Goal: Task Accomplishment & Management: Use online tool/utility

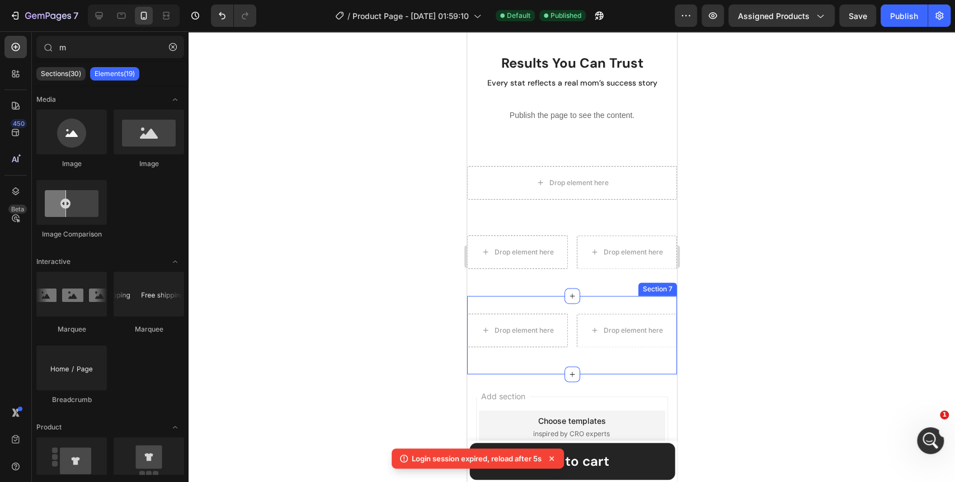
scroll to position [5714, 0]
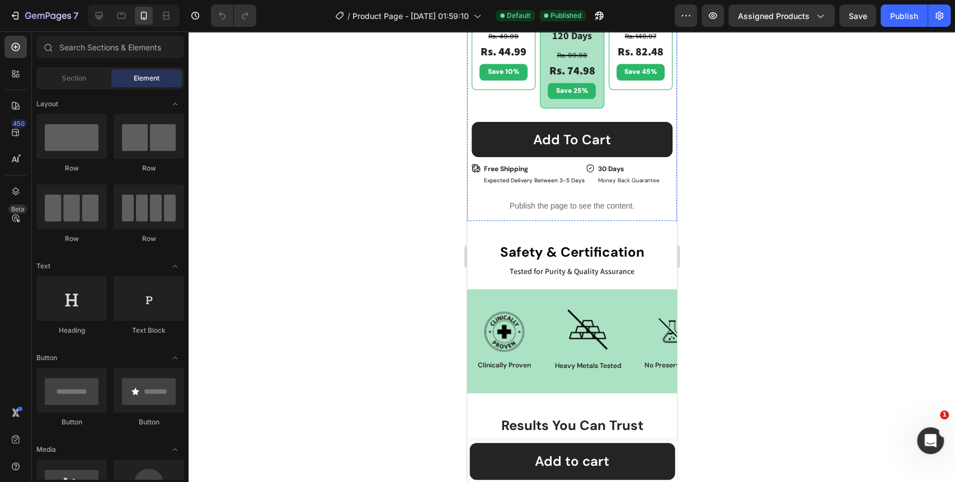
scroll to position [995, 0]
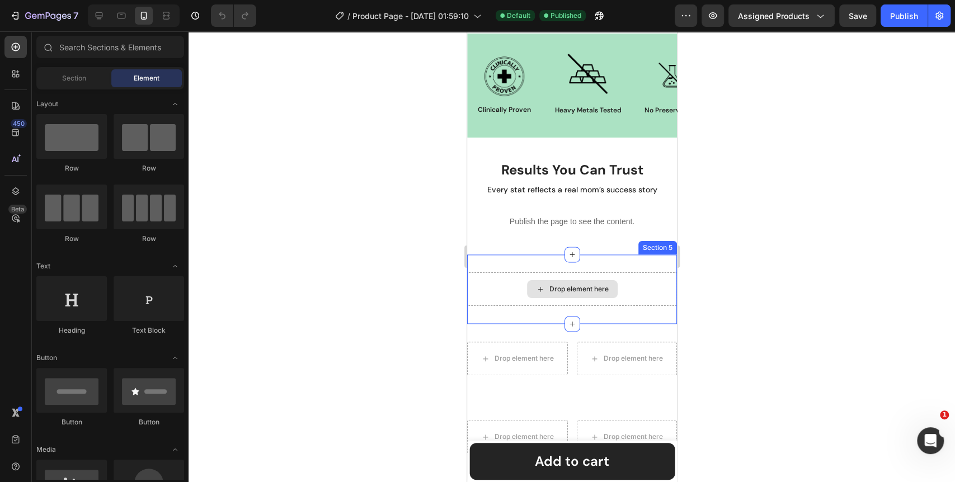
click at [566, 290] on div "Drop element here" at bounding box center [578, 289] width 59 height 9
click at [648, 261] on div "Drop element here Section 5" at bounding box center [572, 289] width 210 height 69
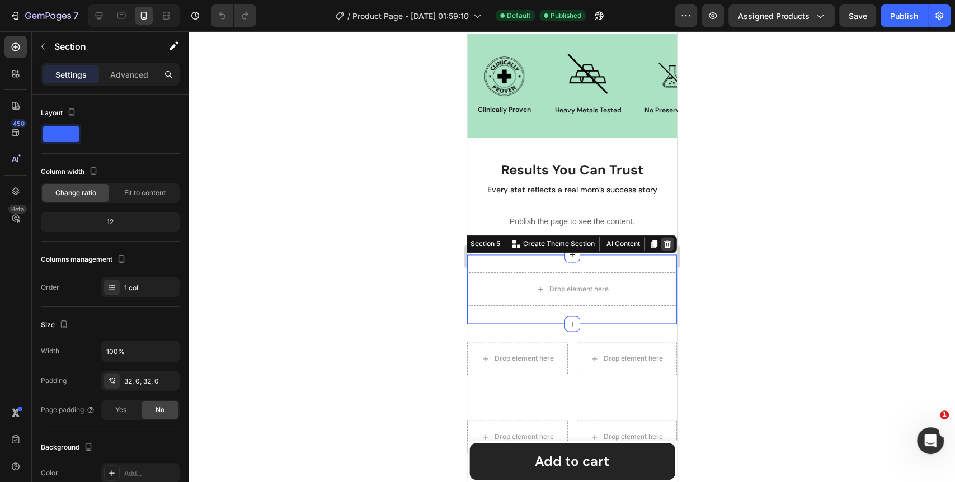
click at [664, 242] on icon at bounding box center [667, 244] width 7 height 8
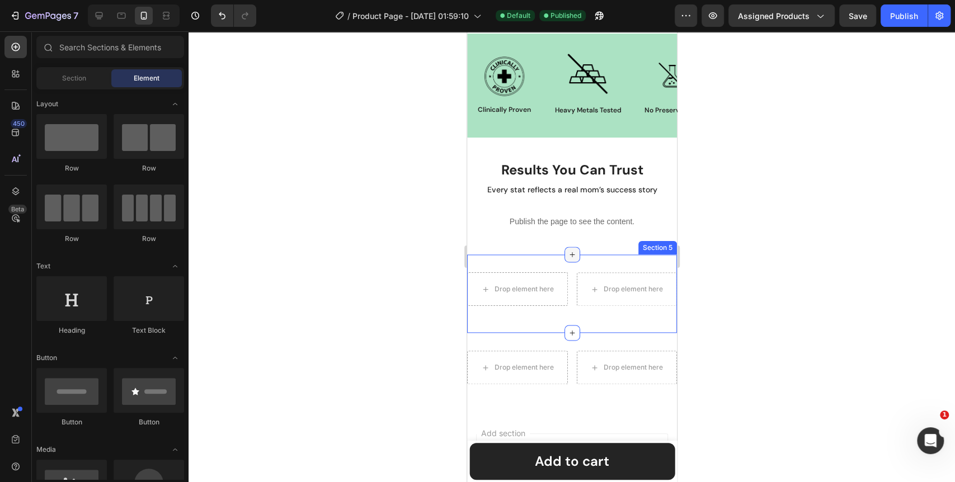
click at [568, 255] on icon at bounding box center [572, 254] width 9 height 9
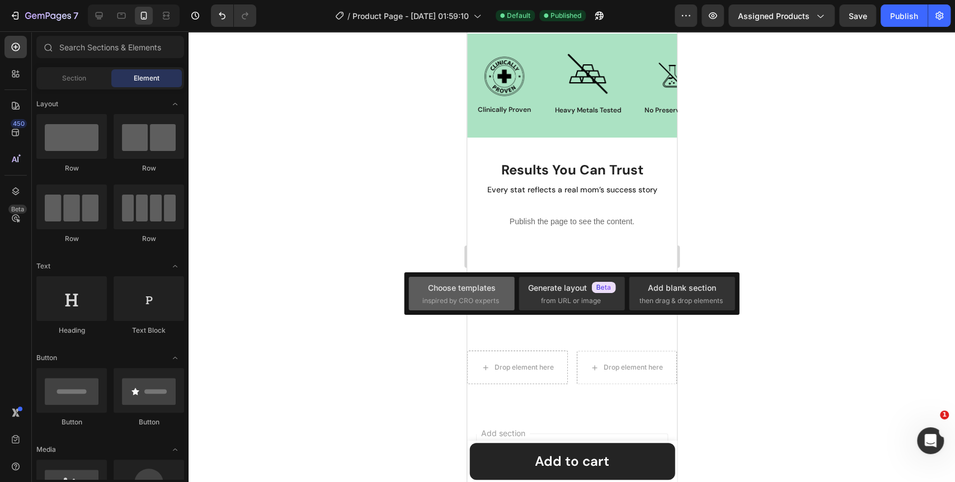
click at [465, 293] on div "Choose templates" at bounding box center [462, 288] width 68 height 12
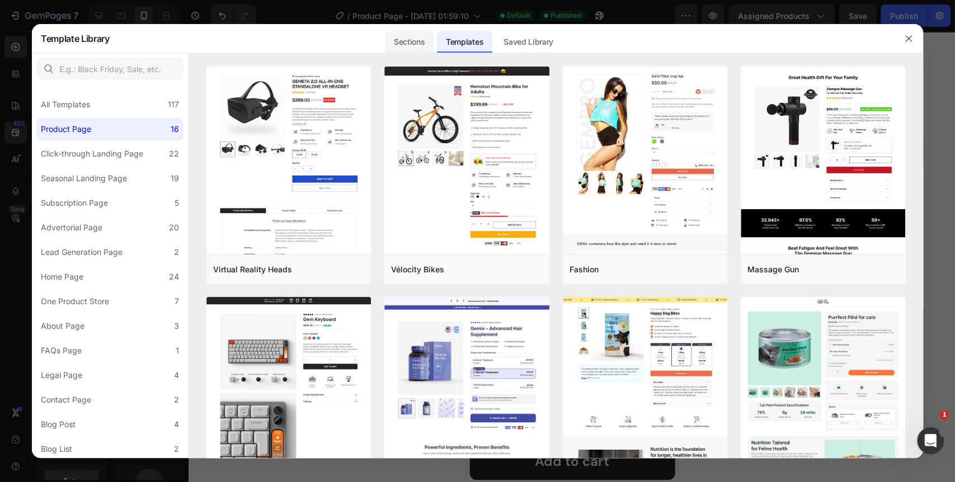
click at [397, 32] on div "Sections" at bounding box center [409, 42] width 49 height 22
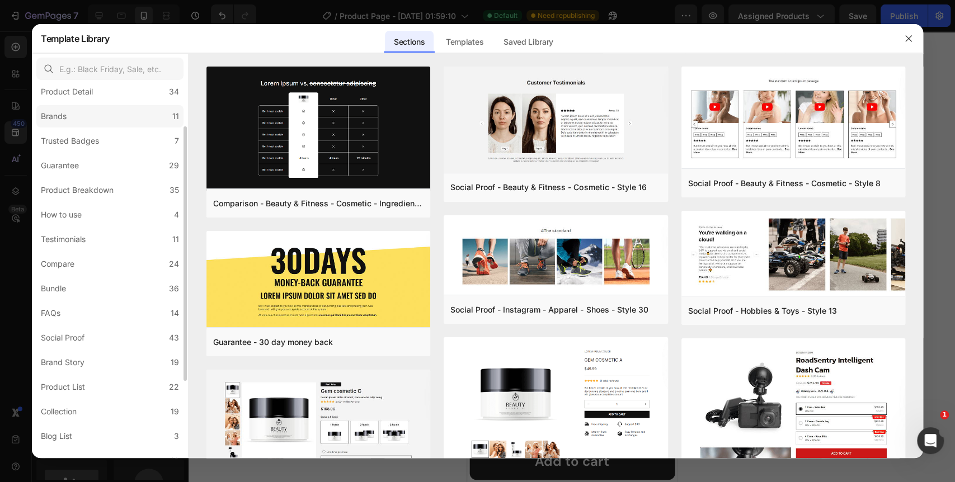
scroll to position [124, 0]
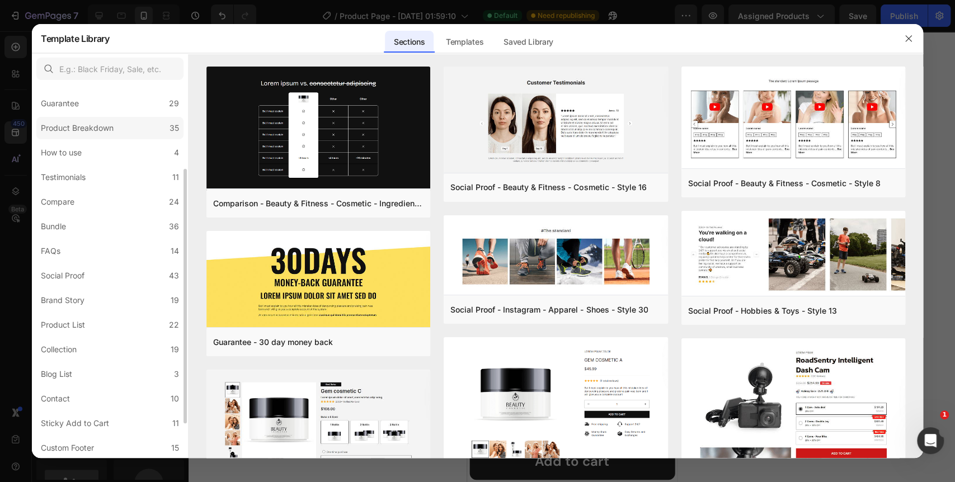
click at [99, 124] on div "Product Breakdown" at bounding box center [77, 127] width 73 height 13
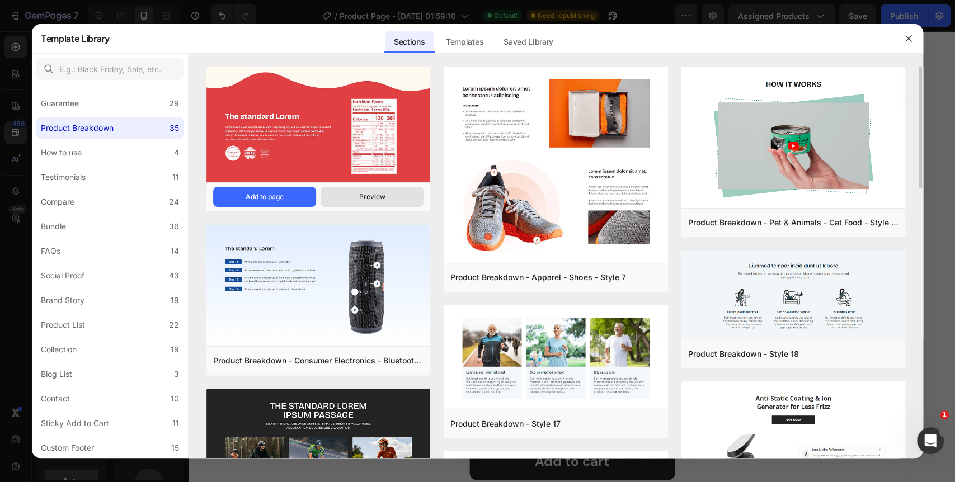
click at [372, 199] on div "Preview" at bounding box center [372, 197] width 26 height 10
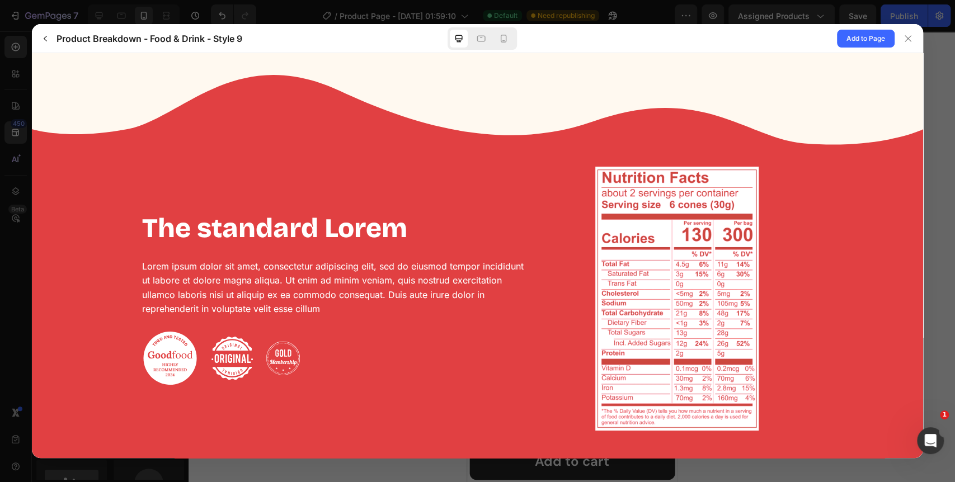
scroll to position [0, 0]
click at [501, 39] on icon at bounding box center [503, 38] width 11 height 11
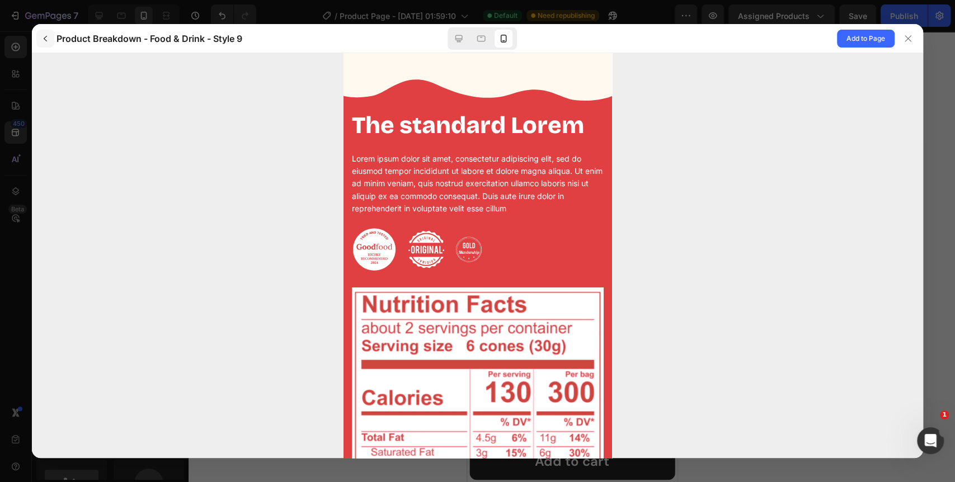
click at [43, 39] on icon "button" at bounding box center [45, 38] width 9 height 9
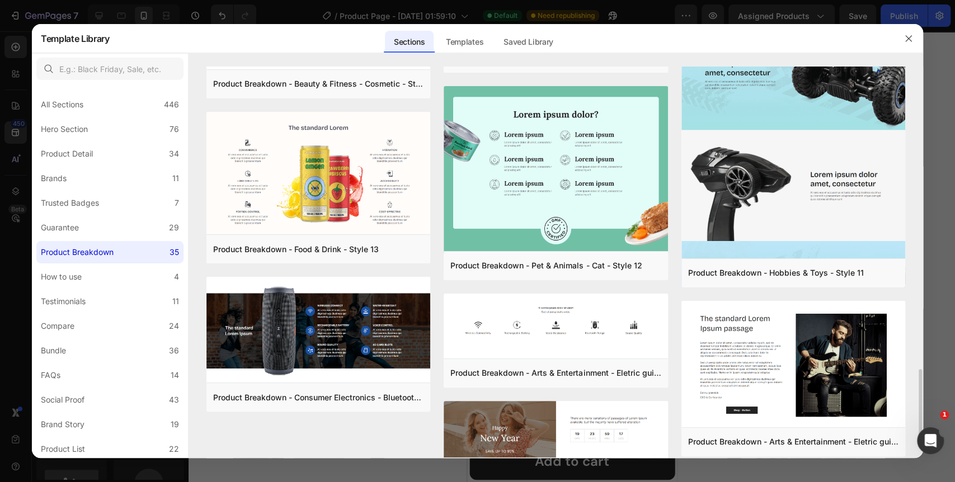
scroll to position [1550, 0]
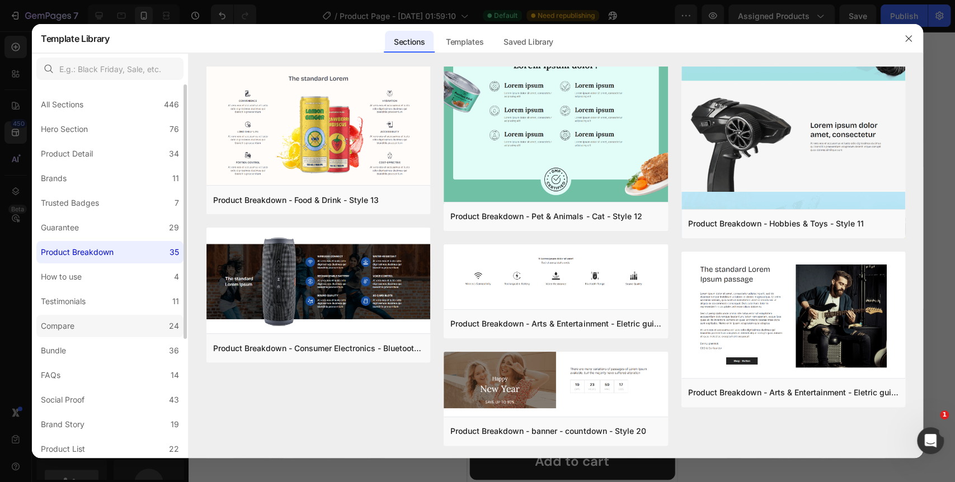
click at [120, 320] on label "Compare 24" at bounding box center [109, 326] width 147 height 22
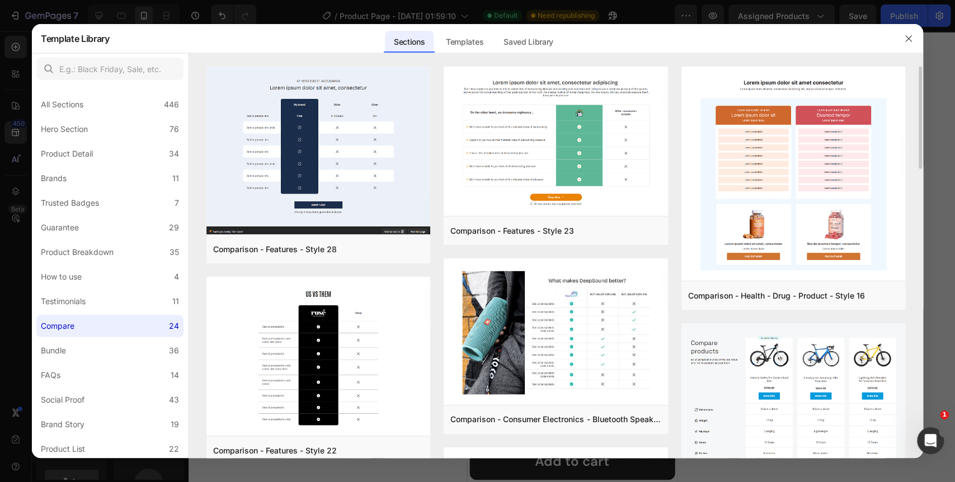
scroll to position [124, 0]
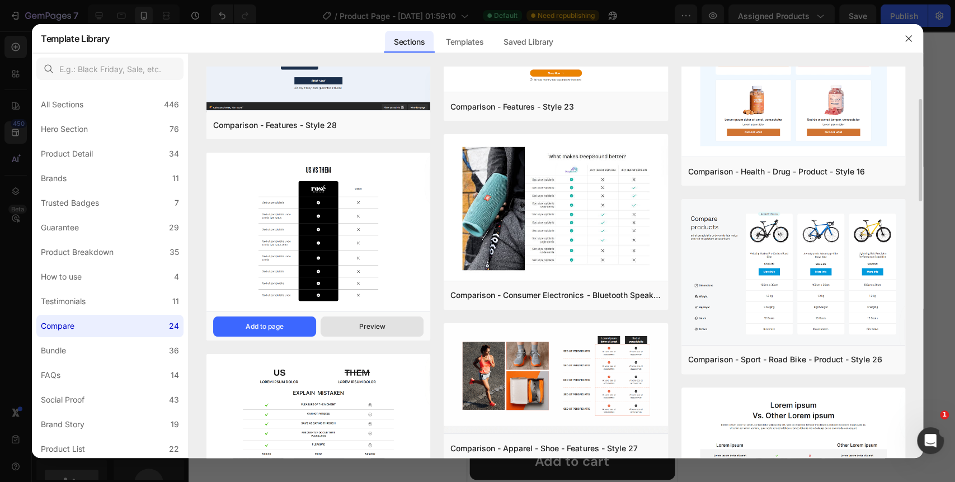
click at [377, 328] on div "Preview" at bounding box center [372, 327] width 26 height 10
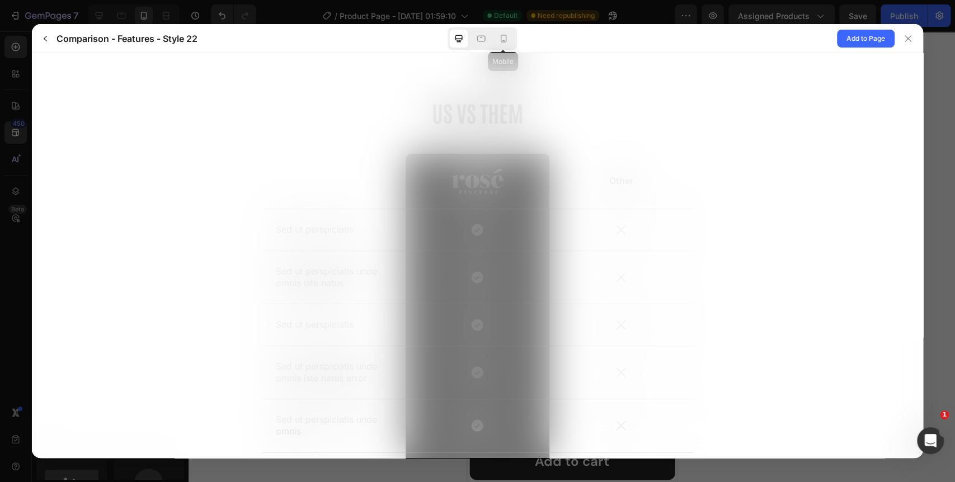
scroll to position [0, 0]
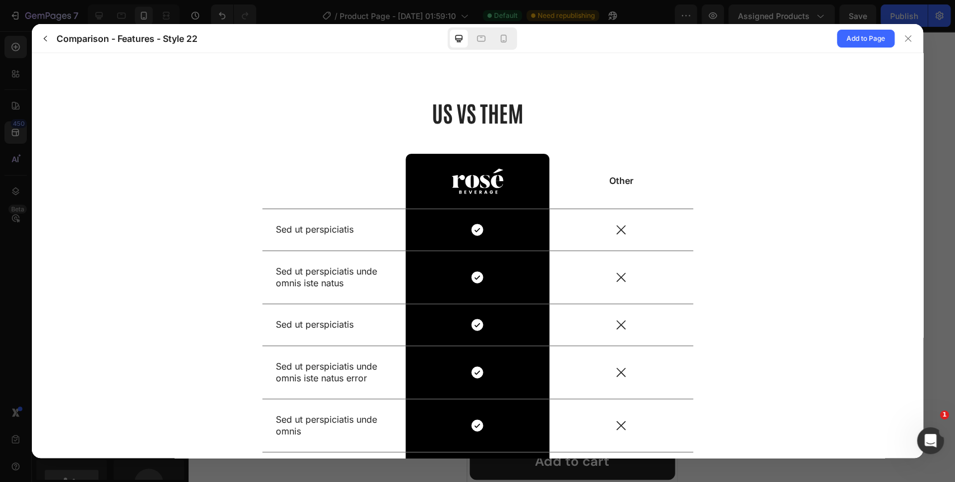
click at [493, 45] on div at bounding box center [482, 38] width 69 height 22
click at [501, 44] on icon at bounding box center [503, 38] width 11 height 11
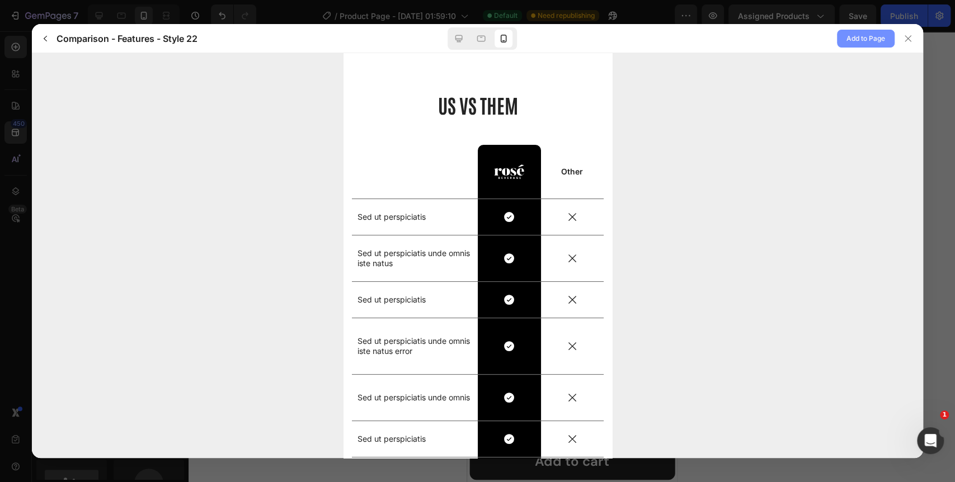
click at [853, 39] on span "Add to Page" at bounding box center [866, 38] width 39 height 13
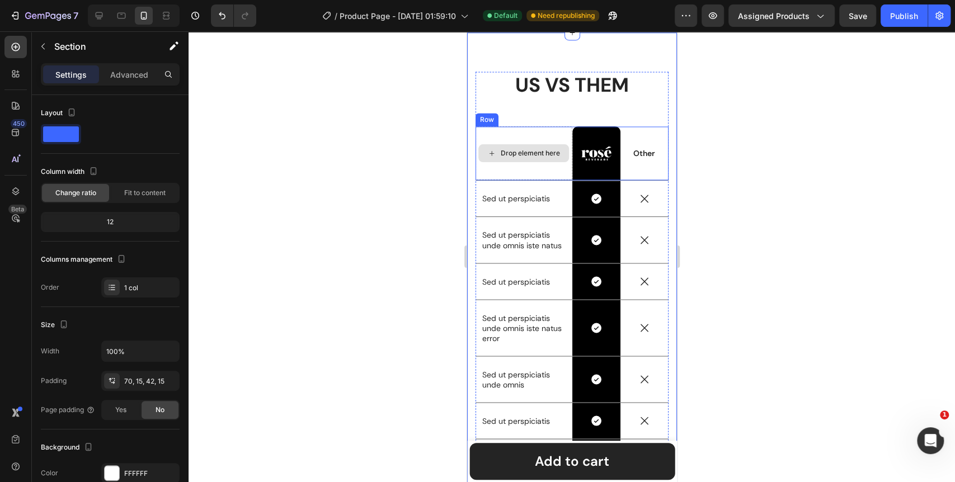
scroll to position [1218, 0]
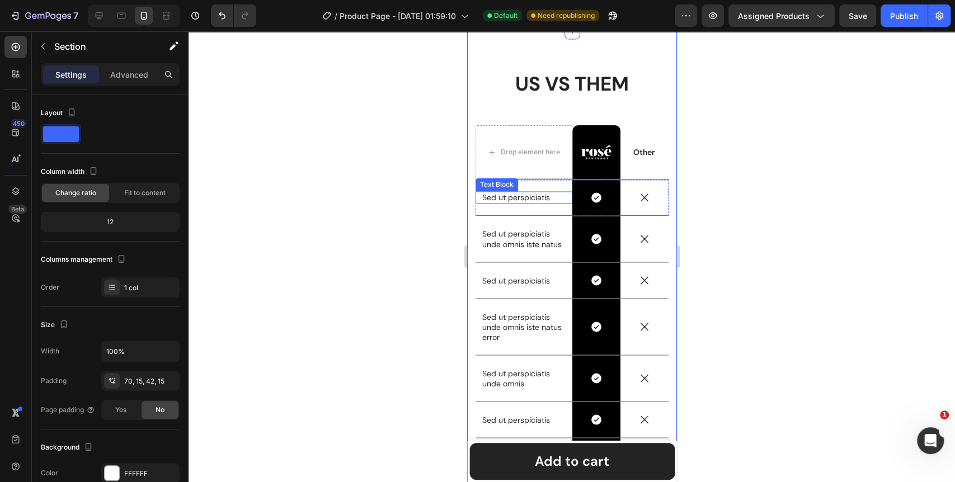
click at [524, 197] on p "Sed ut perspiciatis" at bounding box center [523, 198] width 83 height 10
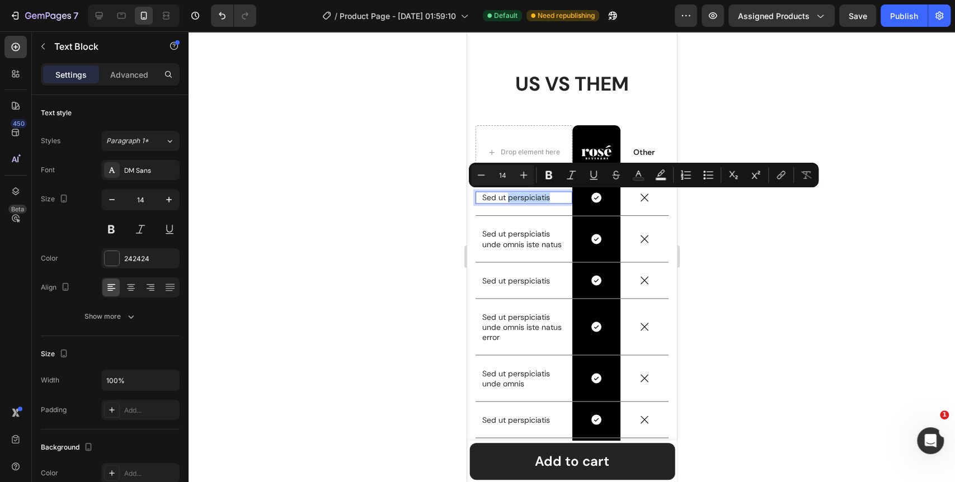
click at [524, 197] on p "Sed ut perspiciatis" at bounding box center [523, 198] width 83 height 10
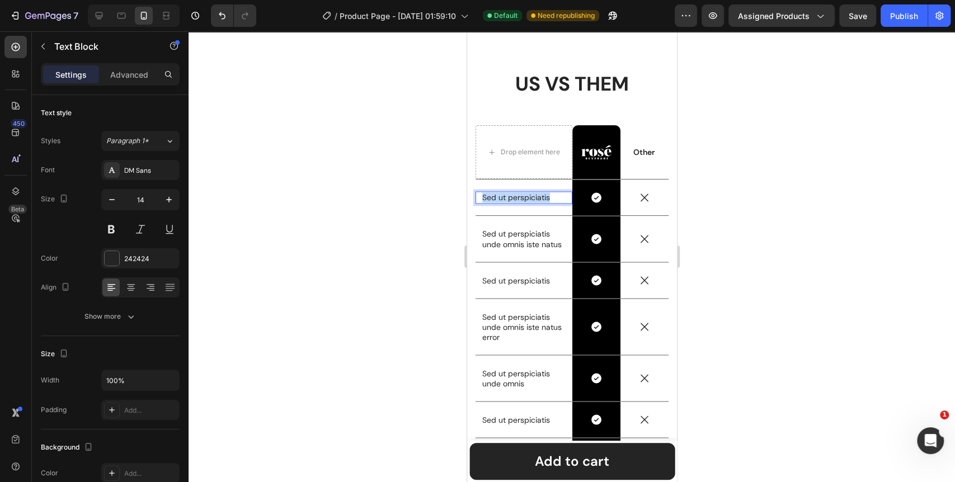
click at [524, 197] on p "Sed ut perspiciatis" at bounding box center [523, 198] width 83 height 10
click at [756, 205] on div at bounding box center [572, 256] width 767 height 451
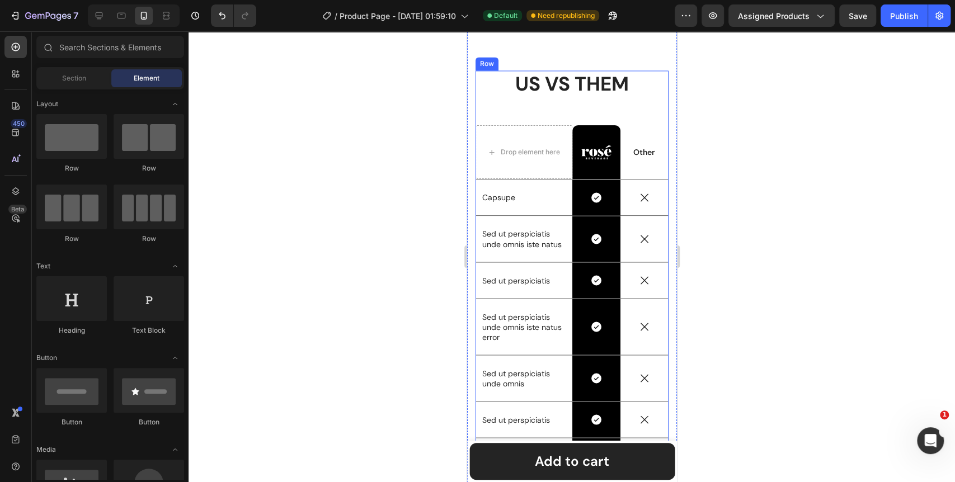
click at [490, 101] on div "US VS THEM Heading Drop element here Image Row Other Text Block Row Capsupe Tex…" at bounding box center [571, 295] width 193 height 448
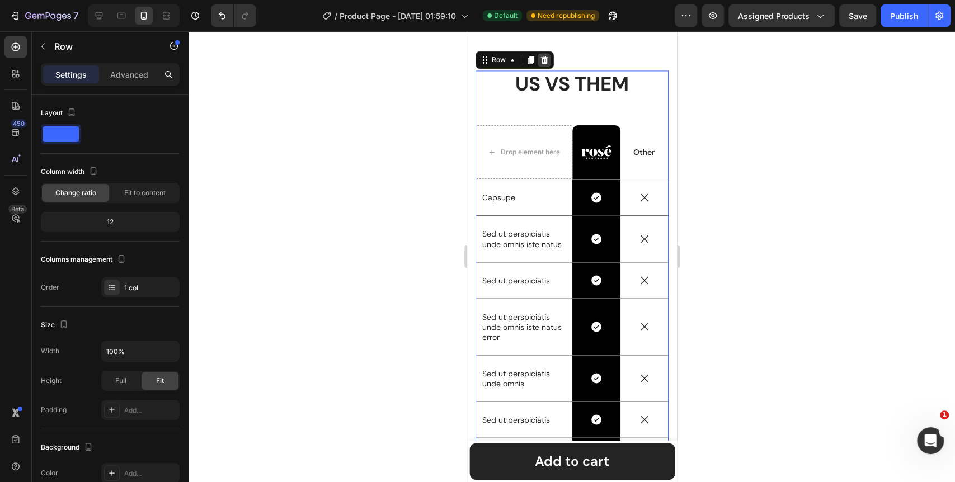
click at [543, 63] on icon at bounding box center [544, 60] width 7 height 8
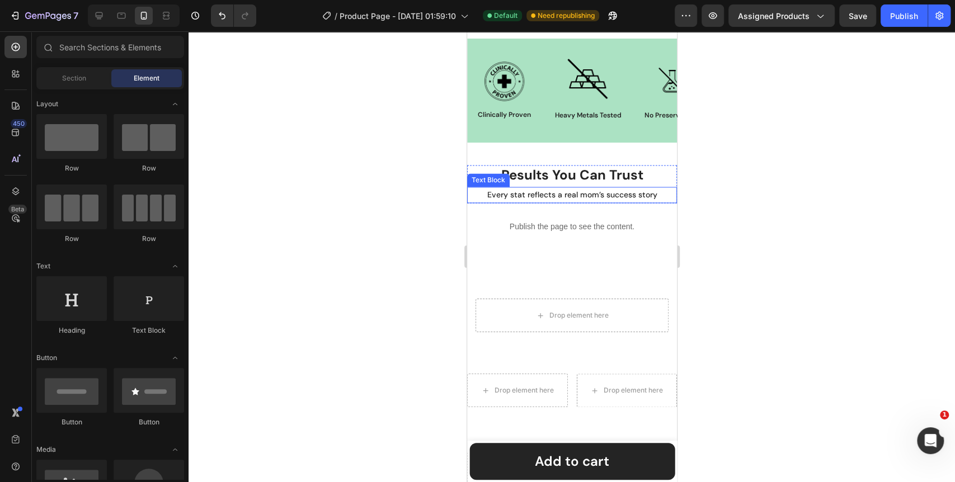
scroll to position [989, 0]
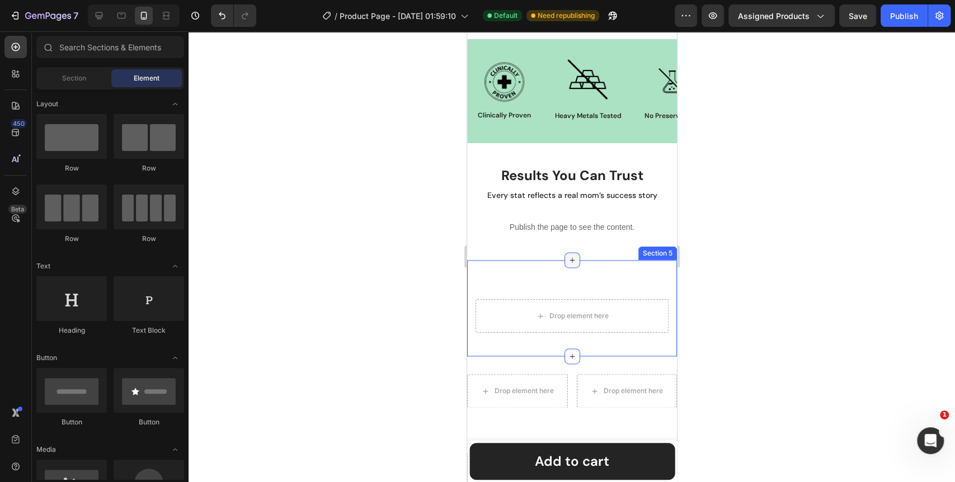
click at [568, 262] on icon at bounding box center [572, 260] width 9 height 9
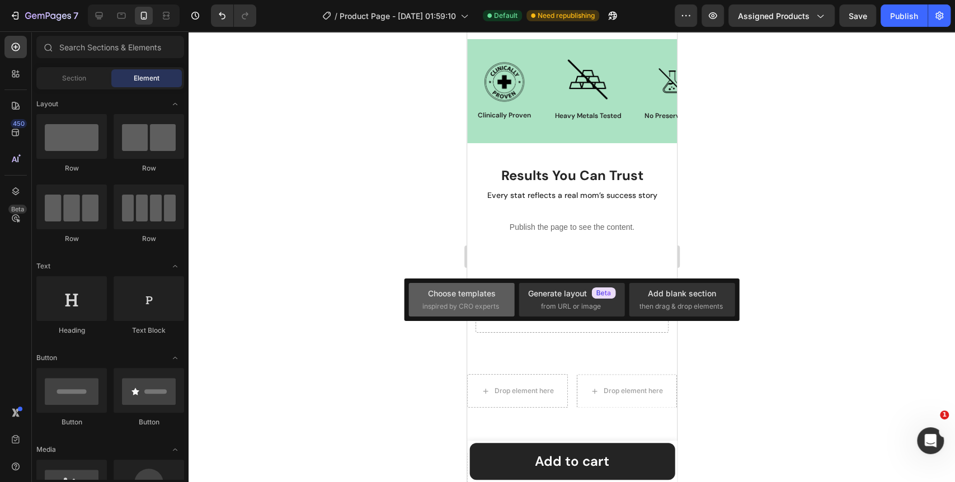
click at [484, 297] on div "Choose templates" at bounding box center [462, 294] width 68 height 12
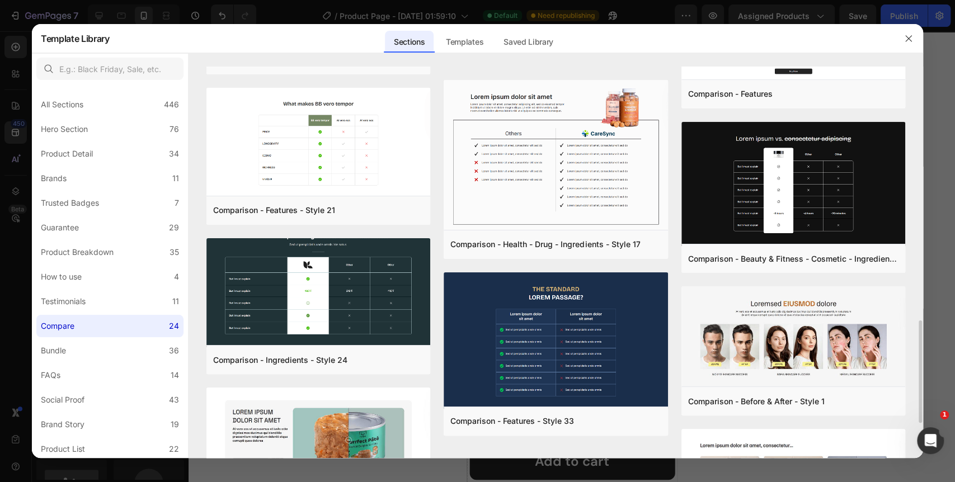
scroll to position [1100, 0]
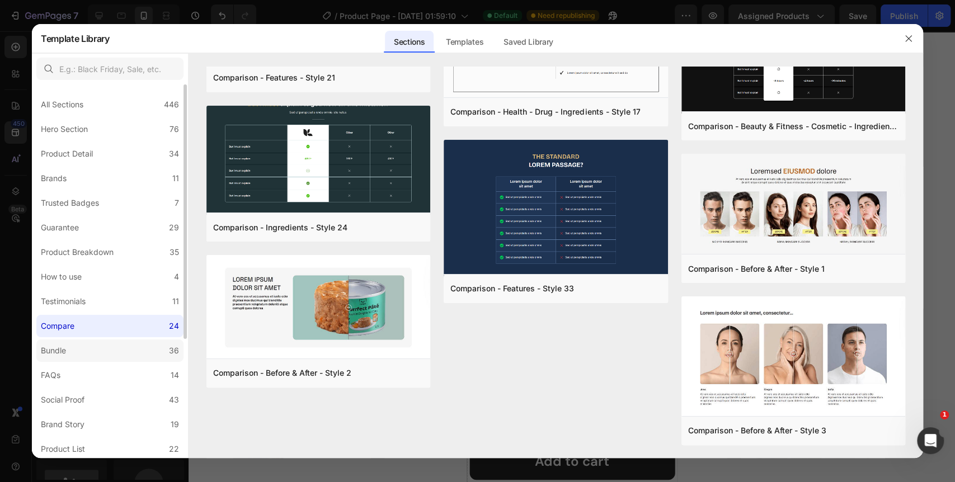
click at [102, 357] on label "Bundle 36" at bounding box center [109, 351] width 147 height 22
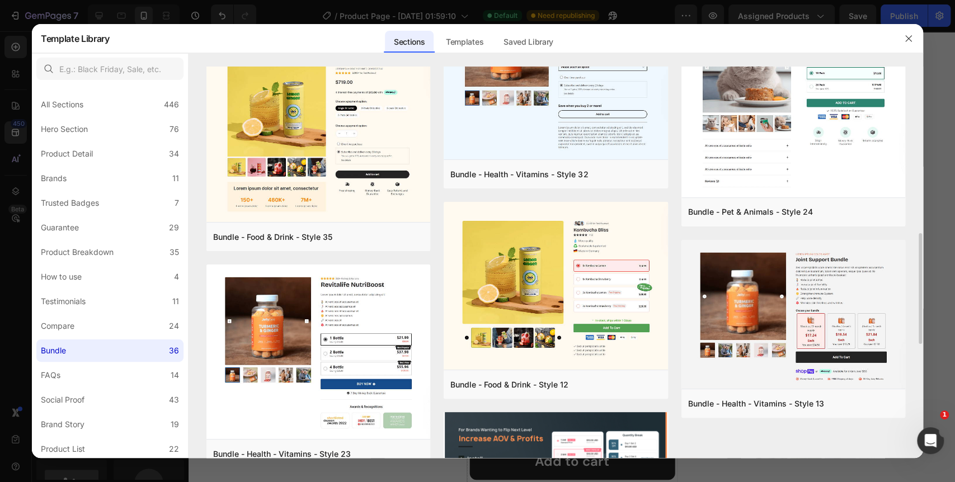
scroll to position [808, 0]
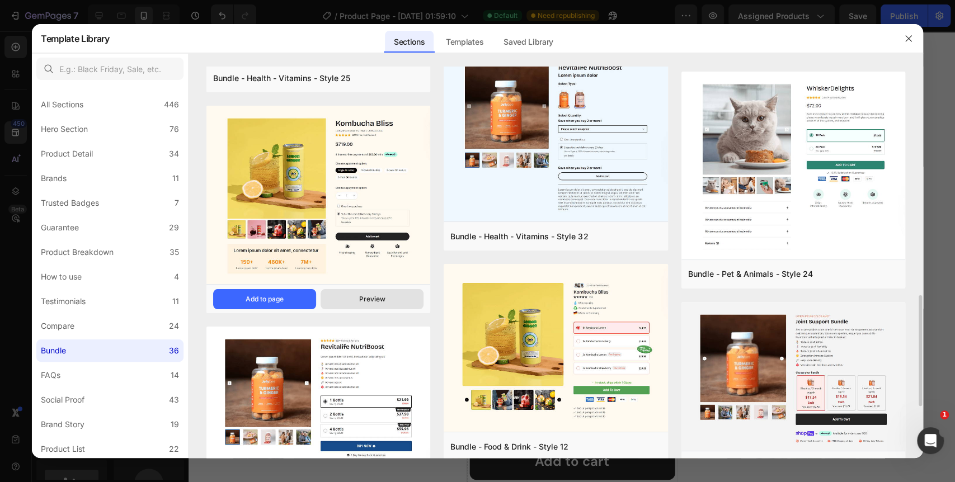
click at [367, 296] on div "Preview" at bounding box center [372, 299] width 26 height 10
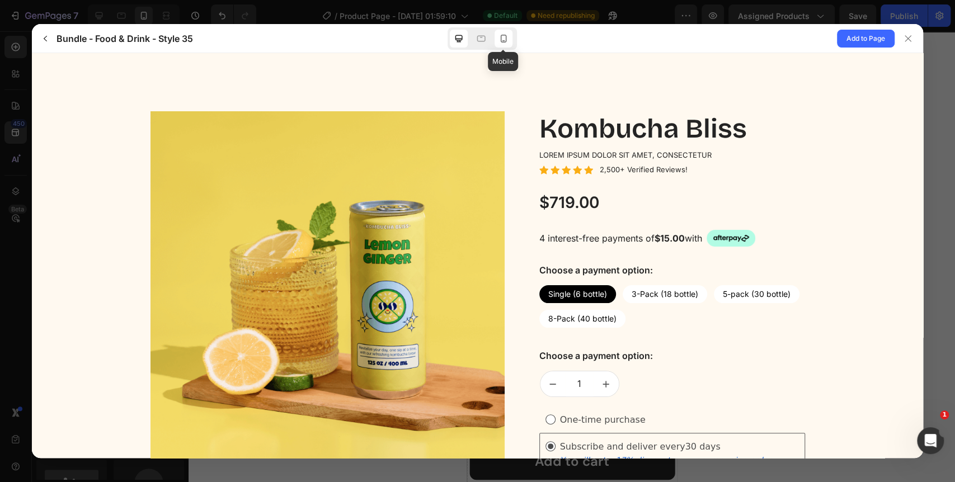
scroll to position [0, 0]
click at [500, 35] on icon at bounding box center [503, 38] width 11 height 11
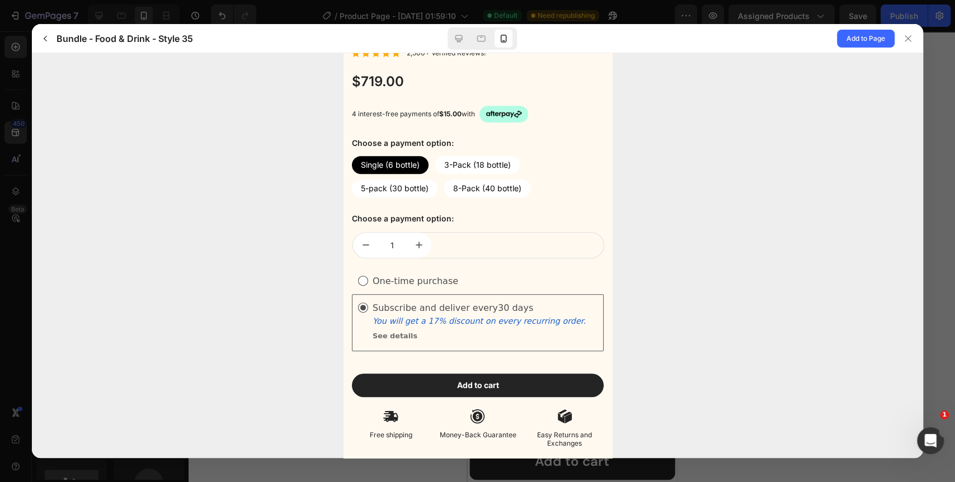
scroll to position [329, 0]
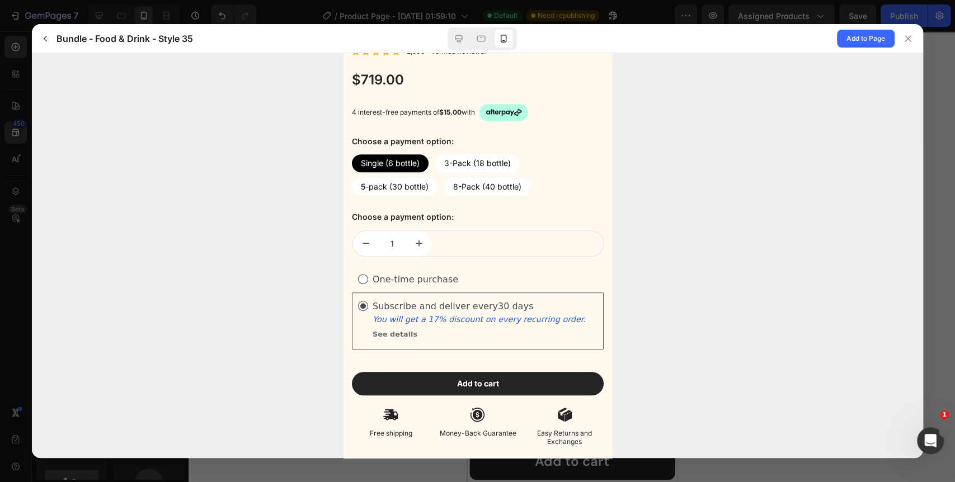
click at [516, 417] on div "Free shipping Money-Back Guarantee Easy Returns and Exchanges" at bounding box center [477, 426] width 252 height 39
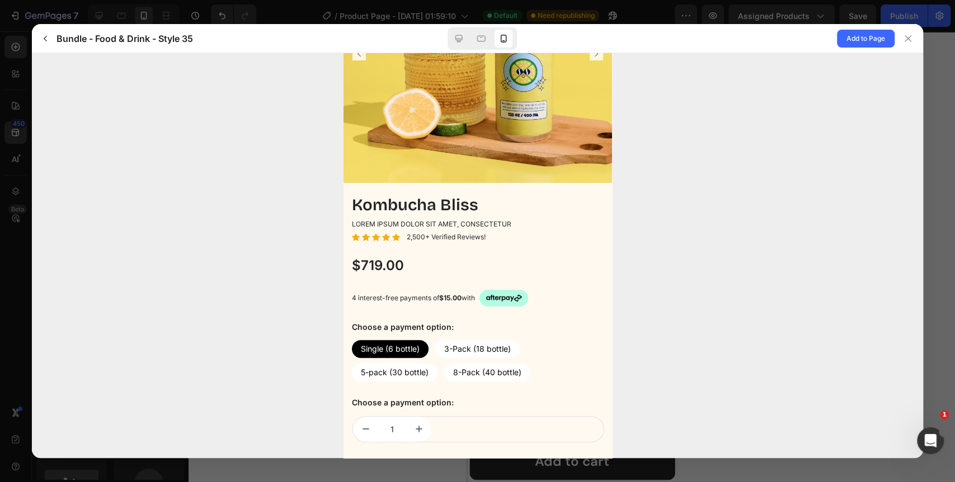
scroll to position [0, 0]
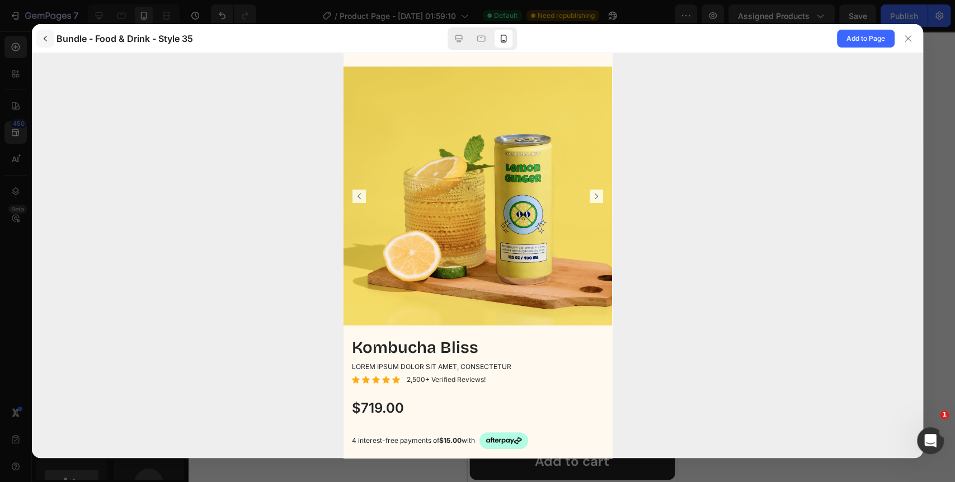
click at [39, 38] on button "button" at bounding box center [45, 39] width 18 height 18
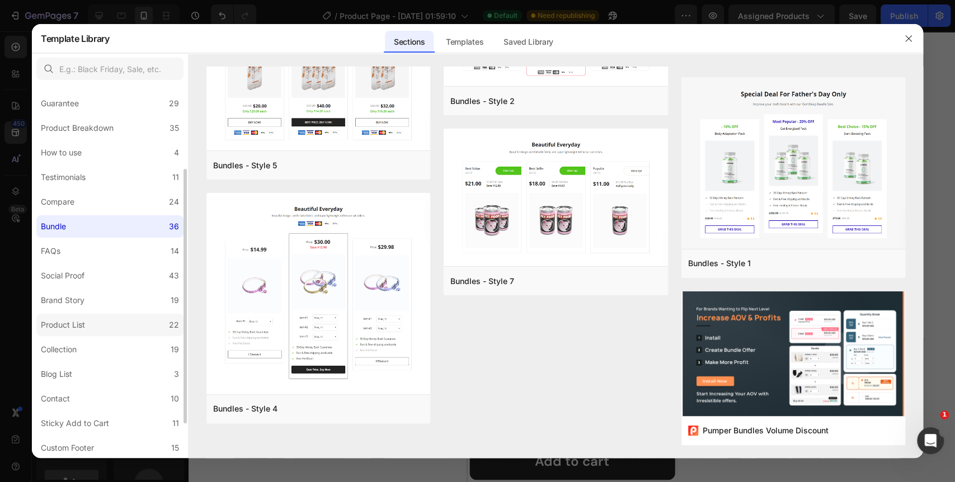
scroll to position [175, 0]
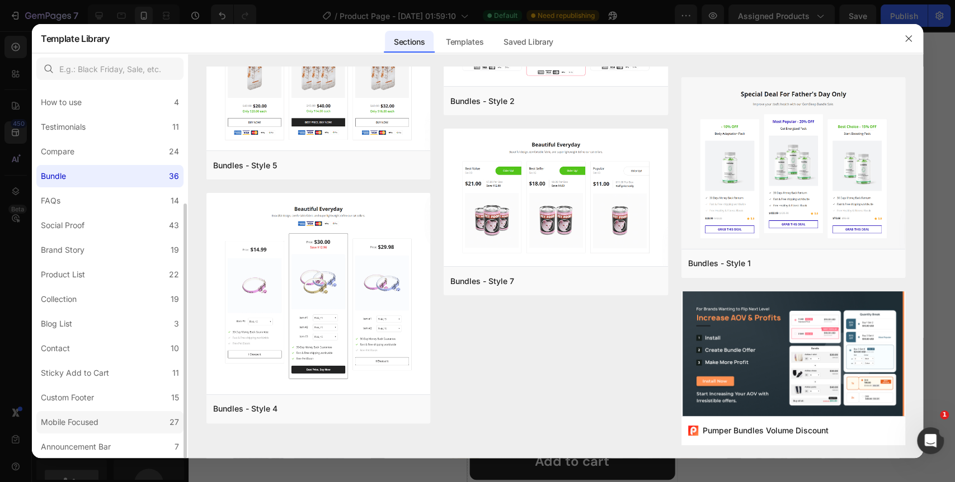
click at [105, 423] on label "Mobile Focused 27" at bounding box center [109, 422] width 147 height 22
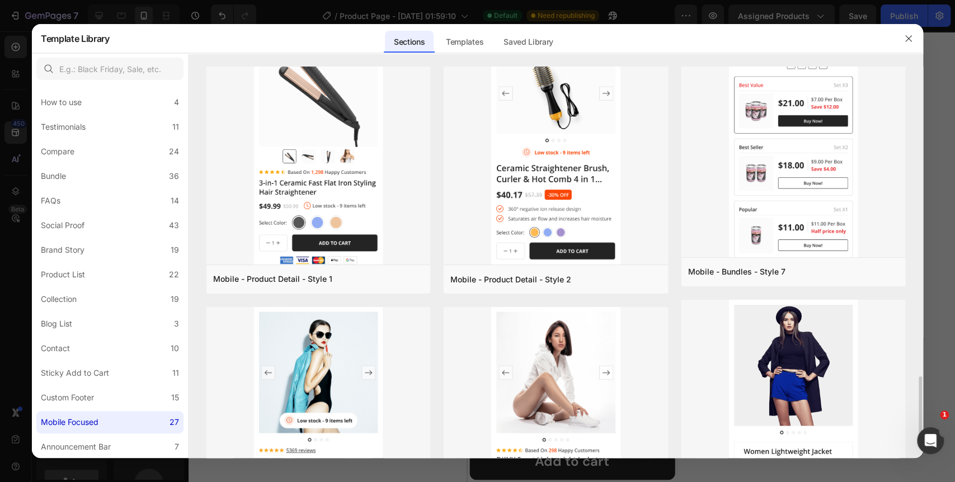
scroll to position [2110, 0]
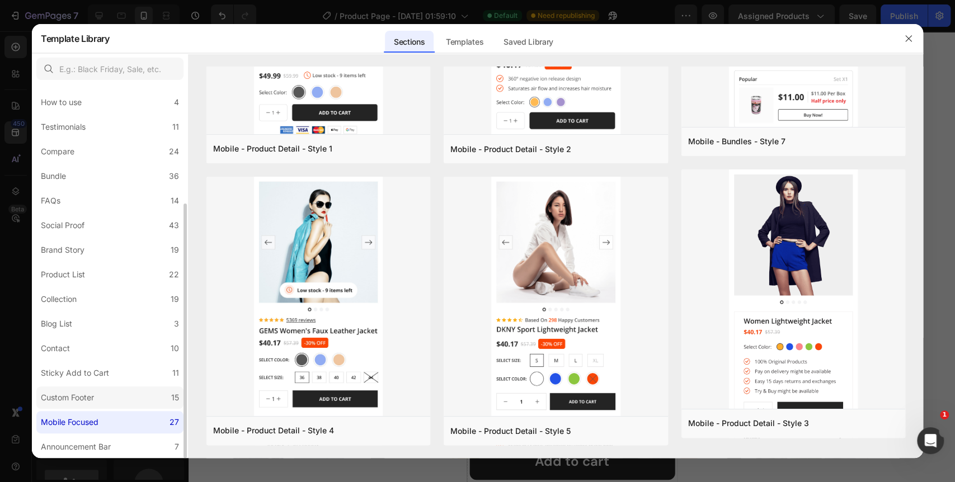
click at [103, 399] on label "Custom Footer 15" at bounding box center [109, 398] width 147 height 22
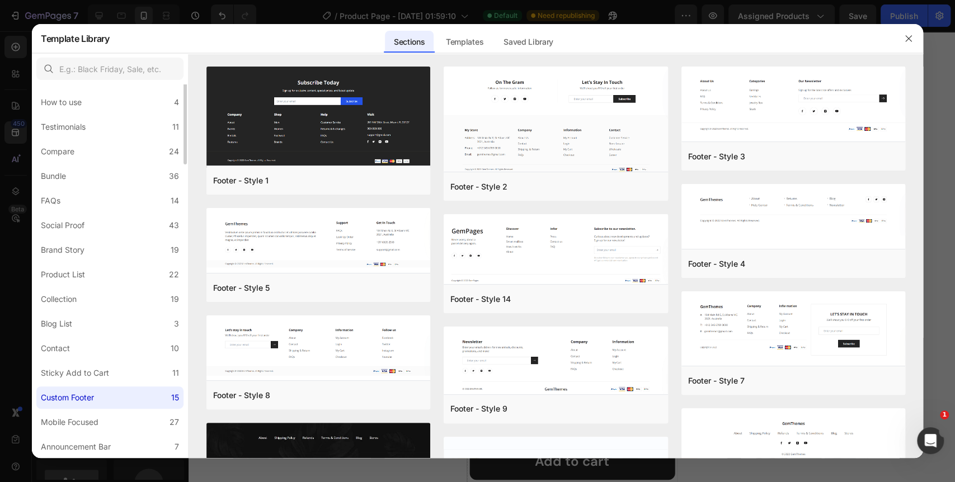
scroll to position [0, 0]
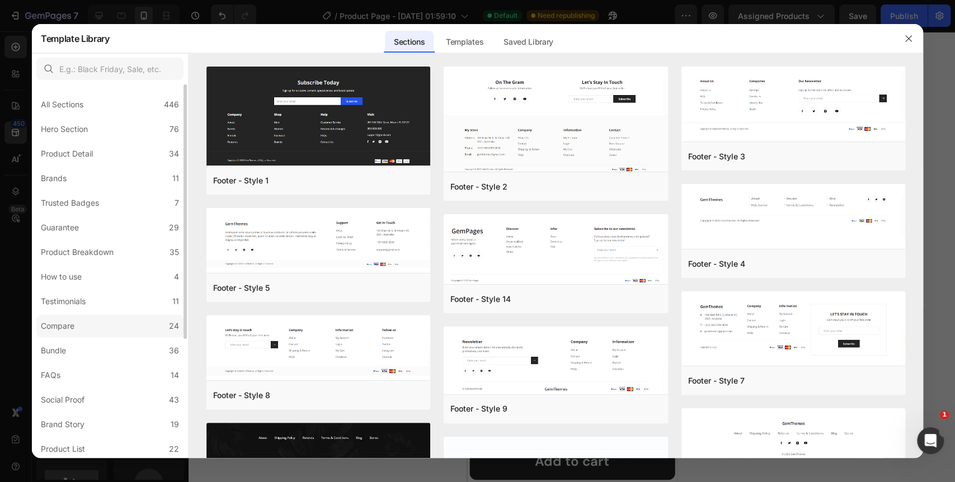
click at [87, 325] on label "Compare 24" at bounding box center [109, 326] width 147 height 22
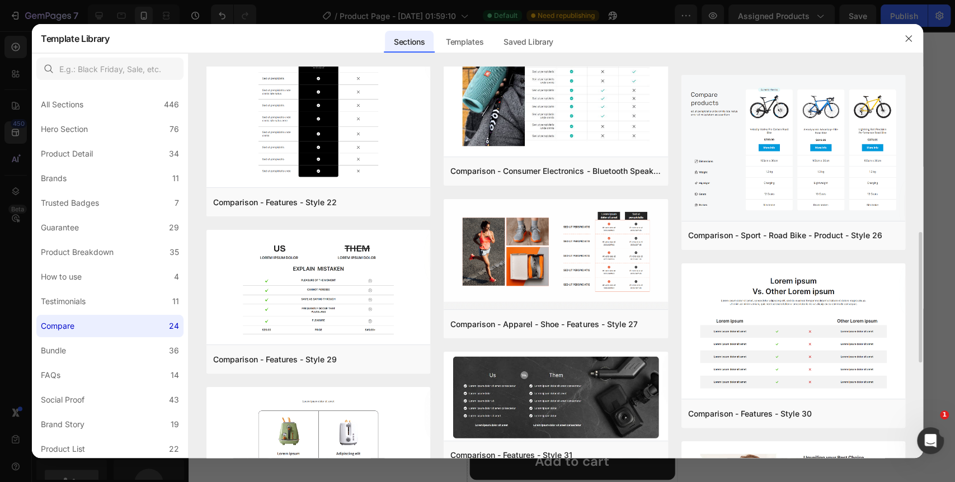
scroll to position [311, 0]
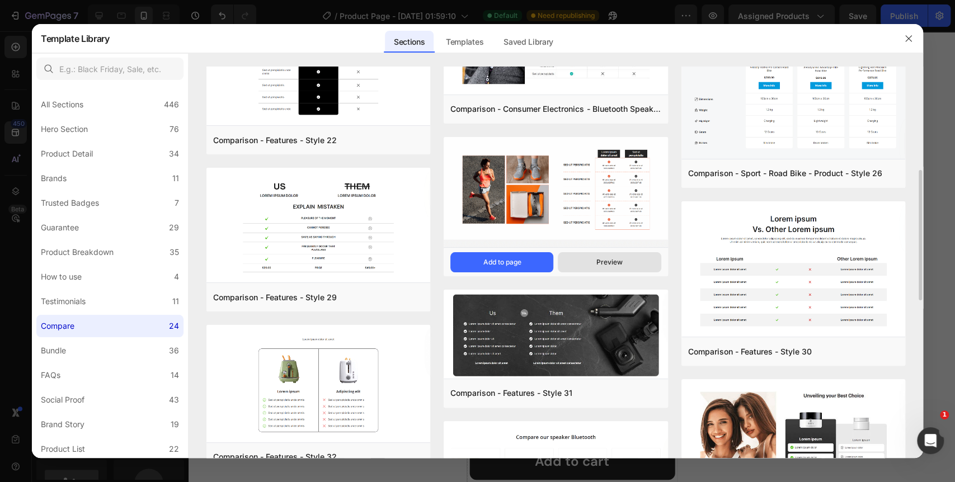
click at [615, 260] on div "Preview" at bounding box center [610, 262] width 26 height 10
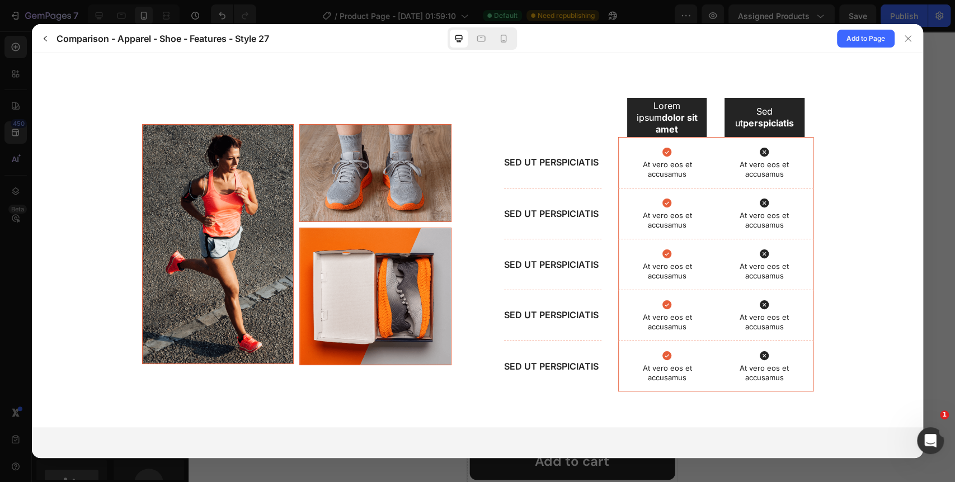
scroll to position [0, 0]
click at [498, 37] on icon at bounding box center [503, 38] width 11 height 11
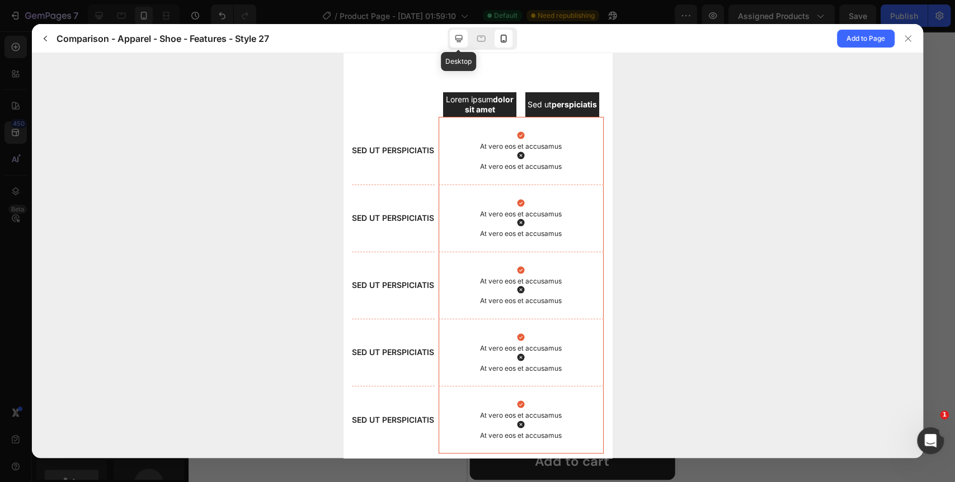
click at [455, 41] on icon at bounding box center [458, 38] width 11 height 11
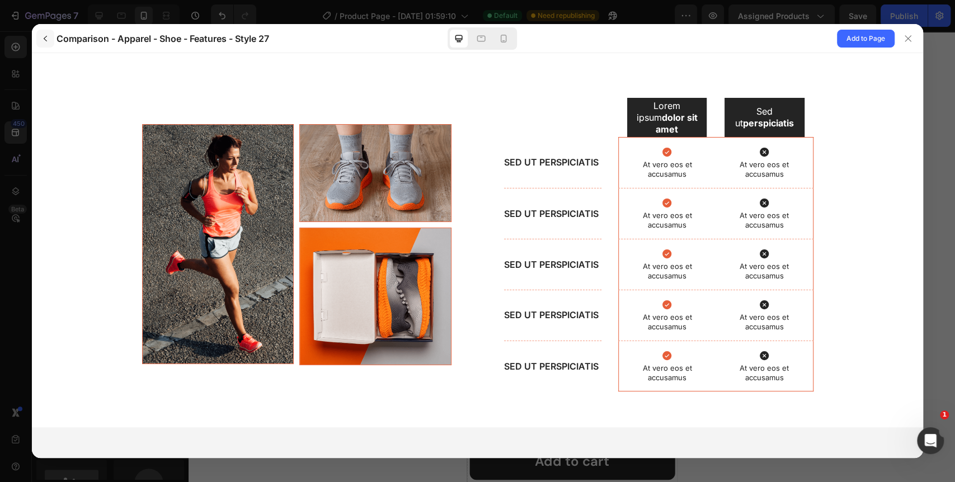
click at [40, 42] on button "button" at bounding box center [45, 39] width 18 height 18
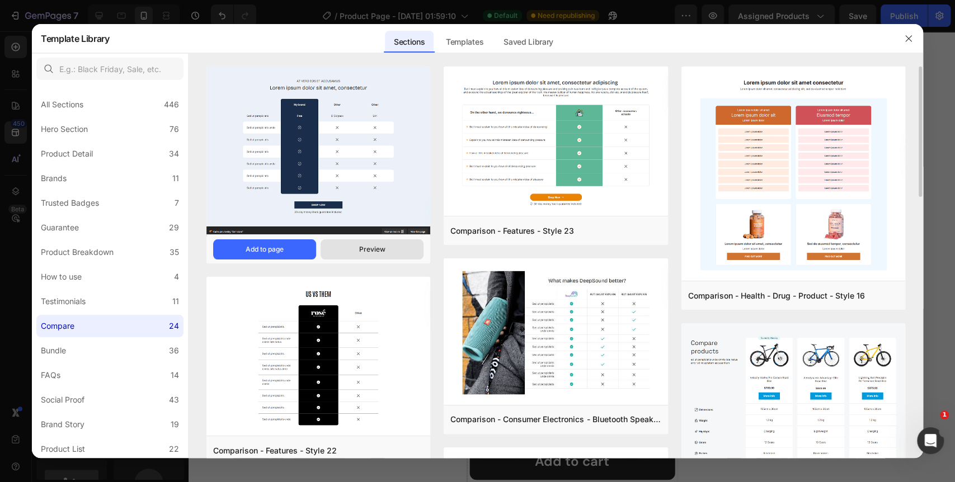
click at [365, 251] on div "Preview" at bounding box center [372, 250] width 26 height 10
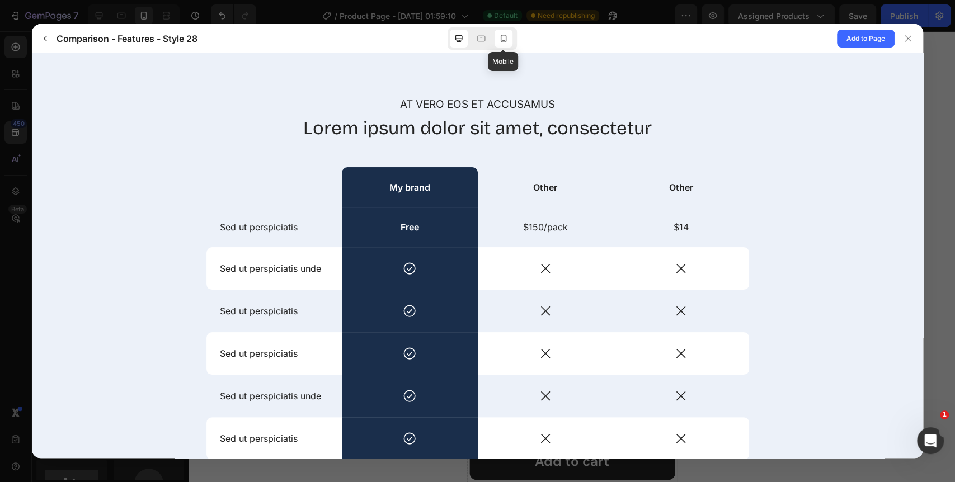
click at [501, 41] on icon at bounding box center [503, 38] width 11 height 11
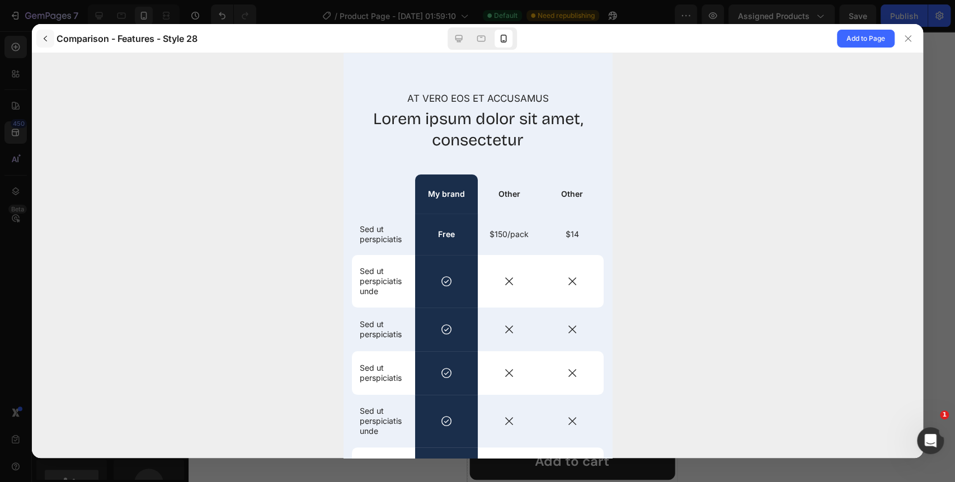
click at [48, 43] on button "button" at bounding box center [45, 39] width 18 height 18
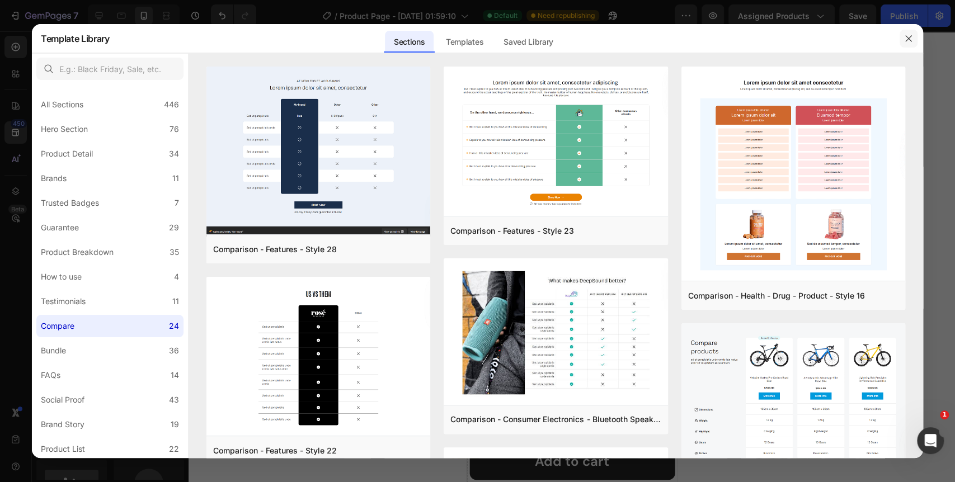
click at [910, 37] on icon "button" at bounding box center [908, 38] width 9 height 9
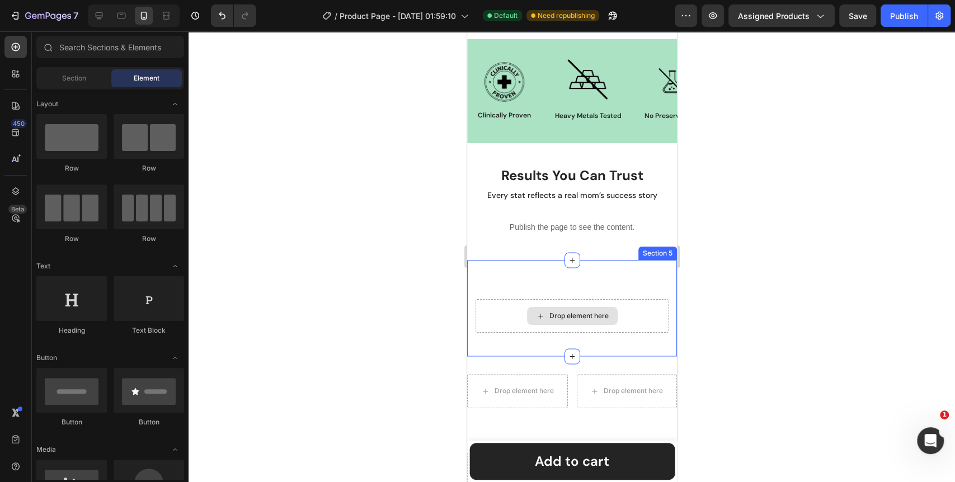
click at [550, 316] on div "Drop element here" at bounding box center [578, 316] width 59 height 9
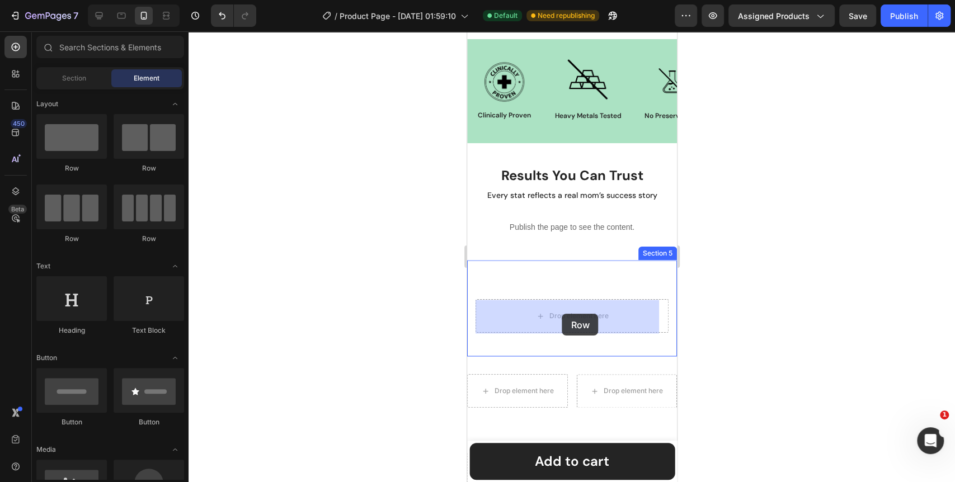
drag, startPoint x: 540, startPoint y: 243, endPoint x: 562, endPoint y: 314, distance: 74.4
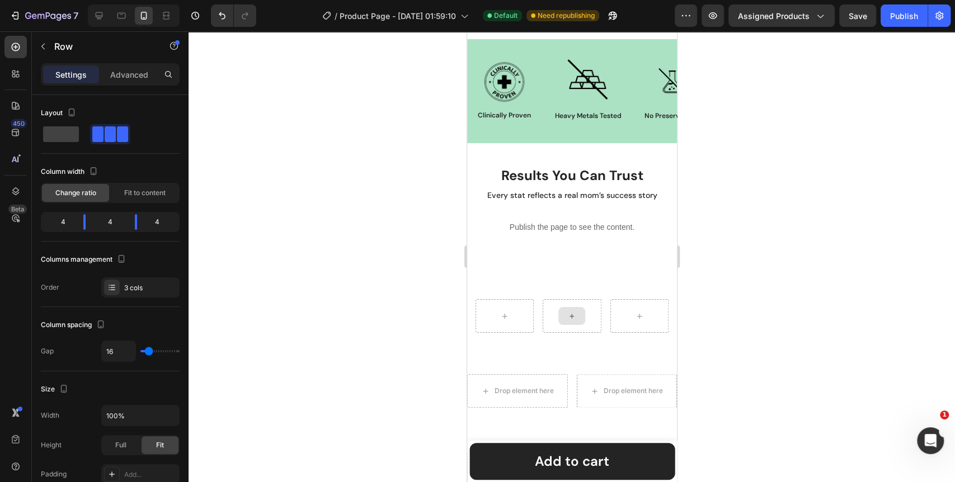
click at [567, 319] on icon at bounding box center [571, 317] width 9 height 10
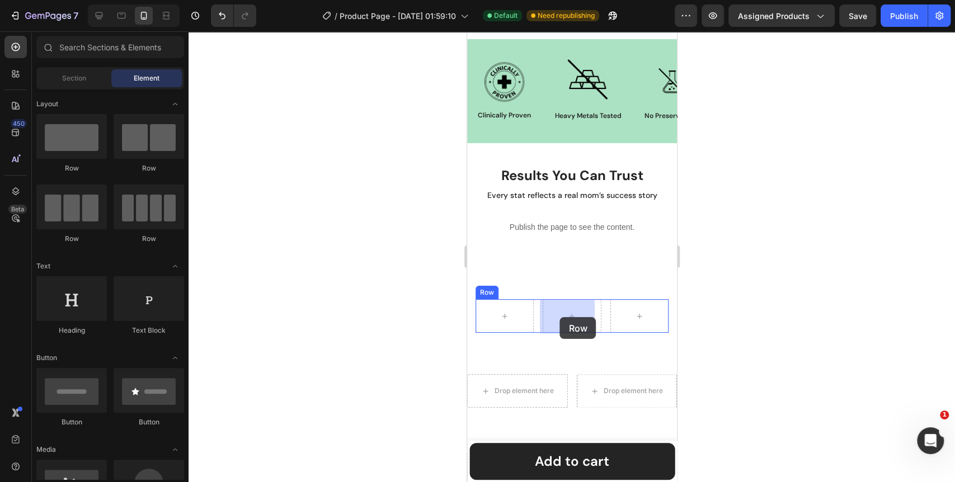
drag, startPoint x: 615, startPoint y: 236, endPoint x: 560, endPoint y: 317, distance: 98.0
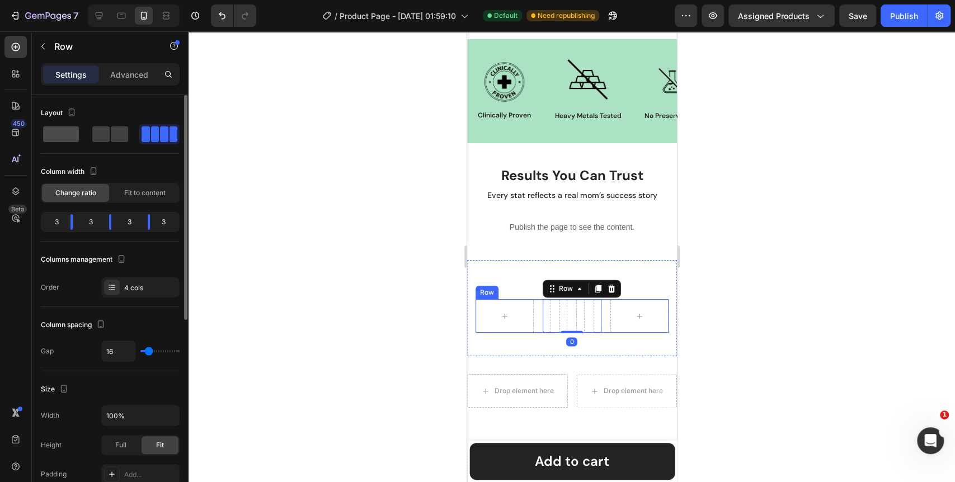
click at [111, 137] on span at bounding box center [119, 134] width 17 height 16
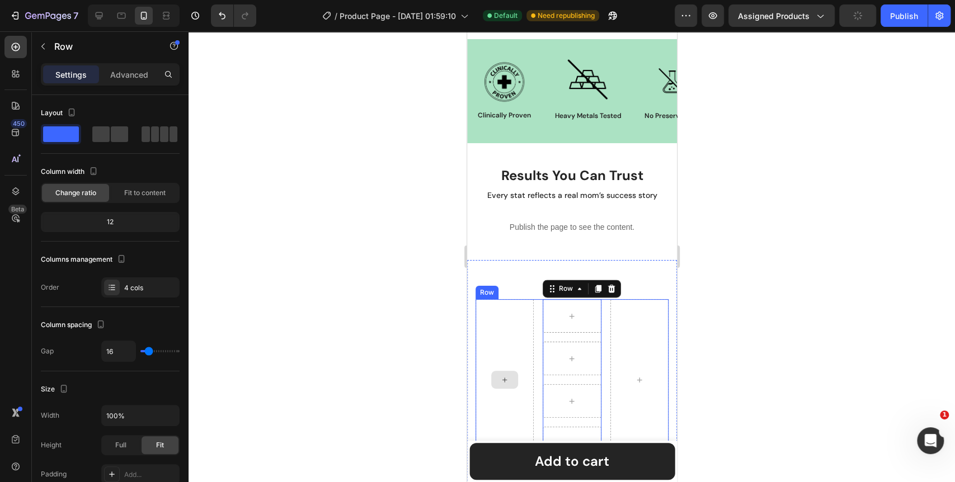
click at [512, 343] on div at bounding box center [504, 379] width 58 height 161
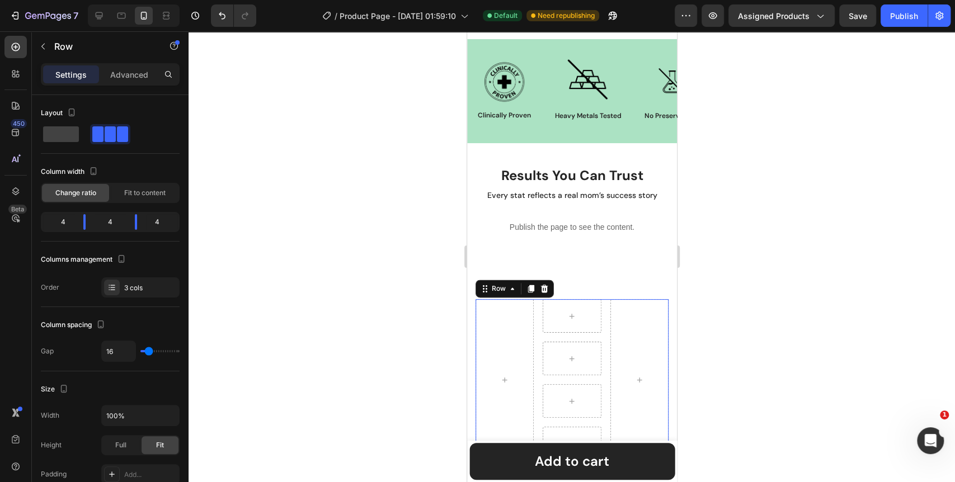
scroll to position [1175, 0]
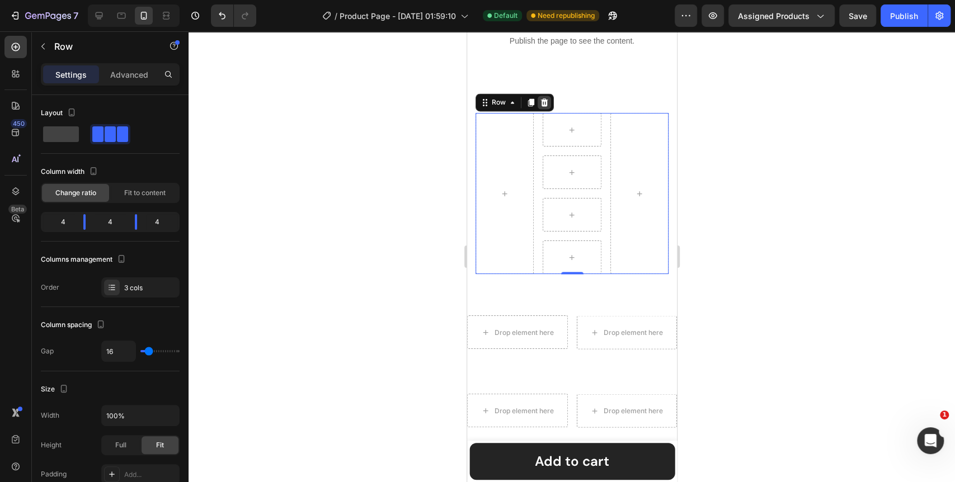
click at [541, 108] on div at bounding box center [543, 102] width 13 height 13
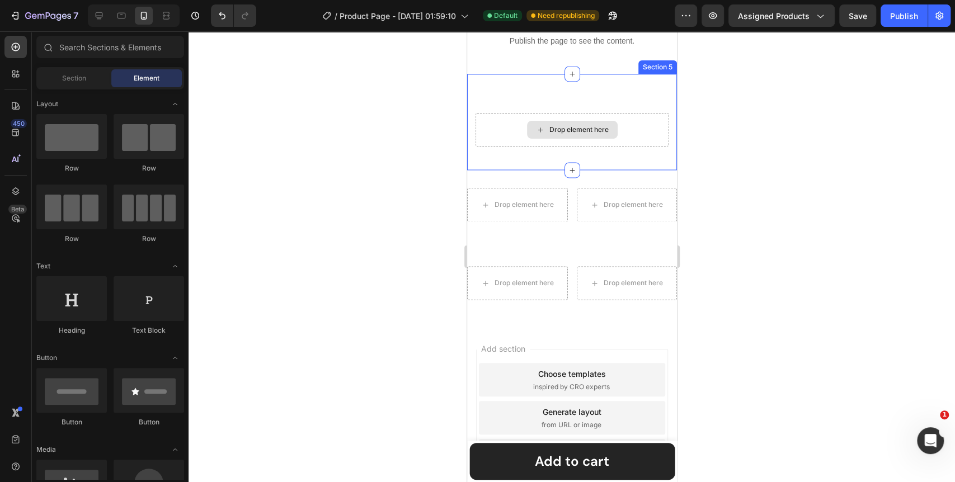
click at [541, 132] on div "Drop element here" at bounding box center [572, 130] width 91 height 18
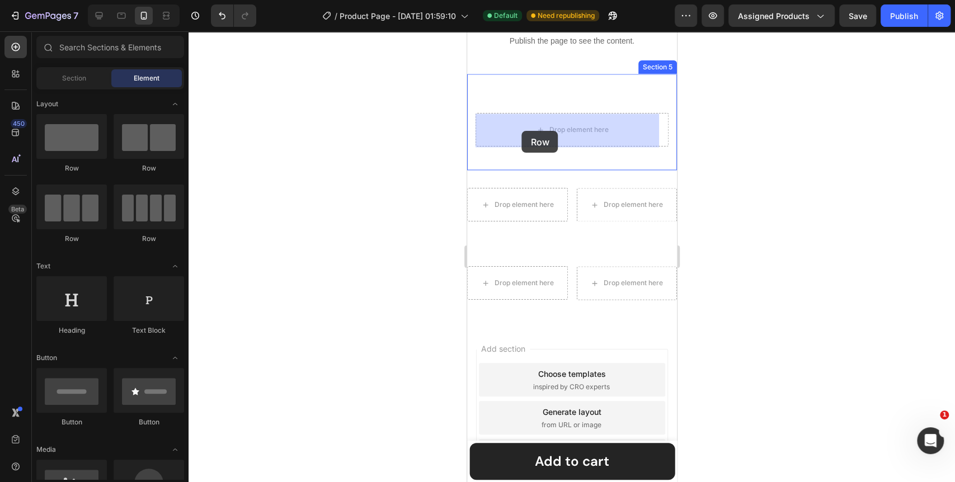
drag, startPoint x: 610, startPoint y: 171, endPoint x: 472, endPoint y: 140, distance: 141.0
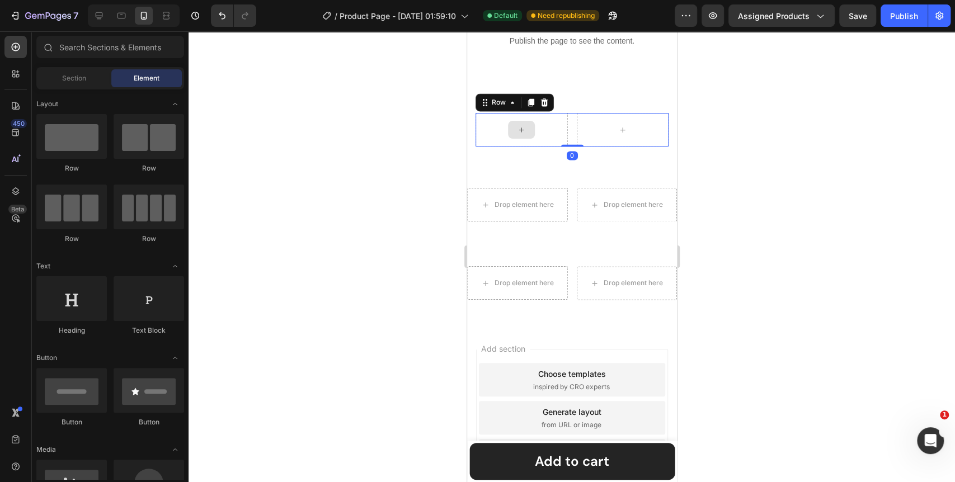
click at [522, 131] on icon at bounding box center [521, 130] width 9 height 10
drag, startPoint x: 621, startPoint y: 240, endPoint x: 503, endPoint y: 129, distance: 161.9
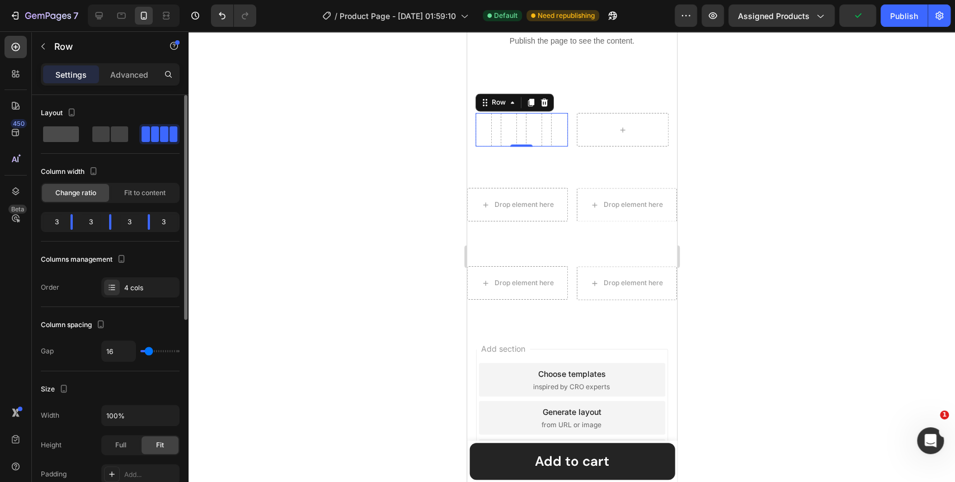
click at [111, 134] on span at bounding box center [119, 134] width 17 height 16
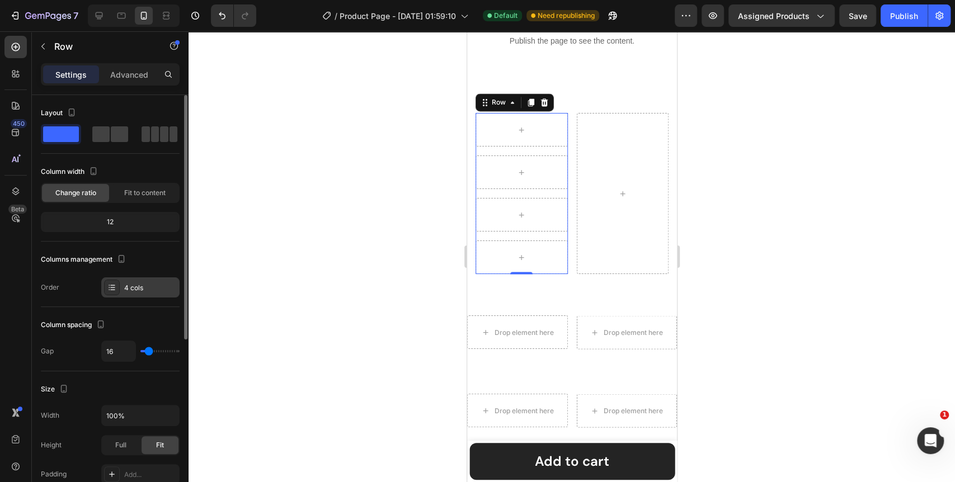
click at [133, 285] on div "4 cols" at bounding box center [150, 288] width 53 height 10
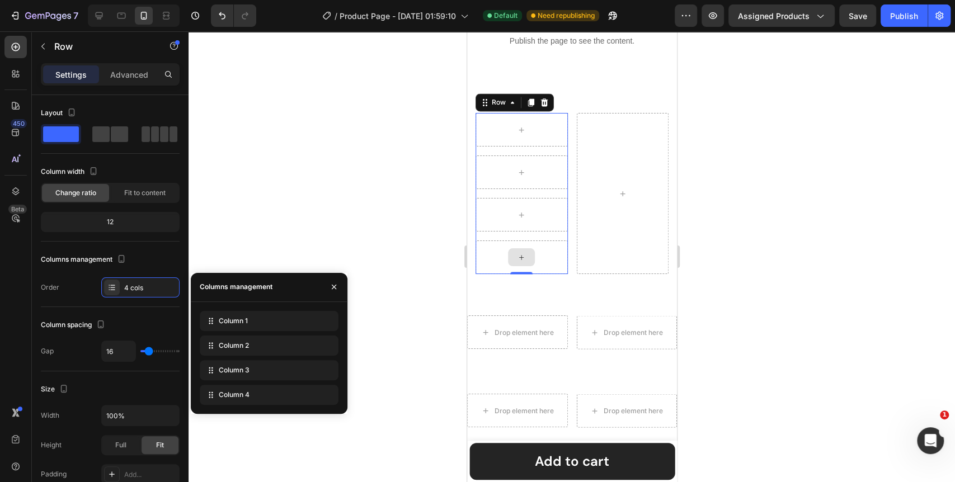
click at [557, 250] on div at bounding box center [521, 258] width 92 height 34
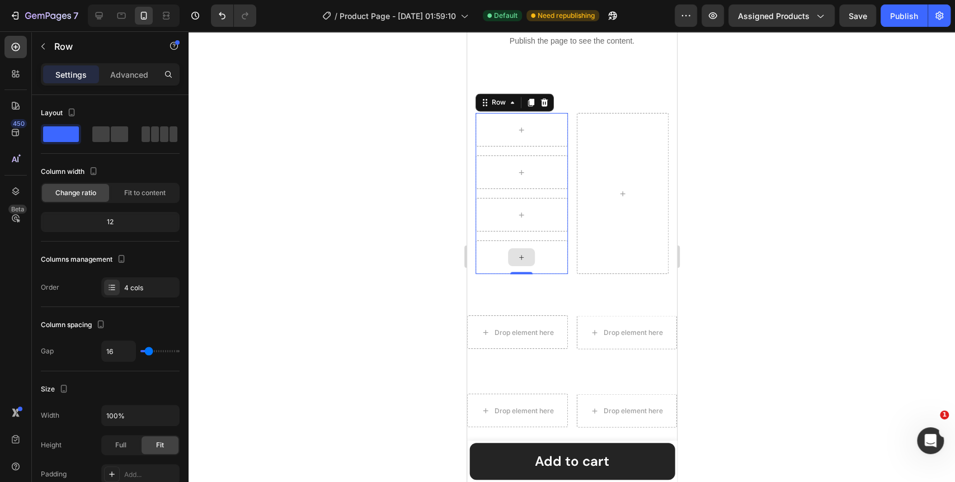
click at [519, 255] on icon at bounding box center [521, 258] width 9 height 10
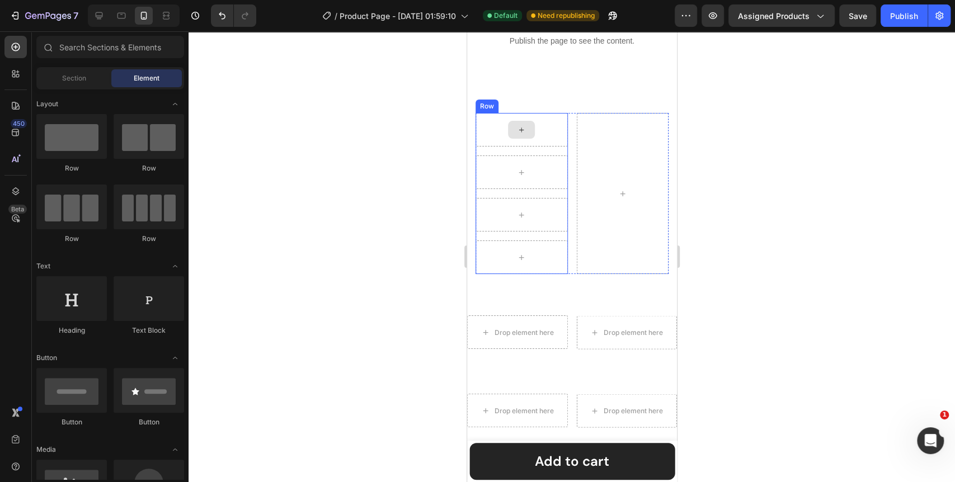
click at [531, 130] on div at bounding box center [521, 130] width 27 height 18
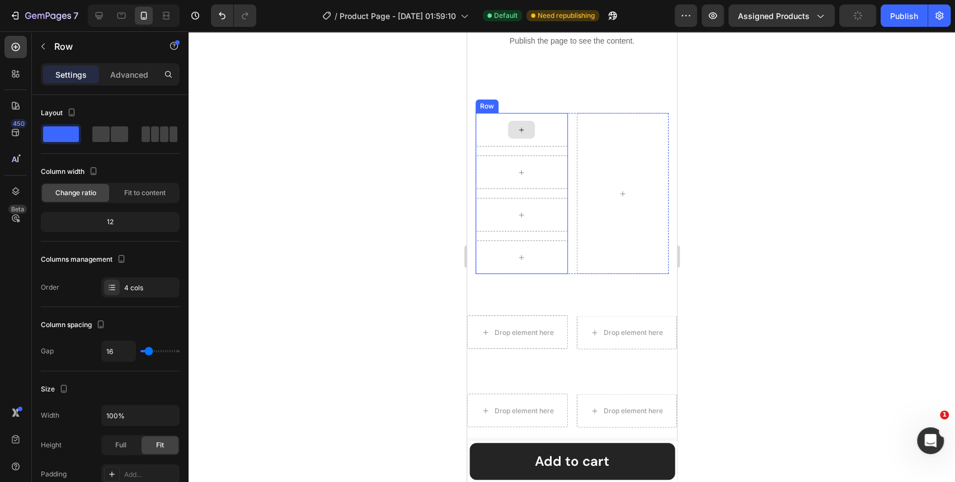
click at [548, 129] on div at bounding box center [521, 130] width 92 height 34
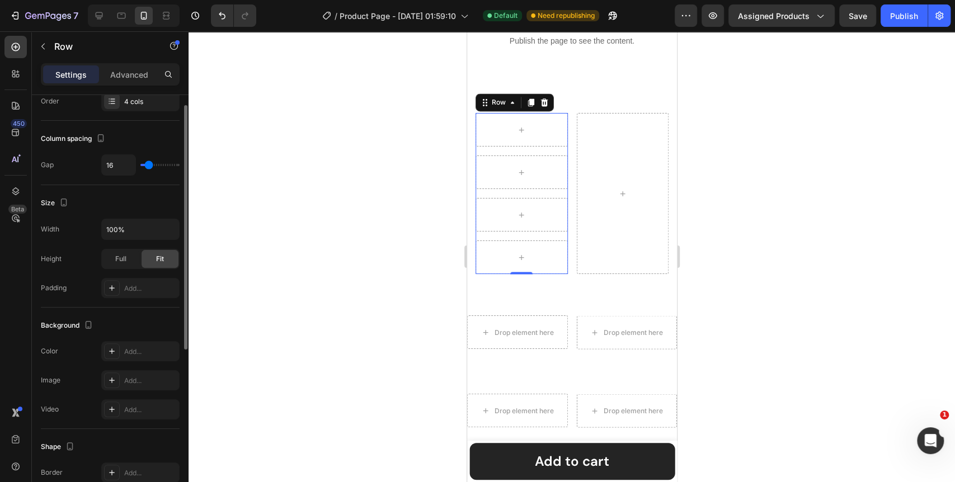
scroll to position [62, 0]
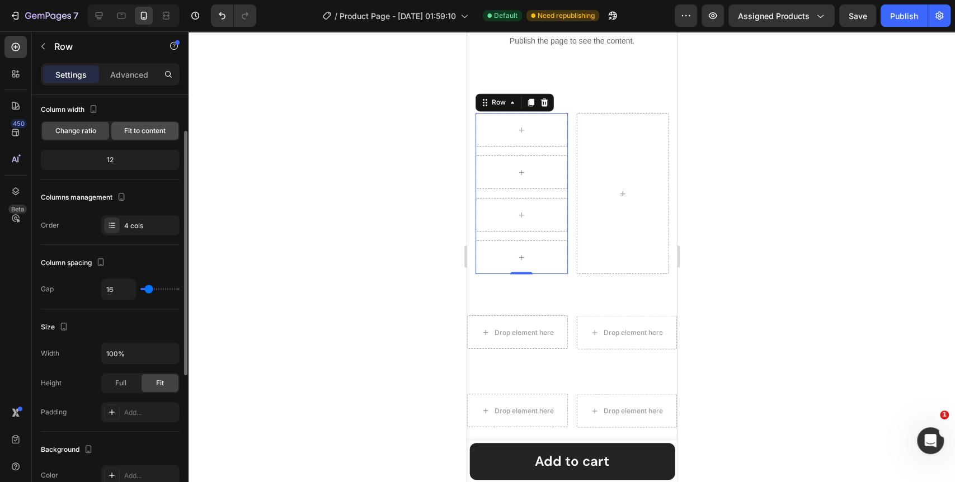
click at [134, 124] on div "Fit to content" at bounding box center [144, 131] width 67 height 18
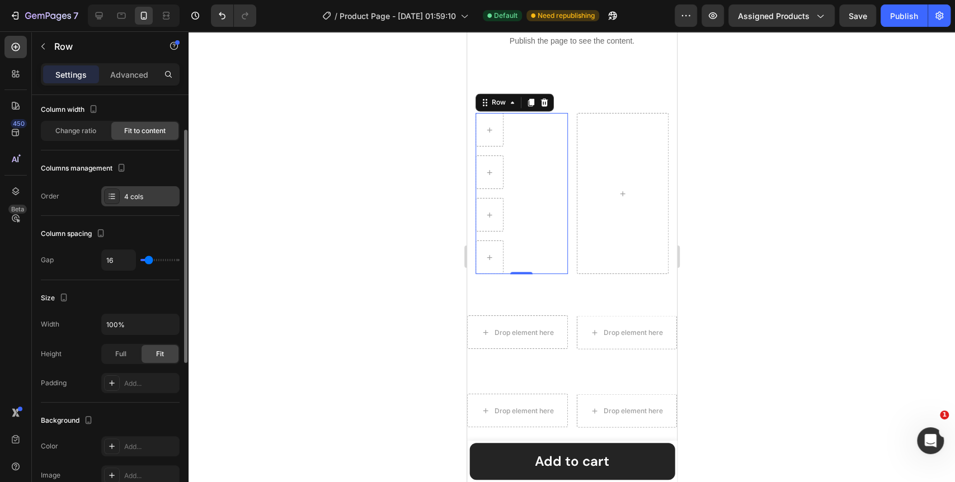
click at [109, 202] on div at bounding box center [112, 197] width 16 height 16
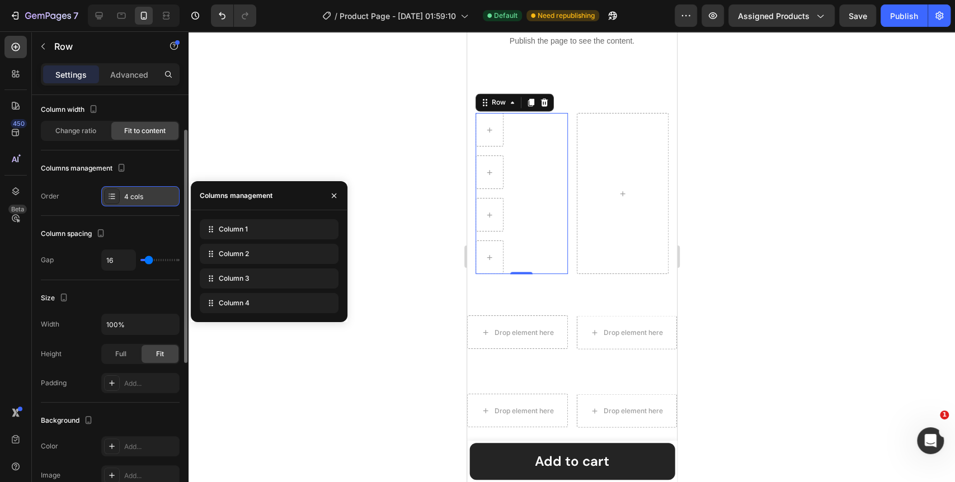
click at [109, 202] on div at bounding box center [112, 197] width 16 height 16
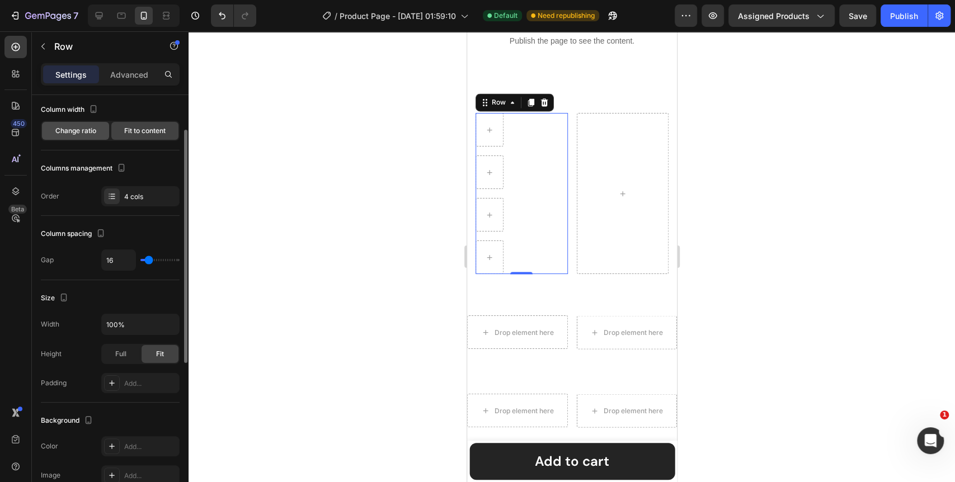
click at [72, 132] on span "Change ratio" at bounding box center [75, 131] width 41 height 10
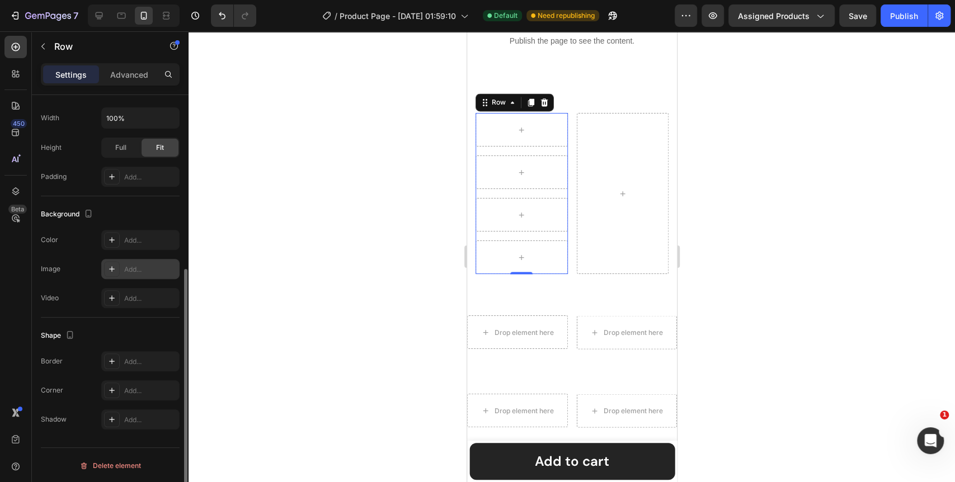
scroll to position [111, 0]
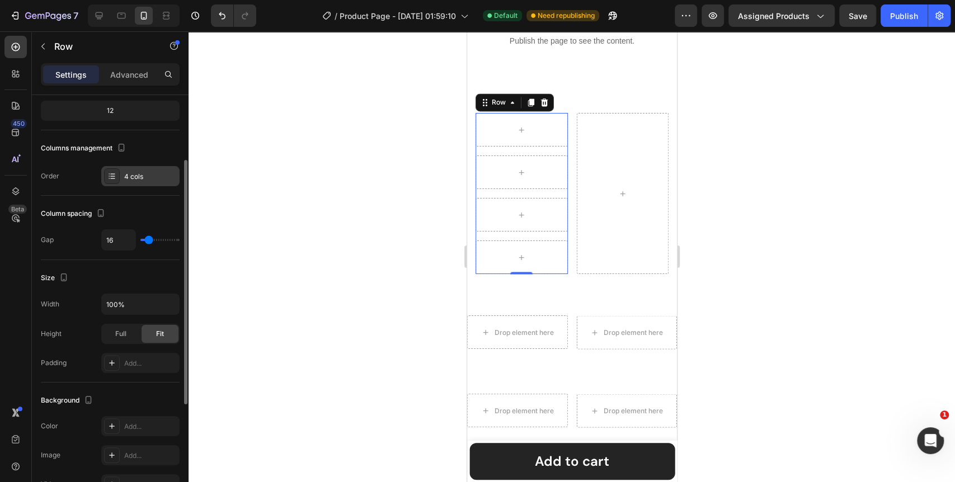
click at [112, 180] on icon at bounding box center [111, 176] width 9 height 9
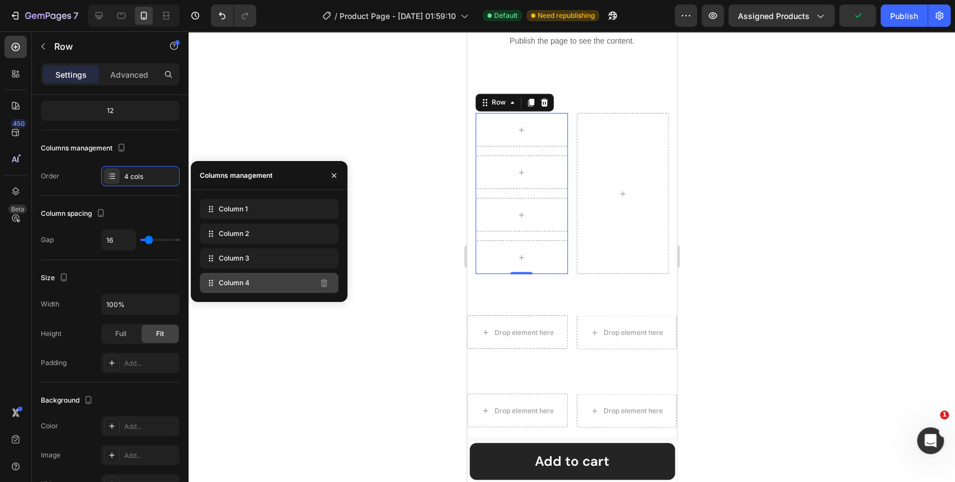
click at [210, 284] on icon at bounding box center [210, 283] width 11 height 11
click at [517, 256] on icon at bounding box center [521, 258] width 9 height 10
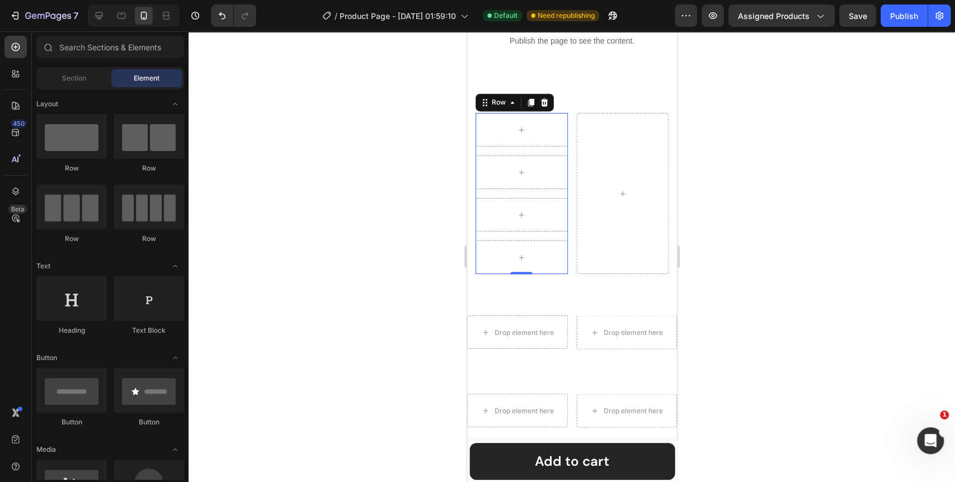
click at [560, 151] on div "Row 0" at bounding box center [521, 193] width 92 height 161
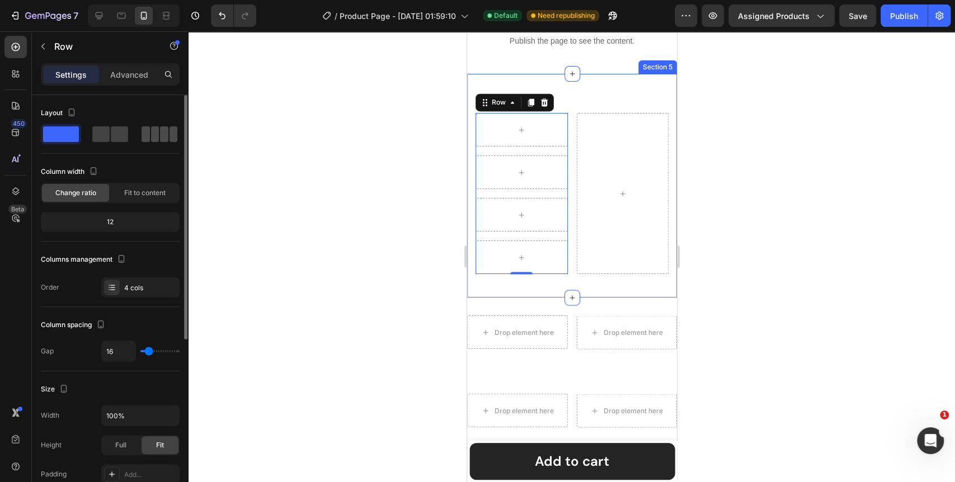
click at [160, 135] on span at bounding box center [164, 134] width 8 height 16
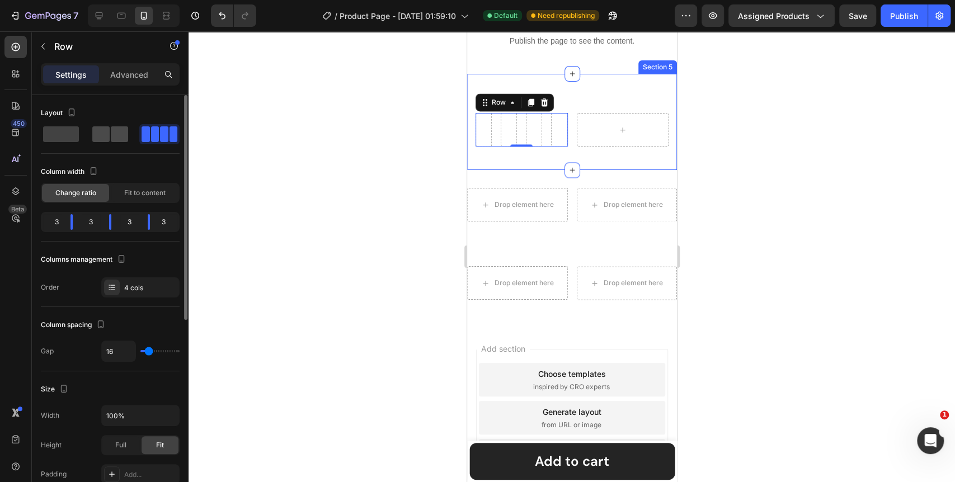
click at [111, 137] on span at bounding box center [119, 134] width 17 height 16
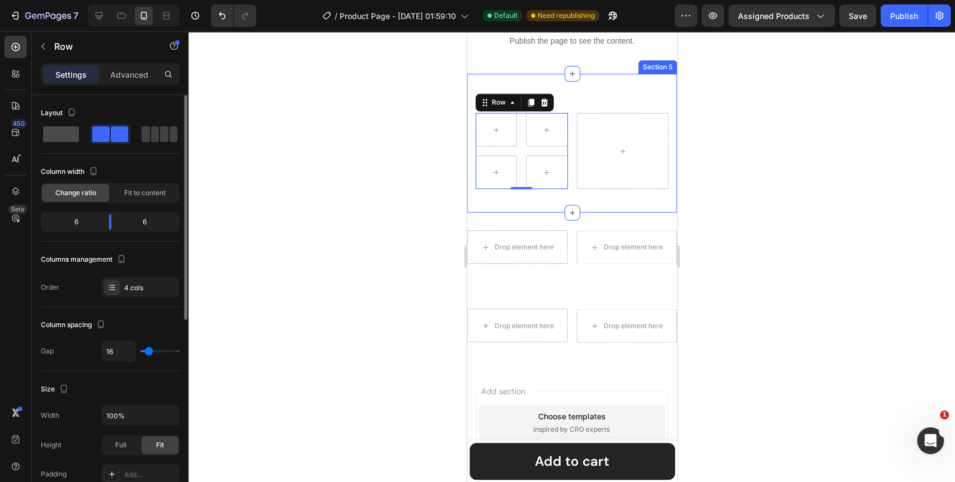
click at [151, 138] on span at bounding box center [155, 134] width 8 height 16
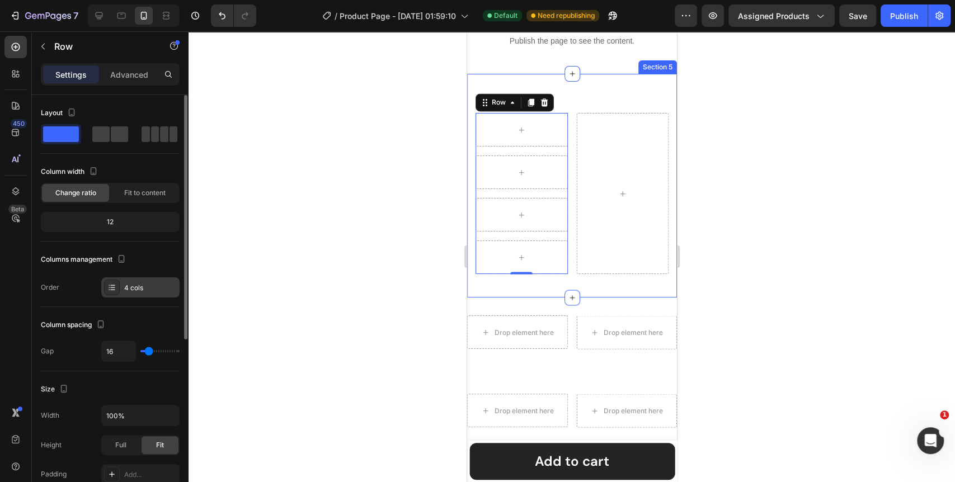
click at [107, 291] on icon at bounding box center [111, 287] width 9 height 9
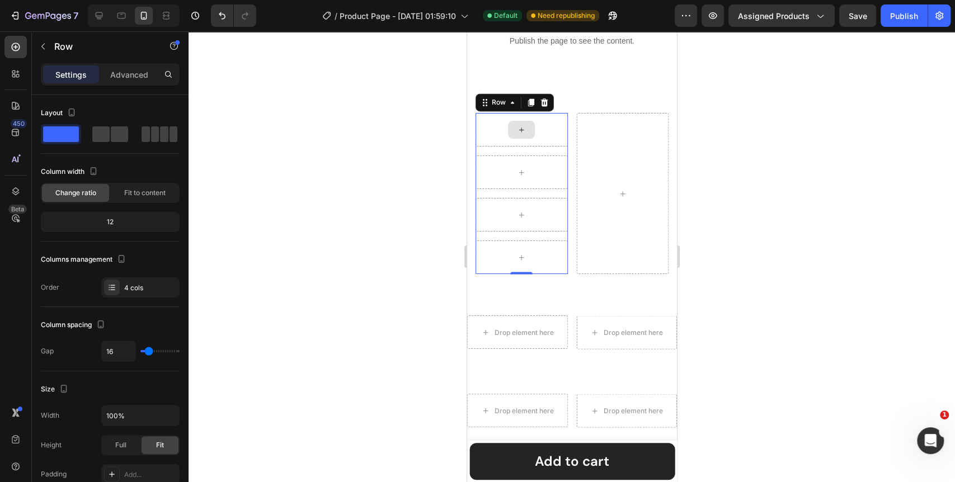
click at [542, 134] on div at bounding box center [521, 130] width 92 height 34
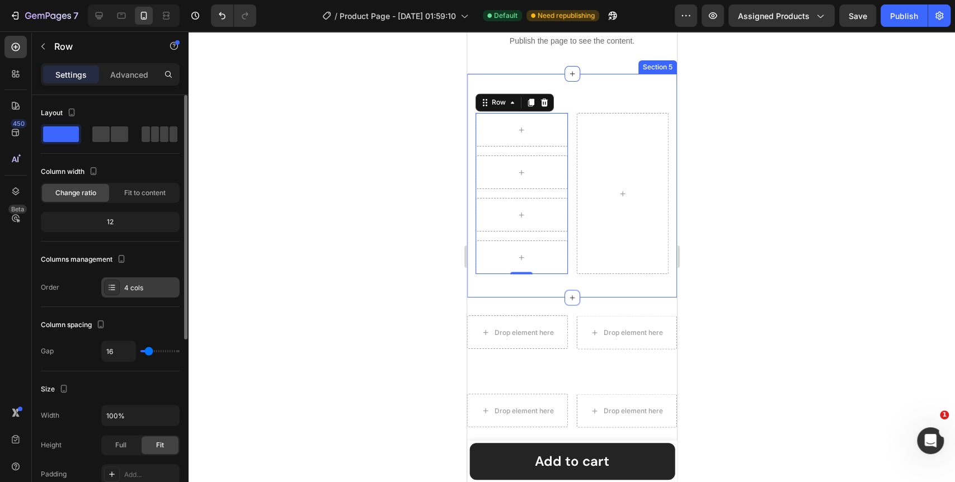
click at [114, 287] on icon at bounding box center [112, 287] width 4 height 1
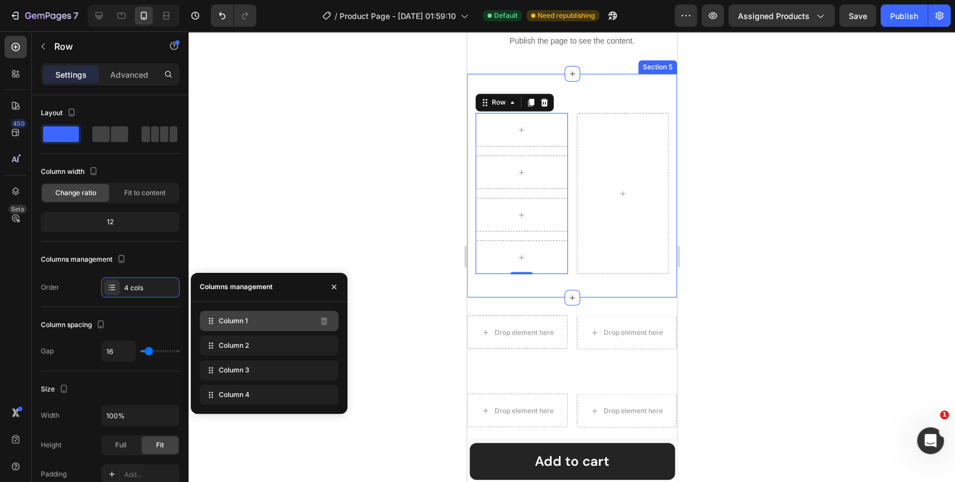
click at [242, 326] on span "Column 1" at bounding box center [233, 321] width 29 height 10
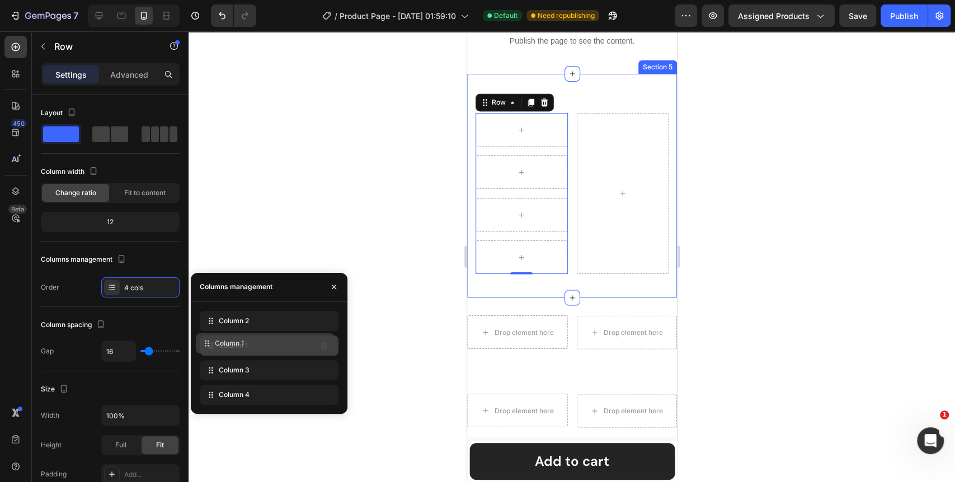
drag, startPoint x: 242, startPoint y: 326, endPoint x: 237, endPoint y: 354, distance: 28.4
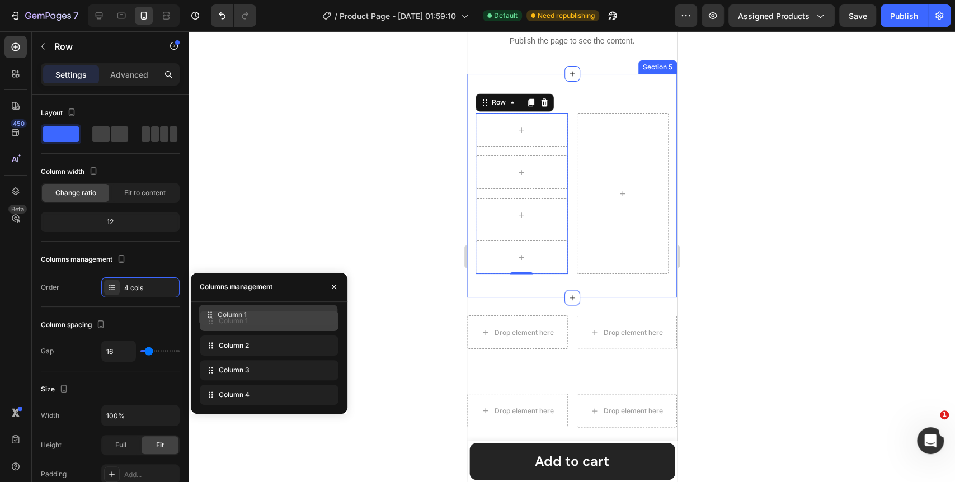
drag, startPoint x: 209, startPoint y: 348, endPoint x: 208, endPoint y: 318, distance: 30.2
drag, startPoint x: 236, startPoint y: 325, endPoint x: 412, endPoint y: 381, distance: 184.4
click at [412, 381] on div at bounding box center [572, 256] width 767 height 451
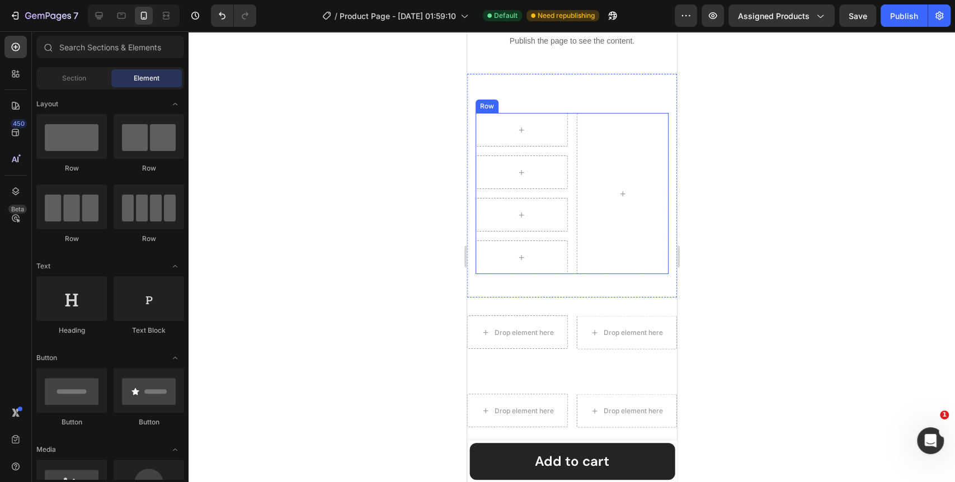
click at [567, 259] on div "Row Row" at bounding box center [571, 193] width 193 height 161
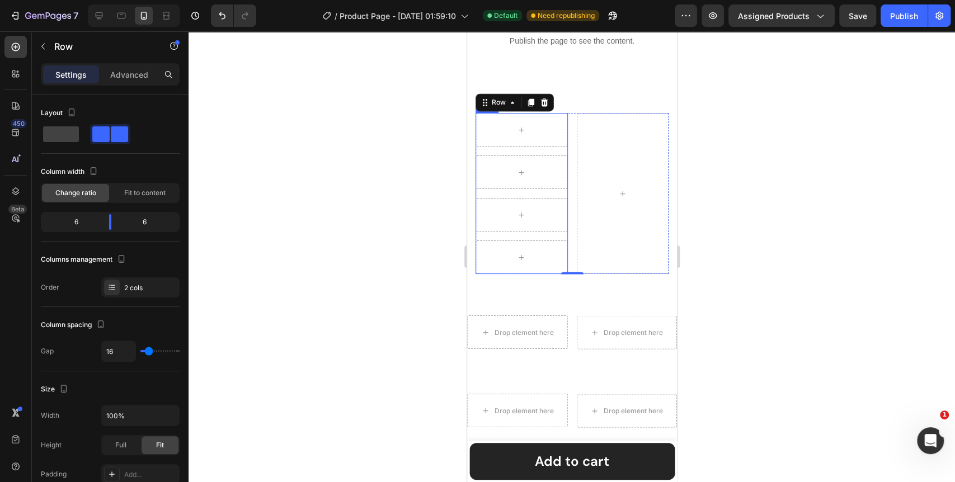
click at [533, 237] on div "Row" at bounding box center [521, 193] width 92 height 161
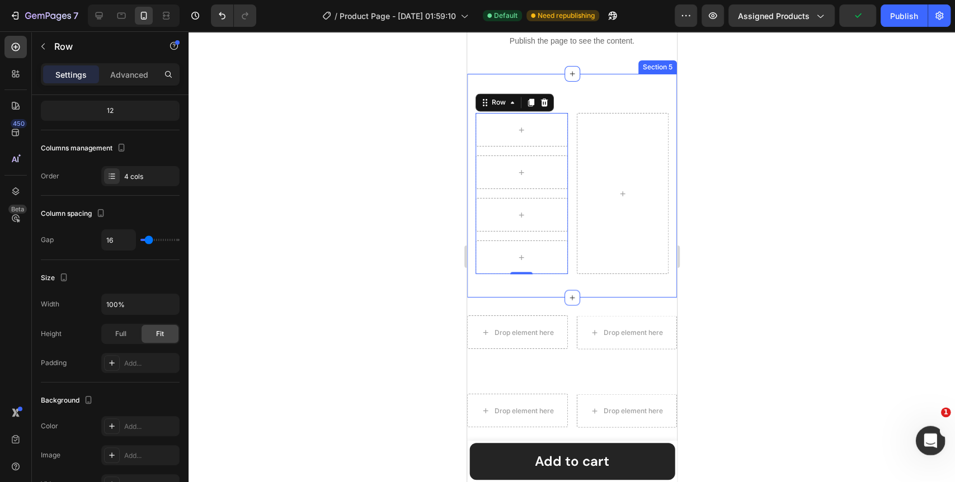
click at [923, 437] on icon "Open Intercom Messenger" at bounding box center [929, 439] width 18 height 18
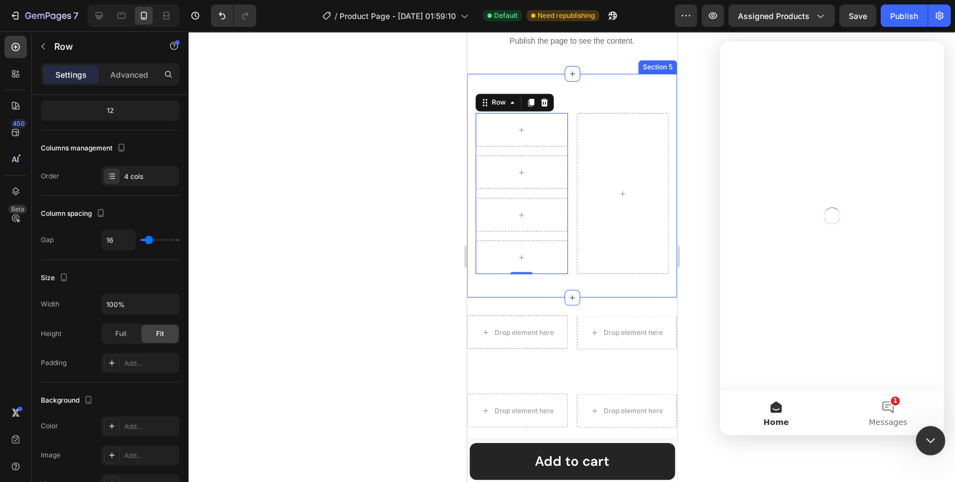
scroll to position [0, 0]
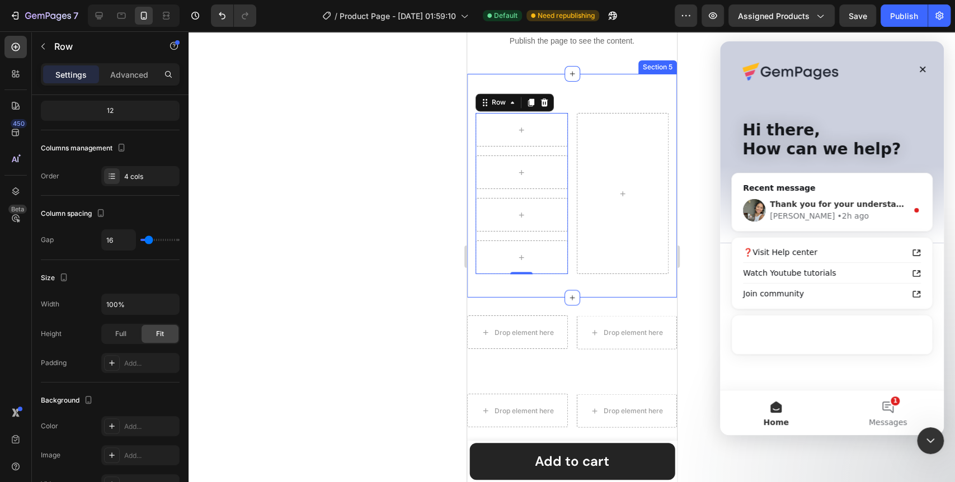
click at [850, 228] on div "Thank you for your understanding as well as patience 🙇 Zoe • 2h ago" at bounding box center [832, 210] width 200 height 41
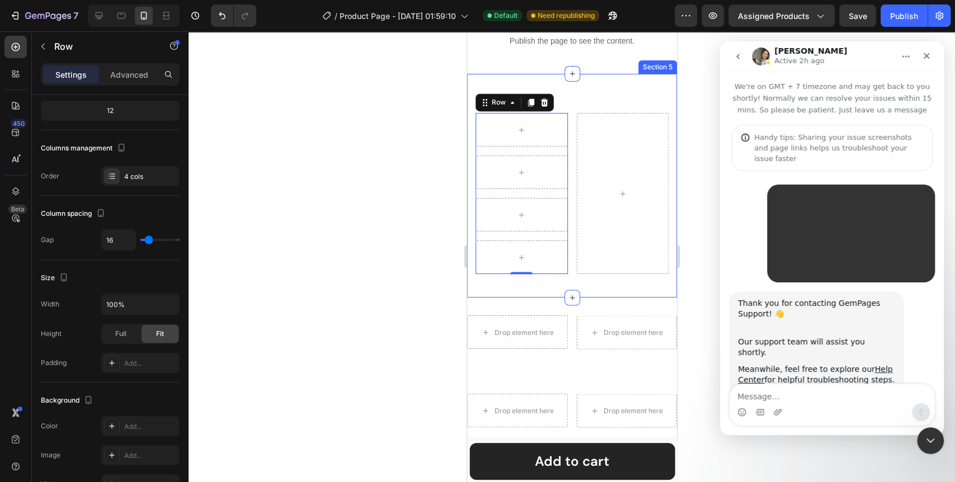
scroll to position [101, 0]
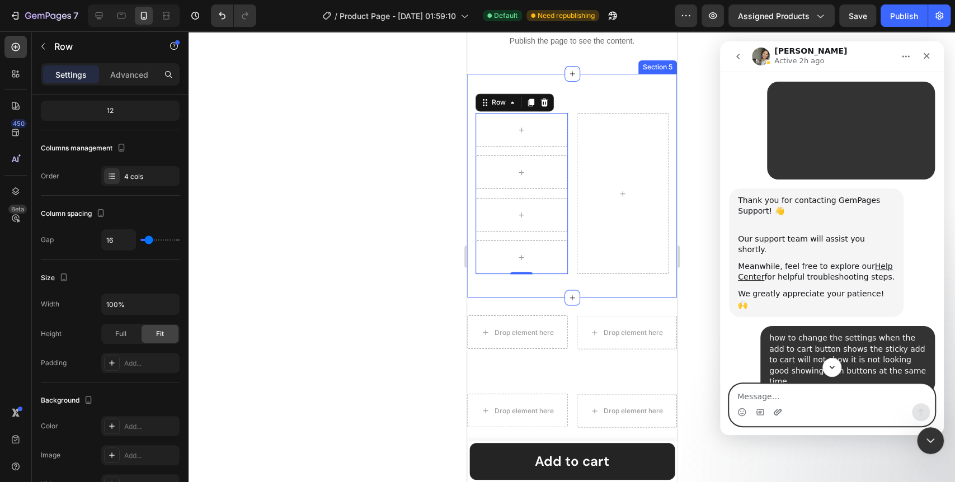
click at [775, 410] on icon "Upload attachment" at bounding box center [777, 412] width 9 height 9
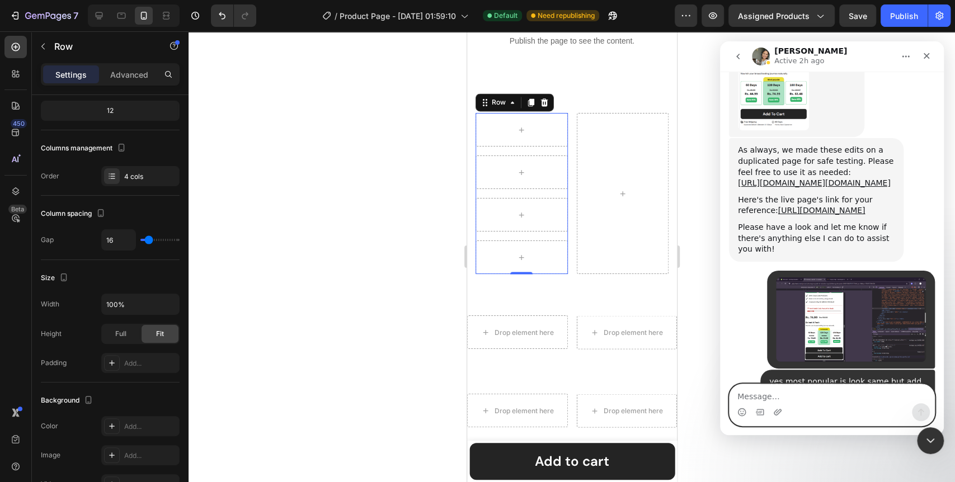
scroll to position [5821, 0]
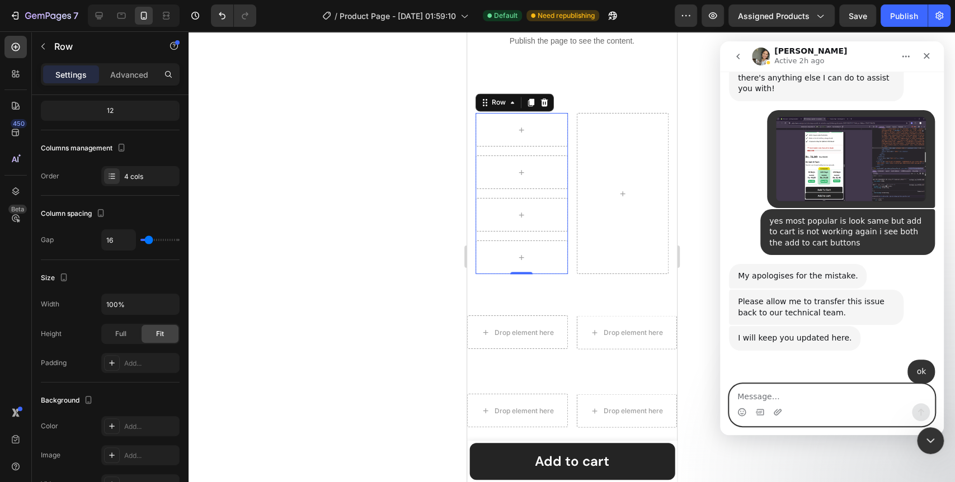
click at [799, 401] on textarea "Message…" at bounding box center [832, 394] width 205 height 19
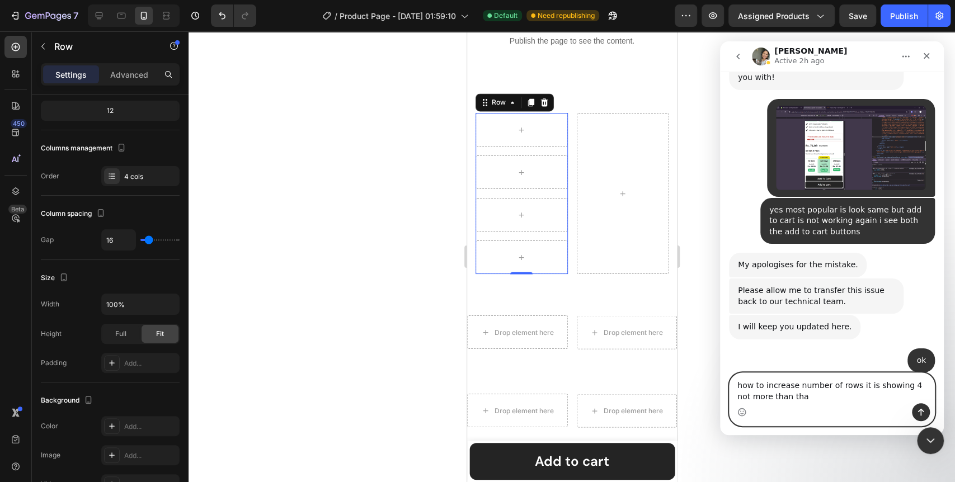
type textarea "how to increase number of rows it is showing 4 not more than that"
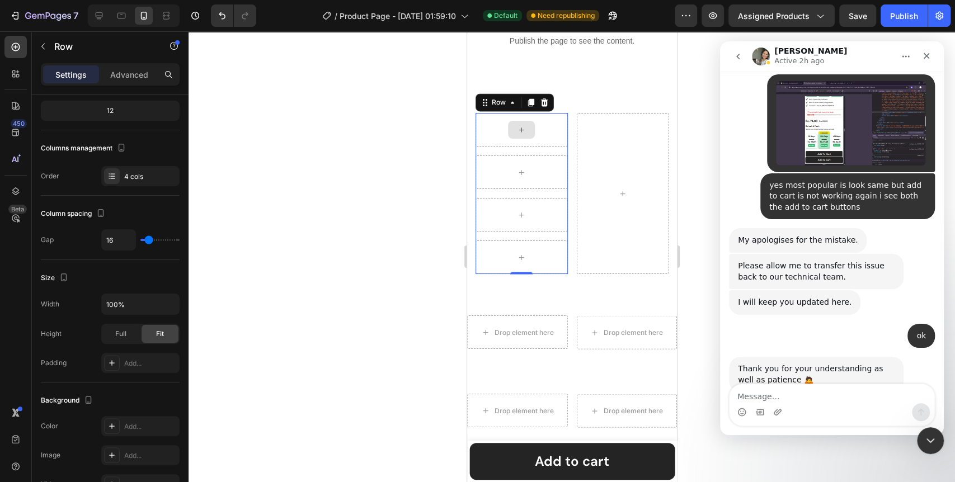
click at [522, 130] on icon at bounding box center [521, 130] width 9 height 10
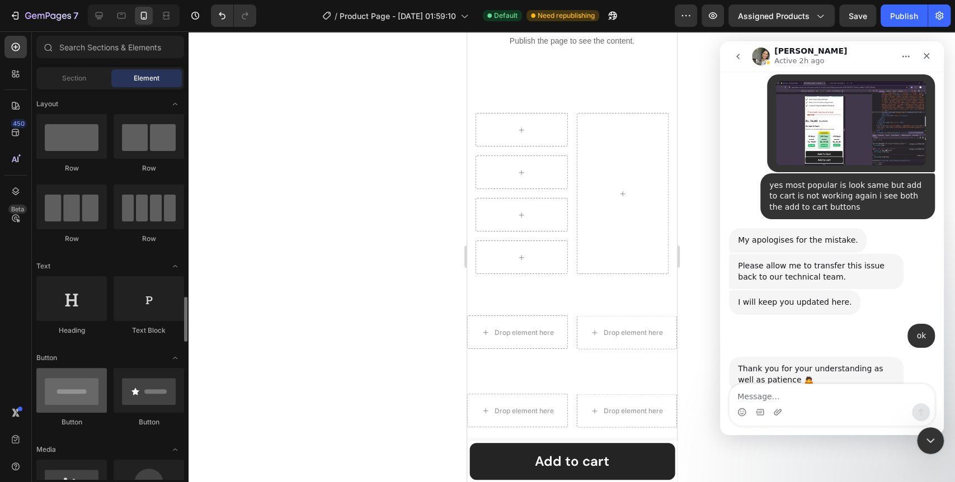
scroll to position [186, 0]
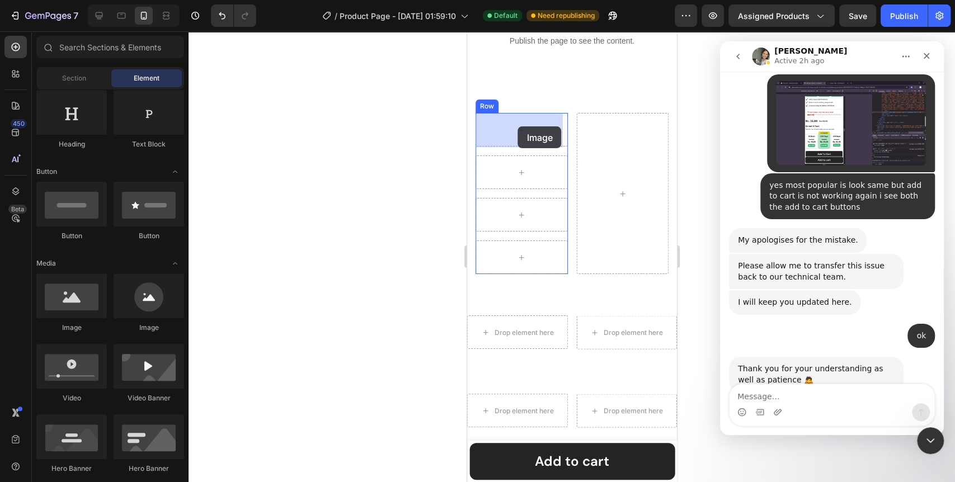
drag, startPoint x: 540, startPoint y: 346, endPoint x: 518, endPoint y: 126, distance: 220.5
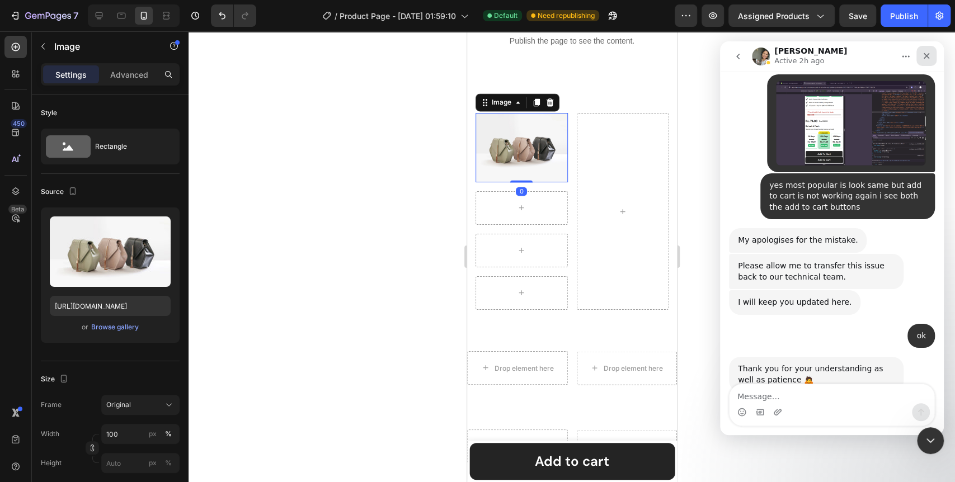
click at [931, 58] on div "Close" at bounding box center [927, 56] width 20 height 20
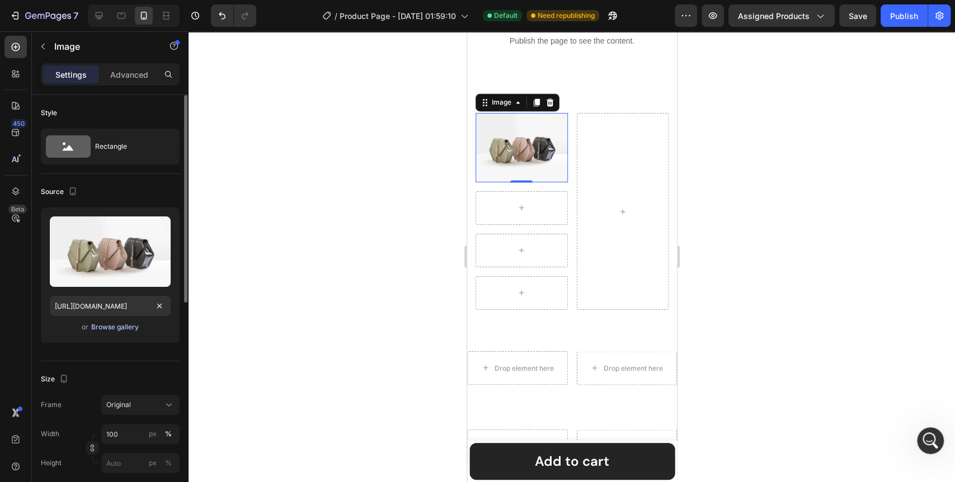
scroll to position [5857, 0]
click at [105, 329] on div "Browse gallery" at bounding box center [115, 327] width 48 height 10
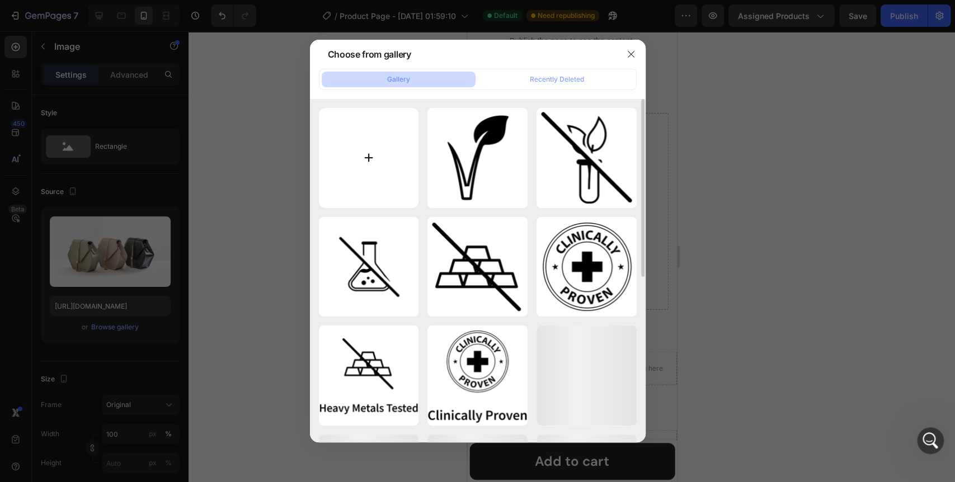
click at [373, 160] on input "file" at bounding box center [369, 158] width 100 height 100
type input "C:\fakepath\justnatur.svg"
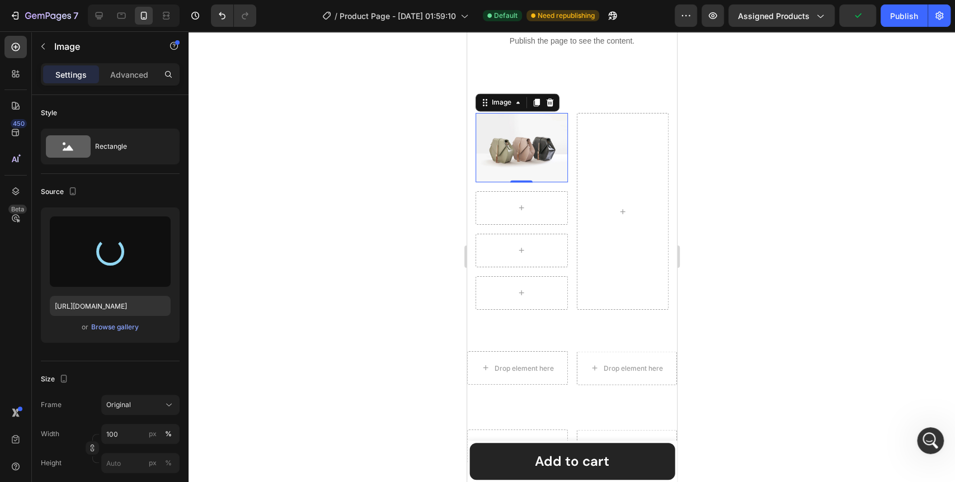
type input "https://cdn.shopify.com/s/files/1/0642/0463/6247/files/gempages_581248148823867…"
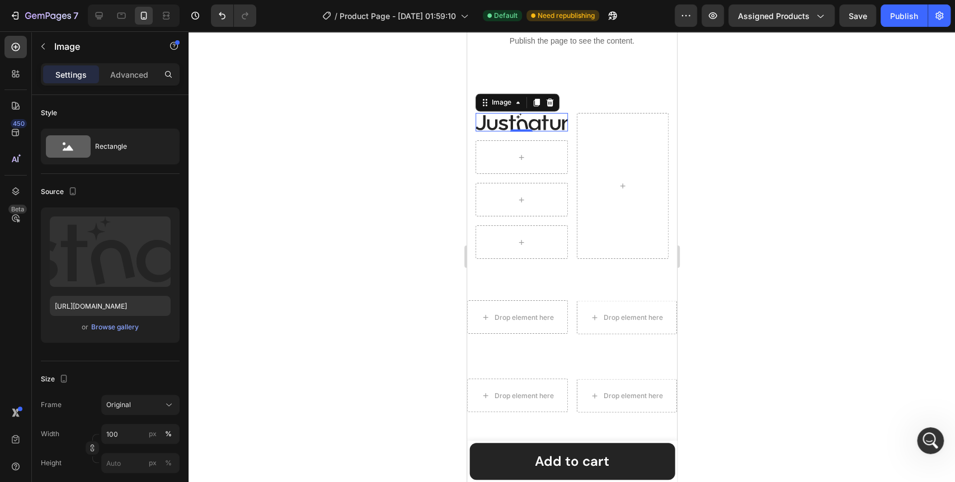
click at [407, 184] on div at bounding box center [572, 256] width 767 height 451
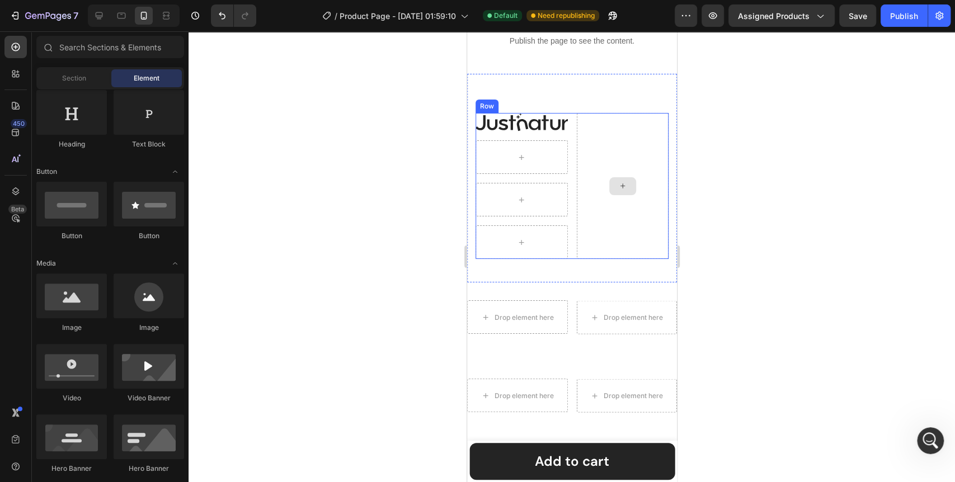
click at [610, 151] on div at bounding box center [622, 186] width 92 height 146
click at [618, 186] on icon at bounding box center [622, 186] width 9 height 10
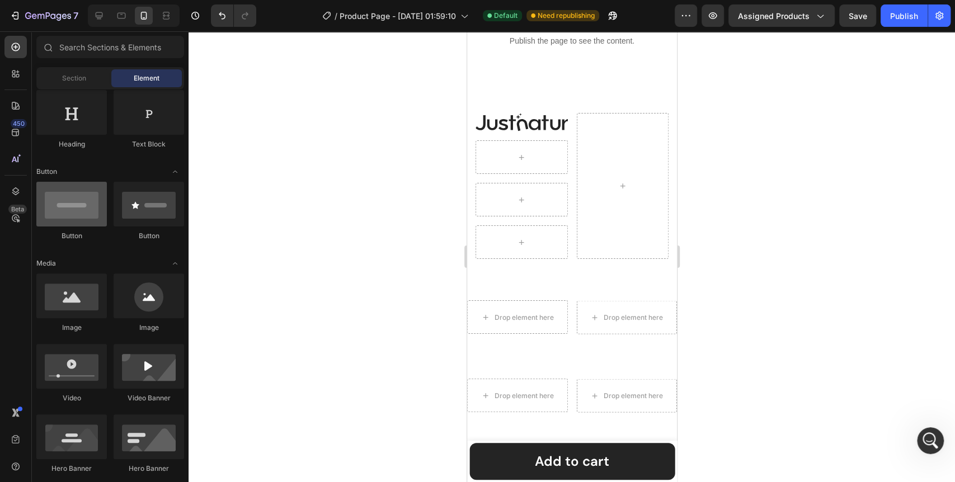
scroll to position [0, 0]
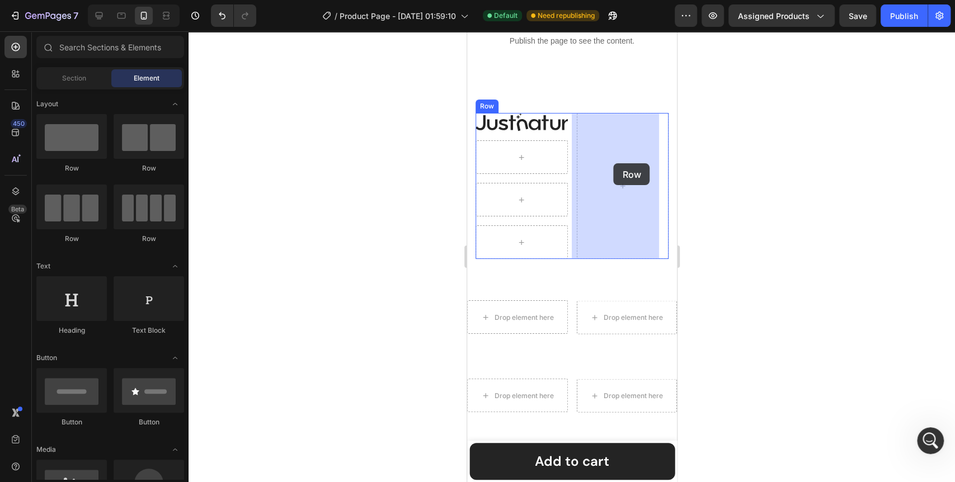
drag, startPoint x: 605, startPoint y: 234, endPoint x: 613, endPoint y: 163, distance: 71.0
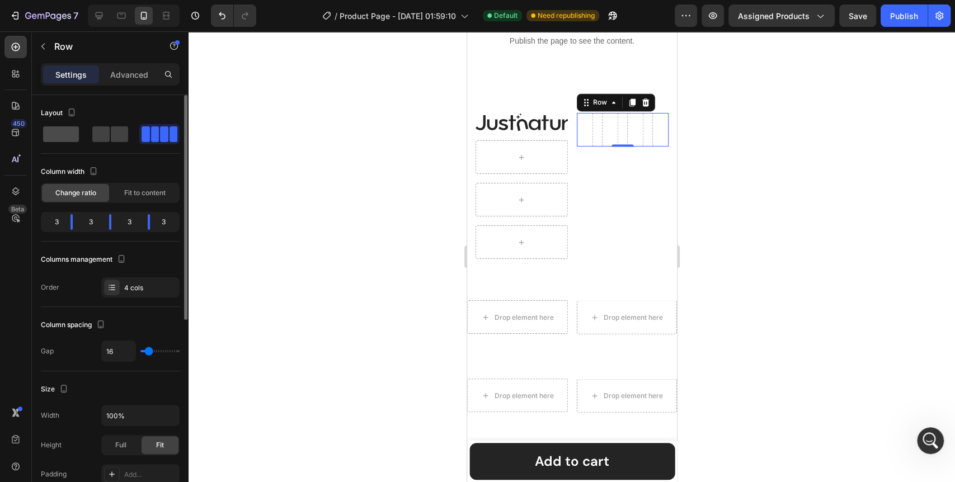
click at [111, 131] on span at bounding box center [119, 134] width 17 height 16
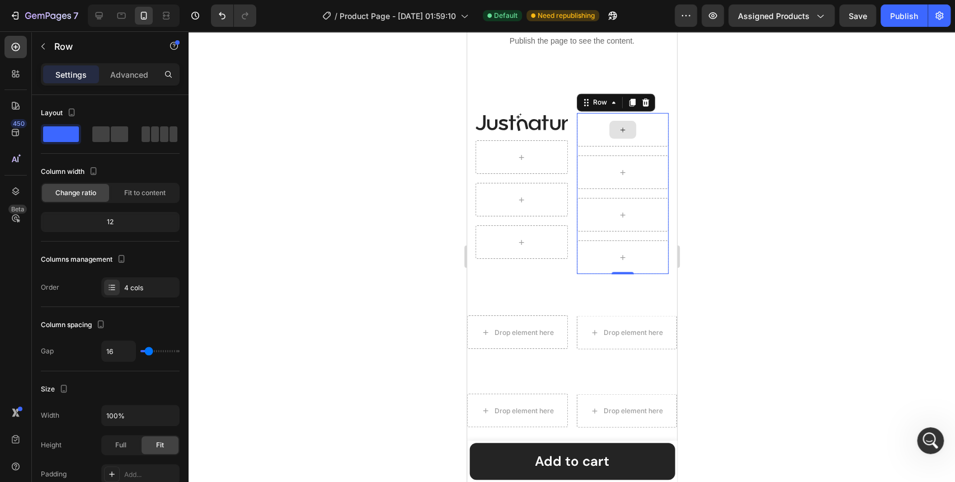
click at [621, 130] on div at bounding box center [622, 130] width 27 height 18
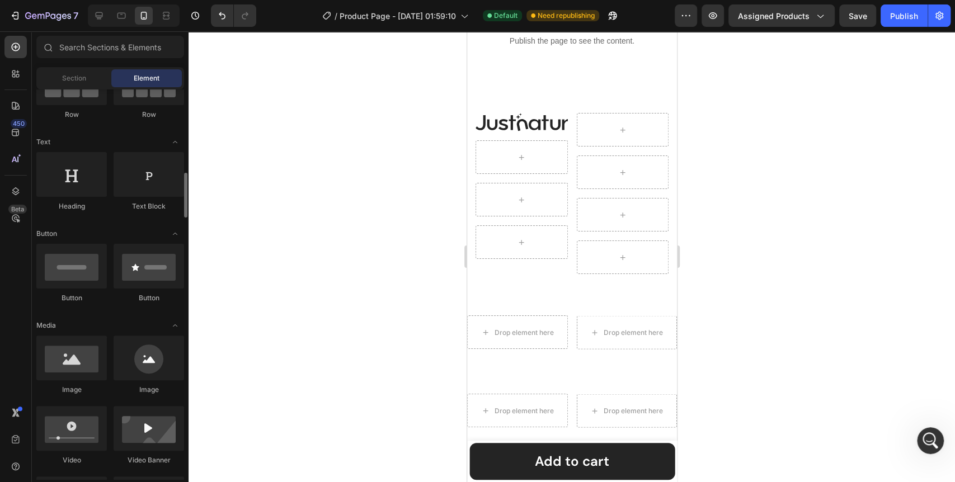
scroll to position [186, 0]
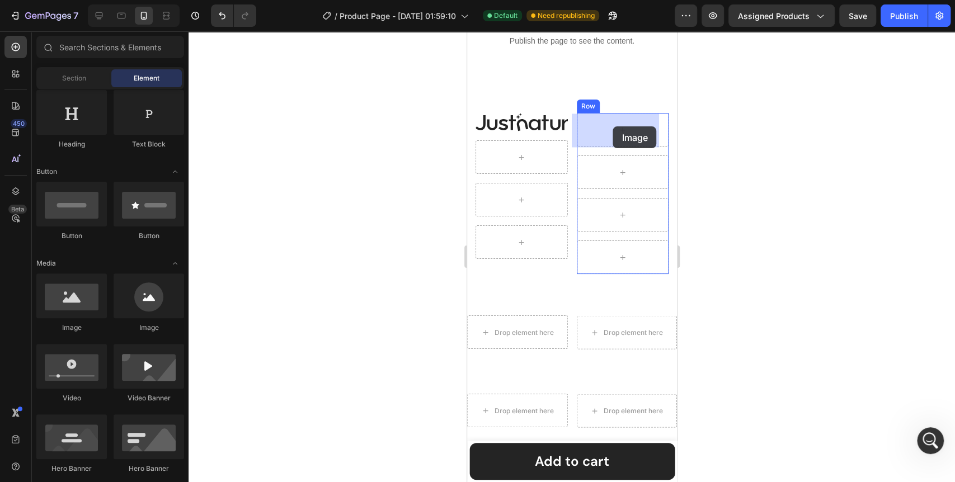
drag, startPoint x: 533, startPoint y: 337, endPoint x: 612, endPoint y: 127, distance: 224.4
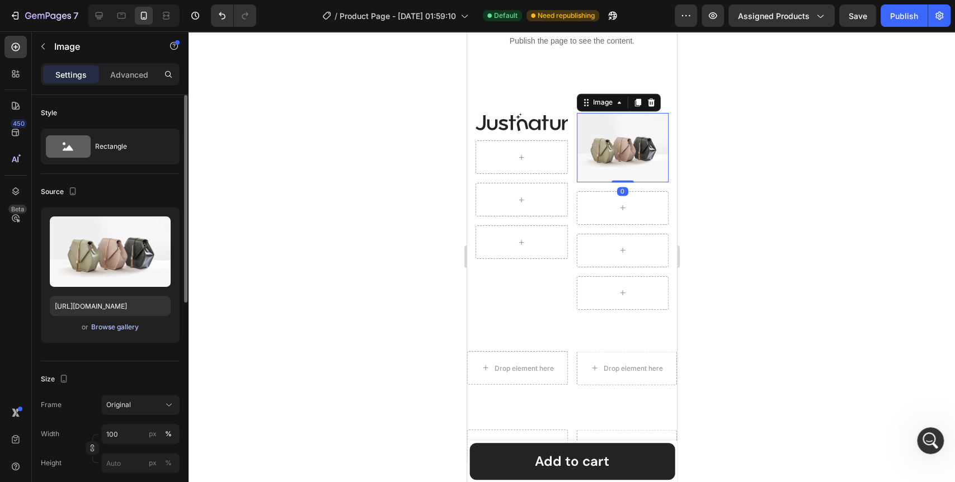
click at [112, 328] on div "Browse gallery" at bounding box center [115, 327] width 48 height 10
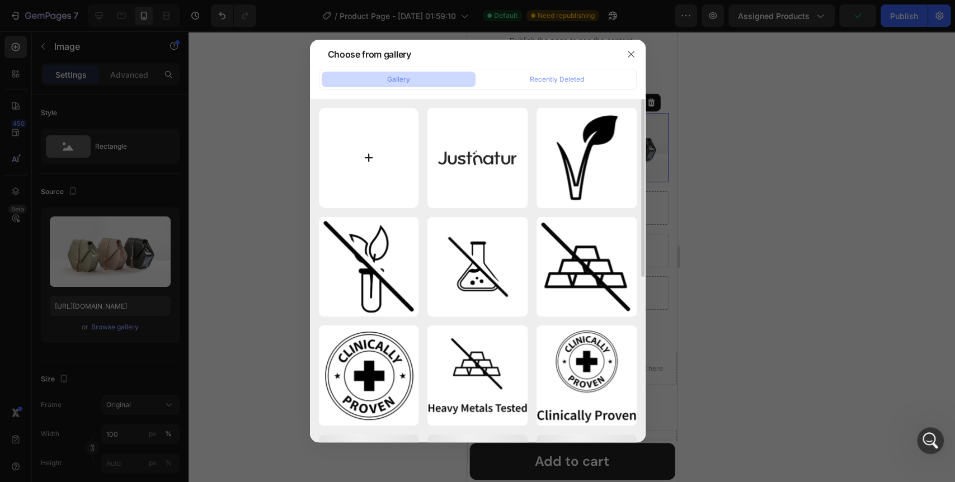
click at [359, 157] on input "file" at bounding box center [369, 158] width 100 height 100
type input "C:\fakepath\Others.svg"
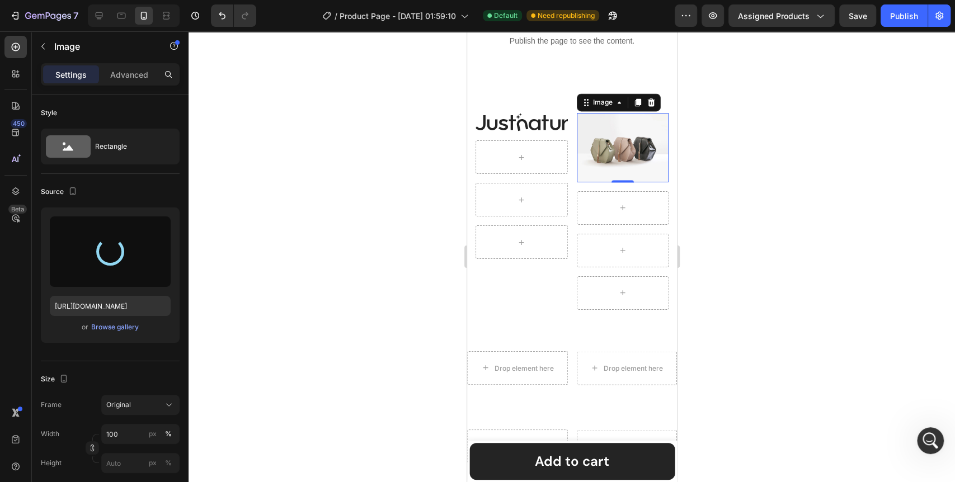
type input "https://cdn.shopify.com/s/files/1/0642/0463/6247/files/gempages_581248148823867…"
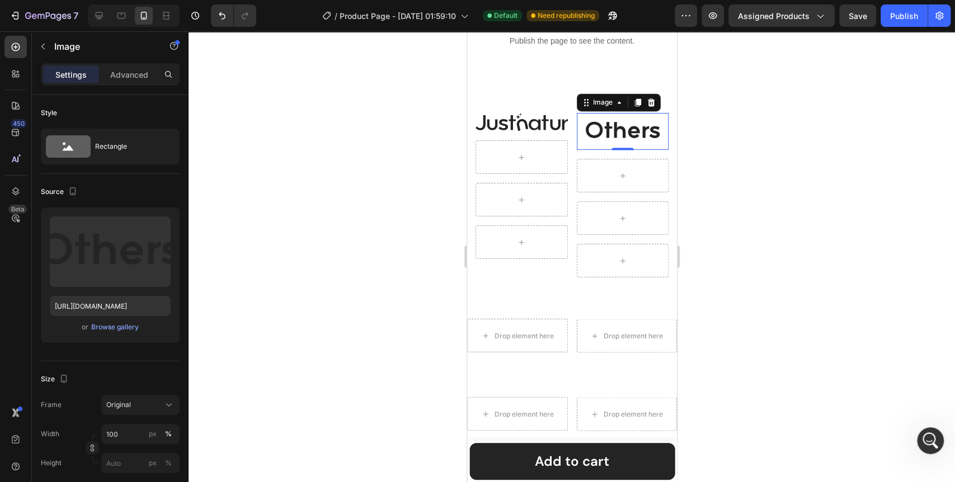
click at [344, 245] on div at bounding box center [572, 256] width 767 height 451
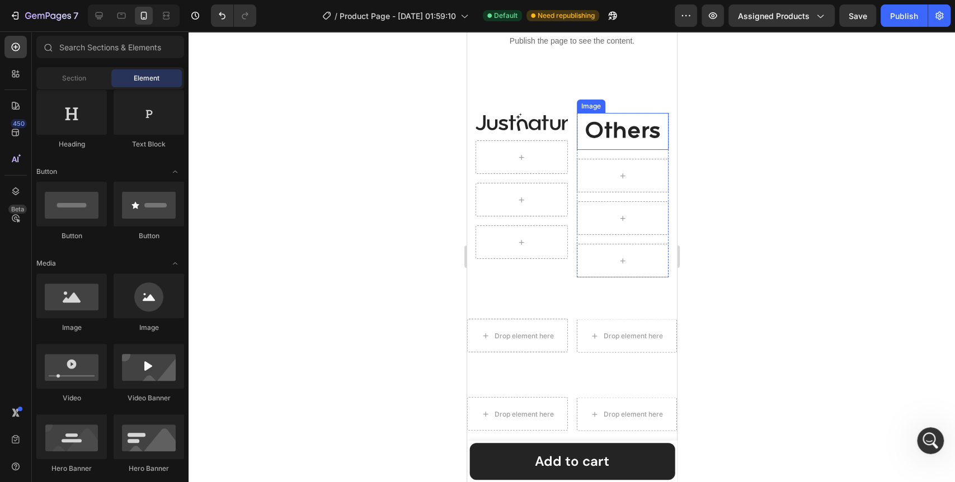
click at [636, 131] on img at bounding box center [622, 131] width 92 height 37
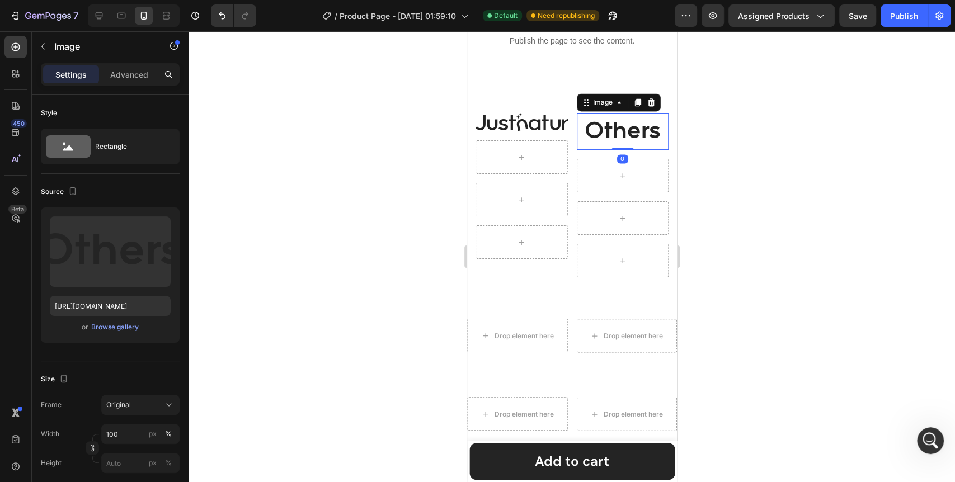
click at [429, 183] on div at bounding box center [572, 256] width 767 height 451
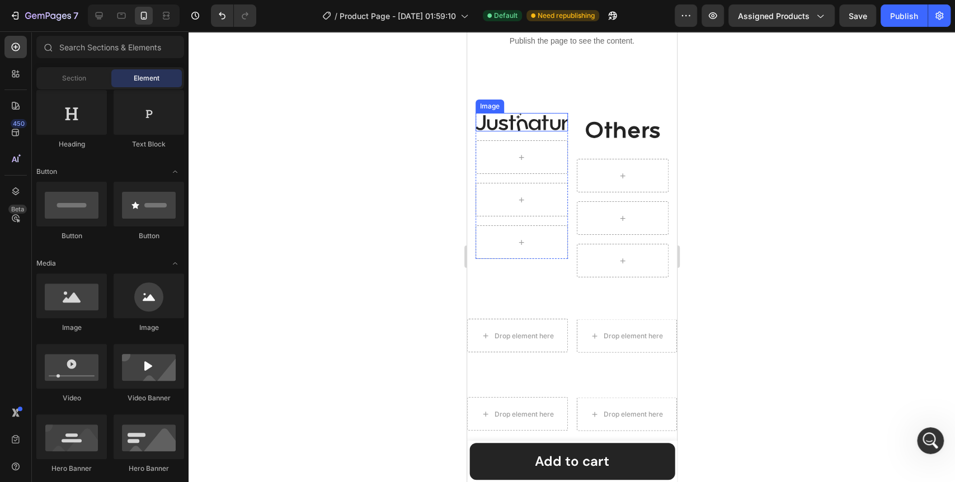
click at [539, 126] on img at bounding box center [521, 122] width 92 height 18
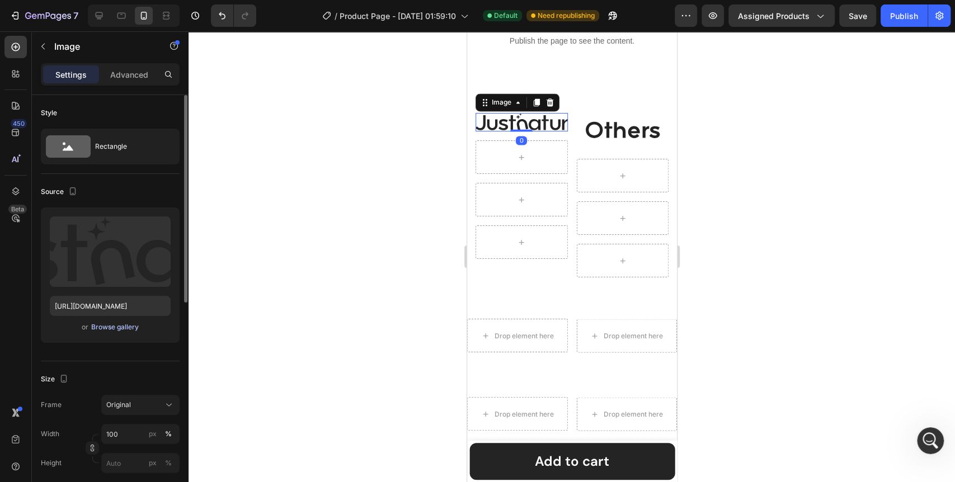
click at [109, 327] on div "Browse gallery" at bounding box center [115, 327] width 48 height 10
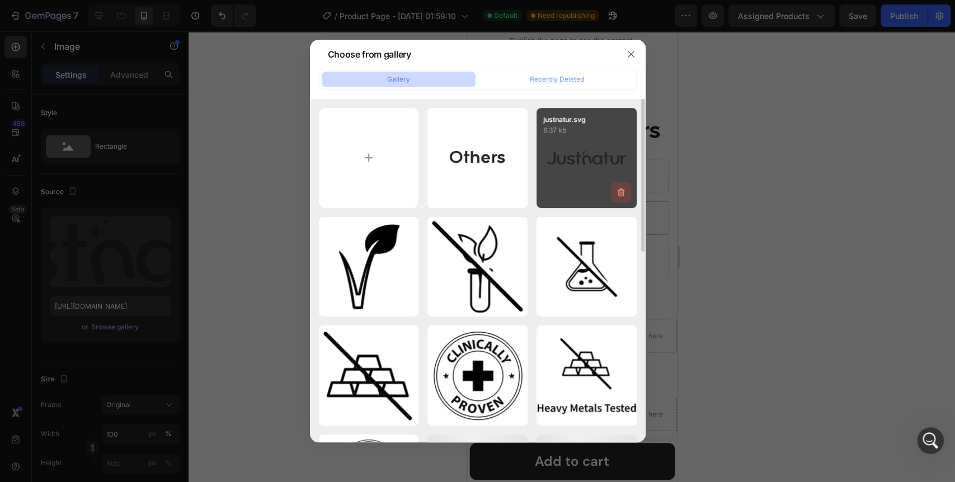
click at [618, 195] on icon "button" at bounding box center [620, 192] width 7 height 8
click at [611, 195] on div "Delete" at bounding box center [614, 195] width 21 height 10
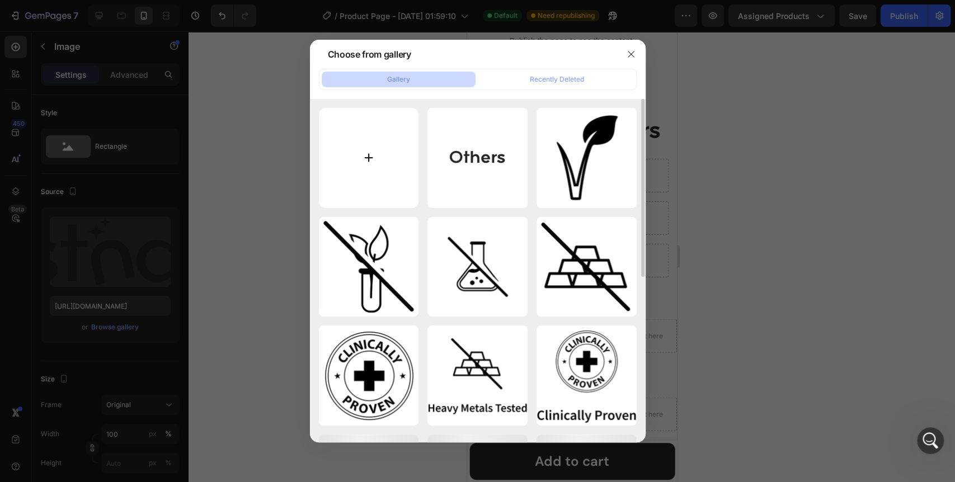
click at [363, 158] on input "file" at bounding box center [369, 158] width 100 height 100
type input "C:\fakepath\justnatur.svg"
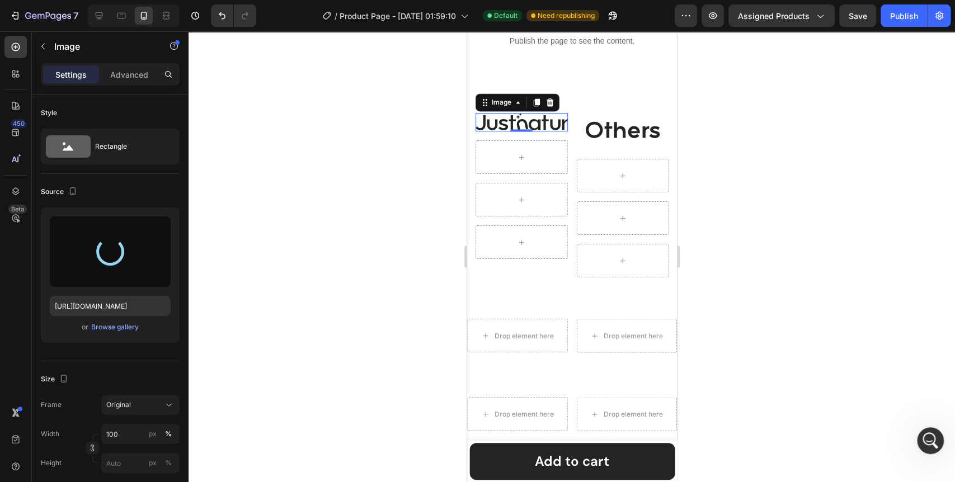
type input "https://cdn.shopify.com/s/files/1/0642/0463/6247/files/gempages_581248148823867…"
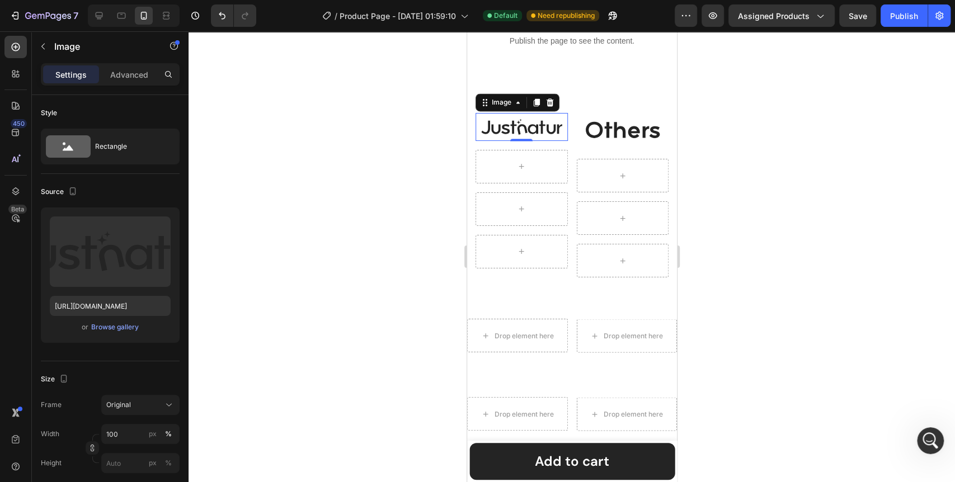
click at [366, 273] on div at bounding box center [572, 256] width 767 height 451
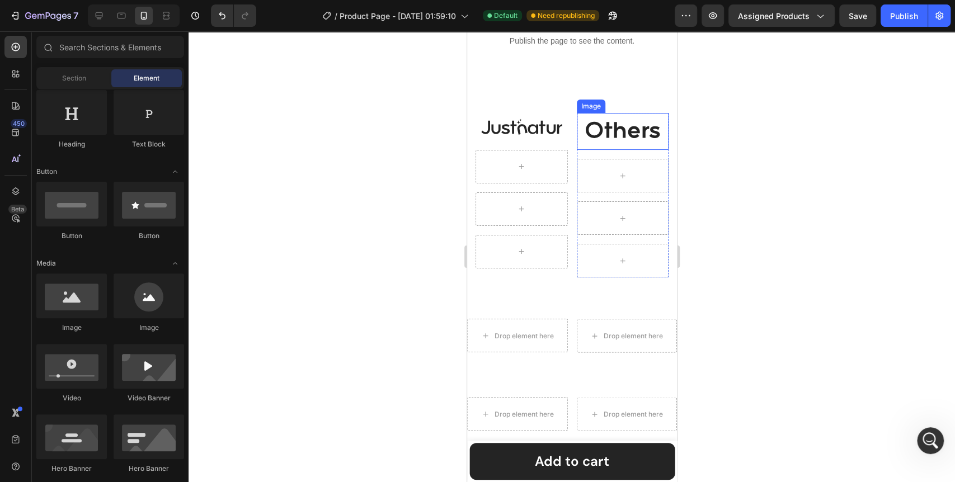
click at [611, 131] on img at bounding box center [622, 131] width 92 height 37
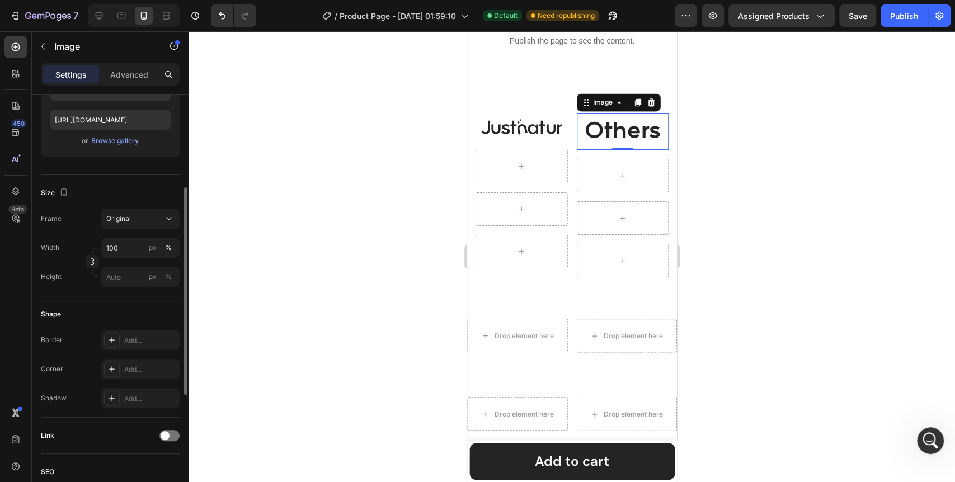
scroll to position [311, 0]
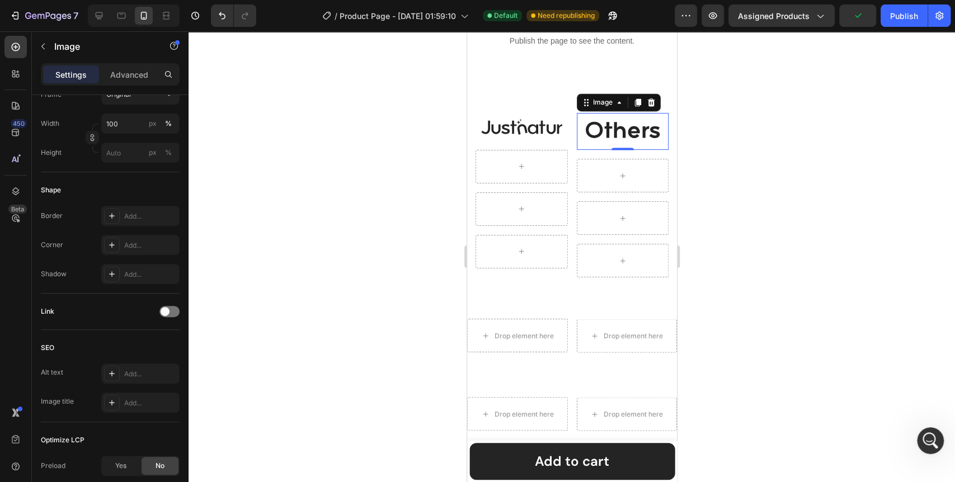
click at [396, 253] on div at bounding box center [572, 256] width 767 height 451
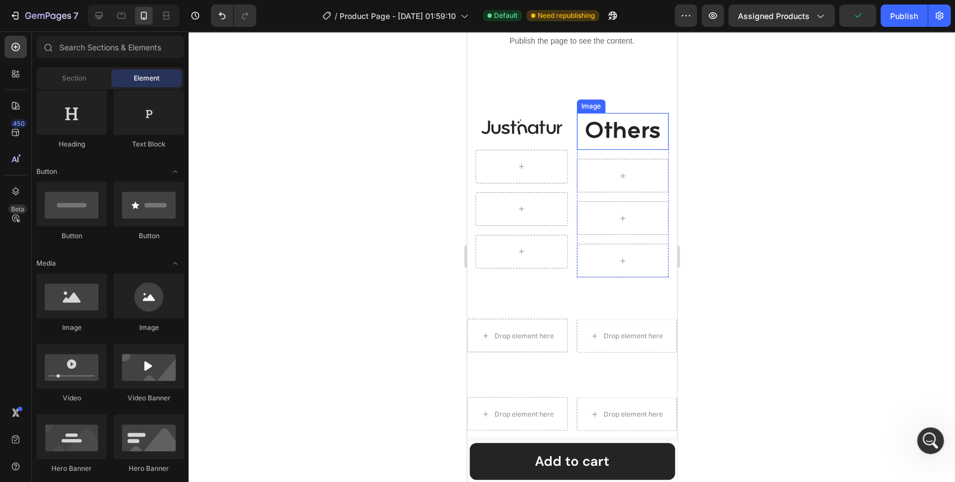
click at [625, 128] on img at bounding box center [622, 131] width 92 height 37
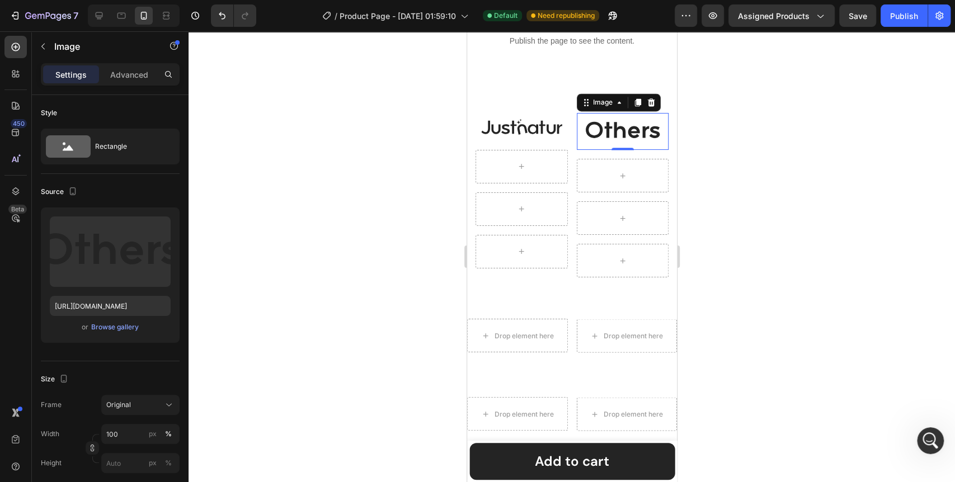
click at [363, 212] on div at bounding box center [572, 256] width 767 height 451
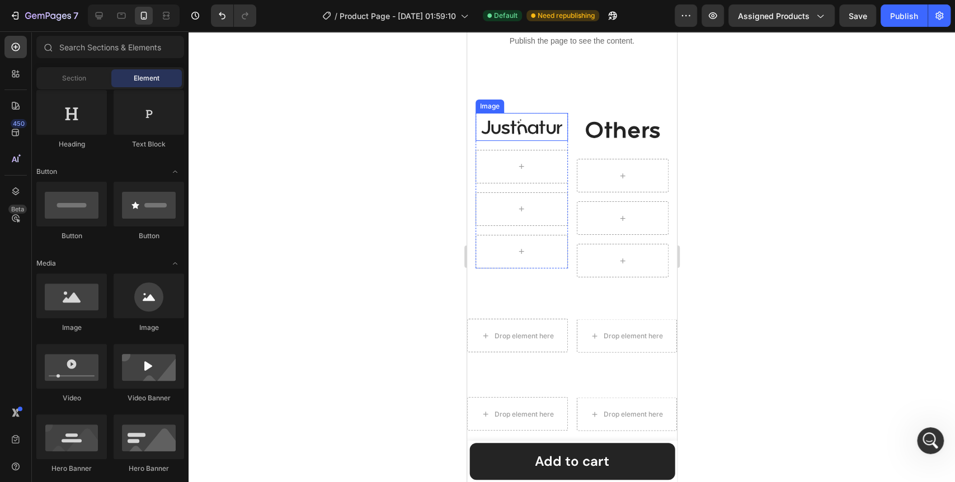
click at [512, 132] on img at bounding box center [521, 126] width 92 height 27
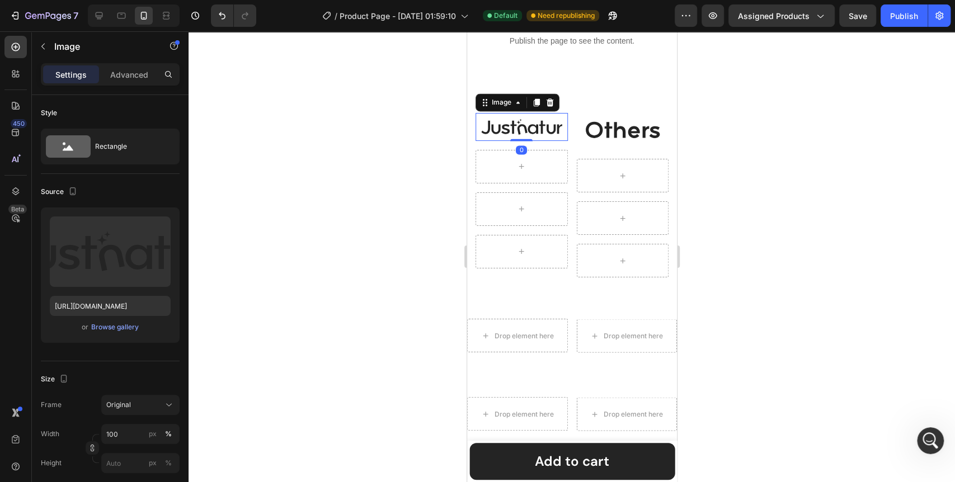
click at [367, 202] on div at bounding box center [572, 256] width 767 height 451
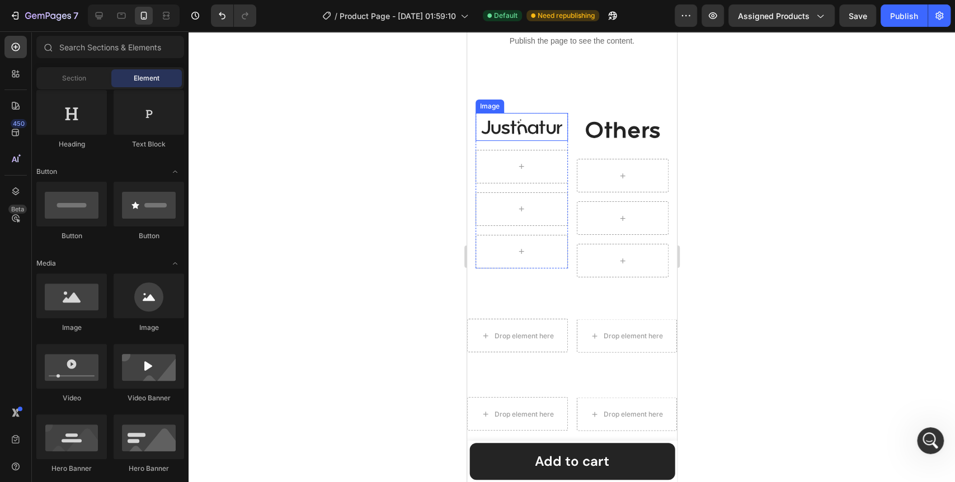
click at [531, 130] on img at bounding box center [521, 126] width 92 height 27
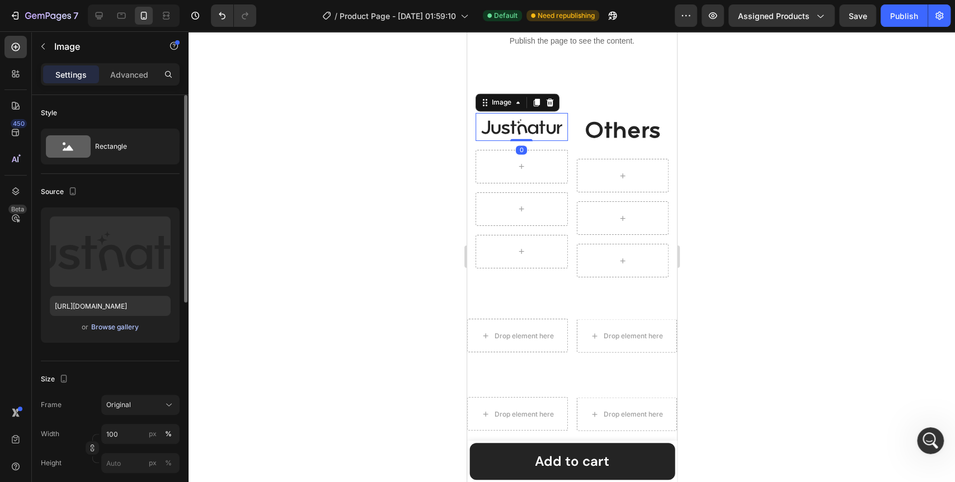
click at [118, 324] on div "Browse gallery" at bounding box center [115, 327] width 48 height 10
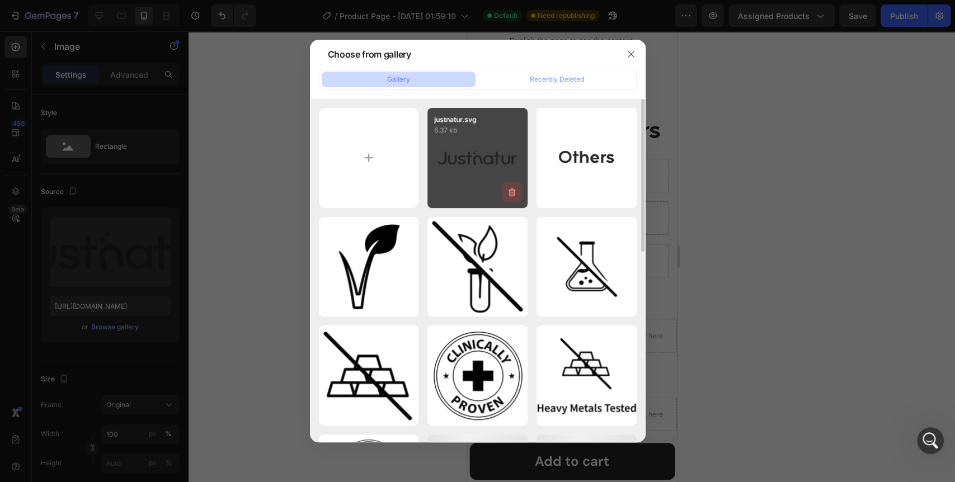
click at [515, 189] on icon "button" at bounding box center [512, 192] width 11 height 11
click at [518, 196] on button "Delete" at bounding box center [505, 194] width 31 height 13
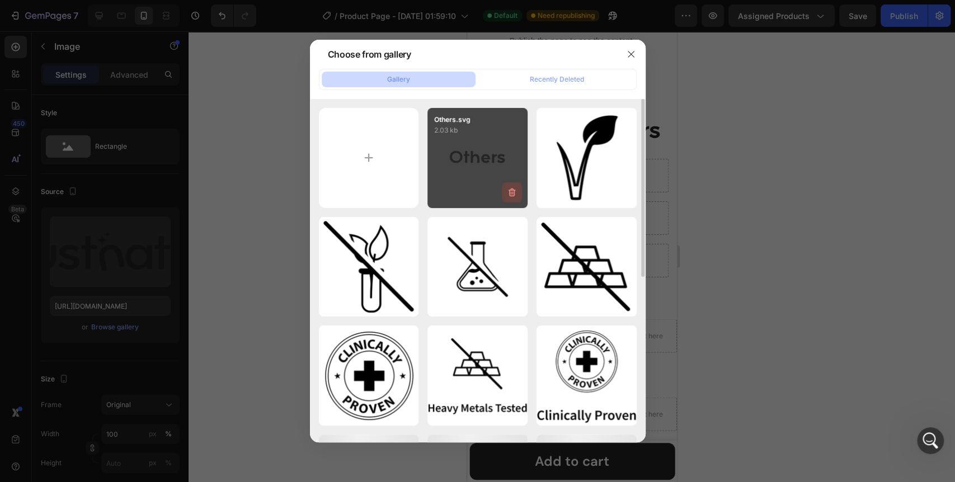
click at [510, 194] on icon "button" at bounding box center [511, 192] width 7 height 8
click at [510, 194] on div "Delete" at bounding box center [505, 195] width 21 height 10
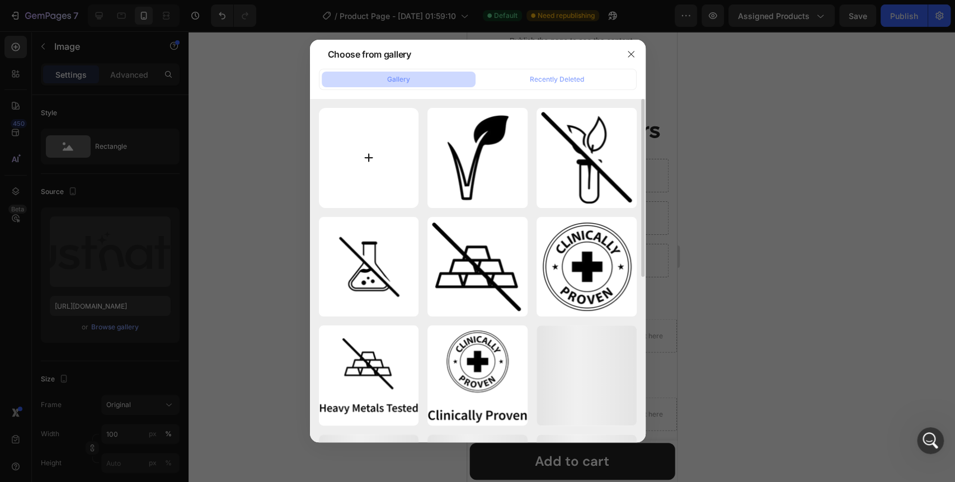
click at [349, 150] on input "file" at bounding box center [369, 158] width 100 height 100
type input "C:\fakepath\justnatur.svg"
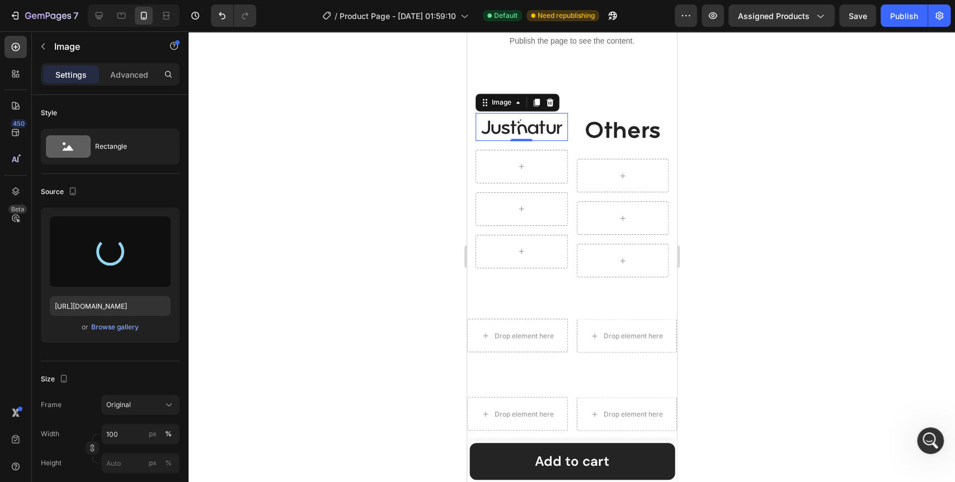
type input "https://cdn.shopify.com/s/files/1/0642/0463/6247/files/gempages_581248148823867…"
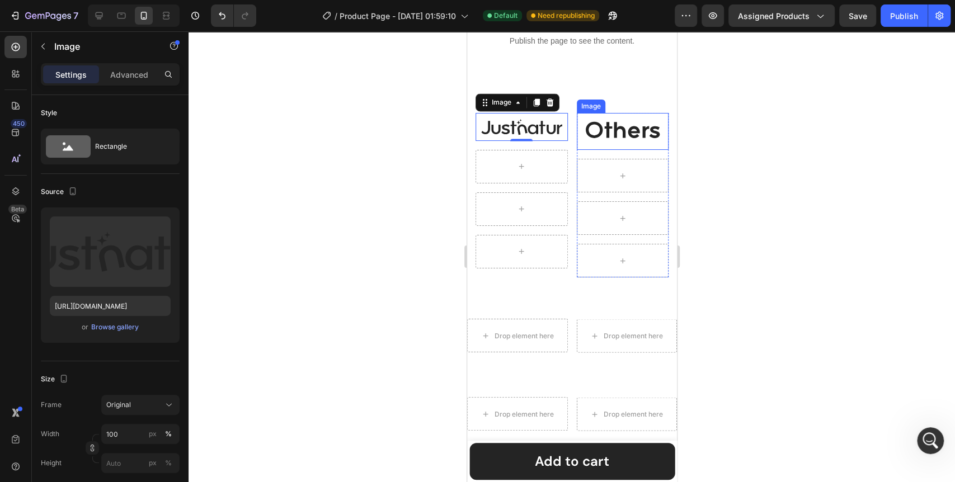
click at [610, 132] on img at bounding box center [622, 131] width 92 height 37
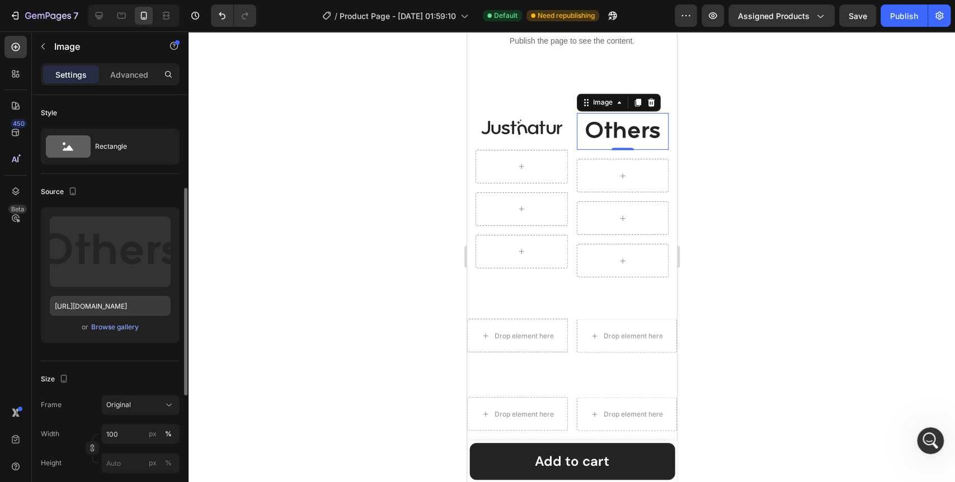
scroll to position [62, 0]
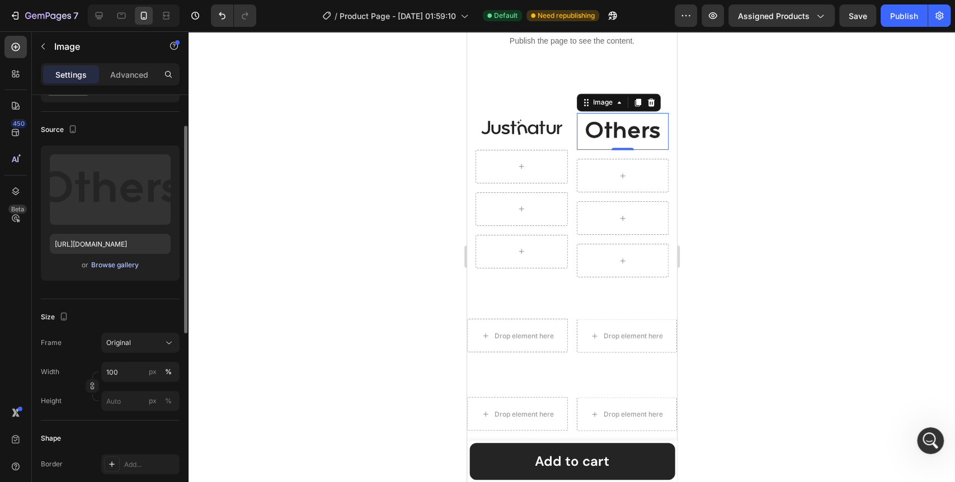
click at [102, 262] on div "Browse gallery" at bounding box center [115, 265] width 48 height 10
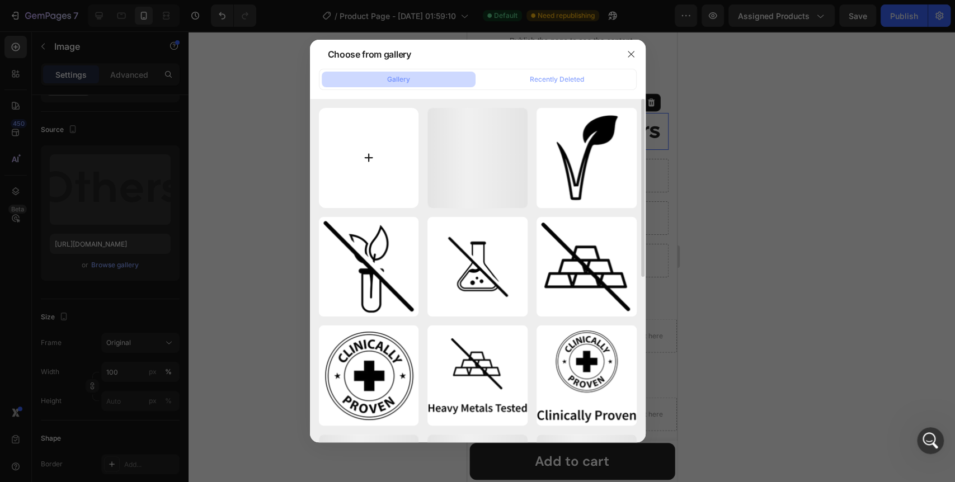
click at [381, 149] on input "file" at bounding box center [369, 158] width 100 height 100
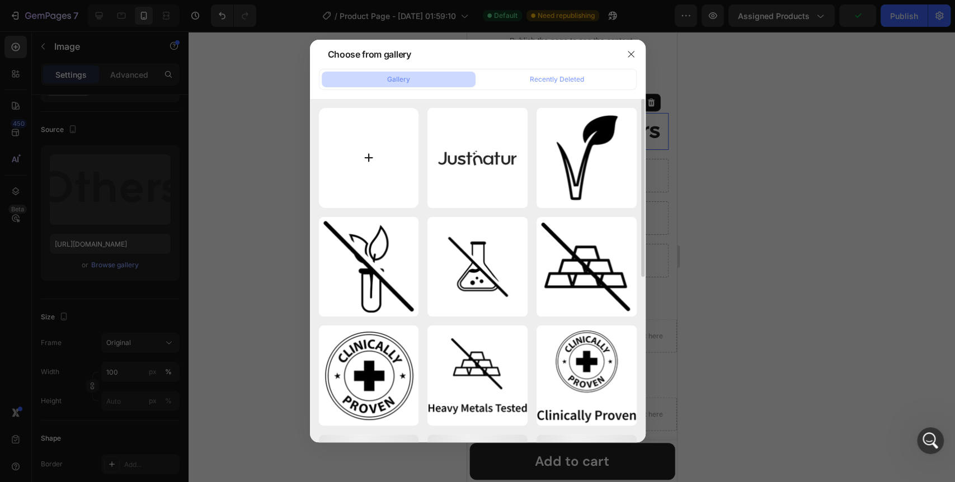
type input "C:\fakepath\Others.svg"
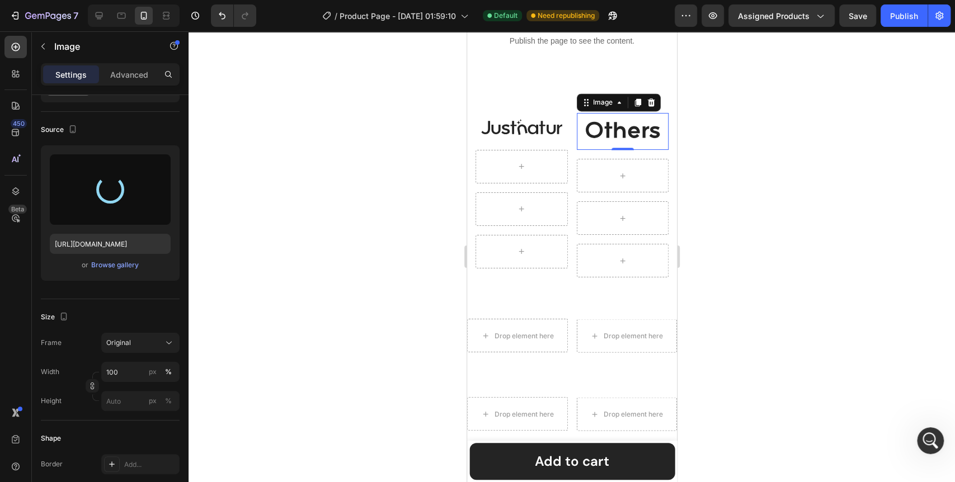
type input "https://cdn.shopify.com/s/files/1/0642/0463/6247/files/gempages_581248148823867…"
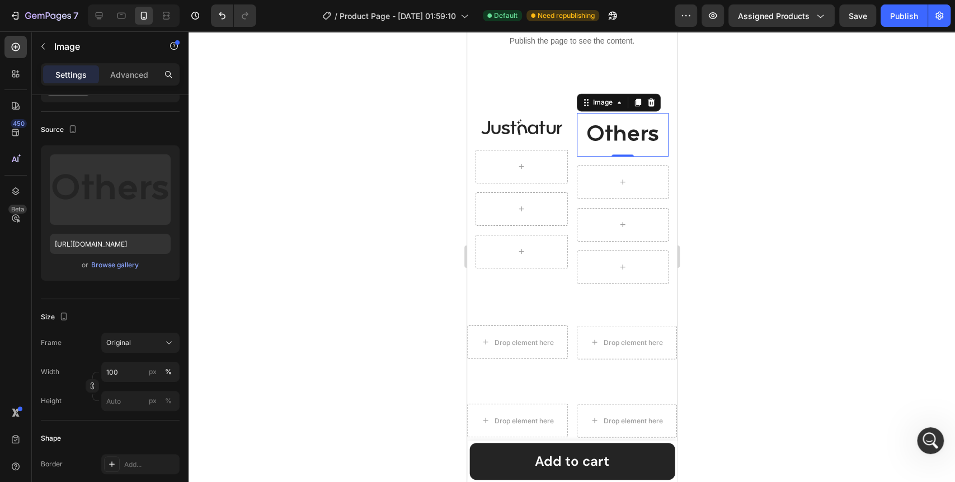
click at [385, 231] on div at bounding box center [572, 256] width 767 height 451
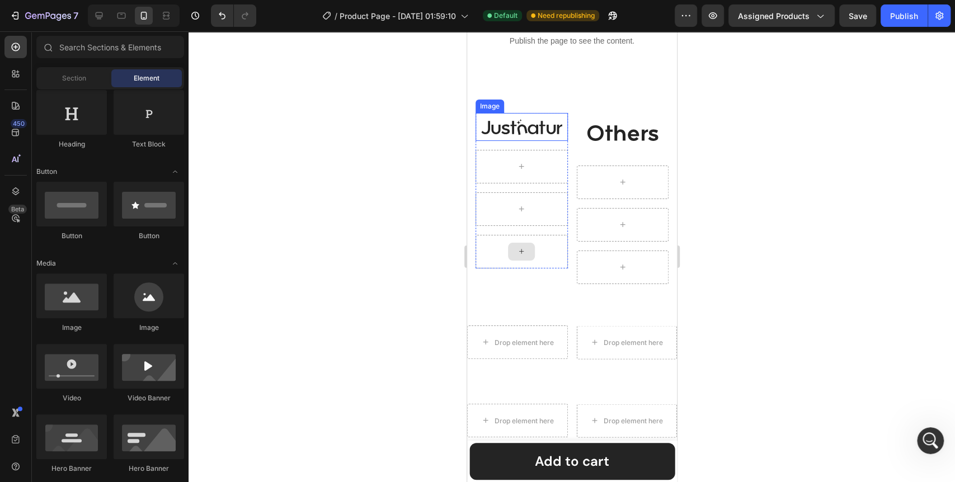
click at [524, 129] on img at bounding box center [521, 126] width 92 height 27
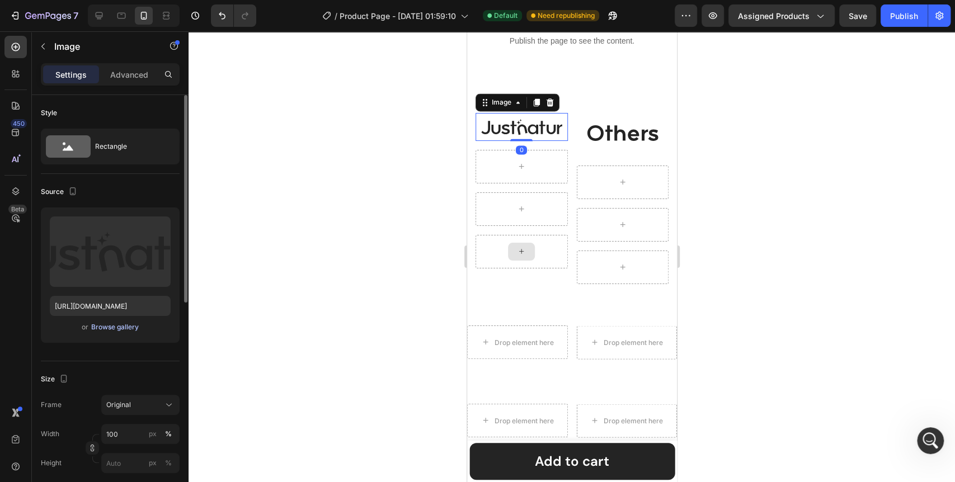
click at [119, 331] on div "Browse gallery" at bounding box center [115, 327] width 48 height 10
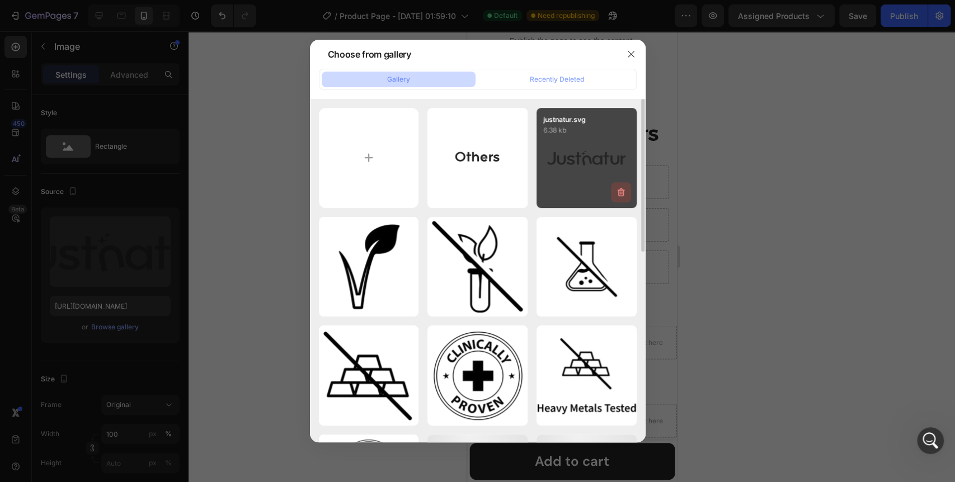
click at [624, 191] on icon "button" at bounding box center [621, 192] width 11 height 11
click at [616, 194] on div "Delete" at bounding box center [614, 195] width 21 height 10
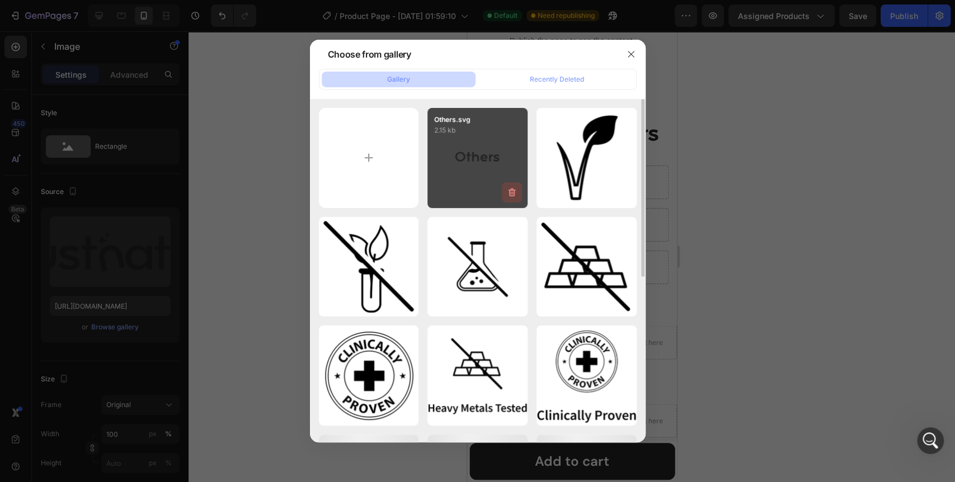
click at [510, 187] on icon "button" at bounding box center [512, 192] width 11 height 11
click at [508, 191] on div "Delete" at bounding box center [505, 195] width 21 height 10
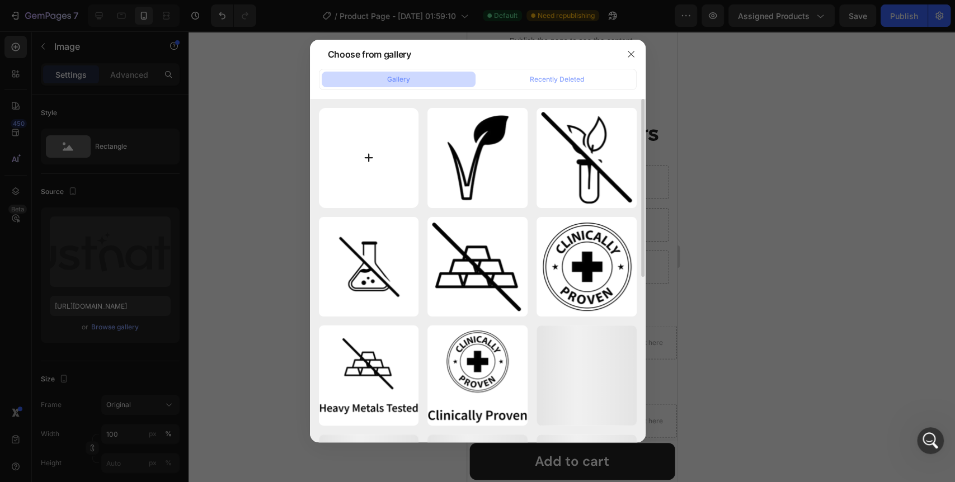
click at [360, 158] on input "file" at bounding box center [369, 158] width 100 height 100
type input "C:\fakepath\justnatur.svg"
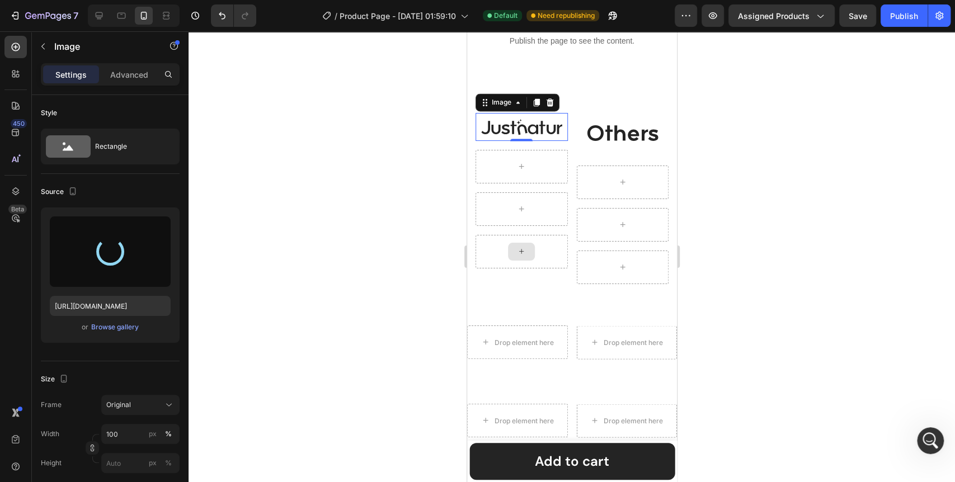
type input "[URL][DOMAIN_NAME]"
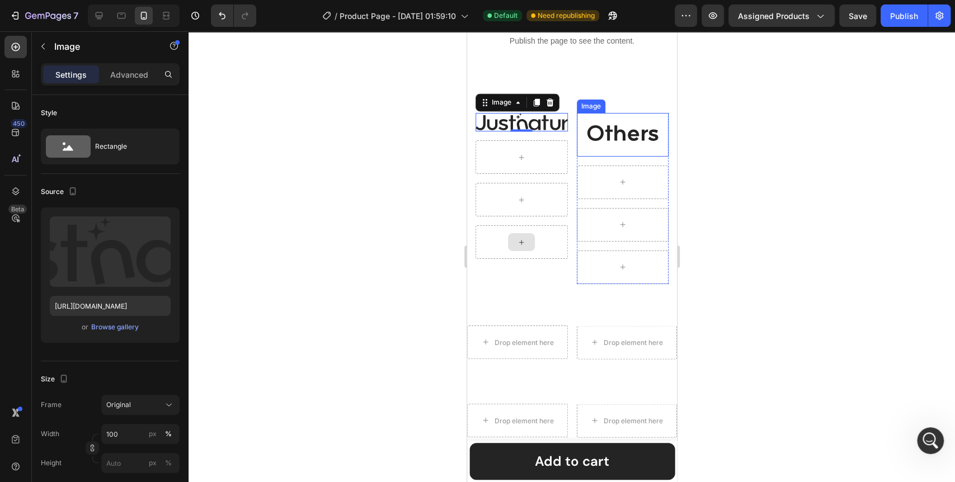
click at [610, 134] on img at bounding box center [622, 134] width 92 height 43
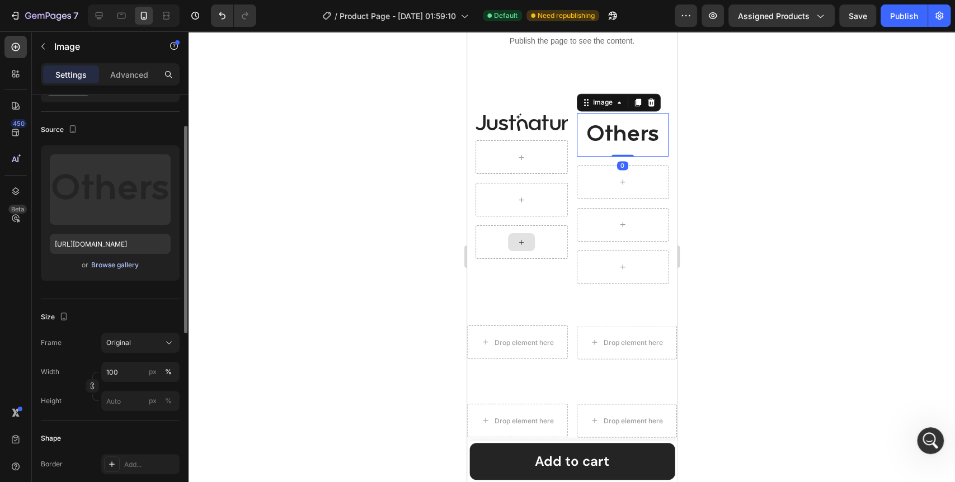
click at [116, 261] on div "Browse gallery" at bounding box center [115, 265] width 48 height 10
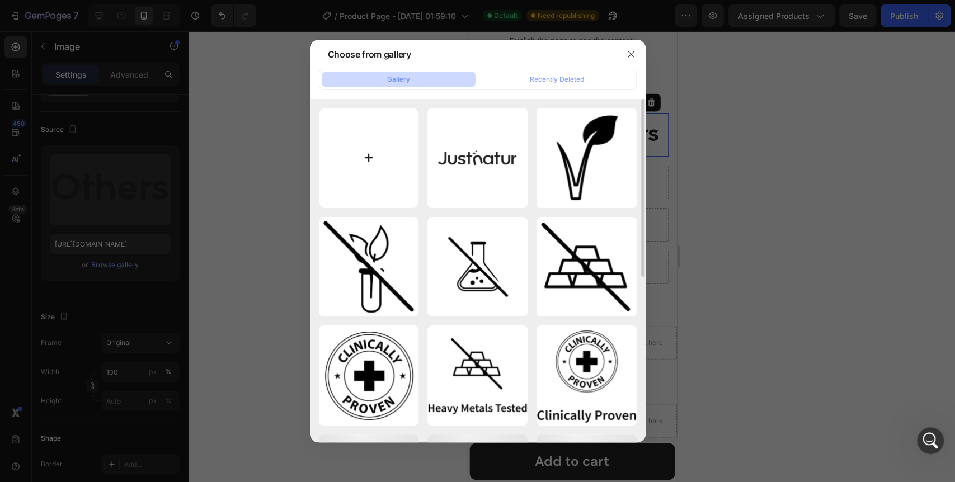
click at [364, 154] on input "file" at bounding box center [369, 158] width 100 height 100
type input "C:\fakepath\Others.svg"
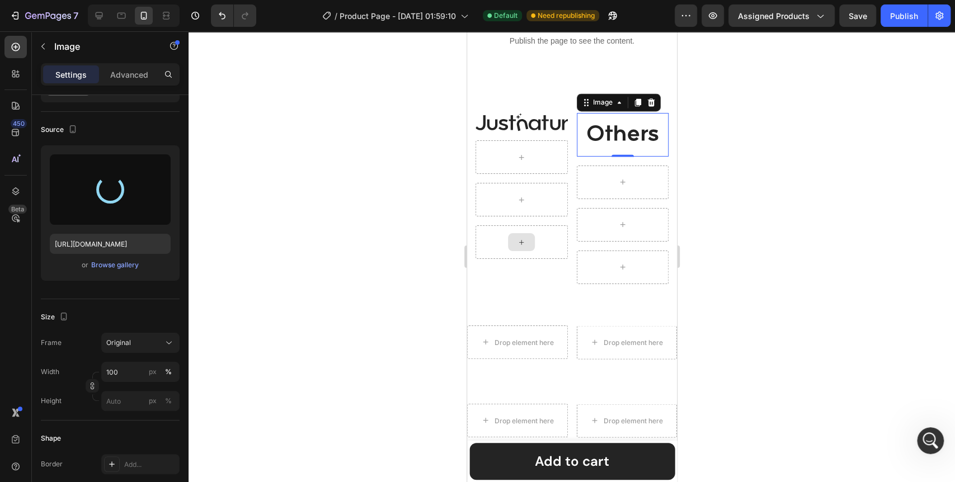
type input "https://cdn.shopify.com/s/files/1/0642/0463/6247/files/gempages_581248148823867…"
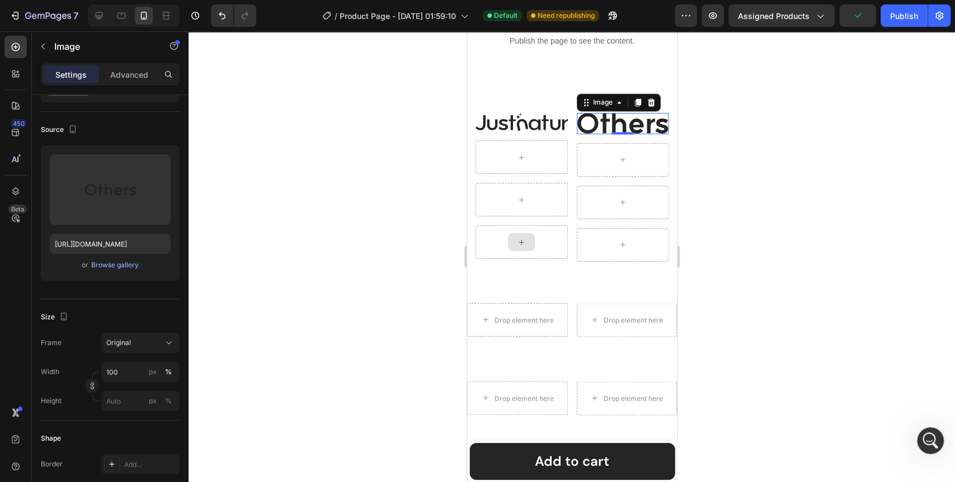
click at [299, 253] on div at bounding box center [572, 256] width 767 height 451
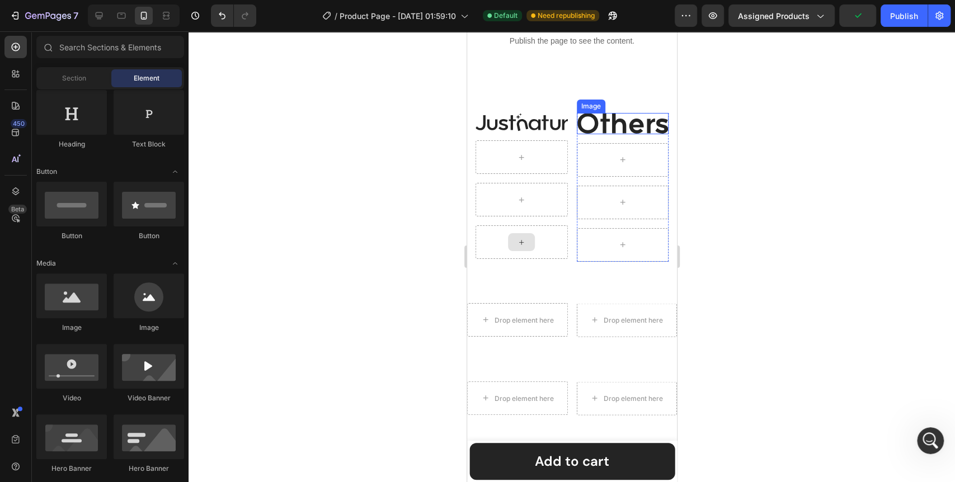
click at [596, 129] on img at bounding box center [622, 123] width 92 height 21
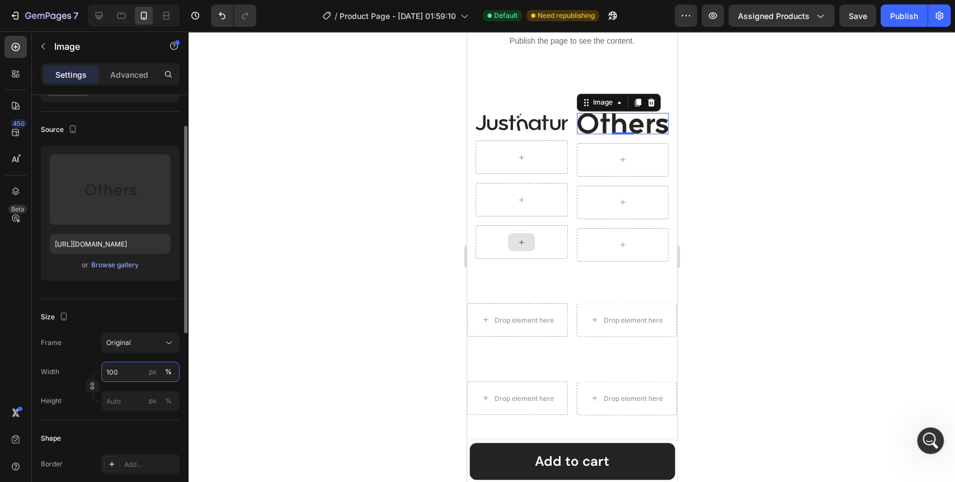
click at [121, 377] on input "100" at bounding box center [140, 372] width 78 height 20
type input "80"
click at [121, 377] on input "80" at bounding box center [140, 372] width 78 height 20
click at [266, 374] on div at bounding box center [572, 256] width 767 height 451
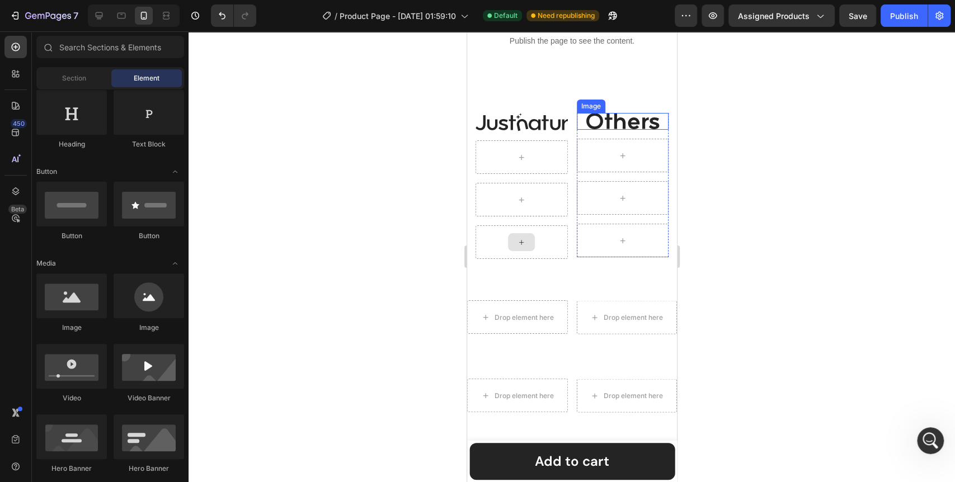
click at [617, 125] on img at bounding box center [622, 121] width 74 height 17
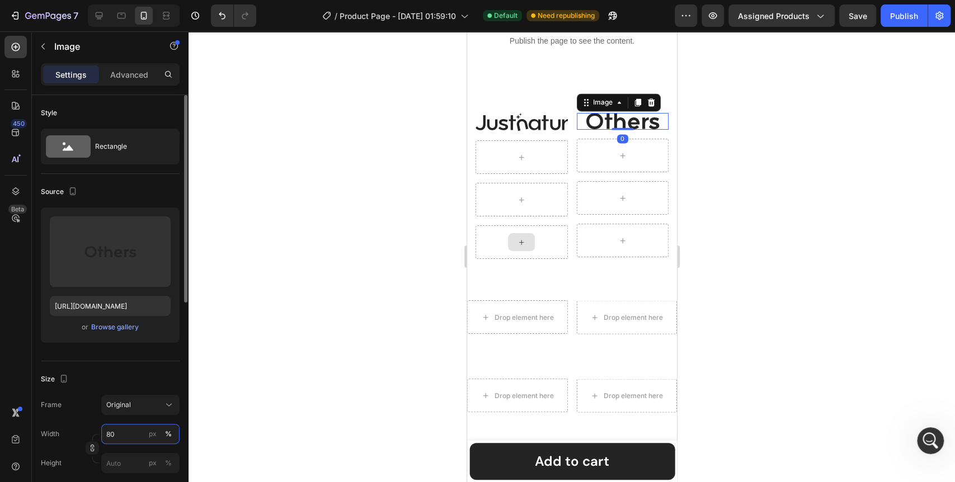
click at [119, 438] on input "80" at bounding box center [140, 434] width 78 height 20
type input "100"
click at [284, 390] on div at bounding box center [572, 256] width 767 height 451
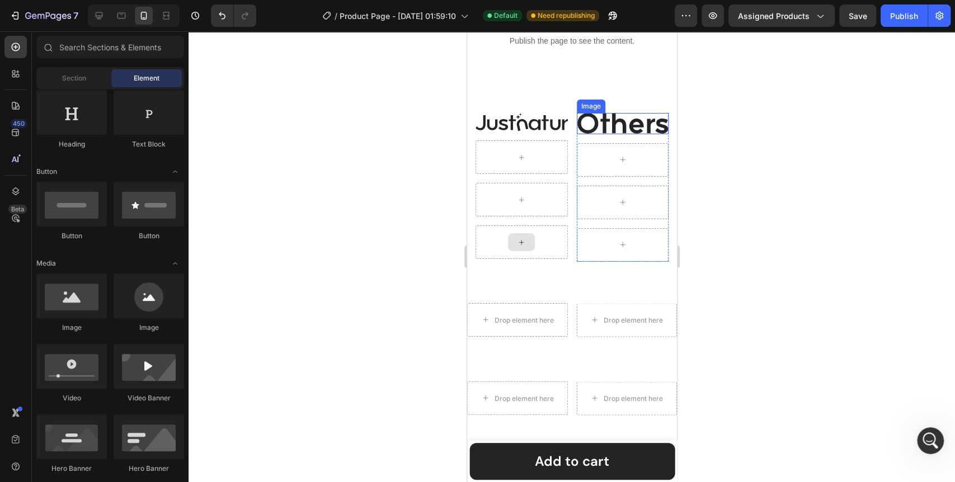
click at [614, 122] on img at bounding box center [622, 123] width 92 height 21
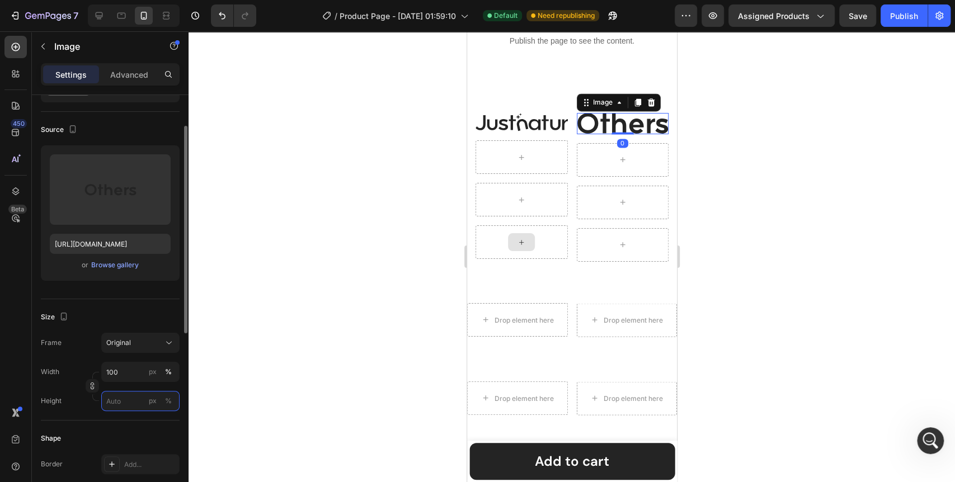
click at [120, 402] on input "px %" at bounding box center [140, 401] width 78 height 20
type input "80"
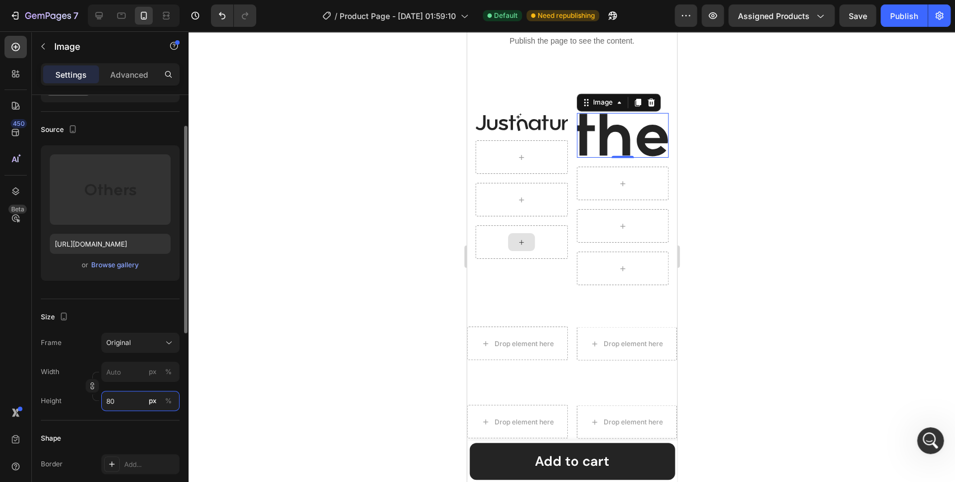
type input "100"
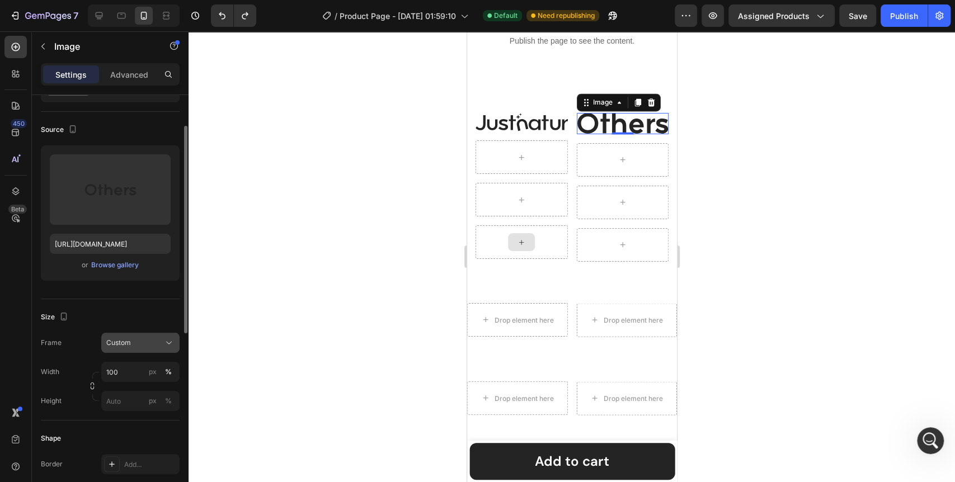
click at [170, 346] on icon at bounding box center [168, 342] width 11 height 11
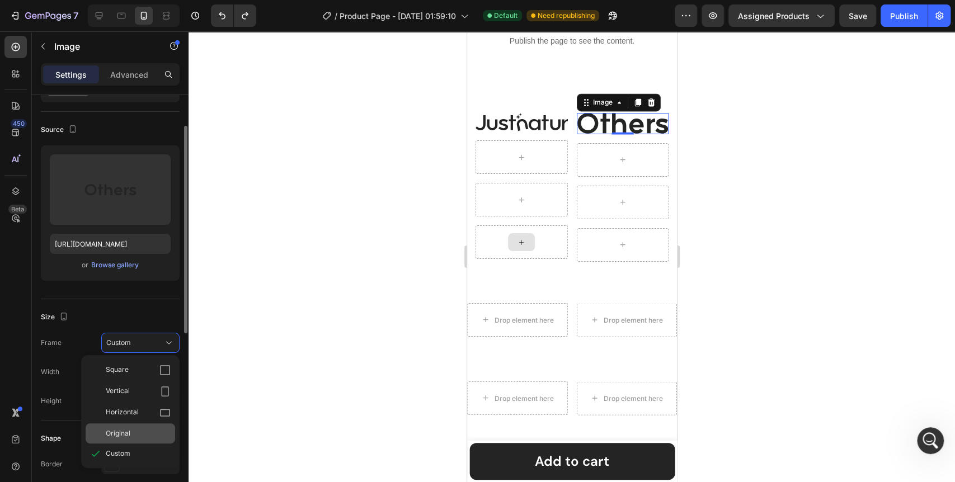
click at [126, 429] on span "Original" at bounding box center [118, 434] width 25 height 10
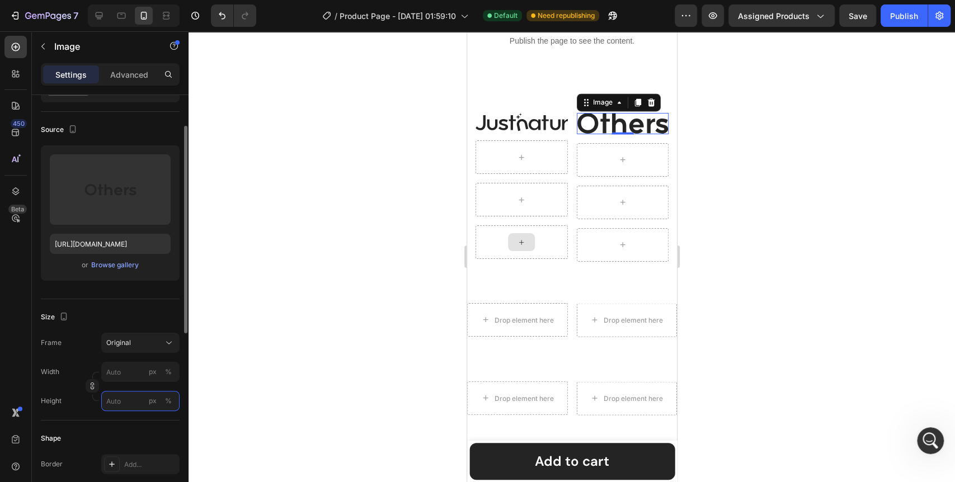
click at [106, 404] on input "px %" at bounding box center [140, 401] width 78 height 20
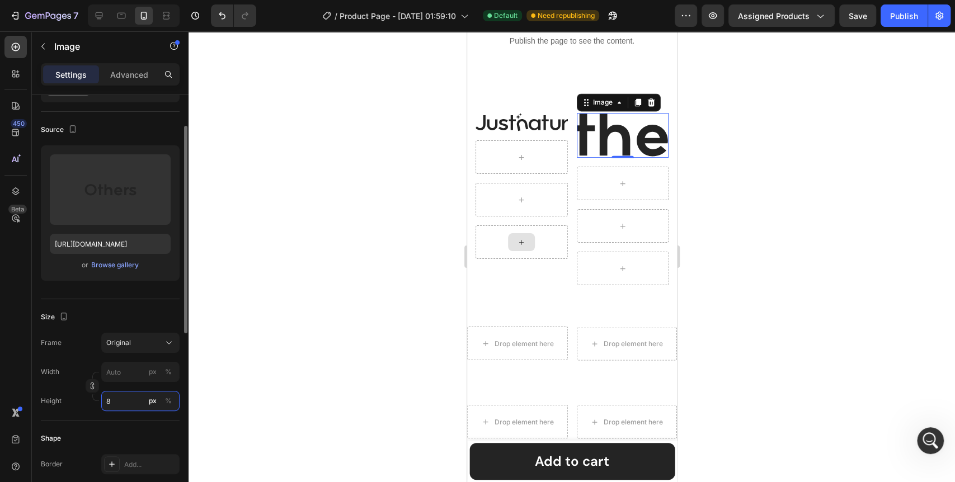
type input "80"
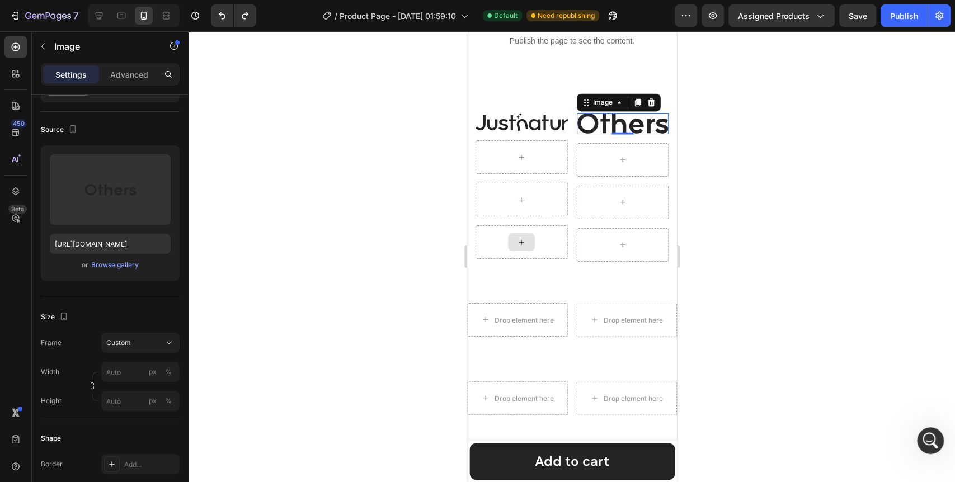
click at [308, 386] on div at bounding box center [572, 256] width 767 height 451
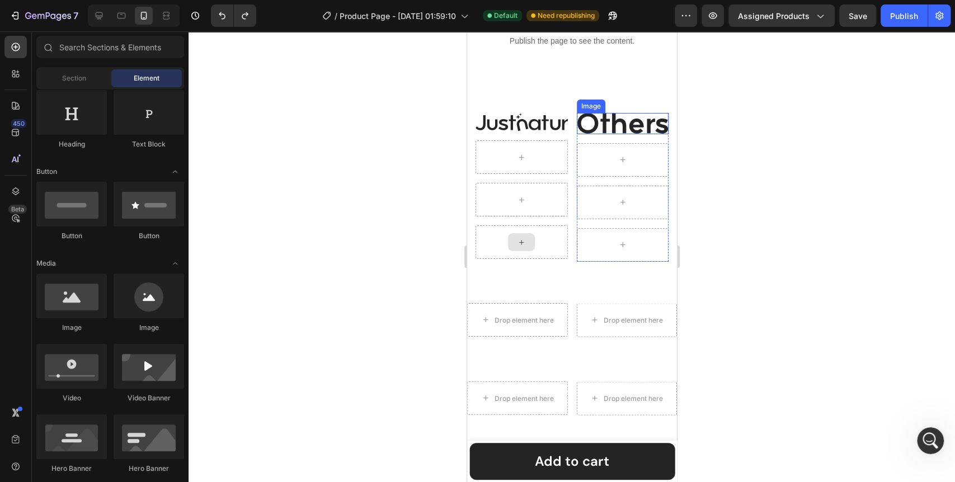
click at [630, 120] on img at bounding box center [622, 123] width 92 height 21
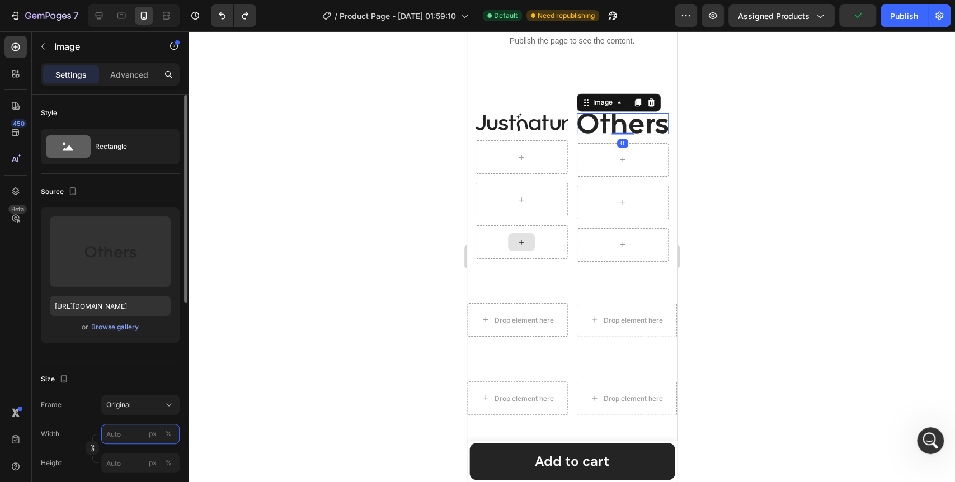
click at [116, 439] on input "px %" at bounding box center [140, 434] width 78 height 20
click at [116, 439] on input "50" at bounding box center [140, 434] width 78 height 20
drag, startPoint x: 116, startPoint y: 435, endPoint x: 99, endPoint y: 431, distance: 18.5
click at [99, 431] on div "Width 50 px %" at bounding box center [110, 434] width 139 height 20
click at [168, 432] on div "%" at bounding box center [168, 434] width 7 height 10
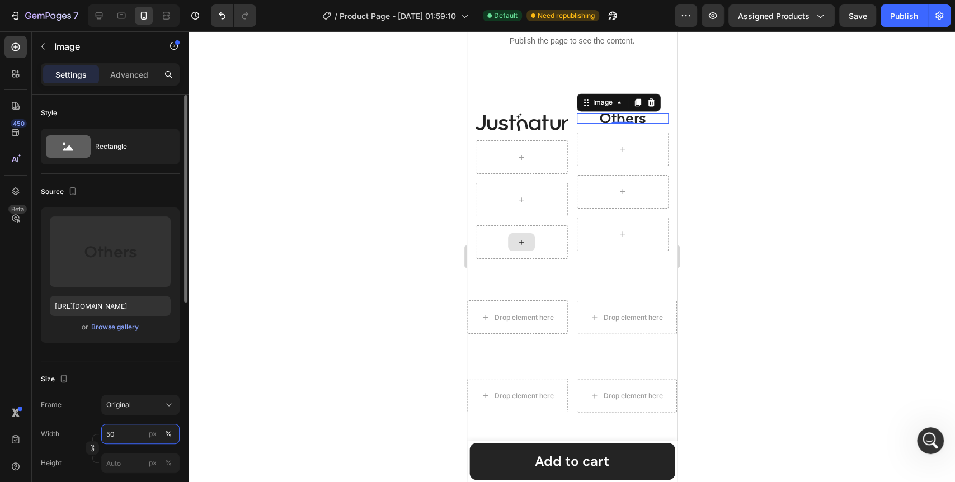
click at [130, 438] on input "50" at bounding box center [140, 434] width 78 height 20
type input "80"
click at [267, 417] on div at bounding box center [572, 256] width 767 height 451
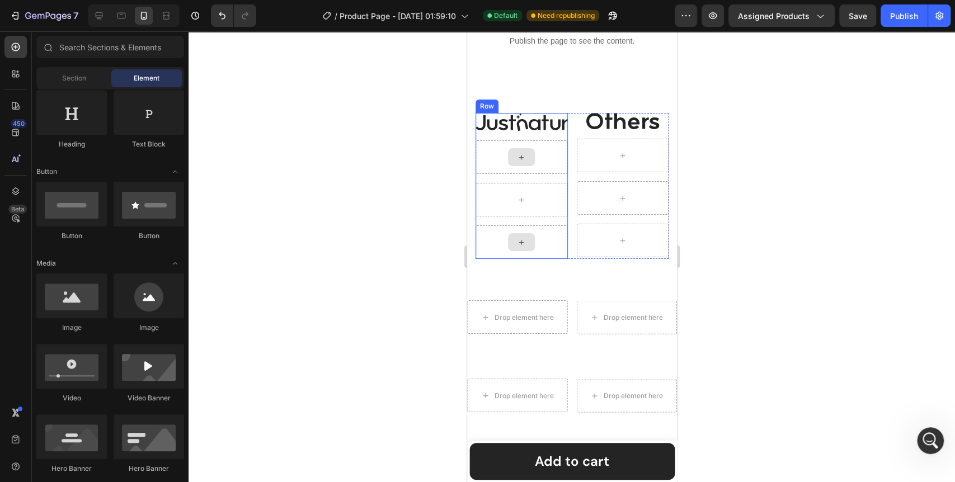
click at [518, 158] on icon at bounding box center [521, 158] width 9 height 10
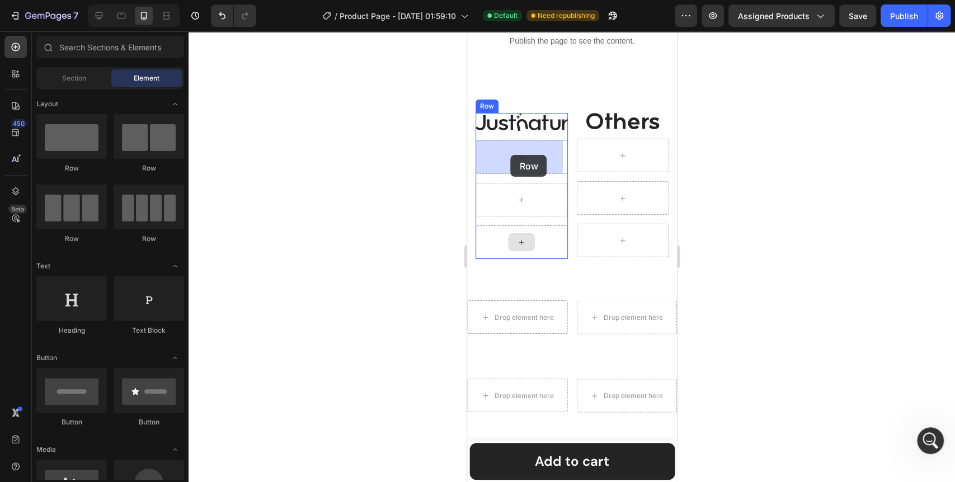
drag, startPoint x: 616, startPoint y: 176, endPoint x: 510, endPoint y: 155, distance: 107.2
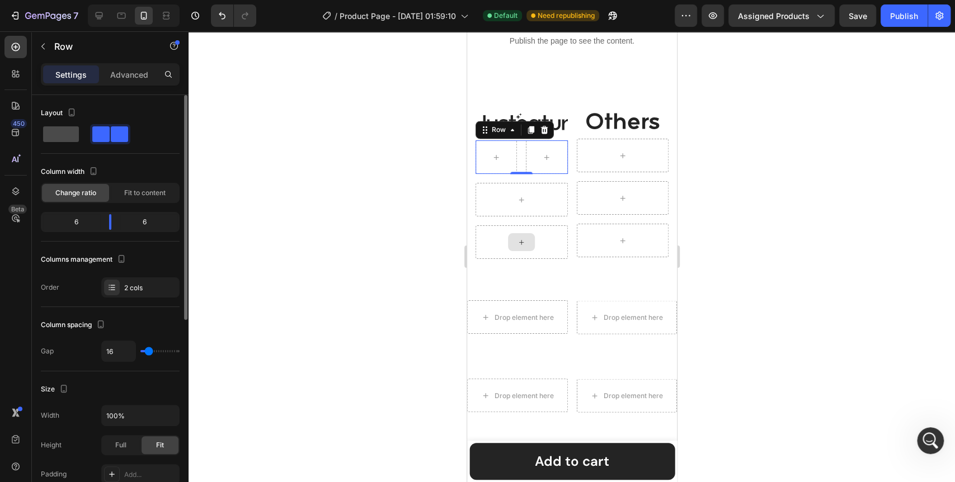
click at [65, 135] on span at bounding box center [61, 134] width 36 height 16
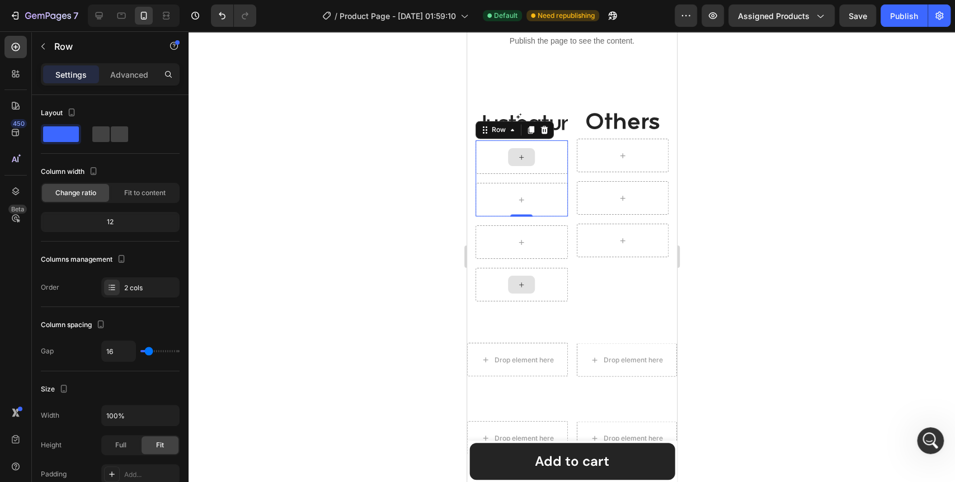
click at [524, 158] on div at bounding box center [521, 157] width 27 height 18
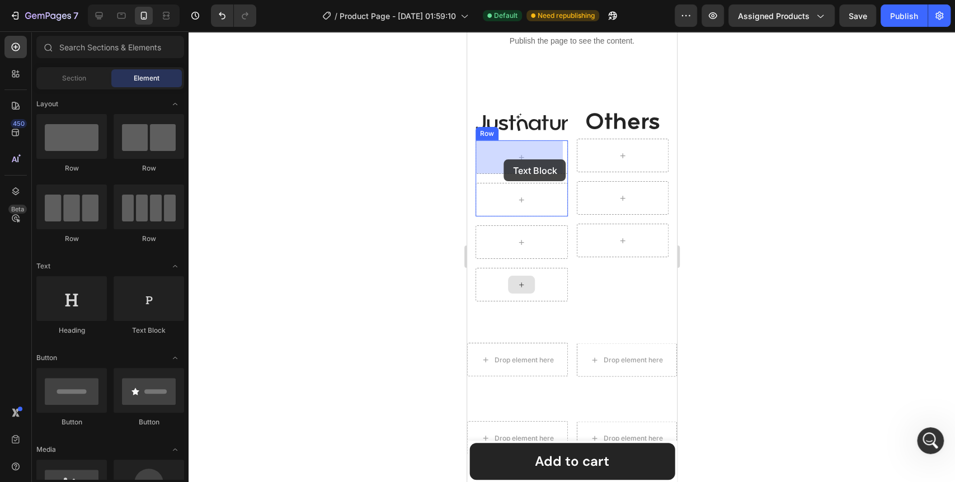
drag, startPoint x: 602, startPoint y: 339, endPoint x: 504, endPoint y: 160, distance: 204.9
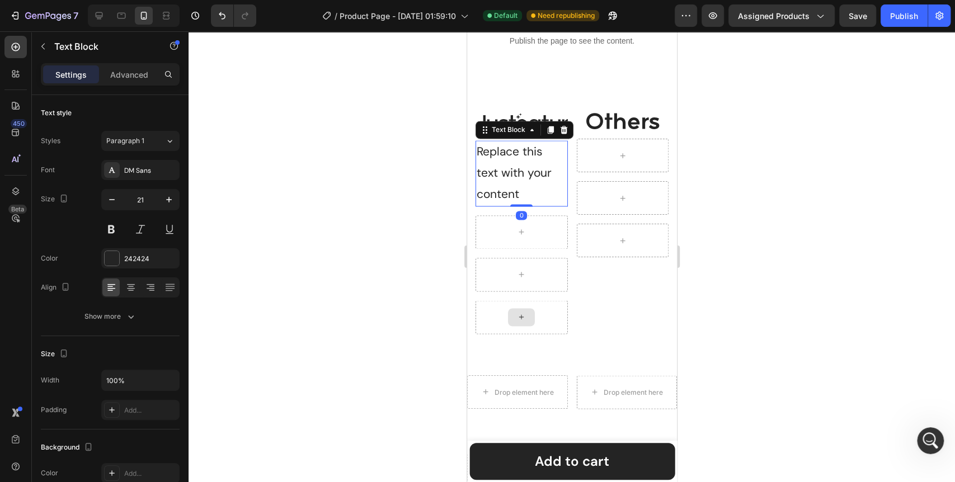
click at [513, 160] on div "Replace this text with your content" at bounding box center [521, 172] width 92 height 65
click at [513, 160] on p "Replace this text with your content" at bounding box center [521, 173] width 90 height 63
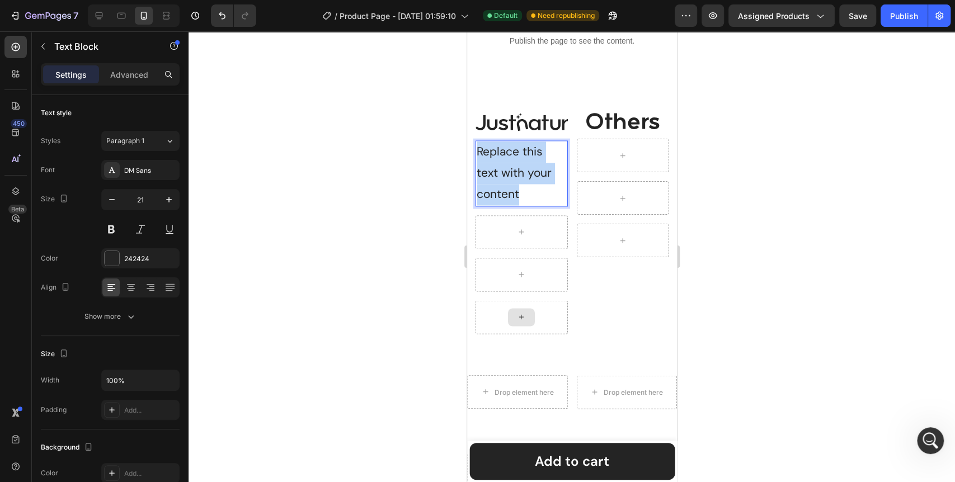
click at [513, 160] on p "Replace this text with your content" at bounding box center [521, 173] width 90 height 63
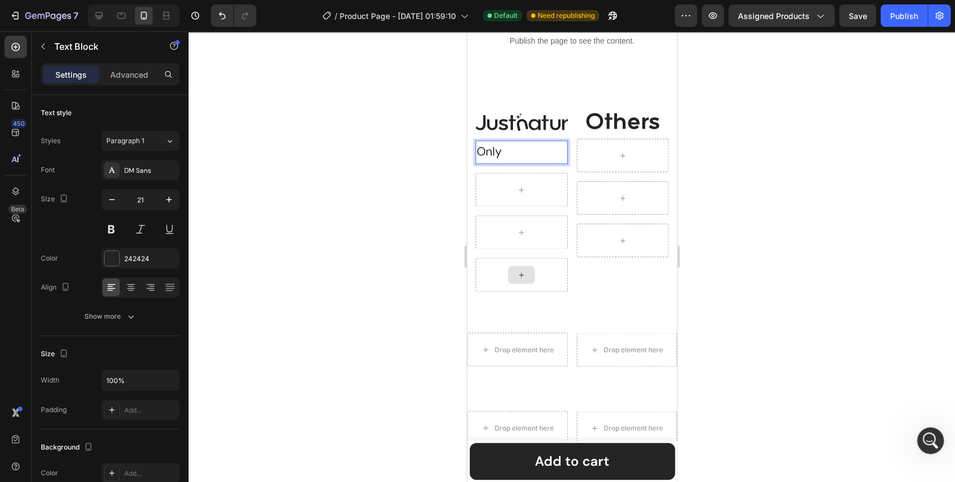
click at [397, 215] on div at bounding box center [572, 256] width 767 height 451
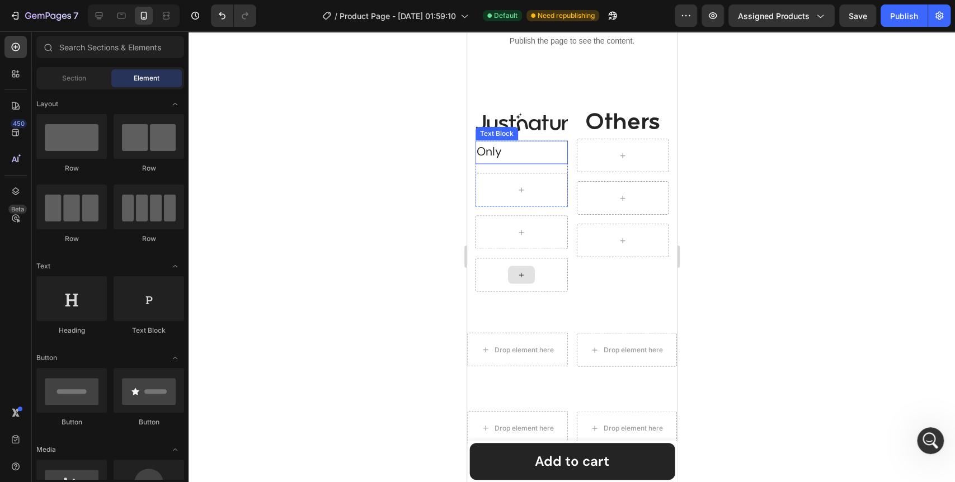
click at [514, 153] on p "Only" at bounding box center [521, 152] width 90 height 21
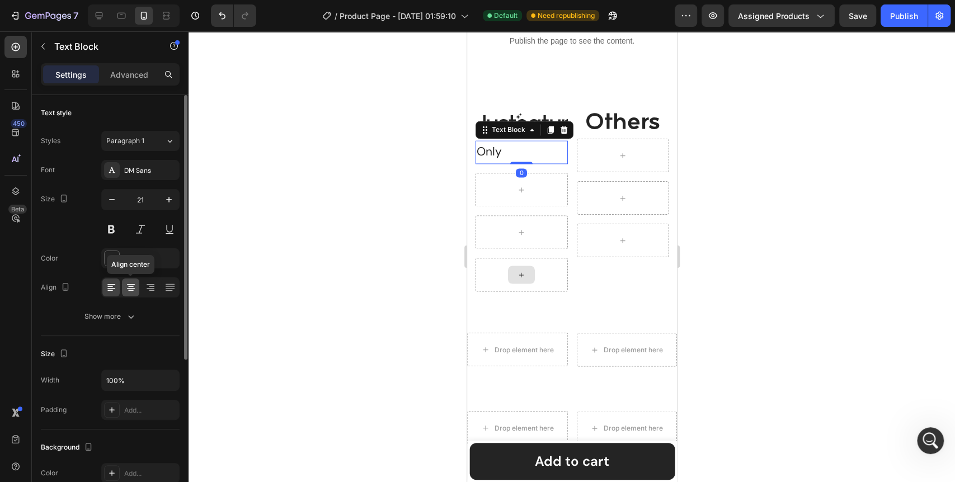
click at [127, 292] on icon at bounding box center [130, 287] width 11 height 11
click at [170, 198] on icon "button" at bounding box center [168, 199] width 11 height 11
type input "24"
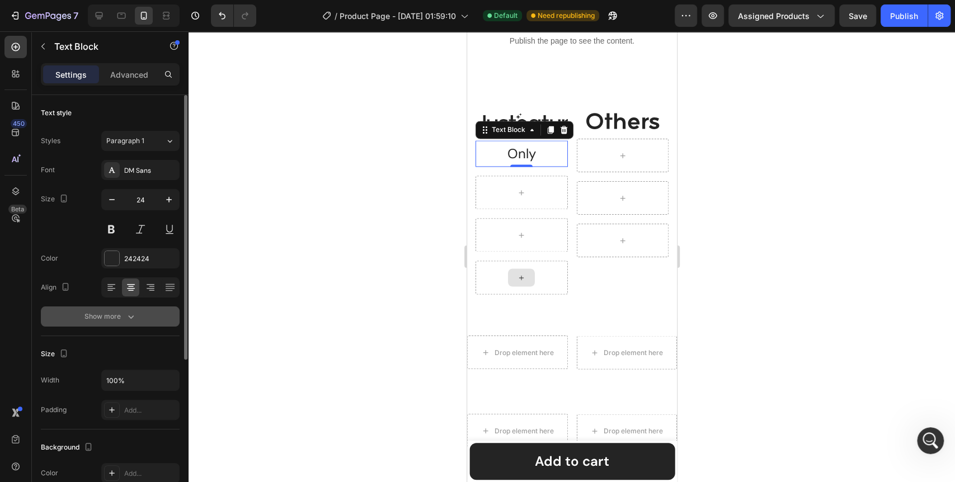
click at [118, 324] on button "Show more" at bounding box center [110, 317] width 139 height 20
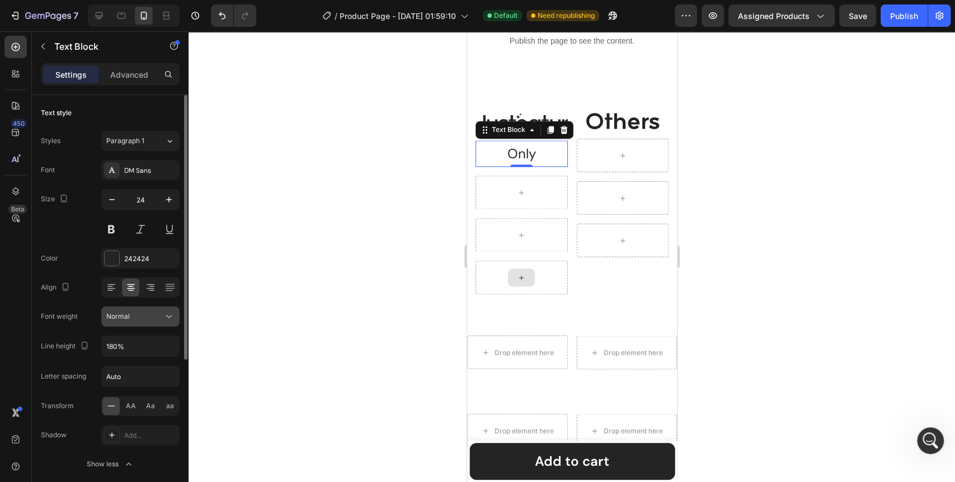
click at [166, 314] on icon at bounding box center [168, 316] width 11 height 11
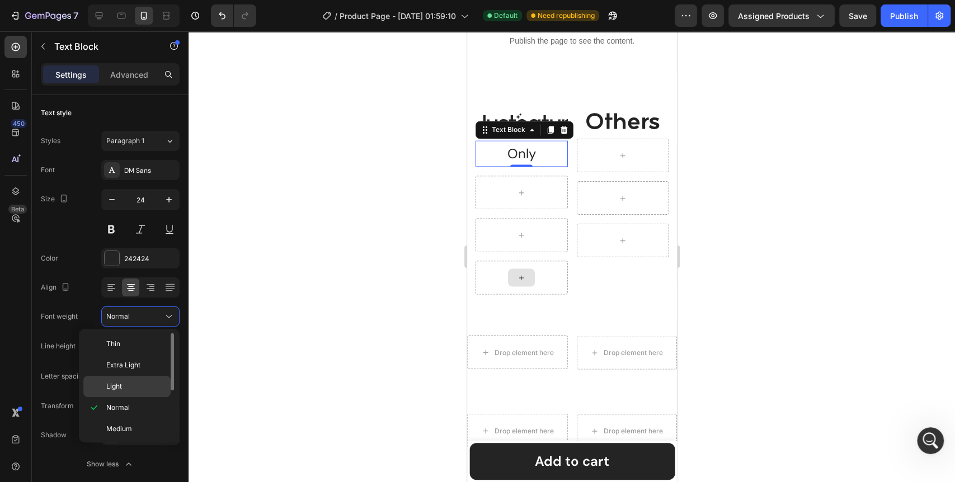
scroll to position [86, 0]
click at [133, 382] on p "Bold" at bounding box center [135, 386] width 59 height 10
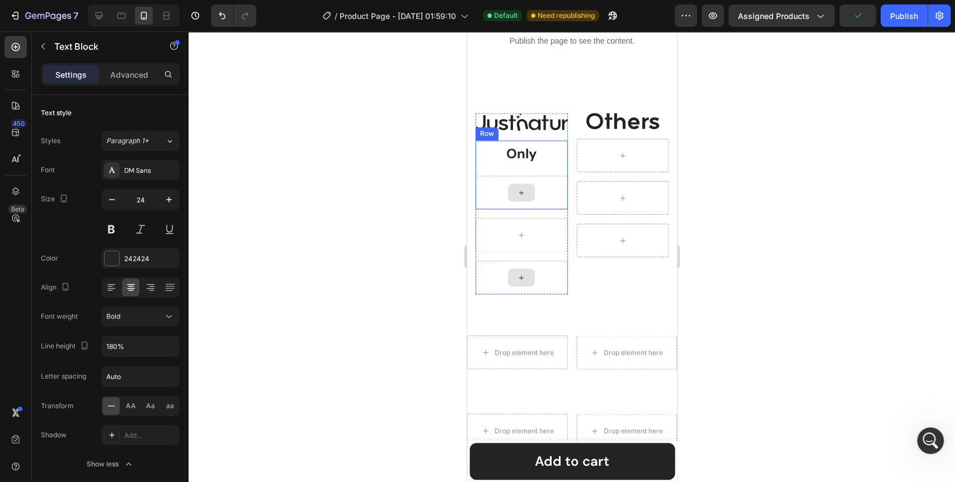
click at [518, 194] on icon at bounding box center [521, 193] width 9 height 10
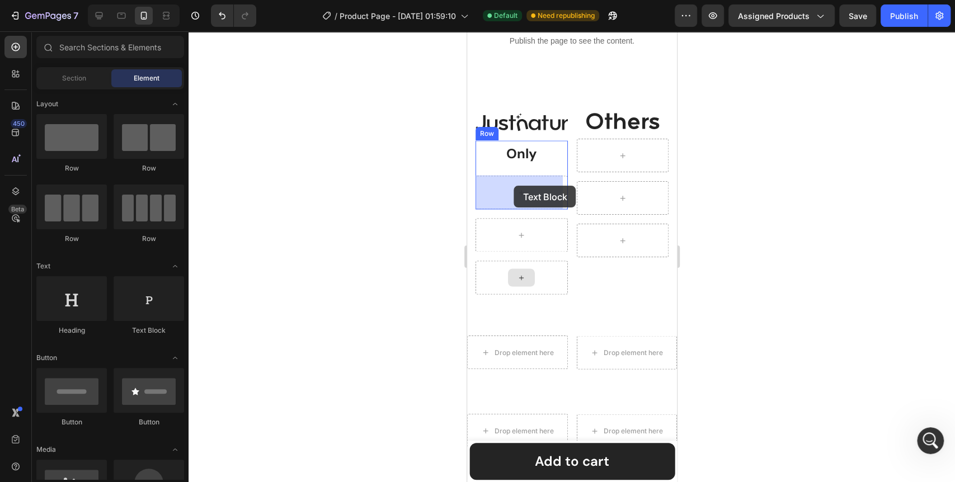
drag, startPoint x: 626, startPoint y: 335, endPoint x: 514, endPoint y: 186, distance: 186.7
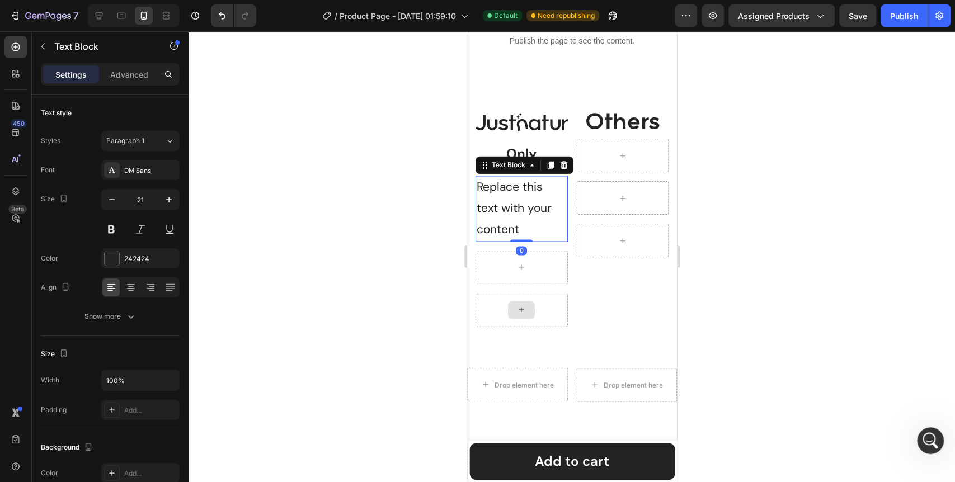
click at [510, 201] on div "Replace this text with your content" at bounding box center [521, 208] width 92 height 65
click at [510, 201] on p "Replace this text with your content" at bounding box center [521, 208] width 90 height 63
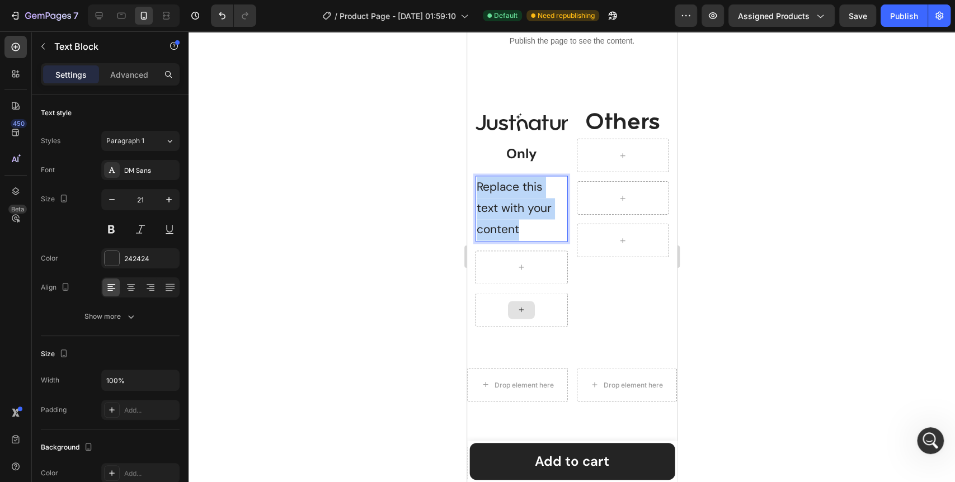
click at [510, 201] on p "Replace this text with your content" at bounding box center [521, 208] width 90 height 63
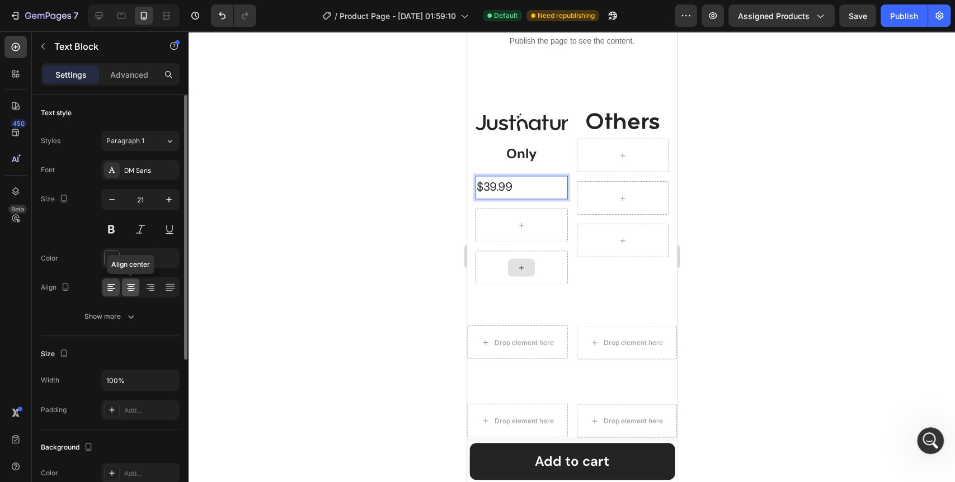
click at [130, 292] on icon at bounding box center [130, 287] width 11 height 11
click at [166, 204] on icon "button" at bounding box center [168, 199] width 11 height 11
click at [166, 203] on icon "button" at bounding box center [168, 199] width 11 height 11
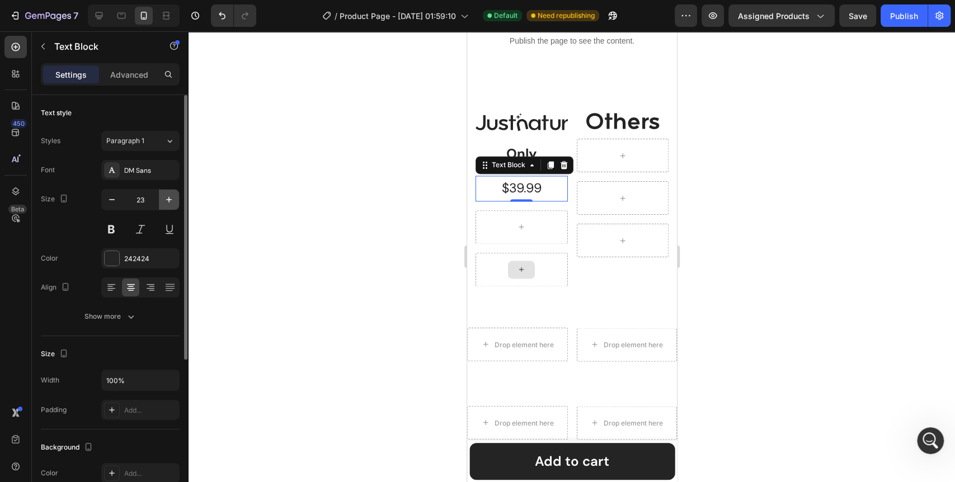
click at [166, 203] on icon "button" at bounding box center [168, 199] width 11 height 11
type input "24"
click at [134, 316] on icon "button" at bounding box center [130, 316] width 11 height 11
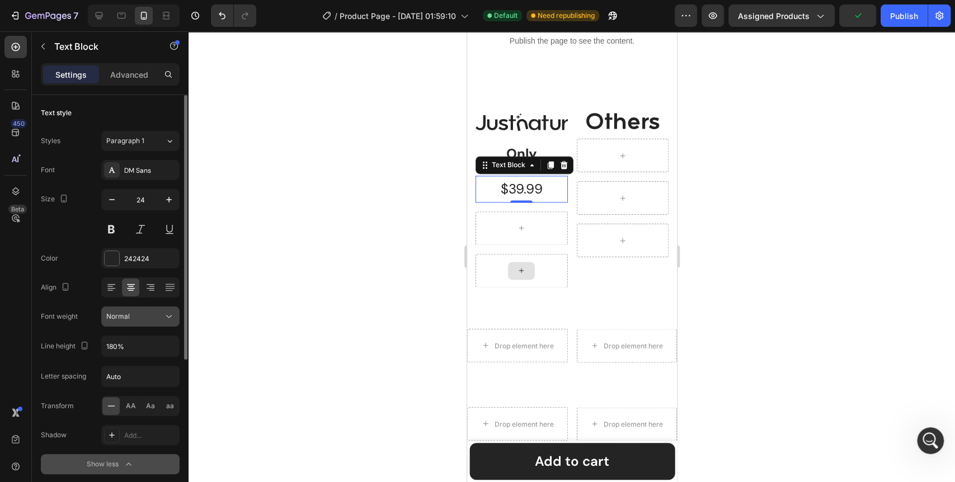
click at [165, 320] on icon at bounding box center [168, 316] width 11 height 11
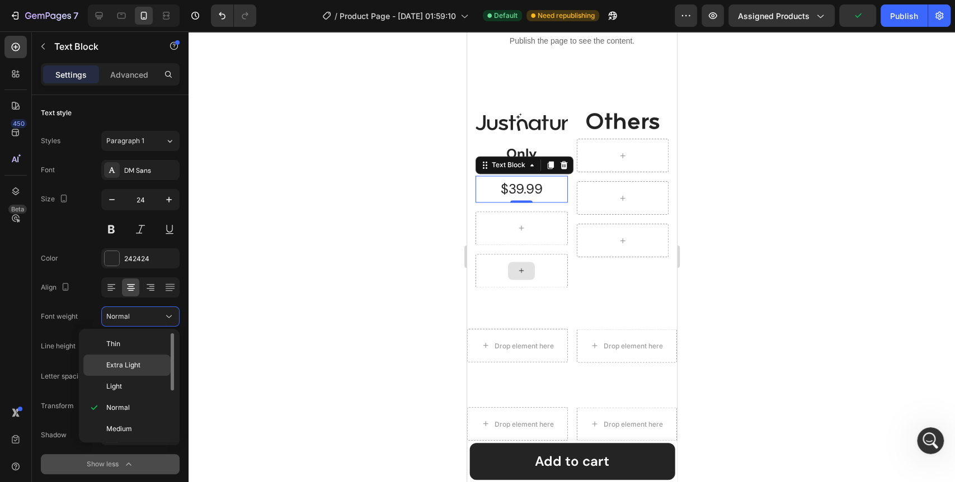
scroll to position [62, 0]
click at [126, 406] on p "Bold" at bounding box center [135, 410] width 59 height 10
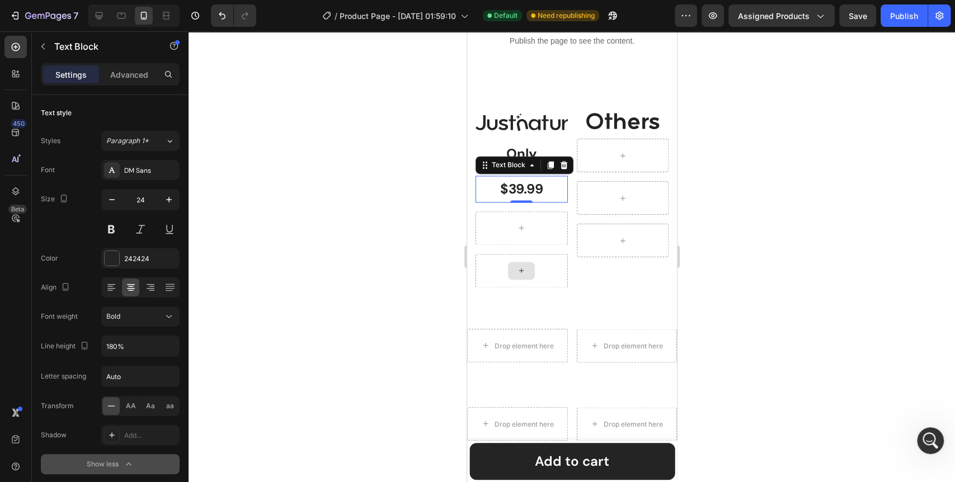
click at [279, 364] on div at bounding box center [572, 256] width 767 height 451
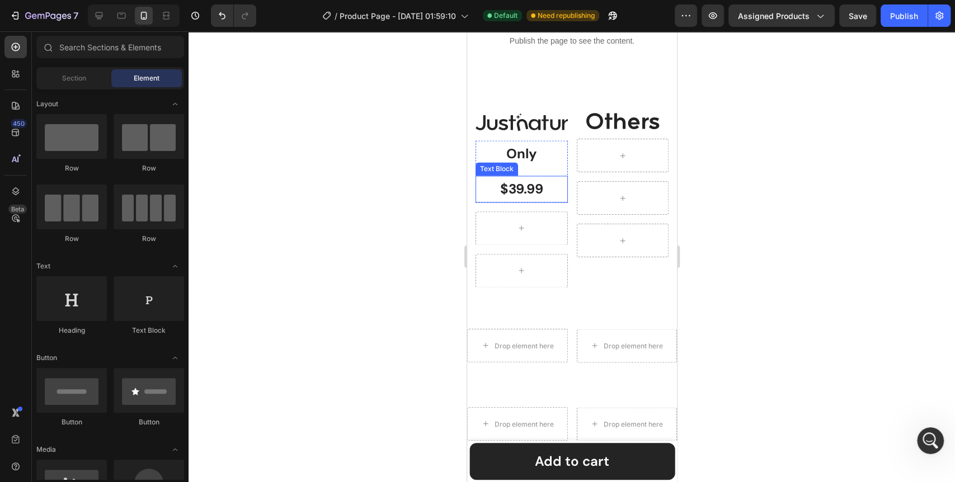
click at [521, 188] on p "$39.99" at bounding box center [521, 189] width 90 height 24
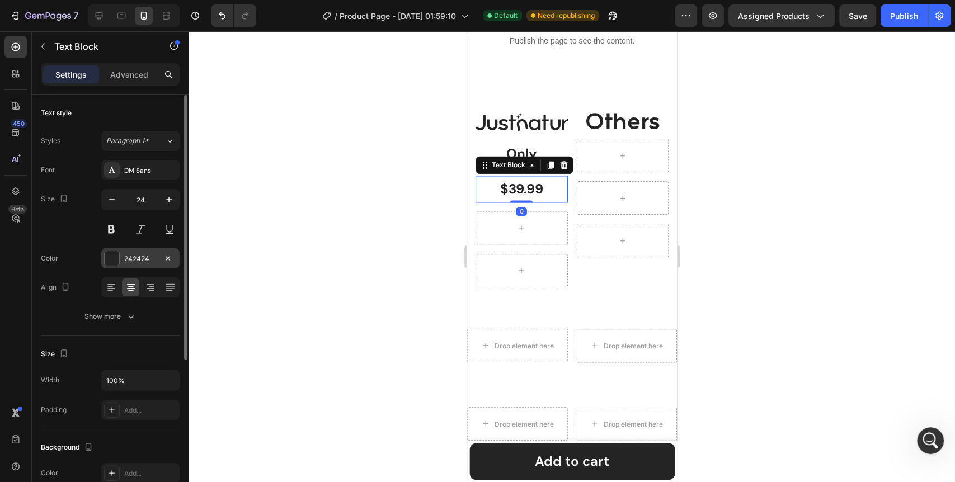
click at [116, 260] on div at bounding box center [112, 258] width 15 height 15
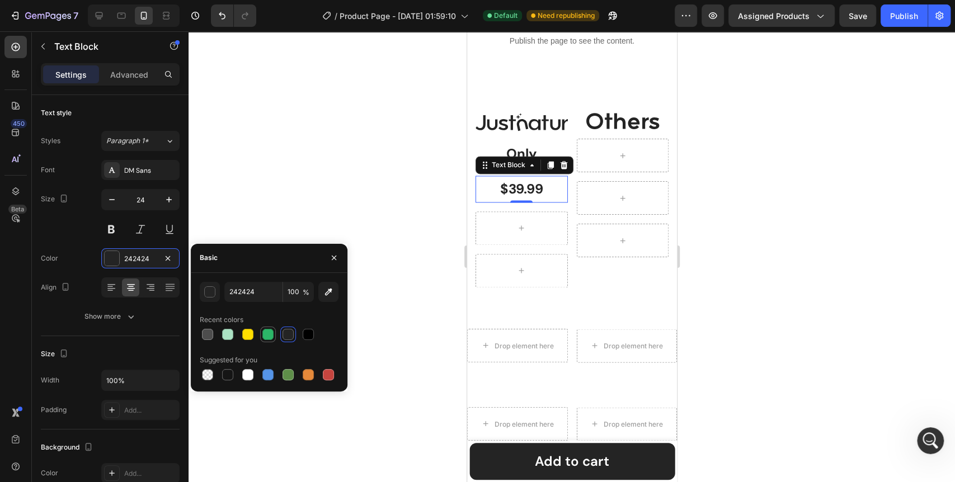
click at [265, 337] on div at bounding box center [267, 334] width 11 height 11
type input "2CB668"
drag, startPoint x: 384, startPoint y: 297, endPoint x: 401, endPoint y: 279, distance: 24.1
click at [385, 297] on div at bounding box center [572, 256] width 767 height 451
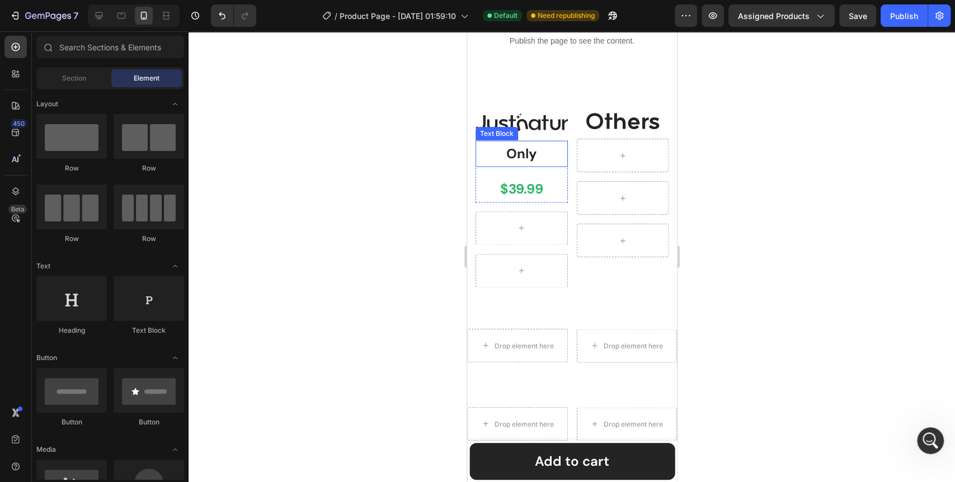
click at [532, 149] on p "Only" at bounding box center [521, 154] width 90 height 24
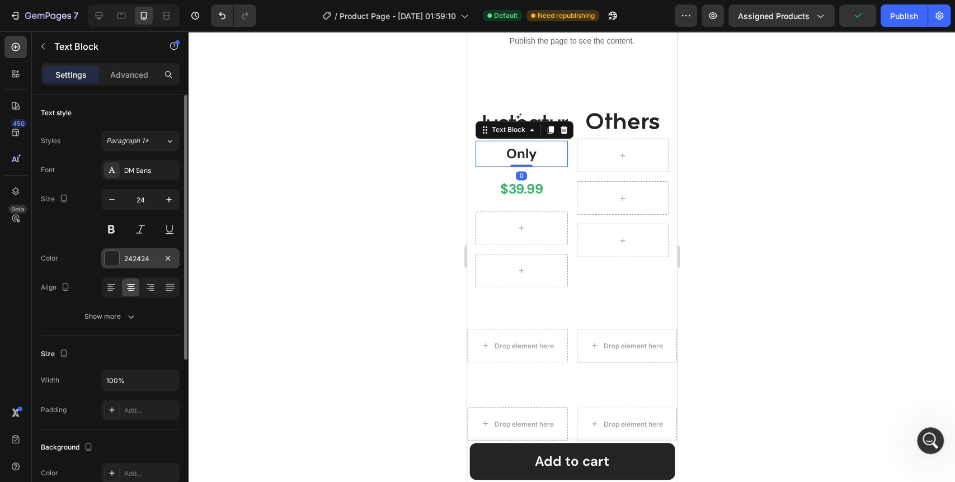
click at [115, 257] on div at bounding box center [112, 258] width 15 height 15
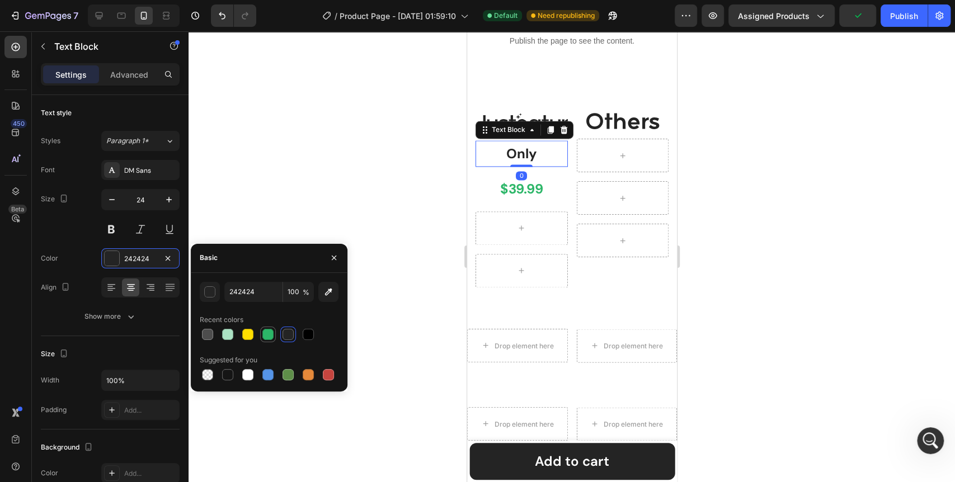
click at [268, 335] on div at bounding box center [267, 334] width 11 height 11
type input "2CB668"
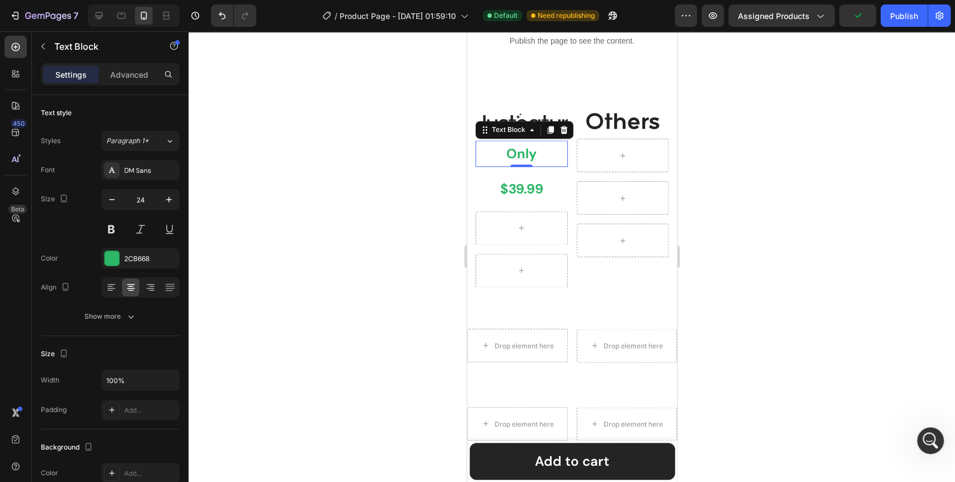
click at [371, 210] on div at bounding box center [572, 256] width 767 height 451
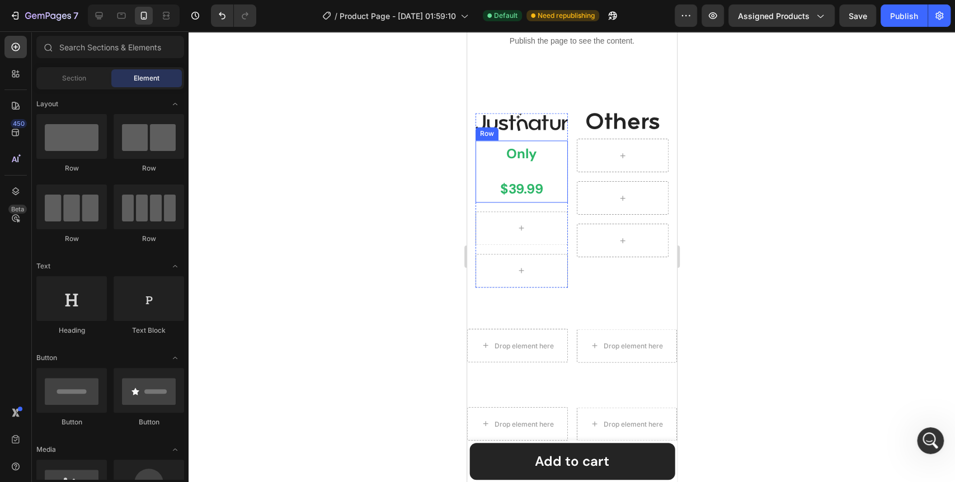
click at [562, 168] on div "Only Text Block $39.99 Text Block Row" at bounding box center [521, 171] width 92 height 62
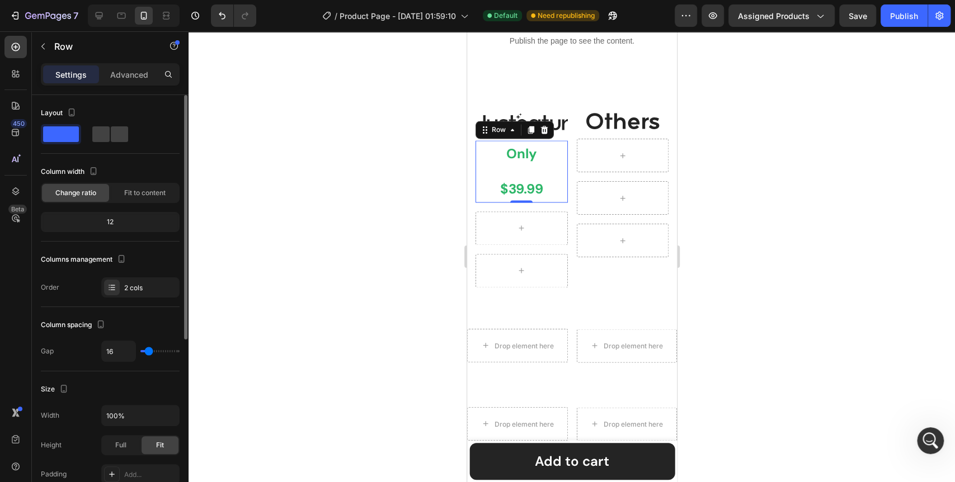
type input "0"
drag, startPoint x: 145, startPoint y: 350, endPoint x: 134, endPoint y: 347, distance: 11.7
type input "0"
click at [140, 350] on input "range" at bounding box center [159, 351] width 39 height 2
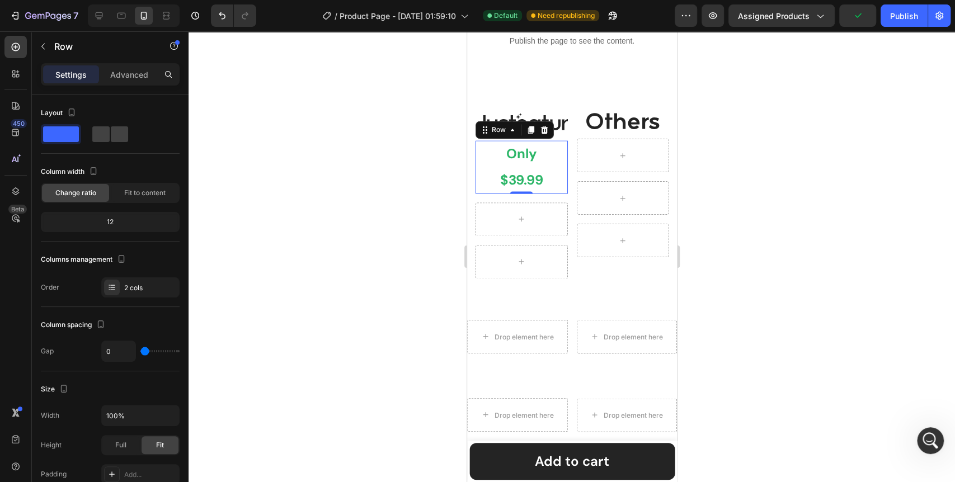
click at [346, 297] on div at bounding box center [572, 256] width 767 height 451
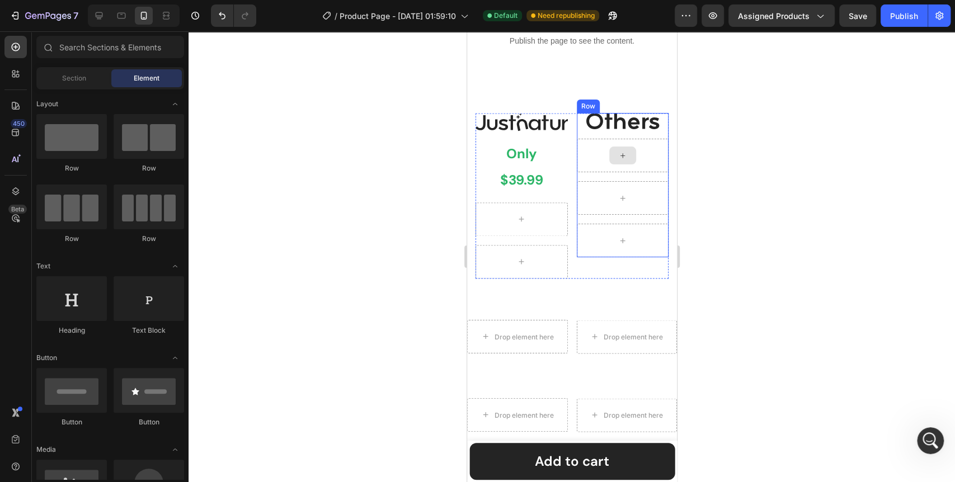
click at [618, 155] on icon at bounding box center [622, 156] width 9 height 10
drag, startPoint x: 604, startPoint y: 175, endPoint x: 611, endPoint y: 154, distance: 21.9
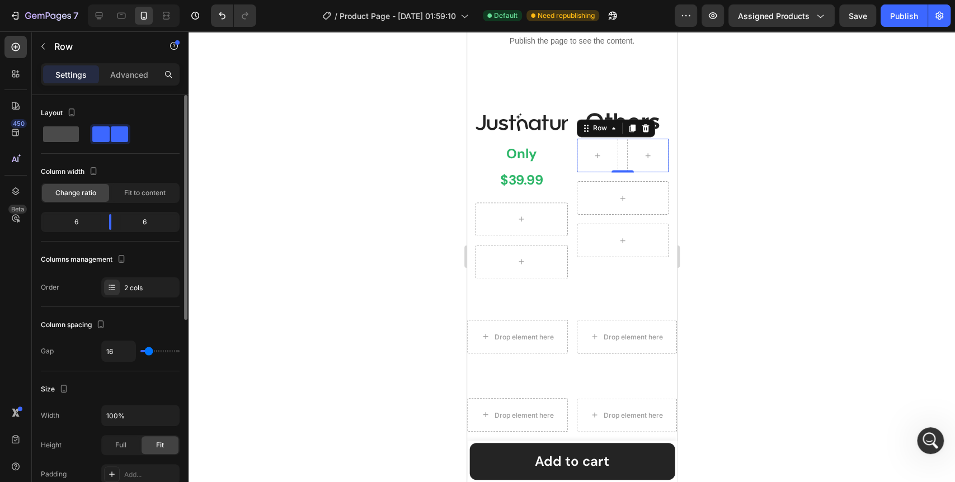
click at [64, 133] on span at bounding box center [61, 134] width 36 height 16
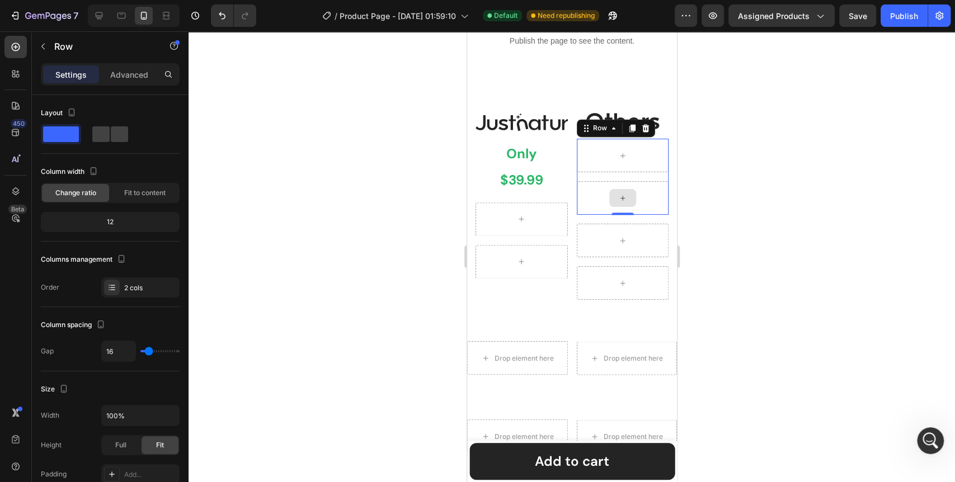
click at [620, 198] on icon at bounding box center [622, 198] width 4 height 4
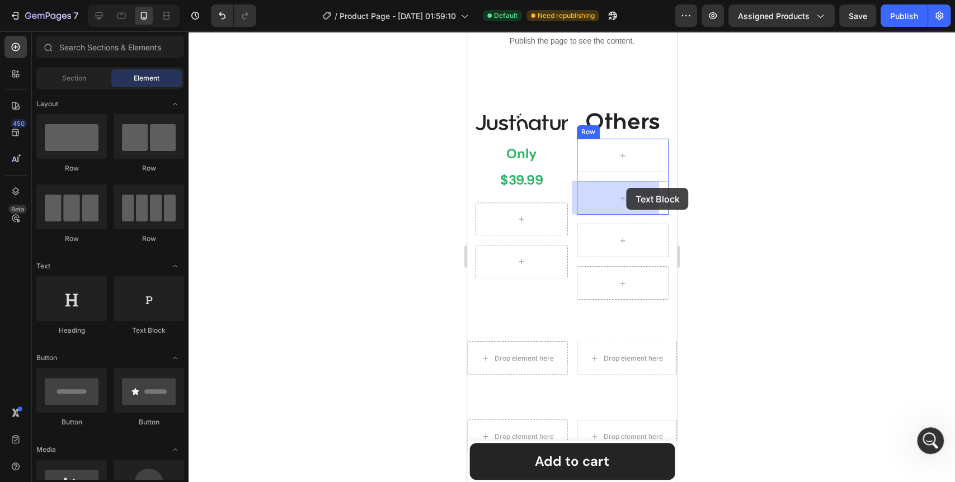
drag, startPoint x: 611, startPoint y: 343, endPoint x: 626, endPoint y: 188, distance: 155.8
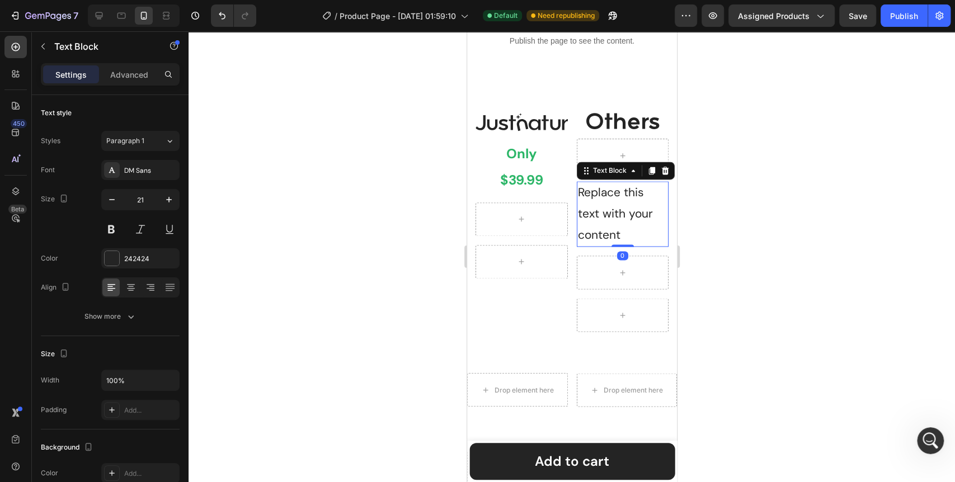
click at [616, 199] on div "Replace this text with your content" at bounding box center [622, 213] width 92 height 65
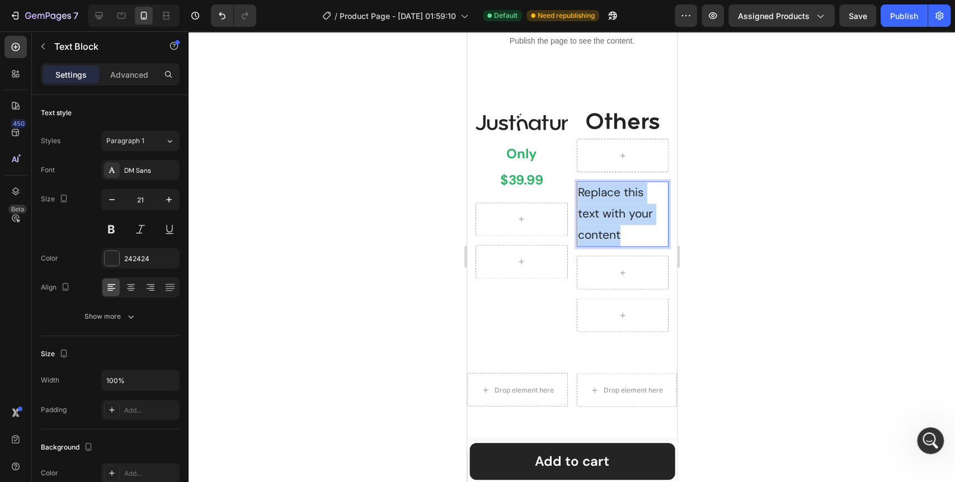
click at [616, 199] on p "Replace this text with your content" at bounding box center [623, 213] width 90 height 63
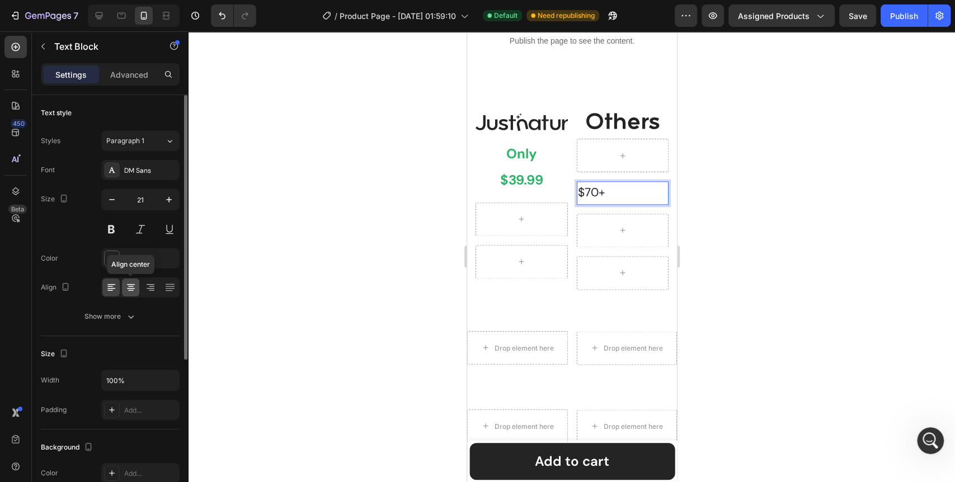
click at [136, 289] on div at bounding box center [130, 288] width 17 height 18
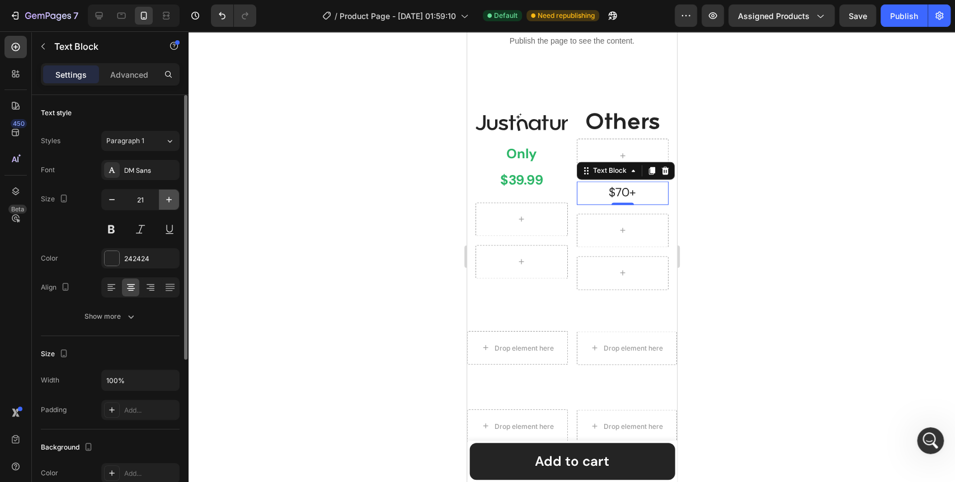
click at [170, 198] on icon "button" at bounding box center [168, 199] width 11 height 11
click at [111, 204] on icon "button" at bounding box center [111, 199] width 11 height 11
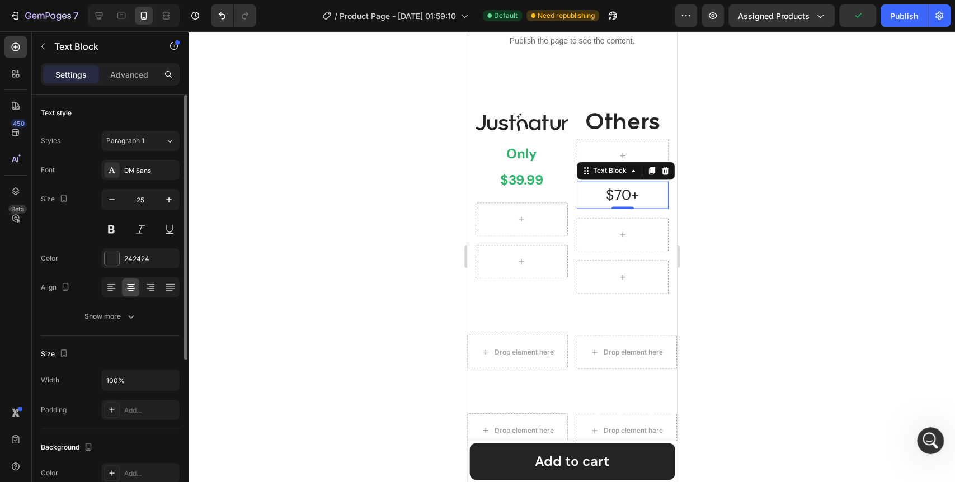
type input "24"
click at [133, 321] on icon "button" at bounding box center [130, 316] width 11 height 11
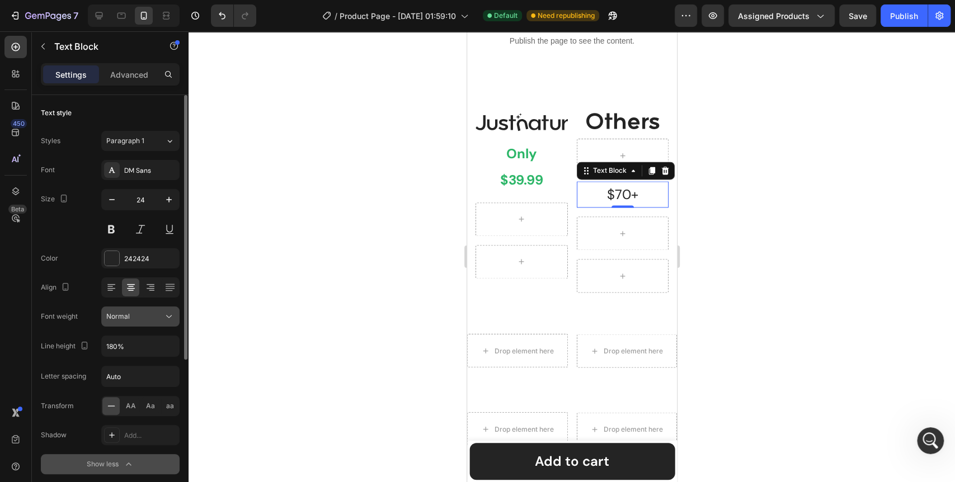
click at [170, 315] on icon at bounding box center [168, 316] width 11 height 11
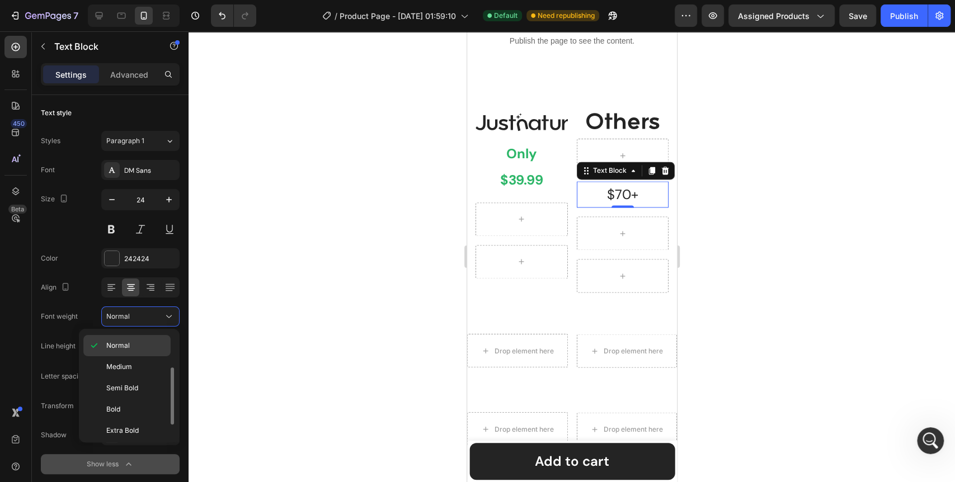
click at [131, 409] on p "Bold" at bounding box center [135, 410] width 59 height 10
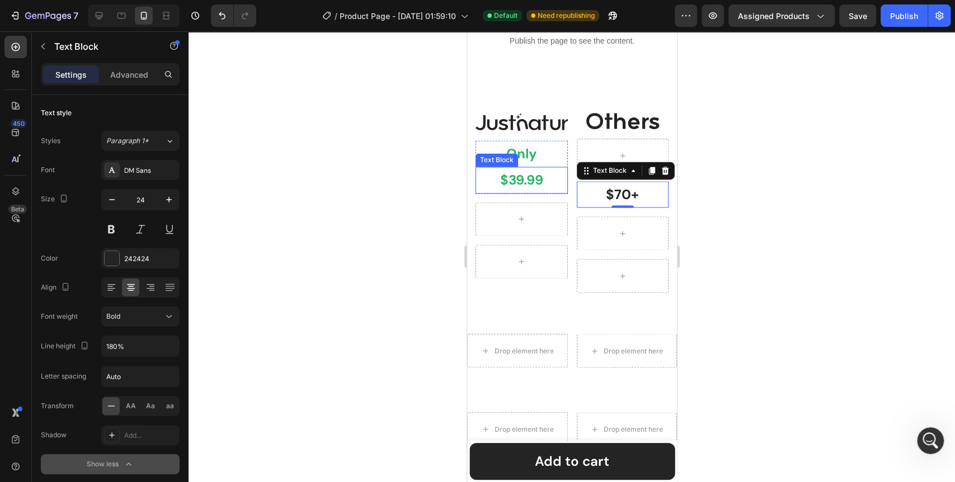
click at [522, 176] on p "$39.99" at bounding box center [521, 180] width 90 height 24
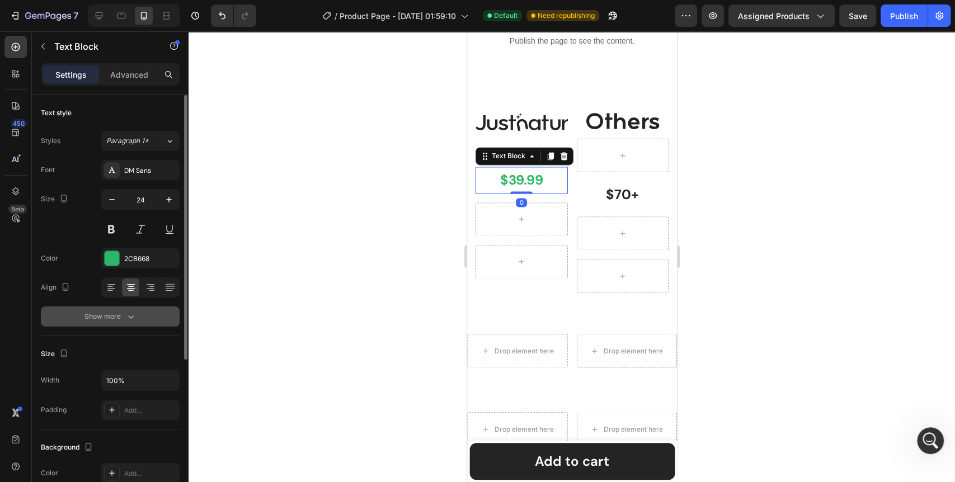
click at [134, 311] on icon "button" at bounding box center [130, 316] width 11 height 11
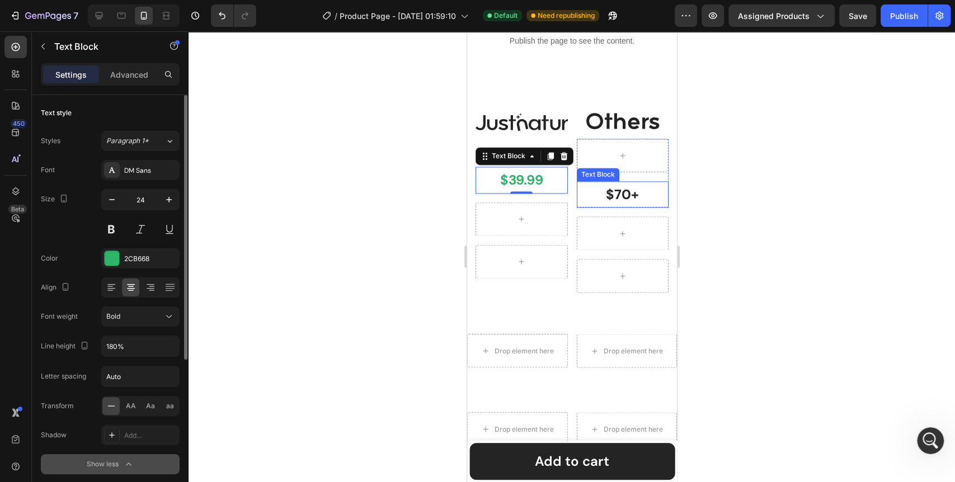
click at [607, 193] on p "$70+" at bounding box center [623, 194] width 90 height 24
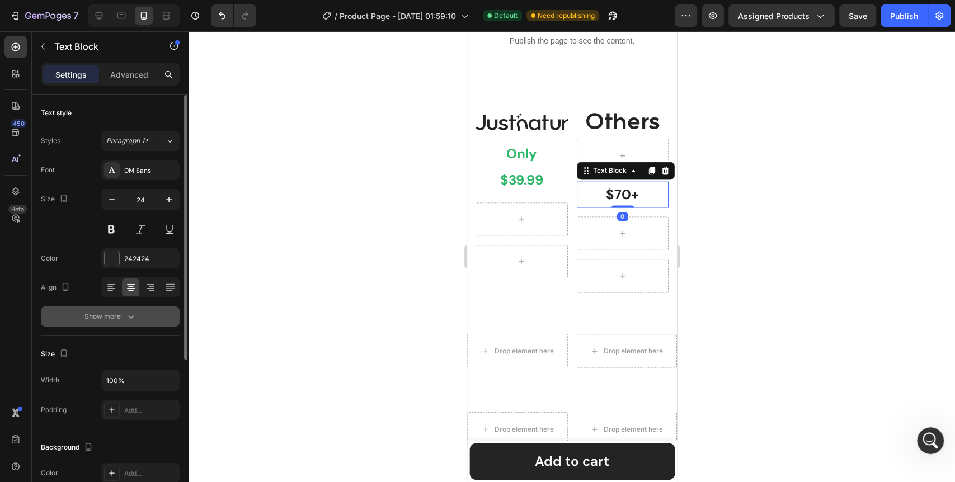
click at [125, 315] on icon "button" at bounding box center [130, 316] width 11 height 11
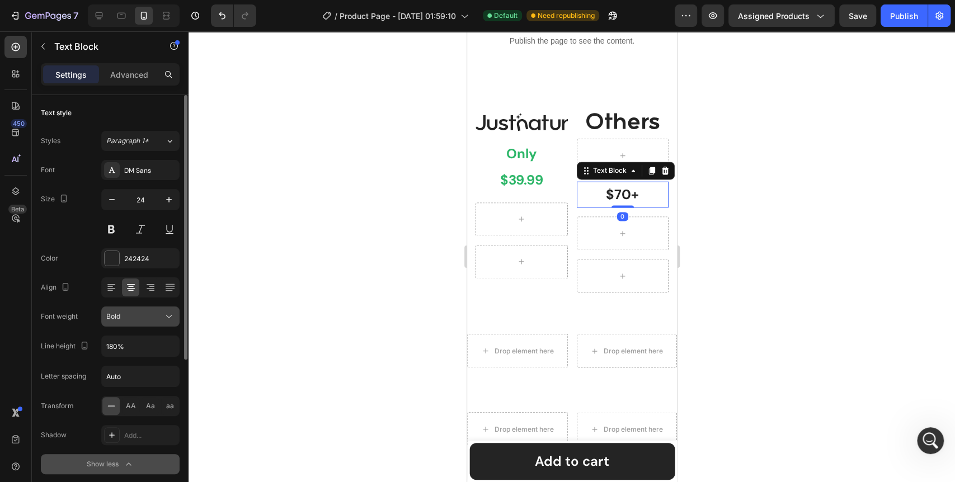
click at [168, 313] on icon at bounding box center [168, 316] width 11 height 11
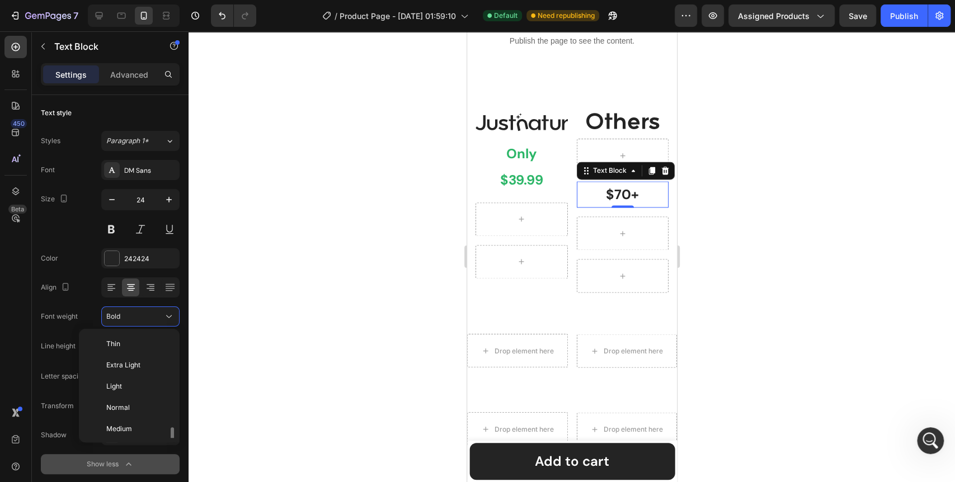
scroll to position [86, 0]
click at [125, 425] on p "Black" at bounding box center [135, 429] width 59 height 10
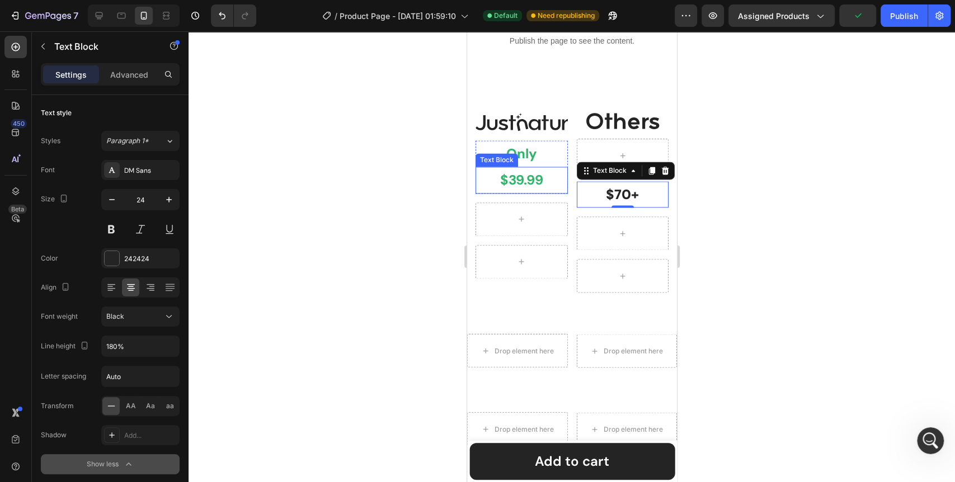
click at [527, 183] on p "$39.99" at bounding box center [521, 180] width 90 height 24
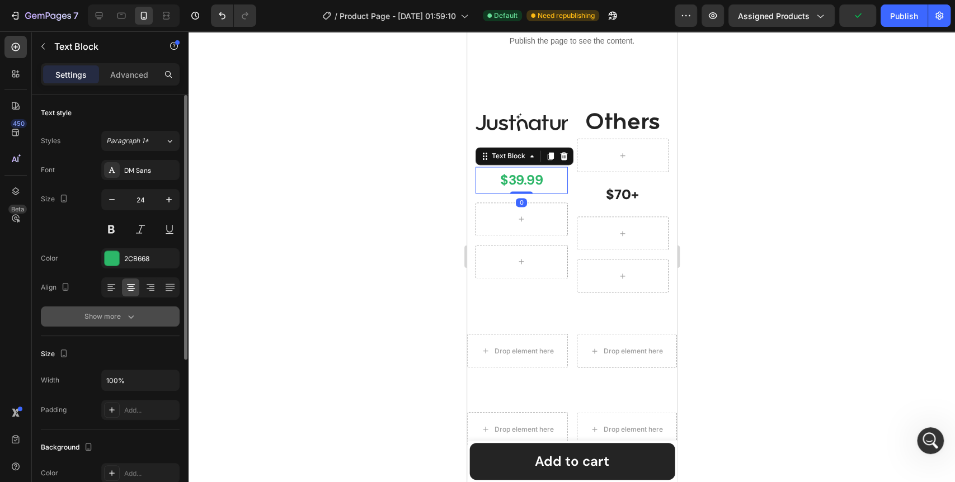
click at [138, 318] on button "Show more" at bounding box center [110, 317] width 139 height 20
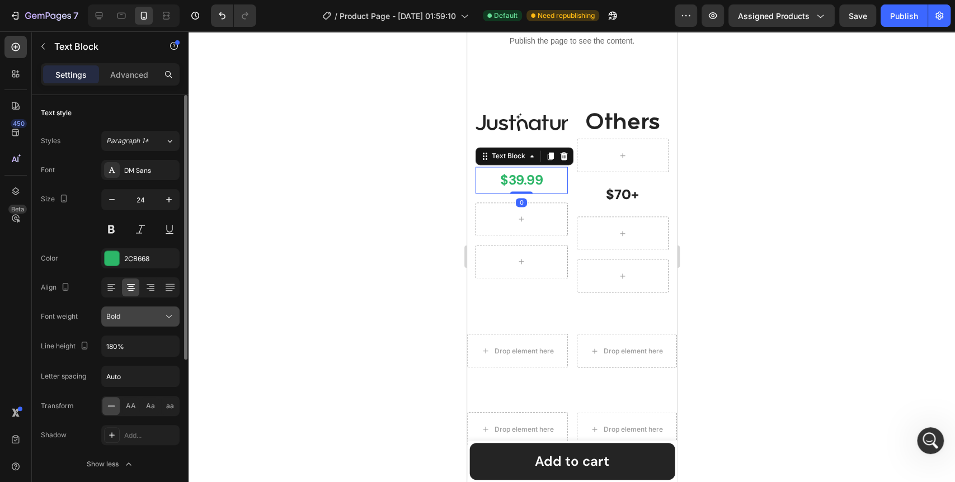
click at [170, 315] on icon at bounding box center [168, 316] width 11 height 11
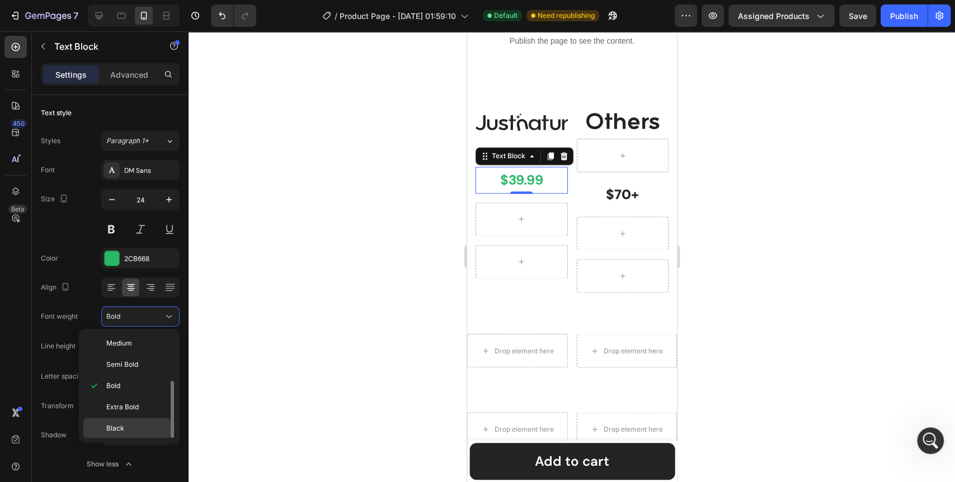
click at [120, 420] on div "Black" at bounding box center [126, 428] width 87 height 21
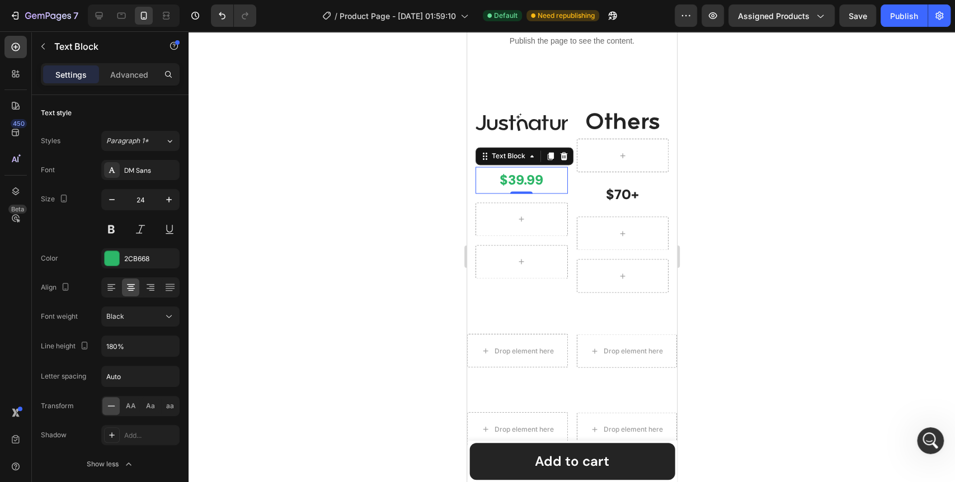
click at [288, 321] on div at bounding box center [572, 256] width 767 height 451
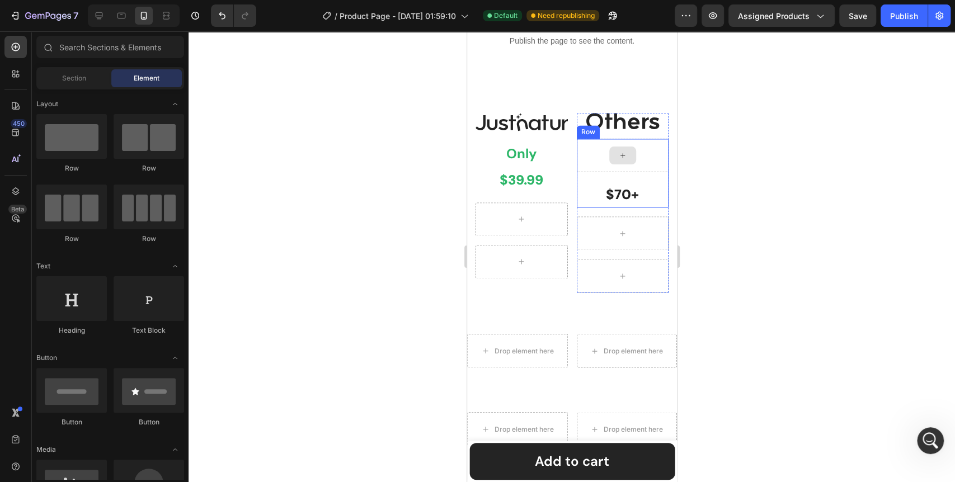
click at [600, 168] on div at bounding box center [622, 156] width 92 height 34
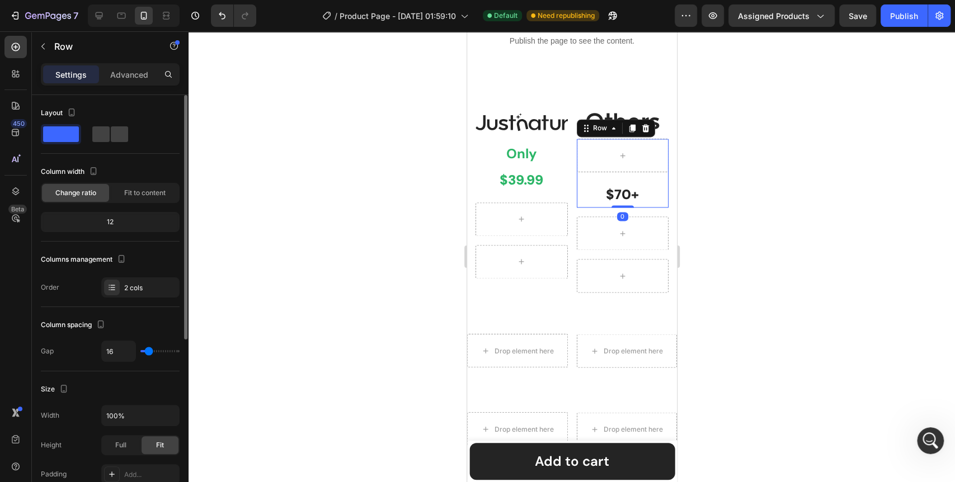
type input "0"
drag, startPoint x: 149, startPoint y: 354, endPoint x: 133, endPoint y: 350, distance: 17.1
type input "0"
click at [140, 350] on input "range" at bounding box center [159, 351] width 39 height 2
click at [618, 158] on icon at bounding box center [622, 156] width 9 height 10
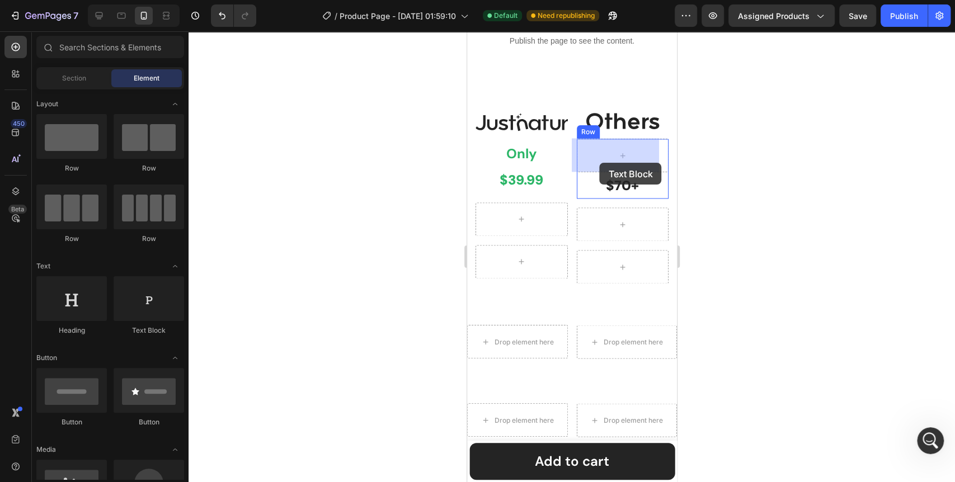
drag, startPoint x: 620, startPoint y: 339, endPoint x: 599, endPoint y: 163, distance: 176.9
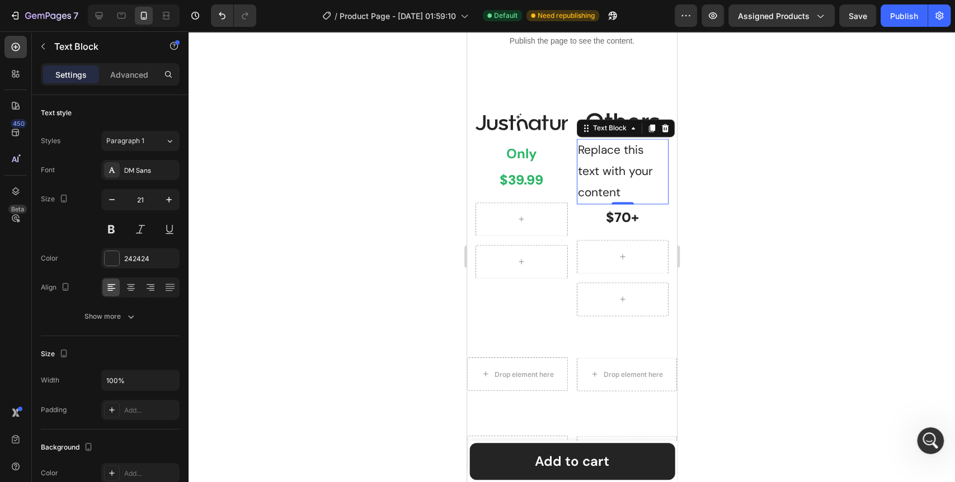
click at [615, 194] on div "Replace this text with your content" at bounding box center [622, 171] width 92 height 65
click at [615, 194] on p "Replace this text with your content" at bounding box center [623, 171] width 90 height 63
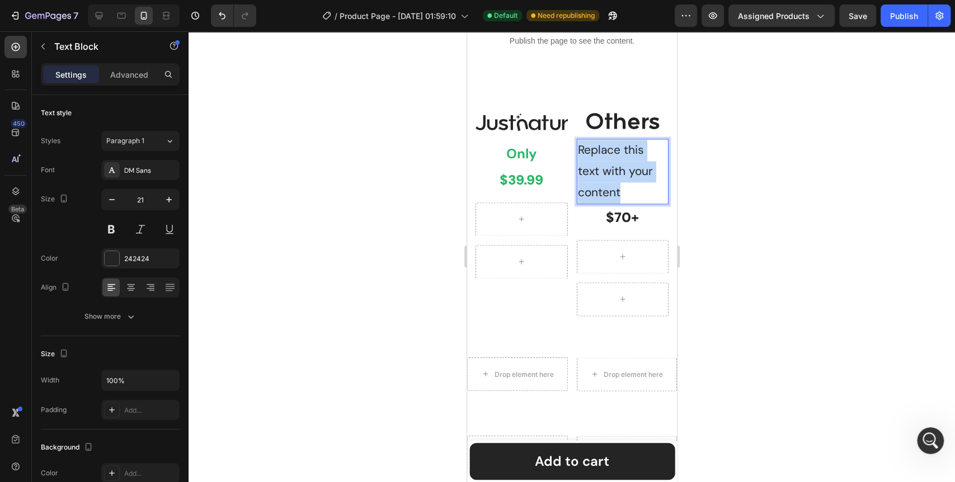
click at [615, 194] on p "Replace this text with your content" at bounding box center [623, 171] width 90 height 63
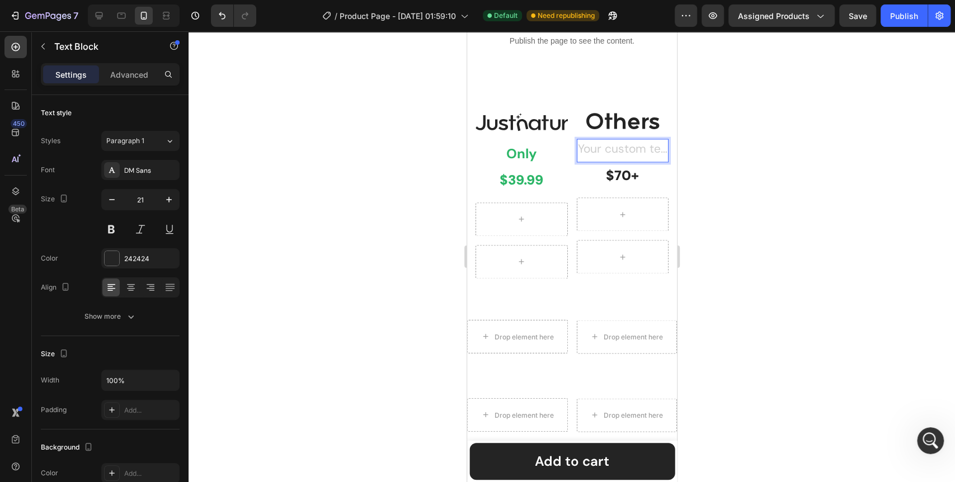
click at [377, 205] on div at bounding box center [572, 256] width 767 height 451
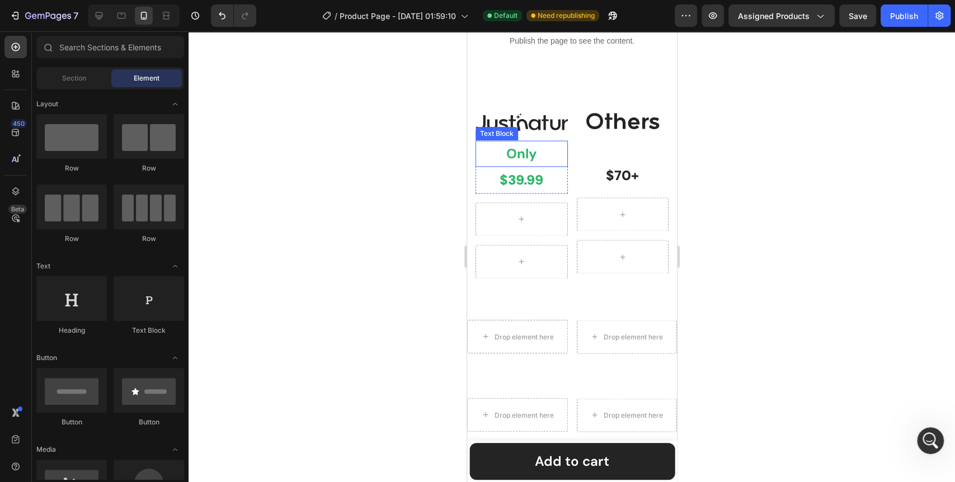
click at [550, 163] on p "Only" at bounding box center [521, 154] width 90 height 24
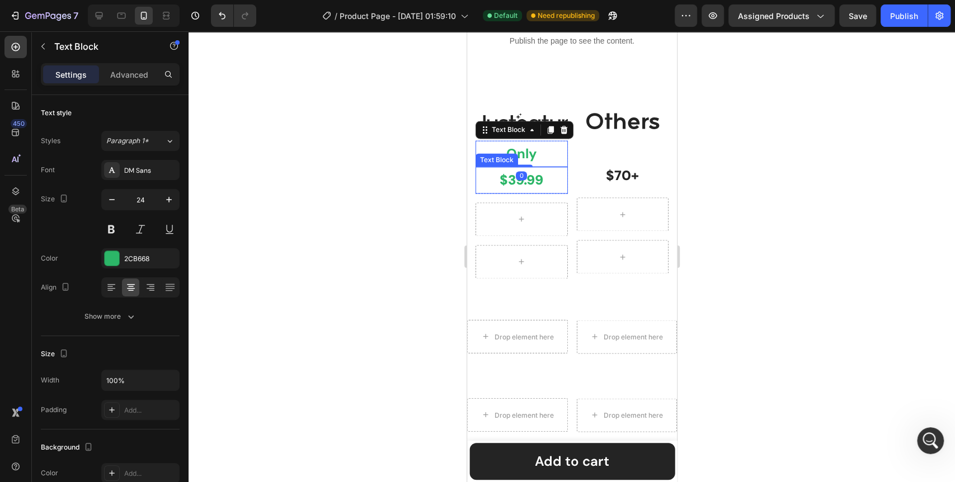
click at [562, 167] on div "$39.99" at bounding box center [521, 180] width 92 height 26
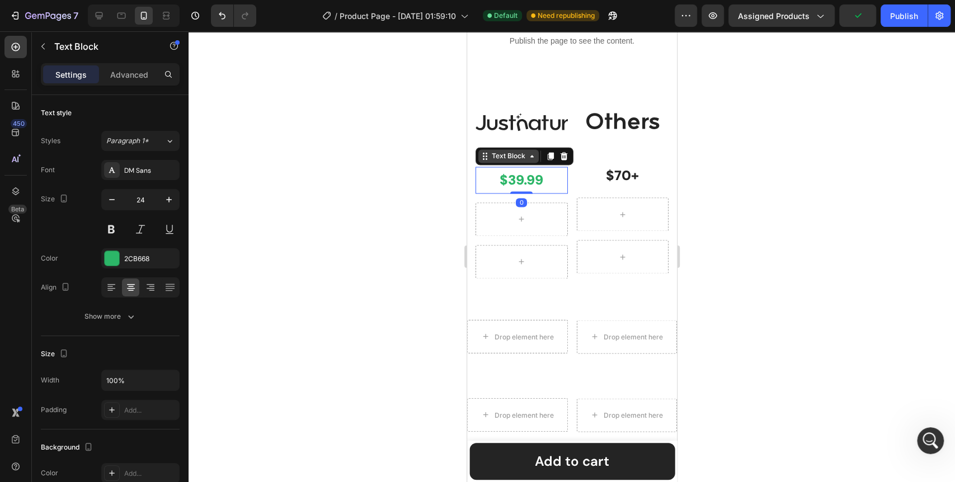
click at [510, 158] on div "Text Block" at bounding box center [508, 156] width 38 height 10
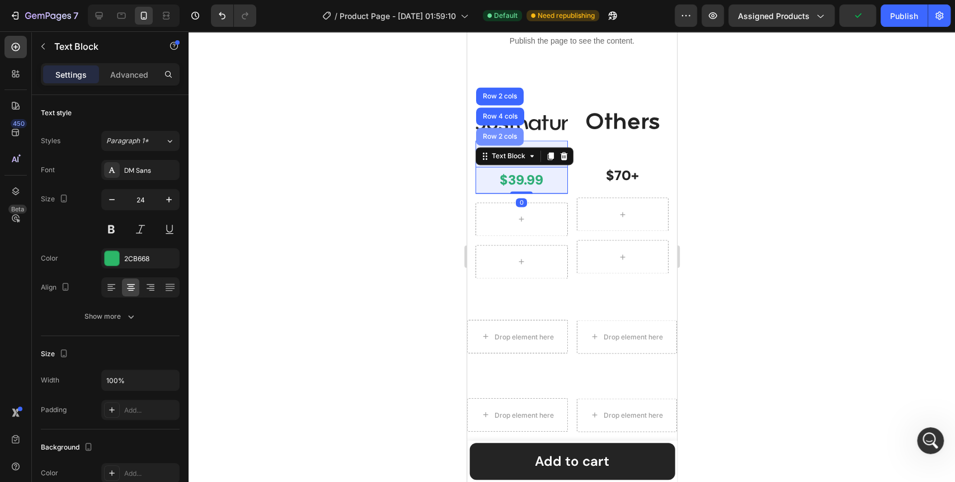
click at [507, 139] on div "Row 2 cols" at bounding box center [500, 137] width 48 height 18
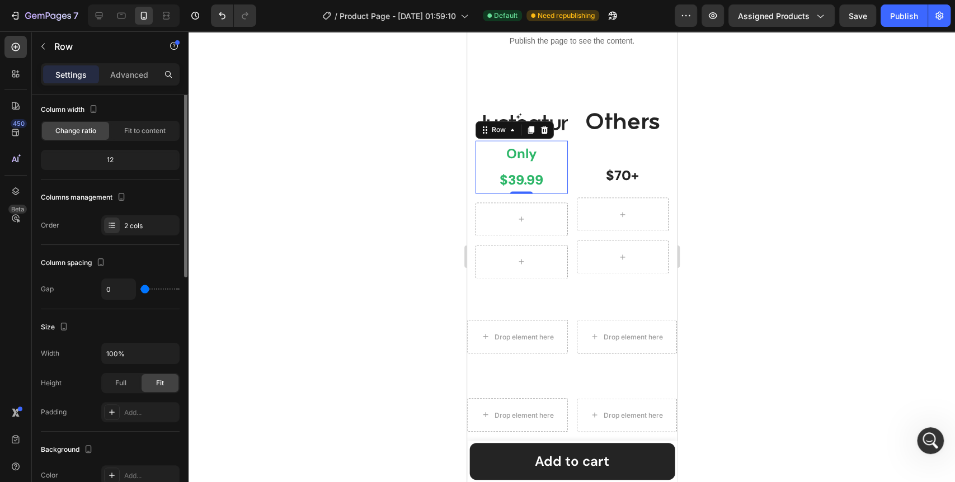
scroll to position [0, 0]
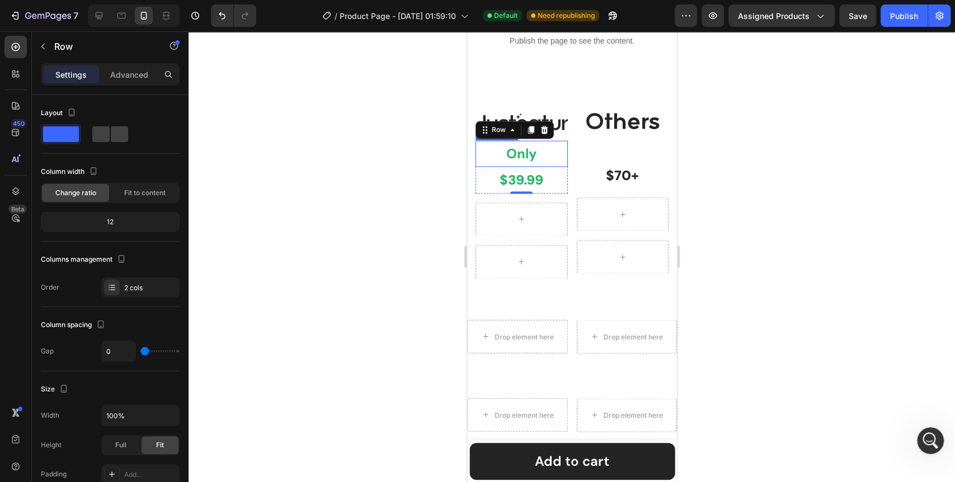
click at [533, 156] on p "Only" at bounding box center [521, 154] width 90 height 24
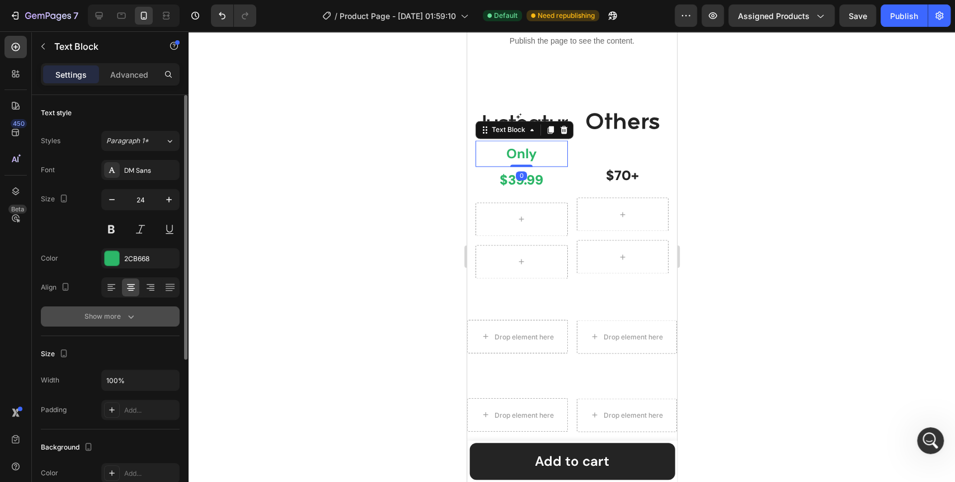
click at [125, 315] on icon "button" at bounding box center [130, 316] width 11 height 11
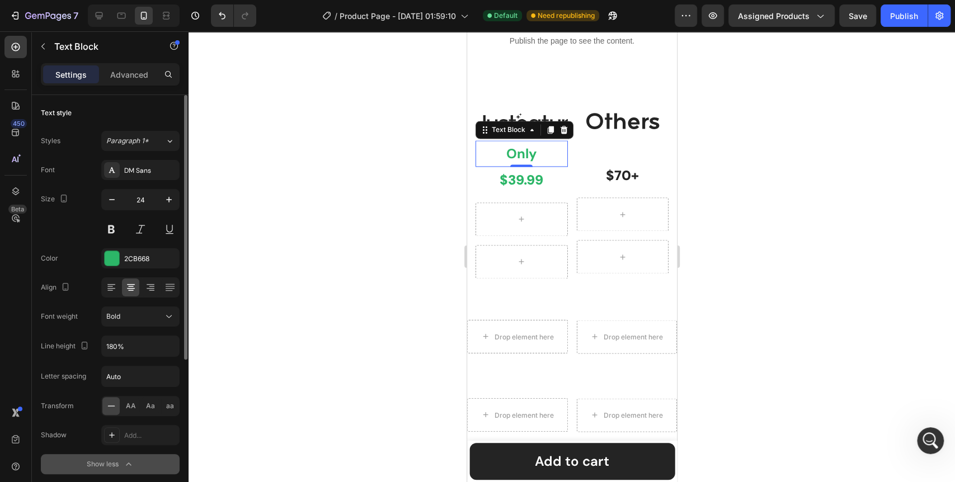
click at [289, 272] on div at bounding box center [572, 256] width 767 height 451
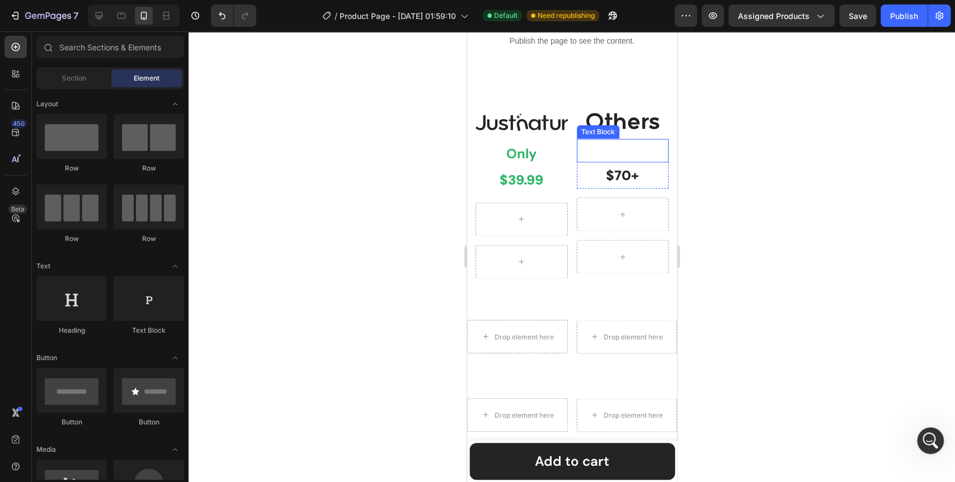
click at [617, 152] on p "Rich Text Editor. Editing area: main" at bounding box center [623, 150] width 90 height 21
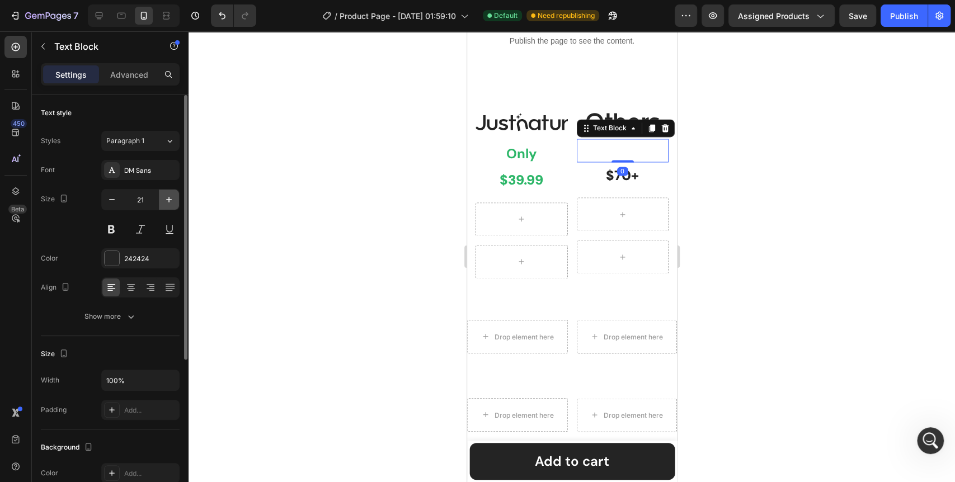
click at [166, 199] on icon "button" at bounding box center [169, 200] width 6 height 6
type input "24"
click at [131, 308] on button "Show more" at bounding box center [110, 317] width 139 height 20
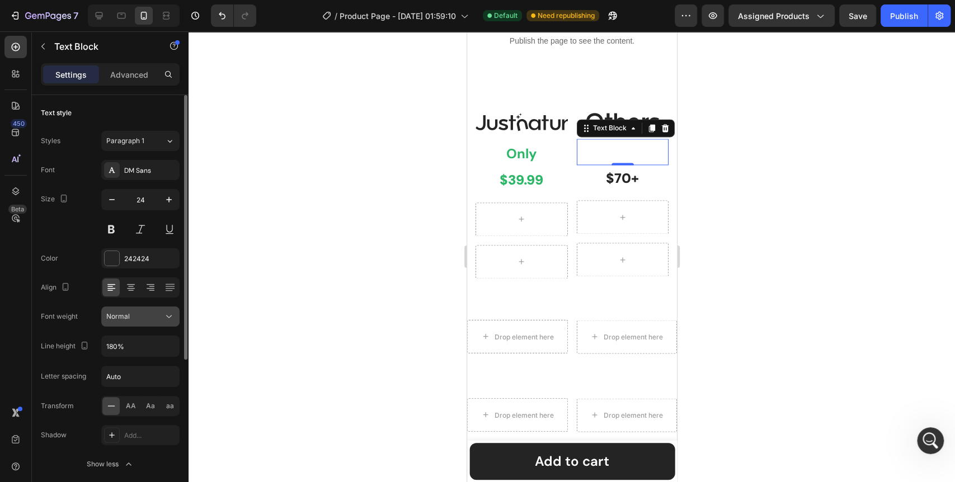
click at [174, 315] on icon at bounding box center [168, 316] width 11 height 11
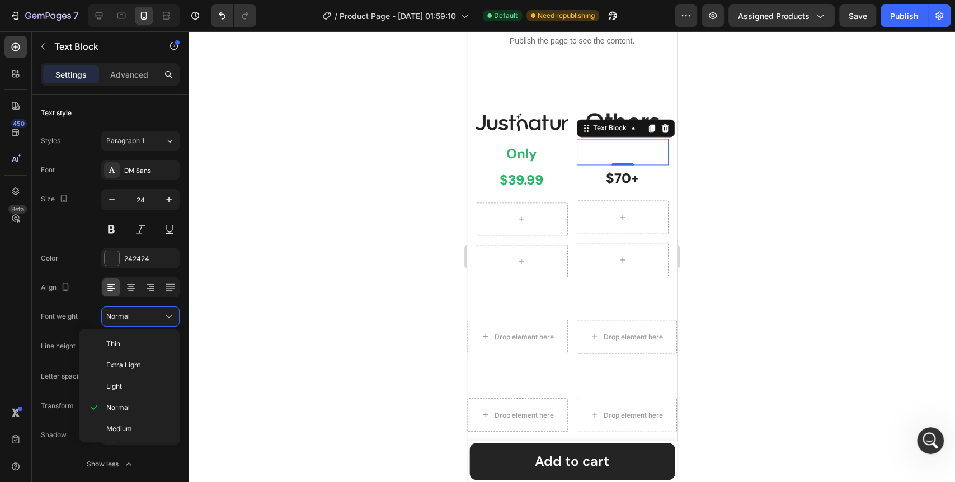
scroll to position [86, 0]
click at [118, 383] on span "Bold" at bounding box center [113, 386] width 14 height 10
click at [355, 324] on div at bounding box center [572, 256] width 767 height 451
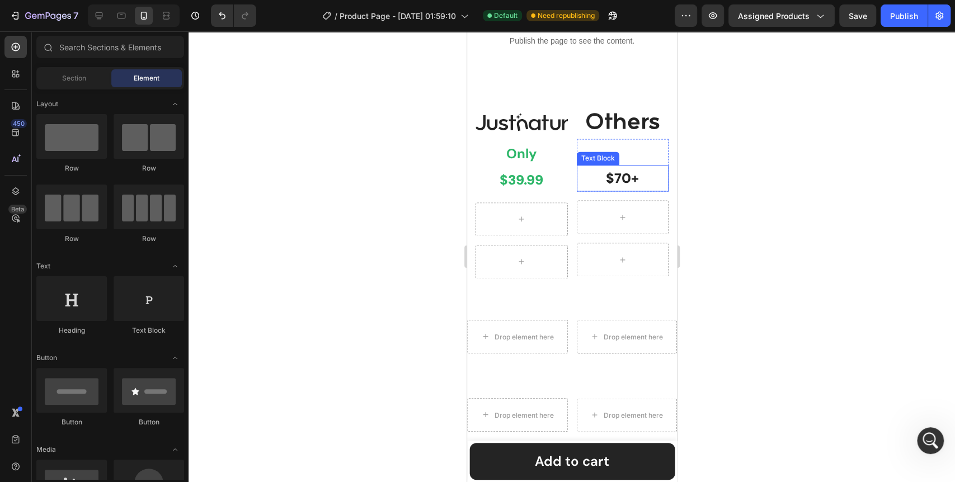
click at [616, 175] on p "$70+" at bounding box center [623, 178] width 90 height 24
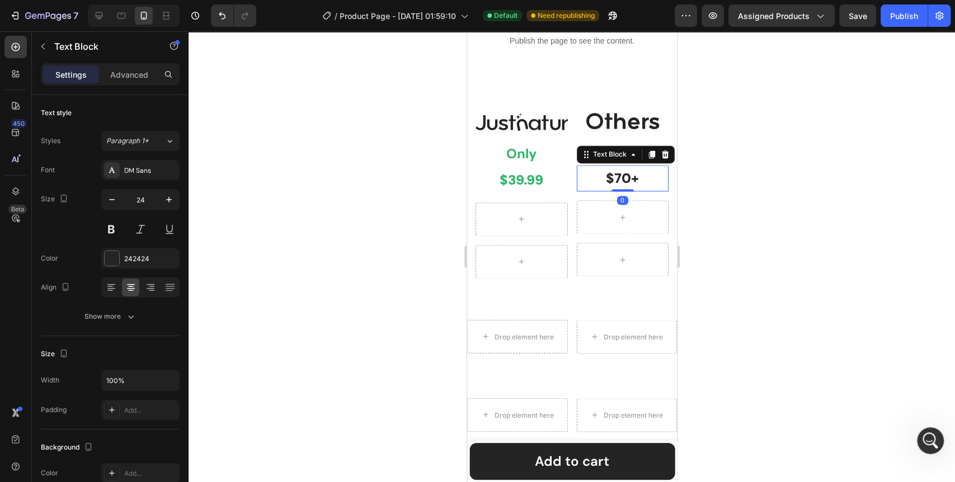
click at [345, 270] on div at bounding box center [572, 256] width 767 height 451
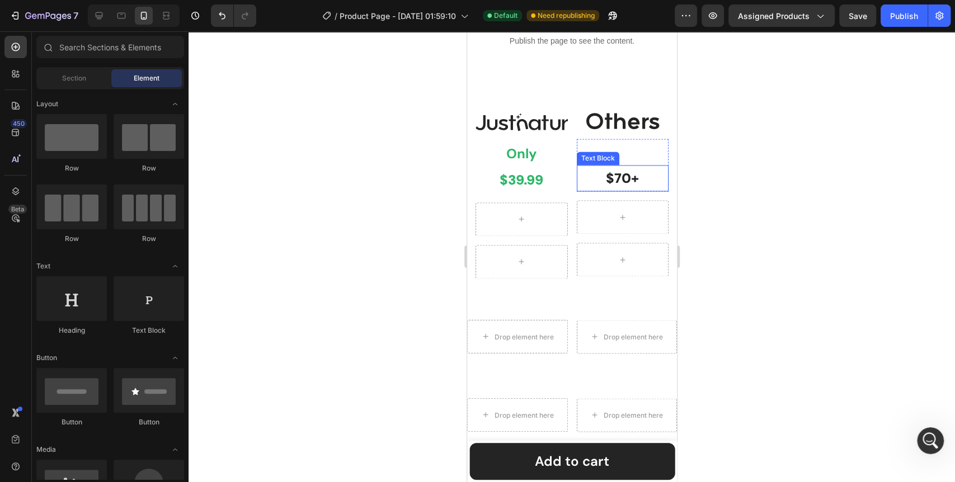
click at [621, 180] on p "$70+" at bounding box center [623, 178] width 90 height 24
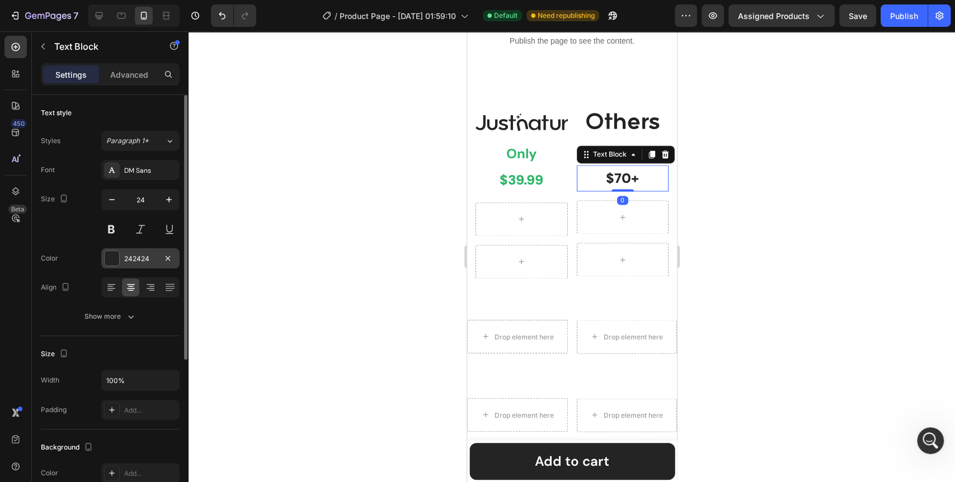
click at [107, 258] on div at bounding box center [112, 258] width 15 height 15
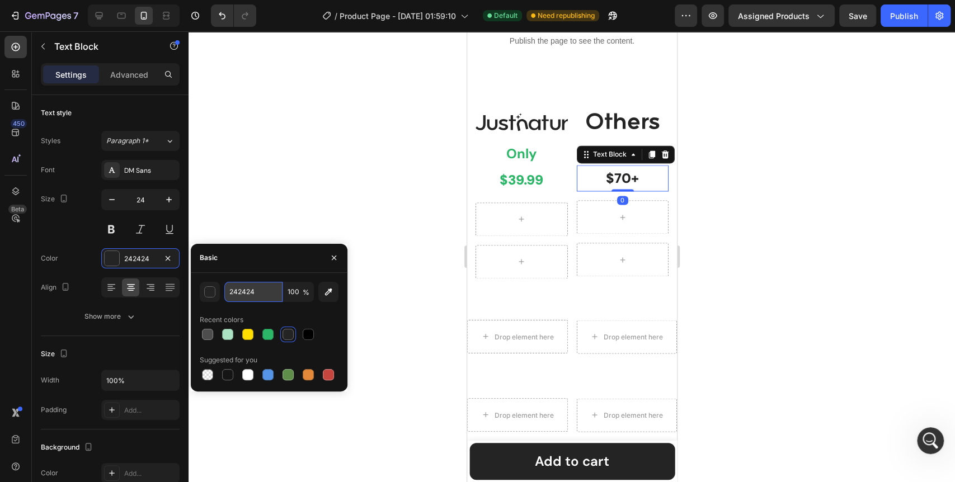
click at [258, 287] on input "242424" at bounding box center [253, 292] width 58 height 20
paste input "FF0000"
type input "FF0000"
click at [407, 241] on div at bounding box center [572, 256] width 767 height 451
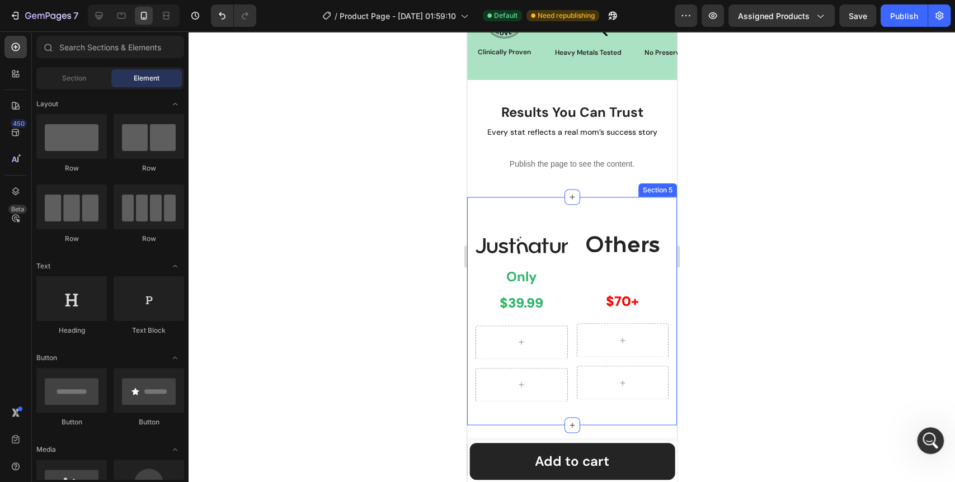
scroll to position [1051, 0]
click at [560, 216] on div "Image Only Text Block $39.99 Text Block Row Row Image Text Block $70+ Text Bloc…" at bounding box center [572, 312] width 210 height 228
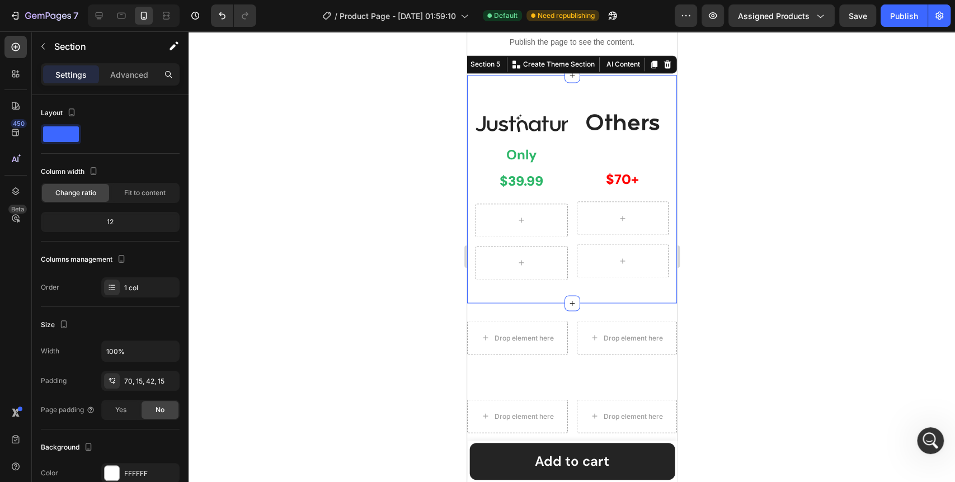
scroll to position [1175, 0]
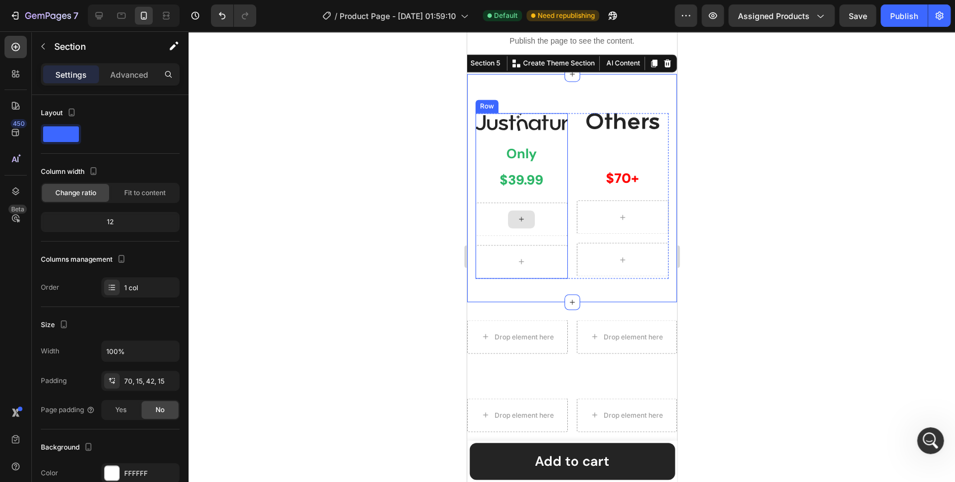
click at [521, 219] on icon at bounding box center [521, 219] width 9 height 10
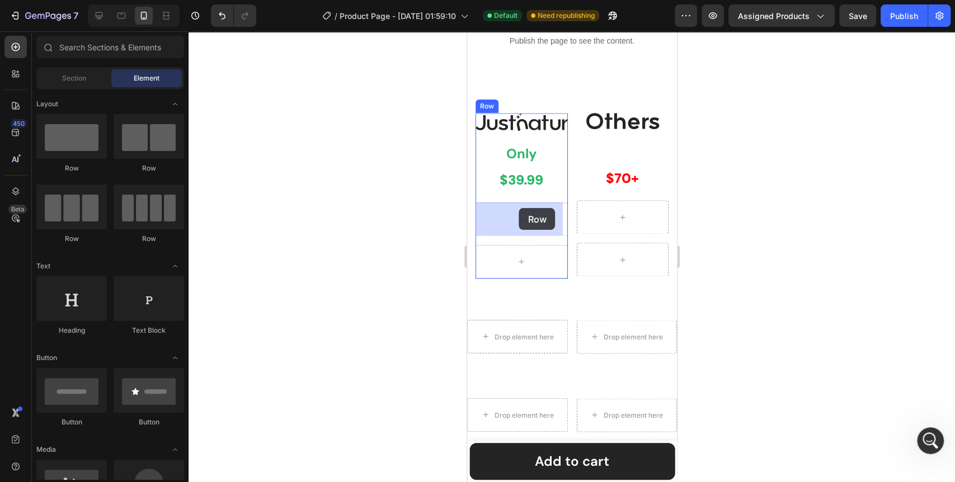
drag, startPoint x: 619, startPoint y: 177, endPoint x: 519, endPoint y: 208, distance: 104.8
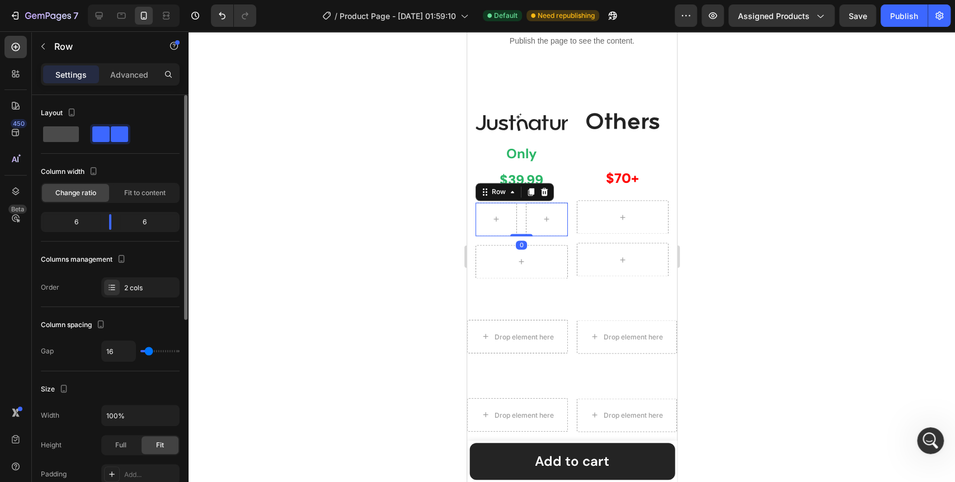
click at [67, 133] on span at bounding box center [61, 134] width 36 height 16
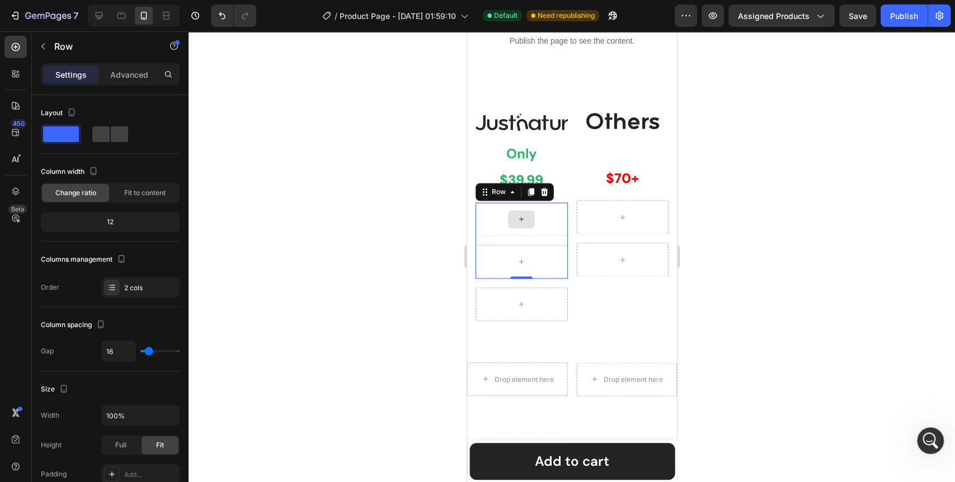
click at [517, 214] on icon at bounding box center [521, 219] width 9 height 10
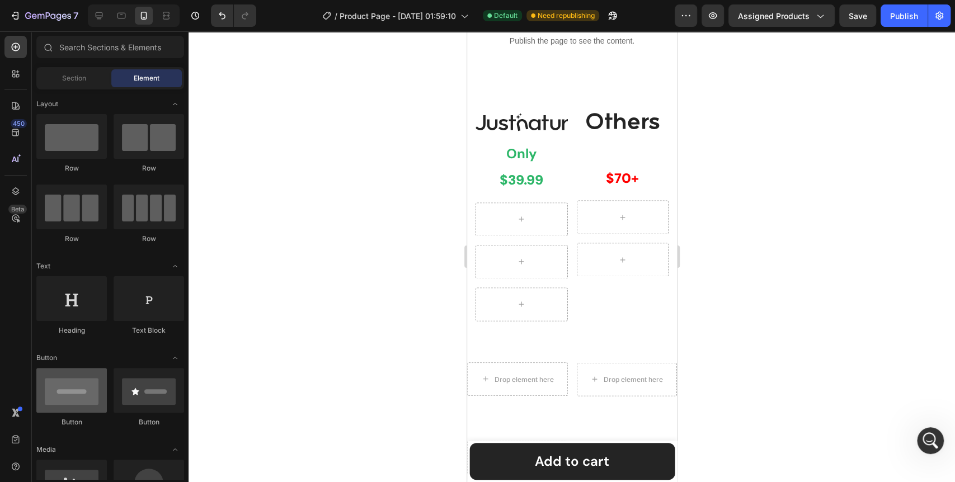
scroll to position [62, 0]
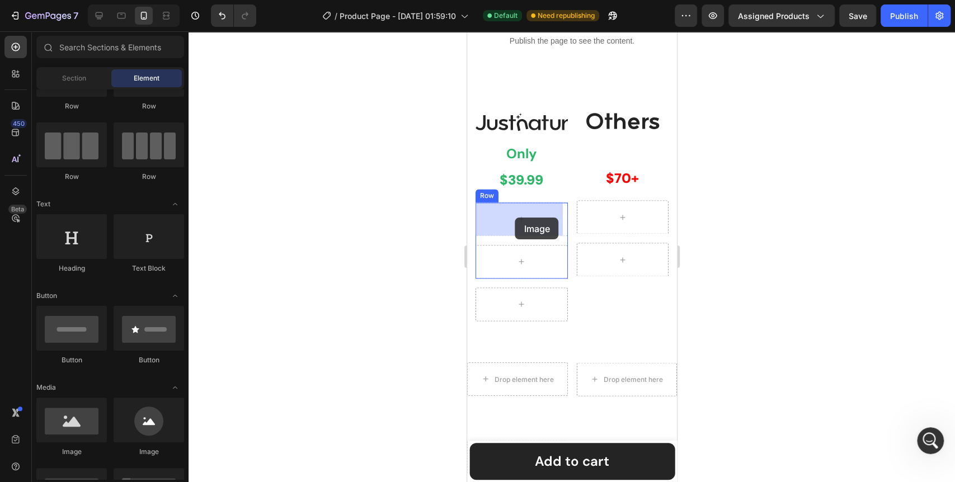
drag, startPoint x: 537, startPoint y: 454, endPoint x: 515, endPoint y: 218, distance: 237.3
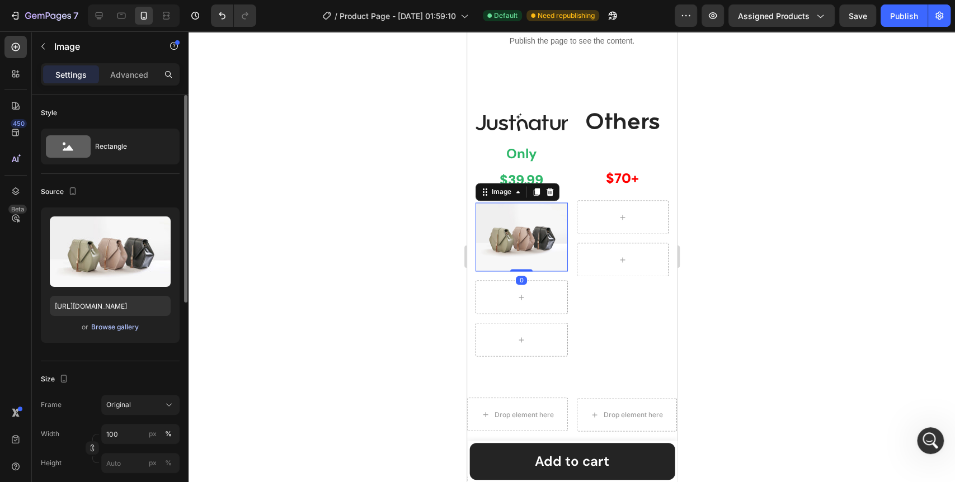
click at [117, 324] on div "Browse gallery" at bounding box center [115, 327] width 48 height 10
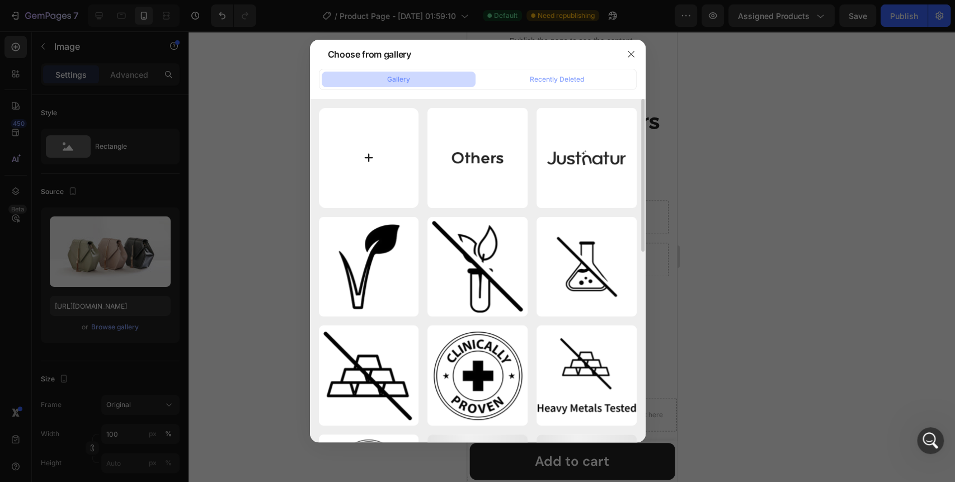
click at [369, 158] on input "file" at bounding box center [369, 158] width 100 height 100
type input "C:\fakepath\Yes.svg"
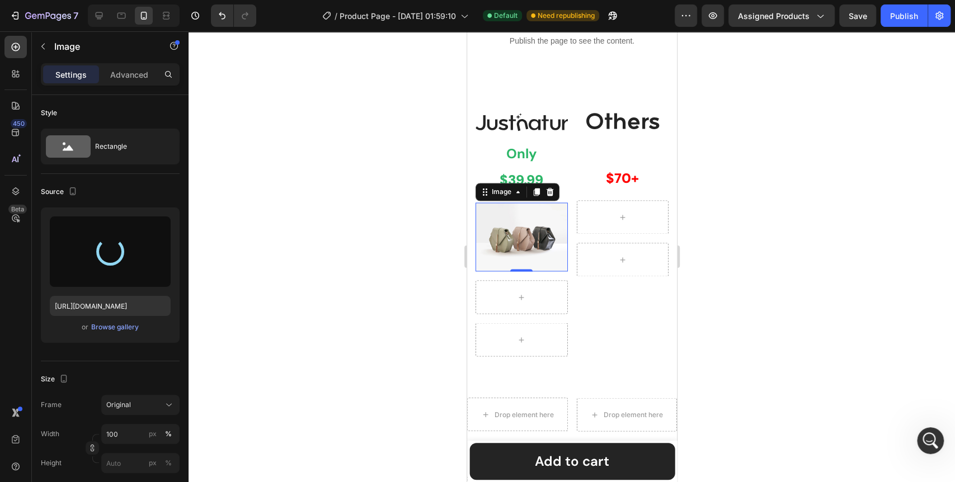
type input "https://cdn.shopify.com/s/files/1/0642/0463/6247/files/gempages_581248148823867…"
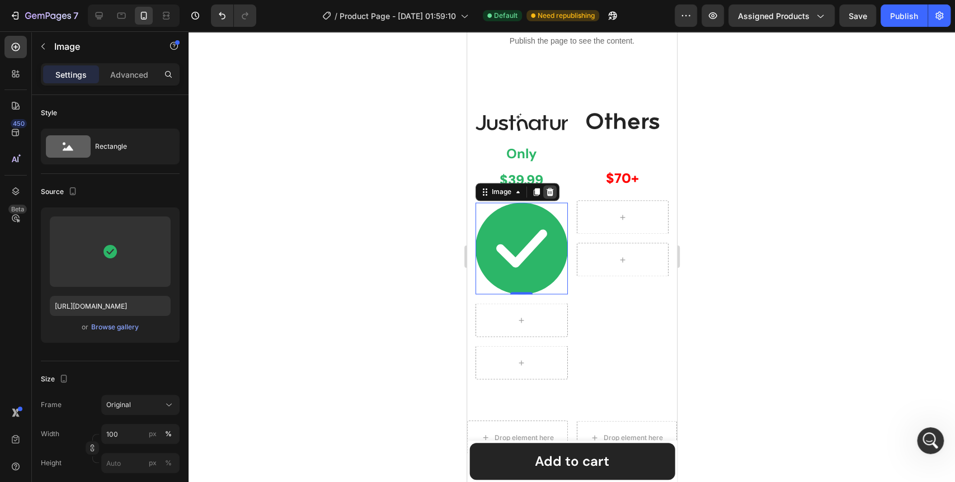
click at [551, 194] on icon at bounding box center [549, 192] width 7 height 8
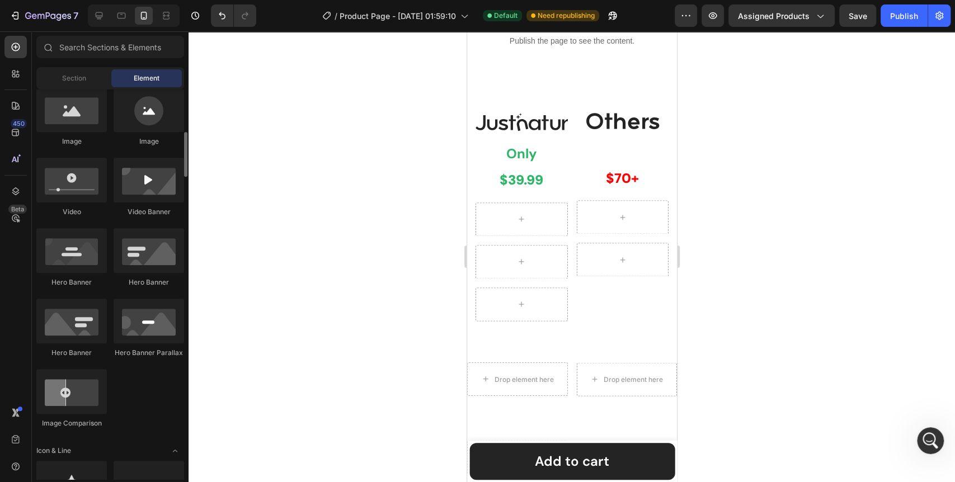
scroll to position [497, 0]
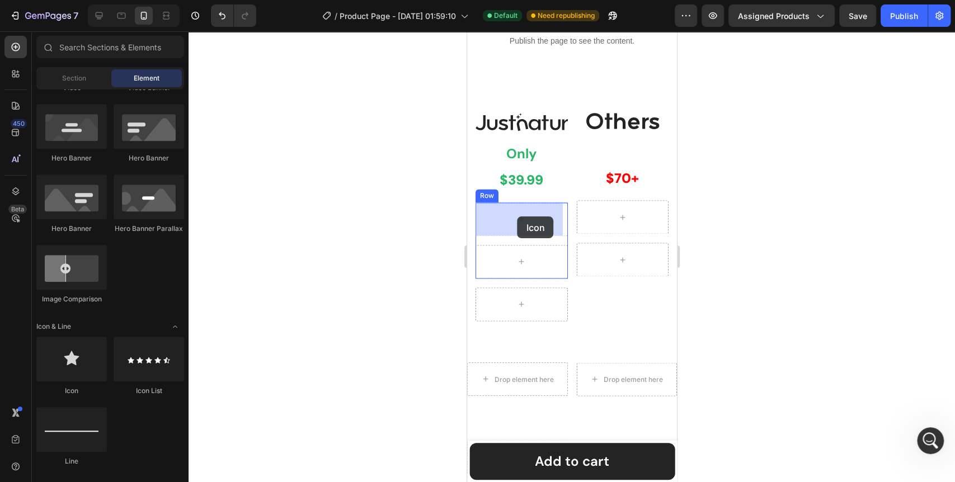
drag, startPoint x: 543, startPoint y: 395, endPoint x: 517, endPoint y: 217, distance: 180.4
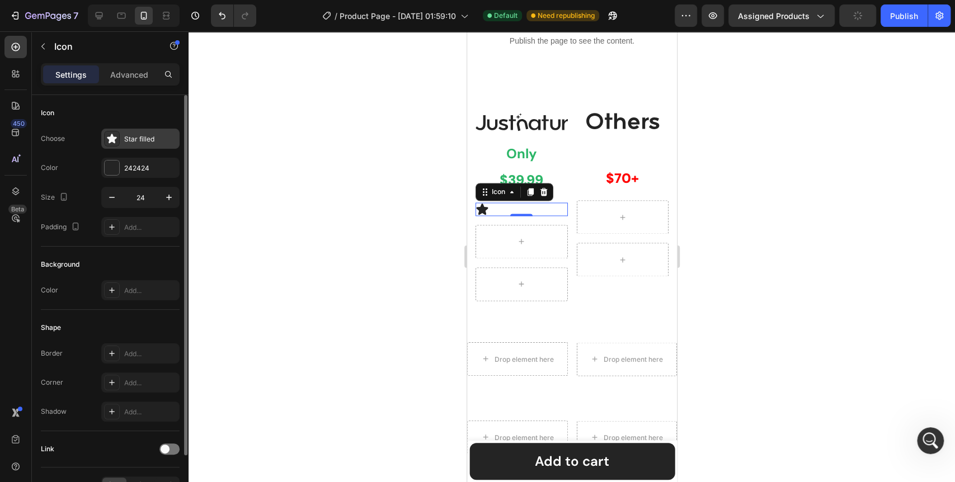
click at [111, 135] on icon at bounding box center [112, 139] width 10 height 10
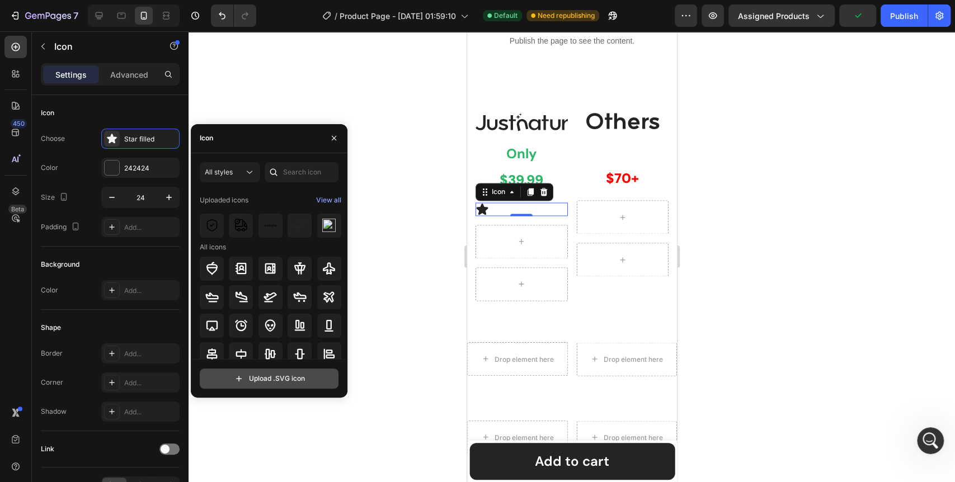
click at [285, 382] on input "file" at bounding box center [269, 378] width 138 height 19
type input "C:\fakepath\Yes.svg"
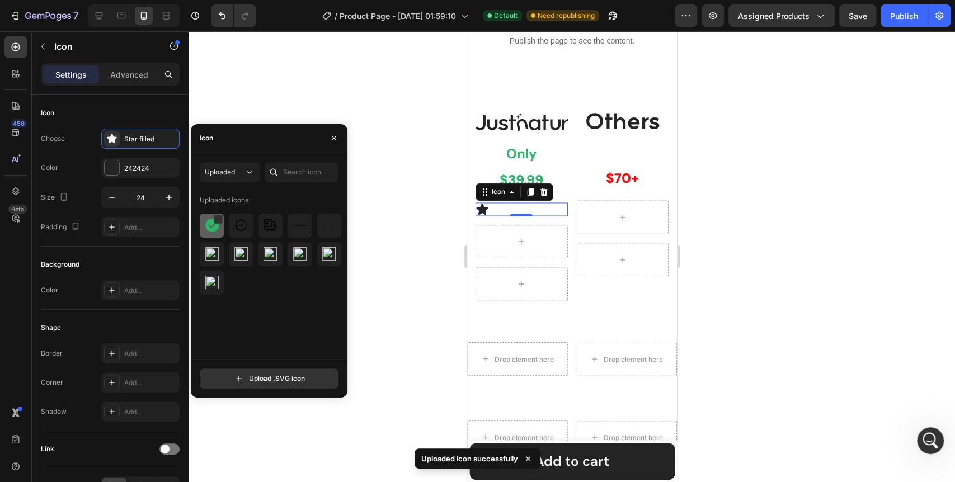
click at [217, 229] on img at bounding box center [211, 225] width 13 height 13
click at [401, 336] on div at bounding box center [572, 256] width 767 height 451
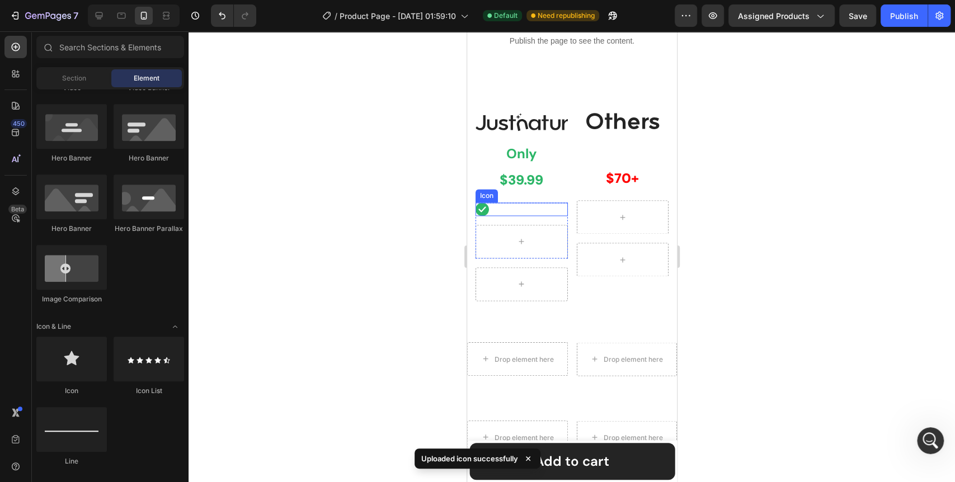
click at [522, 204] on div "Icon" at bounding box center [521, 209] width 92 height 13
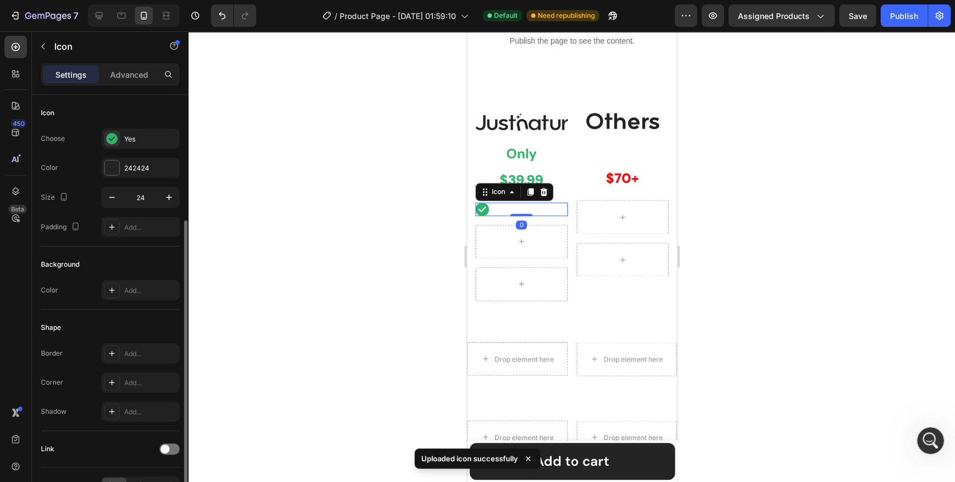
scroll to position [67, 0]
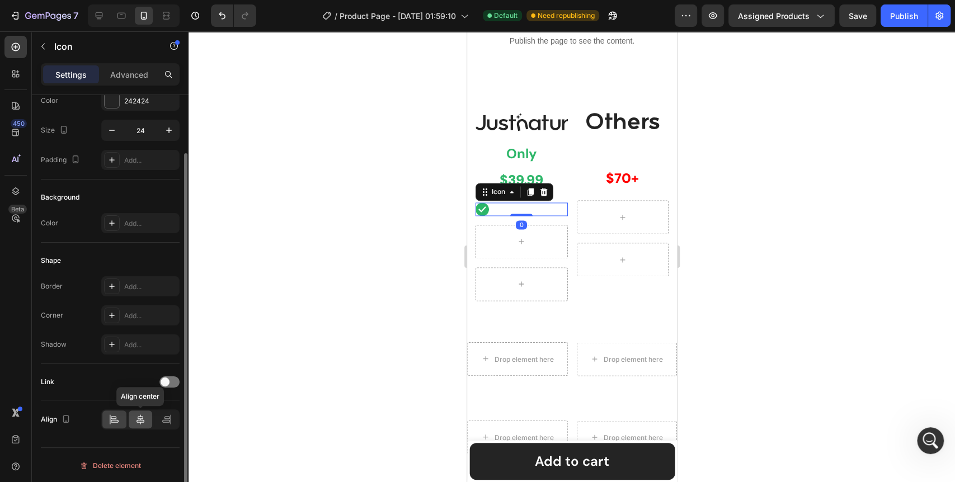
click at [138, 421] on icon at bounding box center [140, 419] width 11 height 11
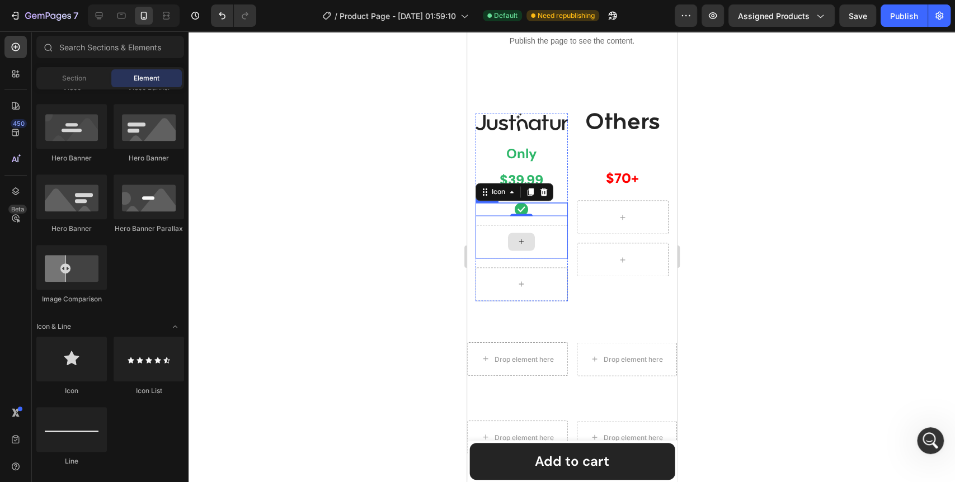
click at [529, 237] on div at bounding box center [521, 242] width 27 height 18
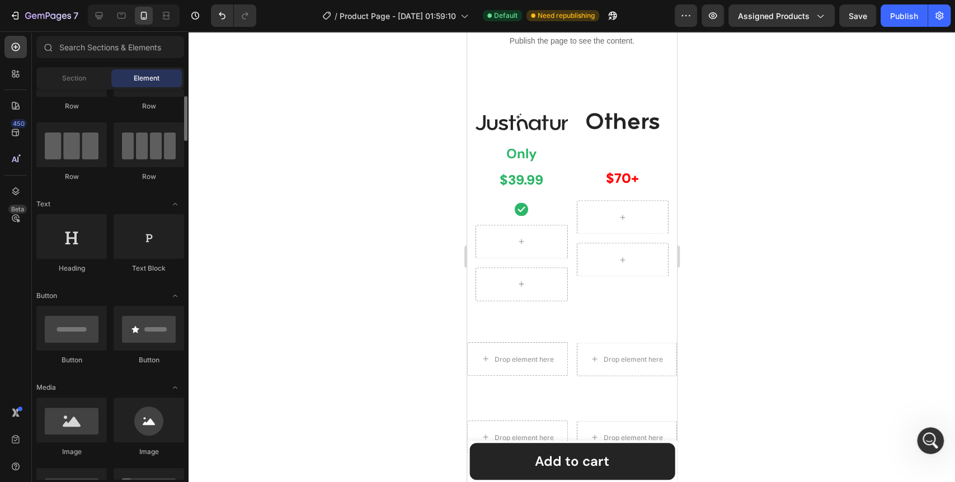
scroll to position [0, 0]
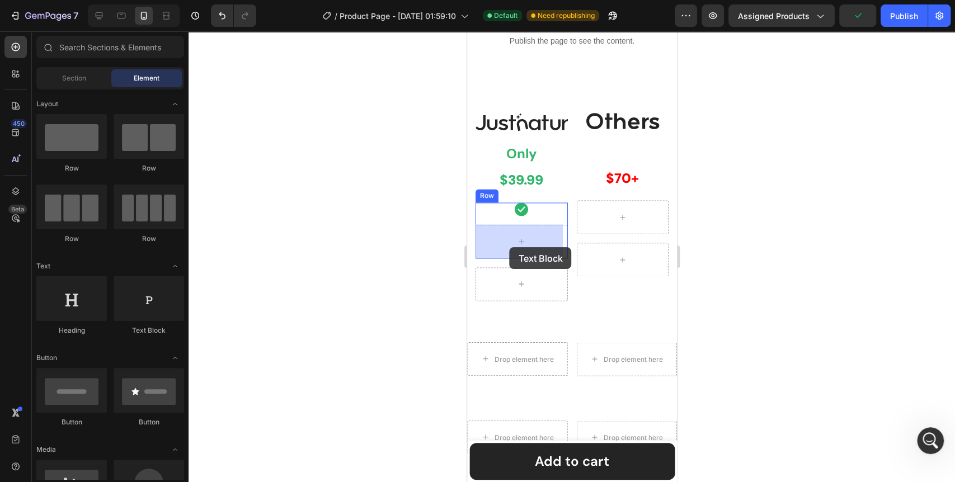
drag, startPoint x: 607, startPoint y: 332, endPoint x: 509, endPoint y: 247, distance: 129.7
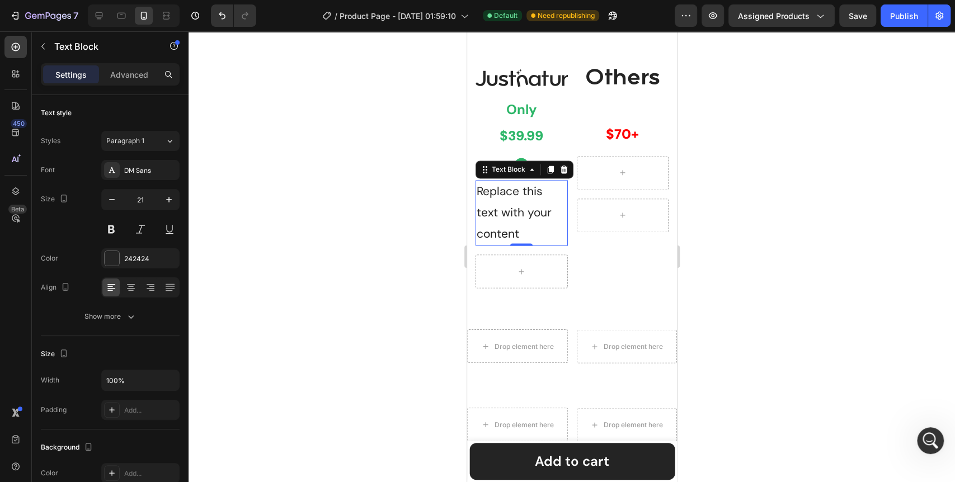
scroll to position [5857, 0]
click at [513, 244] on div "Replace this text with your content" at bounding box center [521, 212] width 92 height 65
click at [513, 244] on p "Replace this text with your content" at bounding box center [521, 212] width 90 height 63
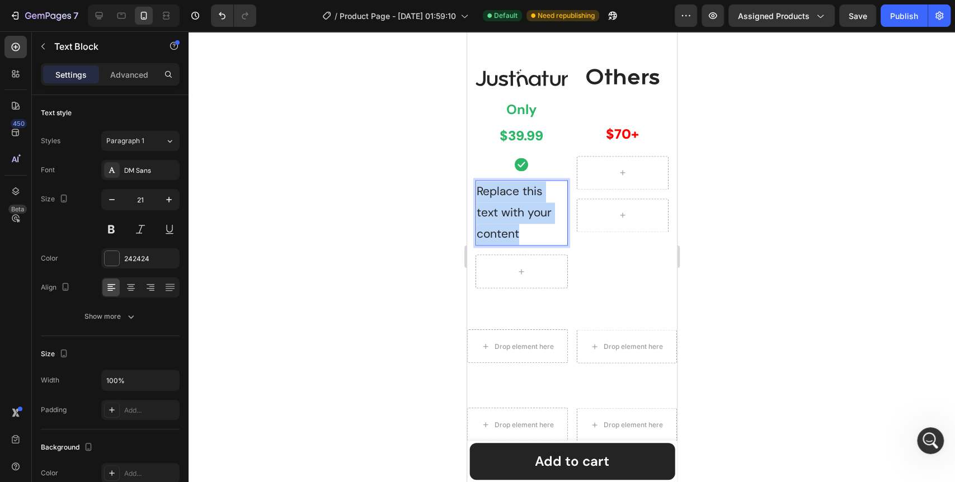
click at [513, 244] on p "Replace this text with your content" at bounding box center [521, 212] width 90 height 63
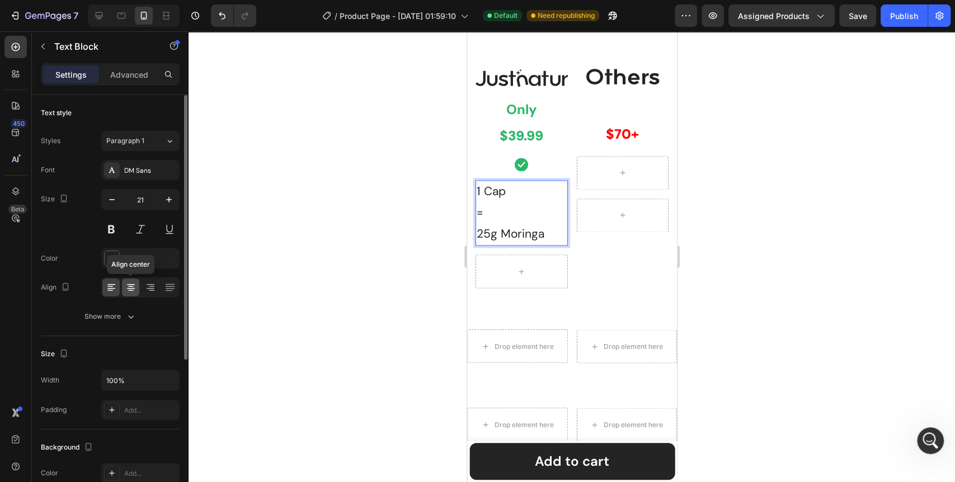
click at [125, 283] on icon at bounding box center [130, 287] width 11 height 11
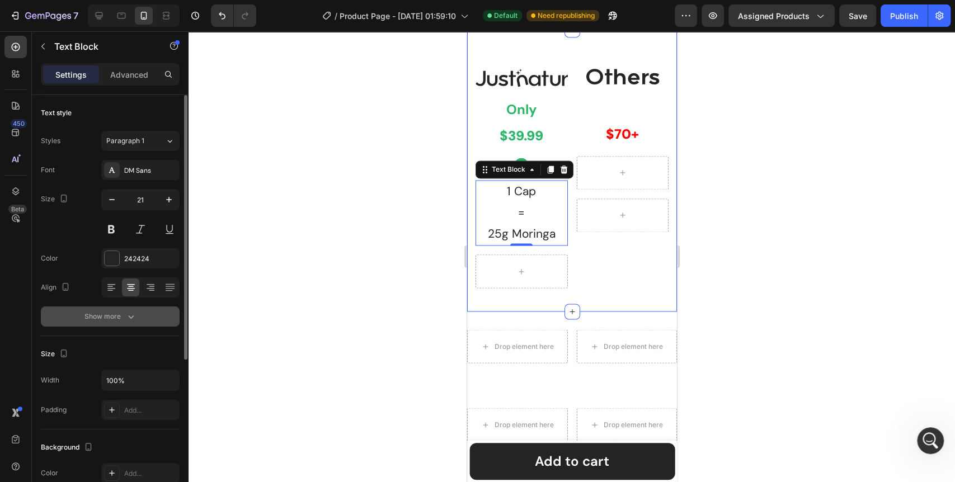
click at [132, 318] on icon "button" at bounding box center [130, 316] width 11 height 11
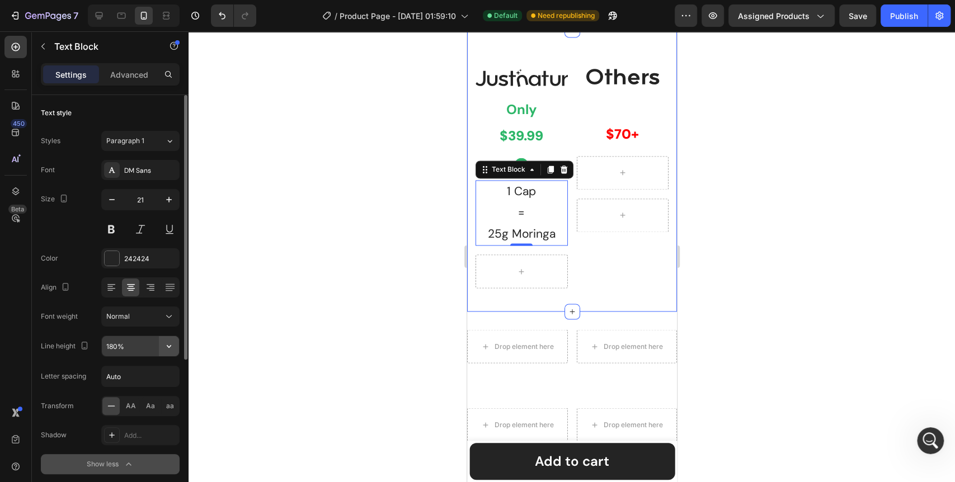
click at [170, 349] on icon "button" at bounding box center [168, 346] width 11 height 11
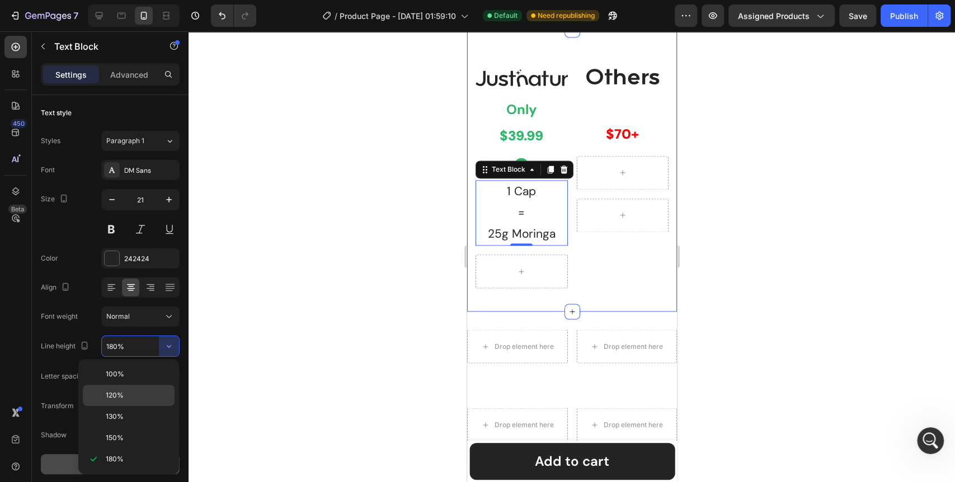
click at [130, 406] on div "120%" at bounding box center [129, 416] width 92 height 21
type input "120%"
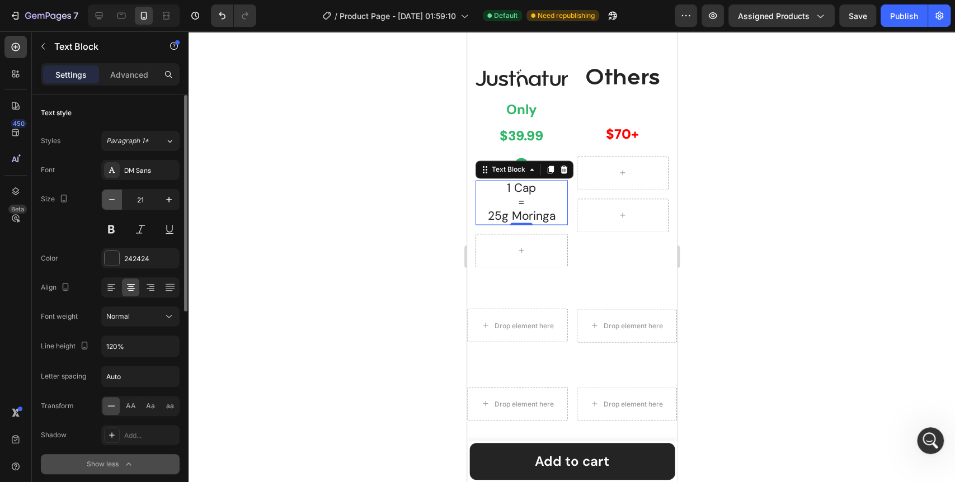
click at [116, 201] on icon "button" at bounding box center [111, 199] width 11 height 11
type input "20"
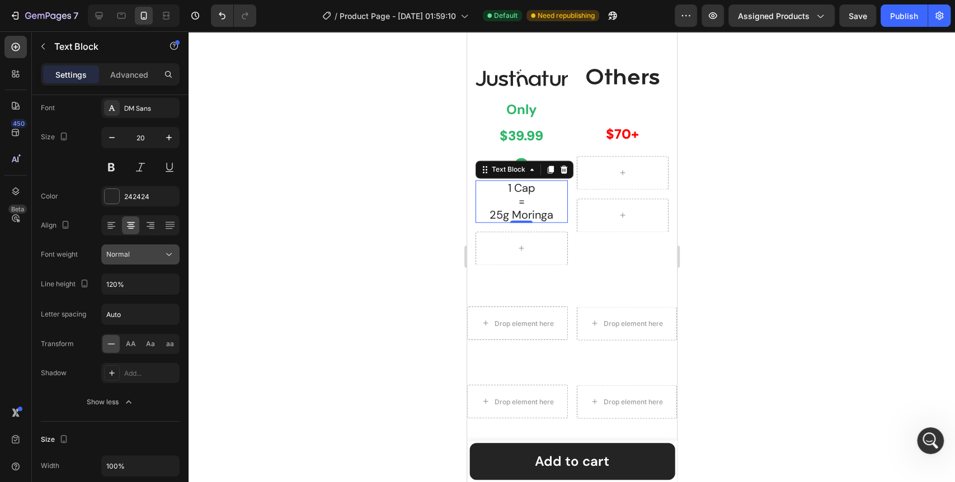
click at [172, 245] on button "Normal" at bounding box center [140, 255] width 78 height 20
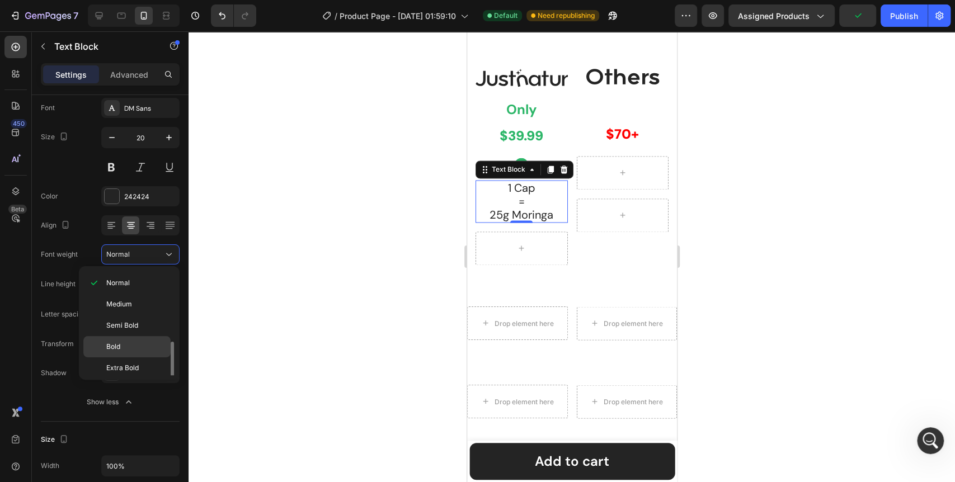
scroll to position [86, 0]
click at [129, 348] on span "Extra Bold" at bounding box center [122, 345] width 32 height 10
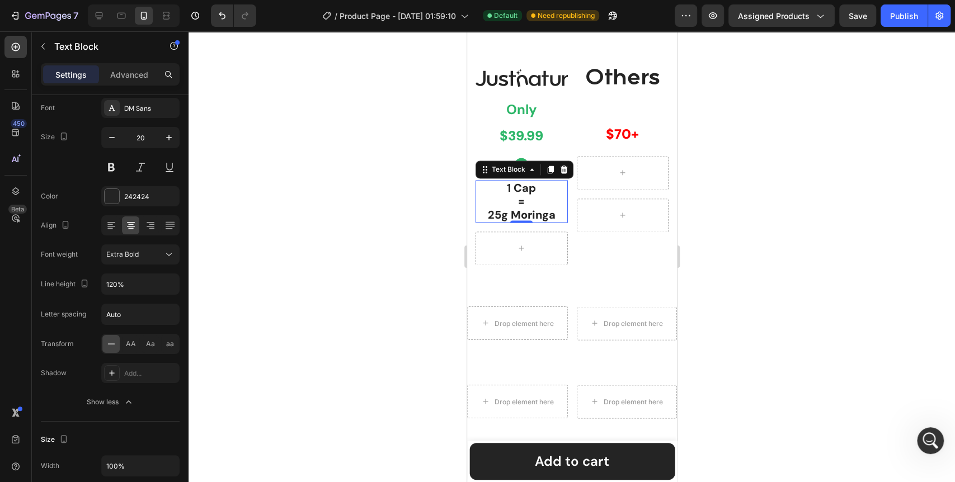
click at [406, 323] on div at bounding box center [572, 256] width 767 height 451
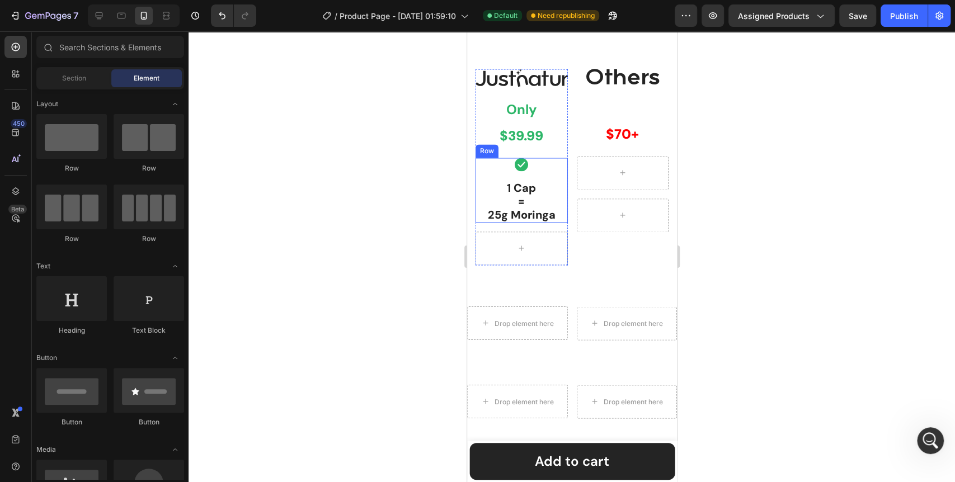
click at [558, 223] on div "Icon 1 Cap = 25g Moringa Text Block Row" at bounding box center [521, 190] width 92 height 65
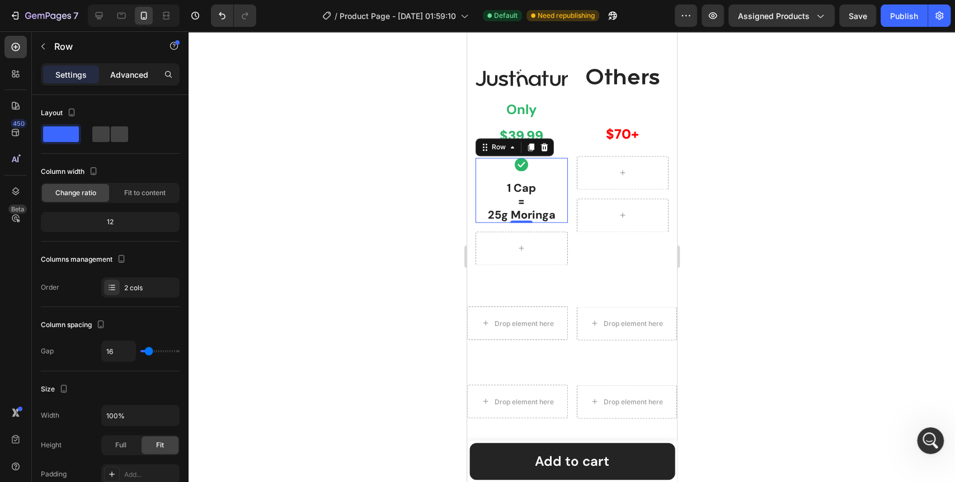
click at [133, 74] on p "Advanced" at bounding box center [129, 75] width 38 height 12
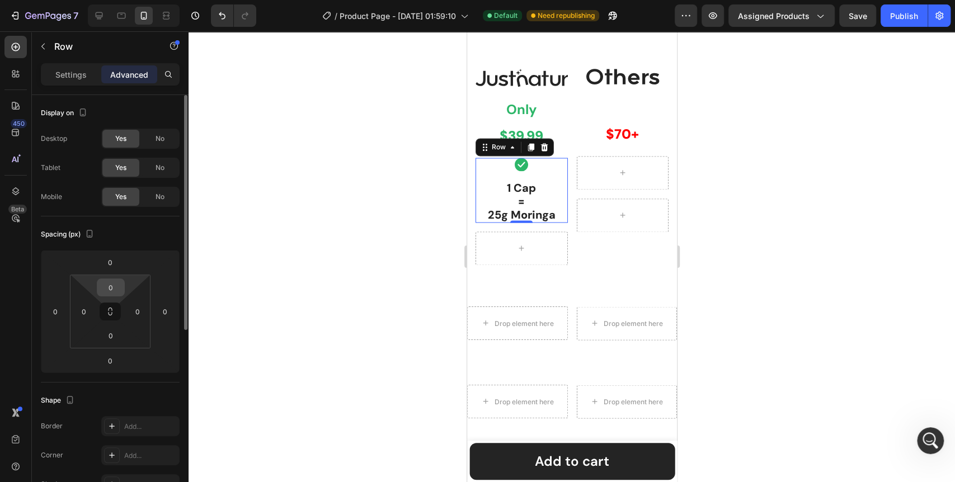
click at [116, 290] on input "0" at bounding box center [111, 287] width 22 height 17
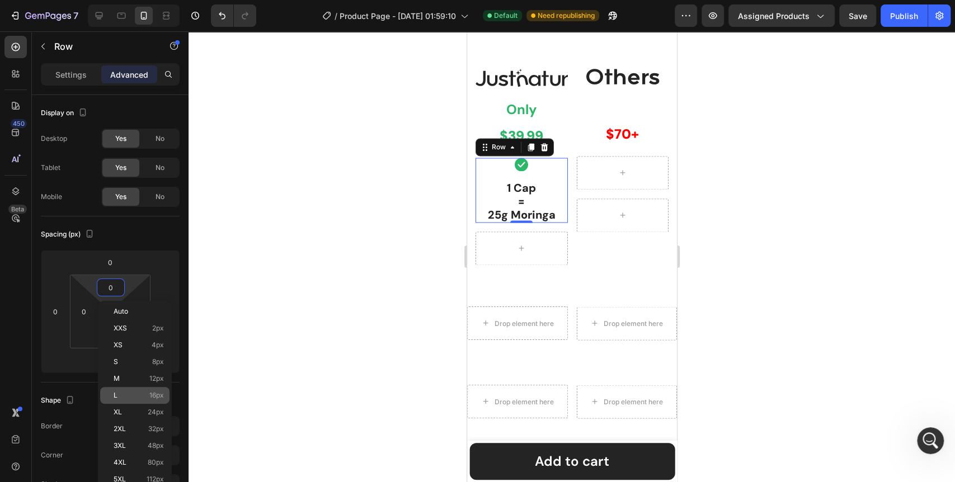
click at [126, 391] on div "L 16px" at bounding box center [134, 395] width 69 height 17
type input "16"
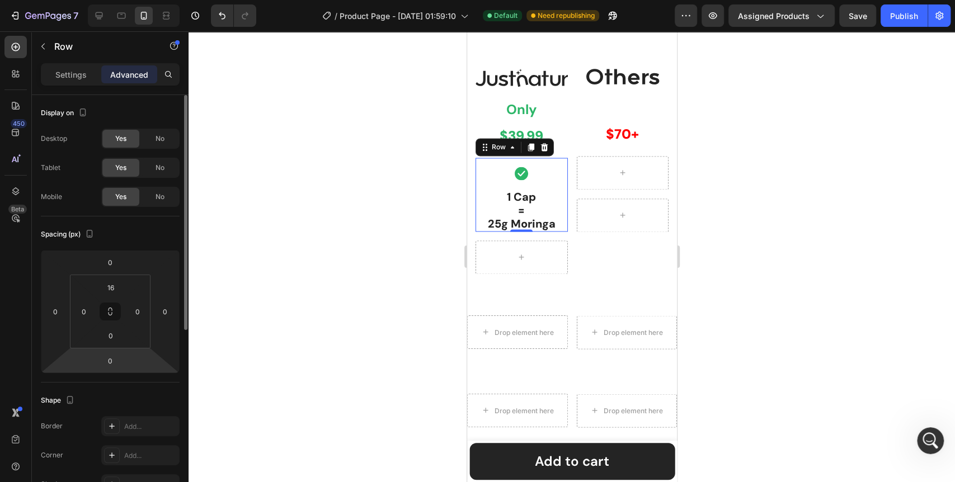
click at [114, 0] on html "7 Version history / Product Page - Aug 24, 01:59:10 Default Need republishing P…" at bounding box center [477, 0] width 955 height 0
click at [113, 367] on input "0" at bounding box center [110, 361] width 22 height 17
click at [113, 340] on input "0" at bounding box center [111, 335] width 22 height 17
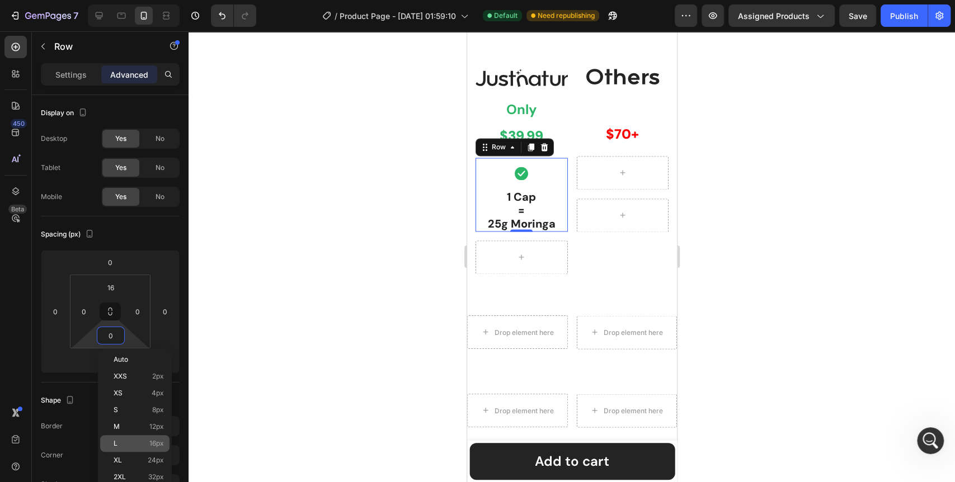
click at [140, 437] on div "L 16px" at bounding box center [134, 443] width 69 height 17
type input "16"
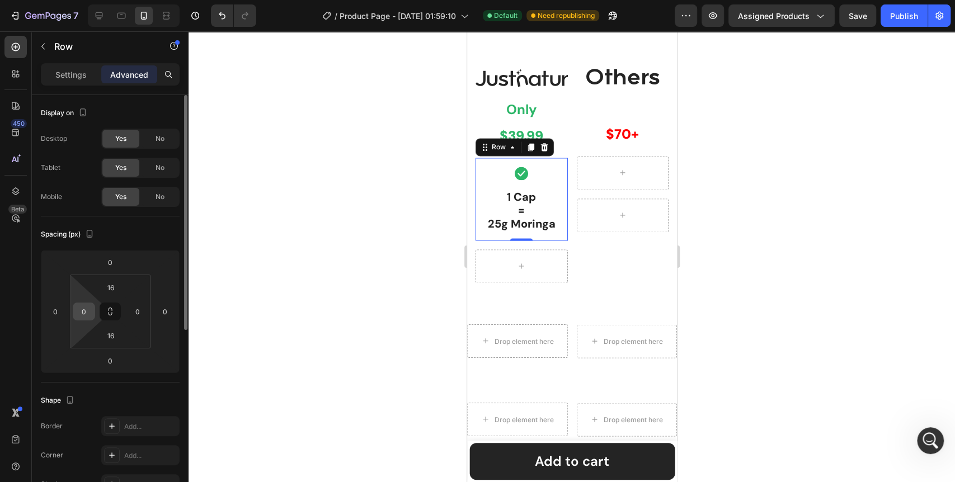
click at [82, 315] on input "0" at bounding box center [84, 311] width 17 height 17
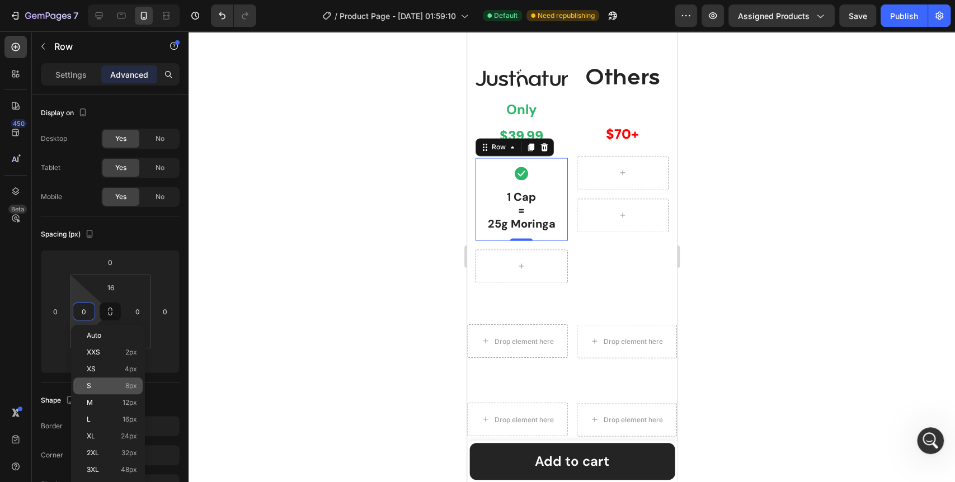
click at [110, 382] on p "S 8px" at bounding box center [112, 386] width 50 height 8
type input "8"
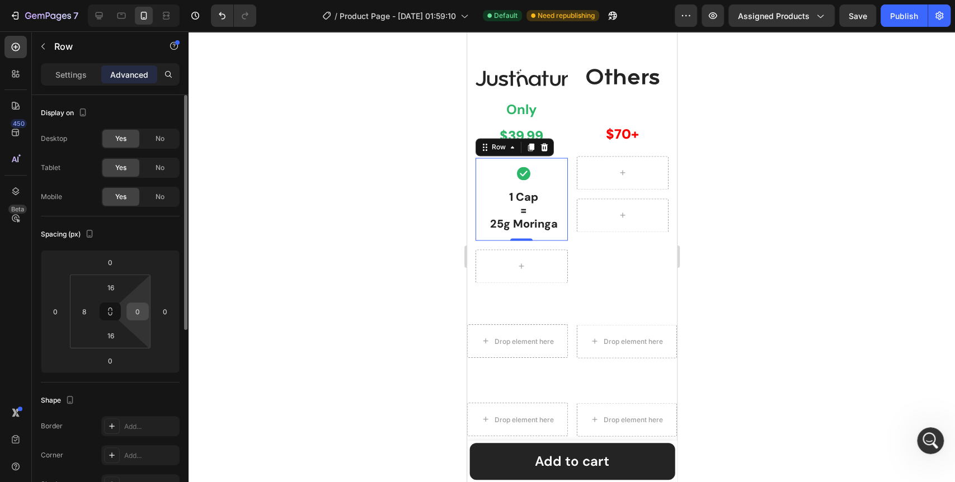
click at [132, 315] on input "0" at bounding box center [137, 311] width 17 height 17
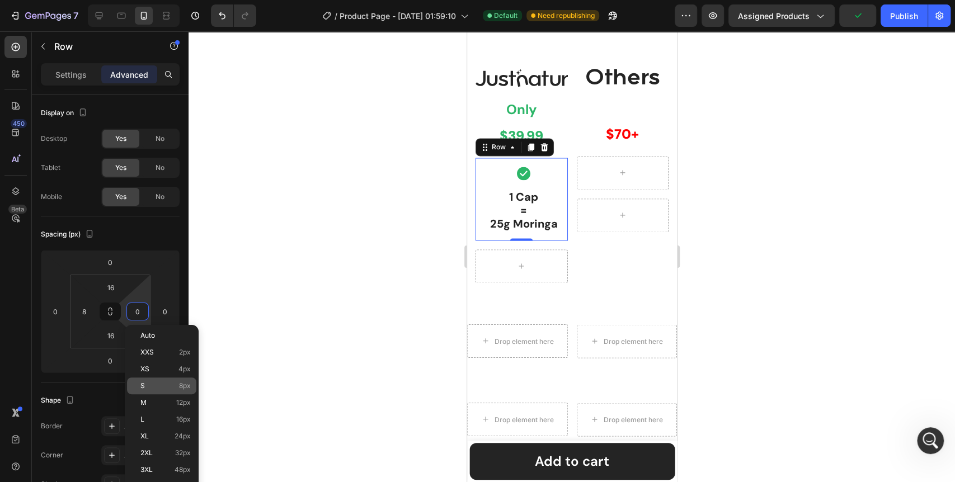
click at [158, 383] on p "S 8px" at bounding box center [165, 386] width 50 height 8
type input "8"
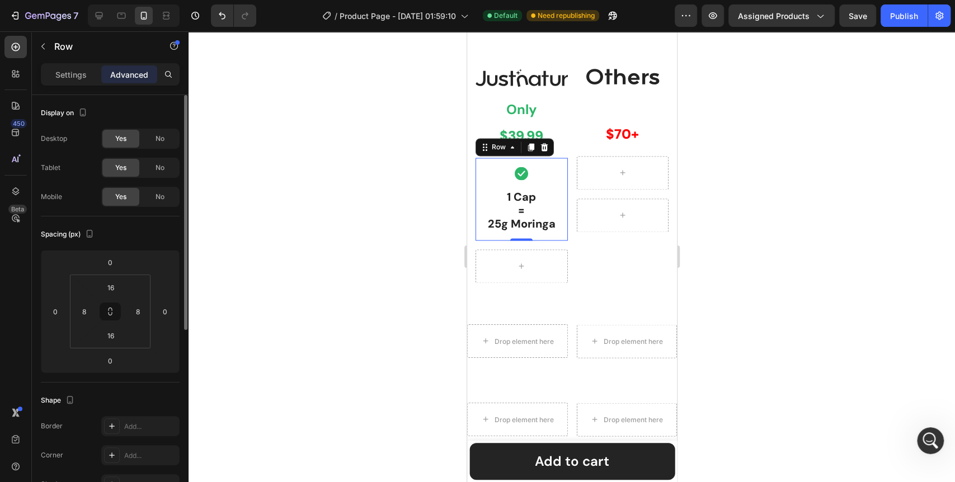
scroll to position [62, 0]
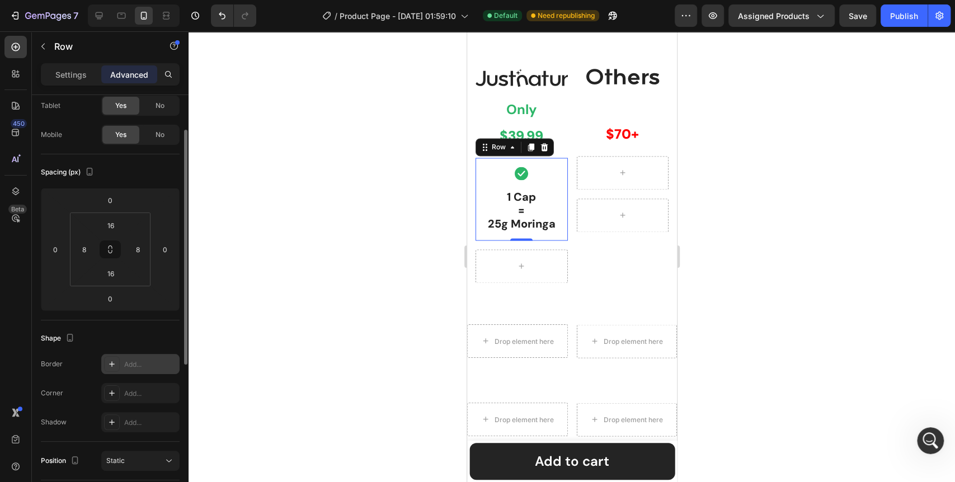
click at [112, 363] on icon at bounding box center [111, 364] width 9 height 9
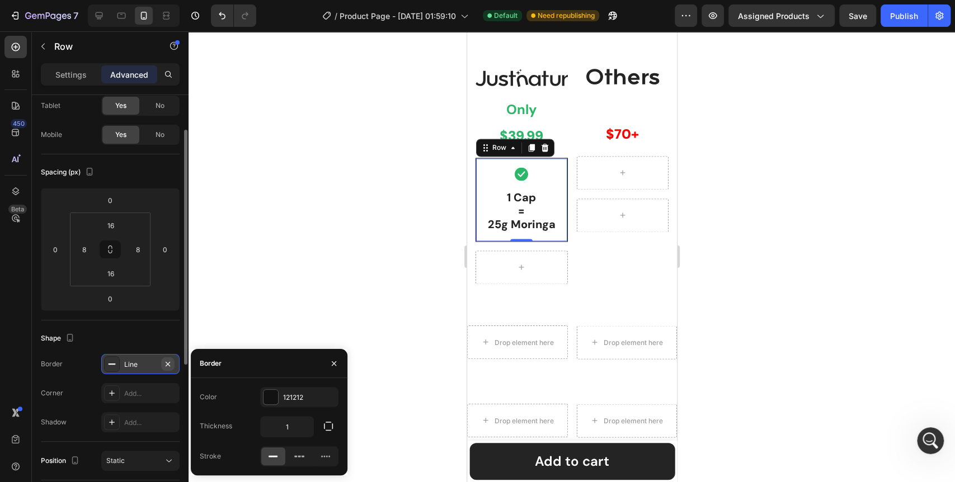
click at [167, 366] on icon "button" at bounding box center [167, 364] width 9 height 9
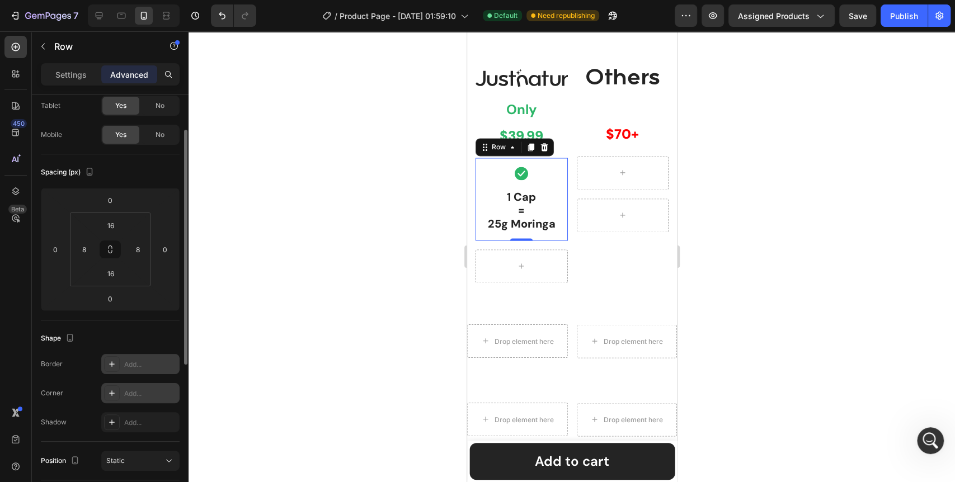
click at [113, 391] on icon at bounding box center [111, 393] width 9 height 9
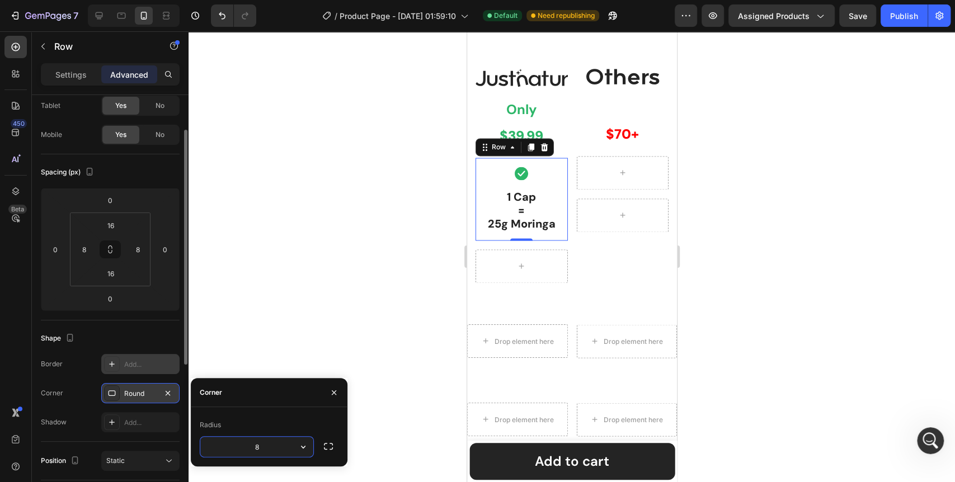
click at [252, 325] on div at bounding box center [572, 256] width 767 height 451
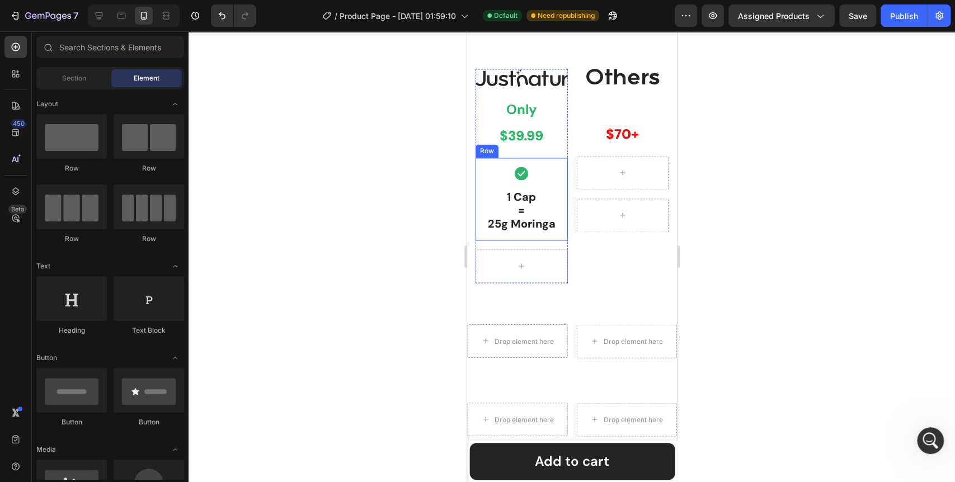
click at [556, 180] on div "Icon" at bounding box center [521, 173] width 83 height 13
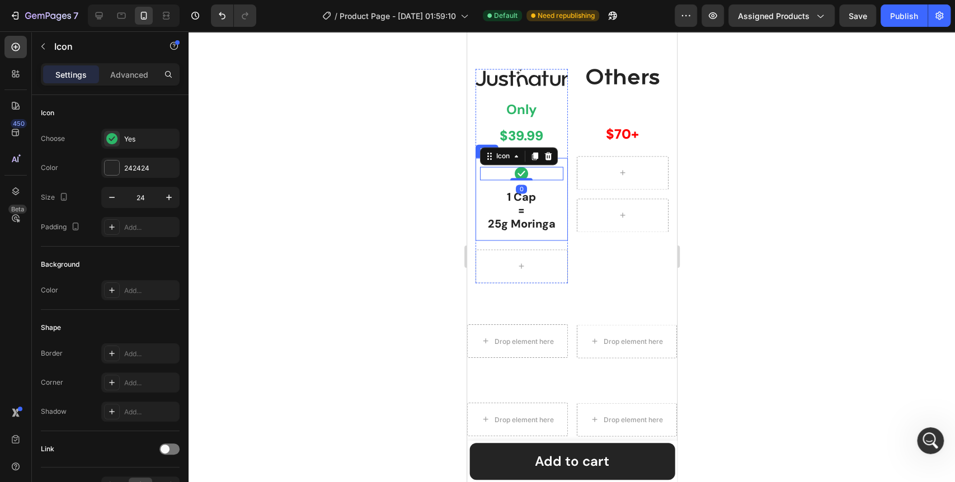
click at [560, 234] on div "Icon 0 1 Cap = 25g Moringa Text Block Row" at bounding box center [521, 199] width 92 height 83
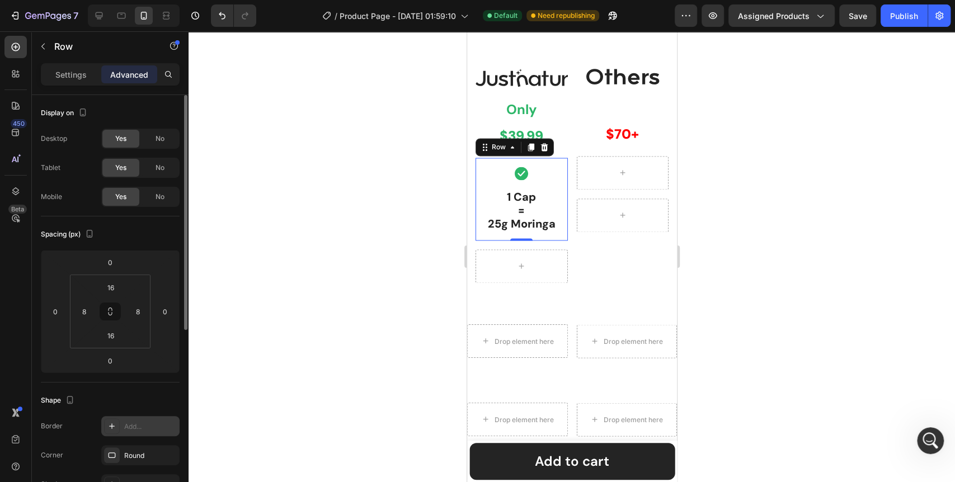
click at [115, 426] on icon at bounding box center [111, 426] width 9 height 9
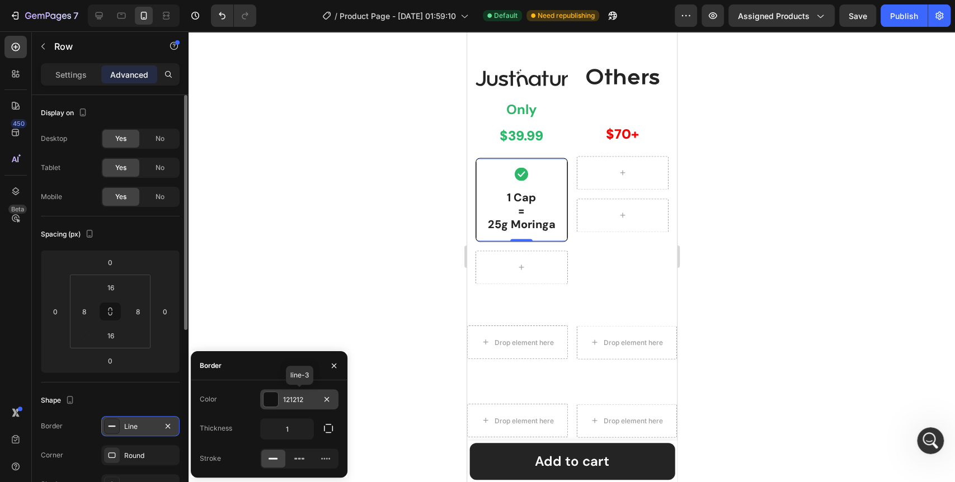
click at [272, 399] on div at bounding box center [271, 399] width 15 height 15
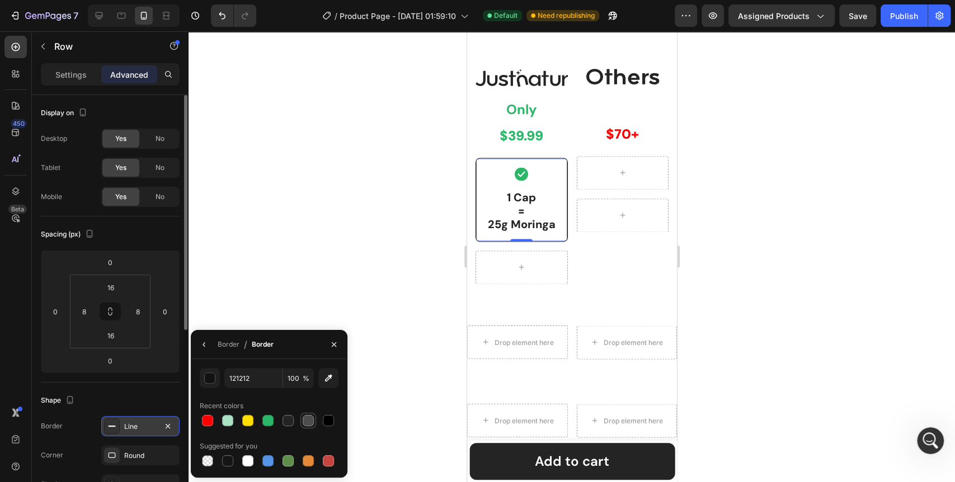
click at [304, 425] on div at bounding box center [308, 420] width 11 height 11
click at [288, 424] on div at bounding box center [288, 420] width 11 height 11
type input "242424"
click at [358, 306] on div at bounding box center [572, 256] width 767 height 451
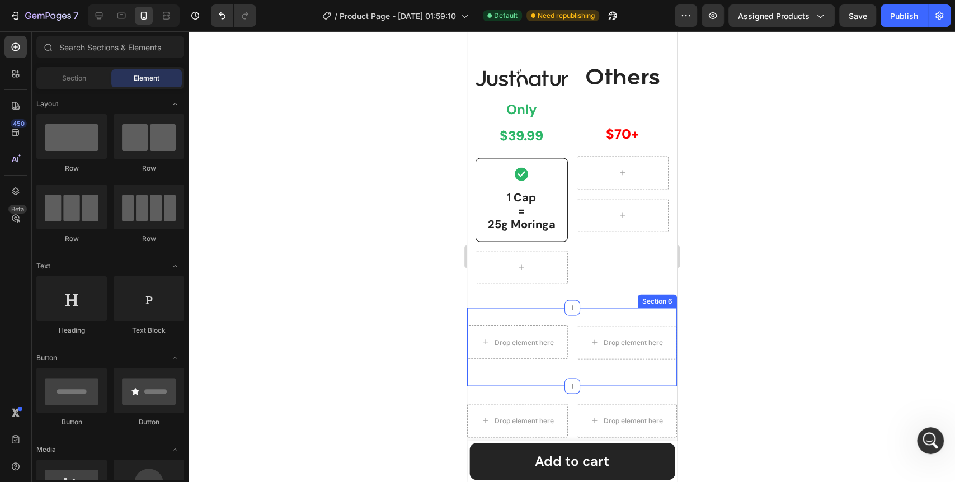
click at [360, 374] on div at bounding box center [572, 256] width 767 height 451
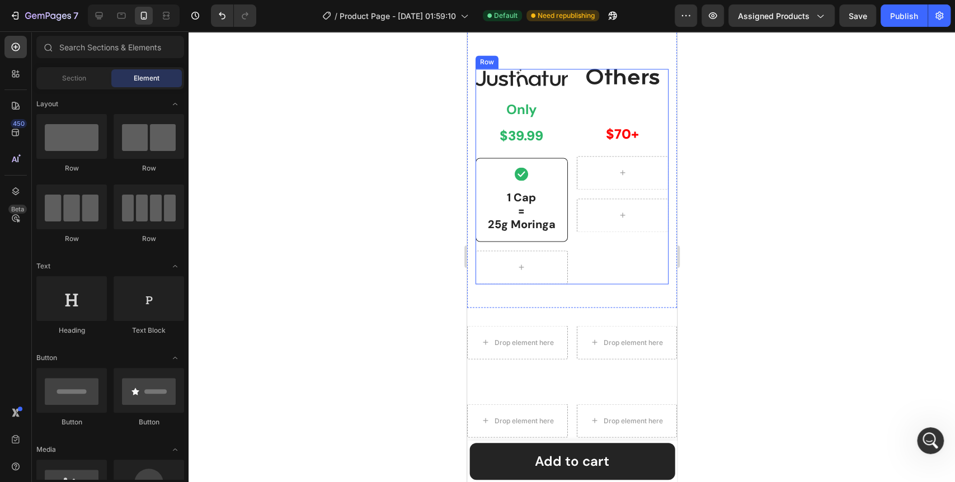
click at [565, 149] on div "Image Only Text Block $39.99 Text Block Row Icon 1 Cap = 25g Moringa Text Block…" at bounding box center [571, 176] width 193 height 215
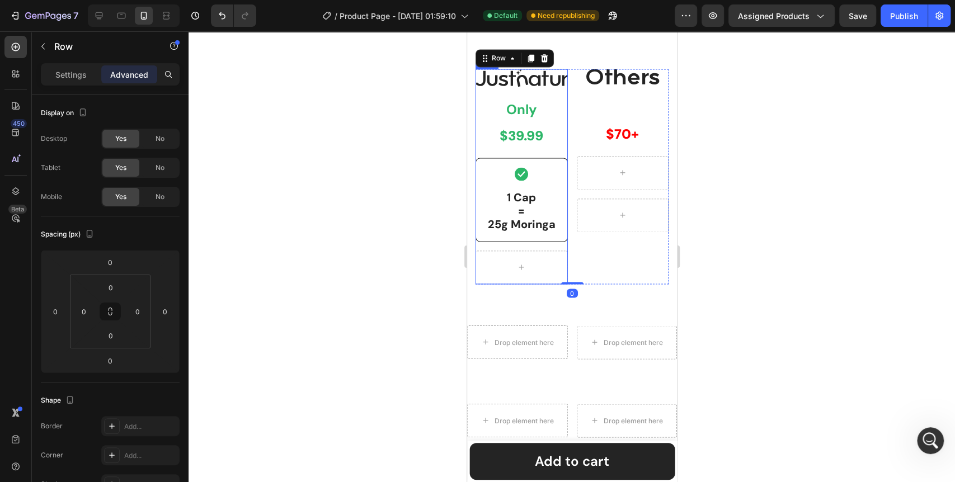
click at [555, 135] on div "Image Only Text Block $39.99 Text Block Row Icon 1 Cap = 25g Moringa Text Block…" at bounding box center [521, 176] width 92 height 215
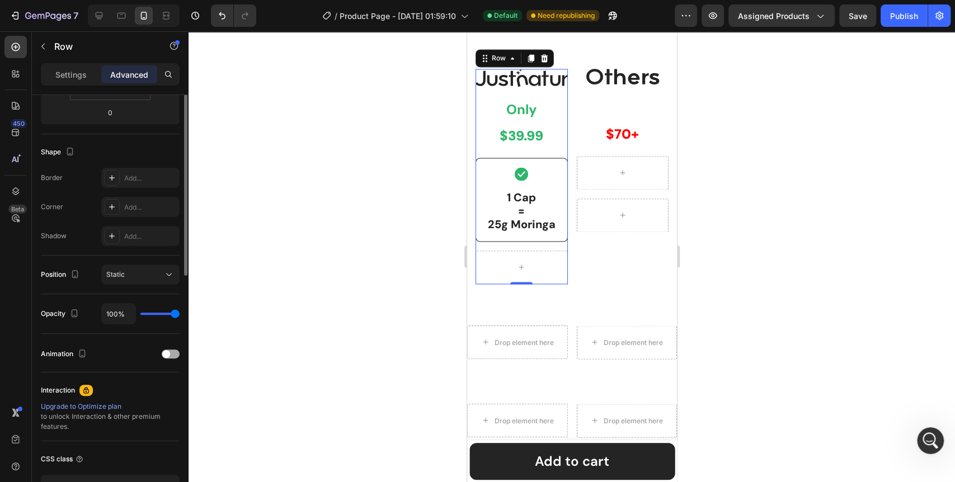
scroll to position [0, 0]
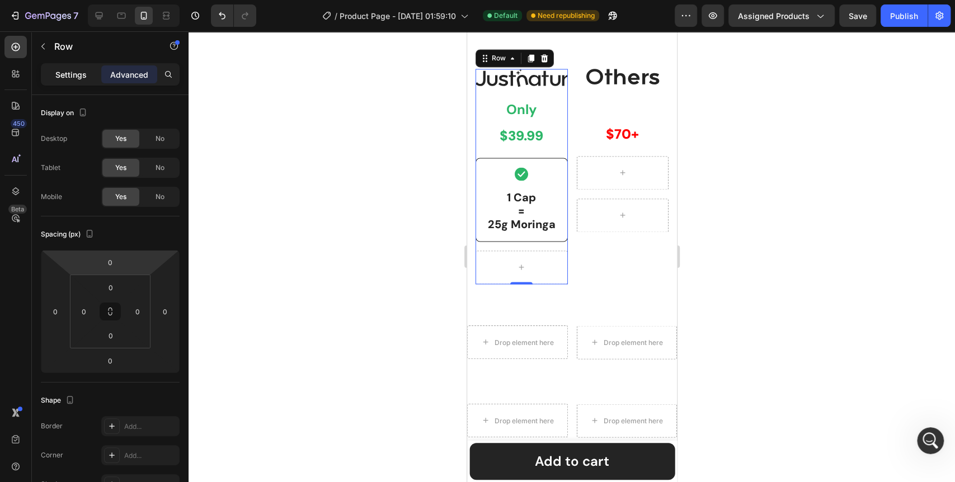
click at [77, 78] on p "Settings" at bounding box center [70, 75] width 31 height 12
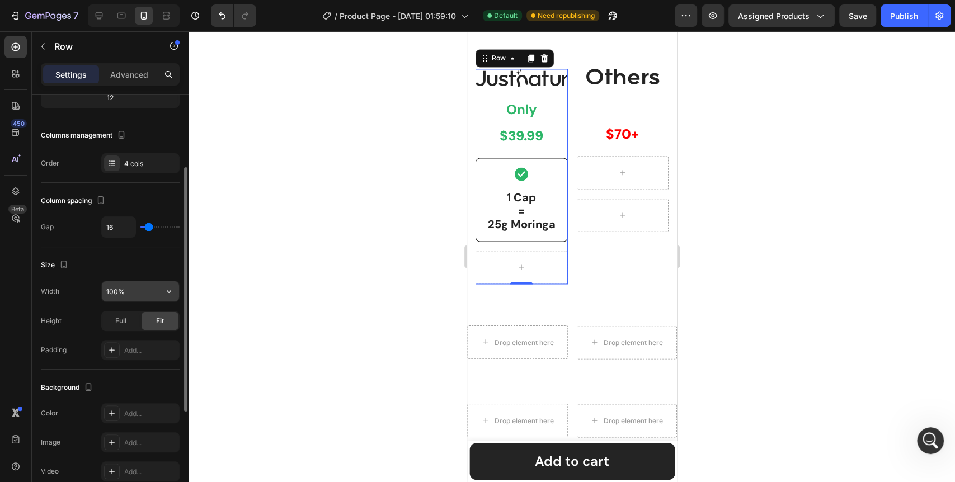
scroll to position [249, 0]
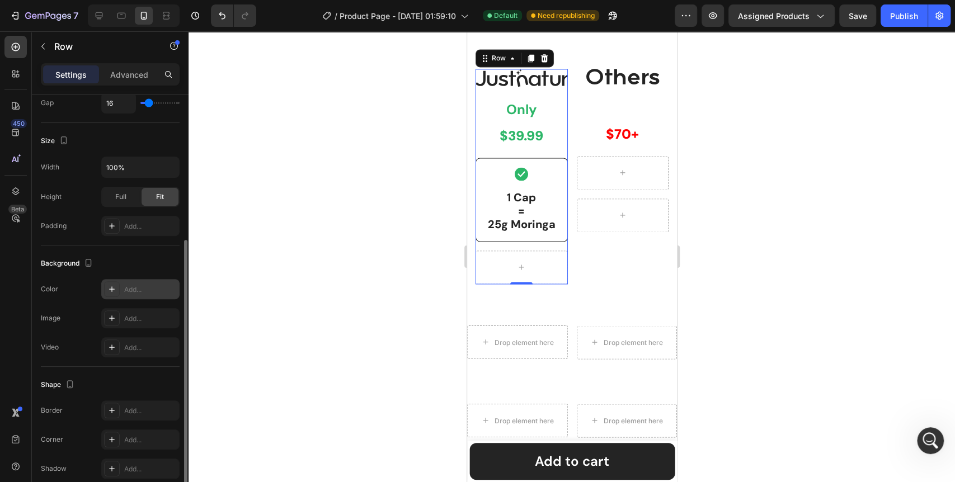
click at [113, 292] on icon at bounding box center [111, 289] width 9 height 9
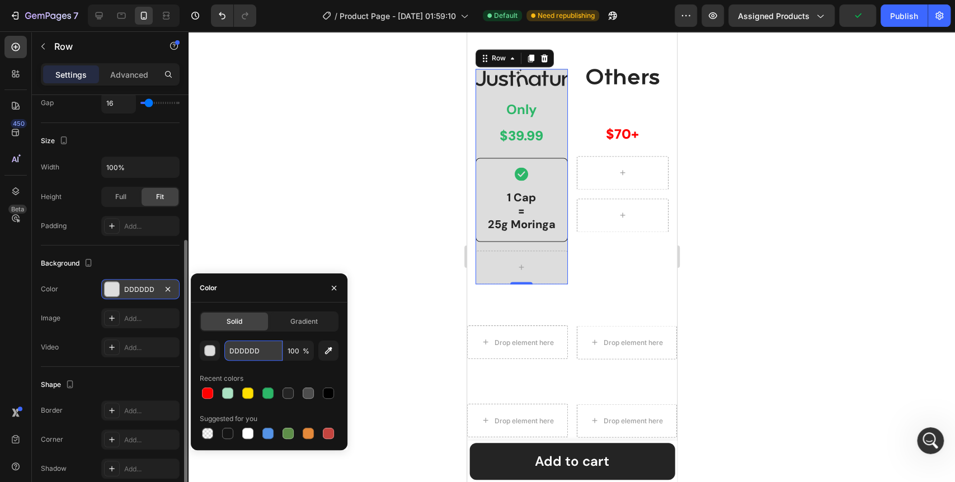
click at [255, 344] on input "DDDDDD" at bounding box center [253, 351] width 58 height 20
paste input "EAFBF1"
type input "EAFBF1"
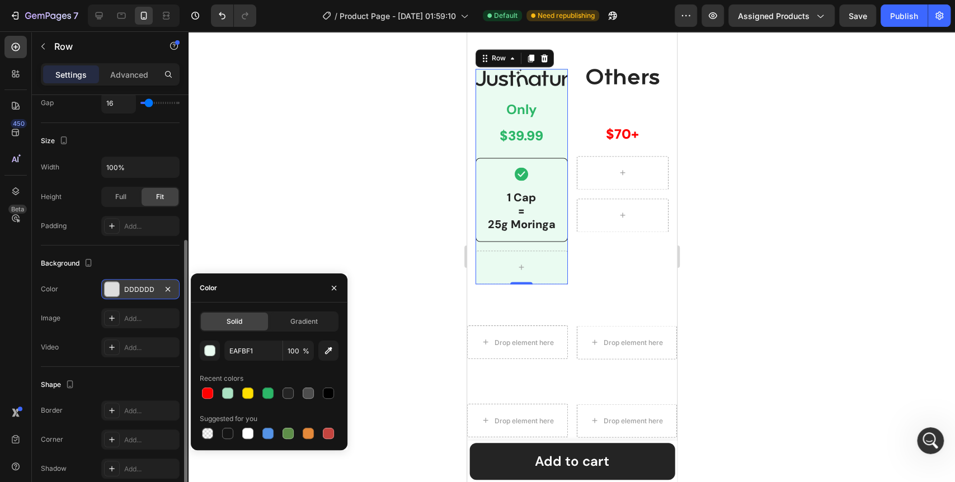
click at [392, 324] on div at bounding box center [572, 256] width 767 height 451
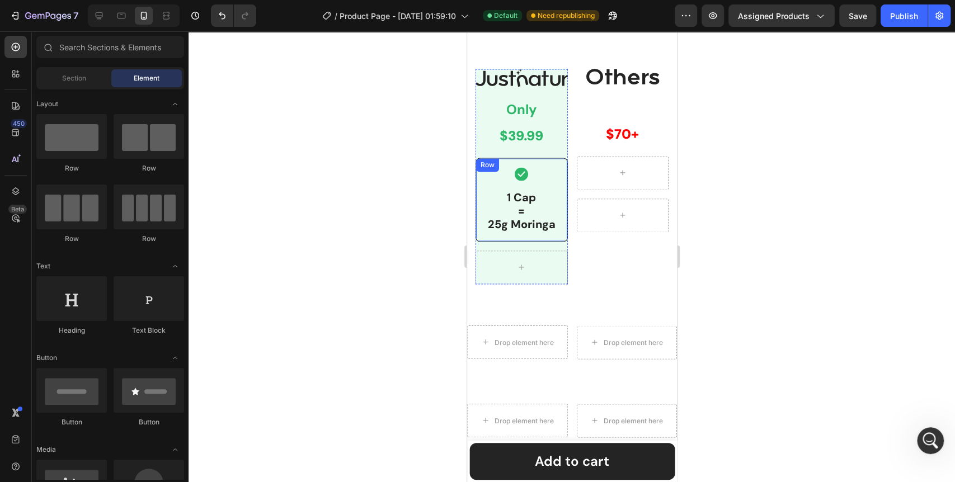
click at [521, 242] on div "Icon 1 Cap = 25g Moringa Text Block Row" at bounding box center [521, 200] width 92 height 84
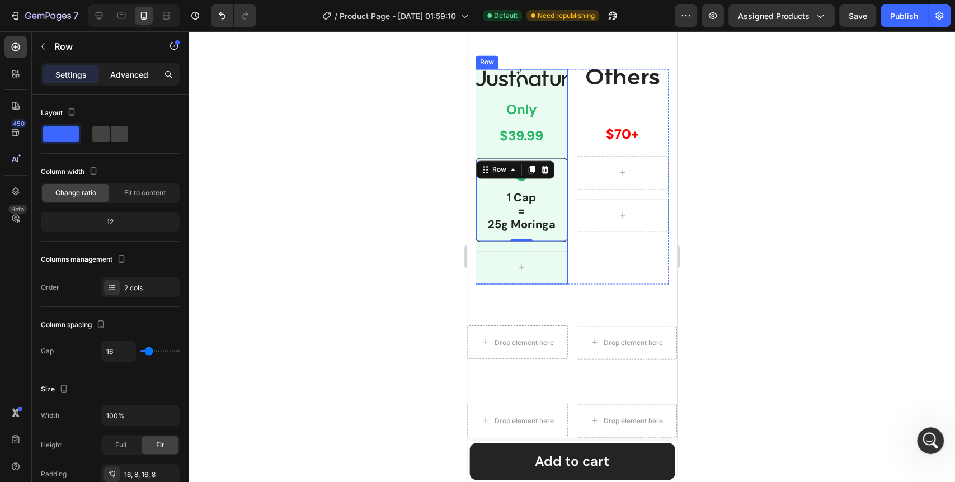
click at [139, 72] on p "Advanced" at bounding box center [129, 75] width 38 height 12
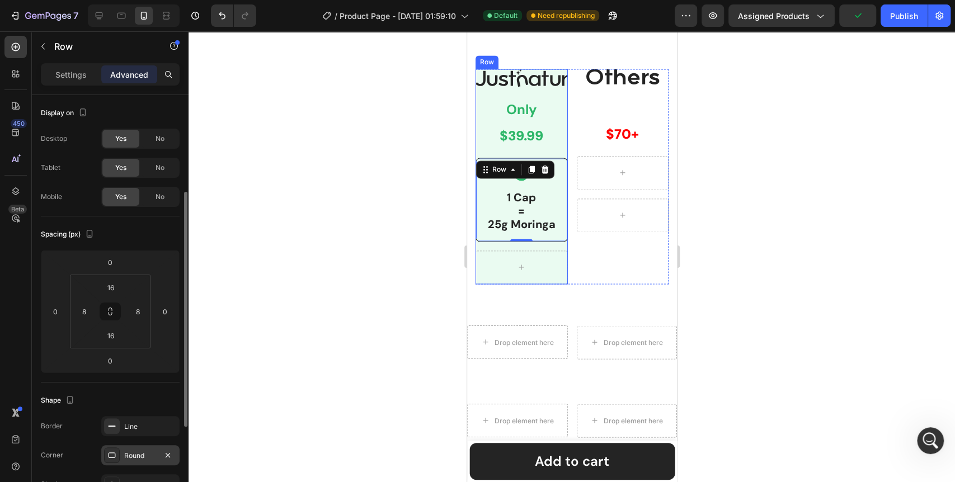
scroll to position [124, 0]
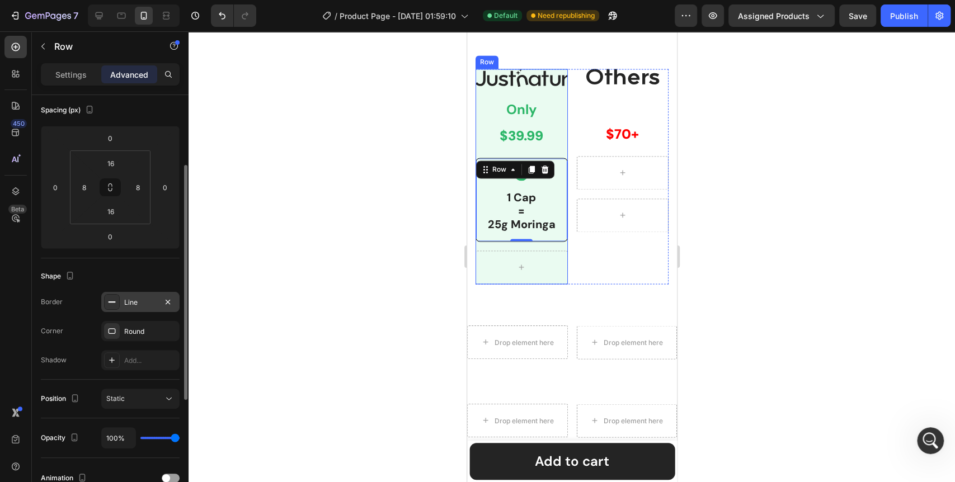
click at [111, 304] on icon at bounding box center [111, 302] width 9 height 9
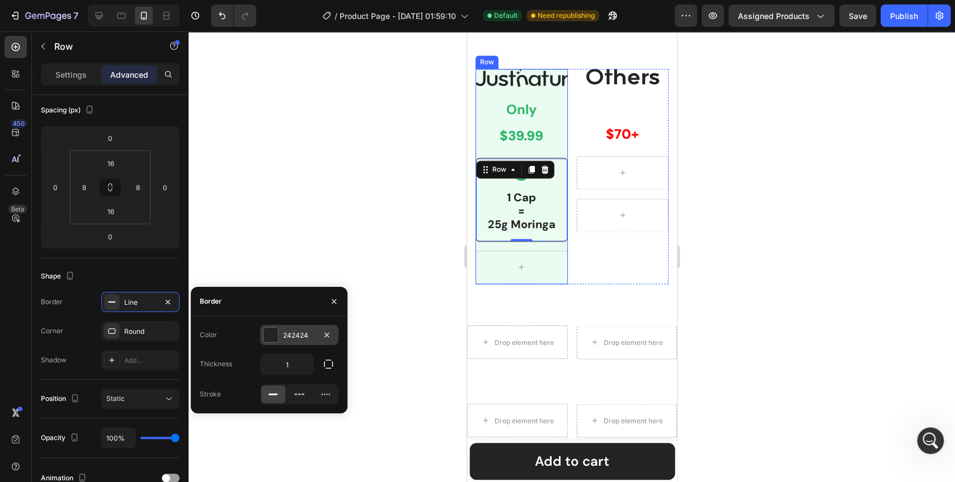
click at [270, 341] on div at bounding box center [271, 335] width 15 height 15
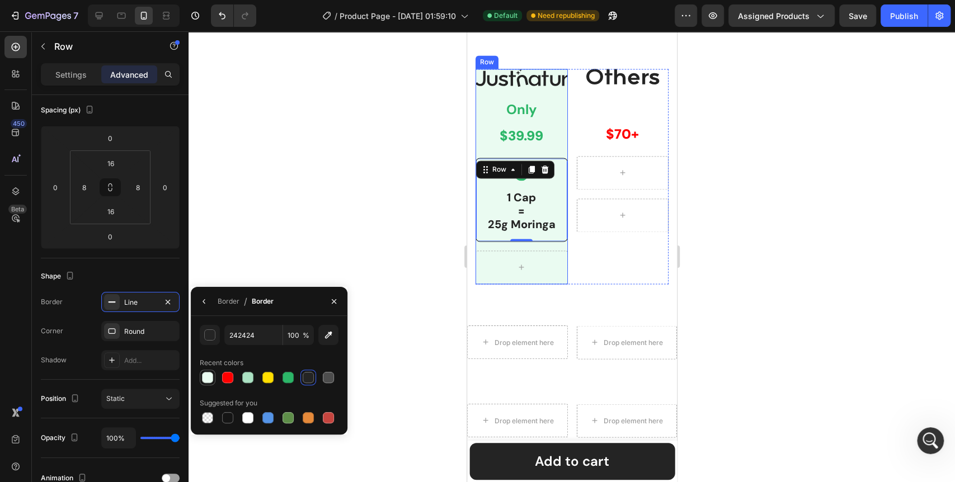
click at [210, 377] on div at bounding box center [207, 377] width 11 height 11
click at [243, 416] on div at bounding box center [247, 417] width 11 height 11
type input "FFFFFF"
click at [380, 274] on div at bounding box center [572, 256] width 767 height 451
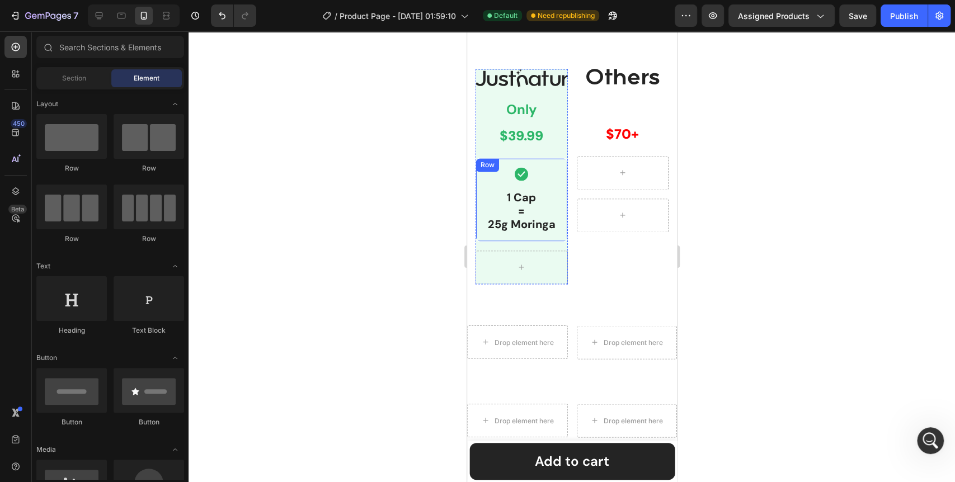
click at [483, 225] on div "Icon 1 Cap = 25g Moringa Text Block Row" at bounding box center [521, 200] width 92 height 84
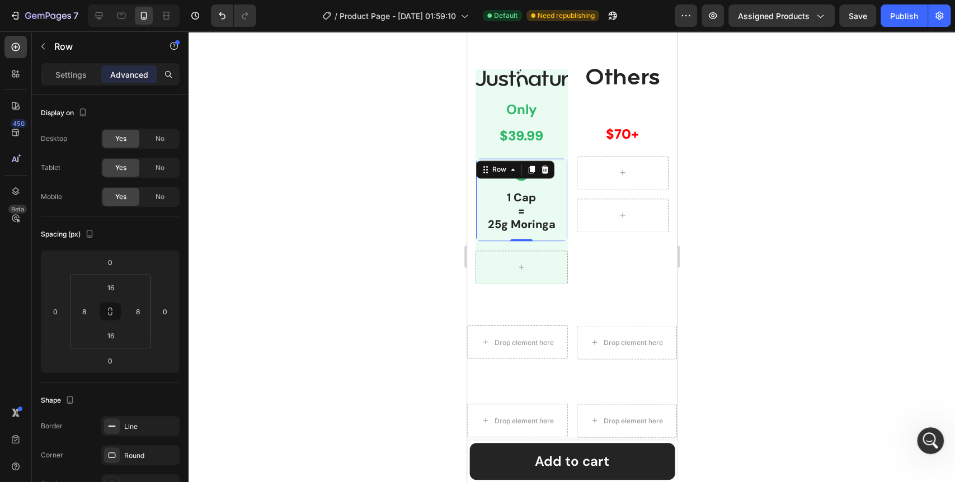
click at [80, 64] on div "Settings Advanced" at bounding box center [110, 74] width 139 height 22
click at [76, 69] on p "Settings" at bounding box center [70, 75] width 31 height 12
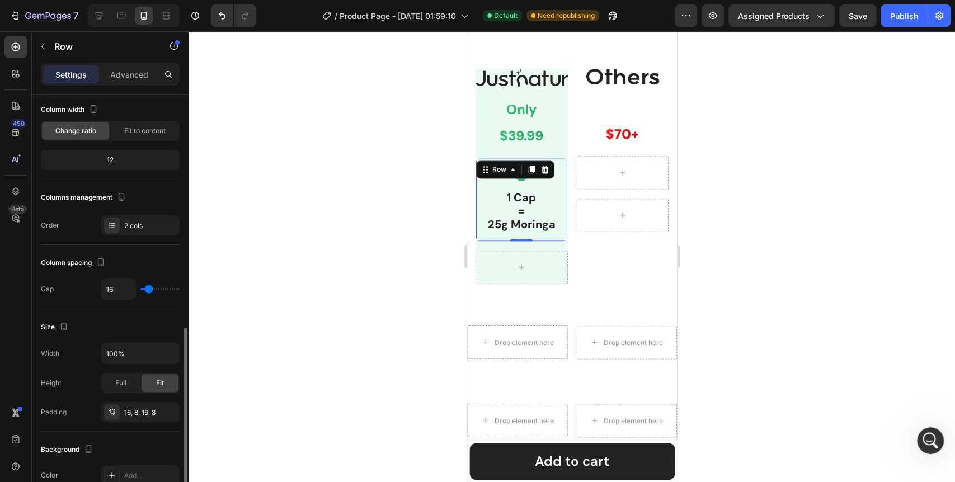
scroll to position [186, 0]
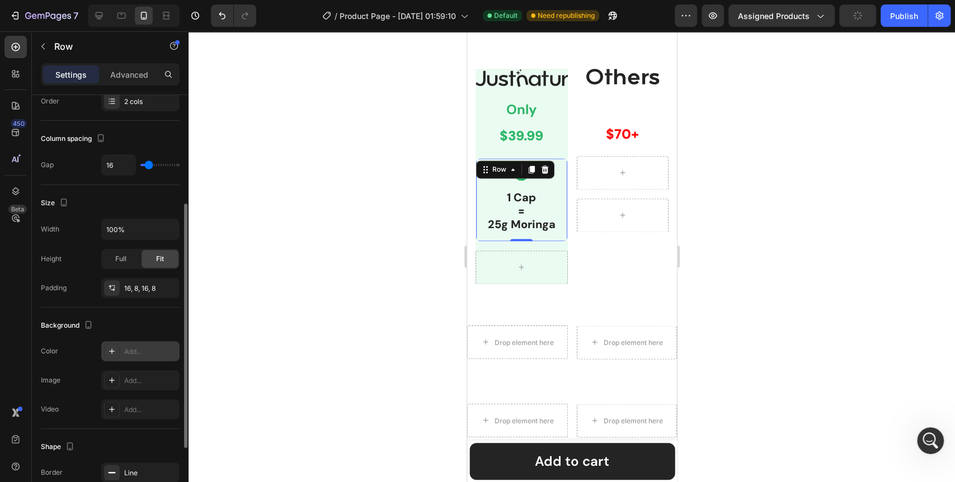
click at [112, 351] on icon at bounding box center [111, 351] width 9 height 9
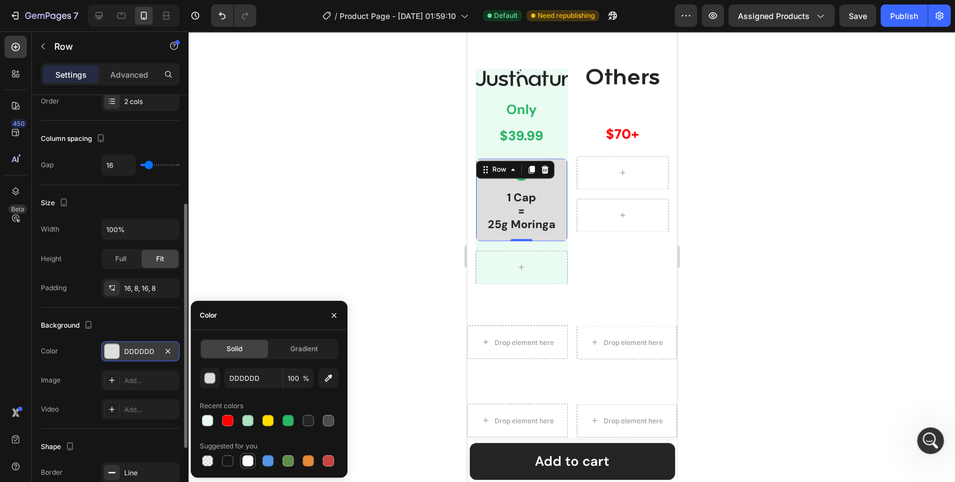
click at [245, 462] on div at bounding box center [247, 461] width 11 height 11
type input "FFFFFF"
click at [281, 250] on div at bounding box center [572, 256] width 767 height 451
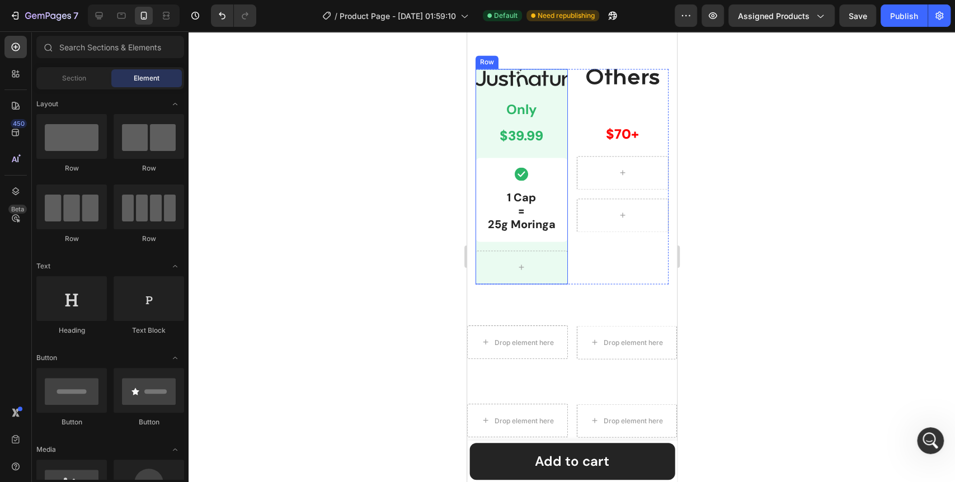
click at [477, 195] on div "Image Only Text Block $39.99 Text Block Row Icon 1 Cap = 25g Moringa Text Block…" at bounding box center [521, 176] width 92 height 215
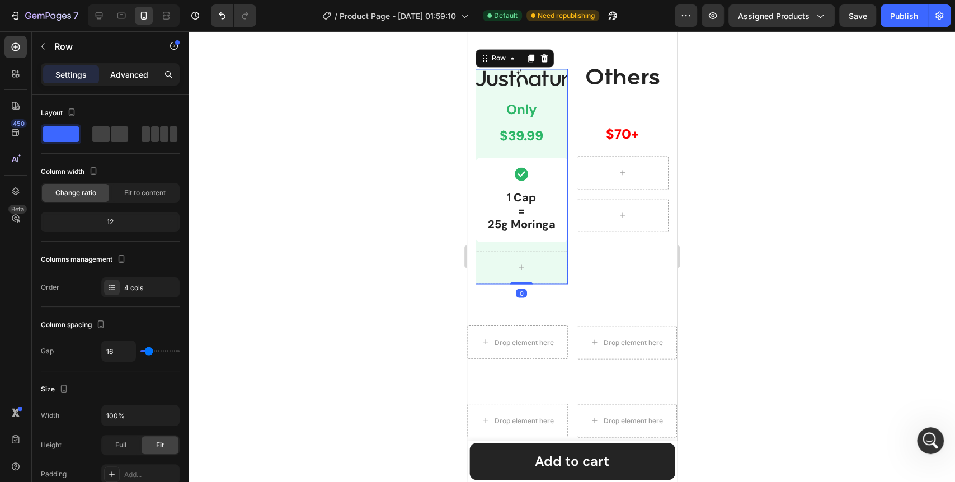
click at [123, 70] on p "Advanced" at bounding box center [129, 75] width 38 height 12
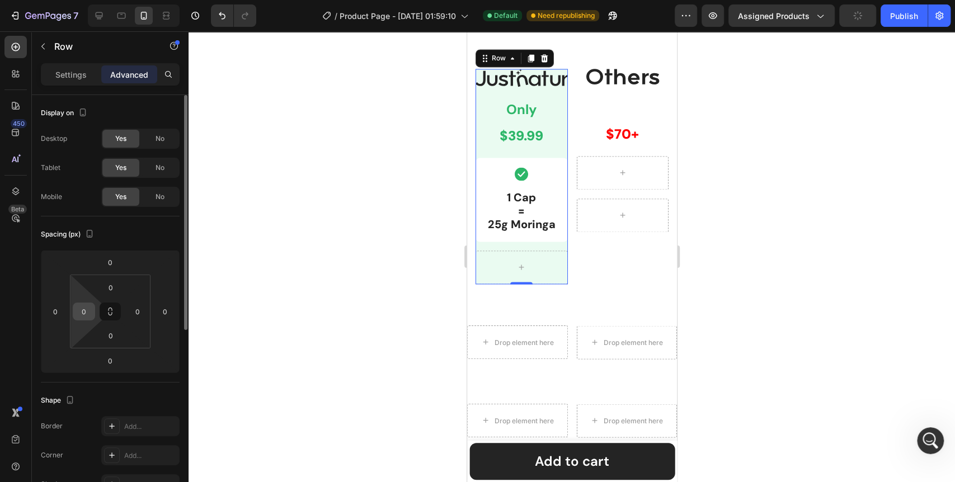
click at [87, 315] on input "0" at bounding box center [84, 311] width 17 height 17
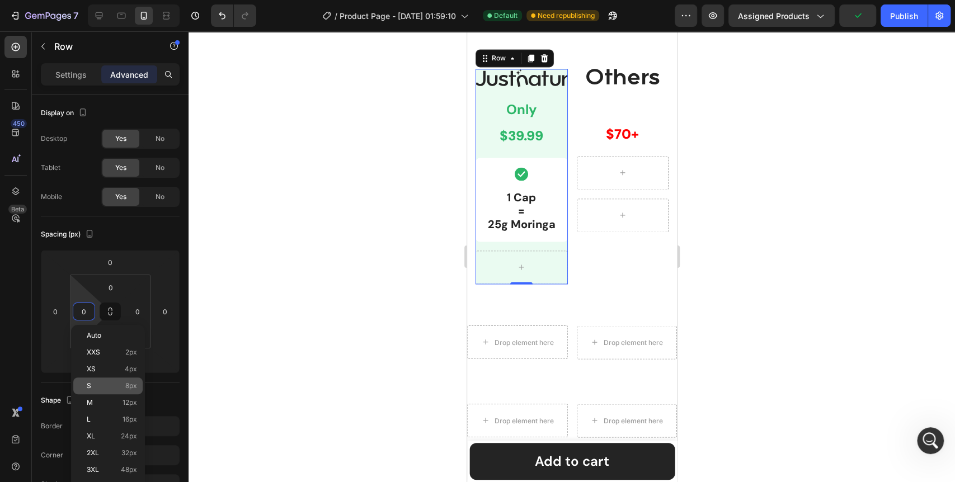
click at [107, 381] on div "S 8px" at bounding box center [107, 386] width 69 height 17
type input "8"
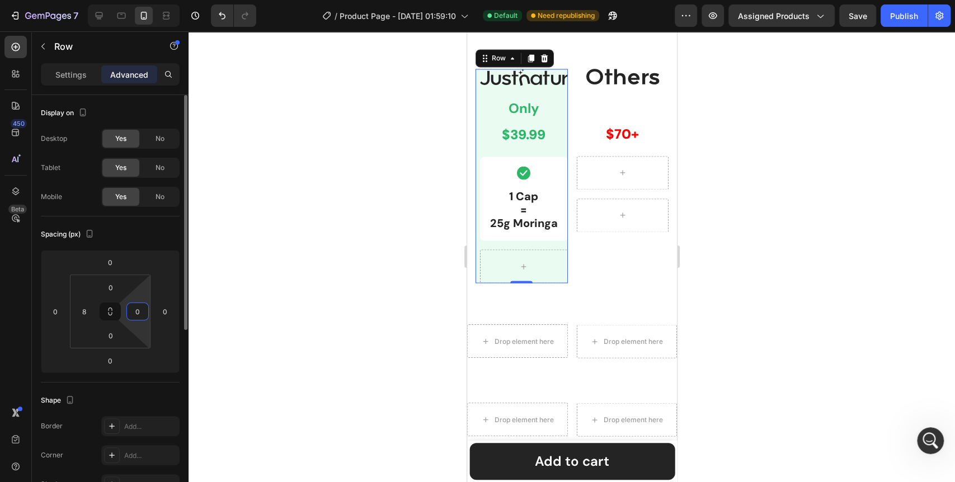
click at [139, 313] on input "0" at bounding box center [137, 311] width 17 height 17
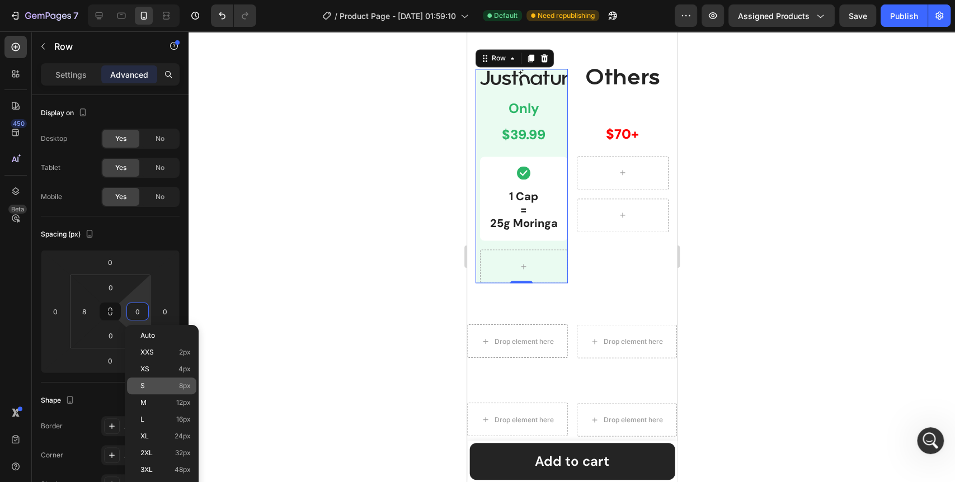
click at [160, 389] on p "S 8px" at bounding box center [165, 386] width 50 height 8
type input "8"
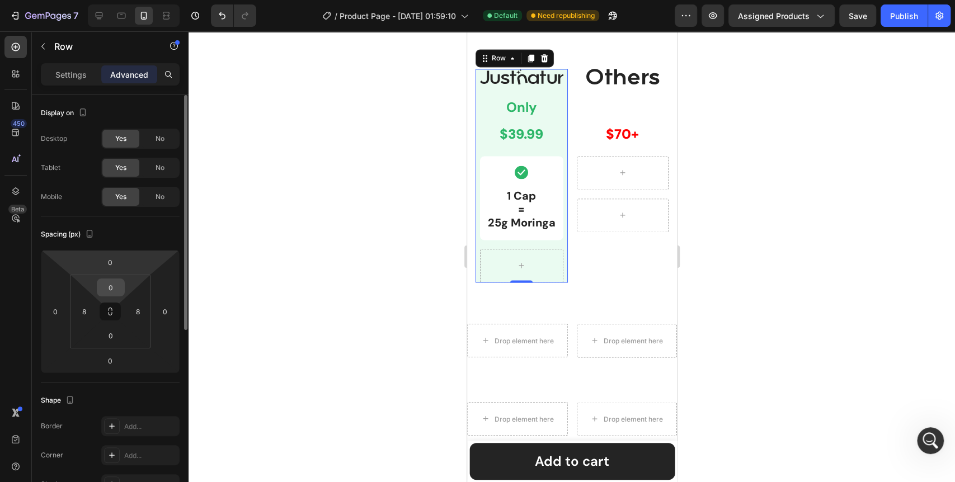
click at [110, 286] on input "0" at bounding box center [111, 287] width 22 height 17
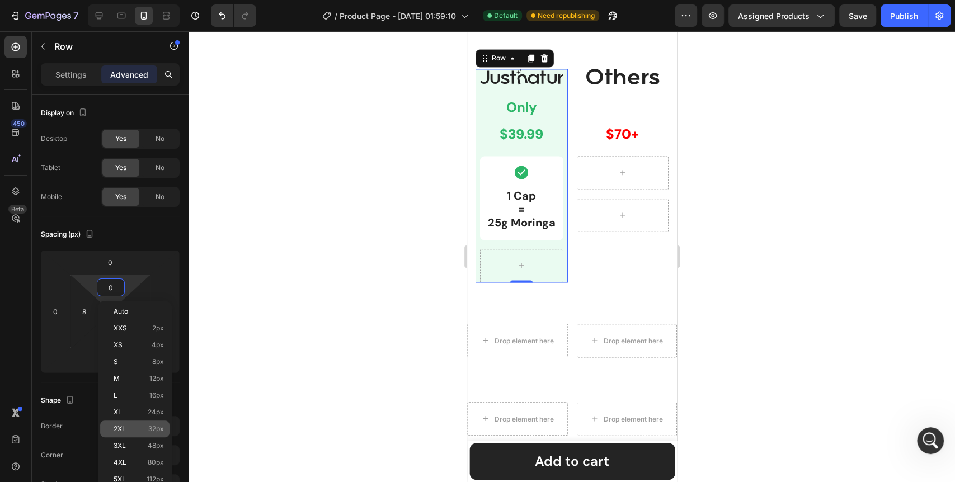
click at [137, 425] on p "2XL 32px" at bounding box center [139, 429] width 50 height 8
type input "32"
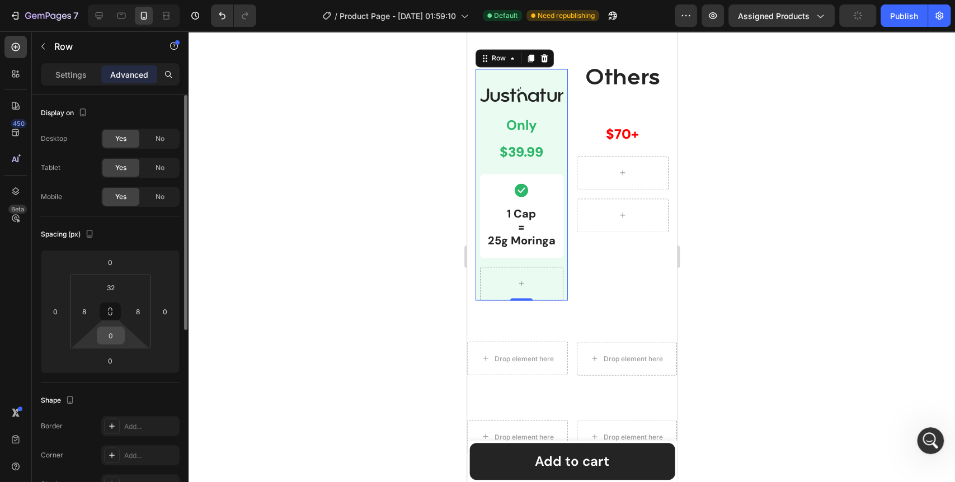
click at [111, 342] on input "0" at bounding box center [111, 335] width 22 height 17
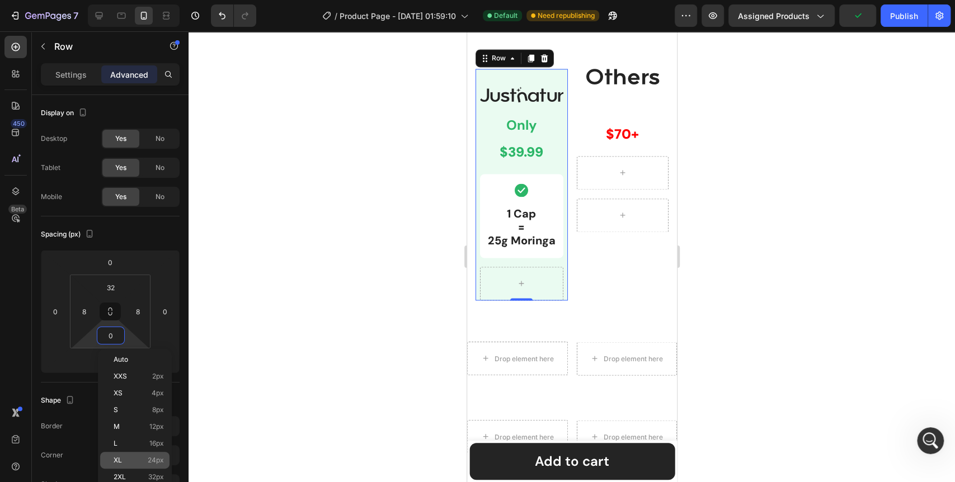
click at [139, 467] on div "XL 24px" at bounding box center [134, 460] width 69 height 17
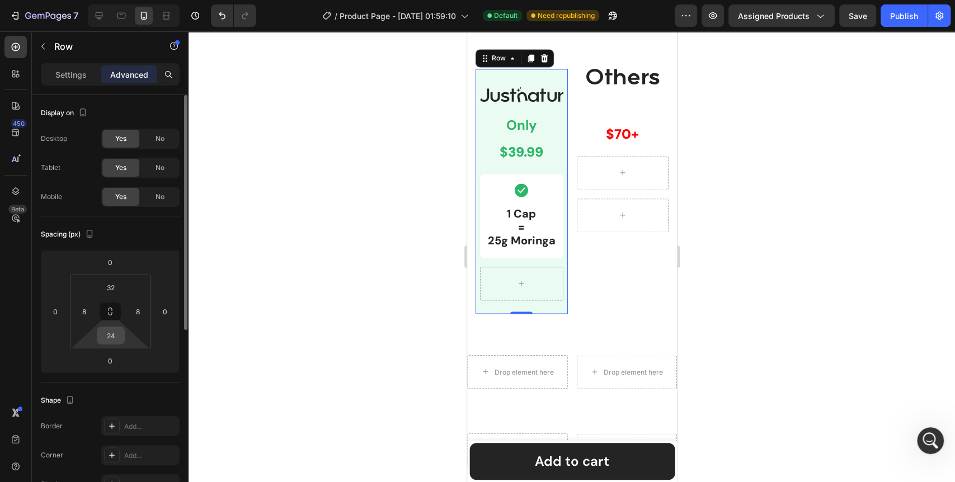
click at [110, 341] on input "24" at bounding box center [111, 335] width 22 height 17
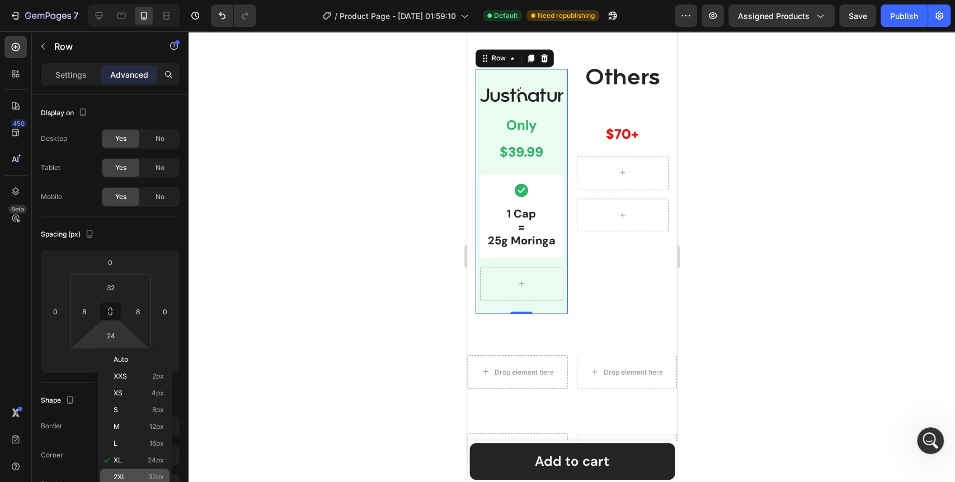
click at [139, 474] on p "2XL 32px" at bounding box center [139, 478] width 50 height 8
type input "32"
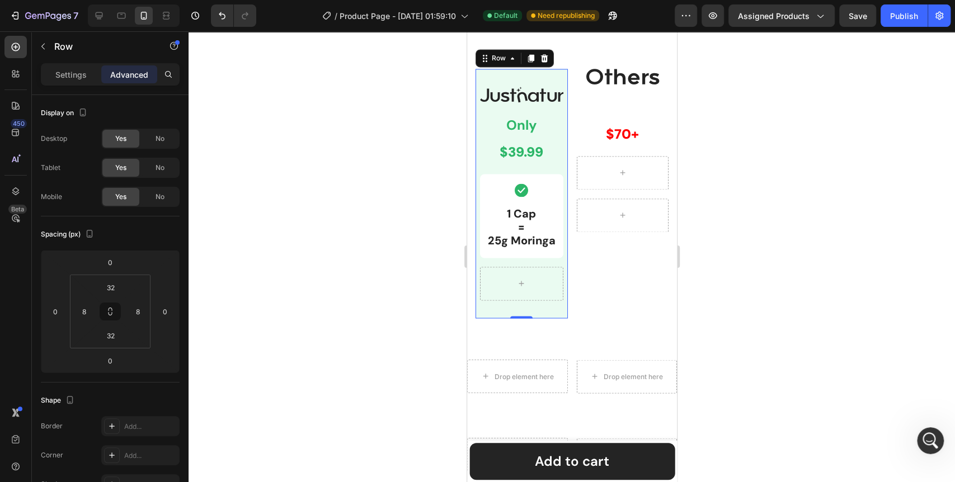
click at [279, 362] on div at bounding box center [572, 256] width 767 height 451
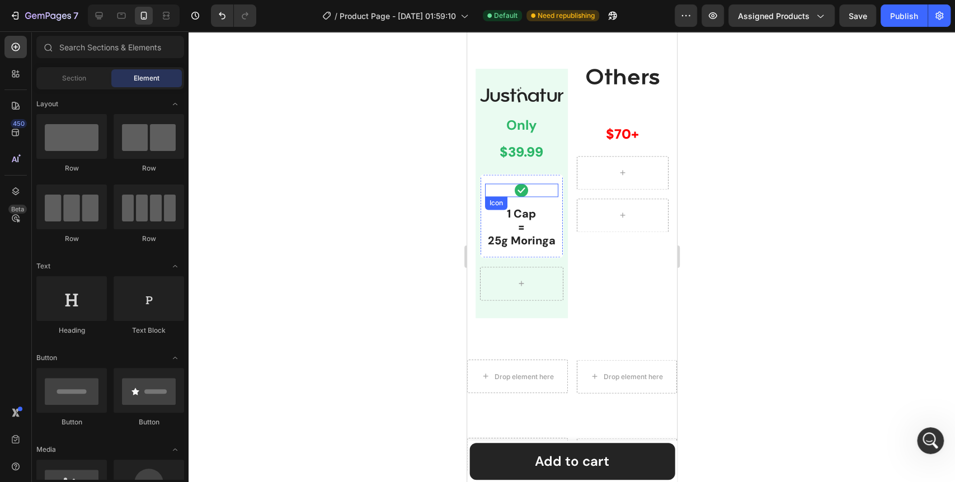
click at [485, 210] on div "Icon" at bounding box center [496, 202] width 22 height 13
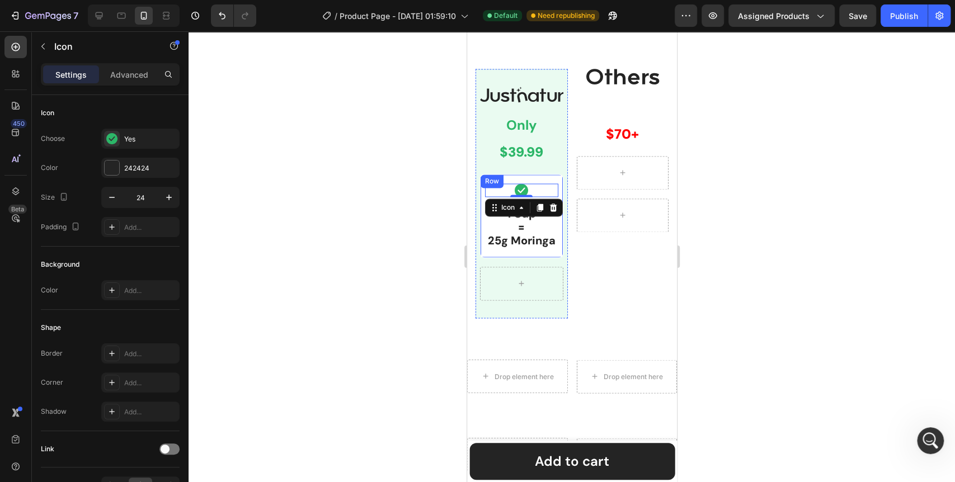
click at [481, 254] on div "Icon 0 1 Cap = 25g Moringa Text Block Row" at bounding box center [521, 216] width 83 height 84
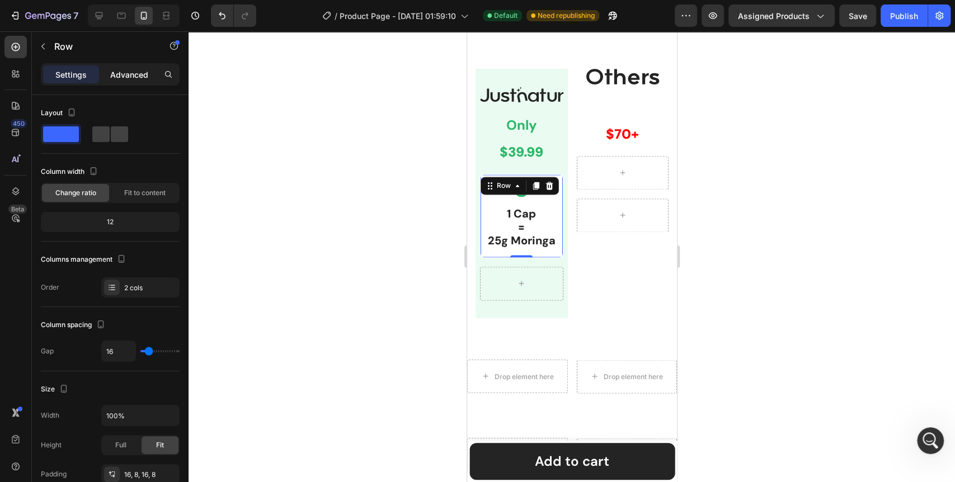
click at [120, 76] on p "Advanced" at bounding box center [129, 75] width 38 height 12
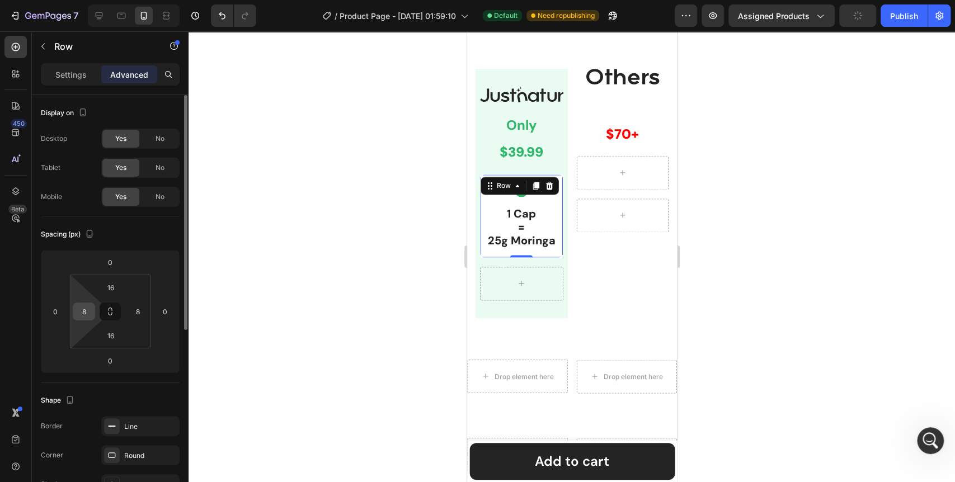
click at [89, 312] on input "8" at bounding box center [84, 311] width 17 height 17
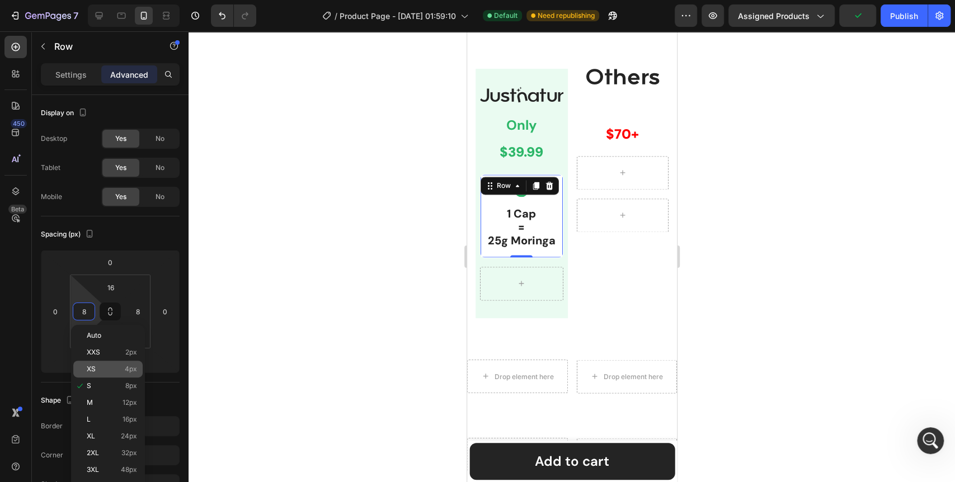
click at [114, 373] on div "XS 4px" at bounding box center [107, 369] width 69 height 17
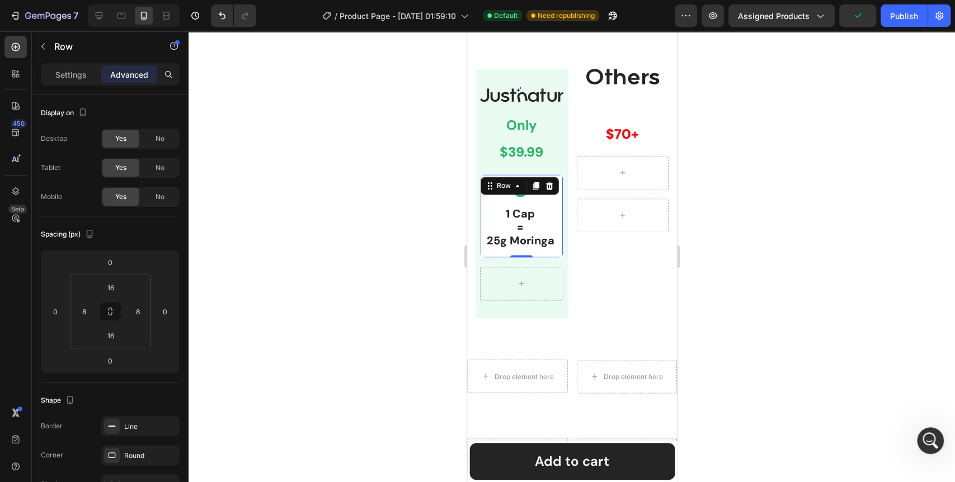
type input "4"
click at [139, 307] on input "8" at bounding box center [137, 311] width 17 height 17
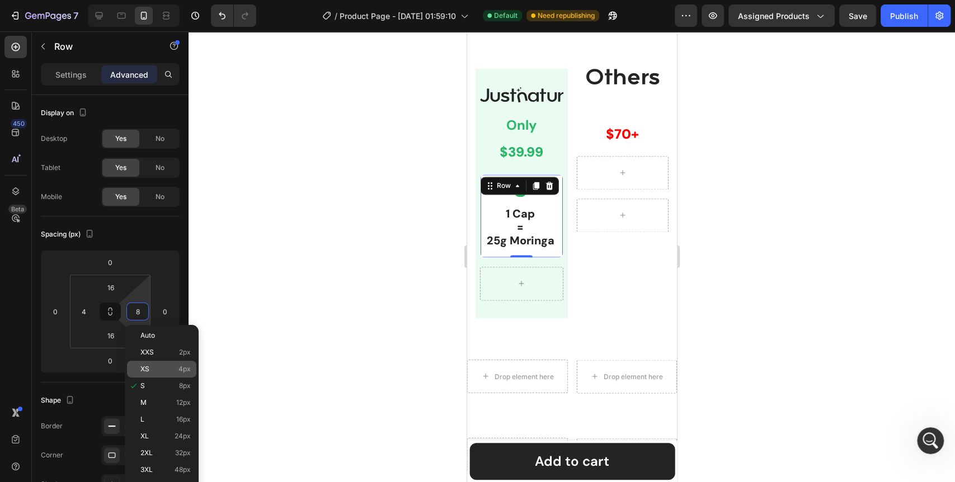
click at [158, 363] on div "XS 4px" at bounding box center [161, 369] width 69 height 17
type input "4"
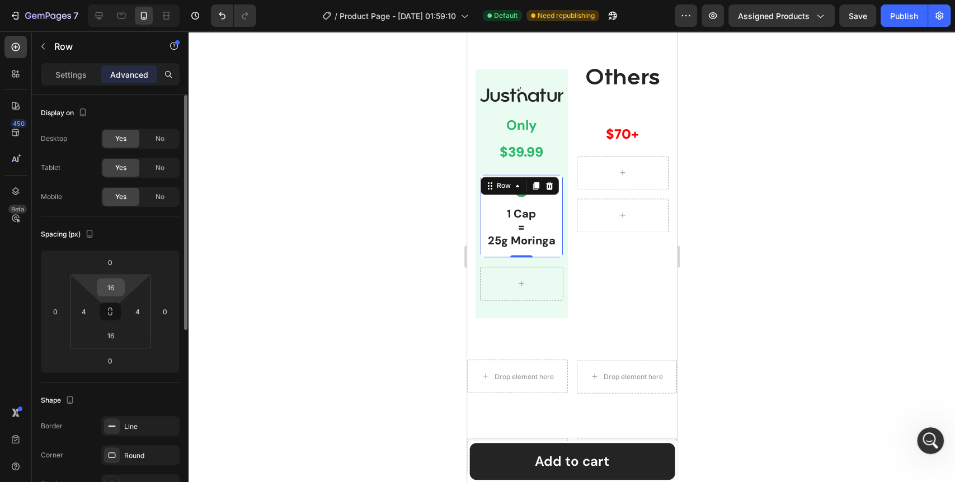
click at [112, 289] on input "16" at bounding box center [111, 287] width 22 height 17
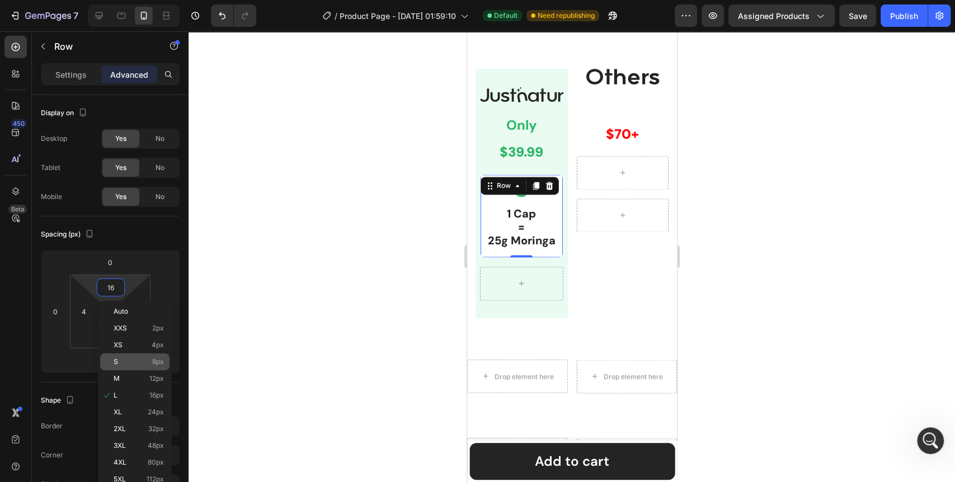
click at [137, 364] on p "S 8px" at bounding box center [139, 362] width 50 height 8
type input "8"
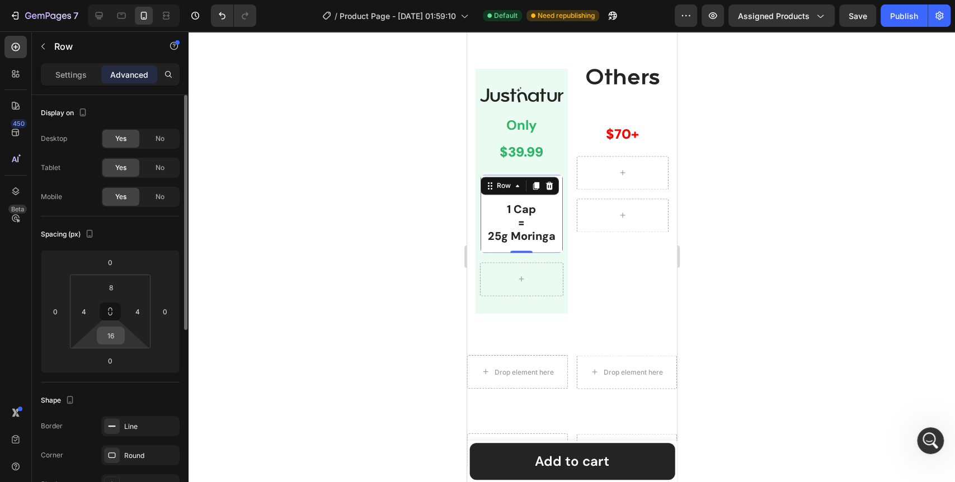
click at [115, 339] on input "16" at bounding box center [111, 335] width 22 height 17
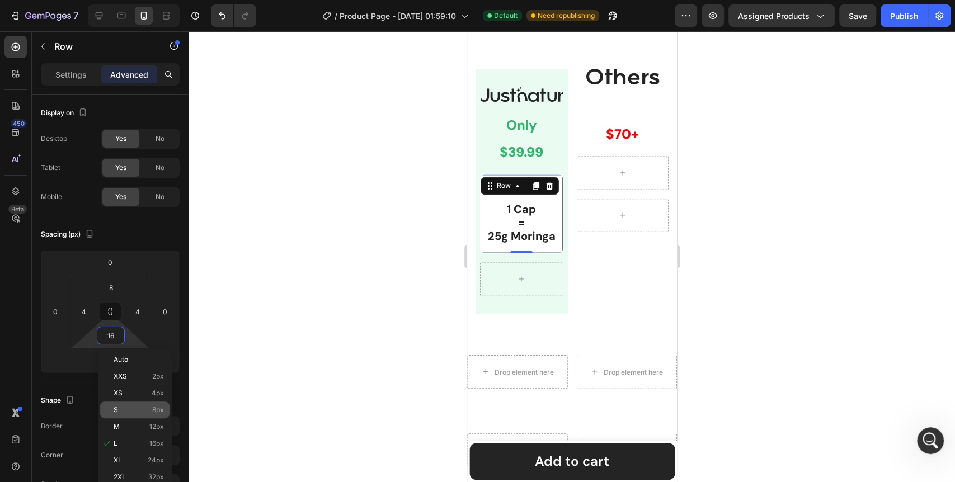
click at [138, 407] on p "S 8px" at bounding box center [139, 410] width 50 height 8
type input "8"
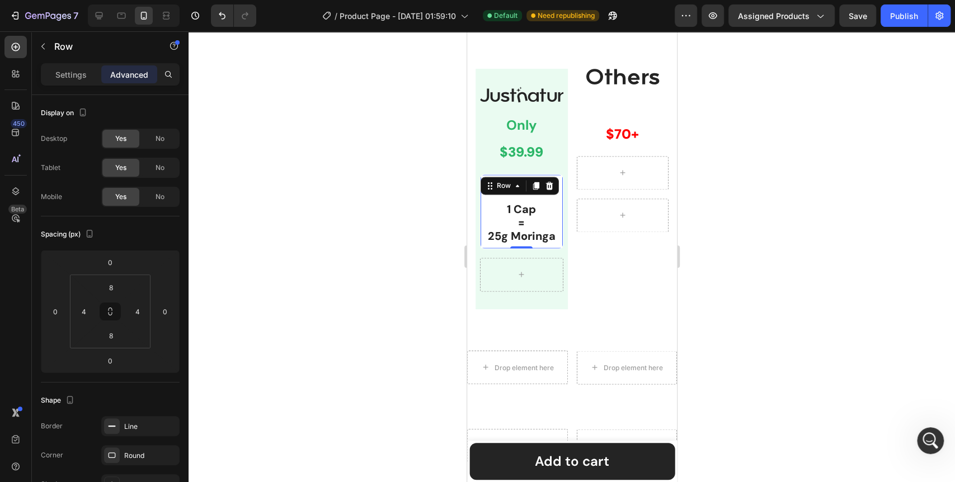
click at [282, 341] on div at bounding box center [572, 256] width 767 height 451
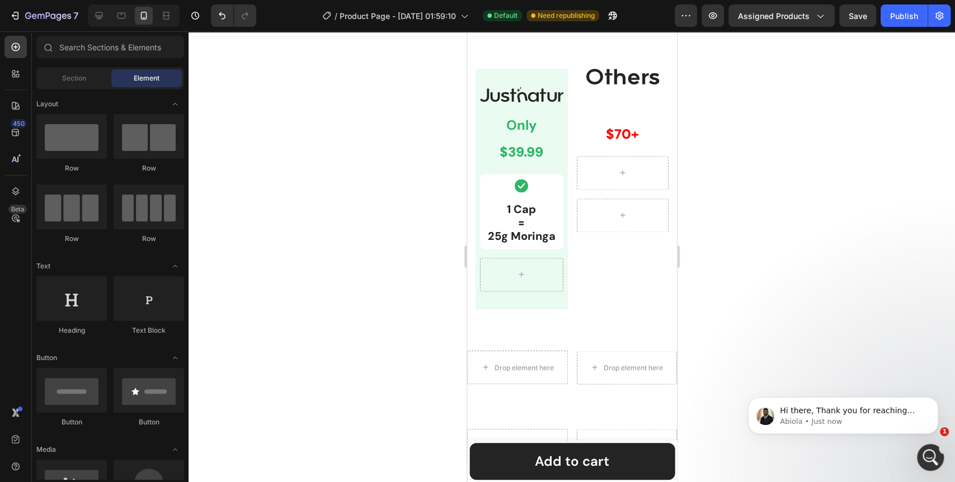
scroll to position [5998, 0]
click at [934, 456] on icon "Open Intercom Messenger" at bounding box center [929, 456] width 18 height 18
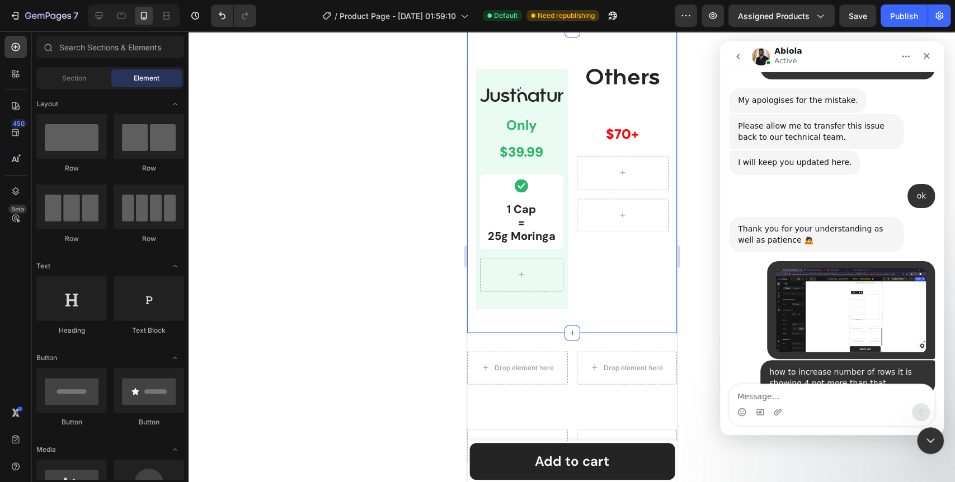
click at [418, 363] on div at bounding box center [572, 256] width 767 height 451
click at [487, 188] on div "Row" at bounding box center [491, 181] width 23 height 13
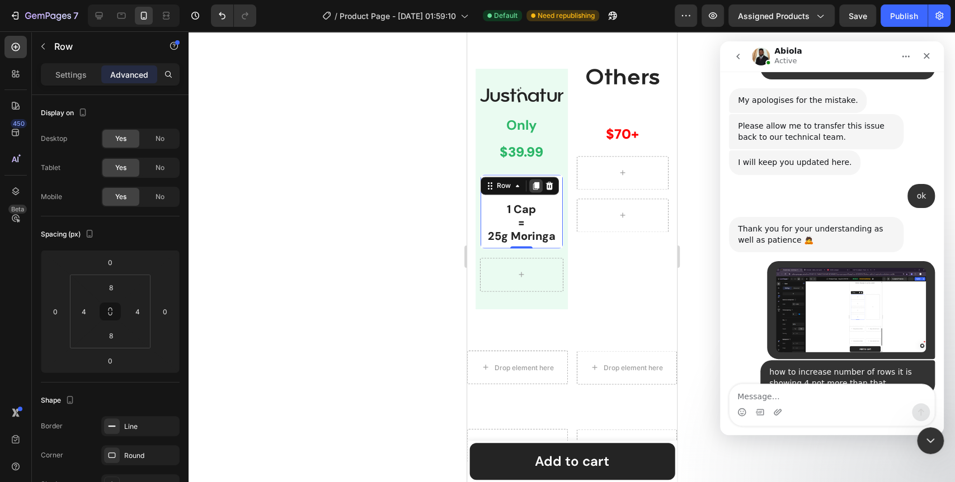
click at [536, 190] on icon at bounding box center [536, 186] width 6 height 8
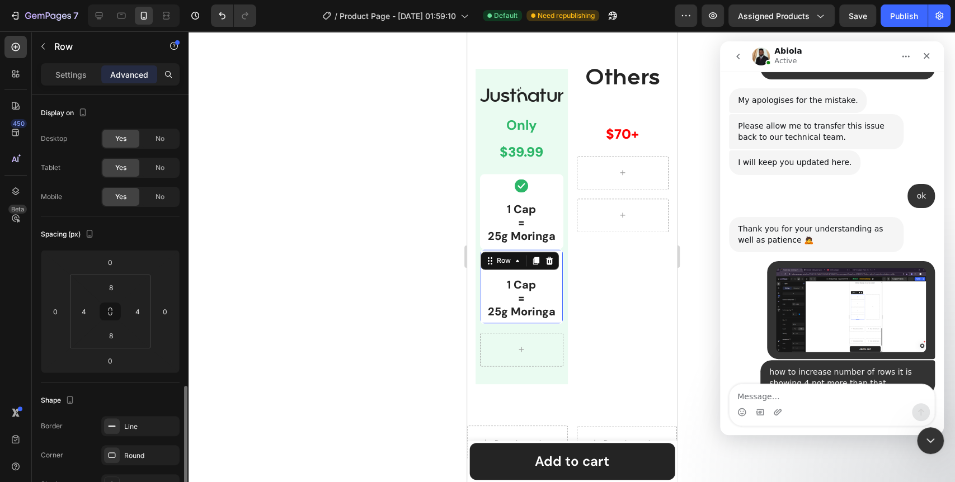
scroll to position [186, 0]
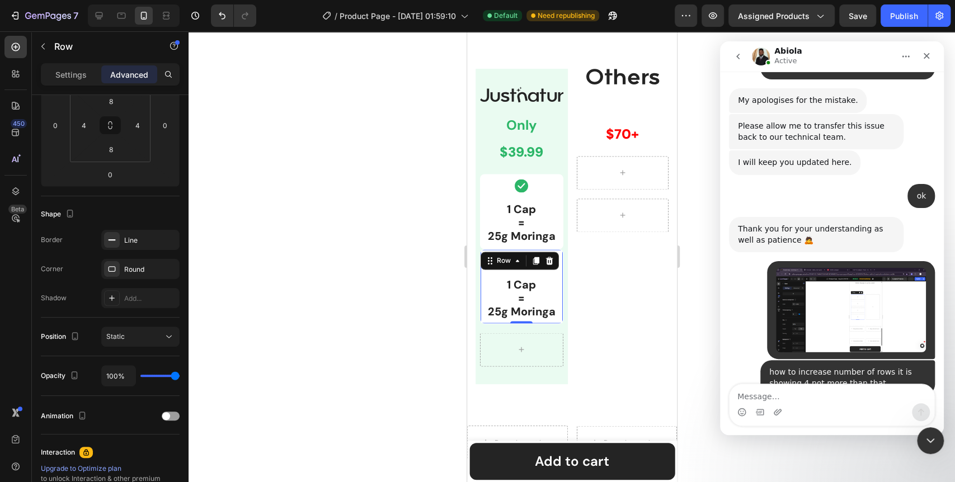
click at [355, 349] on div at bounding box center [572, 256] width 767 height 451
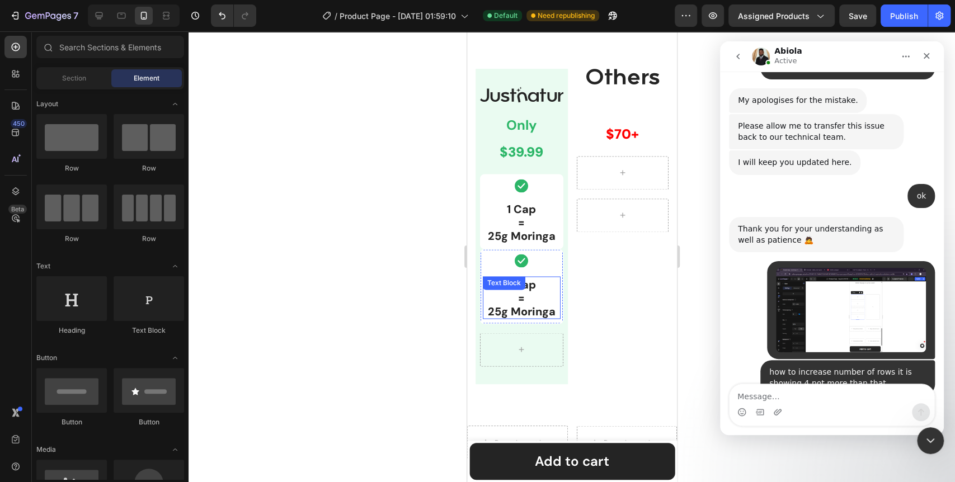
click at [515, 318] on p "1 Cap = 25g Moringa" at bounding box center [522, 298] width 76 height 40
click at [516, 318] on p "1 Cap = 25g Moringa" at bounding box center [522, 298] width 76 height 40
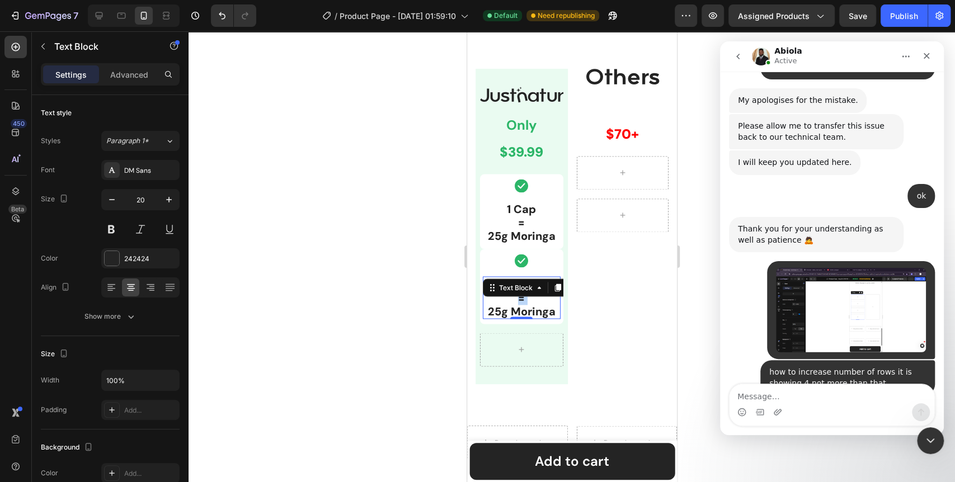
click at [516, 318] on p "1 Cap = 25g Moringa" at bounding box center [522, 298] width 76 height 40
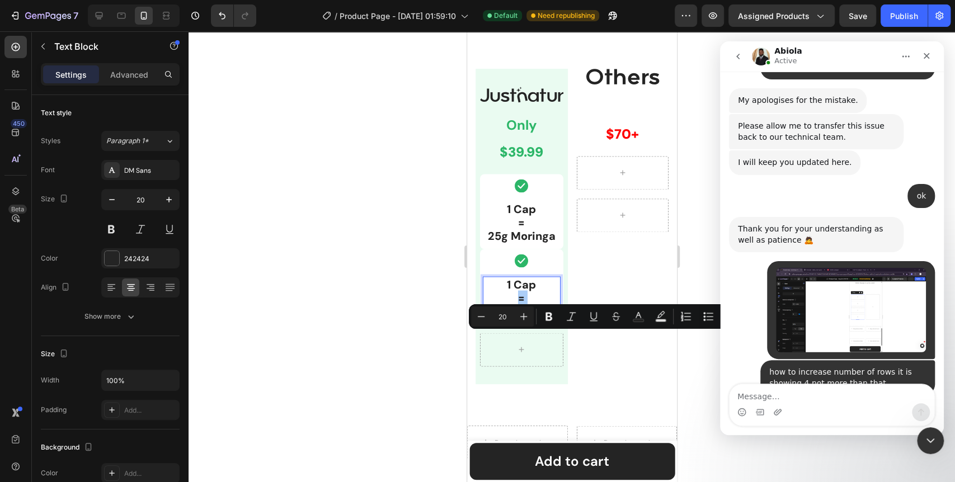
click at [356, 348] on div at bounding box center [572, 256] width 767 height 451
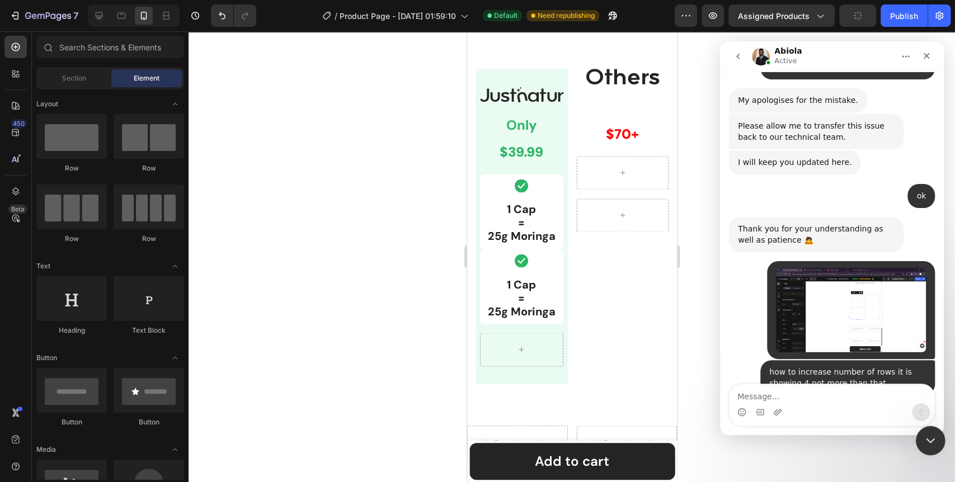
drag, startPoint x: 927, startPoint y: 441, endPoint x: 1767, endPoint y: 853, distance: 935.2
click at [927, 441] on icon "Close Intercom Messenger" at bounding box center [928, 439] width 13 height 13
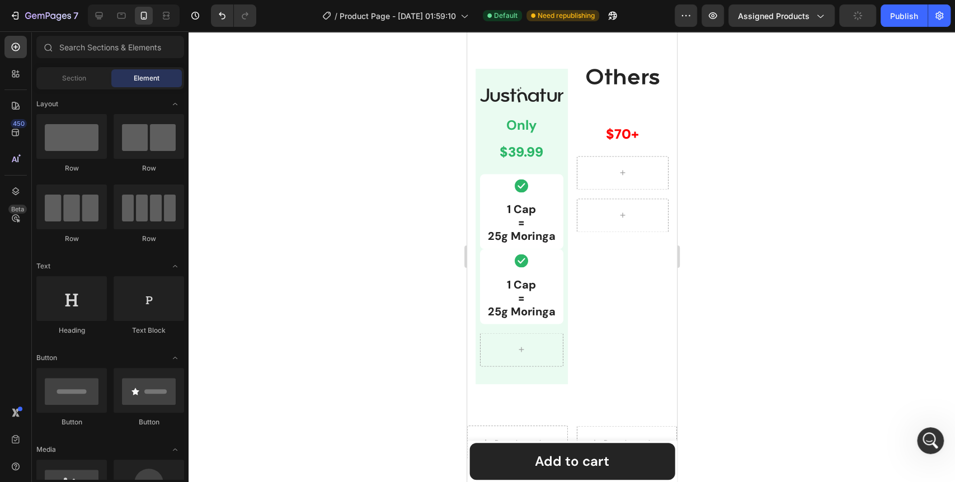
click at [335, 346] on div at bounding box center [572, 256] width 767 height 451
click at [523, 319] on div "1 Cap = 25g Moringa Text Block" at bounding box center [521, 297] width 78 height 43
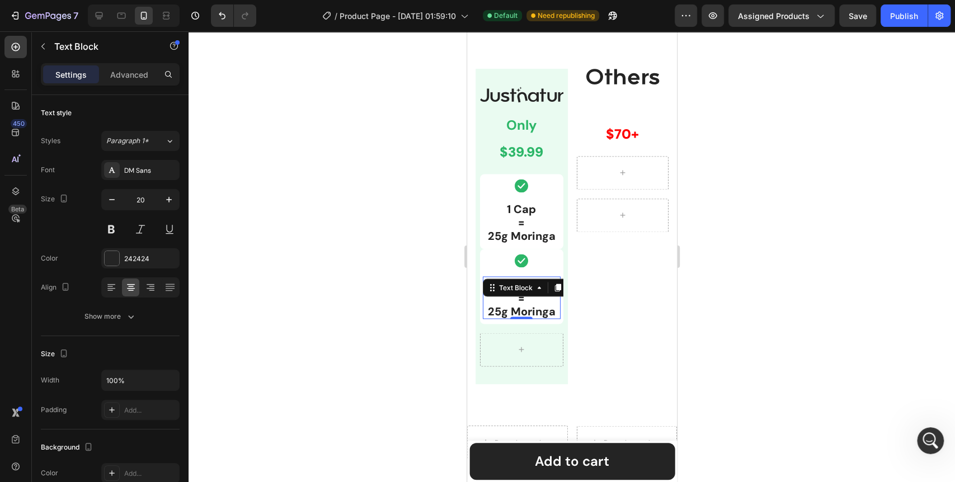
click at [523, 297] on div "Text Block" at bounding box center [531, 288] width 98 height 18
click at [541, 318] on p "1 Cap = 25g Moringa" at bounding box center [522, 298] width 76 height 40
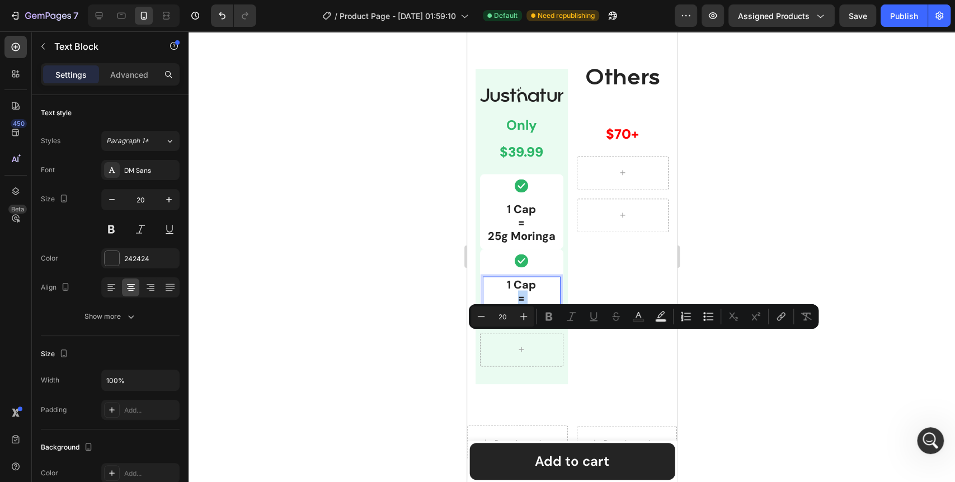
click at [541, 318] on p "1 Cap = 25g Moringa" at bounding box center [522, 298] width 76 height 40
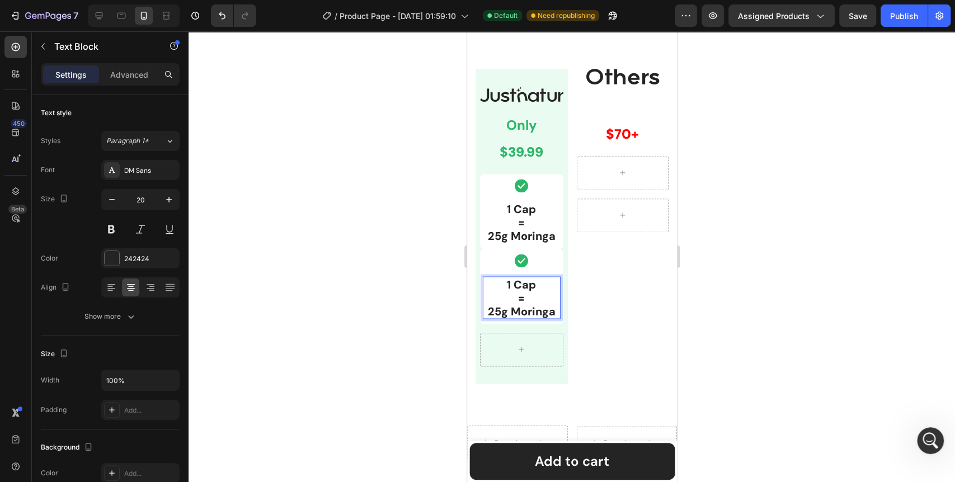
click at [532, 318] on p "1 Cap = 25g Moringa" at bounding box center [522, 298] width 76 height 40
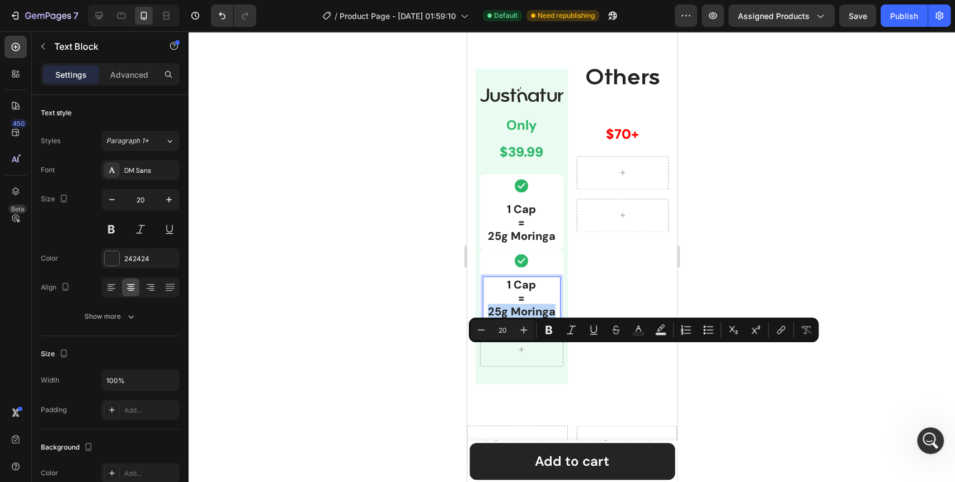
click at [532, 318] on p "1 Cap = 25g Moringa" at bounding box center [522, 298] width 76 height 40
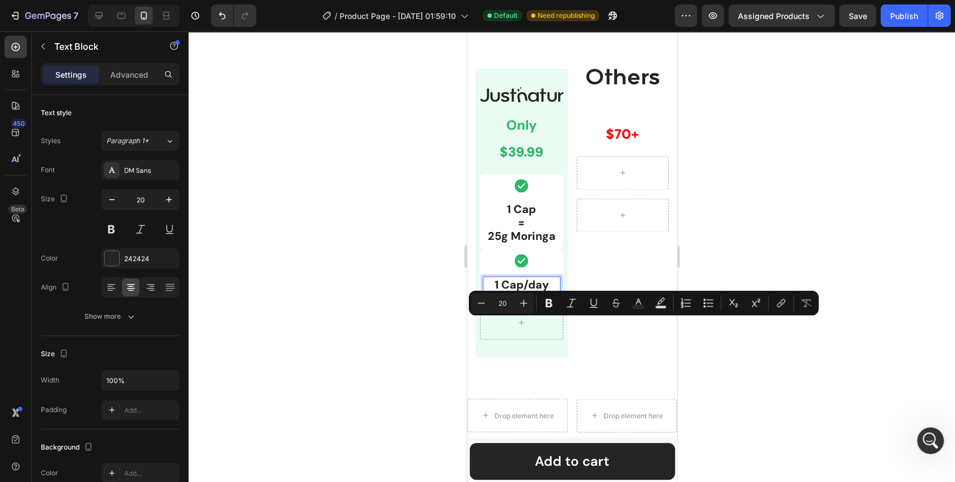
scroll to position [5998, 0]
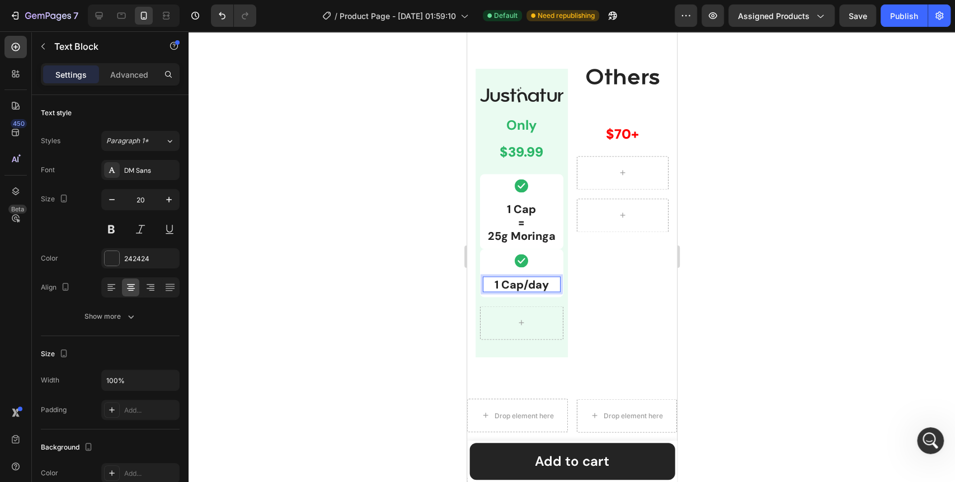
click at [368, 352] on div at bounding box center [572, 256] width 767 height 451
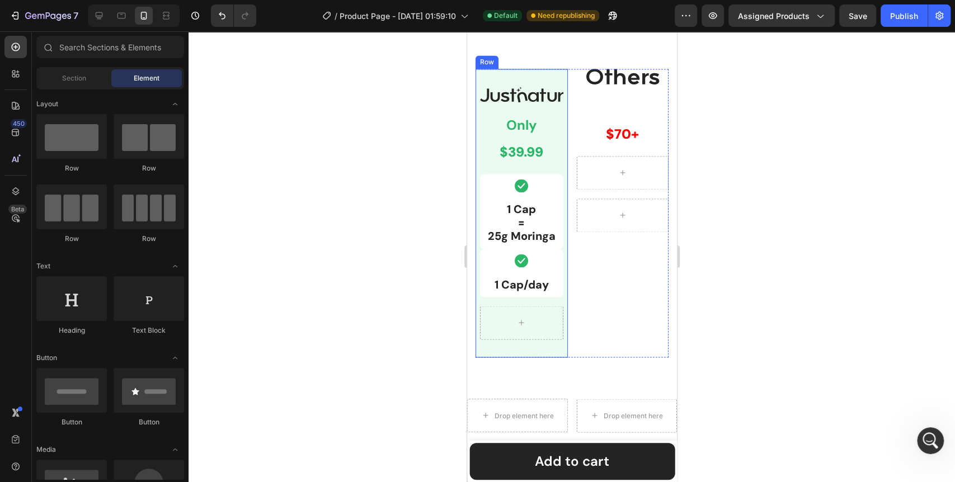
click at [559, 203] on div "Image Only Text Block $39.99 Text Block Row Icon 1 Cap = 25g Moringa Text Block…" at bounding box center [521, 213] width 92 height 289
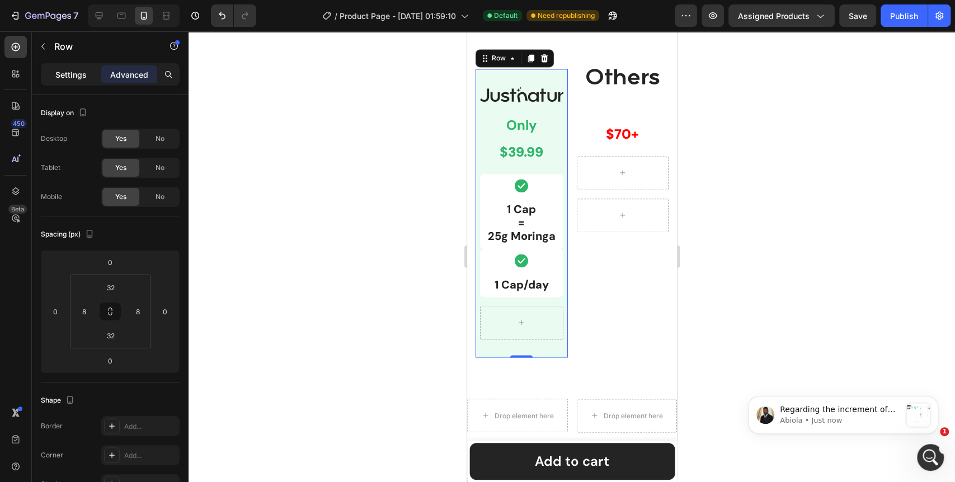
scroll to position [0, 0]
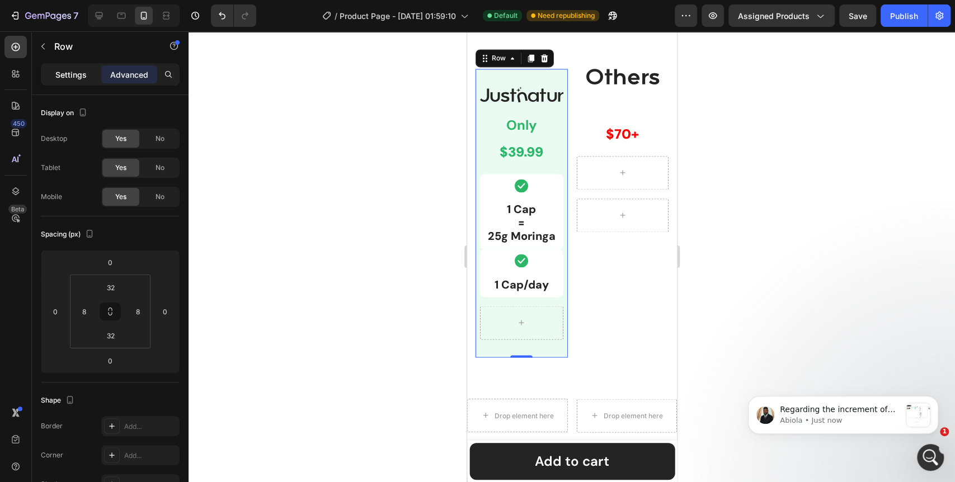
click at [81, 78] on p "Settings" at bounding box center [70, 75] width 31 height 12
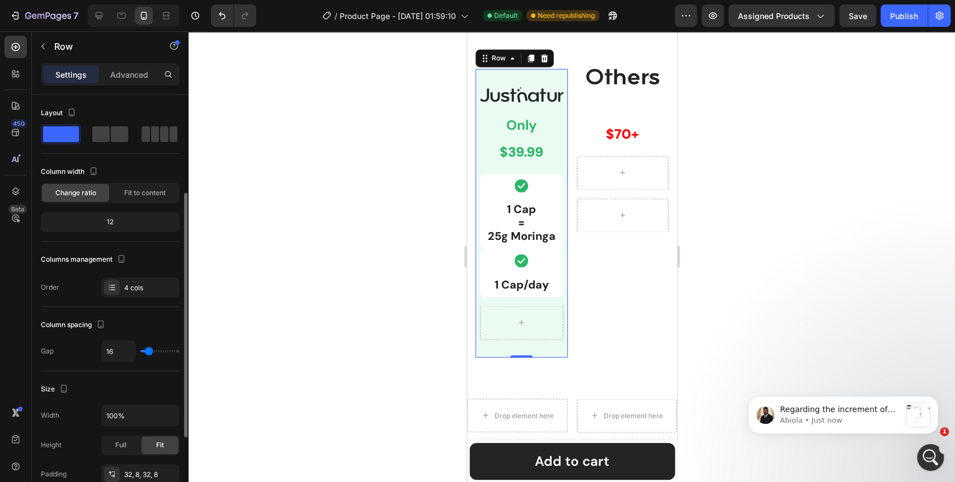
scroll to position [186, 0]
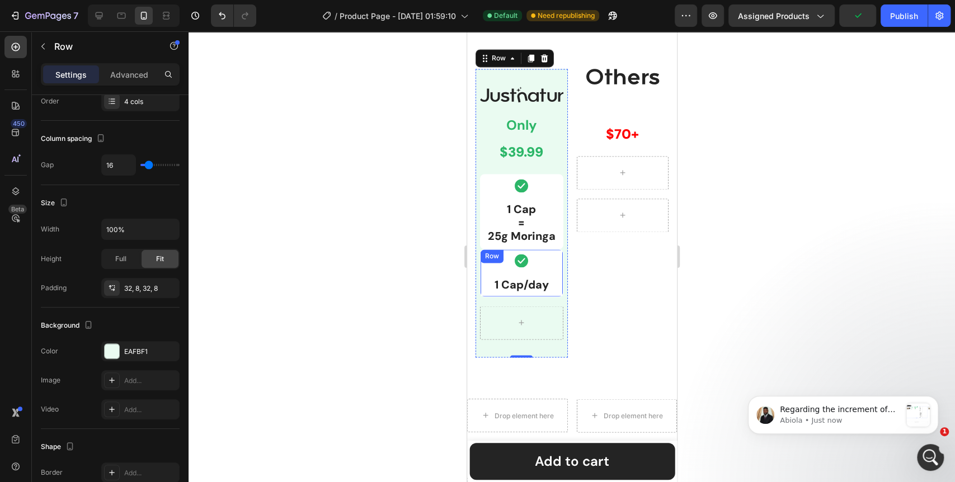
click at [491, 261] on div "Row" at bounding box center [491, 256] width 18 height 10
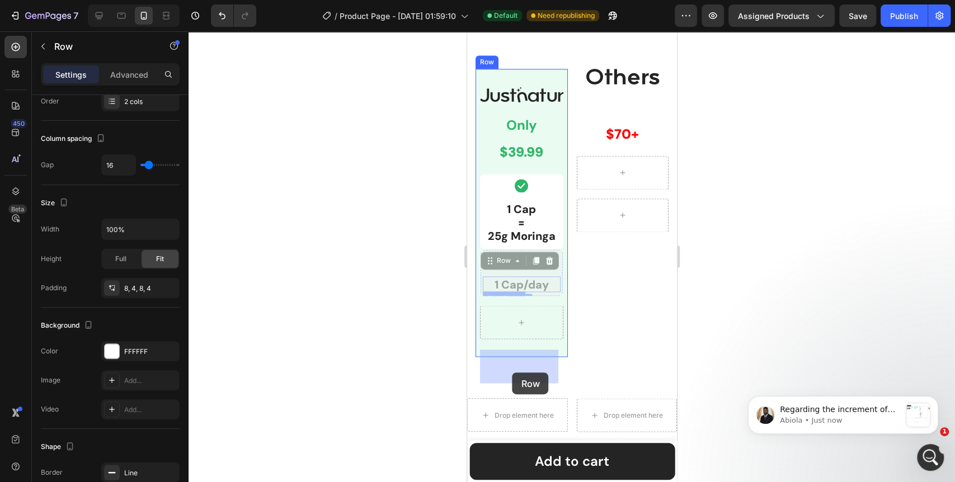
drag, startPoint x: 492, startPoint y: 308, endPoint x: 512, endPoint y: 373, distance: 68.0
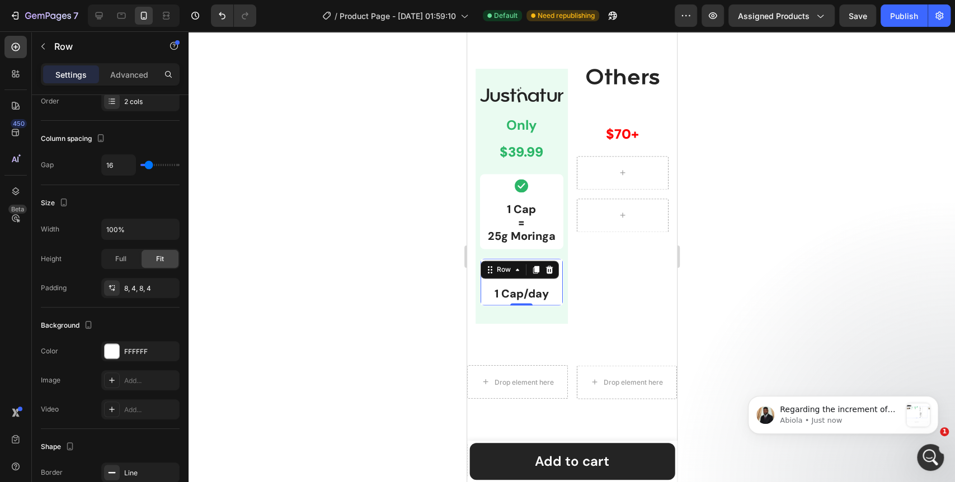
click at [367, 343] on div at bounding box center [572, 256] width 767 height 451
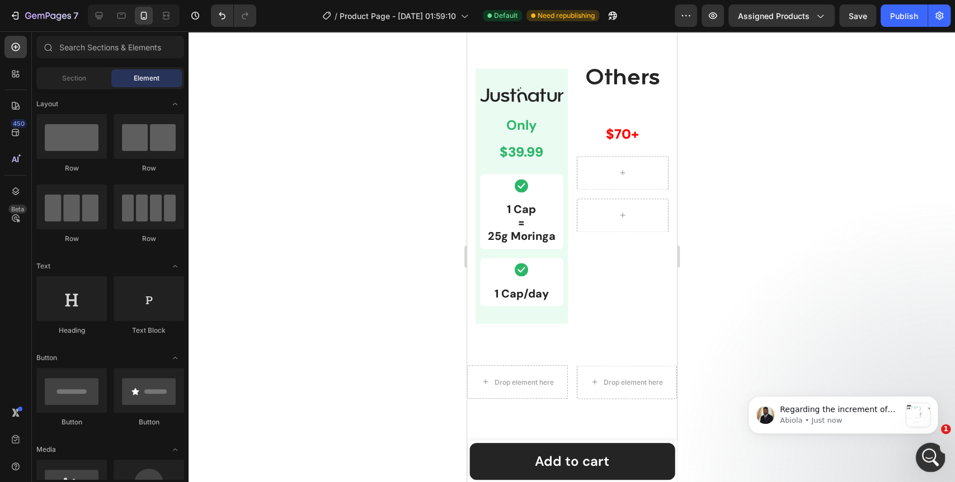
click at [930, 458] on icon "Open Intercom Messenger" at bounding box center [929, 456] width 18 height 18
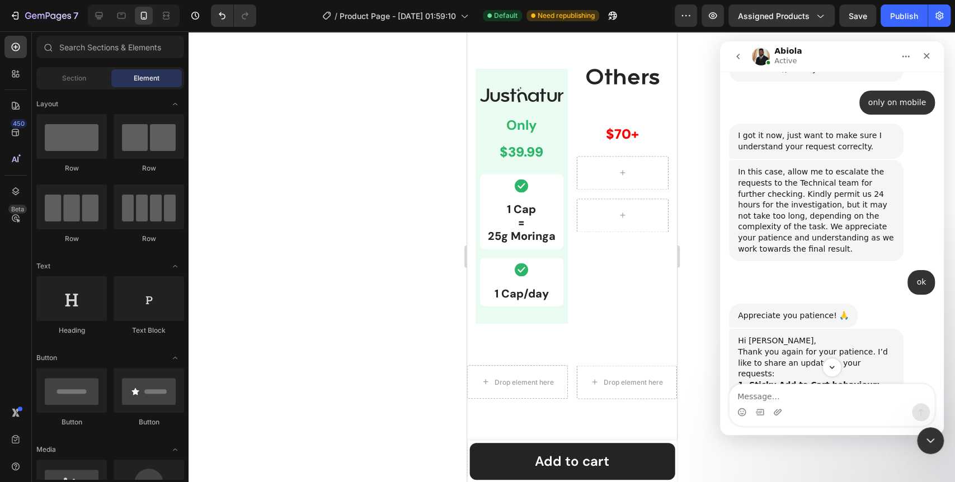
scroll to position [6091, 0]
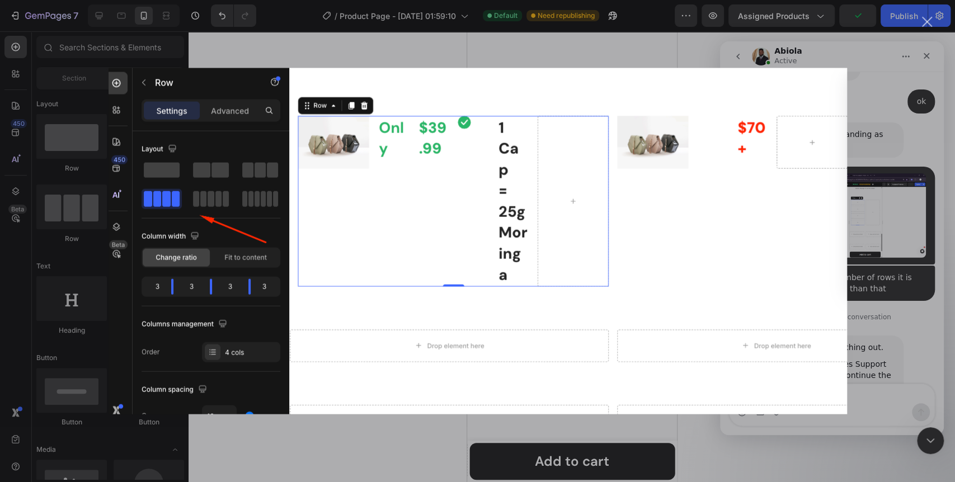
click at [888, 379] on div "Intercom messenger" at bounding box center [477, 241] width 955 height 482
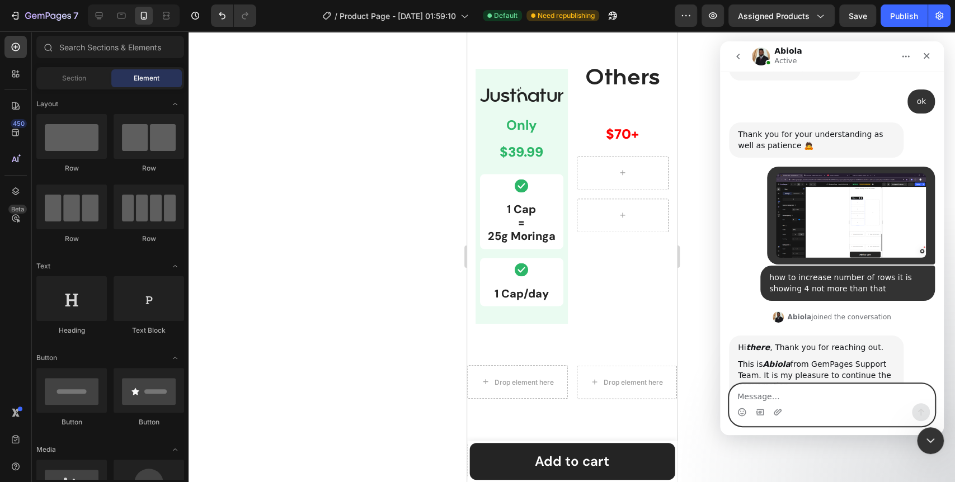
click at [868, 398] on textarea "Message…" at bounding box center [832, 394] width 205 height 19
type textarea "it has only 4 coloums but i need 8 coloms"
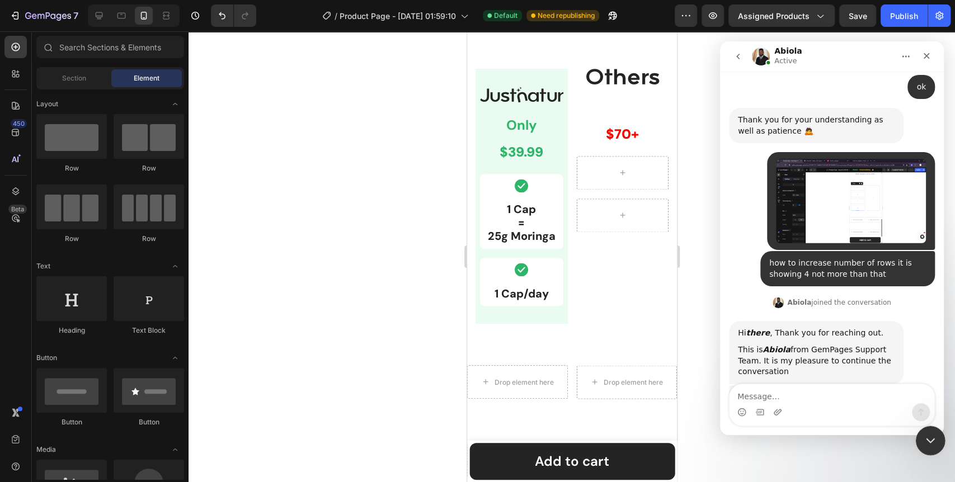
click at [929, 440] on icon "Close Intercom Messenger" at bounding box center [929, 439] width 8 height 4
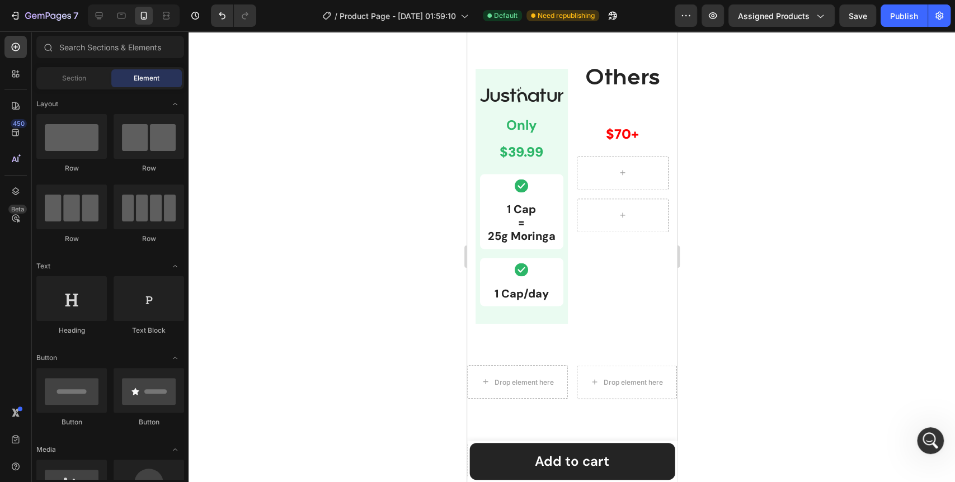
click at [354, 346] on div at bounding box center [572, 256] width 767 height 451
click at [484, 306] on div "Icon 1 Cap/day Text Block Row" at bounding box center [521, 282] width 83 height 48
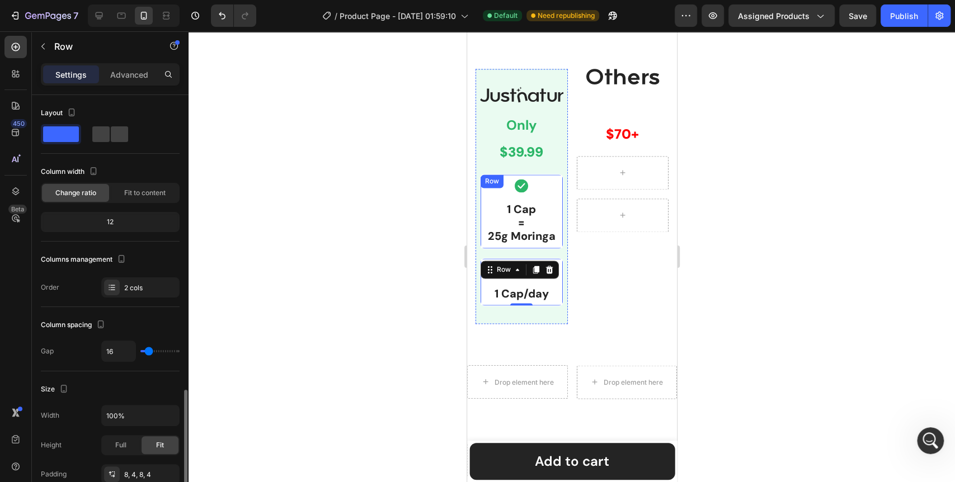
click at [486, 238] on div "Icon 1 Cap = 25g Moringa Text Block Row" at bounding box center [521, 211] width 83 height 75
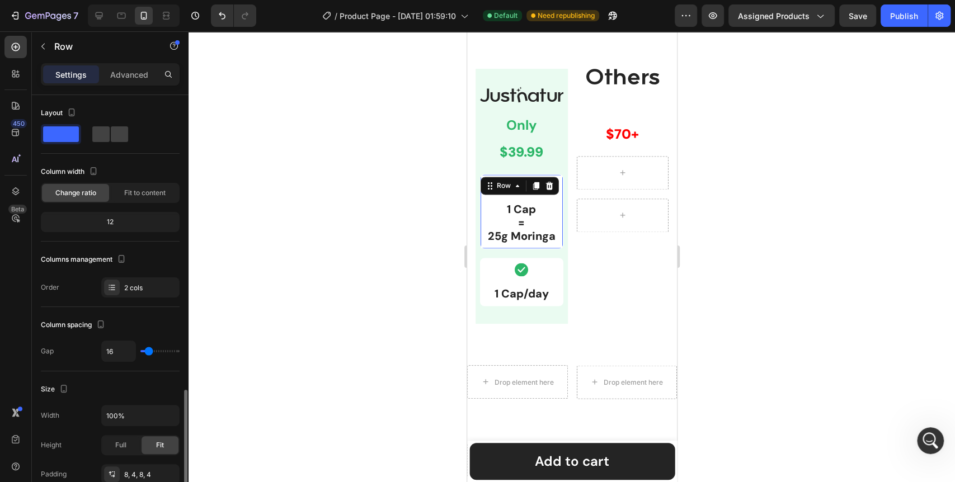
scroll to position [186, 0]
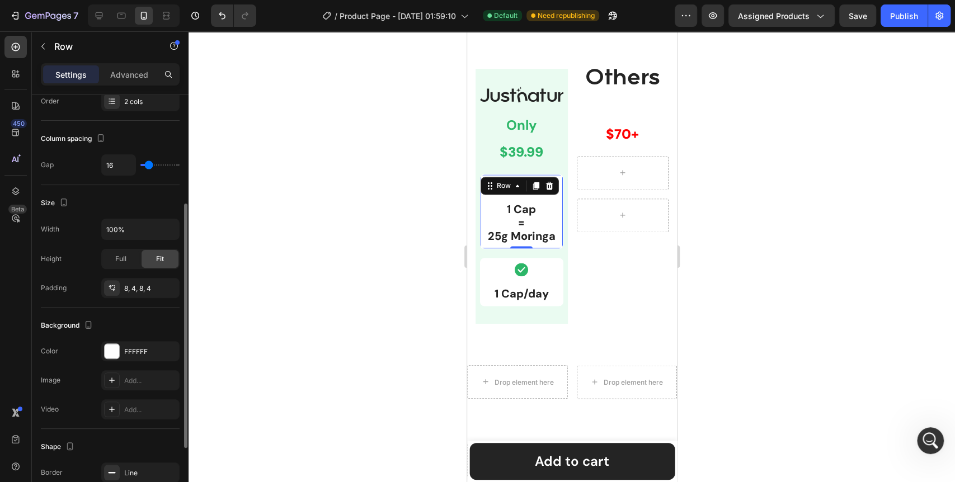
type input "17"
type input "0"
drag, startPoint x: 149, startPoint y: 167, endPoint x: 142, endPoint y: 165, distance: 6.9
type input "0"
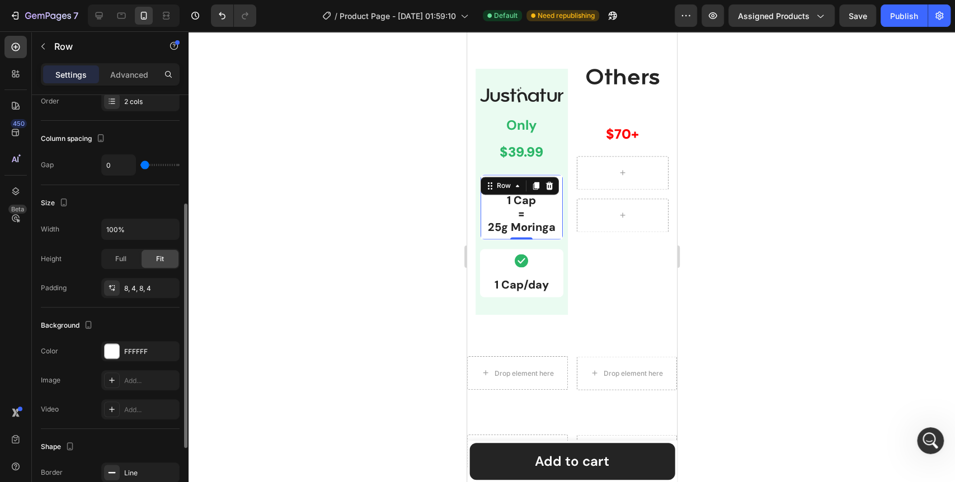
click at [142, 165] on input "range" at bounding box center [159, 165] width 39 height 2
click at [121, 165] on input "0" at bounding box center [119, 165] width 34 height 20
type input "8"
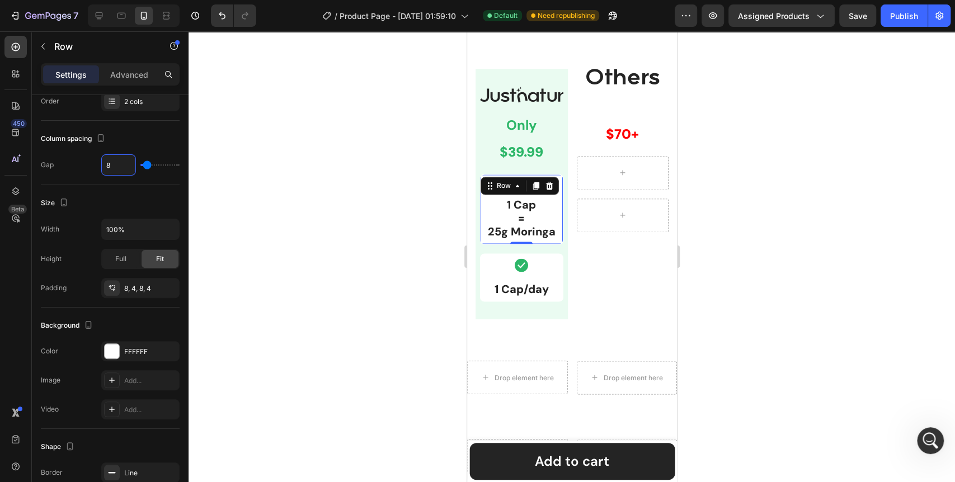
click at [299, 201] on div at bounding box center [572, 256] width 767 height 451
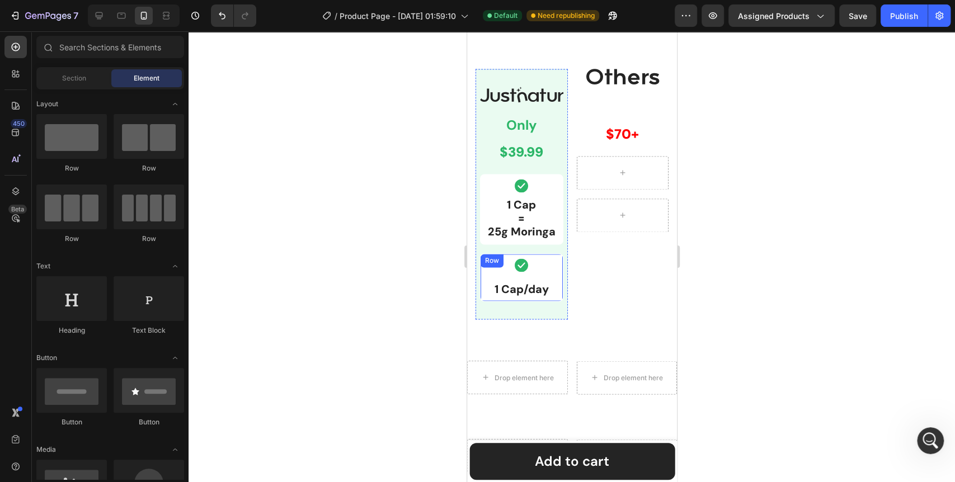
click at [487, 266] on div "Row" at bounding box center [491, 261] width 18 height 10
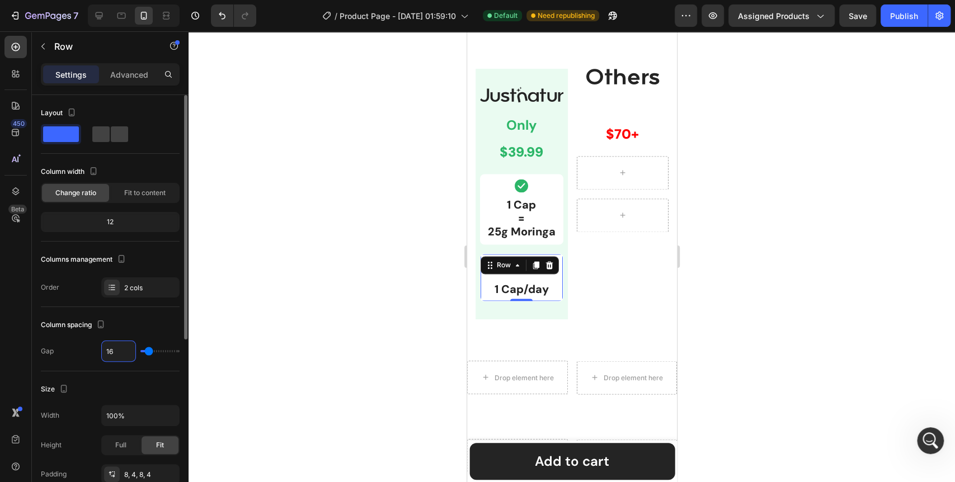
click at [114, 346] on input "16" at bounding box center [119, 351] width 34 height 20
type input "8"
click at [296, 336] on div at bounding box center [572, 256] width 767 height 451
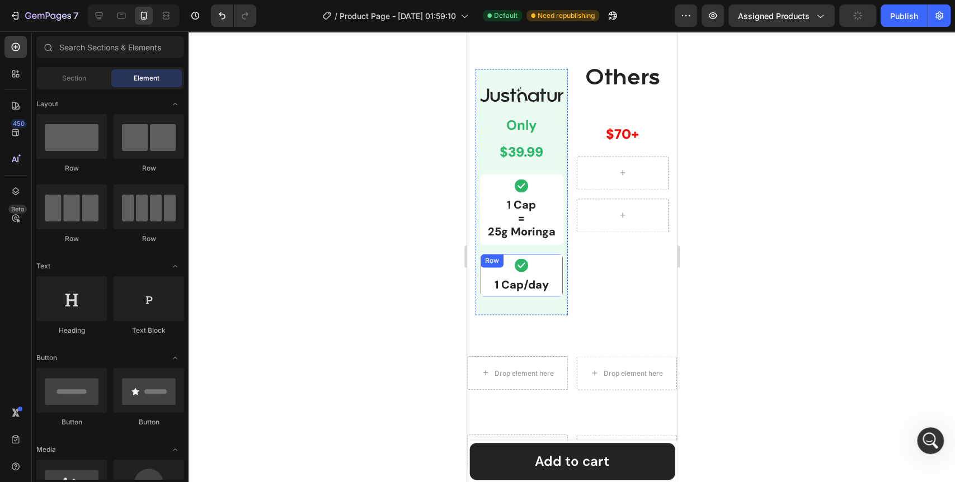
click at [480, 297] on div "Icon 1 Cap/day Text Block Row" at bounding box center [521, 276] width 83 height 44
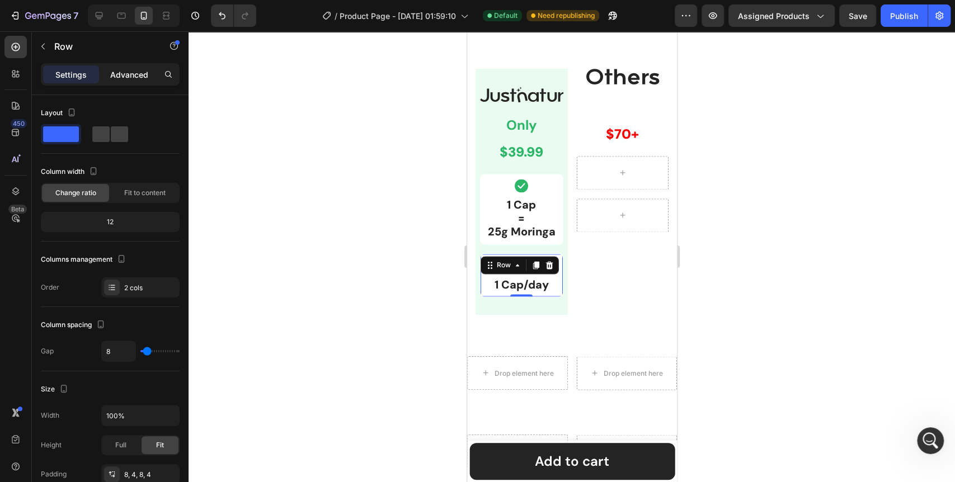
click at [130, 72] on p "Advanced" at bounding box center [129, 75] width 38 height 12
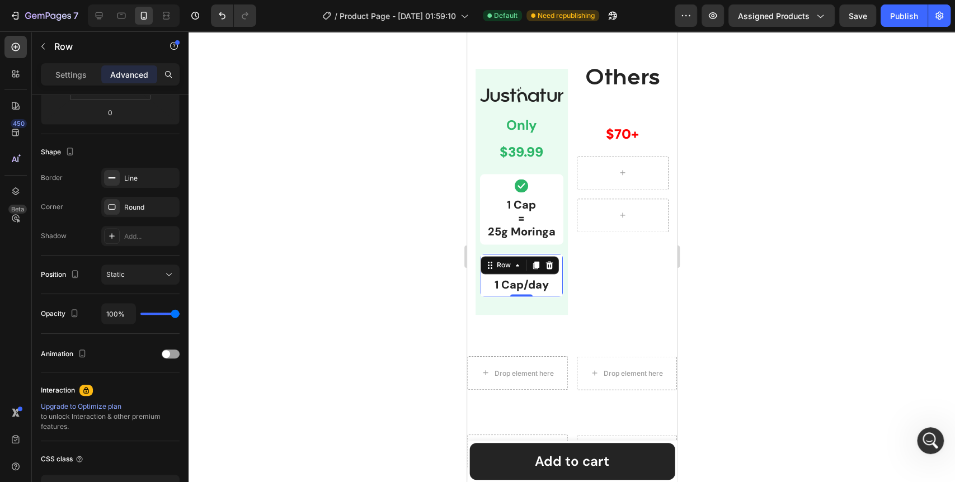
scroll to position [0, 0]
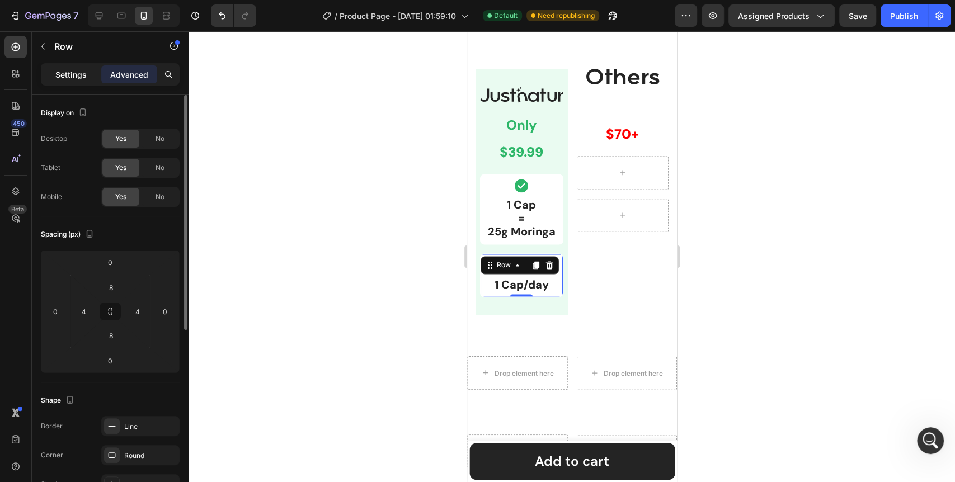
click at [79, 73] on p "Settings" at bounding box center [70, 75] width 31 height 12
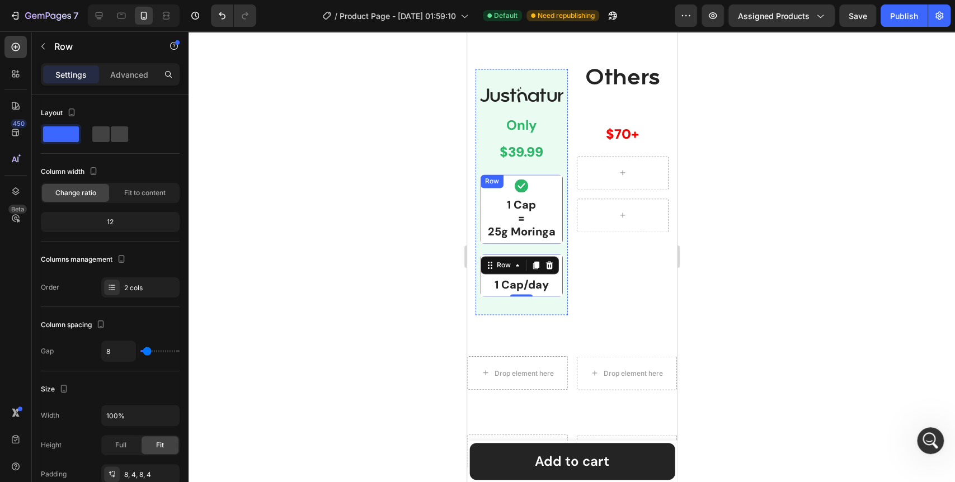
click at [497, 188] on div "Row" at bounding box center [491, 181] width 23 height 13
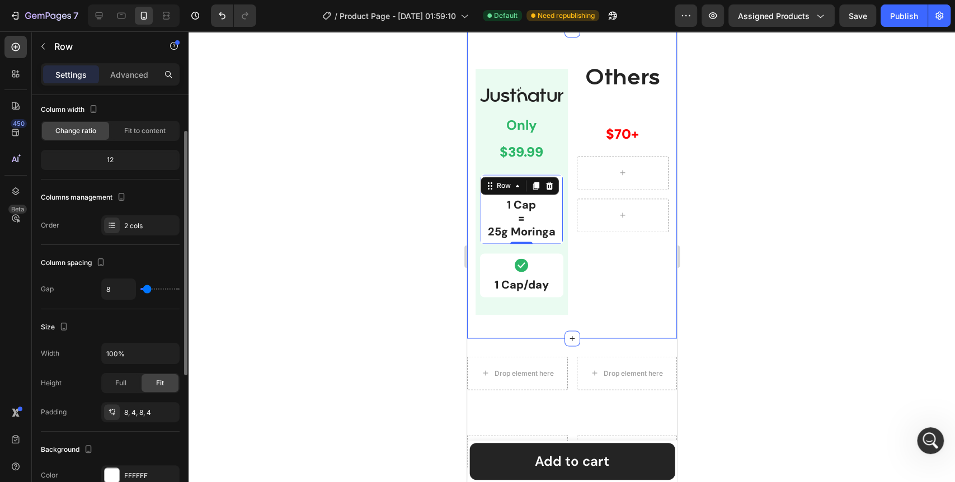
scroll to position [124, 0]
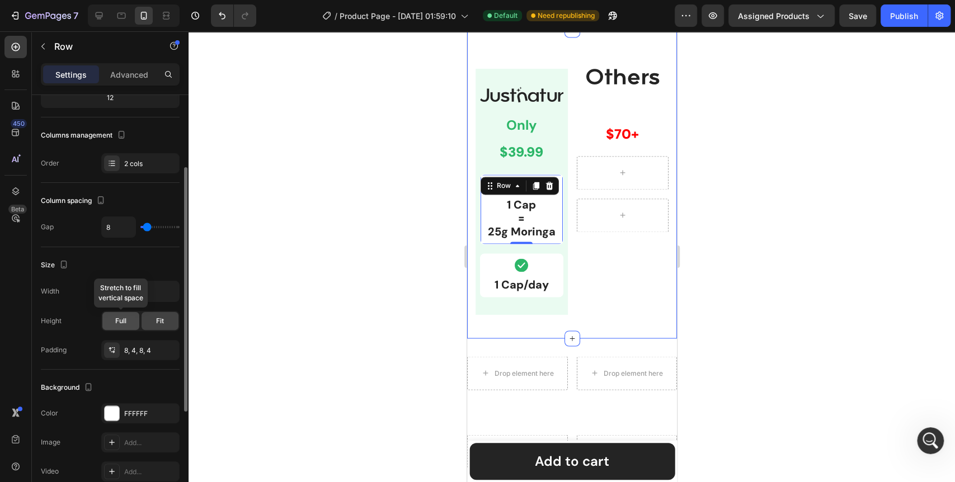
click at [115, 323] on span "Full" at bounding box center [120, 321] width 11 height 10
click at [161, 321] on span "Fit" at bounding box center [160, 321] width 8 height 10
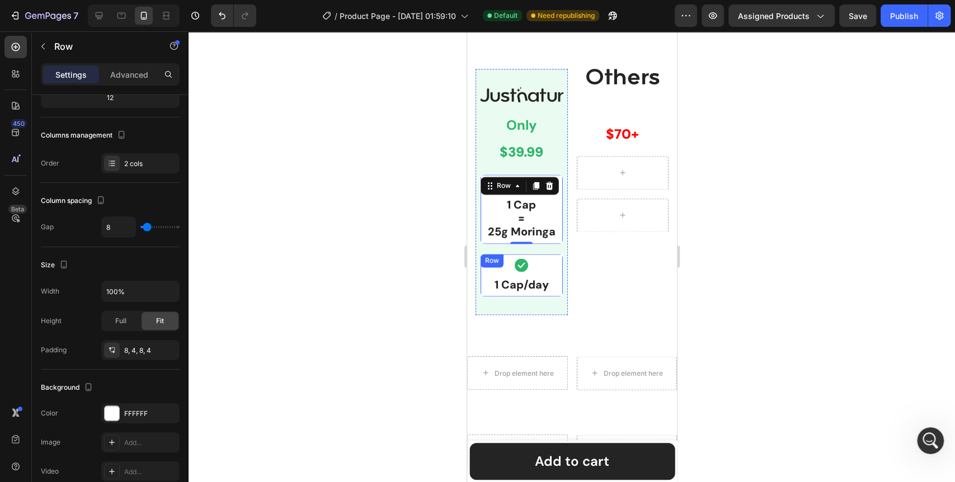
click at [482, 297] on div "Icon 1 Cap/day Text Block Row" at bounding box center [521, 276] width 83 height 44
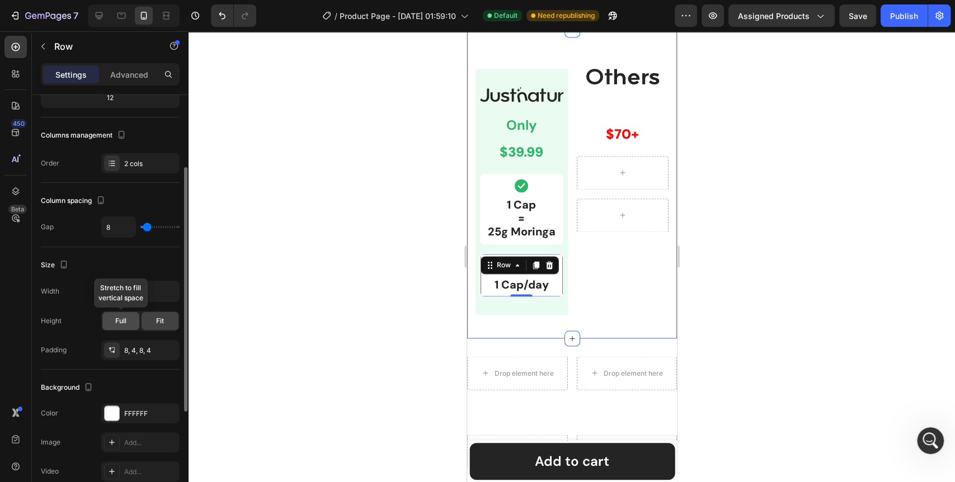
click at [108, 318] on div "Full" at bounding box center [120, 321] width 37 height 18
click at [160, 318] on span "Fit" at bounding box center [160, 321] width 8 height 10
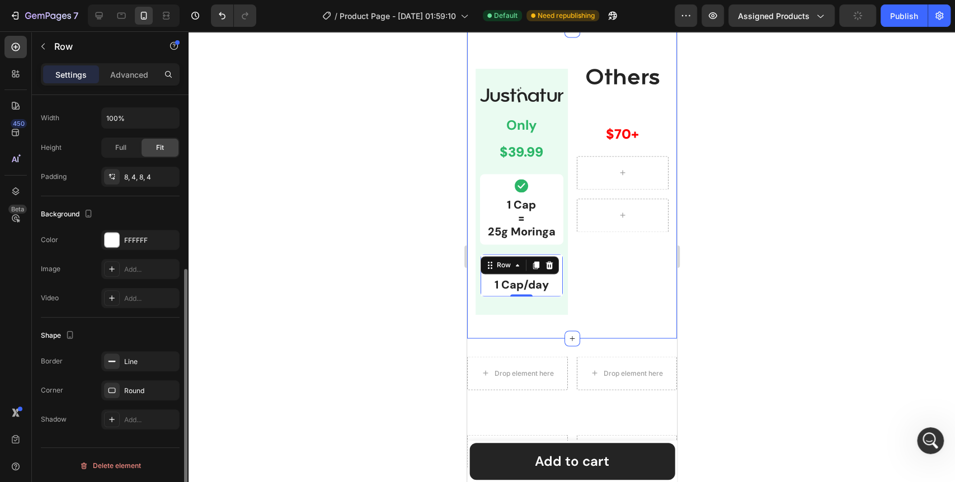
scroll to position [0, 0]
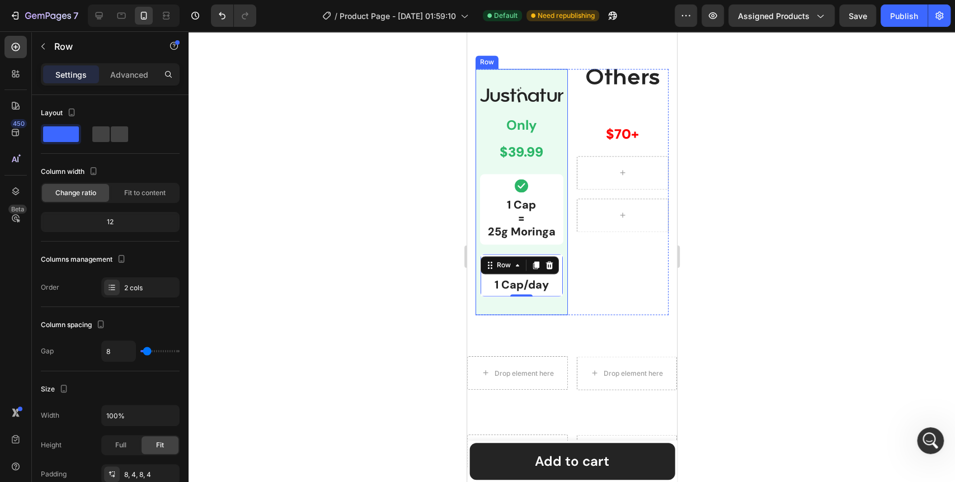
click at [376, 354] on div at bounding box center [572, 256] width 767 height 451
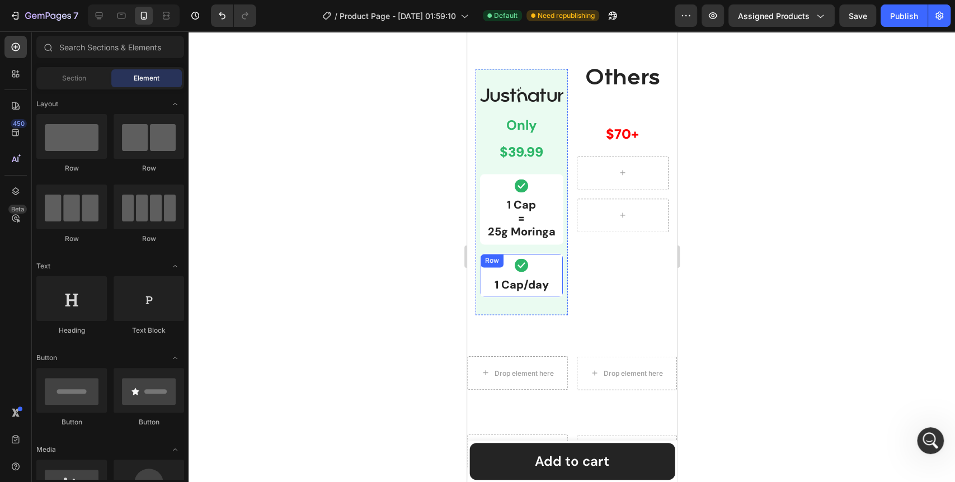
click at [551, 297] on div "Icon 1 Cap/day Text Block Row" at bounding box center [521, 276] width 83 height 44
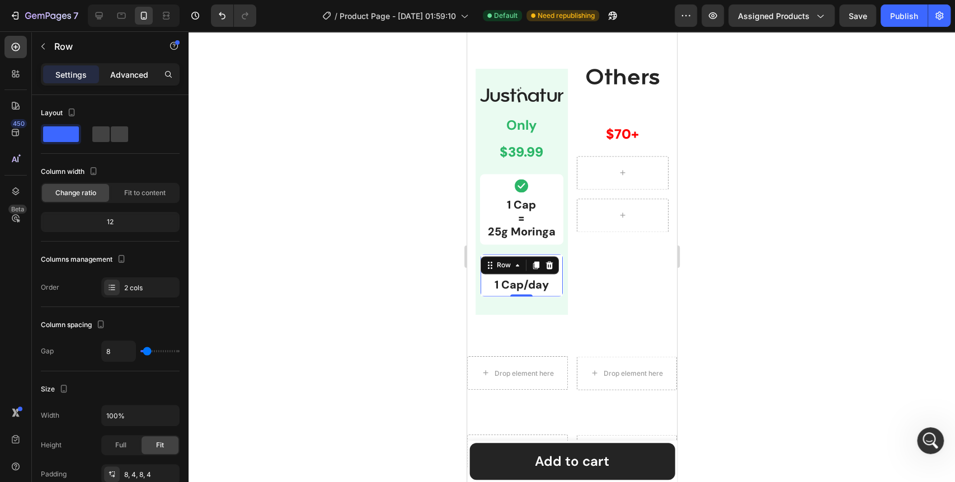
click at [125, 72] on p "Advanced" at bounding box center [129, 75] width 38 height 12
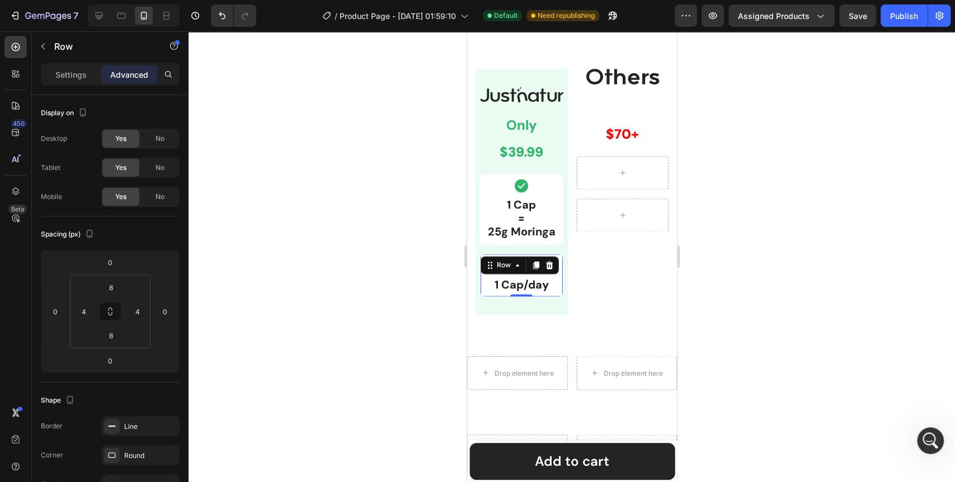
click at [401, 312] on div at bounding box center [572, 256] width 767 height 451
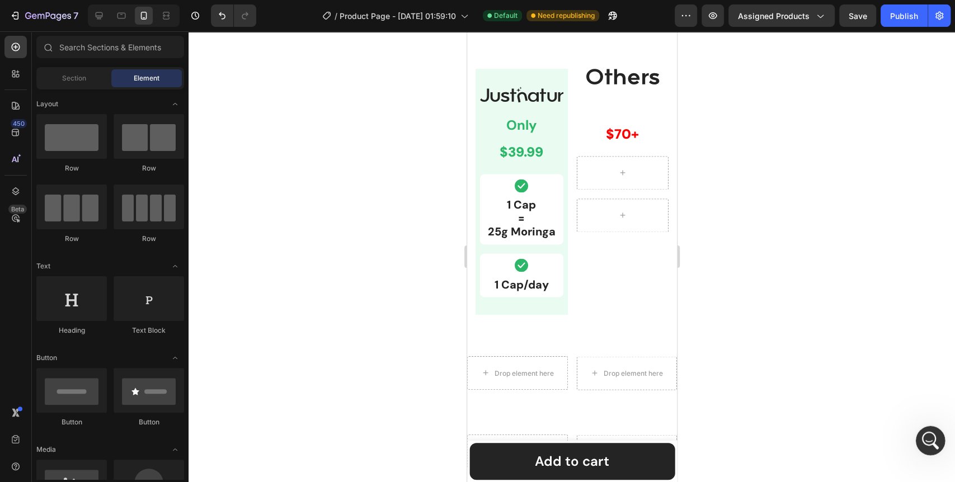
click at [941, 446] on div "Open Intercom Messenger" at bounding box center [929, 439] width 27 height 27
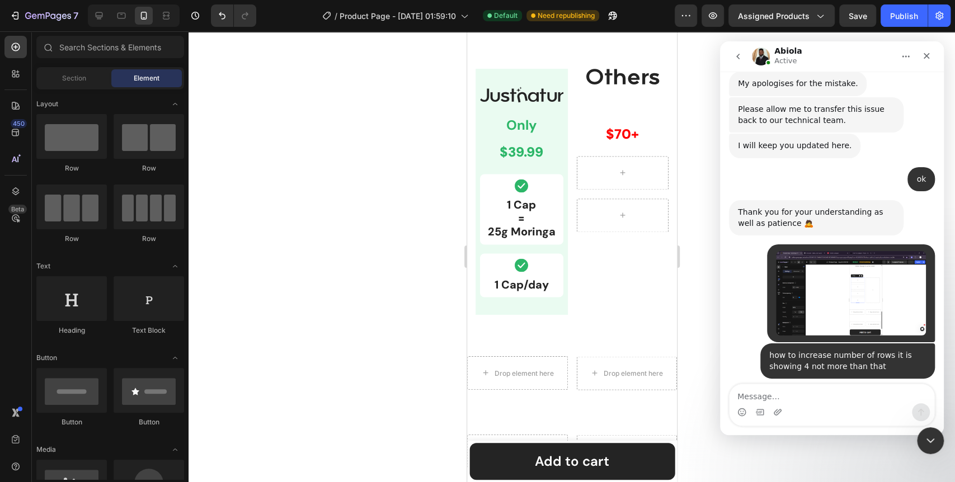
scroll to position [6106, 0]
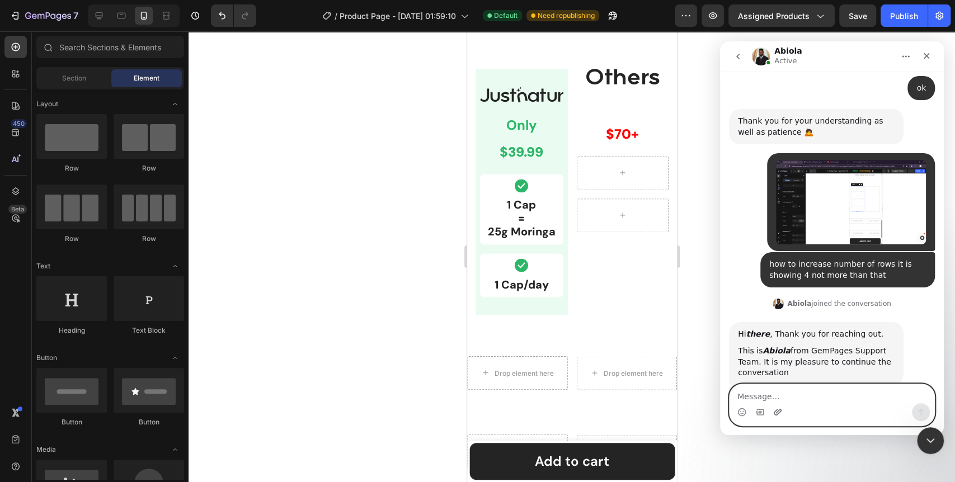
click at [778, 414] on icon "Upload attachment" at bounding box center [778, 412] width 8 height 6
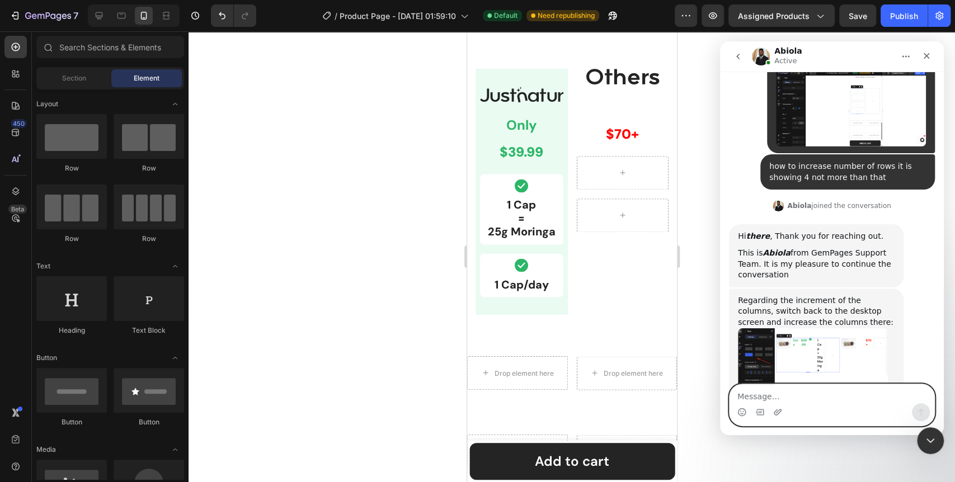
scroll to position [6205, 0]
click at [793, 403] on textarea "Message…" at bounding box center [832, 394] width 205 height 19
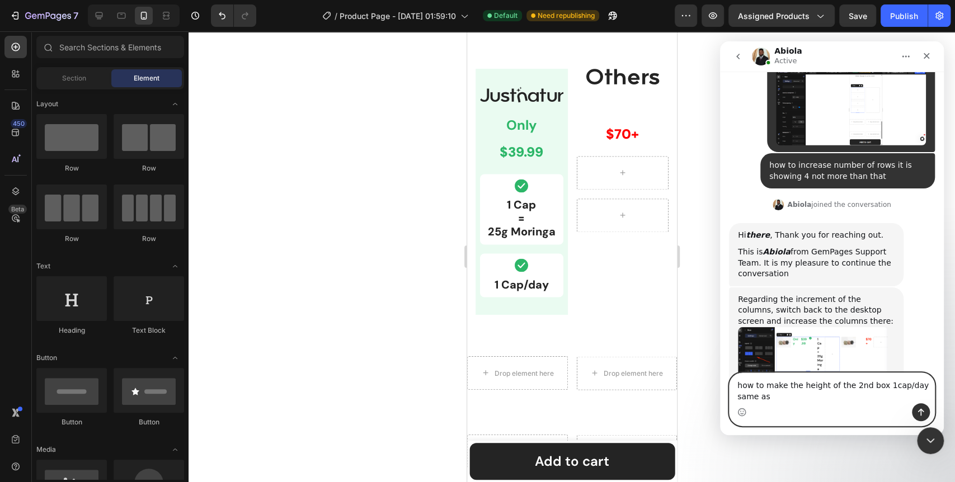
scroll to position [6216, 0]
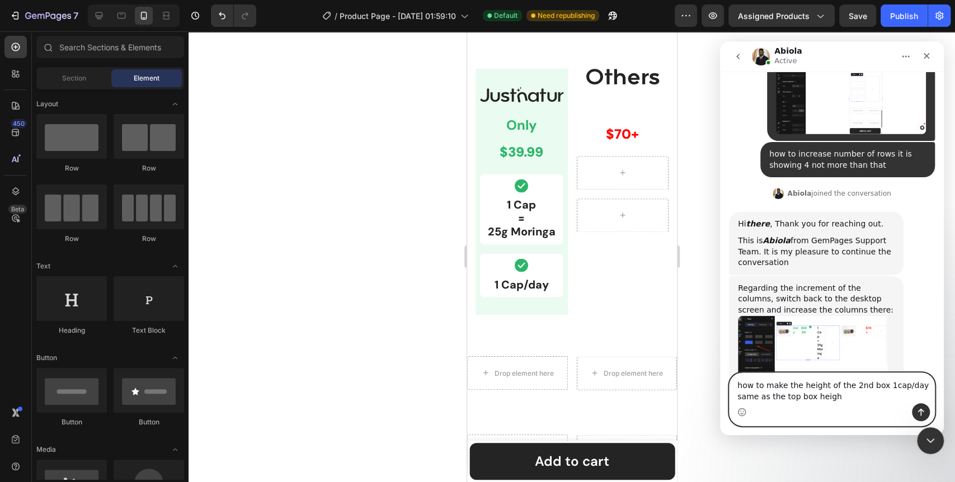
type textarea "how to make the height of the 2nd box 1cap/day same as the top box height"
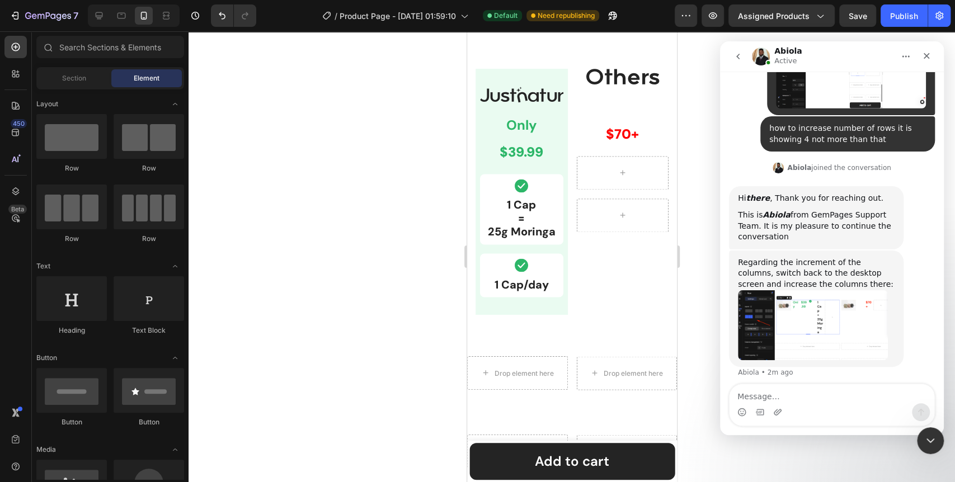
click at [331, 255] on div at bounding box center [572, 256] width 767 height 451
click at [931, 437] on icon "Close Intercom Messenger" at bounding box center [928, 439] width 13 height 13
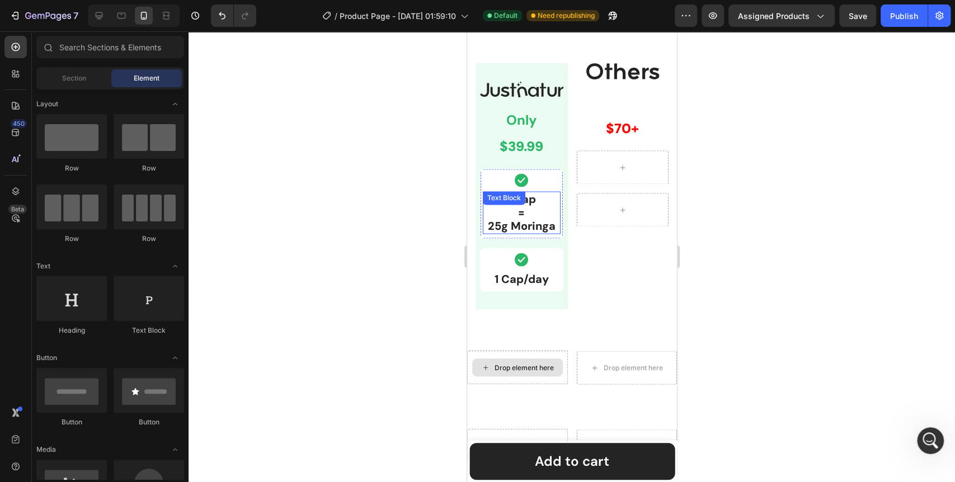
scroll to position [1175, 0]
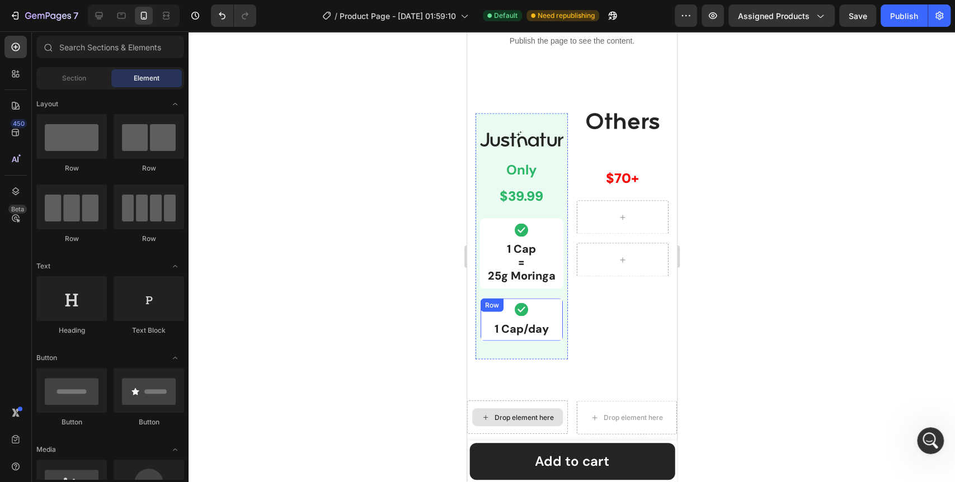
click at [557, 313] on div "Icon 1 Cap/day Text Block Row" at bounding box center [521, 320] width 83 height 44
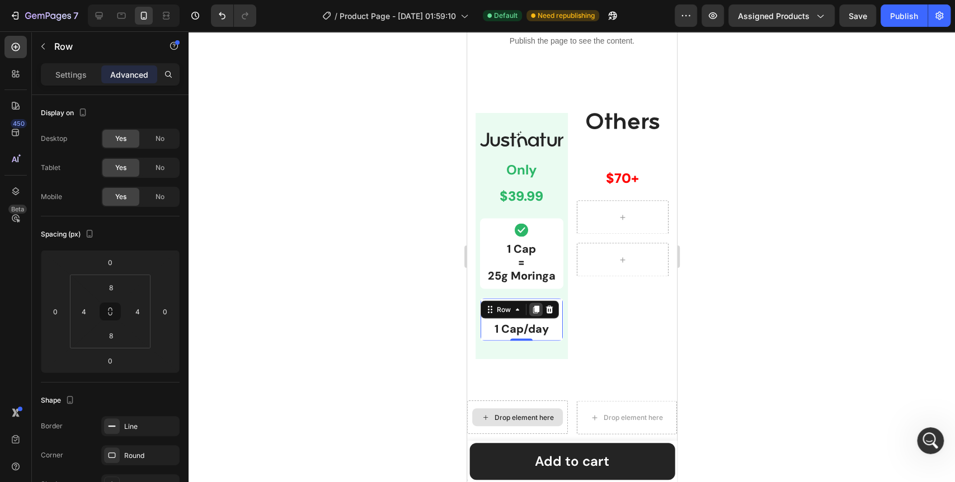
click at [536, 308] on icon at bounding box center [536, 310] width 6 height 8
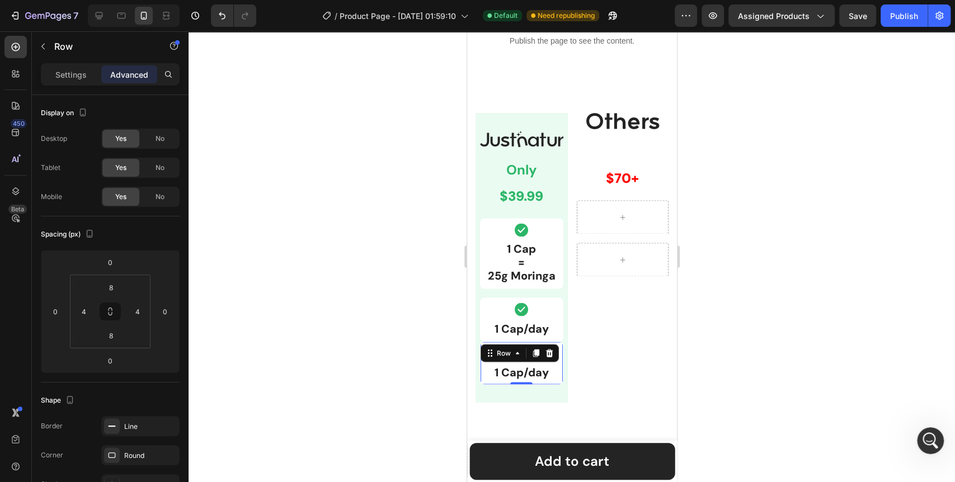
click at [410, 349] on div at bounding box center [572, 256] width 767 height 451
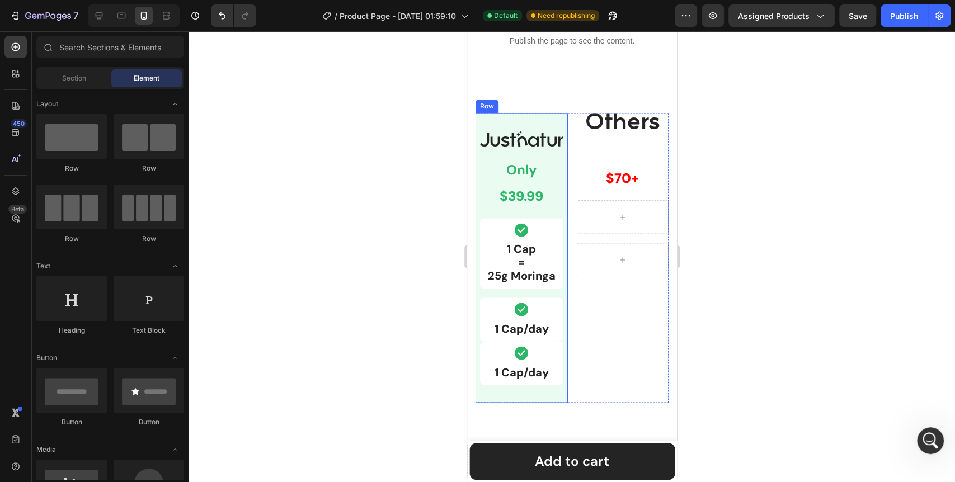
click at [505, 397] on div "Image Only Text Block $39.99 Text Block Row Icon 1 Cap = 25g Moringa Text Block…" at bounding box center [521, 258] width 92 height 290
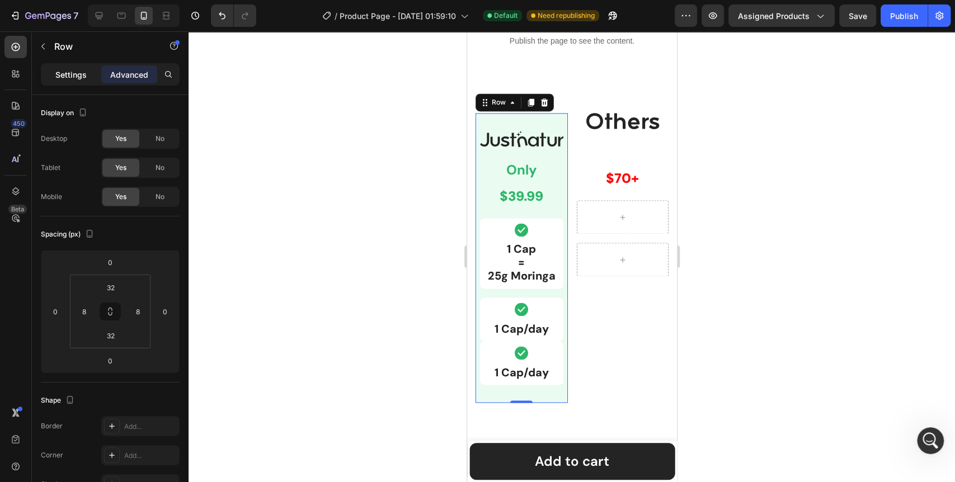
click at [59, 65] on div "Settings" at bounding box center [71, 74] width 56 height 18
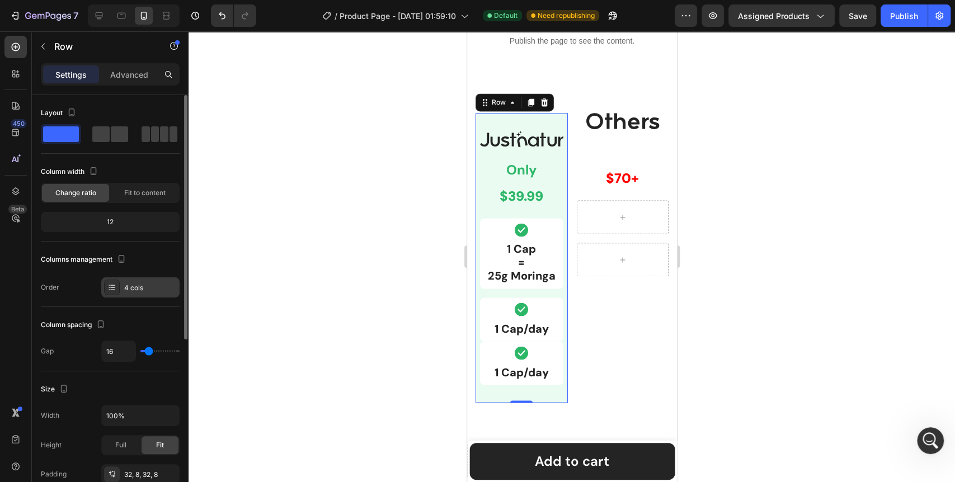
click at [107, 288] on icon at bounding box center [111, 287] width 9 height 9
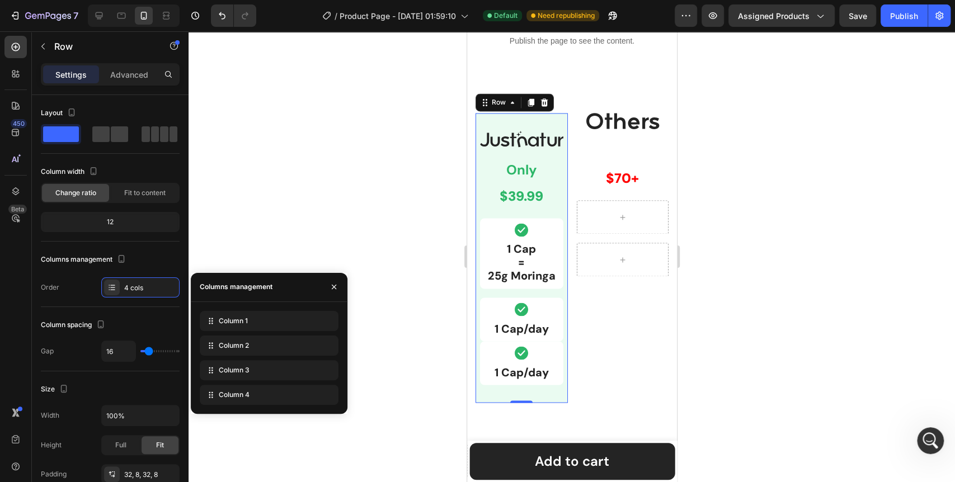
click at [381, 290] on div at bounding box center [572, 256] width 767 height 451
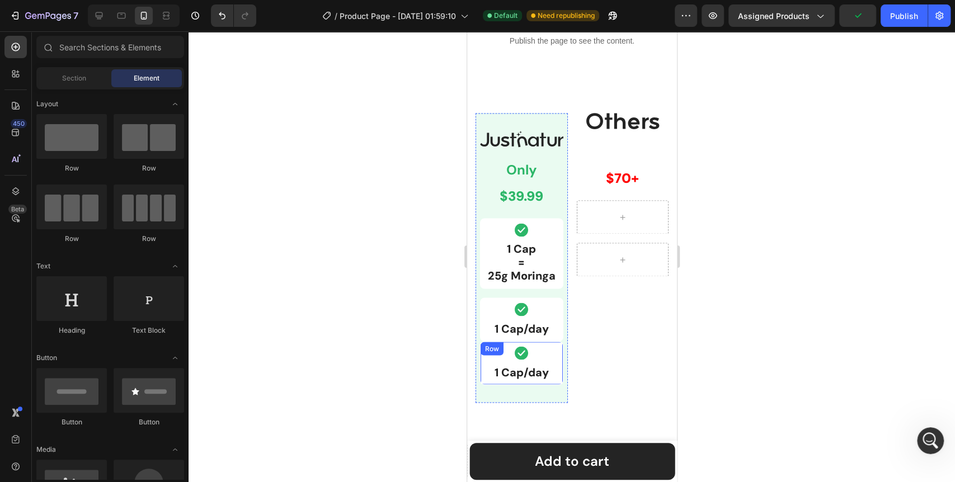
click at [556, 360] on div "Icon 1 Cap/day Text Block Row" at bounding box center [521, 363] width 83 height 44
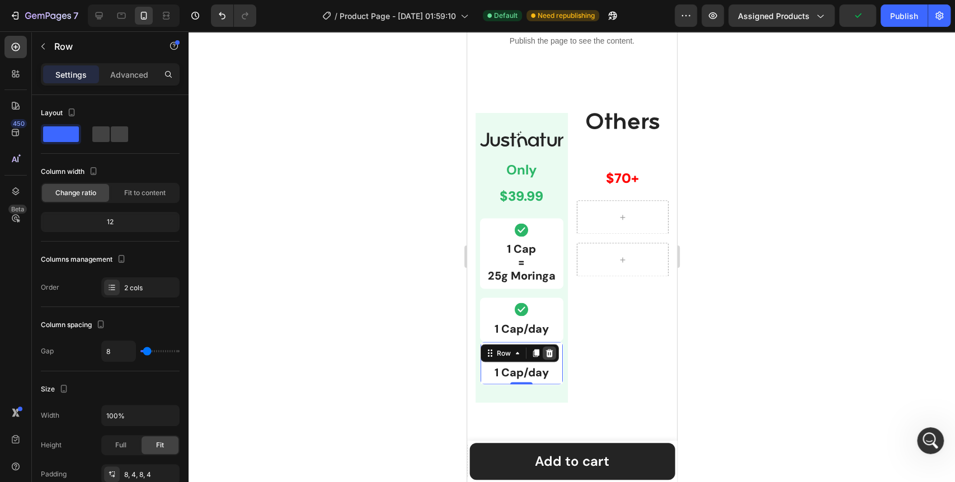
click at [551, 352] on icon at bounding box center [549, 353] width 7 height 8
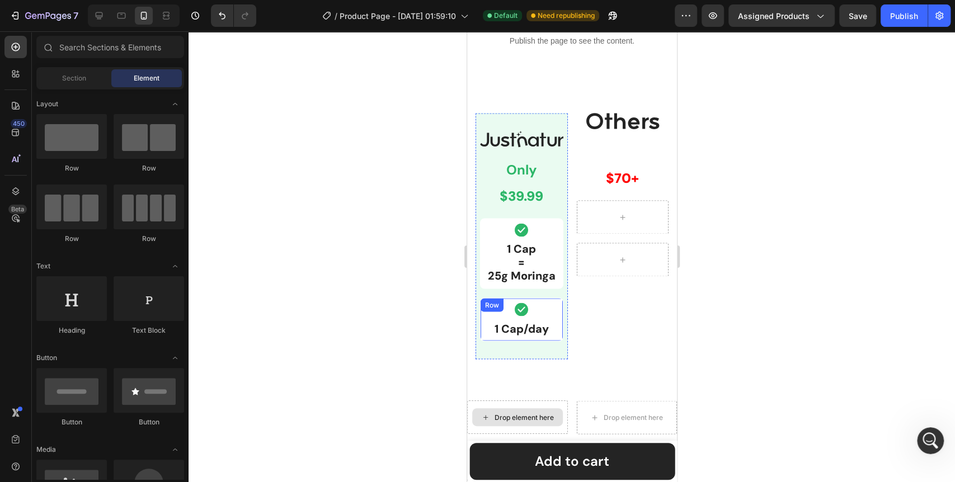
click at [558, 335] on div "Icon 1 Cap/day Text Block Row" at bounding box center [521, 320] width 83 height 44
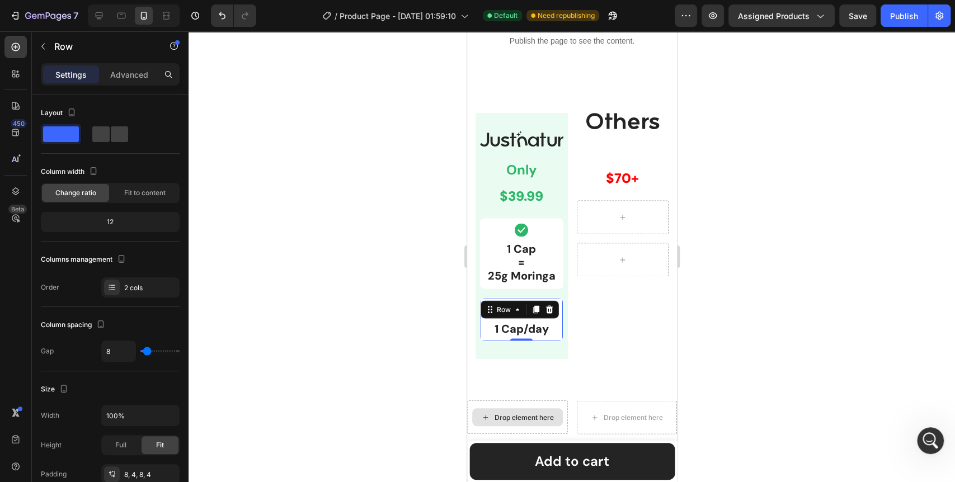
click at [367, 364] on div at bounding box center [572, 256] width 767 height 451
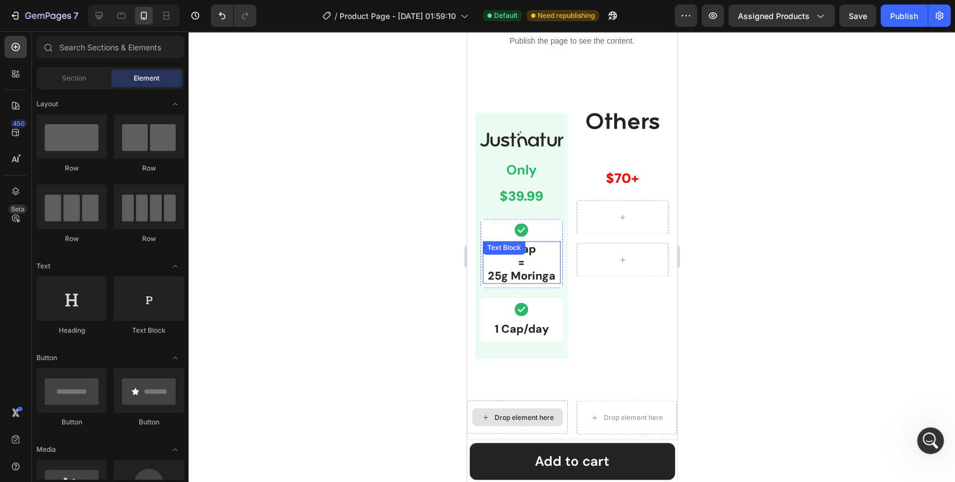
click at [525, 270] on p "1 Cap = 25g Moringa" at bounding box center [522, 262] width 76 height 40
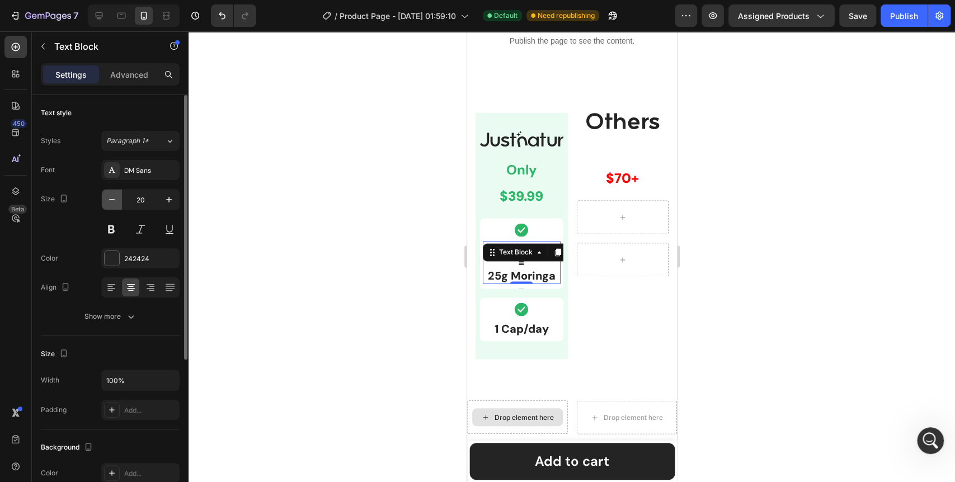
click at [114, 199] on icon "button" at bounding box center [112, 199] width 6 height 1
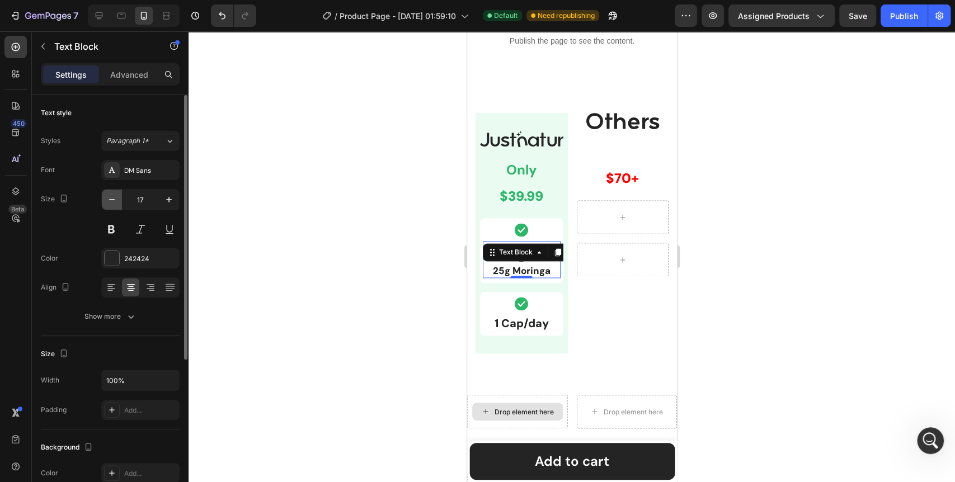
type input "16"
click at [376, 292] on div at bounding box center [572, 256] width 767 height 451
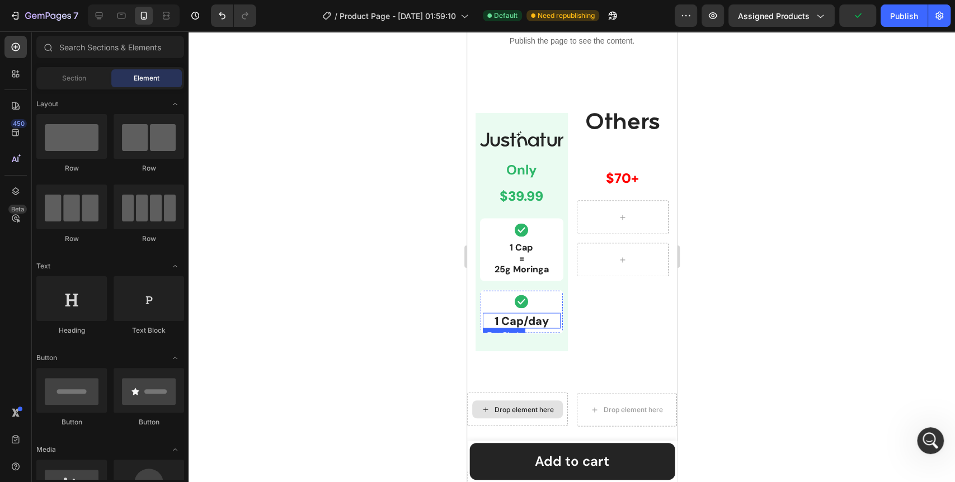
click at [515, 320] on p "1 Cap/day" at bounding box center [522, 320] width 76 height 13
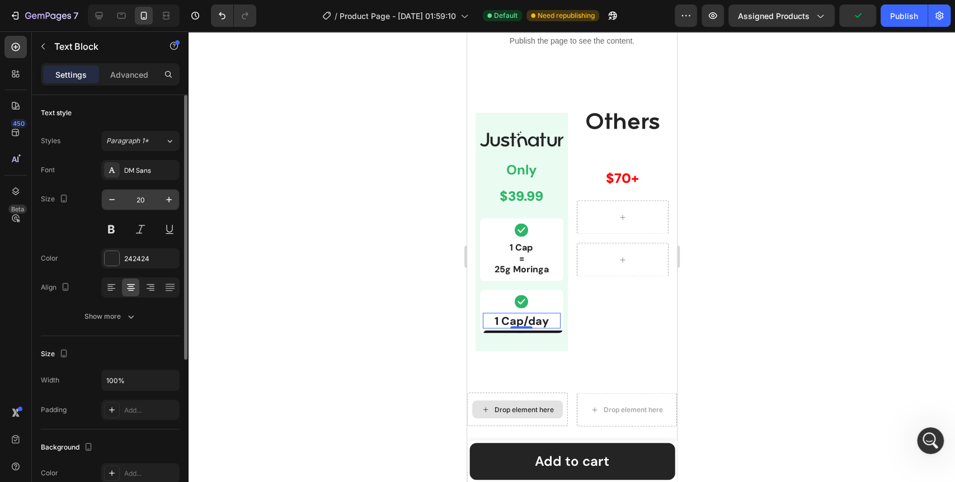
click at [143, 203] on input "20" at bounding box center [140, 200] width 37 height 20
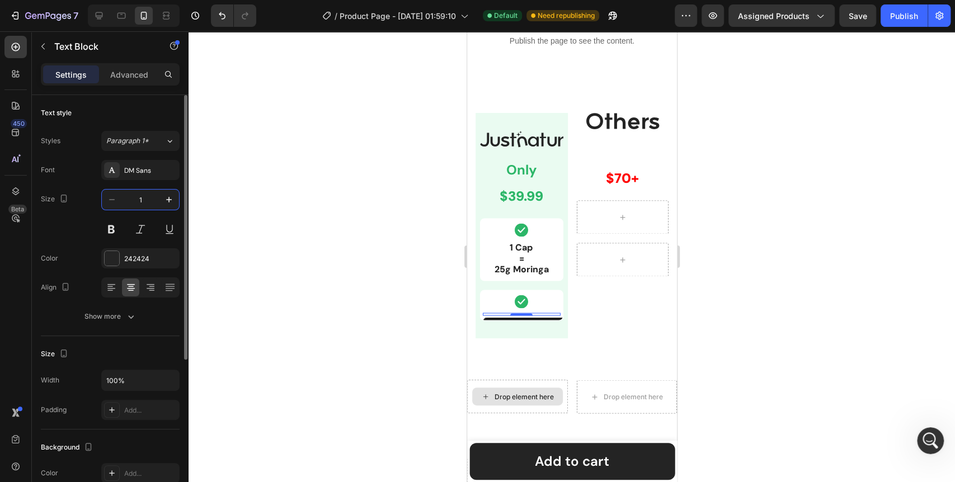
type input "16"
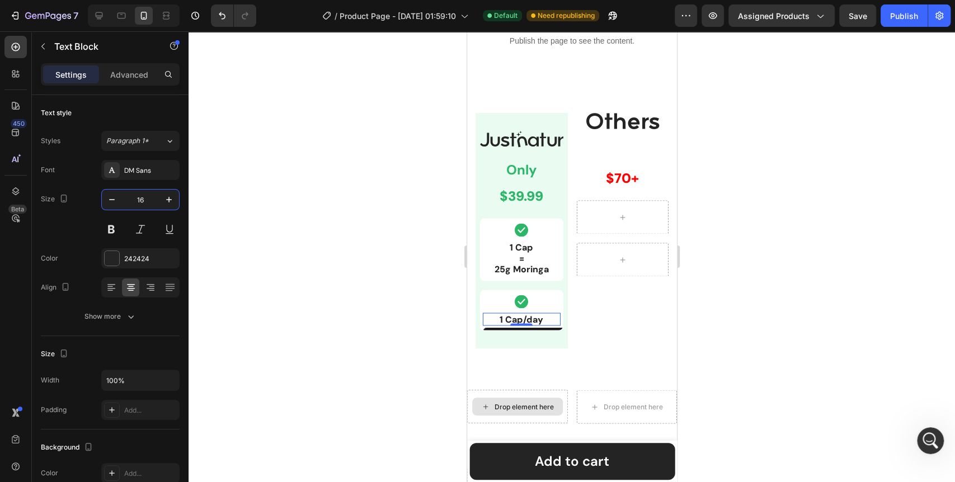
click at [340, 279] on div at bounding box center [572, 256] width 767 height 451
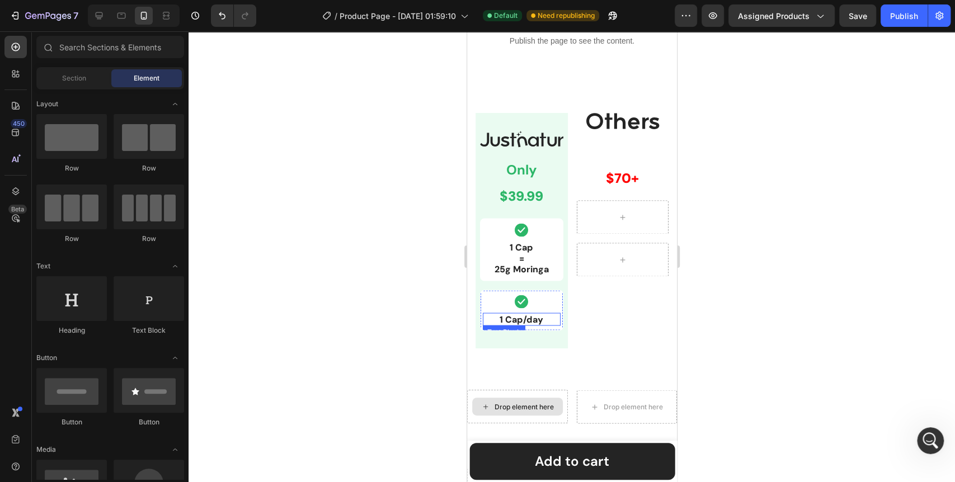
click at [517, 318] on p "1 Cap/day" at bounding box center [522, 319] width 76 height 11
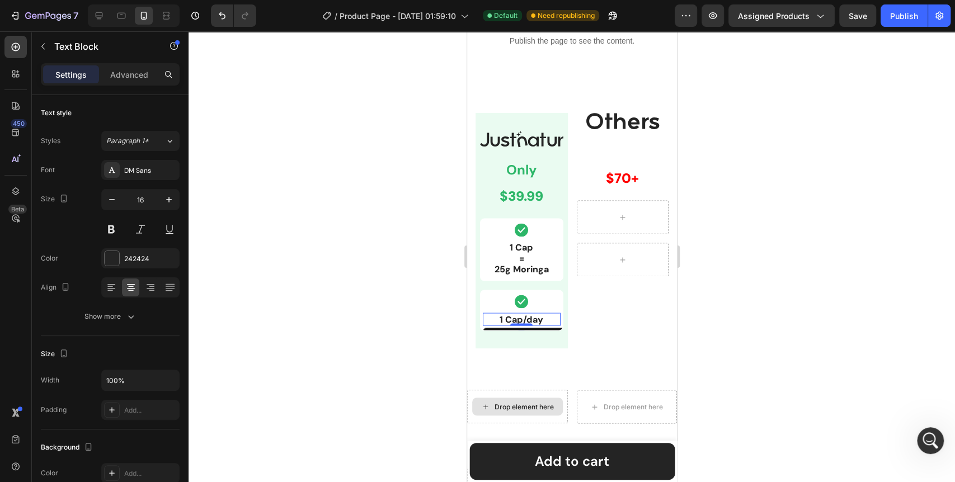
click at [383, 343] on div at bounding box center [572, 256] width 767 height 451
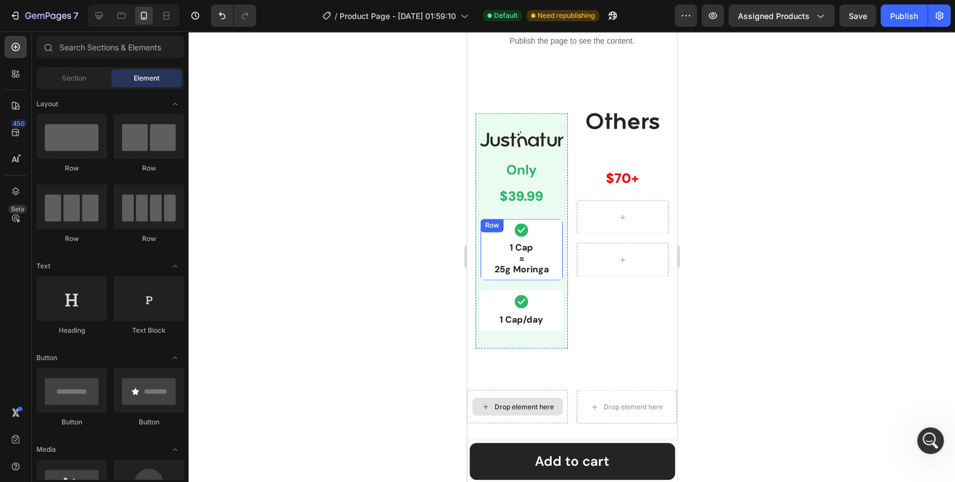
click at [549, 276] on div "Icon 1 Cap = 25g Moringa Text Block Row" at bounding box center [521, 249] width 83 height 63
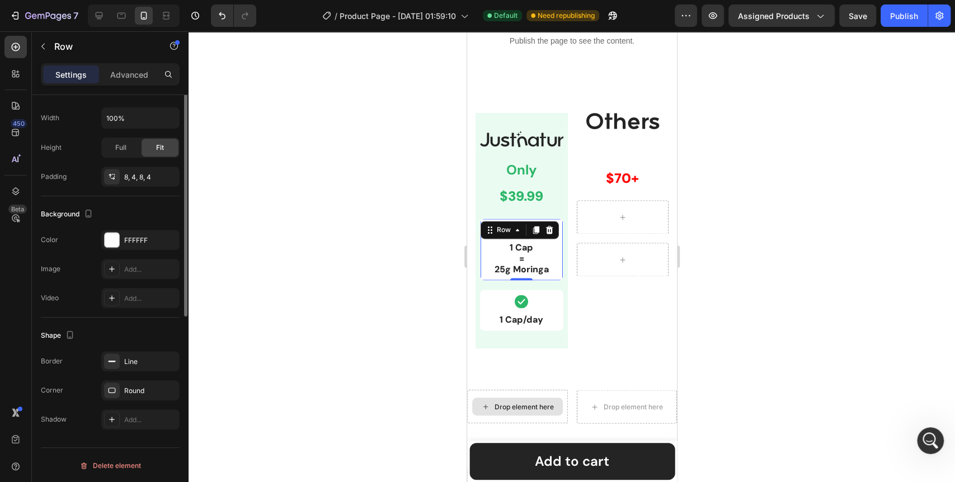
scroll to position [0, 0]
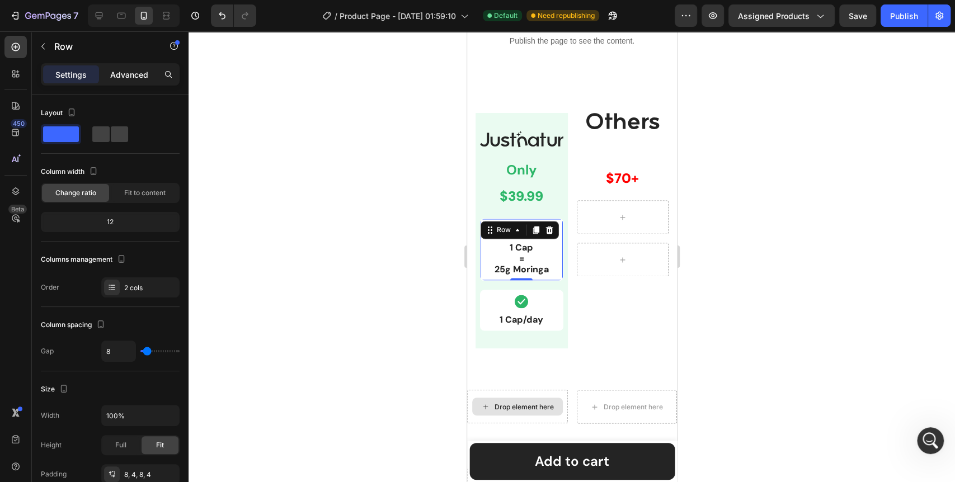
click at [134, 71] on p "Advanced" at bounding box center [129, 75] width 38 height 12
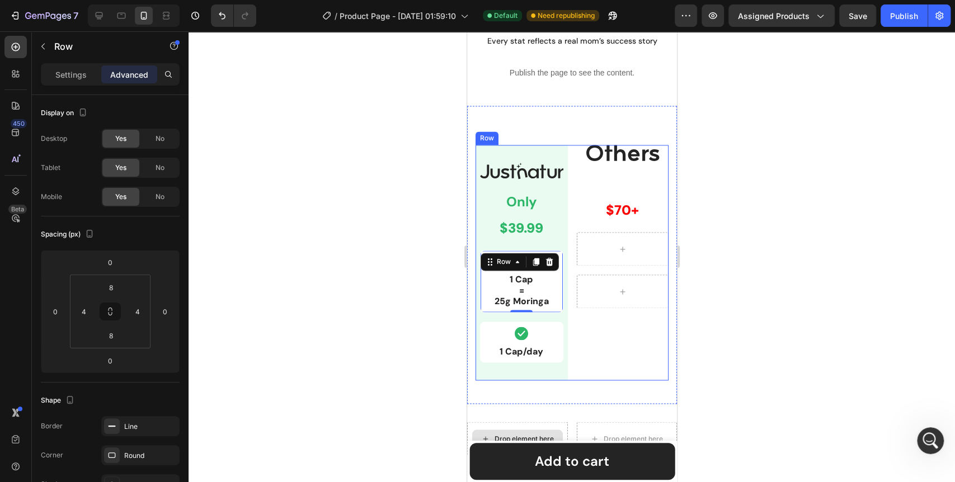
scroll to position [1113, 0]
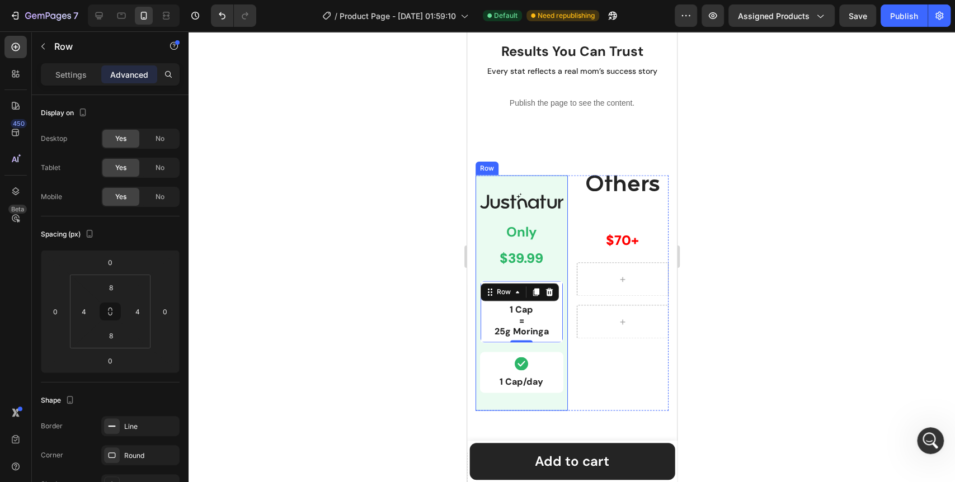
click at [390, 349] on div at bounding box center [572, 256] width 767 height 451
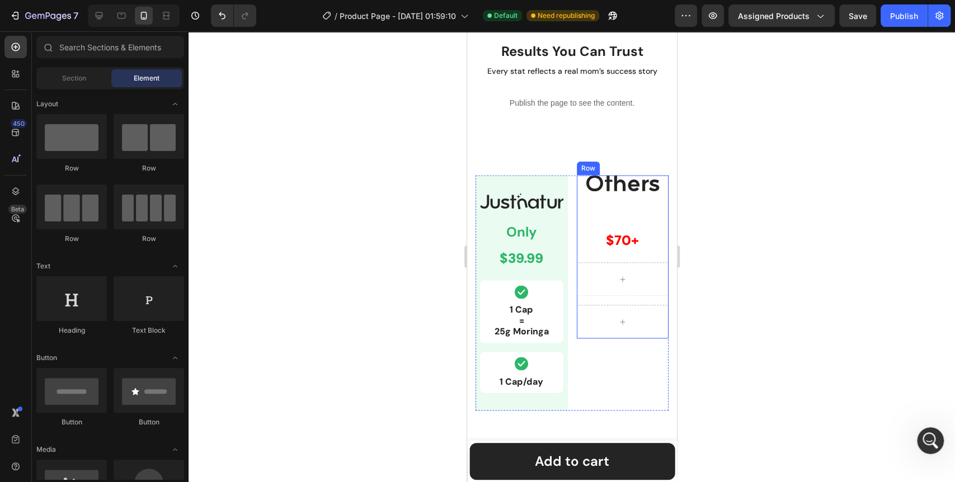
click at [653, 194] on div "Image Text Block $70+ Text Block Row Row" at bounding box center [622, 256] width 92 height 163
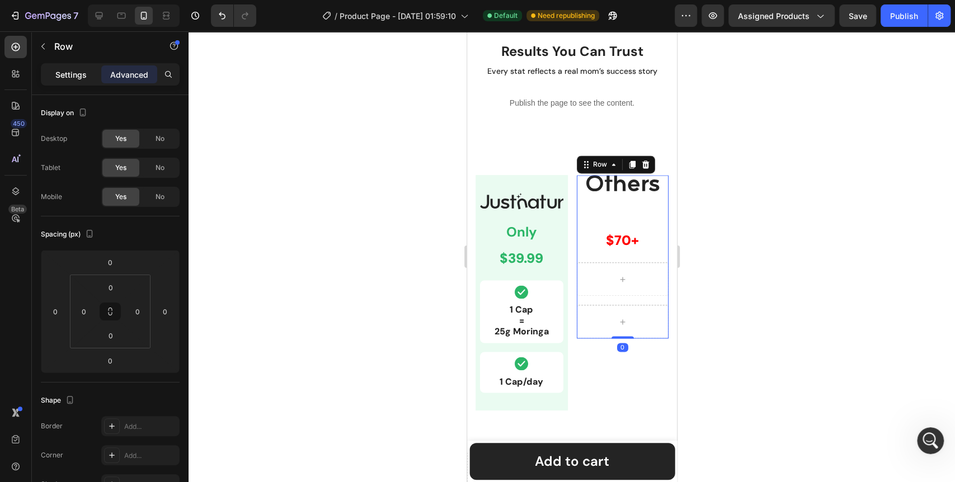
click at [77, 71] on p "Settings" at bounding box center [70, 75] width 31 height 12
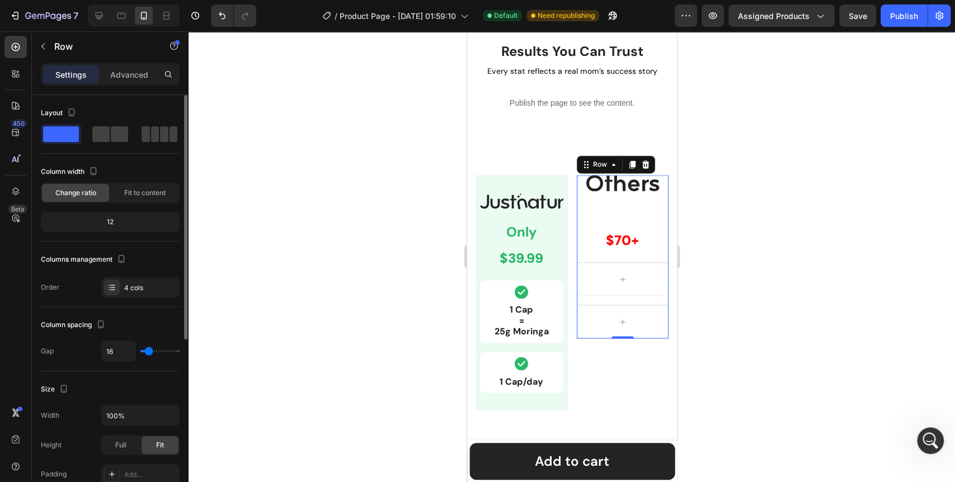
scroll to position [186, 0]
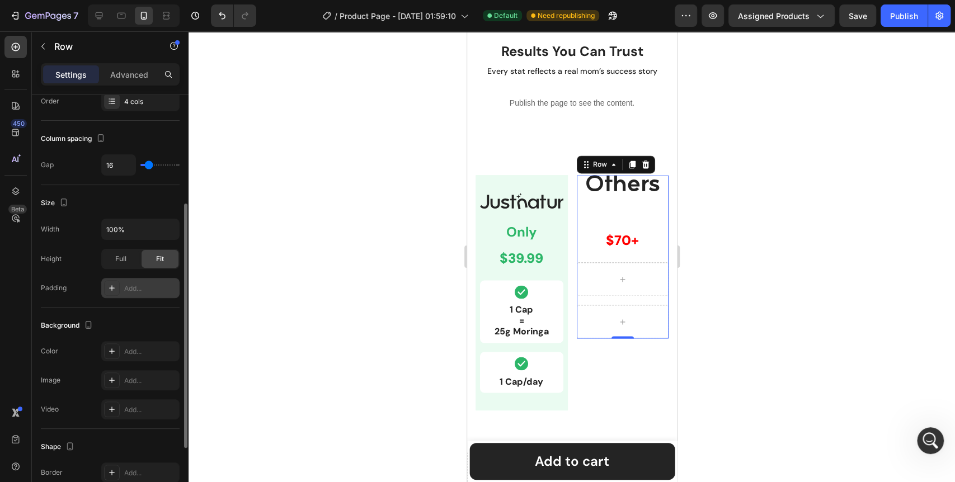
click at [110, 285] on icon at bounding box center [111, 288] width 9 height 9
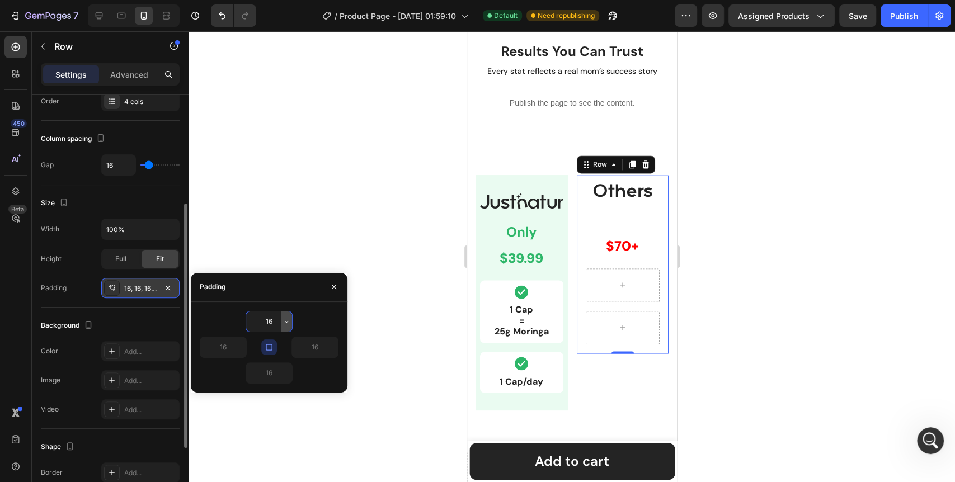
click at [287, 321] on icon "button" at bounding box center [286, 321] width 9 height 9
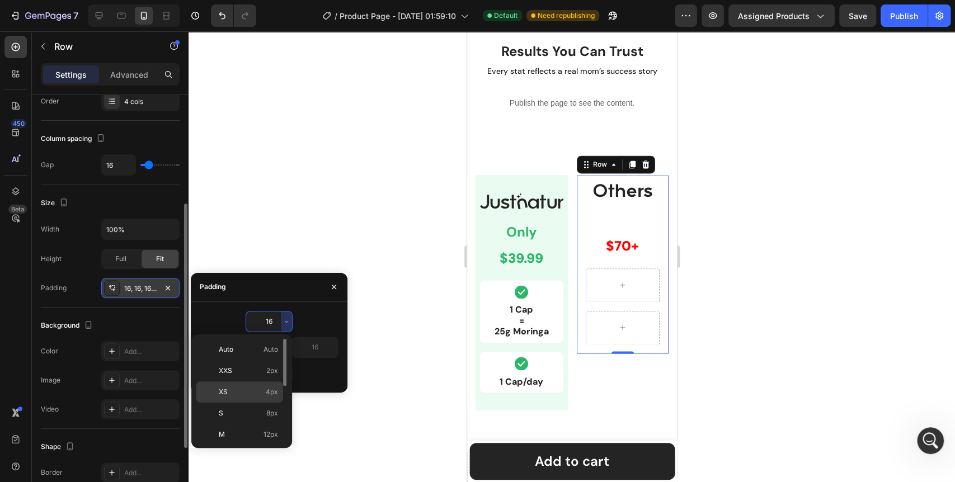
scroll to position [62, 0]
click at [245, 432] on p "2XL 32px" at bounding box center [248, 437] width 59 height 10
type input "32"
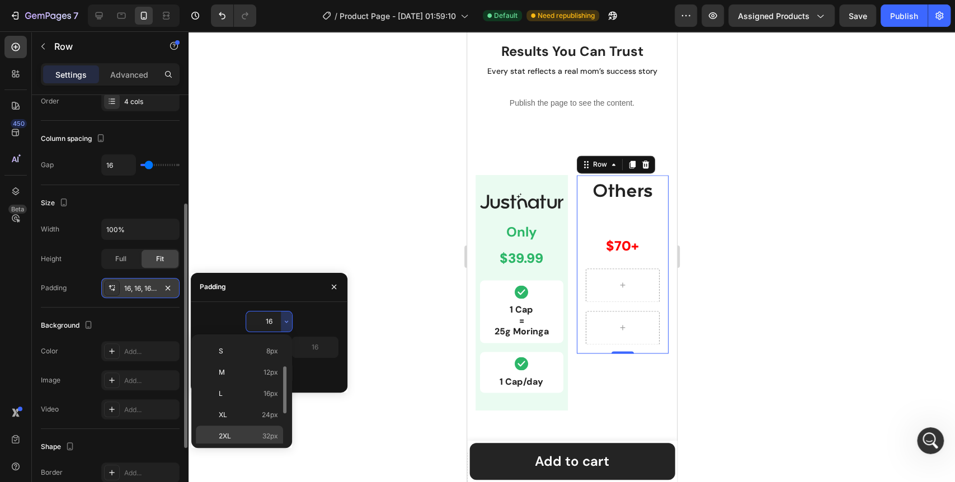
type input "32"
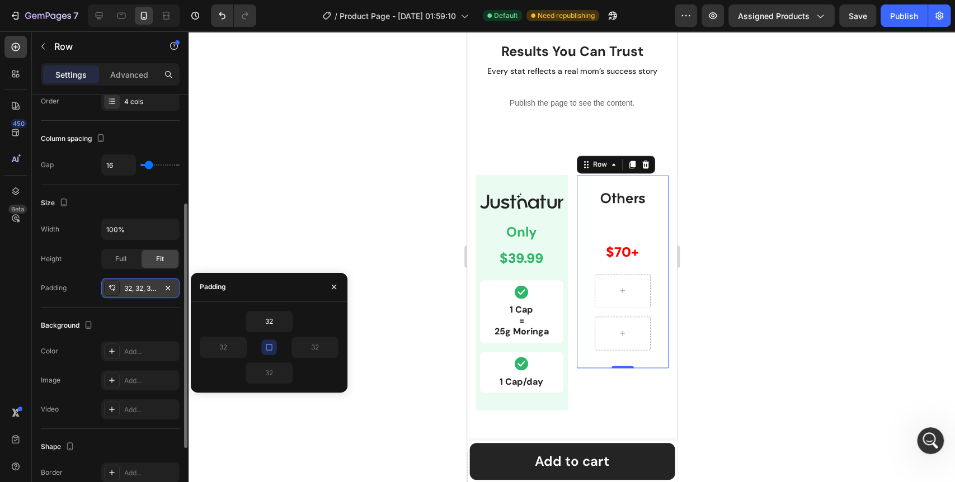
click at [270, 347] on icon "button" at bounding box center [269, 347] width 9 height 9
click at [477, 244] on div "Image Only Text Block $39.99 Text Block Row Icon 1 Cap = 25g Moringa Text Block…" at bounding box center [521, 293] width 92 height 236
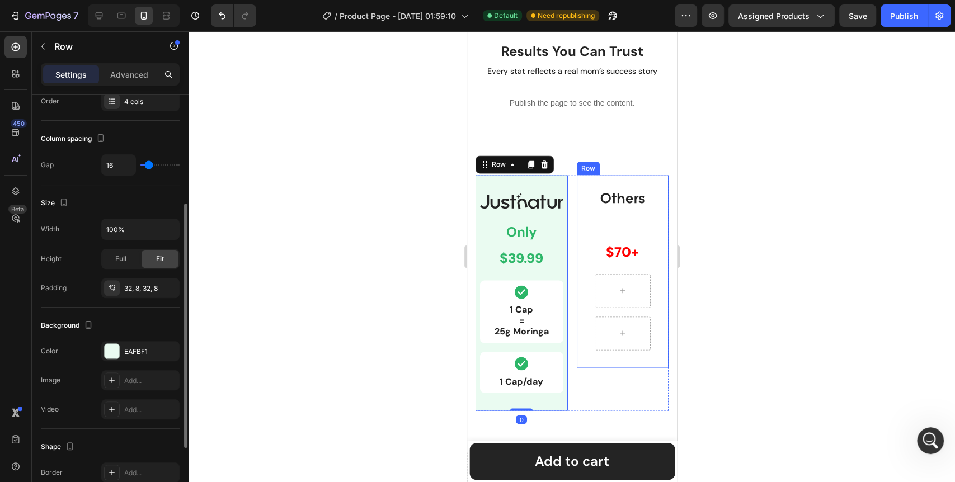
click at [579, 256] on div "Image Text Block $70+ Text Block Row Row" at bounding box center [622, 271] width 92 height 193
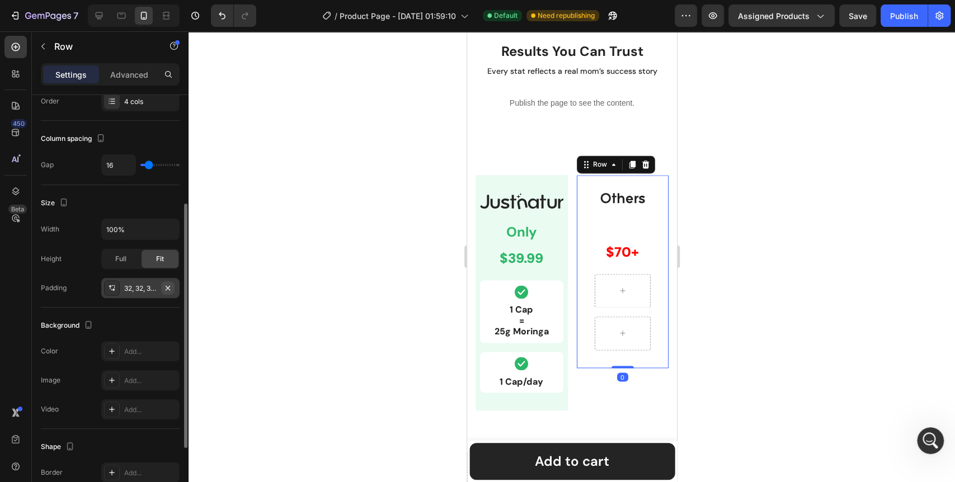
click at [165, 288] on icon "button" at bounding box center [167, 288] width 9 height 9
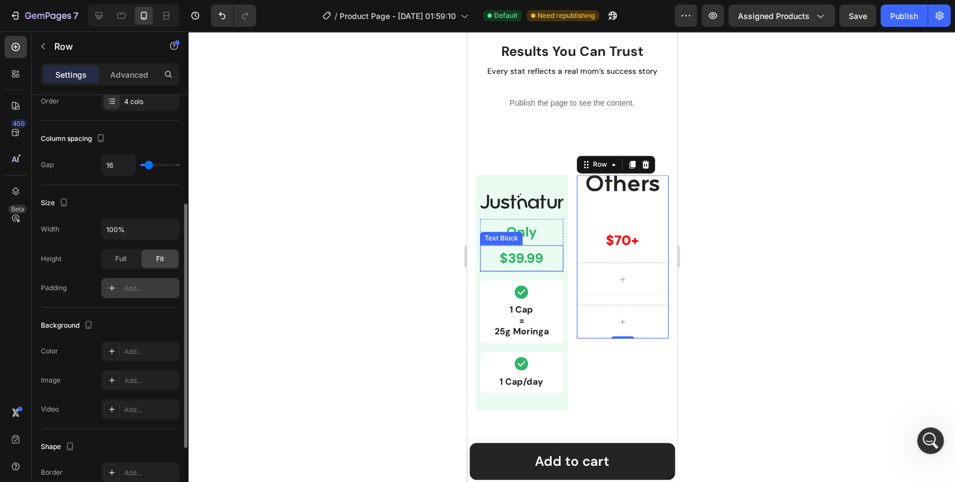
click at [116, 289] on icon at bounding box center [111, 288] width 9 height 9
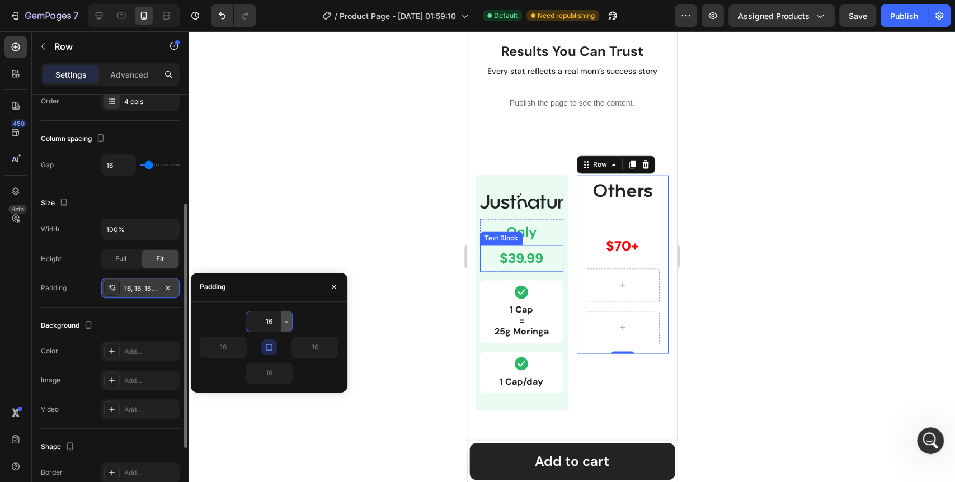
click at [286, 321] on icon "button" at bounding box center [286, 321] width 9 height 9
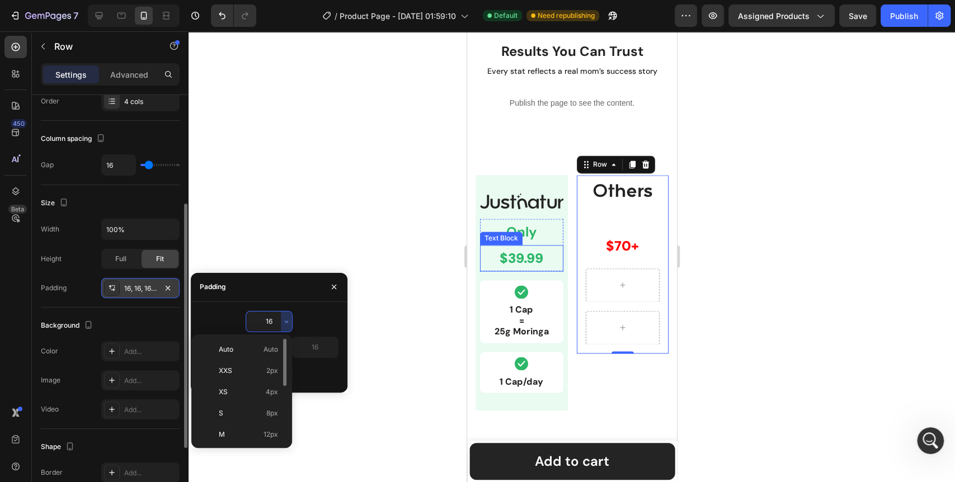
scroll to position [124, 0]
click at [255, 373] on p "2XL 32px" at bounding box center [248, 374] width 59 height 10
type input "32"
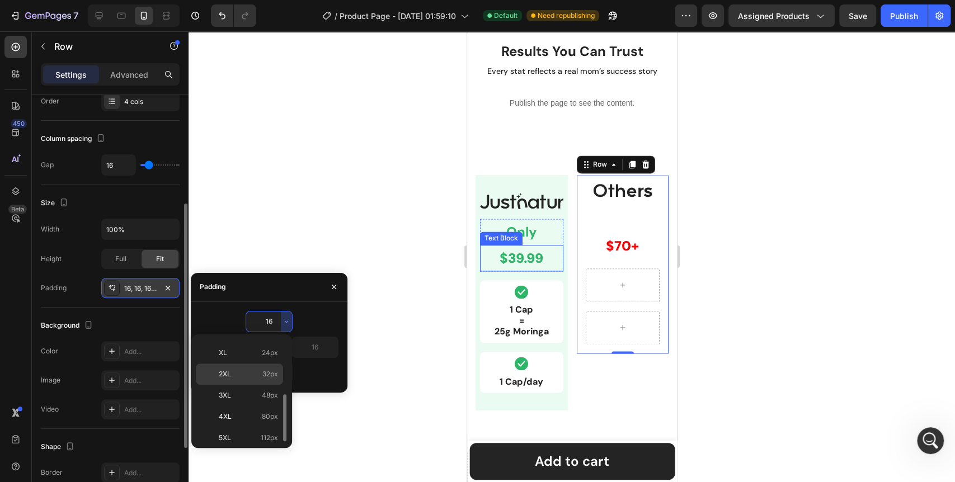
type input "32"
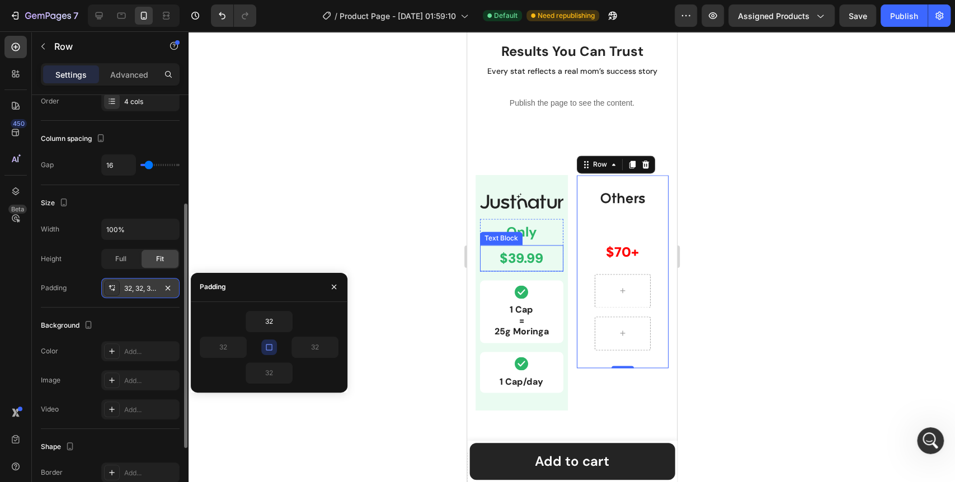
click at [273, 346] on icon "button" at bounding box center [269, 347] width 9 height 9
click at [224, 350] on input "32" at bounding box center [223, 347] width 46 height 20
click at [241, 350] on icon "button" at bounding box center [240, 347] width 9 height 9
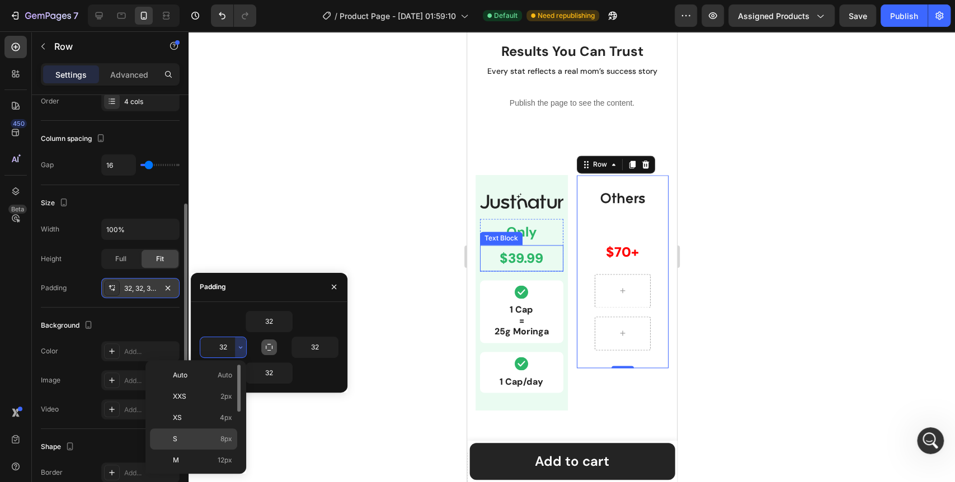
click at [208, 450] on div "S 8px" at bounding box center [193, 460] width 87 height 21
type input "8"
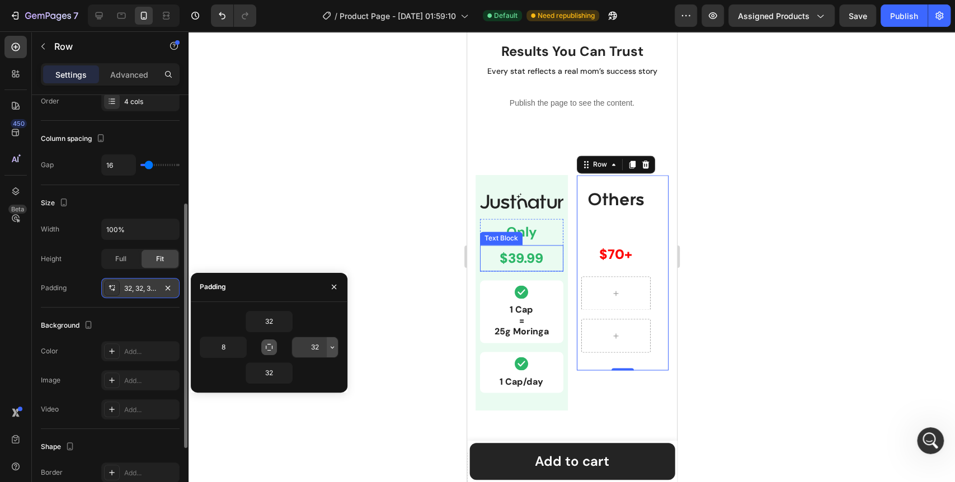
click at [330, 349] on icon "button" at bounding box center [332, 347] width 9 height 9
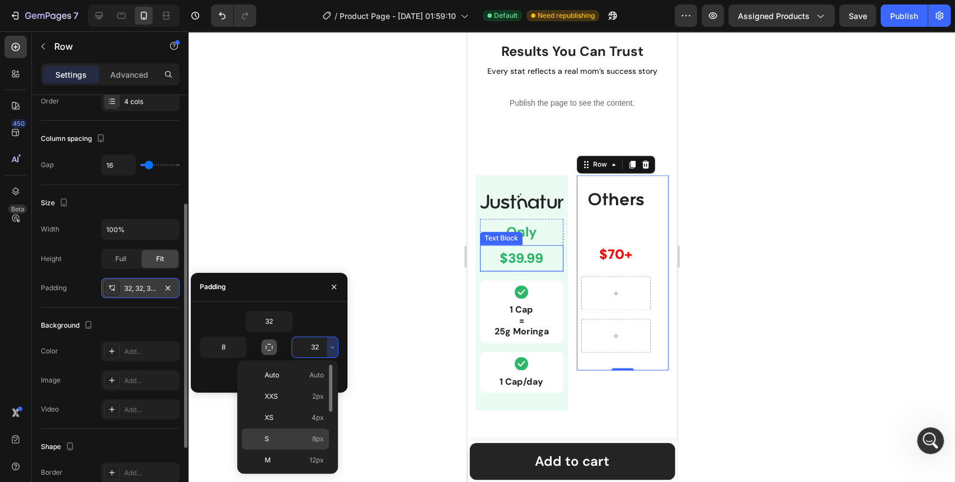
click at [303, 435] on p "S 8px" at bounding box center [294, 439] width 59 height 10
type input "8"
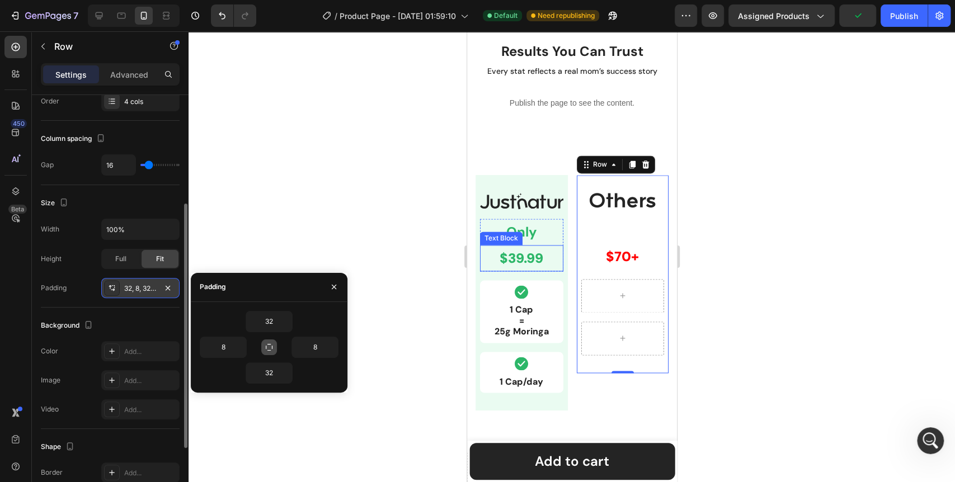
click at [419, 341] on div at bounding box center [572, 256] width 767 height 451
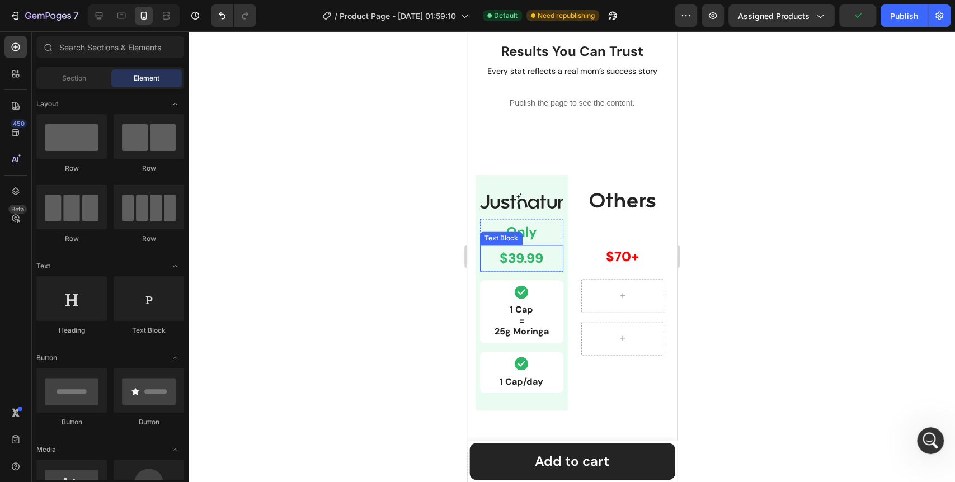
click at [345, 348] on div at bounding box center [572, 256] width 767 height 451
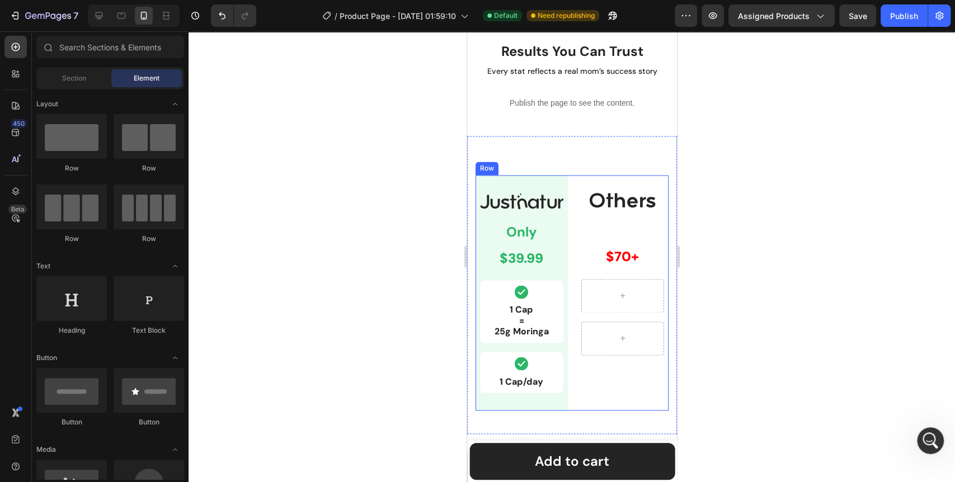
click at [597, 377] on div "Image Text Block $70+ Text Block Row Row" at bounding box center [622, 293] width 92 height 236
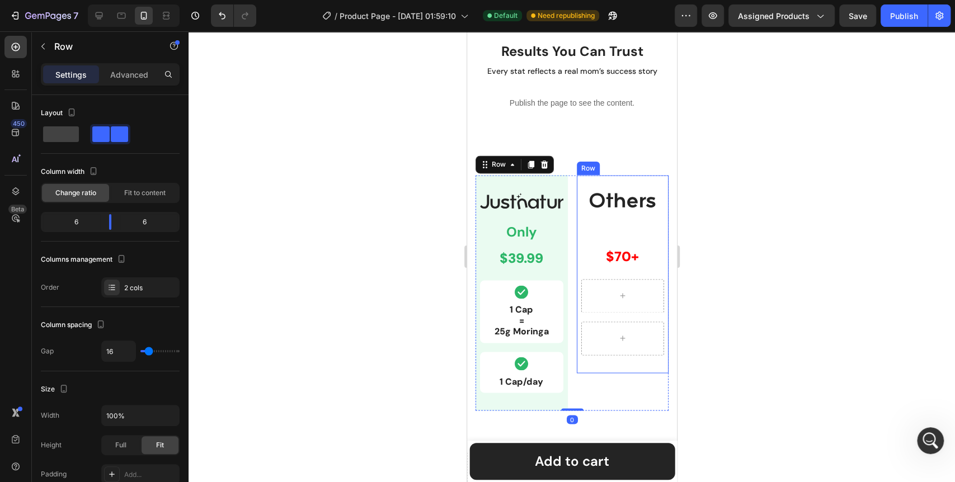
click at [624, 365] on div "Image Text Block $70+ Text Block Row Row" at bounding box center [622, 274] width 92 height 198
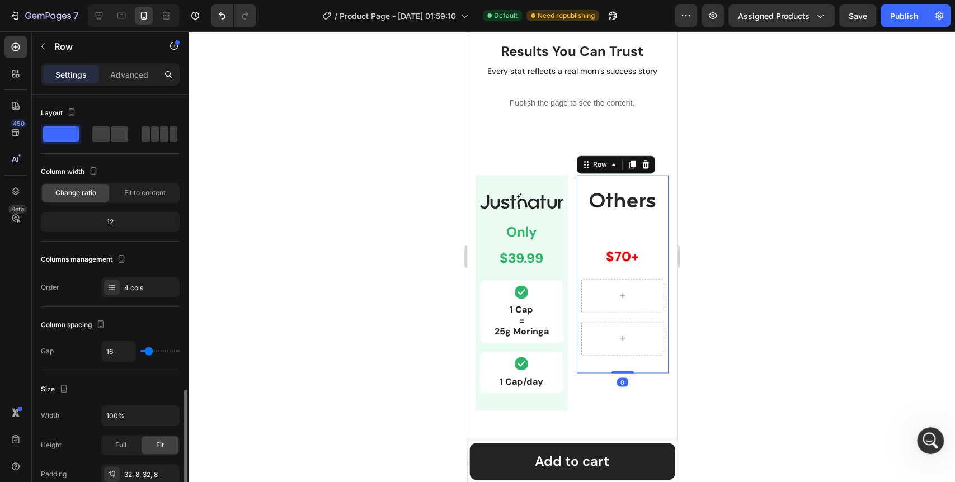
scroll to position [186, 0]
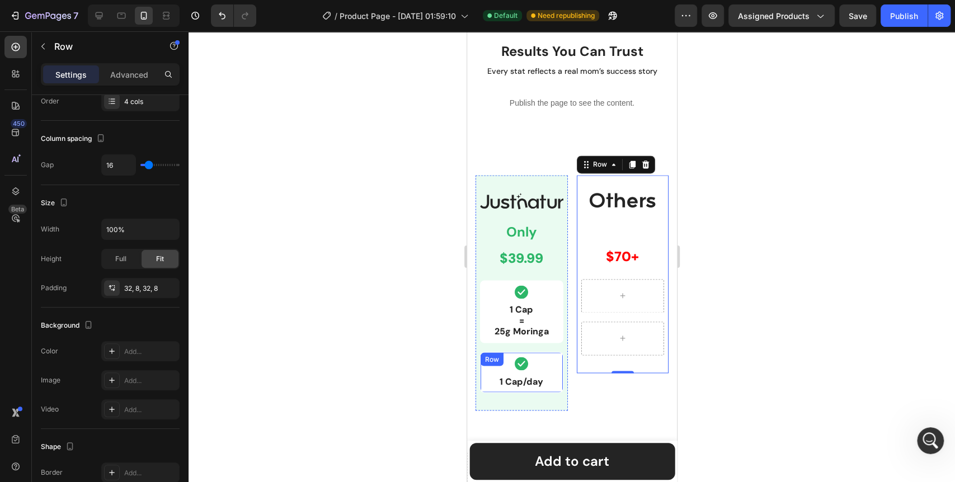
click at [556, 364] on div "Icon 1 Cap/day Text Block Row" at bounding box center [521, 372] width 83 height 41
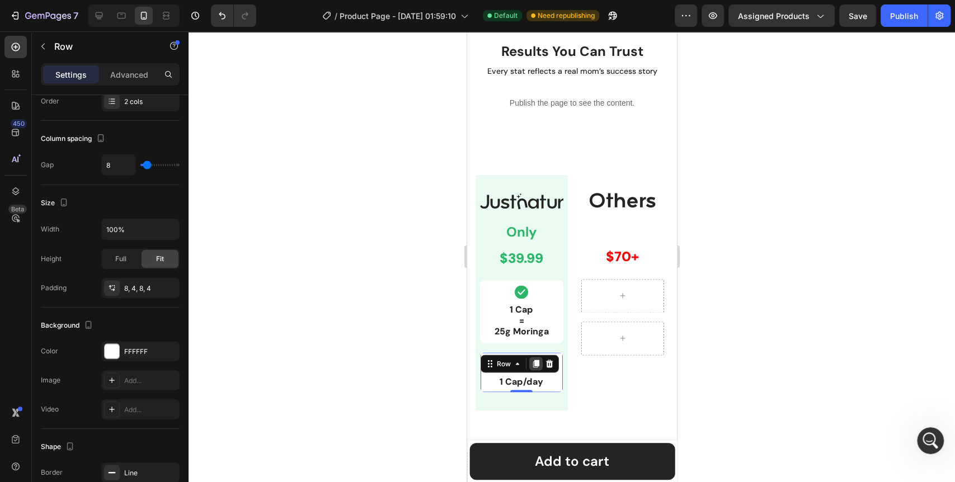
click at [534, 360] on icon at bounding box center [536, 364] width 6 height 8
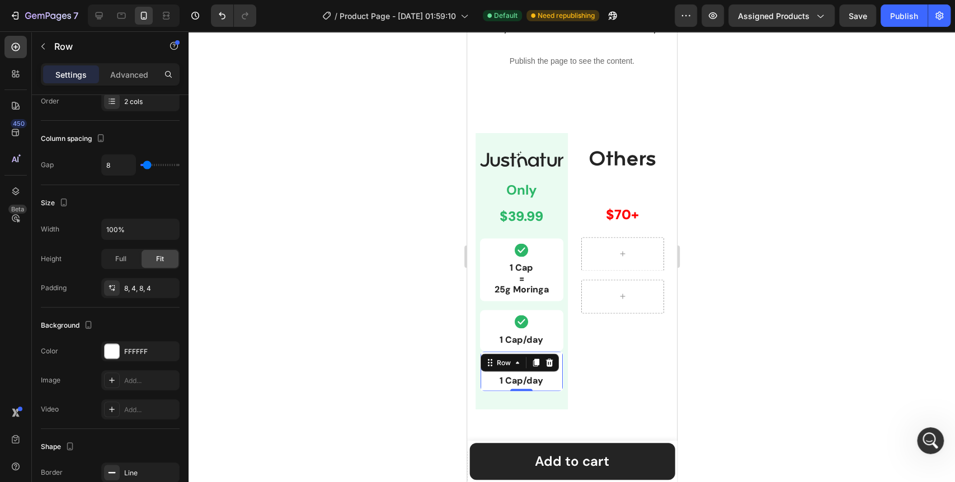
scroll to position [1175, 0]
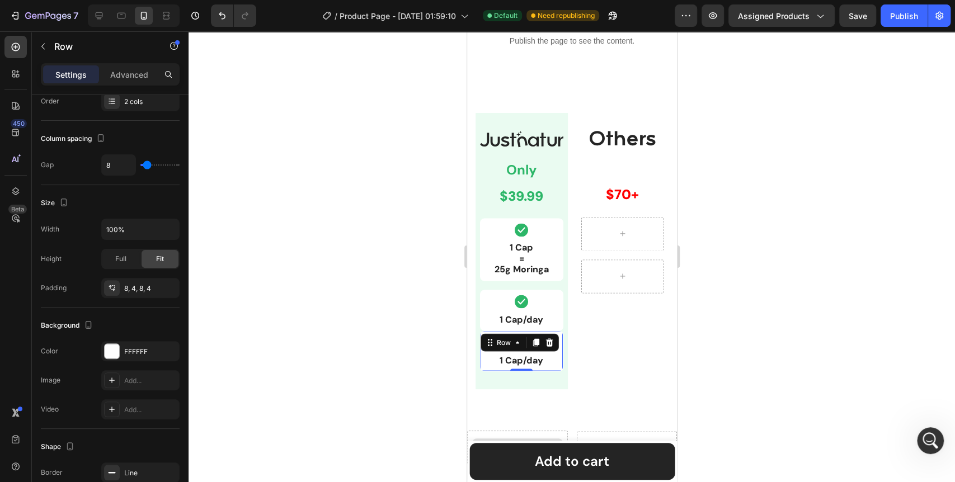
click at [303, 384] on div at bounding box center [572, 256] width 767 height 451
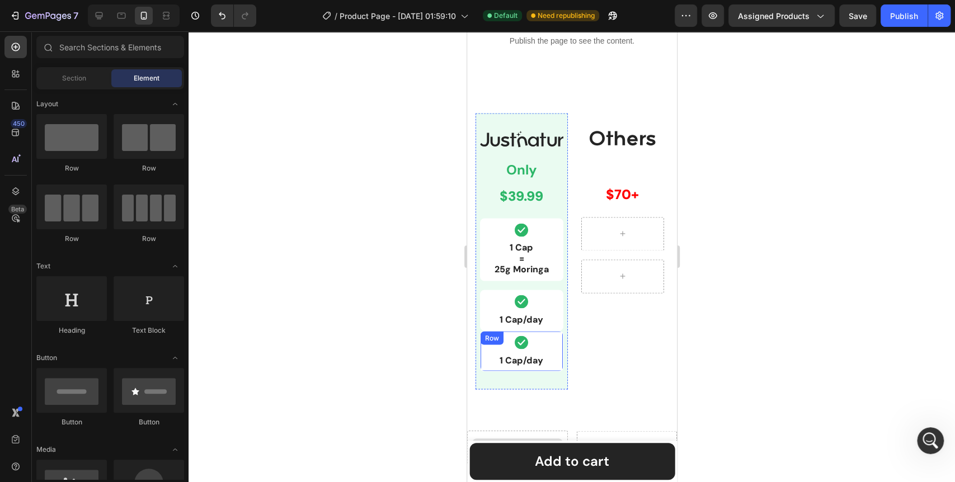
click at [482, 331] on div "Icon 1 Cap/day Text Block Row" at bounding box center [521, 351] width 83 height 41
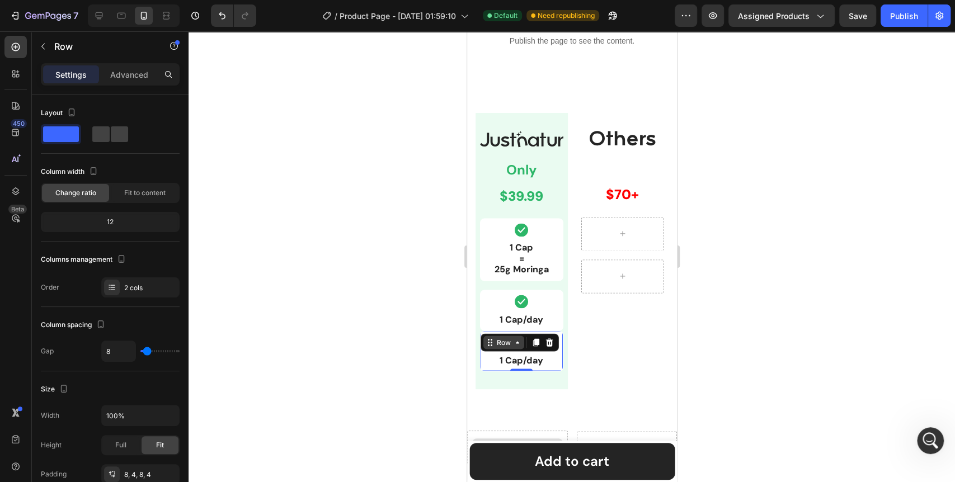
click at [514, 341] on icon at bounding box center [517, 342] width 9 height 9
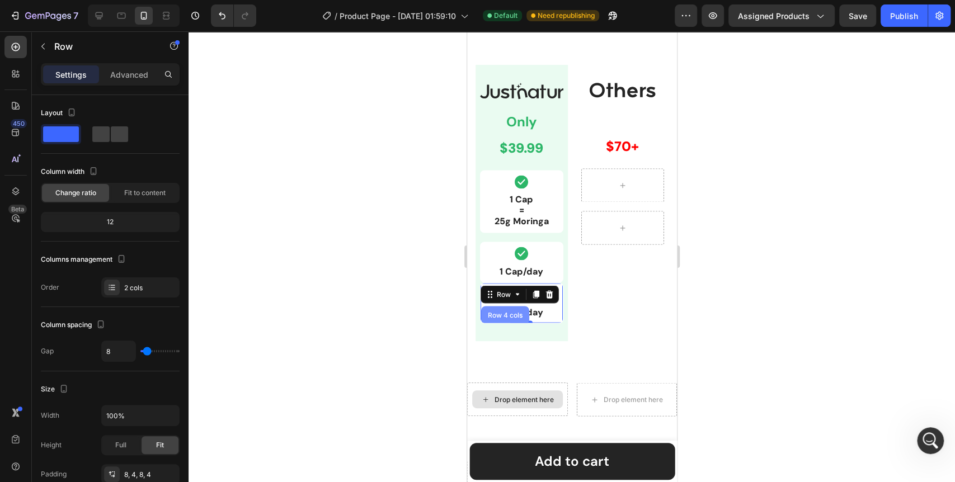
scroll to position [1237, 0]
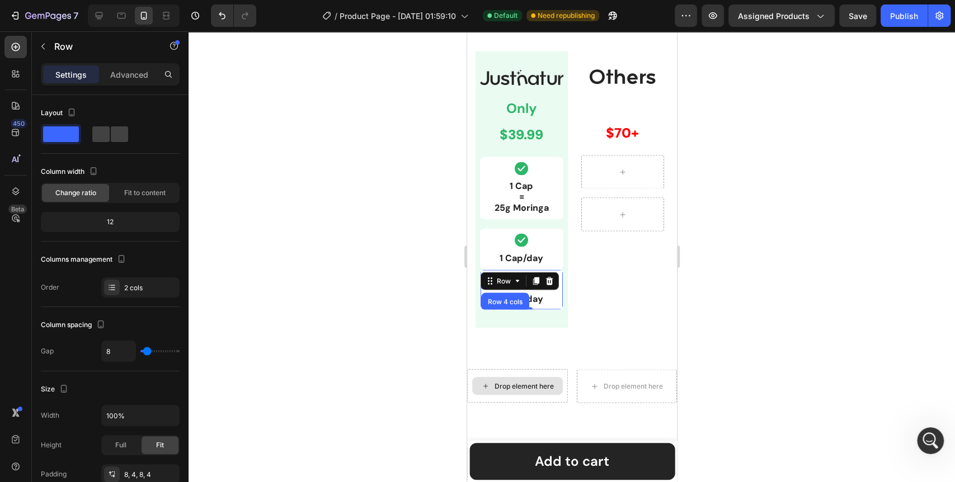
click at [358, 305] on div at bounding box center [572, 256] width 767 height 451
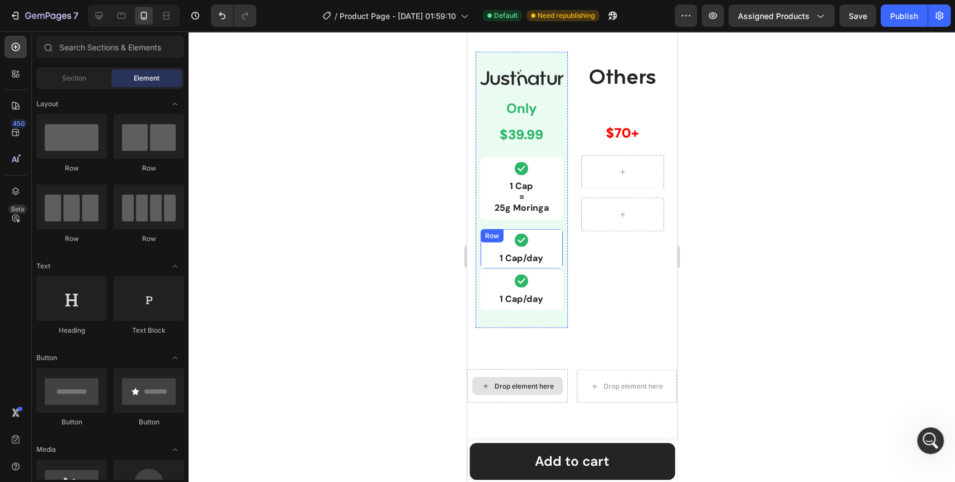
click at [497, 233] on div "Row" at bounding box center [491, 236] width 18 height 10
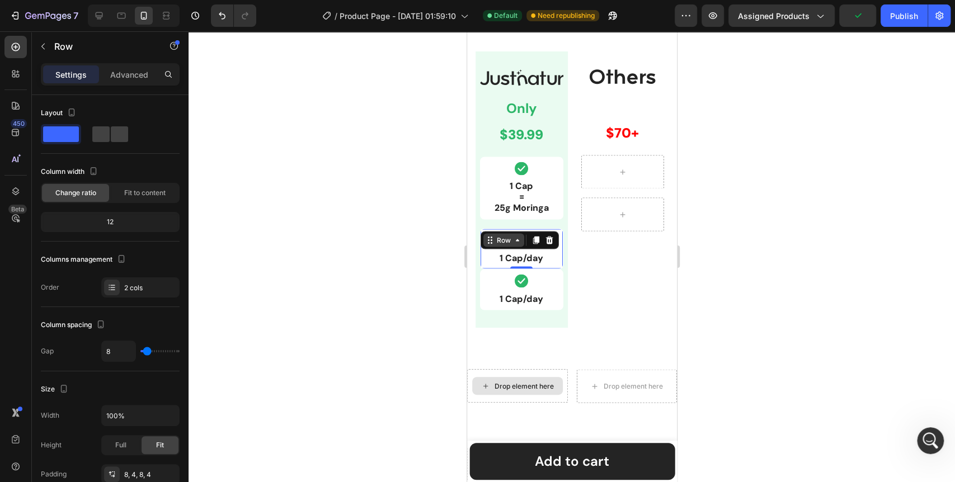
click at [520, 244] on div "Row" at bounding box center [503, 239] width 41 height 13
click at [390, 262] on div at bounding box center [572, 256] width 767 height 451
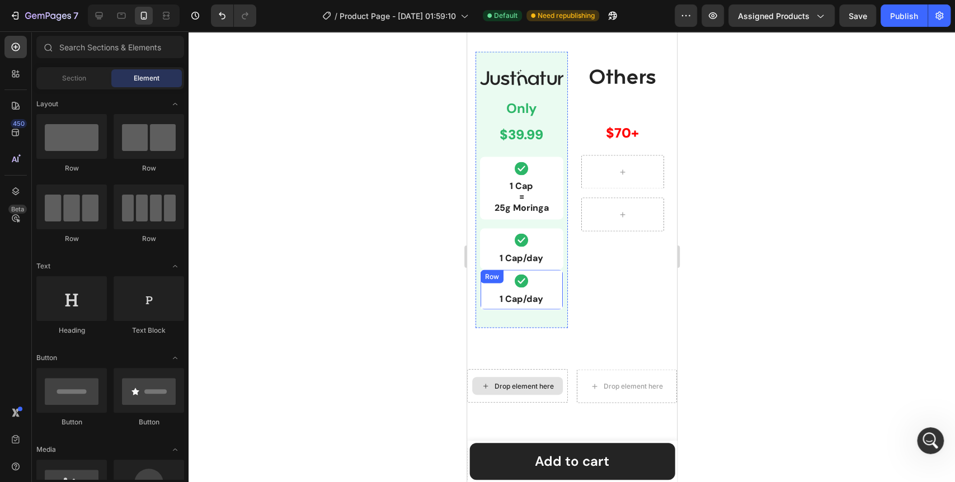
click at [557, 270] on div "Icon 1 Cap/day Text Block Row" at bounding box center [521, 289] width 83 height 41
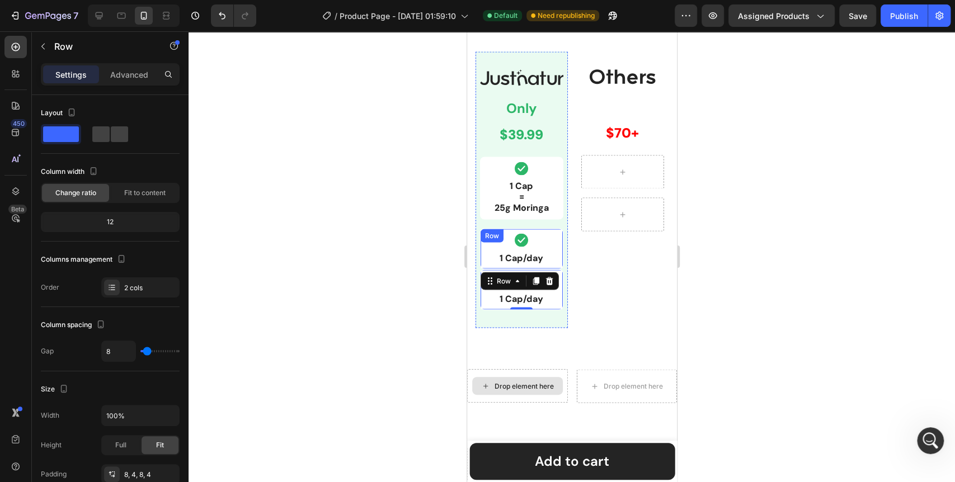
click at [555, 260] on div "Icon 1 Cap/day Text Block Row" at bounding box center [521, 248] width 83 height 41
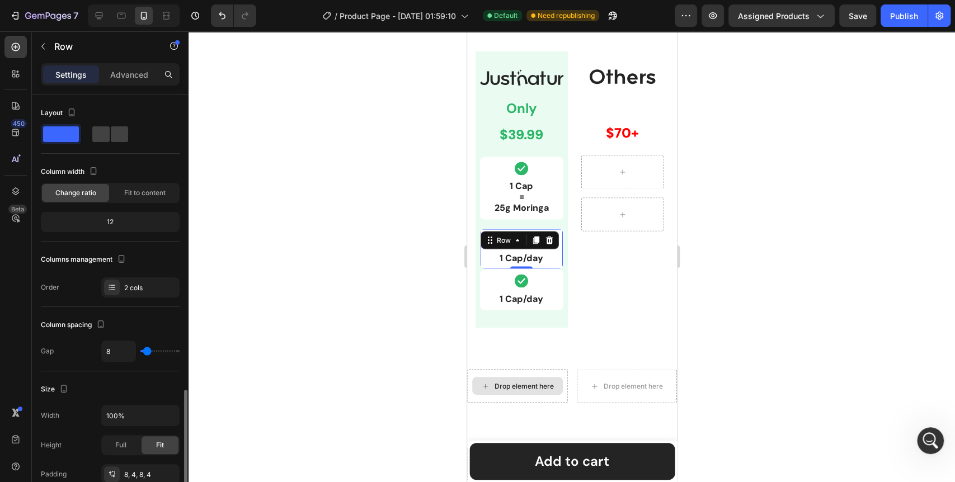
scroll to position [186, 0]
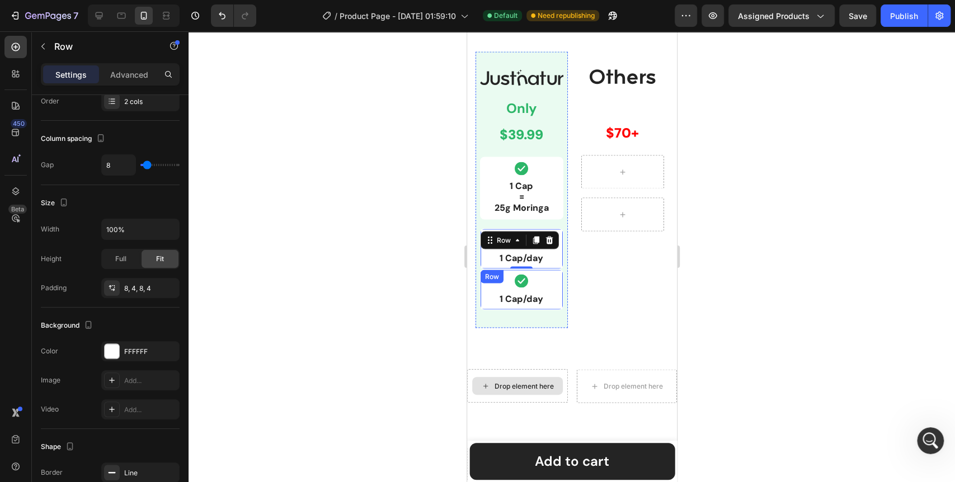
click at [551, 271] on div "Icon 1 Cap/day Text Block Row" at bounding box center [521, 289] width 83 height 41
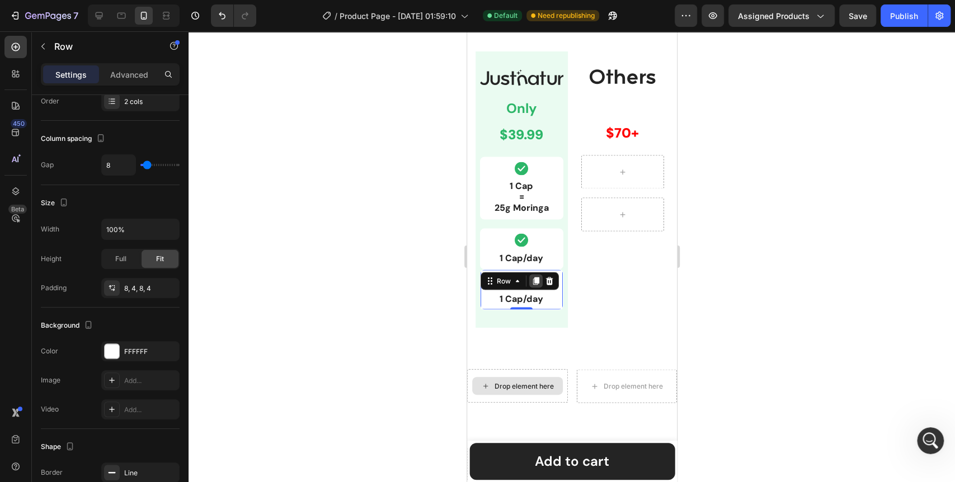
click at [532, 279] on icon at bounding box center [535, 280] width 9 height 9
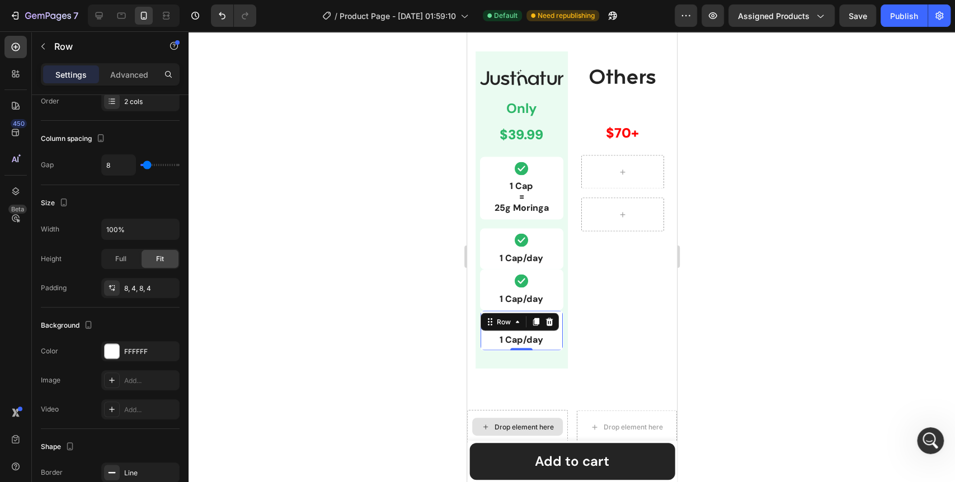
click at [556, 318] on div "Row" at bounding box center [519, 322] width 78 height 18
click at [548, 322] on icon at bounding box center [549, 322] width 7 height 8
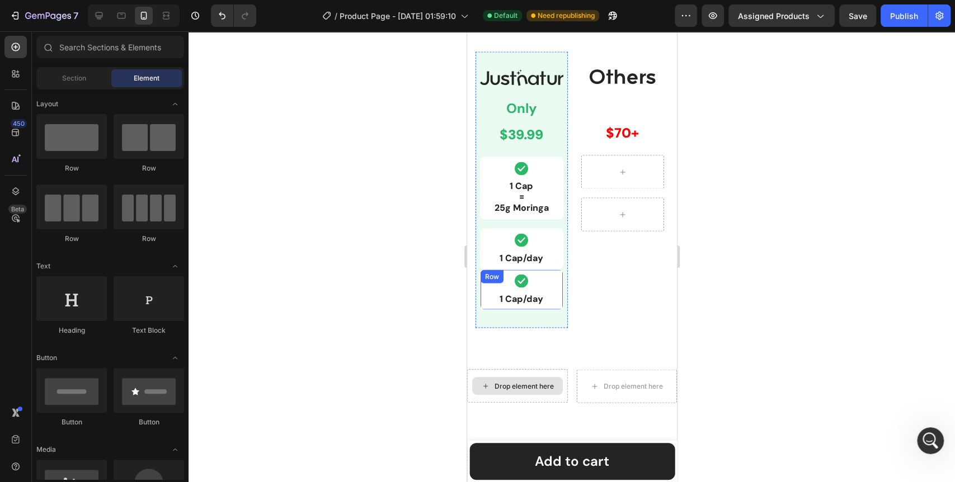
click at [554, 285] on div "Icon" at bounding box center [521, 280] width 78 height 13
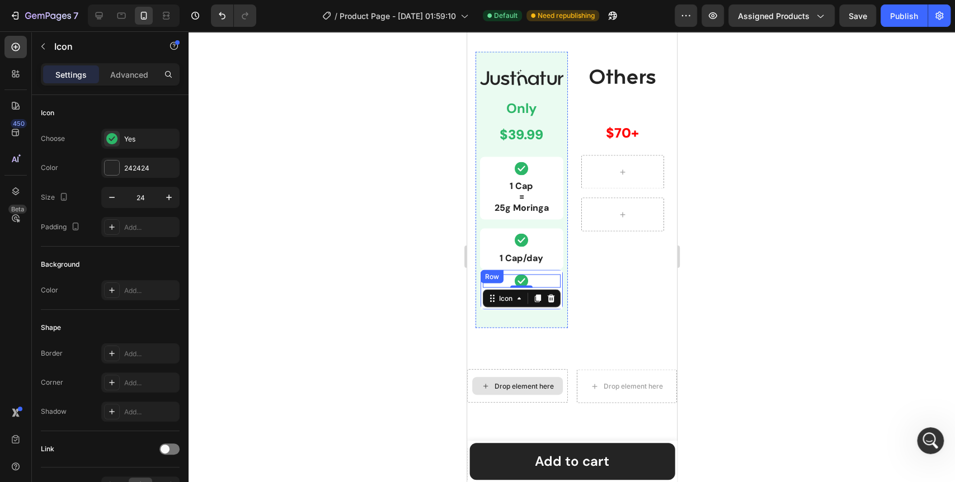
click at [557, 282] on div "Icon 0 1 Cap/day Text Block Row" at bounding box center [521, 289] width 83 height 41
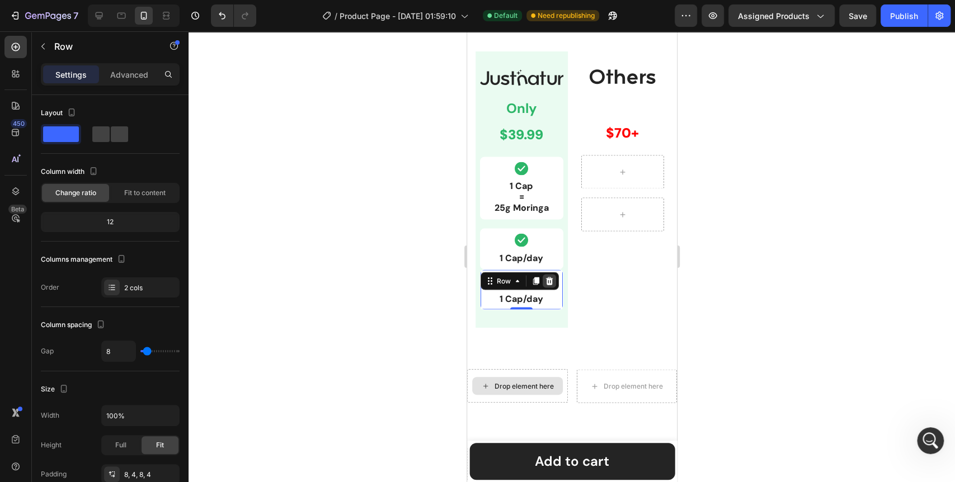
click at [550, 276] on icon at bounding box center [549, 280] width 9 height 9
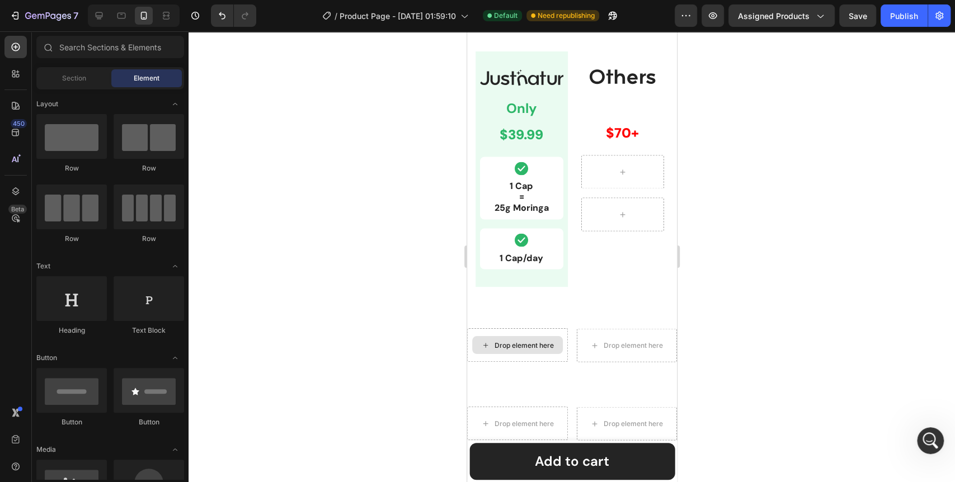
drag, startPoint x: 1, startPoint y: 267, endPoint x: 363, endPoint y: 311, distance: 365.4
click at [363, 311] on div at bounding box center [572, 256] width 767 height 451
click at [488, 229] on div "Row" at bounding box center [491, 235] width 23 height 13
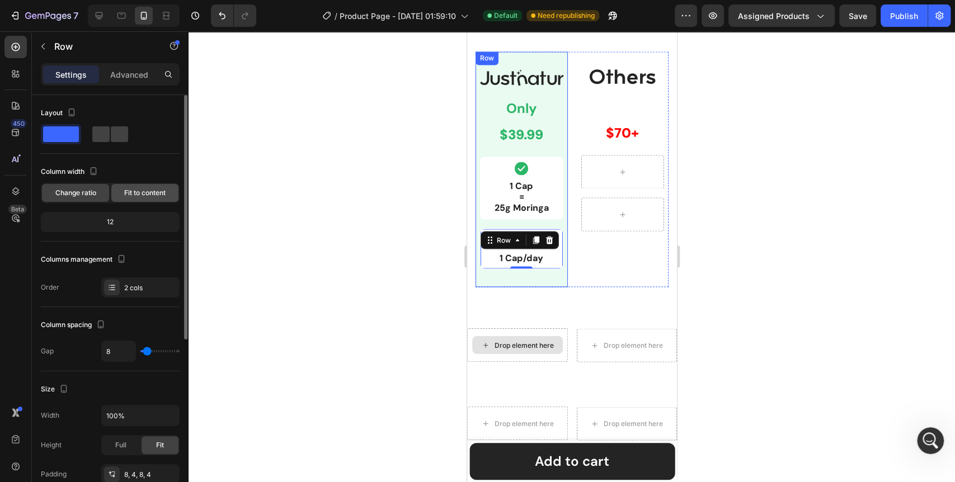
click at [129, 191] on span "Fit to content" at bounding box center [144, 193] width 41 height 10
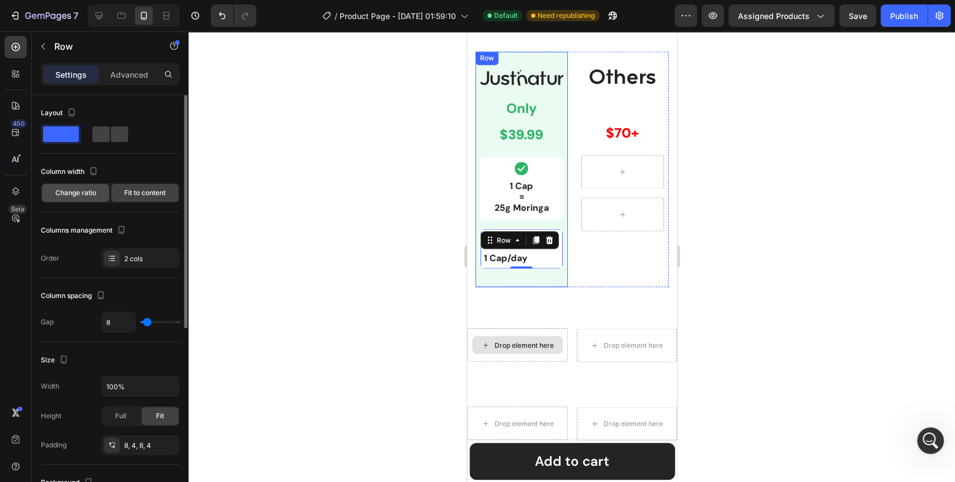
click at [54, 194] on div "Change ratio" at bounding box center [75, 193] width 67 height 18
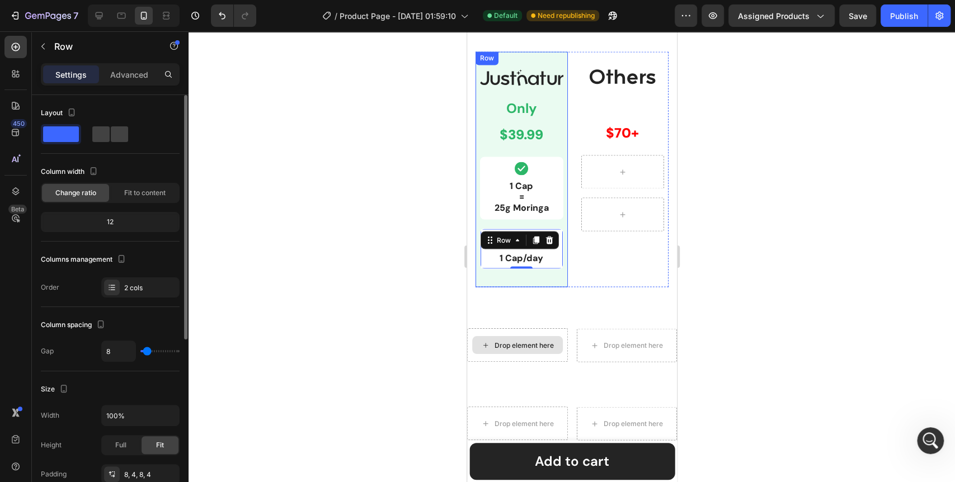
click at [99, 227] on div "12" at bounding box center [110, 222] width 134 height 16
click at [120, 218] on div "12" at bounding box center [110, 222] width 134 height 16
click at [119, 69] on p "Advanced" at bounding box center [129, 75] width 38 height 12
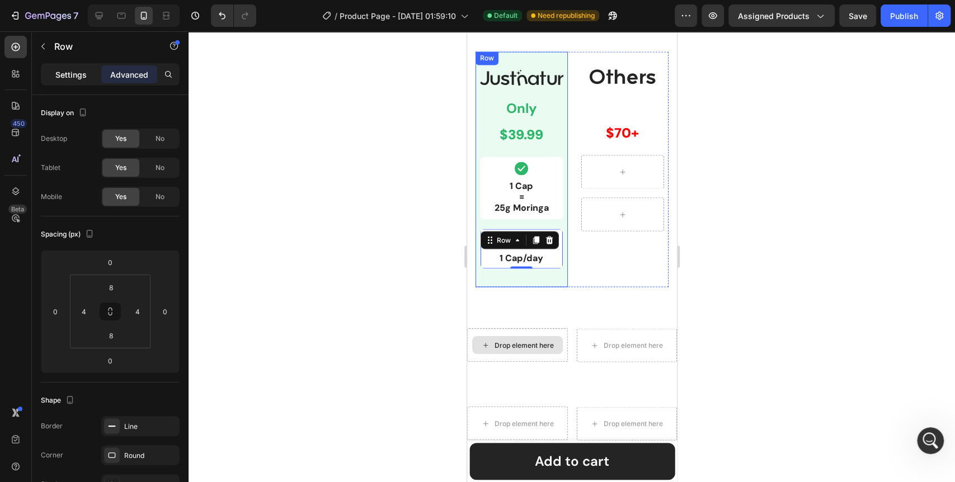
click at [69, 69] on p "Settings" at bounding box center [70, 75] width 31 height 12
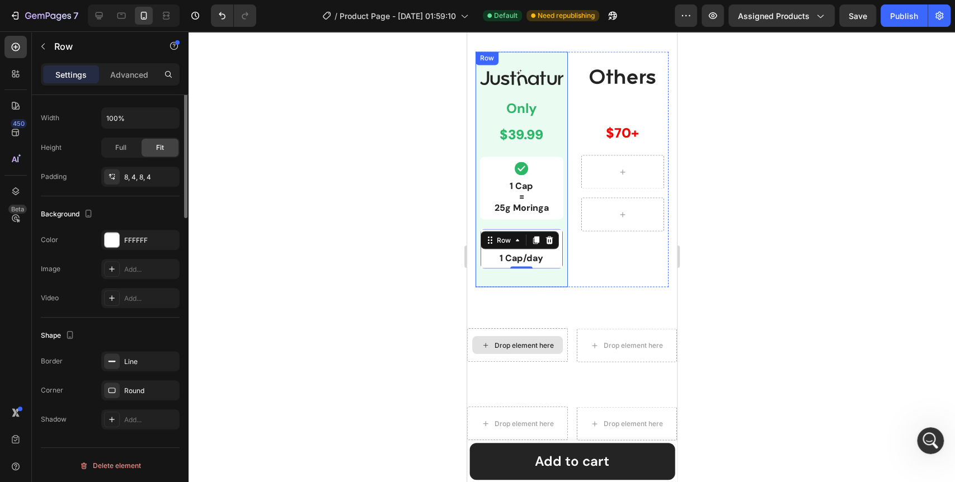
scroll to position [0, 0]
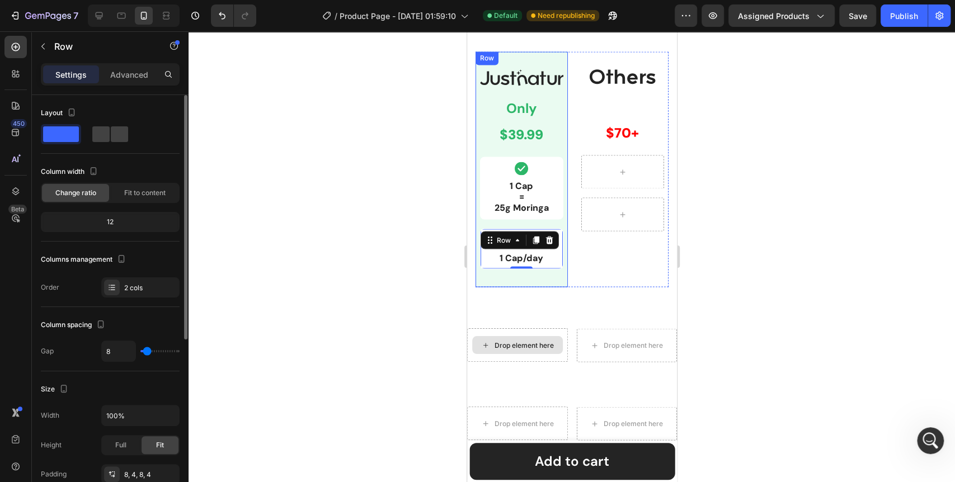
click at [409, 226] on div at bounding box center [572, 256] width 767 height 451
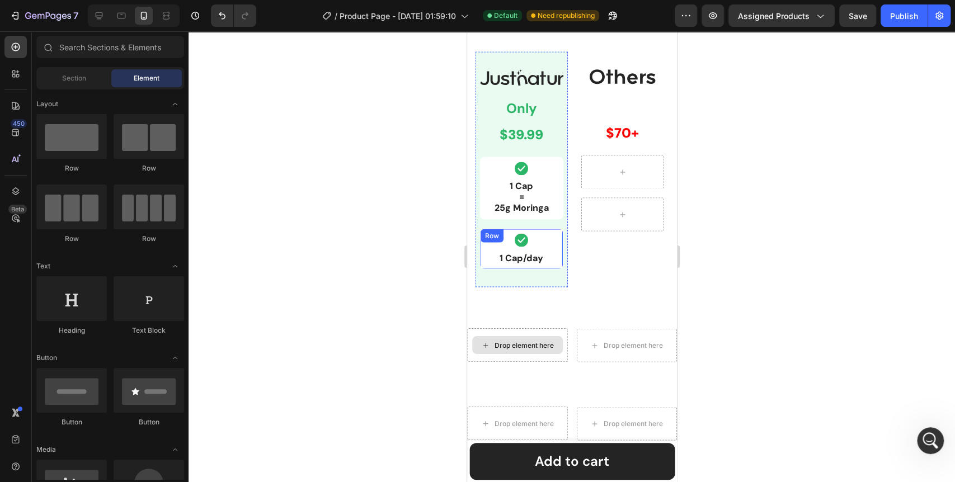
click at [484, 245] on div "Icon 1 Cap/day Text Block Row" at bounding box center [521, 248] width 83 height 41
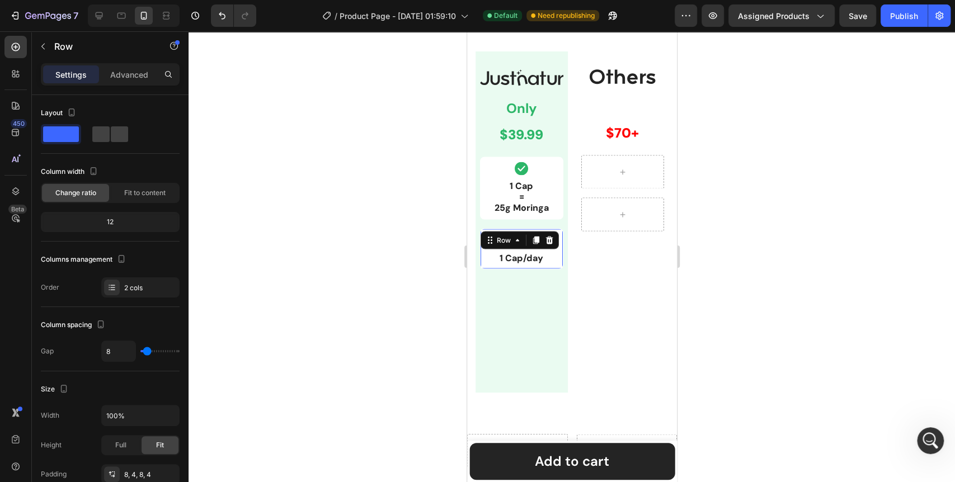
drag, startPoint x: 527, startPoint y: 266, endPoint x: 526, endPoint y: 372, distance: 105.8
click at [526, 372] on div "Icon 1 Cap/day Text Block Row 189" at bounding box center [521, 301] width 83 height 147
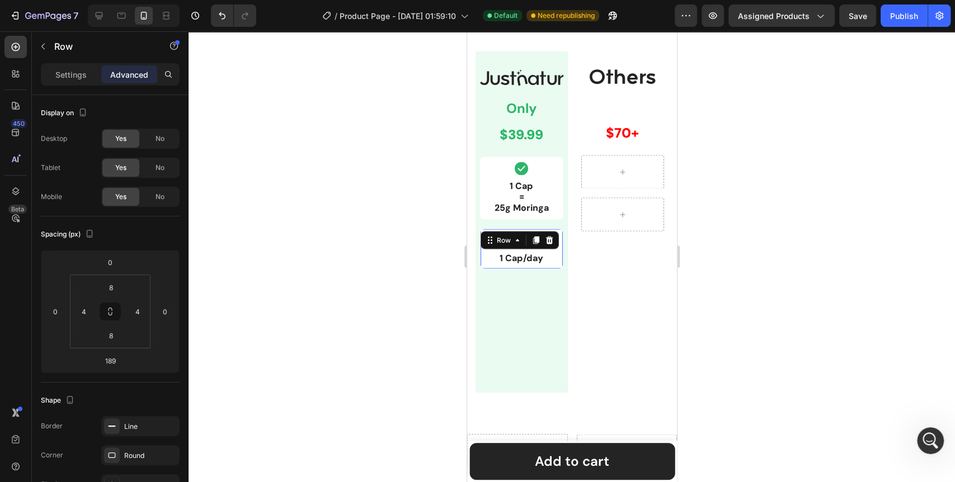
click at [402, 339] on div at bounding box center [572, 256] width 767 height 451
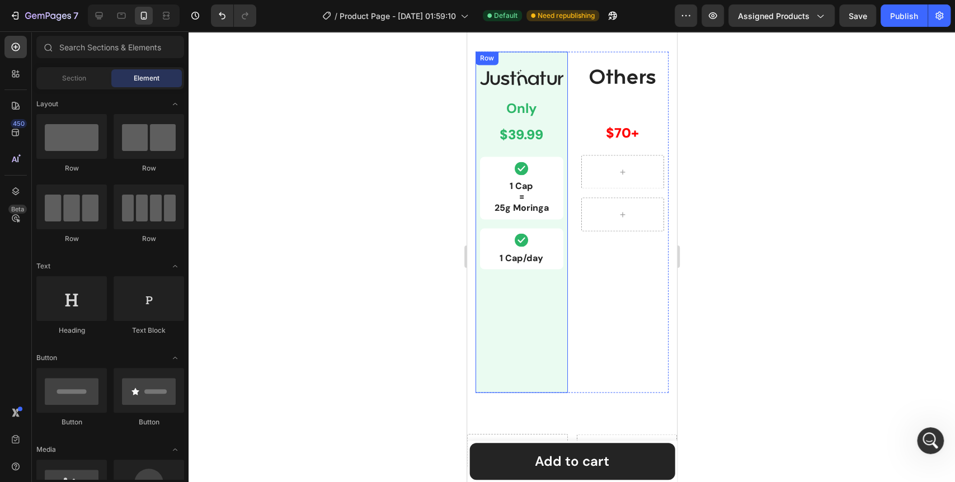
click at [535, 311] on div "Icon 1 Cap/day Text Block Row" at bounding box center [521, 301] width 83 height 147
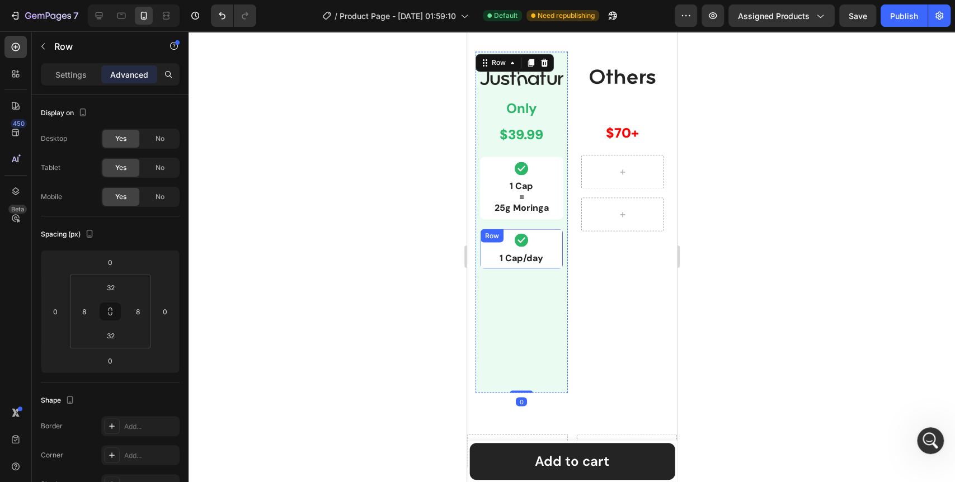
click at [547, 266] on div "Icon 1 Cap/day Text Block Row" at bounding box center [521, 248] width 83 height 41
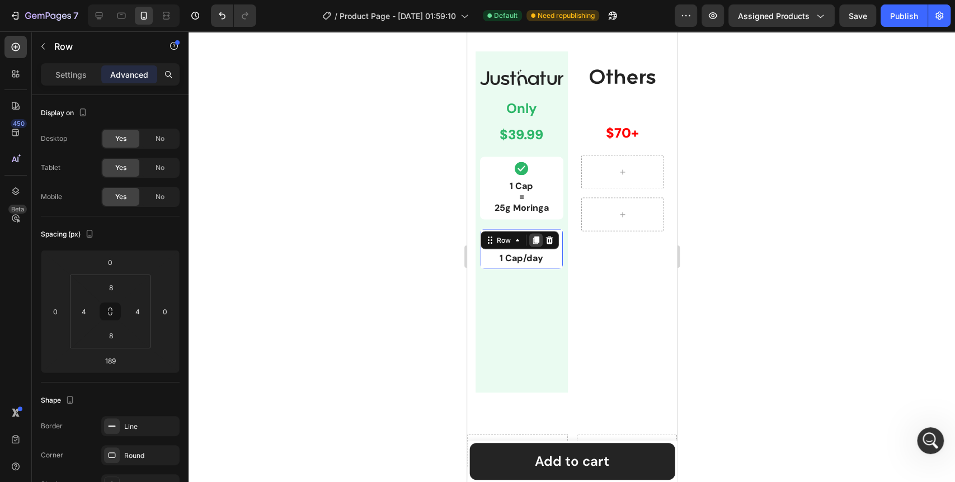
click at [533, 238] on icon at bounding box center [535, 240] width 9 height 9
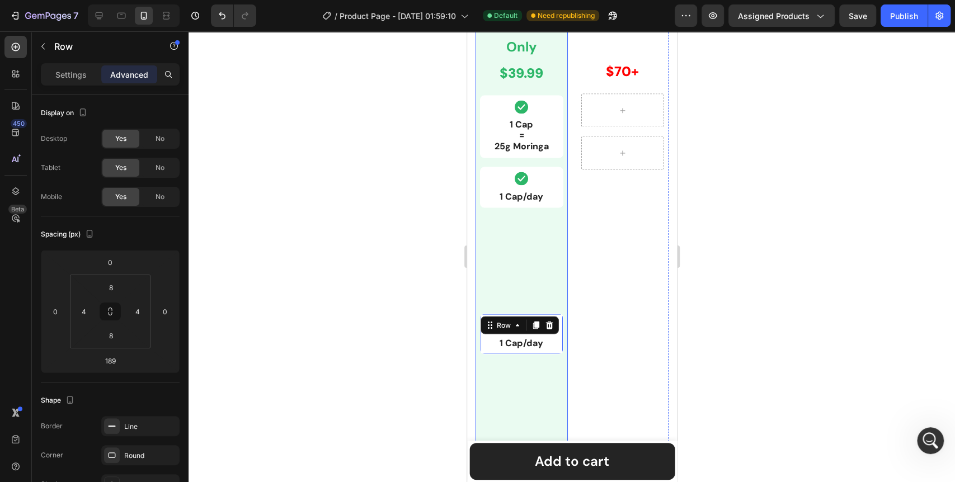
scroll to position [1300, 0]
click at [504, 320] on div "Row" at bounding box center [503, 325] width 18 height 10
click at [549, 320] on icon at bounding box center [549, 324] width 9 height 9
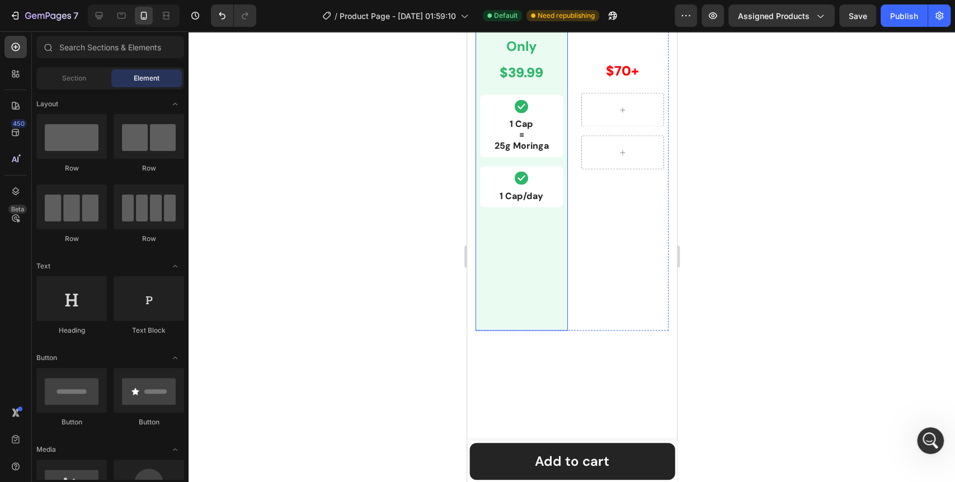
click at [531, 324] on div "Image Only Text Block $39.99 Text Block Row Icon 1 Cap = 25g Moringa Text Block…" at bounding box center [521, 159] width 92 height 341
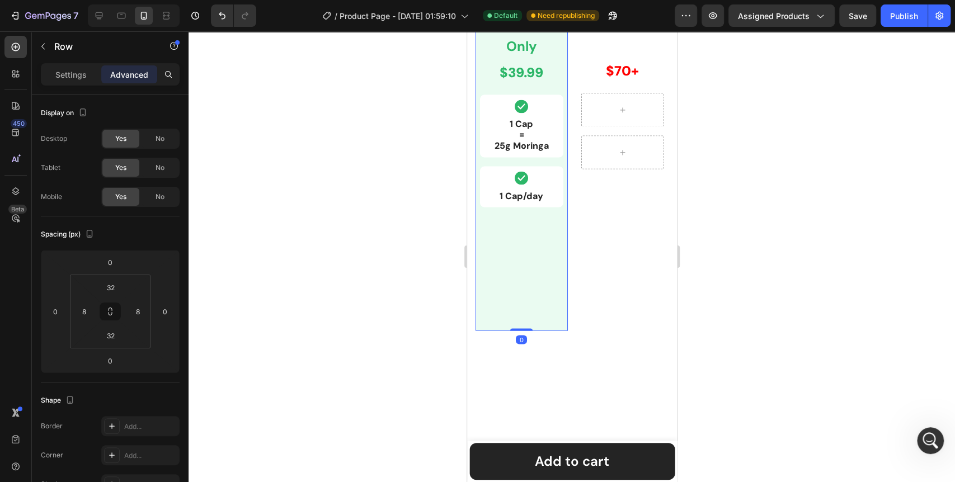
drag, startPoint x: 526, startPoint y: 327, endPoint x: 532, endPoint y: 207, distance: 120.5
click at [532, 207] on div "Image Only Text Block $39.99 Text Block Row Icon 1 Cap = 25g Moringa Text Block…" at bounding box center [521, 159] width 92 height 341
drag, startPoint x: 524, startPoint y: 327, endPoint x: 522, endPoint y: 228, distance: 99.1
click at [522, 235] on div "Image Only Text Block $39.99 Text Block Row Icon 1 Cap = 25g Moringa Text Block…" at bounding box center [521, 159] width 92 height 341
click at [533, 201] on div "Icon 1 Cap/day Text Block Row" at bounding box center [521, 186] width 83 height 41
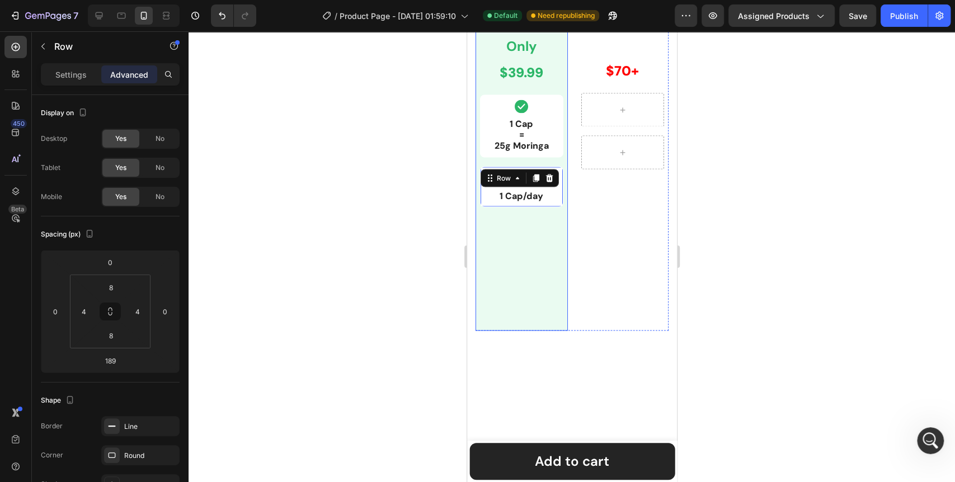
click at [517, 270] on div "Icon 1 Cap/day Text Block Row 189" at bounding box center [521, 239] width 83 height 147
drag, startPoint x: 517, startPoint y: 326, endPoint x: 512, endPoint y: 253, distance: 73.5
click at [512, 253] on div "Image Only Text Block $39.99 Text Block Row Icon 1 Cap = 25g Moringa Text Block…" at bounding box center [521, 159] width 92 height 341
click at [540, 200] on div "Icon 1 Cap/day Text Block Row" at bounding box center [521, 186] width 83 height 41
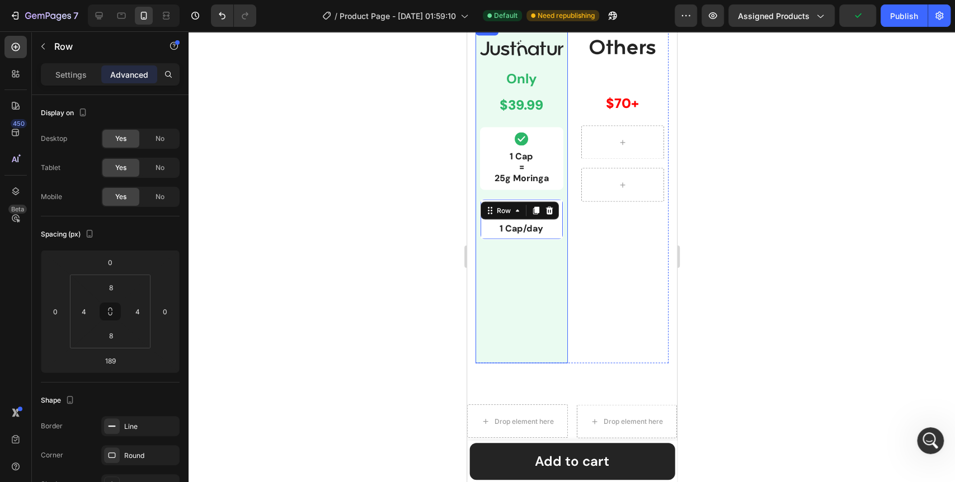
scroll to position [1237, 0]
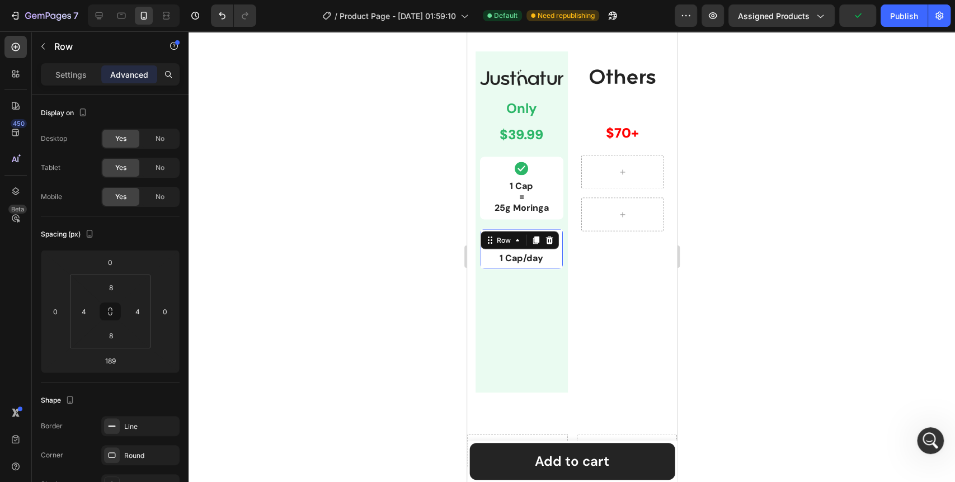
click at [407, 339] on div at bounding box center [572, 256] width 767 height 451
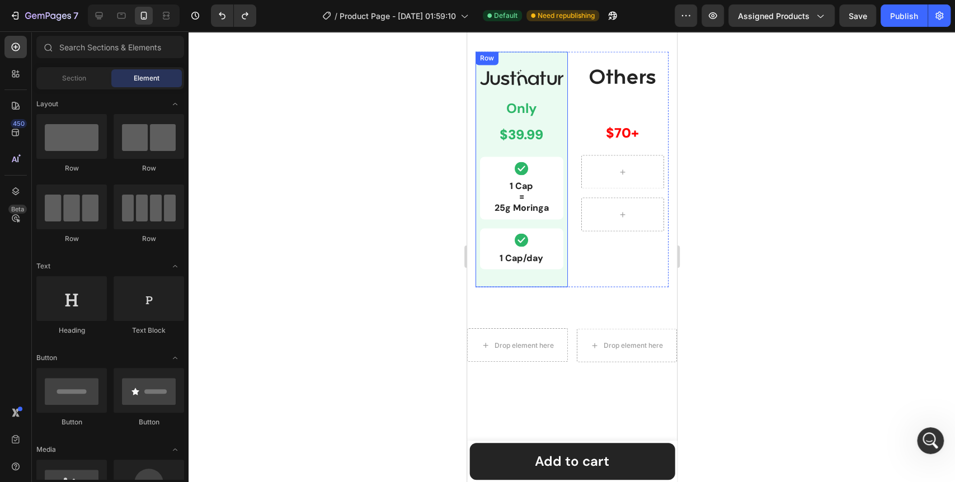
click at [533, 275] on div "Image Only Text Block $39.99 Text Block Row Icon 1 Cap = 25g Moringa Text Block…" at bounding box center [521, 169] width 92 height 236
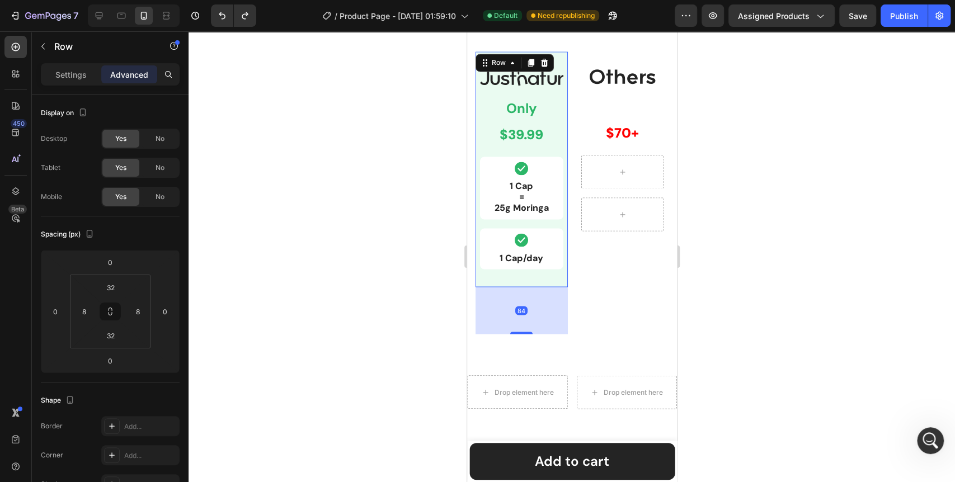
drag, startPoint x: 527, startPoint y: 284, endPoint x: 530, endPoint y: 331, distance: 47.1
click at [530, 287] on div "84" at bounding box center [521, 287] width 92 height 0
type input "84"
click at [376, 355] on div at bounding box center [572, 256] width 767 height 451
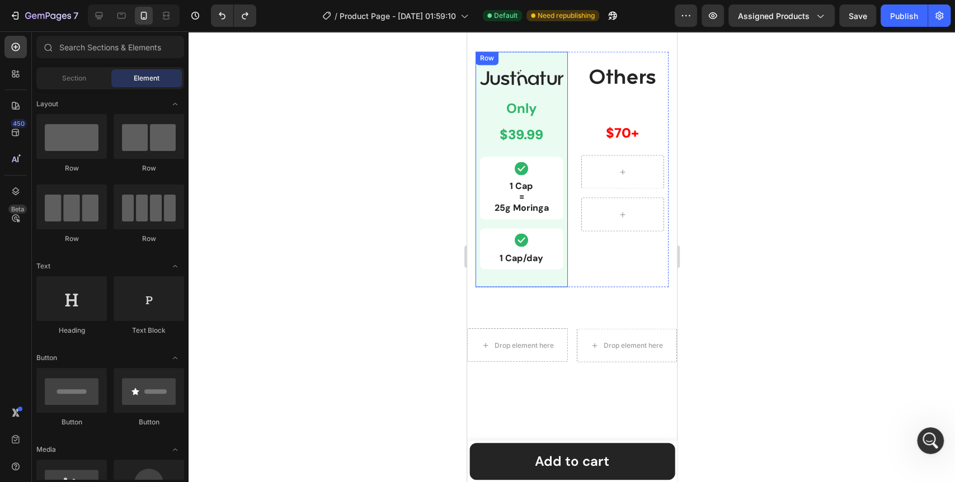
click at [536, 274] on div "Image Only Text Block $39.99 Text Block Row Icon 1 Cap = 25g Moringa Text Block…" at bounding box center [521, 169] width 92 height 236
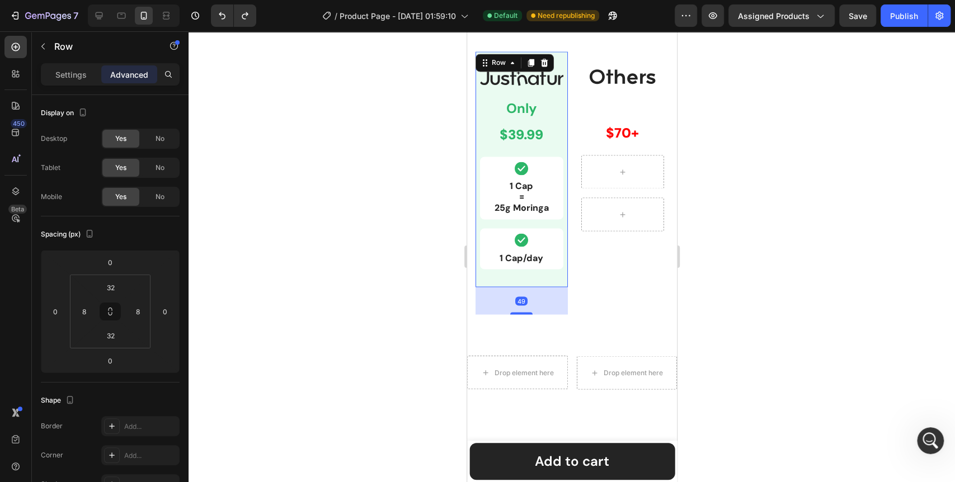
drag, startPoint x: 518, startPoint y: 285, endPoint x: 518, endPoint y: 312, distance: 27.4
click at [518, 312] on div at bounding box center [521, 313] width 22 height 2
type input "49"
click at [394, 326] on div at bounding box center [572, 256] width 767 height 451
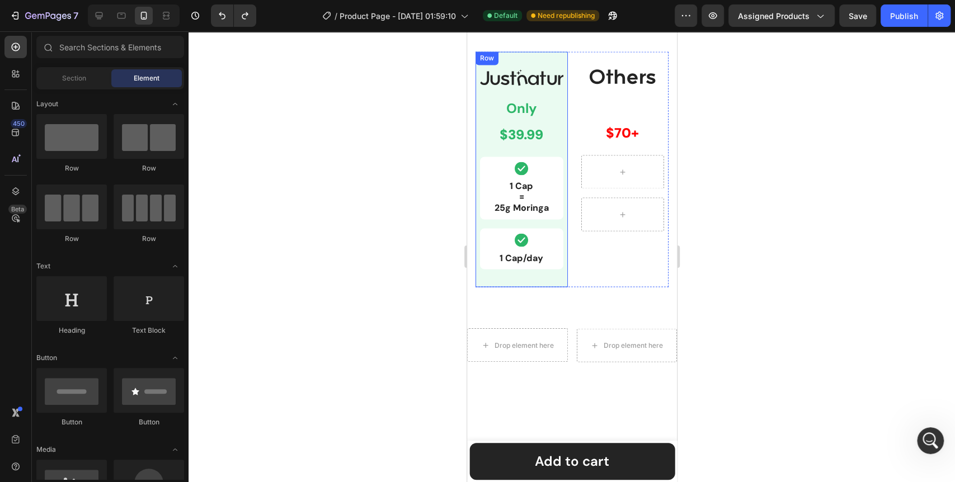
click at [524, 276] on div "Image Only Text Block $39.99 Text Block Row Icon 1 Cap = 25g Moringa Text Block…" at bounding box center [521, 169] width 92 height 236
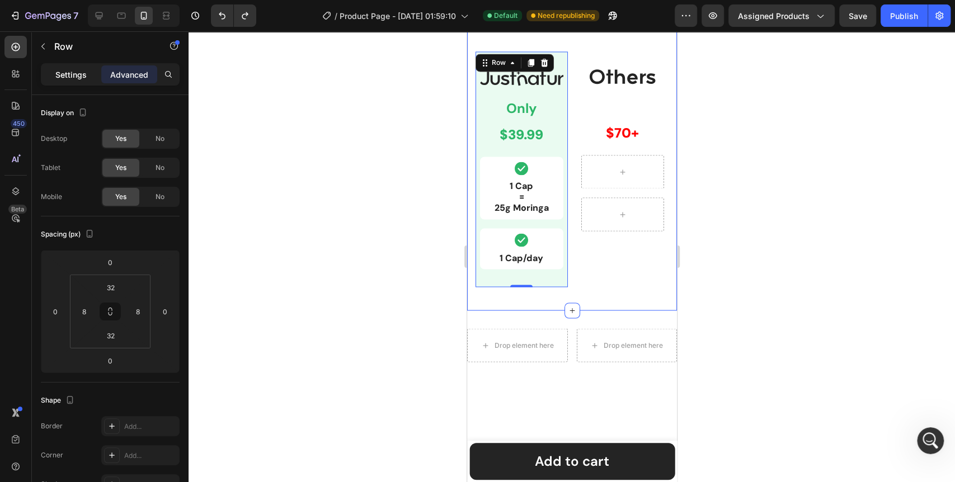
click at [67, 74] on p "Settings" at bounding box center [70, 75] width 31 height 12
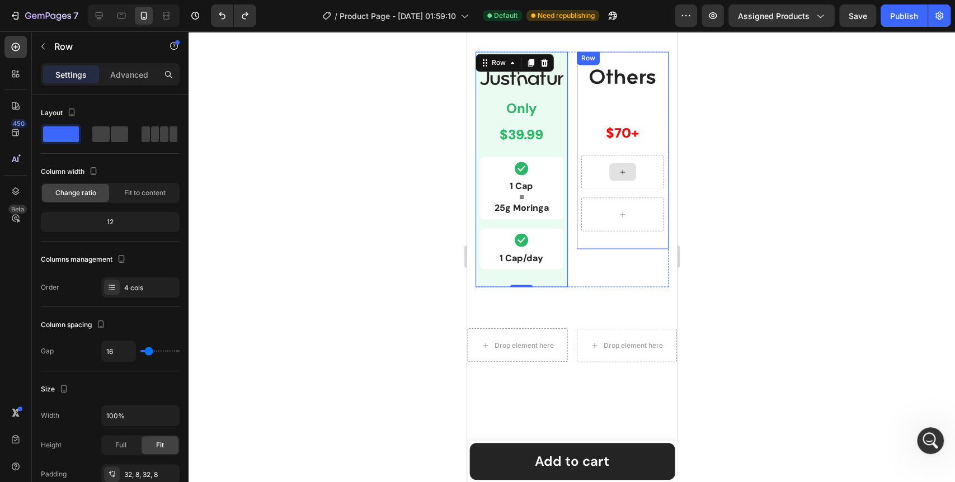
click at [621, 174] on div at bounding box center [622, 172] width 27 height 18
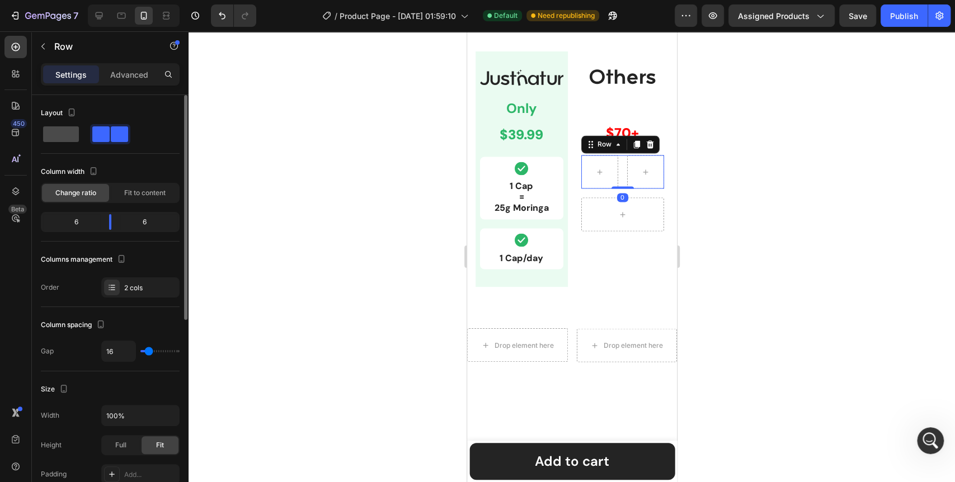
click at [53, 131] on span at bounding box center [61, 134] width 36 height 16
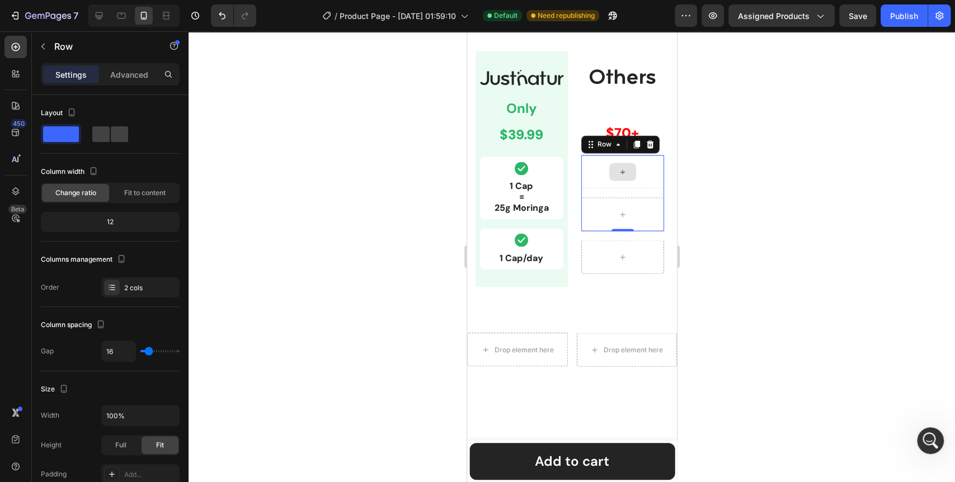
click at [620, 171] on icon at bounding box center [622, 172] width 4 height 4
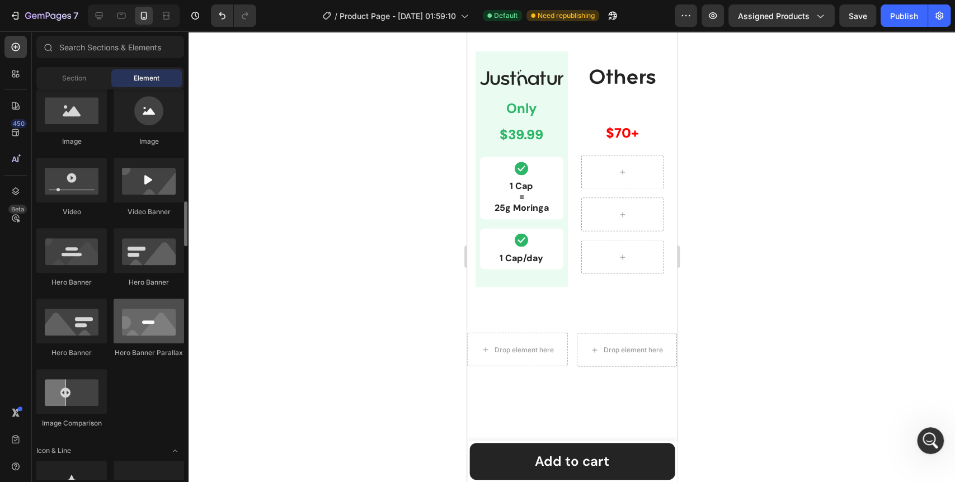
scroll to position [435, 0]
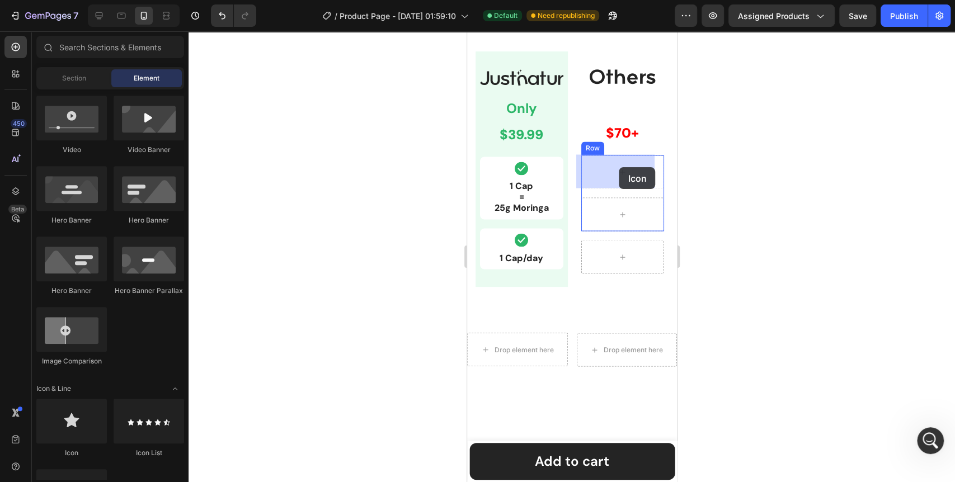
drag, startPoint x: 526, startPoint y: 471, endPoint x: 619, endPoint y: 167, distance: 317.8
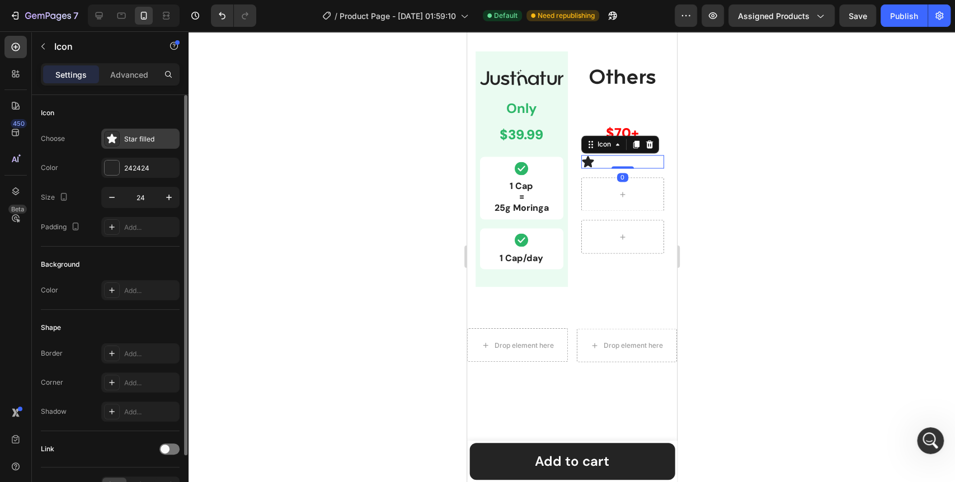
click at [107, 139] on icon at bounding box center [111, 138] width 11 height 11
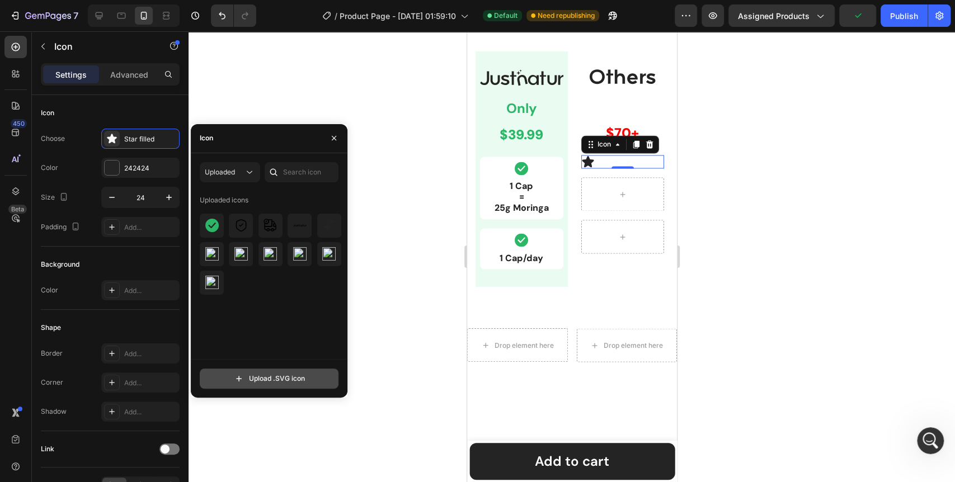
click at [264, 383] on input "file" at bounding box center [269, 378] width 138 height 19
type input "C:\fakepath\No.svg"
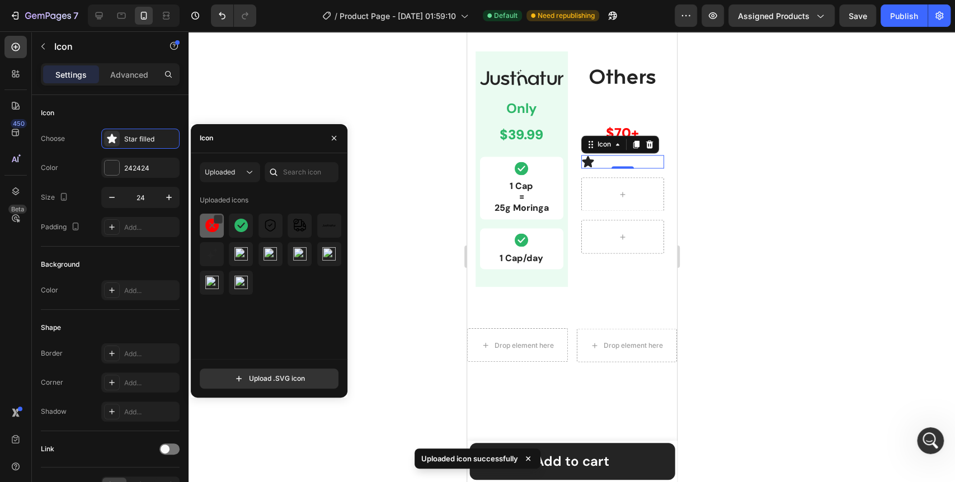
click at [214, 228] on img at bounding box center [211, 225] width 13 height 13
click at [413, 324] on div at bounding box center [572, 256] width 767 height 451
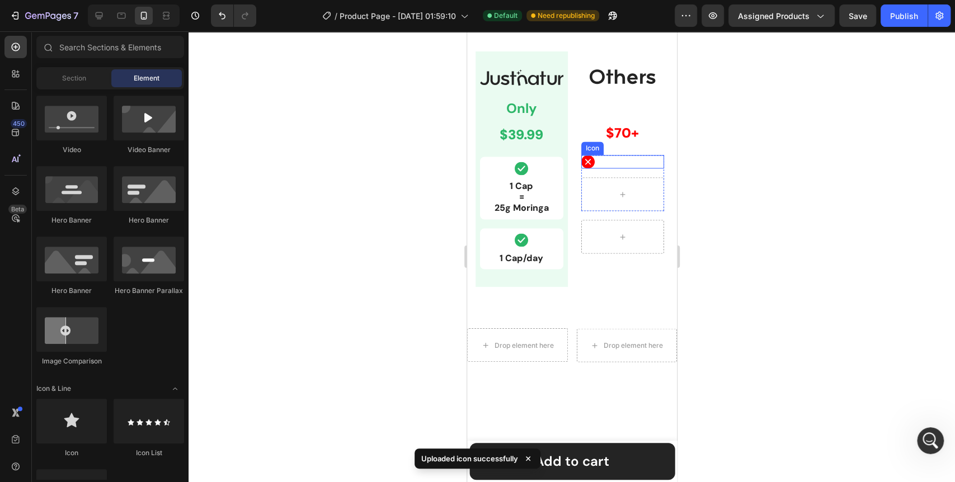
click at [625, 158] on div "Icon" at bounding box center [622, 161] width 83 height 13
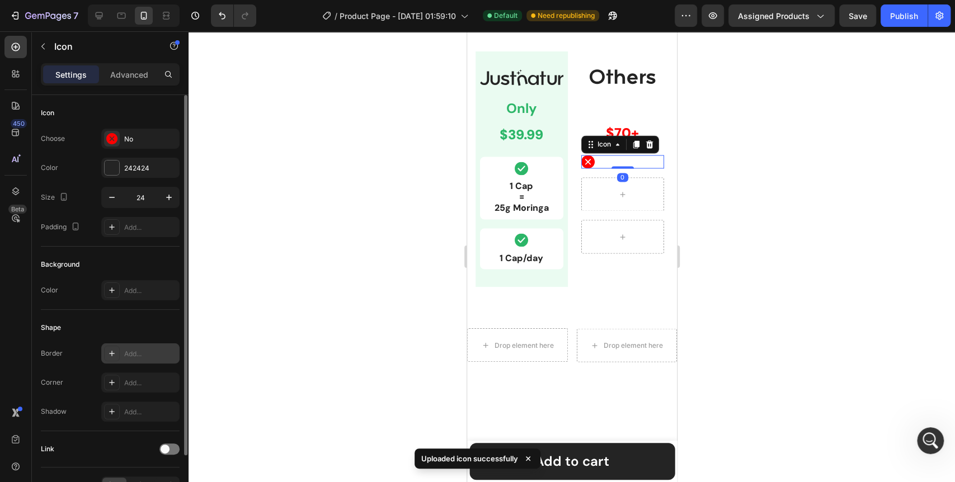
scroll to position [67, 0]
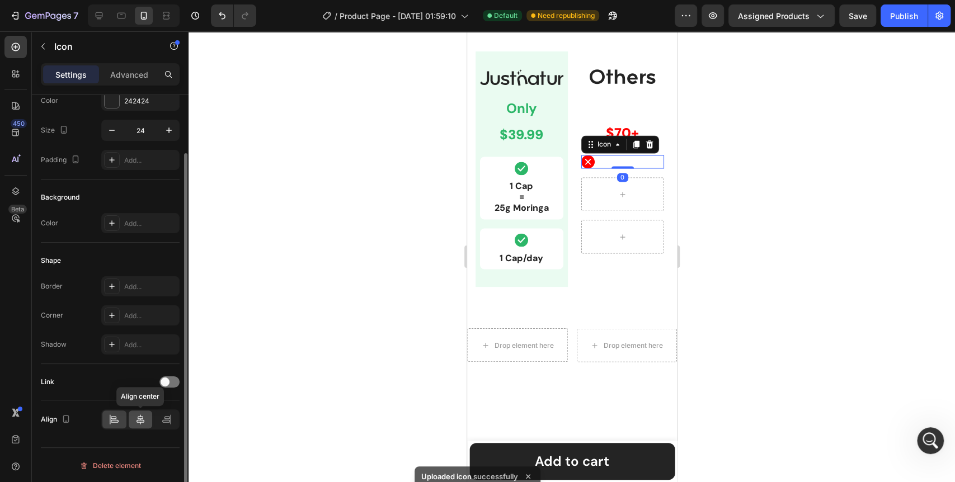
click at [141, 424] on div at bounding box center [141, 420] width 24 height 18
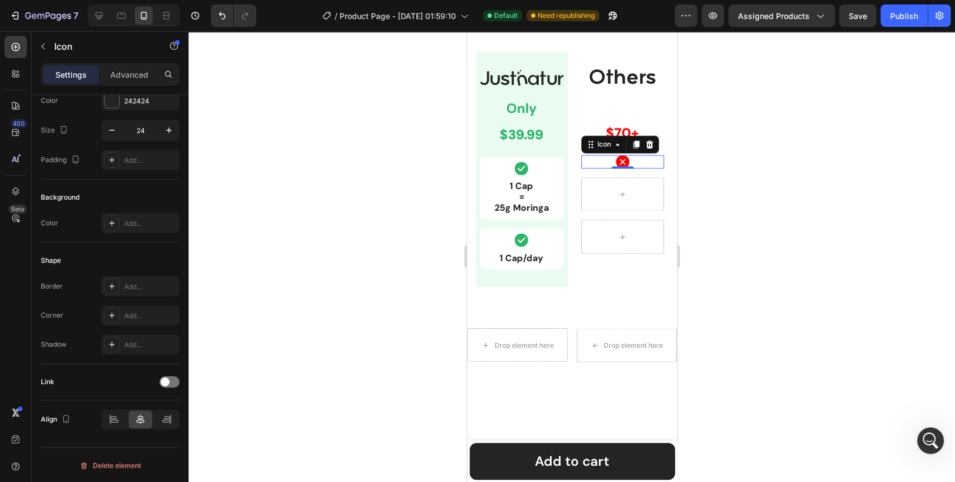
click at [409, 279] on div at bounding box center [572, 256] width 767 height 451
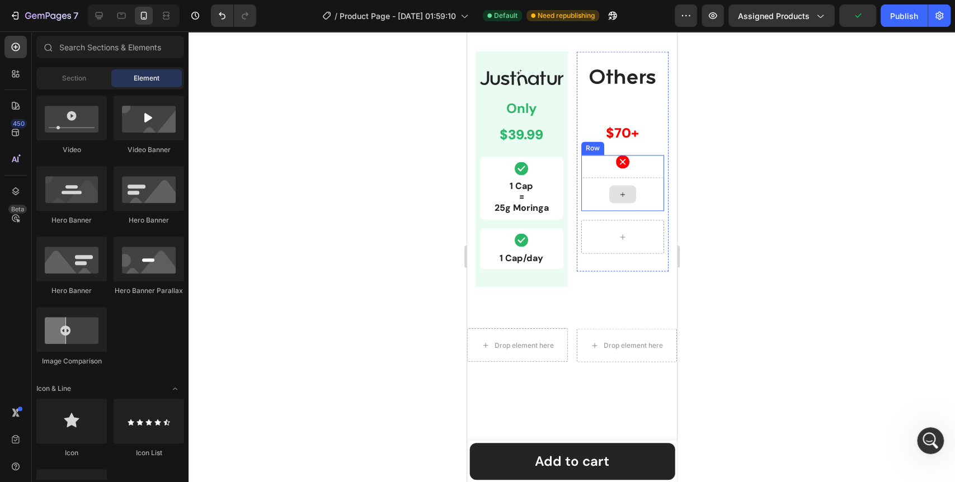
click at [614, 187] on div at bounding box center [622, 194] width 27 height 18
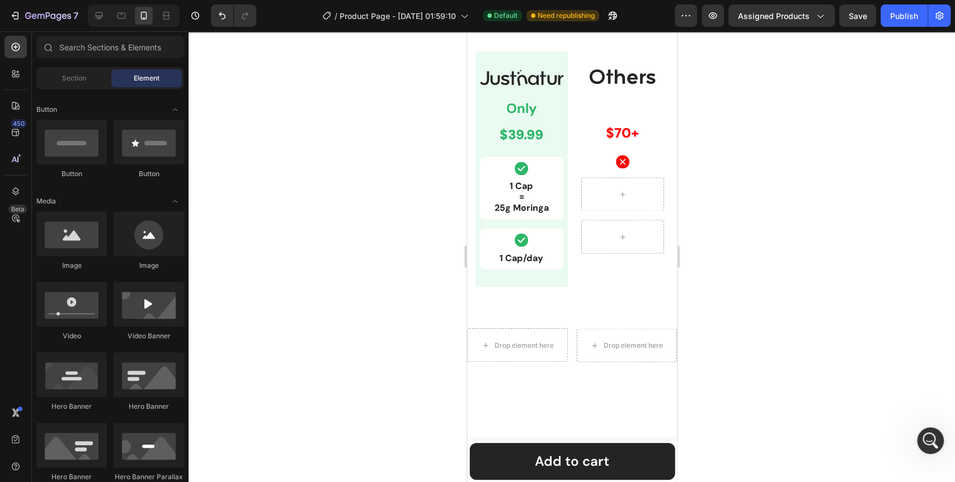
scroll to position [0, 0]
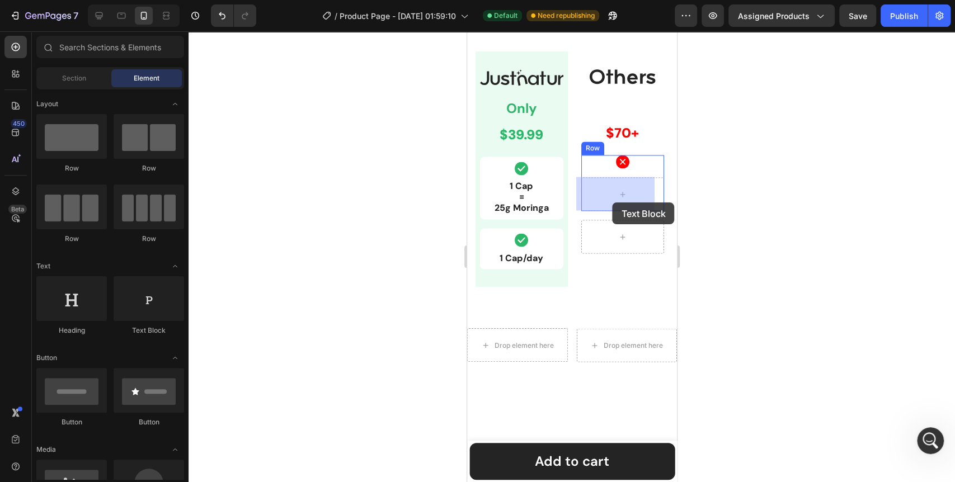
drag, startPoint x: 612, startPoint y: 346, endPoint x: 612, endPoint y: 203, distance: 143.8
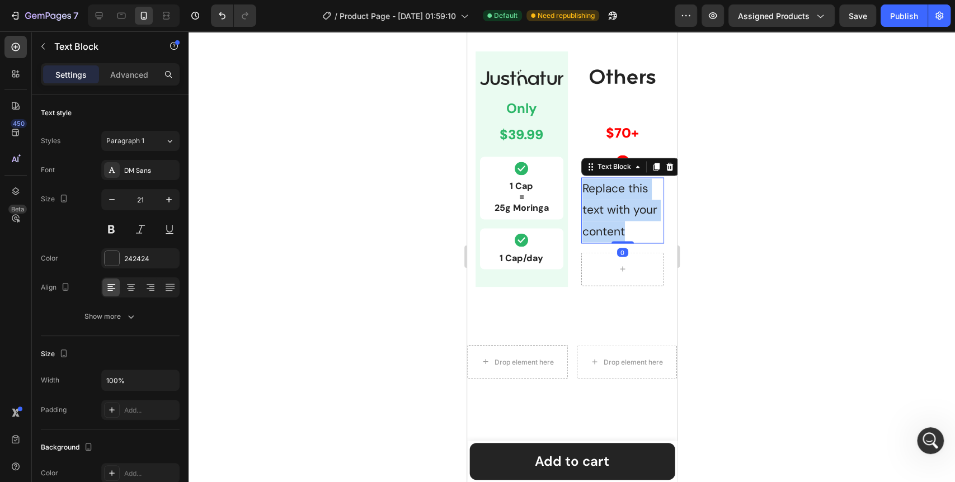
click at [619, 198] on p "Replace this text with your content" at bounding box center [622, 210] width 81 height 63
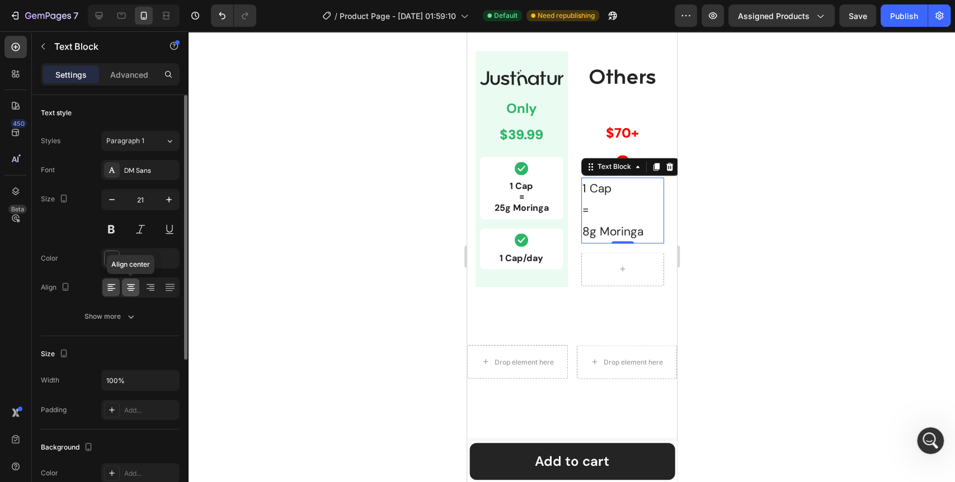
click at [130, 288] on icon at bounding box center [131, 288] width 8 height 1
click at [106, 201] on icon "button" at bounding box center [111, 199] width 11 height 11
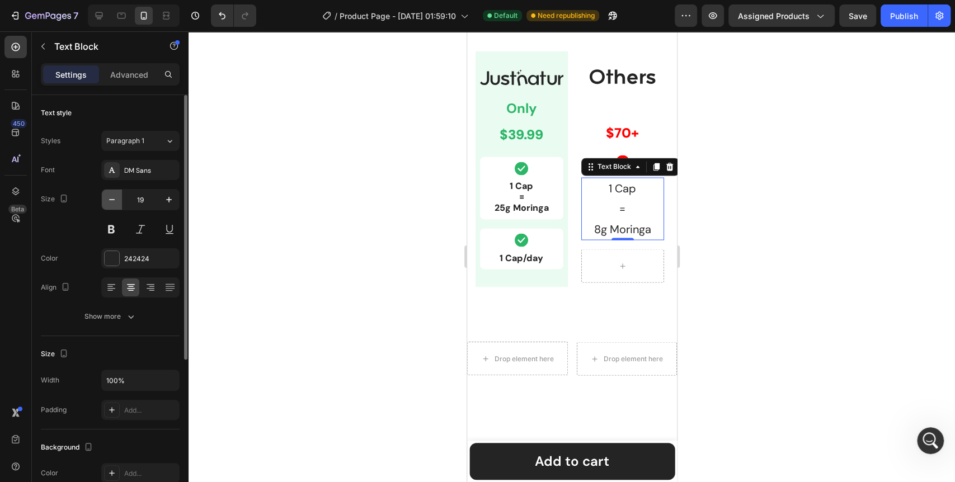
click at [106, 201] on icon "button" at bounding box center [111, 199] width 11 height 11
type input "16"
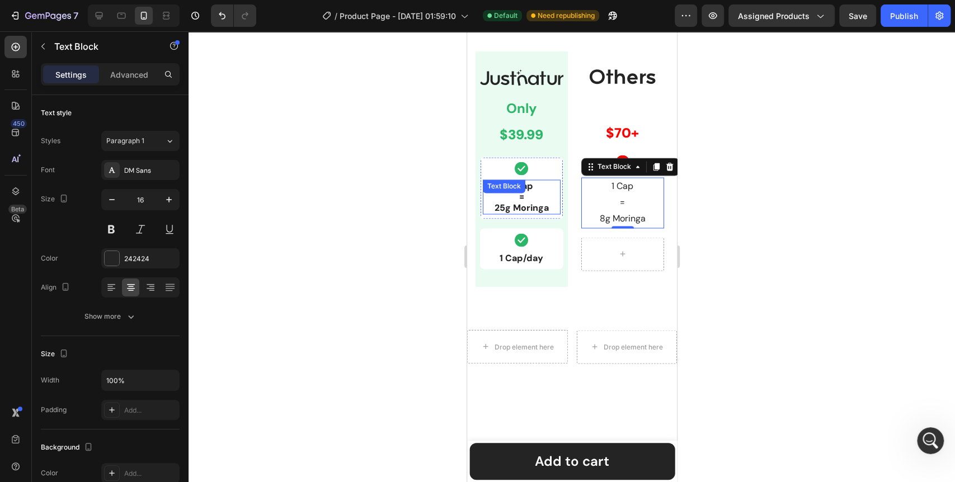
click at [523, 203] on p "1 Cap = 25g Moringa" at bounding box center [522, 197] width 76 height 32
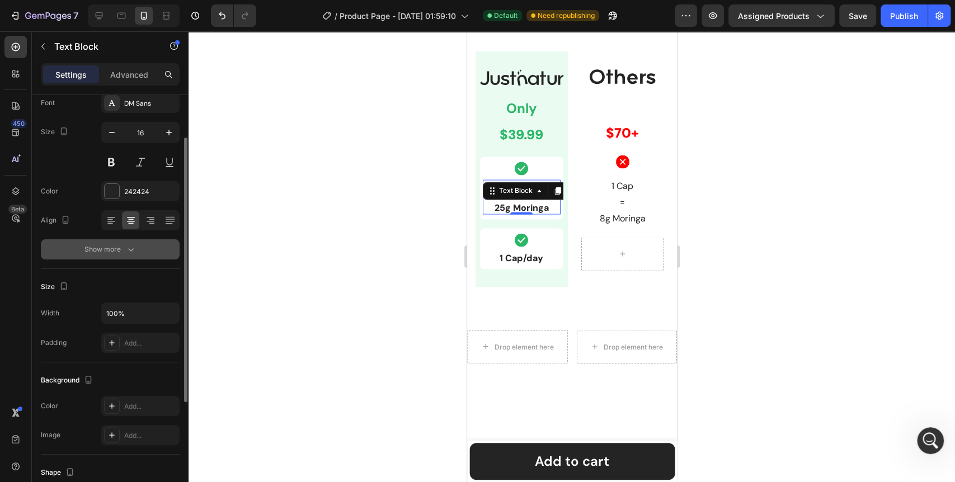
click at [129, 250] on icon "button" at bounding box center [130, 249] width 11 height 11
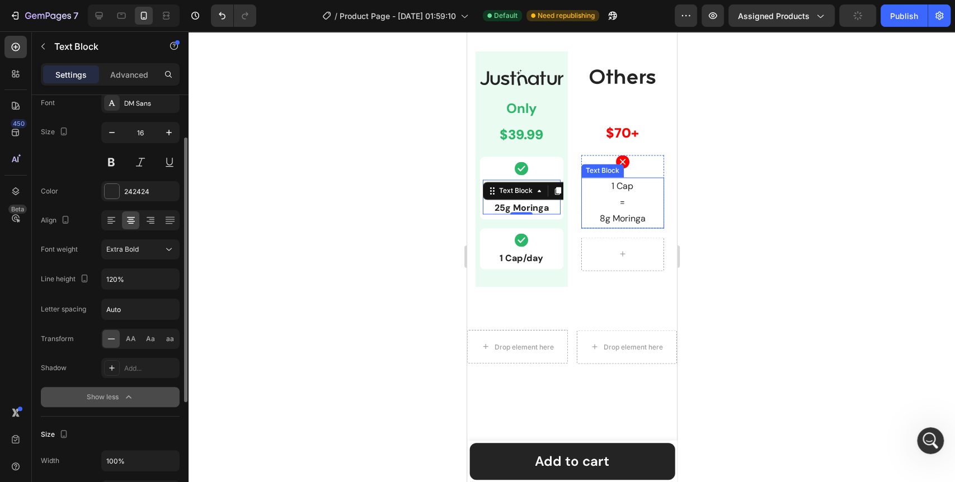
click at [603, 205] on p "1 Cap = 8g Moringa" at bounding box center [622, 203] width 81 height 48
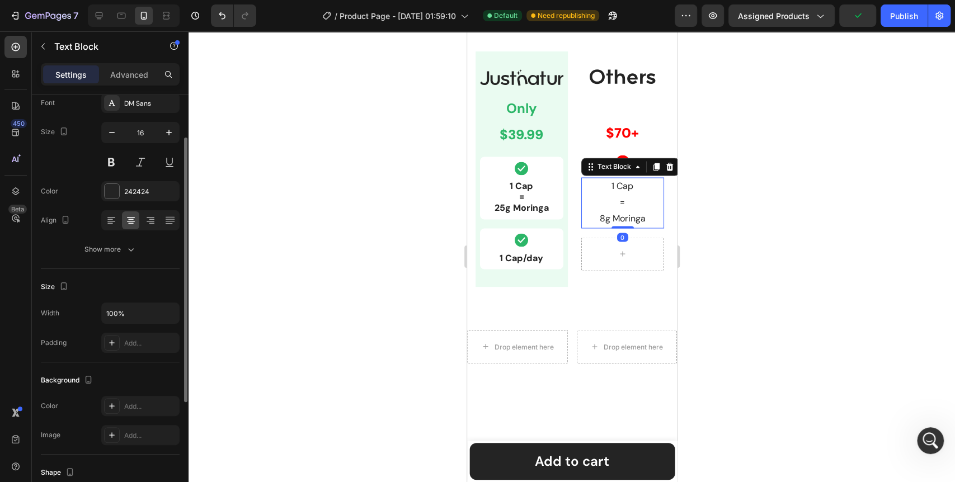
click at [125, 363] on div "Text style Styles Paragraph 1 Font DM Sans Size 16 Color 242424 Align Show more" at bounding box center [110, 409] width 139 height 92
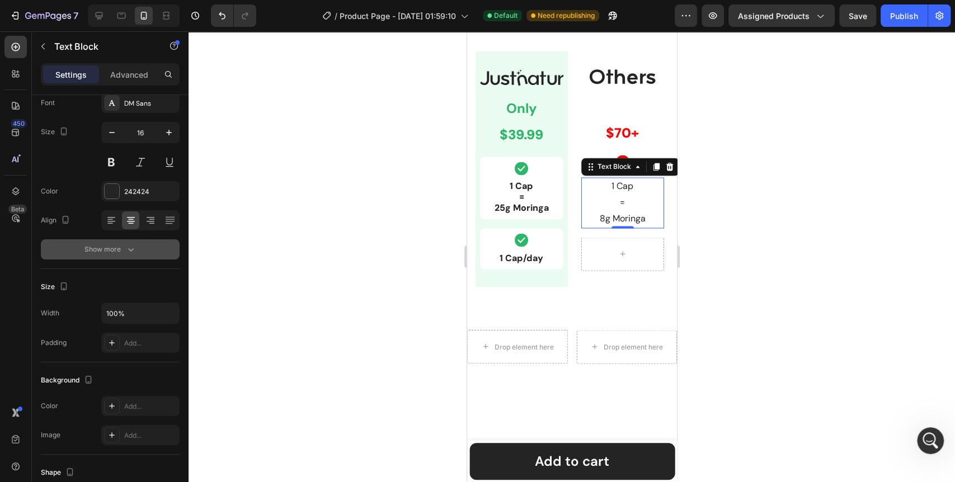
click at [128, 256] on button "Show more" at bounding box center [110, 250] width 139 height 20
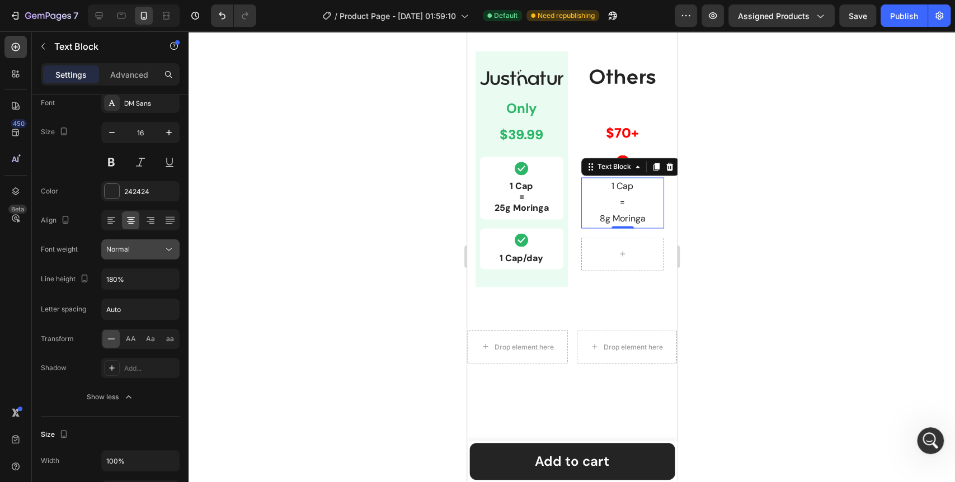
click at [174, 252] on icon at bounding box center [168, 249] width 11 height 11
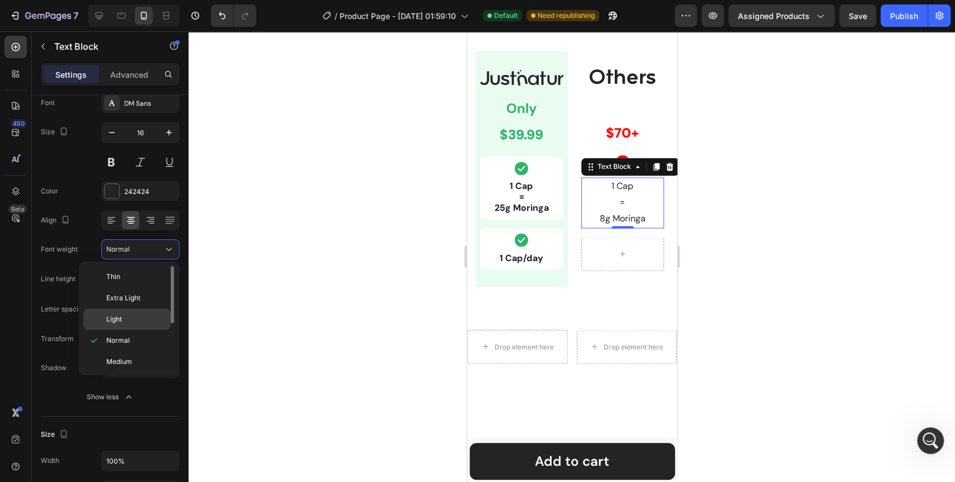
scroll to position [62, 0]
click at [138, 359] on span "Extra Bold" at bounding box center [122, 364] width 32 height 10
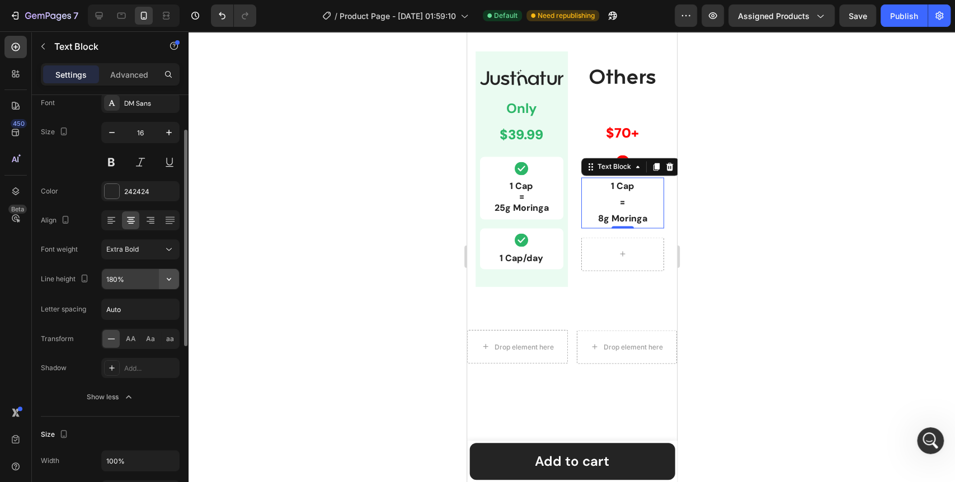
click at [171, 283] on icon "button" at bounding box center [168, 279] width 11 height 11
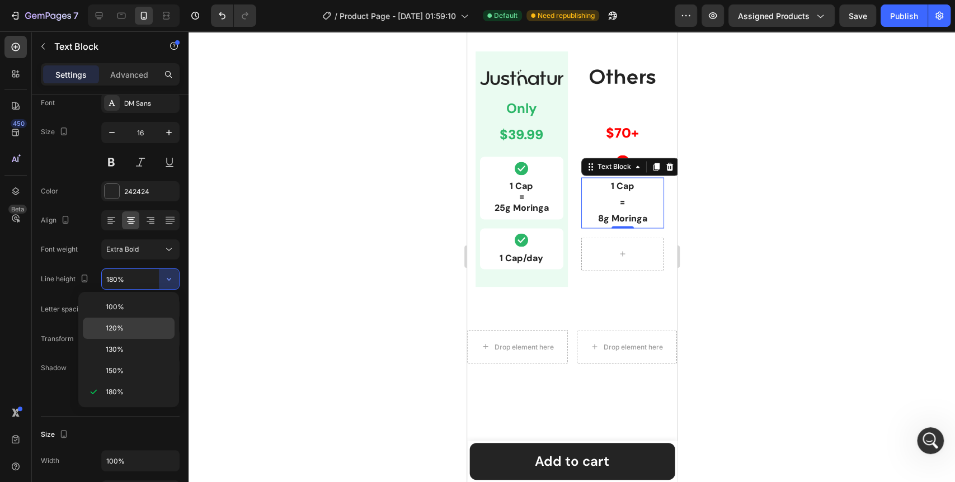
click at [130, 328] on p "120%" at bounding box center [138, 329] width 64 height 10
type input "120%"
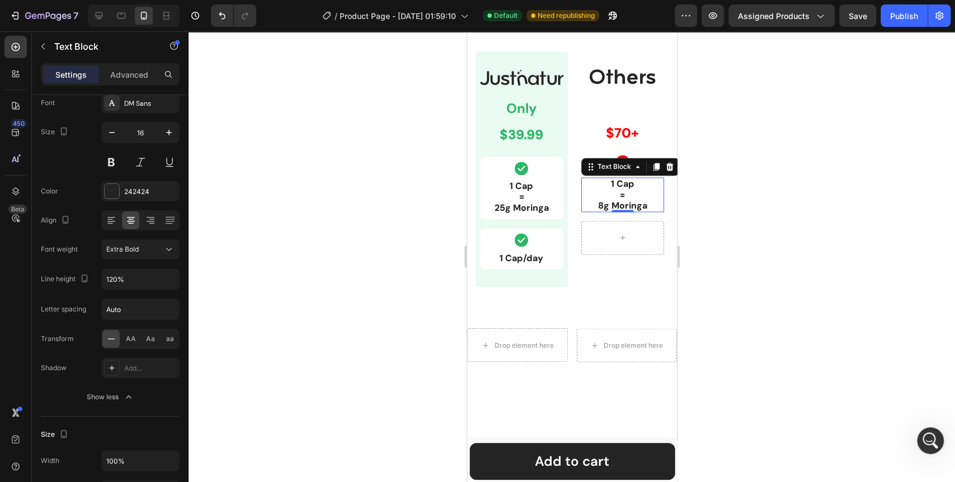
click at [331, 316] on div at bounding box center [572, 256] width 767 height 451
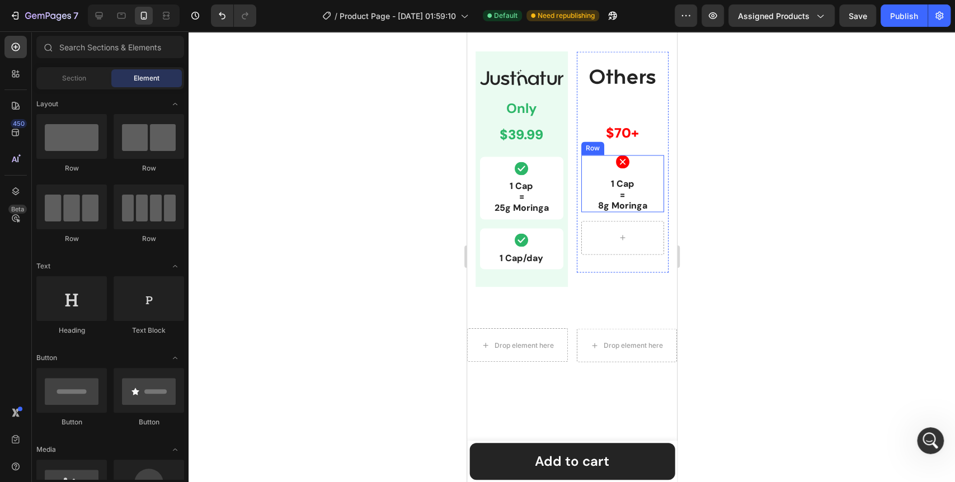
click at [649, 168] on div "Icon 1 Cap = 8g Moringa Text Block Row" at bounding box center [622, 183] width 83 height 57
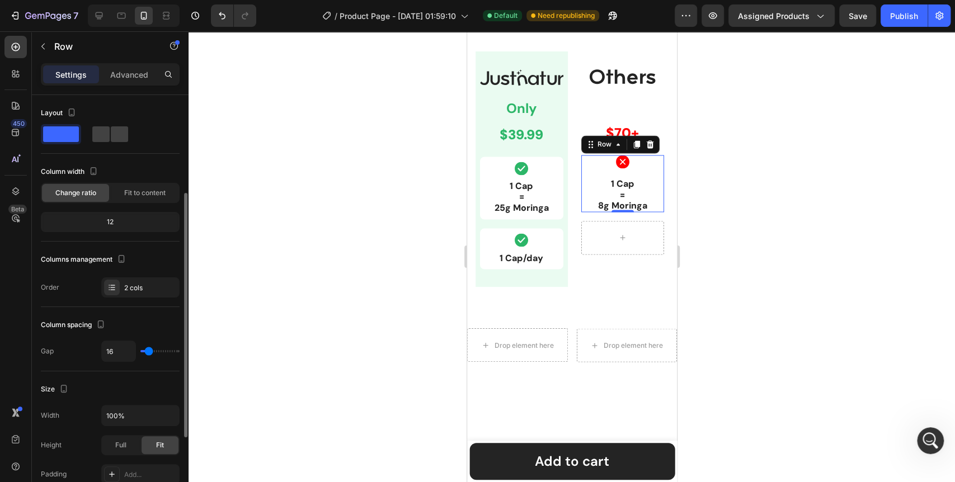
scroll to position [124, 0]
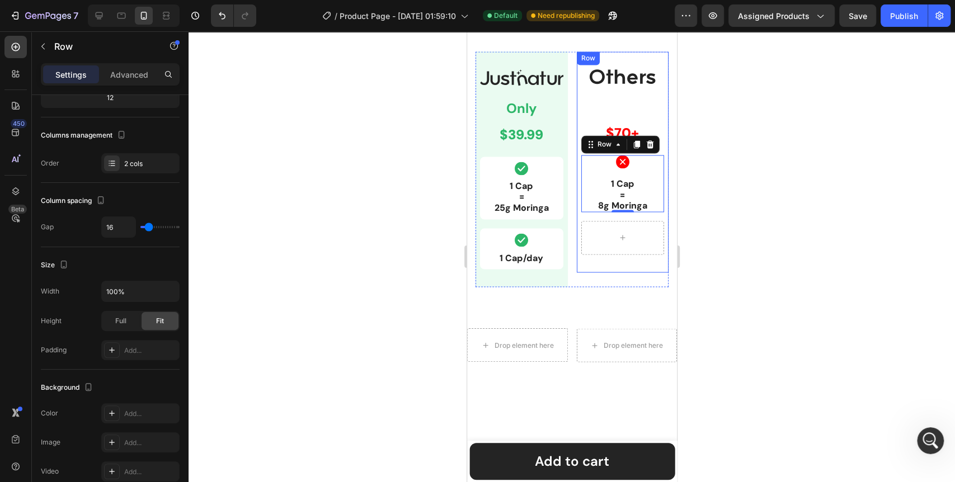
click at [576, 212] on div "Image Text Block $70+ Text Block Row Icon 1 Cap = 8g Moringa Text Block Row 0 R…" at bounding box center [622, 161] width 92 height 221
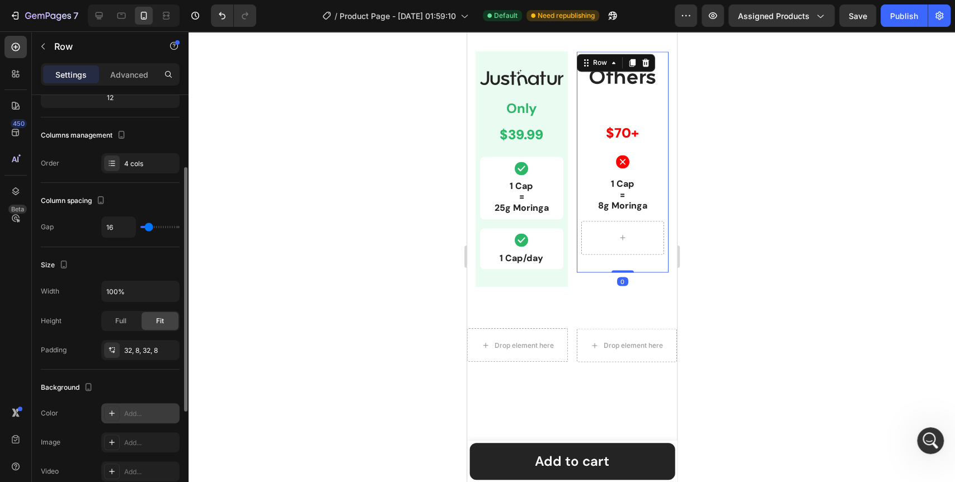
click at [114, 413] on icon at bounding box center [112, 414] width 6 height 6
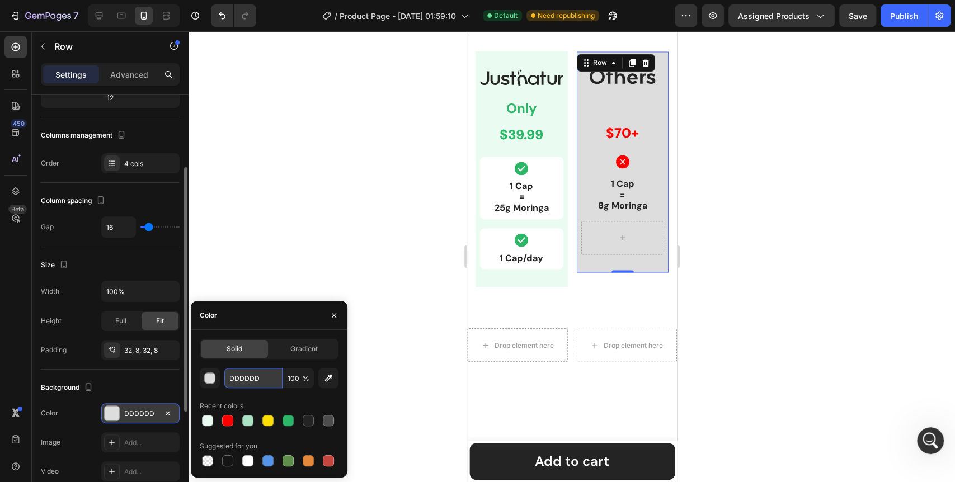
click at [243, 375] on input "DDDDDD" at bounding box center [253, 378] width 58 height 20
paste input "F0F0F0"
type input "F0F0F0"
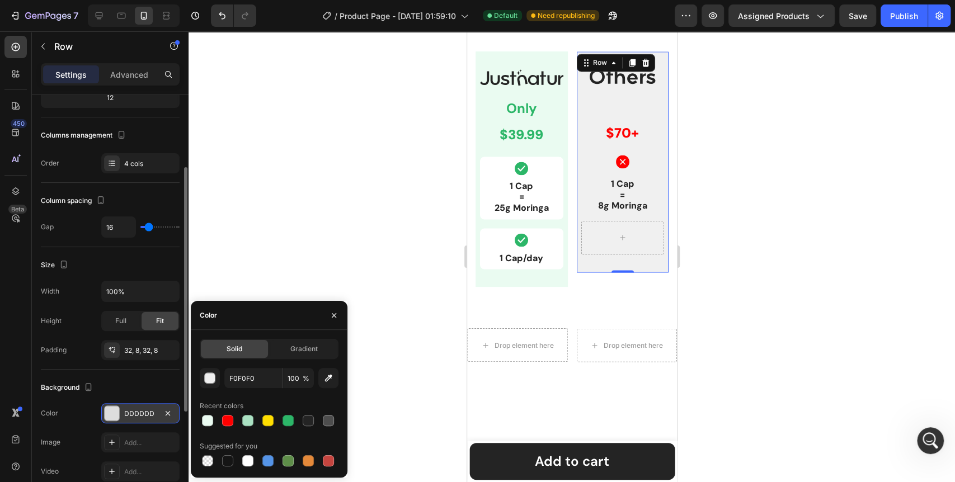
click at [327, 243] on div at bounding box center [572, 256] width 767 height 451
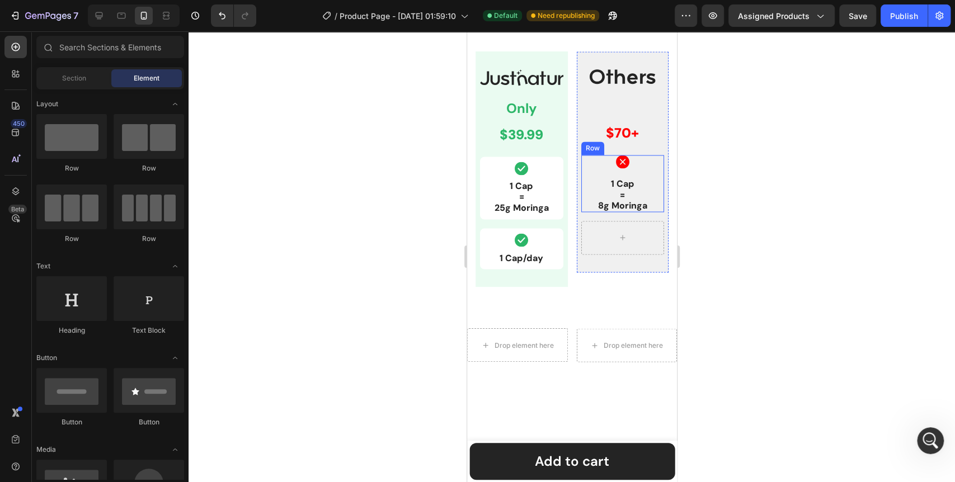
click at [581, 172] on div "Icon 1 Cap = 8g Moringa Text Block Row" at bounding box center [622, 183] width 83 height 57
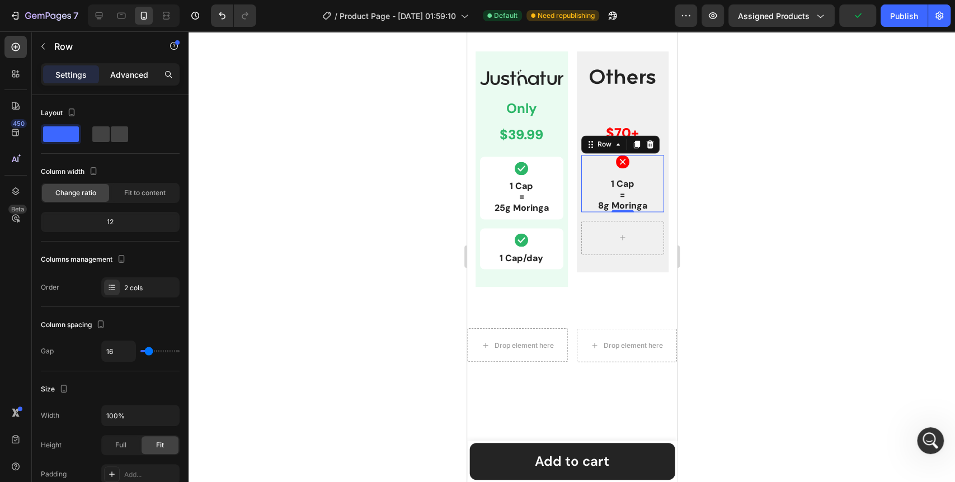
click at [133, 77] on p "Advanced" at bounding box center [129, 75] width 38 height 12
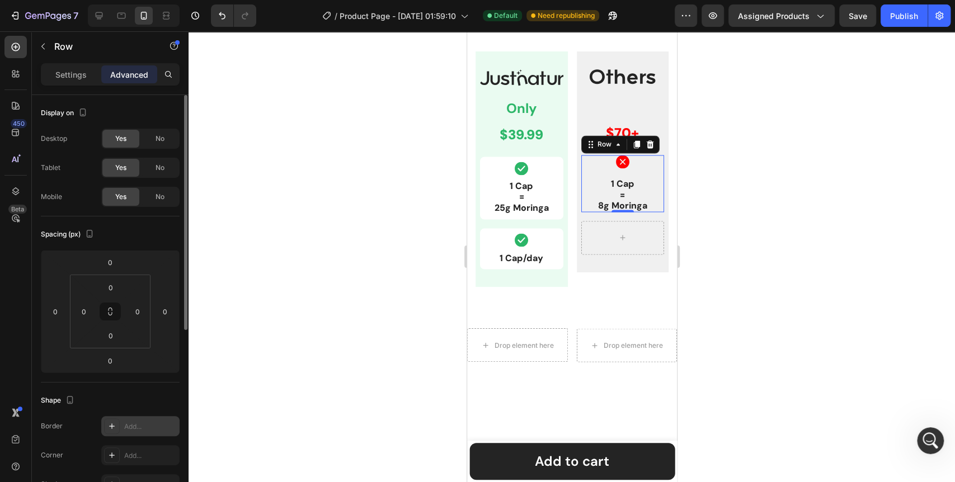
click at [107, 427] on icon at bounding box center [111, 426] width 9 height 9
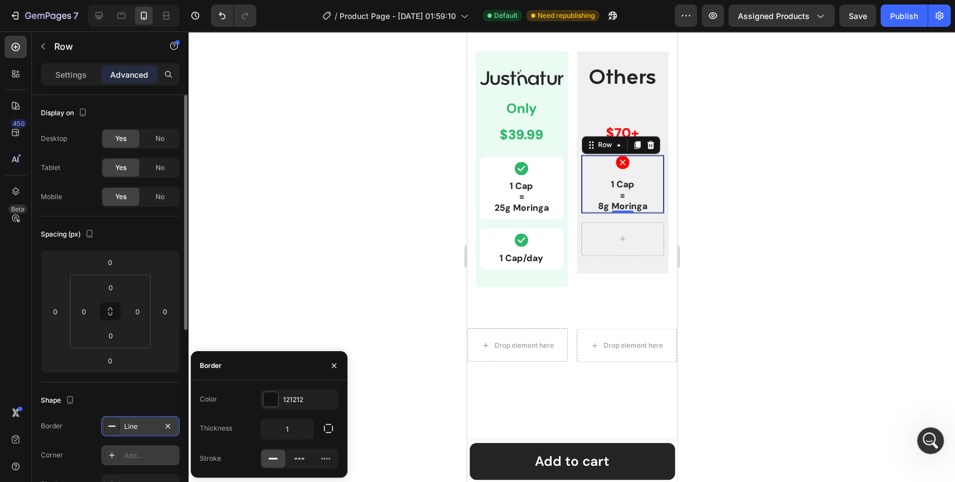
click at [112, 452] on icon at bounding box center [111, 455] width 9 height 9
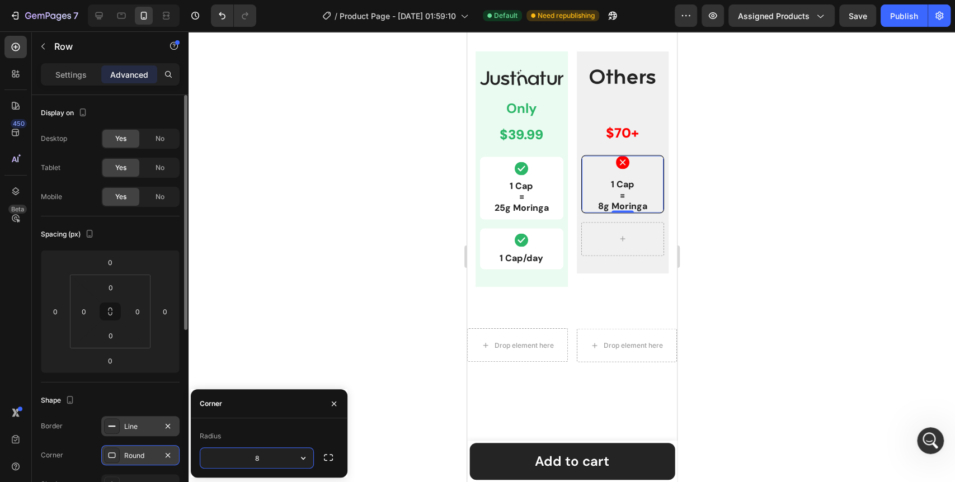
click at [133, 428] on div "Line" at bounding box center [140, 427] width 32 height 10
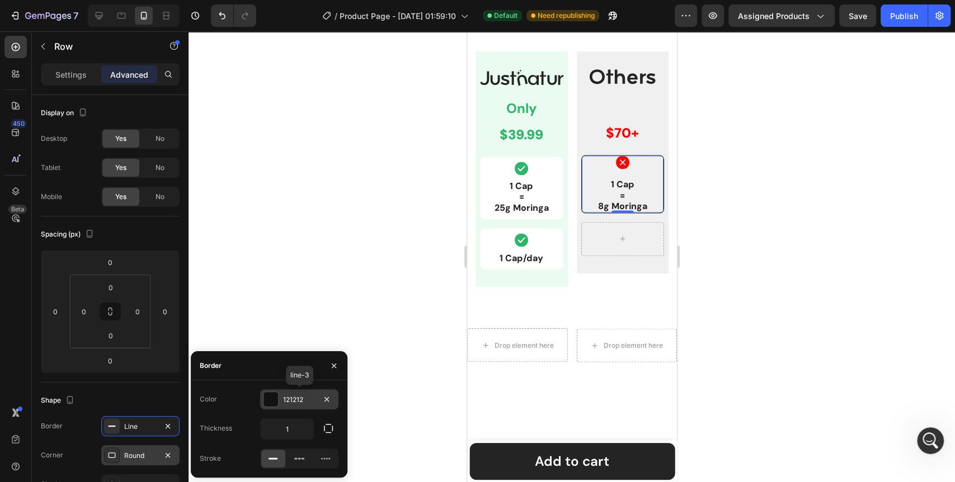
click at [301, 399] on div "121212" at bounding box center [299, 400] width 32 height 10
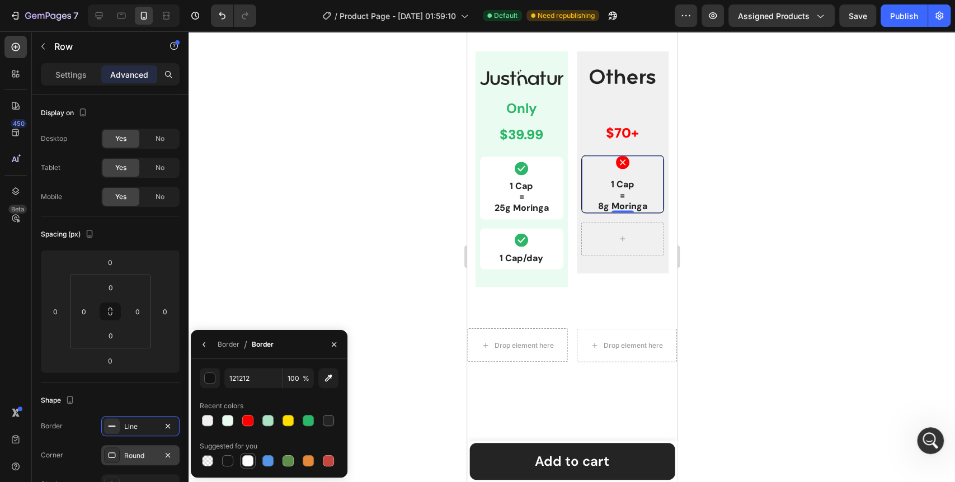
click at [251, 462] on div at bounding box center [247, 461] width 11 height 11
type input "FFFFFF"
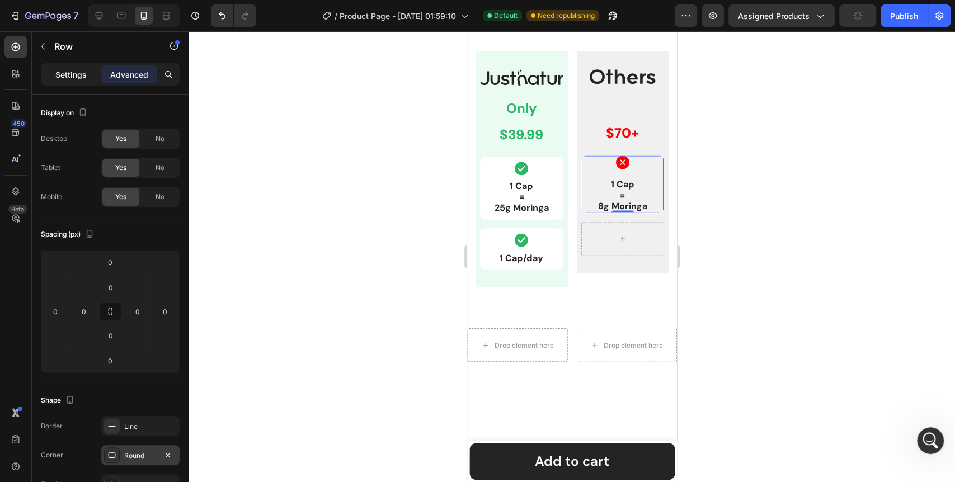
click at [73, 81] on div "Settings" at bounding box center [71, 74] width 56 height 18
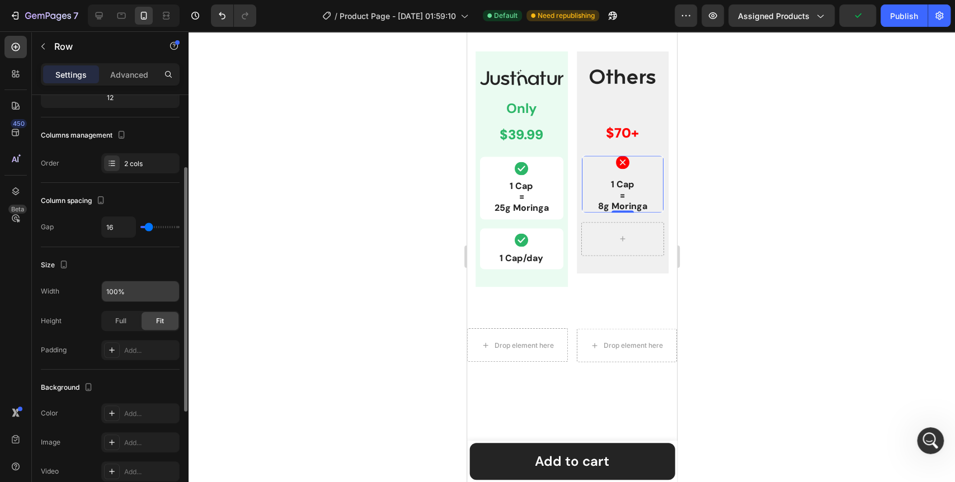
scroll to position [186, 0]
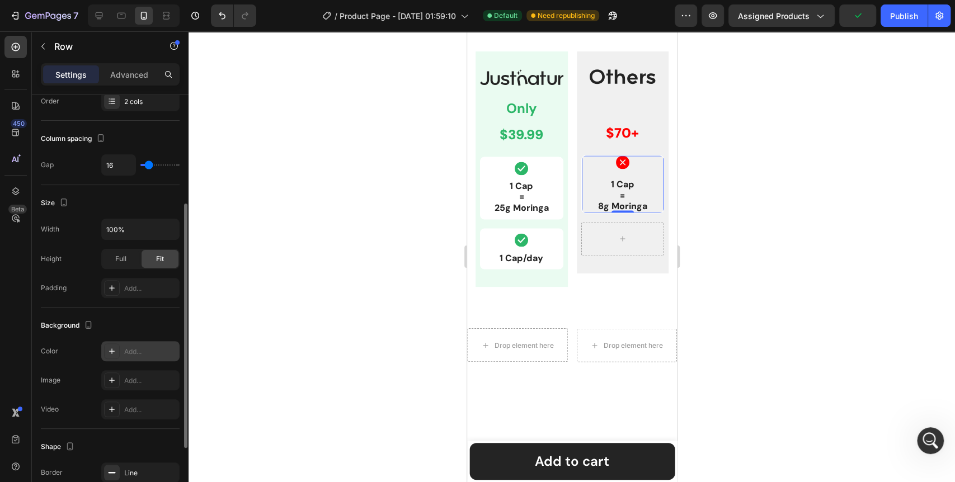
click at [111, 354] on icon at bounding box center [111, 351] width 9 height 9
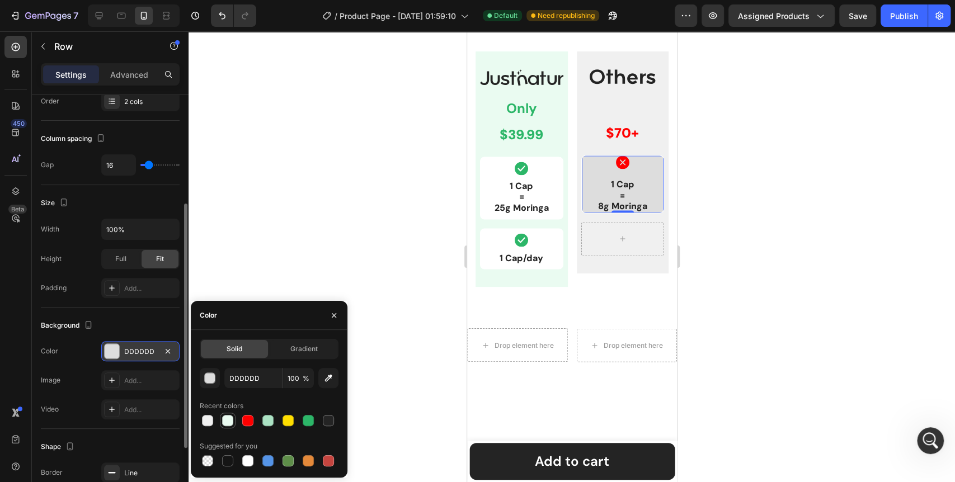
click at [226, 421] on div at bounding box center [227, 420] width 11 height 11
click at [245, 462] on div at bounding box center [247, 461] width 11 height 11
type input "FFFFFF"
click at [292, 186] on div at bounding box center [572, 256] width 767 height 451
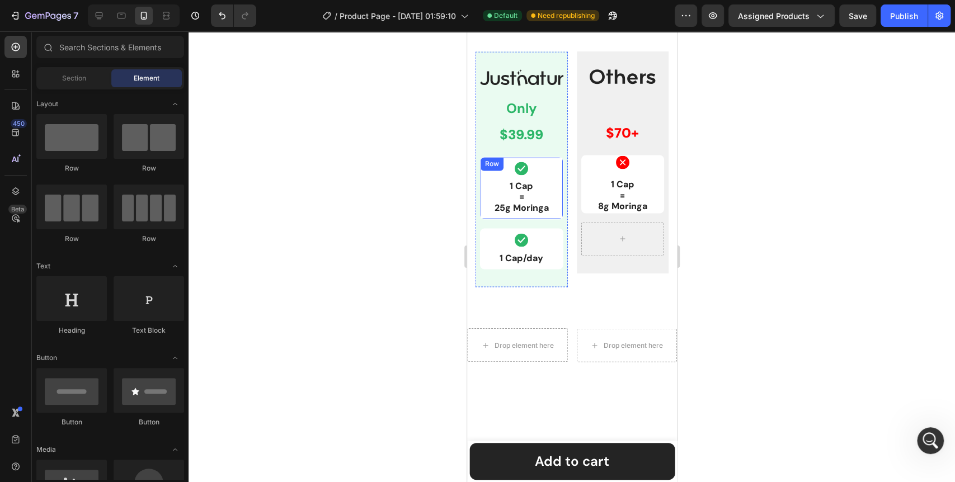
click at [557, 174] on div "Icon 1 Cap = 25g Moringa Text Block Row" at bounding box center [521, 188] width 83 height 63
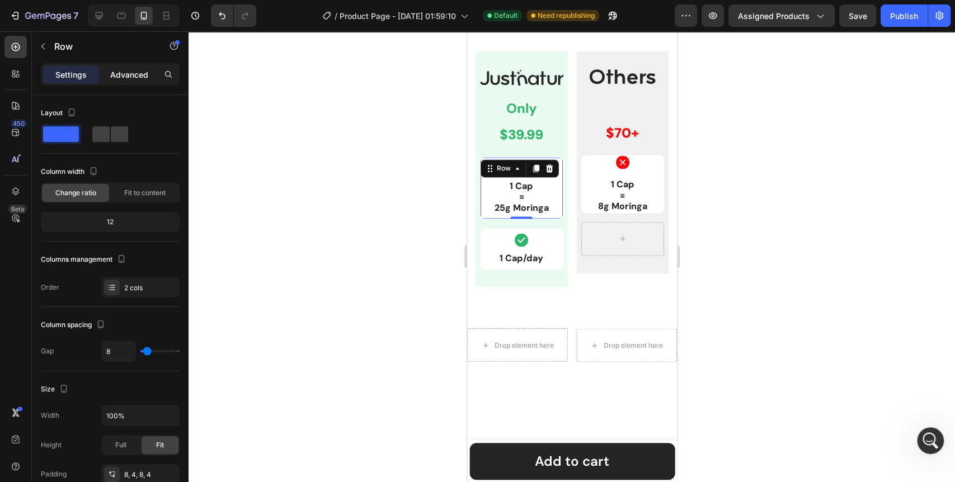
click at [128, 76] on p "Advanced" at bounding box center [129, 75] width 38 height 12
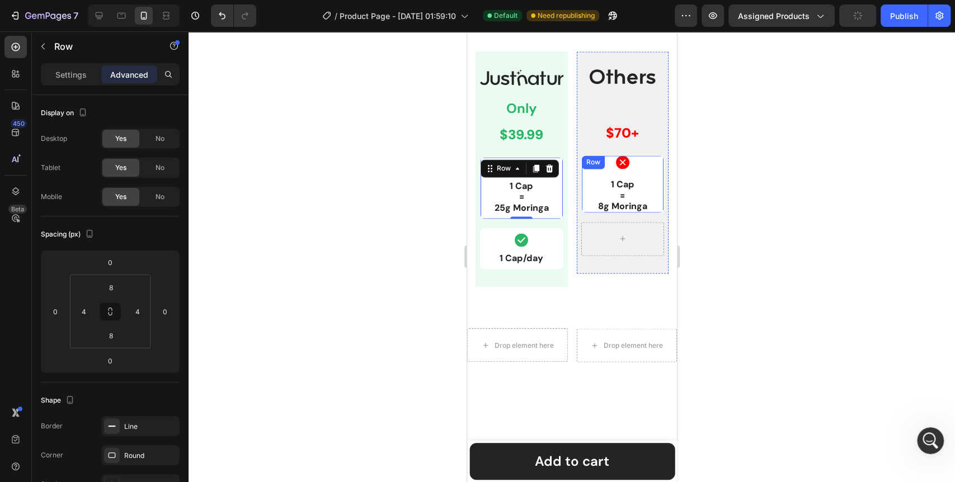
click at [581, 182] on div "Icon 1 Cap = 8g Moringa Text Block Row" at bounding box center [622, 184] width 83 height 58
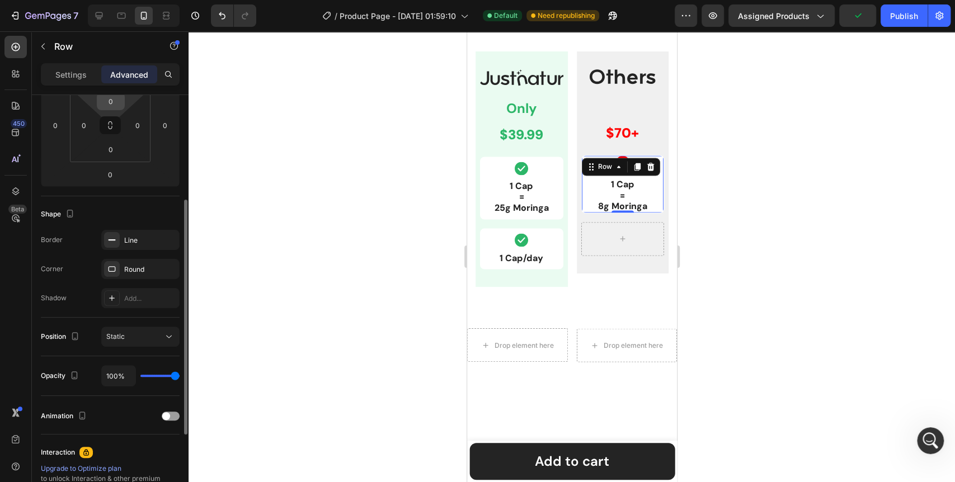
click at [116, 104] on input "0" at bounding box center [111, 101] width 22 height 17
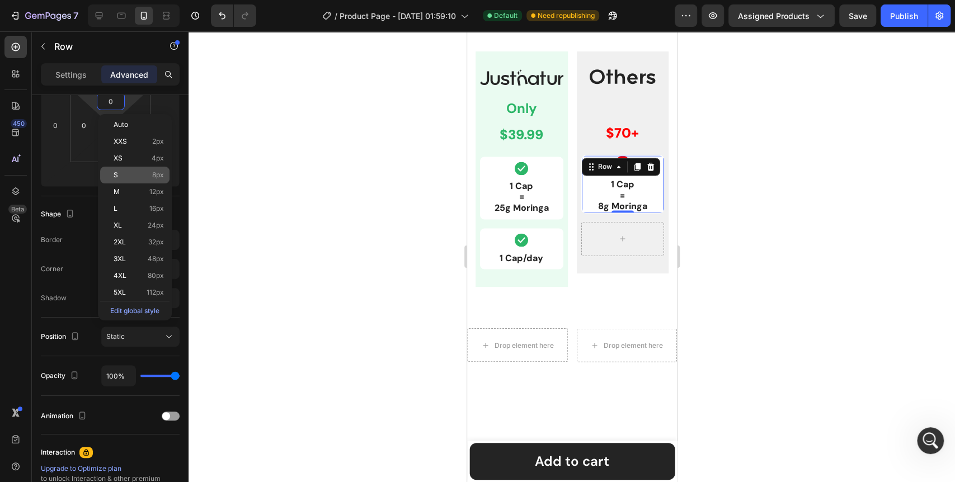
click at [137, 180] on div "S 8px" at bounding box center [134, 175] width 69 height 17
type input "8"
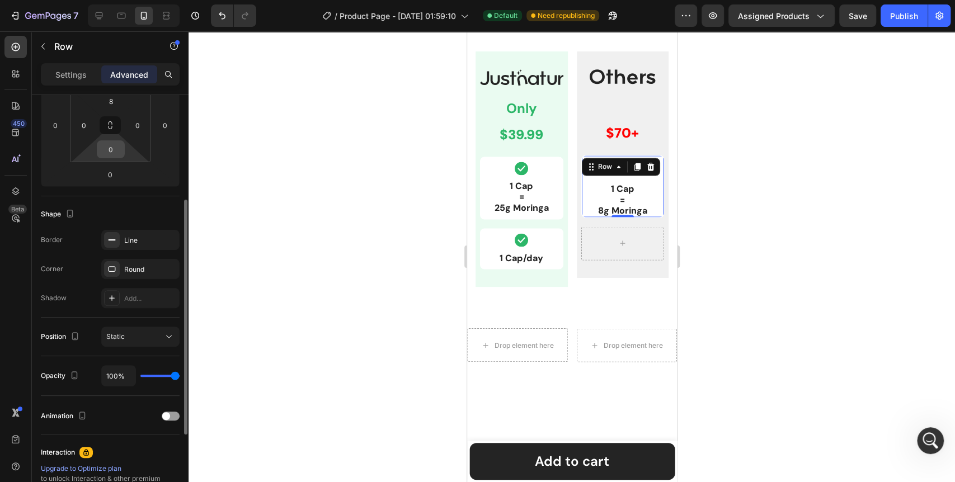
click at [111, 153] on input "0" at bounding box center [111, 149] width 22 height 17
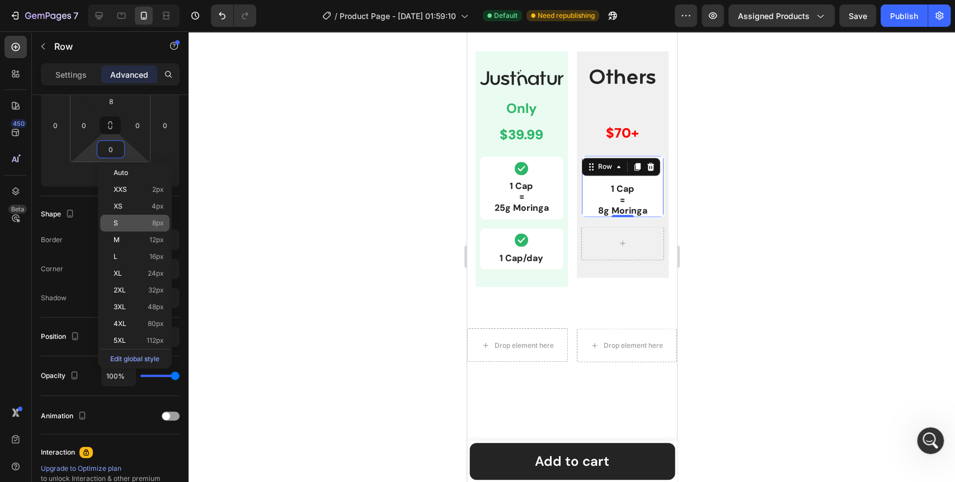
click at [133, 221] on p "S 8px" at bounding box center [139, 223] width 50 height 8
type input "8"
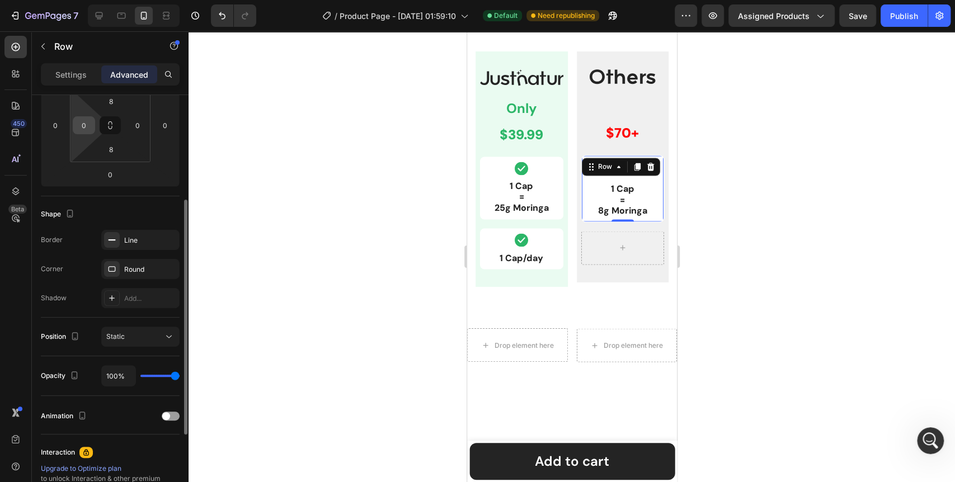
click at [79, 126] on input "0" at bounding box center [84, 125] width 17 height 17
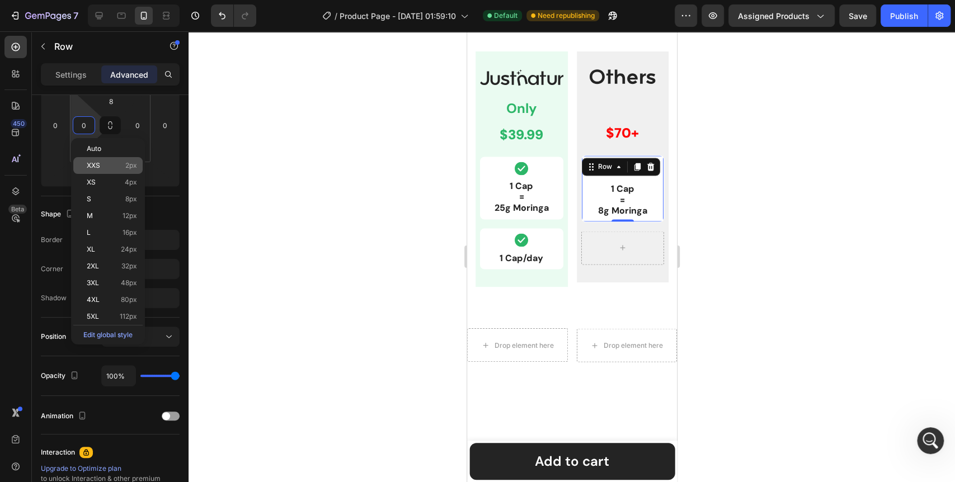
drag, startPoint x: 112, startPoint y: 187, endPoint x: 118, endPoint y: 165, distance: 23.1
click at [112, 187] on div "XS 4px" at bounding box center [107, 182] width 69 height 17
type input "4"
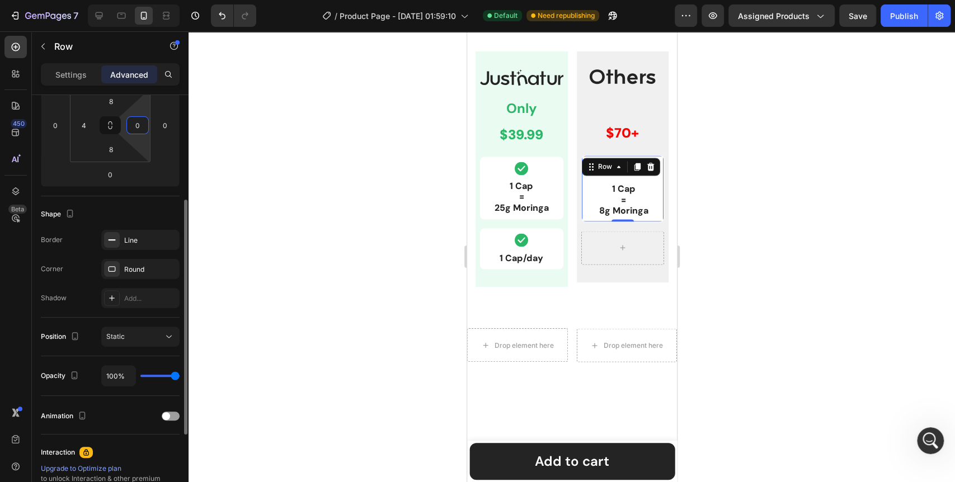
click at [134, 126] on input "0" at bounding box center [137, 125] width 17 height 17
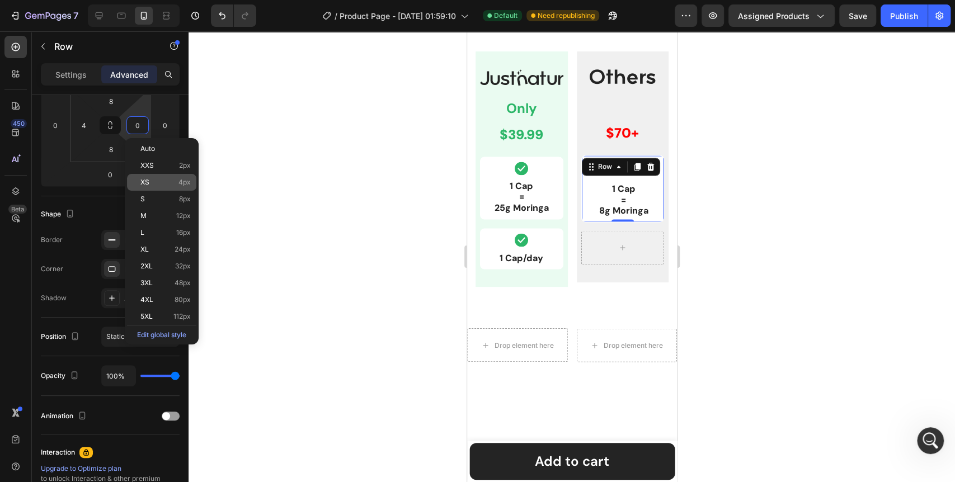
click at [163, 185] on p "XS 4px" at bounding box center [165, 183] width 50 height 8
type input "4"
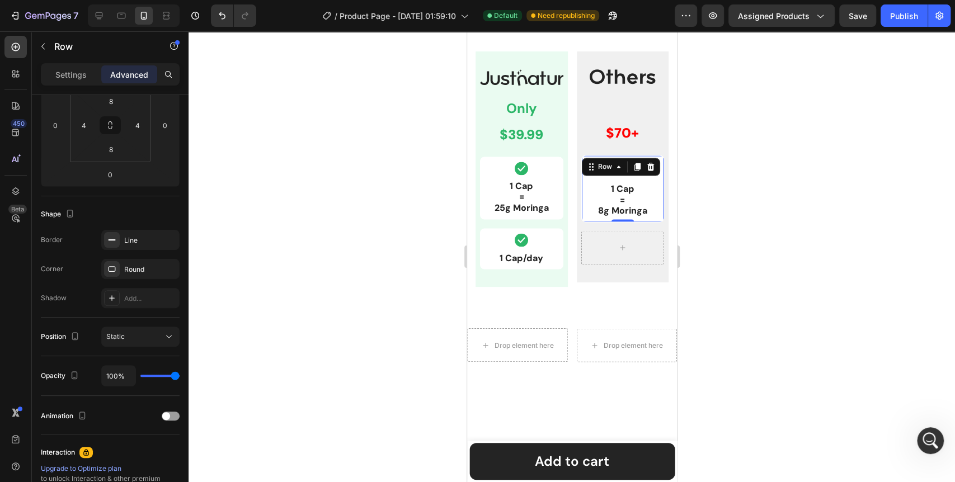
click at [359, 261] on div at bounding box center [572, 256] width 767 height 451
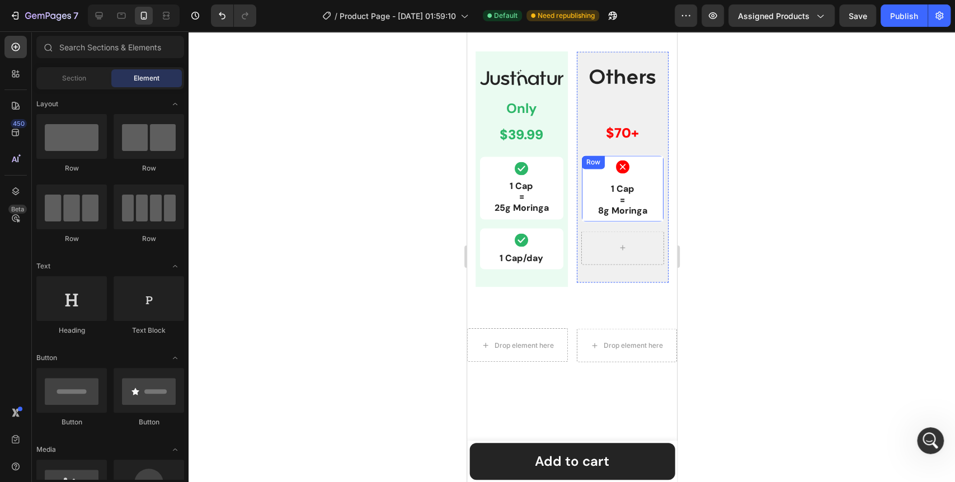
click at [581, 174] on div "Icon 1 Cap = 8g Moringa Text Block Row" at bounding box center [622, 188] width 83 height 67
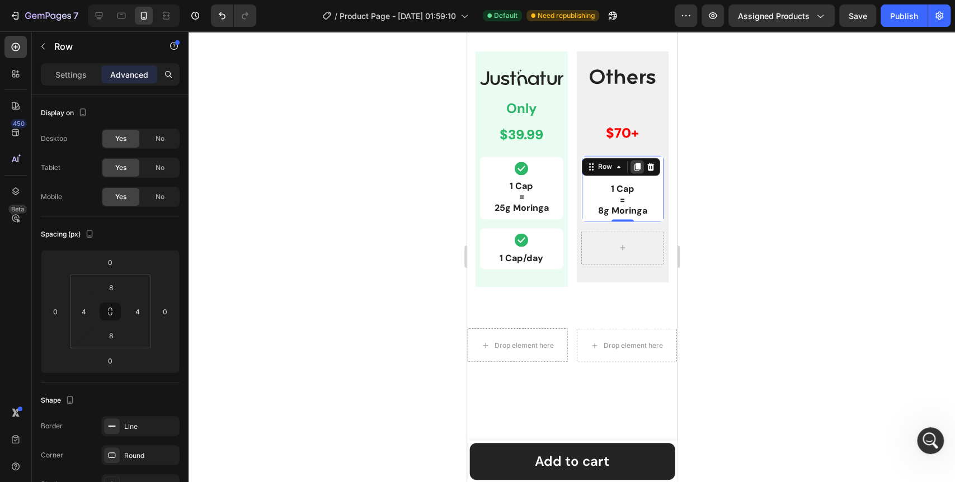
click at [634, 166] on icon at bounding box center [637, 167] width 6 height 8
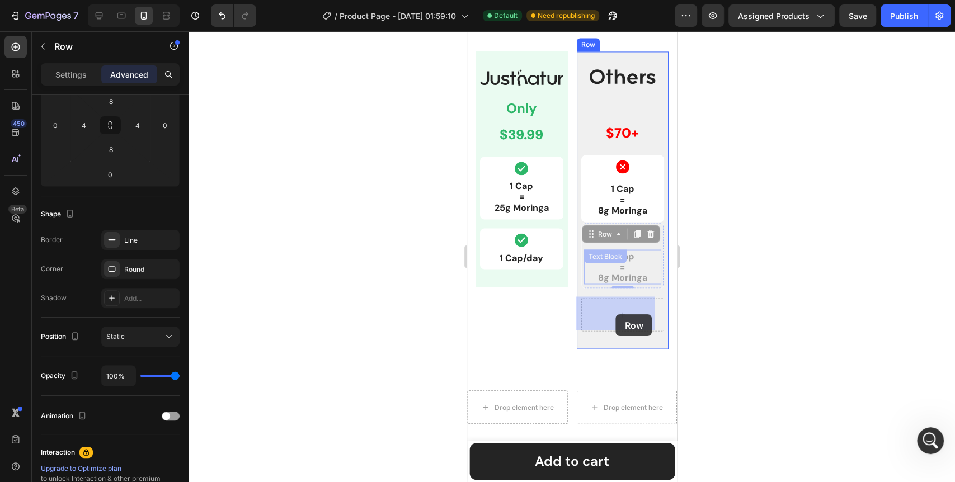
drag, startPoint x: 589, startPoint y: 236, endPoint x: 616, endPoint y: 315, distance: 82.7
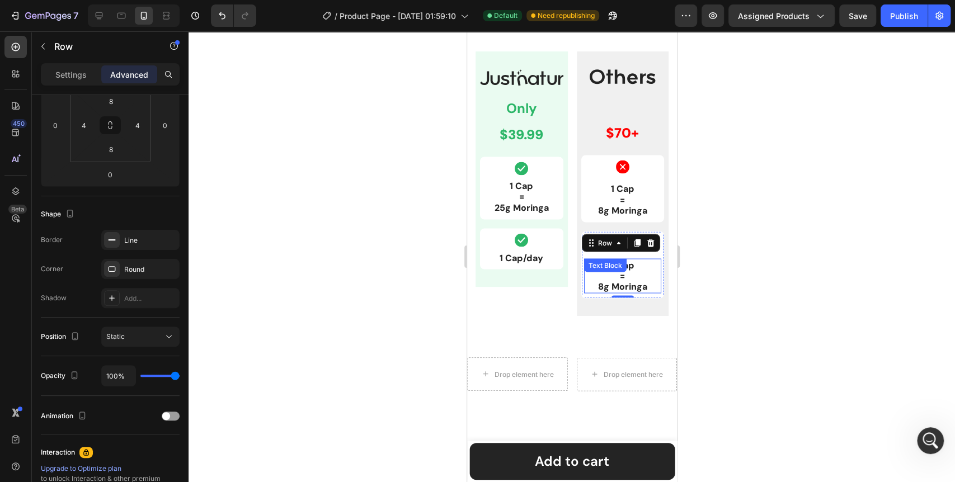
click at [619, 286] on p "1 Cap = 8g Moringa" at bounding box center [623, 276] width 76 height 32
click at [620, 286] on p "1 Cap = 8g Moringa" at bounding box center [623, 276] width 76 height 32
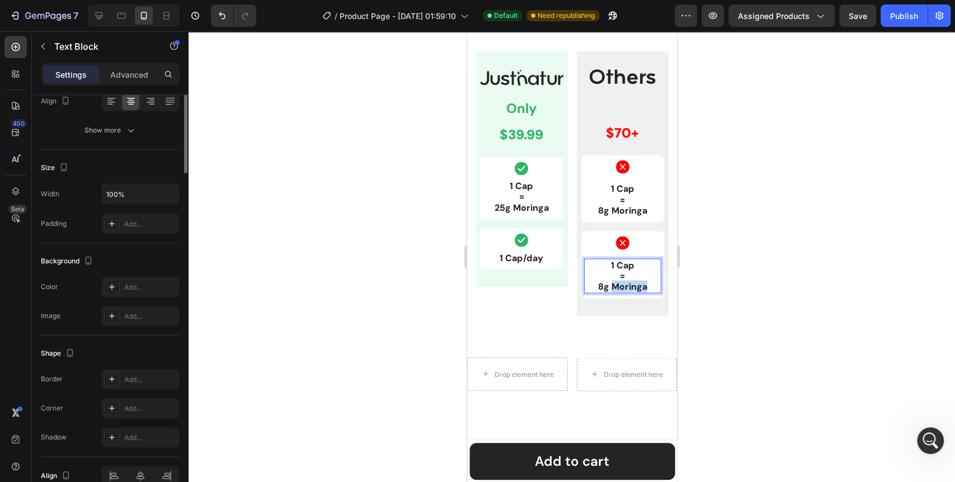
scroll to position [0, 0]
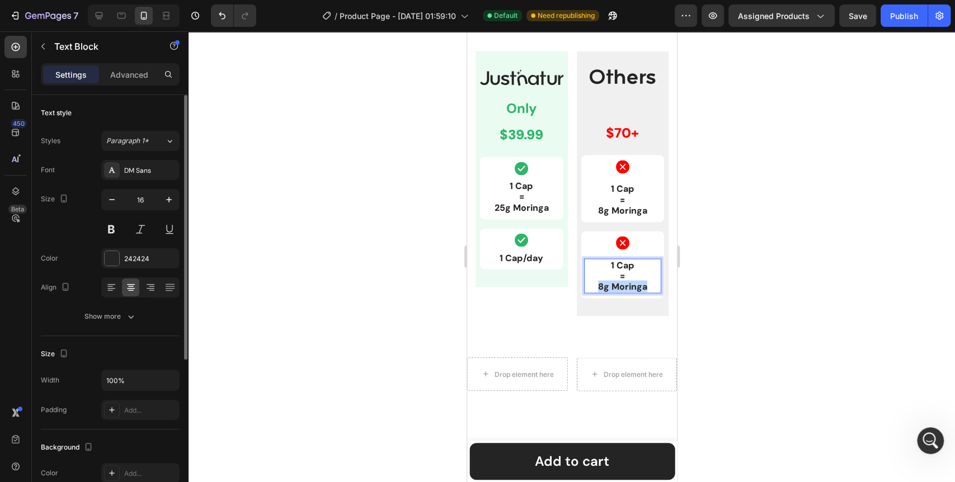
click at [620, 286] on p "1 Cap = 8g Moringa" at bounding box center [623, 276] width 76 height 32
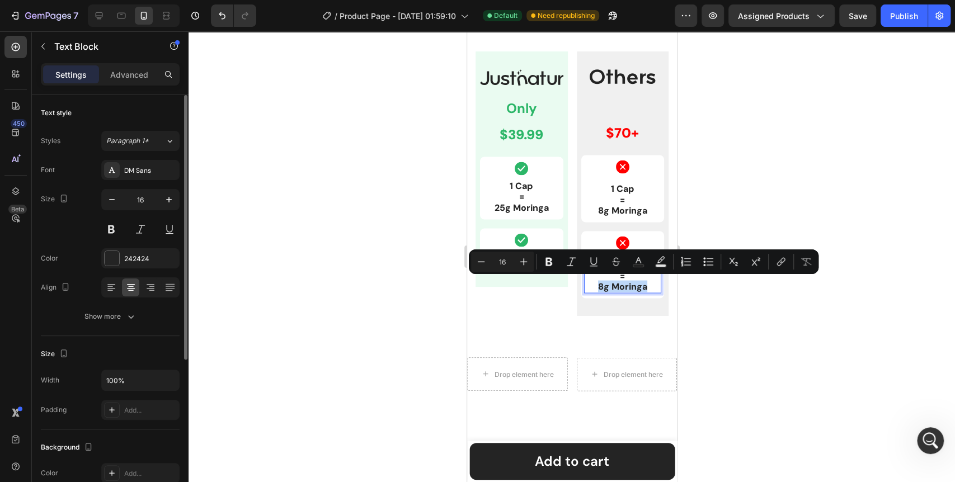
click at [620, 286] on p "1 Cap = 8g Moringa" at bounding box center [623, 276] width 76 height 32
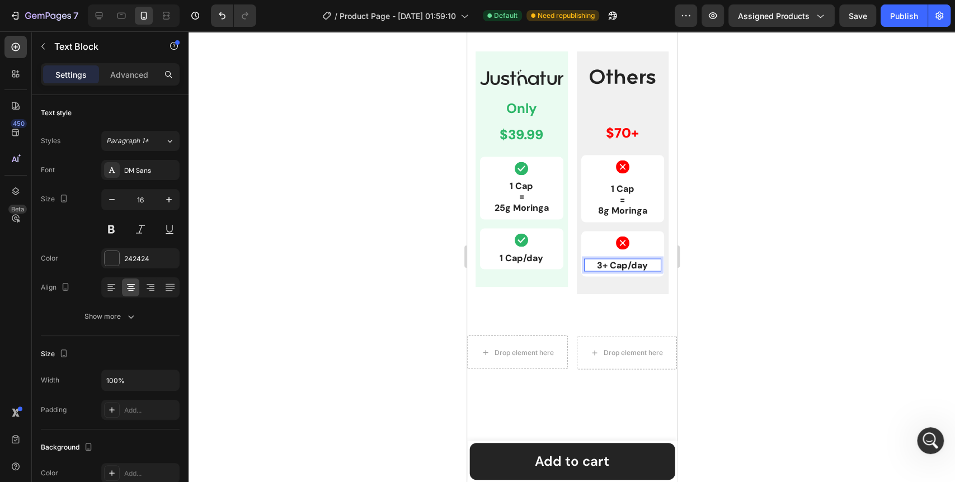
click at [356, 290] on div at bounding box center [572, 256] width 767 height 451
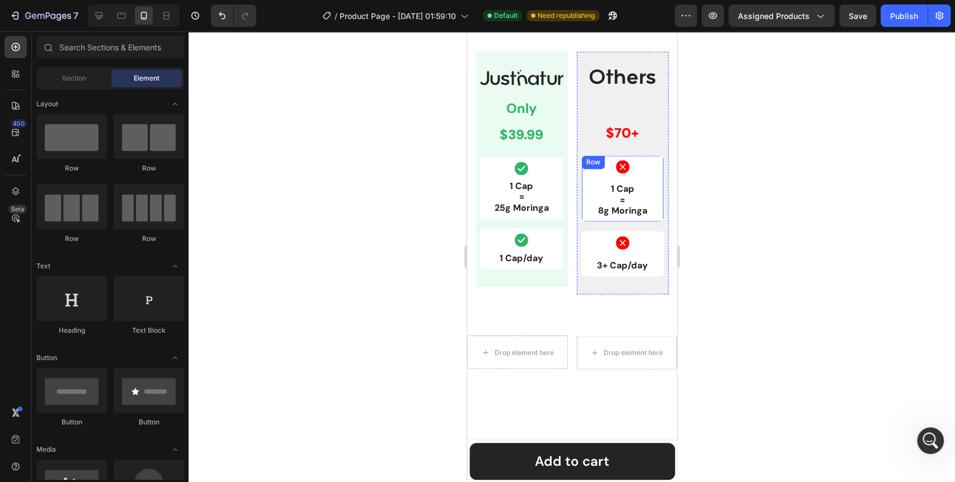
click at [581, 175] on div "Icon 1 Cap = 8g Moringa Text Block Row" at bounding box center [622, 188] width 83 height 67
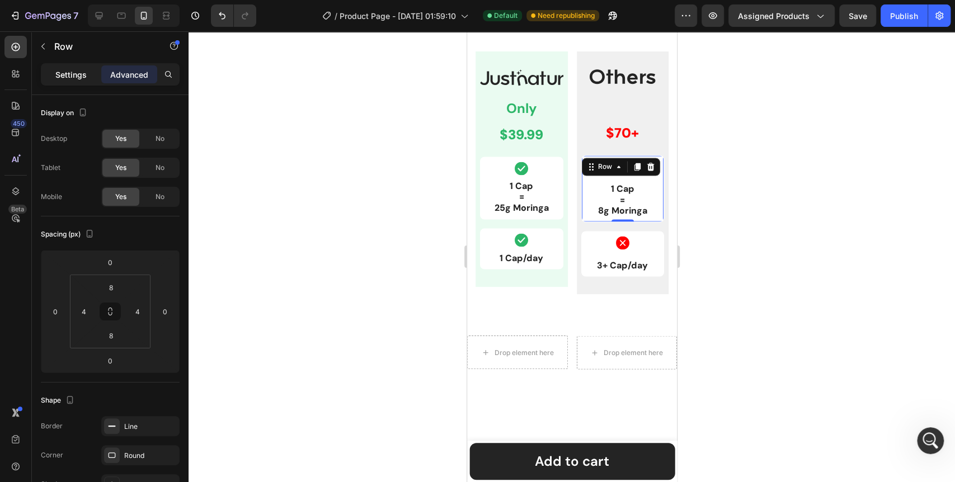
click at [85, 76] on p "Settings" at bounding box center [70, 75] width 31 height 12
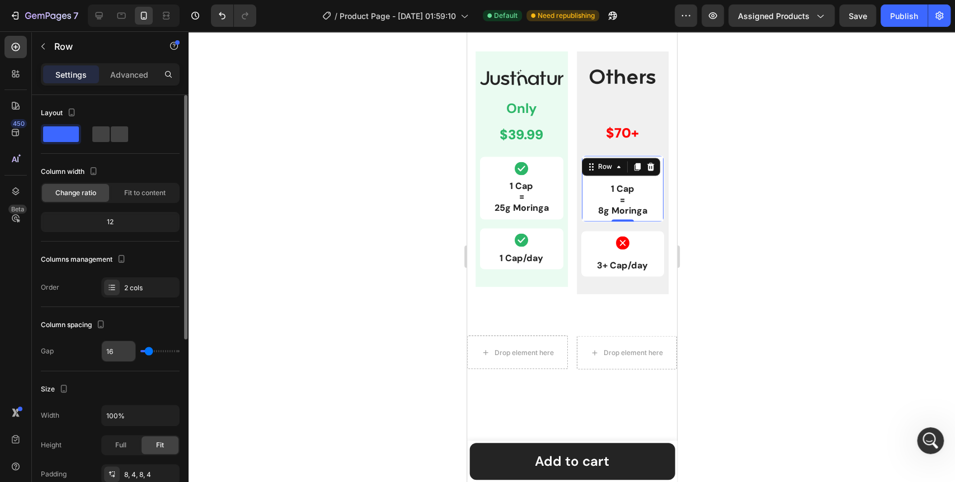
click at [122, 359] on input "16" at bounding box center [119, 351] width 34 height 20
type input "8"
click at [291, 313] on div at bounding box center [572, 256] width 767 height 451
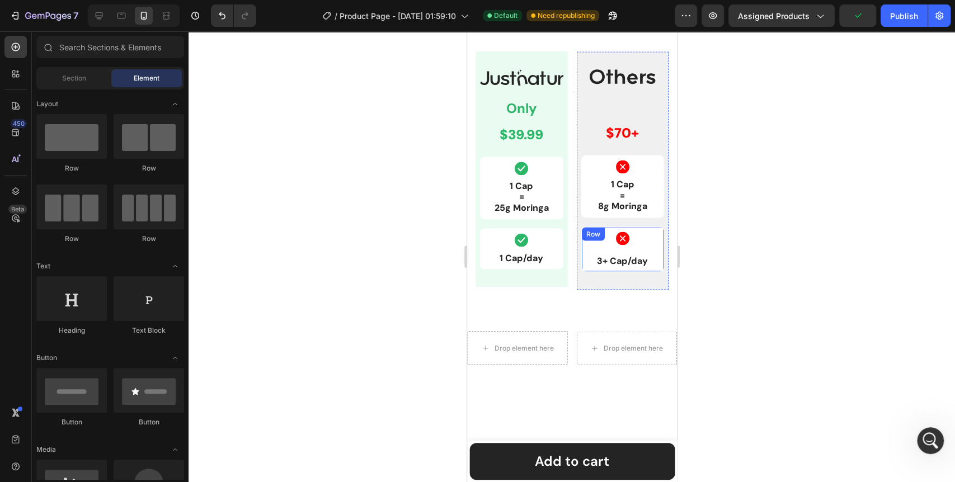
click at [582, 249] on div "Icon 3+ Cap/day Text Block Row" at bounding box center [622, 249] width 83 height 45
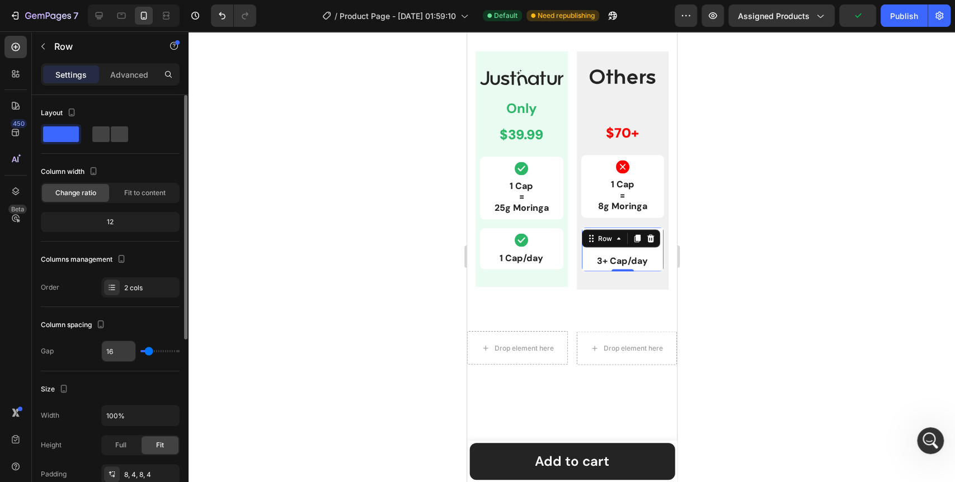
click at [115, 358] on input "16" at bounding box center [119, 351] width 34 height 20
type input "8"
click at [350, 288] on div at bounding box center [572, 256] width 767 height 451
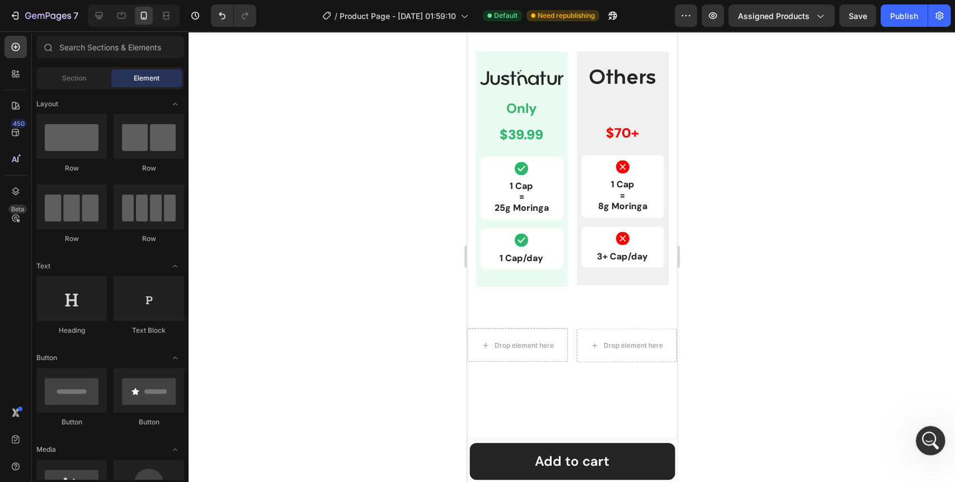
click at [931, 437] on icon "Open Intercom Messenger" at bounding box center [929, 439] width 18 height 18
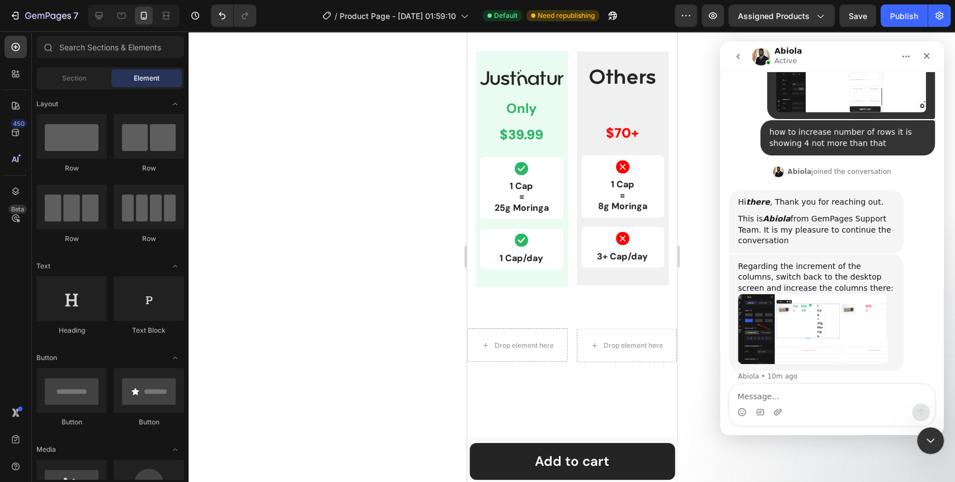
scroll to position [6242, 0]
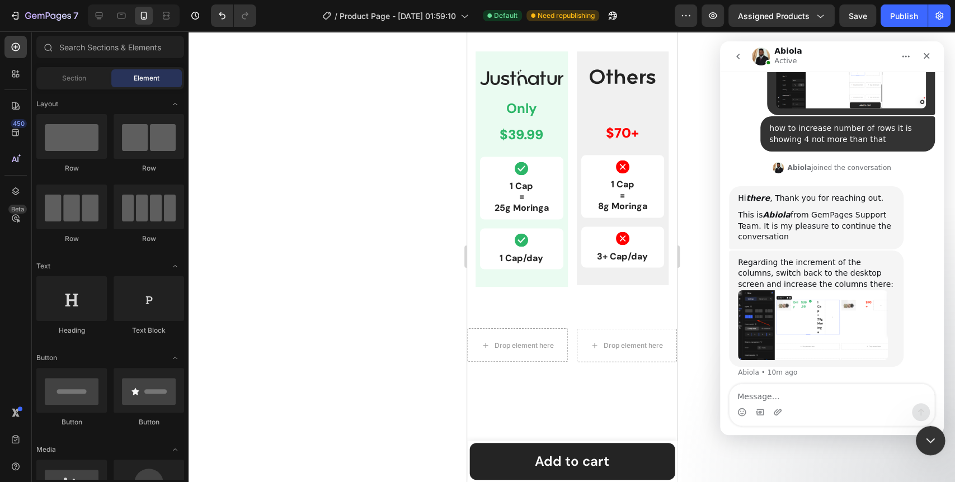
click at [932, 440] on icon "Close Intercom Messenger" at bounding box center [928, 439] width 13 height 13
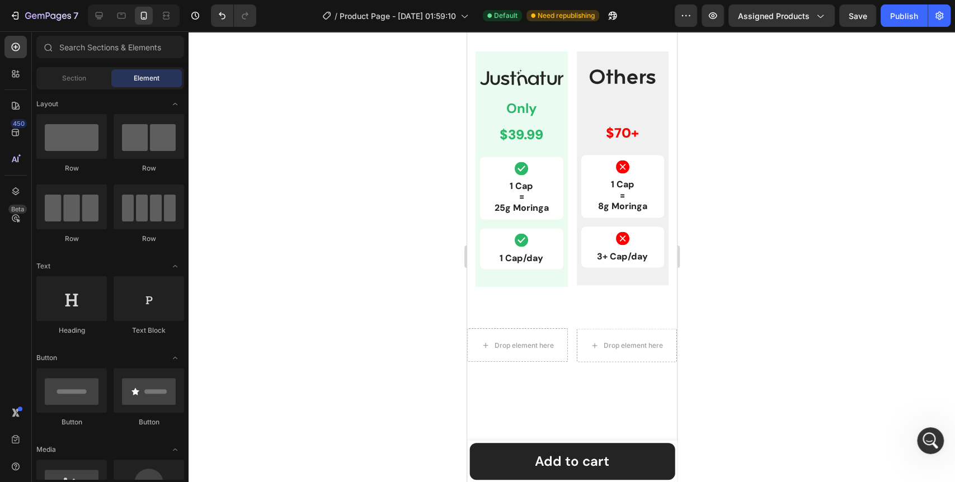
click at [339, 316] on div at bounding box center [572, 256] width 767 height 451
click at [505, 283] on div "Image Only Text Block $39.99 Text Block Row Icon 1 Cap = 25g Moringa Text Block…" at bounding box center [521, 169] width 92 height 236
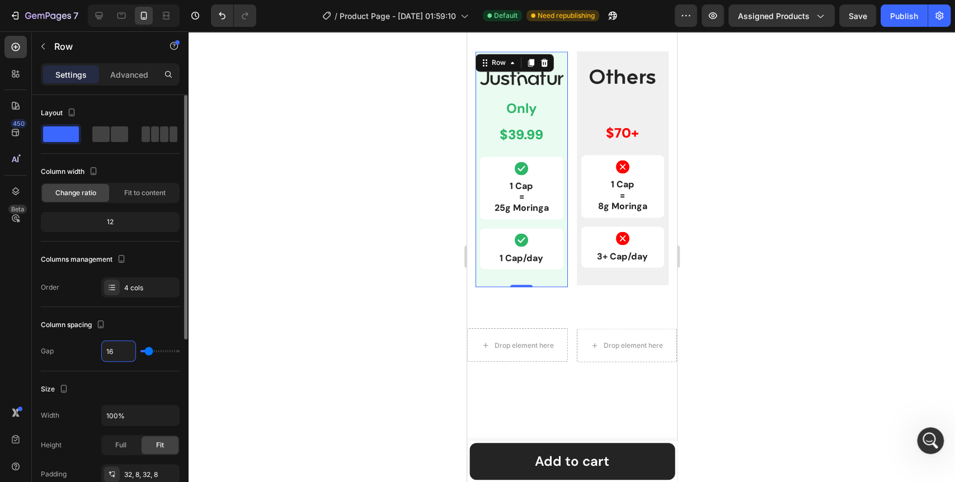
click at [119, 351] on input "16" at bounding box center [119, 351] width 34 height 20
type input "8"
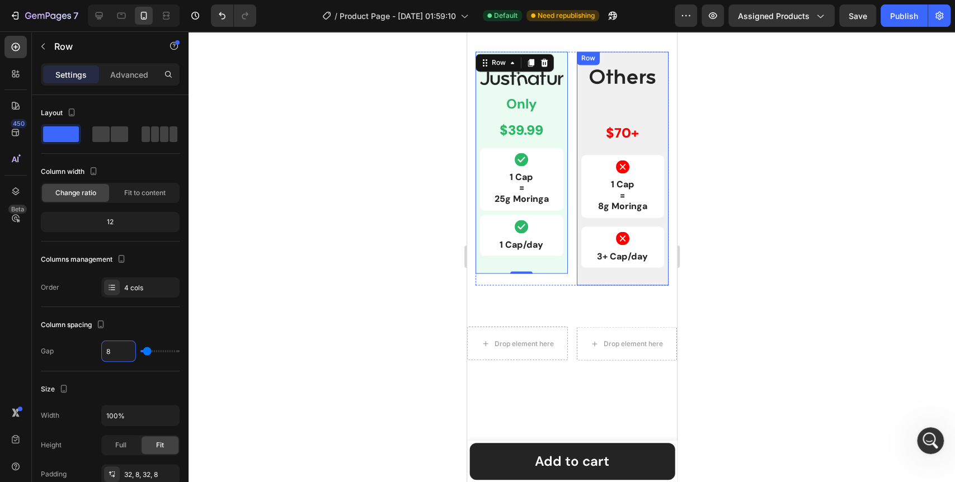
click at [576, 279] on div "Image Text Block $70+ Text Block Row Icon 1 Cap = 8g Moringa Text Block Row Ico…" at bounding box center [622, 168] width 92 height 234
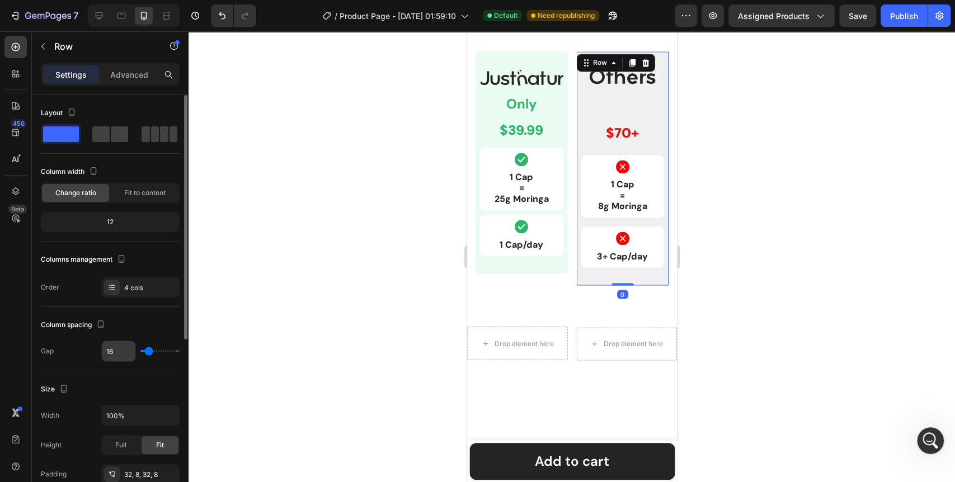
click at [107, 348] on input "16" at bounding box center [119, 351] width 34 height 20
type input "8"
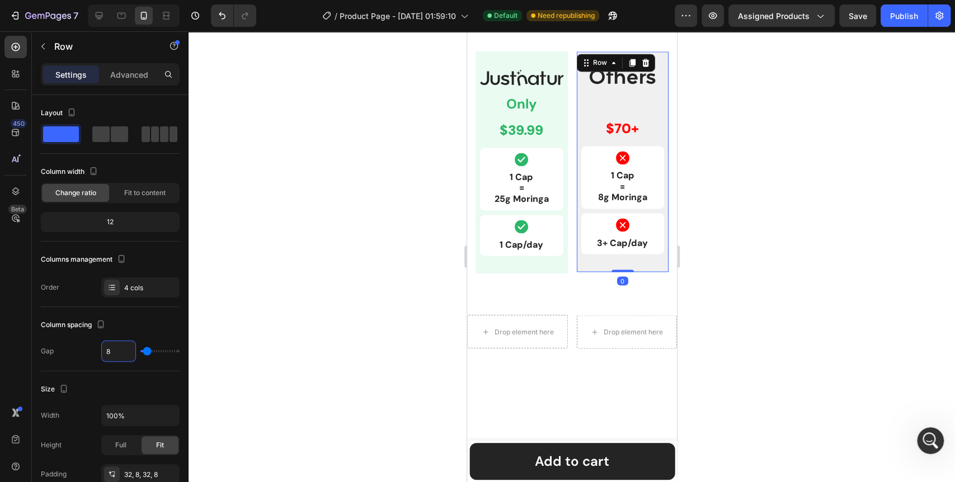
click at [292, 310] on div at bounding box center [572, 256] width 767 height 451
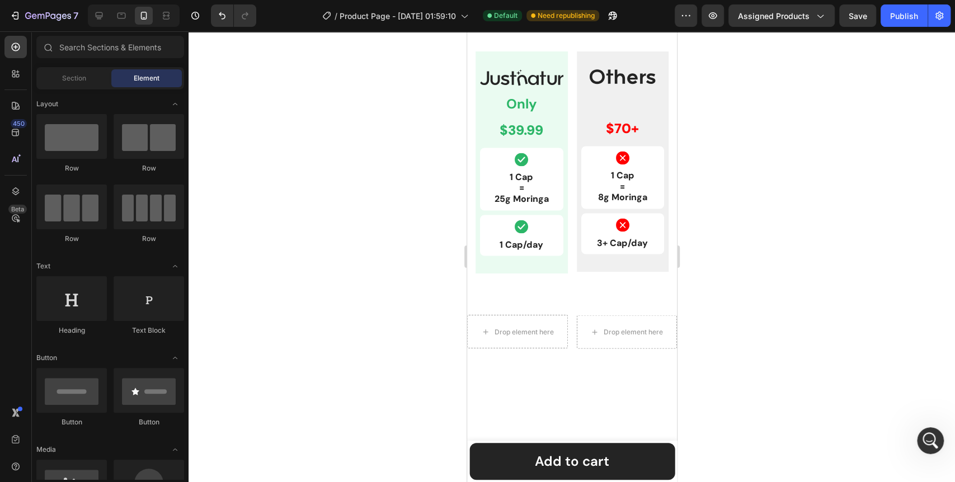
scroll to position [6284, 0]
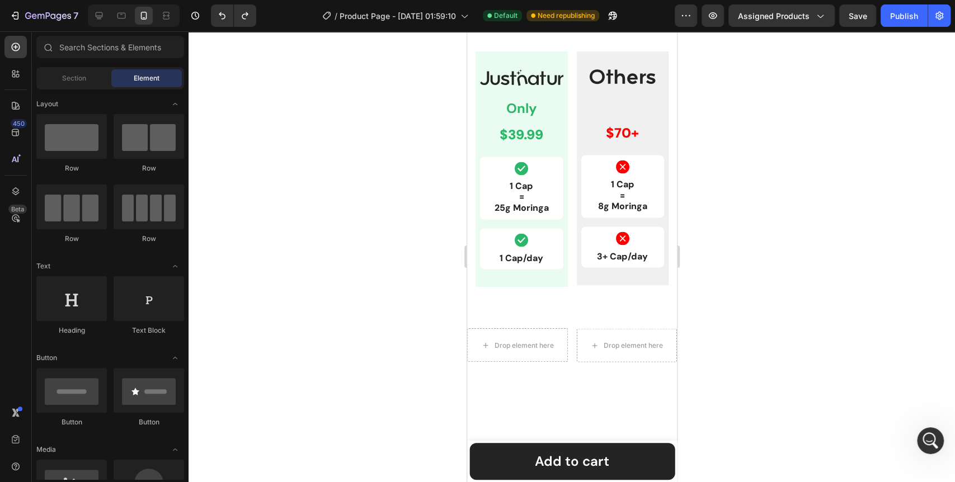
click at [328, 298] on div at bounding box center [572, 256] width 767 height 451
click at [489, 279] on div "Image Only Text Block $39.99 Text Block Row Icon 1 Cap = 25g Moringa Text Block…" at bounding box center [521, 169] width 92 height 236
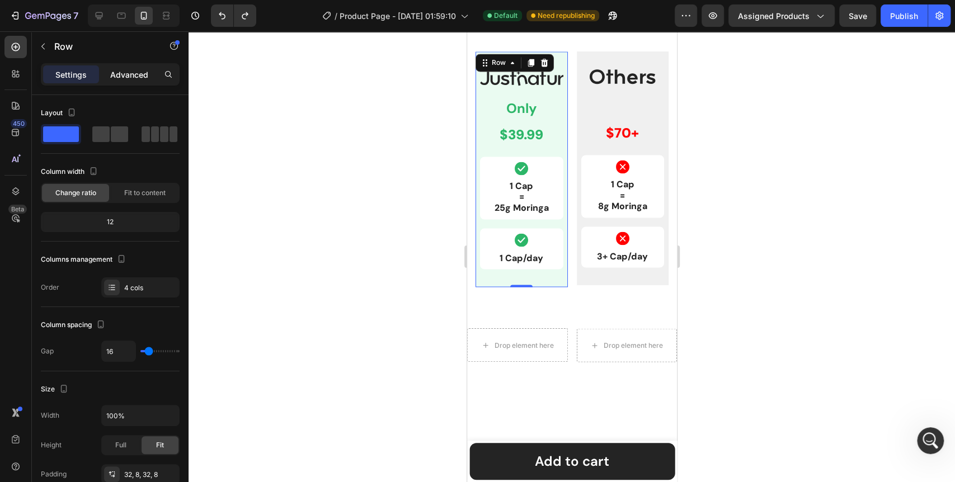
click at [142, 68] on div "Advanced" at bounding box center [129, 74] width 56 height 18
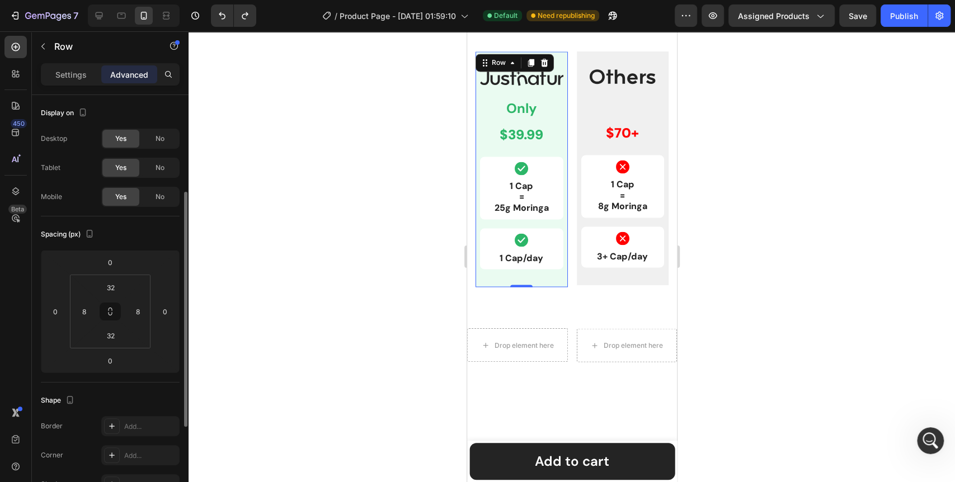
scroll to position [62, 0]
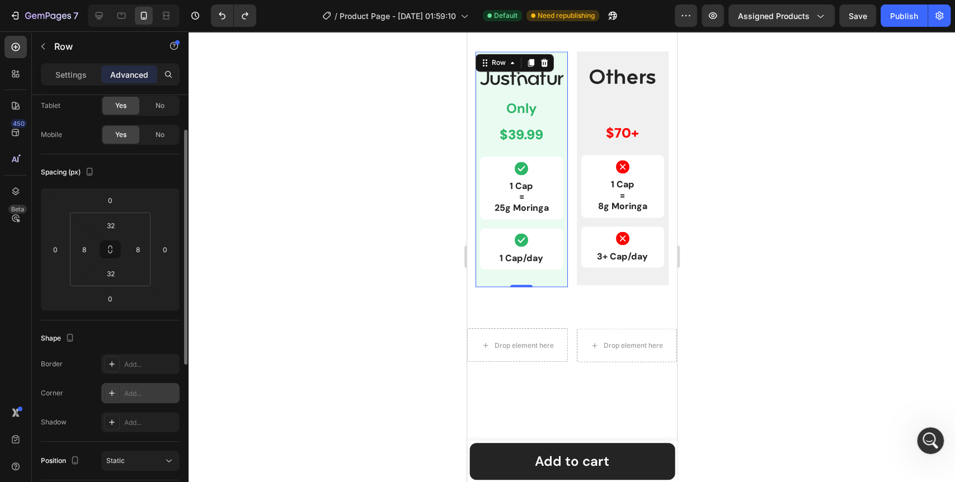
click at [110, 393] on icon at bounding box center [112, 394] width 6 height 6
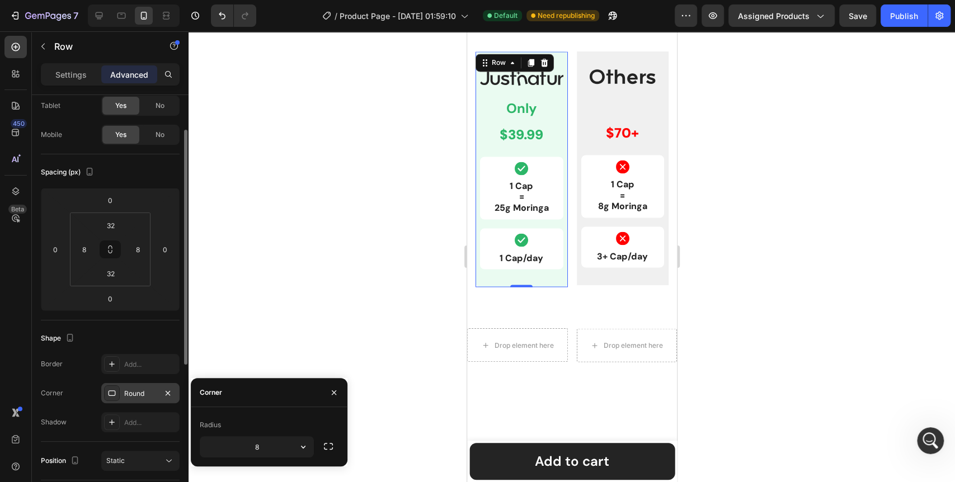
click at [269, 331] on div at bounding box center [572, 256] width 767 height 451
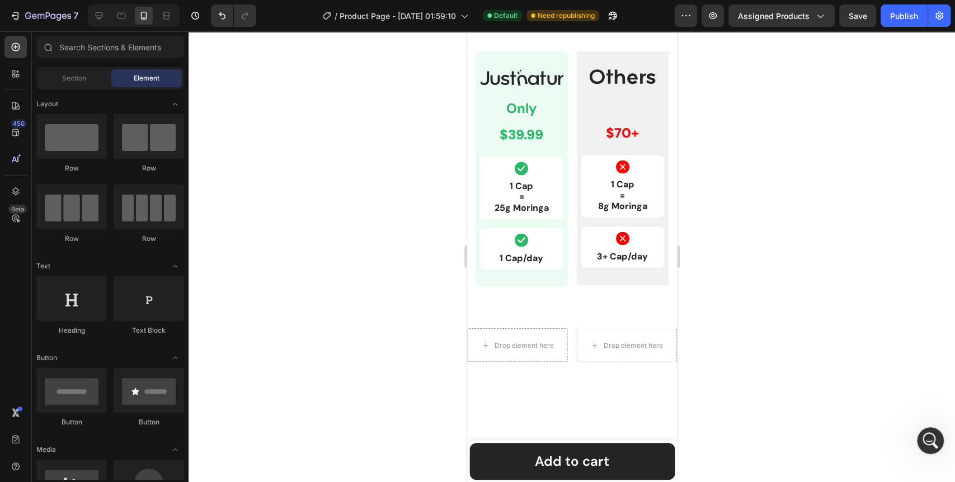
scroll to position [6242, 0]
click at [580, 276] on div "Image Text Block $70+ Text Block Row Icon 1 Cap = 8g Moringa Text Block Row Ico…" at bounding box center [622, 168] width 92 height 234
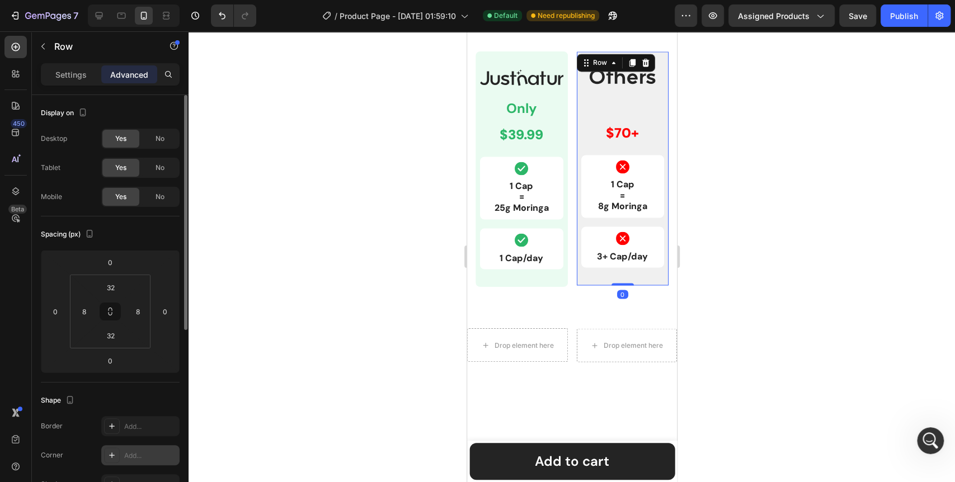
click at [108, 458] on icon at bounding box center [111, 455] width 9 height 9
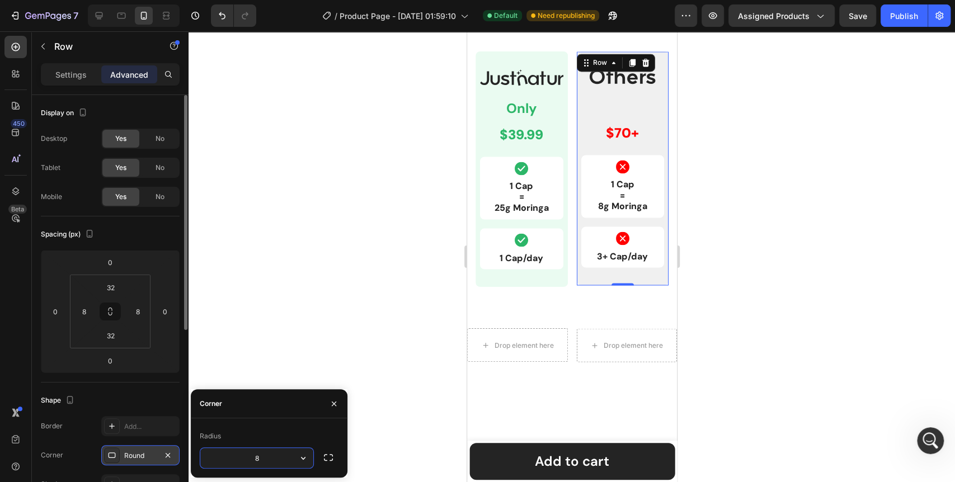
click at [289, 335] on div at bounding box center [572, 256] width 767 height 451
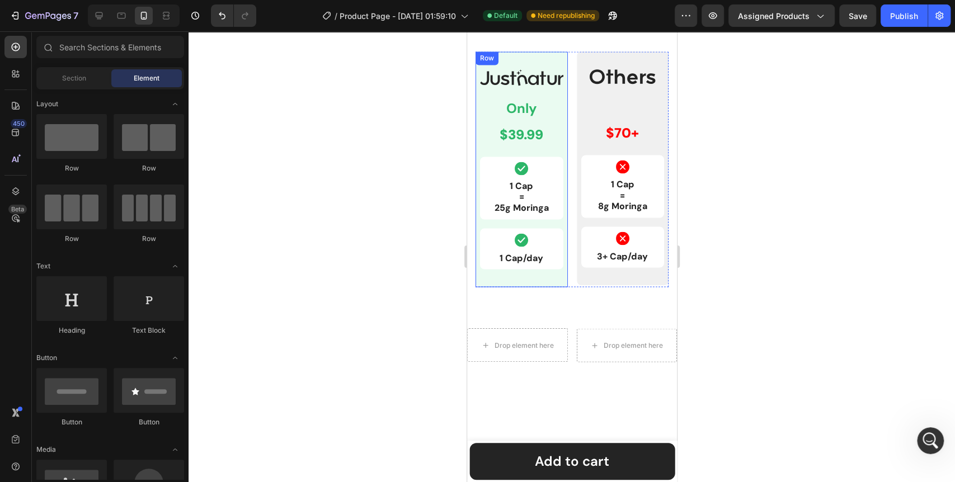
click at [544, 278] on div "Image Only Text Block $39.99 Text Block Row Icon 1 Cap = 25g Moringa Text Block…" at bounding box center [521, 169] width 92 height 236
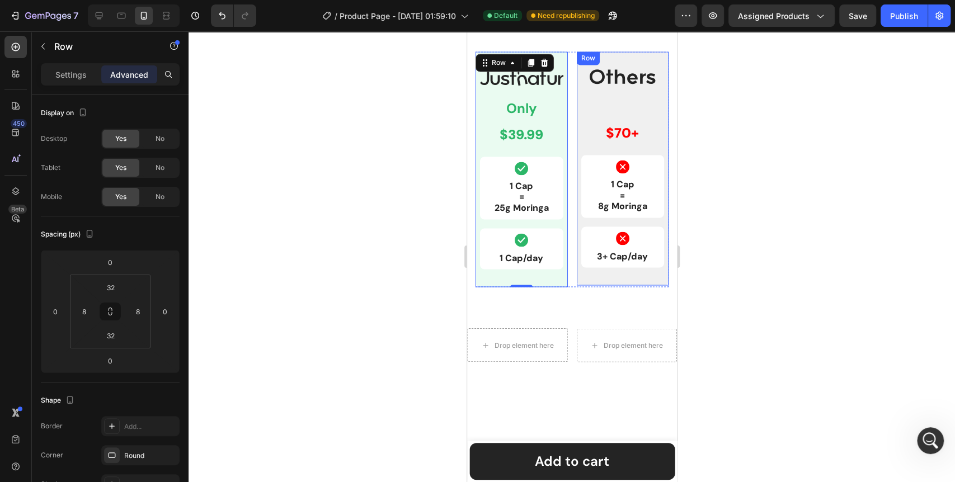
click at [586, 278] on div "Image Text Block $70+ Text Block Row Icon 1 Cap = 8g Moringa Text Block Row Ico…" at bounding box center [622, 168] width 92 height 234
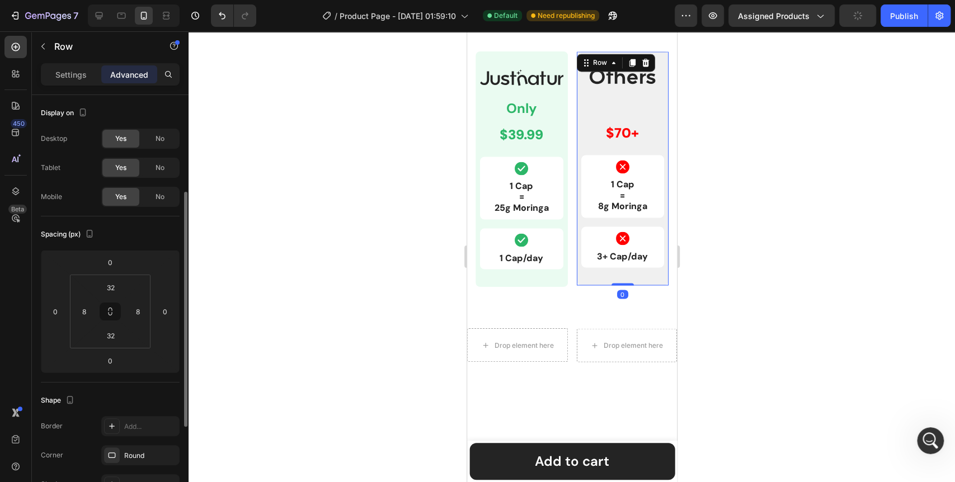
scroll to position [62, 0]
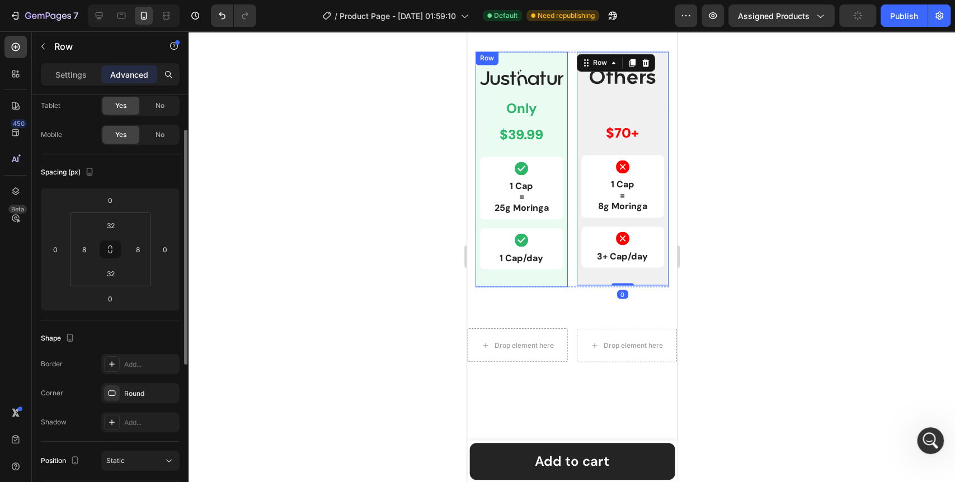
click at [548, 277] on div "Image Only Text Block $39.99 Text Block Row Icon 1 Cap = 25g Moringa Text Block…" at bounding box center [521, 169] width 92 height 236
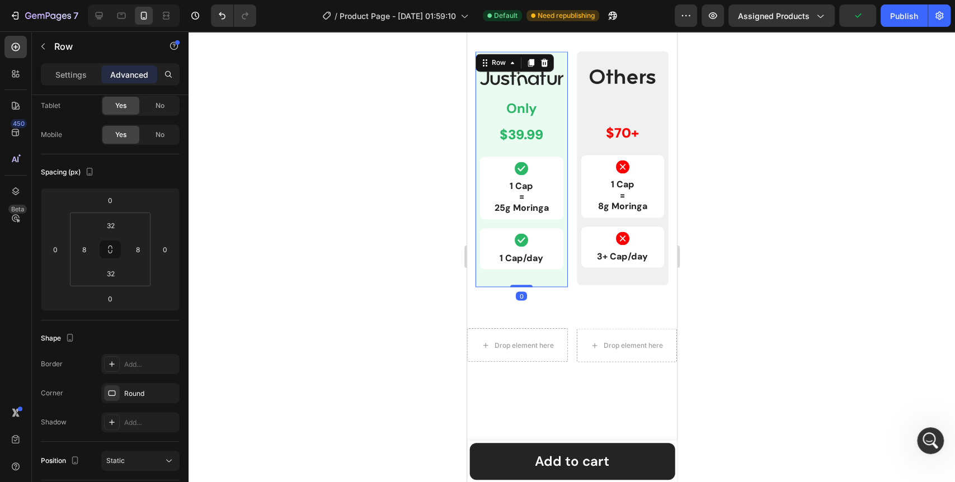
click at [368, 300] on div at bounding box center [572, 256] width 767 height 451
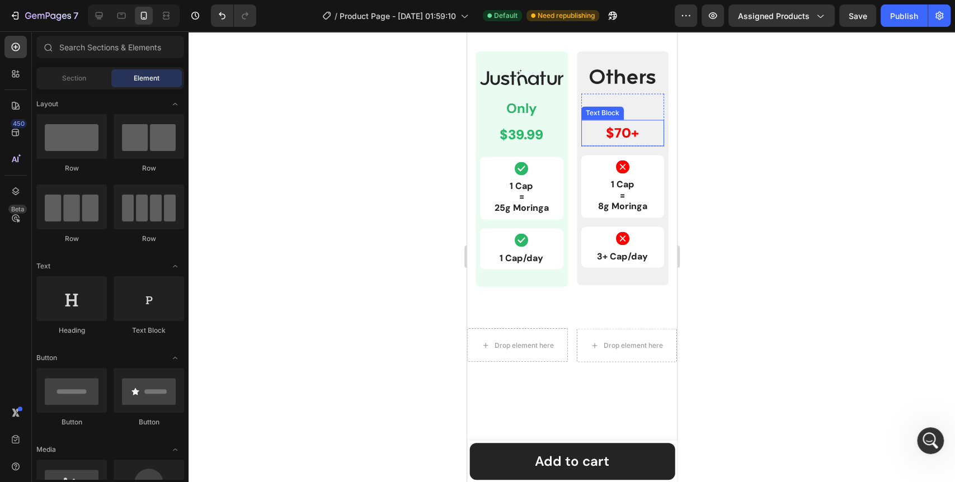
click at [607, 128] on p "$70+" at bounding box center [622, 133] width 81 height 24
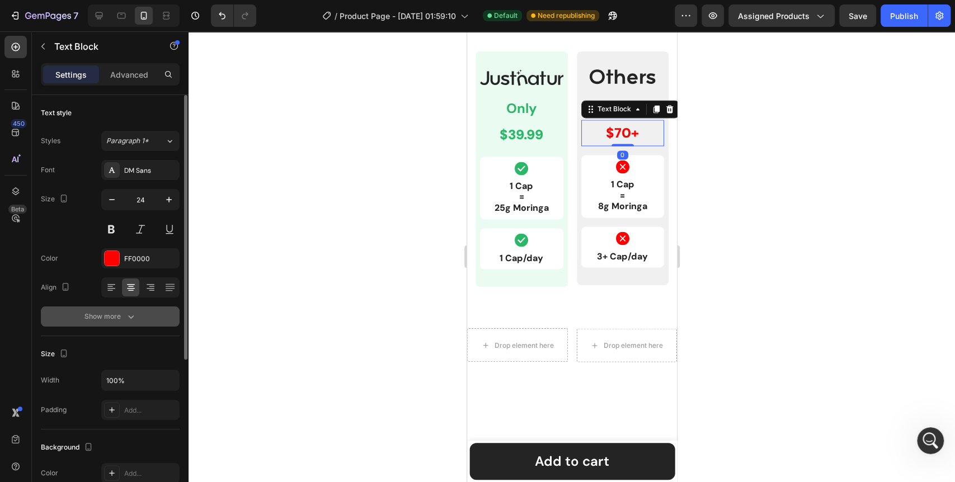
click at [123, 315] on div "Show more" at bounding box center [111, 316] width 52 height 11
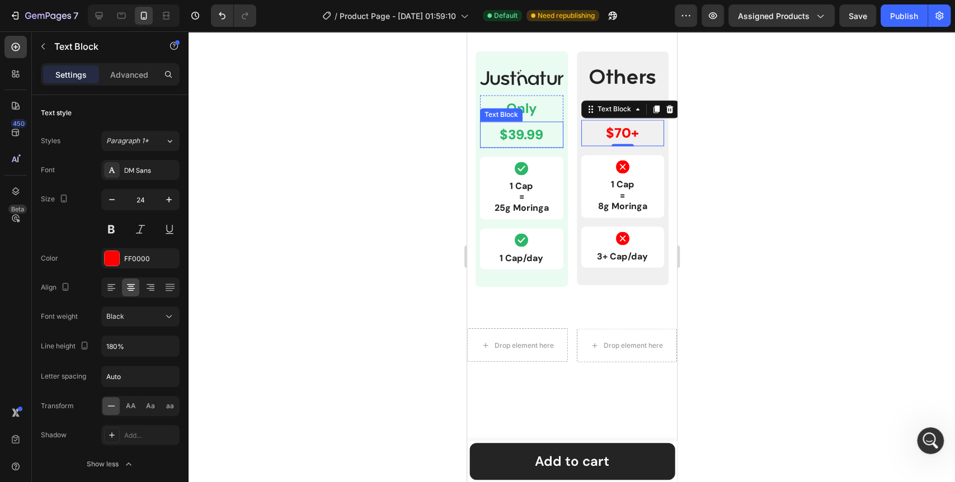
click at [531, 132] on p "$39.99" at bounding box center [521, 135] width 81 height 24
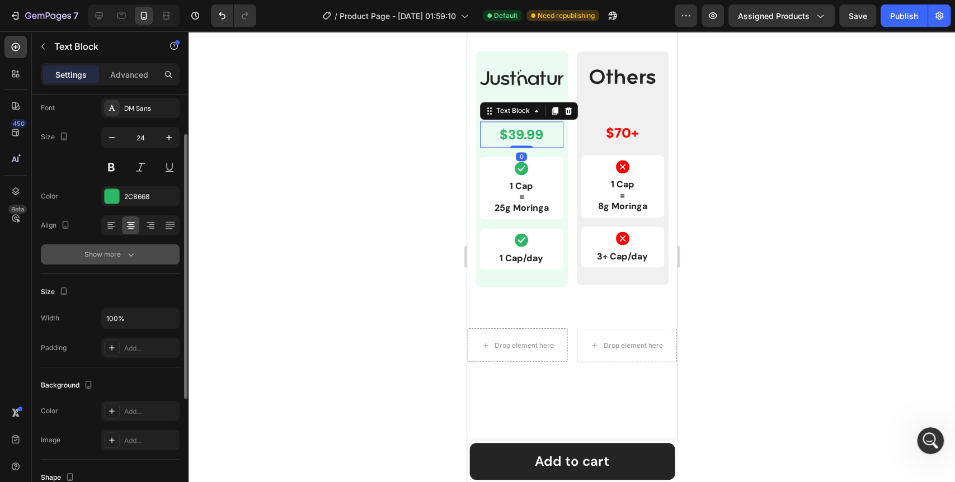
click at [126, 252] on icon "button" at bounding box center [130, 254] width 11 height 11
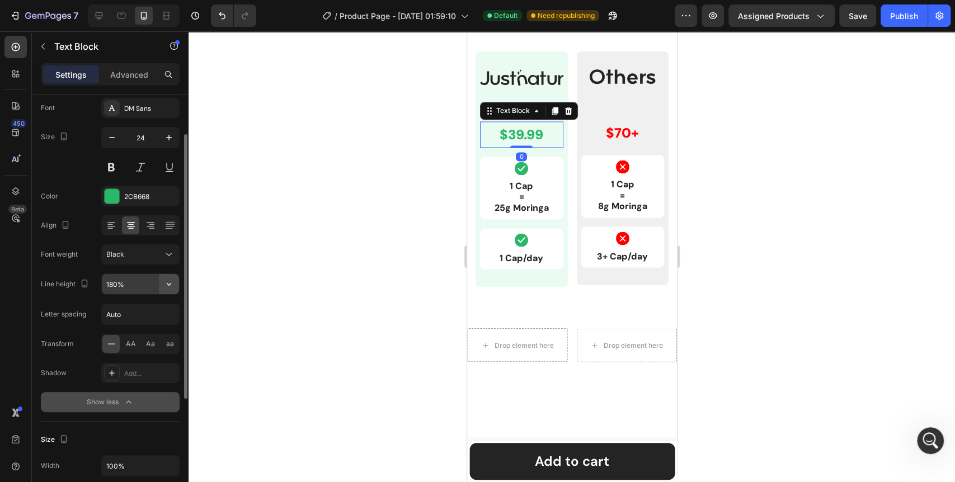
click at [176, 283] on button "button" at bounding box center [169, 284] width 20 height 20
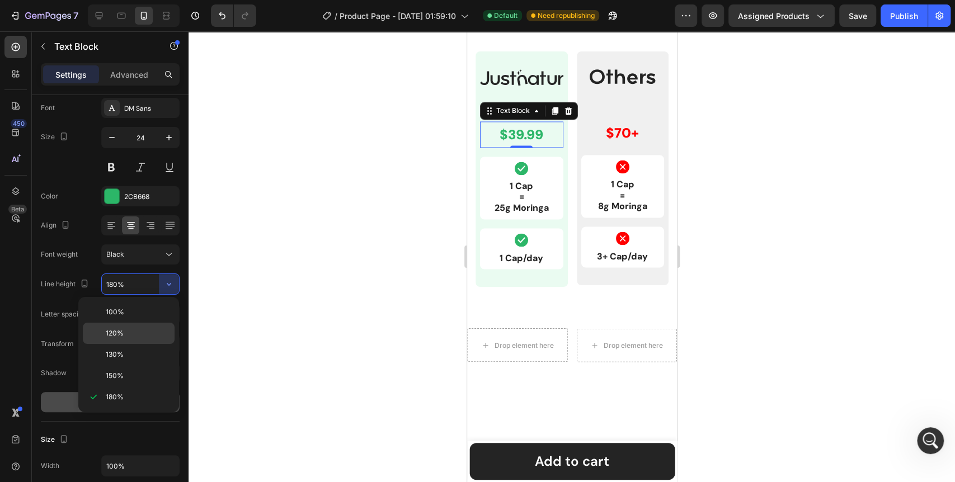
click at [121, 344] on div "120%" at bounding box center [129, 354] width 92 height 21
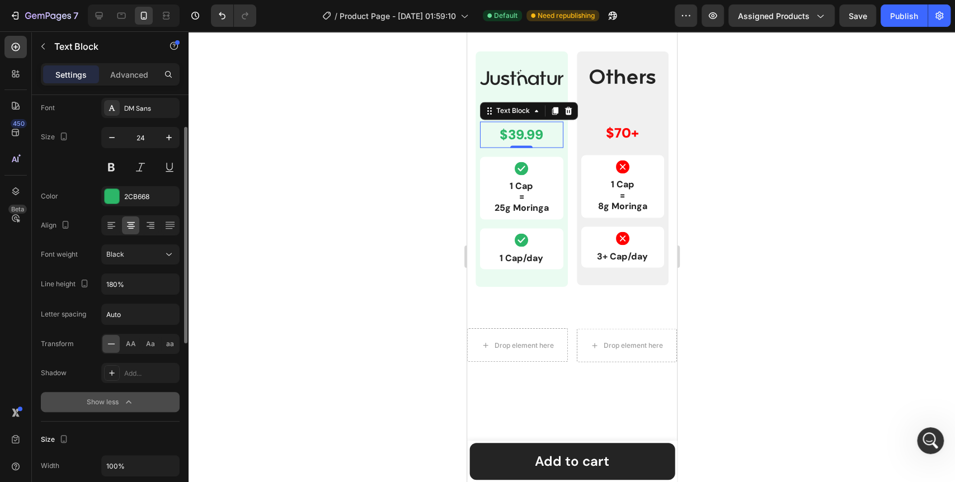
type input "120%"
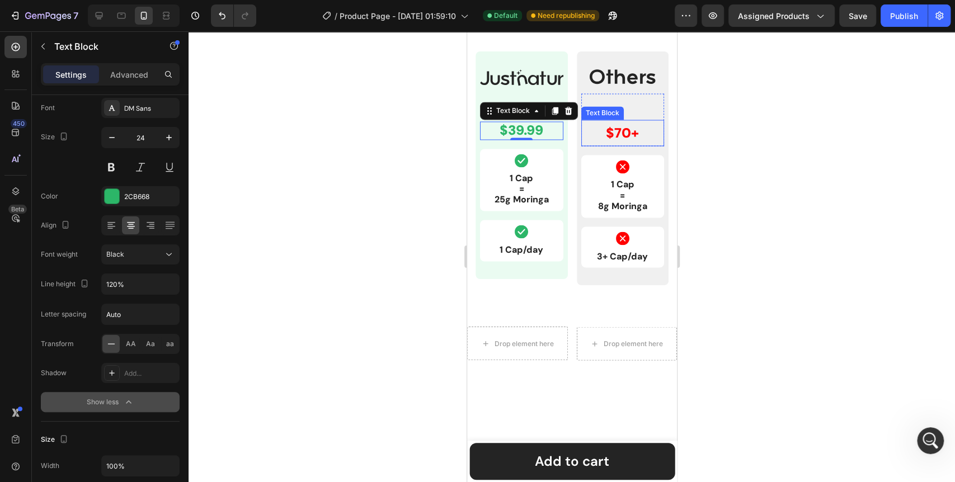
drag, startPoint x: 600, startPoint y: 134, endPoint x: 592, endPoint y: 134, distance: 7.9
click at [600, 134] on p "$70+" at bounding box center [622, 133] width 81 height 24
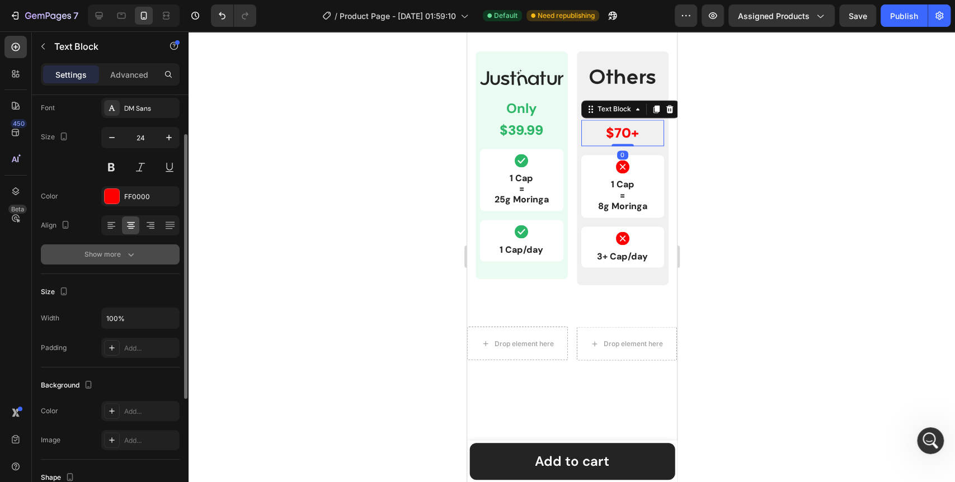
click at [121, 255] on div "Show more" at bounding box center [111, 254] width 52 height 11
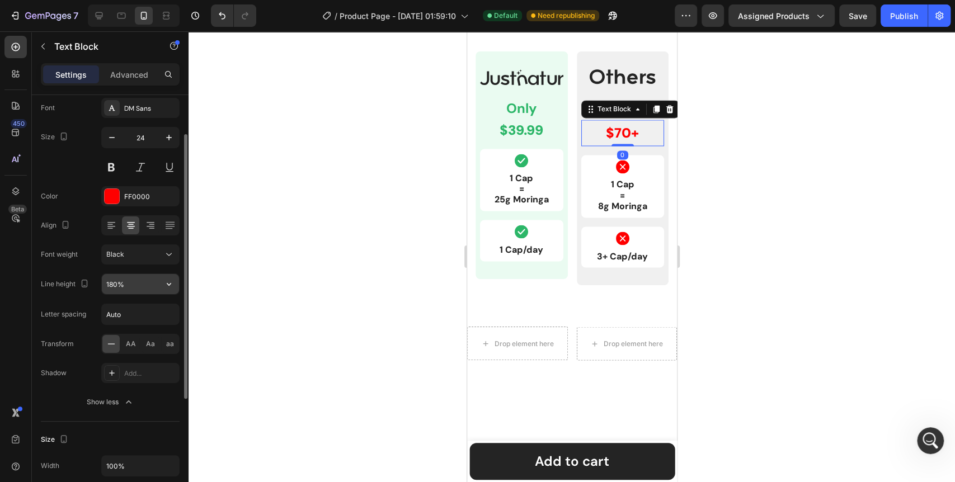
click at [168, 282] on icon "button" at bounding box center [168, 284] width 11 height 11
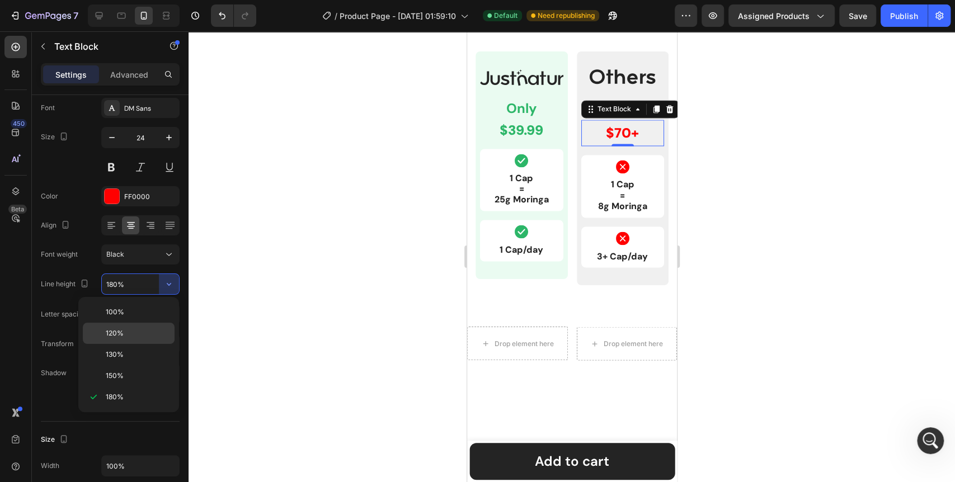
click at [121, 331] on span "120%" at bounding box center [115, 334] width 18 height 10
type input "120%"
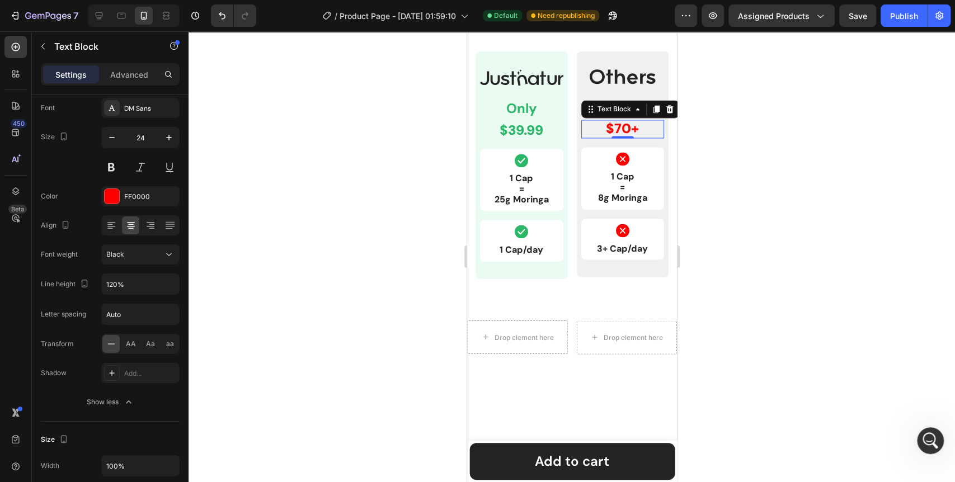
drag, startPoint x: 242, startPoint y: 262, endPoint x: 379, endPoint y: 174, distance: 162.9
click at [243, 261] on div at bounding box center [572, 256] width 767 height 451
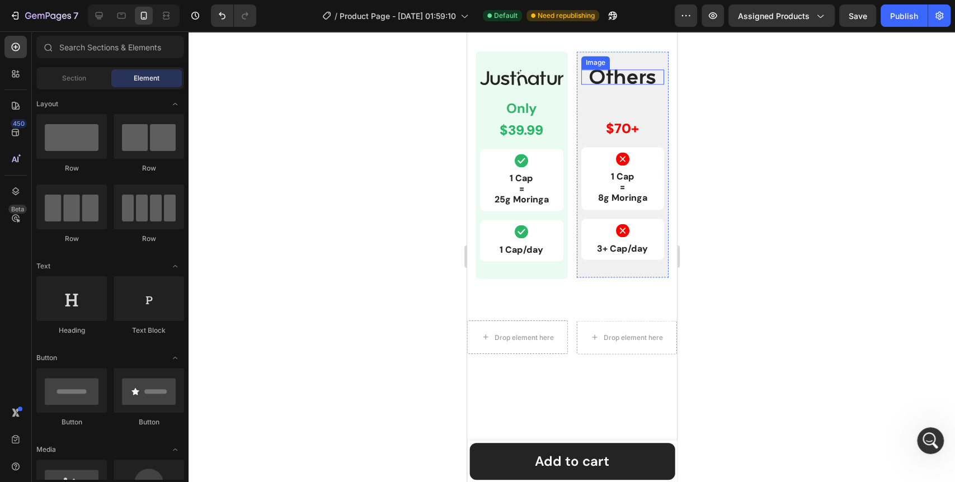
click at [617, 82] on img at bounding box center [622, 76] width 67 height 15
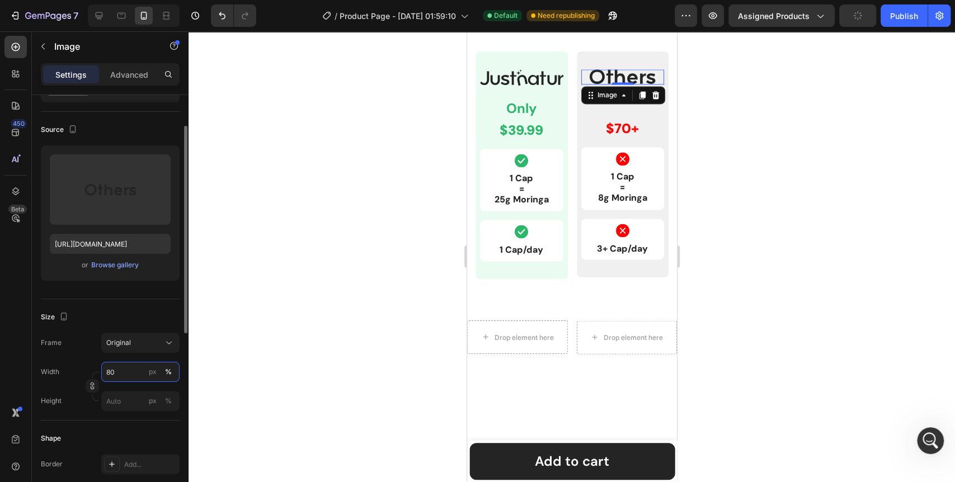
click at [108, 374] on input "80" at bounding box center [140, 372] width 78 height 20
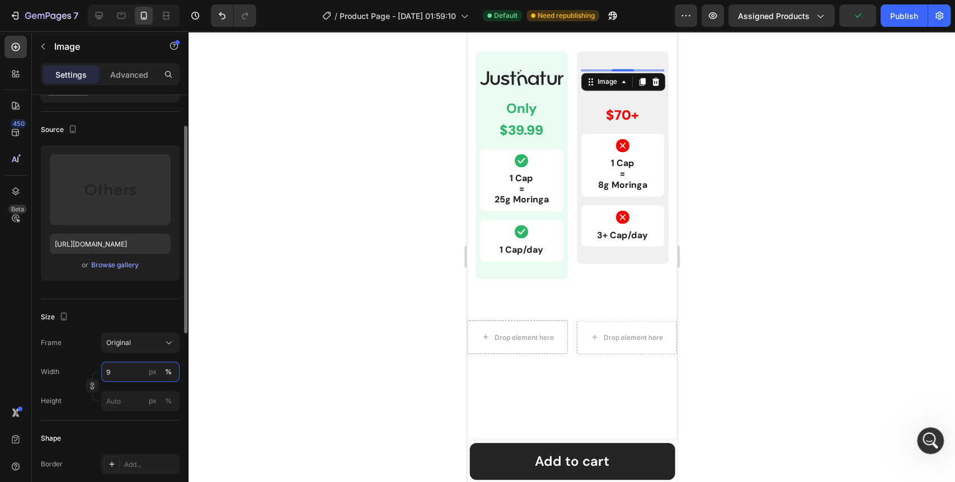
type input "90"
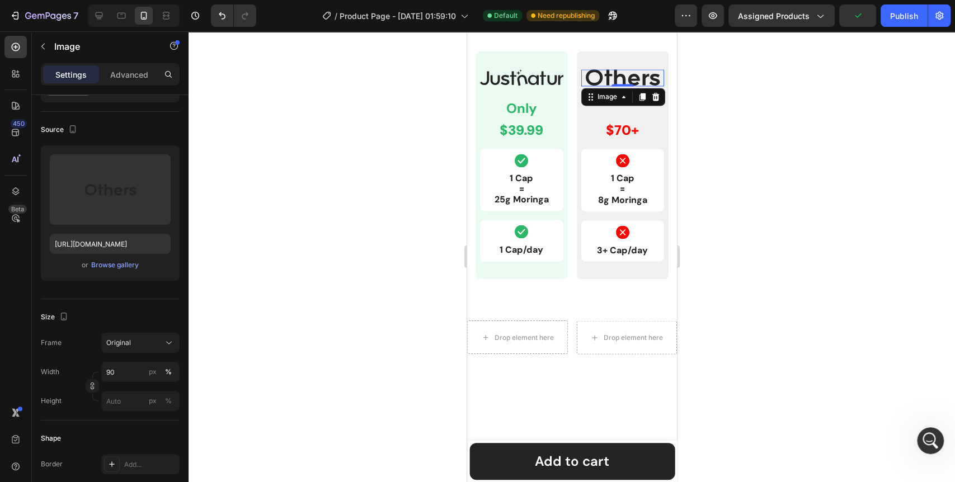
click at [351, 320] on div at bounding box center [572, 256] width 767 height 451
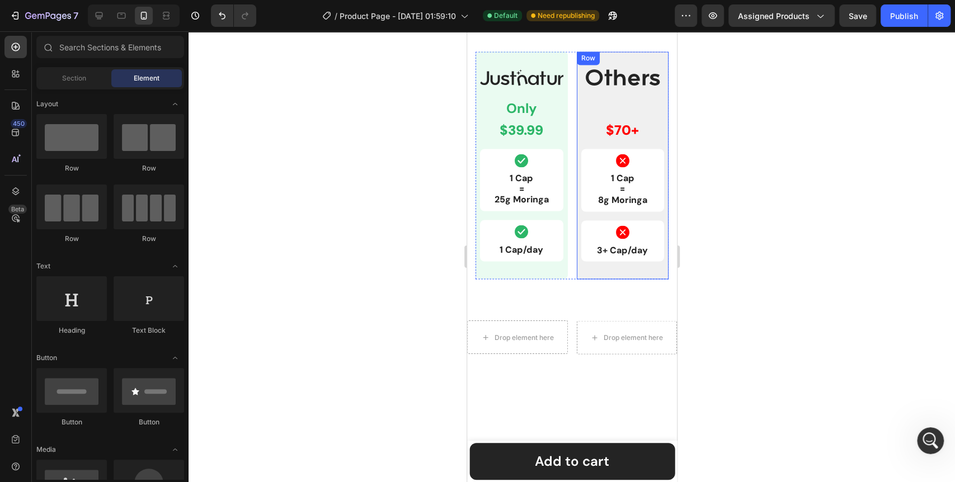
click at [583, 274] on div "Image Text Block $70+ Text Block Row Icon 1 Cap = 8g Moringa Text Block Row Ico…" at bounding box center [622, 165] width 92 height 228
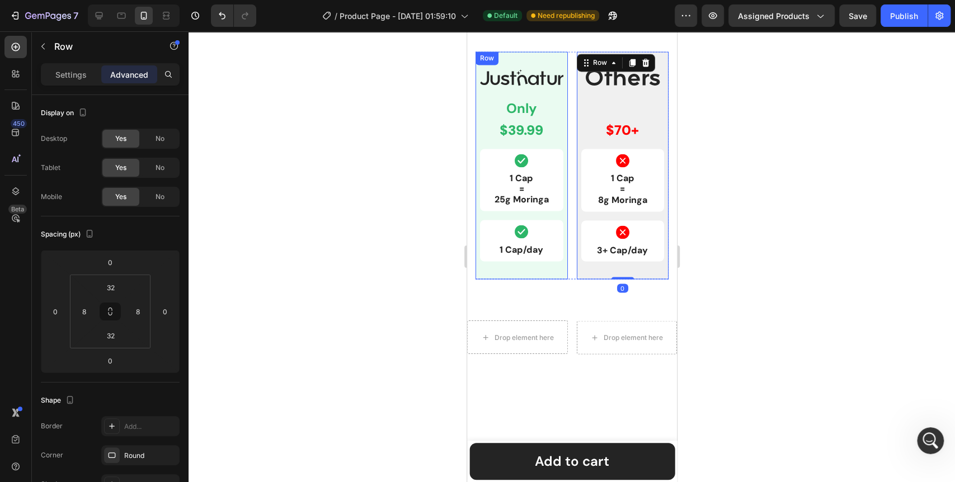
click at [556, 272] on div "Image Only Text Block $39.99 Text Block Row Icon 1 Cap = 25g Moringa Text Block…" at bounding box center [521, 165] width 92 height 228
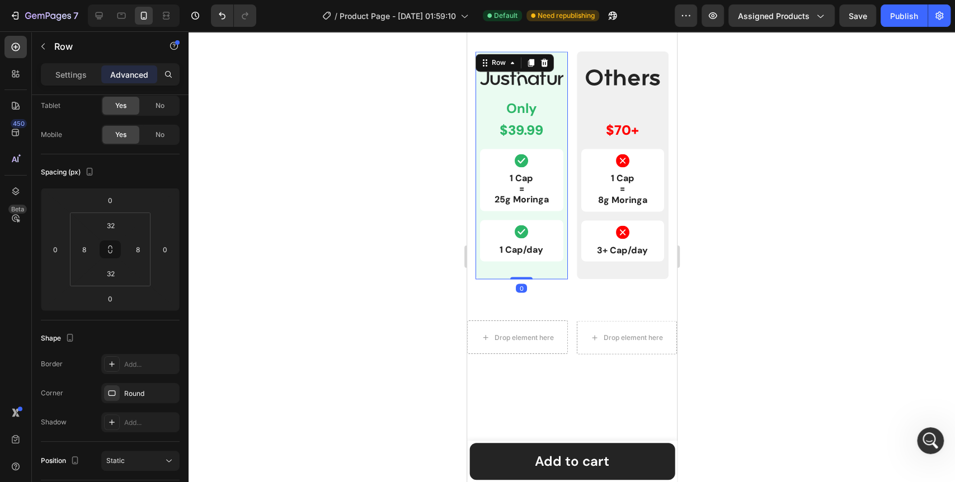
click at [392, 292] on div at bounding box center [572, 256] width 767 height 451
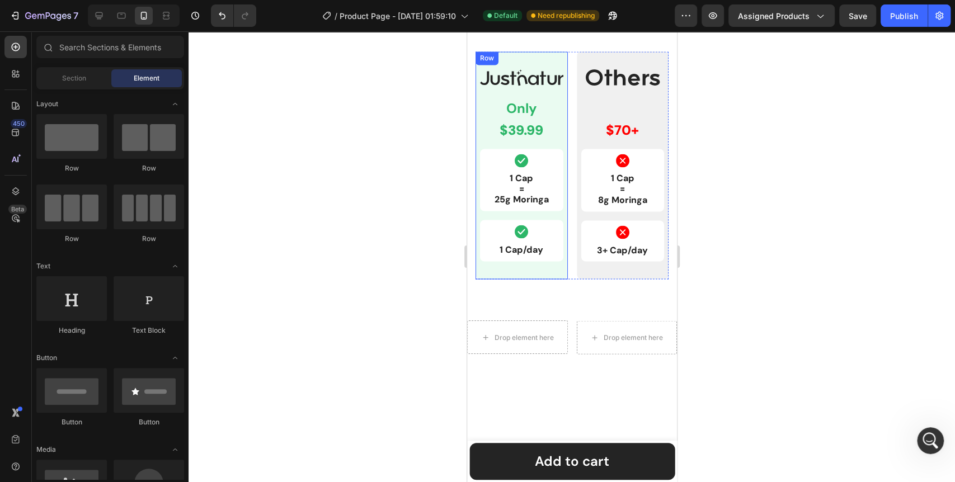
click at [541, 271] on div "Image Only Text Block $39.99 Text Block Row Icon 1 Cap = 25g Moringa Text Block…" at bounding box center [521, 165] width 92 height 228
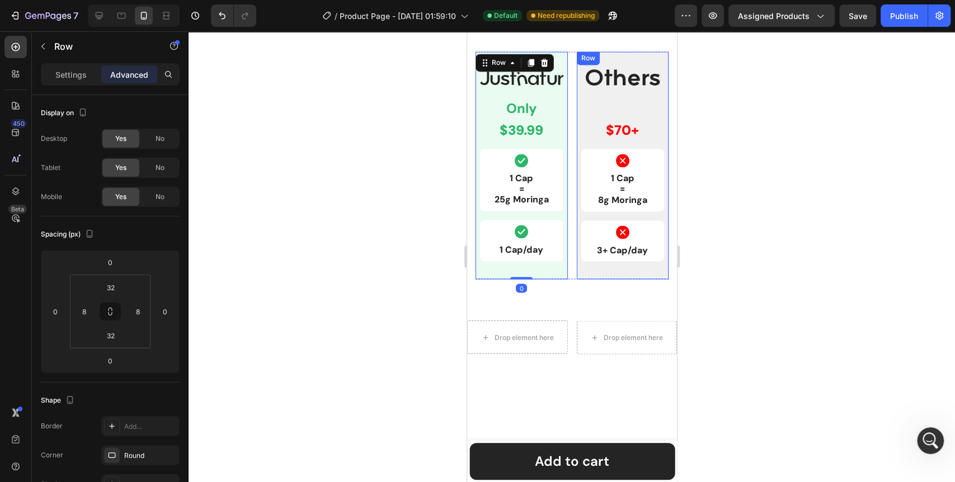
click at [588, 270] on div "Image Text Block $70+ Text Block Row Icon 1 Cap = 8g Moringa Text Block Row Ico…" at bounding box center [622, 165] width 92 height 228
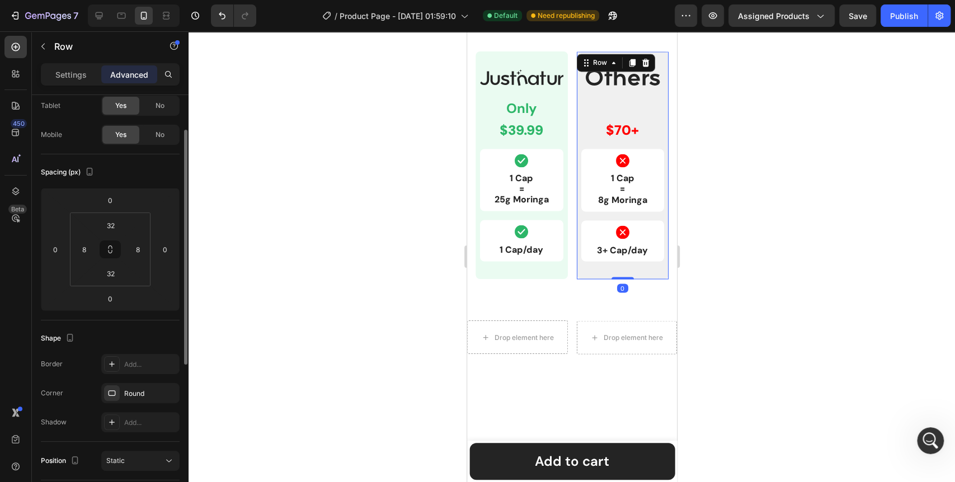
click at [427, 293] on div at bounding box center [572, 256] width 767 height 451
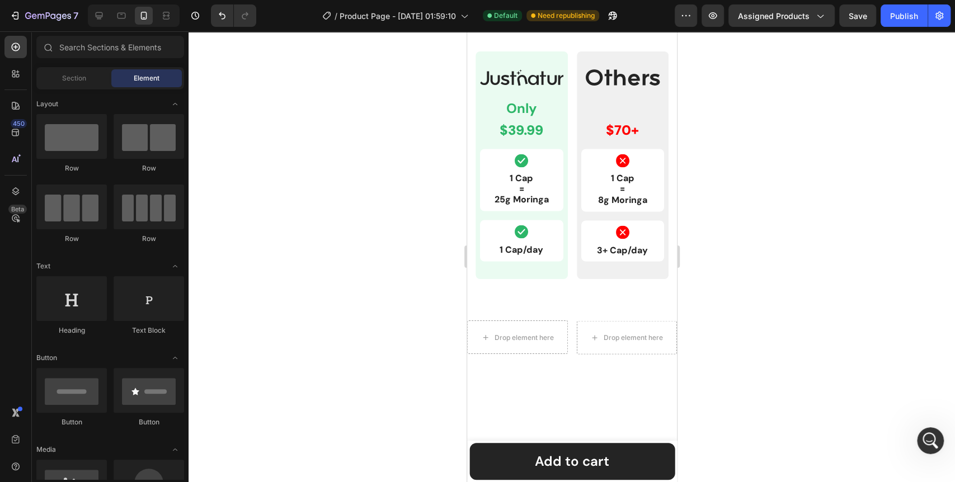
click at [357, 285] on div at bounding box center [572, 256] width 767 height 451
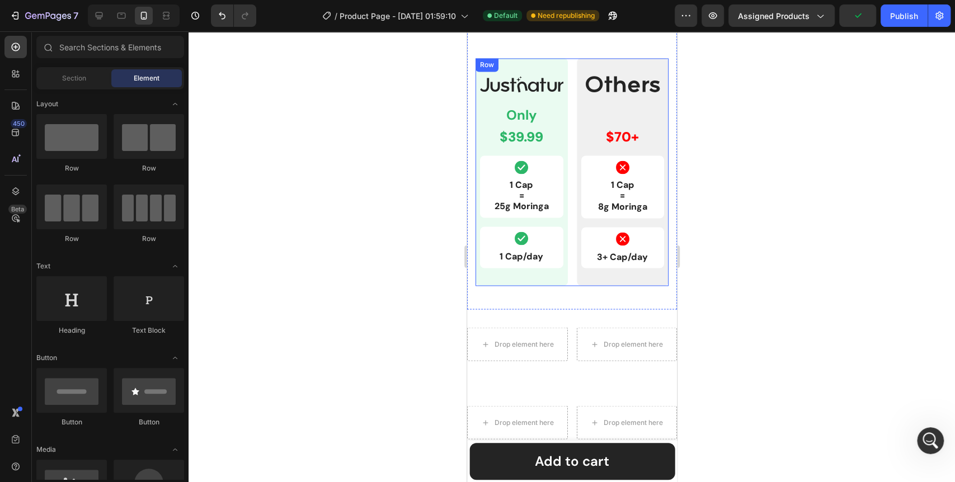
scroll to position [1237, 0]
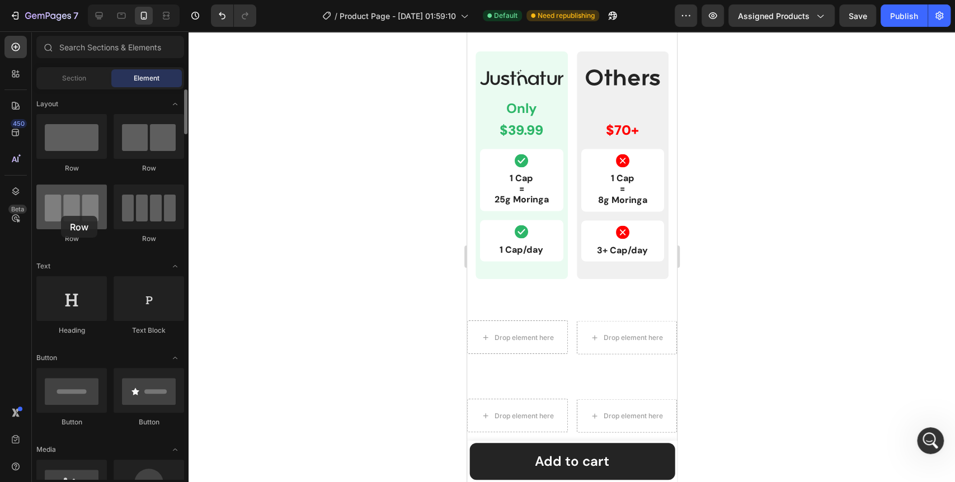
click at [61, 216] on div at bounding box center [71, 207] width 71 height 45
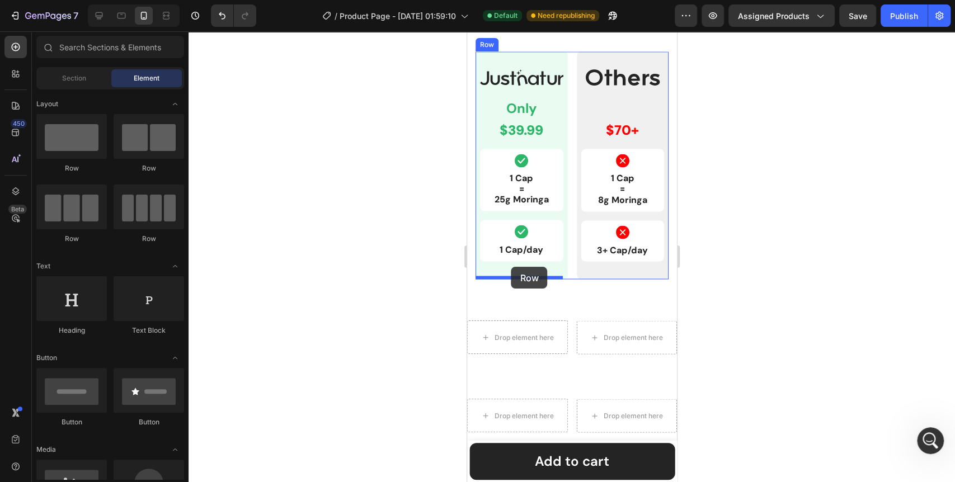
drag, startPoint x: 620, startPoint y: 242, endPoint x: 511, endPoint y: 267, distance: 111.3
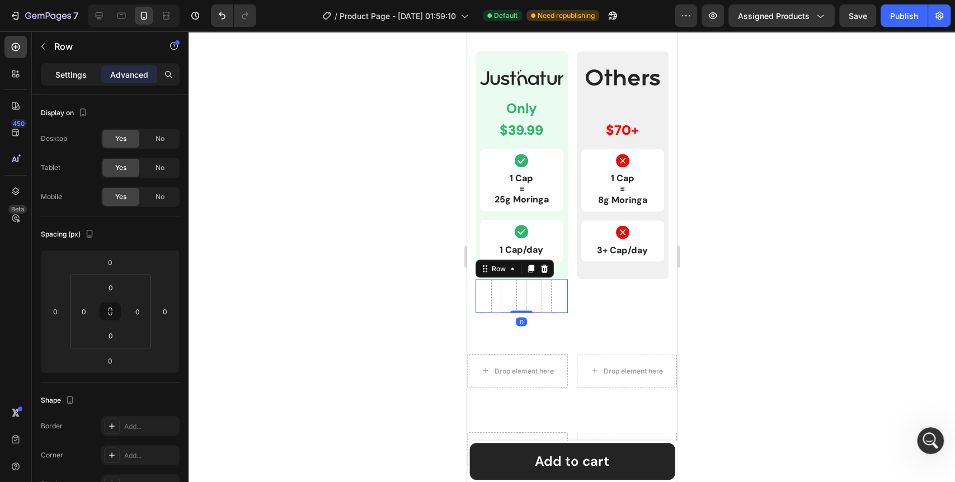
click at [76, 69] on p "Settings" at bounding box center [70, 75] width 31 height 12
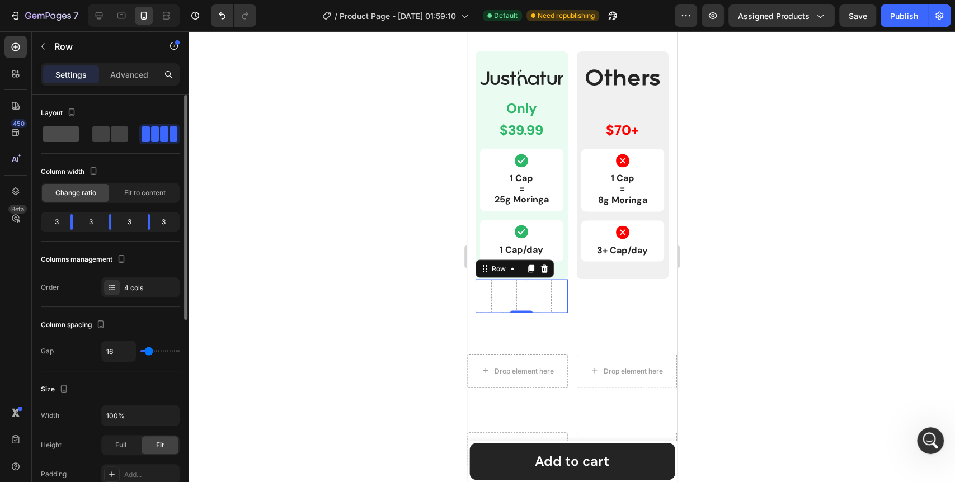
click at [111, 135] on span at bounding box center [119, 134] width 17 height 16
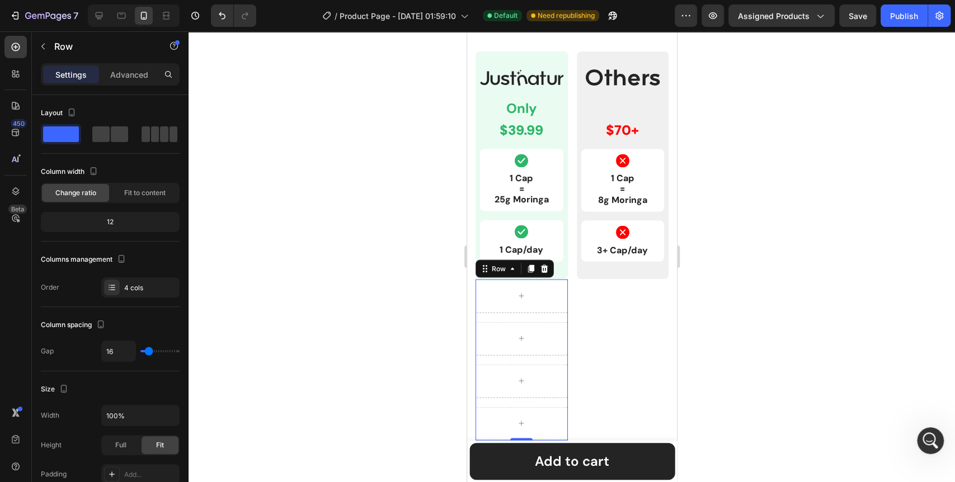
click at [286, 268] on div at bounding box center [572, 256] width 767 height 451
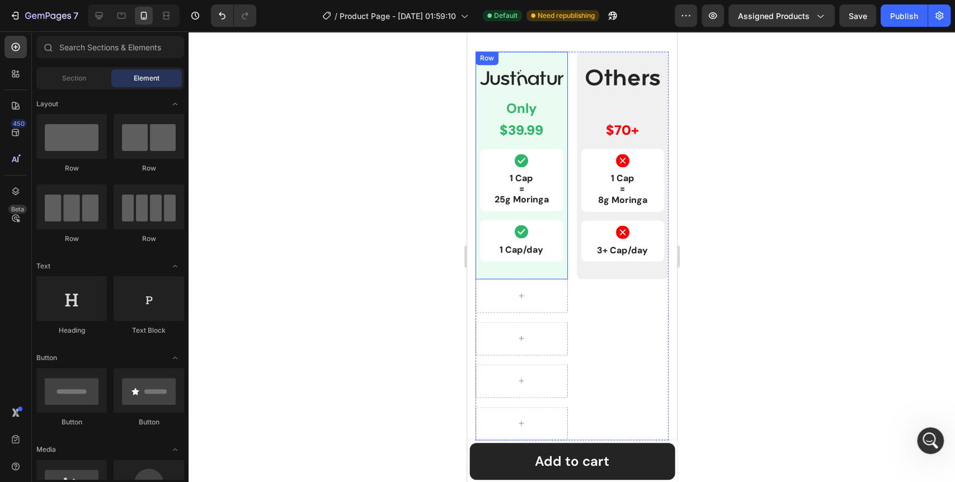
click at [546, 269] on div "Image Only Text Block $39.99 Text Block Row Icon 1 Cap = 25g Moringa Text Block…" at bounding box center [521, 165] width 92 height 228
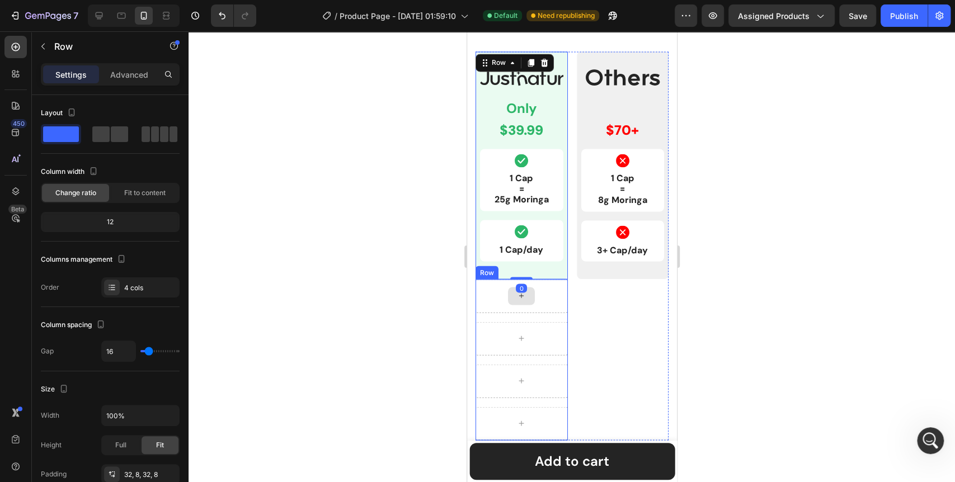
click at [536, 293] on div at bounding box center [521, 296] width 92 height 34
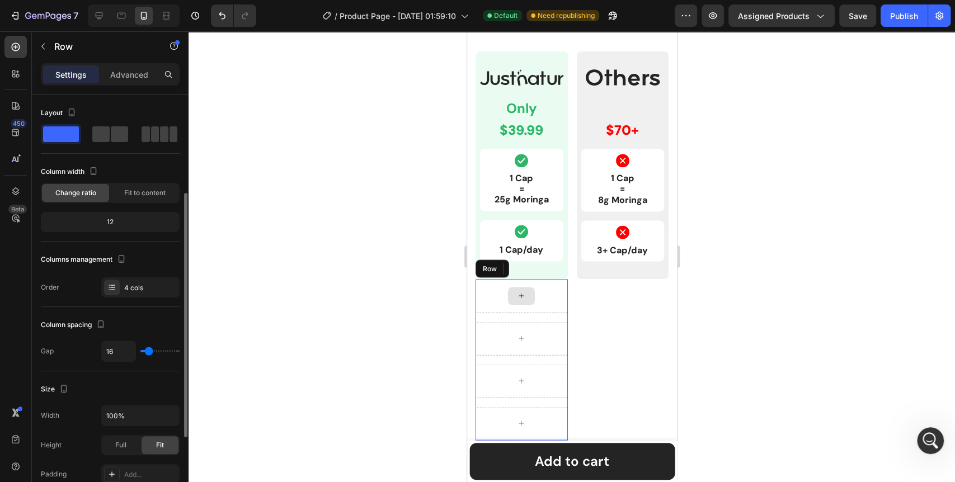
scroll to position [62, 0]
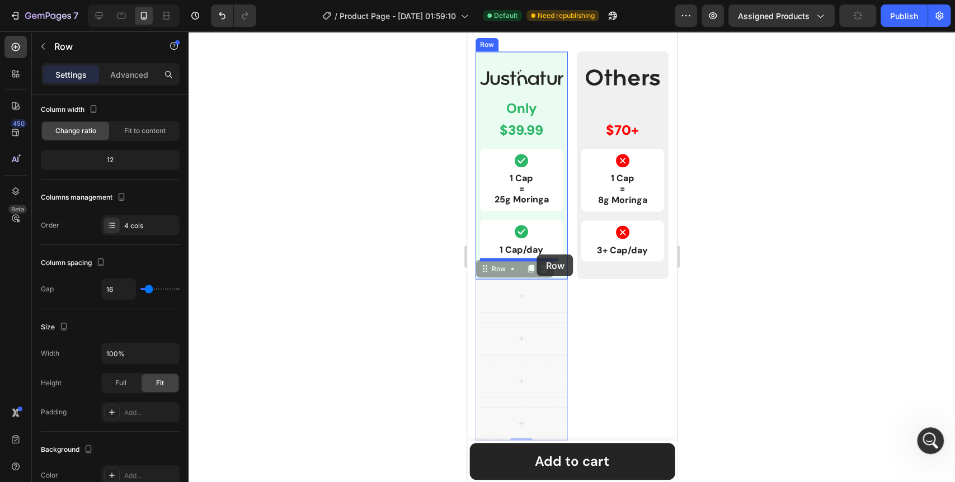
drag, startPoint x: 487, startPoint y: 269, endPoint x: 537, endPoint y: 255, distance: 51.9
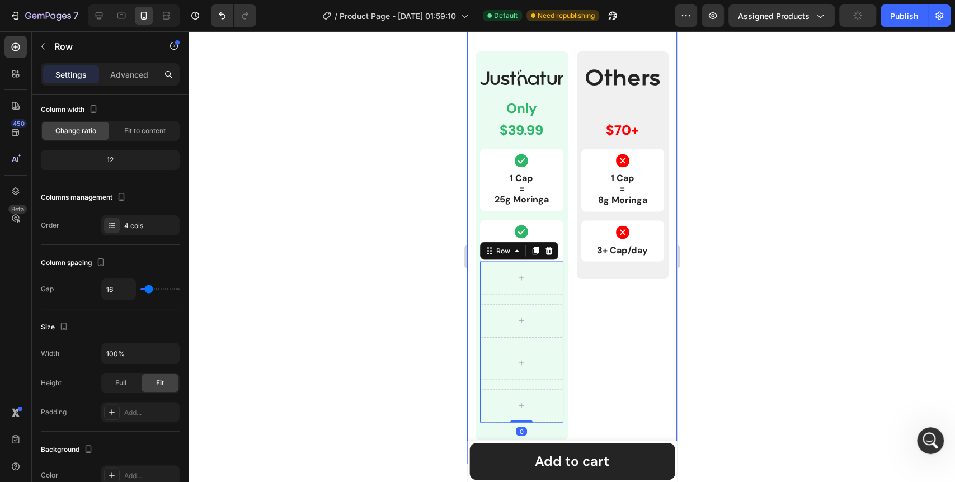
click at [409, 297] on div at bounding box center [572, 256] width 767 height 451
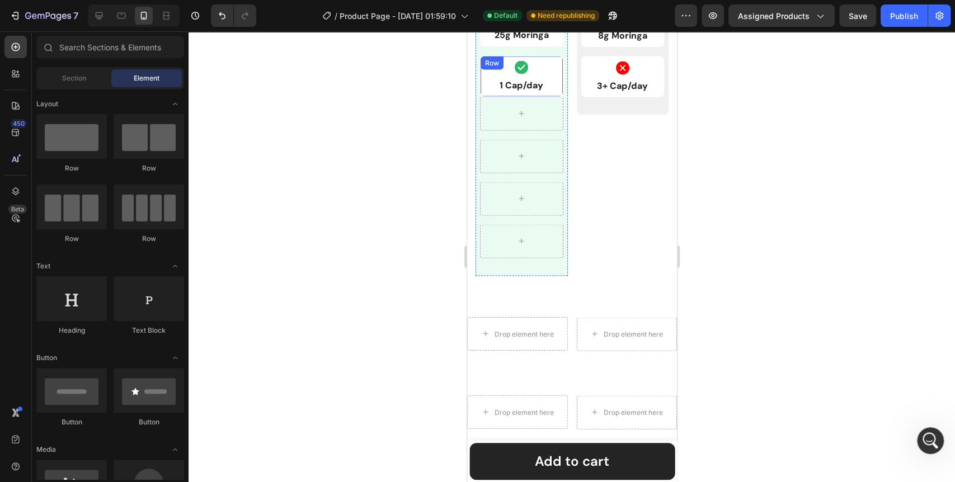
scroll to position [1343, 0]
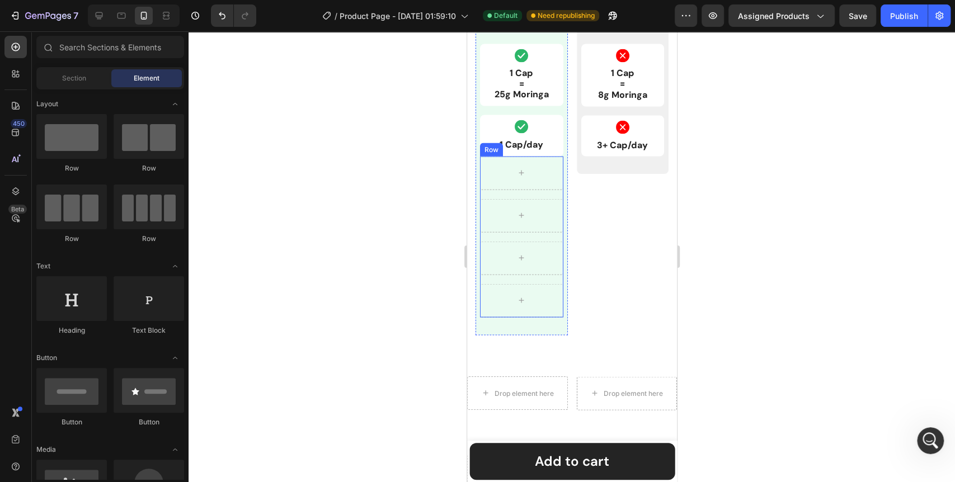
click at [491, 148] on div "Row" at bounding box center [491, 149] width 18 height 10
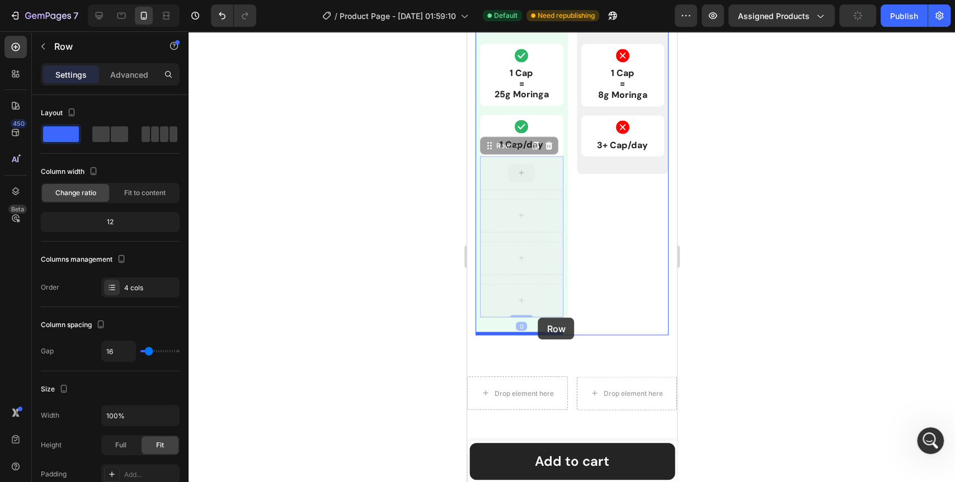
drag, startPoint x: 487, startPoint y: 144, endPoint x: 538, endPoint y: 318, distance: 180.8
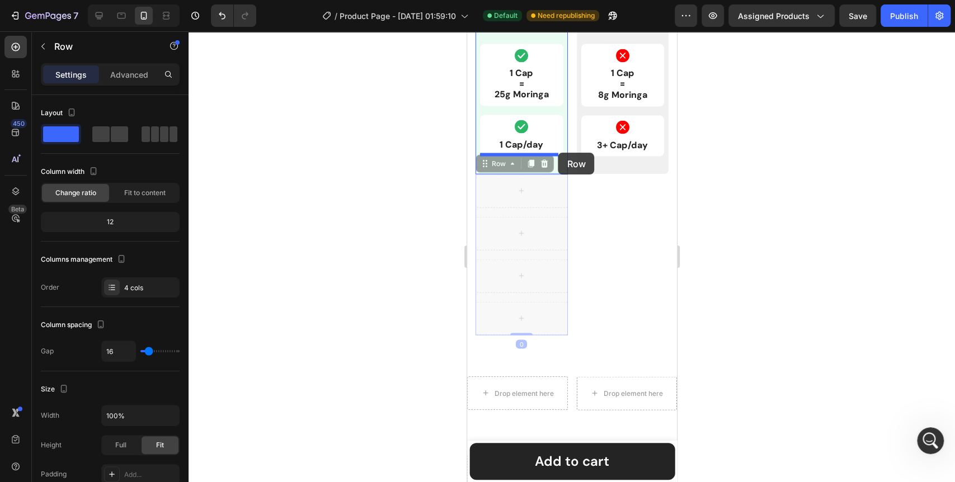
drag, startPoint x: 482, startPoint y: 160, endPoint x: 558, endPoint y: 153, distance: 76.5
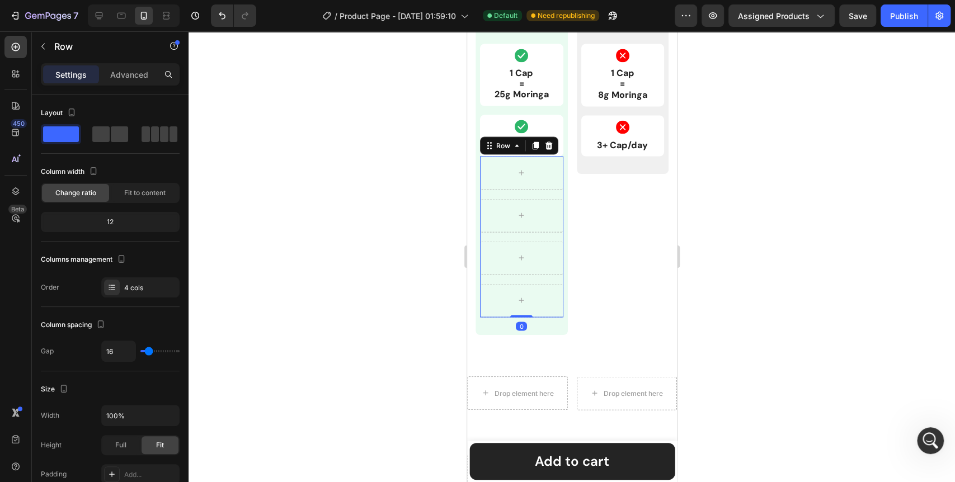
click at [338, 227] on div at bounding box center [572, 256] width 767 height 451
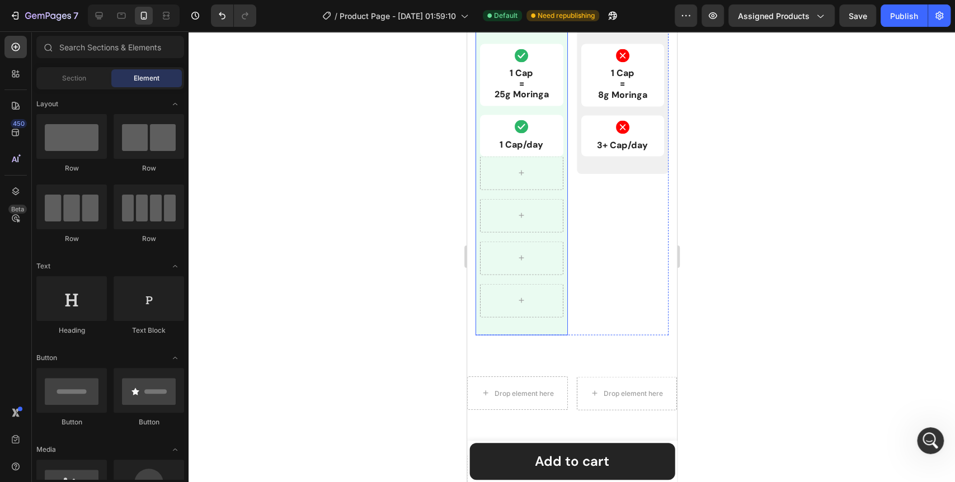
click at [560, 152] on div "Image Only Text Block $39.99 Text Block Row Icon 1 Cap = 25g Moringa Text Block…" at bounding box center [521, 140] width 92 height 389
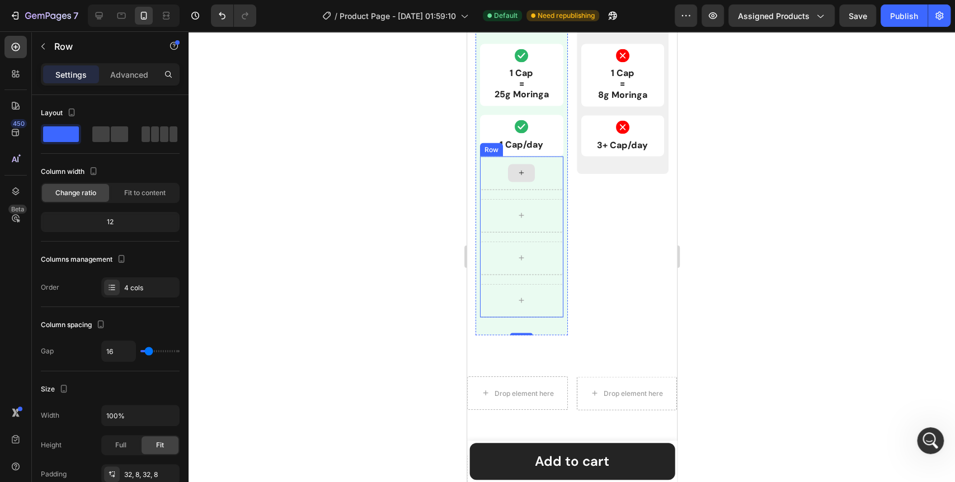
click at [543, 160] on div at bounding box center [521, 173] width 83 height 34
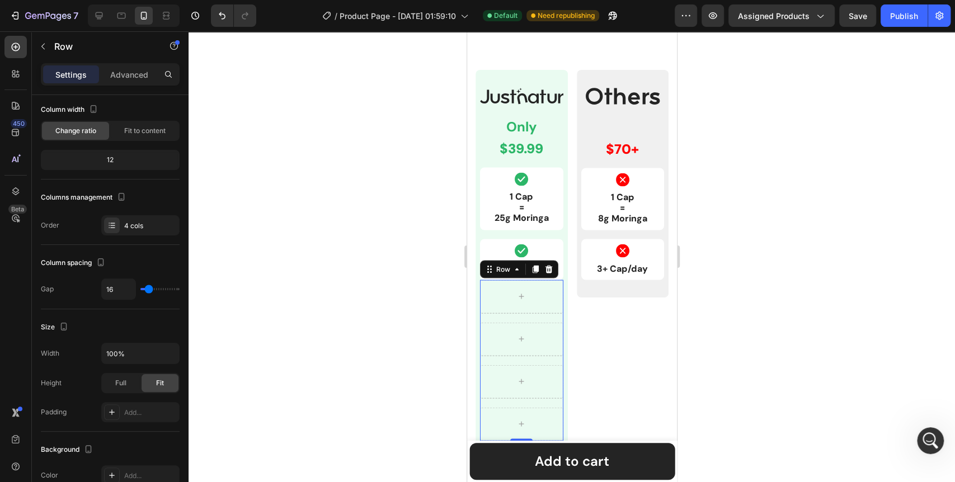
scroll to position [1218, 0]
click at [544, 270] on icon at bounding box center [548, 269] width 9 height 9
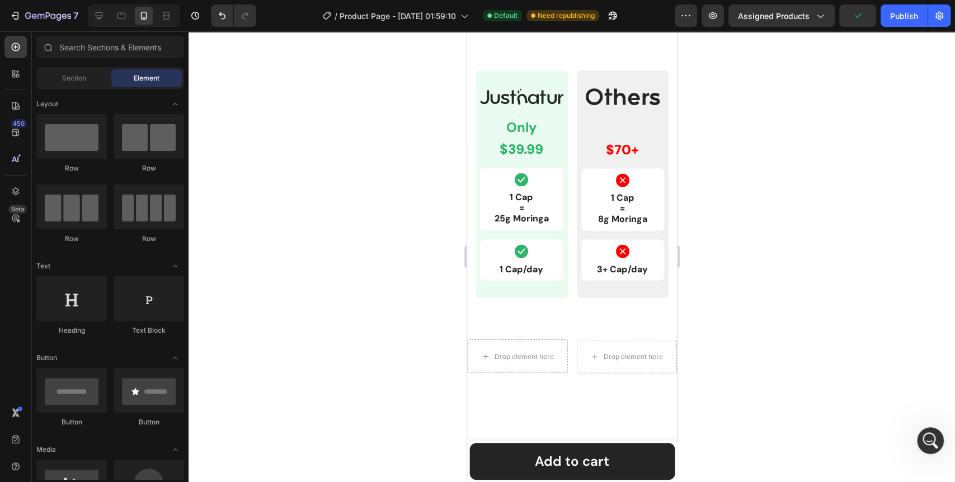
click at [359, 331] on div at bounding box center [572, 256] width 767 height 451
click at [561, 153] on div "Image Only Text Block $39.99 Text Block Row Icon 1 Cap = 25g Moringa Text Block…" at bounding box center [521, 185] width 92 height 228
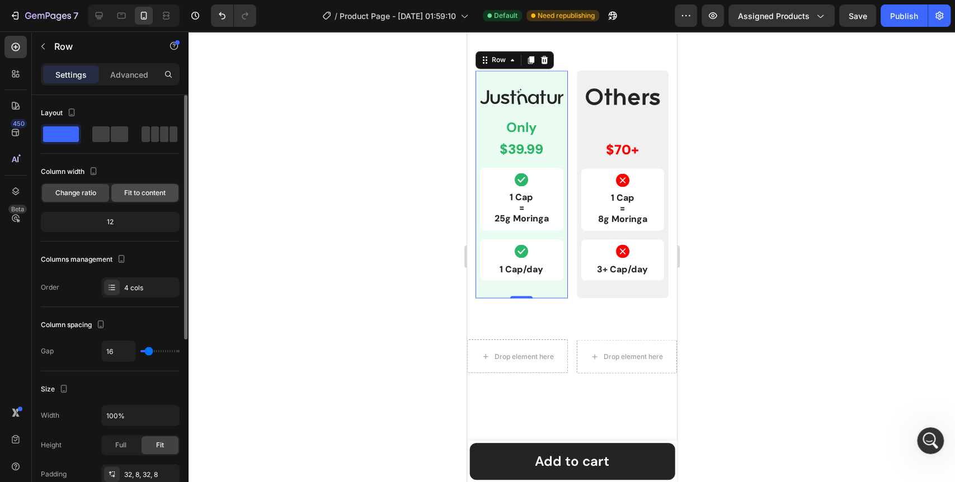
click at [145, 199] on div "Fit to content" at bounding box center [144, 193] width 67 height 18
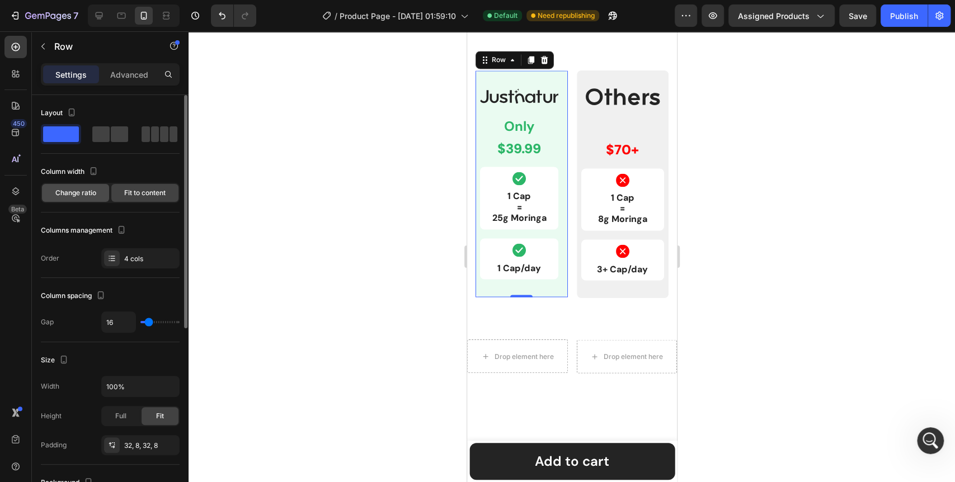
click at [67, 194] on span "Change ratio" at bounding box center [75, 193] width 41 height 10
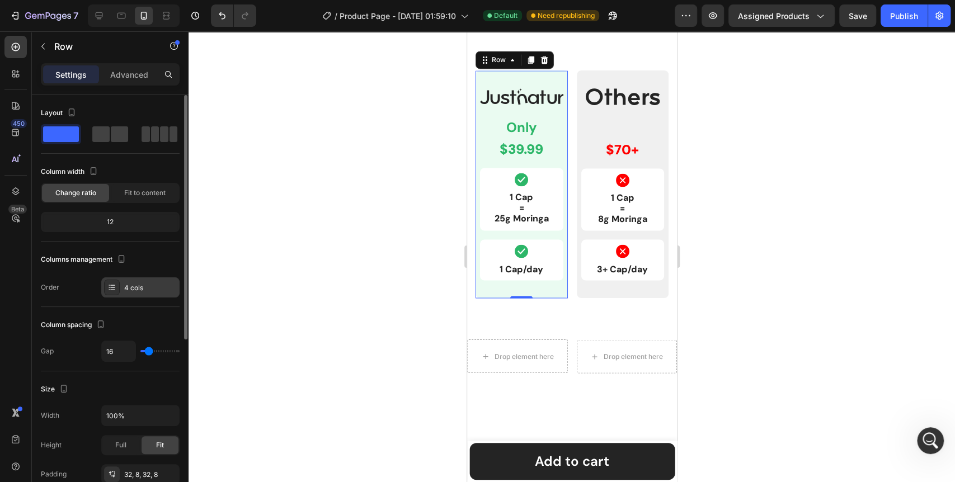
click at [116, 285] on div at bounding box center [112, 288] width 16 height 16
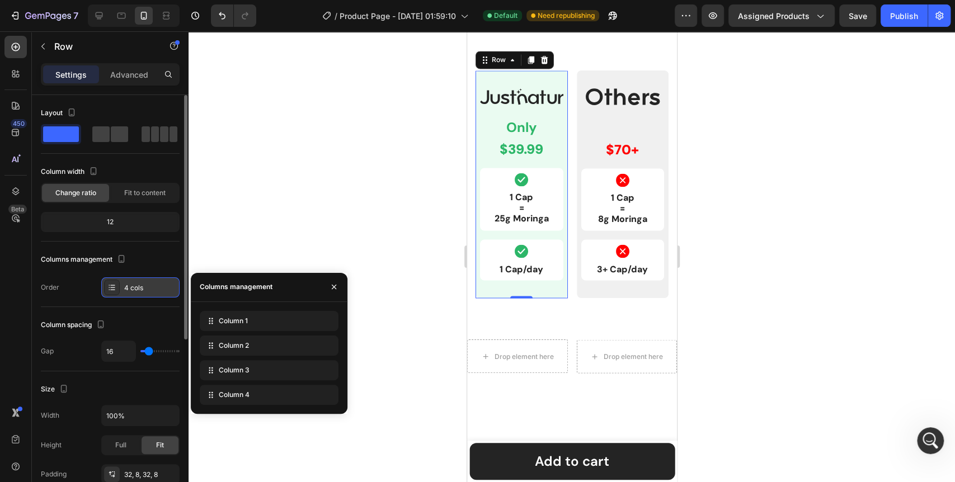
click at [116, 285] on div at bounding box center [112, 288] width 16 height 16
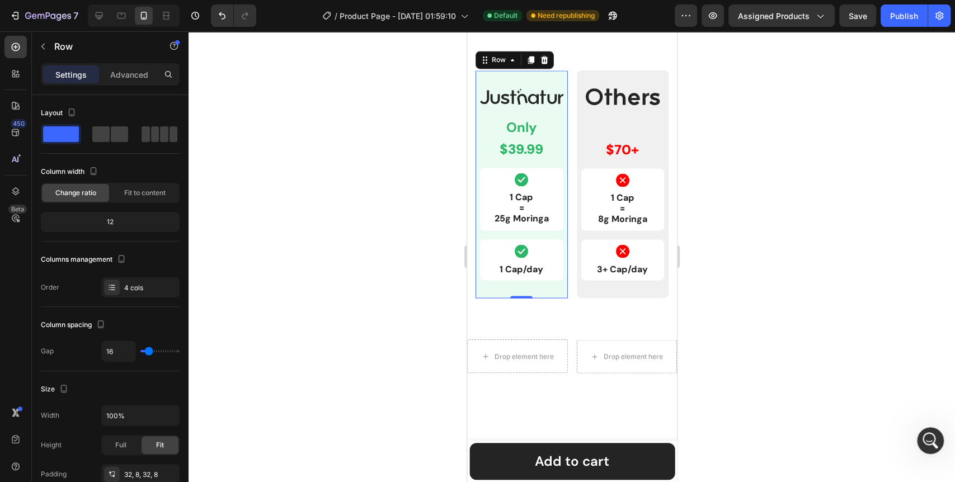
click at [376, 260] on div at bounding box center [572, 256] width 767 height 451
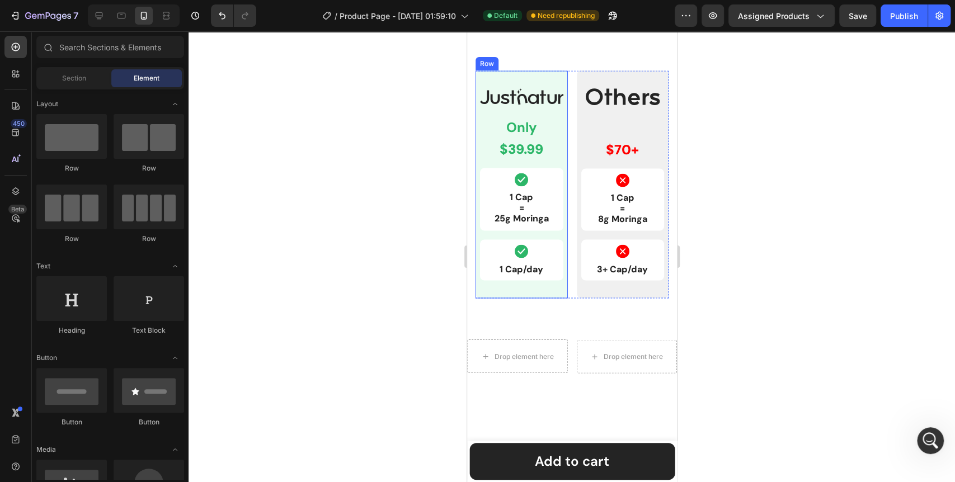
click at [511, 292] on div "Image Only Text Block $39.99 Text Block Row Icon 1 Cap = 25g Moringa Text Block…" at bounding box center [521, 185] width 92 height 228
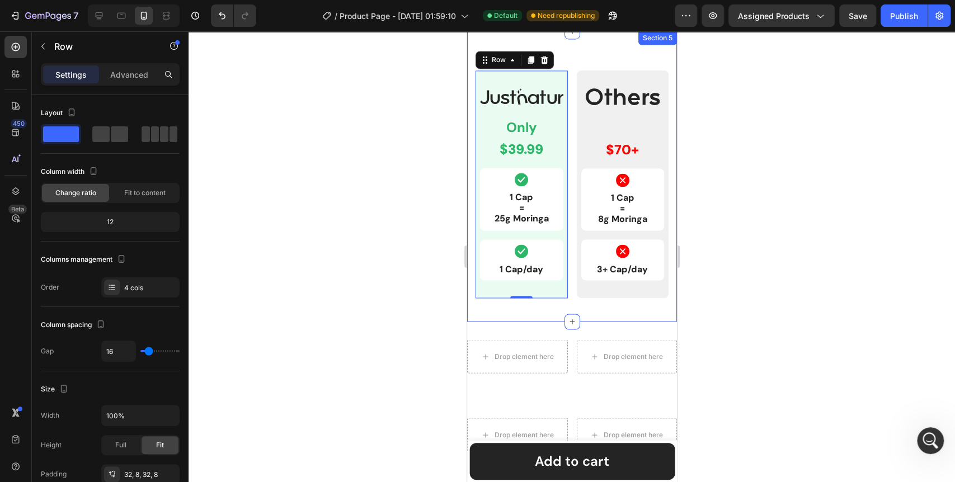
click at [523, 315] on div "Image Only Text Block $39.99 Text Block Row Icon 1 Cap = 25g Moringa Text Block…" at bounding box center [572, 176] width 210 height 290
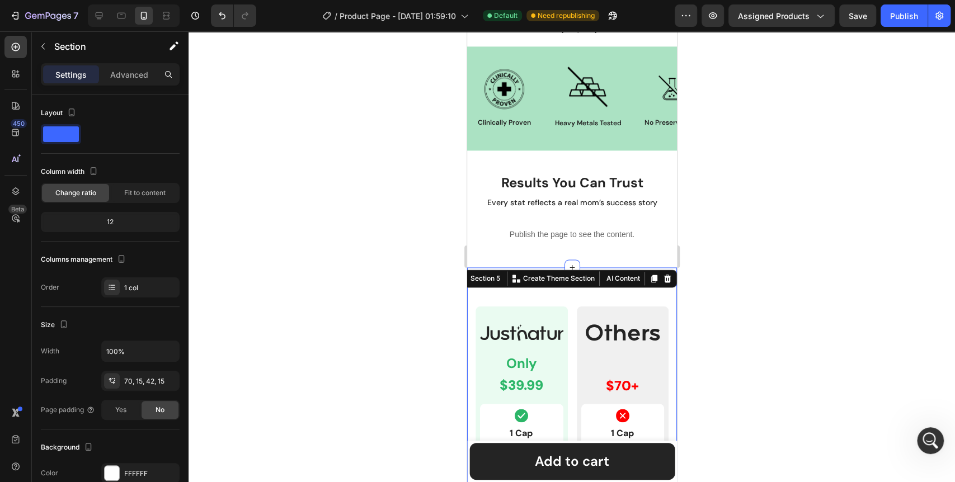
scroll to position [1343, 0]
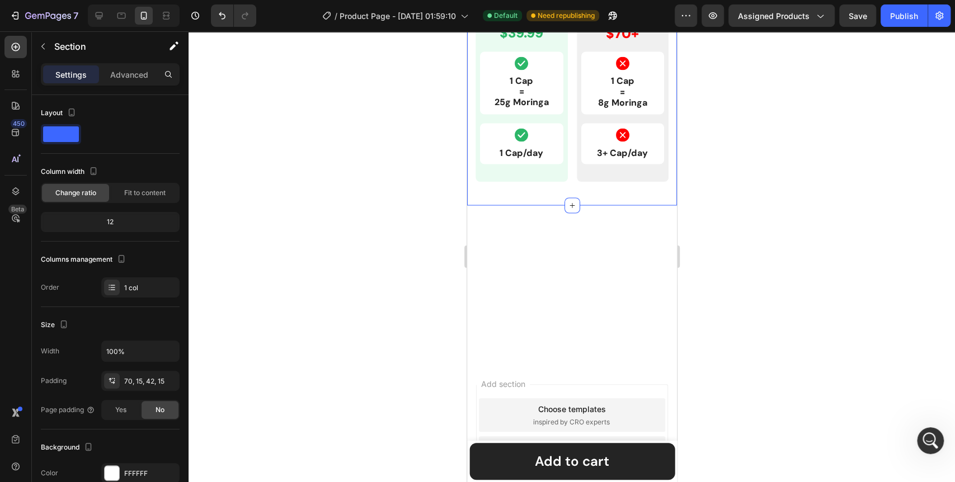
click at [342, 355] on div at bounding box center [572, 256] width 767 height 451
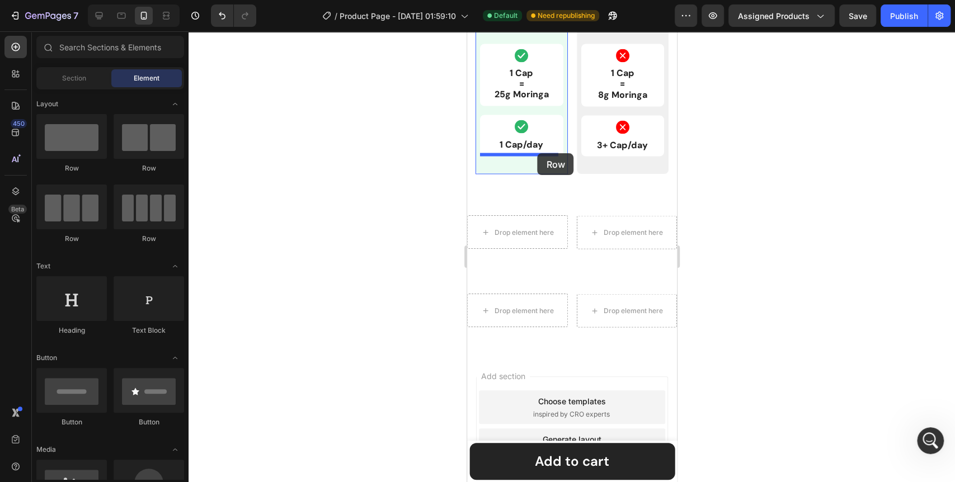
drag, startPoint x: 607, startPoint y: 247, endPoint x: 537, endPoint y: 153, distance: 116.9
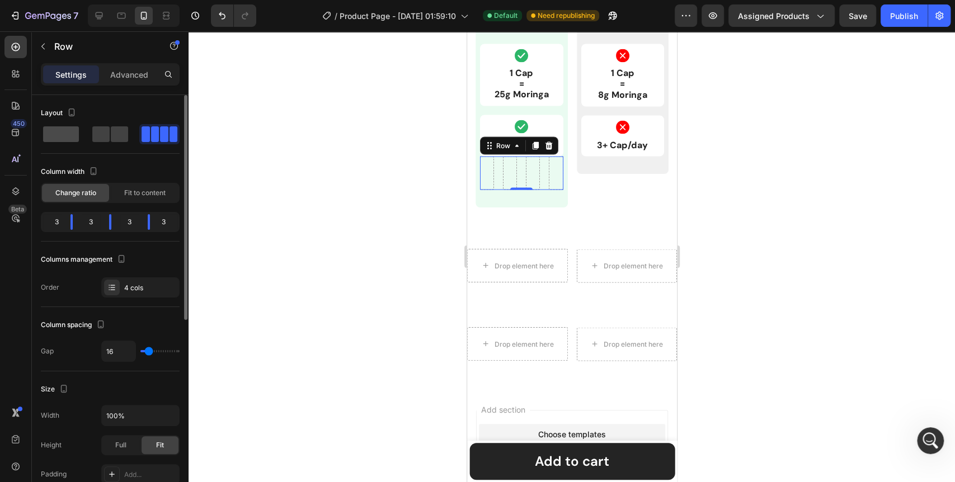
click at [111, 136] on span at bounding box center [119, 134] width 17 height 16
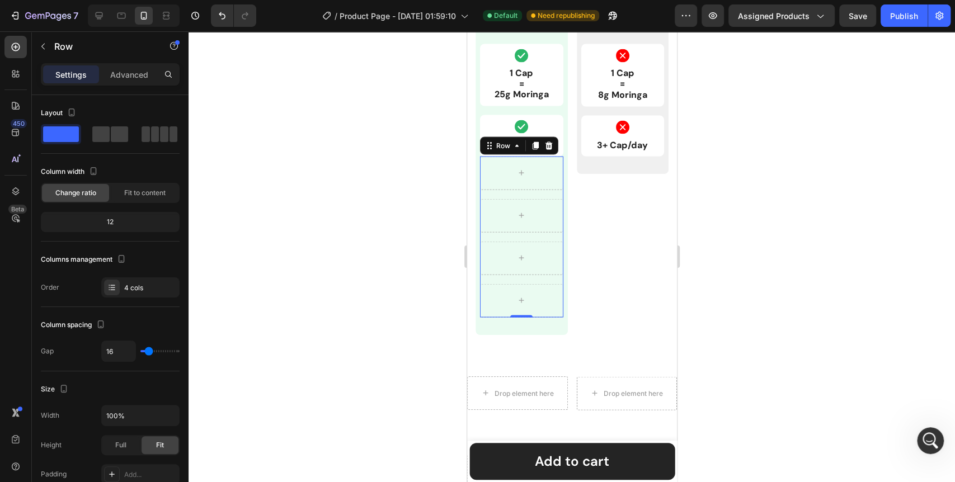
click at [242, 245] on div at bounding box center [572, 256] width 767 height 451
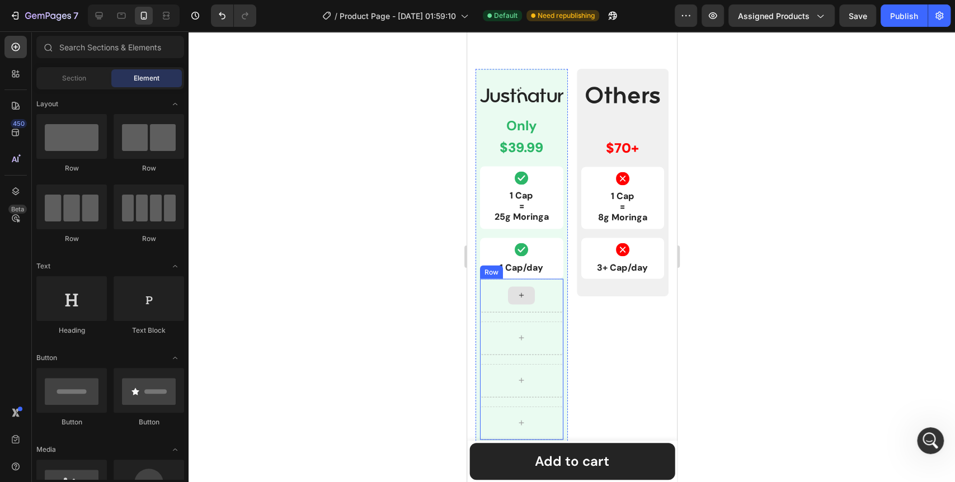
scroll to position [1218, 0]
click at [528, 292] on div at bounding box center [521, 297] width 27 height 18
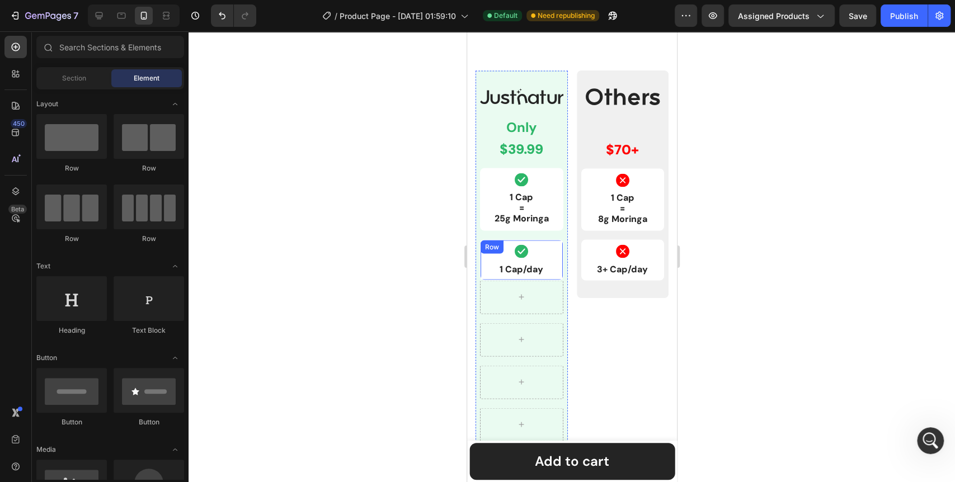
drag, startPoint x: 521, startPoint y: 297, endPoint x: 537, endPoint y: 256, distance: 44.0
click at [491, 270] on div "Row" at bounding box center [491, 274] width 18 height 10
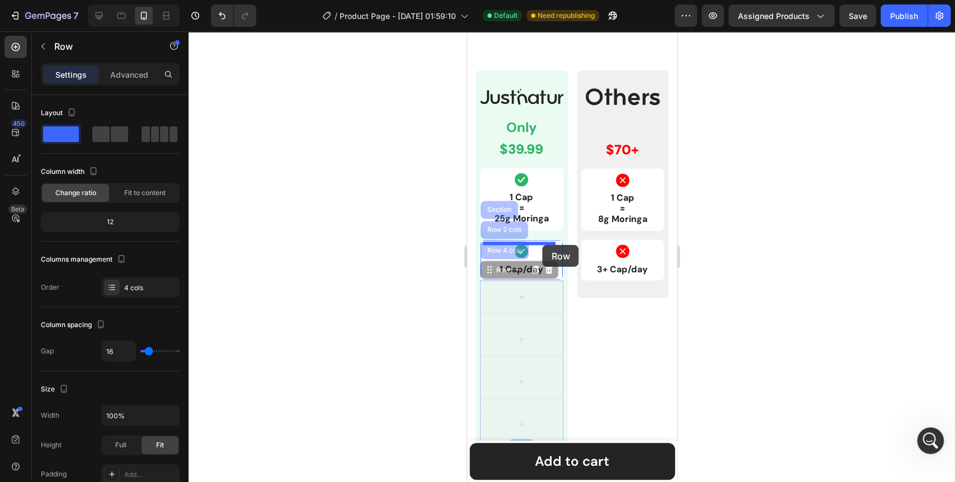
drag, startPoint x: 490, startPoint y: 272, endPoint x: 542, endPoint y: 245, distance: 58.6
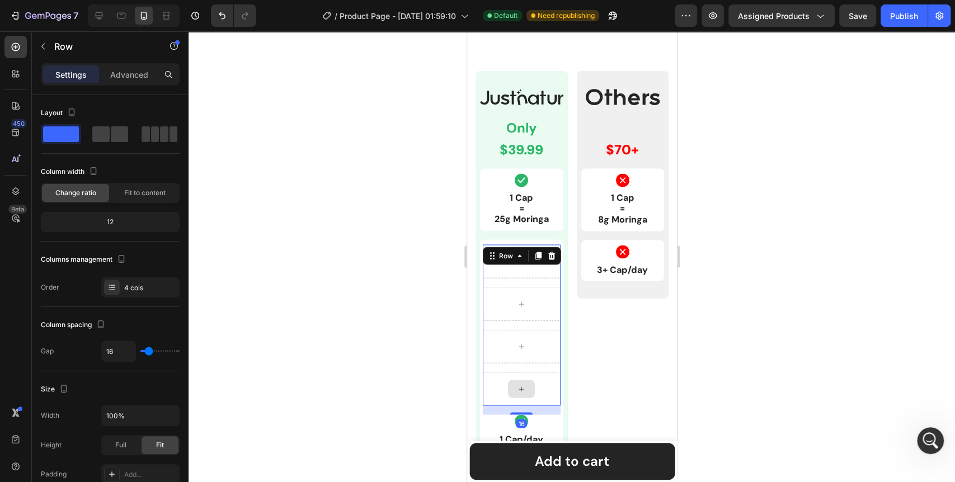
scroll to position [1281, 0]
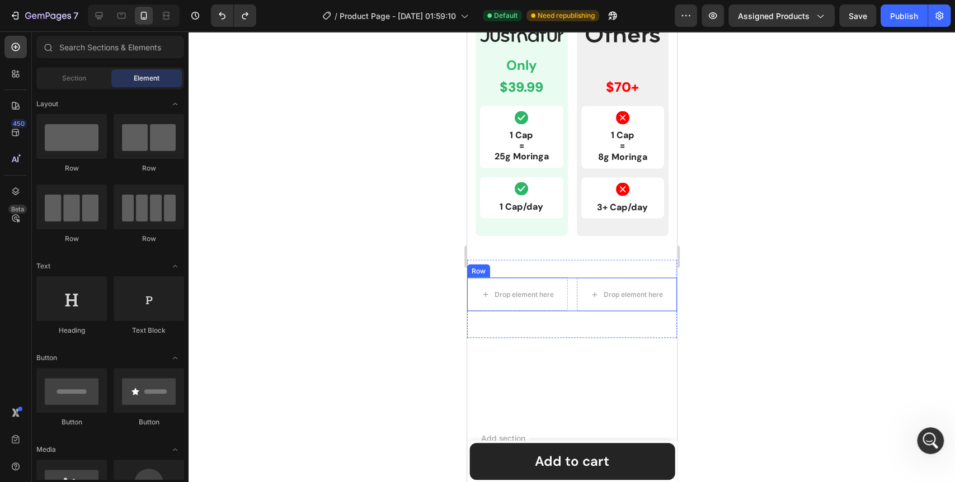
click at [396, 283] on div at bounding box center [572, 256] width 767 height 451
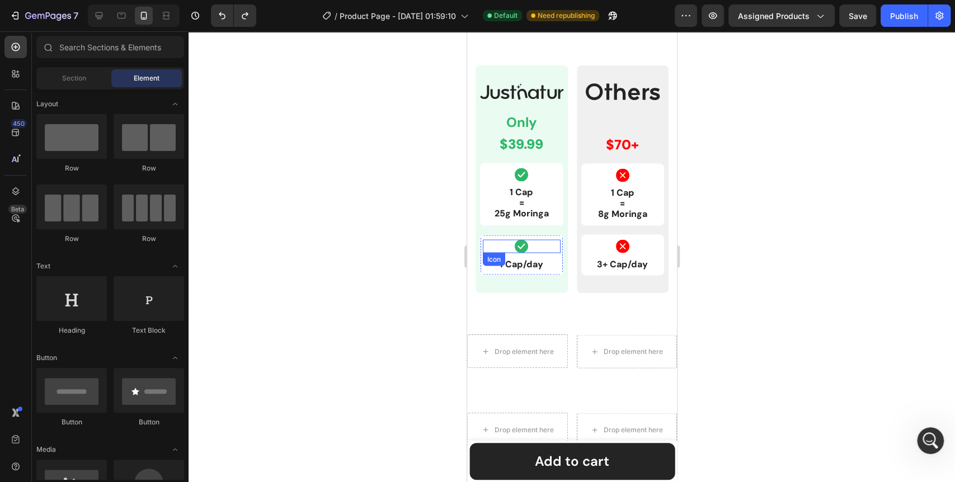
scroll to position [1156, 0]
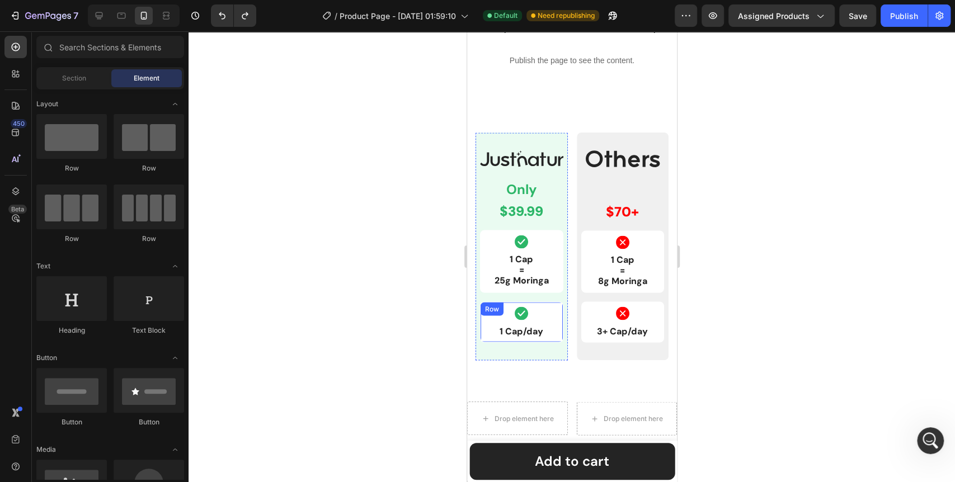
click at [555, 308] on div "Icon 1 Cap/day Text Block Row" at bounding box center [521, 322] width 83 height 41
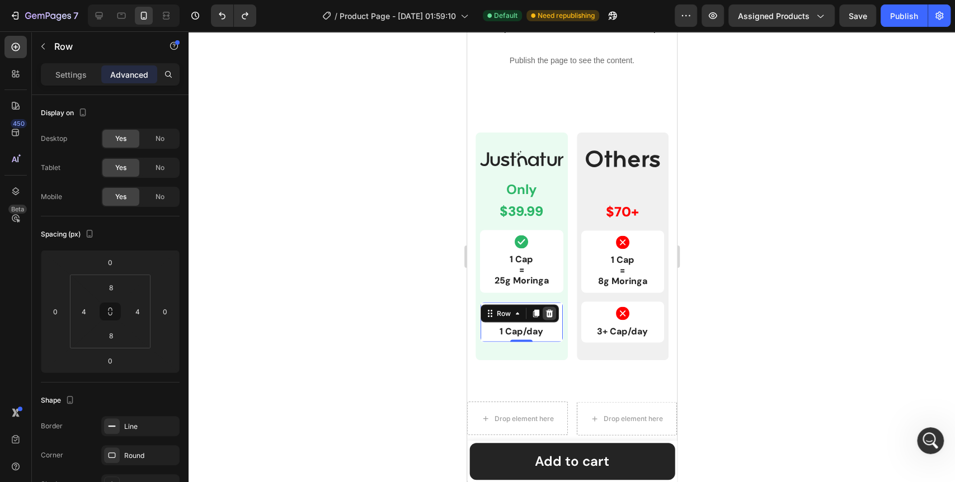
click at [551, 309] on icon at bounding box center [549, 313] width 9 height 9
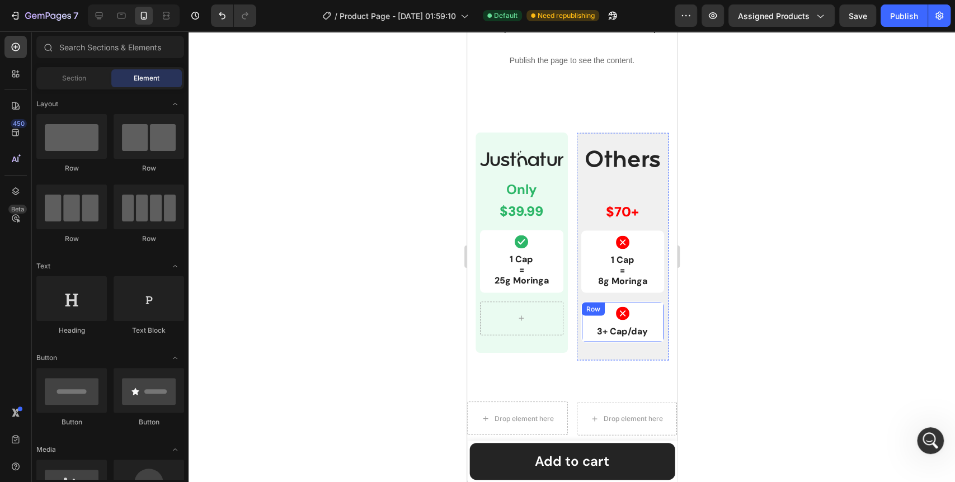
click at [652, 307] on div "Icon 3+ Cap/day Text Block Row" at bounding box center [622, 322] width 83 height 41
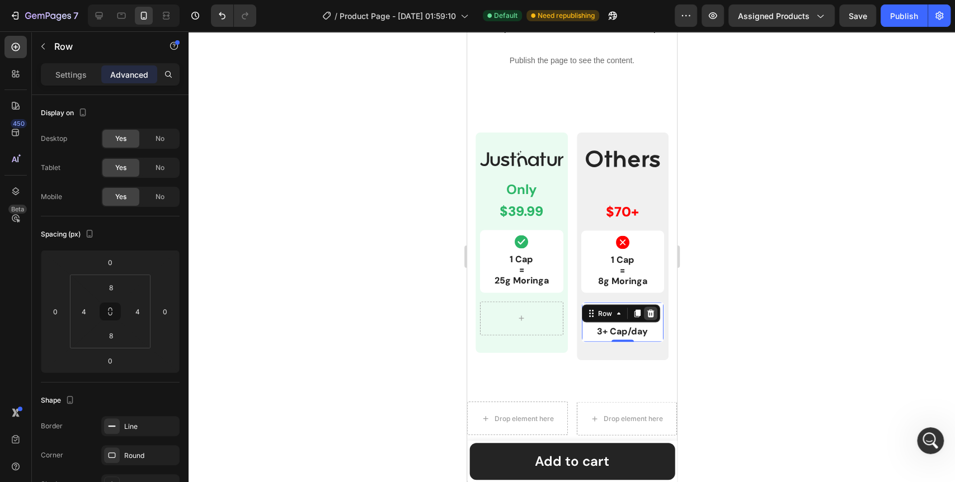
click at [646, 310] on icon at bounding box center [649, 314] width 7 height 8
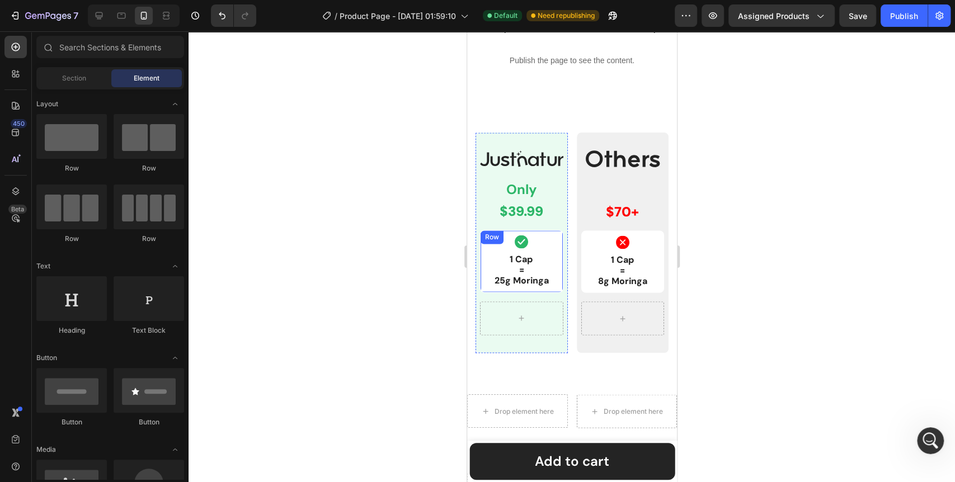
click at [557, 236] on div "Icon 1 Cap = 25g Moringa Text Block Row" at bounding box center [521, 261] width 83 height 63
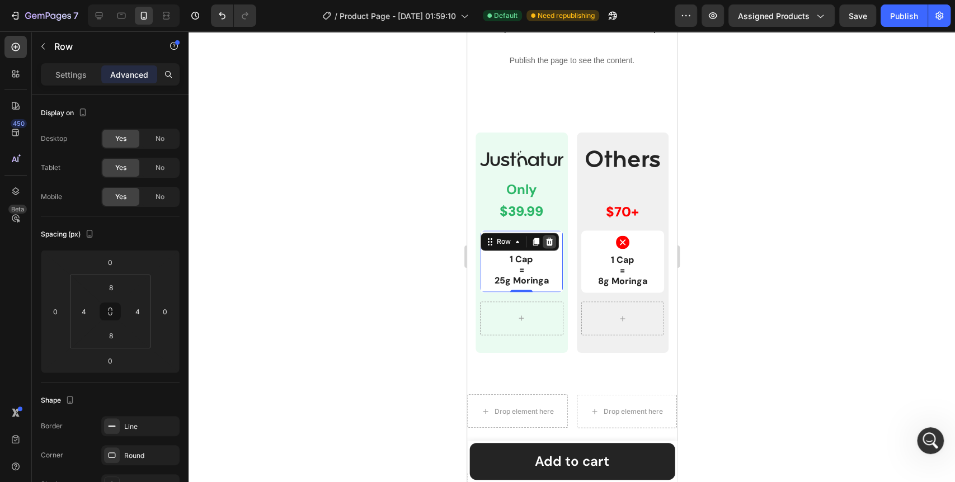
click at [547, 238] on icon at bounding box center [549, 242] width 7 height 8
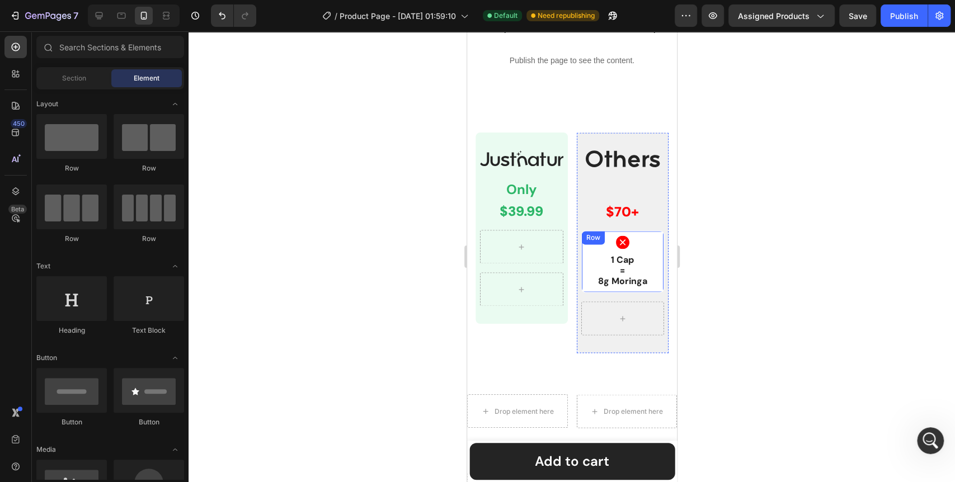
click at [653, 240] on div "Icon 1 Cap = 8g Moringa Text Block Row" at bounding box center [622, 262] width 83 height 63
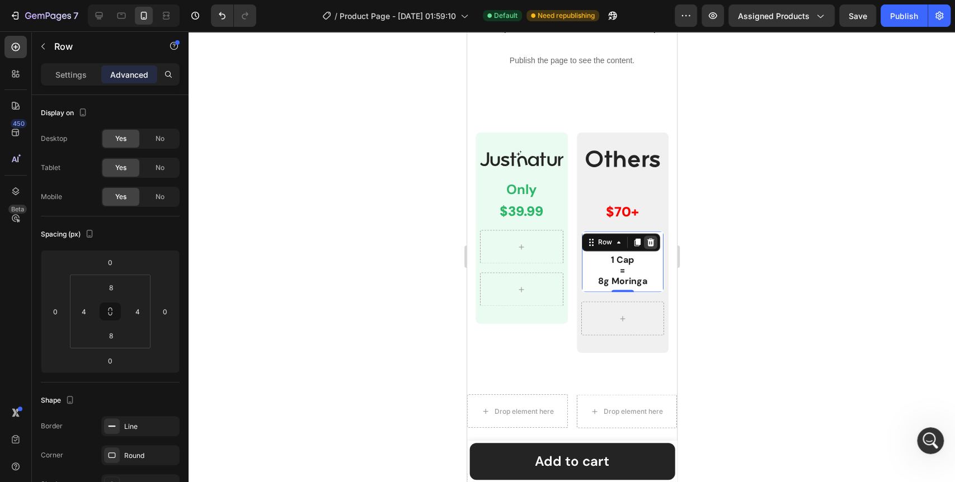
click at [649, 238] on icon at bounding box center [650, 242] width 9 height 9
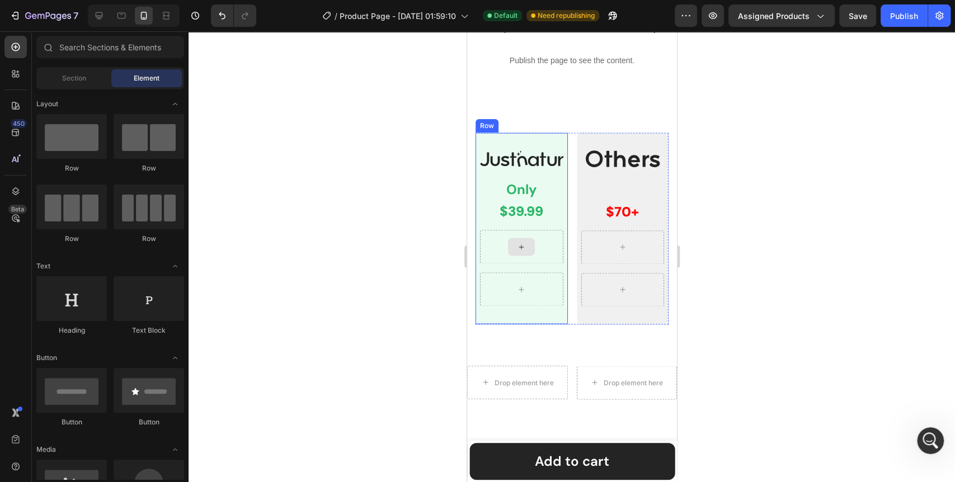
click at [522, 243] on icon at bounding box center [521, 247] width 9 height 10
drag, startPoint x: 616, startPoint y: 243, endPoint x: 515, endPoint y: 238, distance: 100.3
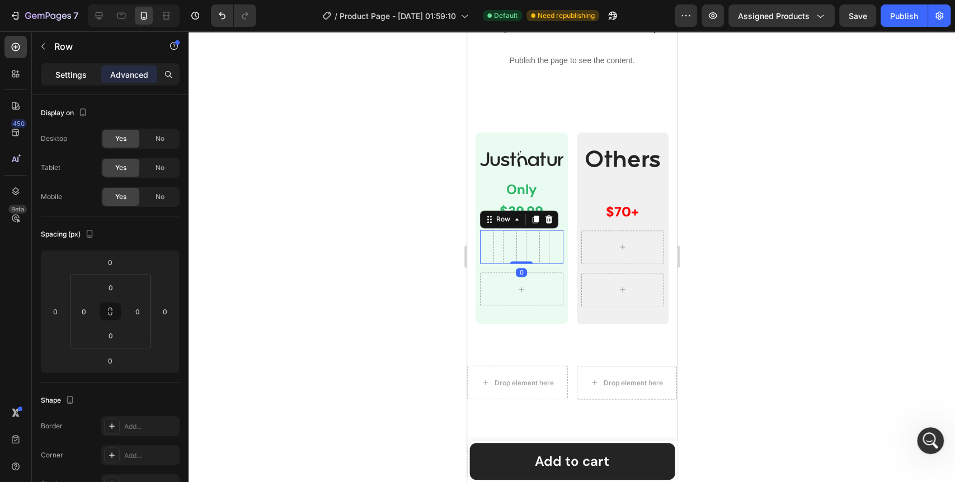
click at [77, 73] on p "Settings" at bounding box center [70, 75] width 31 height 12
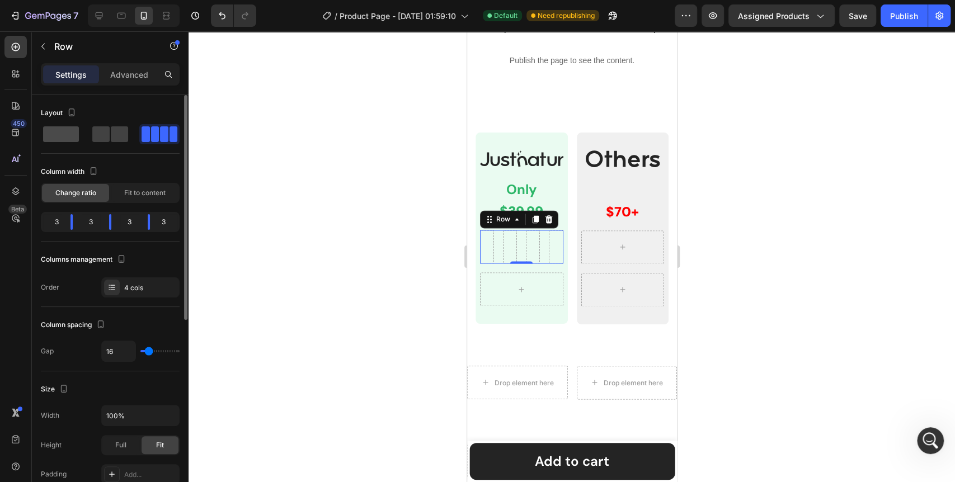
click at [111, 133] on span at bounding box center [119, 134] width 17 height 16
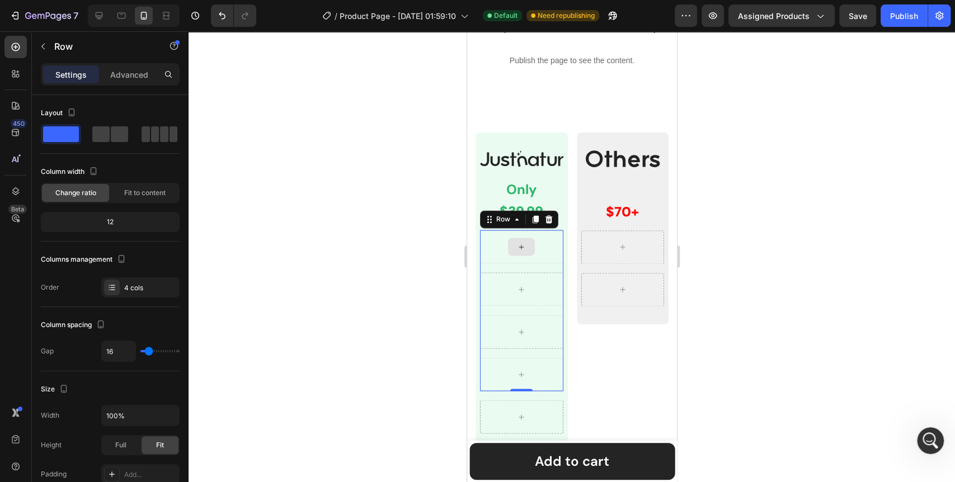
click at [530, 244] on div at bounding box center [521, 247] width 27 height 18
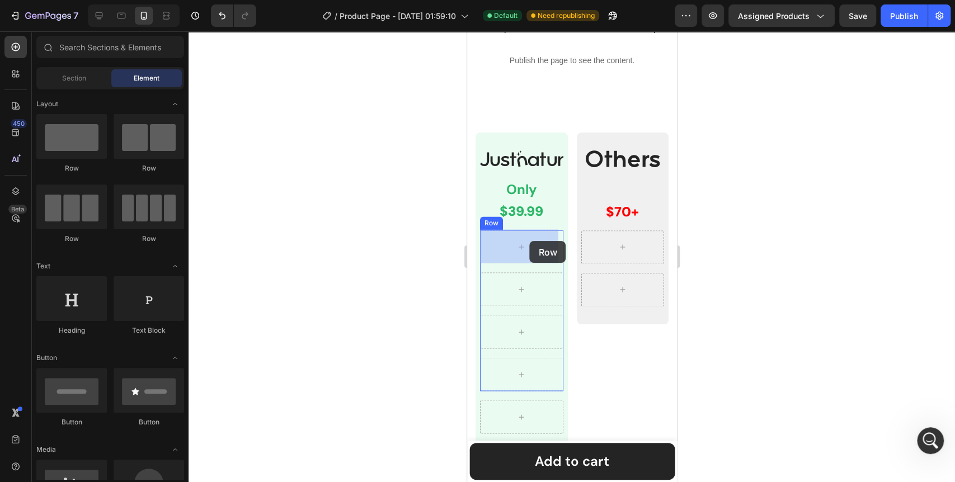
drag, startPoint x: 604, startPoint y: 176, endPoint x: 529, endPoint y: 241, distance: 99.6
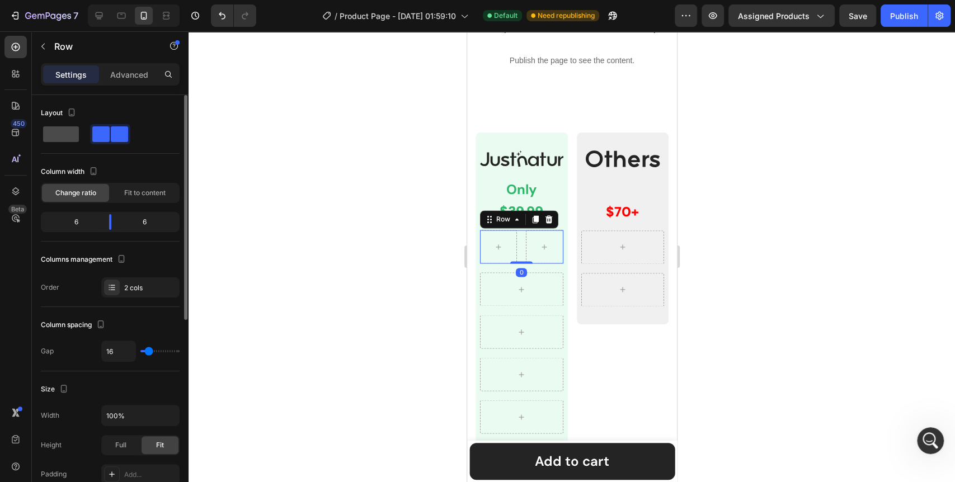
click at [73, 139] on span at bounding box center [61, 134] width 36 height 16
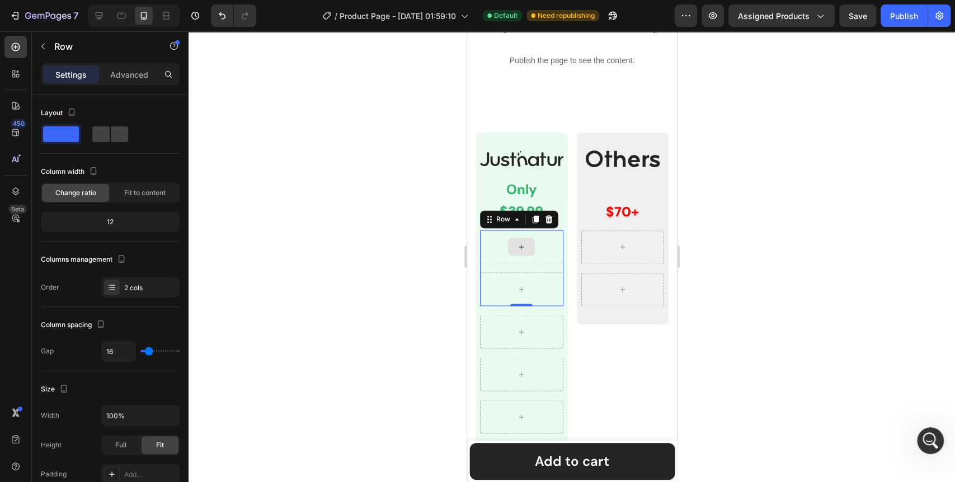
click at [517, 243] on icon at bounding box center [521, 247] width 9 height 10
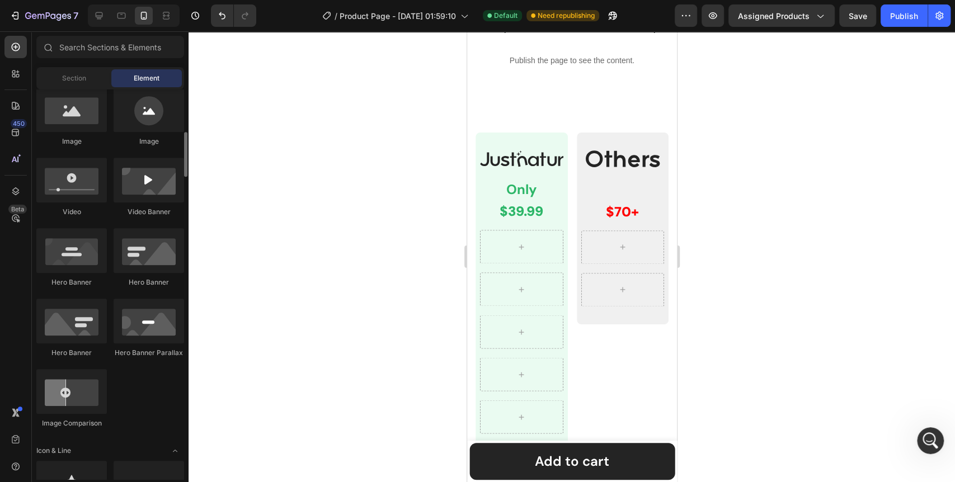
scroll to position [435, 0]
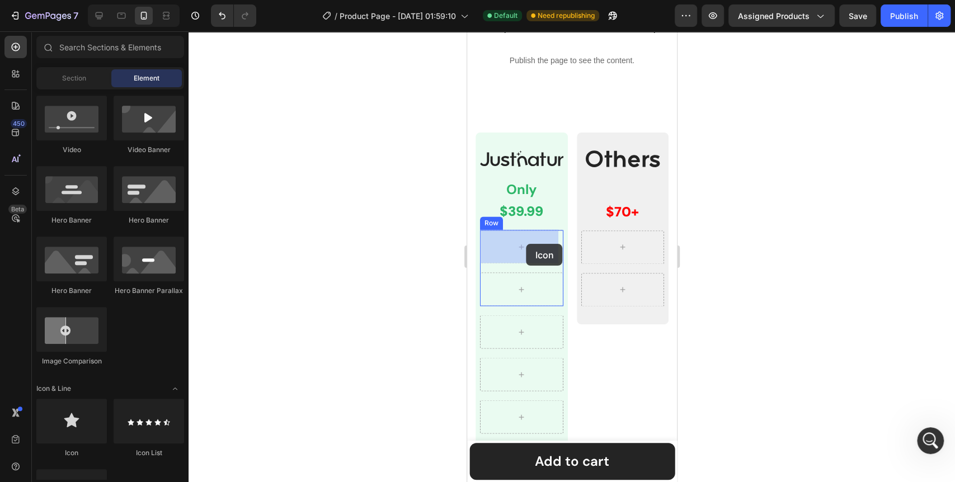
drag, startPoint x: 535, startPoint y: 460, endPoint x: 526, endPoint y: 244, distance: 215.7
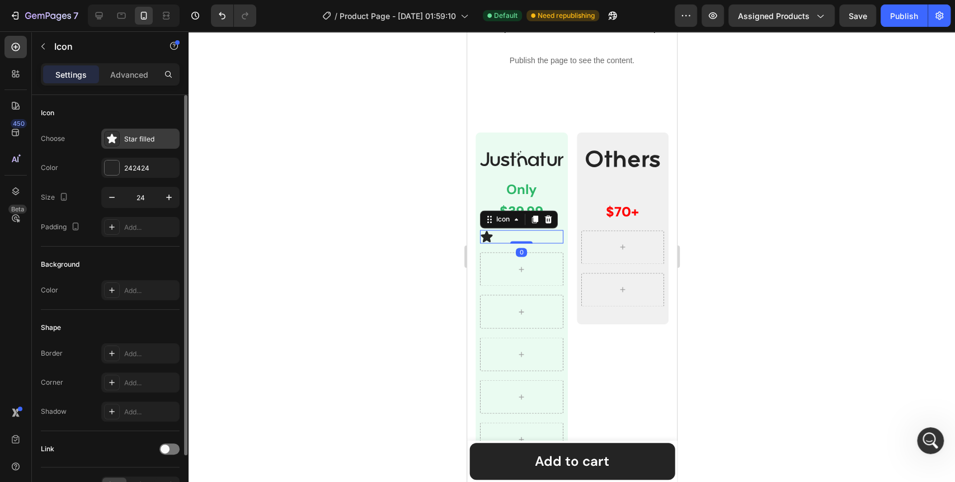
click at [111, 138] on icon at bounding box center [112, 139] width 10 height 10
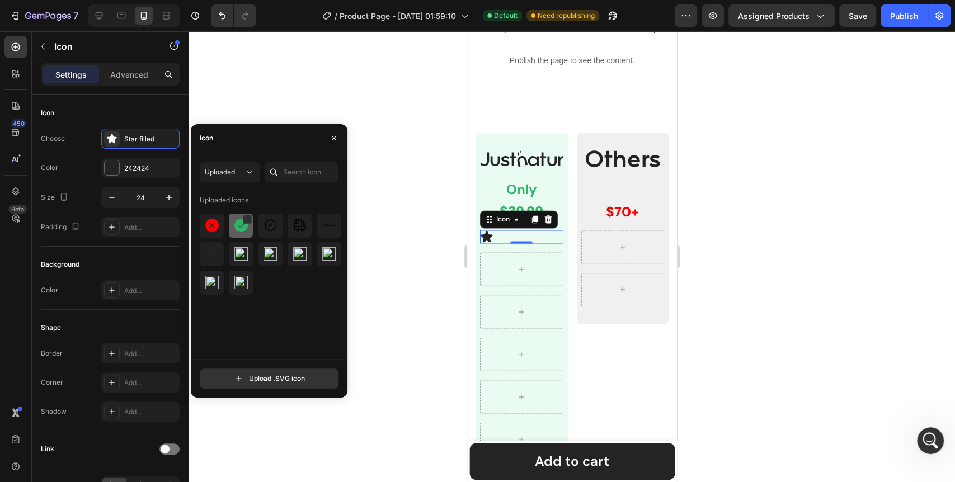
click at [240, 227] on img at bounding box center [241, 225] width 13 height 13
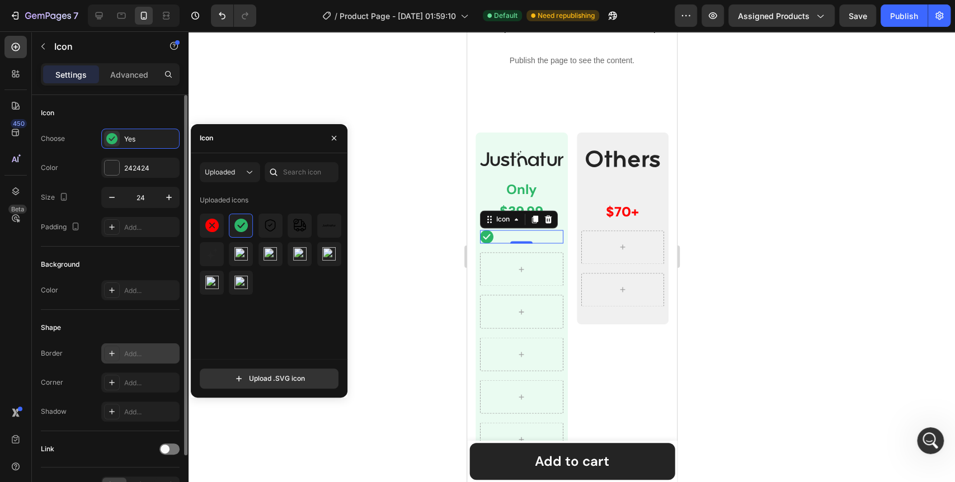
scroll to position [67, 0]
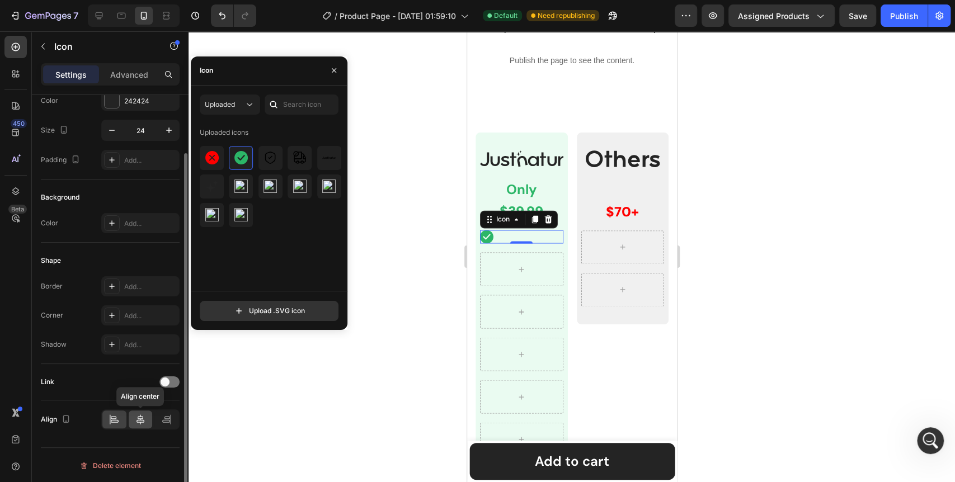
click at [143, 414] on icon at bounding box center [140, 419] width 11 height 11
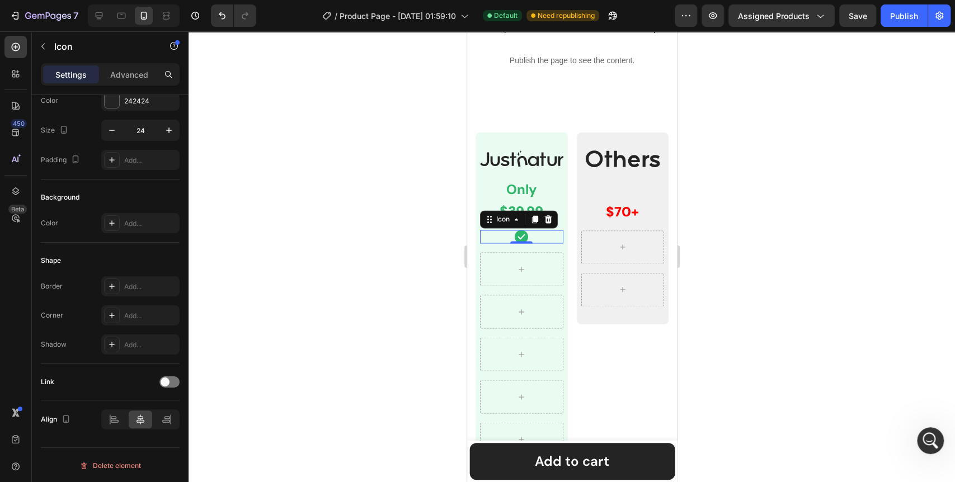
click at [346, 329] on div at bounding box center [572, 256] width 767 height 451
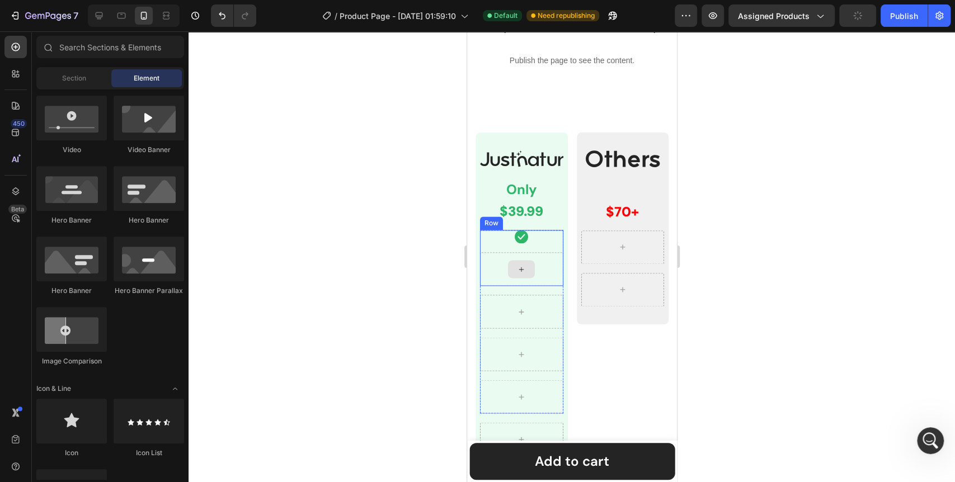
click at [524, 268] on div at bounding box center [521, 269] width 27 height 18
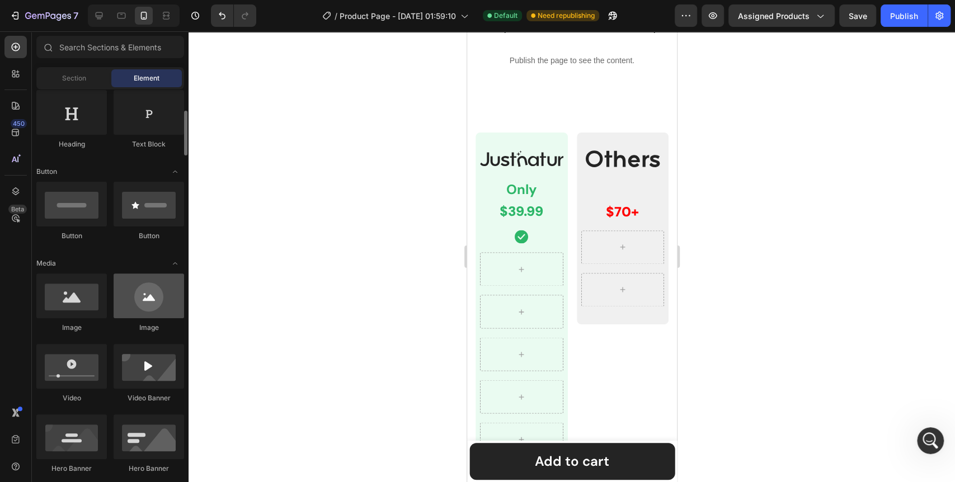
scroll to position [124, 0]
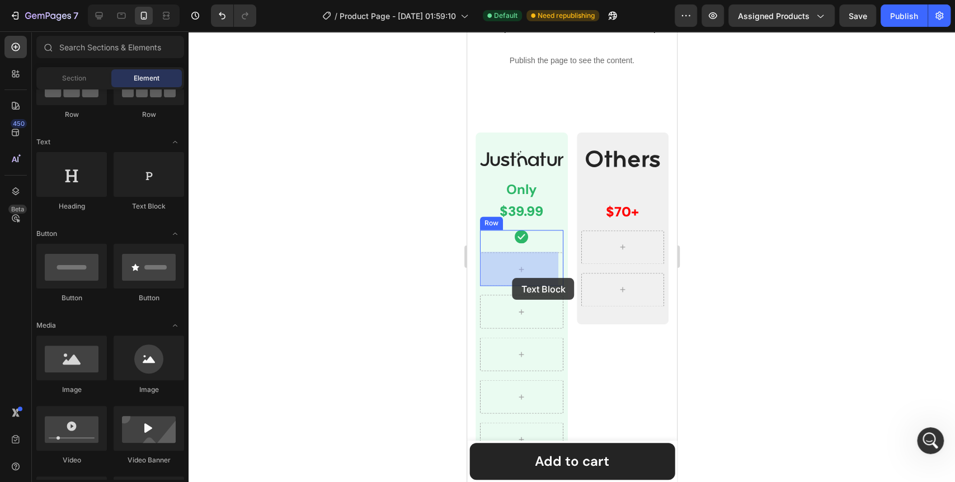
drag, startPoint x: 611, startPoint y: 222, endPoint x: 512, endPoint y: 278, distance: 113.8
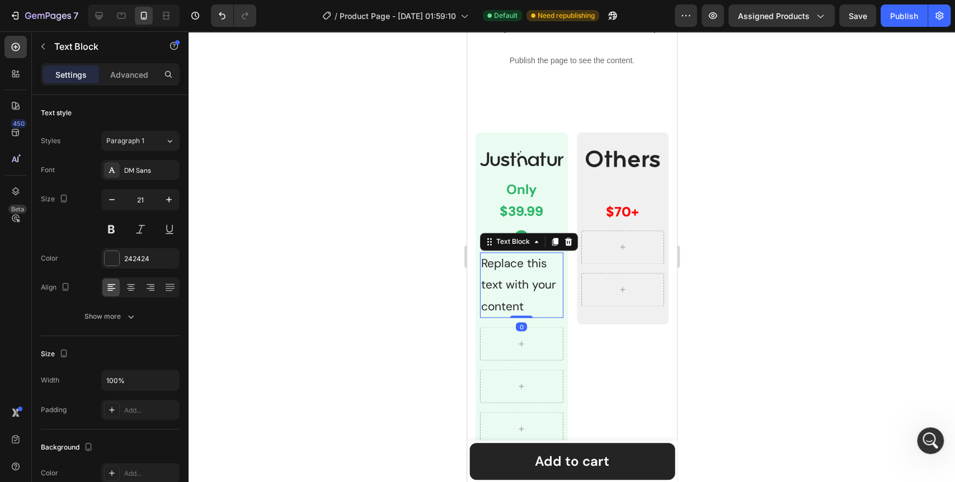
click at [514, 275] on div "Replace this text with your content" at bounding box center [521, 284] width 83 height 65
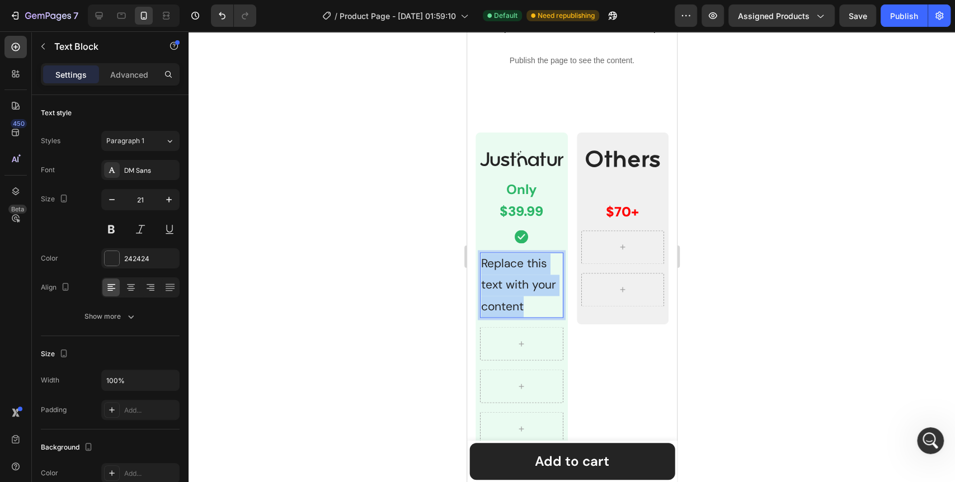
click at [514, 275] on p "Replace this text with your content" at bounding box center [521, 285] width 81 height 63
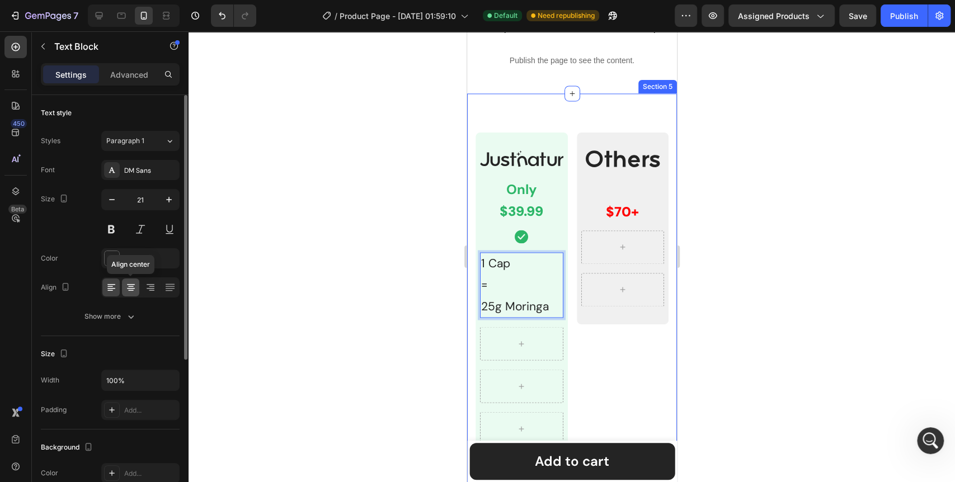
click at [128, 287] on icon at bounding box center [130, 287] width 11 height 11
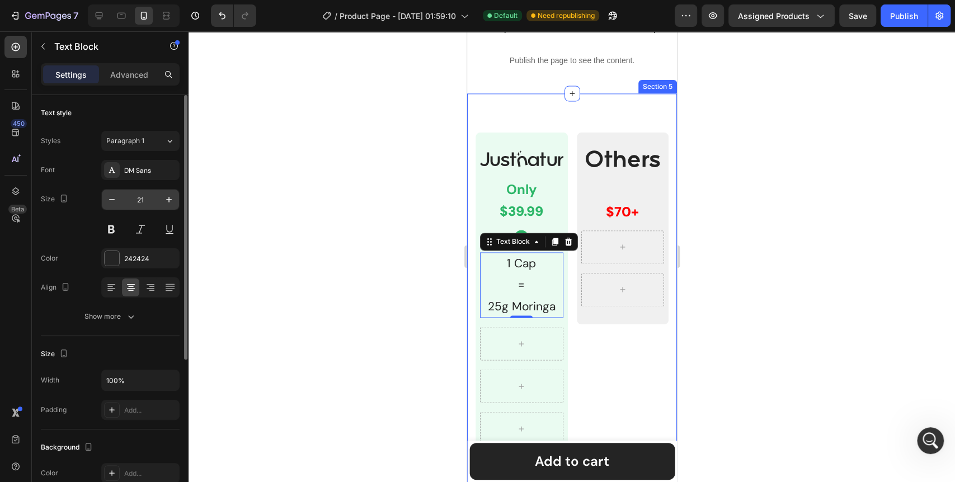
click at [148, 199] on input "21" at bounding box center [140, 200] width 37 height 20
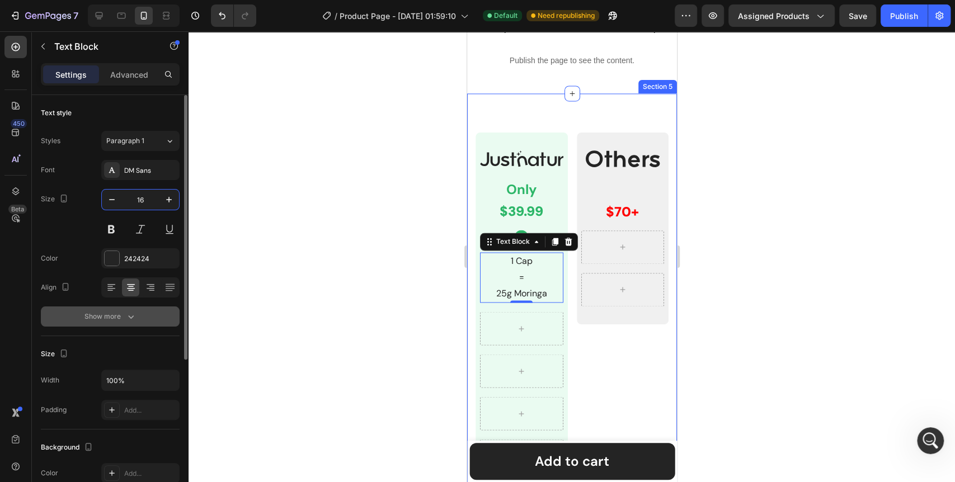
type input "16"
click at [134, 315] on icon "button" at bounding box center [130, 316] width 11 height 11
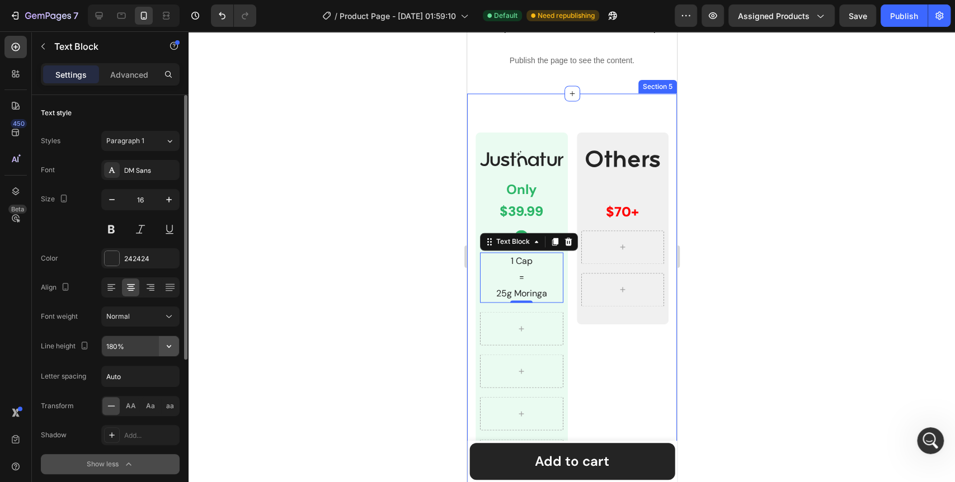
click at [175, 350] on button "button" at bounding box center [169, 346] width 20 height 20
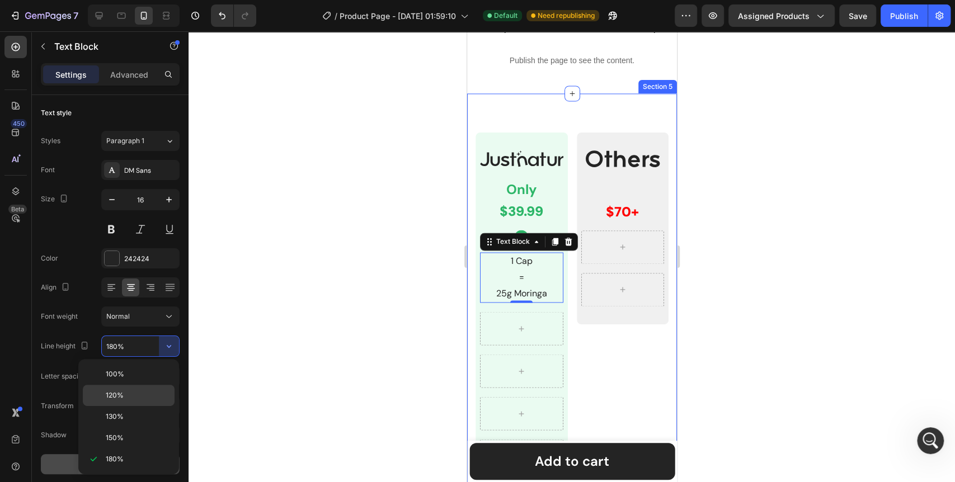
click at [129, 395] on p "120%" at bounding box center [138, 396] width 64 height 10
type input "120%"
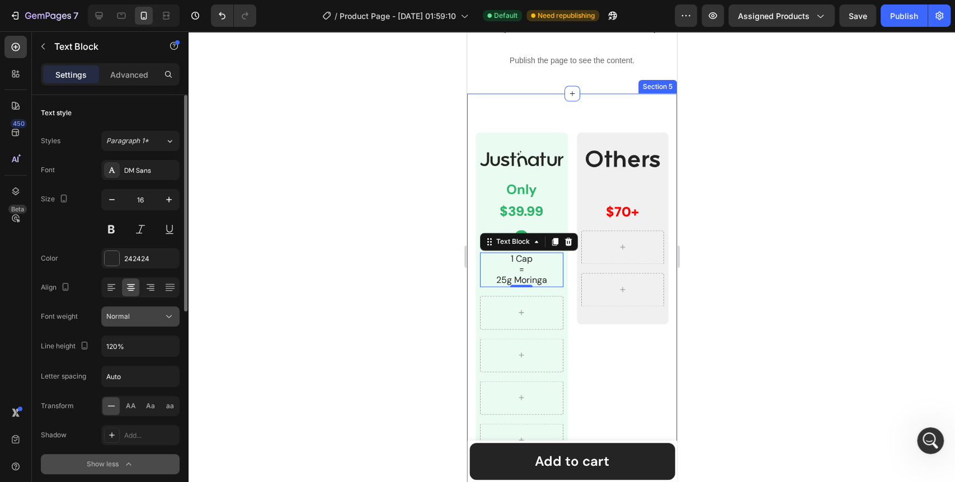
click at [170, 312] on icon at bounding box center [168, 316] width 11 height 11
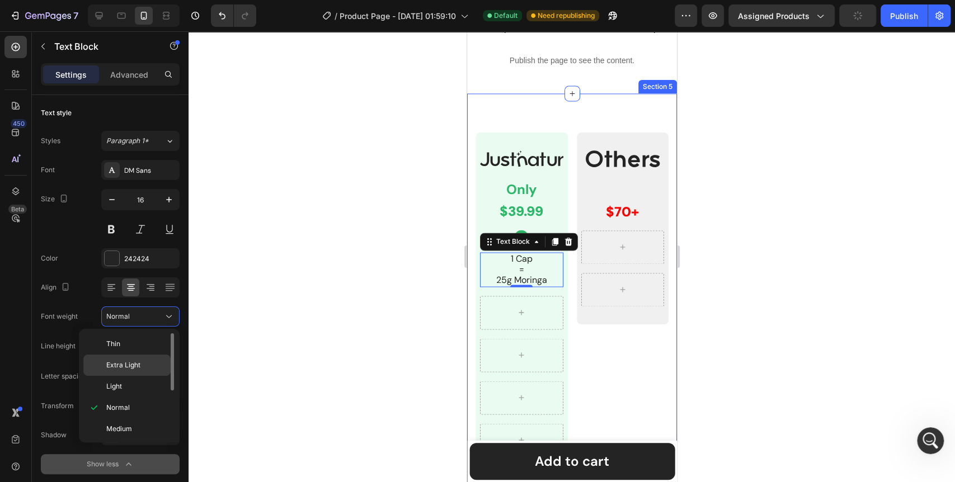
scroll to position [86, 0]
click at [130, 404] on span "Extra Bold" at bounding box center [122, 407] width 32 height 10
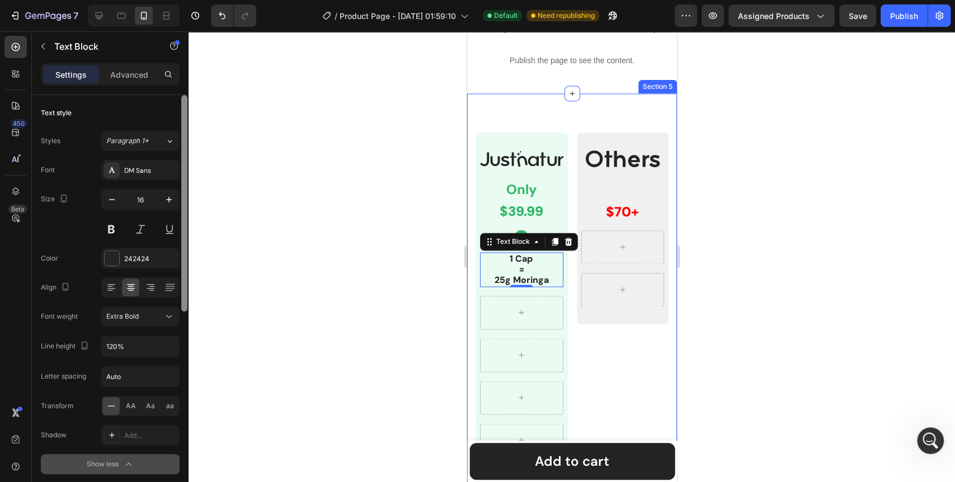
click at [181, 319] on div at bounding box center [184, 304] width 8 height 419
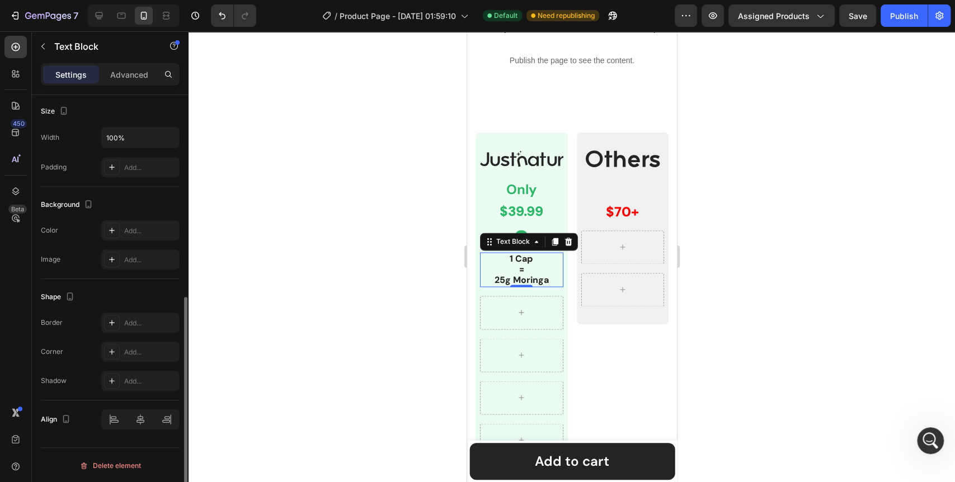
scroll to position [80, 0]
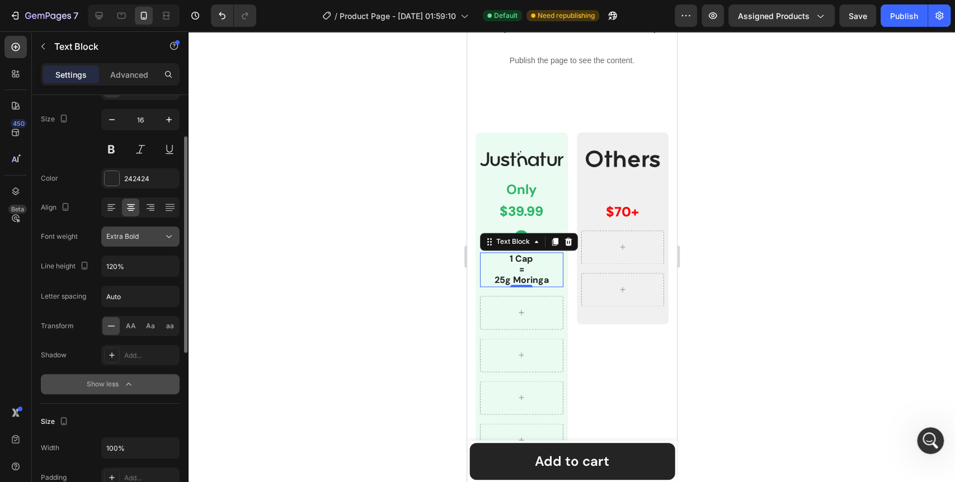
click at [161, 236] on div "Extra Bold" at bounding box center [134, 237] width 57 height 10
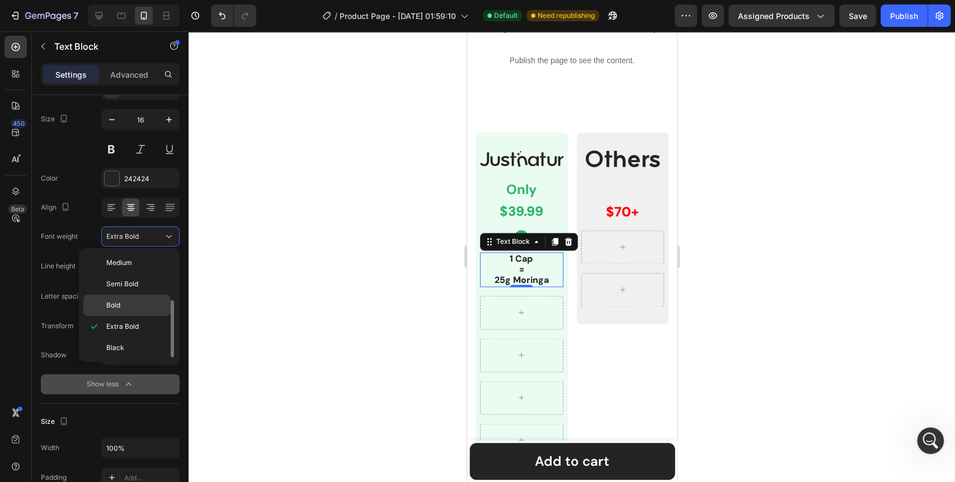
click at [121, 301] on p "Bold" at bounding box center [135, 306] width 59 height 10
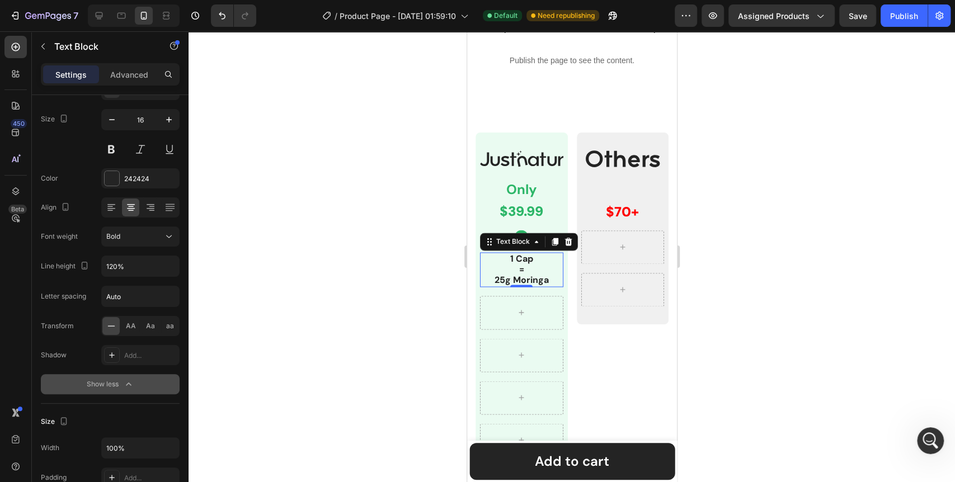
click at [350, 308] on div at bounding box center [572, 256] width 767 height 451
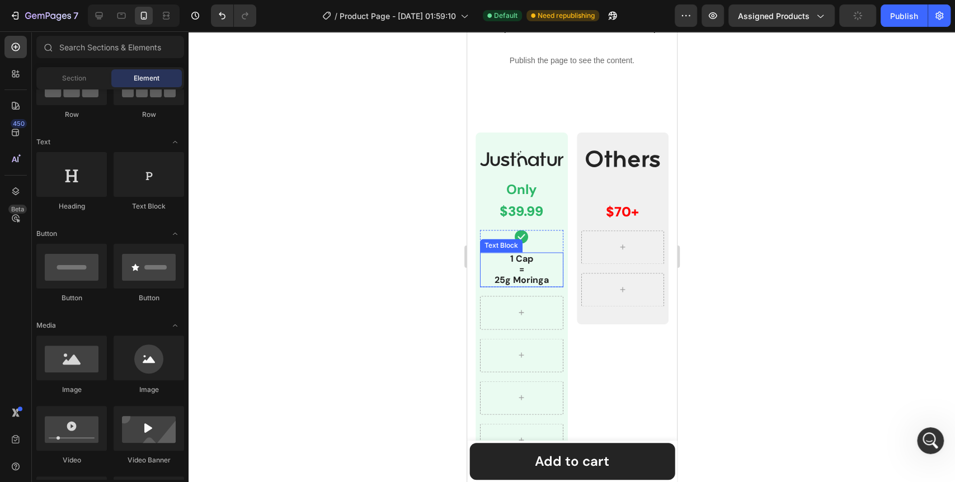
click at [490, 242] on div "Text Block" at bounding box center [501, 246] width 38 height 10
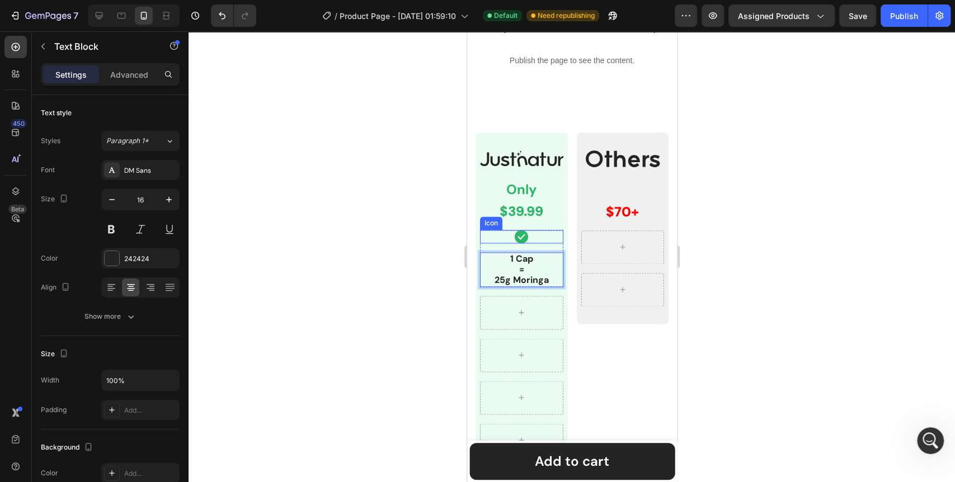
click at [413, 233] on div at bounding box center [572, 256] width 767 height 451
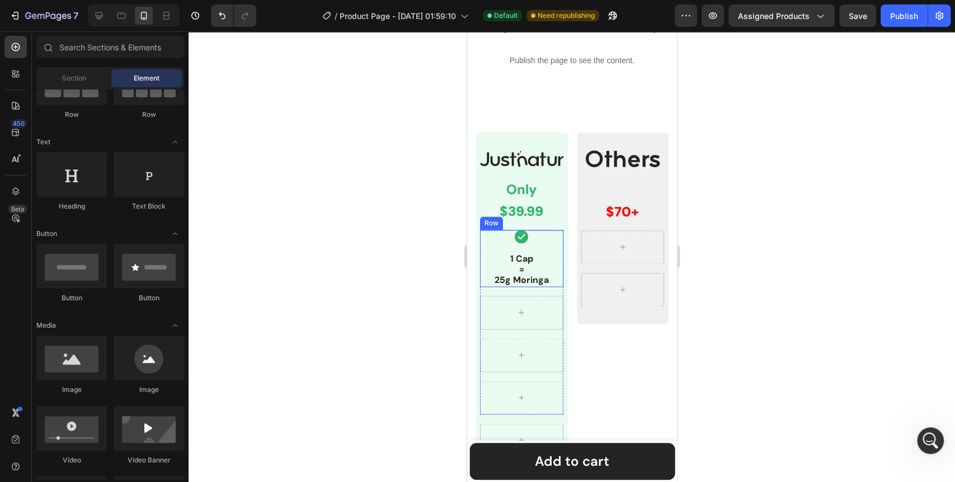
click at [481, 245] on div "Icon 1 Cap = 25g Moringa Text Block Row" at bounding box center [521, 258] width 83 height 57
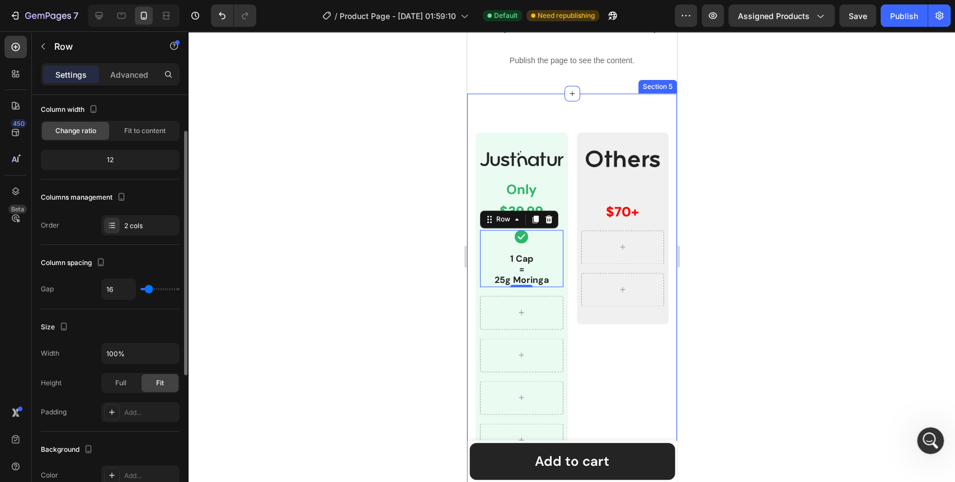
scroll to position [186, 0]
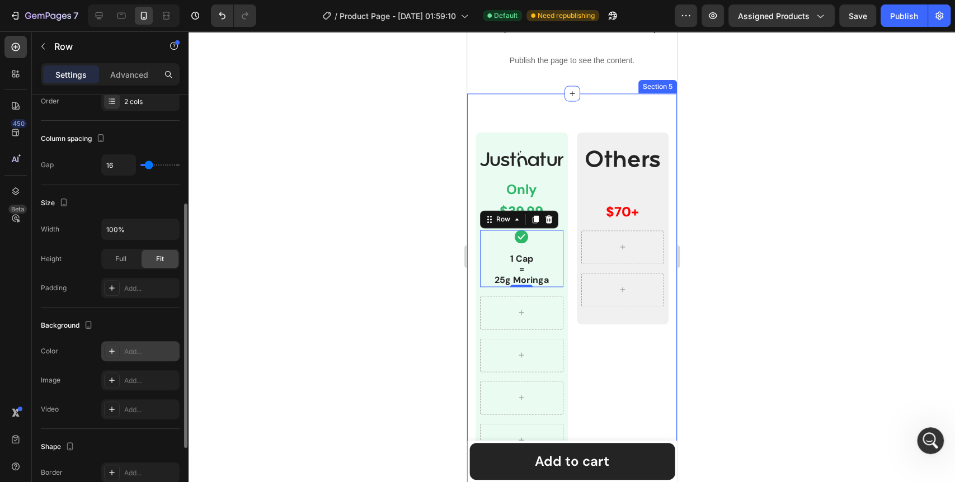
click at [109, 350] on icon at bounding box center [112, 352] width 6 height 6
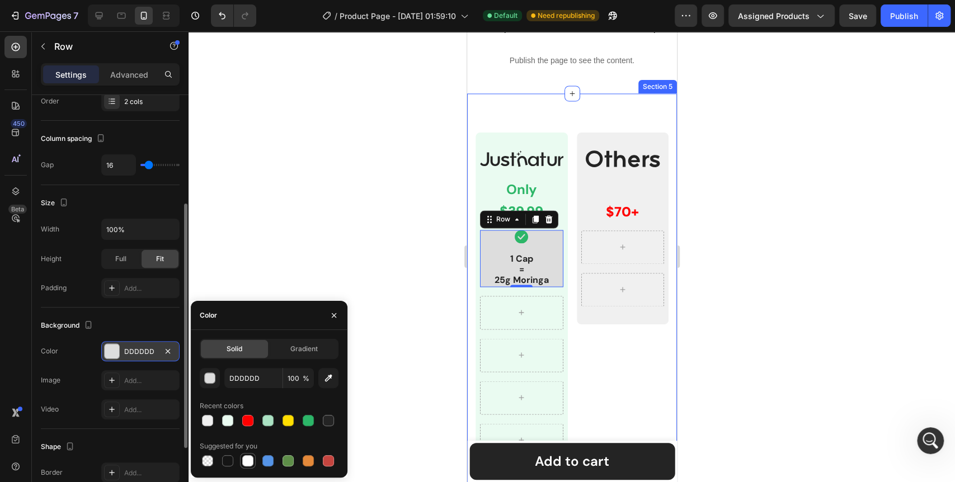
click at [243, 460] on div at bounding box center [247, 461] width 11 height 11
type input "FFFFFF"
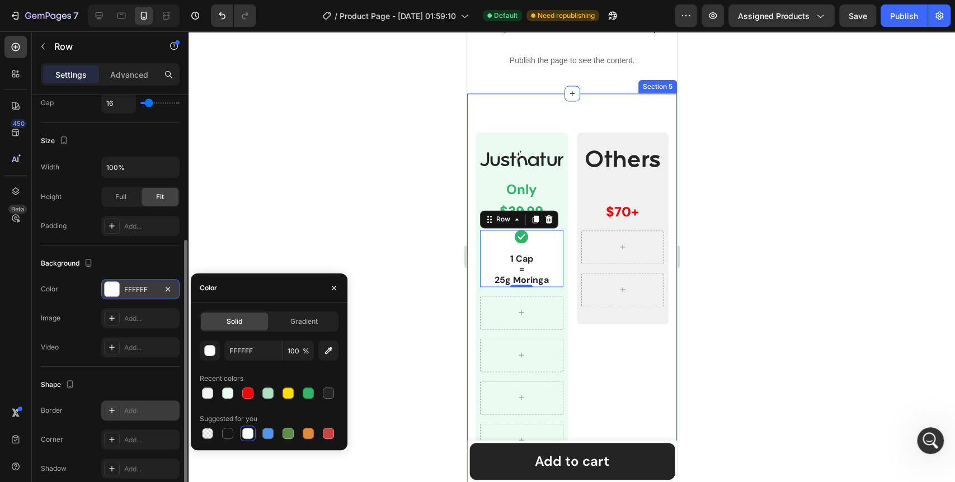
click at [112, 411] on icon at bounding box center [111, 410] width 9 height 9
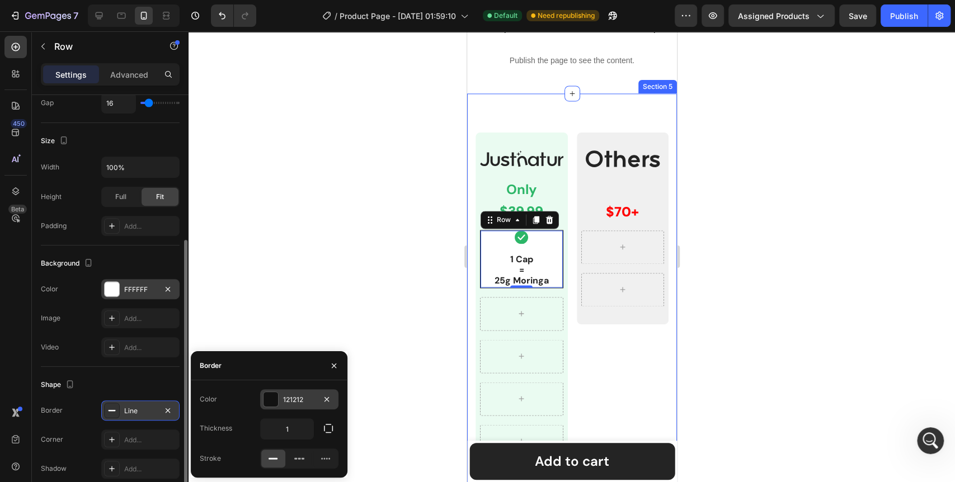
click at [273, 401] on div at bounding box center [271, 399] width 15 height 15
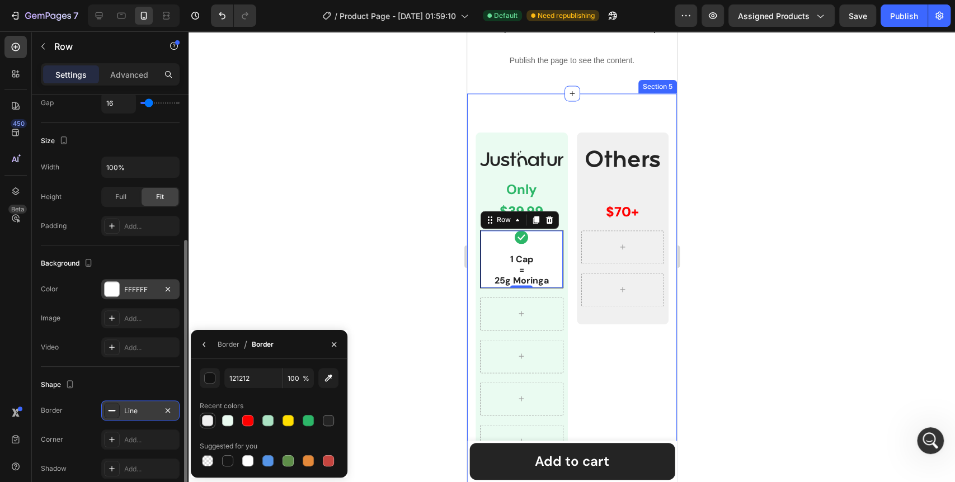
click at [214, 423] on div at bounding box center [207, 420] width 13 height 13
click at [250, 461] on div at bounding box center [247, 461] width 11 height 11
type input "FFFFFF"
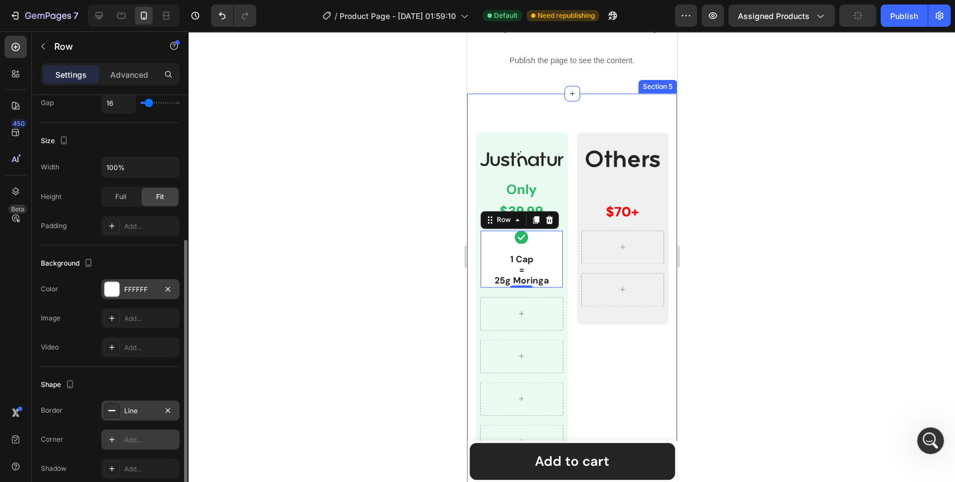
click at [105, 442] on div at bounding box center [112, 440] width 16 height 16
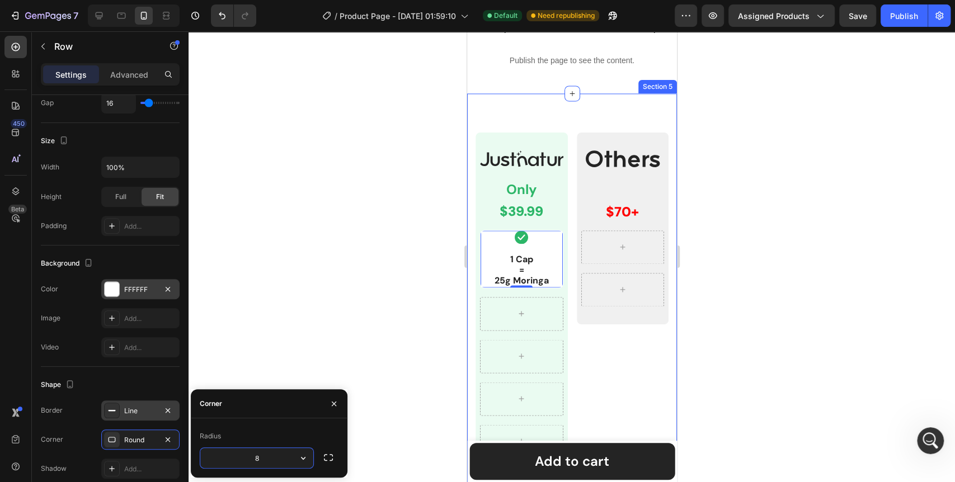
click at [276, 341] on div at bounding box center [572, 256] width 767 height 451
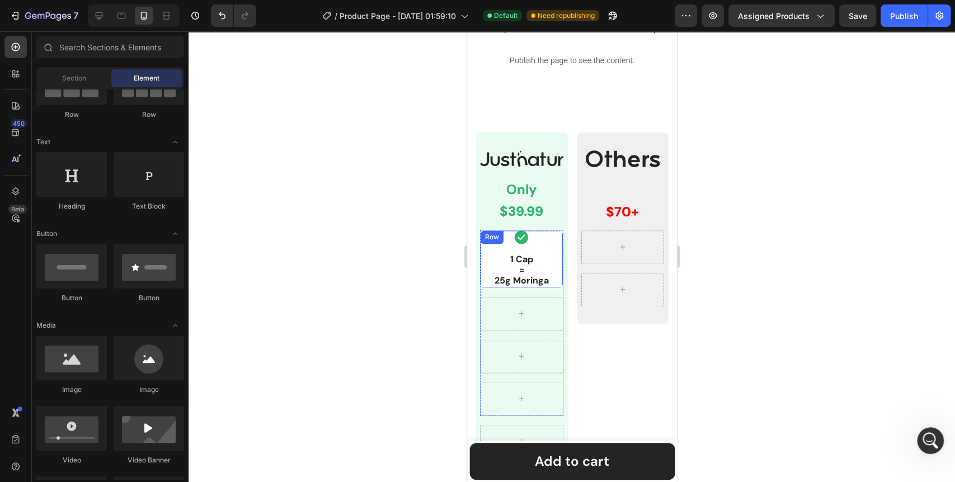
click at [487, 240] on div "Row" at bounding box center [491, 237] width 18 height 10
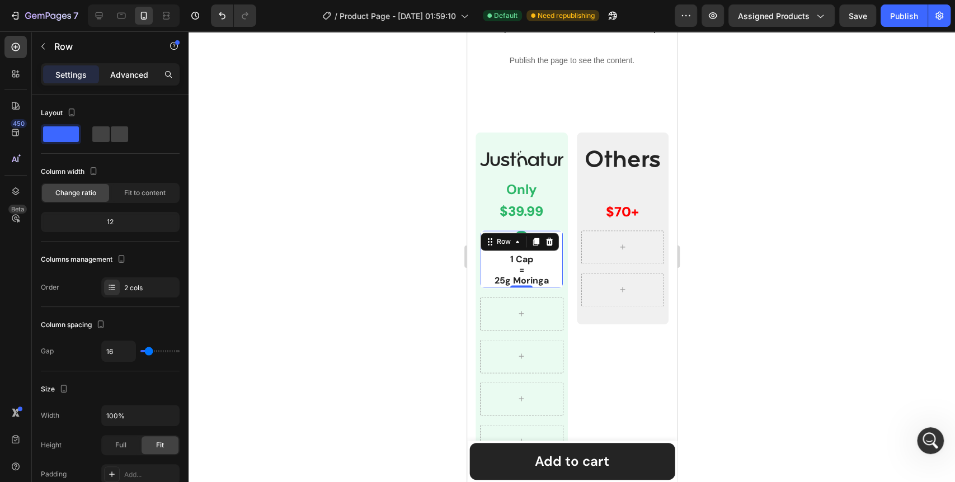
click at [113, 71] on p "Advanced" at bounding box center [129, 75] width 38 height 12
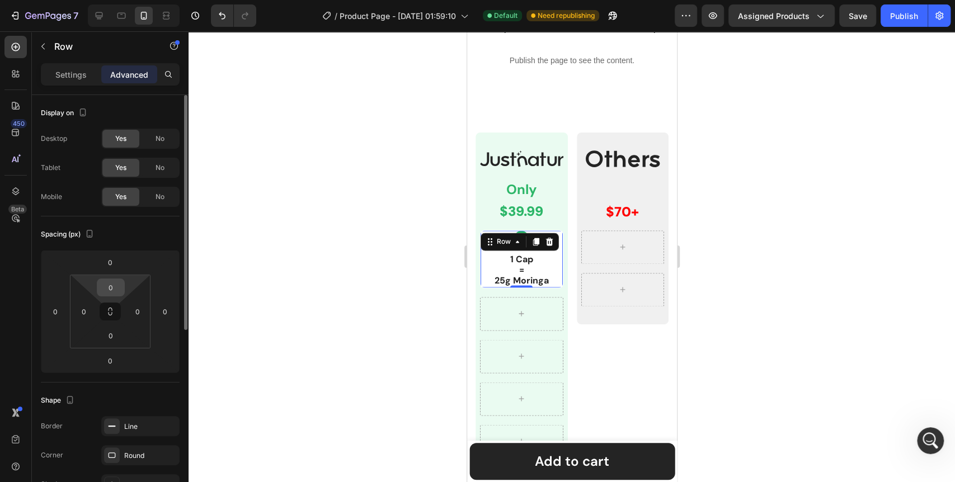
click at [106, 293] on input "0" at bounding box center [111, 287] width 22 height 17
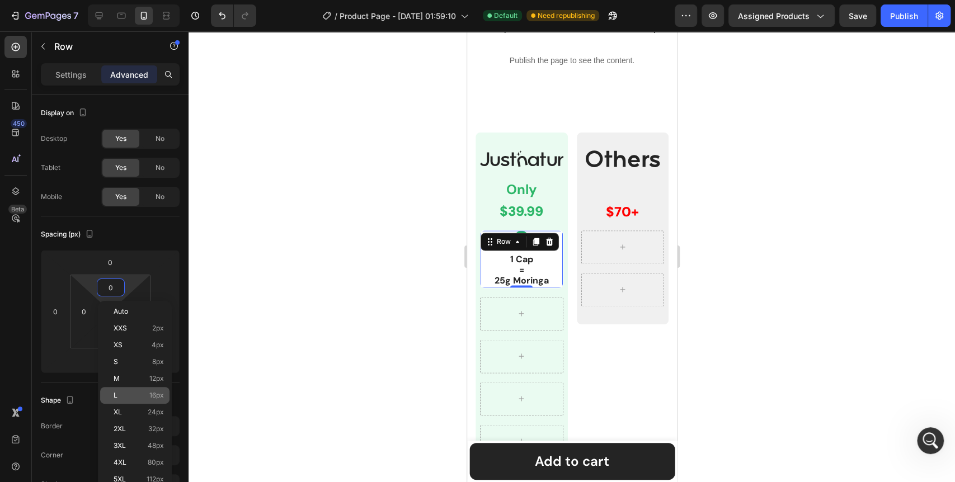
click at [132, 388] on div "L 16px" at bounding box center [134, 395] width 69 height 17
type input "16"
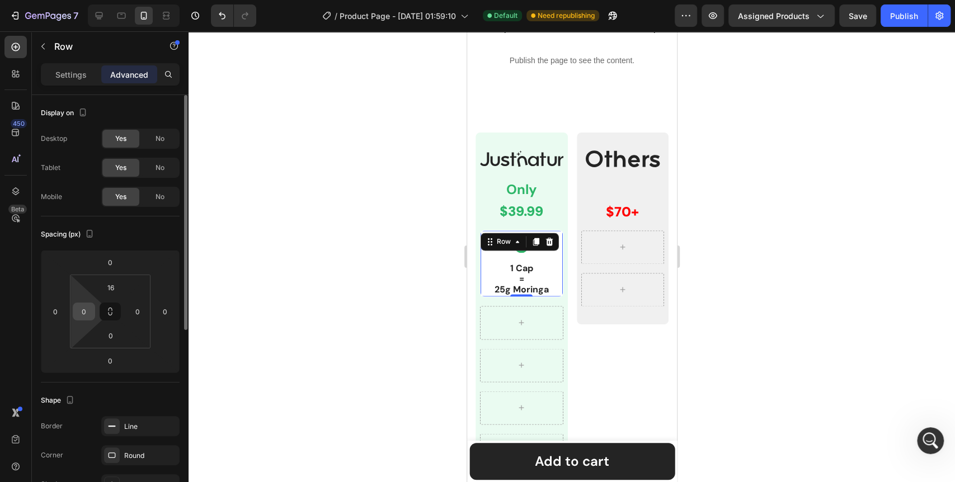
click at [83, 310] on input "0" at bounding box center [84, 311] width 17 height 17
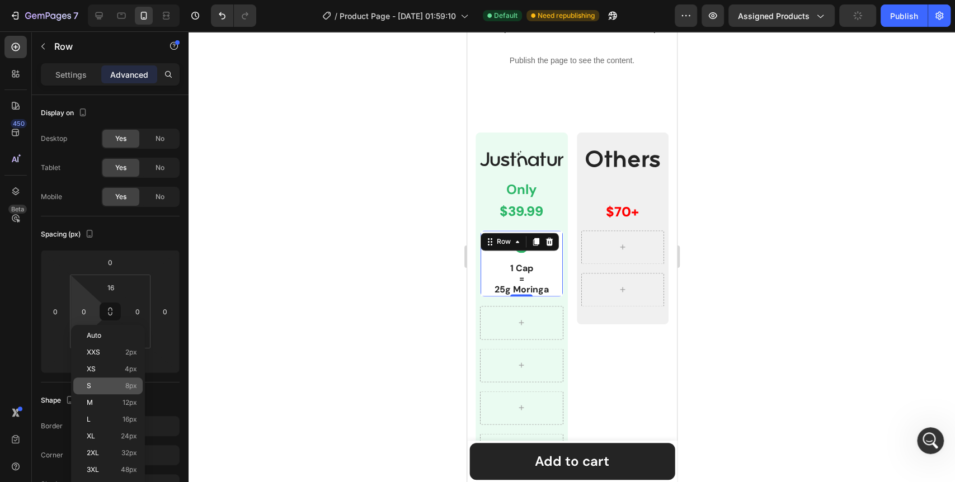
click at [121, 384] on p "S 8px" at bounding box center [112, 386] width 50 height 8
type input "8"
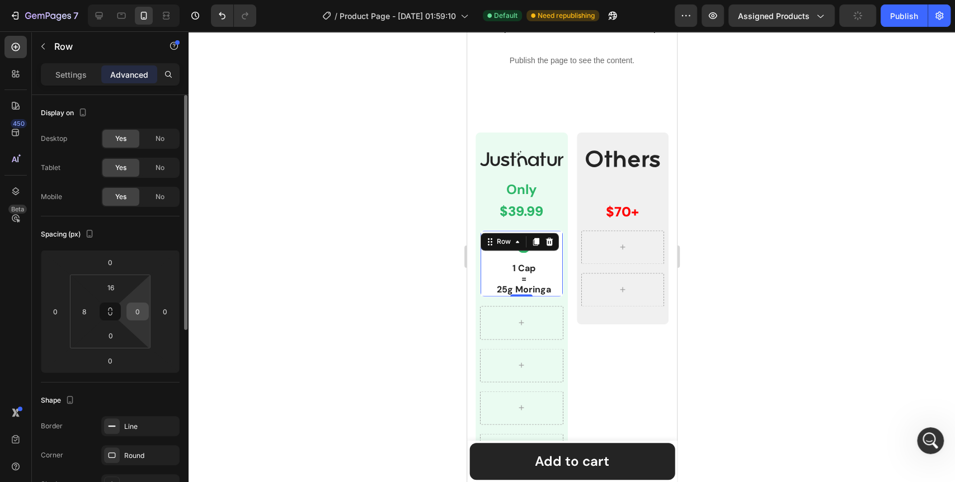
click at [138, 315] on input "0" at bounding box center [137, 311] width 17 height 17
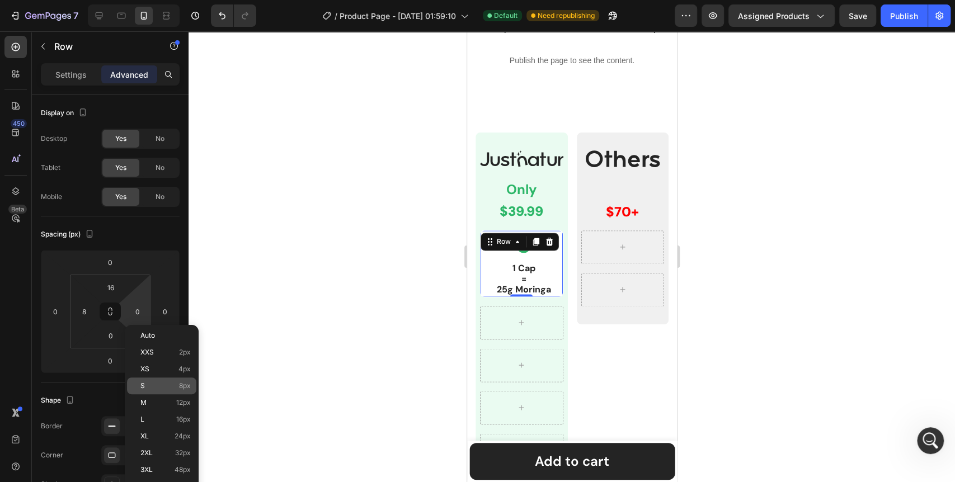
click at [161, 378] on div "S 8px" at bounding box center [161, 386] width 69 height 17
type input "8"
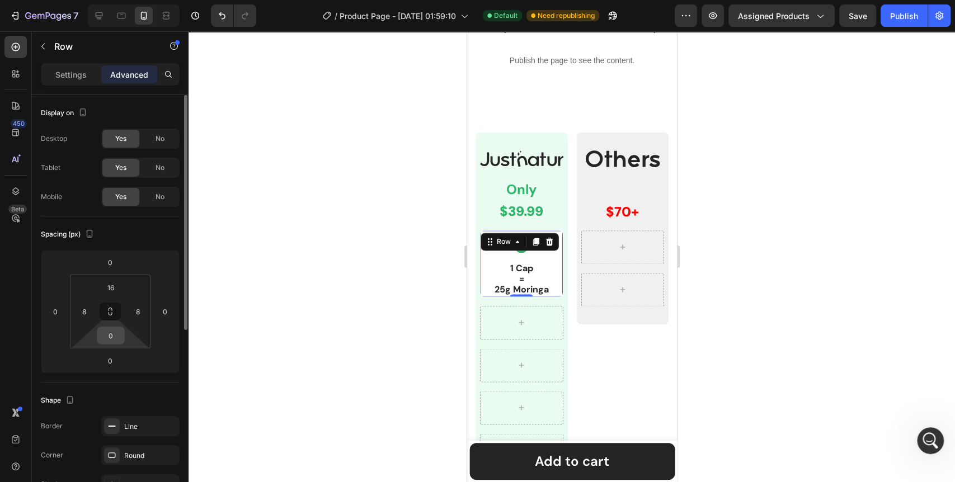
click at [118, 338] on input "0" at bounding box center [111, 335] width 22 height 17
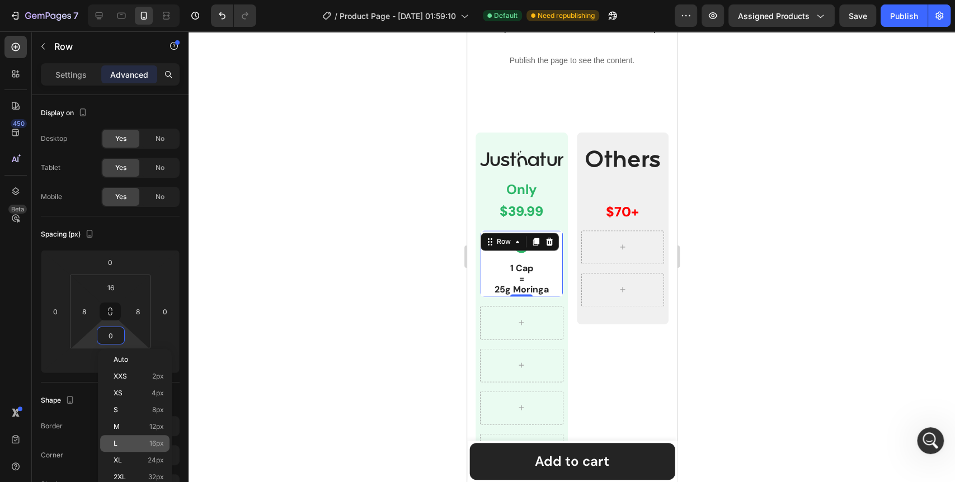
scroll to position [6284, 0]
click at [145, 445] on p "L 16px" at bounding box center [139, 444] width 50 height 8
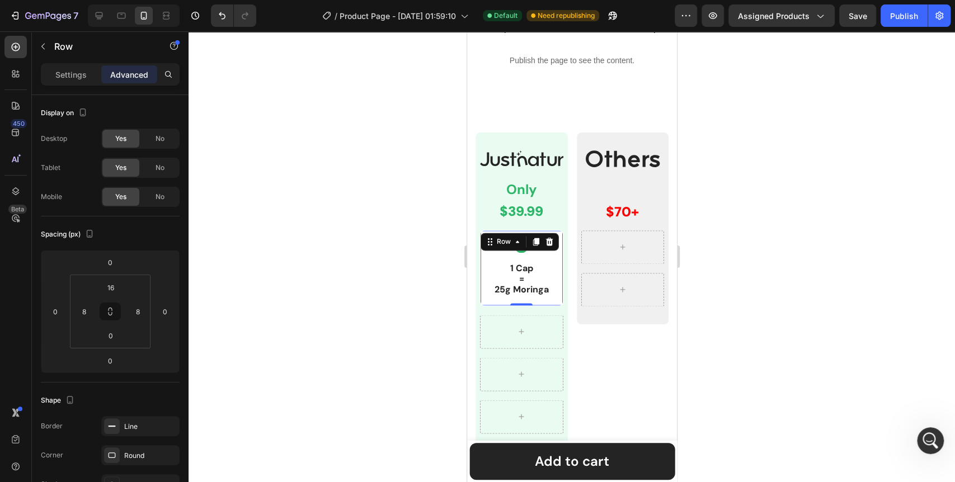
type input "16"
click at [320, 353] on div at bounding box center [572, 256] width 767 height 451
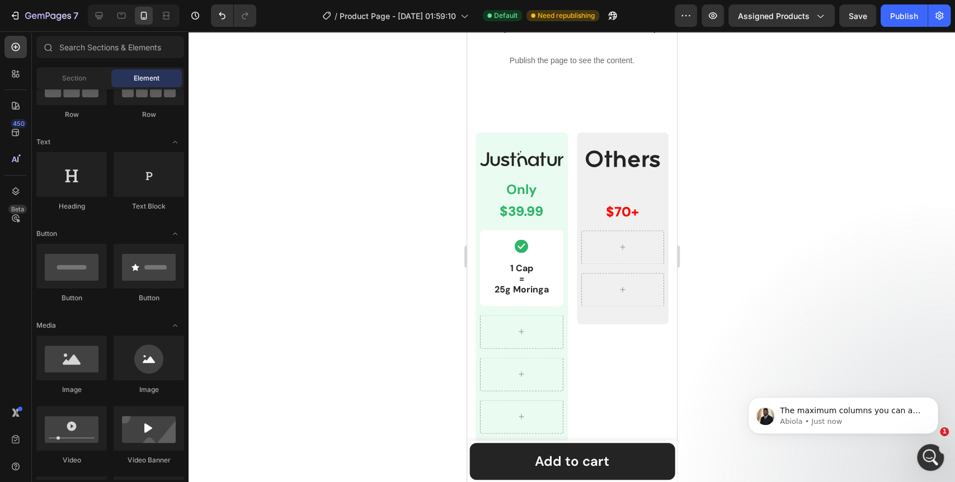
scroll to position [6275, 0]
click at [925, 460] on icon "Open Intercom Messenger" at bounding box center [929, 456] width 18 height 18
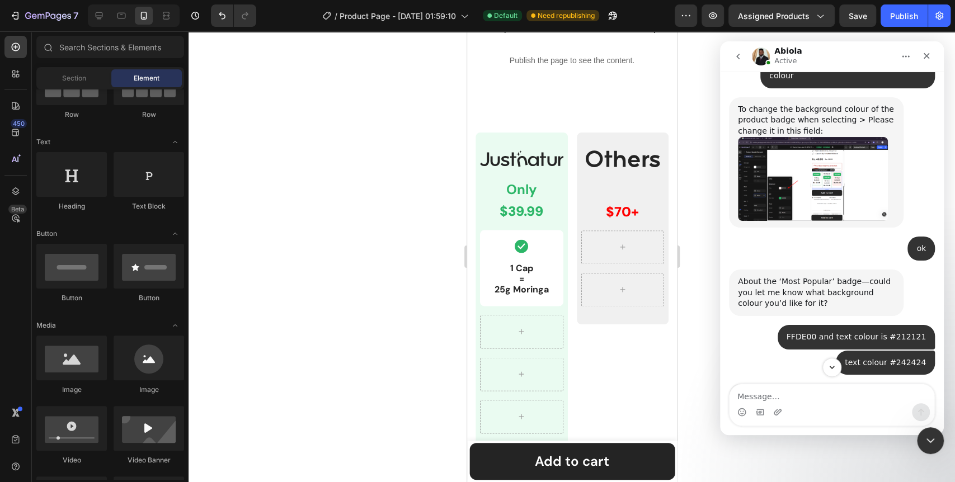
scroll to position [6293, 0]
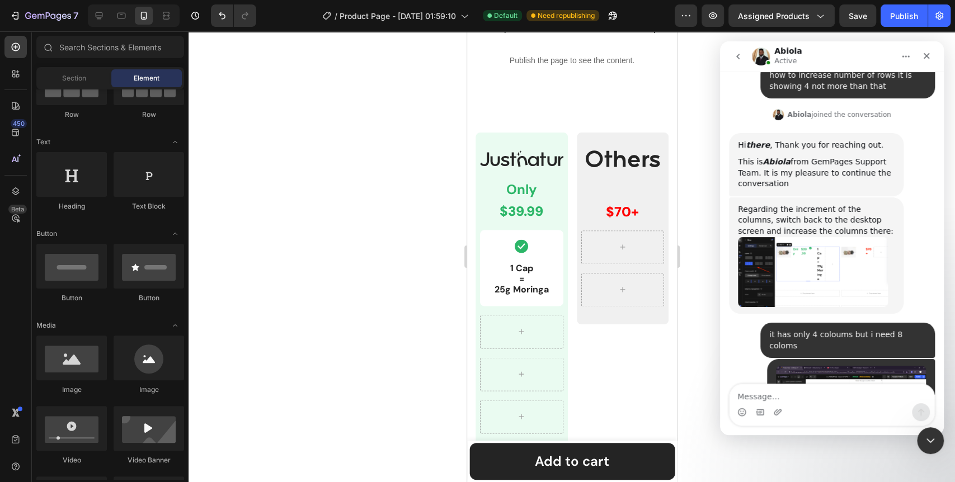
click at [817, 394] on textarea "Message…" at bounding box center [832, 394] width 205 height 19
type textarea "how to adjust the height"
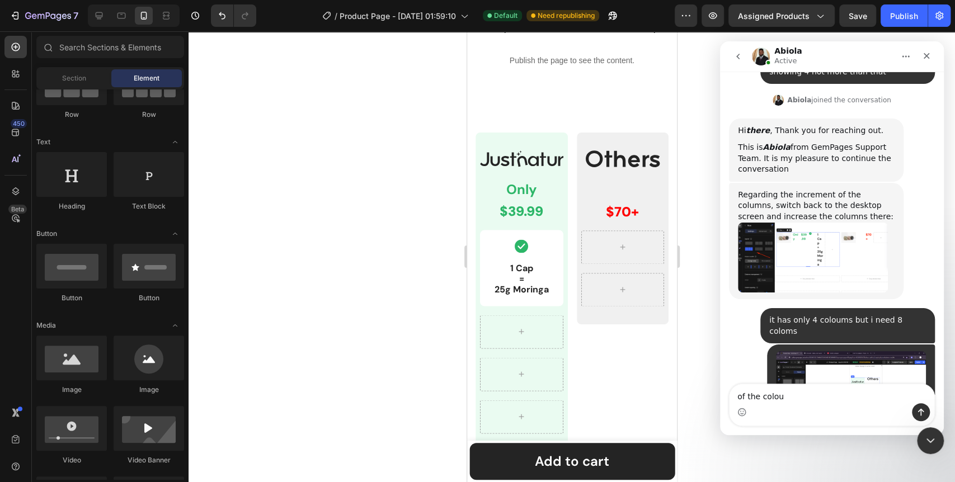
type textarea "of the coloum"
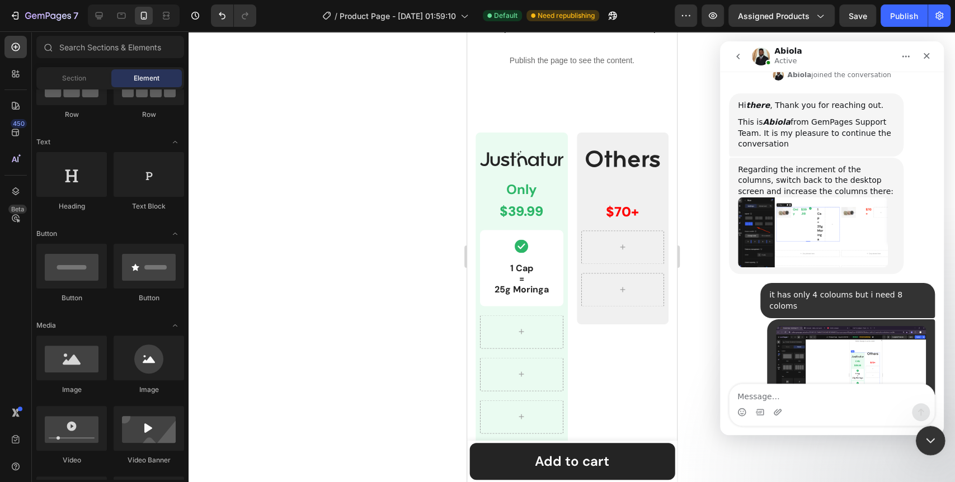
click at [936, 442] on div "Close Intercom Messenger" at bounding box center [929, 439] width 27 height 27
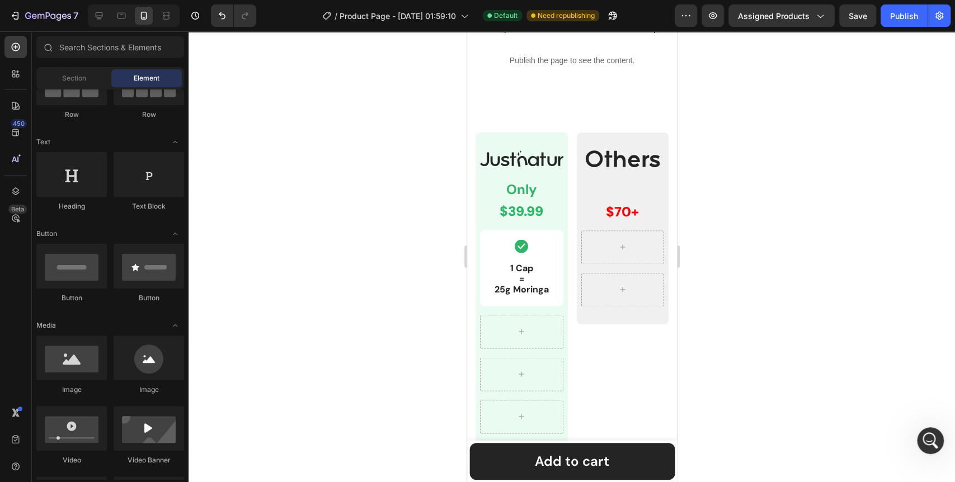
click at [337, 296] on div at bounding box center [572, 256] width 767 height 451
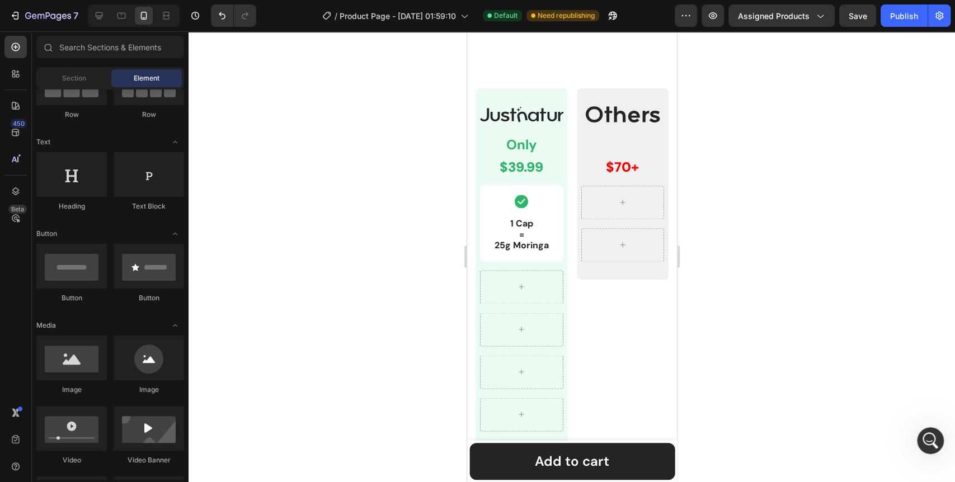
scroll to position [1, 0]
click at [554, 239] on div "Icon 1 Cap = 25g Moringa Text Block Row" at bounding box center [521, 223] width 83 height 76
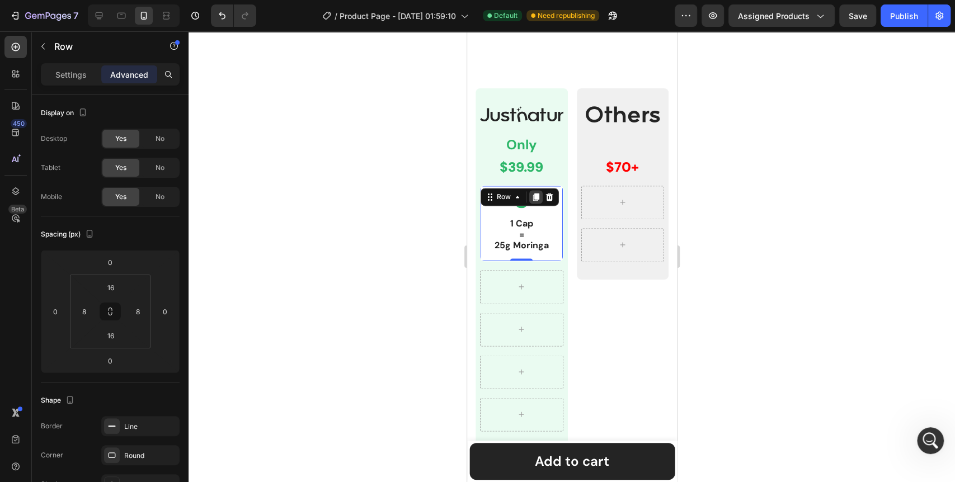
click at [538, 201] on icon at bounding box center [536, 198] width 6 height 8
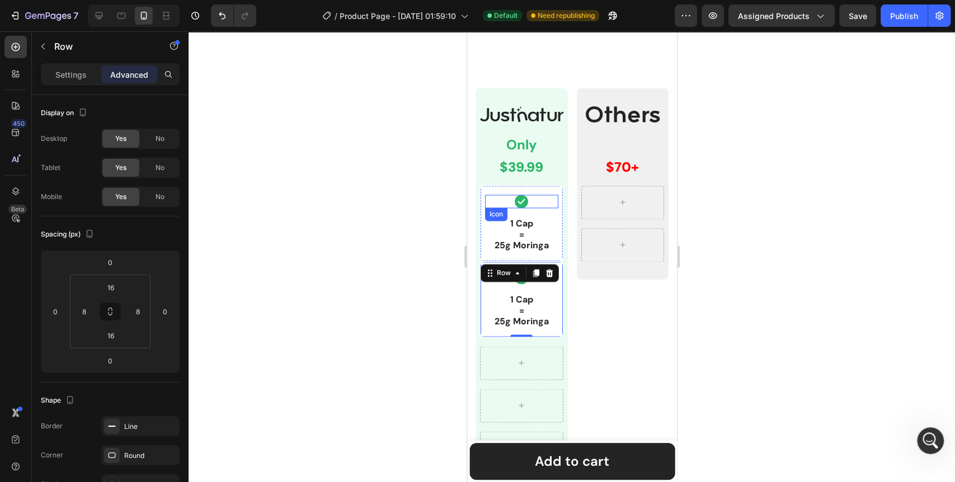
scroll to position [249, 0]
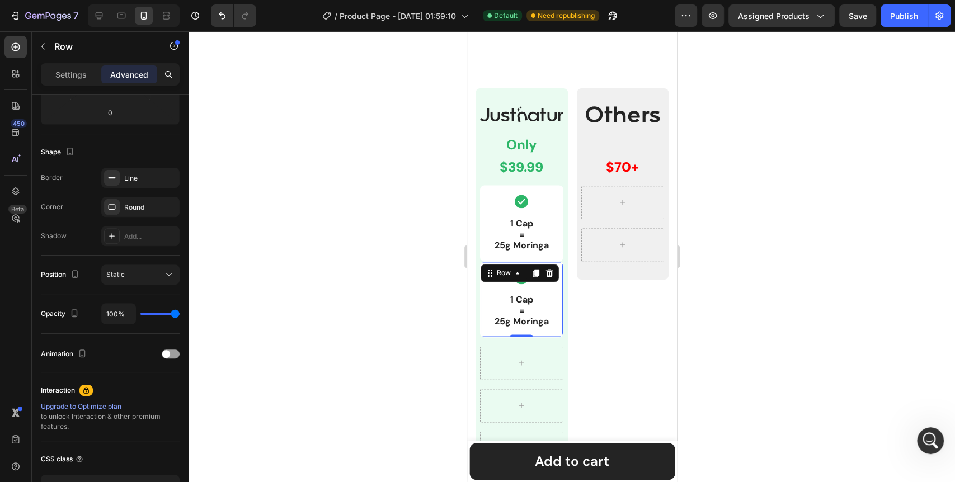
click at [407, 381] on div at bounding box center [572, 256] width 767 height 451
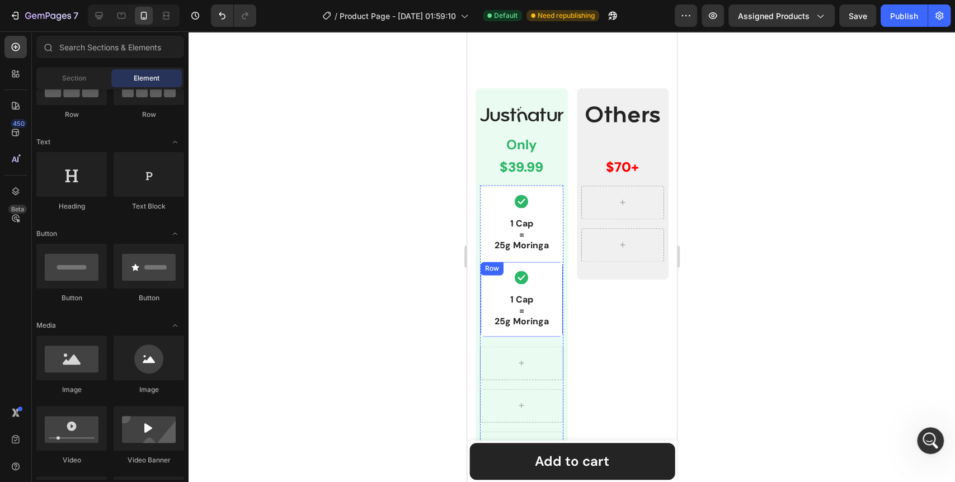
click at [553, 310] on div "Icon 1 Cap = 25g Moringa Text Block Row" at bounding box center [521, 299] width 83 height 76
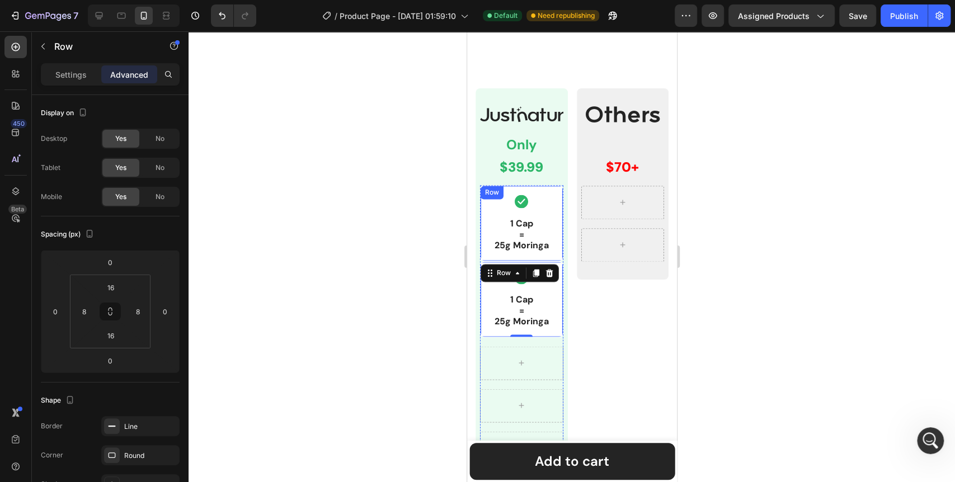
click at [556, 261] on div "Icon 1 Cap = 25g Moringa Text Block Row" at bounding box center [521, 223] width 83 height 76
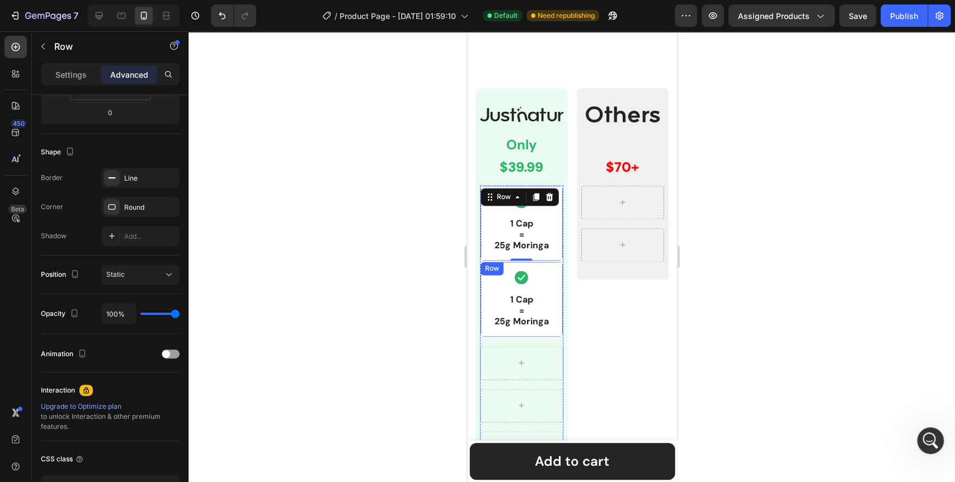
click at [556, 306] on div "Icon 1 Cap = 25g Moringa Text Block Row" at bounding box center [521, 299] width 83 height 76
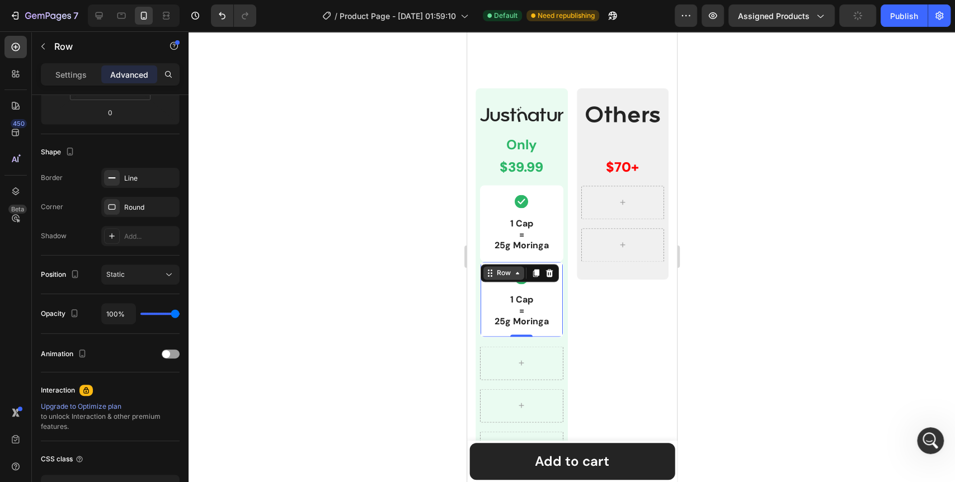
click at [514, 278] on icon at bounding box center [517, 273] width 9 height 9
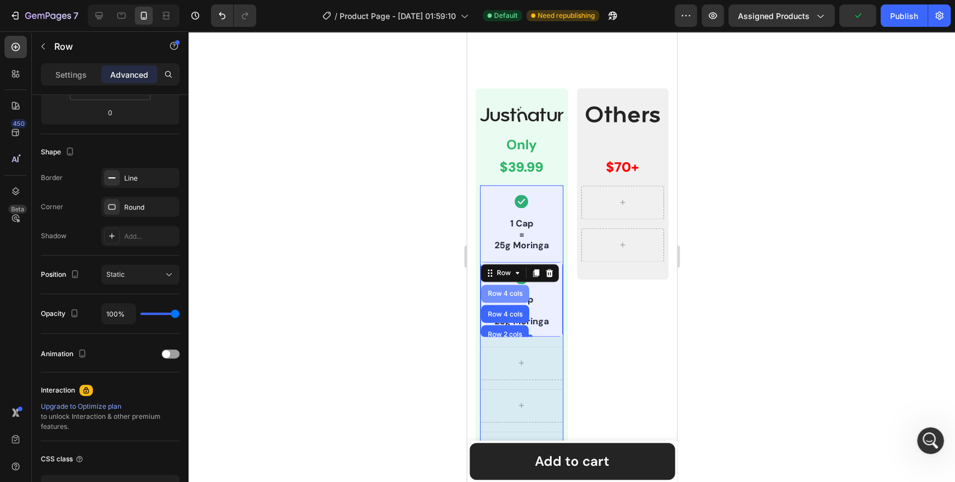
click at [513, 297] on div "Row 4 cols" at bounding box center [504, 293] width 39 height 7
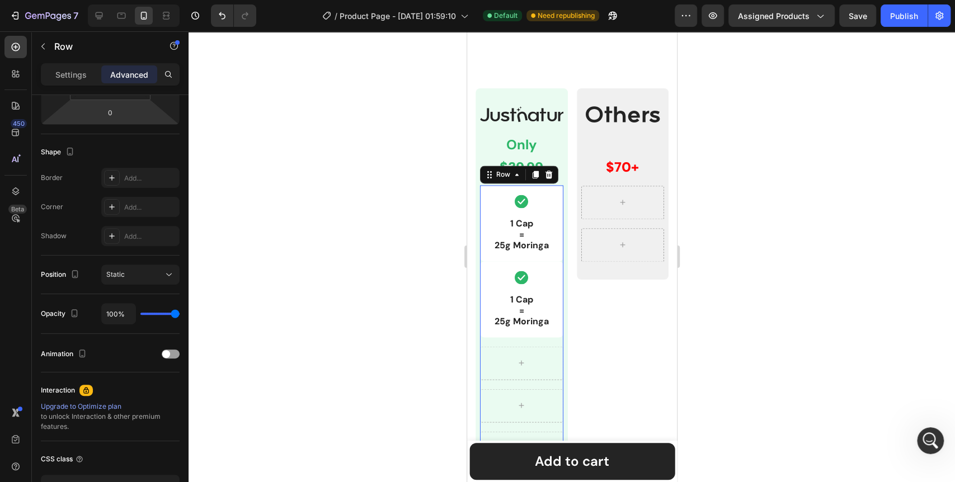
scroll to position [0, 0]
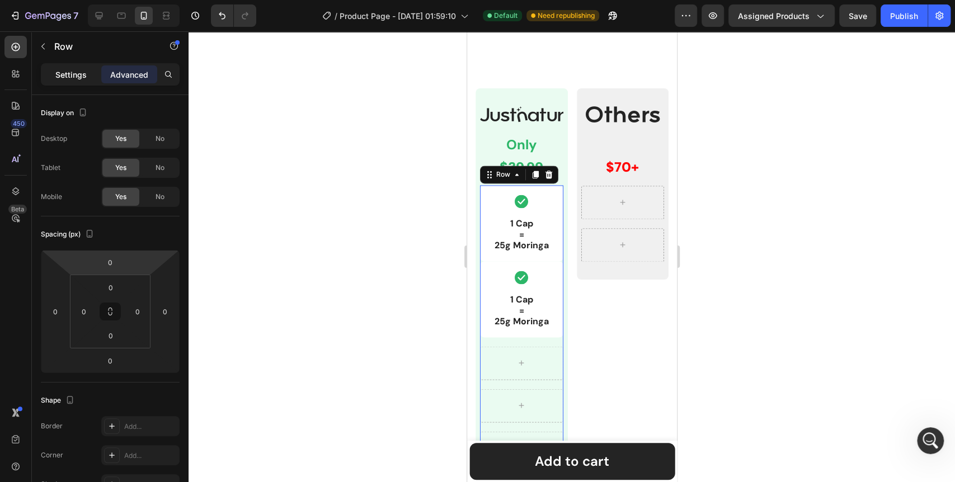
click at [78, 77] on p "Settings" at bounding box center [70, 75] width 31 height 12
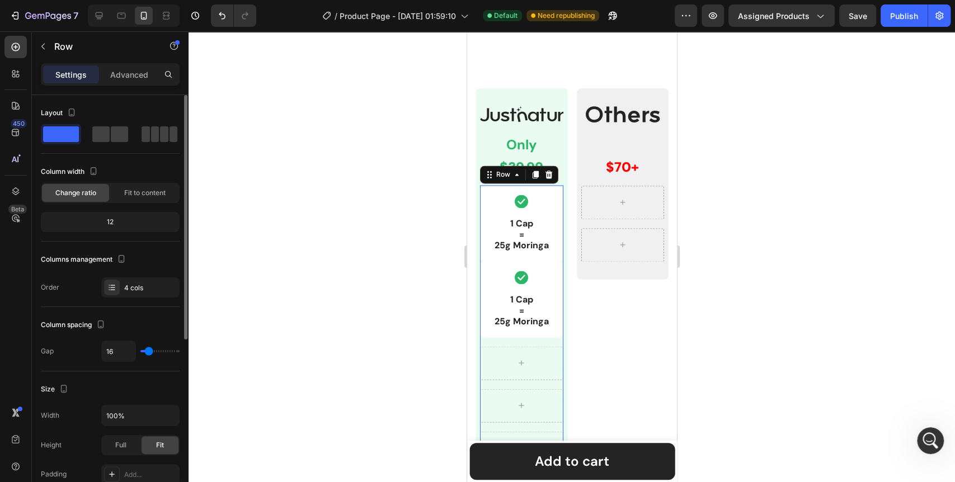
type input "80"
type input "116"
type input "64"
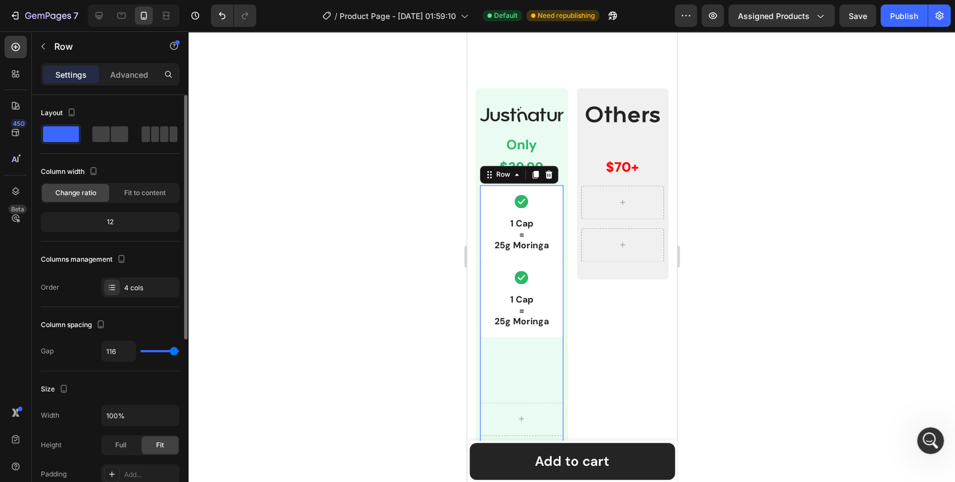
type input "64"
type input "9"
type input "1"
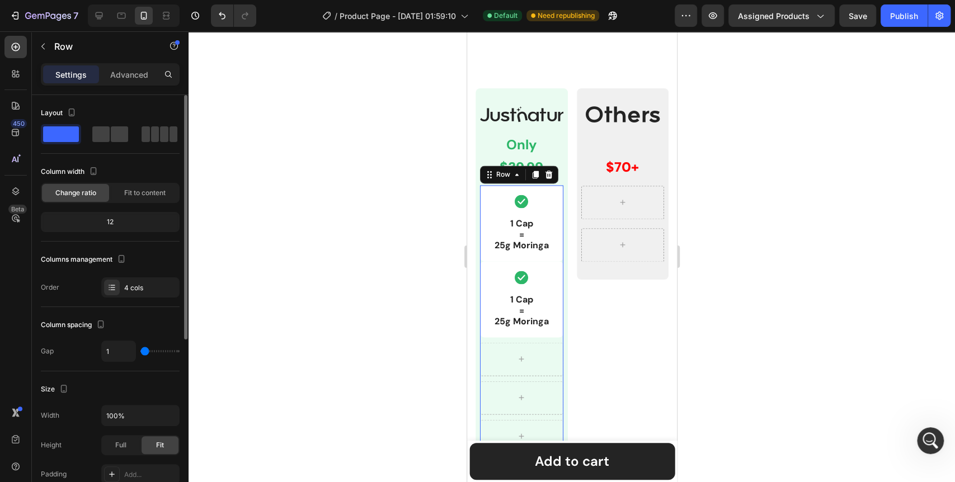
type input "0"
click at [144, 350] on input "range" at bounding box center [159, 351] width 39 height 2
click at [115, 348] on input "0" at bounding box center [119, 351] width 34 height 20
type input "1"
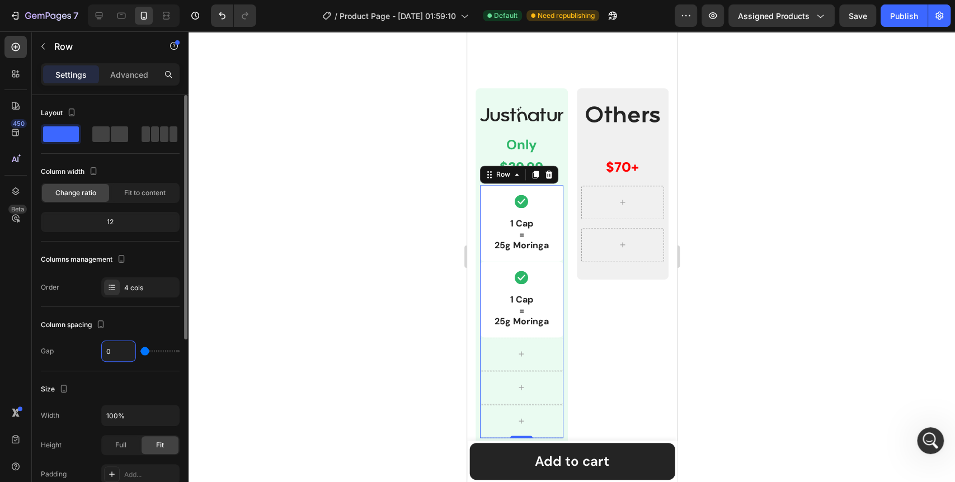
type input "1"
type input "16"
click at [265, 341] on div at bounding box center [572, 256] width 767 height 451
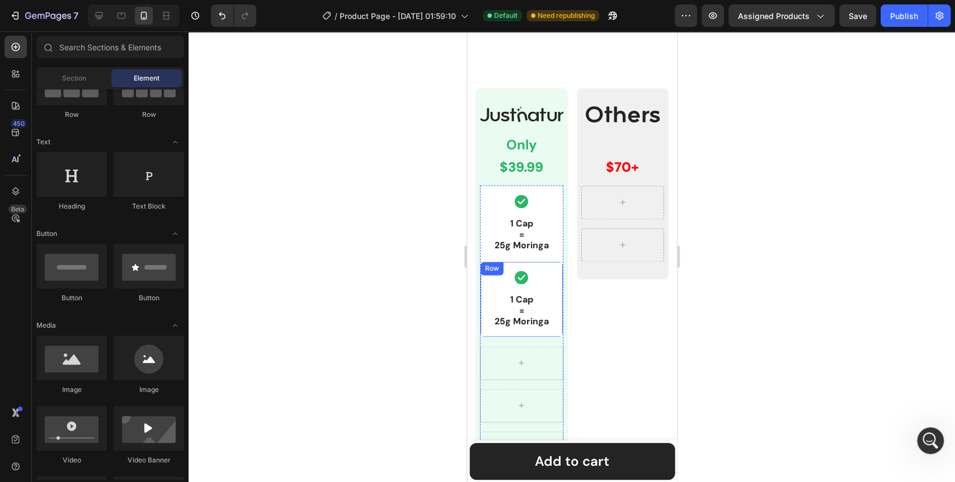
click at [483, 275] on div "Row" at bounding box center [491, 268] width 23 height 13
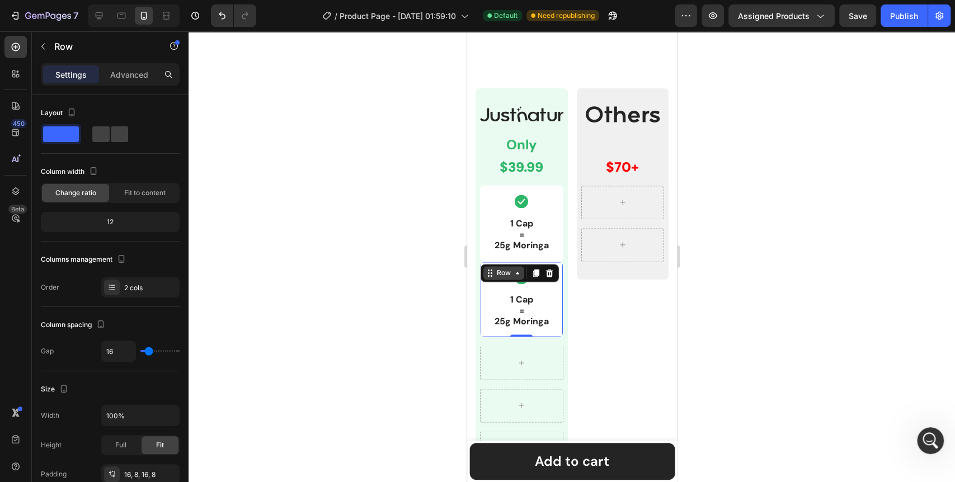
click at [517, 278] on icon at bounding box center [517, 273] width 9 height 9
click at [405, 315] on div at bounding box center [572, 256] width 767 height 451
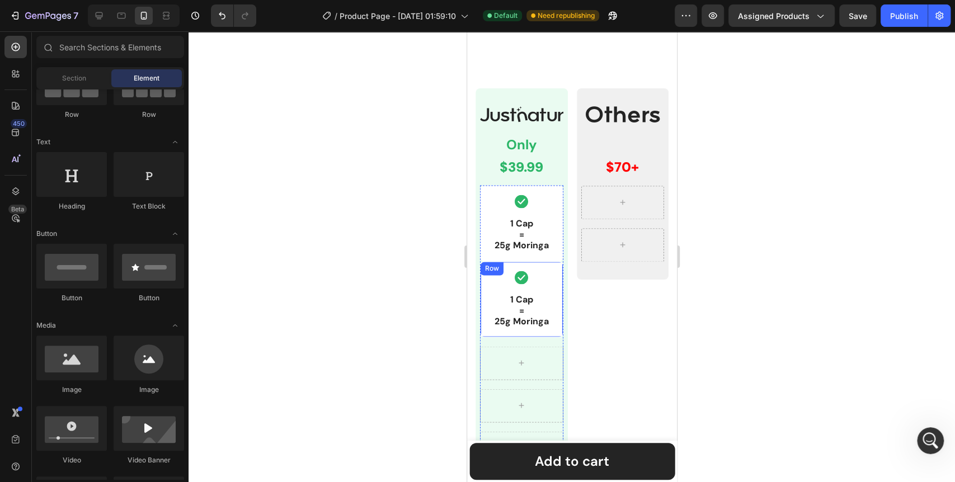
click at [483, 275] on div "Row" at bounding box center [491, 268] width 23 height 13
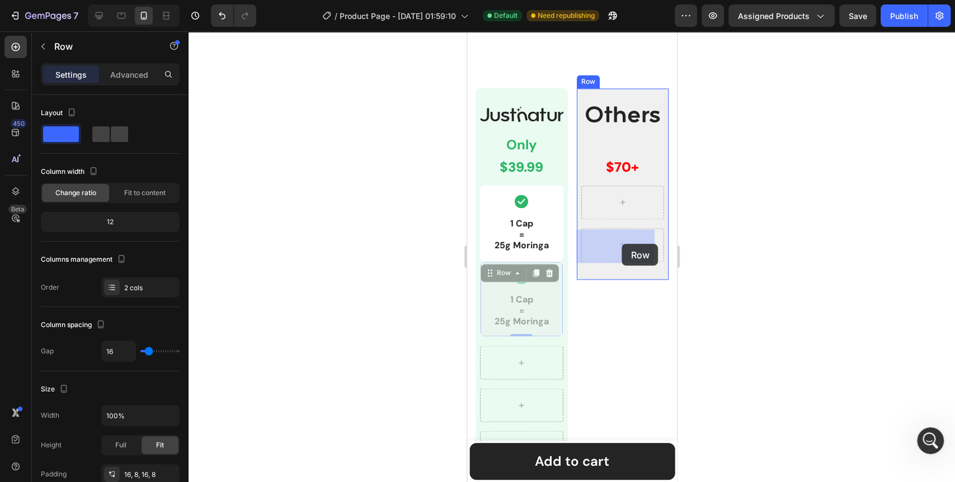
drag, startPoint x: 491, startPoint y: 316, endPoint x: 622, endPoint y: 244, distance: 149.6
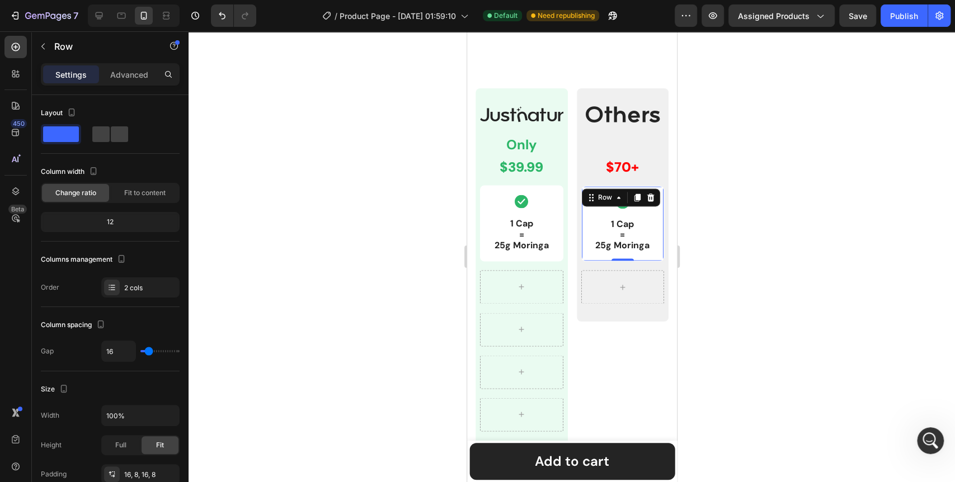
click at [618, 254] on div "Icon 1 Cap = 25g Moringa Text Block Row 0" at bounding box center [622, 224] width 83 height 76
click at [338, 249] on div at bounding box center [572, 256] width 767 height 451
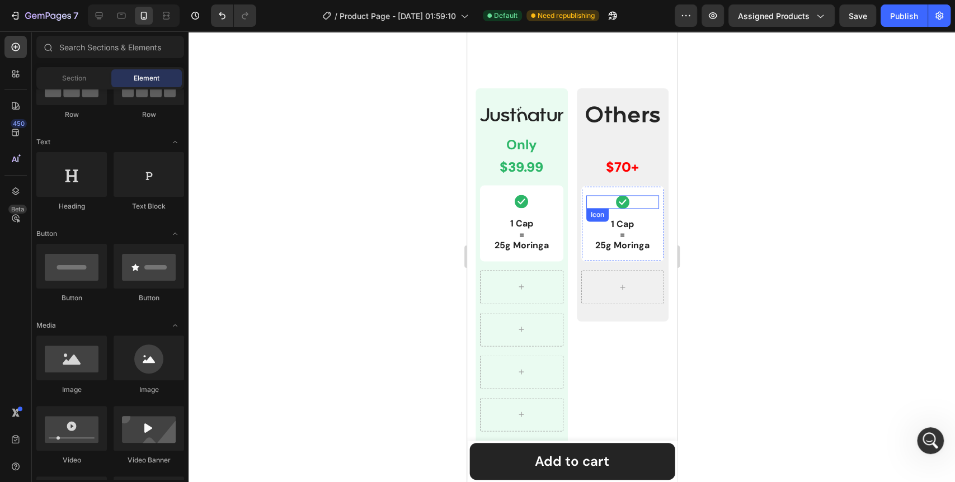
click at [607, 209] on div "Icon" at bounding box center [622, 201] width 73 height 13
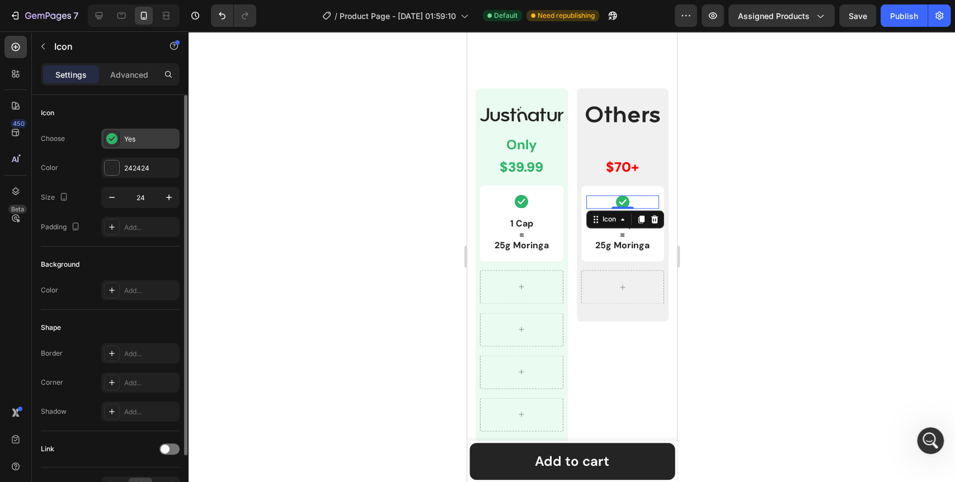
click at [107, 140] on icon at bounding box center [111, 138] width 11 height 11
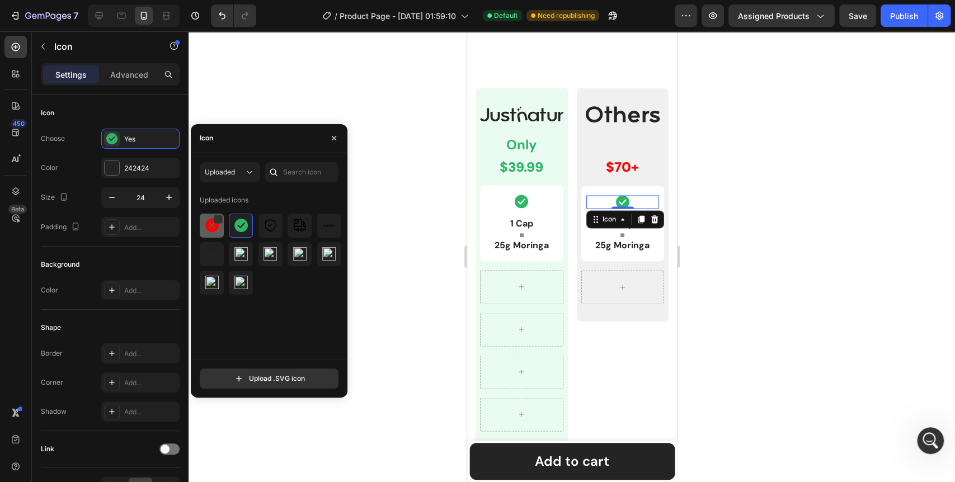
click at [207, 224] on img at bounding box center [211, 225] width 13 height 13
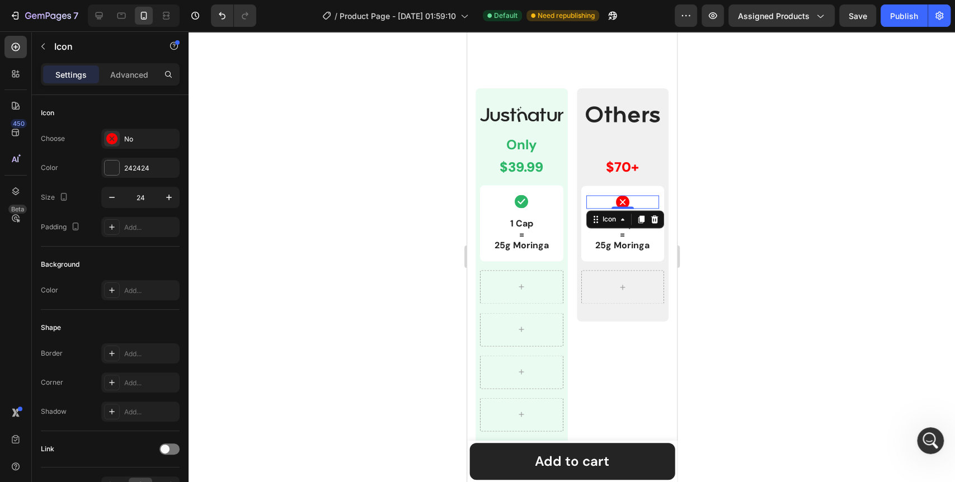
click at [375, 233] on div at bounding box center [572, 256] width 767 height 451
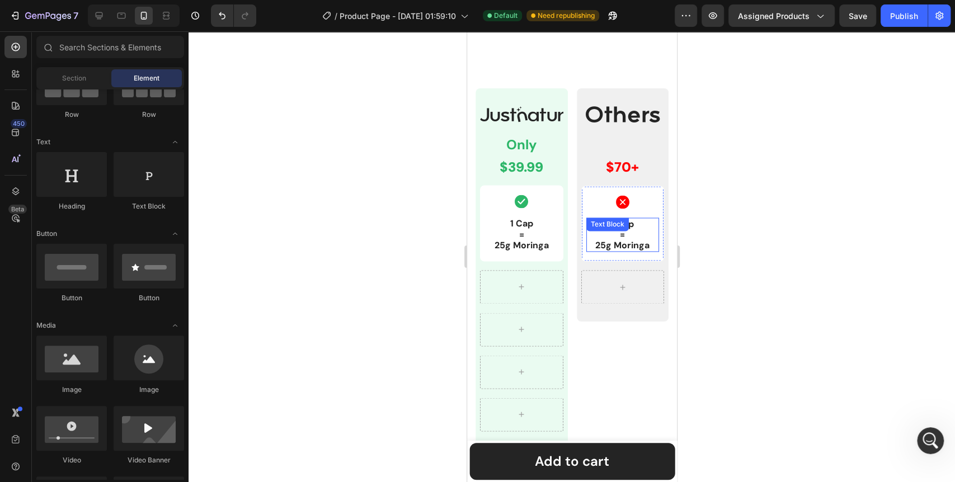
click at [609, 251] on p "1 Cap = 25g Moringa" at bounding box center [622, 235] width 71 height 32
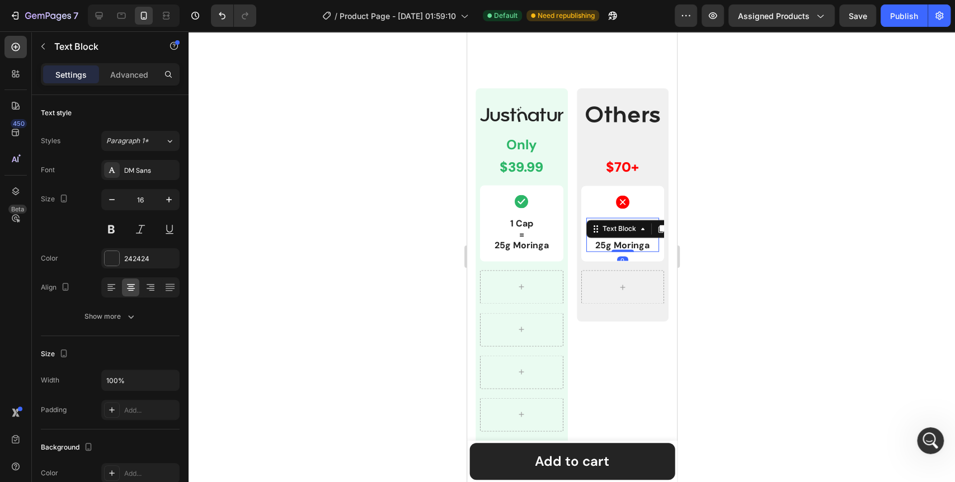
click at [603, 251] on p "1 Cap = 25g Moringa" at bounding box center [622, 235] width 71 height 32
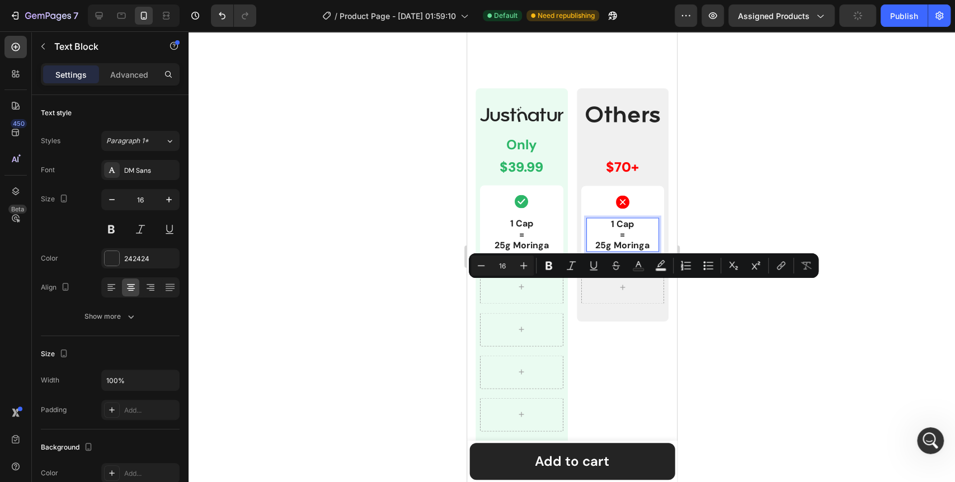
click at [598, 251] on p "1 Cap = 25g Moringa" at bounding box center [622, 235] width 71 height 32
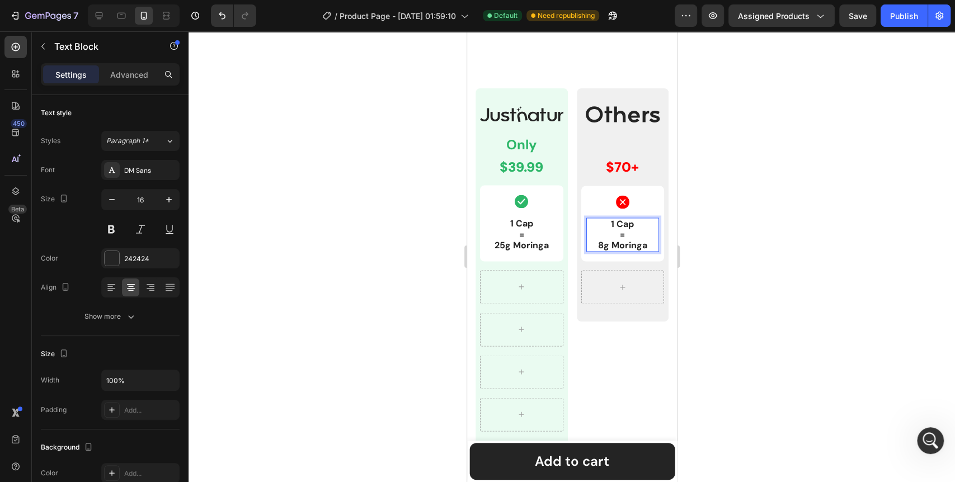
click at [360, 304] on div at bounding box center [572, 256] width 767 height 451
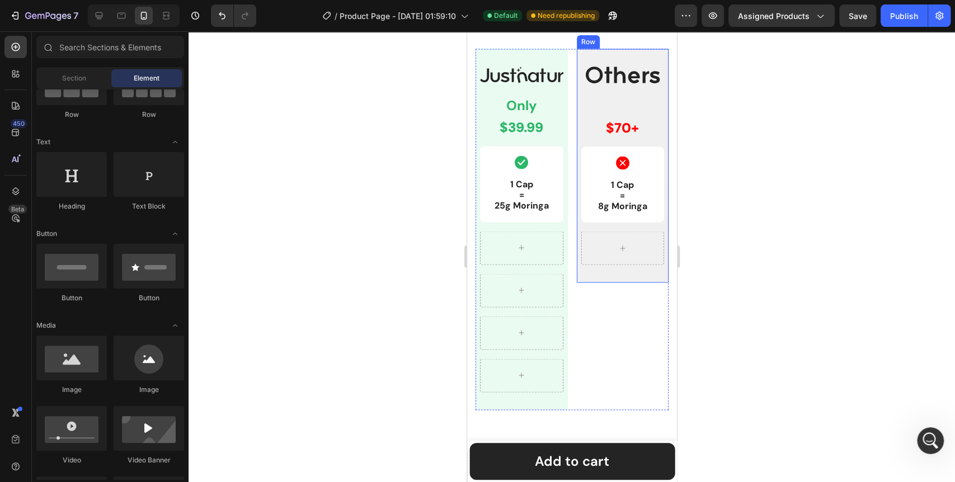
scroll to position [1218, 0]
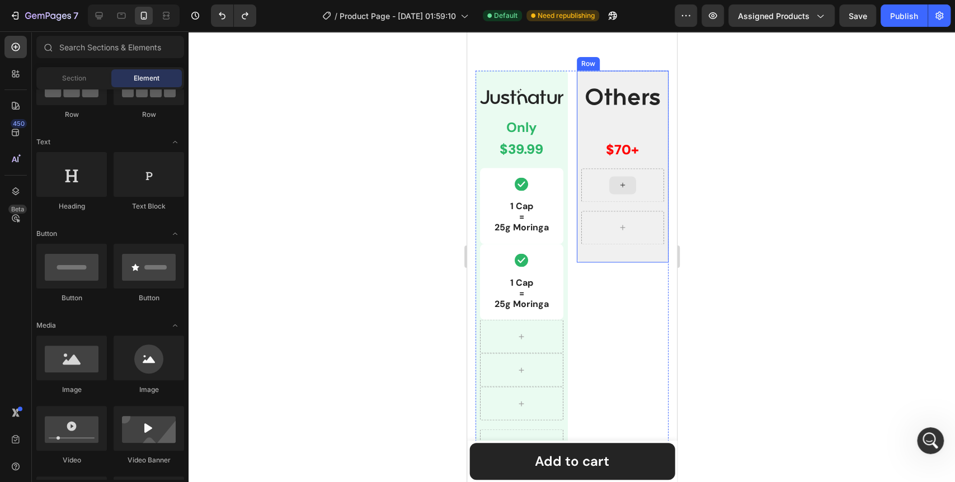
click at [618, 183] on icon at bounding box center [622, 185] width 9 height 10
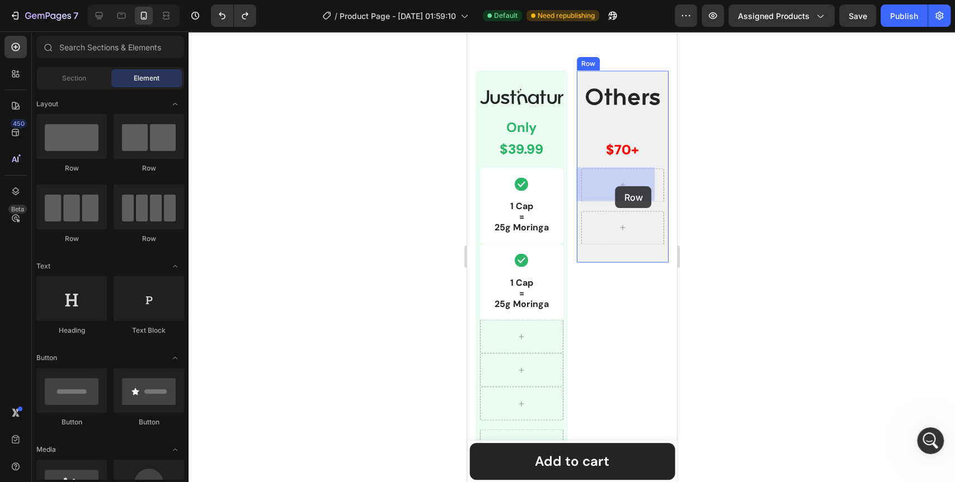
drag, startPoint x: 615, startPoint y: 235, endPoint x: 615, endPoint y: 186, distance: 48.1
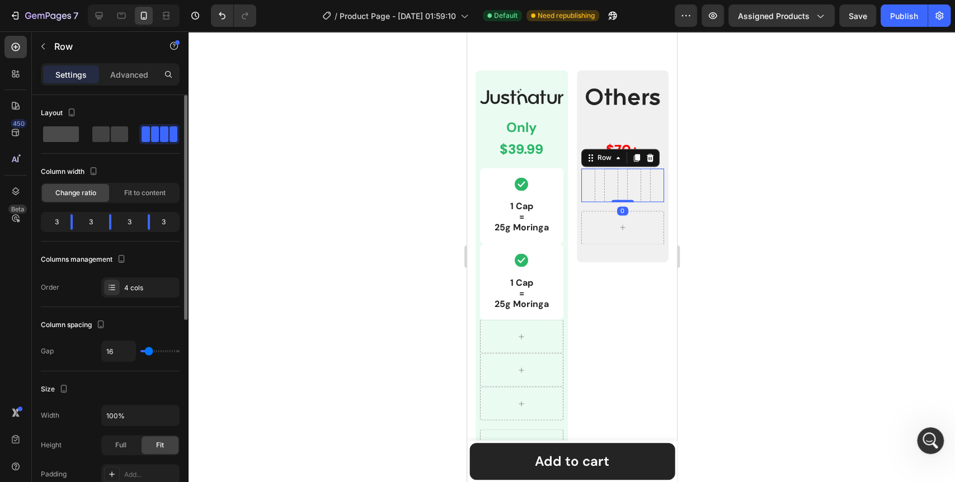
click at [111, 135] on span at bounding box center [119, 134] width 17 height 16
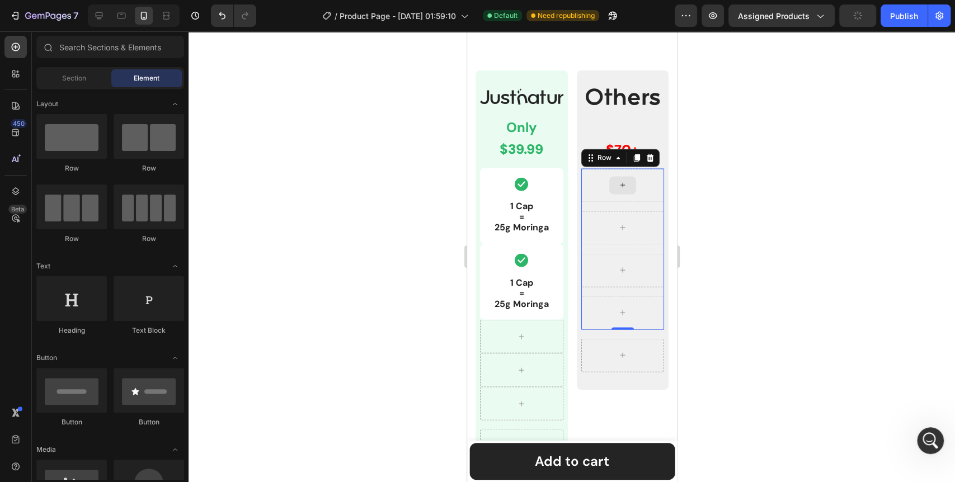
click at [618, 183] on icon at bounding box center [622, 185] width 9 height 10
click at [485, 249] on div "Row" at bounding box center [491, 251] width 18 height 10
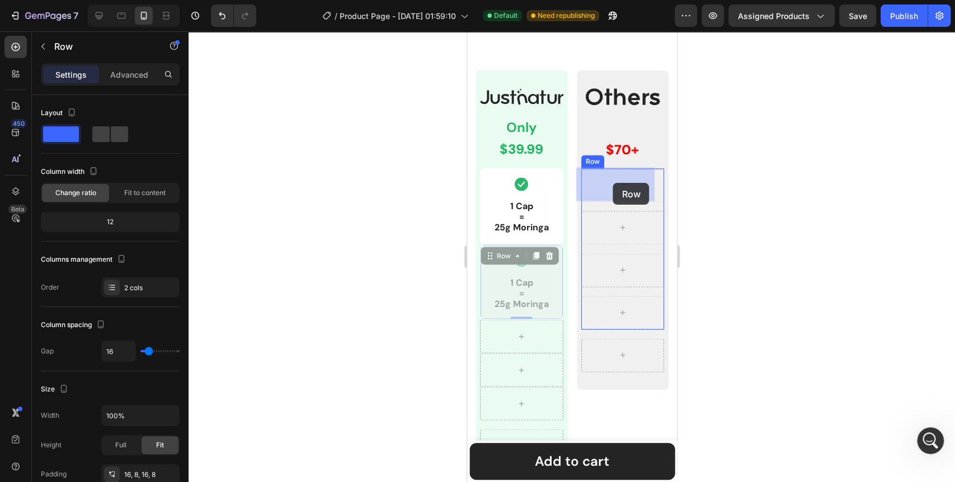
drag, startPoint x: 490, startPoint y: 257, endPoint x: 613, endPoint y: 183, distance: 143.9
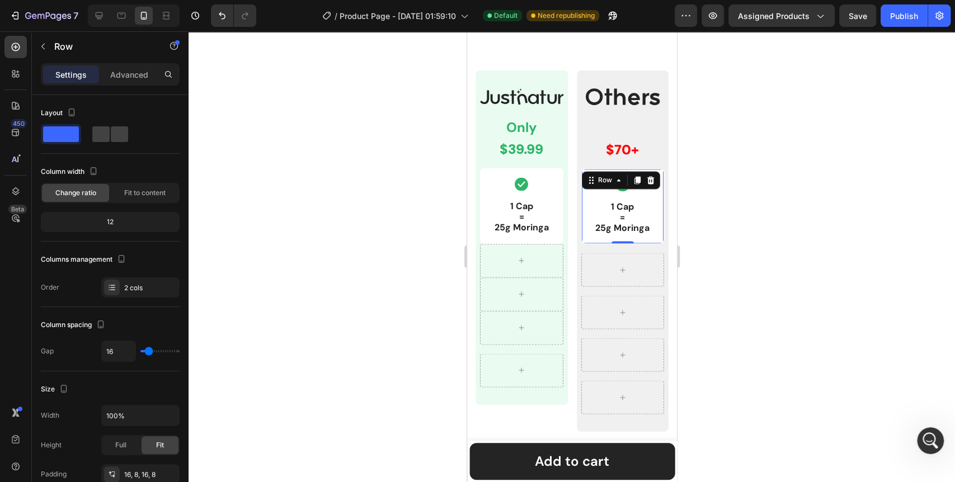
click at [355, 283] on div at bounding box center [572, 256] width 767 height 451
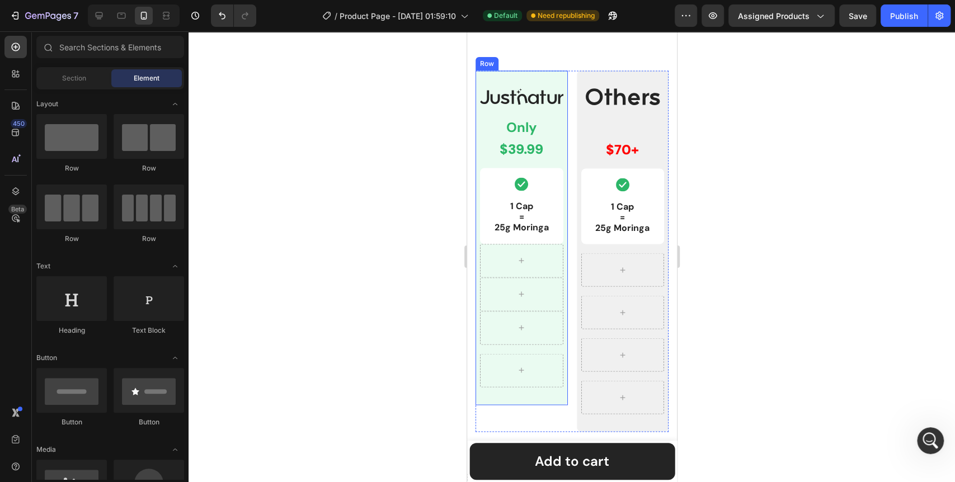
click at [559, 241] on div "Image Only Text Block $39.99 Text Block Row Icon 1 Cap = 25g Moringa Text Block…" at bounding box center [521, 238] width 92 height 334
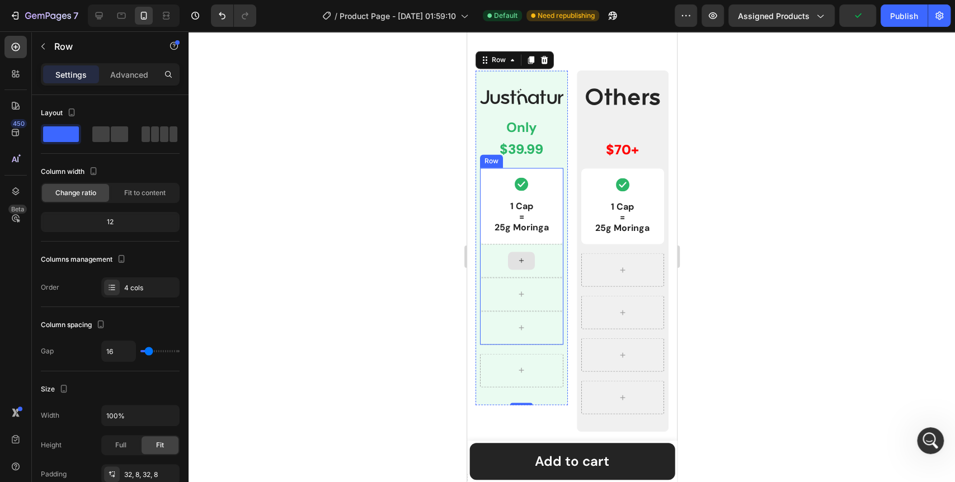
click at [491, 265] on div at bounding box center [521, 261] width 83 height 34
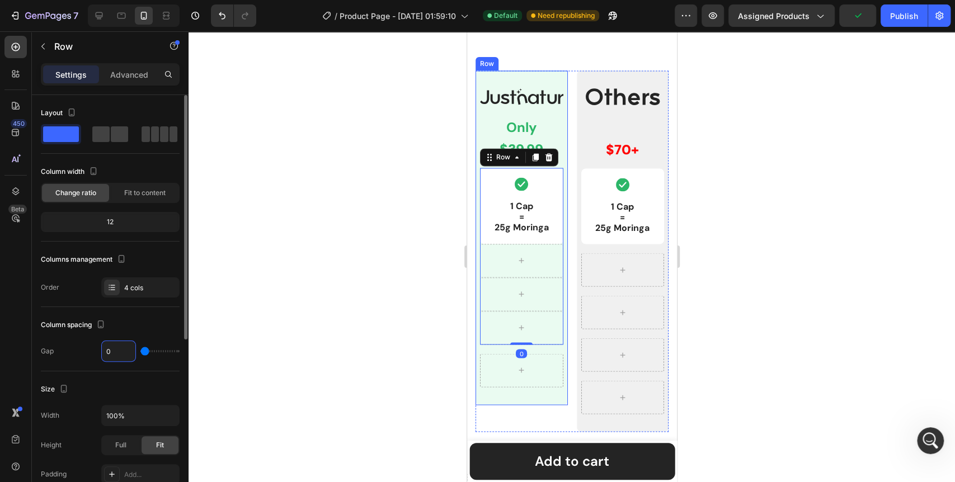
click at [123, 348] on input "0" at bounding box center [119, 351] width 34 height 20
type input "1"
type input "16"
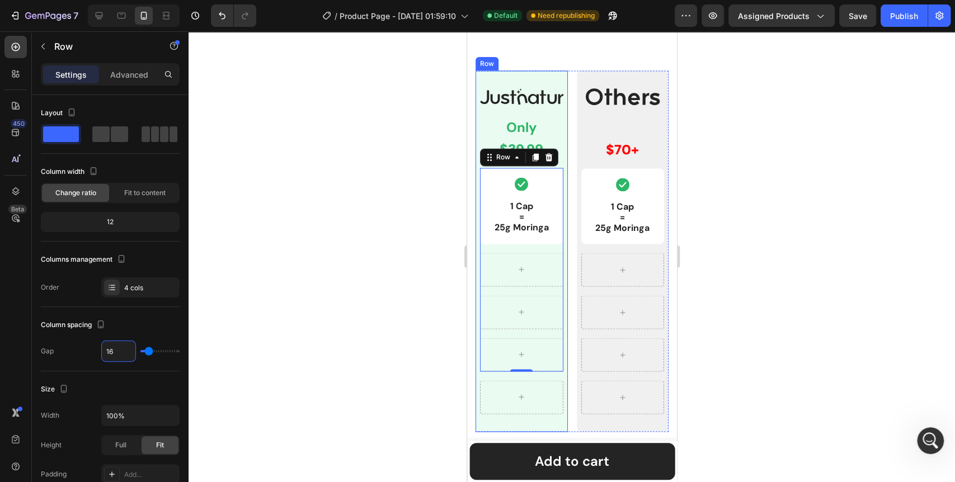
click at [304, 311] on div at bounding box center [572, 256] width 767 height 451
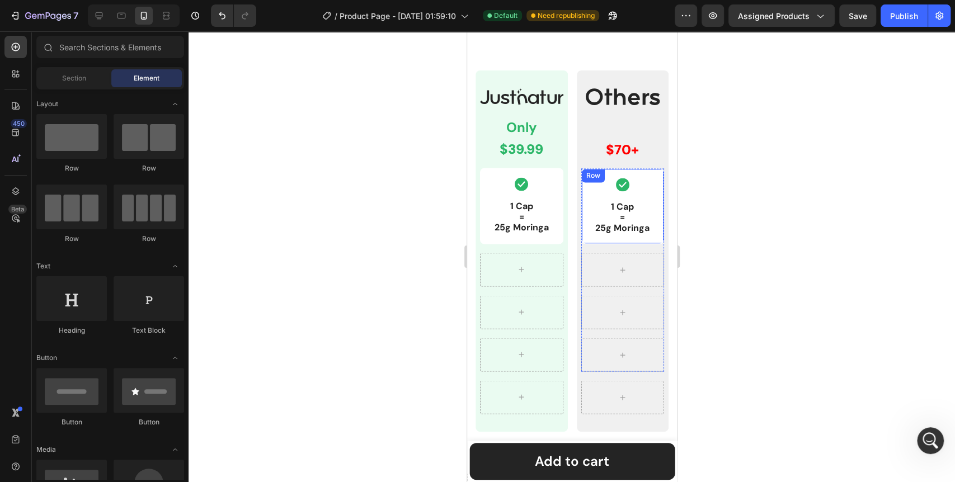
click at [584, 240] on div "Icon 1 Cap = 25g Moringa Text Block Row" at bounding box center [622, 206] width 83 height 76
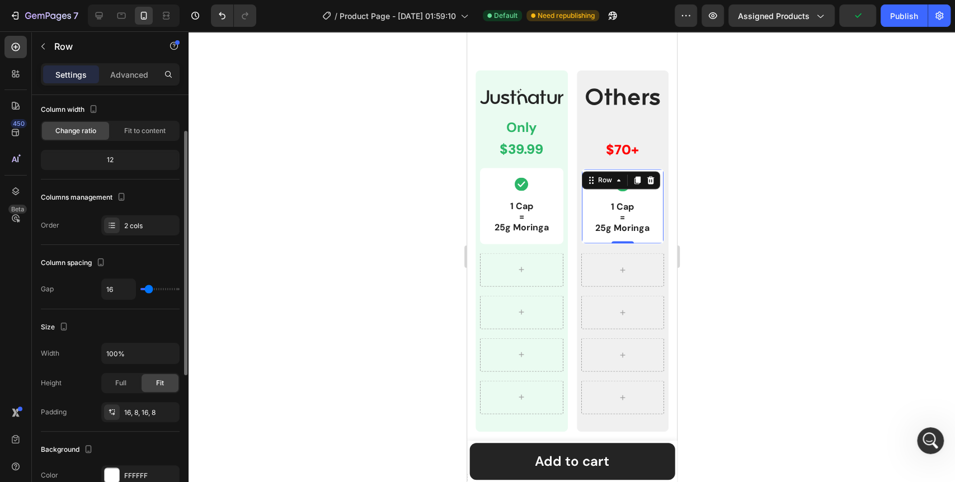
scroll to position [186, 0]
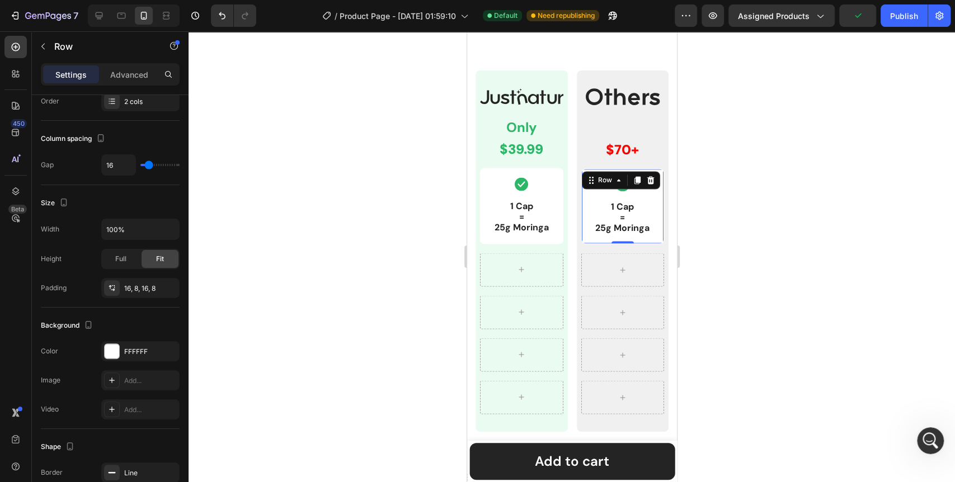
click at [406, 268] on div at bounding box center [572, 256] width 767 height 451
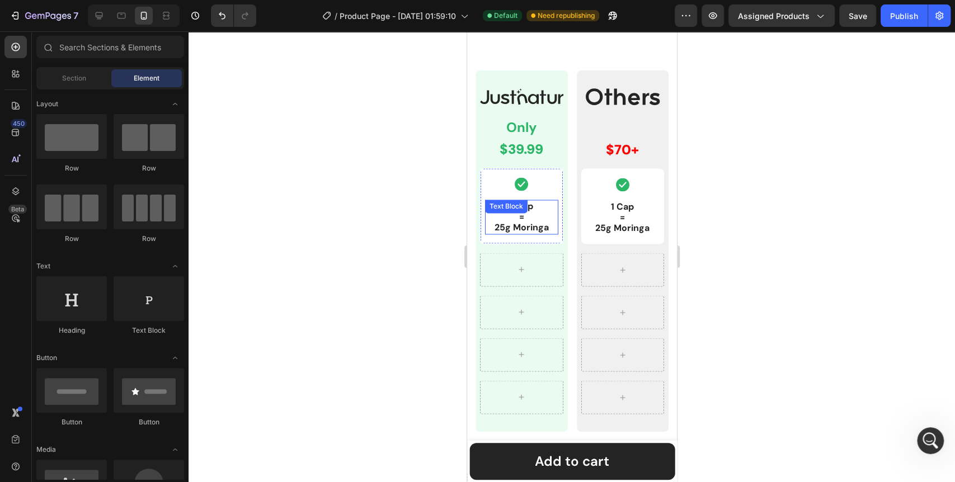
click at [528, 221] on p "1 Cap = 25g Moringa" at bounding box center [521, 217] width 71 height 32
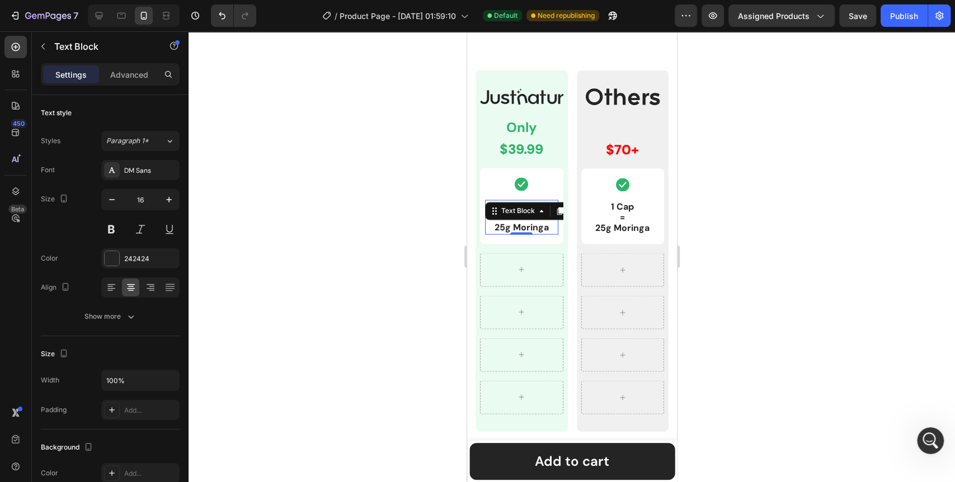
click at [255, 288] on div at bounding box center [572, 256] width 767 height 451
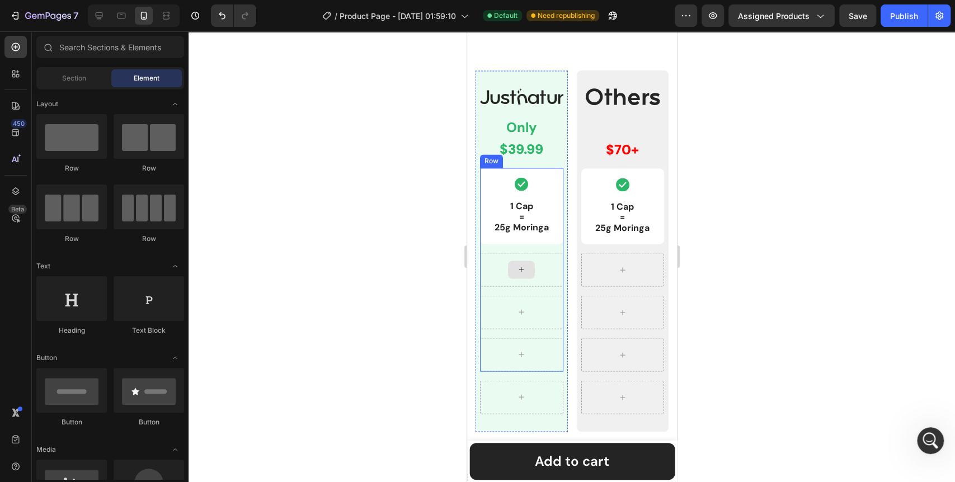
click at [524, 272] on div at bounding box center [521, 270] width 27 height 18
click at [489, 174] on div "Row" at bounding box center [491, 175] width 18 height 10
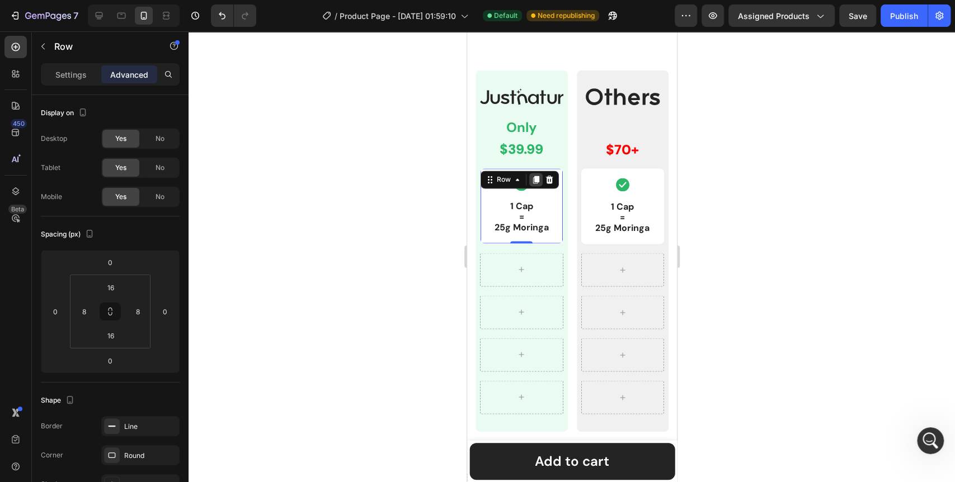
click at [533, 184] on div at bounding box center [535, 179] width 13 height 13
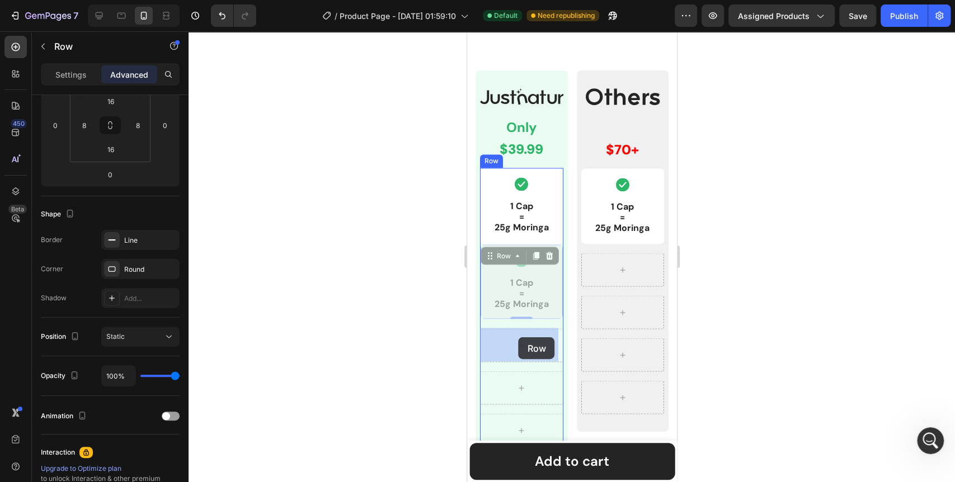
drag, startPoint x: 493, startPoint y: 256, endPoint x: 518, endPoint y: 337, distance: 85.5
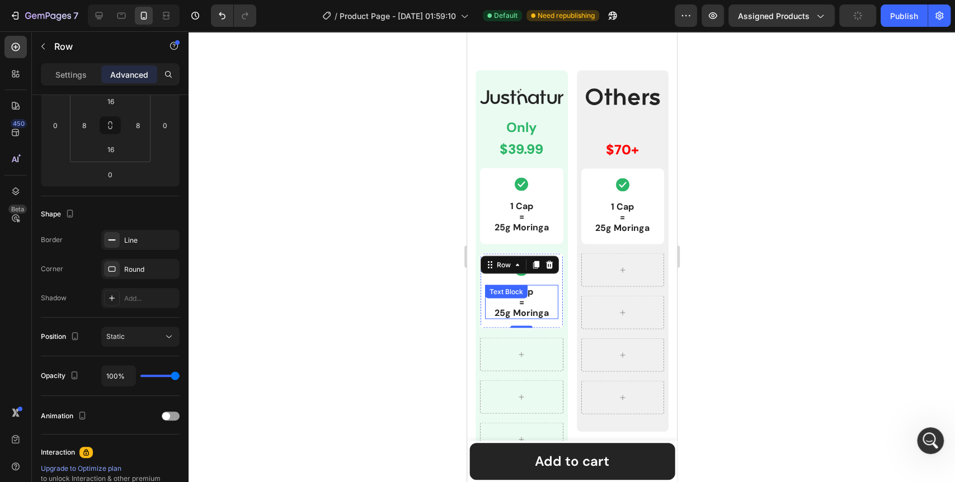
click at [527, 298] on div "1 Cap = 25g Moringa Text Block" at bounding box center [521, 302] width 73 height 35
click at [525, 297] on div "Text Block" at bounding box center [506, 292] width 38 height 10
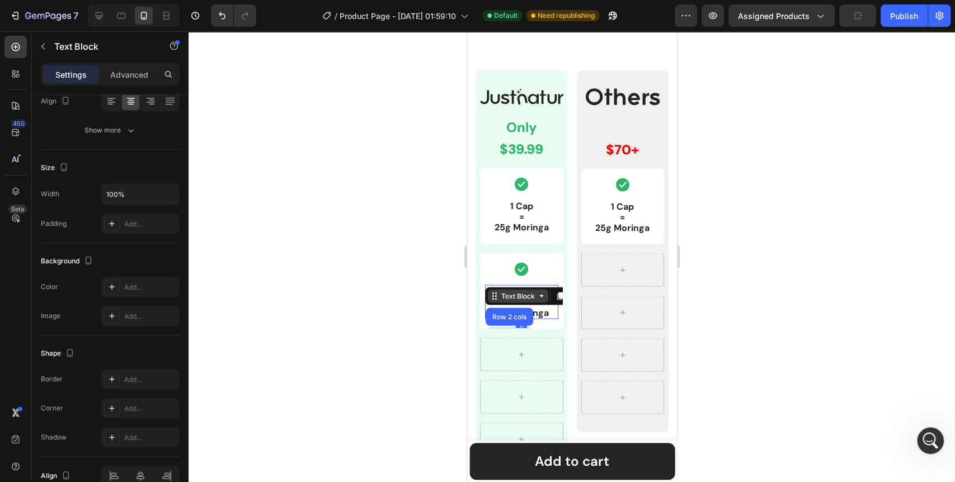
scroll to position [0, 0]
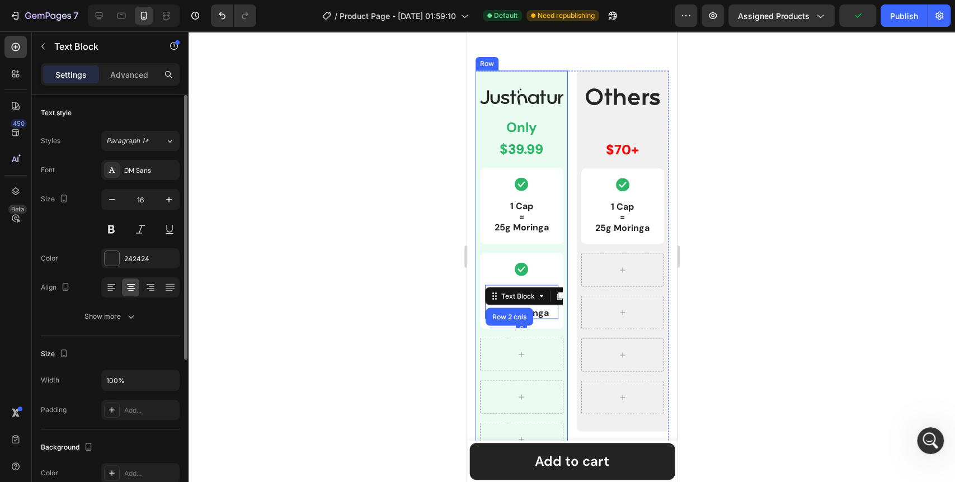
click at [406, 318] on div at bounding box center [572, 256] width 767 height 451
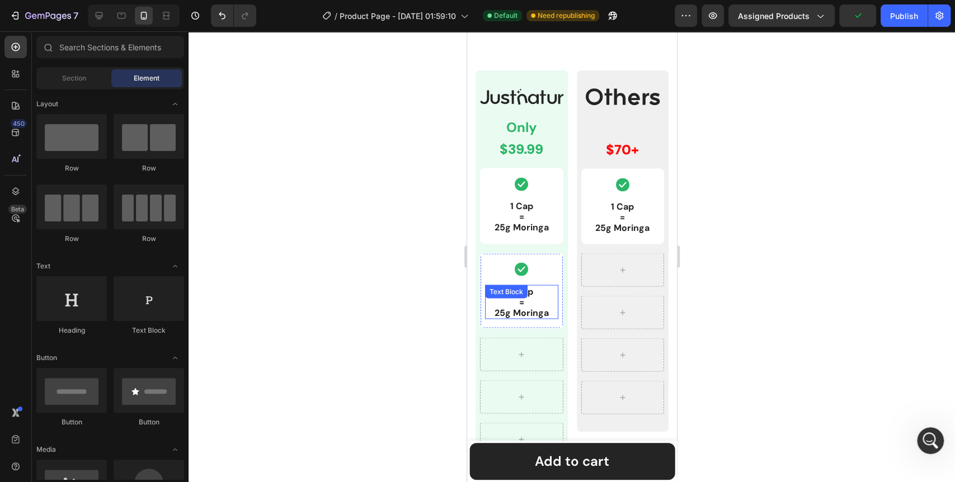
click at [529, 311] on p "1 Cap = 25g Moringa" at bounding box center [521, 302] width 71 height 32
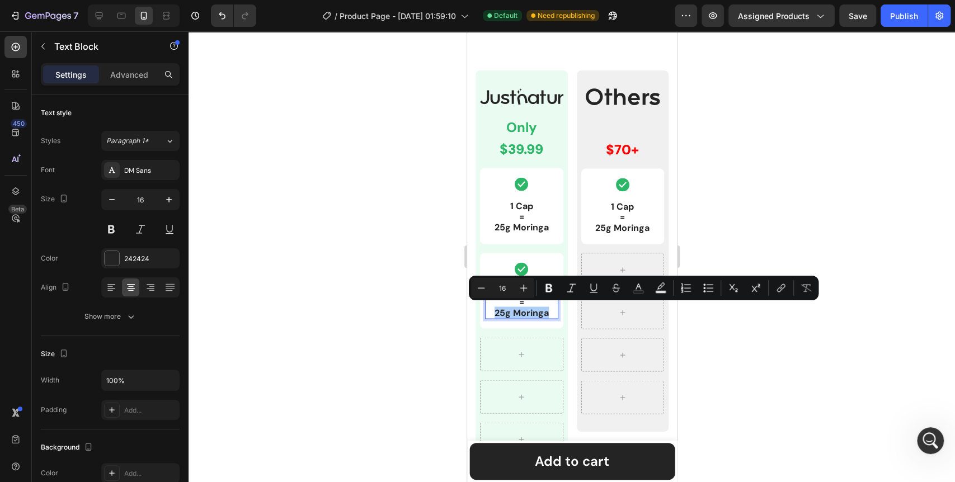
click at [420, 307] on div at bounding box center [572, 256] width 767 height 451
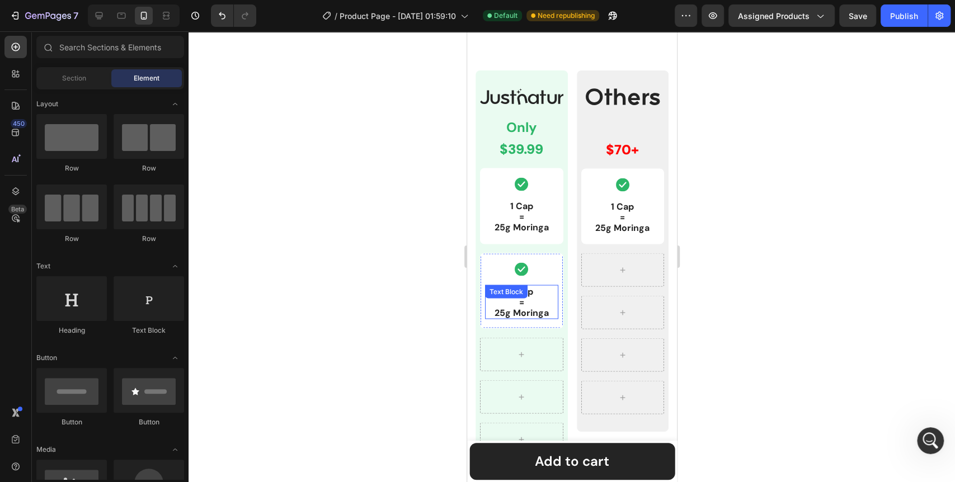
click at [523, 294] on div "Text Block" at bounding box center [506, 292] width 38 height 10
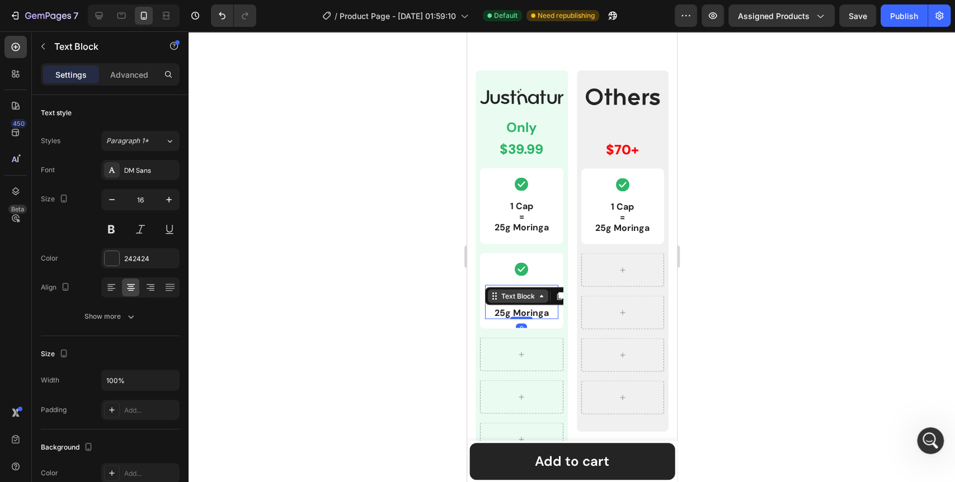
click at [540, 290] on p "1 Cap = 25g Moringa" at bounding box center [521, 302] width 71 height 32
click at [380, 327] on div at bounding box center [572, 256] width 767 height 451
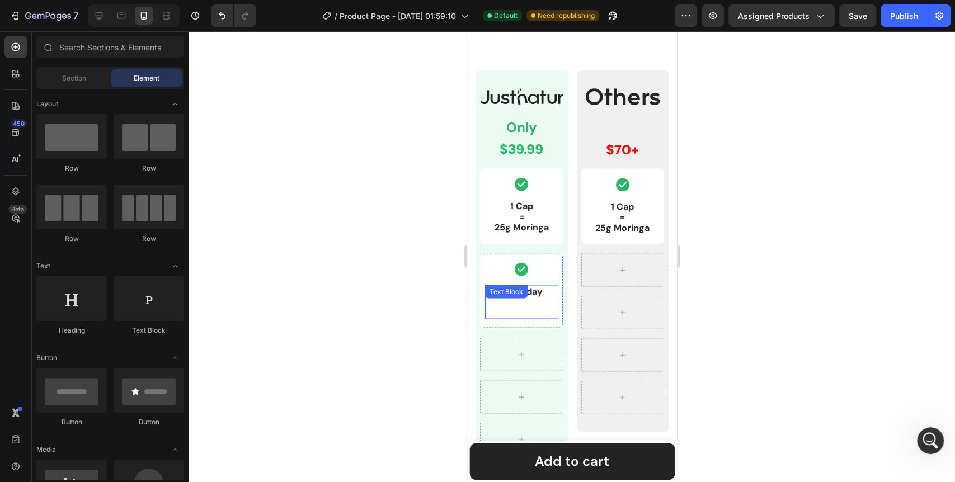
click at [542, 301] on p "Rich Text Editor. Editing area: main" at bounding box center [521, 302] width 71 height 11
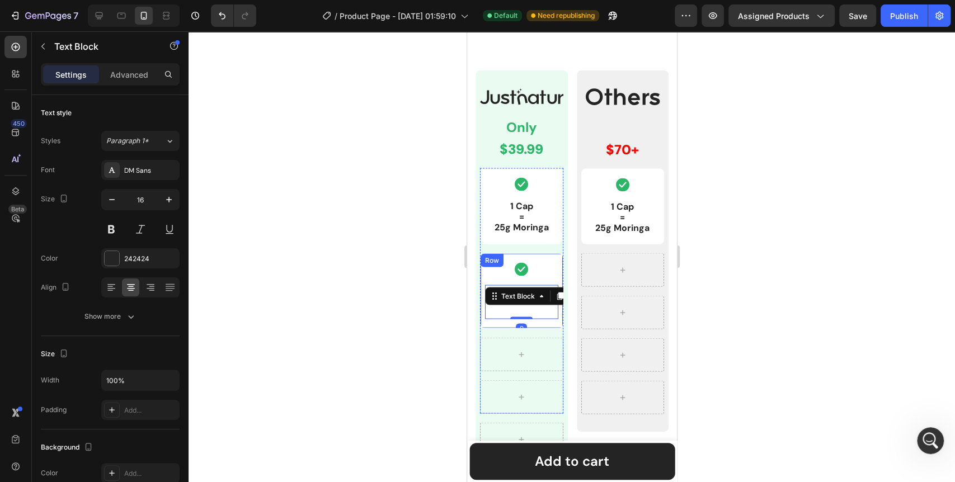
scroll to position [243, 0]
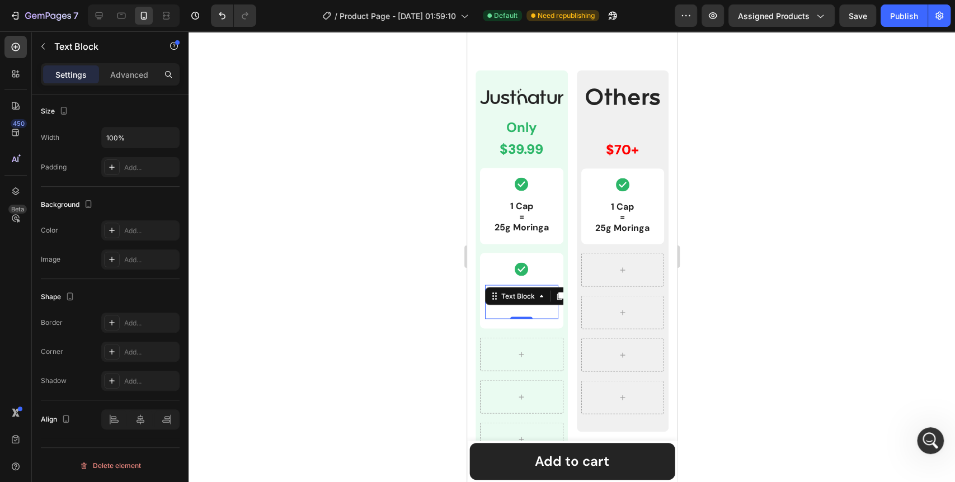
click at [376, 320] on div at bounding box center [572, 256] width 767 height 451
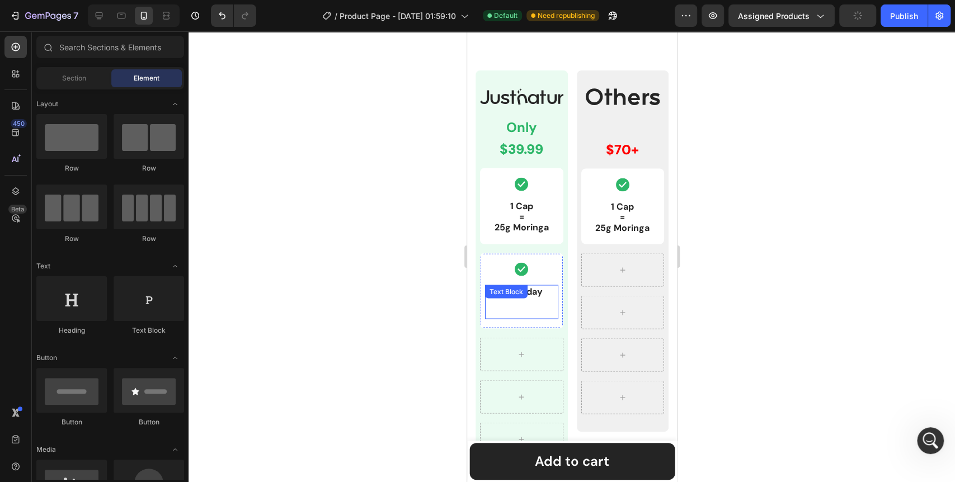
click at [510, 303] on p "Rich Text Editor. Editing area: main" at bounding box center [521, 302] width 71 height 11
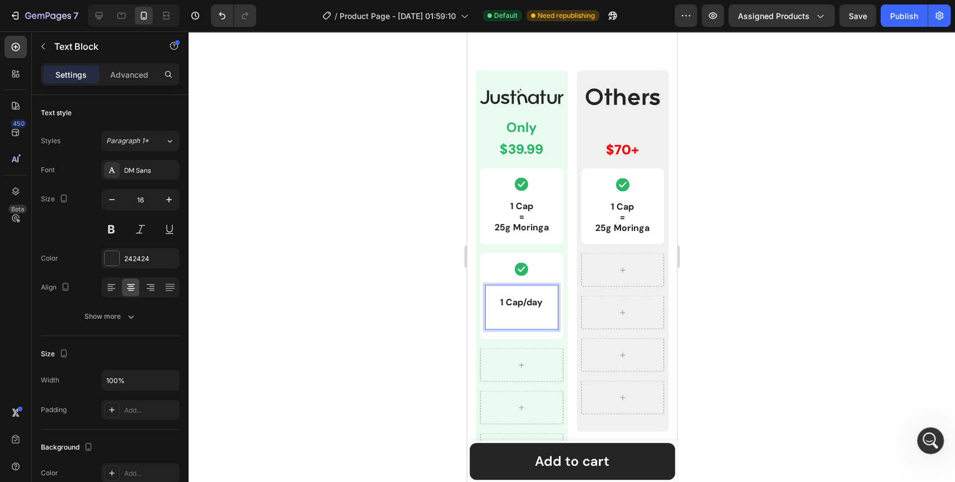
click at [501, 318] on p "Rich Text Editor. Editing area: main" at bounding box center [521, 323] width 71 height 11
click at [369, 322] on div at bounding box center [572, 256] width 767 height 451
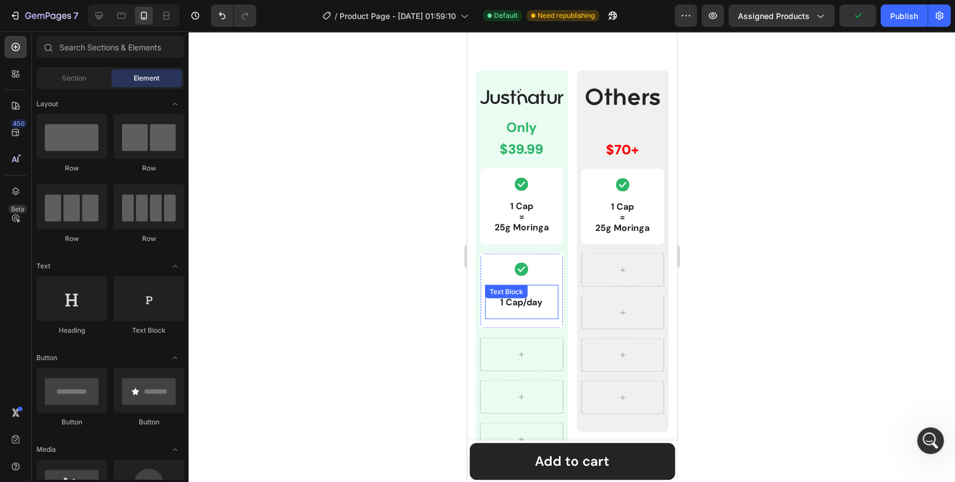
click at [530, 300] on div "1 Cap/day Text Block" at bounding box center [521, 302] width 73 height 35
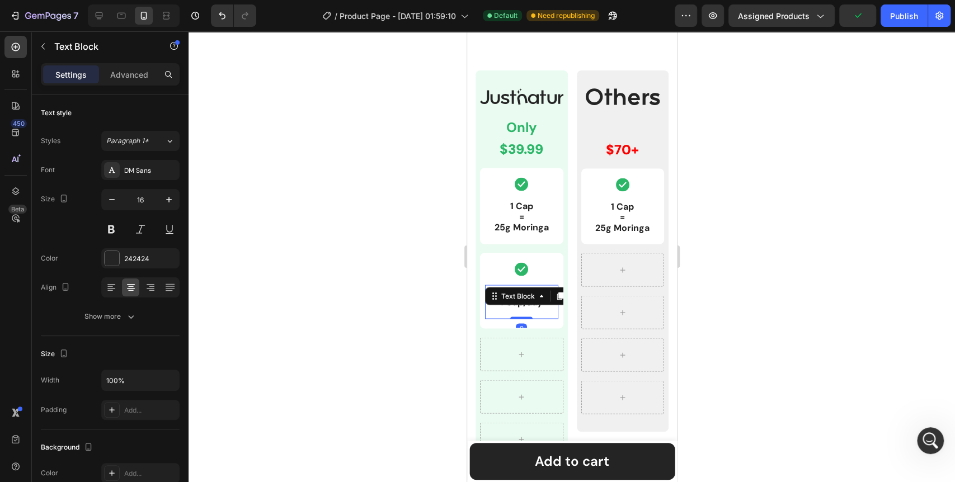
click at [351, 345] on div at bounding box center [572, 256] width 767 height 451
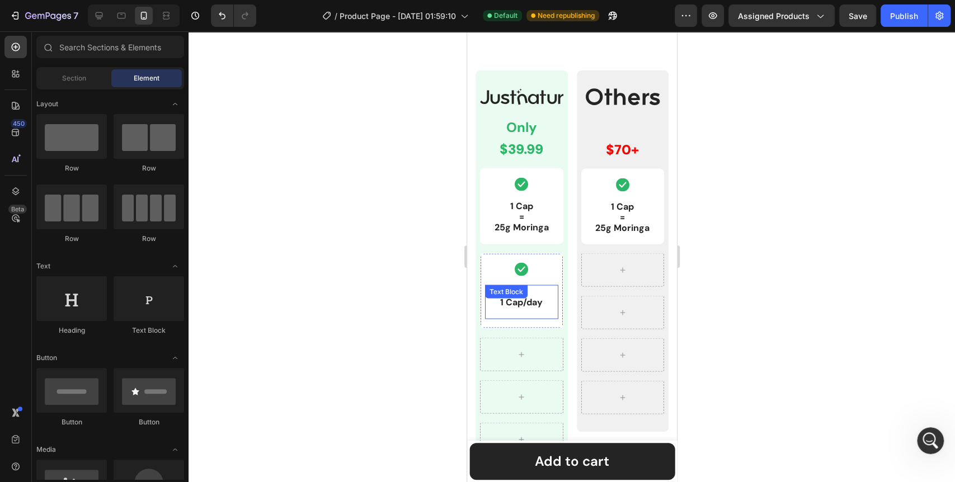
click at [522, 307] on p "Rich Text Editor. Editing area: main" at bounding box center [521, 312] width 71 height 11
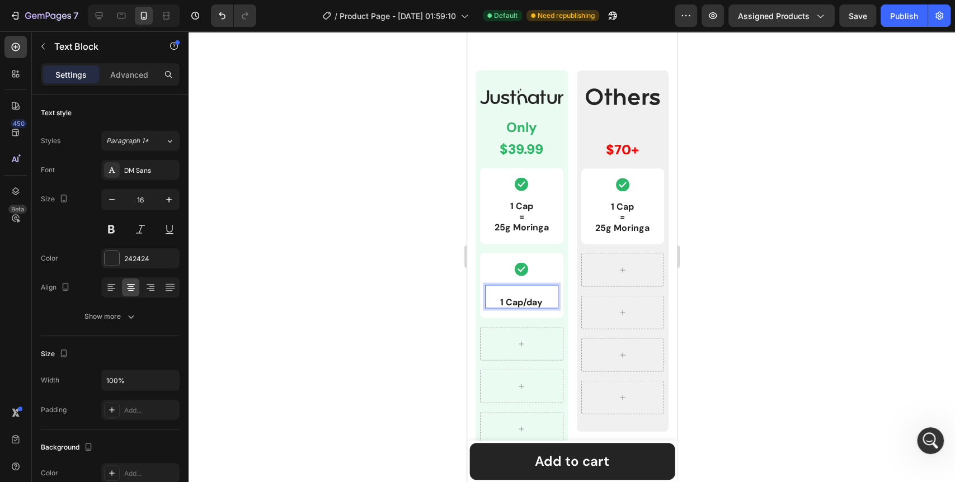
click at [499, 299] on p "1 Cap/day" at bounding box center [521, 302] width 71 height 11
click at [404, 302] on div at bounding box center [572, 256] width 767 height 451
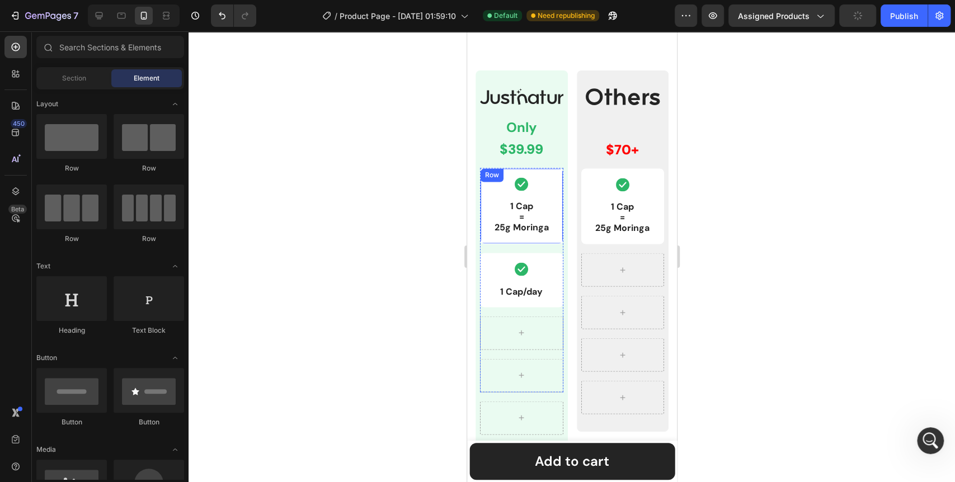
click at [546, 240] on div "Icon 1 Cap = 25g Moringa Text Block Row" at bounding box center [521, 206] width 83 height 76
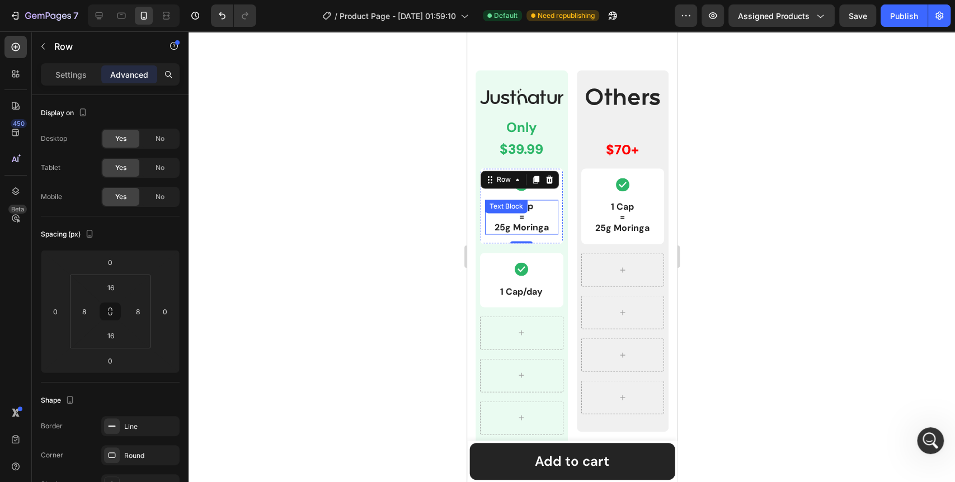
click at [530, 216] on div "1 Cap = 25g Moringa Text Block" at bounding box center [521, 217] width 73 height 35
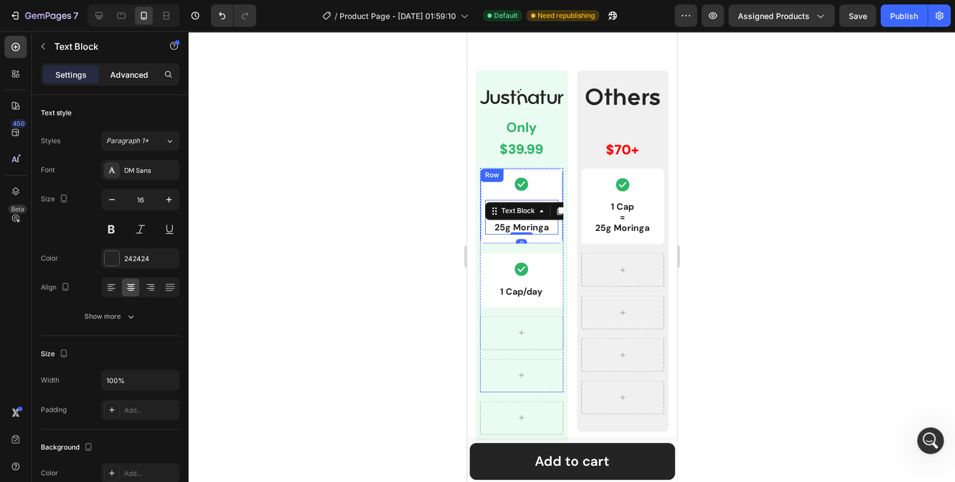
click at [116, 78] on p "Advanced" at bounding box center [129, 75] width 38 height 12
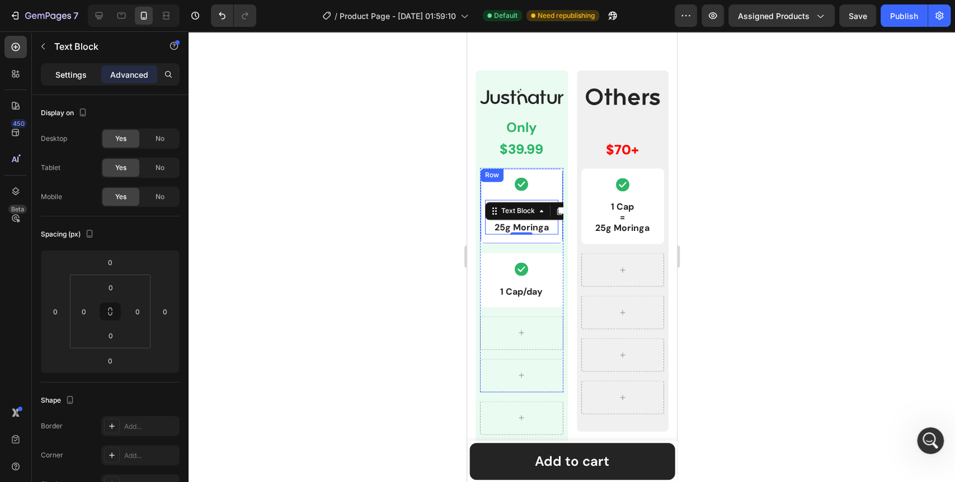
click at [83, 70] on p "Settings" at bounding box center [70, 75] width 31 height 12
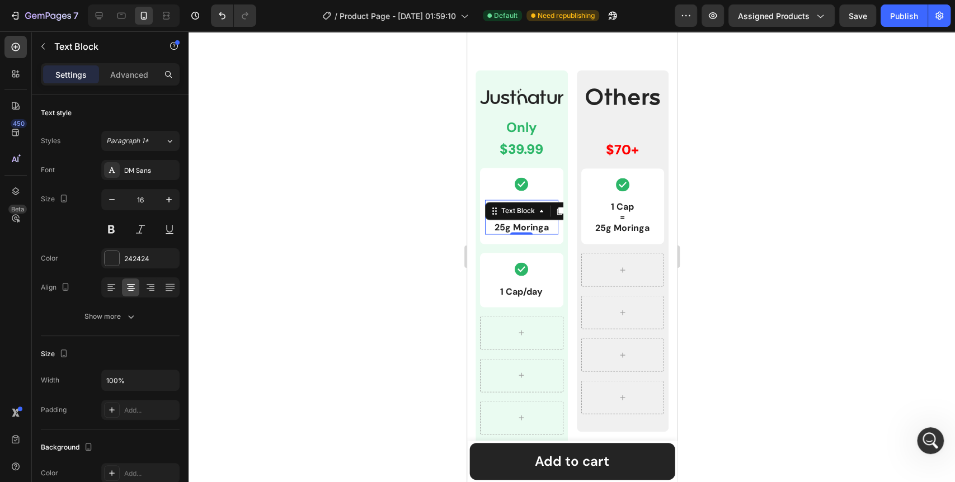
click at [382, 287] on div at bounding box center [572, 256] width 767 height 451
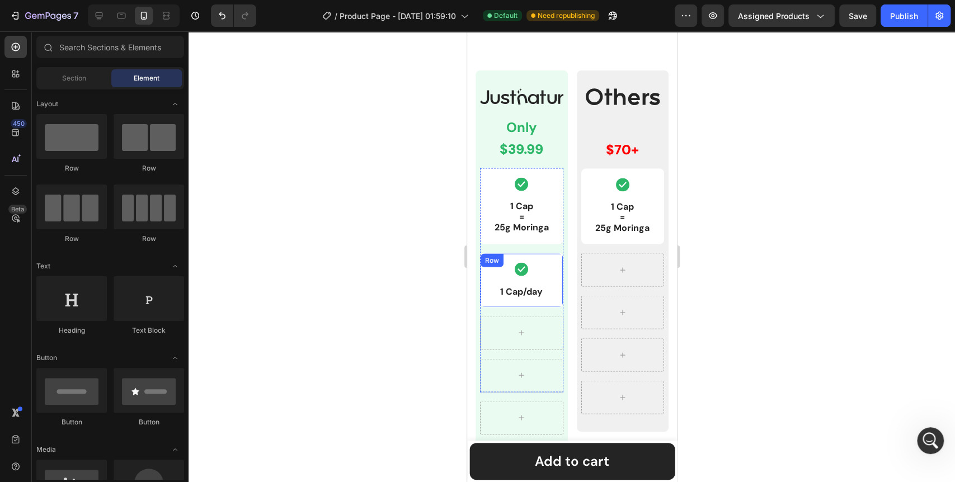
click at [538, 257] on div "Icon 1 Cap/day Text Block Row" at bounding box center [521, 280] width 83 height 54
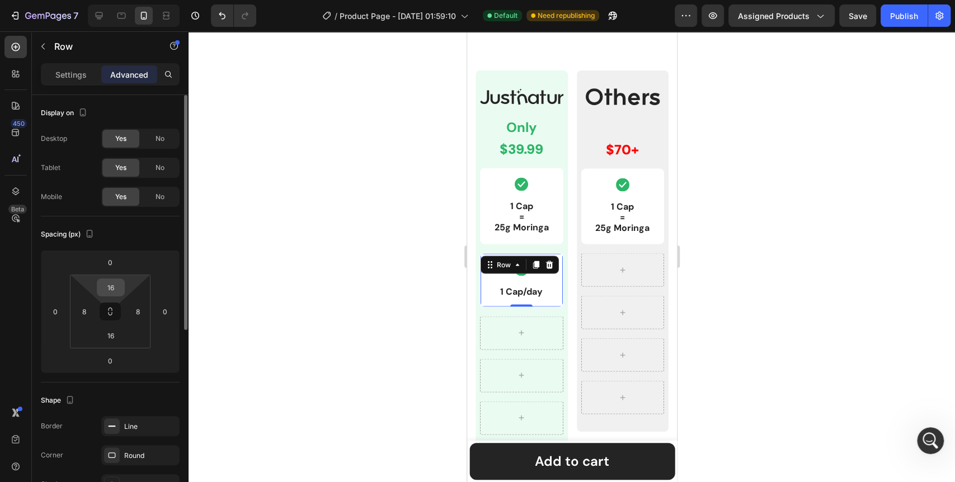
click at [119, 293] on input "16" at bounding box center [111, 287] width 22 height 17
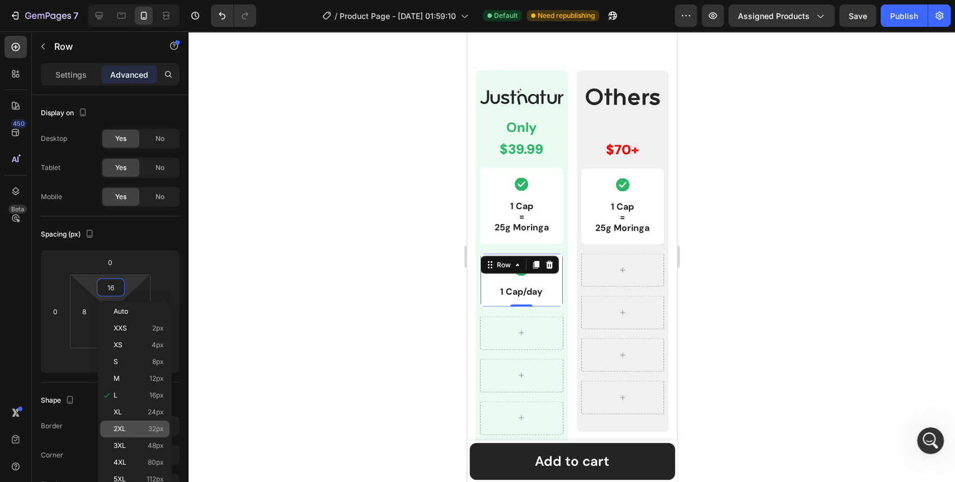
click at [134, 431] on p "2XL 32px" at bounding box center [139, 429] width 50 height 8
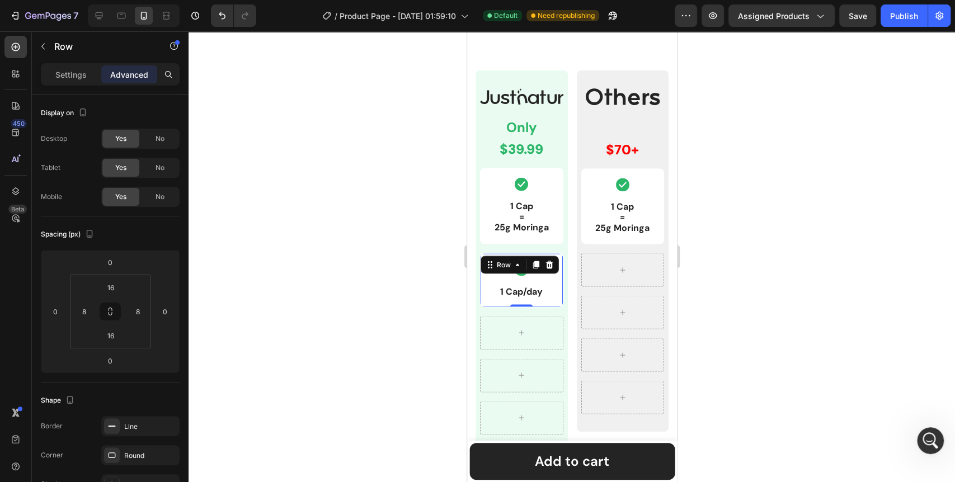
type input "32"
click at [115, 336] on input "16" at bounding box center [111, 335] width 22 height 17
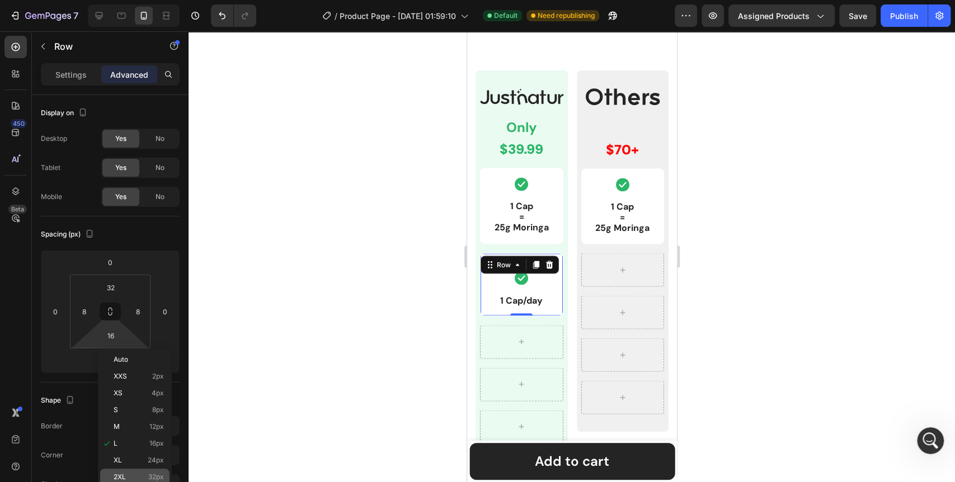
click at [137, 479] on p "2XL 32px" at bounding box center [139, 478] width 50 height 8
type input "32"
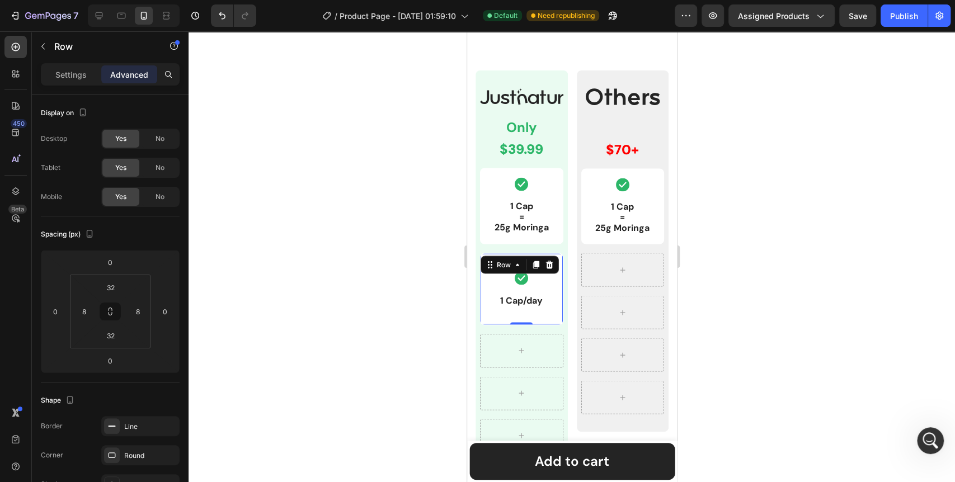
click at [399, 334] on div at bounding box center [572, 256] width 767 height 451
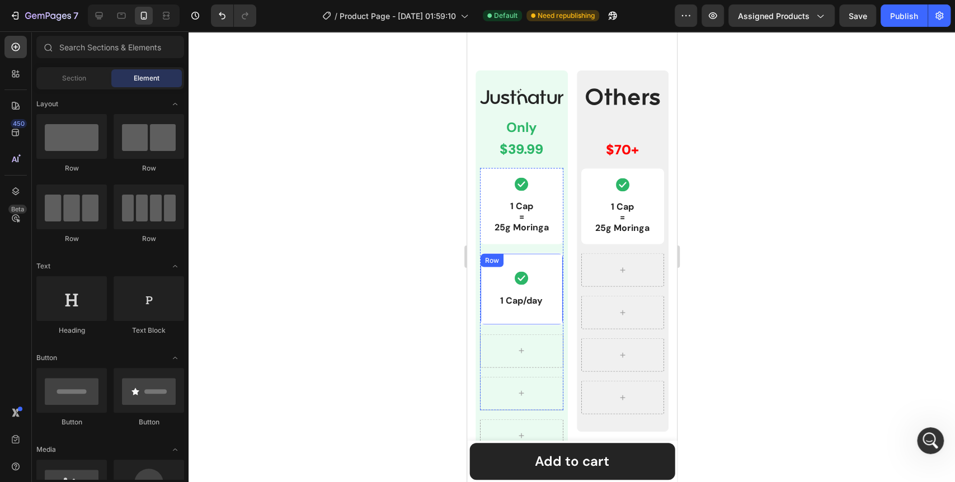
click at [482, 307] on div "Icon 1 Cap/day Text Block Row" at bounding box center [521, 289] width 83 height 72
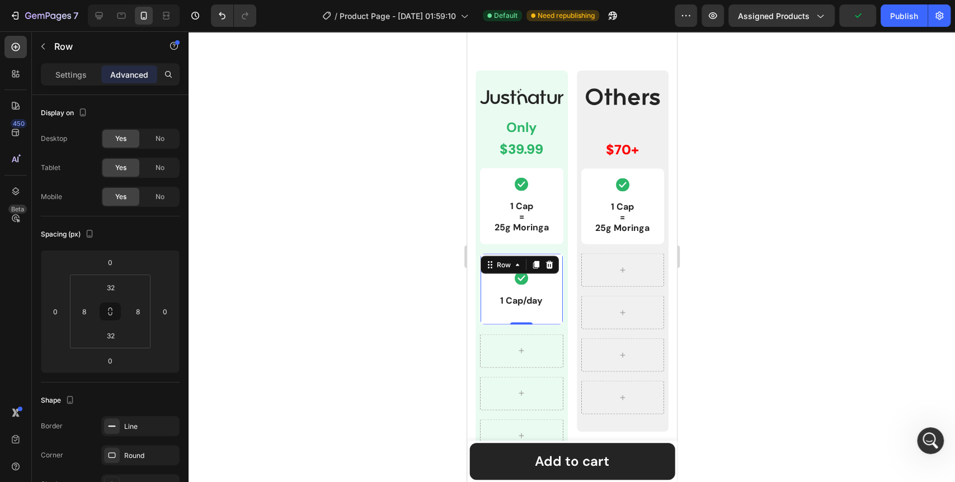
click at [382, 269] on div at bounding box center [572, 256] width 767 height 451
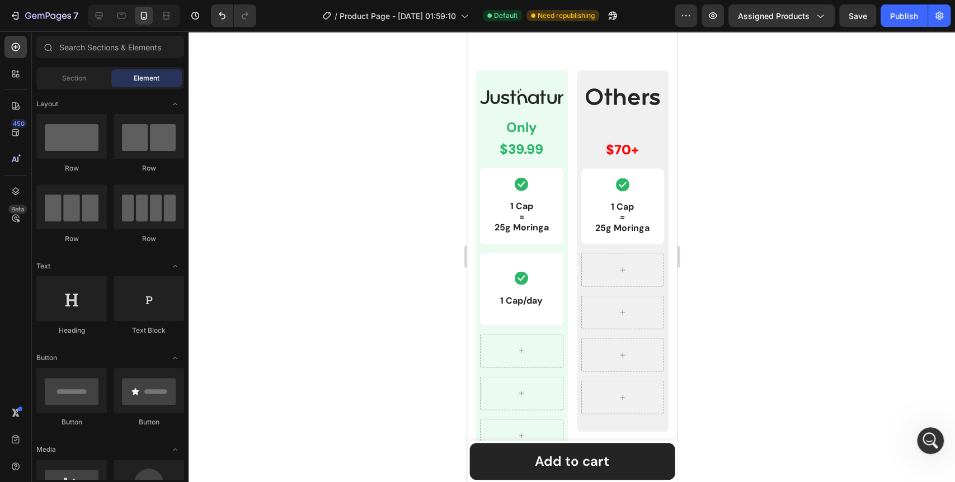
click at [379, 322] on div at bounding box center [572, 256] width 767 height 451
click at [890, 13] on div "Publish" at bounding box center [904, 16] width 28 height 12
click at [545, 194] on div "Icon 1 Cap = 25g Moringa Text Block Row" at bounding box center [521, 206] width 83 height 76
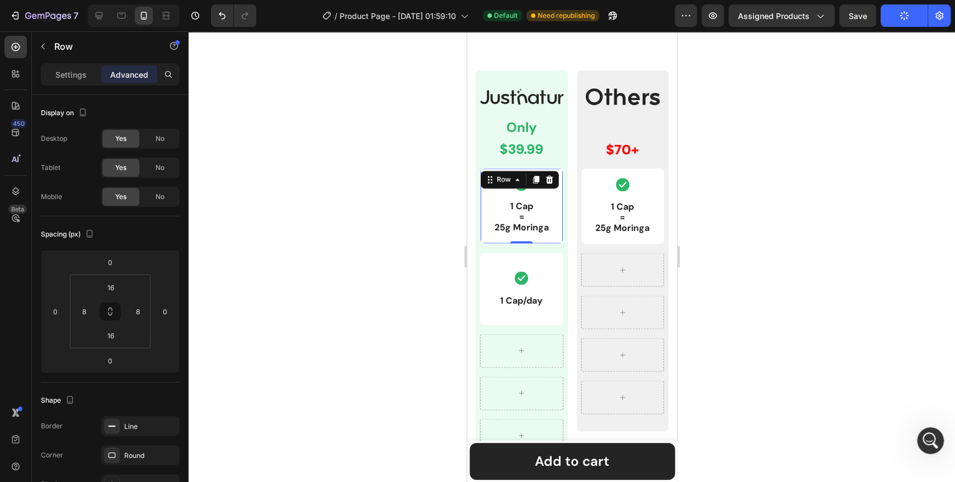
click at [75, 86] on div "Settings Advanced" at bounding box center [110, 79] width 157 height 32
click at [76, 77] on p "Settings" at bounding box center [70, 75] width 31 height 12
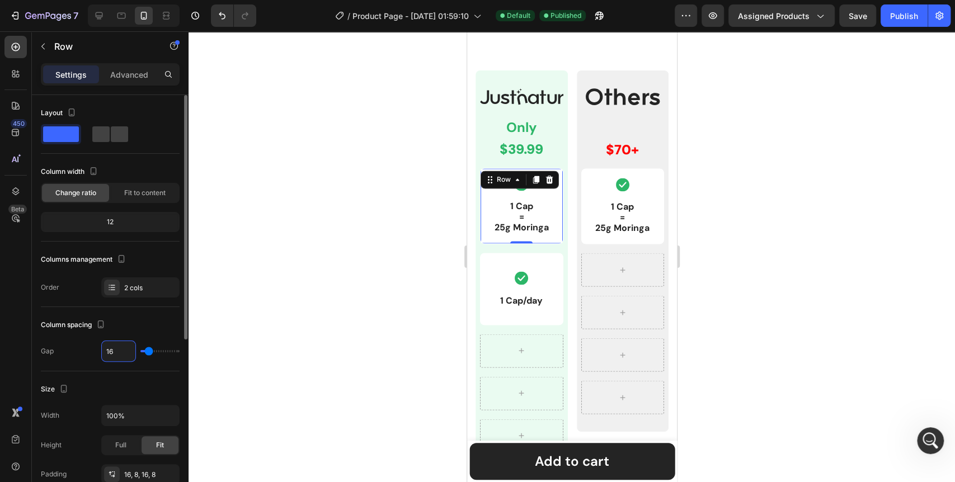
click at [116, 350] on input "16" at bounding box center [119, 351] width 34 height 20
type input "4"
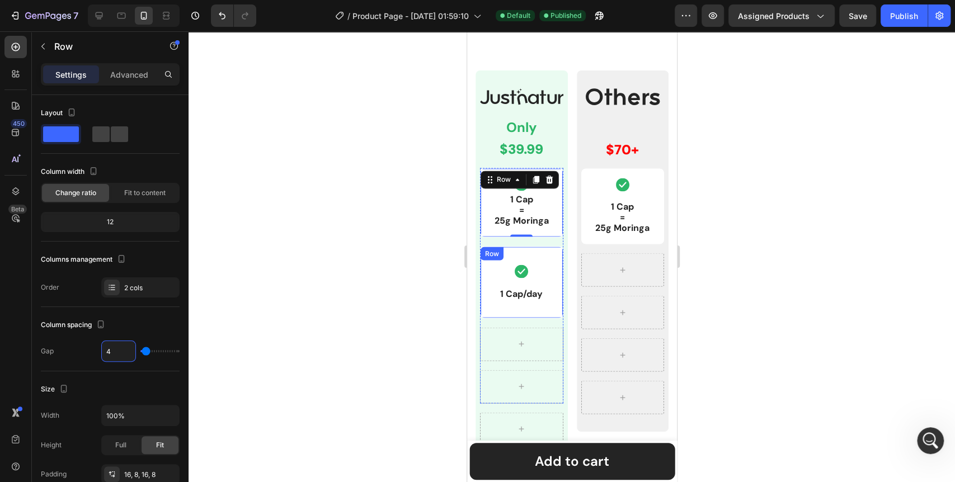
click at [480, 258] on div "Icon 1 Cap/day Text Block Row" at bounding box center [521, 282] width 83 height 72
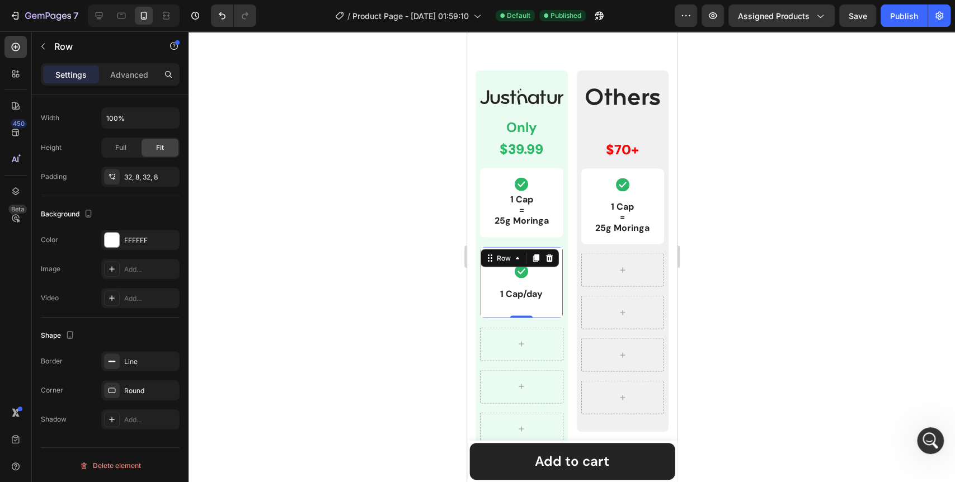
scroll to position [0, 0]
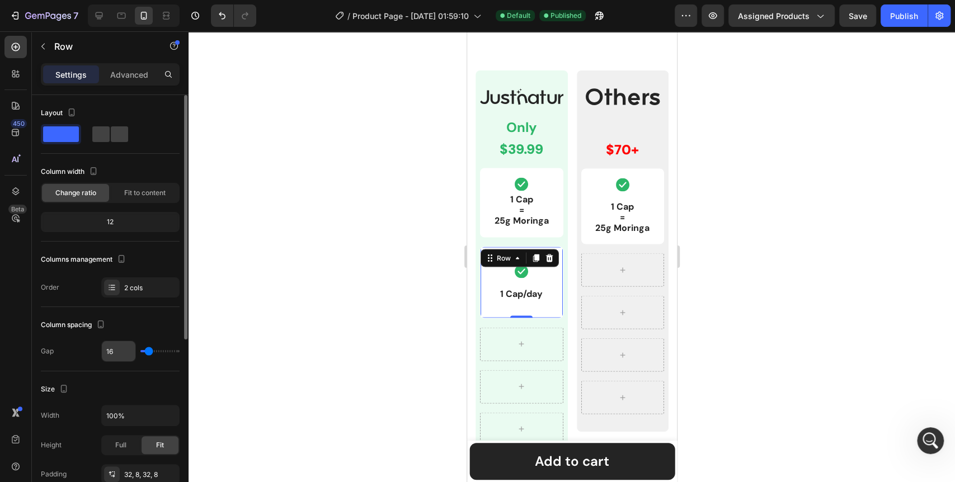
click at [121, 356] on input "16" at bounding box center [119, 351] width 34 height 20
type input "4"
click at [281, 320] on div at bounding box center [572, 256] width 767 height 451
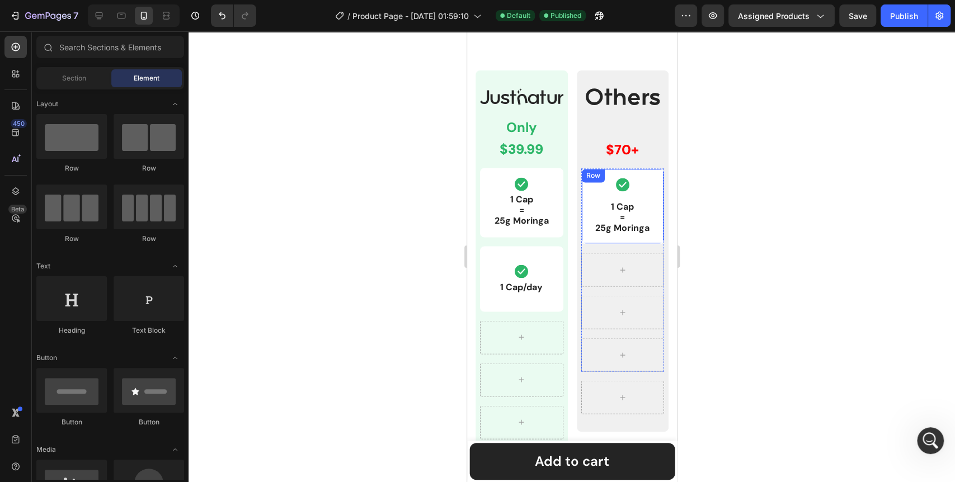
click at [581, 195] on div "Icon 1 Cap = 25g Moringa Text Block Row" at bounding box center [622, 206] width 83 height 76
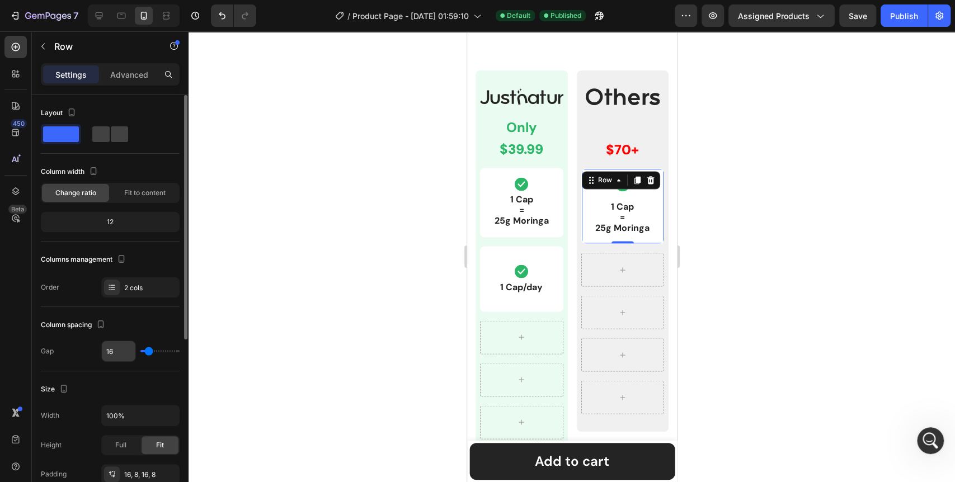
click at [108, 353] on input "16" at bounding box center [119, 351] width 34 height 20
type input "4"
click at [324, 341] on div at bounding box center [572, 256] width 767 height 451
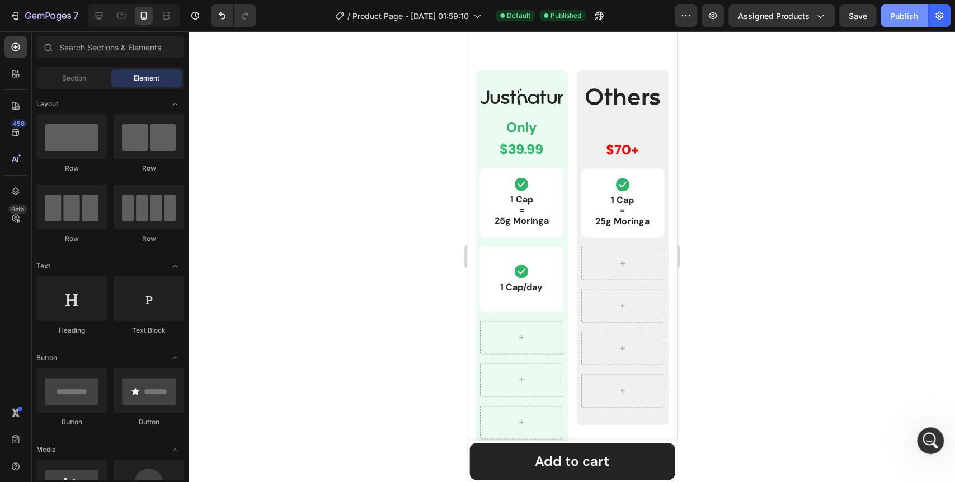
click at [915, 20] on div "Publish" at bounding box center [904, 16] width 28 height 12
click at [555, 265] on div "Icon 1 Cap/day Text Block Row" at bounding box center [521, 278] width 83 height 65
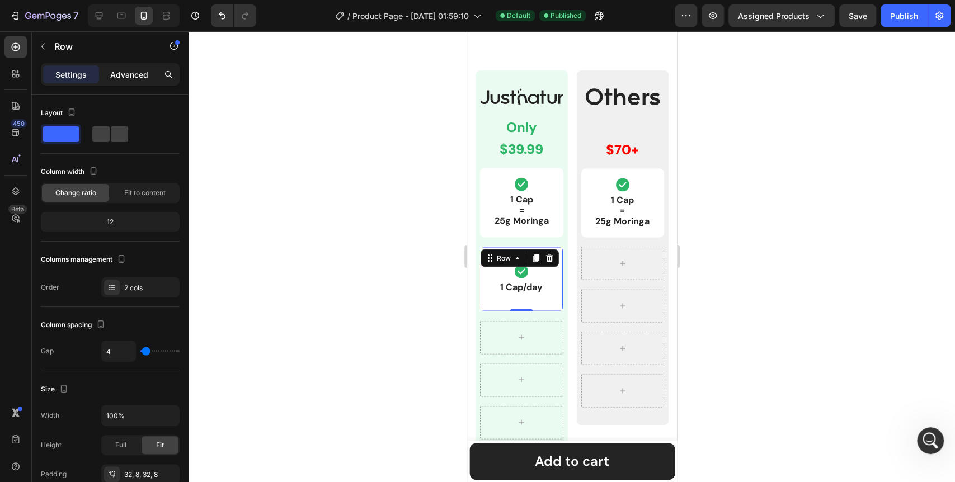
click at [131, 79] on p "Advanced" at bounding box center [129, 75] width 38 height 12
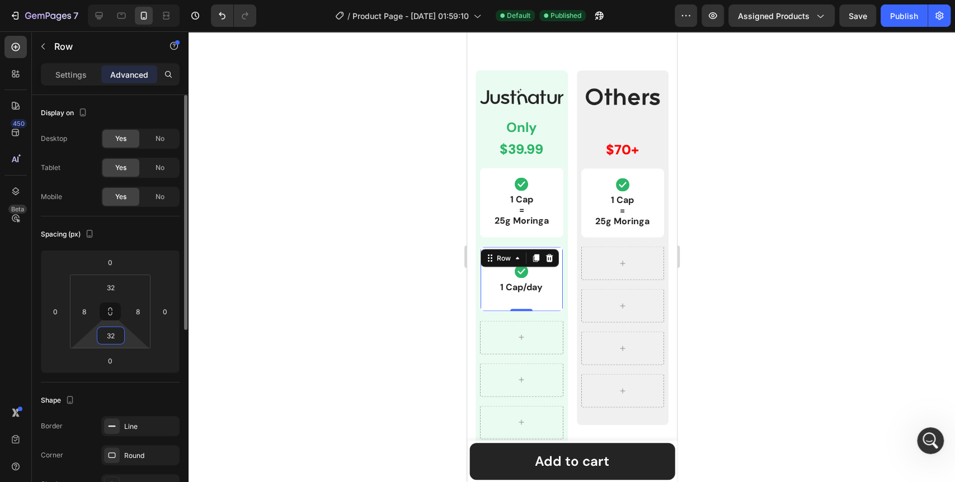
click at [119, 334] on input "32" at bounding box center [111, 335] width 22 height 17
type input "36"
click at [110, 290] on input "32" at bounding box center [111, 287] width 22 height 17
type input "36"
click at [278, 300] on div at bounding box center [572, 256] width 767 height 451
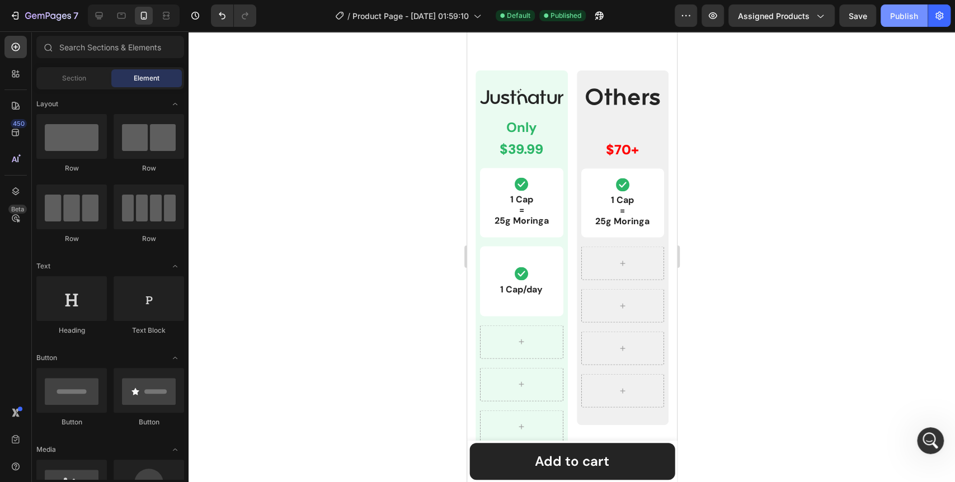
click at [912, 17] on div "Publish" at bounding box center [904, 16] width 28 height 12
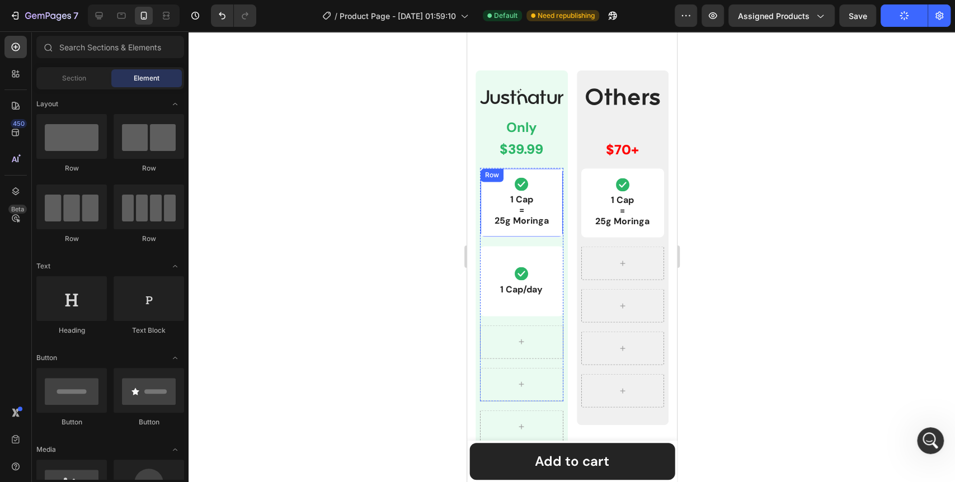
click at [553, 180] on div "Icon" at bounding box center [521, 183] width 73 height 13
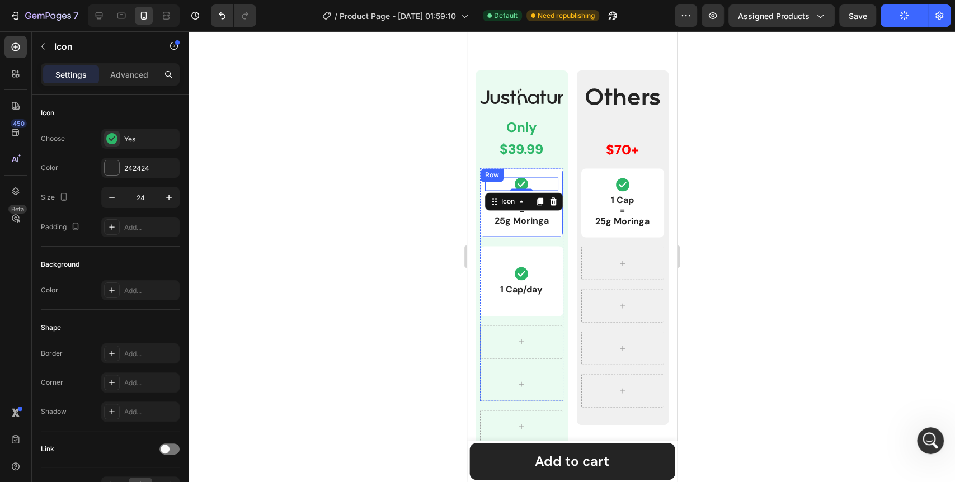
click at [554, 180] on div "Icon 0 1 Cap = 25g Moringa Text Block Row" at bounding box center [521, 202] width 83 height 69
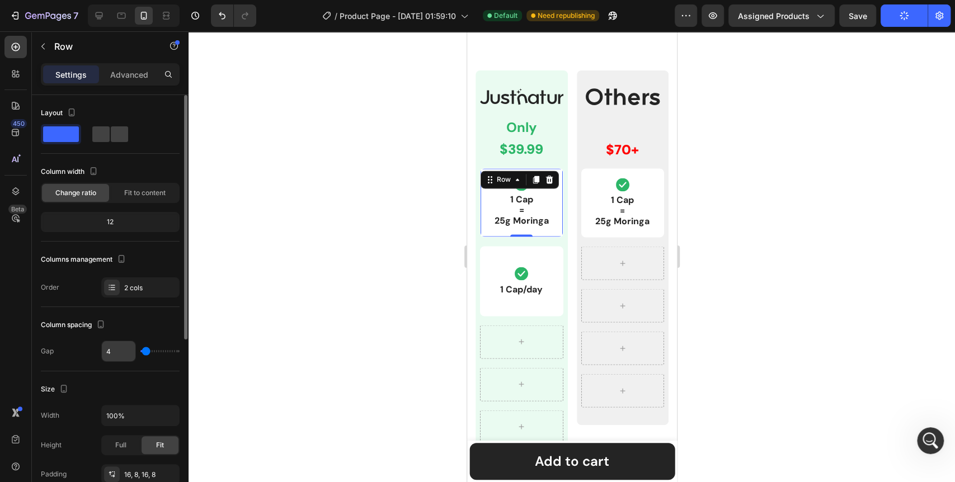
click at [116, 345] on input "4" at bounding box center [119, 351] width 34 height 20
type input "8"
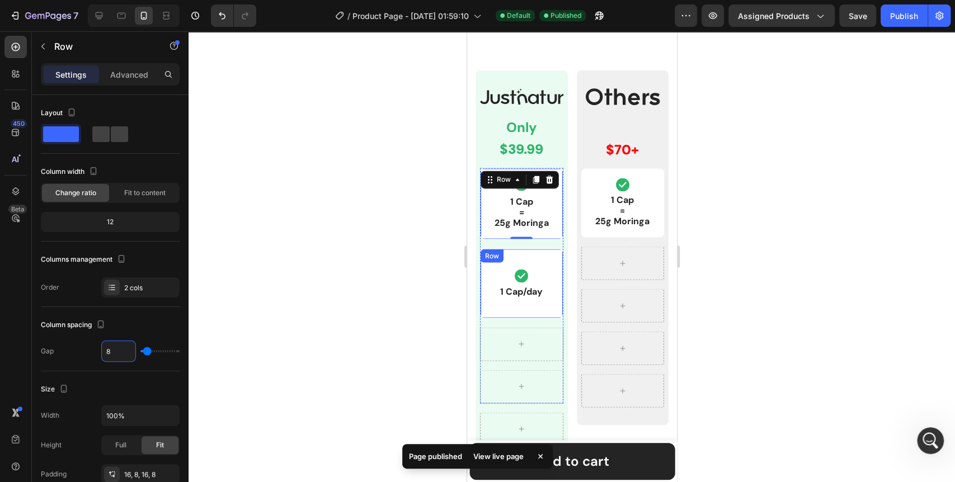
click at [490, 261] on div "Icon 1 Cap/day Text Block Row" at bounding box center [521, 284] width 83 height 70
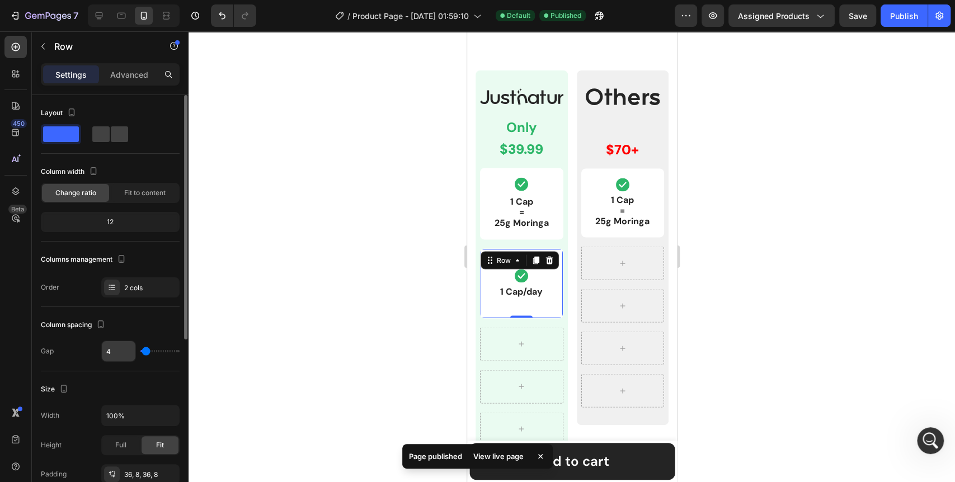
click at [114, 348] on input "4" at bounding box center [119, 351] width 34 height 20
type input "8"
click at [339, 310] on div at bounding box center [572, 256] width 767 height 451
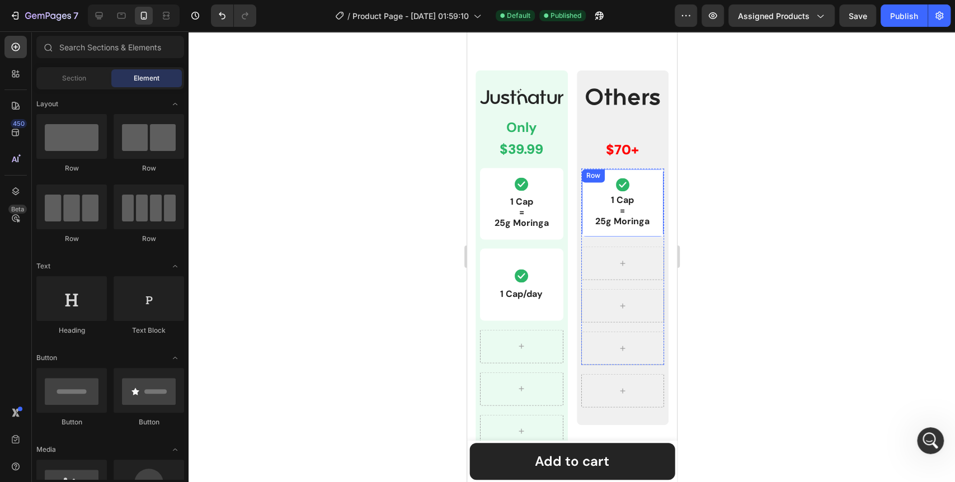
click at [581, 185] on div "Icon 1 Cap = 25g Moringa Text Block Row" at bounding box center [622, 202] width 83 height 69
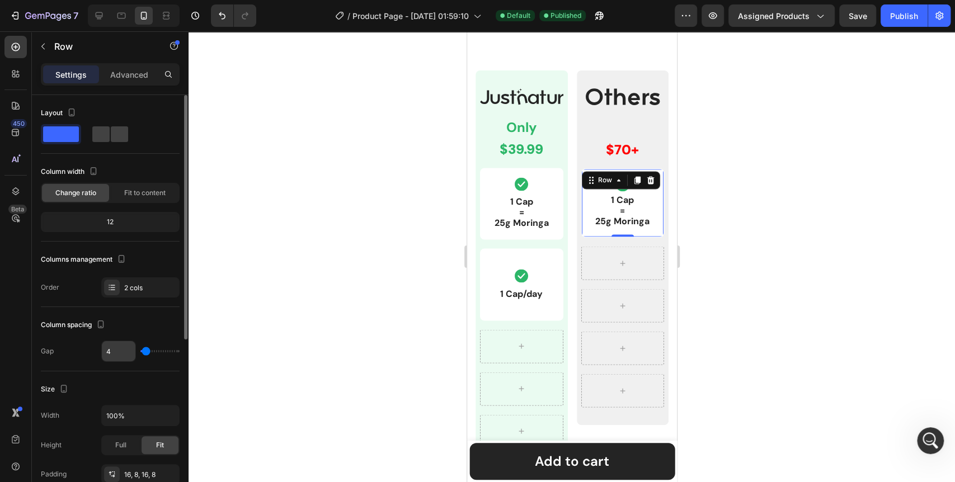
click at [110, 346] on input "4" at bounding box center [119, 351] width 34 height 20
type input "8"
click at [322, 293] on div at bounding box center [572, 256] width 767 height 451
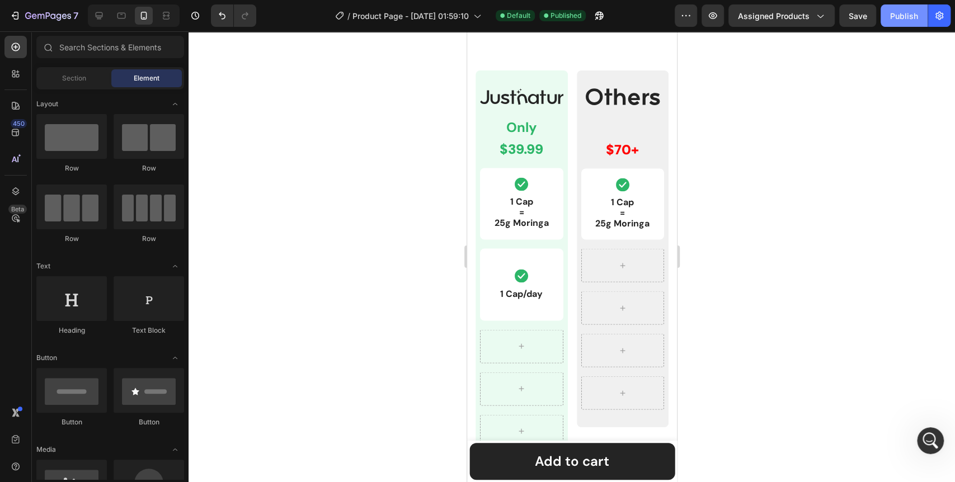
click at [899, 18] on div "Publish" at bounding box center [904, 16] width 28 height 12
click at [551, 256] on div "Icon 1 Cap/day Text Block Row" at bounding box center [521, 285] width 83 height 72
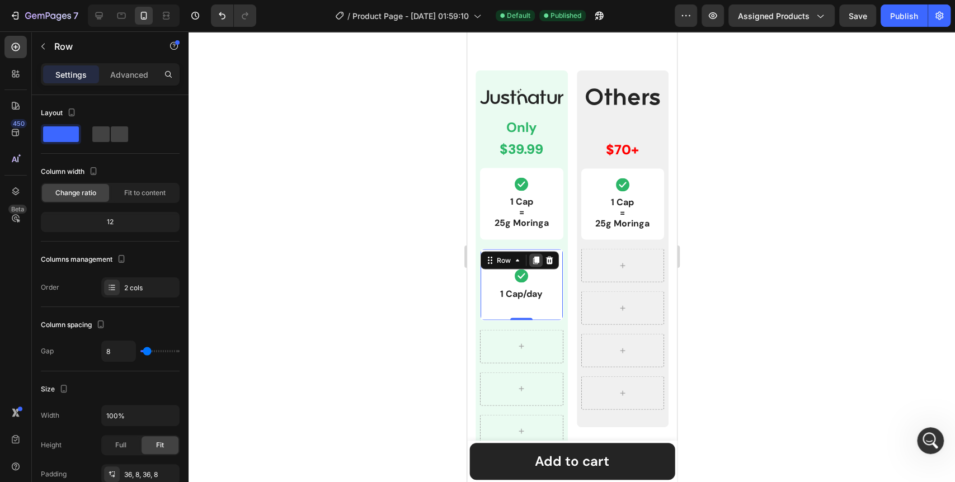
click at [537, 260] on icon at bounding box center [536, 260] width 6 height 8
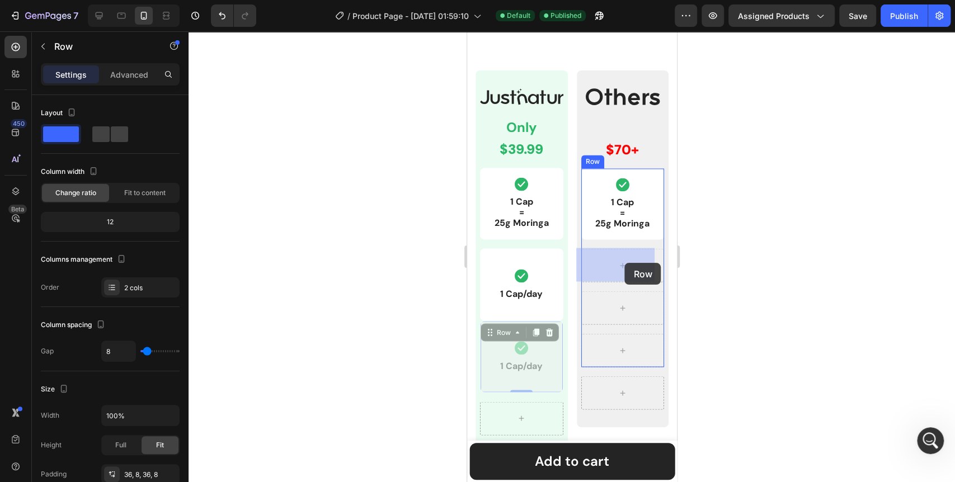
drag, startPoint x: 491, startPoint y: 331, endPoint x: 625, endPoint y: 266, distance: 148.9
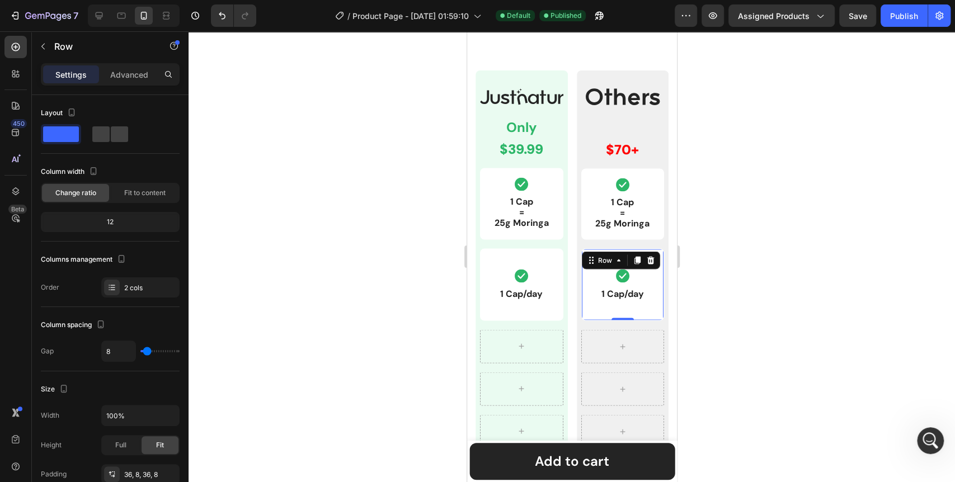
click at [715, 296] on div at bounding box center [572, 256] width 767 height 451
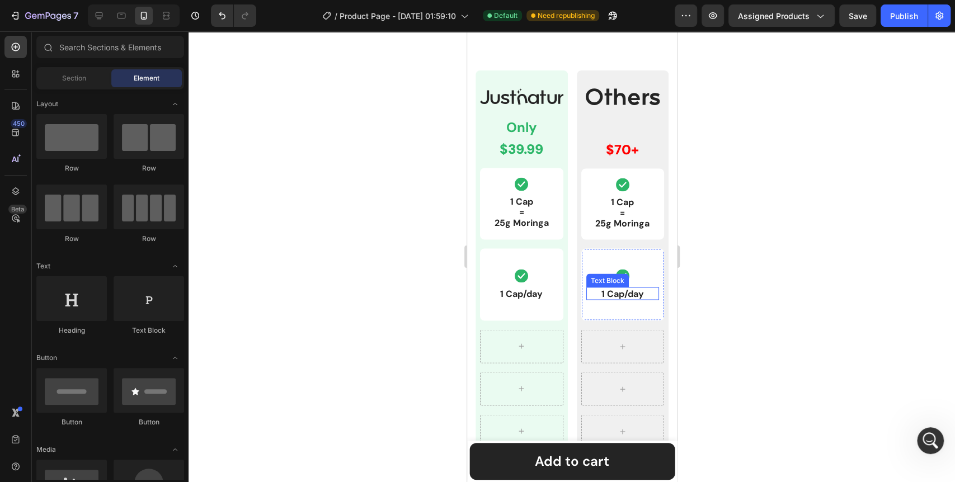
click at [605, 296] on p "1 Cap/day" at bounding box center [622, 293] width 71 height 11
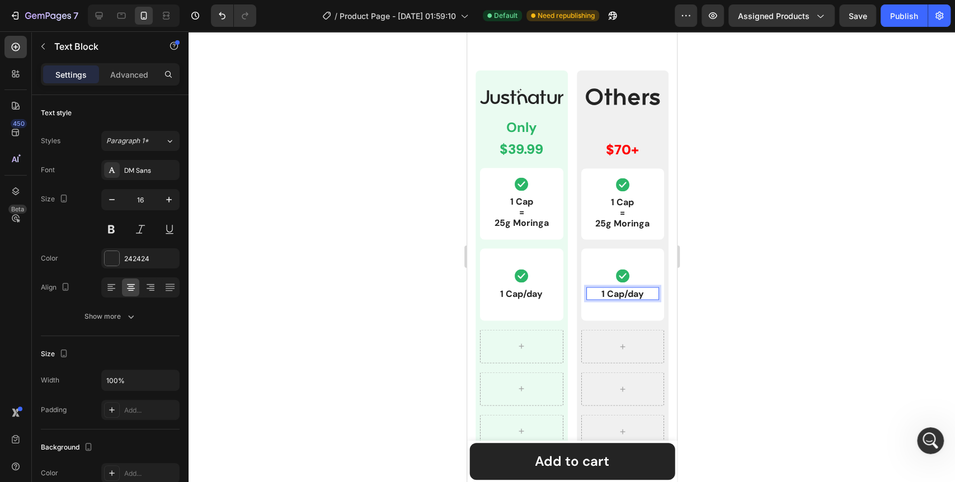
click at [598, 291] on p "1 Cap/day" at bounding box center [622, 293] width 71 height 11
click at [363, 339] on div at bounding box center [572, 256] width 767 height 451
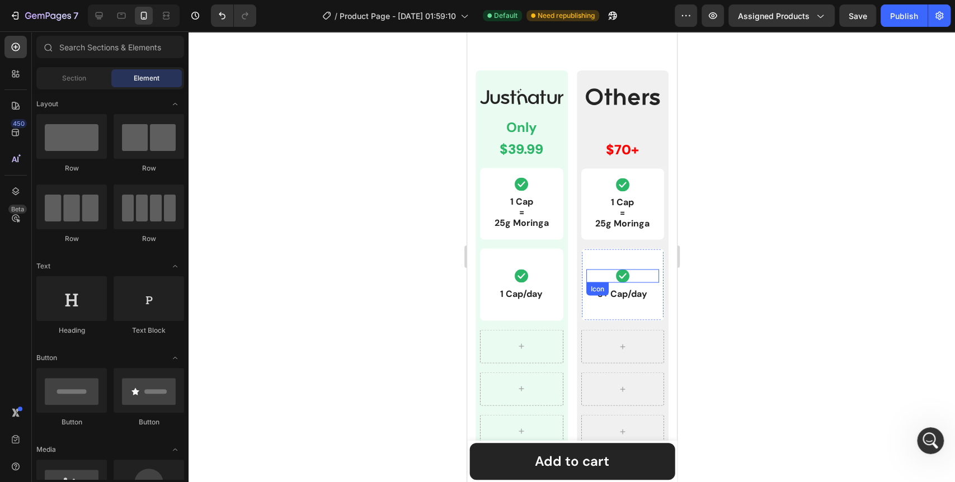
click at [616, 274] on icon at bounding box center [622, 275] width 13 height 13
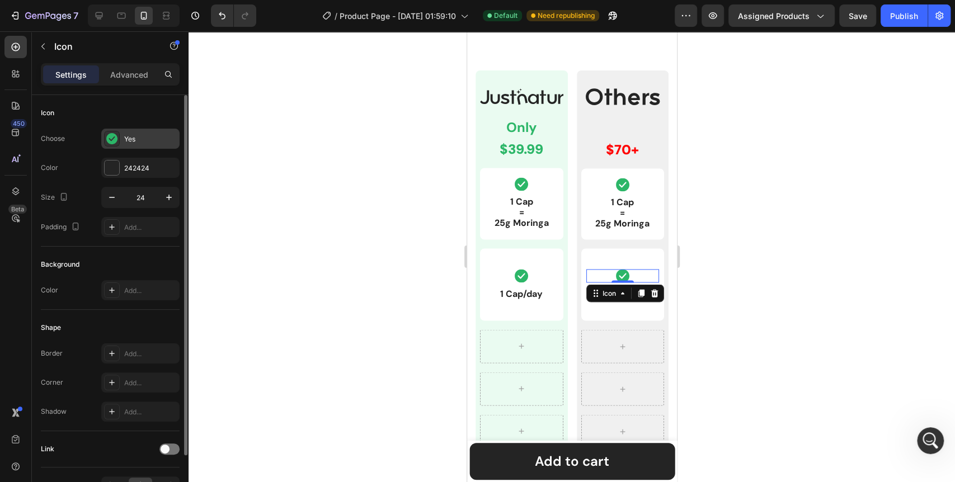
click at [114, 142] on icon at bounding box center [111, 138] width 11 height 11
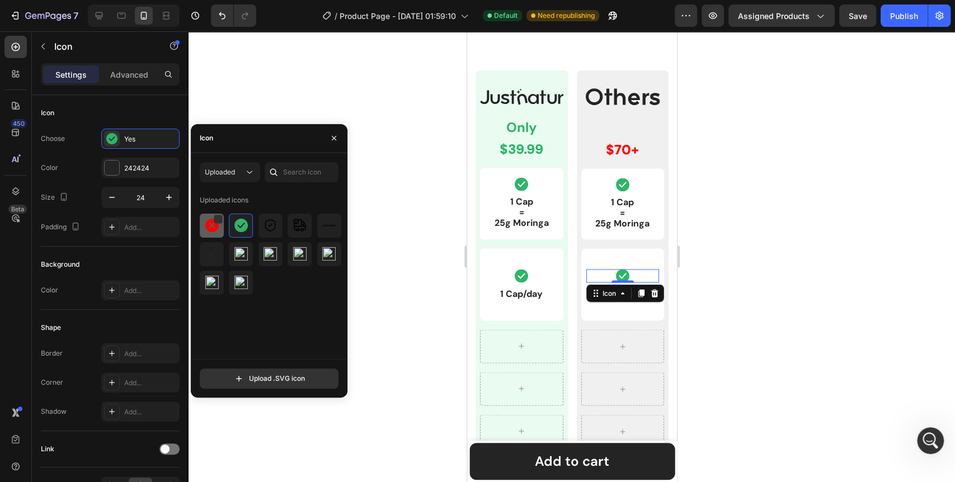
click at [205, 222] on img at bounding box center [211, 225] width 13 height 13
click at [402, 308] on div at bounding box center [572, 256] width 767 height 451
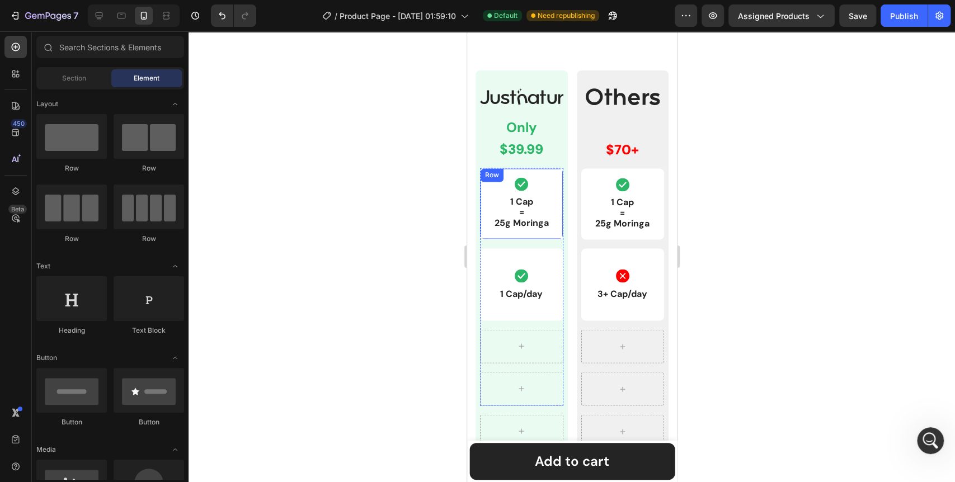
click at [554, 234] on div "Icon 1 Cap = 25g Moringa Text Block Row" at bounding box center [521, 204] width 83 height 72
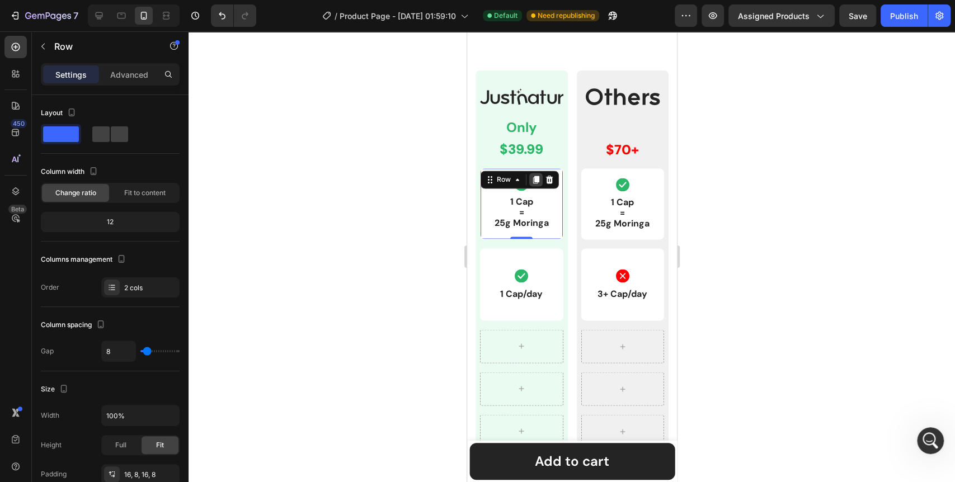
click at [532, 177] on icon at bounding box center [535, 179] width 9 height 9
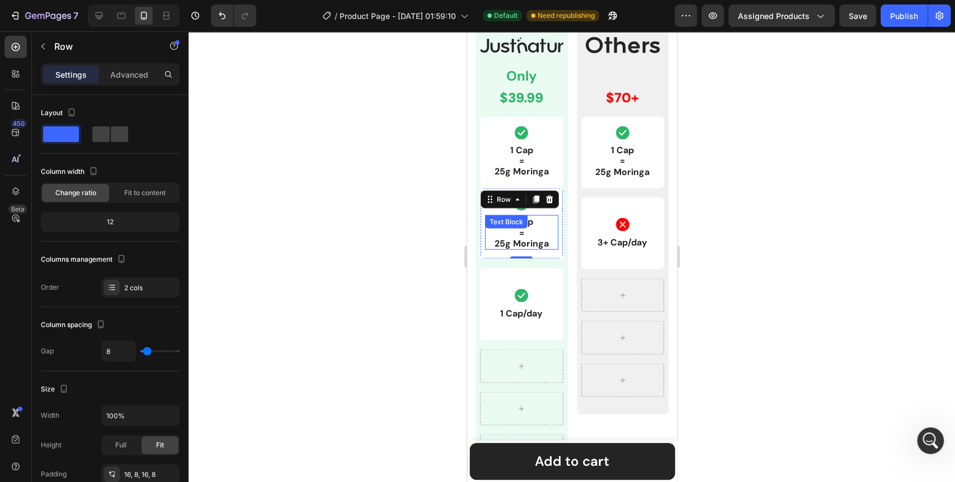
scroll to position [1343, 0]
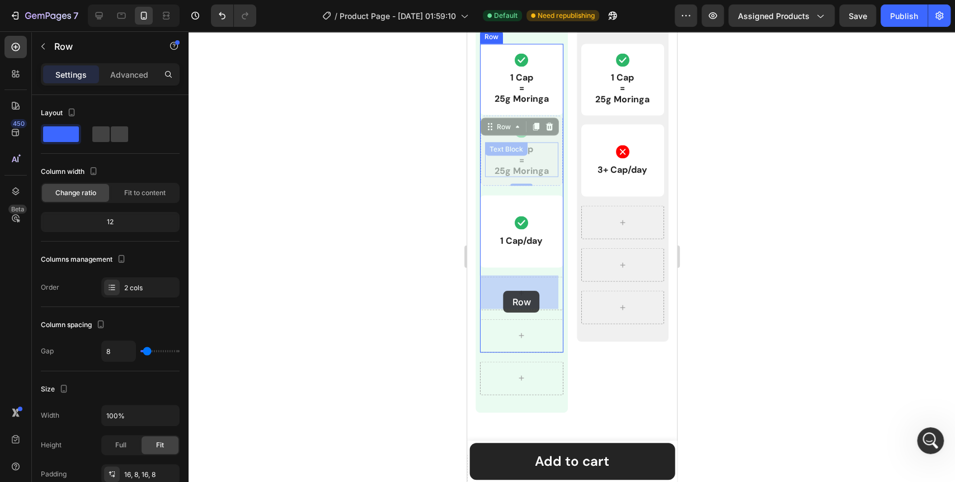
drag, startPoint x: 488, startPoint y: 127, endPoint x: 921, endPoint y: 328, distance: 477.0
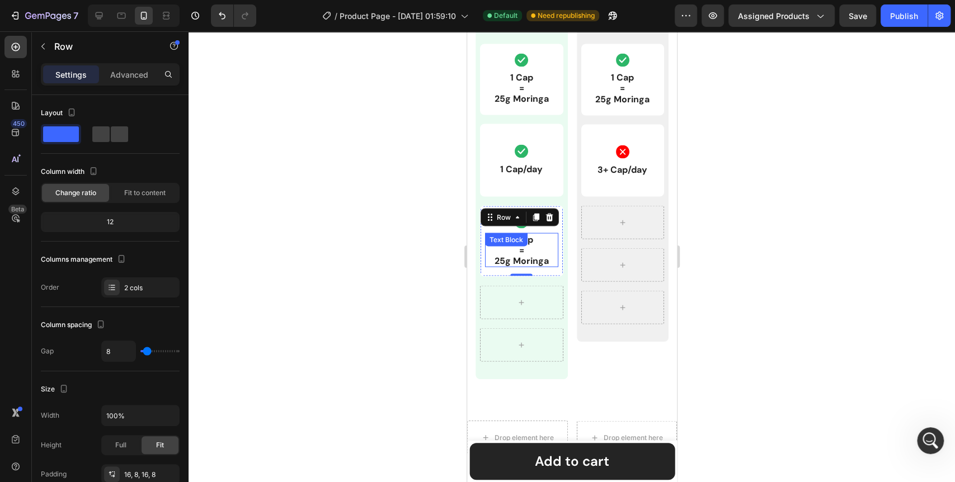
click at [531, 249] on div "1 Cap = 25g Moringa Text Block" at bounding box center [521, 250] width 73 height 35
click at [527, 246] on div "Text Block" at bounding box center [506, 239] width 43 height 13
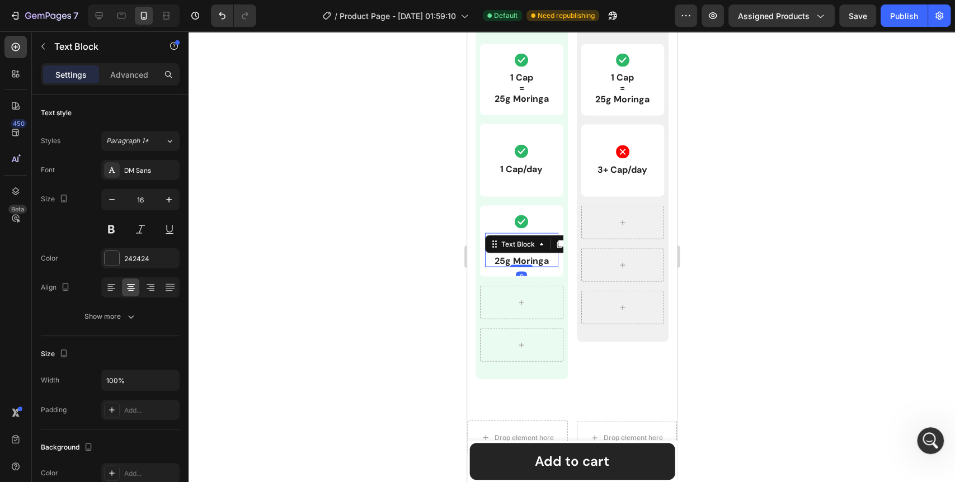
click at [531, 249] on div "Text Block" at bounding box center [534, 244] width 98 height 18
click at [525, 254] on p "1 Cap = 25g Moringa" at bounding box center [521, 250] width 71 height 32
click at [412, 275] on div at bounding box center [572, 256] width 767 height 451
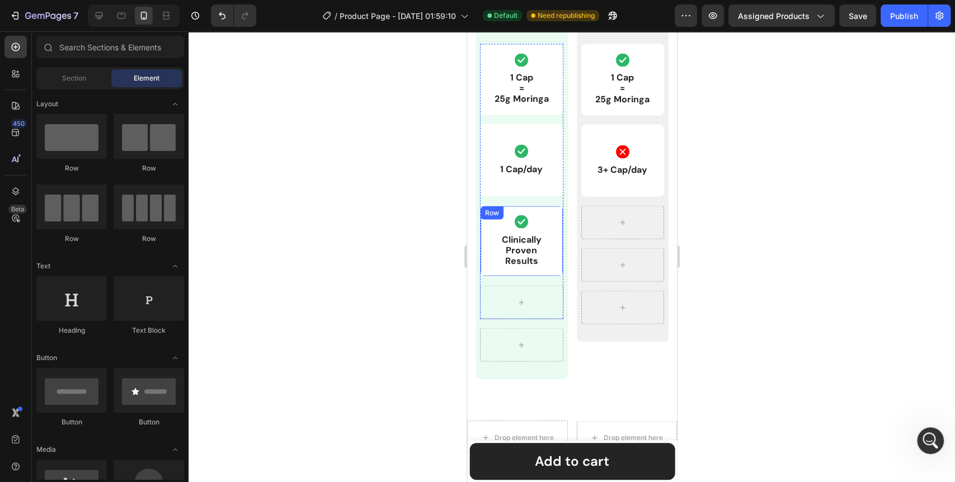
click at [554, 268] on div "Icon Clinically Proven Results Text Block Row" at bounding box center [521, 241] width 83 height 72
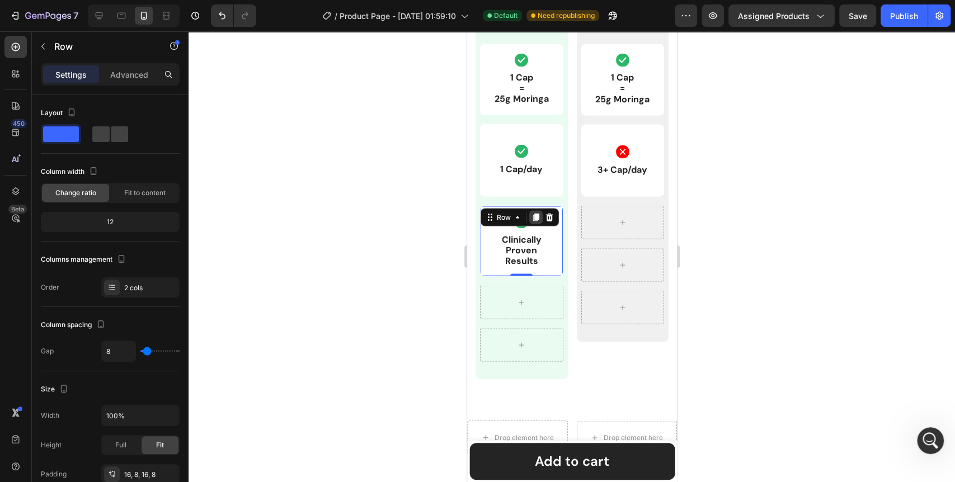
click at [536, 217] on icon at bounding box center [536, 217] width 6 height 8
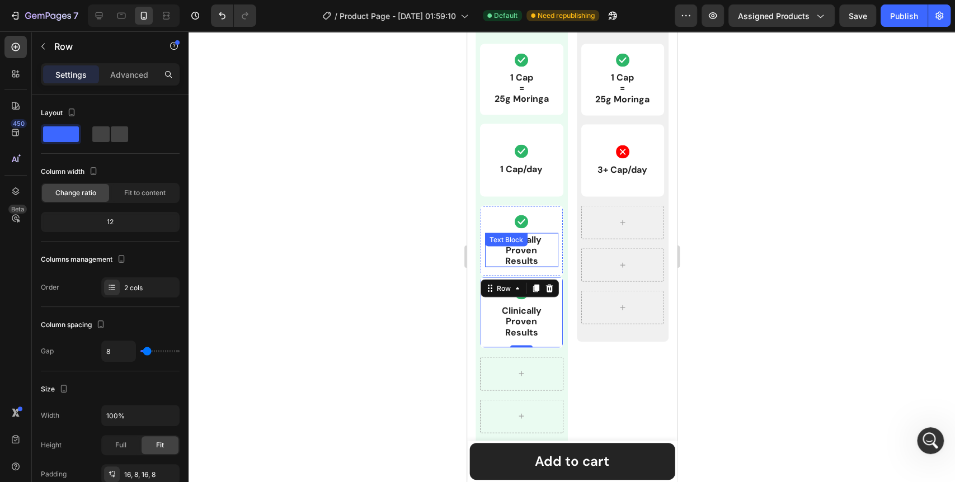
scroll to position [1467, 0]
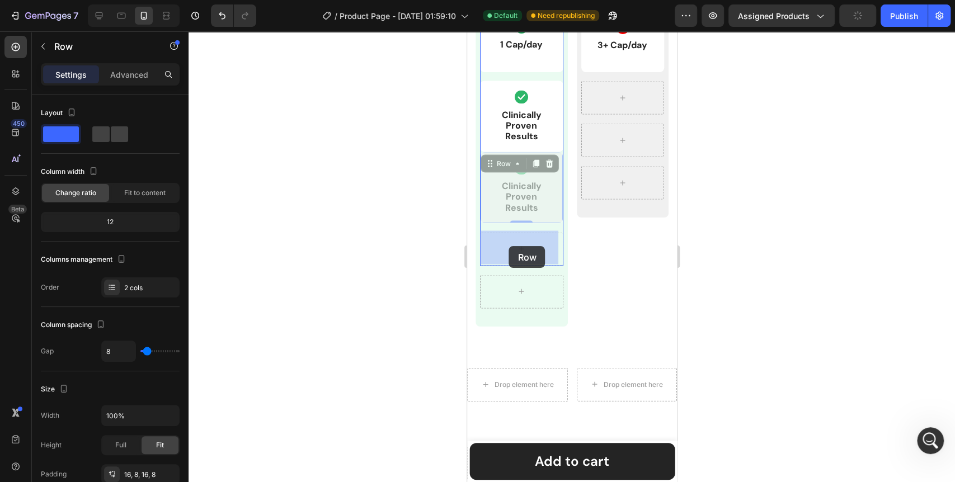
drag, startPoint x: 488, startPoint y: 164, endPoint x: 509, endPoint y: 246, distance: 84.8
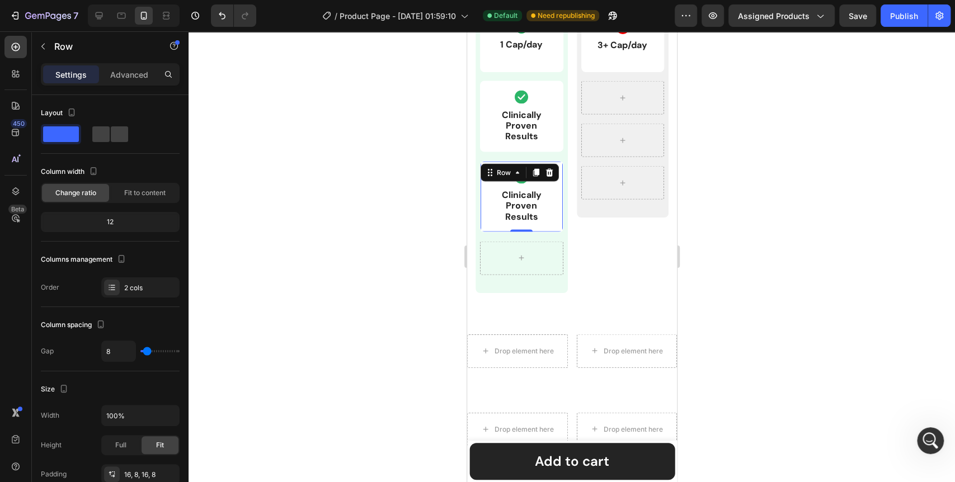
click at [379, 262] on div at bounding box center [572, 256] width 767 height 451
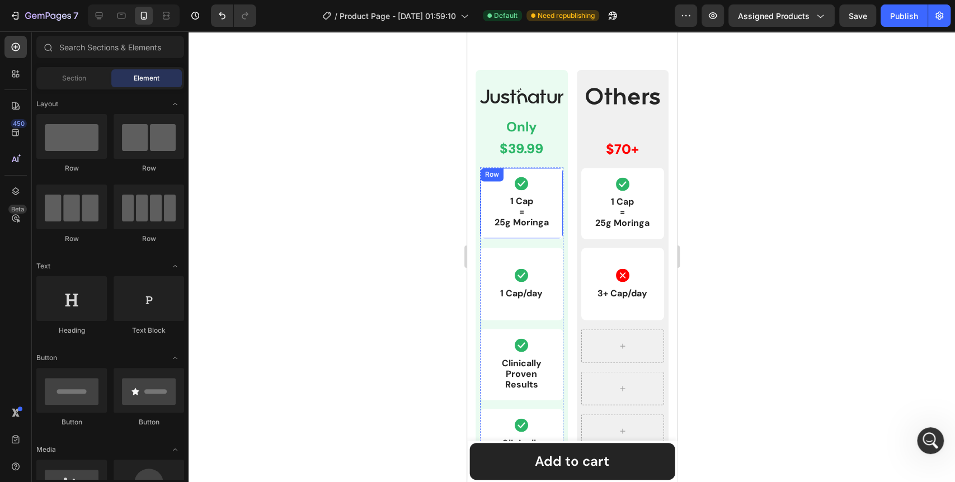
scroll to position [1218, 0]
click at [485, 245] on div "Icon 1 Cap = 25g Moringa Text Block Row Icon 1 Cap/day Text Block Row Icon Clin…" at bounding box center [521, 324] width 83 height 313
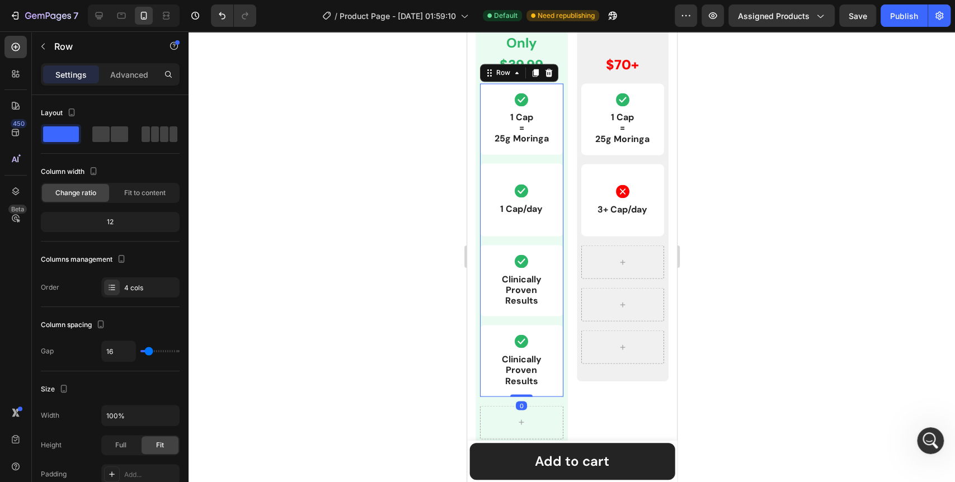
scroll to position [1405, 0]
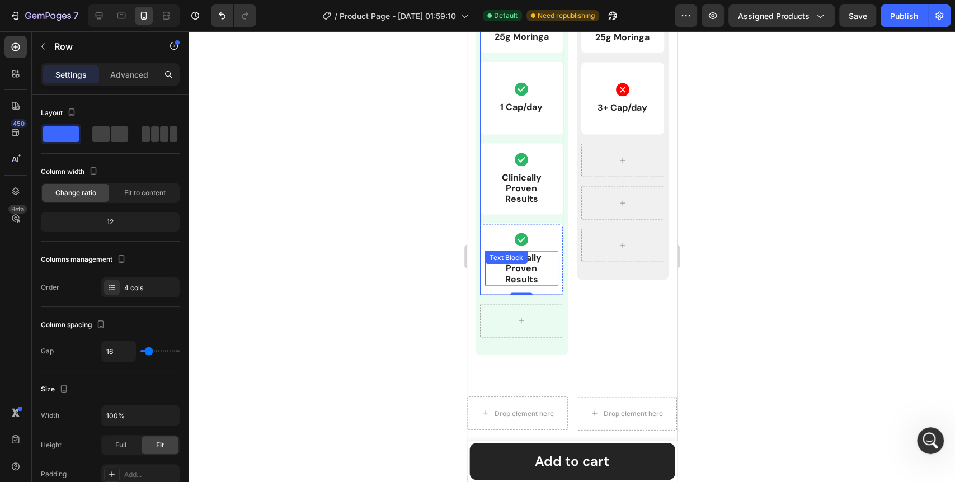
click at [522, 265] on div "Clinically Proven Results Text Block" at bounding box center [521, 268] width 73 height 35
click at [522, 262] on div "Text Block" at bounding box center [506, 257] width 38 height 10
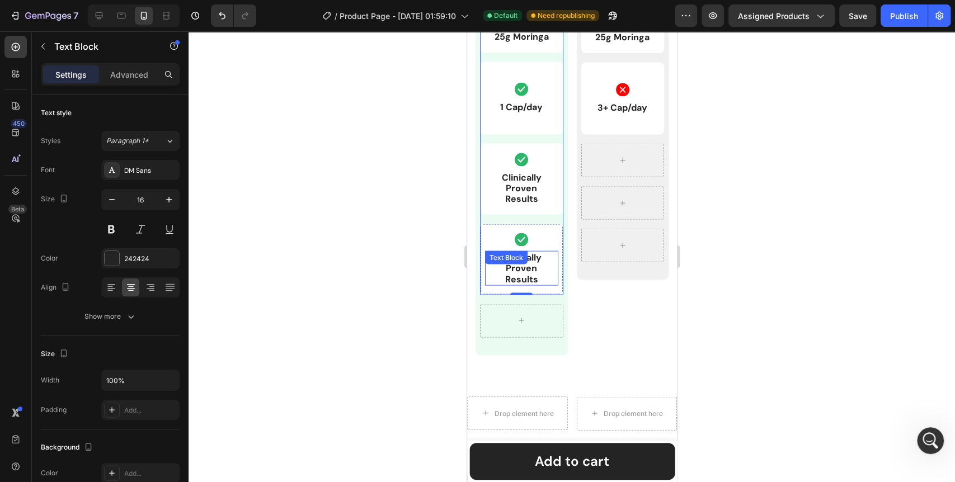
click at [522, 262] on div "Text Block" at bounding box center [506, 257] width 38 height 10
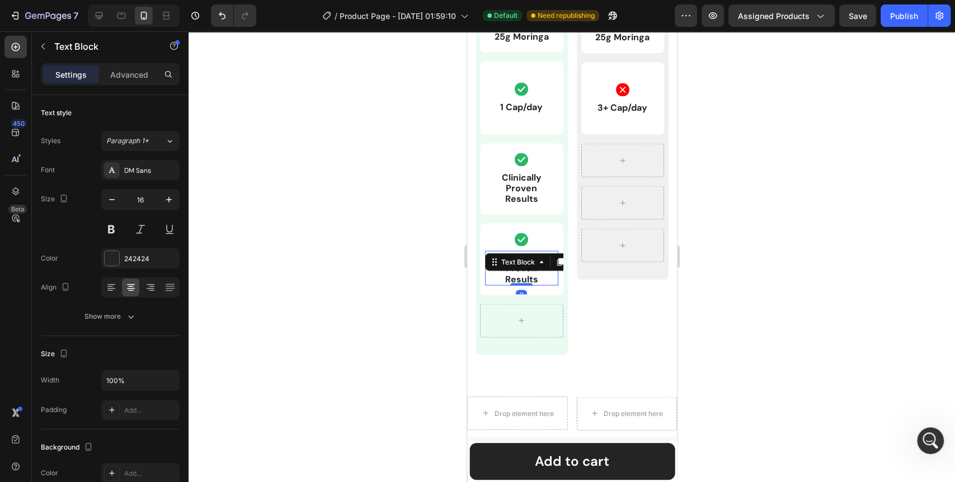
click at [520, 279] on p "Clinically Proven Results" at bounding box center [521, 268] width 71 height 32
click at [411, 296] on div at bounding box center [572, 256] width 767 height 451
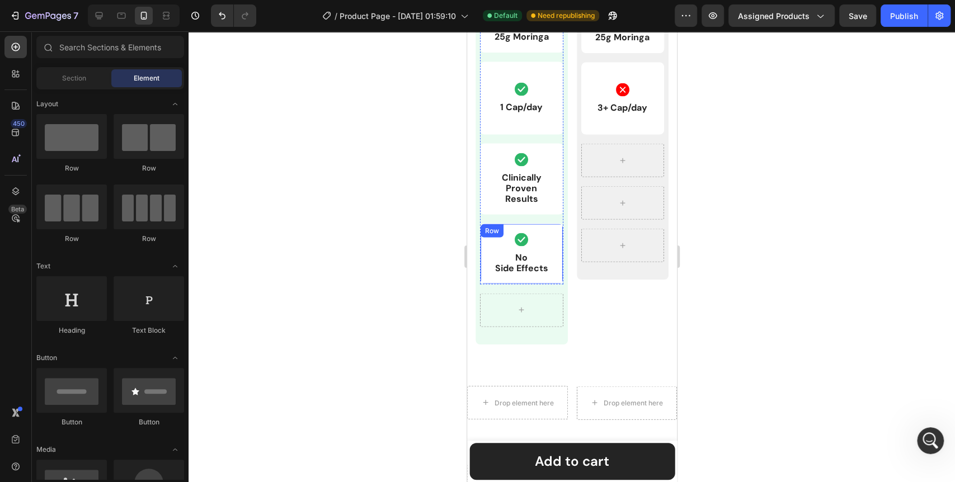
click at [504, 276] on div "Icon No Side Effects Text Block Row" at bounding box center [521, 253] width 83 height 60
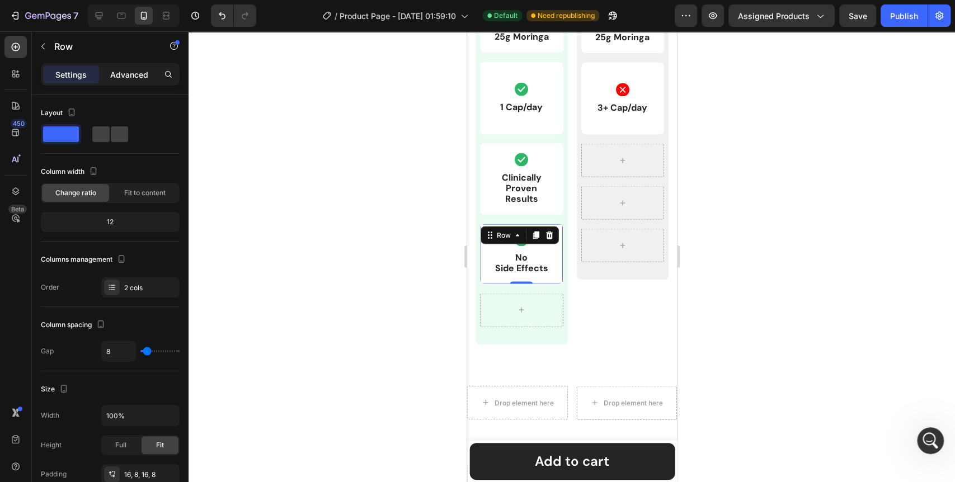
click at [136, 76] on p "Advanced" at bounding box center [129, 75] width 38 height 12
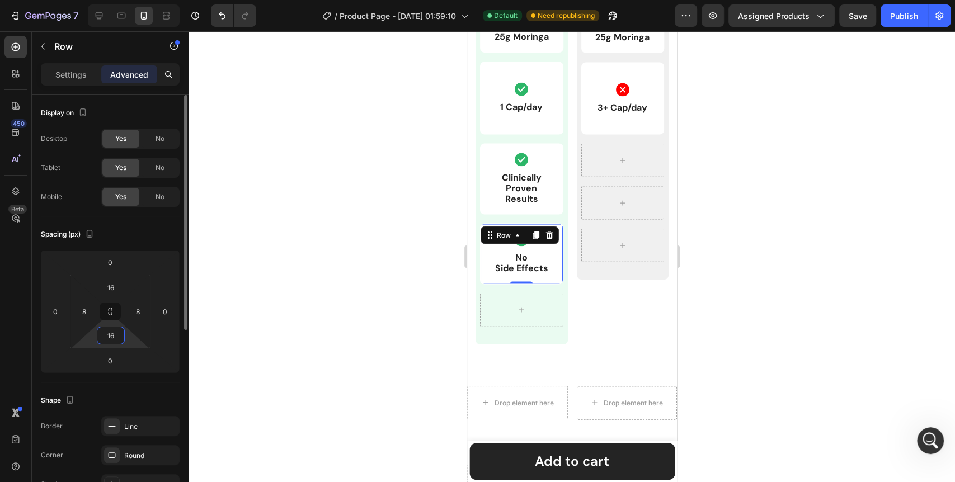
click at [118, 341] on input "16" at bounding box center [111, 335] width 22 height 17
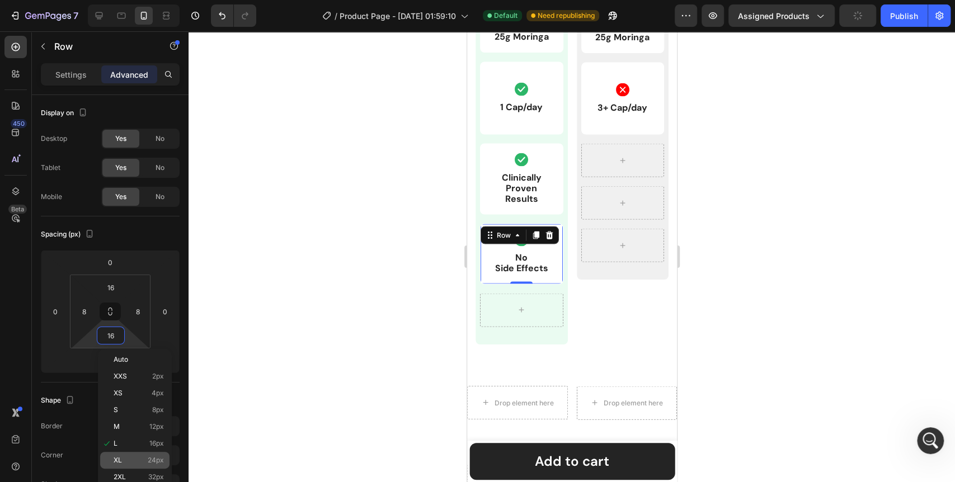
click at [134, 453] on div "XL 24px" at bounding box center [134, 460] width 69 height 17
type input "24"
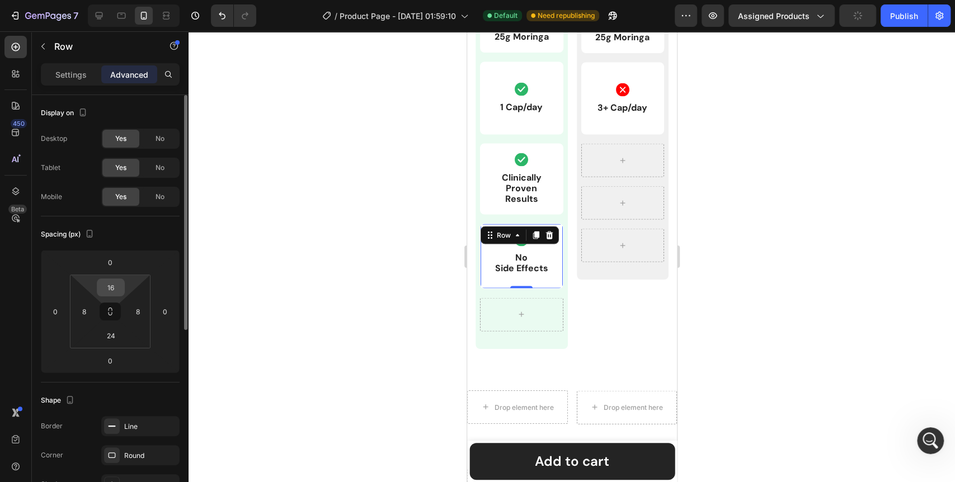
click at [121, 287] on input "16" at bounding box center [111, 287] width 22 height 17
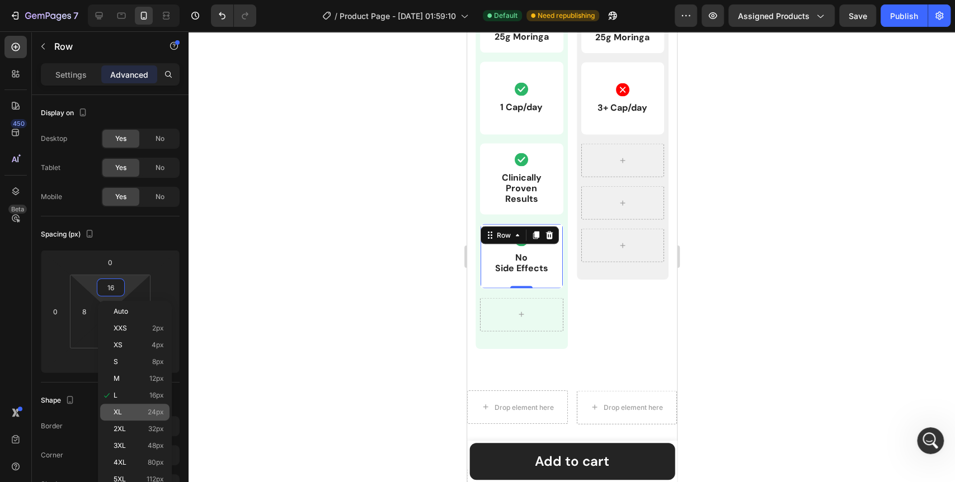
click at [147, 410] on p "XL 24px" at bounding box center [139, 413] width 50 height 8
type input "24"
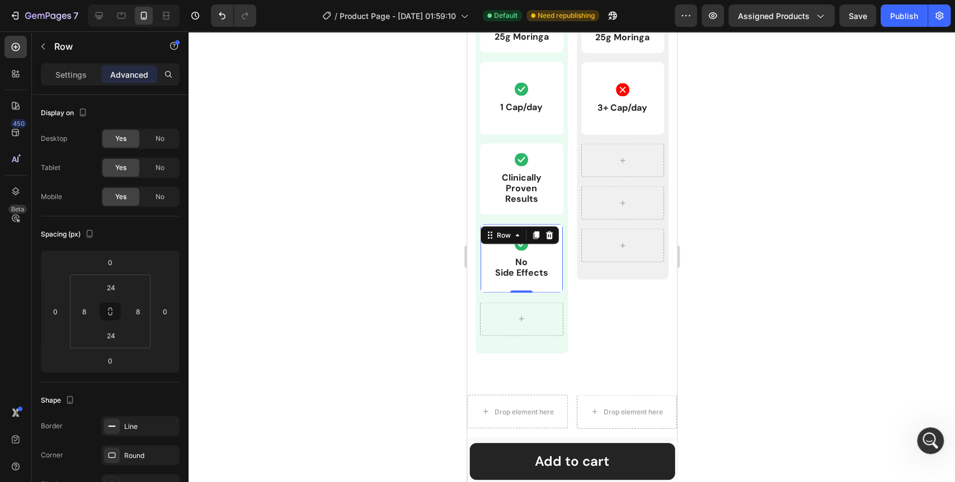
click at [359, 317] on div at bounding box center [572, 256] width 767 height 451
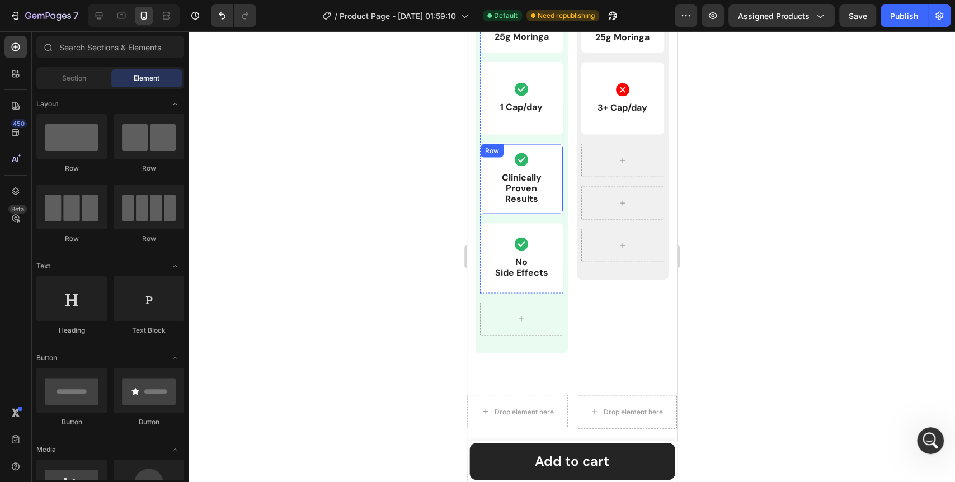
click at [556, 152] on div "Icon Clinically Proven Results Text Block Row" at bounding box center [521, 179] width 83 height 72
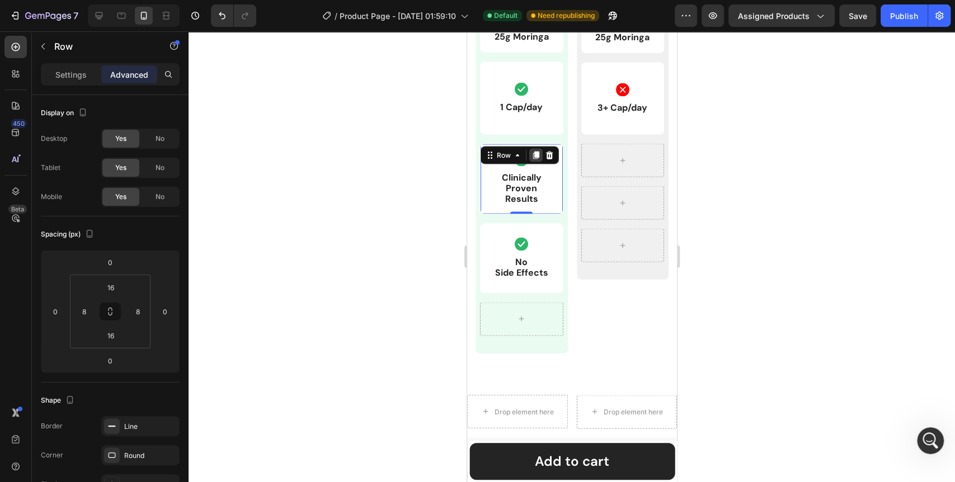
click at [533, 155] on icon at bounding box center [536, 155] width 6 height 8
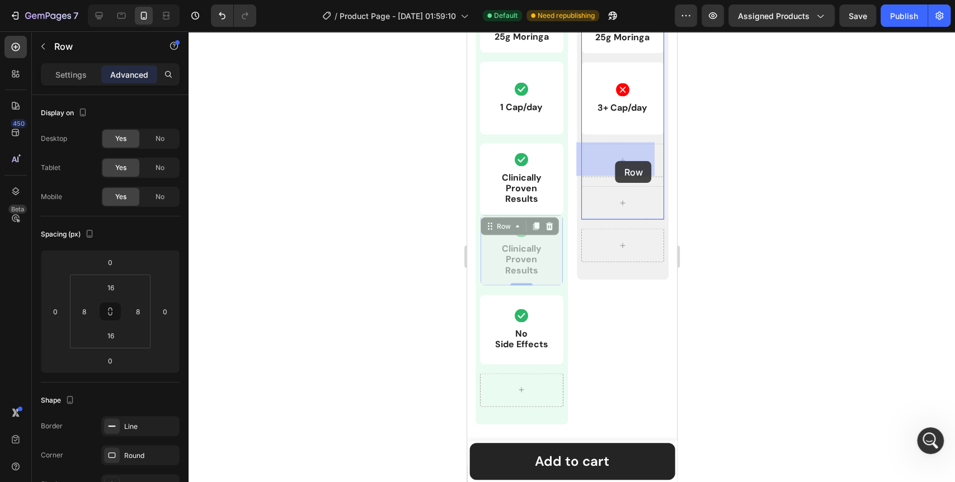
drag, startPoint x: 491, startPoint y: 228, endPoint x: 615, endPoint y: 161, distance: 141.2
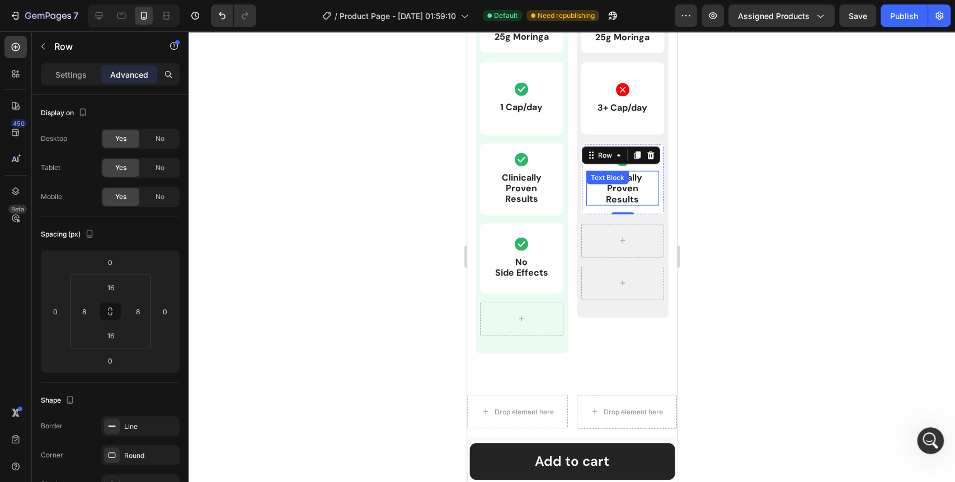
click at [626, 182] on div "Clinically Proven Results Text Block" at bounding box center [622, 188] width 73 height 35
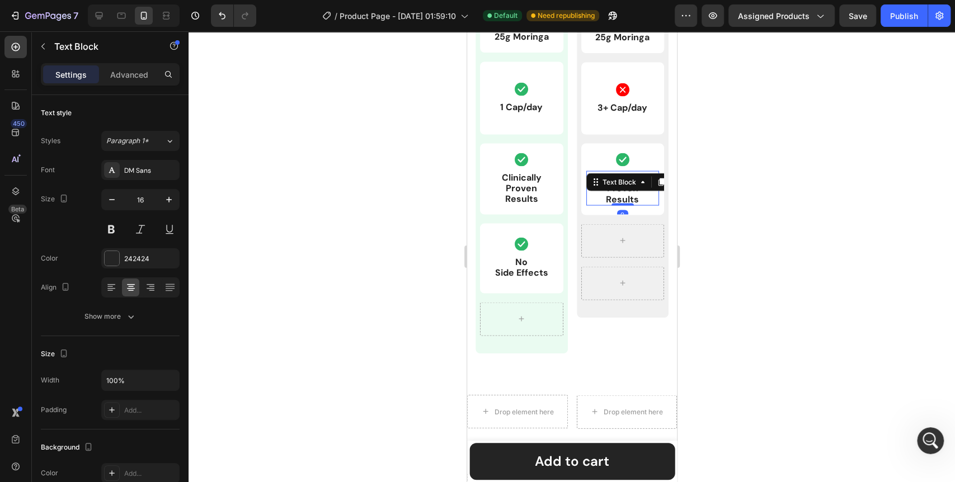
click at [626, 182] on div "Text Block" at bounding box center [619, 182] width 38 height 10
click at [645, 196] on p "Clinically Proven Results" at bounding box center [622, 188] width 71 height 32
click at [423, 255] on div at bounding box center [572, 256] width 767 height 451
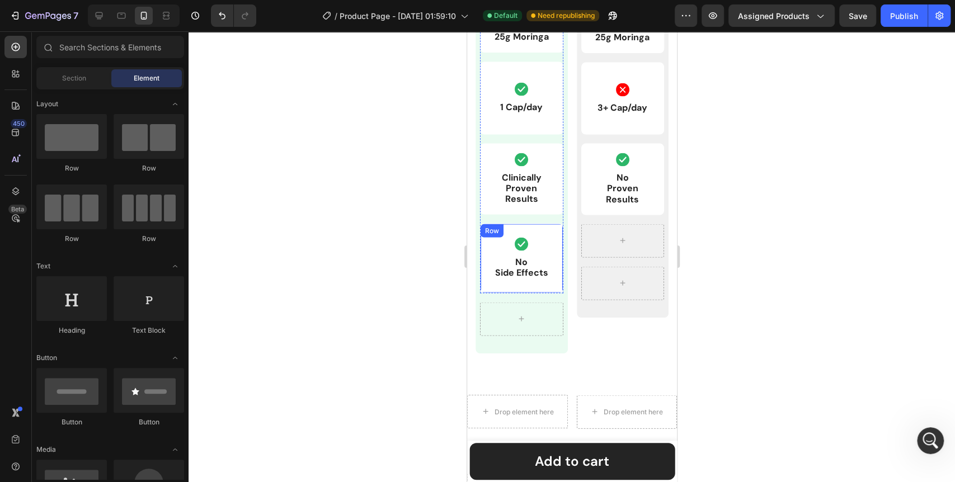
click at [495, 231] on div "Row" at bounding box center [491, 231] width 18 height 10
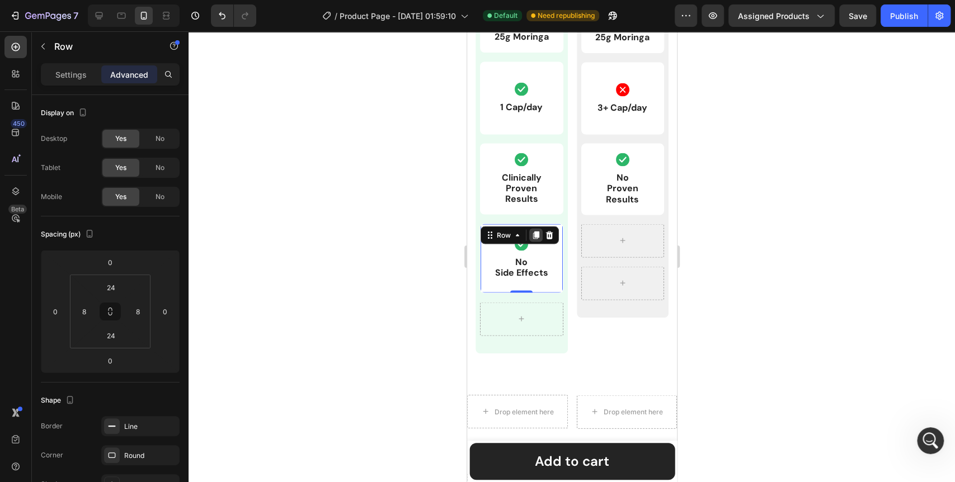
click at [536, 238] on icon at bounding box center [535, 235] width 9 height 9
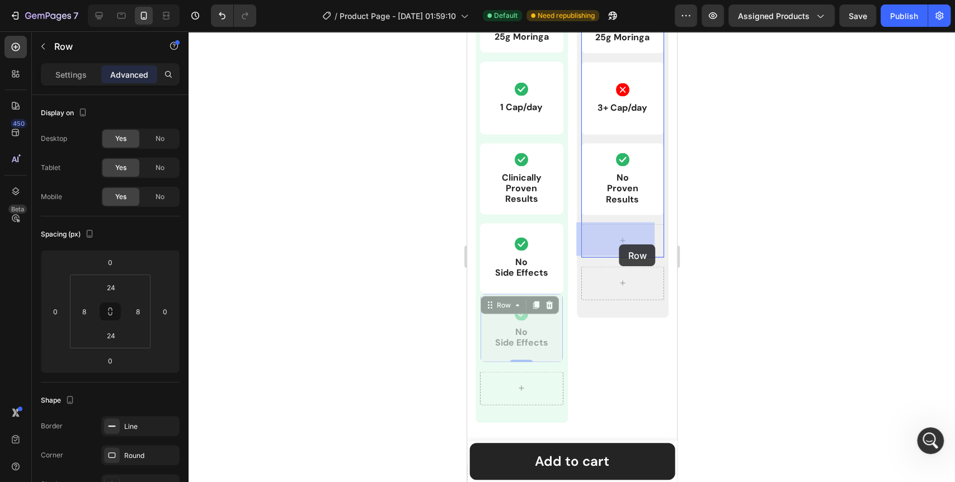
drag, startPoint x: 491, startPoint y: 306, endPoint x: 618, endPoint y: 247, distance: 139.2
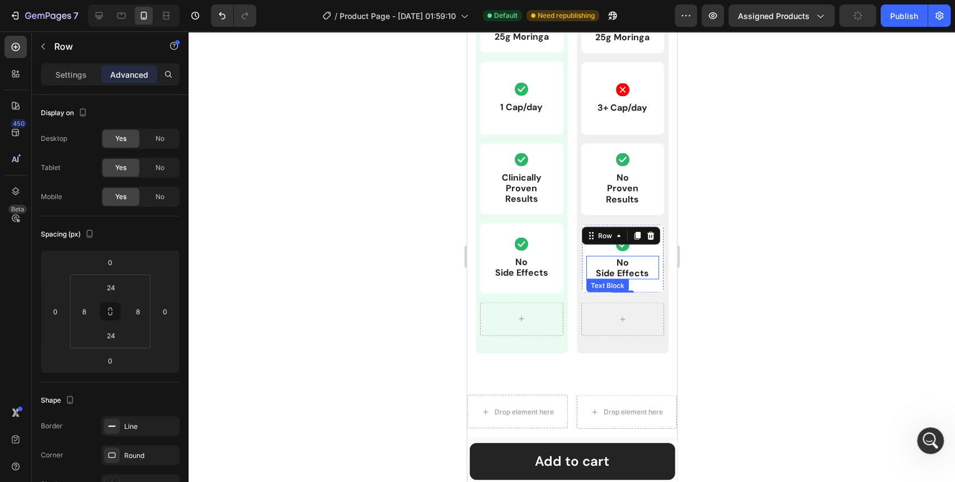
click at [619, 257] on p "No Side Effects" at bounding box center [622, 267] width 71 height 21
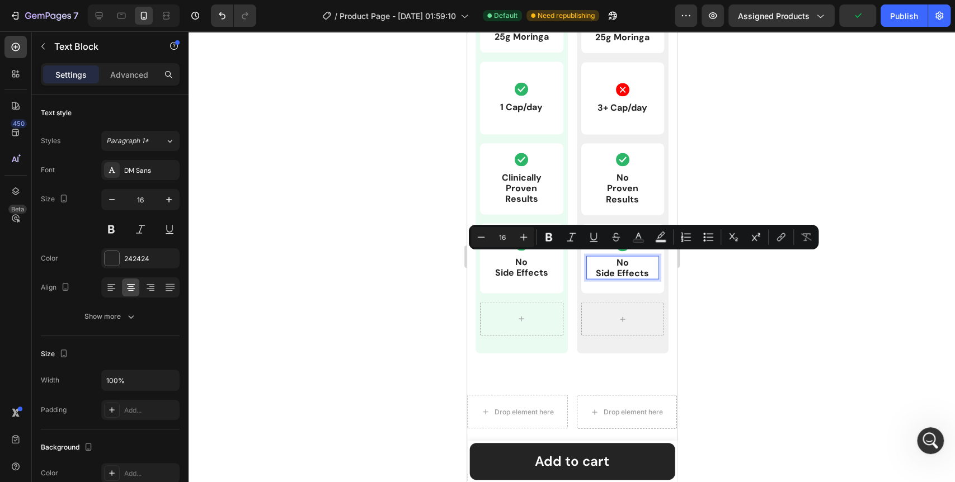
click at [613, 261] on p "No Side Effects" at bounding box center [622, 267] width 71 height 21
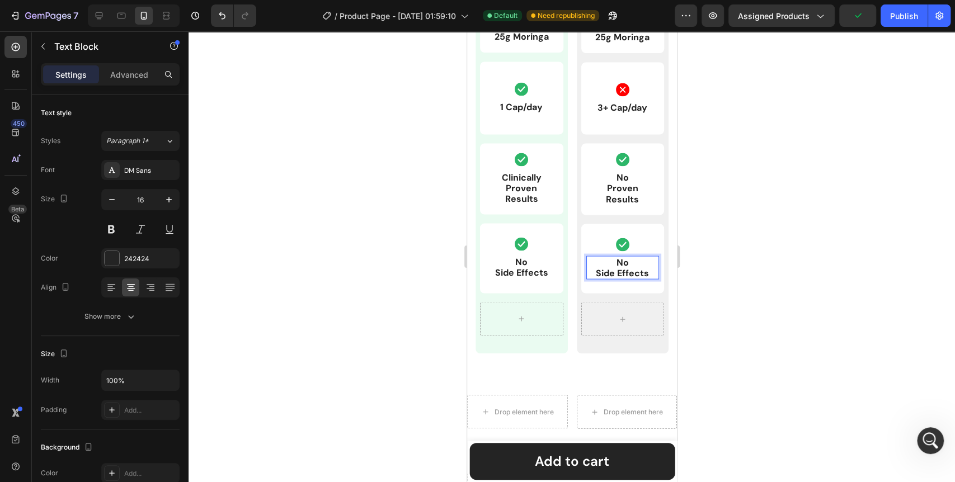
click at [613, 261] on p "No Side Effects" at bounding box center [622, 267] width 71 height 21
click at [368, 294] on div at bounding box center [572, 256] width 767 height 451
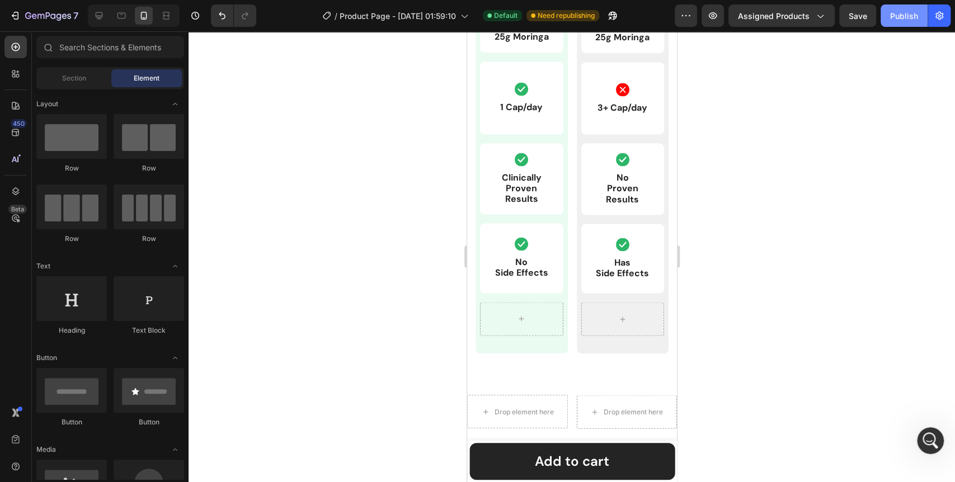
click at [903, 22] on button "Publish" at bounding box center [904, 15] width 47 height 22
click at [620, 156] on icon at bounding box center [622, 159] width 13 height 13
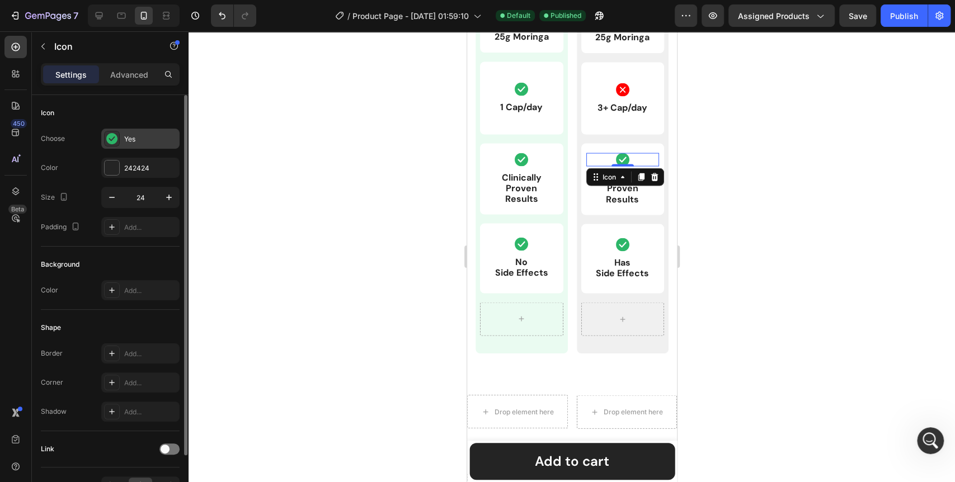
click at [111, 139] on icon at bounding box center [111, 138] width 11 height 11
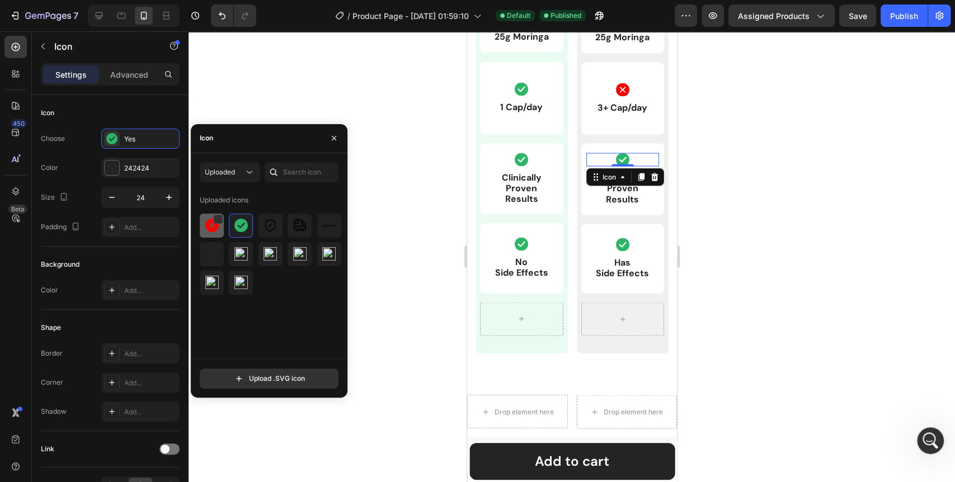
click at [215, 227] on img at bounding box center [211, 225] width 13 height 13
click at [620, 245] on icon at bounding box center [622, 244] width 13 height 13
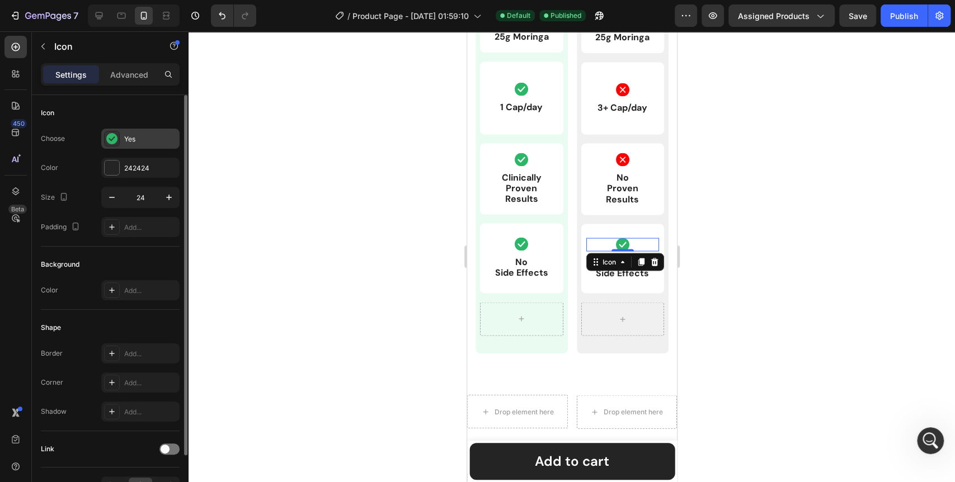
click at [110, 139] on icon at bounding box center [111, 138] width 11 height 11
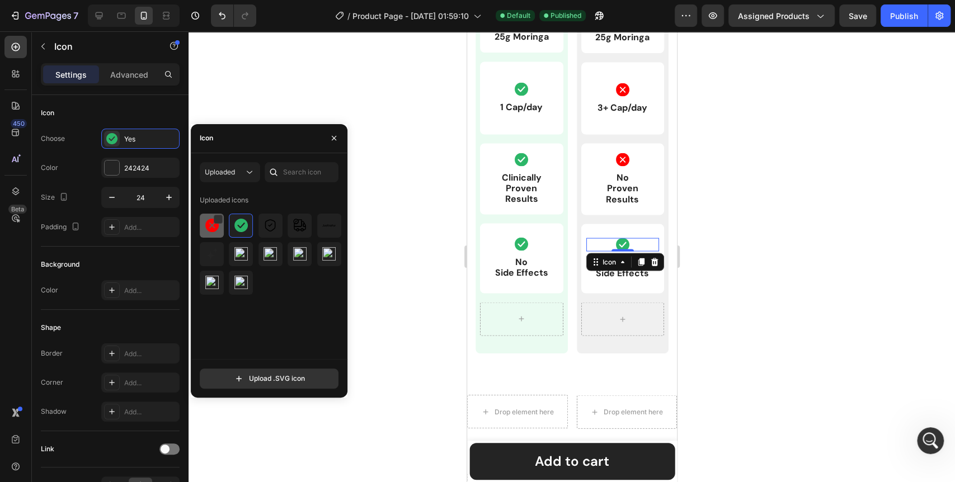
click at [212, 227] on img at bounding box center [211, 225] width 13 height 13
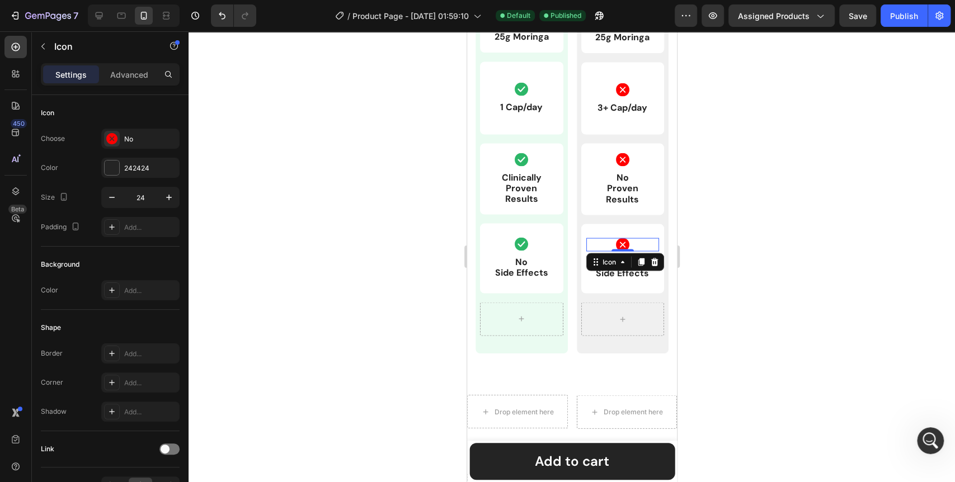
click at [424, 268] on div at bounding box center [572, 256] width 767 height 451
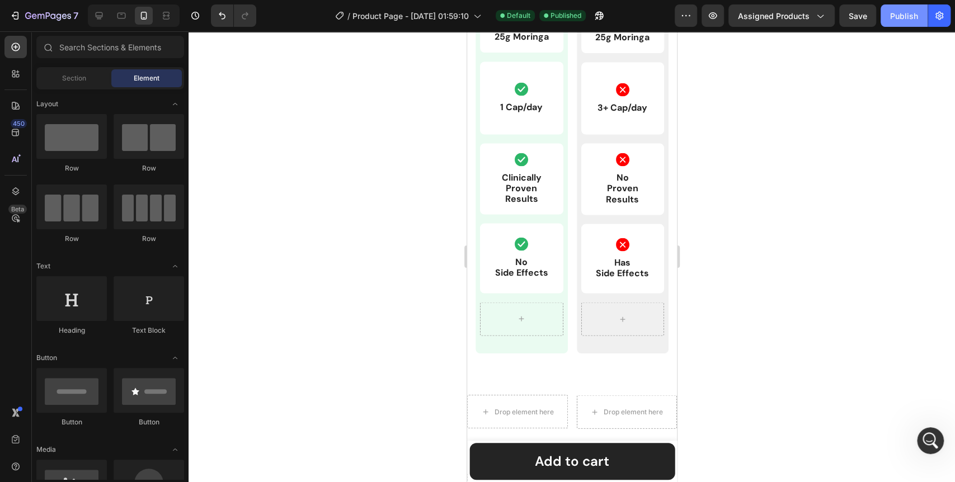
click at [903, 24] on button "Publish" at bounding box center [904, 15] width 47 height 22
click at [374, 201] on div at bounding box center [572, 256] width 767 height 451
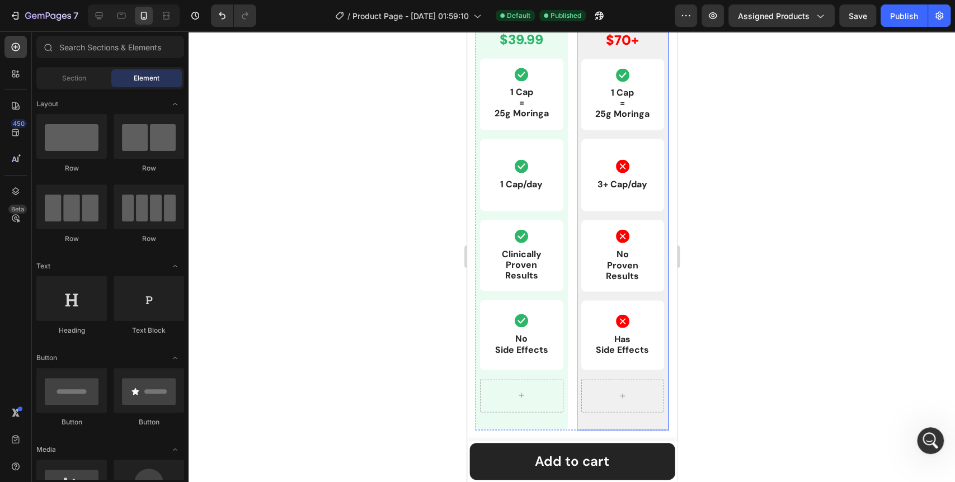
scroll to position [1156, 0]
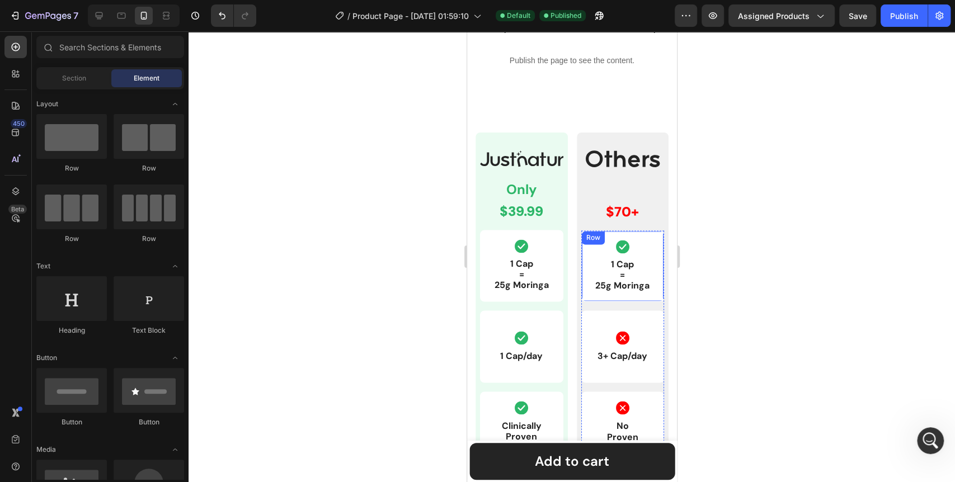
click at [616, 251] on icon at bounding box center [622, 246] width 13 height 13
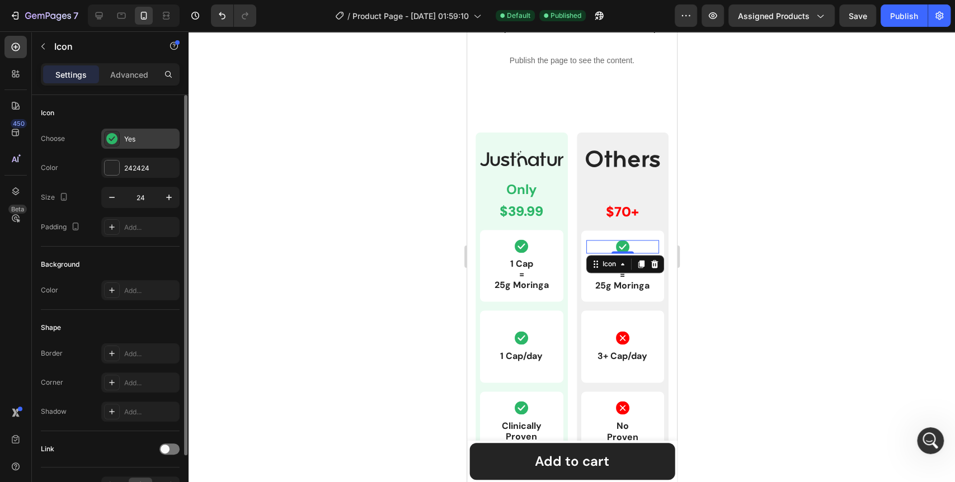
click at [109, 137] on icon at bounding box center [111, 138] width 11 height 11
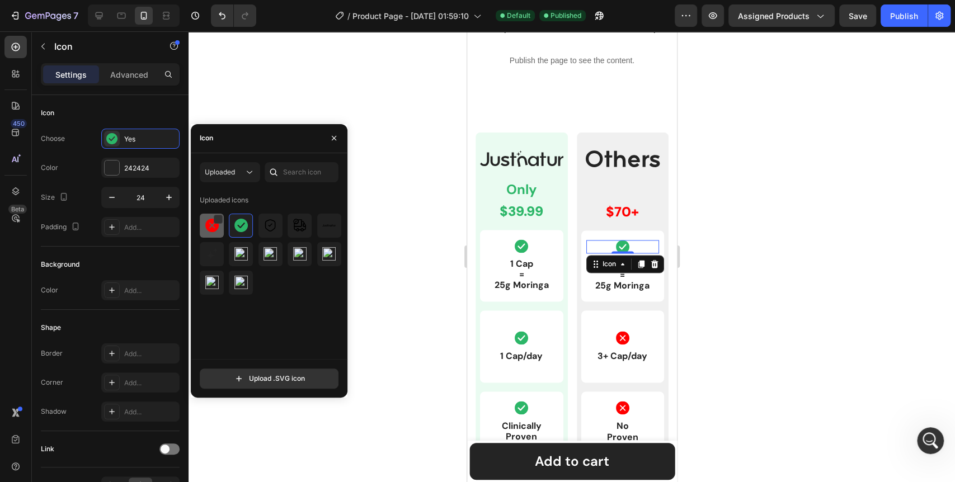
click at [229, 229] on div at bounding box center [241, 226] width 24 height 24
click at [389, 247] on div at bounding box center [572, 256] width 767 height 451
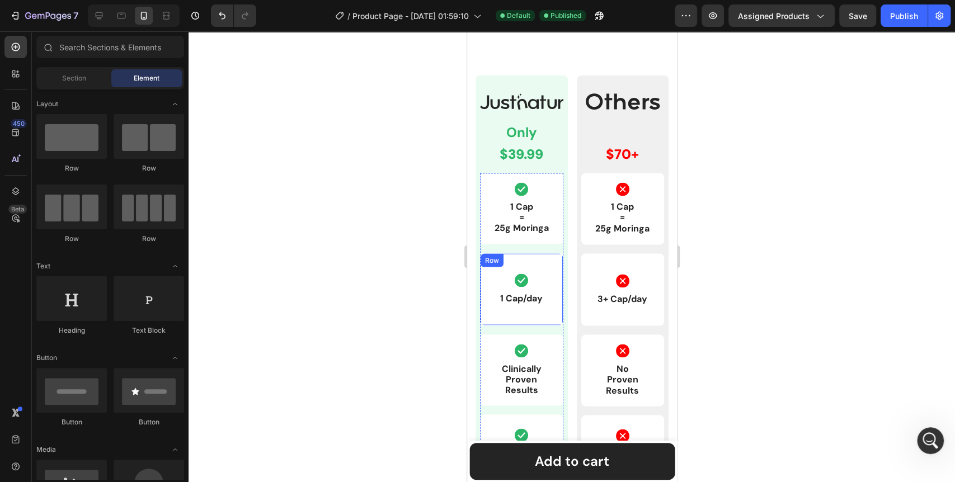
scroll to position [1343, 0]
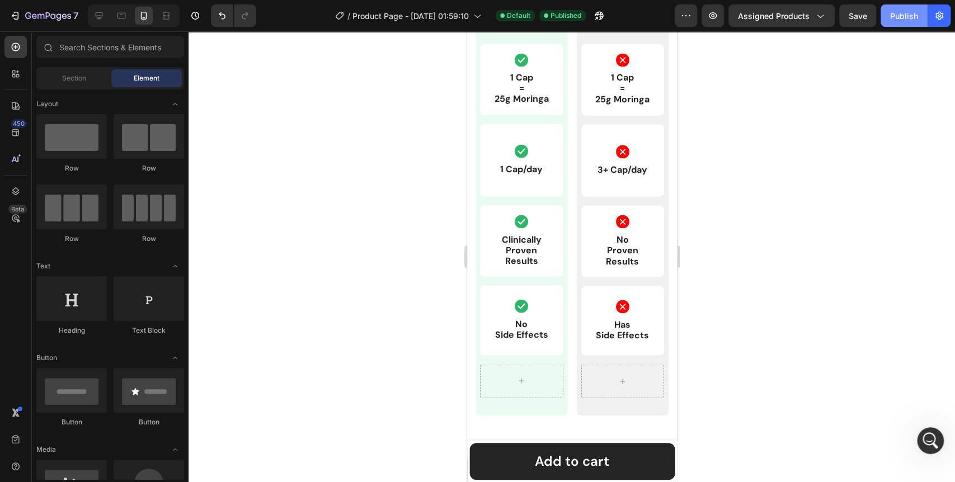
click at [889, 22] on button "Publish" at bounding box center [904, 15] width 47 height 22
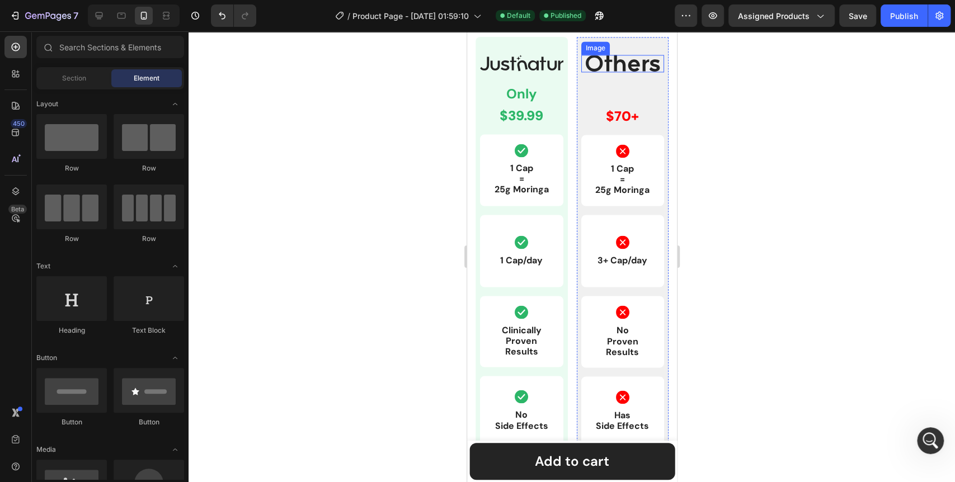
click at [622, 175] on div "Image Only Text Block $39.99 Text Block Row Icon 1 Cap = 25g Moringa Text Block…" at bounding box center [572, 264] width 210 height 532
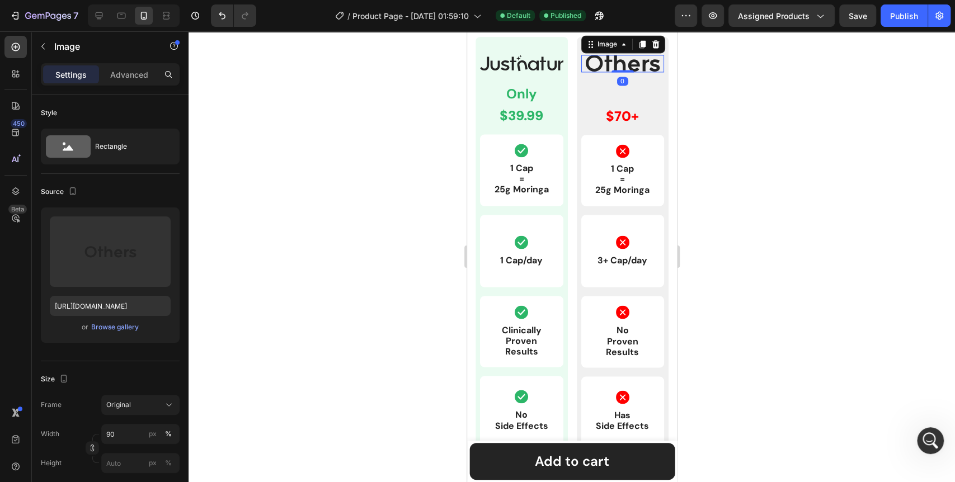
scroll to position [1094, 0]
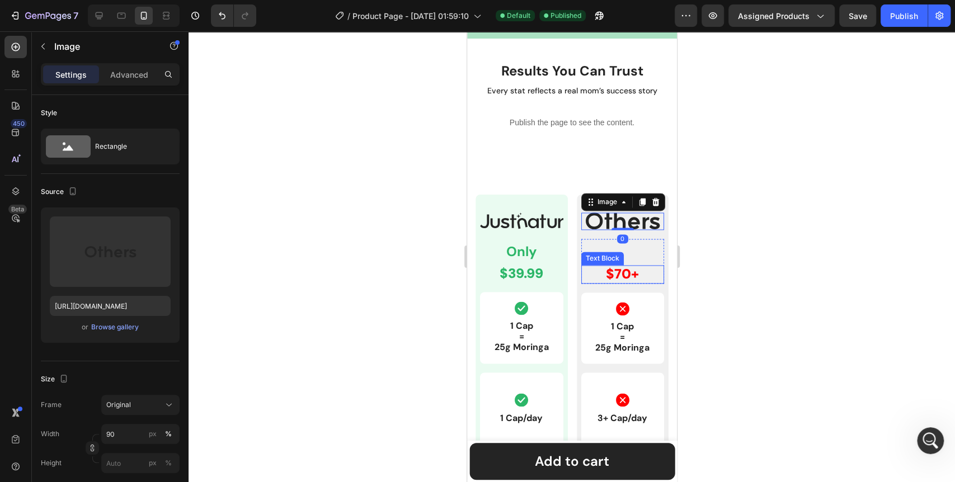
click at [621, 270] on p "$70+" at bounding box center [622, 274] width 81 height 16
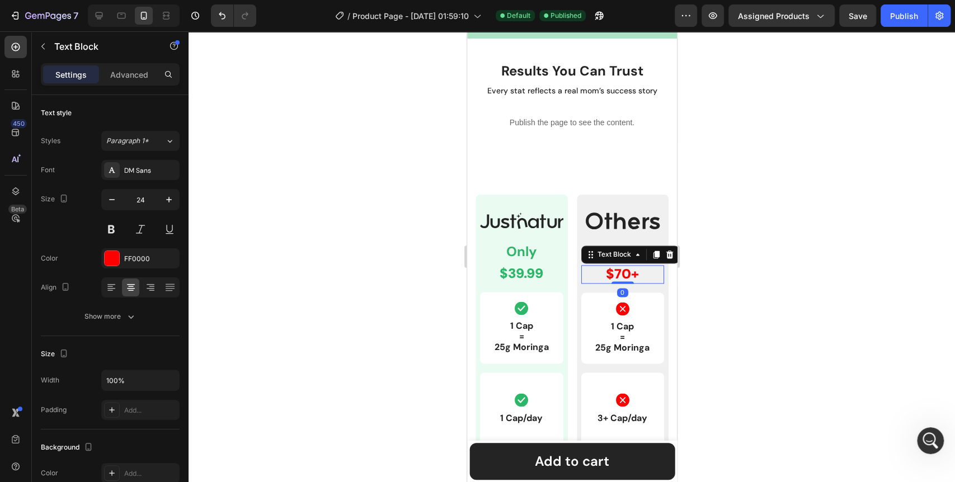
click at [393, 264] on div at bounding box center [572, 256] width 767 height 451
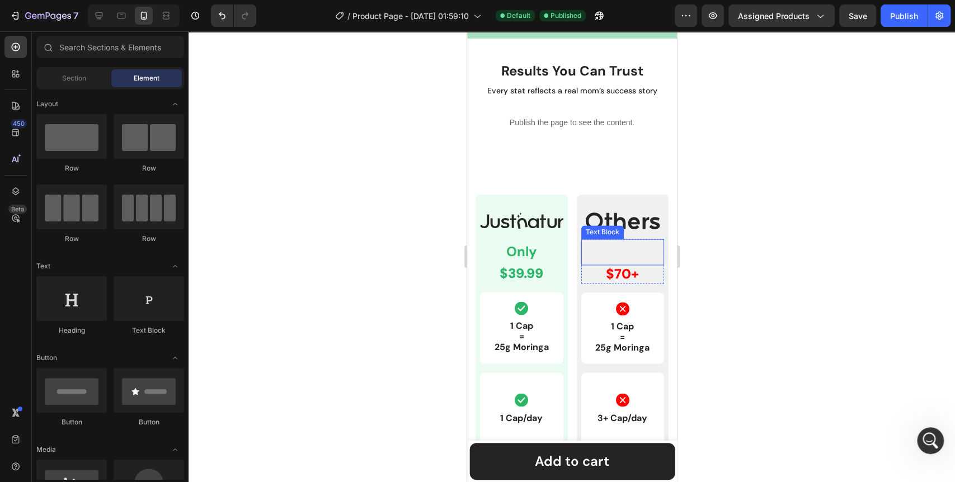
click at [603, 249] on p "Rich Text Editor. Editing area: main" at bounding box center [622, 252] width 81 height 24
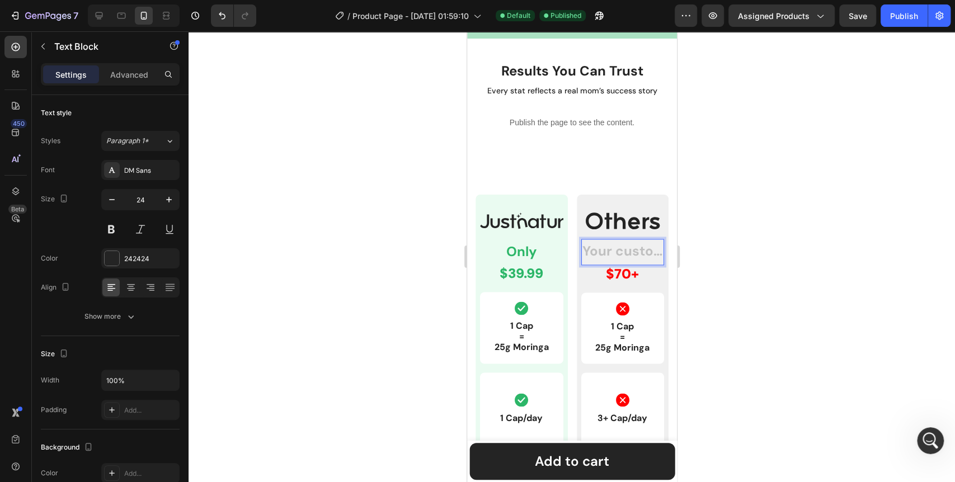
click at [603, 249] on div "Rich Text Editor. Editing area: main" at bounding box center [622, 252] width 83 height 26
click at [293, 281] on div at bounding box center [572, 256] width 767 height 451
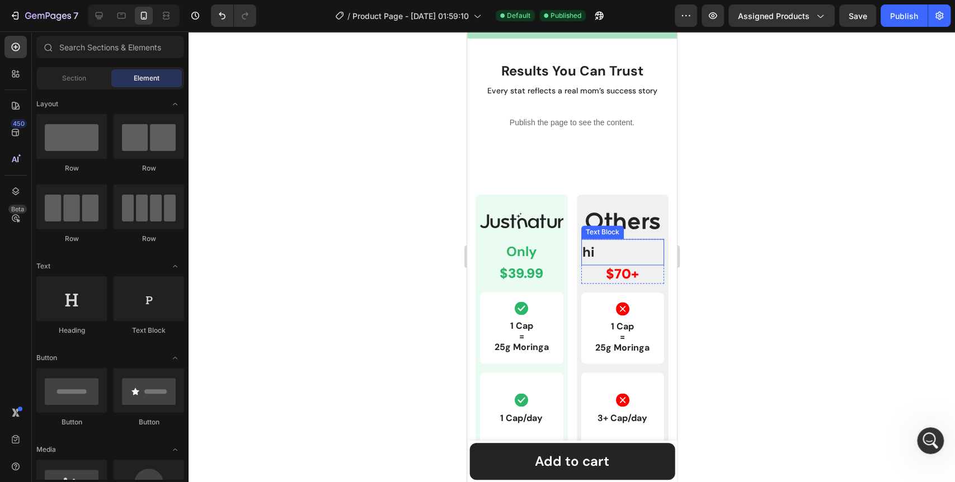
click at [594, 253] on p "hi" at bounding box center [622, 252] width 81 height 24
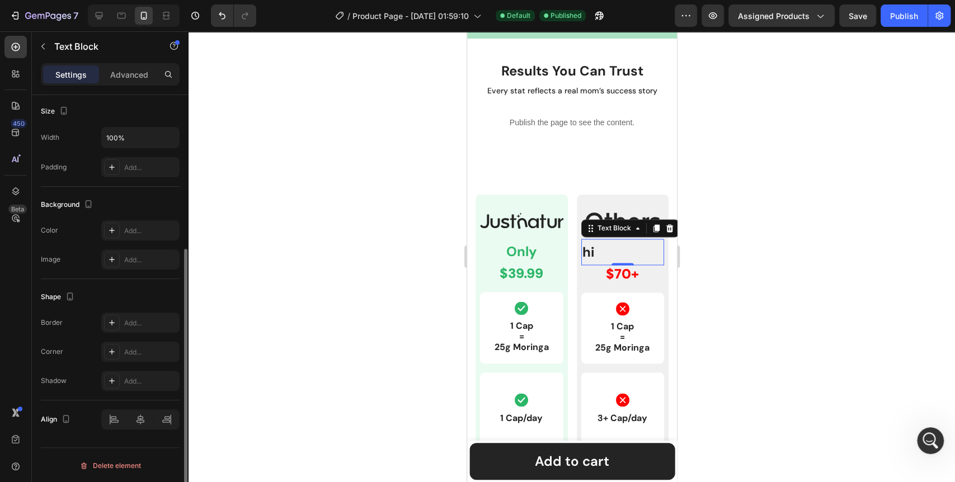
scroll to position [0, 0]
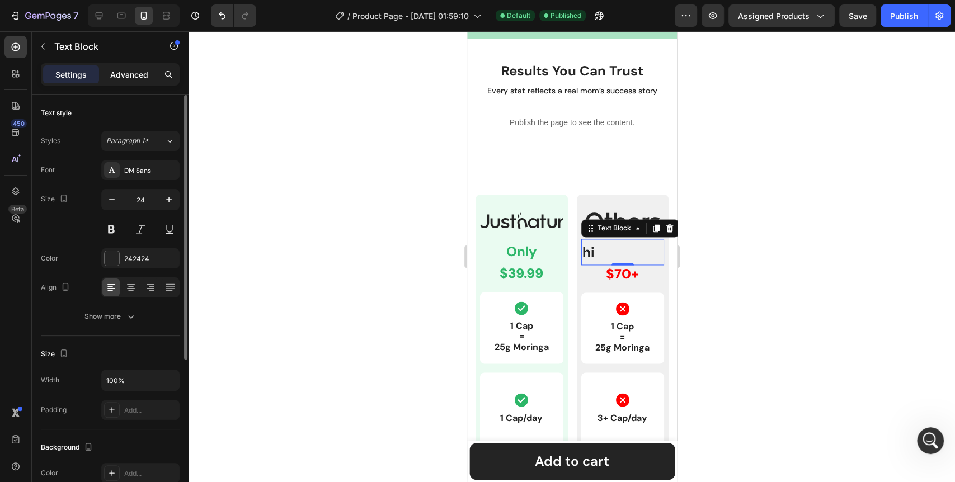
click at [131, 73] on p "Advanced" at bounding box center [129, 75] width 38 height 12
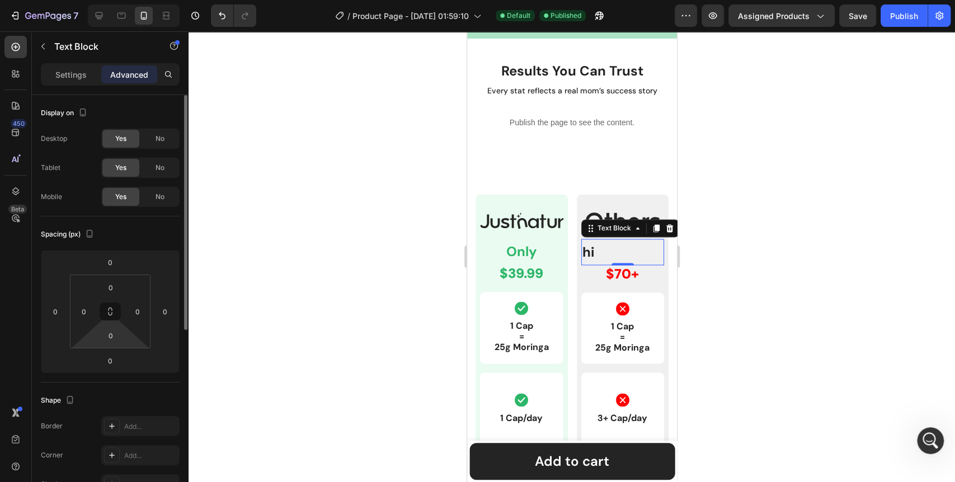
scroll to position [311, 0]
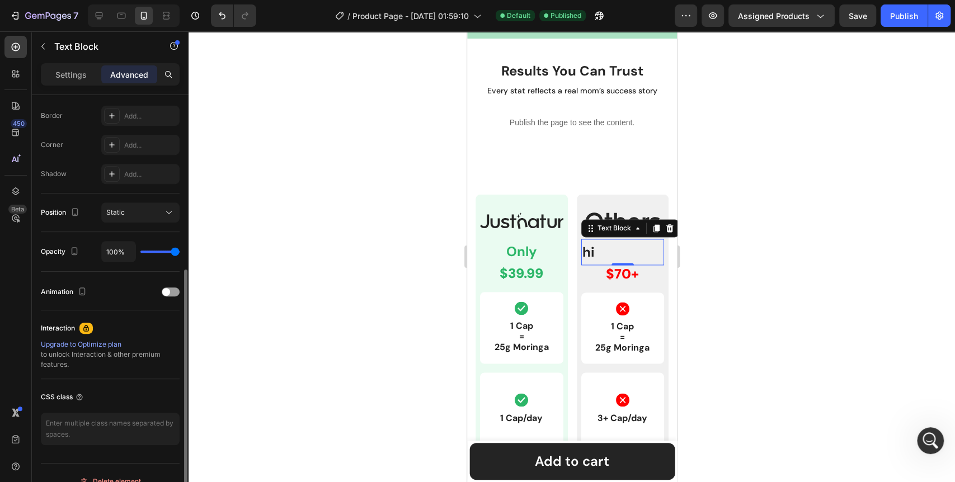
type input "0%"
drag, startPoint x: 175, startPoint y: 249, endPoint x: 119, endPoint y: 247, distance: 56.0
type input "0"
click at [140, 251] on input "range" at bounding box center [159, 252] width 39 height 2
type input "0%"
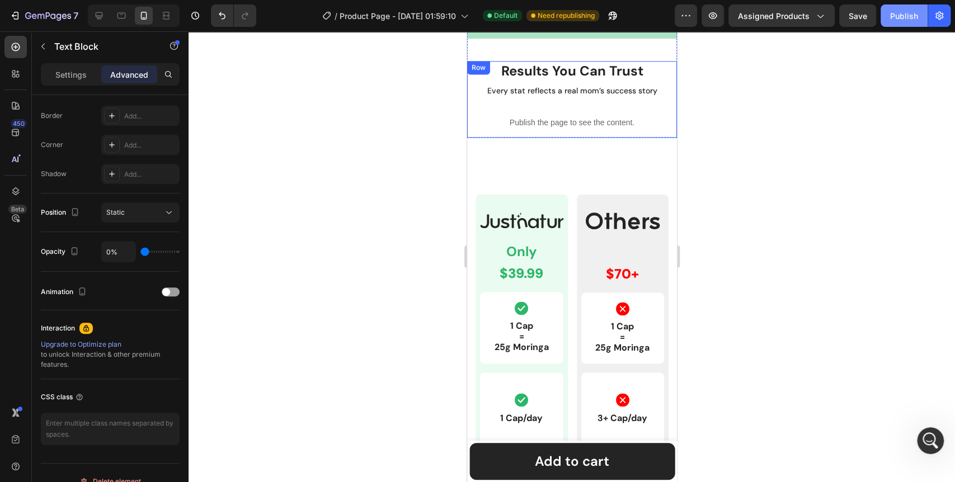
click at [899, 20] on div "Publish" at bounding box center [904, 16] width 28 height 12
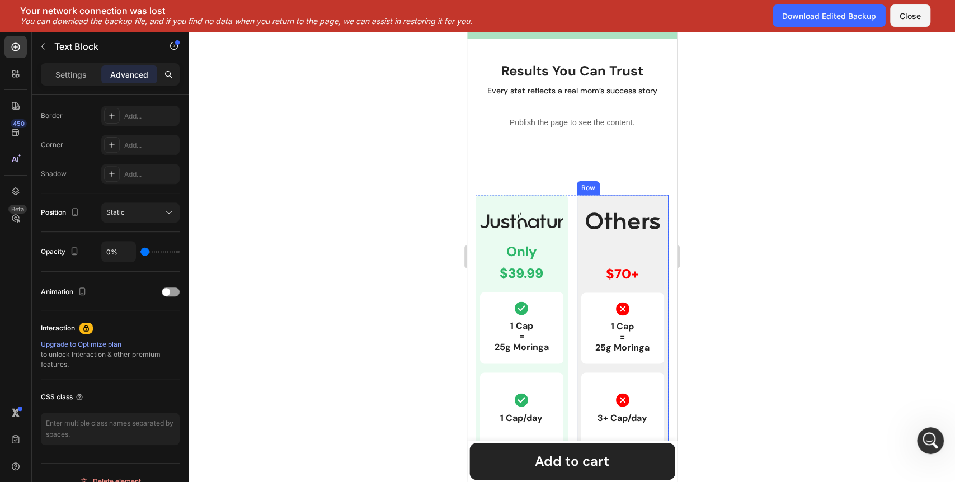
scroll to position [6363, 0]
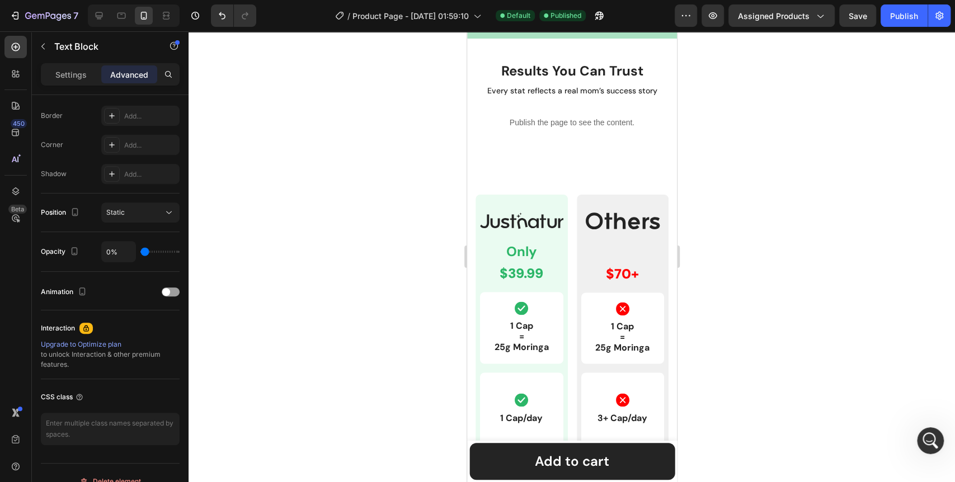
click at [762, 166] on div at bounding box center [572, 256] width 767 height 451
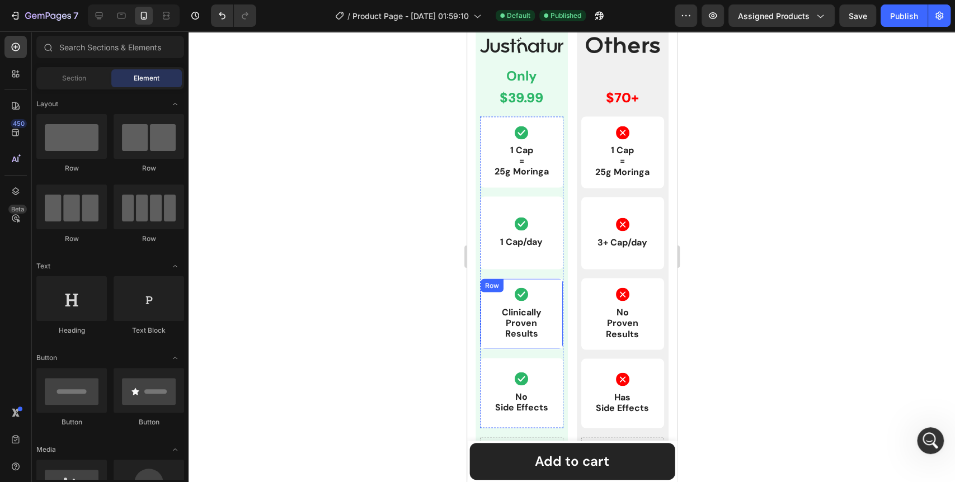
scroll to position [1281, 0]
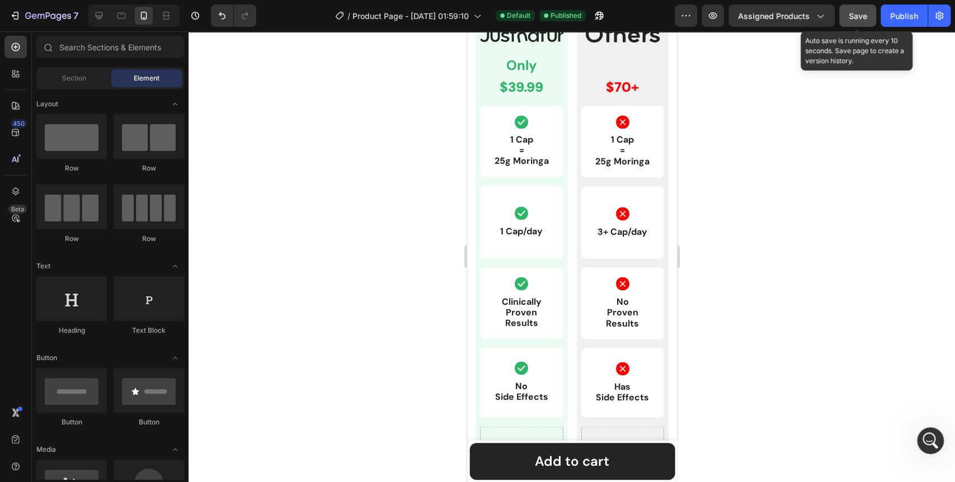
click at [870, 19] on button "Save" at bounding box center [858, 15] width 37 height 22
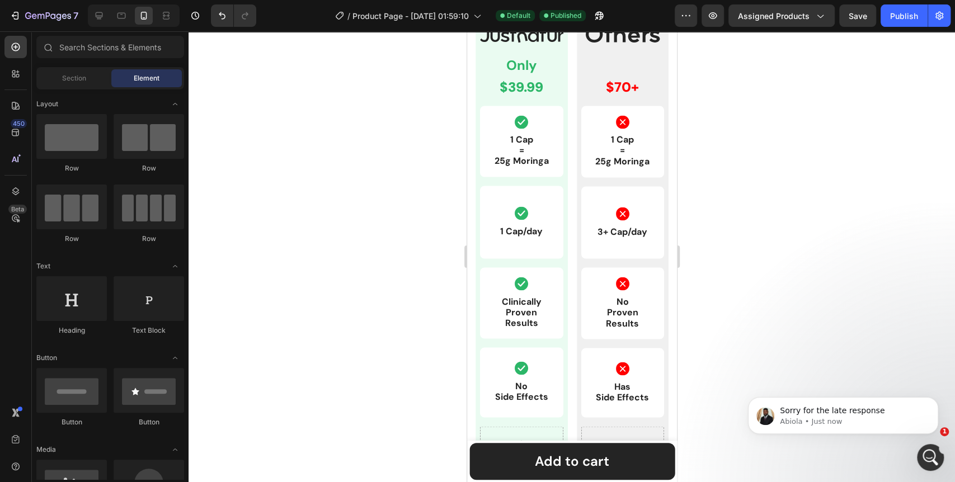
scroll to position [0, 0]
click at [921, 451] on div "Open Intercom Messenger" at bounding box center [929, 456] width 37 height 37
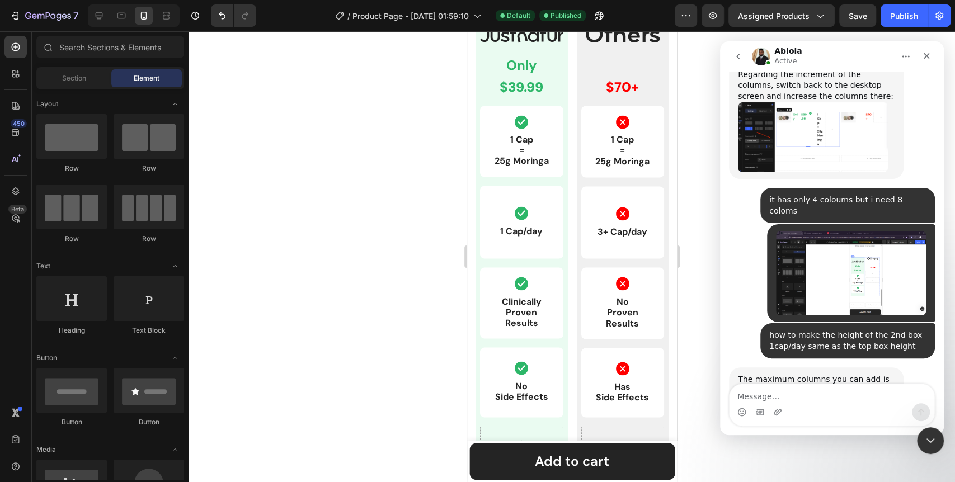
scroll to position [6435, 0]
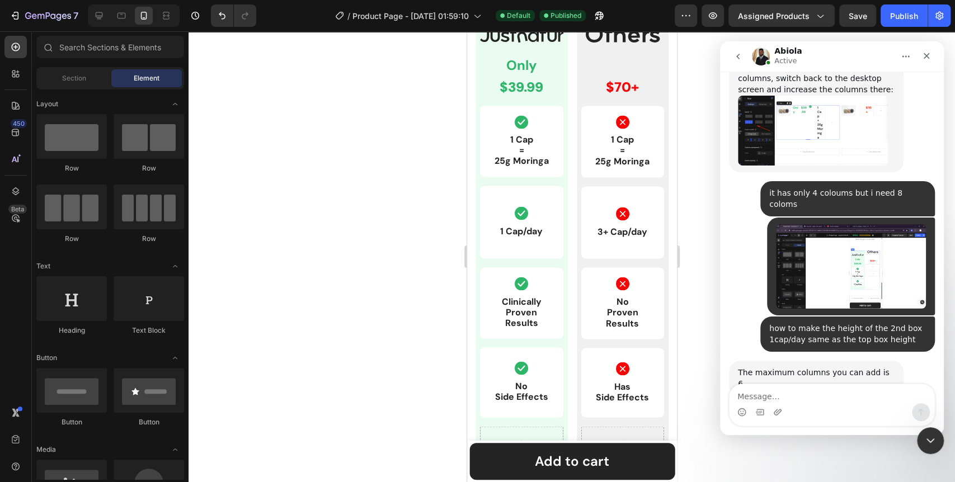
click at [804, 394] on textarea "Message…" at bounding box center [832, 394] width 205 height 19
type textarea "ok"
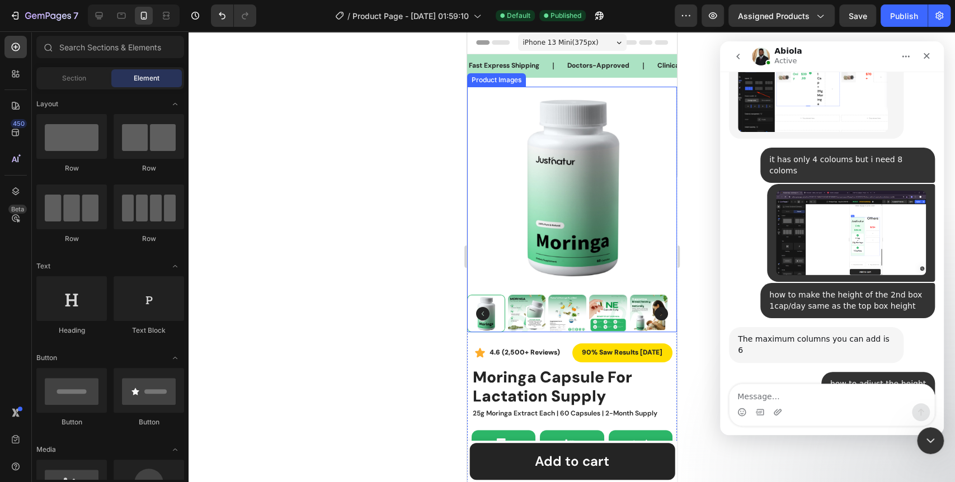
scroll to position [6425, 0]
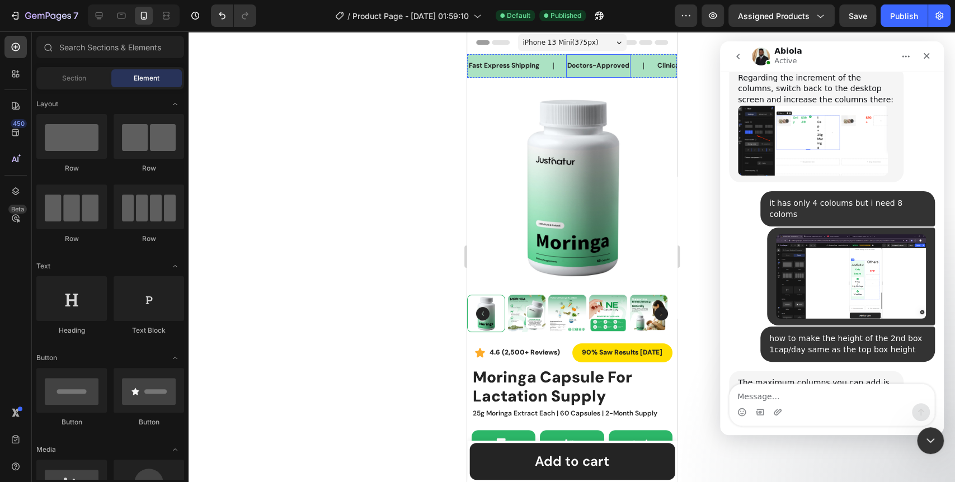
click at [579, 64] on p "Doctors-Approved" at bounding box center [598, 66] width 62 height 12
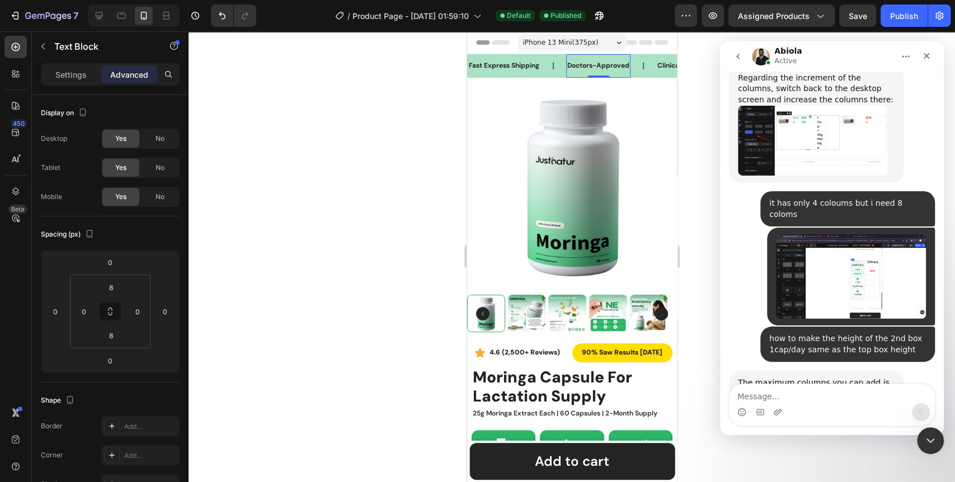
click at [590, 68] on p "Doctors-Approved" at bounding box center [598, 66] width 62 height 12
click at [390, 119] on div at bounding box center [572, 256] width 767 height 451
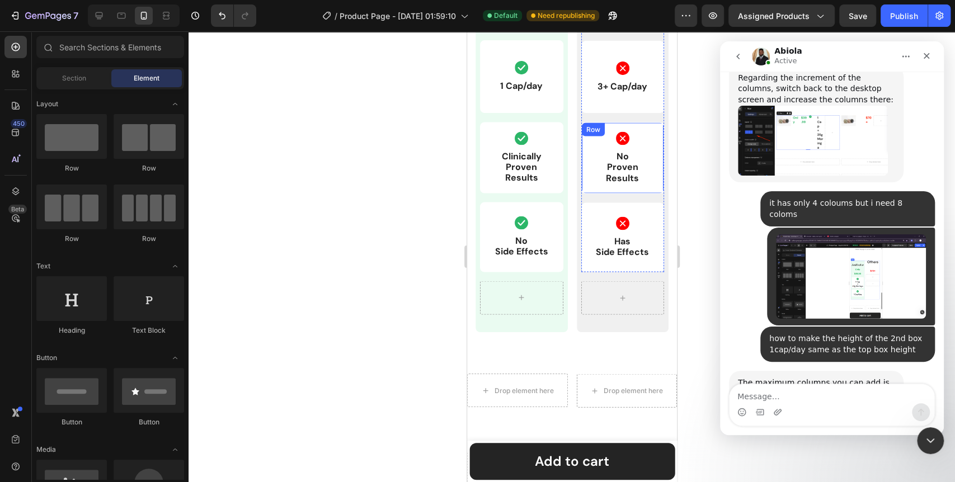
scroll to position [1430, 0]
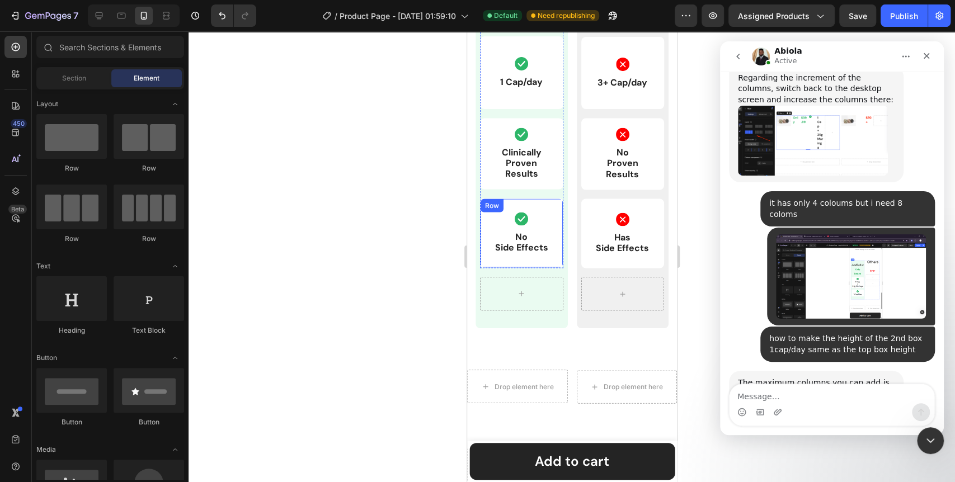
click at [551, 261] on div "Icon No Side Effects Text Block Row" at bounding box center [521, 232] width 83 height 69
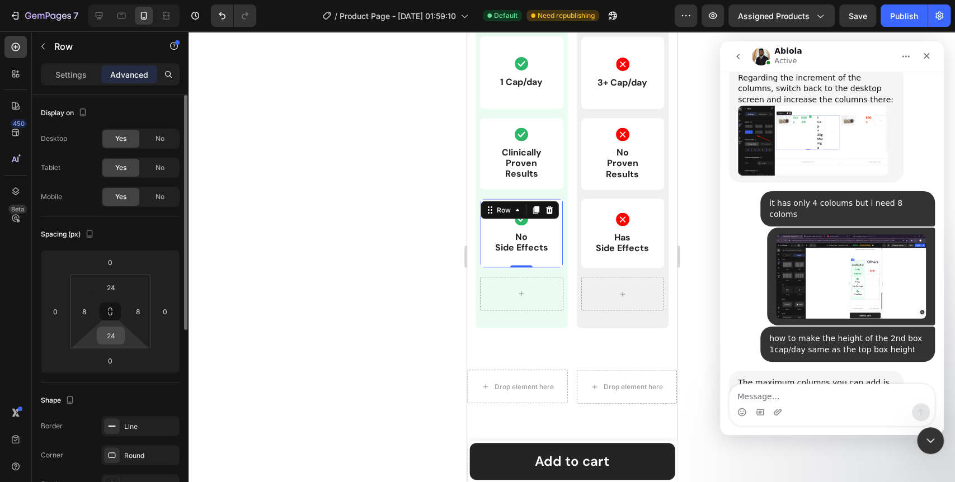
click at [115, 329] on input "24" at bounding box center [111, 335] width 22 height 17
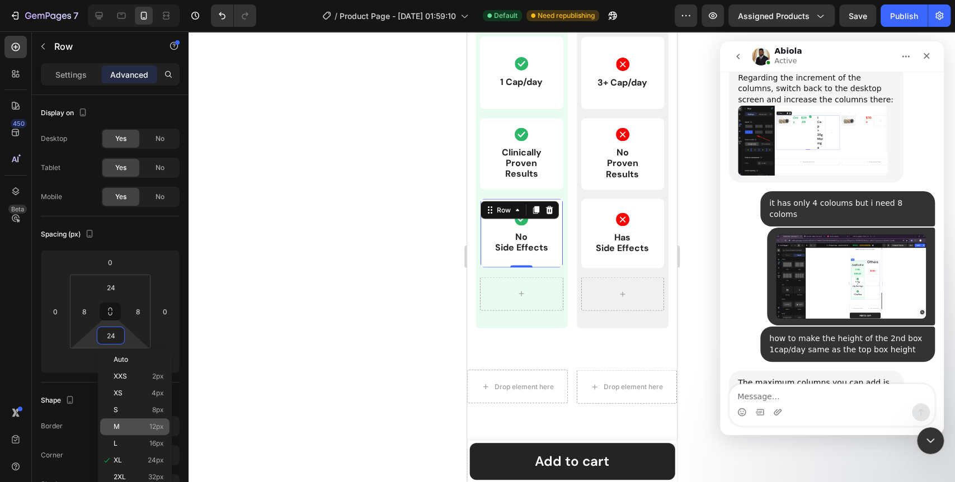
scroll to position [6469, 0]
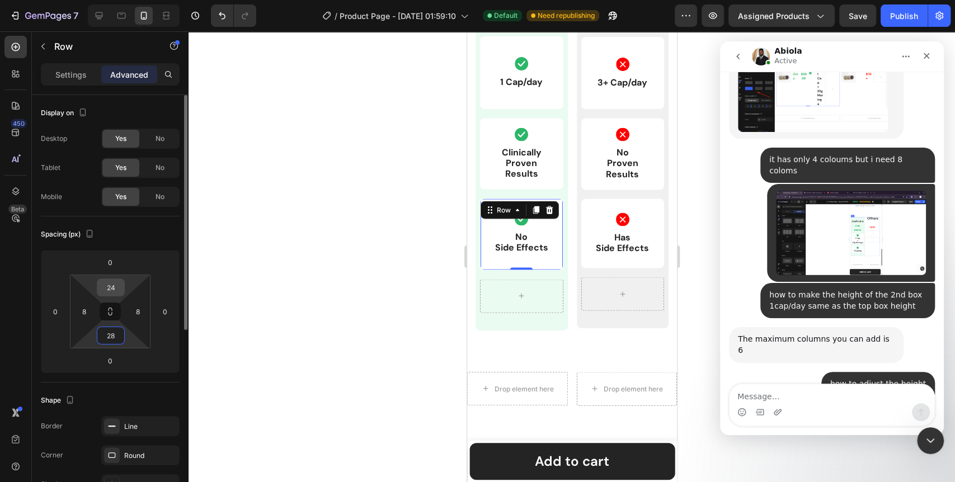
type input "28"
click at [112, 290] on input "24" at bounding box center [111, 287] width 22 height 17
type input "28"
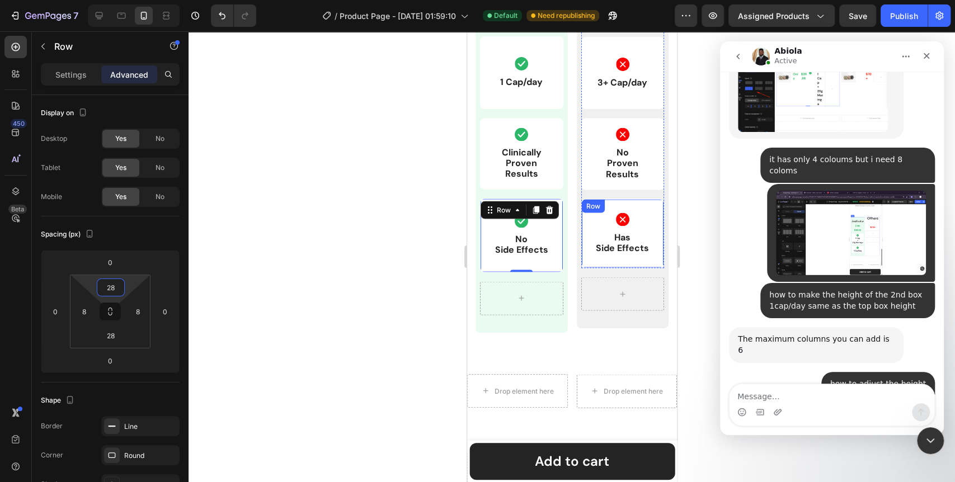
click at [590, 261] on div "Icon Has Side Effects Text Block Row" at bounding box center [622, 233] width 83 height 69
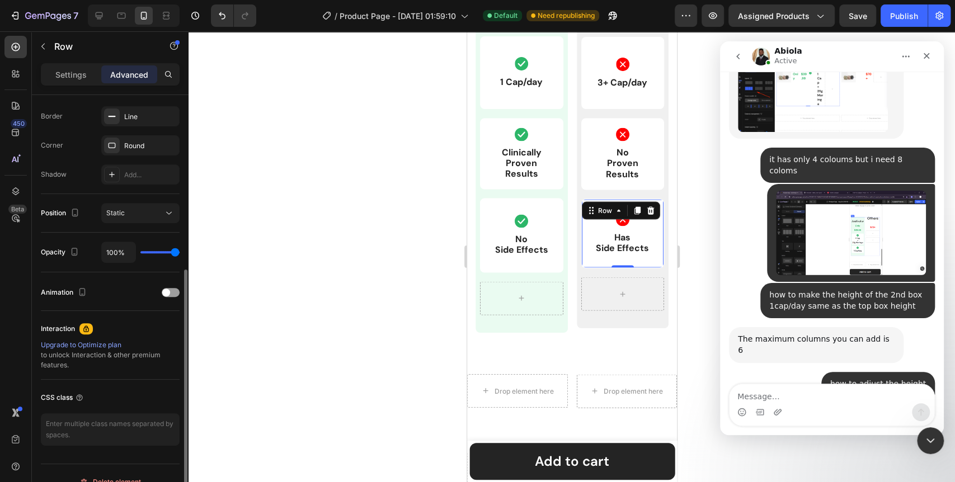
scroll to position [0, 0]
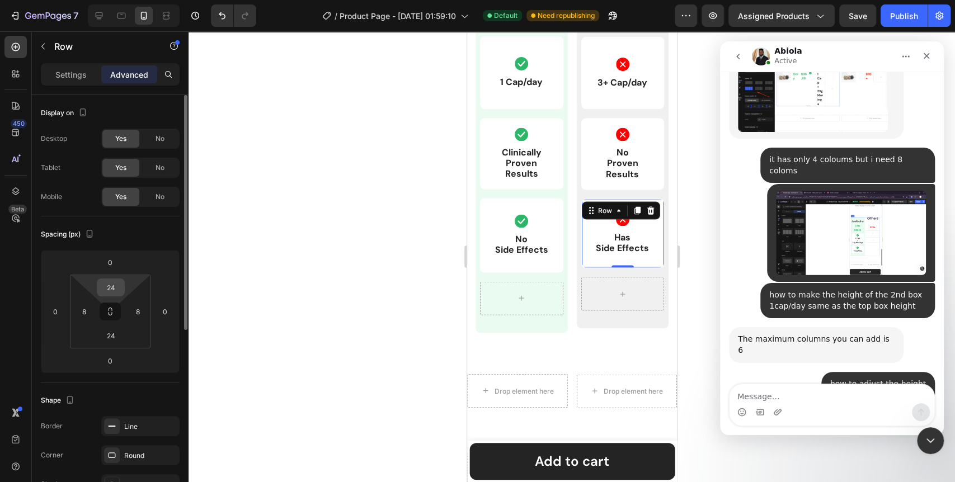
click at [103, 283] on input "24" at bounding box center [111, 287] width 22 height 17
type input "28"
click at [125, 0] on html "7 Version history / Product Page - Aug 24, 01:59:10 Default Need republishing P…" at bounding box center [477, 0] width 955 height 0
click at [118, 339] on input "24" at bounding box center [111, 335] width 22 height 17
type input "28"
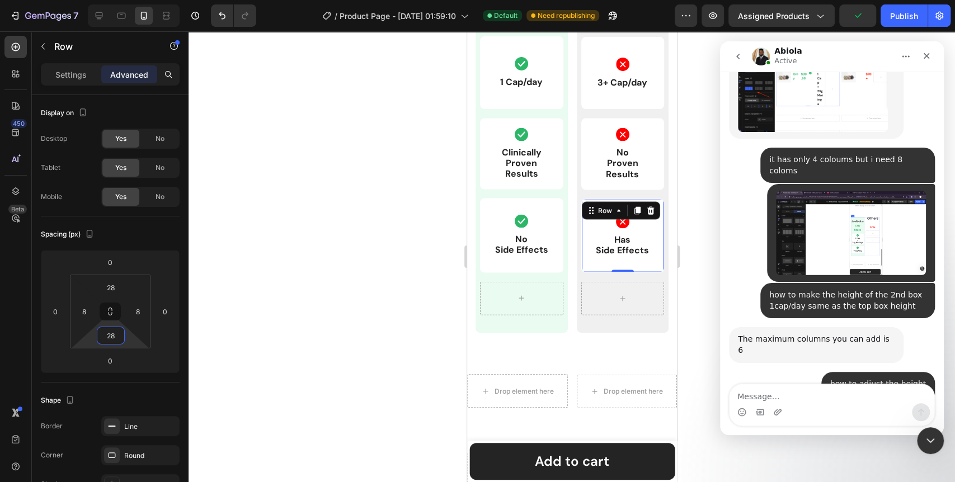
click at [255, 312] on div at bounding box center [572, 256] width 767 height 451
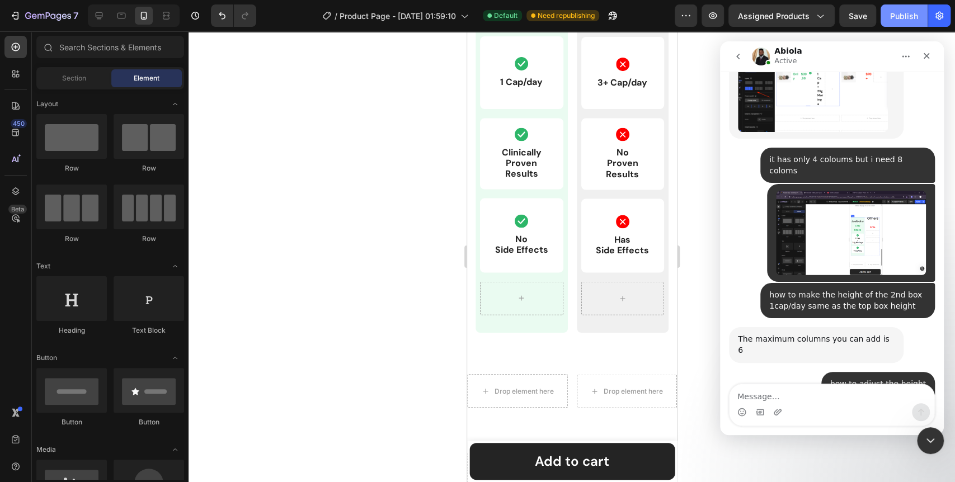
click at [905, 15] on div "Publish" at bounding box center [904, 16] width 28 height 12
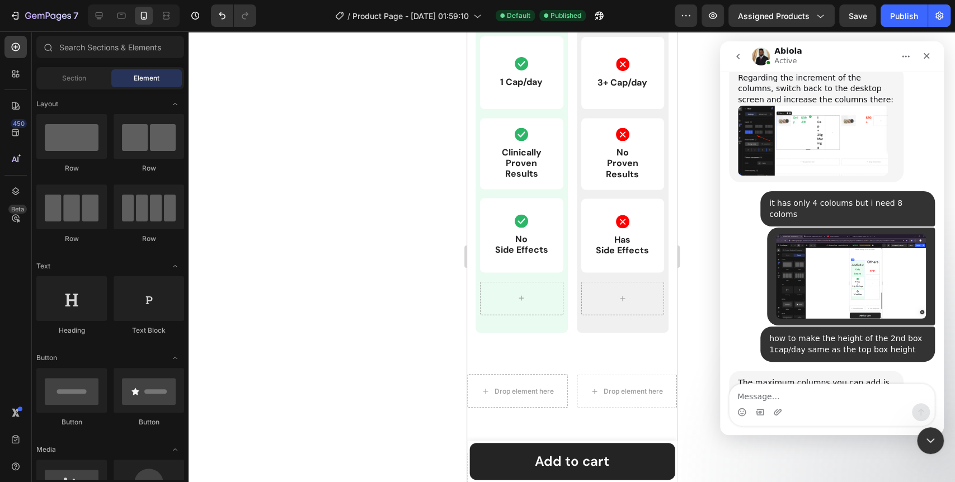
scroll to position [6469, 0]
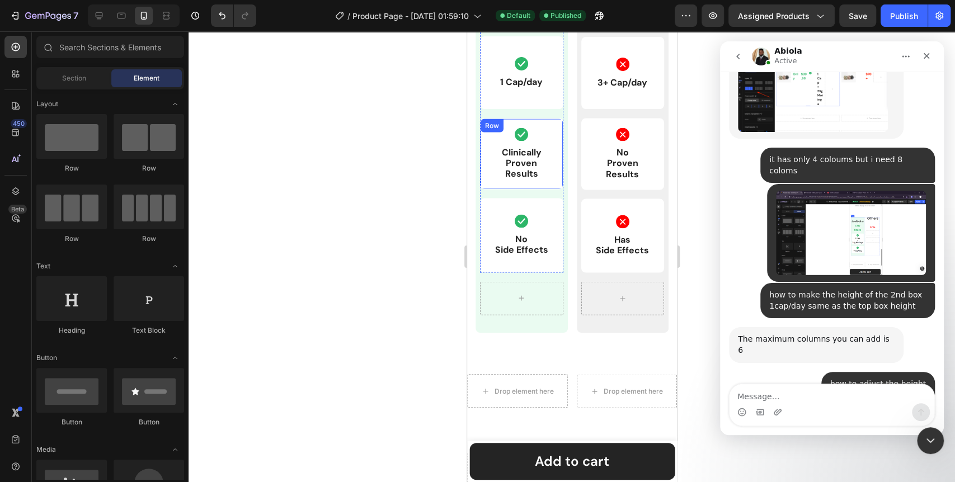
click at [552, 139] on div "Icon Clinically Proven Results Text Block Row" at bounding box center [521, 154] width 83 height 72
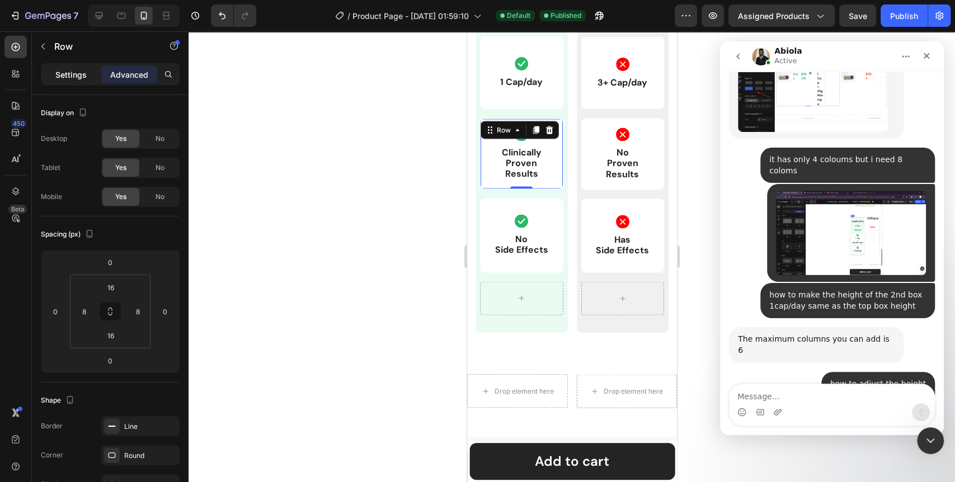
click at [83, 71] on p "Settings" at bounding box center [70, 75] width 31 height 12
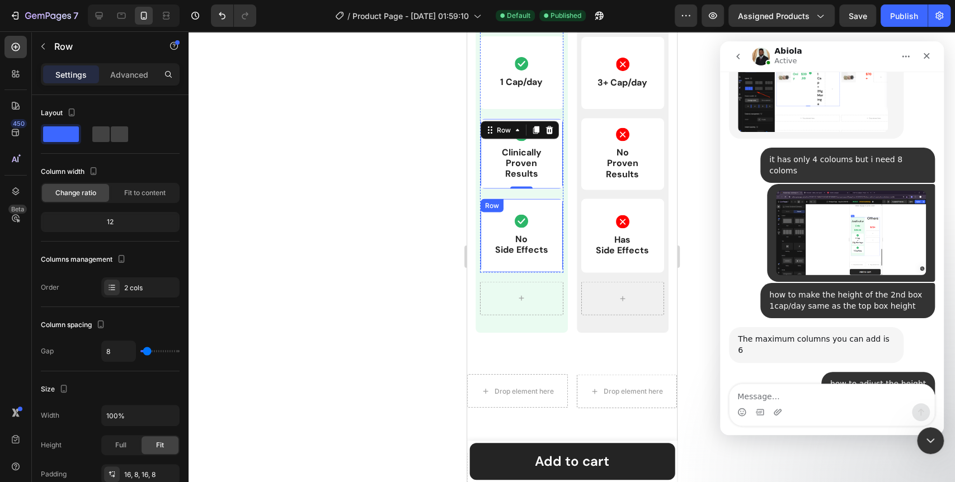
click at [513, 261] on div "Icon No Side Effects Text Block Row" at bounding box center [521, 235] width 83 height 74
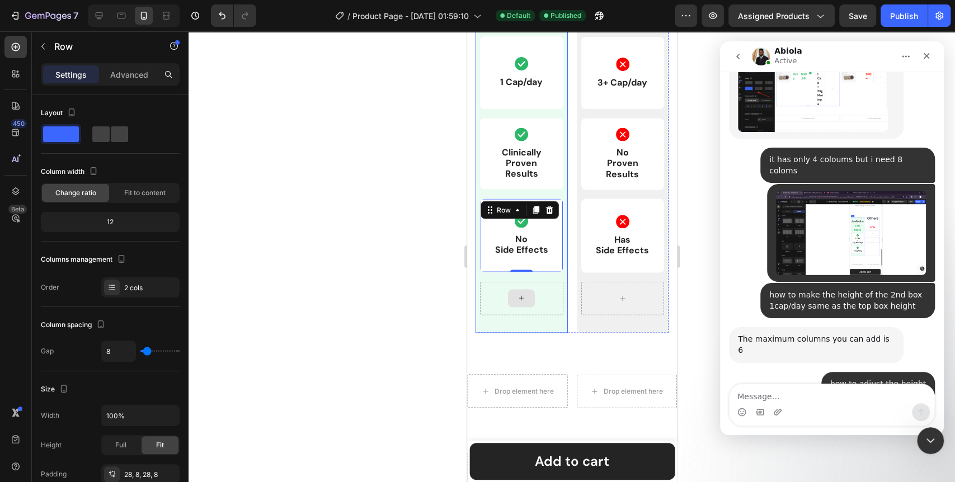
click at [528, 295] on div at bounding box center [521, 298] width 27 height 18
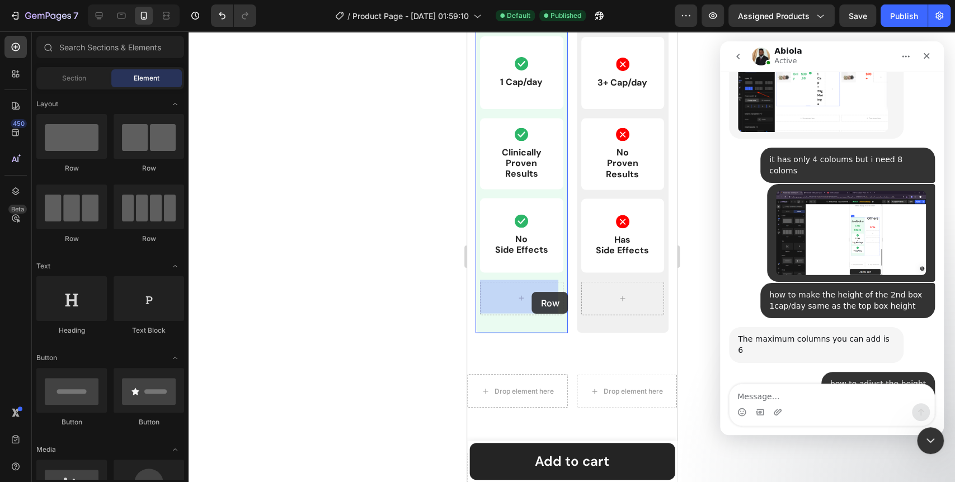
drag, startPoint x: 622, startPoint y: 246, endPoint x: 532, endPoint y: 292, distance: 101.1
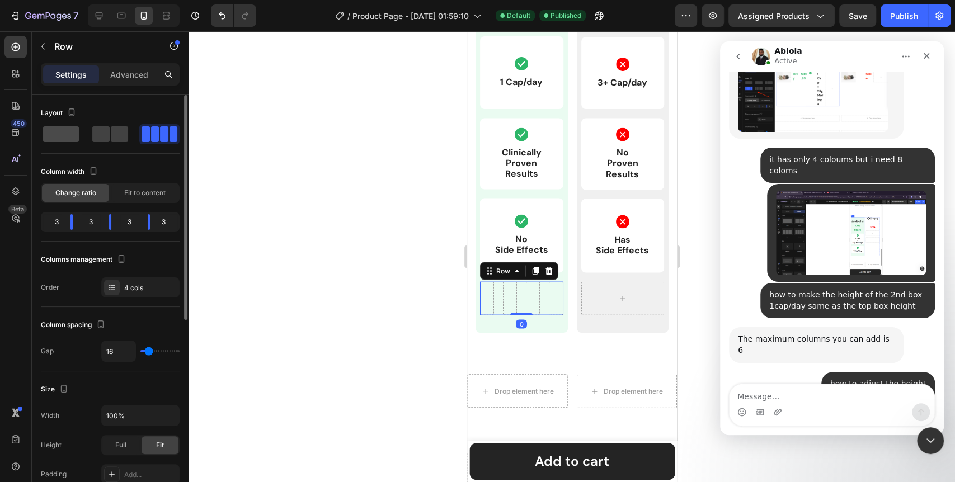
click at [111, 133] on span at bounding box center [119, 134] width 17 height 16
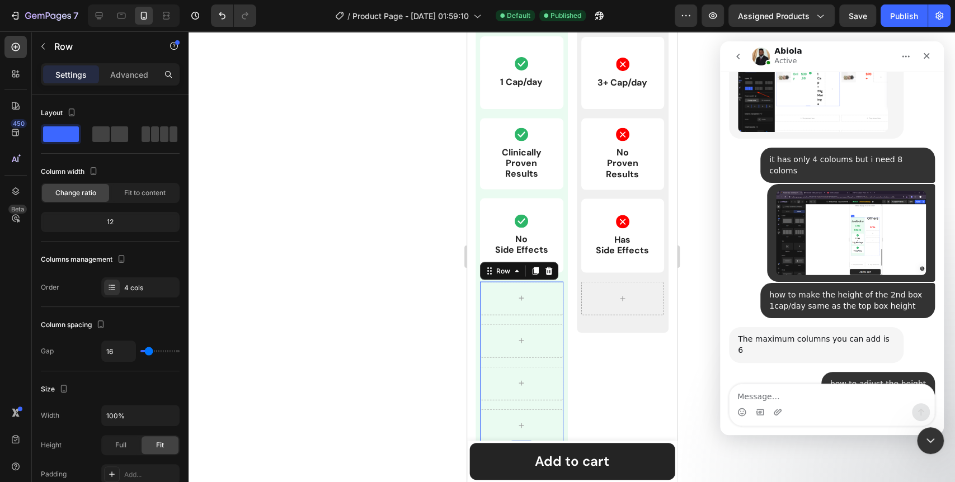
click at [368, 306] on div at bounding box center [572, 256] width 767 height 451
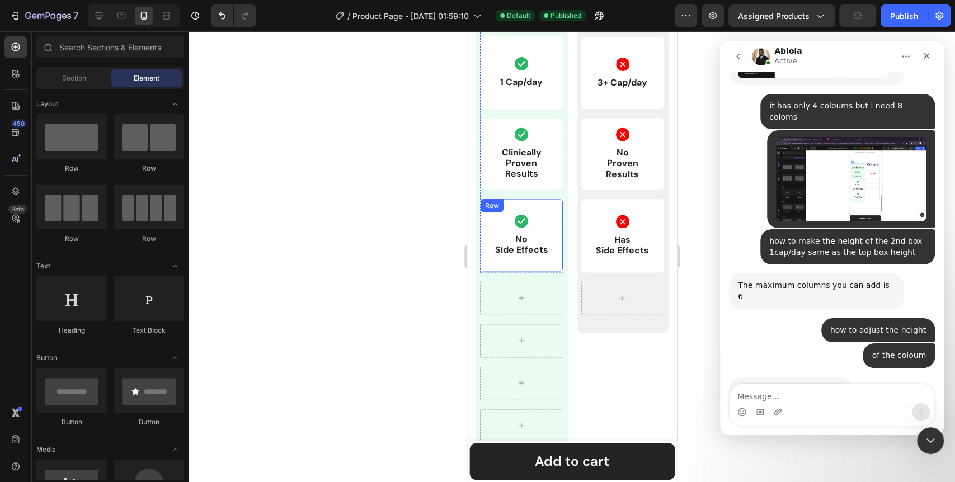
scroll to position [6536, 0]
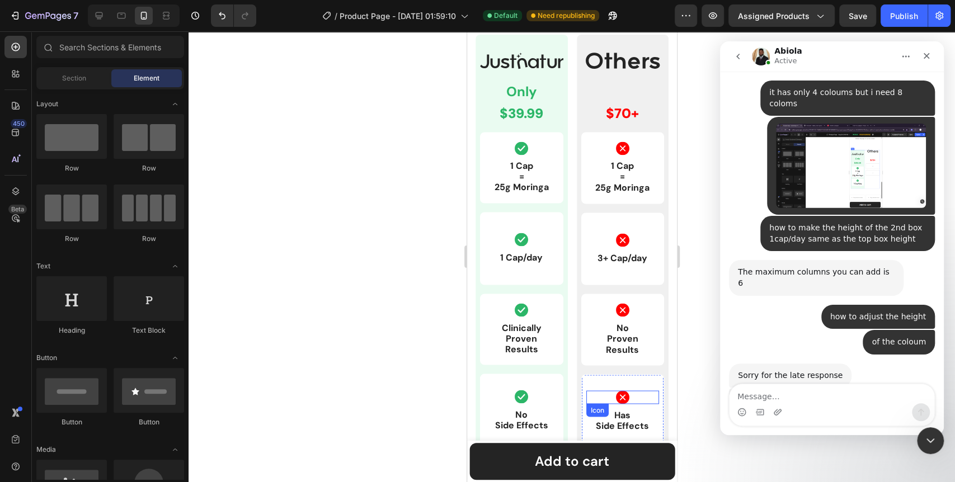
scroll to position [1244, 0]
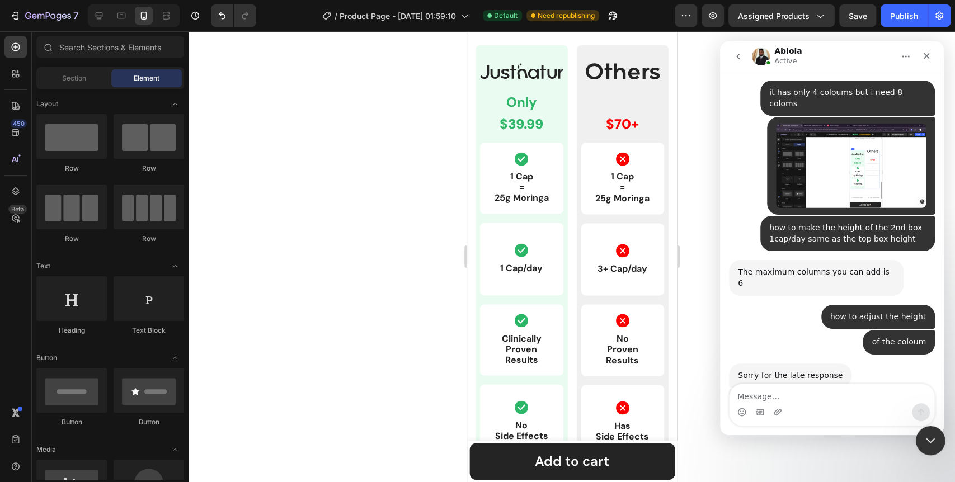
click at [930, 445] on icon "Close Intercom Messenger" at bounding box center [928, 439] width 13 height 13
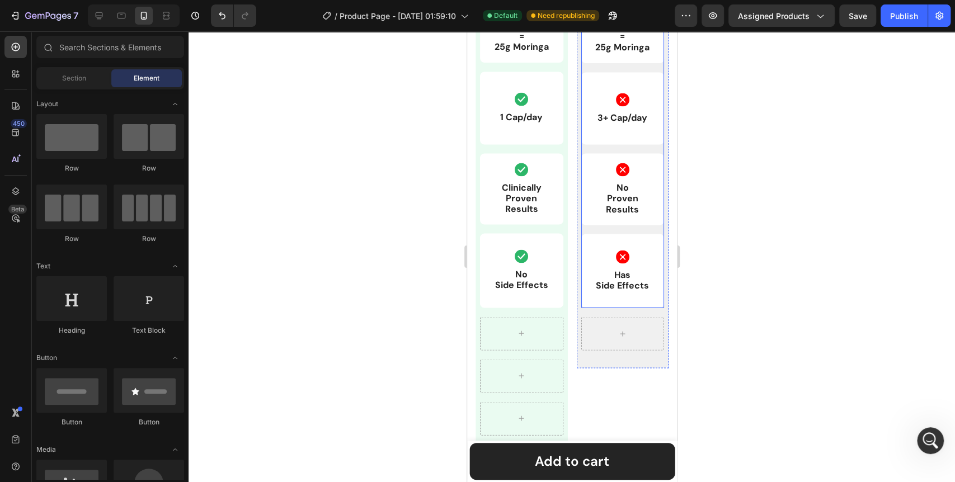
scroll to position [1492, 0]
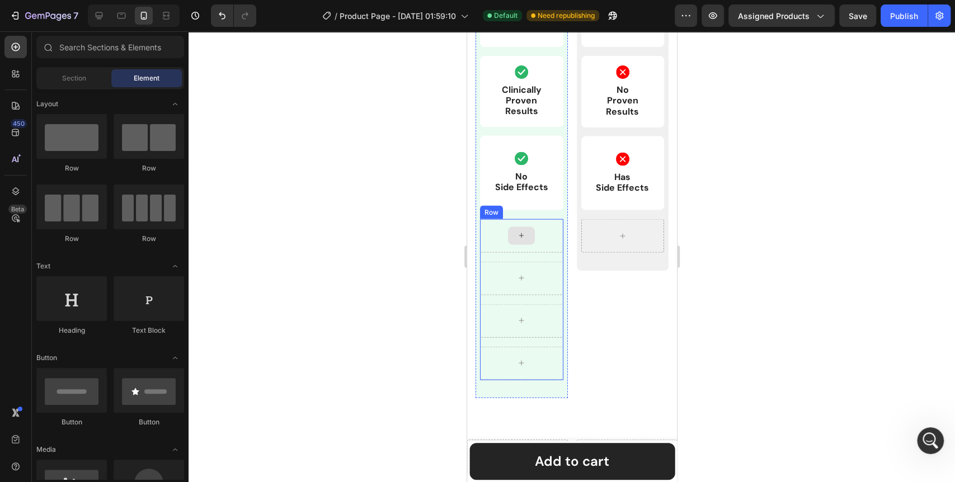
click at [522, 238] on icon at bounding box center [521, 236] width 9 height 10
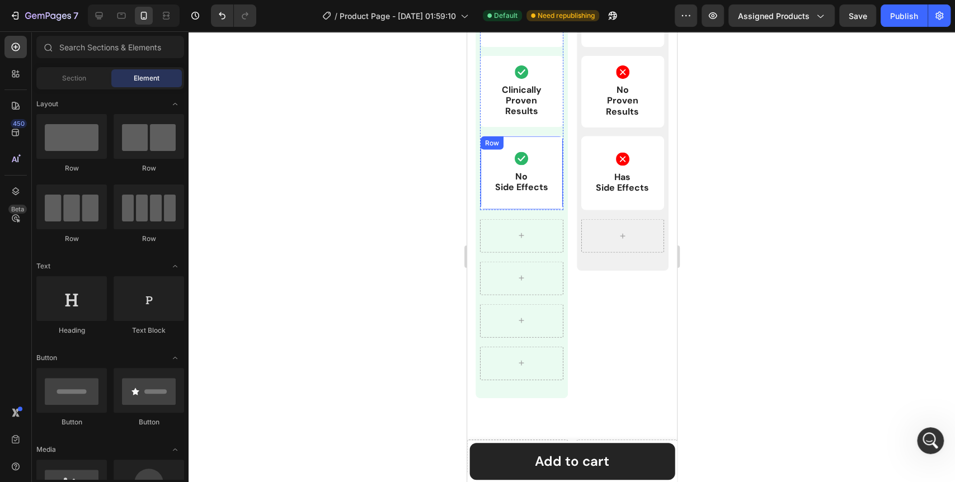
click at [500, 199] on div "Icon No Side Effects Text Block Row" at bounding box center [521, 173] width 83 height 74
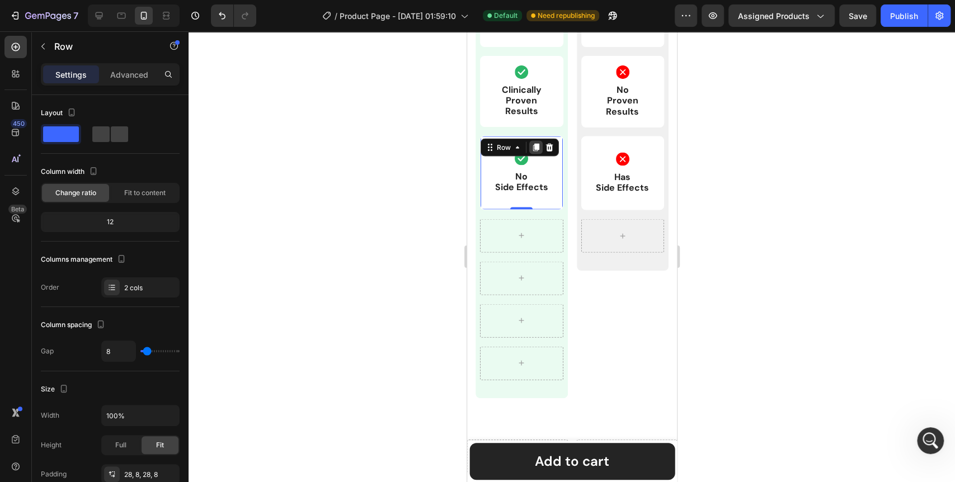
click at [535, 148] on icon at bounding box center [536, 148] width 6 height 8
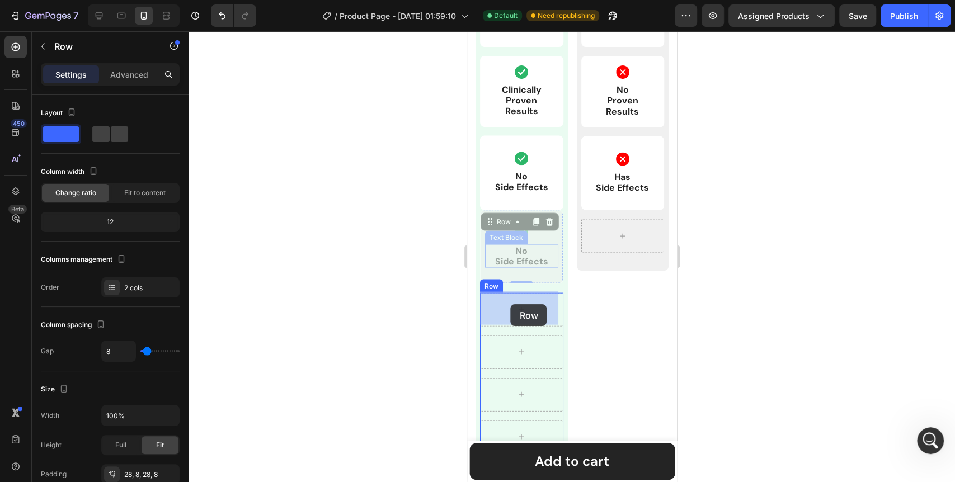
drag, startPoint x: 491, startPoint y: 225, endPoint x: 510, endPoint y: 304, distance: 81.2
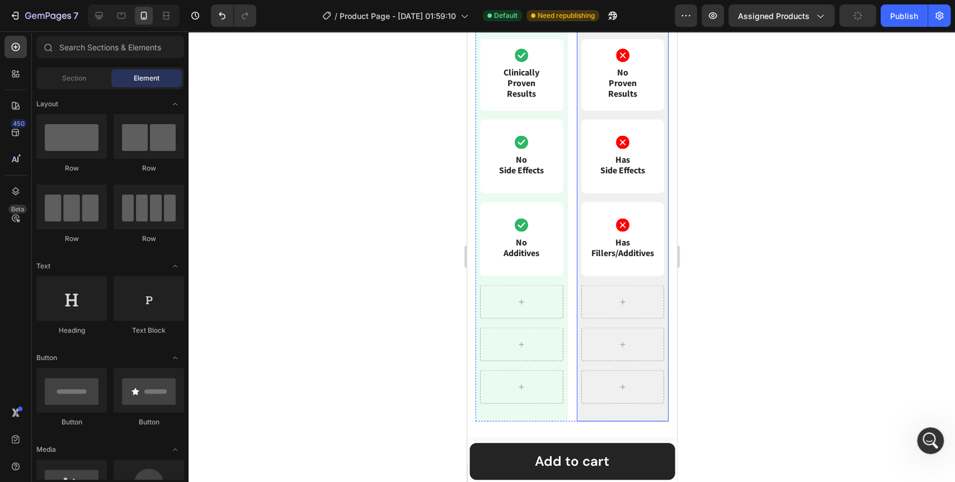
scroll to position [1, 0]
click at [489, 276] on div "Icon No Additives Text Block Row" at bounding box center [521, 240] width 83 height 74
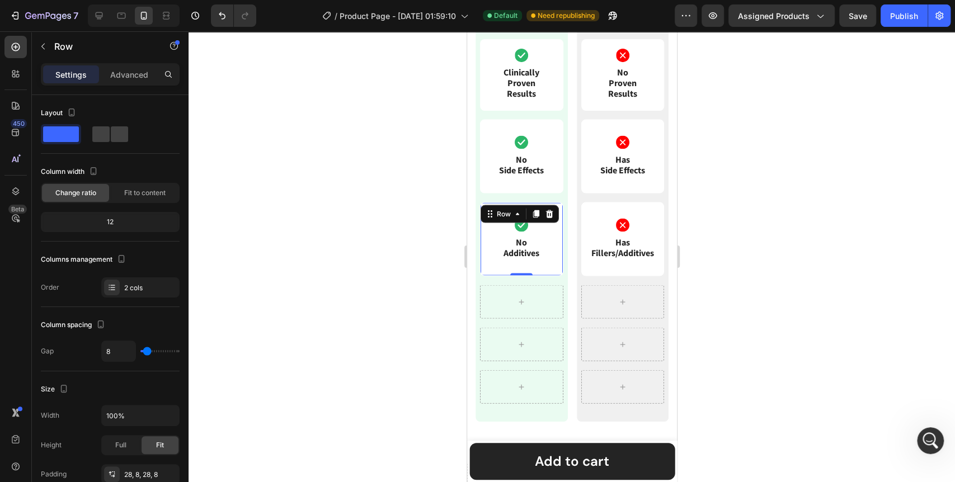
drag, startPoint x: 533, startPoint y: 228, endPoint x: 515, endPoint y: 236, distance: 20.1
click at [534, 219] on icon at bounding box center [535, 214] width 9 height 9
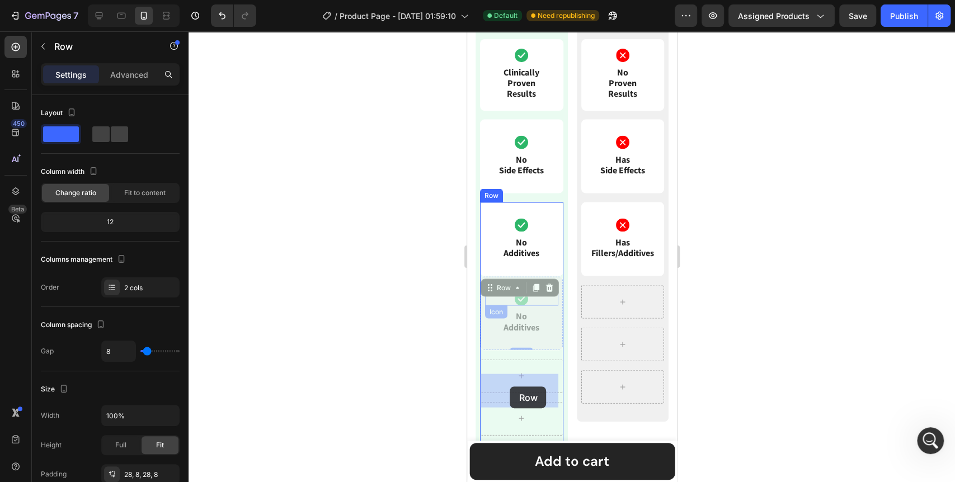
drag, startPoint x: 489, startPoint y: 303, endPoint x: 510, endPoint y: 387, distance: 86.1
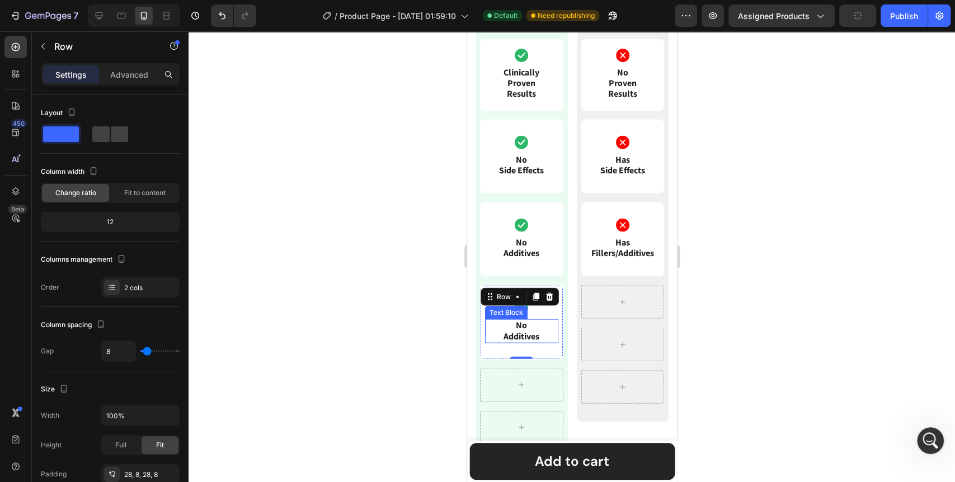
click at [525, 342] on p "No Additives" at bounding box center [521, 331] width 71 height 21
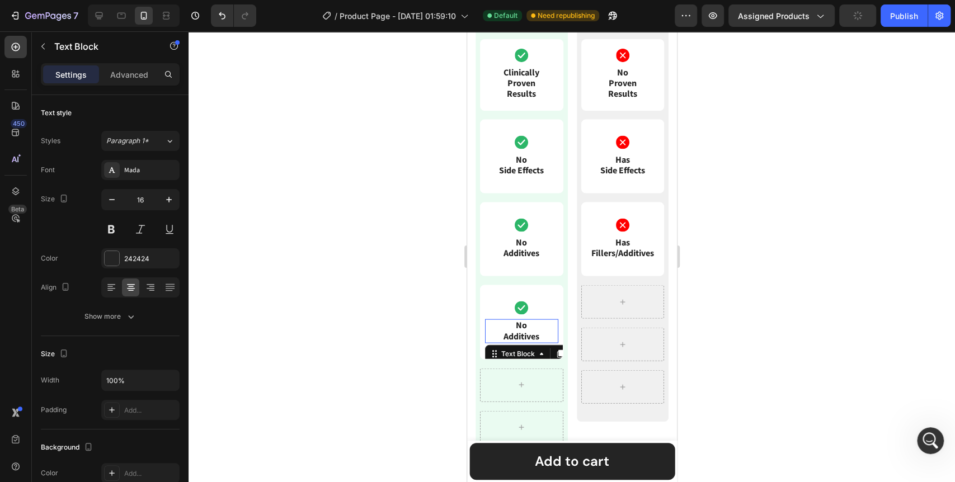
click at [525, 342] on p "No Additives" at bounding box center [521, 331] width 71 height 21
click at [400, 362] on div at bounding box center [572, 256] width 767 height 451
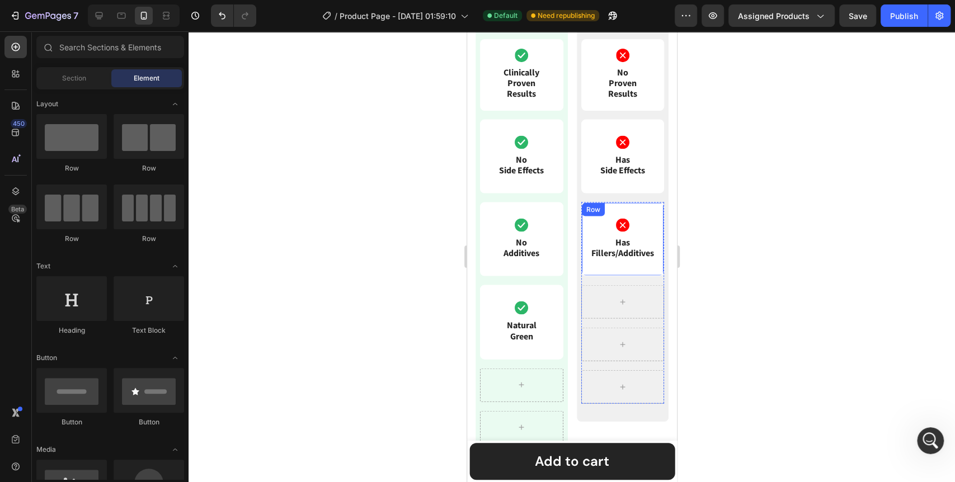
click at [583, 231] on div "Icon Has Fillers/Additives Text Block Row" at bounding box center [622, 240] width 83 height 74
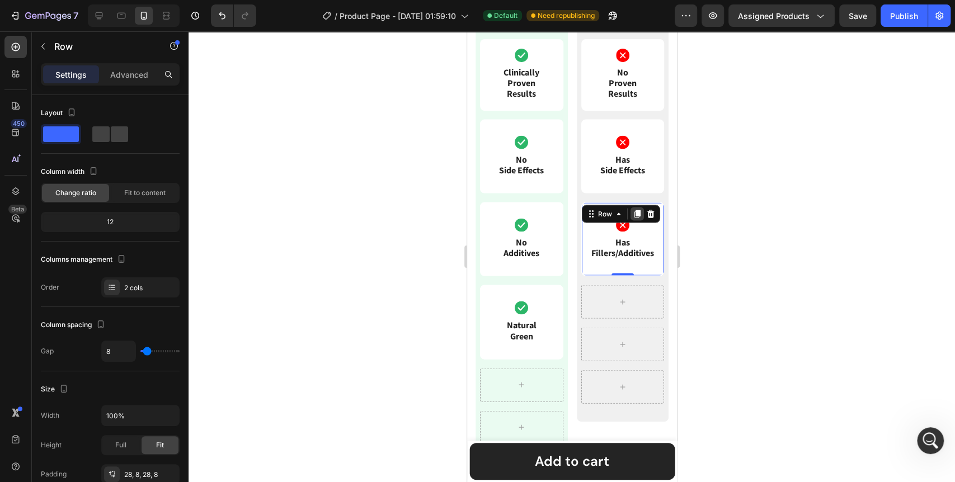
click at [630, 221] on div at bounding box center [636, 214] width 13 height 13
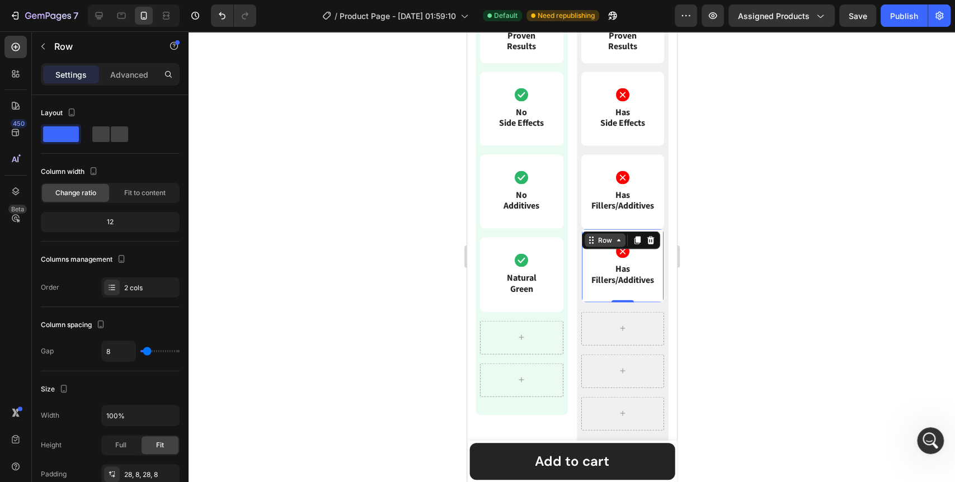
scroll to position [1616, 0]
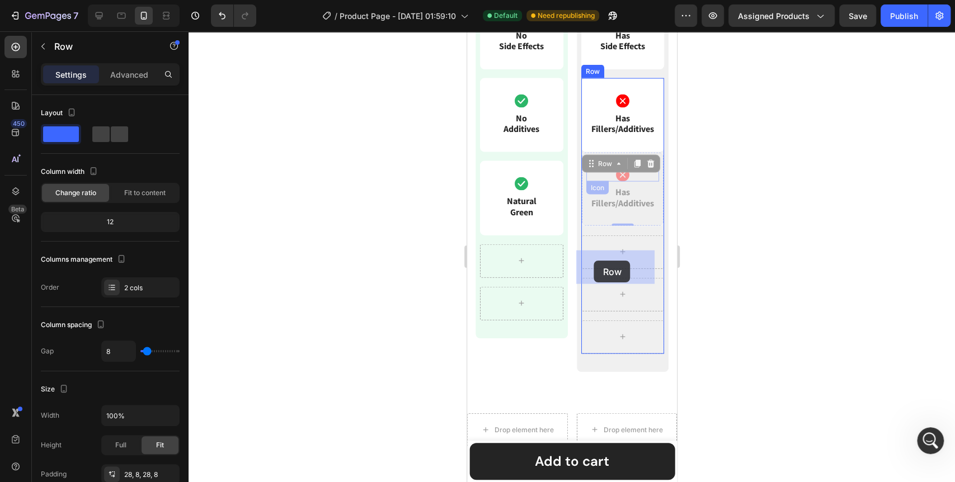
drag, startPoint x: 587, startPoint y: 181, endPoint x: 594, endPoint y: 261, distance: 80.4
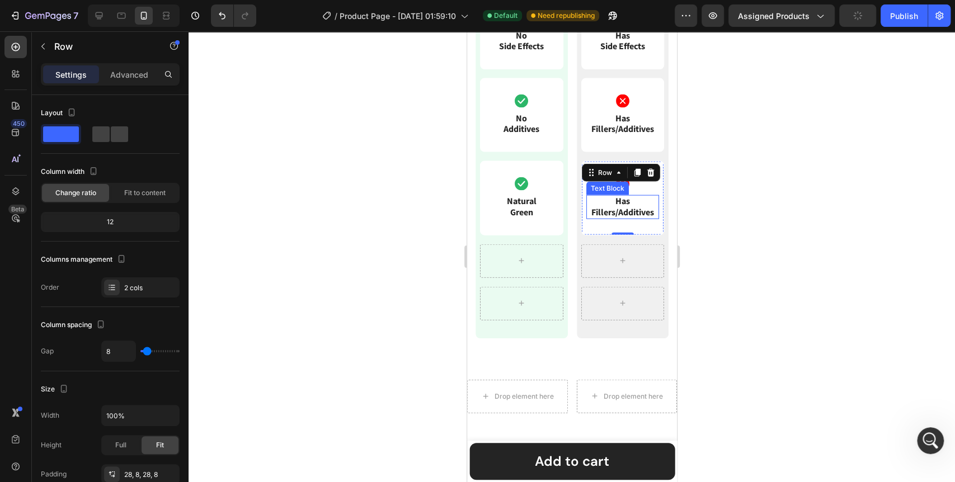
click at [611, 218] on p "Has Fillers/Additives" at bounding box center [622, 206] width 71 height 21
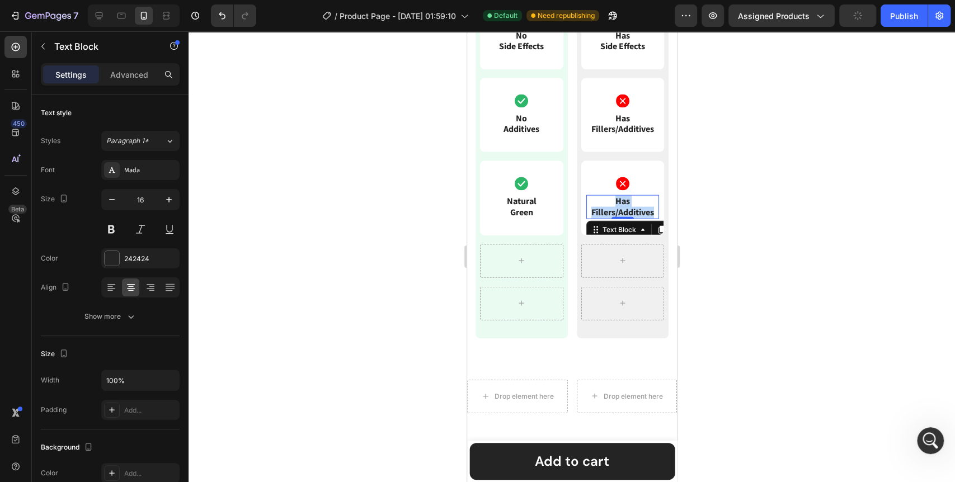
click at [611, 218] on p "Has Fillers/Additives" at bounding box center [622, 206] width 71 height 21
click at [625, 207] on p "Faded or Dull" at bounding box center [622, 201] width 71 height 11
click at [316, 298] on div at bounding box center [572, 256] width 767 height 451
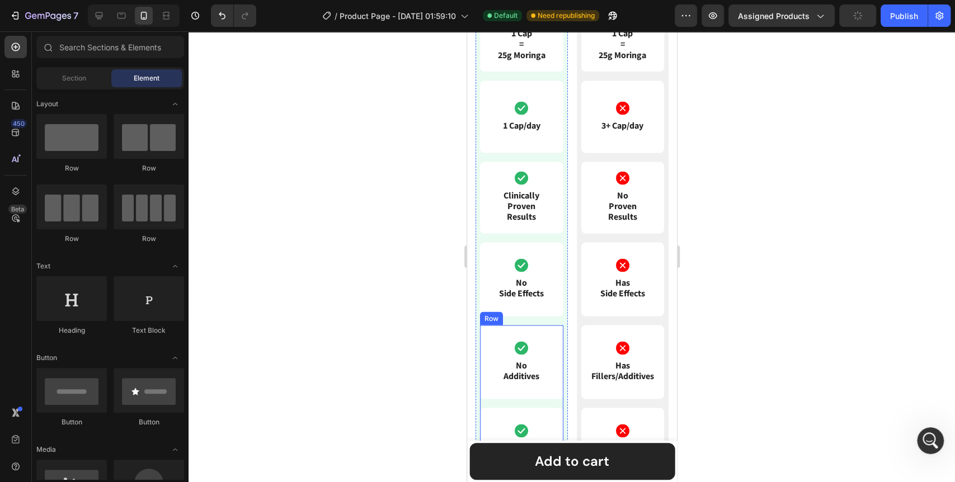
scroll to position [1306, 0]
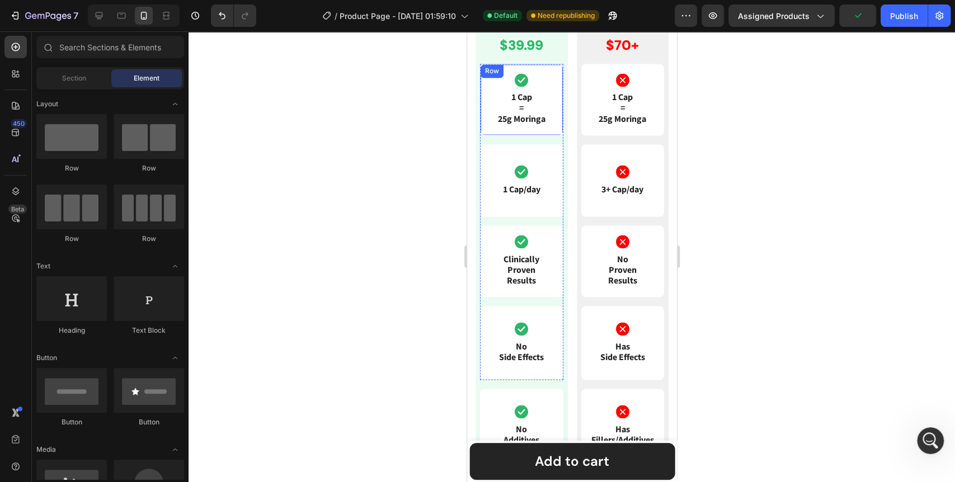
click at [555, 106] on div "Icon 1 Cap = 25g Moringa Text Block Row" at bounding box center [521, 100] width 83 height 72
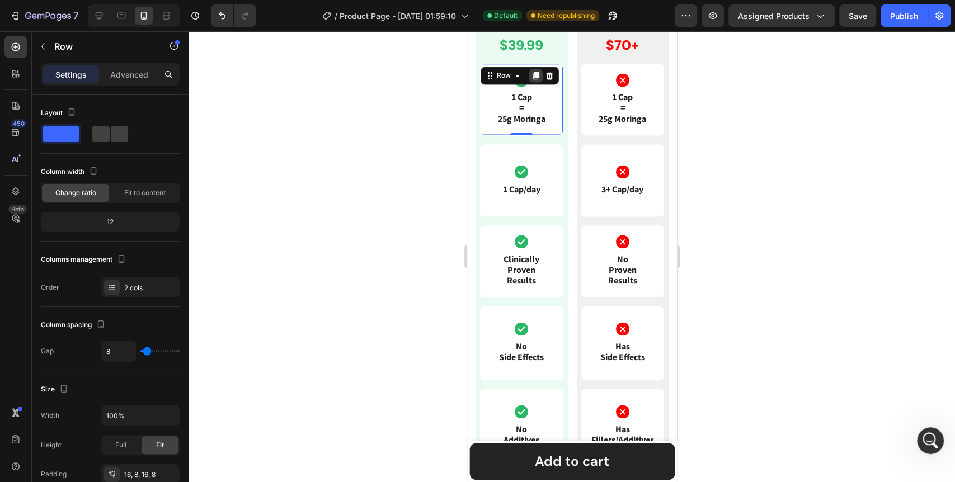
click at [537, 79] on icon at bounding box center [536, 76] width 6 height 8
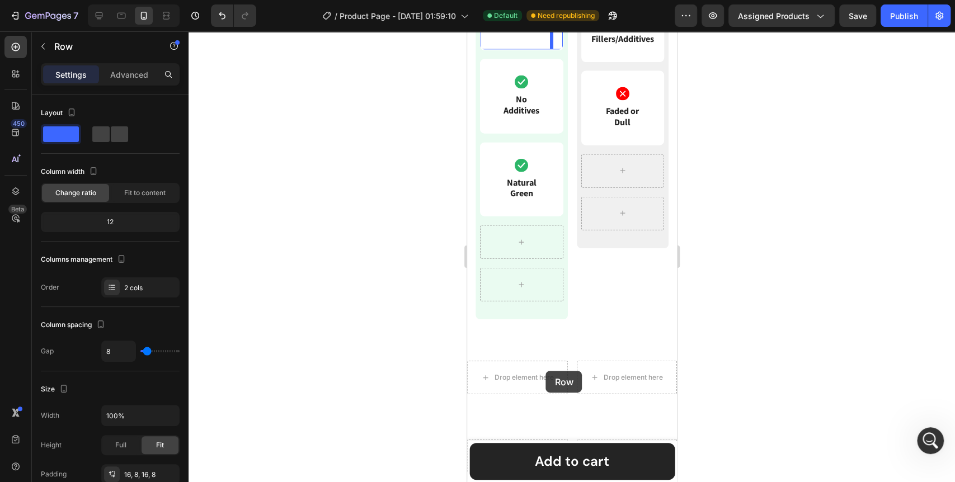
scroll to position [1724, 0]
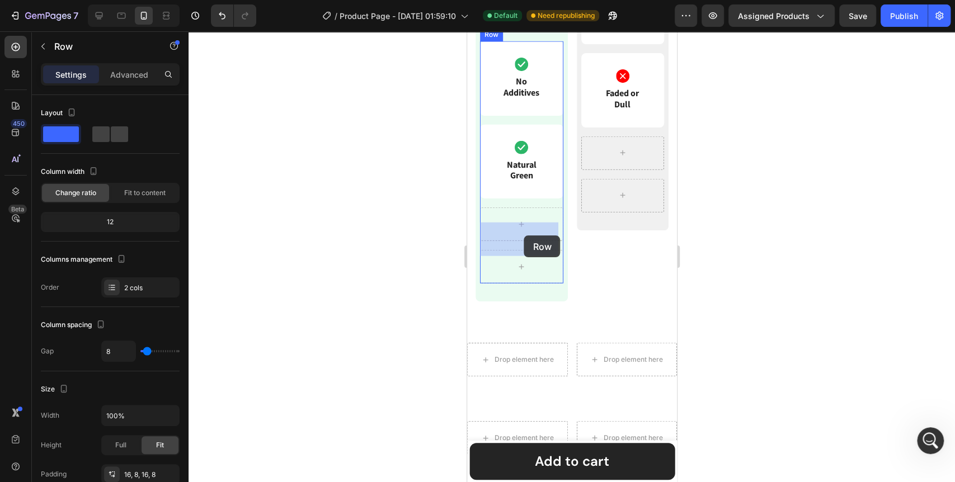
drag, startPoint x: 490, startPoint y: 166, endPoint x: 524, endPoint y: 236, distance: 77.6
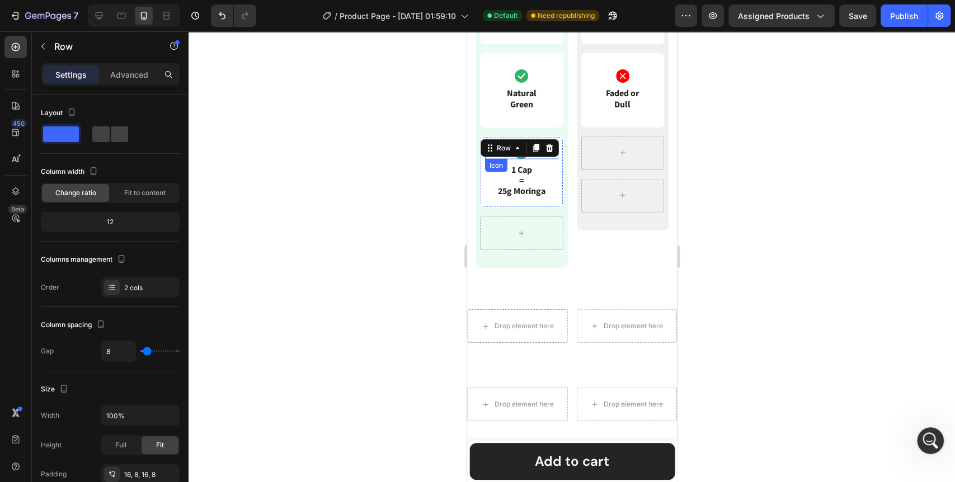
scroll to position [1653, 0]
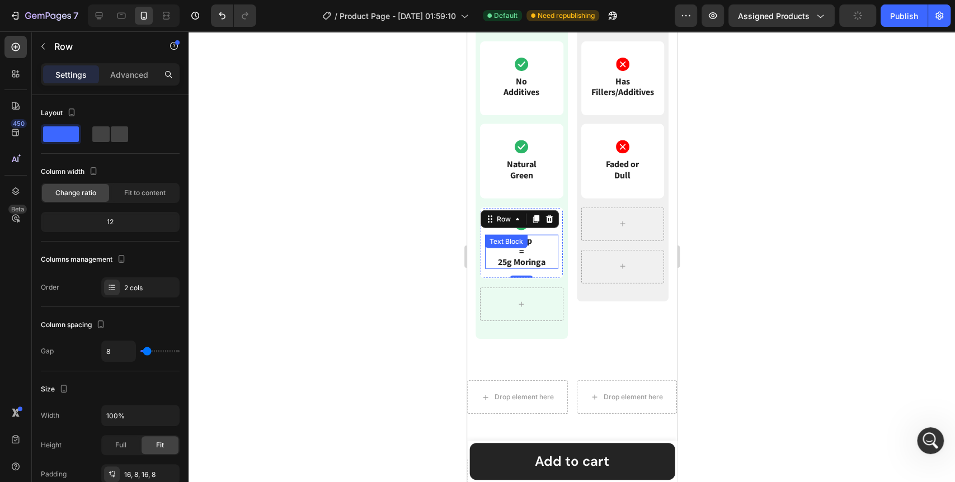
click at [509, 269] on p "1 Cap = 25g Moringa" at bounding box center [521, 252] width 71 height 32
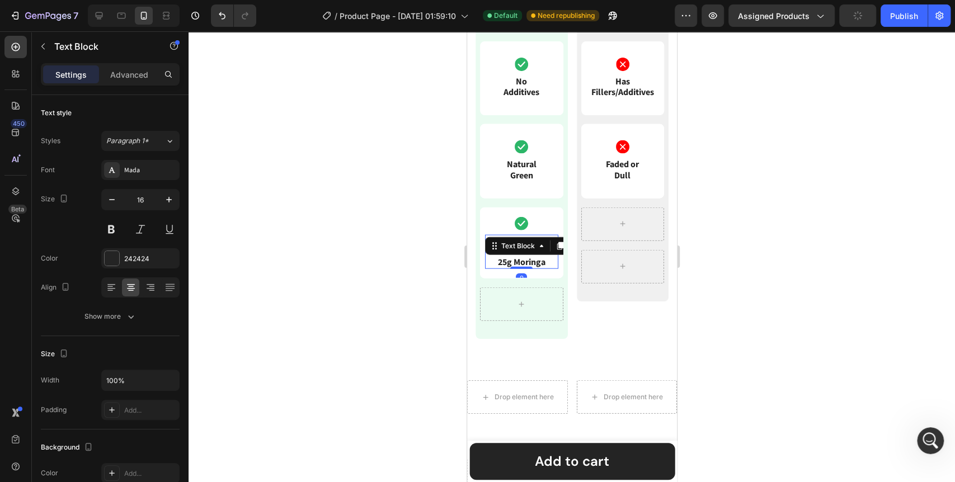
click at [509, 269] on p "1 Cap = 25g Moringa" at bounding box center [521, 252] width 71 height 32
click at [415, 297] on div at bounding box center [572, 256] width 767 height 451
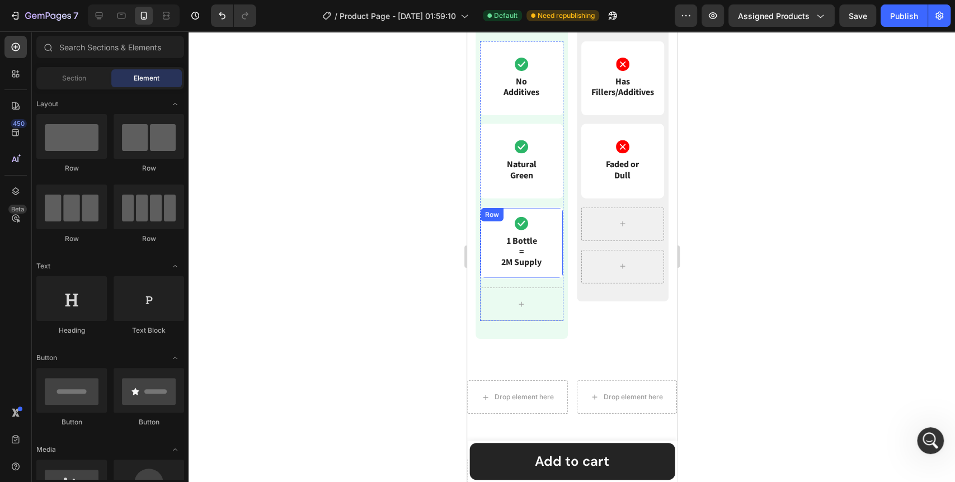
click at [485, 222] on div "Row" at bounding box center [491, 214] width 23 height 13
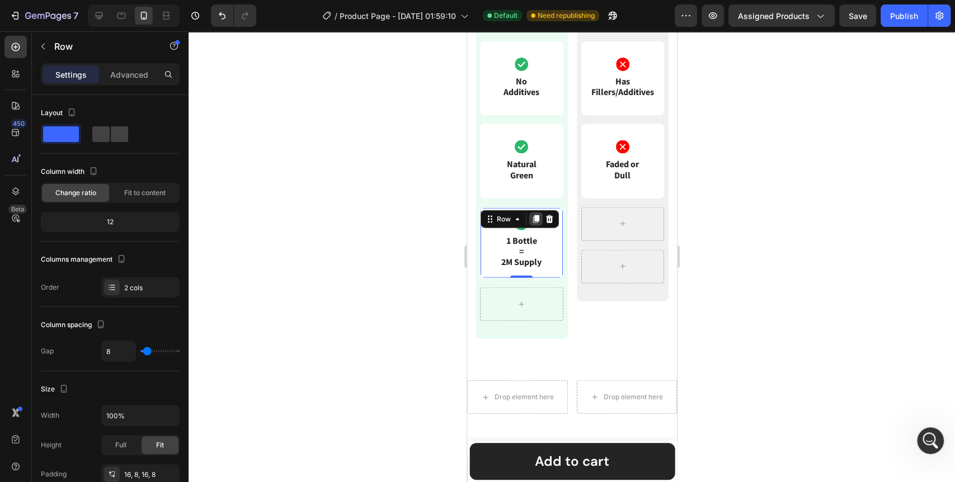
click at [533, 224] on icon at bounding box center [535, 219] width 9 height 9
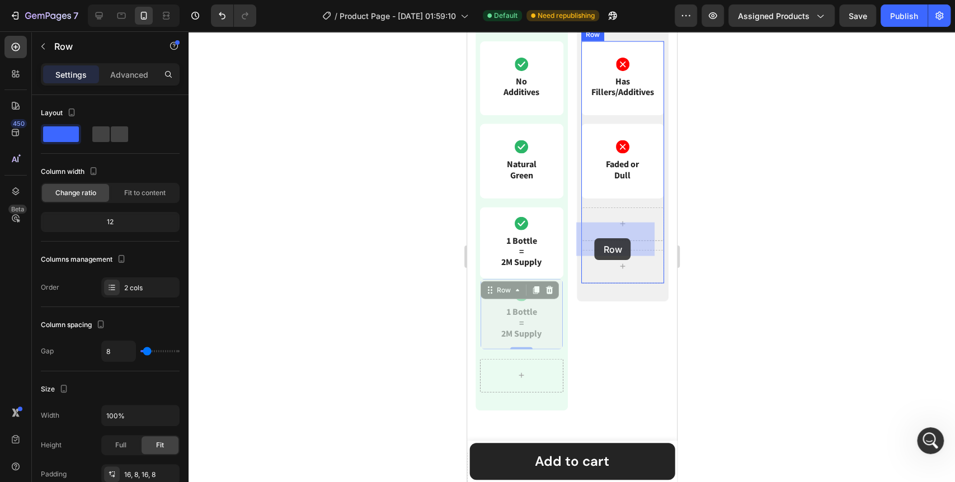
drag, startPoint x: 491, startPoint y: 305, endPoint x: 594, endPoint y: 238, distance: 123.1
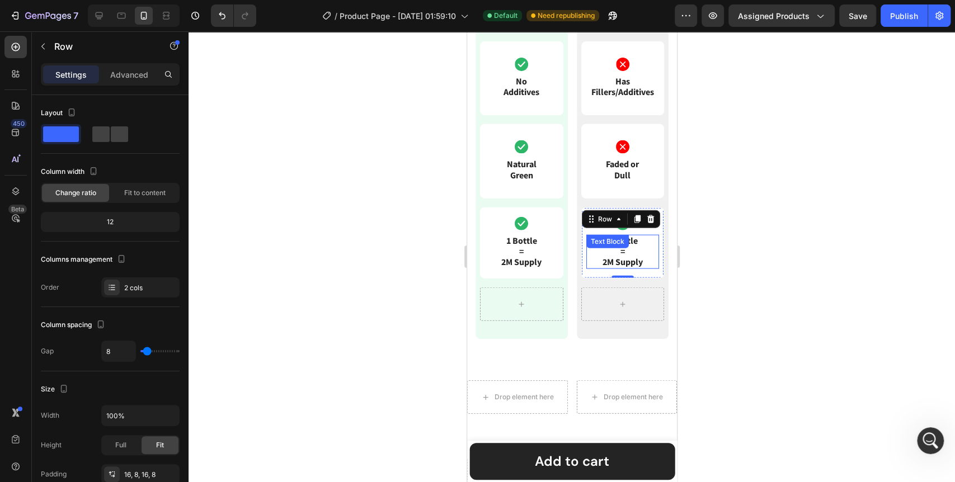
click at [601, 269] on p "1 Bottle = 2M Supply" at bounding box center [622, 252] width 71 height 32
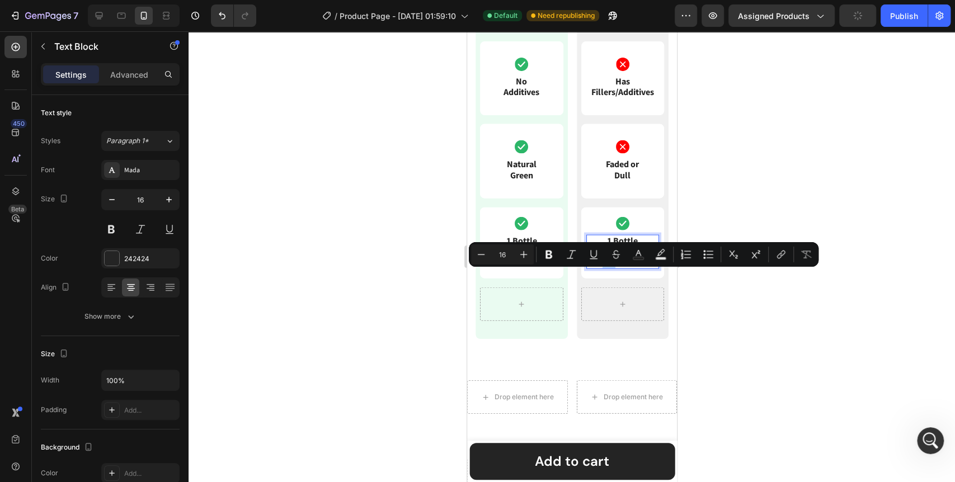
click at [600, 269] on p "1 Bottle = 2M Supply" at bounding box center [622, 252] width 71 height 32
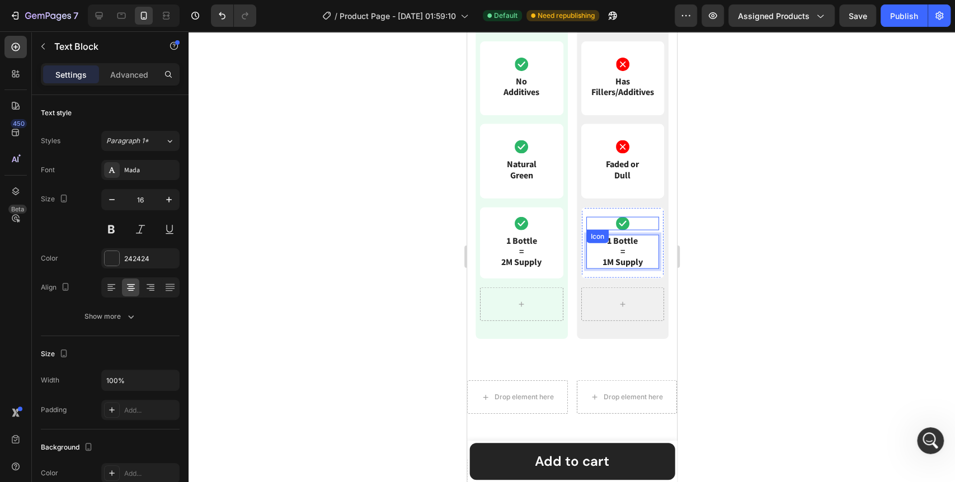
click at [616, 231] on icon at bounding box center [622, 223] width 13 height 13
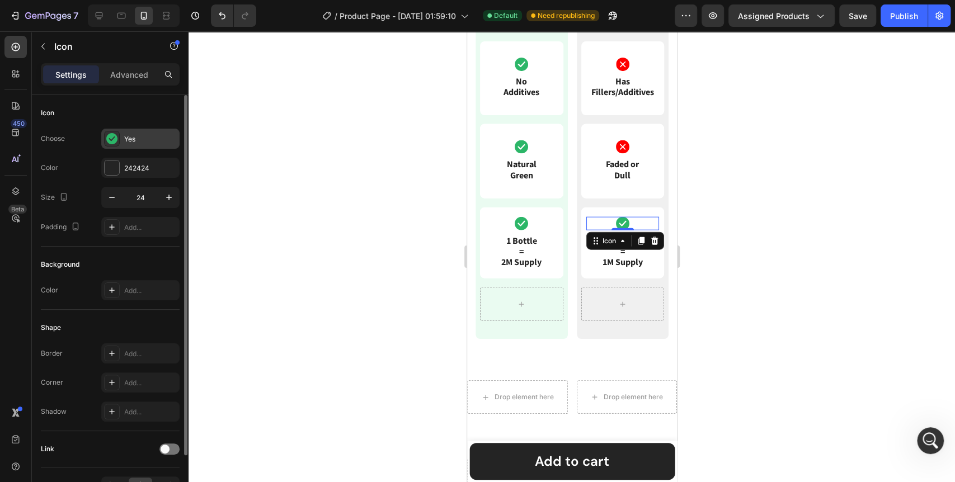
click at [107, 137] on icon at bounding box center [111, 138] width 11 height 11
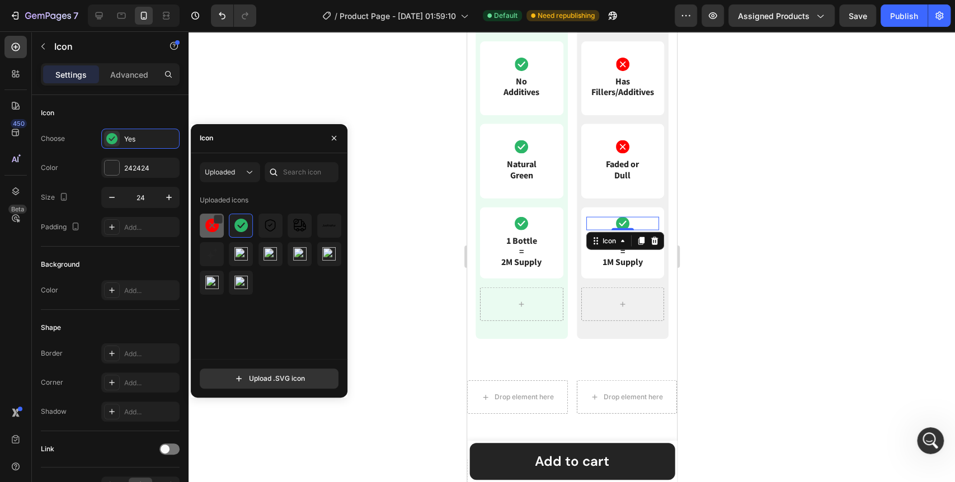
click at [208, 229] on img at bounding box center [211, 225] width 13 height 13
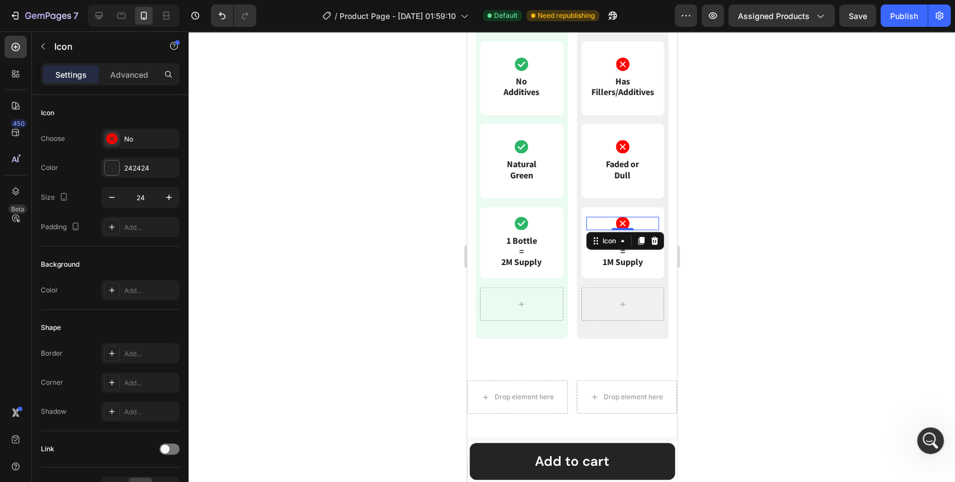
click at [391, 242] on div at bounding box center [572, 256] width 767 height 451
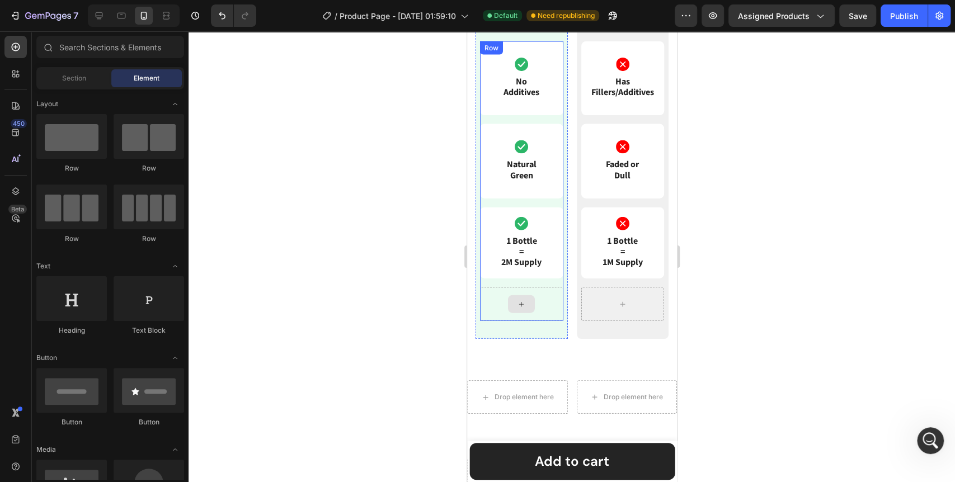
click at [544, 321] on div at bounding box center [521, 305] width 83 height 34
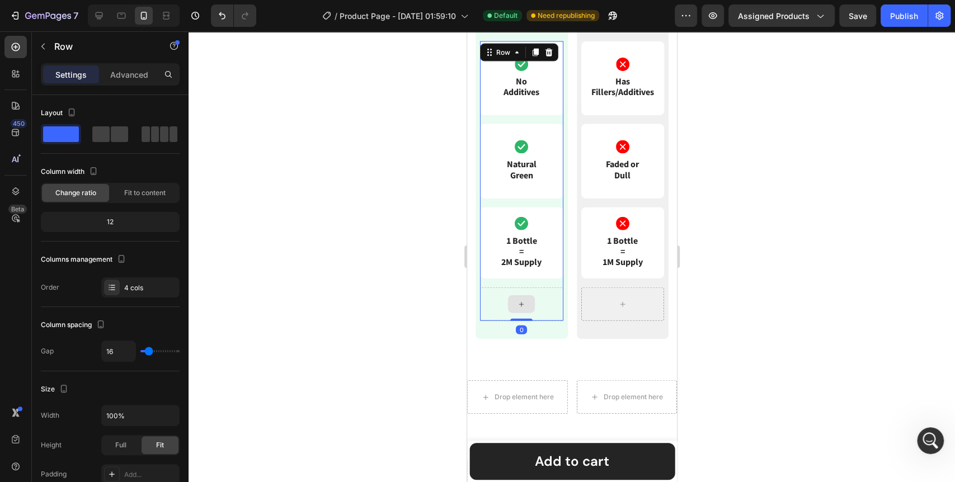
click at [542, 319] on div at bounding box center [521, 305] width 83 height 34
click at [114, 288] on icon at bounding box center [111, 287] width 9 height 9
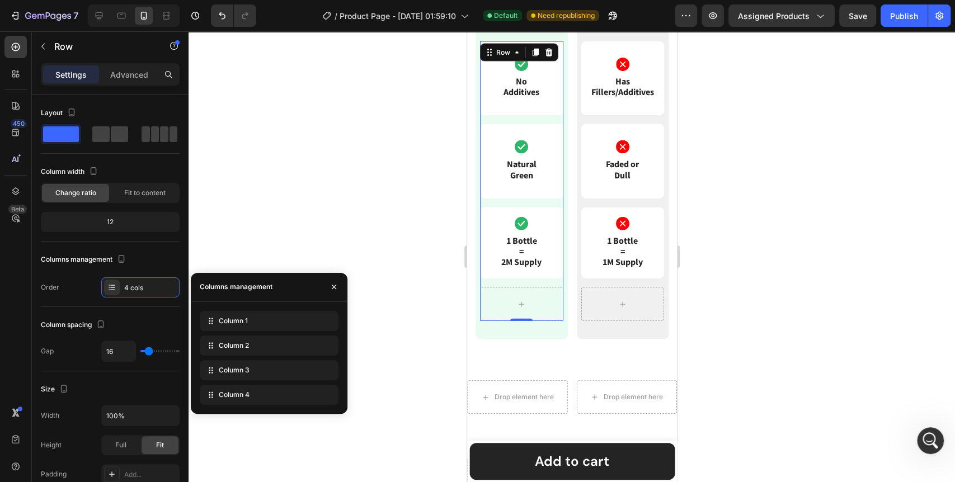
click at [397, 259] on div at bounding box center [572, 256] width 767 height 451
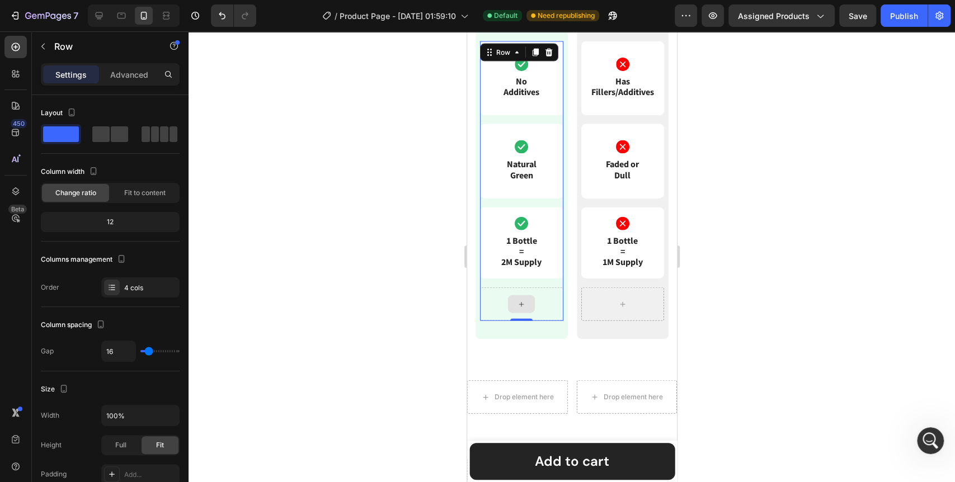
click at [524, 313] on div at bounding box center [521, 305] width 27 height 18
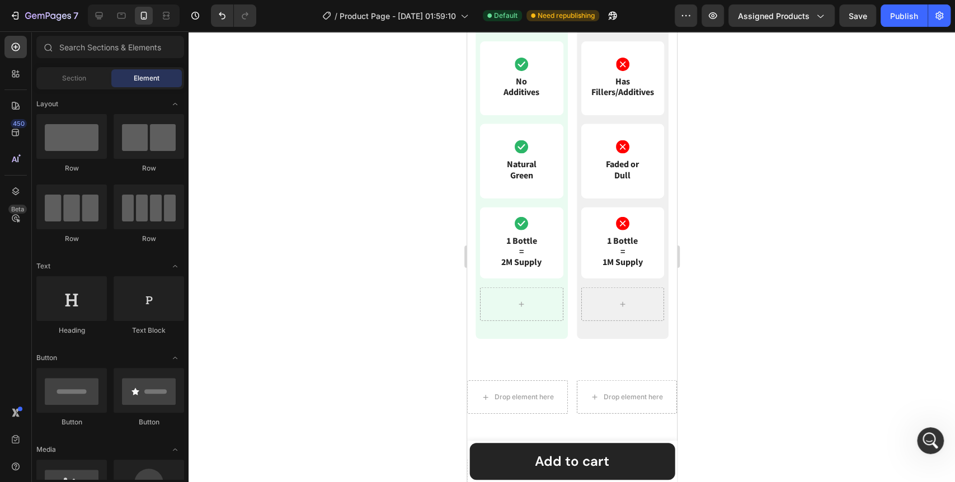
click at [430, 339] on div at bounding box center [572, 256] width 767 height 451
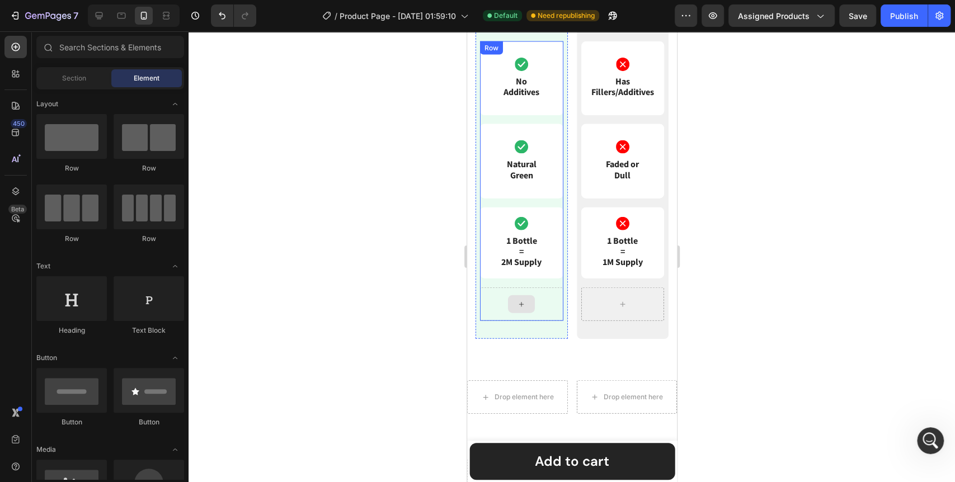
click at [517, 313] on div at bounding box center [521, 305] width 27 height 18
click at [489, 321] on div at bounding box center [521, 305] width 83 height 34
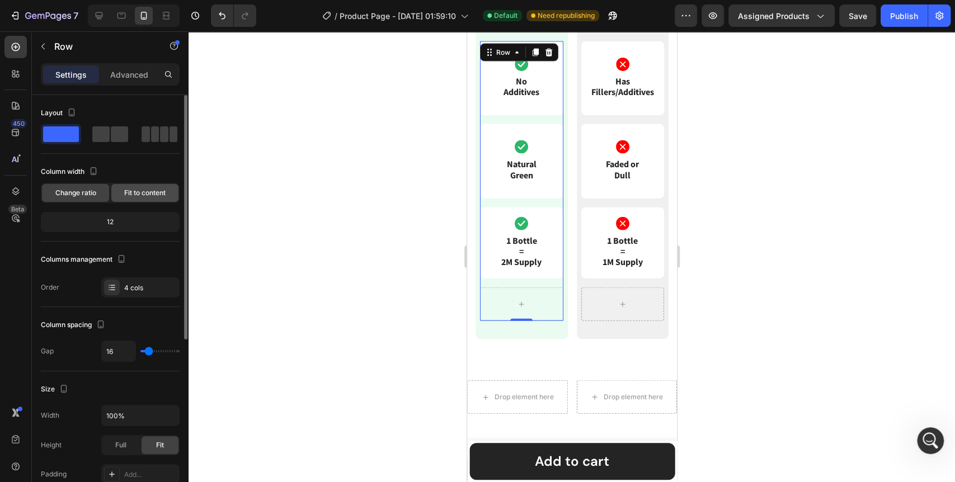
click at [133, 194] on span "Fit to content" at bounding box center [144, 193] width 41 height 10
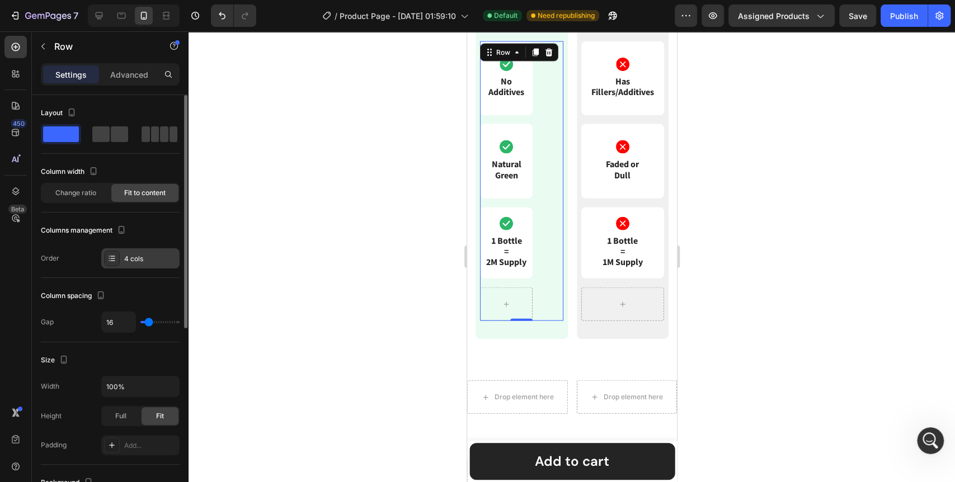
click at [108, 261] on icon at bounding box center [111, 258] width 9 height 9
click at [86, 194] on span "Change ratio" at bounding box center [75, 193] width 41 height 10
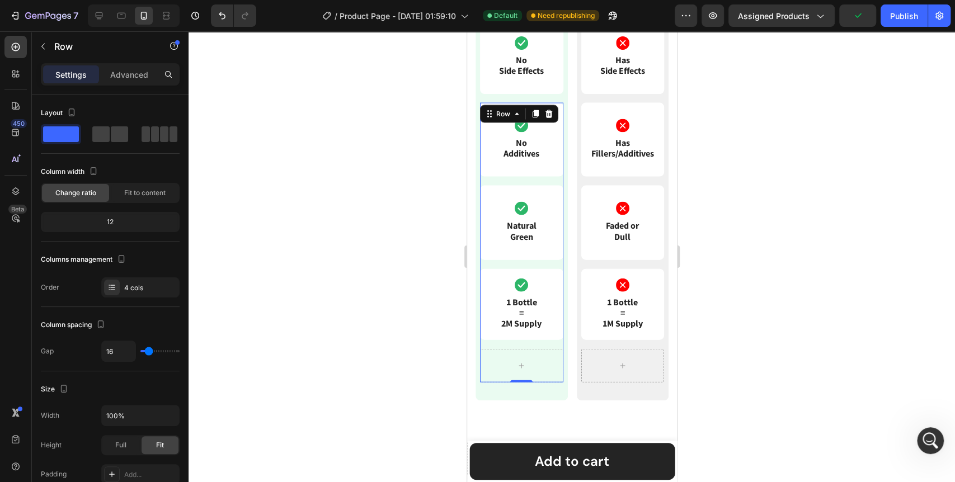
scroll to position [1591, 0]
click at [541, 372] on div at bounding box center [521, 367] width 83 height 34
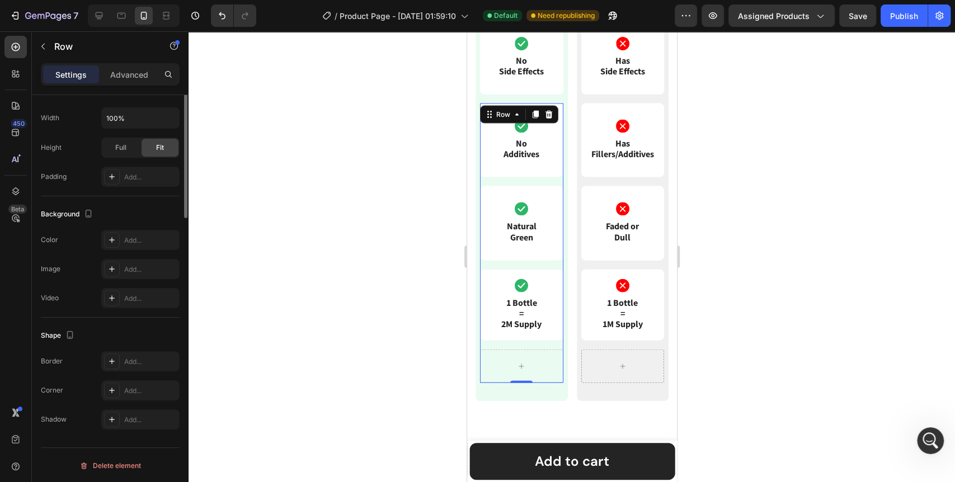
scroll to position [0, 0]
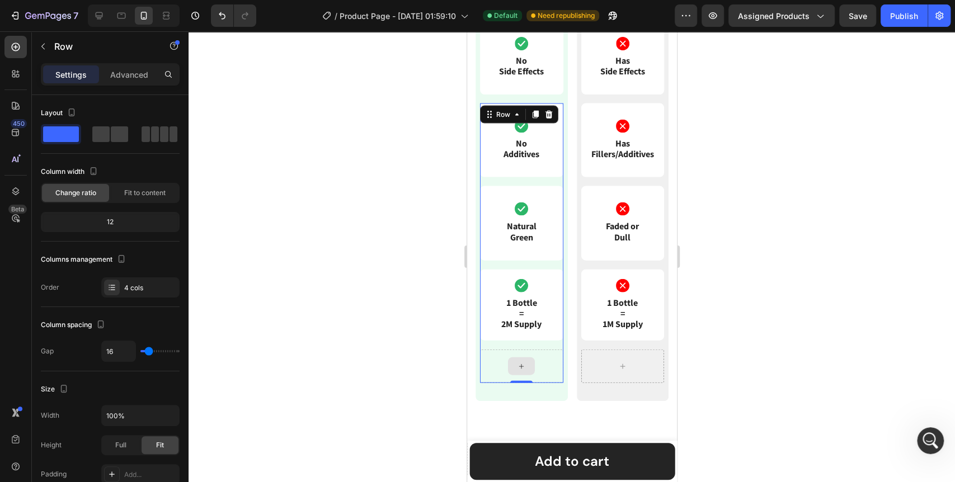
click at [497, 369] on div at bounding box center [521, 367] width 83 height 34
click at [109, 291] on icon at bounding box center [111, 287] width 9 height 9
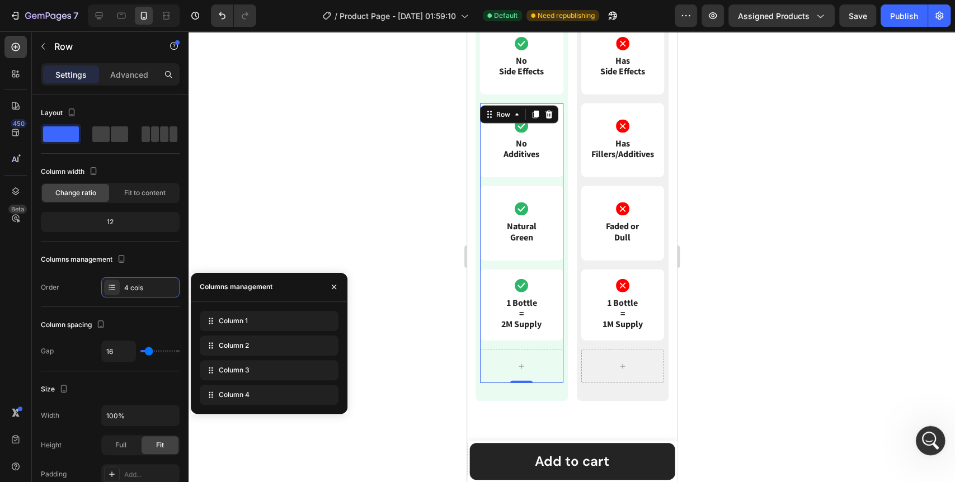
click at [933, 439] on icon "Open Intercom Messenger" at bounding box center [929, 439] width 18 height 18
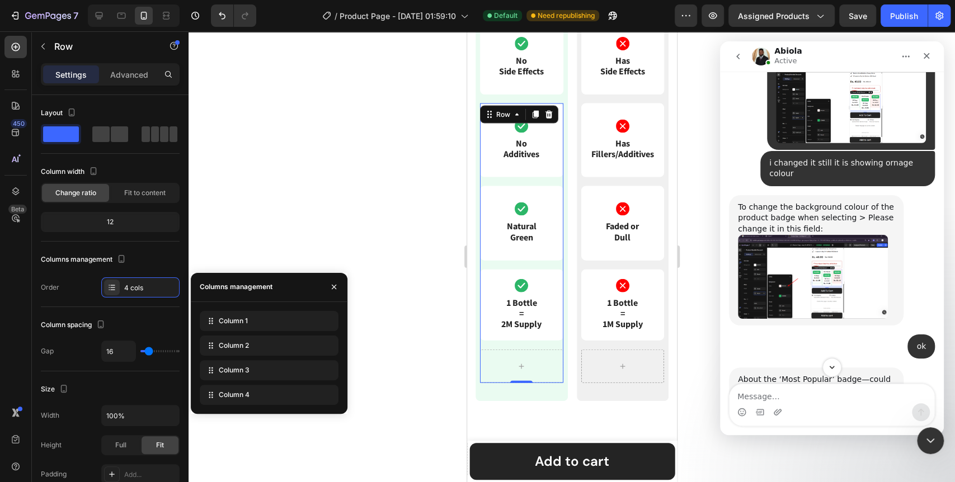
scroll to position [3759, 0]
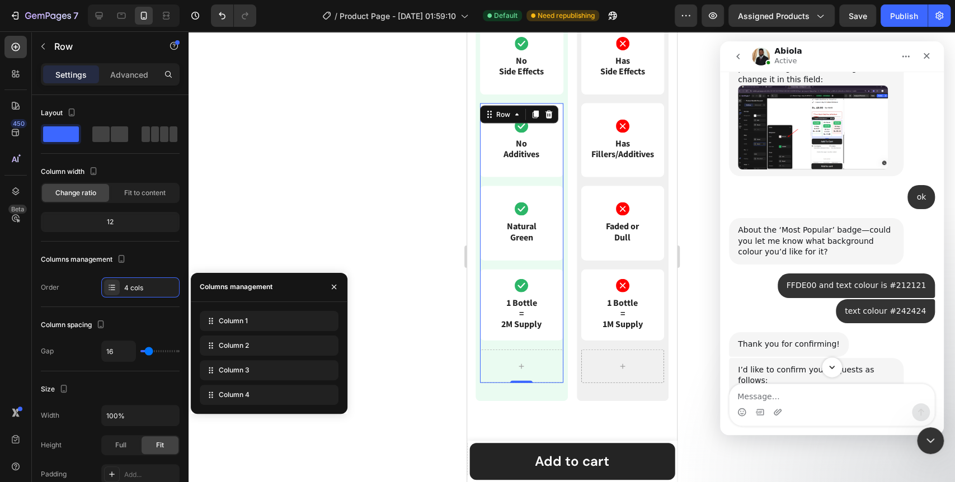
click at [831, 369] on icon "Scroll to bottom" at bounding box center [832, 368] width 10 height 10
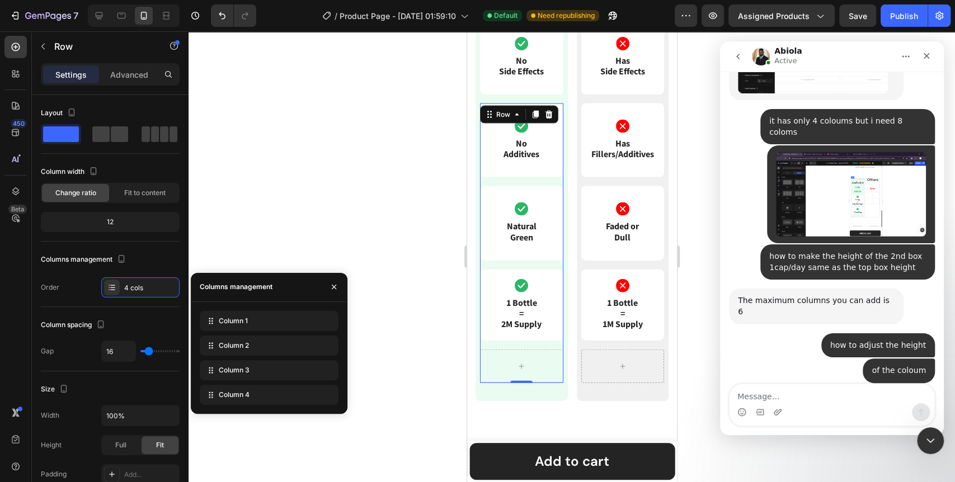
scroll to position [6536, 0]
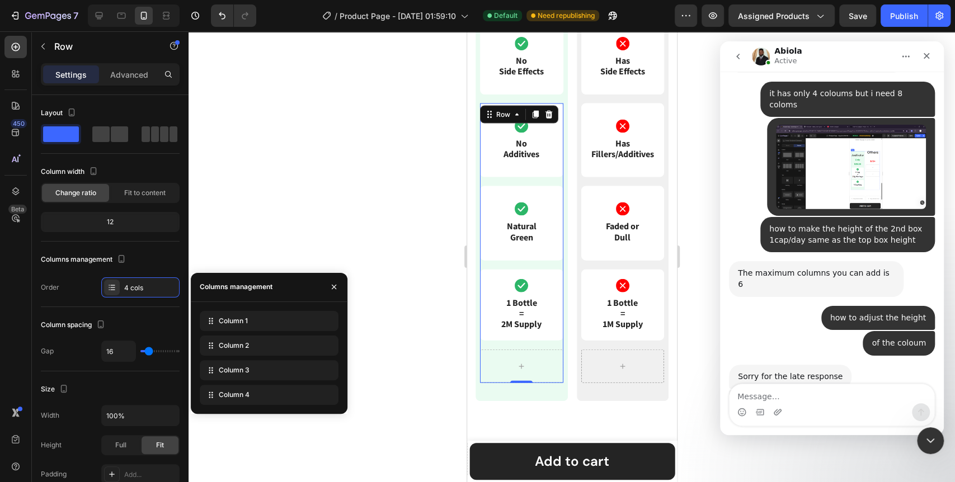
click at [776, 418] on div "Intercom messenger" at bounding box center [777, 413] width 9 height 18
click at [776, 414] on icon "Upload attachment" at bounding box center [777, 412] width 9 height 9
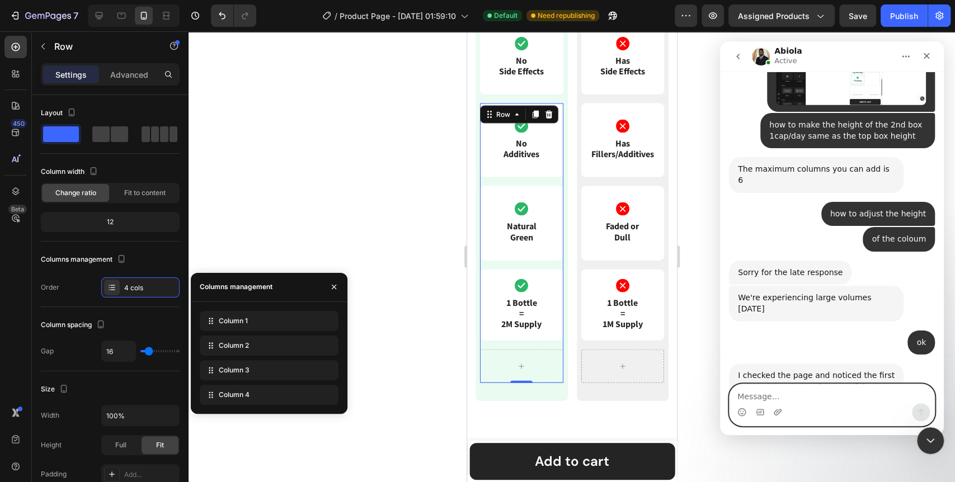
scroll to position [6642, 0]
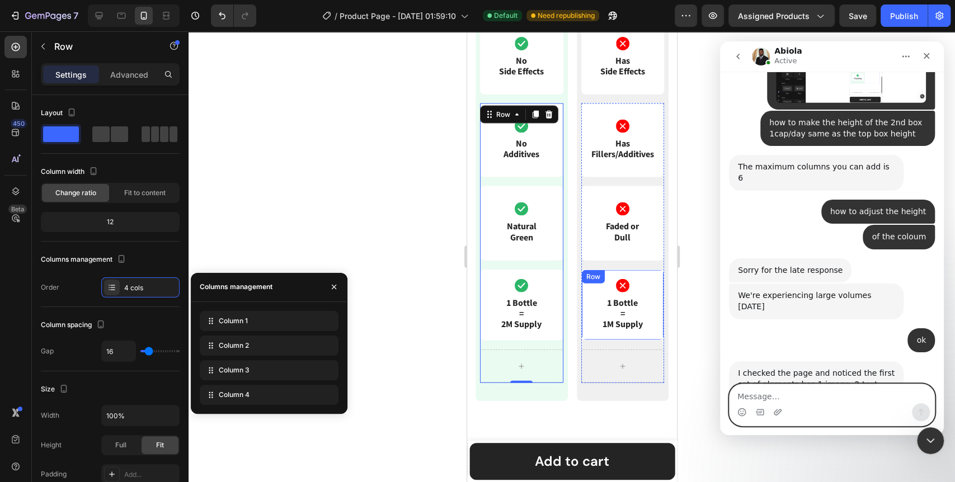
click at [786, 401] on textarea "Message…" at bounding box center [832, 394] width 205 height 19
type textarea "how to delete this last coloum i cant able to delete this"
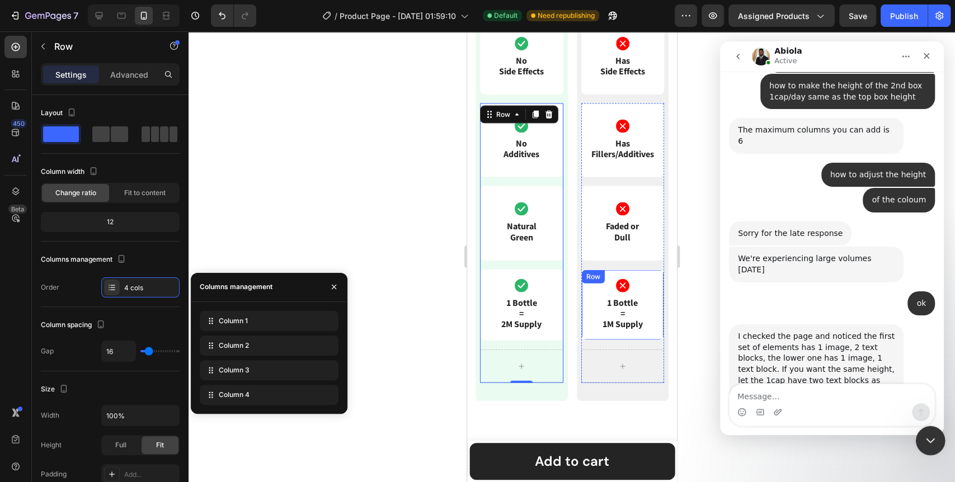
click at [929, 444] on icon "Close Intercom Messenger" at bounding box center [928, 439] width 13 height 13
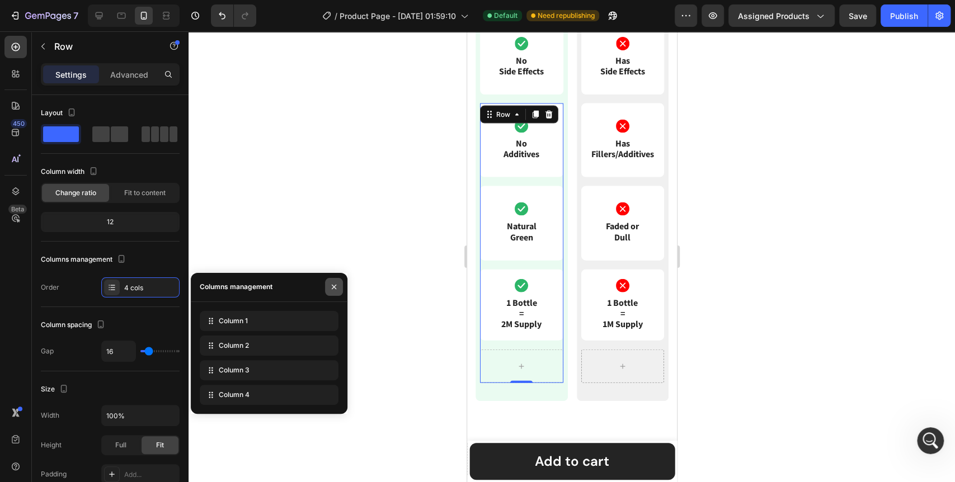
click at [330, 288] on icon "button" at bounding box center [334, 287] width 9 height 9
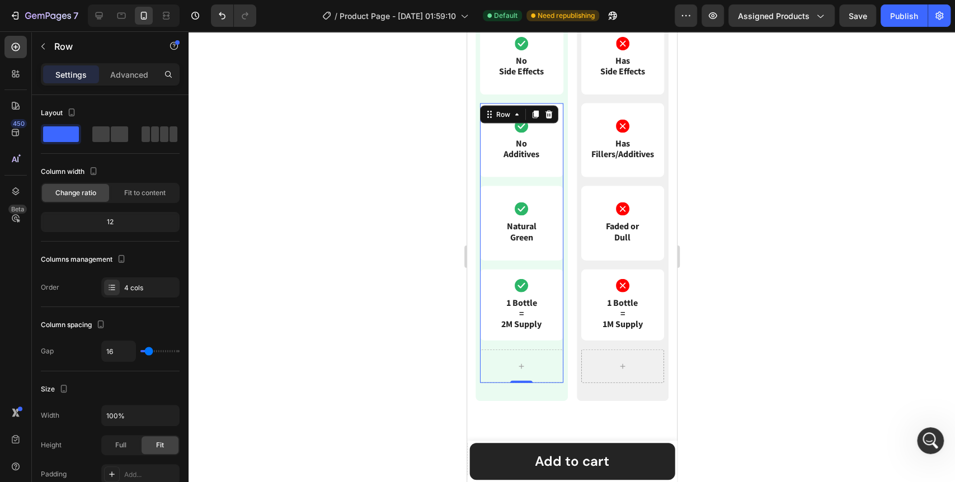
click at [362, 308] on div at bounding box center [572, 256] width 767 height 451
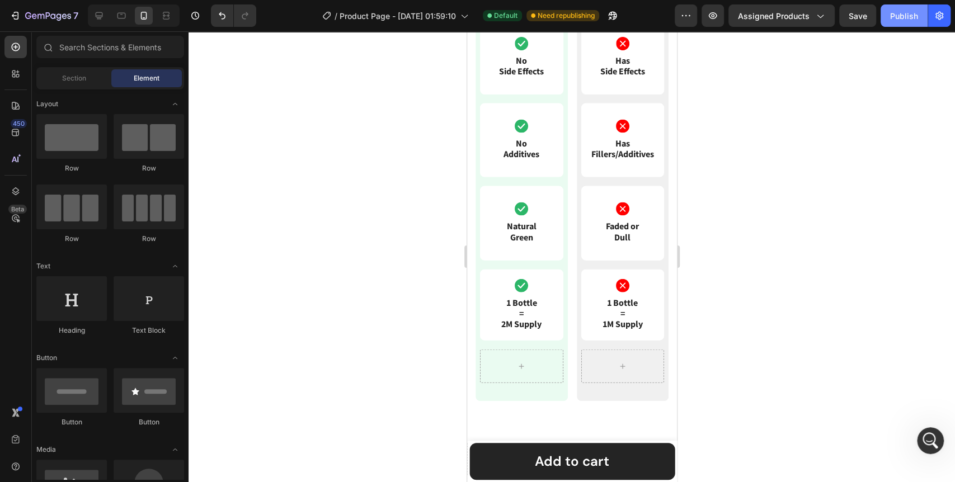
click at [904, 15] on div "Publish" at bounding box center [904, 16] width 28 height 12
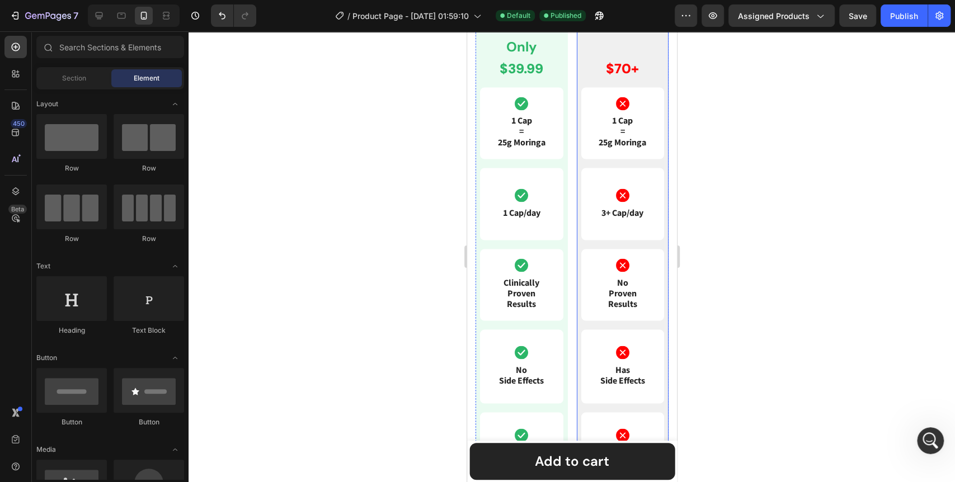
scroll to position [1279, 0]
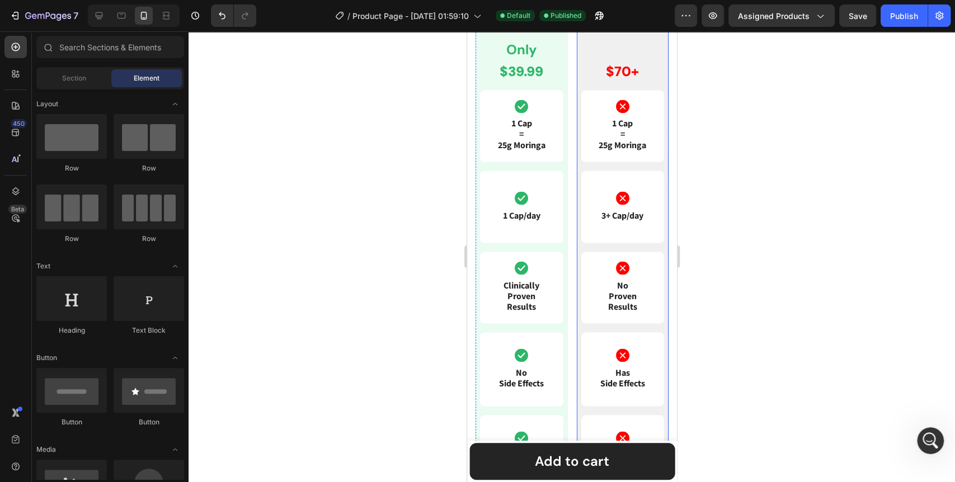
click at [348, 221] on div at bounding box center [572, 256] width 767 height 451
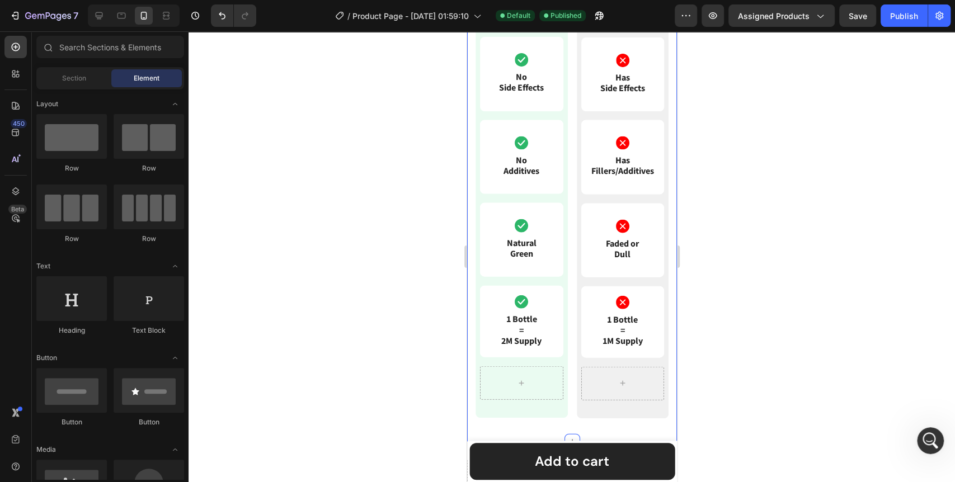
scroll to position [1860, 0]
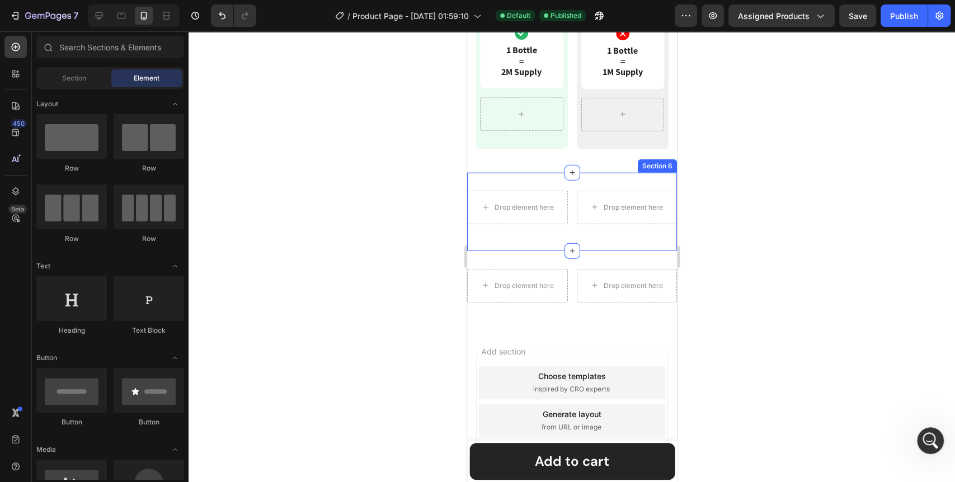
click at [570, 186] on div "Drop element here Drop element here Row Section 6" at bounding box center [572, 212] width 210 height 78
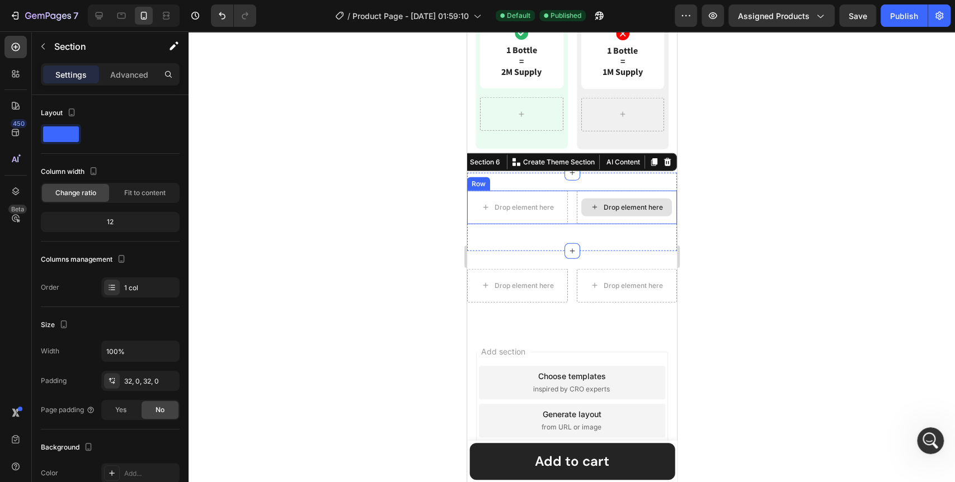
scroll to position [1798, 0]
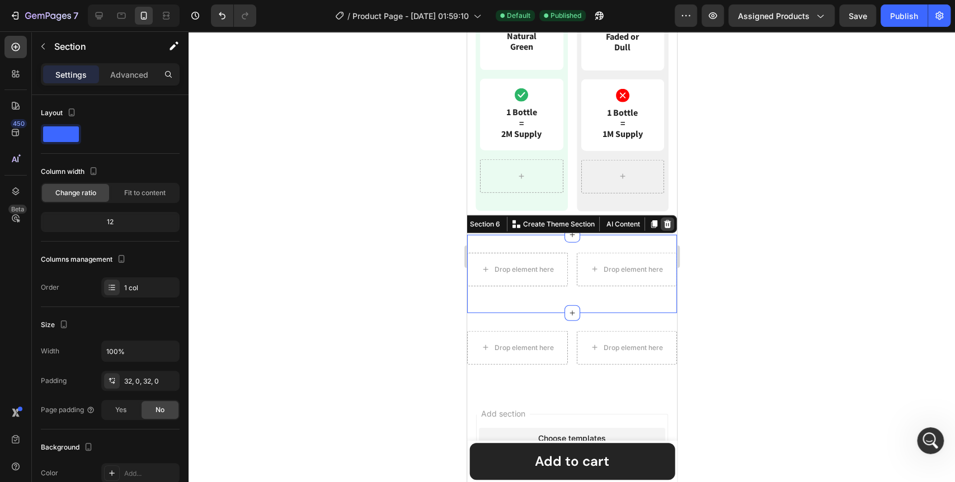
click at [664, 220] on icon at bounding box center [667, 224] width 7 height 8
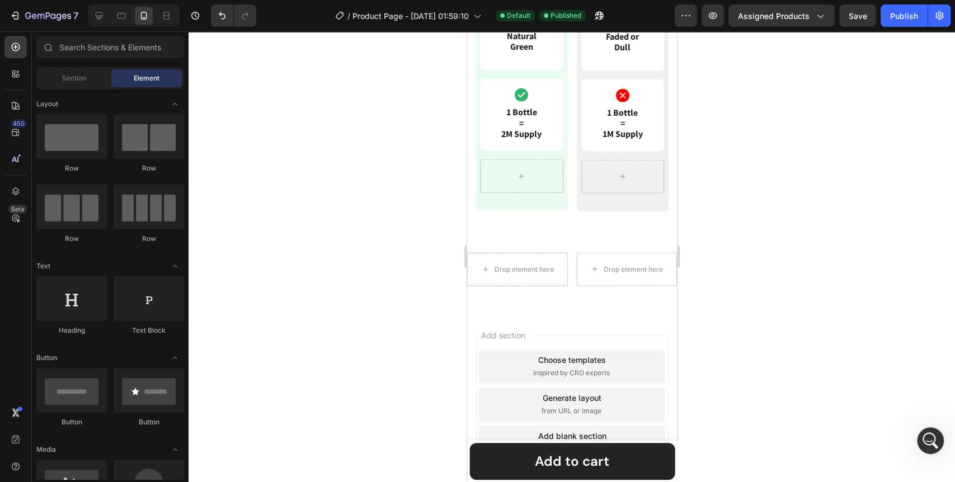
scroll to position [1782, 0]
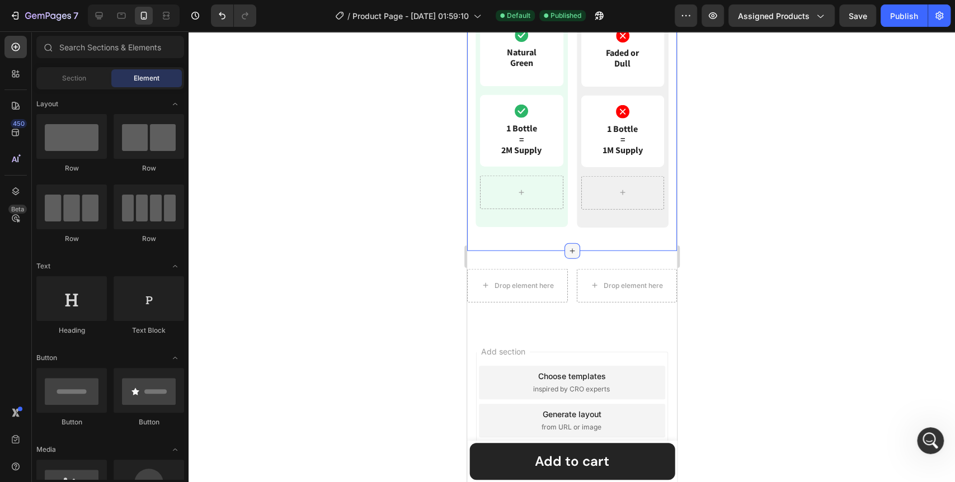
click at [564, 243] on div at bounding box center [572, 251] width 16 height 16
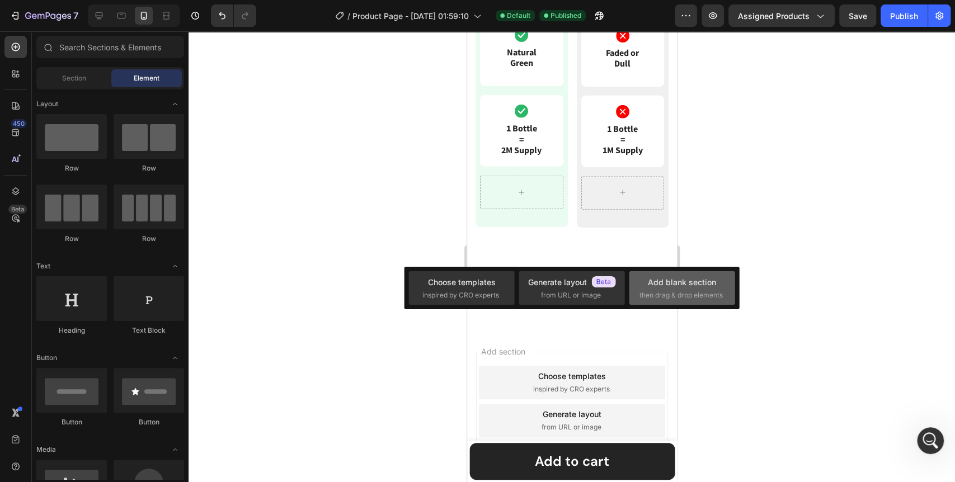
click at [672, 285] on div "Add blank section" at bounding box center [682, 282] width 68 height 12
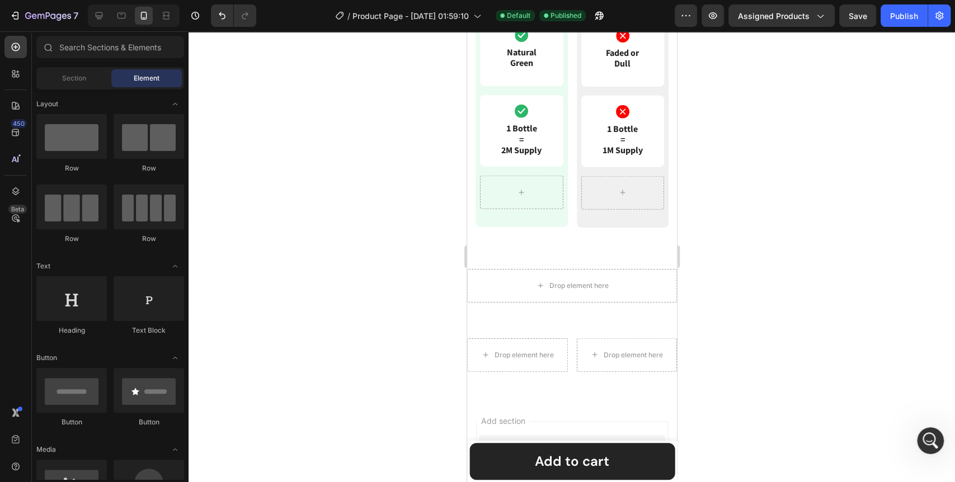
scroll to position [1798, 0]
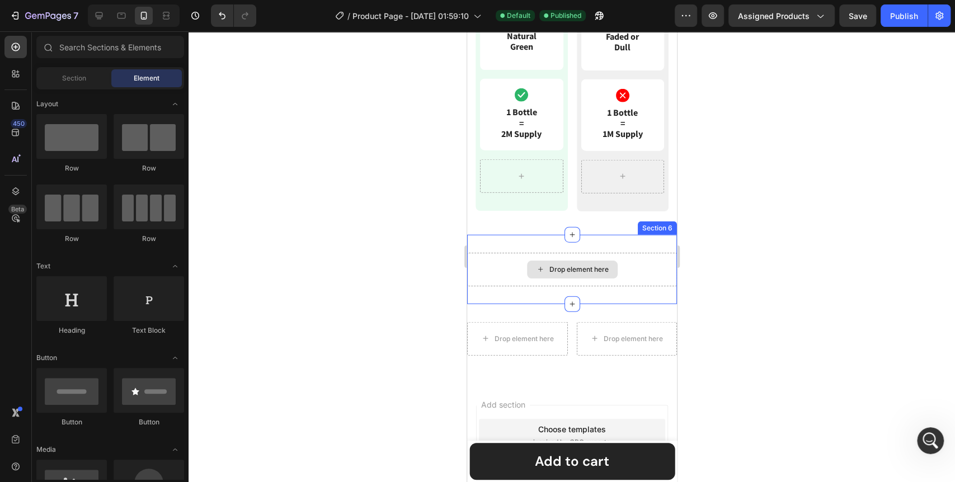
click at [589, 266] on div "Drop element here" at bounding box center [578, 269] width 59 height 9
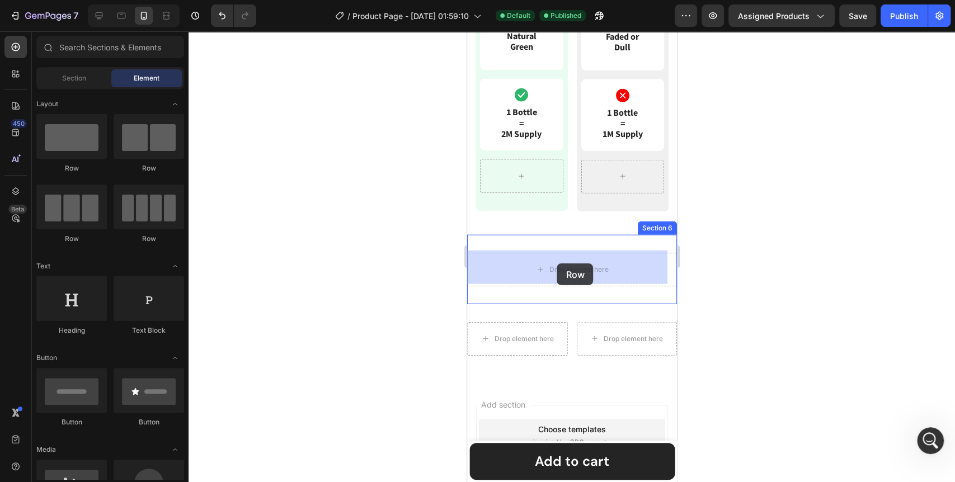
drag, startPoint x: 616, startPoint y: 164, endPoint x: 557, endPoint y: 264, distance: 115.7
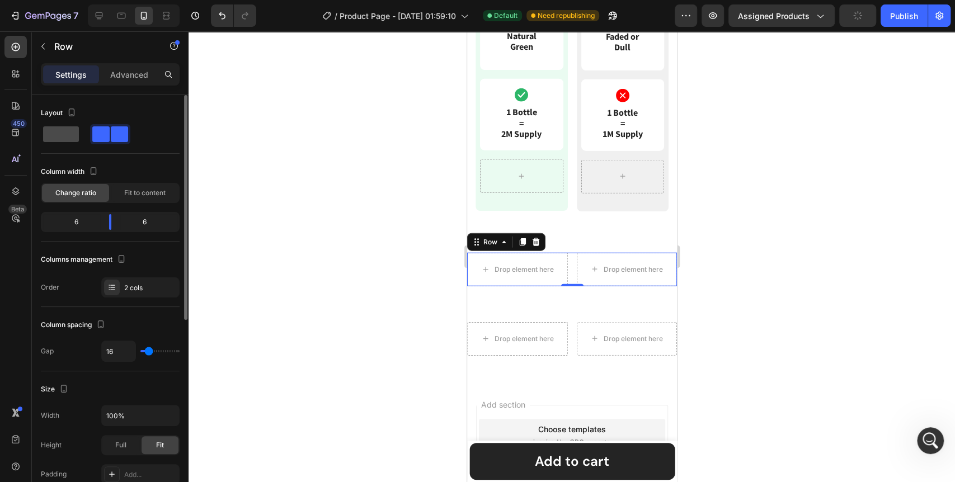
click at [58, 134] on span at bounding box center [61, 134] width 36 height 16
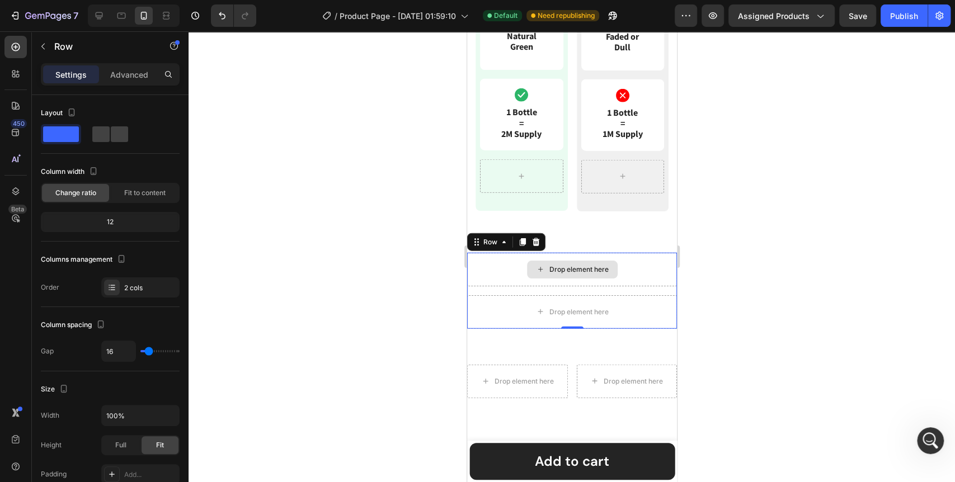
click at [580, 268] on div "Drop element here" at bounding box center [578, 269] width 59 height 9
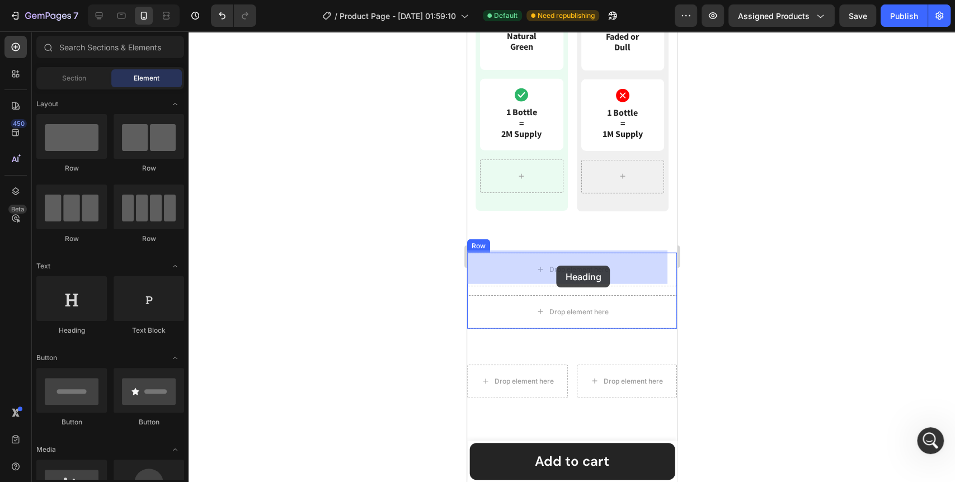
drag, startPoint x: 548, startPoint y: 336, endPoint x: 556, endPoint y: 266, distance: 71.0
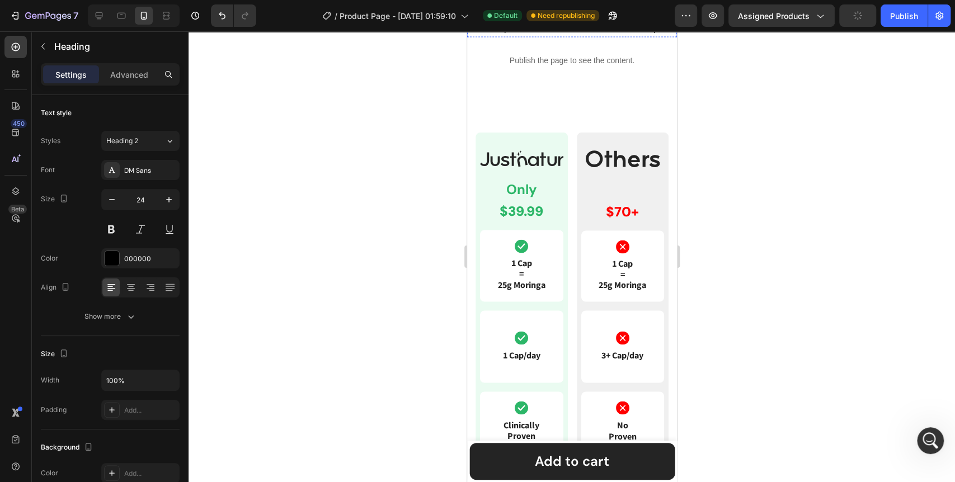
scroll to position [803, 0]
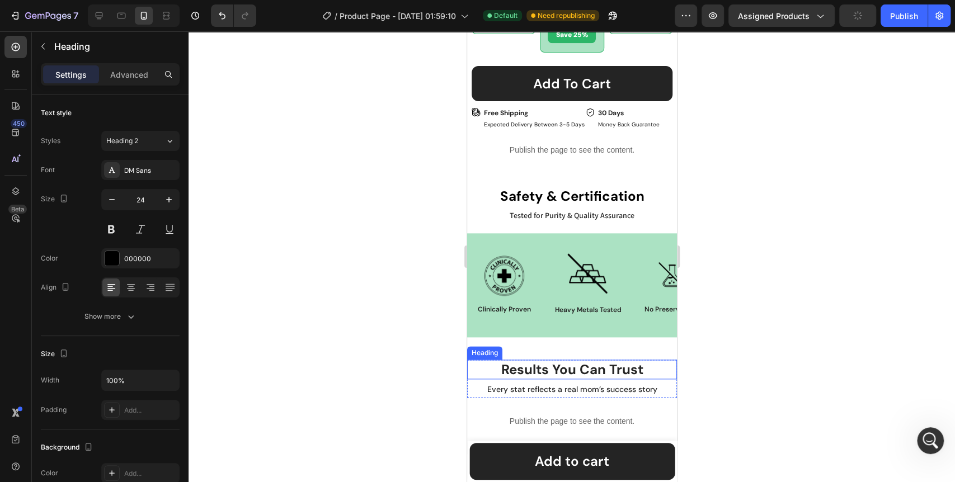
click at [552, 360] on h2 "results you can trust" at bounding box center [572, 370] width 210 height 20
click at [552, 361] on p "results you can trust" at bounding box center [572, 369] width 208 height 17
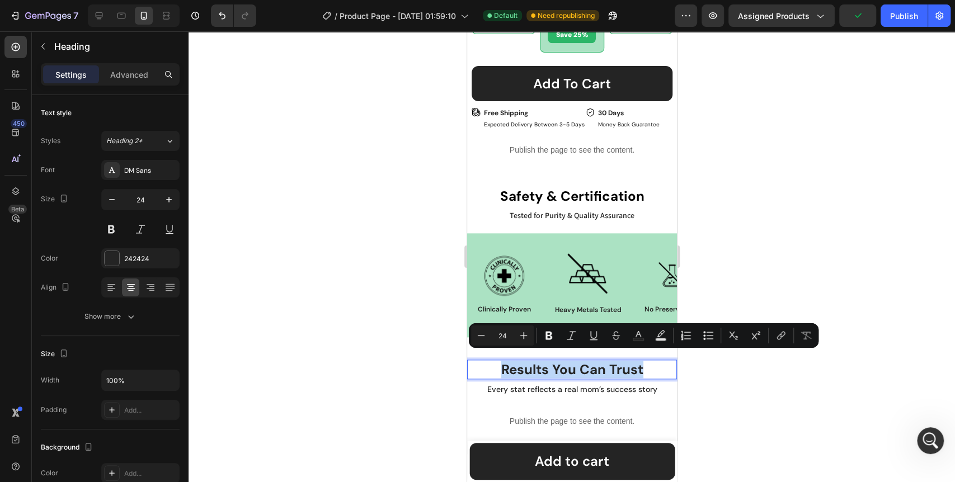
copy p "results you can trust"
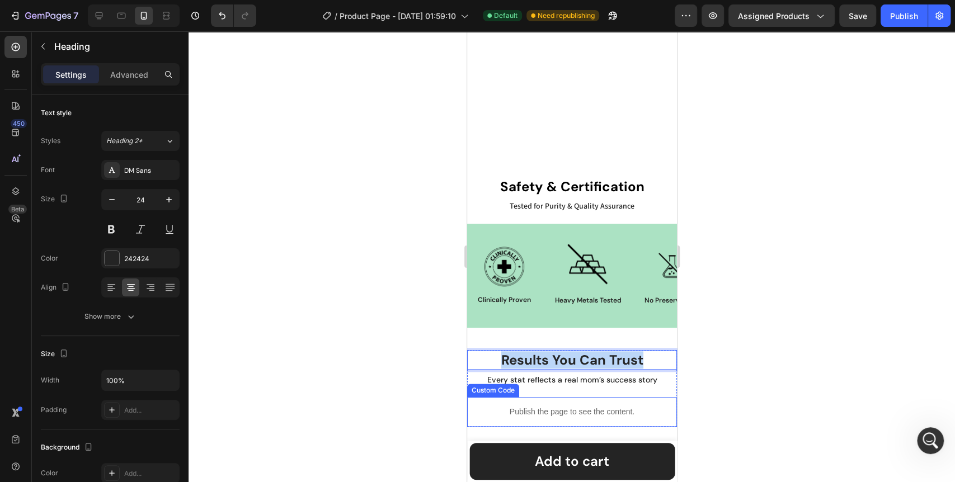
type input "16"
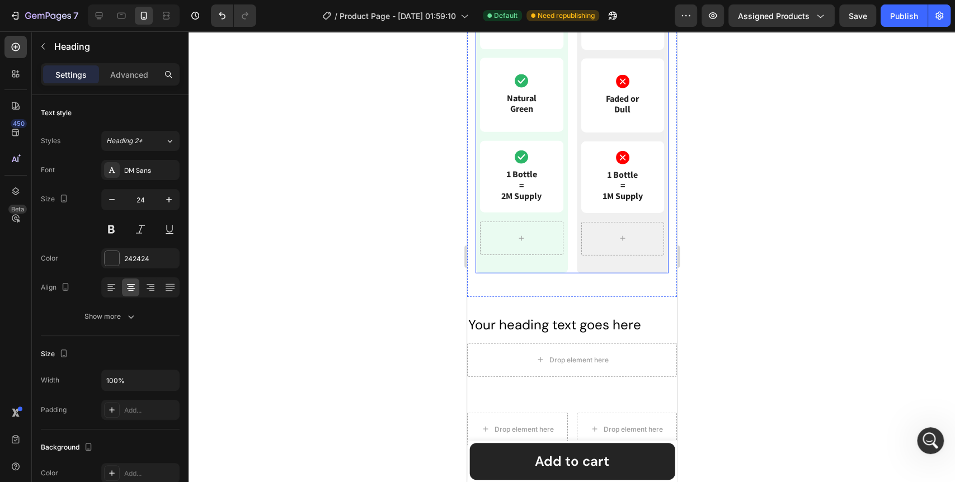
scroll to position [1798, 0]
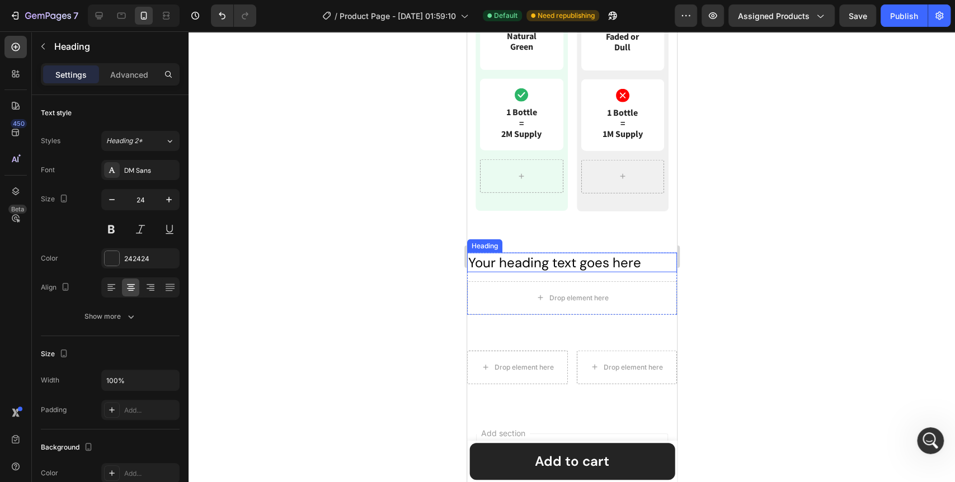
click at [590, 256] on h2 "Your heading text goes here" at bounding box center [572, 263] width 210 height 20
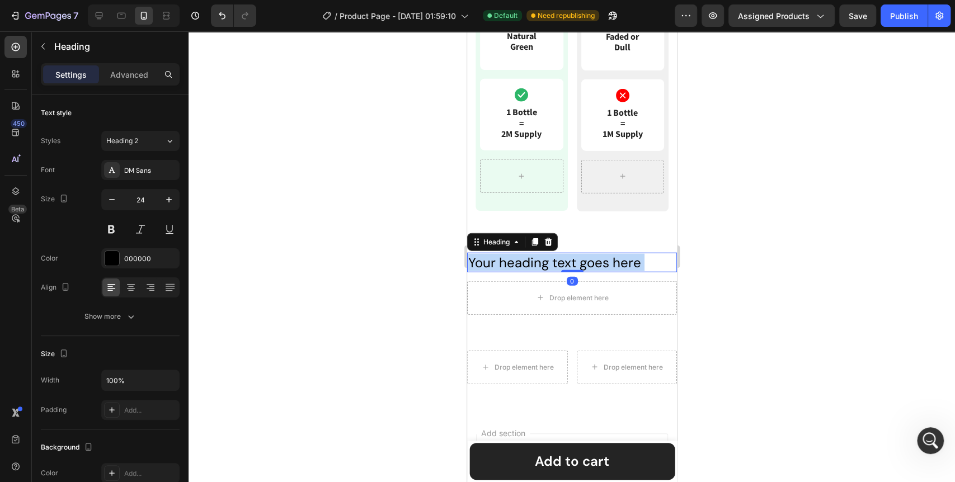
click at [590, 256] on p "Your heading text goes here" at bounding box center [572, 262] width 208 height 17
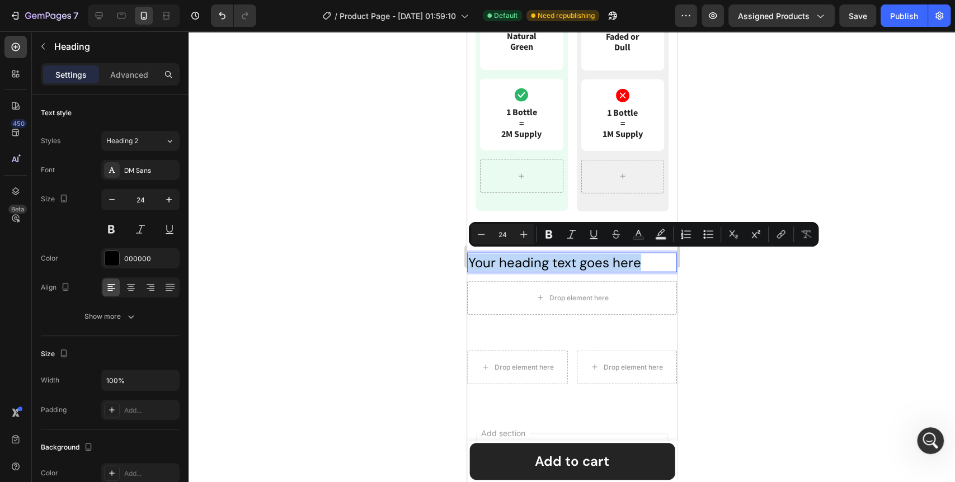
click at [590, 256] on p "Your heading text goes here" at bounding box center [572, 262] width 208 height 17
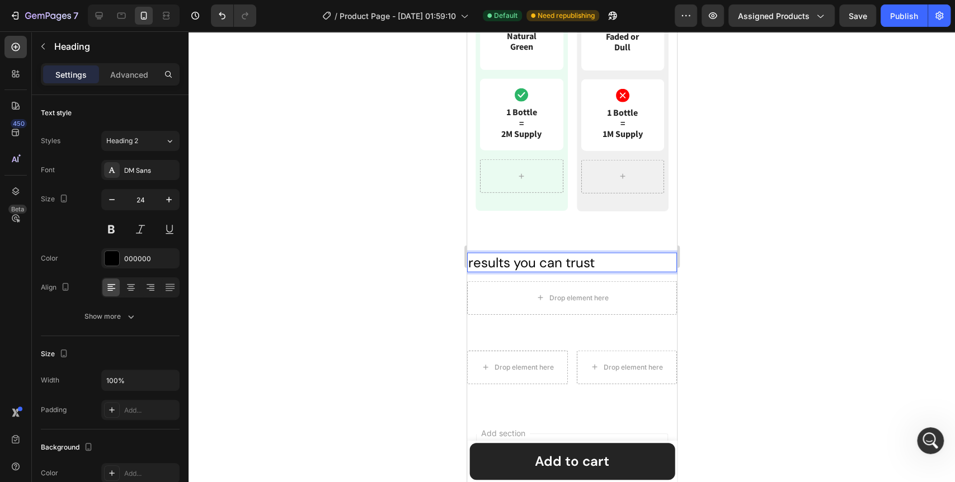
click at [386, 306] on div at bounding box center [572, 256] width 767 height 451
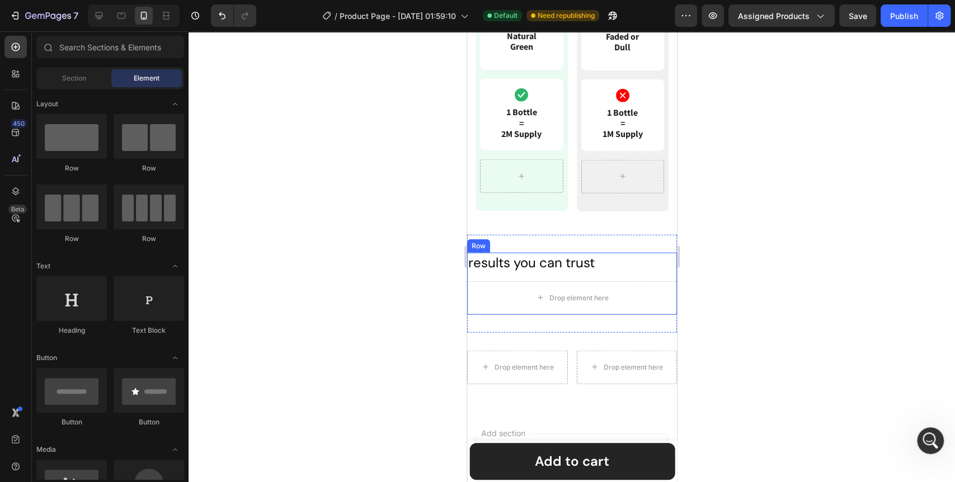
click at [507, 264] on p "results you can trust" at bounding box center [572, 262] width 208 height 17
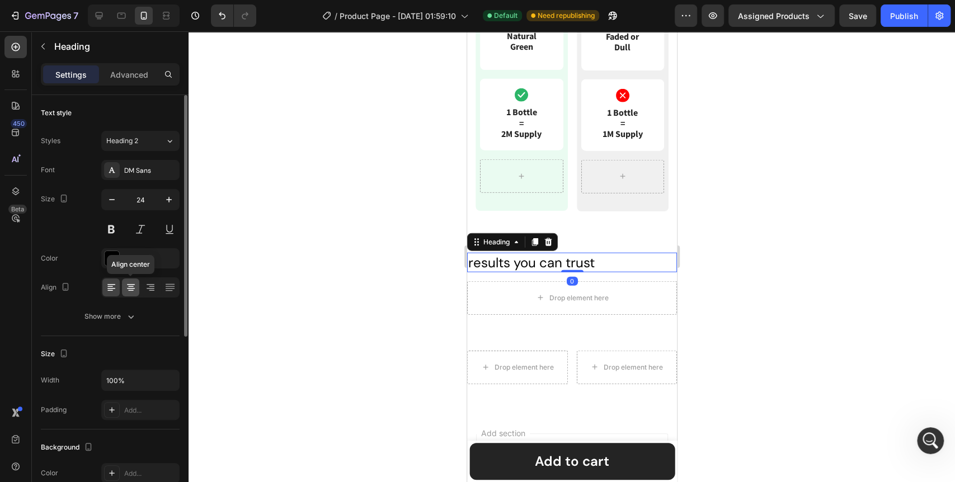
click at [132, 294] on div at bounding box center [130, 288] width 17 height 18
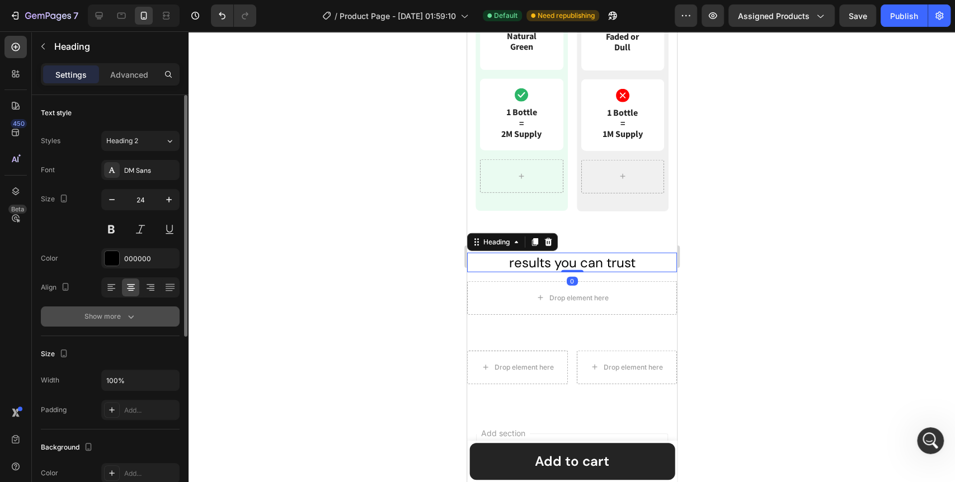
click at [132, 317] on icon "button" at bounding box center [131, 317] width 6 height 3
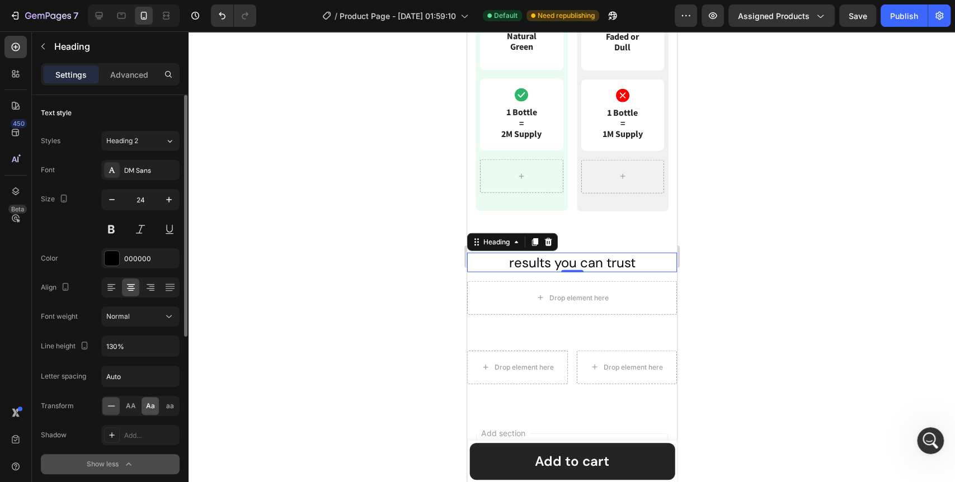
click at [153, 406] on span "Aa" at bounding box center [150, 406] width 9 height 10
click at [573, 262] on p "results you can trust" at bounding box center [572, 262] width 208 height 17
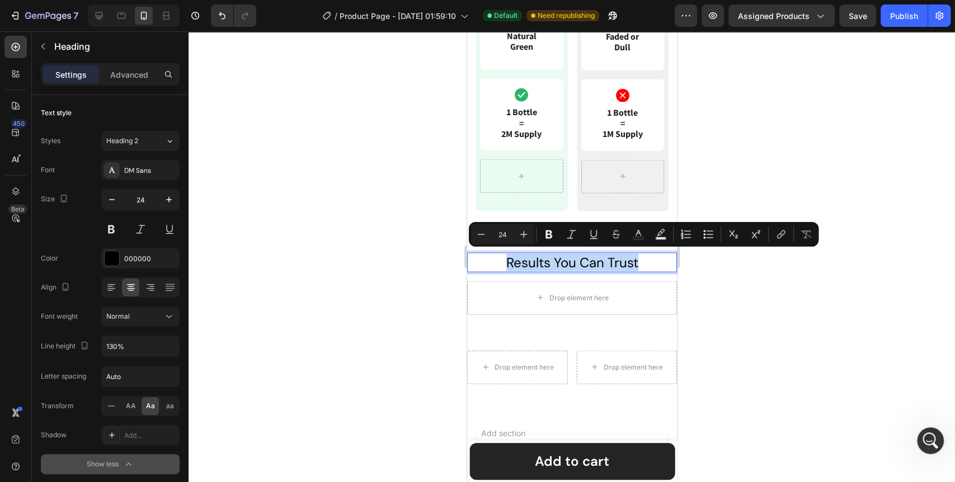
click at [573, 262] on p "results you can trust" at bounding box center [572, 262] width 208 height 17
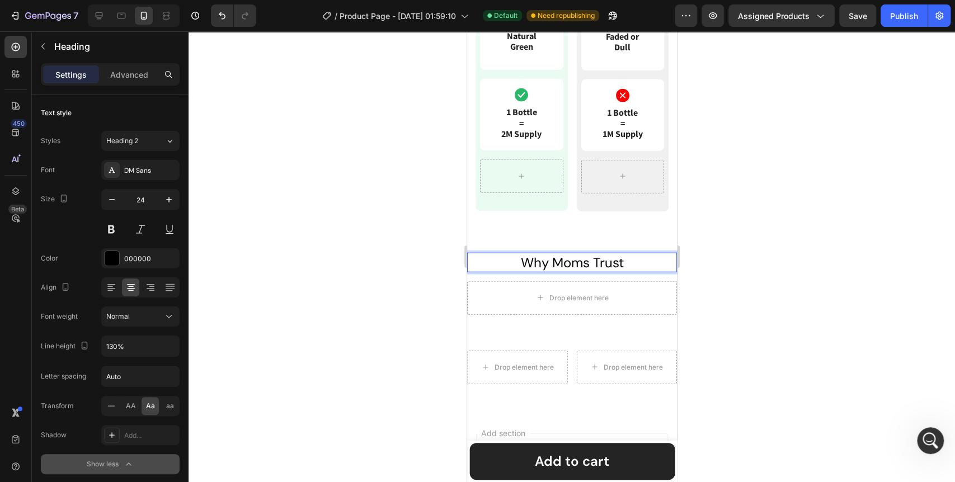
click at [382, 314] on div at bounding box center [572, 256] width 767 height 451
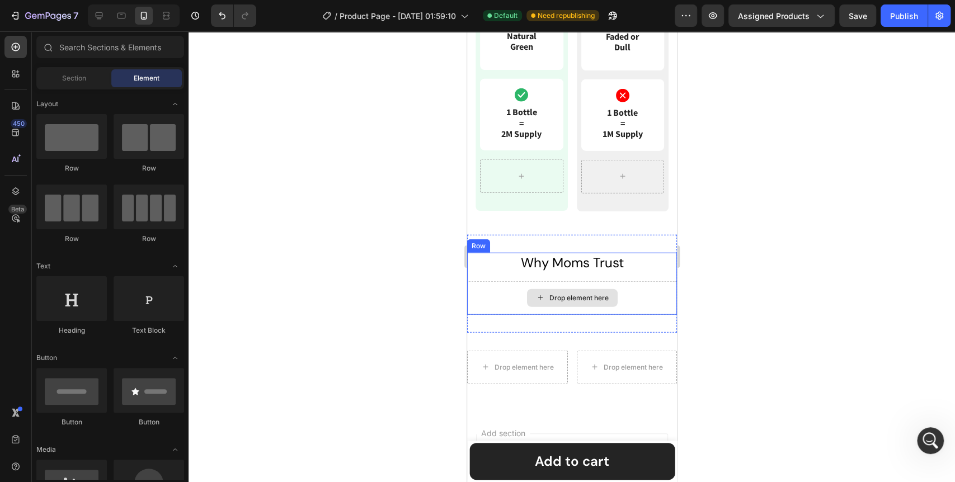
click at [580, 298] on div "Drop element here" at bounding box center [578, 298] width 59 height 9
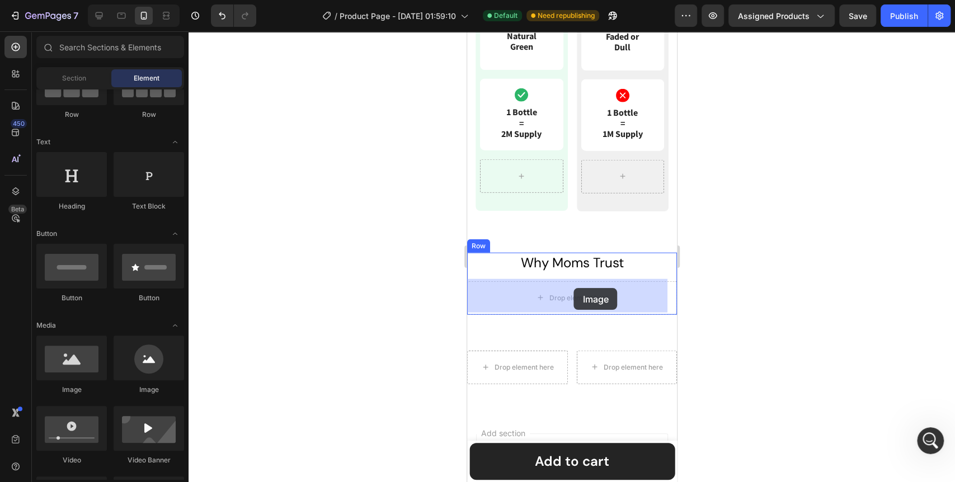
drag, startPoint x: 542, startPoint y: 392, endPoint x: 574, endPoint y: 288, distance: 108.2
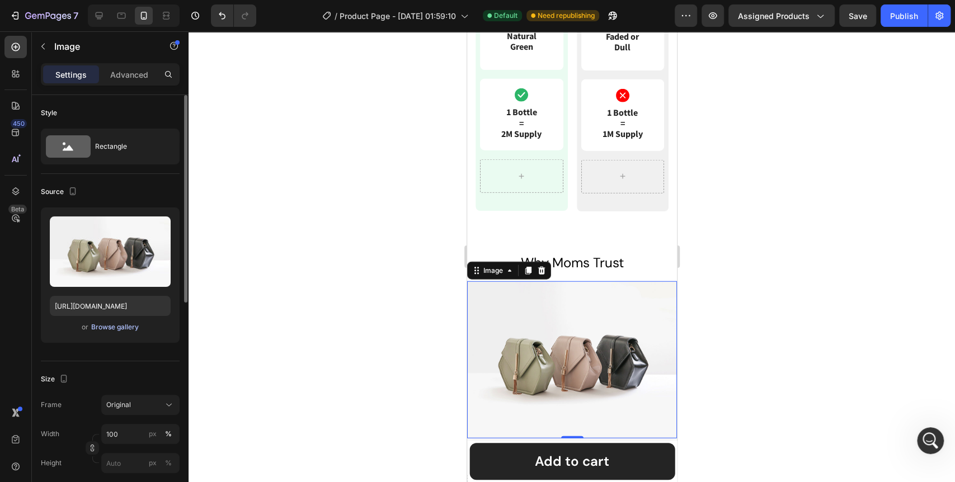
click at [112, 330] on div "Browse gallery" at bounding box center [115, 327] width 48 height 10
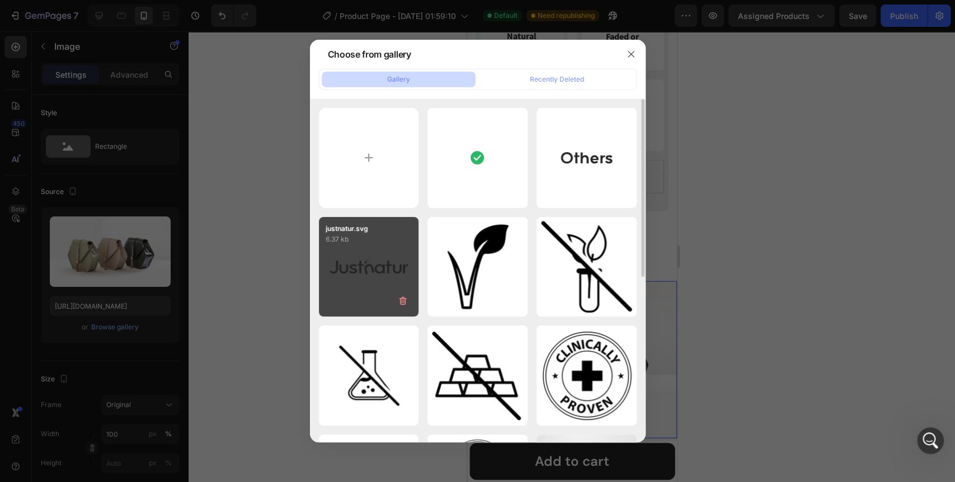
click at [367, 268] on div "justnatur.svg 6.37 kb" at bounding box center [369, 267] width 100 height 100
type input "[URL][DOMAIN_NAME]"
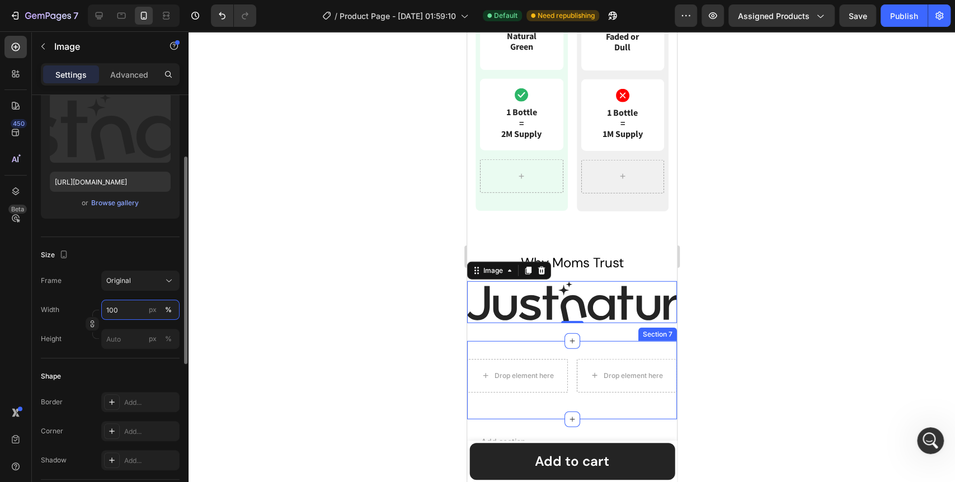
click at [121, 310] on input "100" at bounding box center [140, 310] width 78 height 20
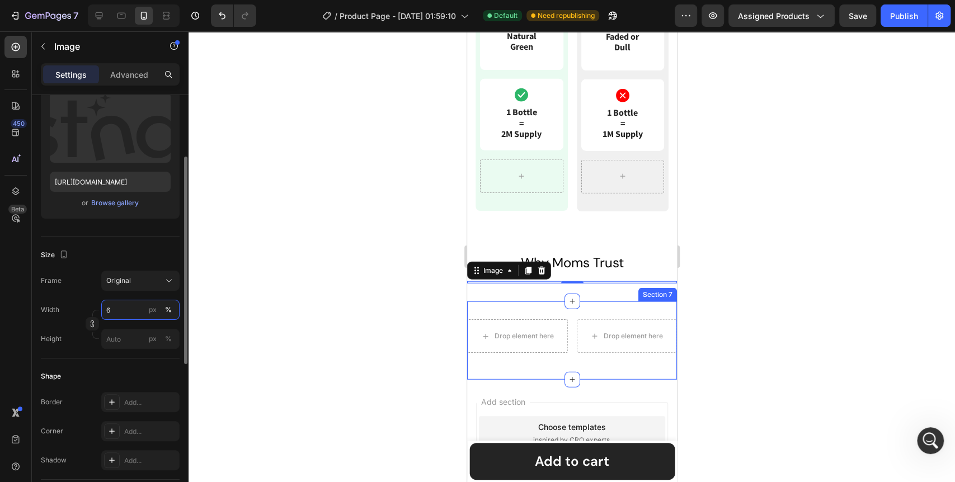
type input "60"
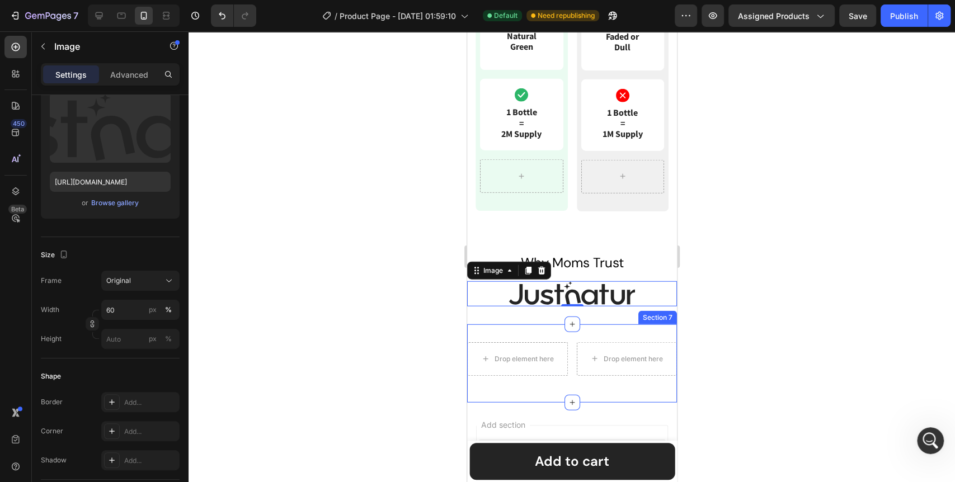
click at [340, 306] on div at bounding box center [572, 256] width 767 height 451
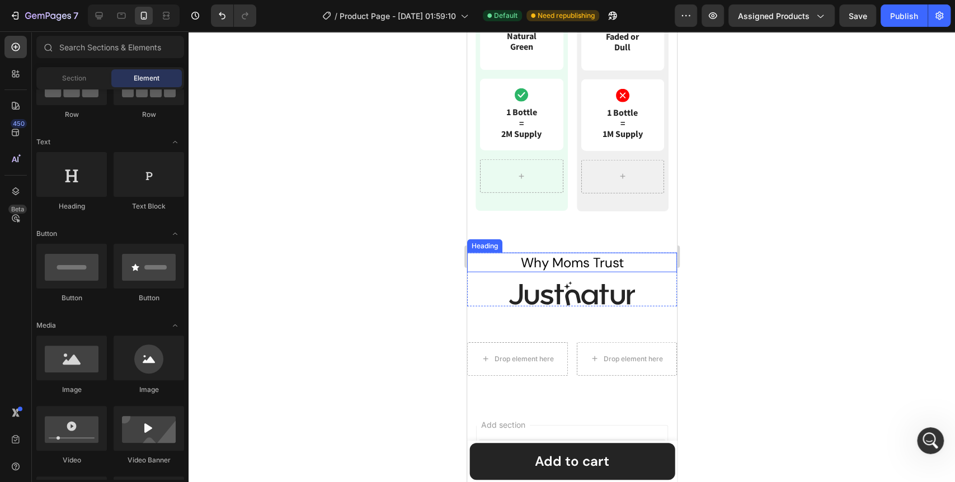
click at [537, 261] on p "Why Moms Trust" at bounding box center [572, 262] width 208 height 17
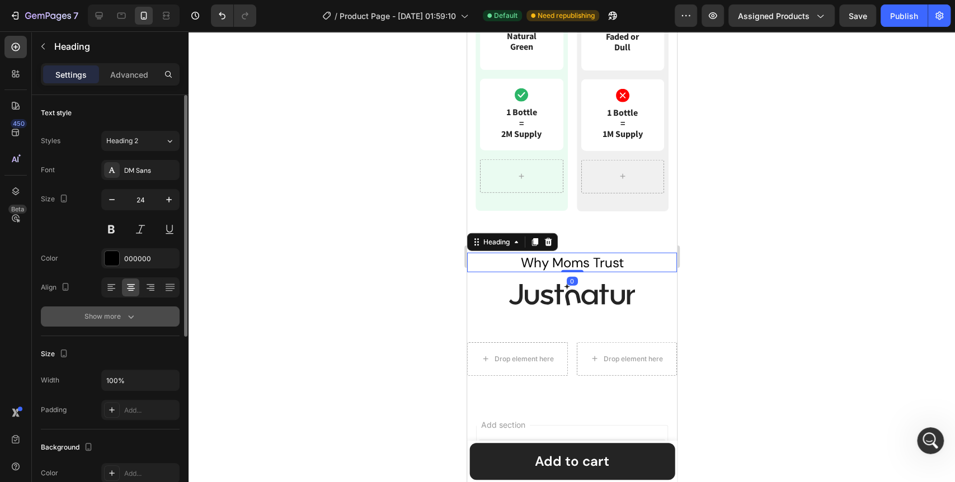
click at [133, 313] on icon "button" at bounding box center [130, 316] width 11 height 11
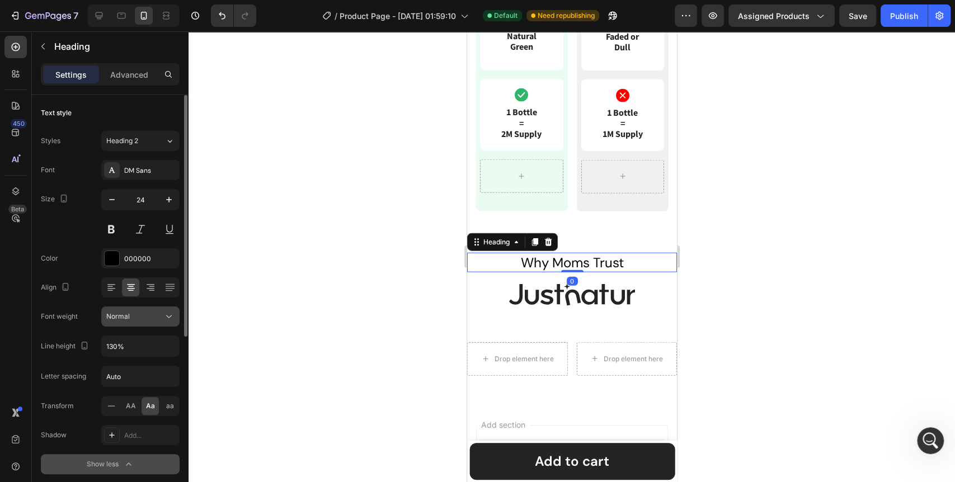
click at [166, 318] on icon at bounding box center [168, 316] width 11 height 11
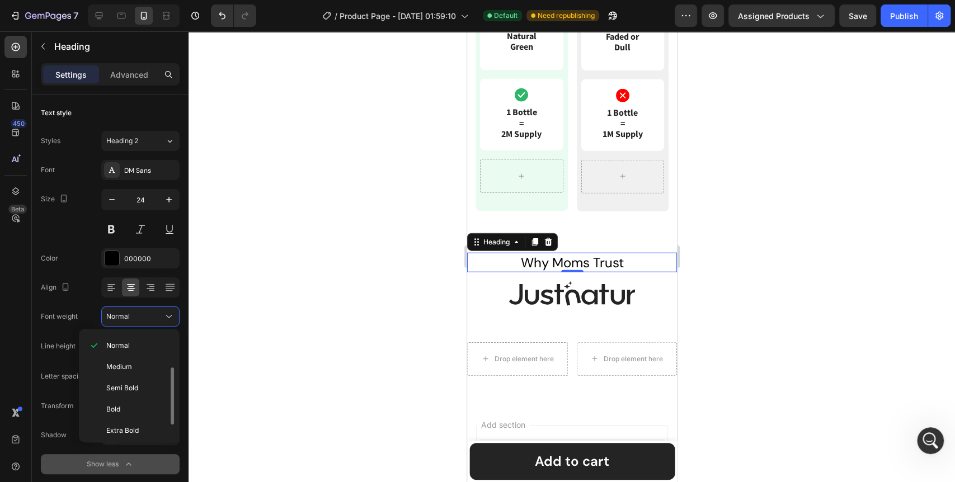
scroll to position [86, 0]
click at [138, 397] on div "Bold" at bounding box center [126, 407] width 87 height 21
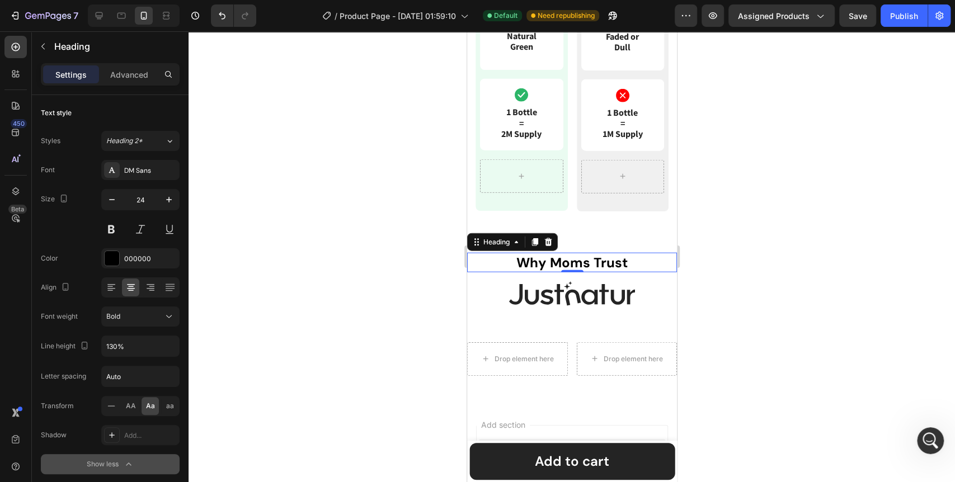
click at [313, 341] on div at bounding box center [572, 256] width 767 height 451
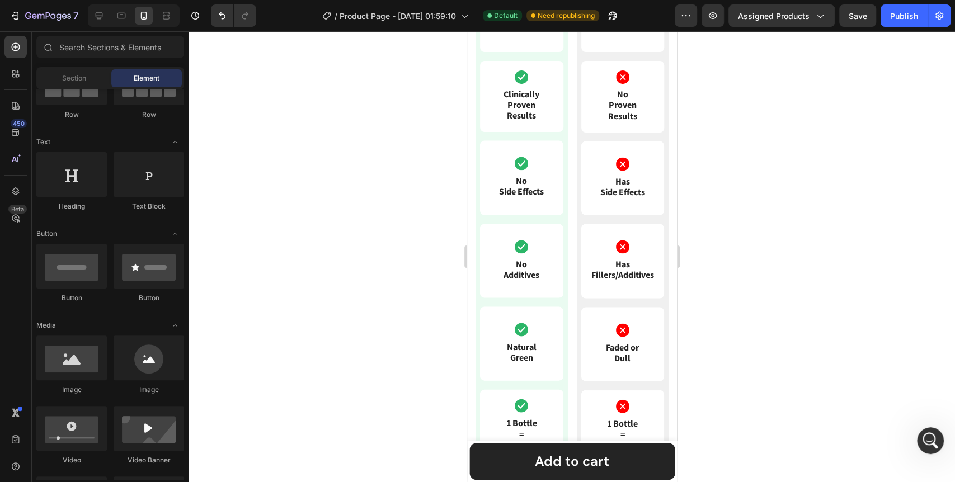
scroll to position [1277, 0]
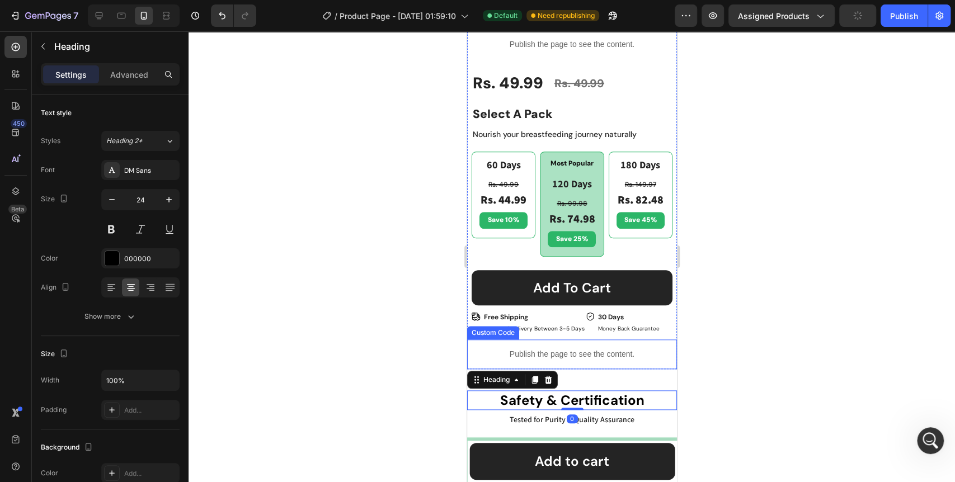
scroll to position [741, 0]
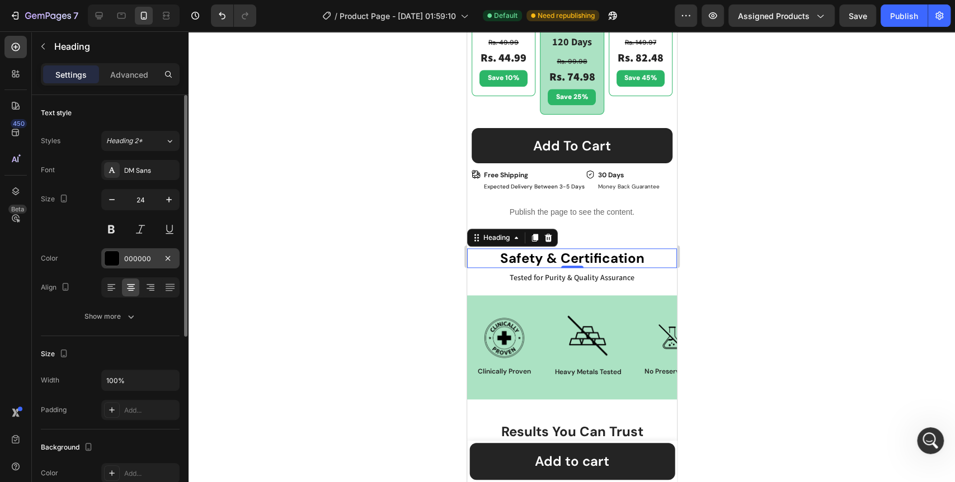
click at [114, 257] on div at bounding box center [112, 258] width 15 height 15
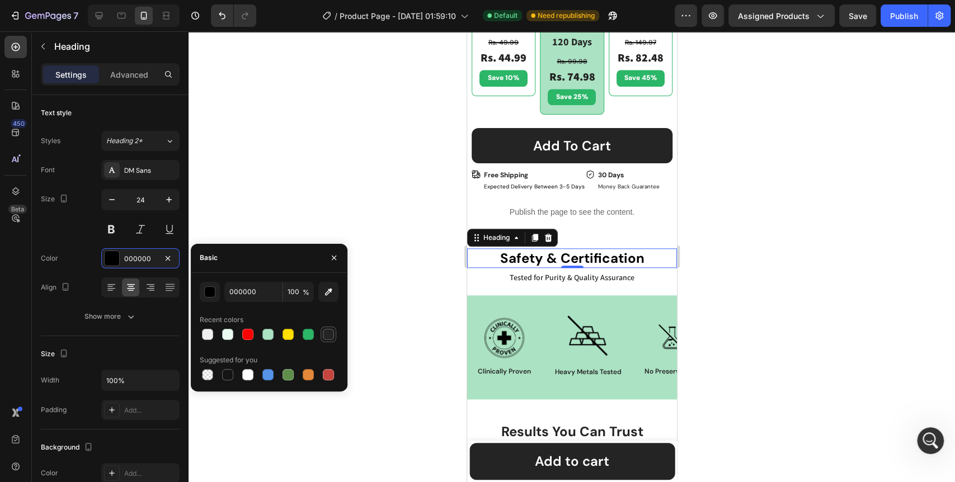
click at [328, 339] on div at bounding box center [328, 334] width 11 height 11
type input "242424"
click at [385, 318] on div at bounding box center [572, 256] width 767 height 451
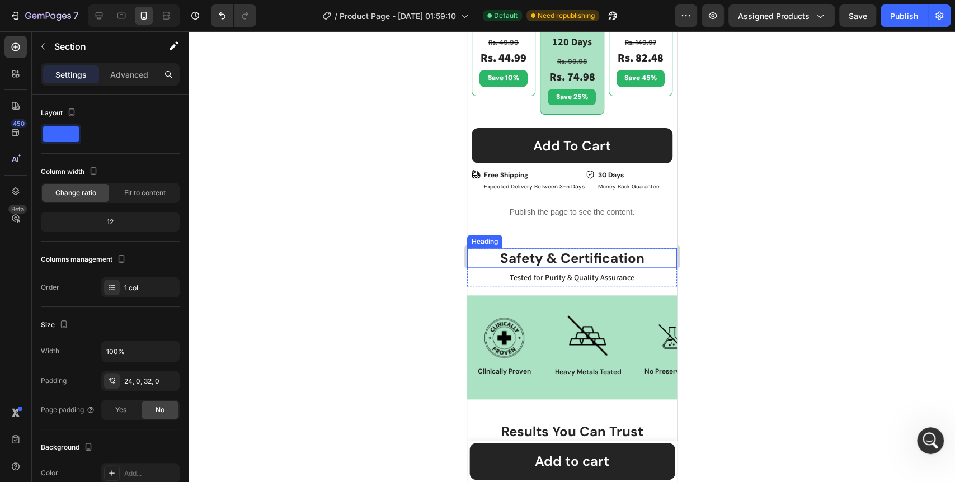
click at [550, 311] on div "safety & certification Heading Tested for Purity & Quality Assurance Text Block…" at bounding box center [572, 376] width 210 height 282
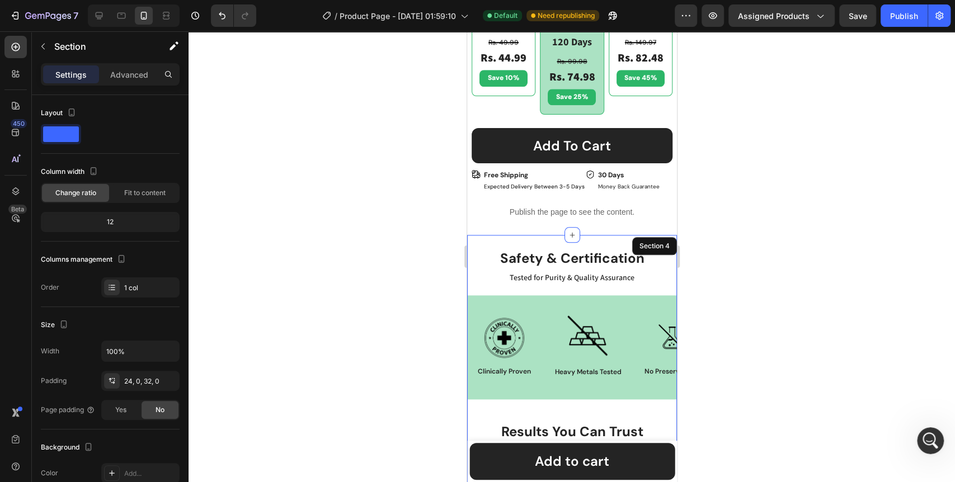
scroll to position [927, 0]
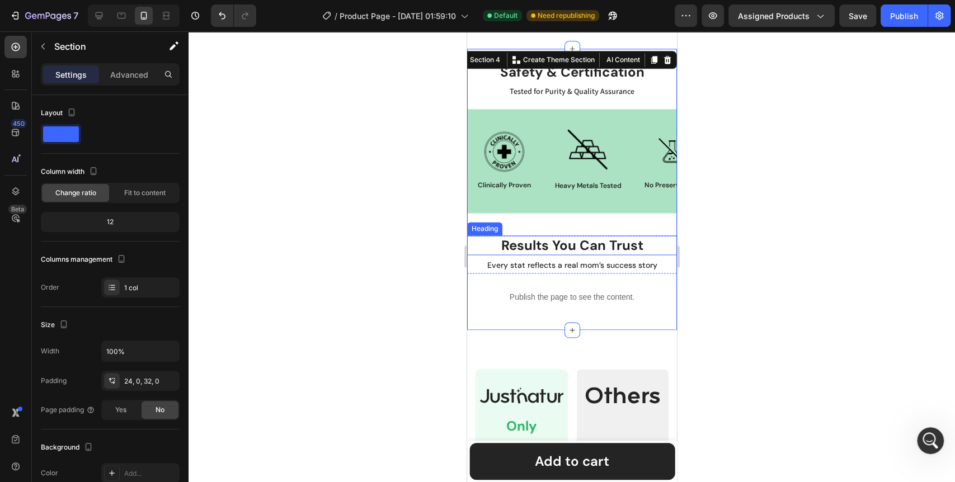
click at [557, 236] on h2 "results you can trust" at bounding box center [572, 246] width 210 height 20
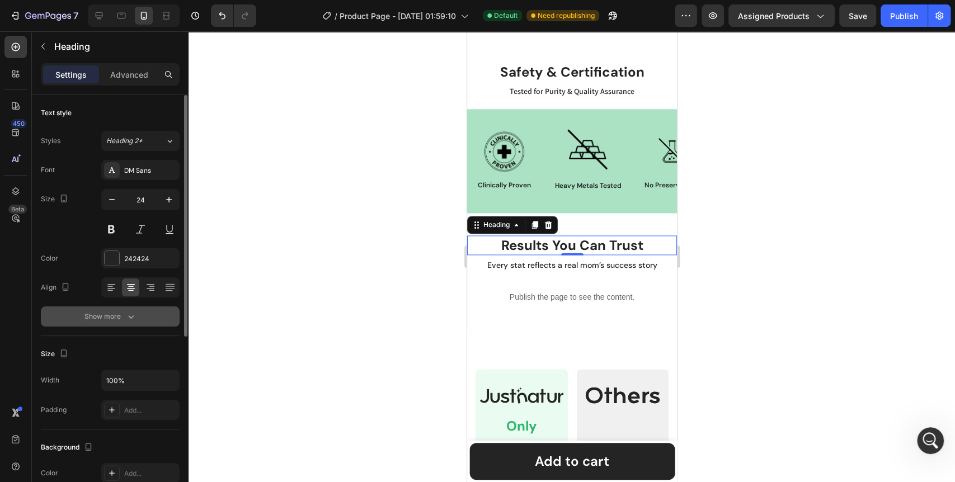
click at [117, 319] on div "Show more" at bounding box center [111, 316] width 52 height 11
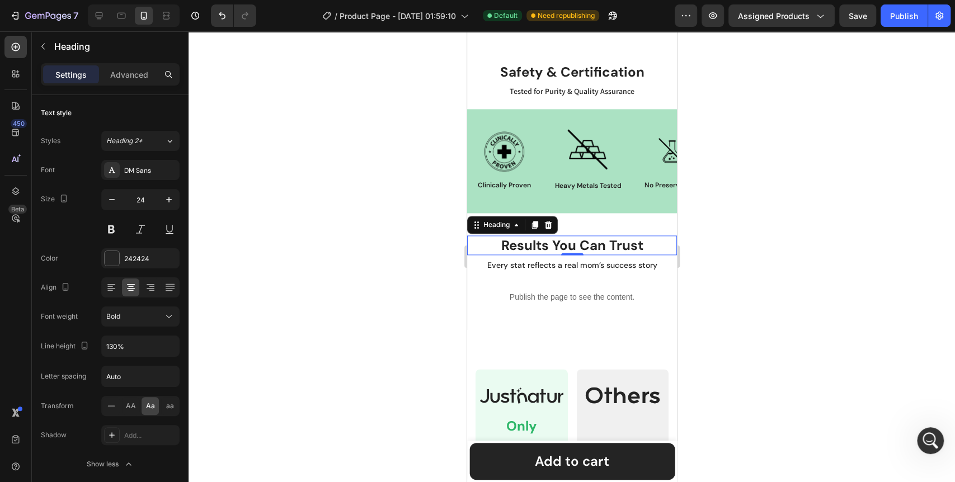
click at [279, 335] on div at bounding box center [572, 256] width 767 height 451
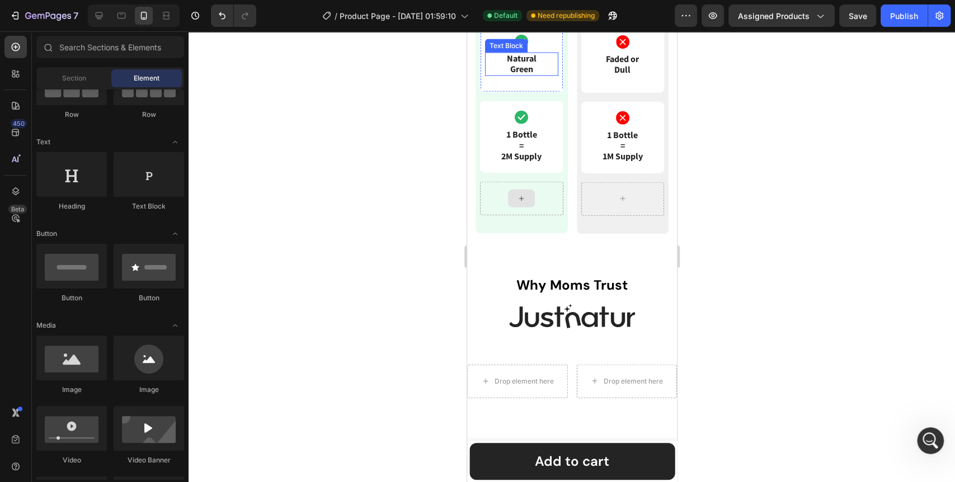
scroll to position [1798, 0]
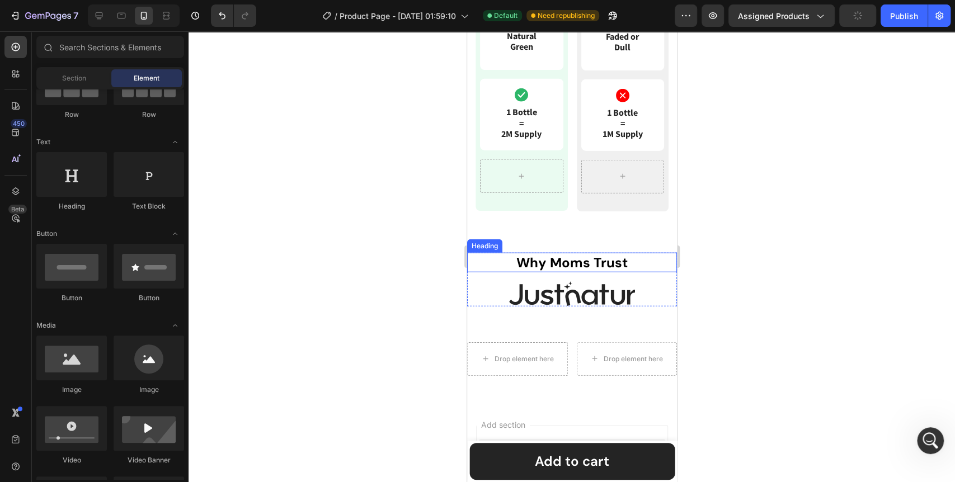
click at [587, 260] on h2 "why moms trust" at bounding box center [572, 263] width 210 height 20
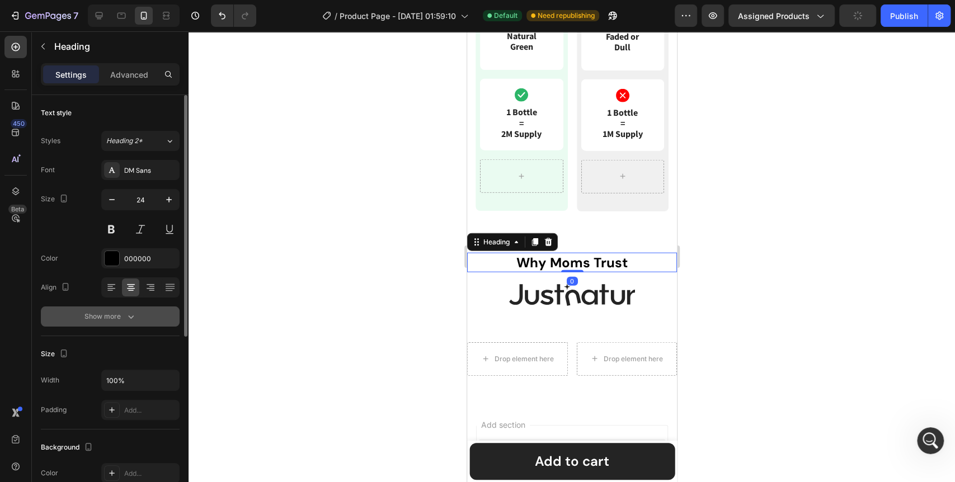
click at [119, 307] on button "Show more" at bounding box center [110, 317] width 139 height 20
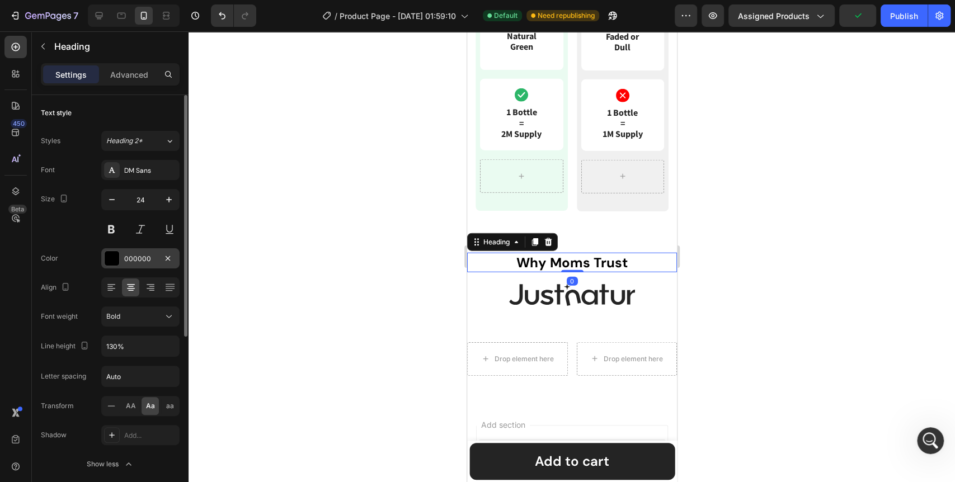
click at [111, 256] on div at bounding box center [112, 258] width 15 height 15
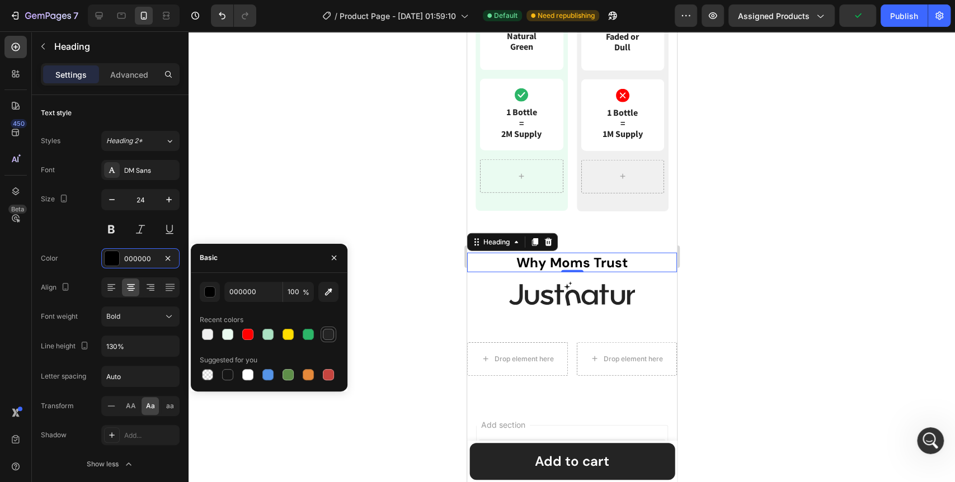
click at [326, 336] on div at bounding box center [328, 334] width 11 height 11
type input "242424"
click at [397, 298] on div at bounding box center [572, 256] width 767 height 451
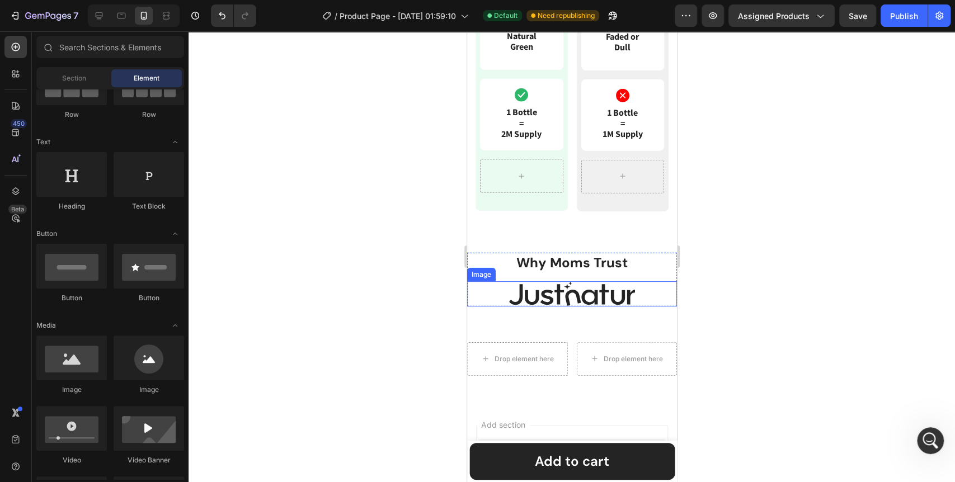
click at [610, 296] on img at bounding box center [572, 294] width 126 height 25
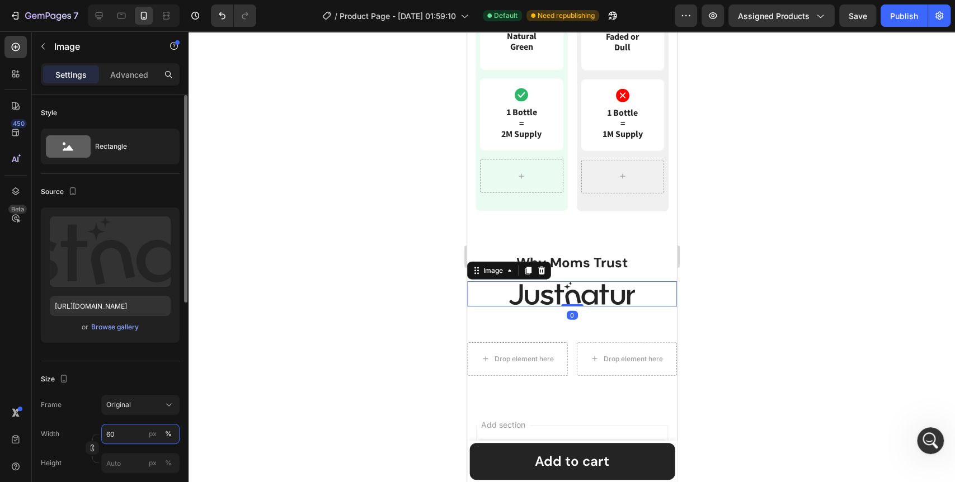
click at [111, 431] on input "60" at bounding box center [140, 434] width 78 height 20
type input "50"
click at [304, 384] on div at bounding box center [572, 256] width 767 height 451
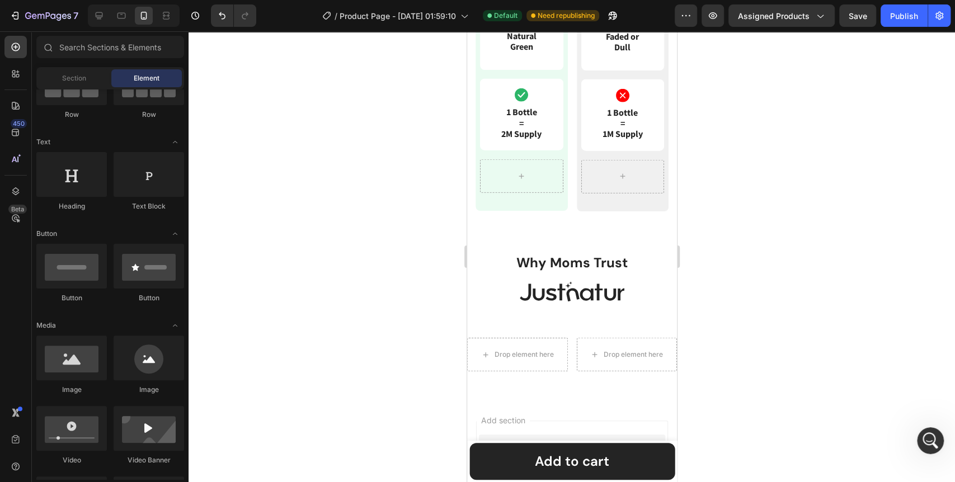
click at [373, 327] on div at bounding box center [572, 256] width 767 height 451
click at [493, 272] on div "why moms trust Heading Image Row" at bounding box center [572, 278] width 210 height 50
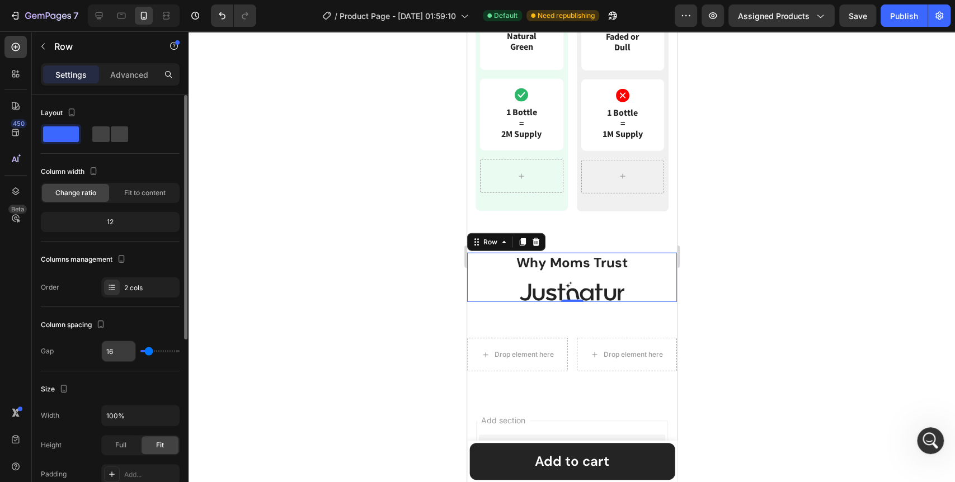
click at [123, 350] on input "16" at bounding box center [119, 351] width 34 height 20
type input "8"
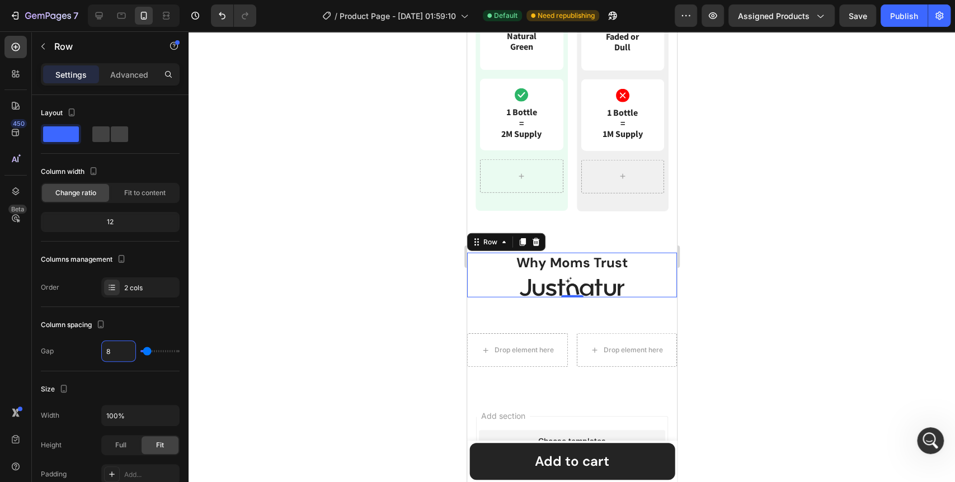
click at [437, 295] on div at bounding box center [572, 256] width 767 height 451
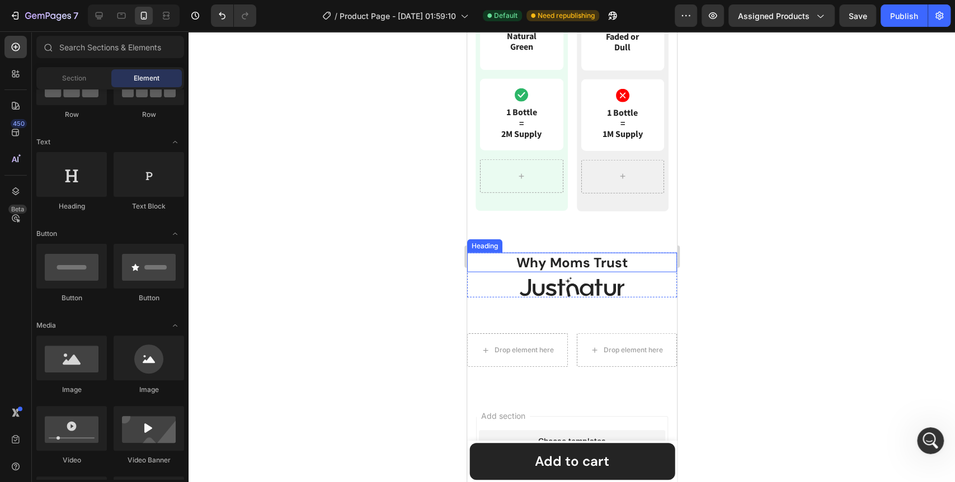
click at [493, 256] on h2 "why moms trust" at bounding box center [572, 263] width 210 height 20
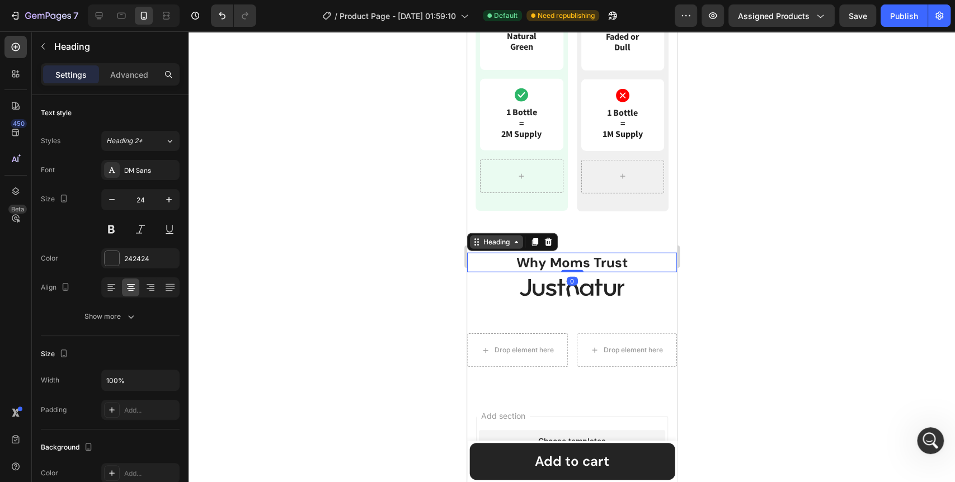
click at [517, 241] on icon at bounding box center [515, 242] width 3 height 2
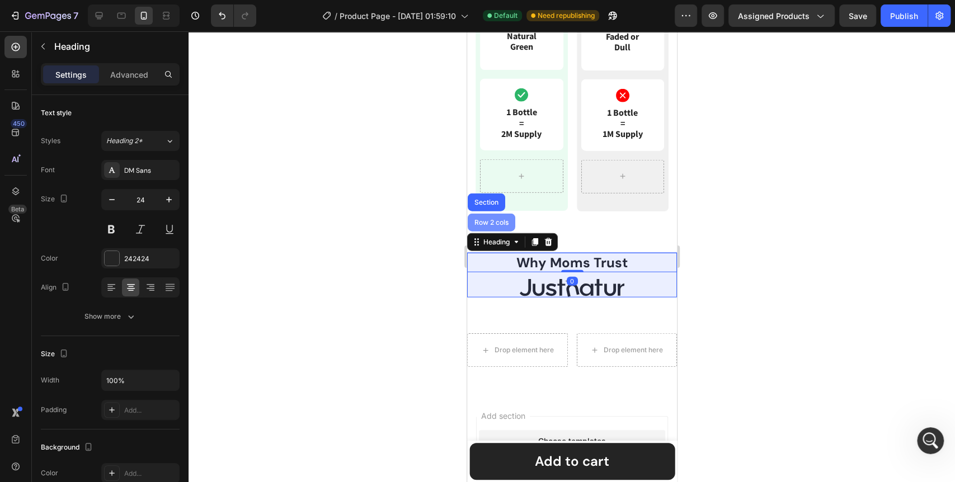
click at [495, 219] on div "Row 2 cols" at bounding box center [491, 222] width 39 height 7
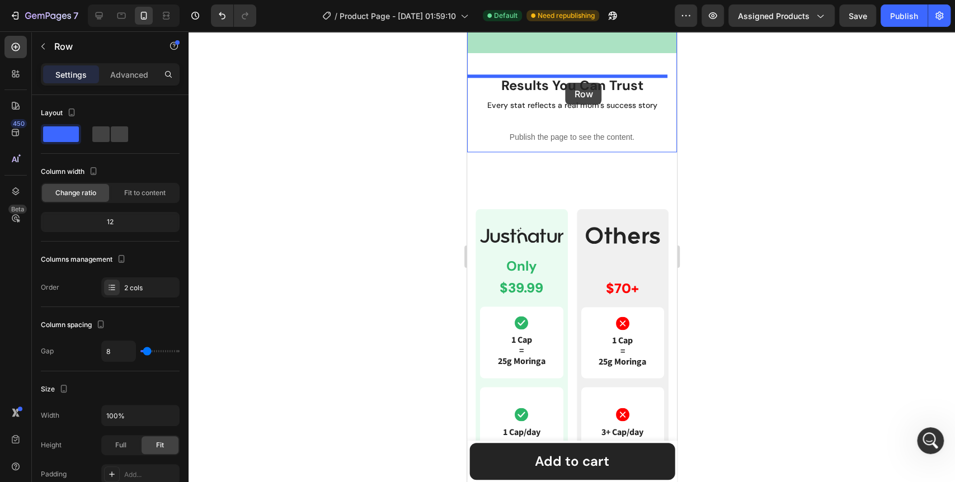
scroll to position [1065, 0]
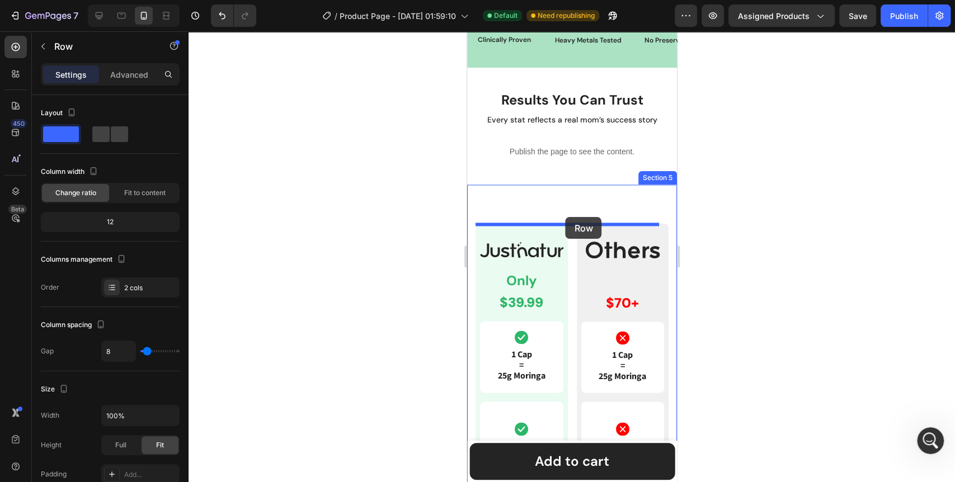
drag, startPoint x: 476, startPoint y: 241, endPoint x: 568, endPoint y: 219, distance: 94.2
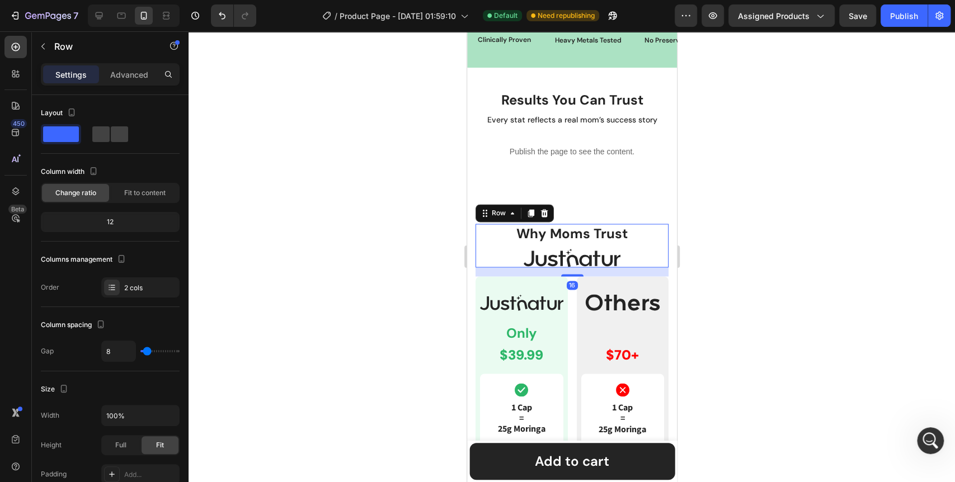
click at [367, 285] on div at bounding box center [572, 256] width 767 height 451
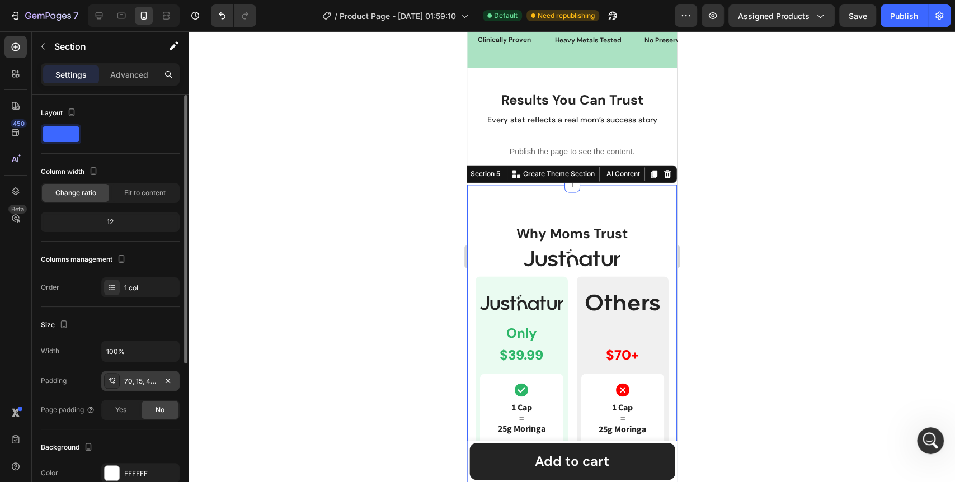
click at [152, 377] on div "70, 15, 42, 15" at bounding box center [140, 382] width 32 height 10
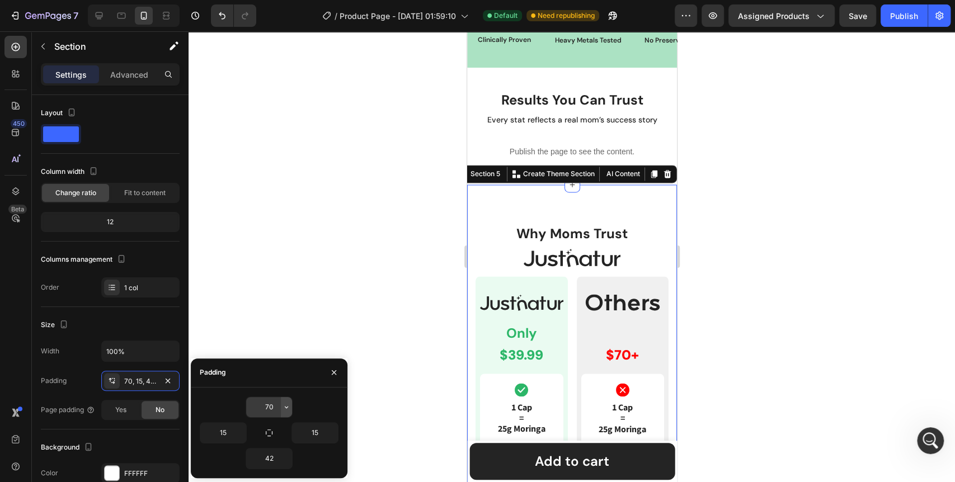
click at [292, 402] on button "button" at bounding box center [286, 407] width 11 height 20
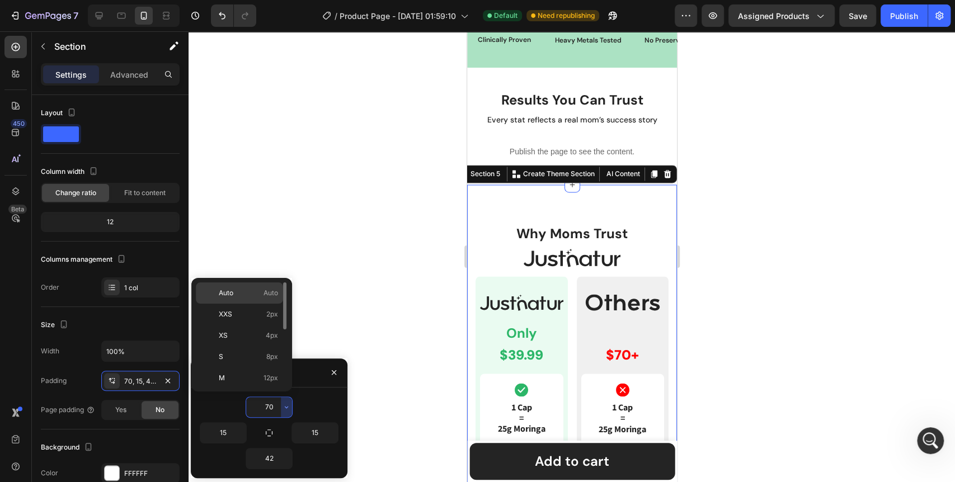
click at [251, 296] on p "Auto Auto" at bounding box center [248, 293] width 59 height 10
type input "Auto"
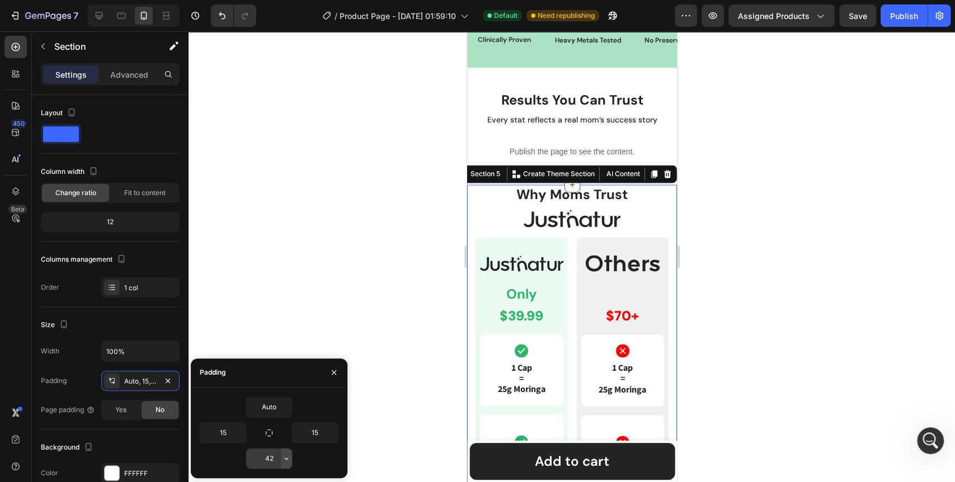
click at [282, 460] on icon "button" at bounding box center [286, 458] width 9 height 9
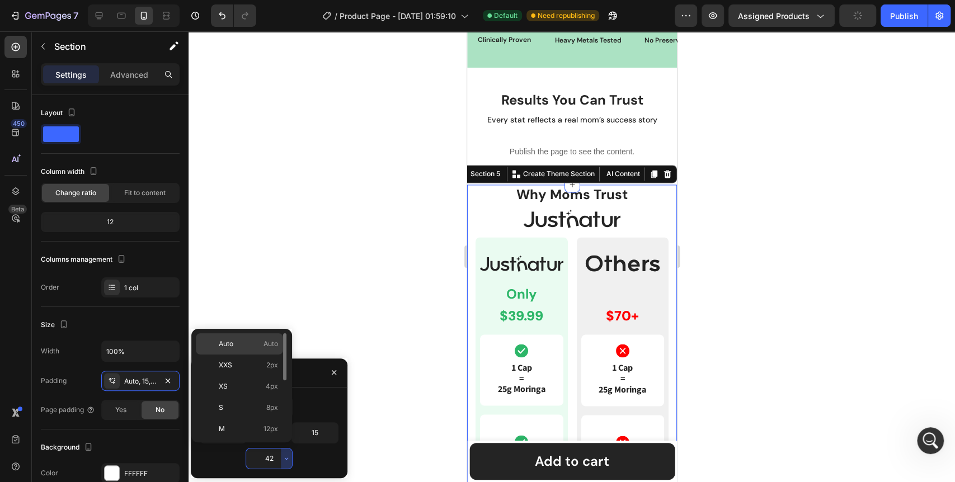
click at [251, 355] on div "Auto Auto" at bounding box center [239, 365] width 87 height 21
type input "Auto"
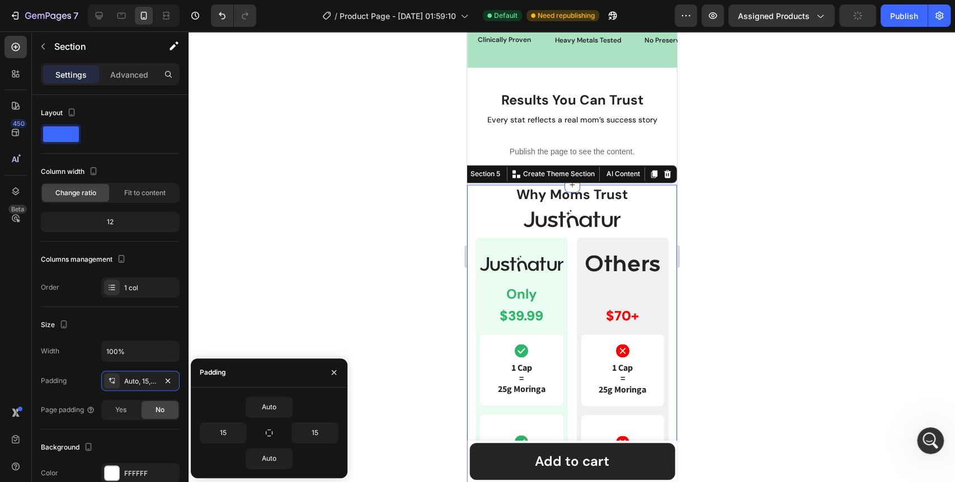
click at [414, 297] on div at bounding box center [572, 256] width 767 height 451
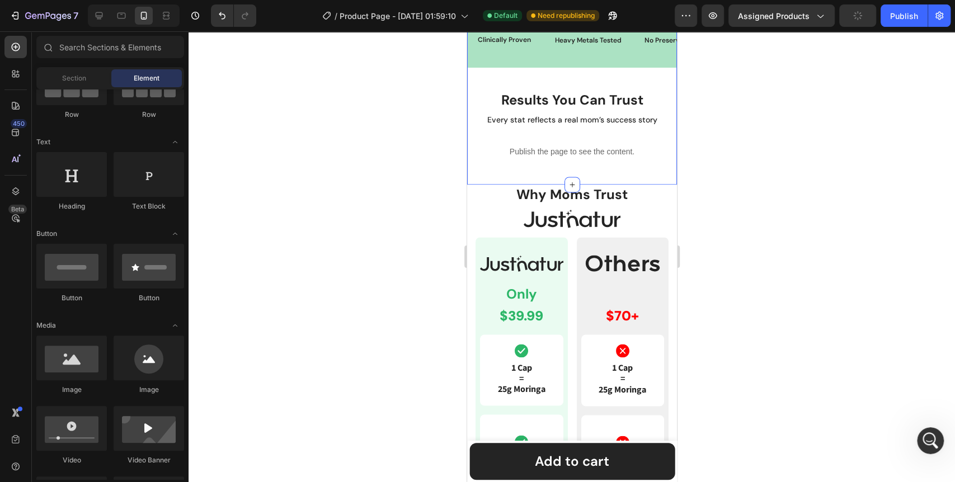
click at [608, 180] on div "safety & certification Heading Tested for Purity & Quality Assurance Text Block…" at bounding box center [572, 44] width 210 height 282
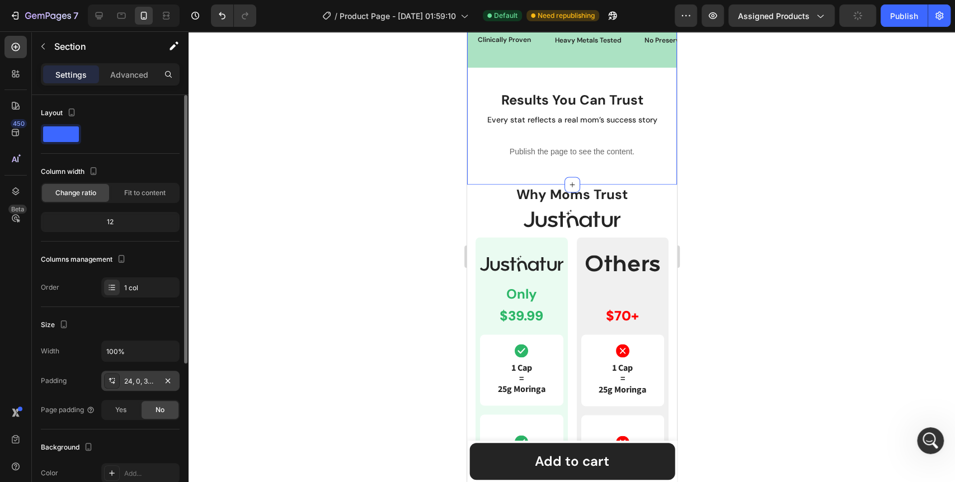
click at [147, 386] on div "24, 0, 32, 0" at bounding box center [140, 381] width 78 height 20
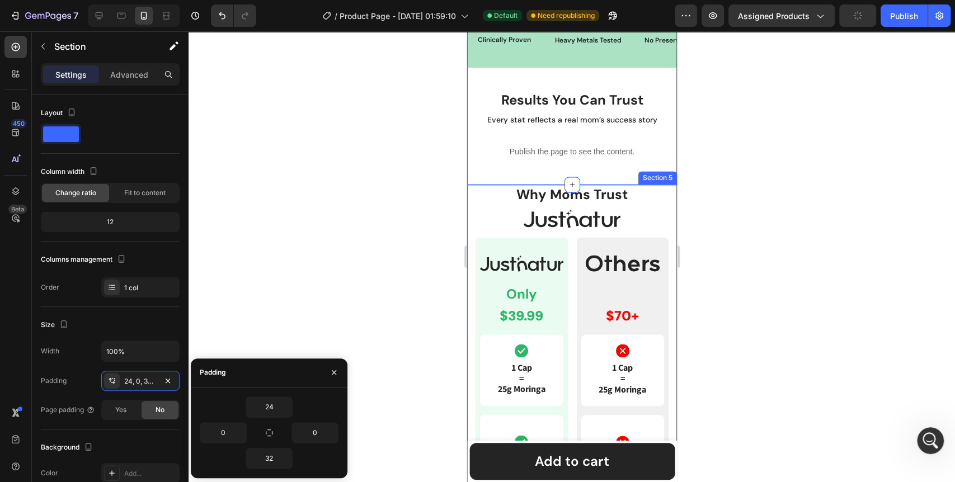
click at [393, 236] on div at bounding box center [572, 256] width 767 height 451
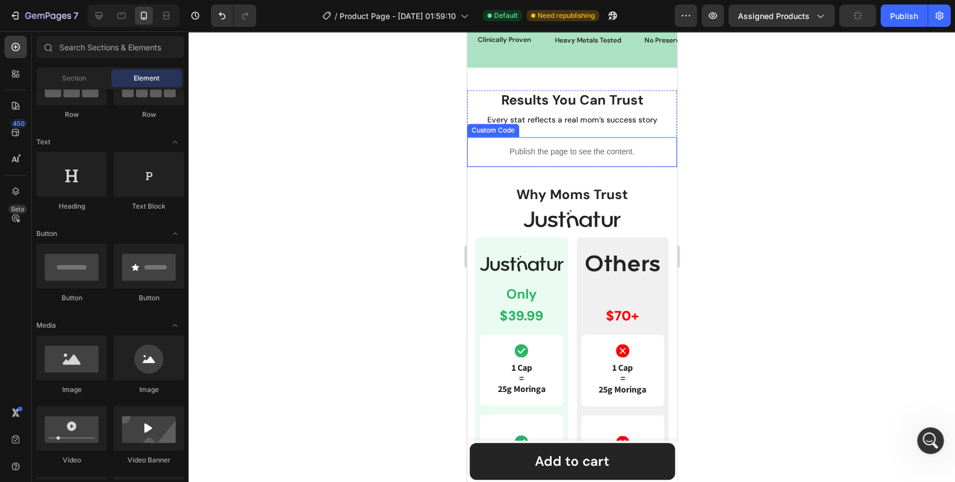
click at [486, 162] on div "Publish the page to see the content." at bounding box center [572, 152] width 210 height 30
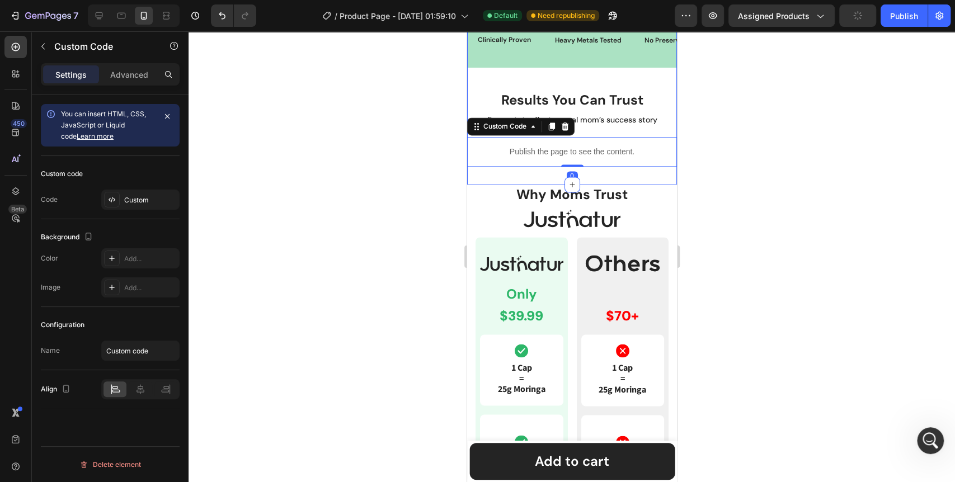
click at [476, 177] on div "safety & certification Heading Tested for Purity & Quality Assurance Text Block…" at bounding box center [572, 44] width 210 height 282
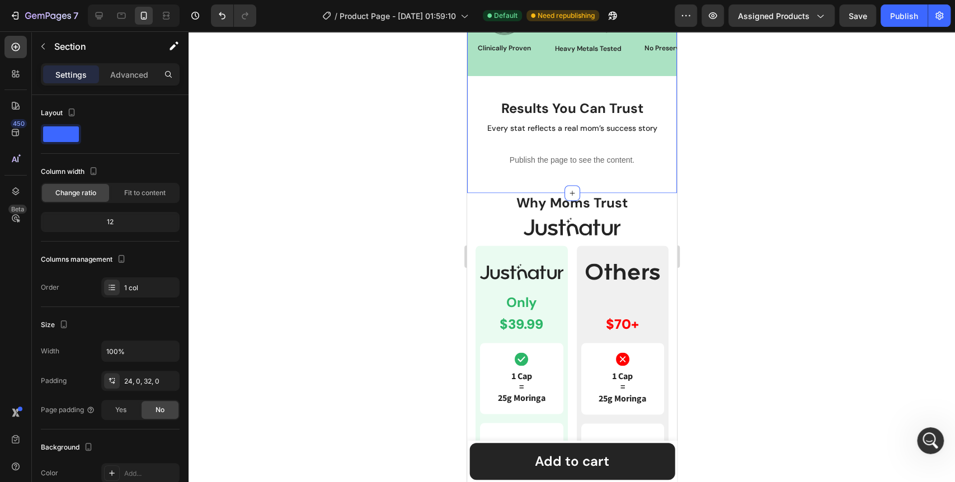
scroll to position [691, 0]
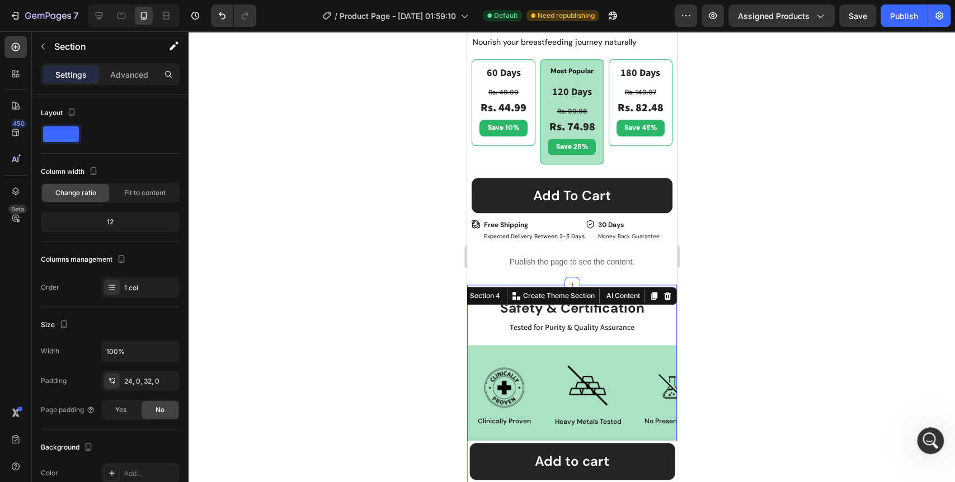
click at [368, 349] on div at bounding box center [572, 256] width 767 height 451
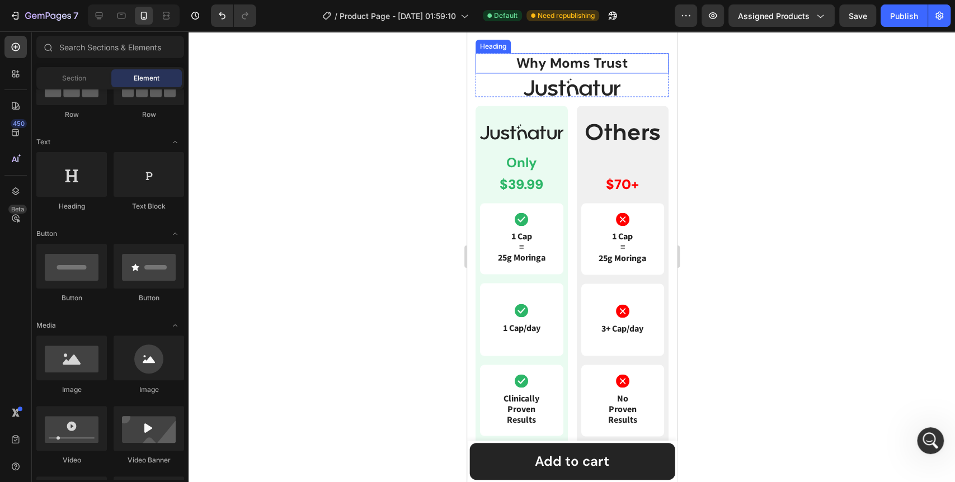
scroll to position [1065, 0]
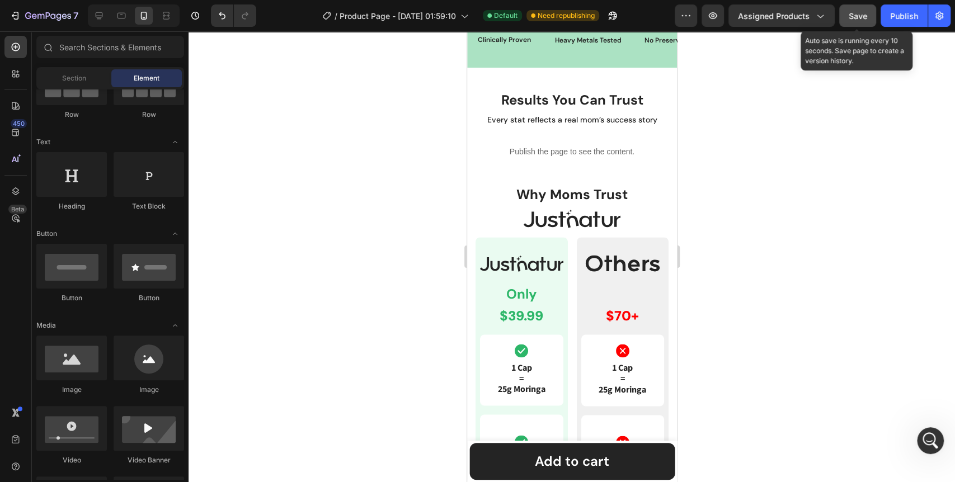
click at [870, 20] on button "Save" at bounding box center [858, 15] width 37 height 22
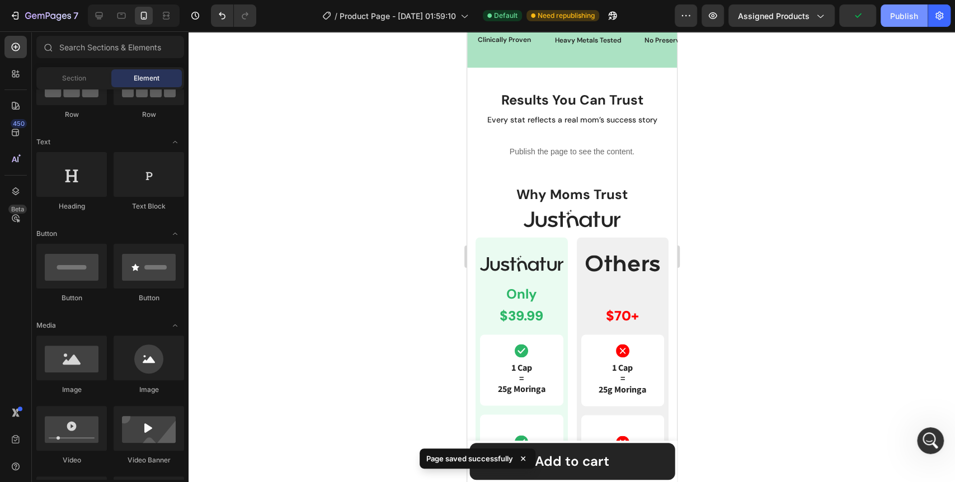
click at [892, 17] on div "Publish" at bounding box center [904, 16] width 28 height 12
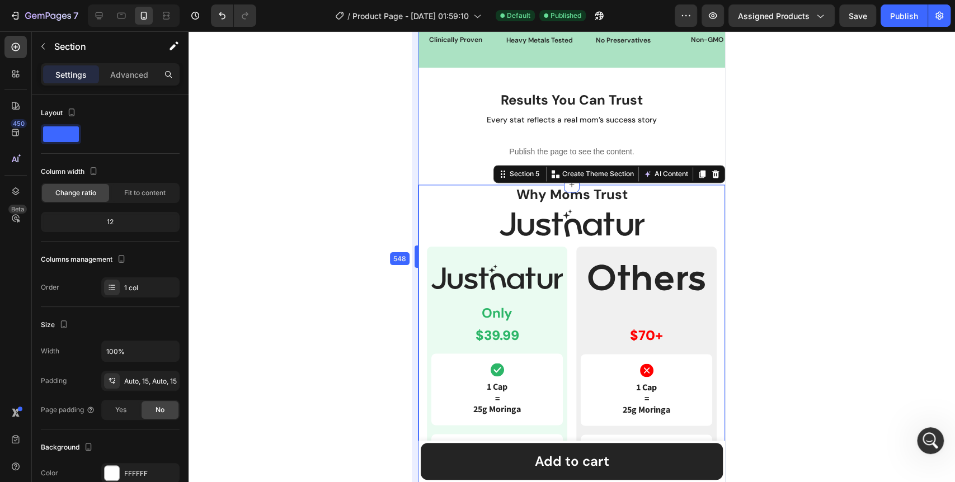
drag, startPoint x: 465, startPoint y: 262, endPoint x: 347, endPoint y: 261, distance: 117.5
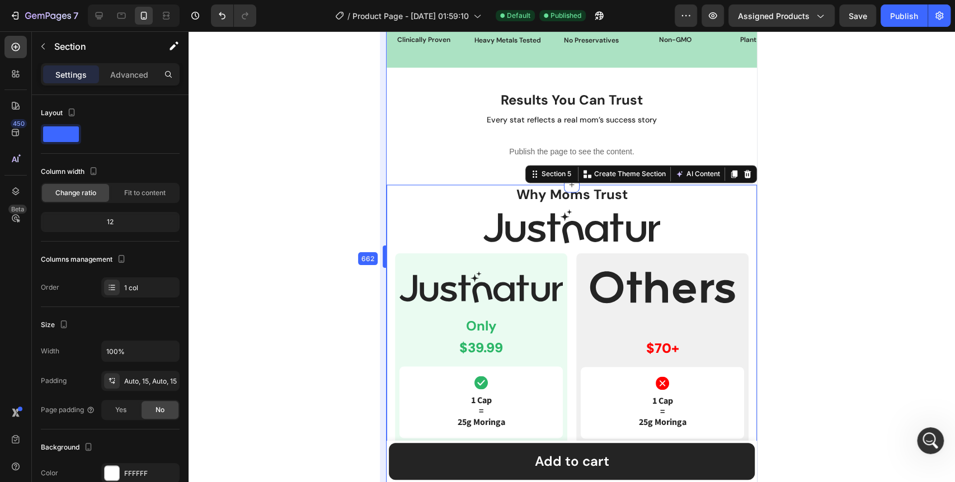
drag, startPoint x: 475, startPoint y: 260, endPoint x: 320, endPoint y: 255, distance: 155.1
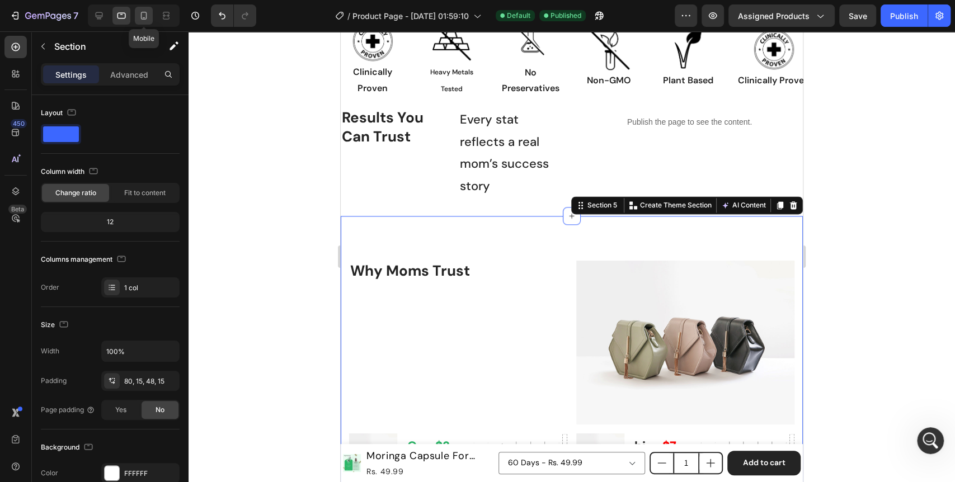
click at [144, 19] on icon at bounding box center [144, 16] width 6 height 8
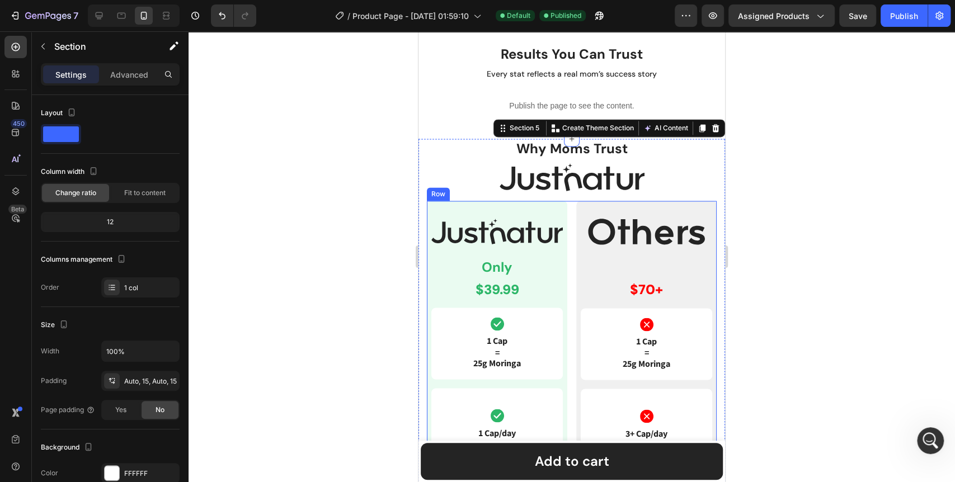
scroll to position [932, 0]
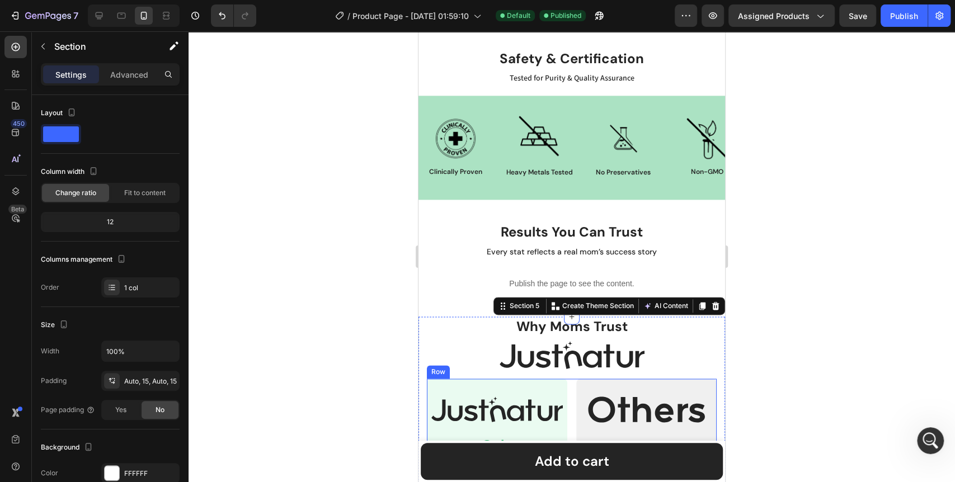
click at [493, 200] on div "Image Clinically Proven Text Block Row Image Heavy Metals Tested Text Block Row…" at bounding box center [572, 148] width 307 height 104
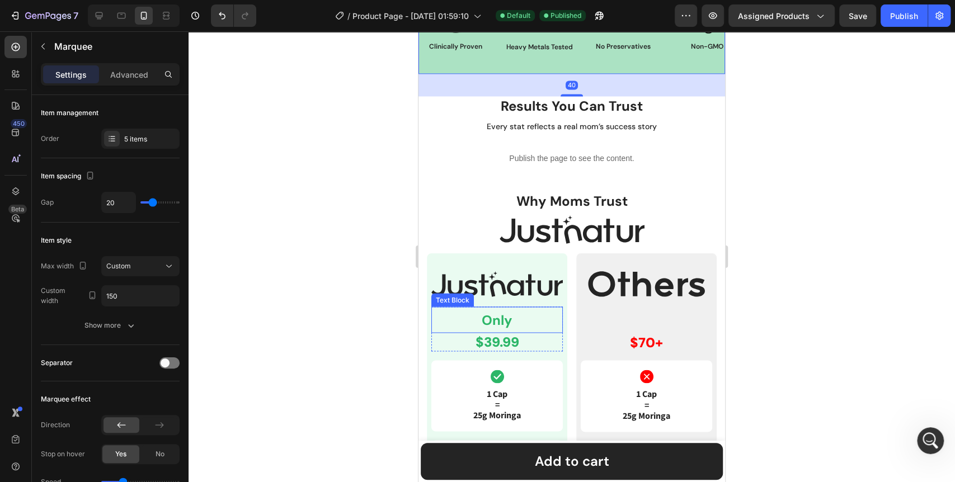
scroll to position [1179, 0]
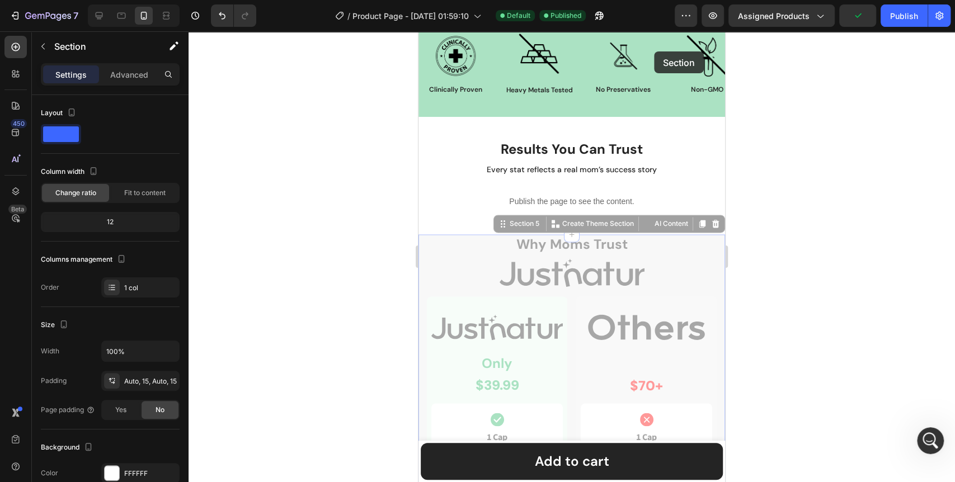
scroll to position [1063, 0]
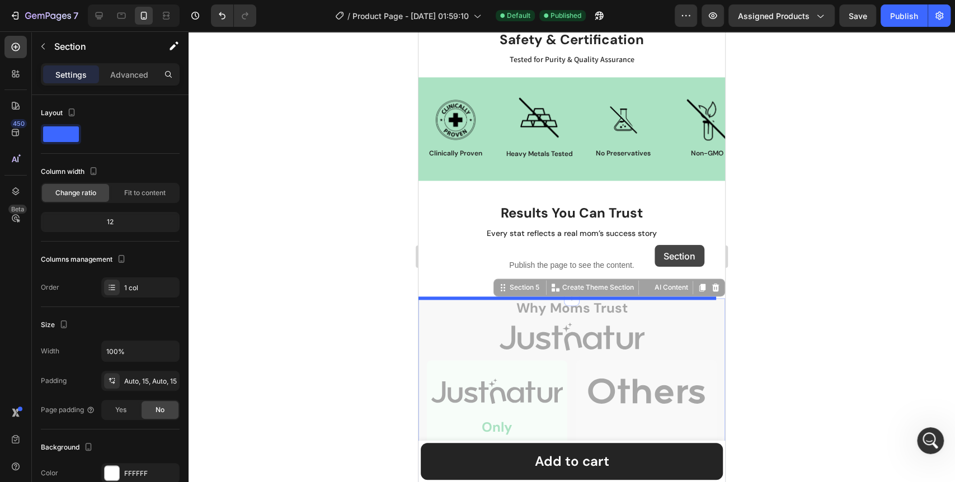
drag, startPoint x: 495, startPoint y: 173, endPoint x: 655, endPoint y: 245, distance: 175.6
click at [655, 245] on div "Mobile ( 548 px) iPhone 13 Mini iPhone 13 Pro iPhone 11 Pro Max iPhone 15 Pro M…" at bounding box center [572, 212] width 307 height 2488
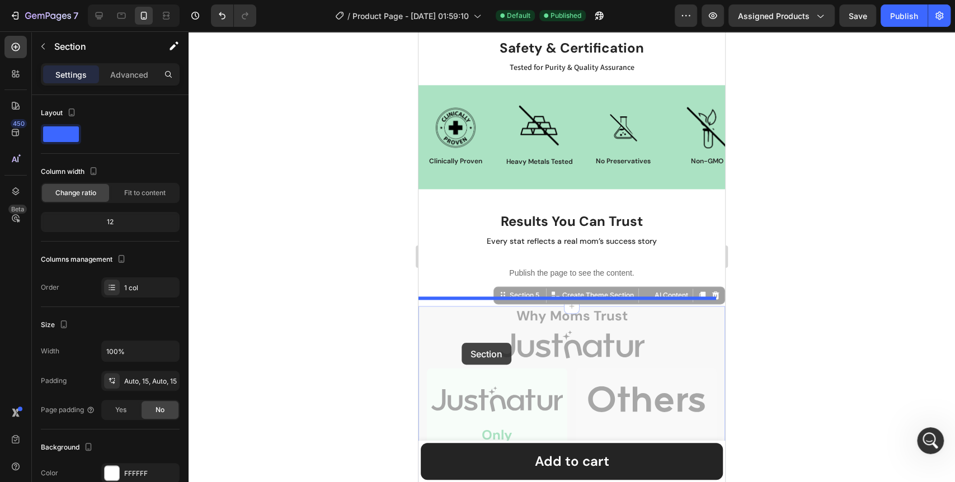
scroll to position [1019, 0]
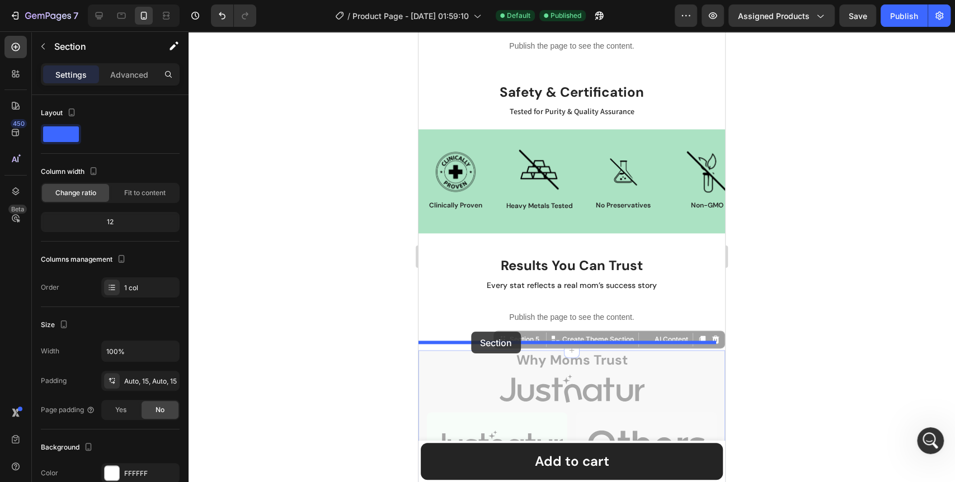
drag, startPoint x: 494, startPoint y: 287, endPoint x: 471, endPoint y: 332, distance: 50.8
click at [471, 332] on div "Mobile ( 548 px) iPhone 13 Mini iPhone 13 Pro iPhone 11 Pro Max iPhone 15 Pro M…" at bounding box center [572, 261] width 307 height 2496
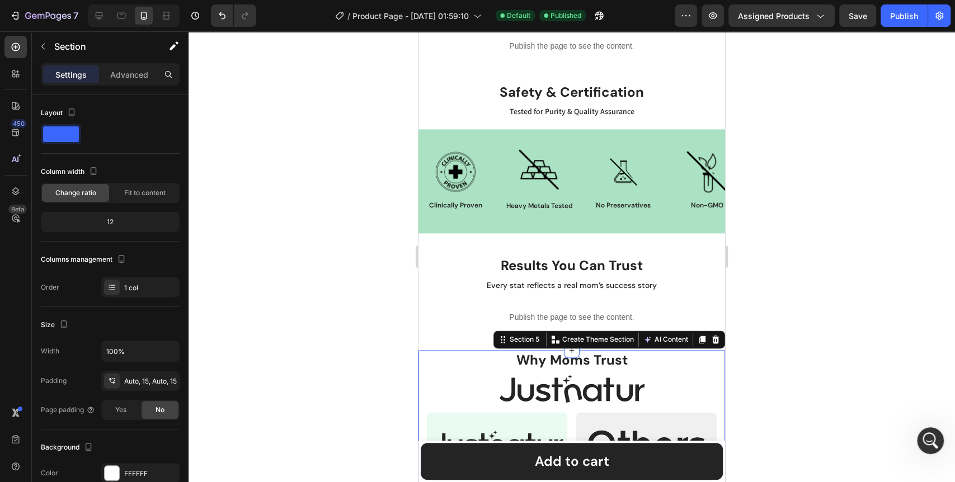
click at [313, 376] on div at bounding box center [572, 256] width 767 height 451
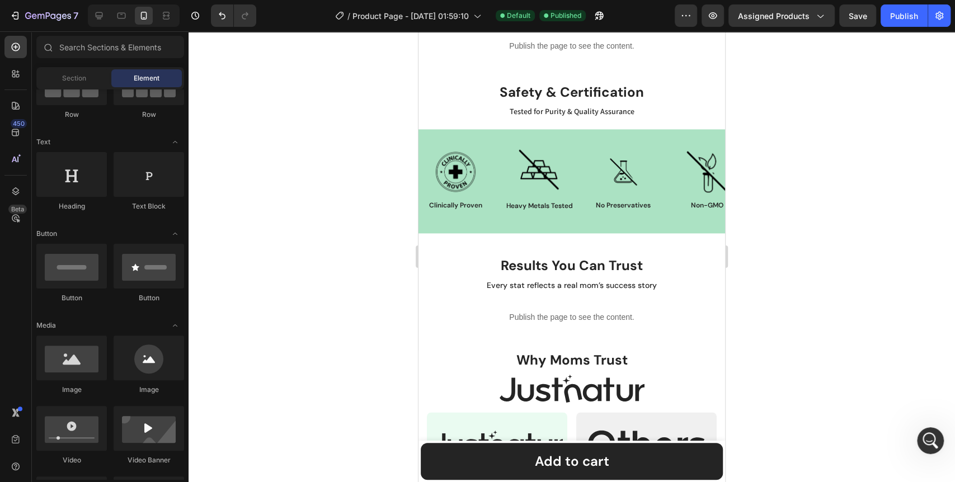
click at [320, 316] on div at bounding box center [572, 256] width 767 height 451
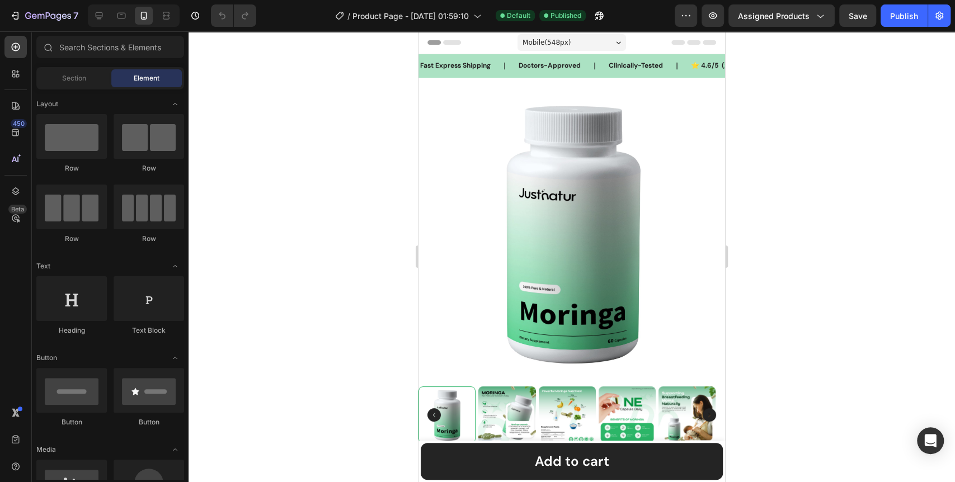
click at [568, 42] on div "Mobile ( 548 px)" at bounding box center [572, 42] width 109 height 17
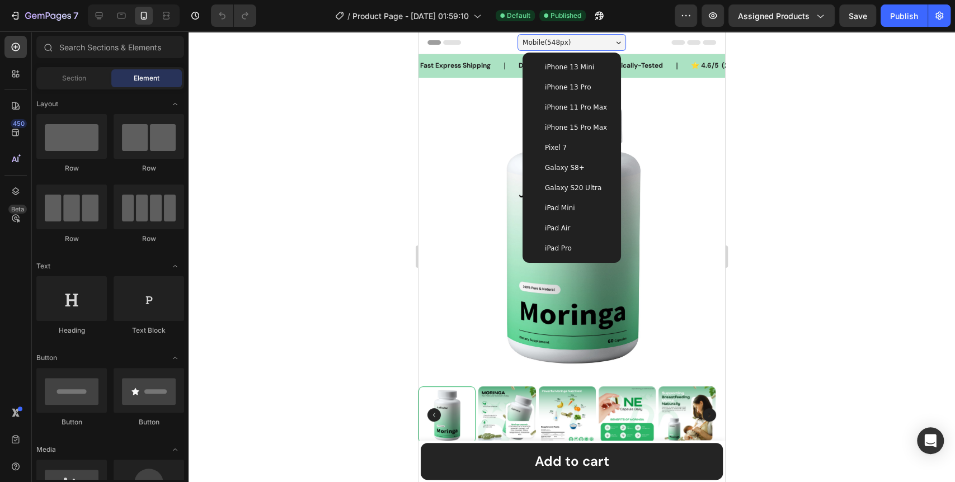
click at [562, 63] on span "iPhone 13 Mini" at bounding box center [569, 67] width 49 height 11
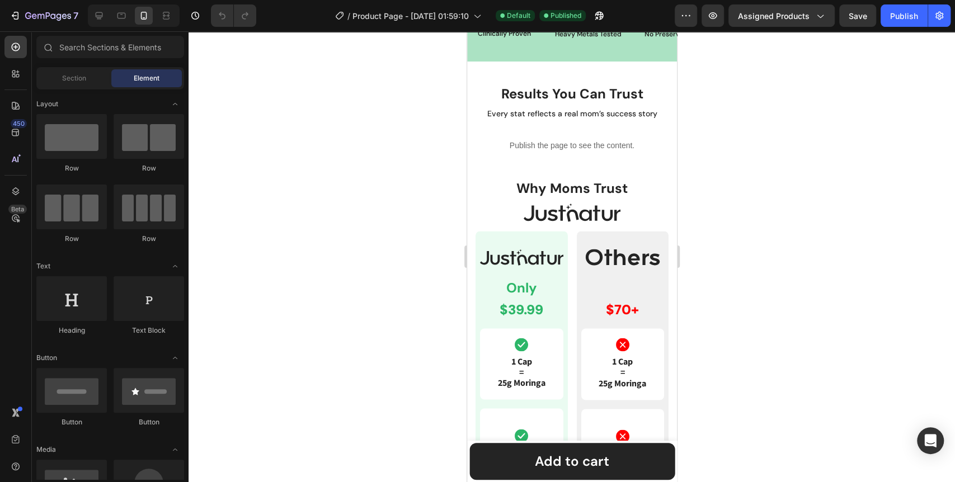
scroll to position [1119, 0]
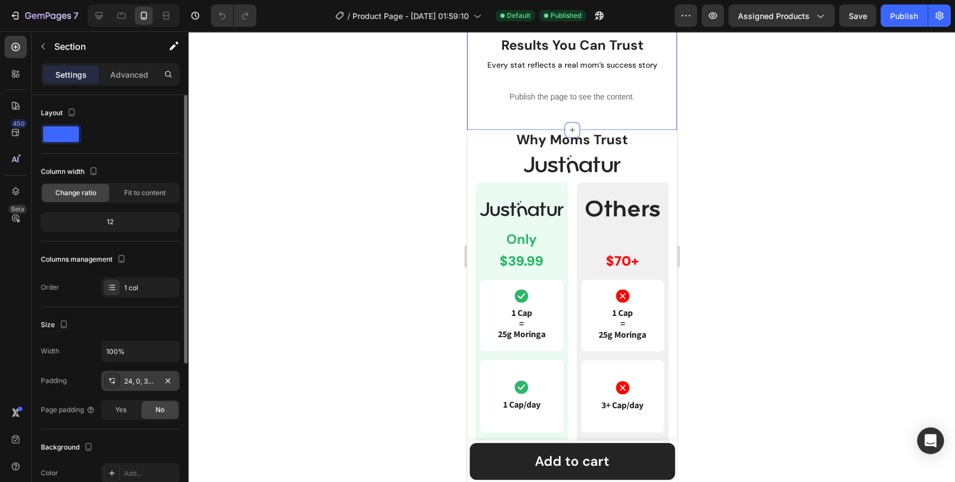
click at [152, 386] on div "24, 0, 32, 0" at bounding box center [140, 381] width 78 height 20
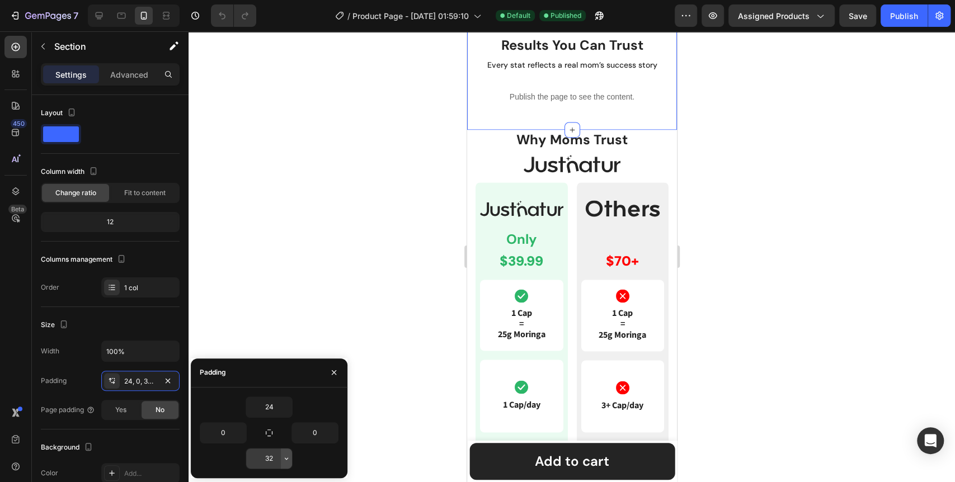
click at [283, 457] on icon "button" at bounding box center [286, 458] width 9 height 9
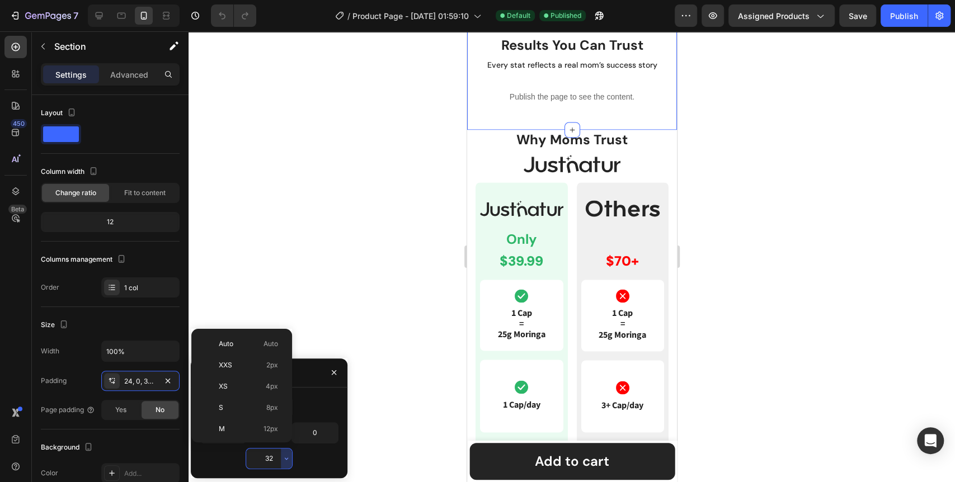
scroll to position [81, 0]
click at [252, 381] on div "L 16px" at bounding box center [239, 391] width 87 height 21
type input "16"
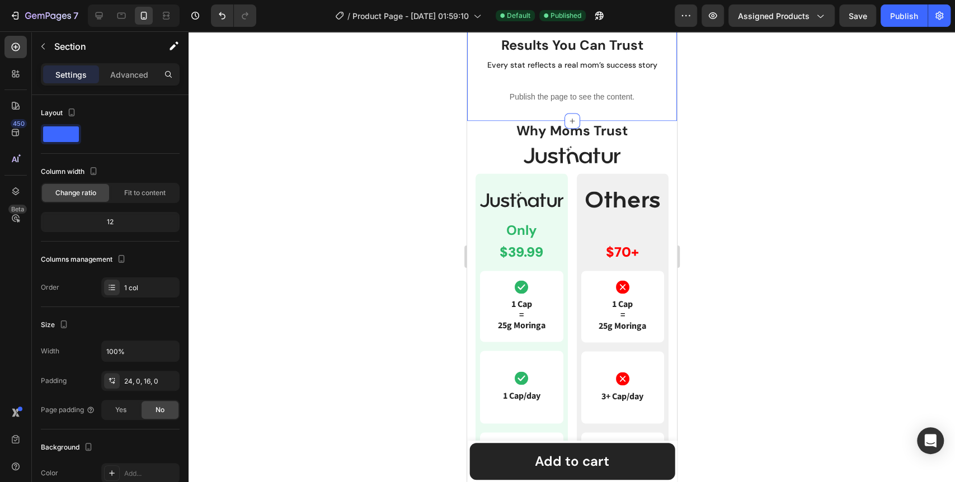
click at [347, 288] on div at bounding box center [572, 256] width 767 height 451
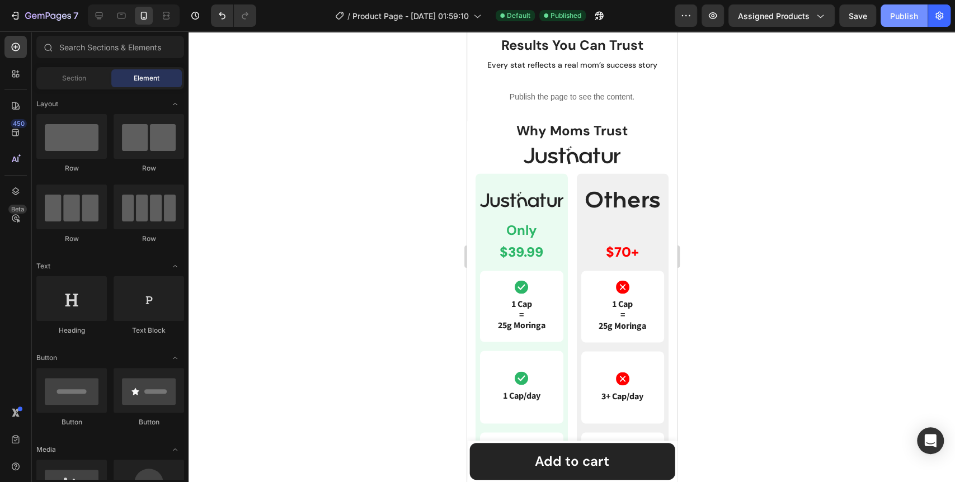
click at [896, 18] on div "Publish" at bounding box center [904, 16] width 28 height 12
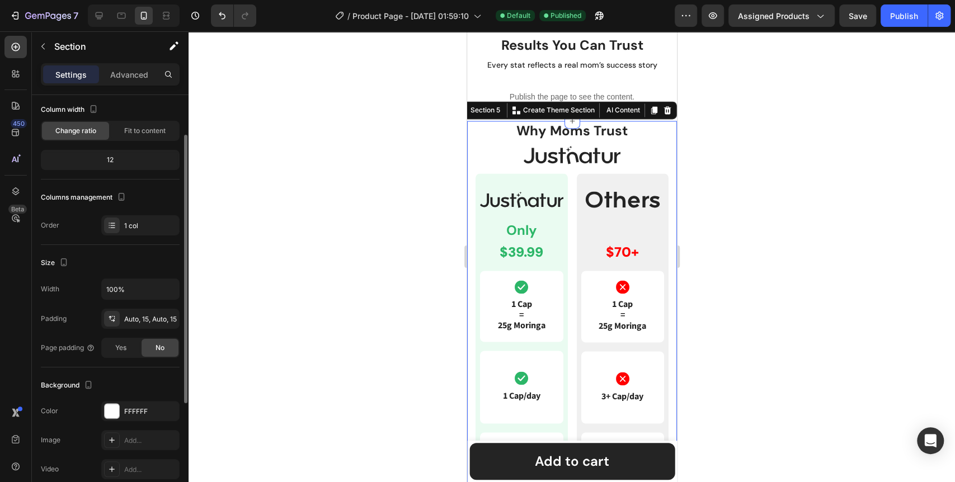
scroll to position [124, 0]
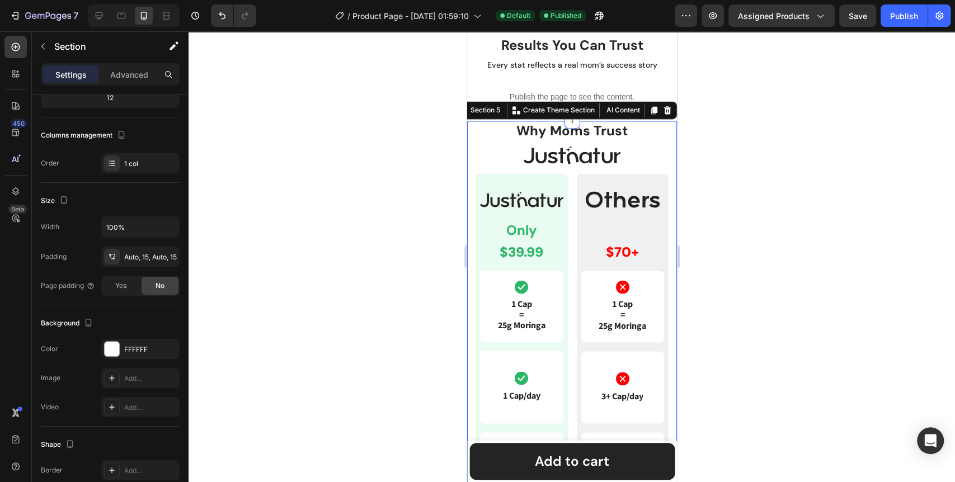
click at [116, 256] on icon at bounding box center [111, 256] width 9 height 9
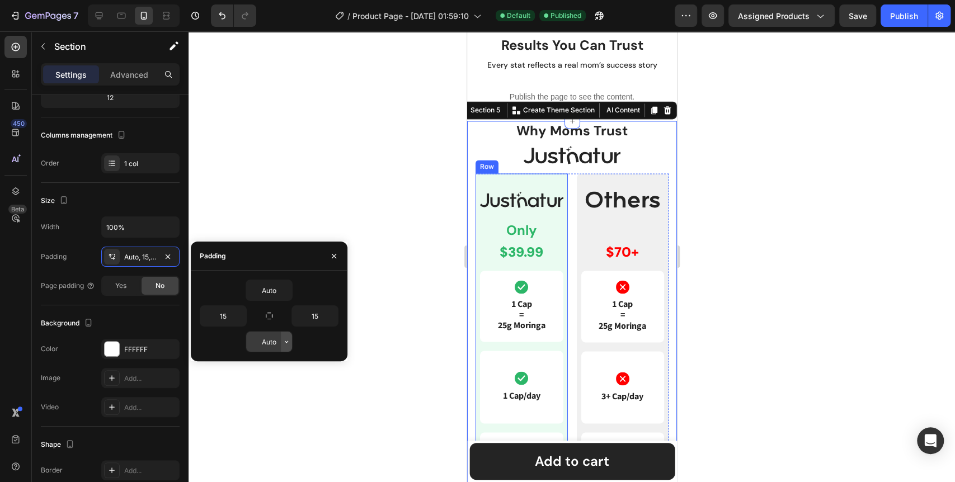
click at [282, 343] on icon "button" at bounding box center [286, 341] width 9 height 9
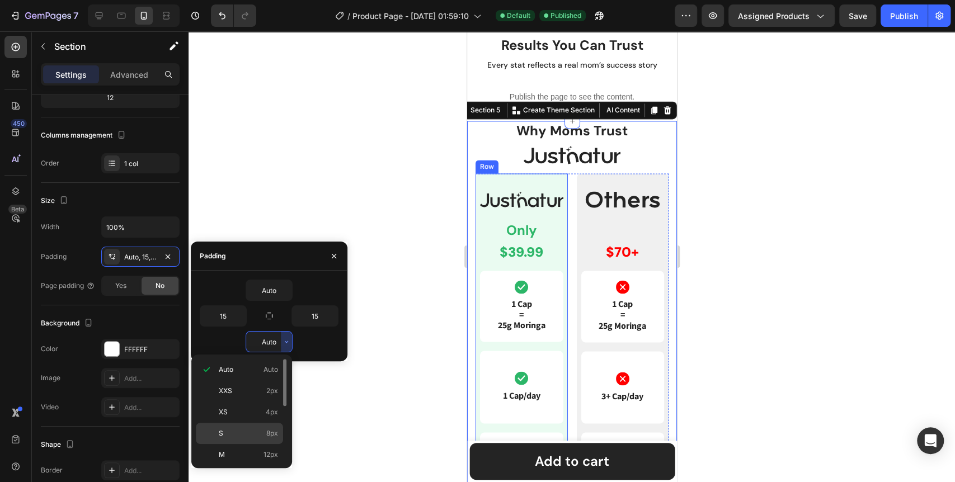
click at [261, 435] on p "S 8px" at bounding box center [248, 434] width 59 height 10
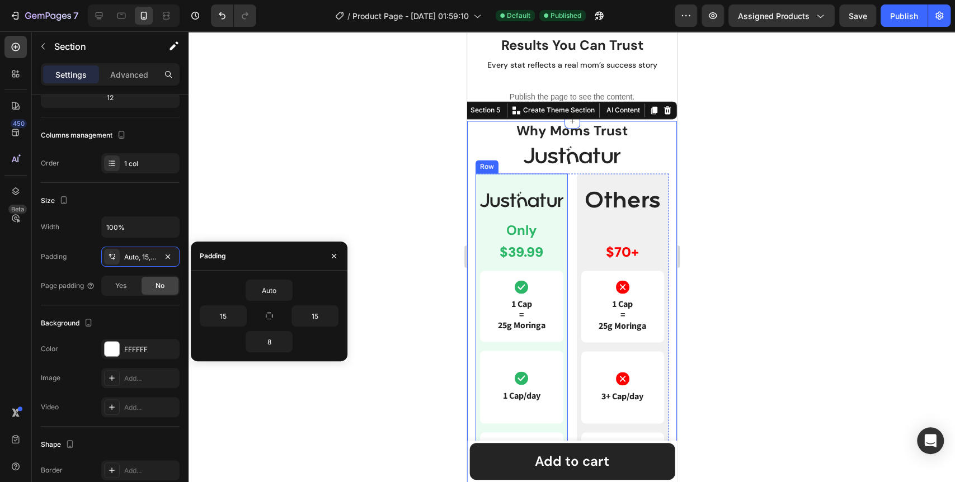
type input "Auto"
click at [403, 379] on div at bounding box center [572, 256] width 767 height 451
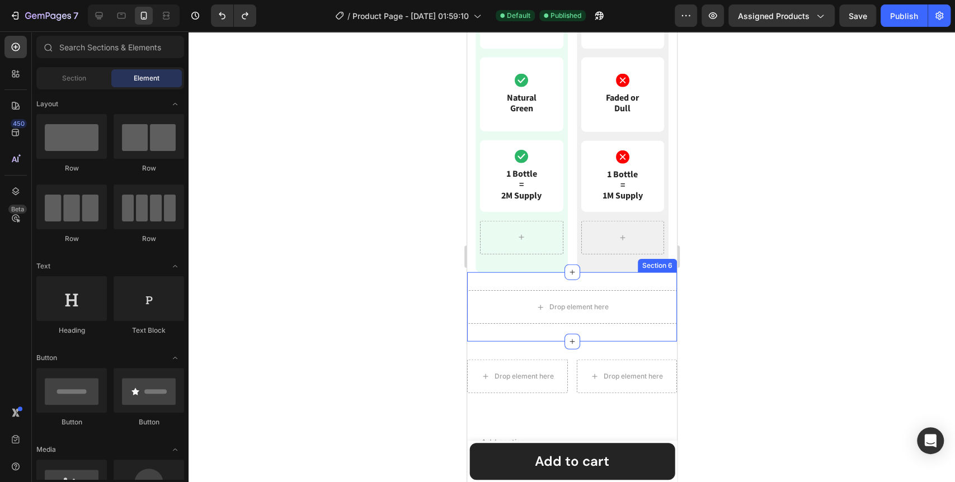
scroll to position [1831, 0]
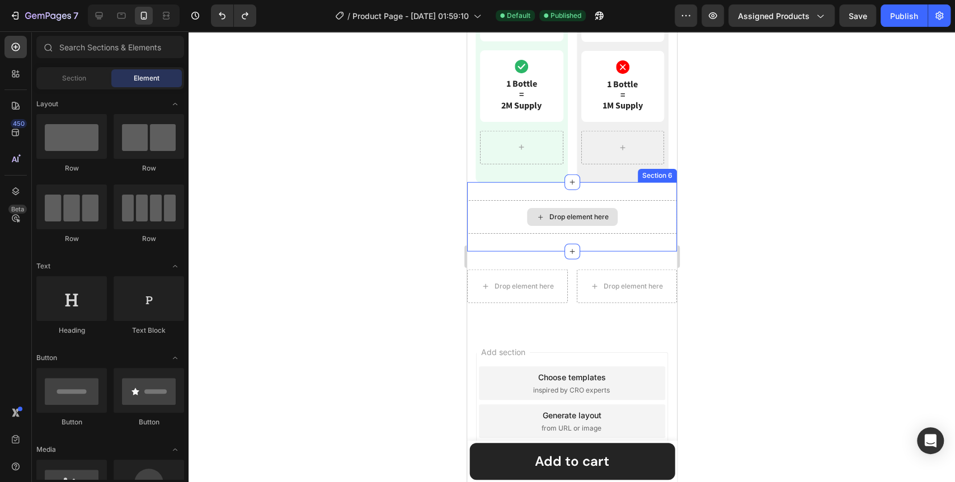
click at [574, 215] on div "Drop element here" at bounding box center [578, 217] width 59 height 9
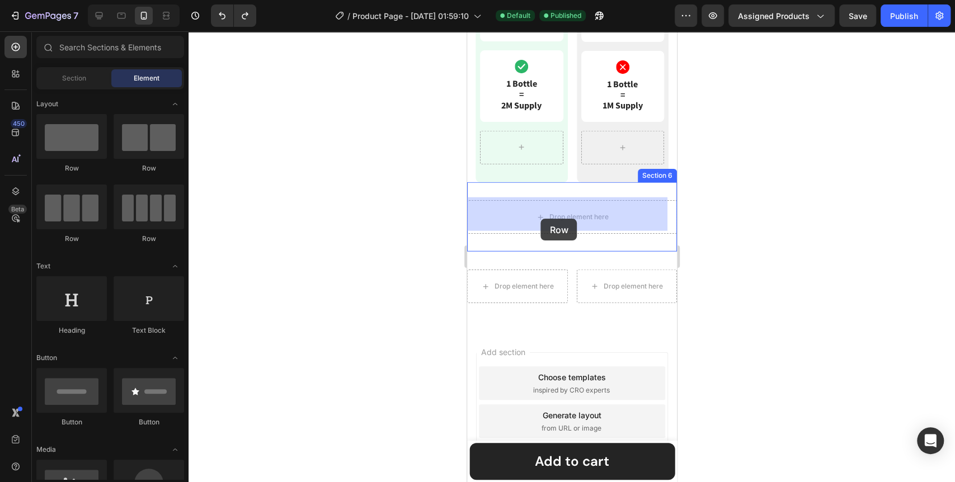
drag, startPoint x: 599, startPoint y: 171, endPoint x: 541, endPoint y: 219, distance: 75.6
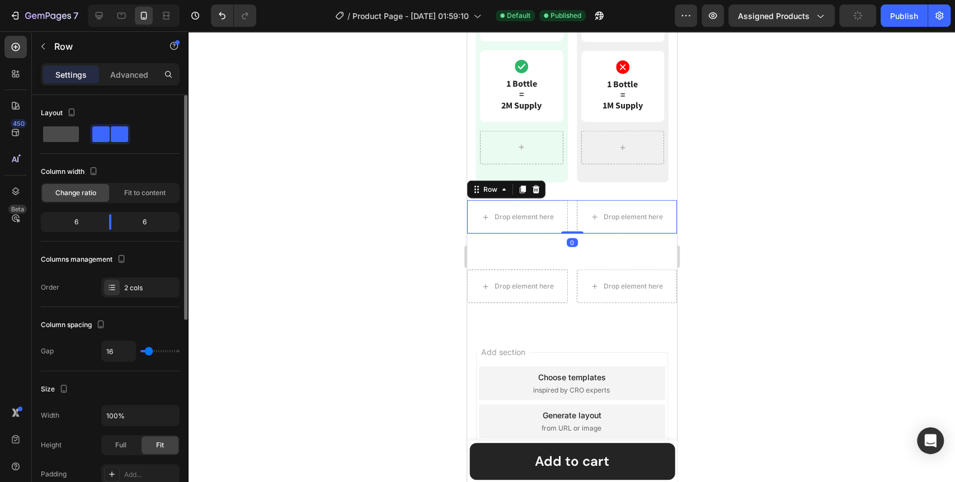
click at [60, 132] on span at bounding box center [61, 134] width 36 height 16
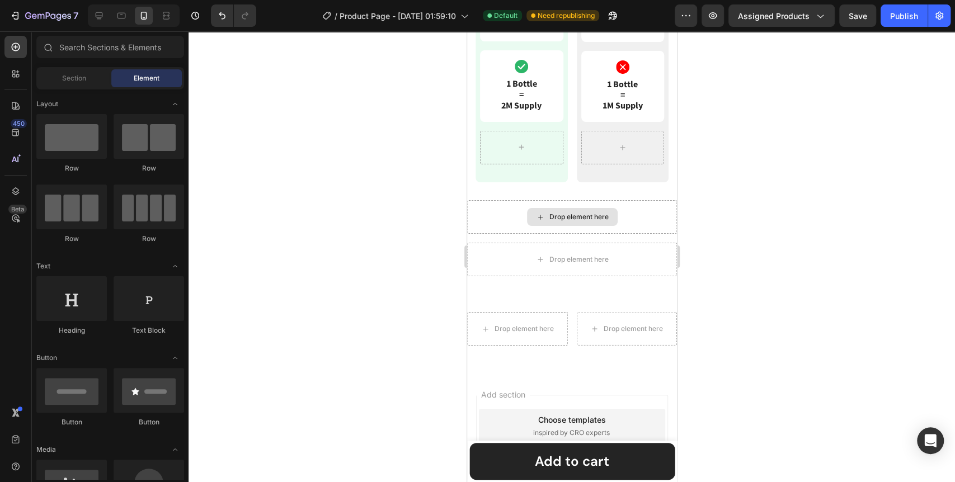
click at [579, 222] on div "Drop element here" at bounding box center [572, 217] width 91 height 18
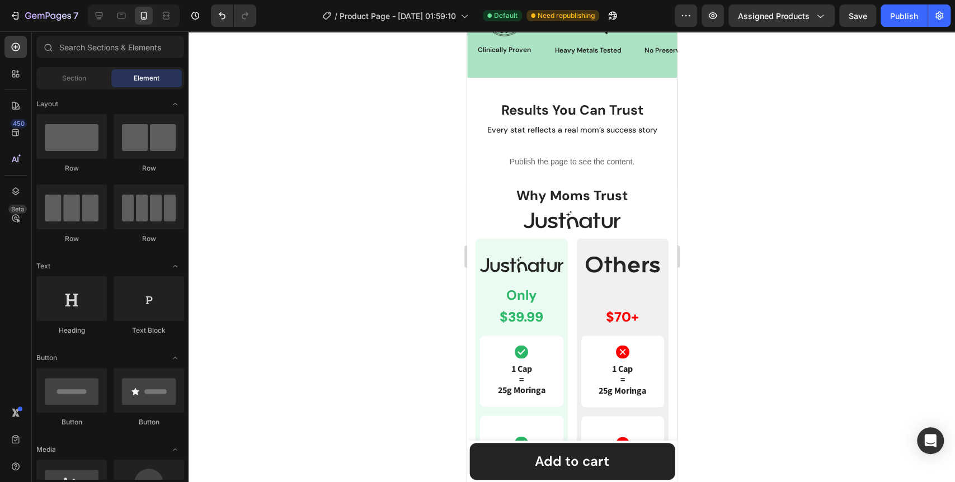
scroll to position [1023, 0]
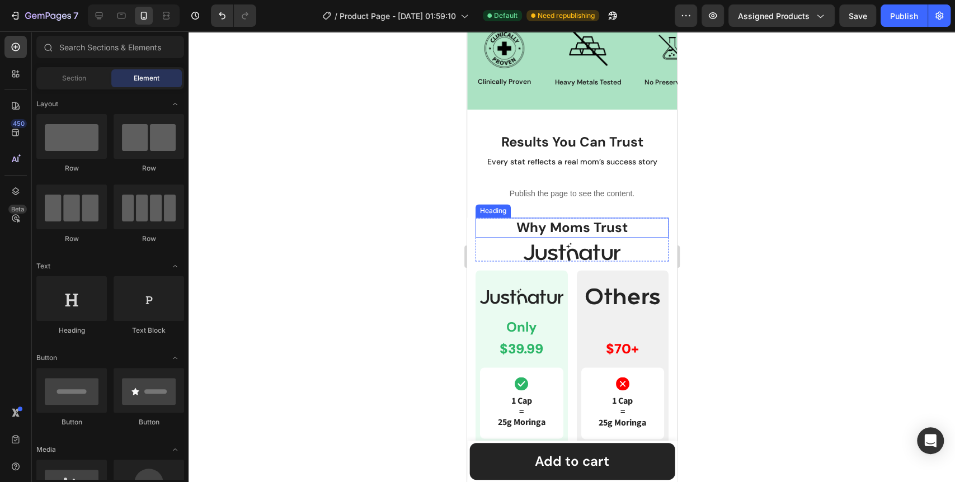
click at [494, 234] on h2 "why moms trust" at bounding box center [571, 228] width 193 height 20
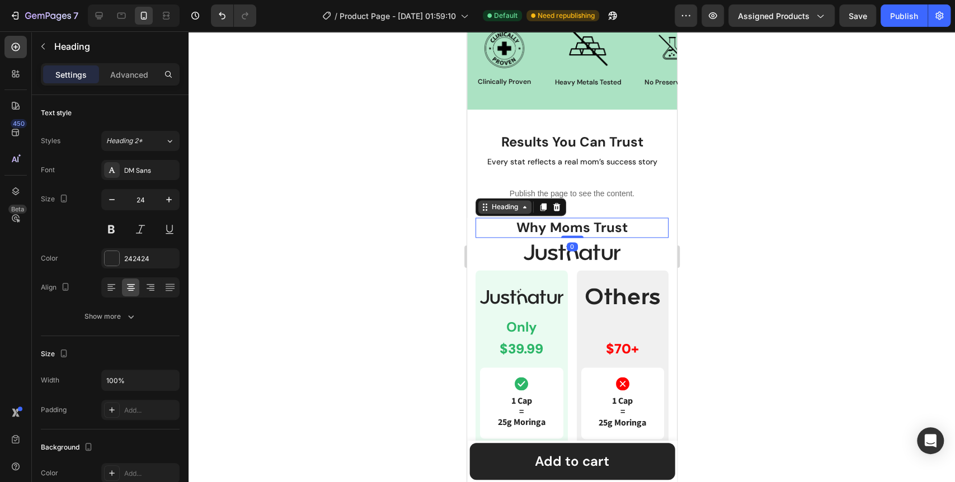
click at [528, 207] on icon at bounding box center [524, 207] width 9 height 9
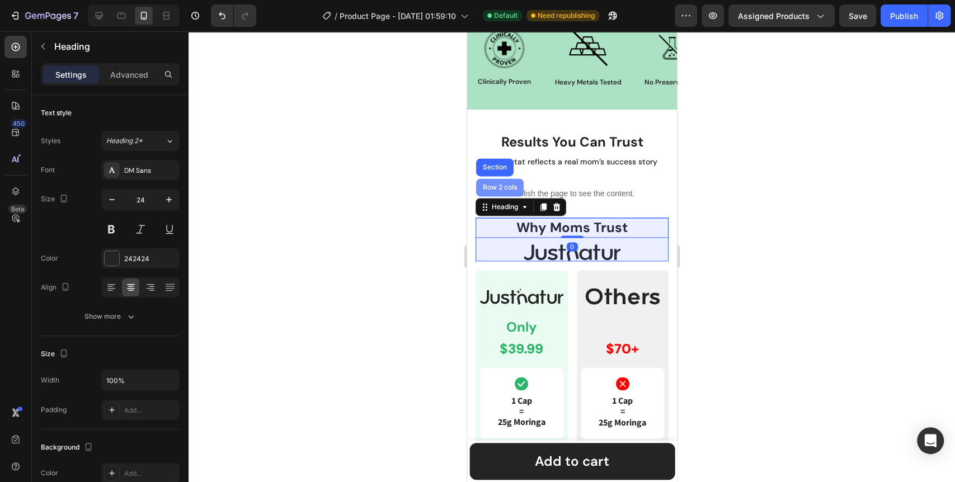
click at [504, 189] on div "Row 2 cols" at bounding box center [499, 187] width 39 height 7
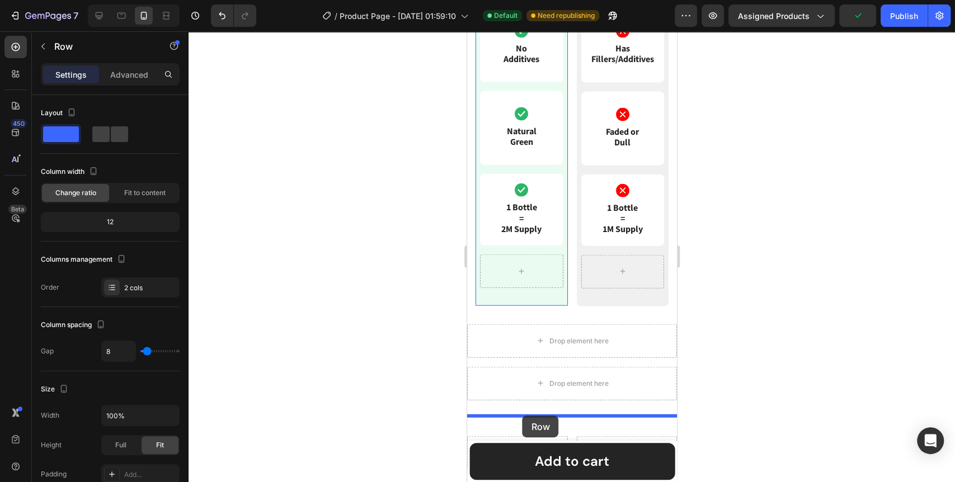
scroll to position [1769, 0]
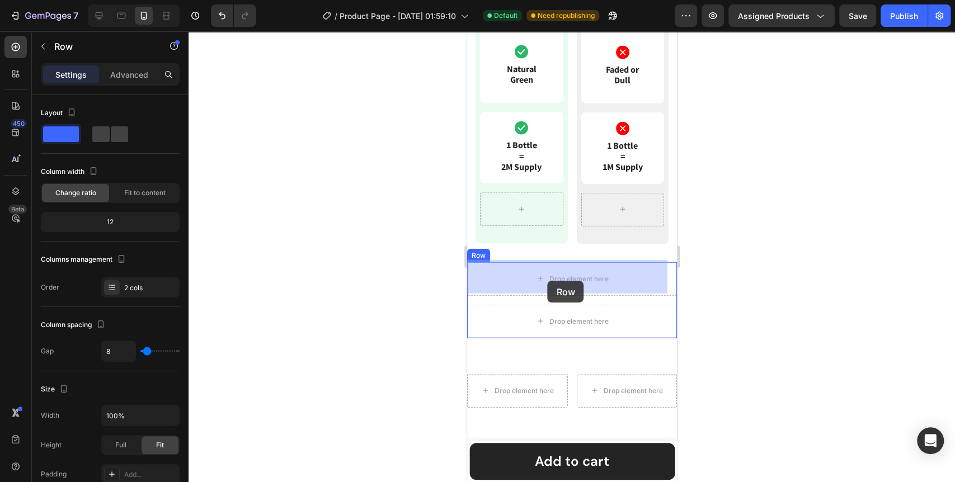
drag, startPoint x: 482, startPoint y: 209, endPoint x: 547, endPoint y: 281, distance: 97.1
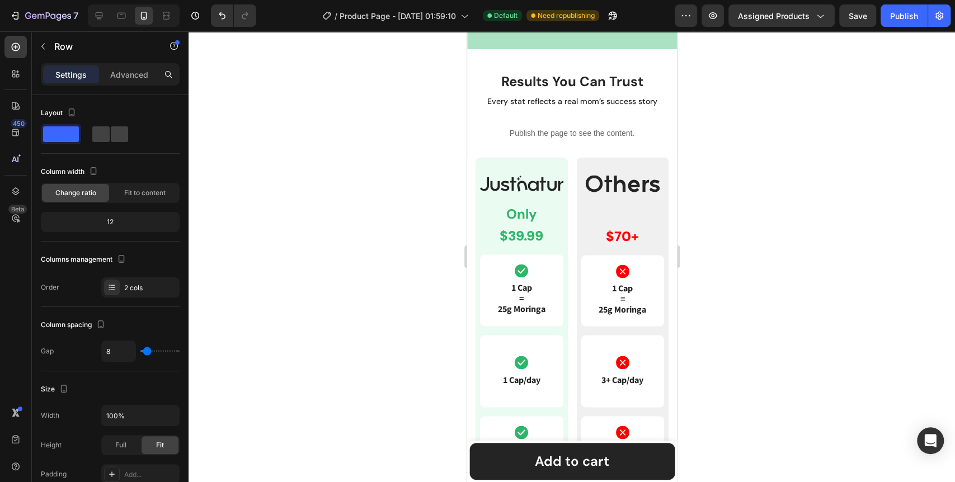
scroll to position [1033, 0]
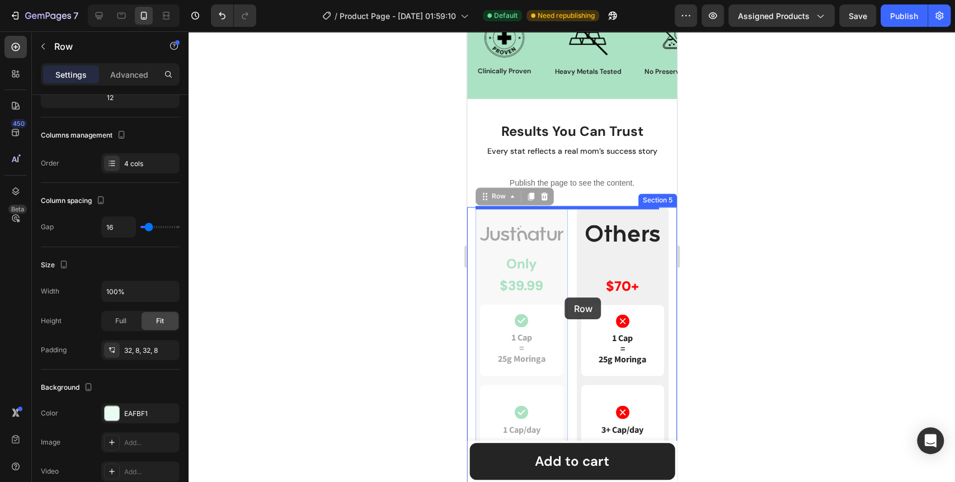
drag, startPoint x: 482, startPoint y: 198, endPoint x: 565, endPoint y: 298, distance: 130.0
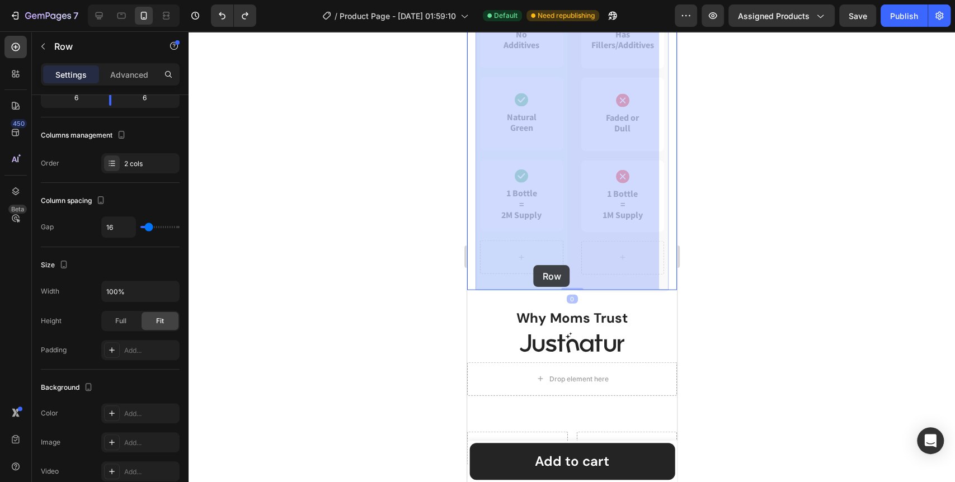
scroll to position [1779, 0]
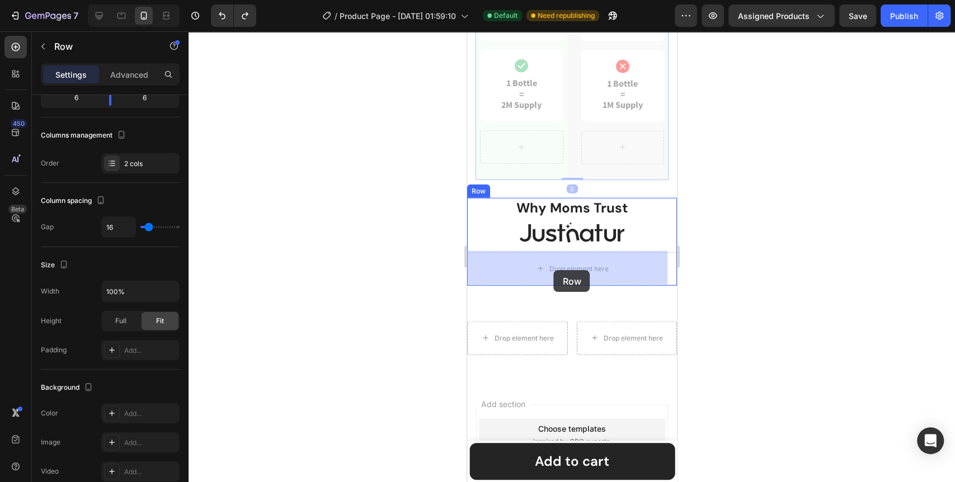
drag, startPoint x: 484, startPoint y: 196, endPoint x: 554, endPoint y: 270, distance: 102.2
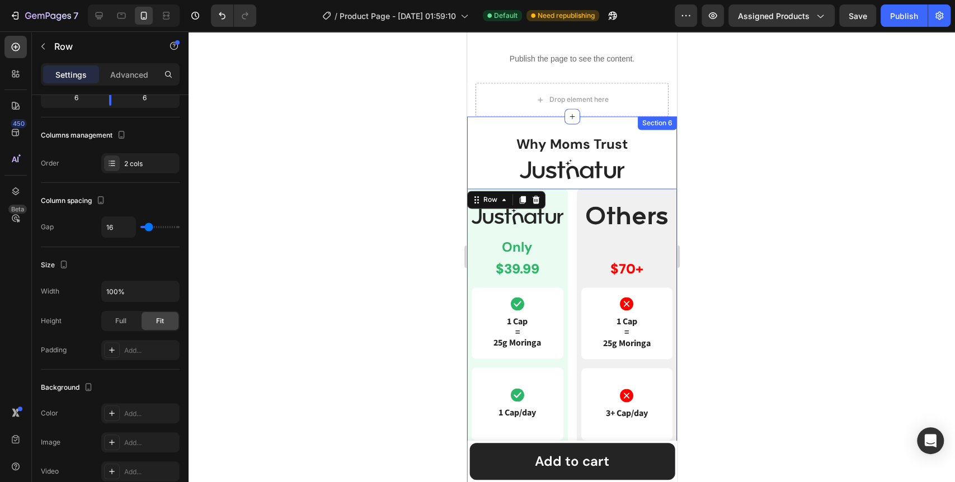
scroll to position [1033, 0]
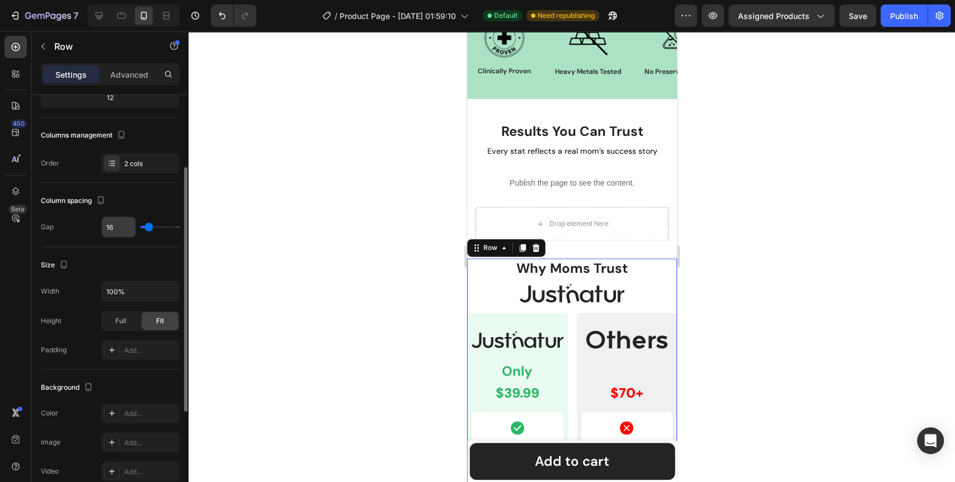
click at [115, 232] on input "16" at bounding box center [119, 227] width 34 height 20
type input "2"
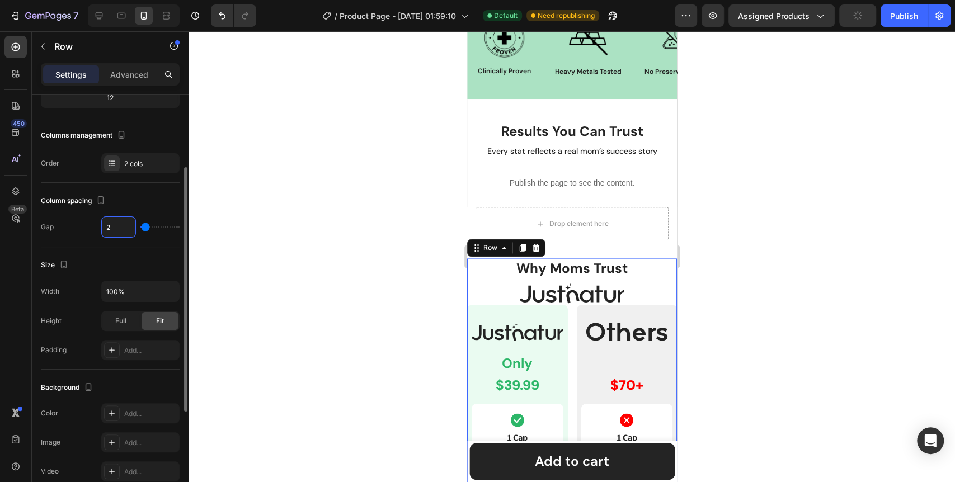
type input "24"
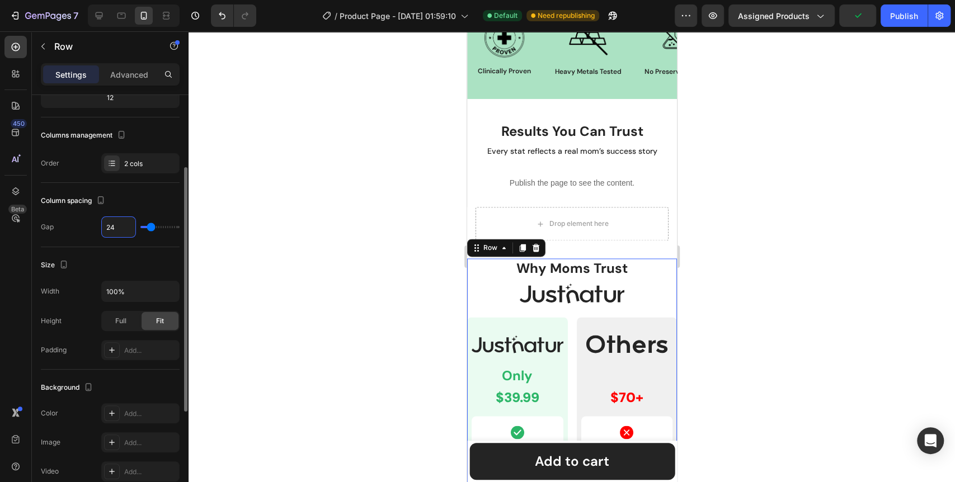
click at [115, 232] on input "24" at bounding box center [119, 227] width 34 height 20
type input "3"
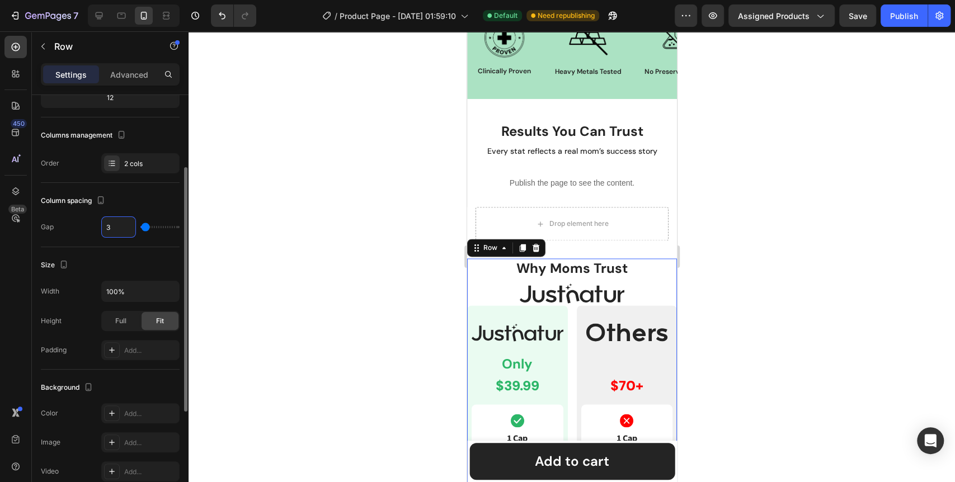
type input "32"
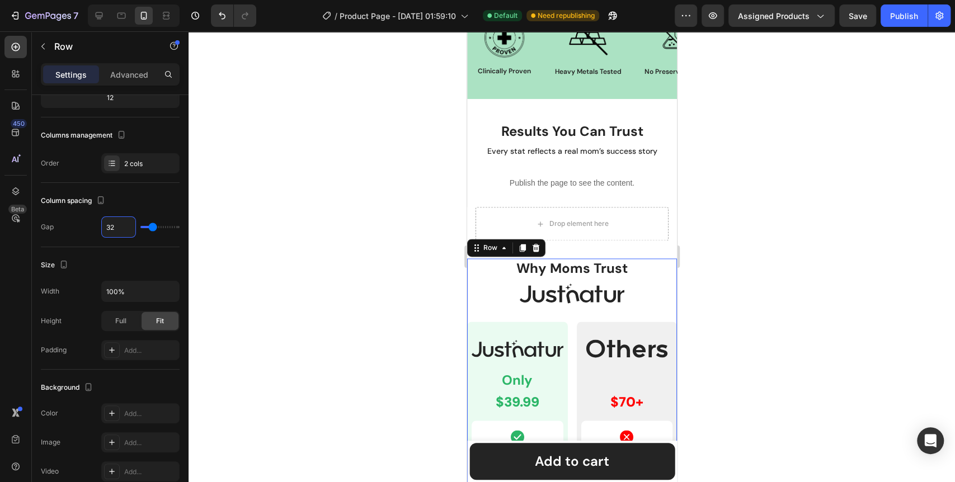
click at [239, 251] on div at bounding box center [572, 256] width 767 height 451
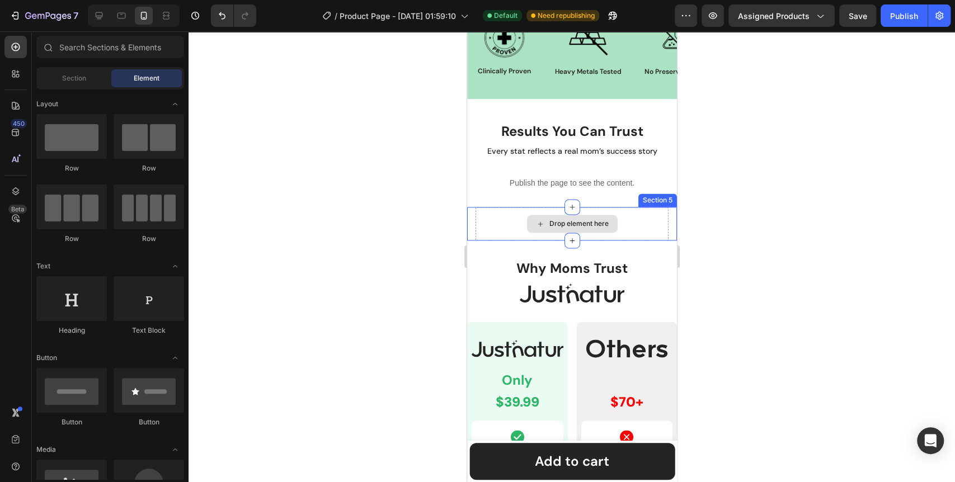
click at [615, 238] on div "Drop element here" at bounding box center [571, 224] width 193 height 34
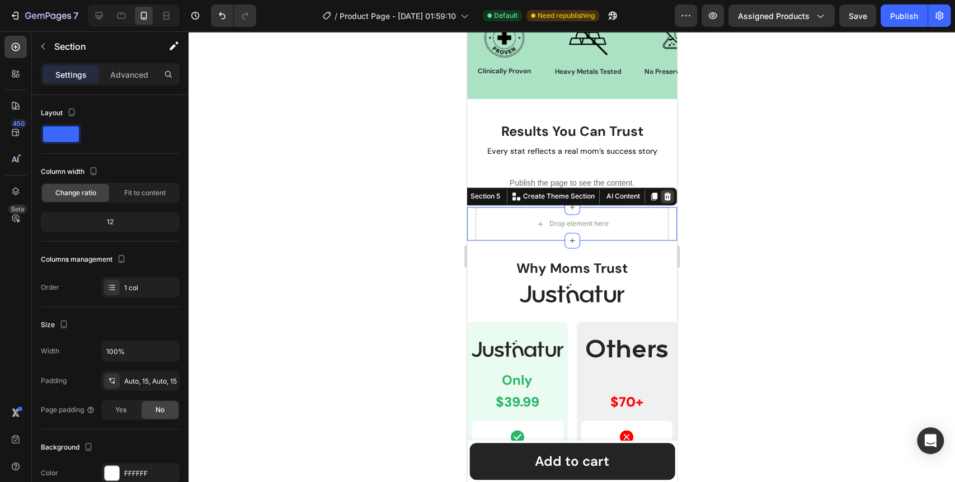
click at [663, 198] on icon at bounding box center [667, 196] width 9 height 9
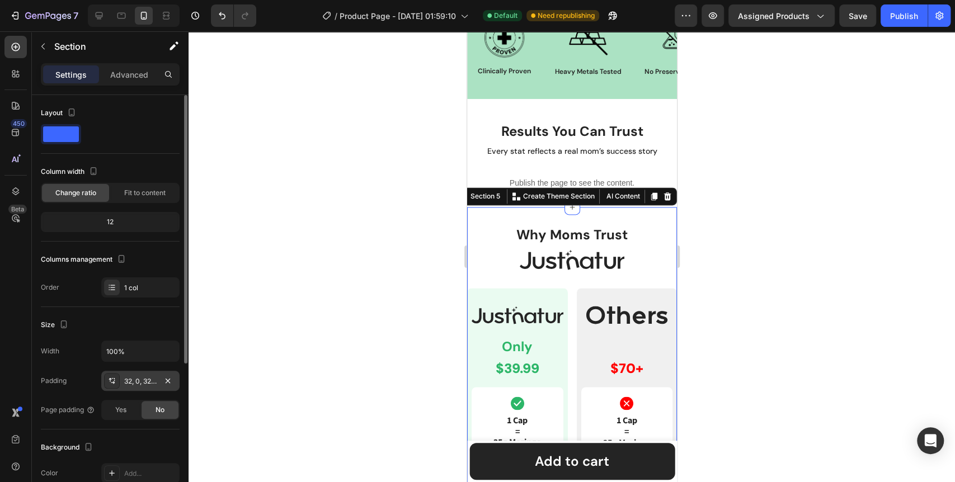
click at [135, 377] on div "32, 0, 32, 0" at bounding box center [140, 382] width 32 height 10
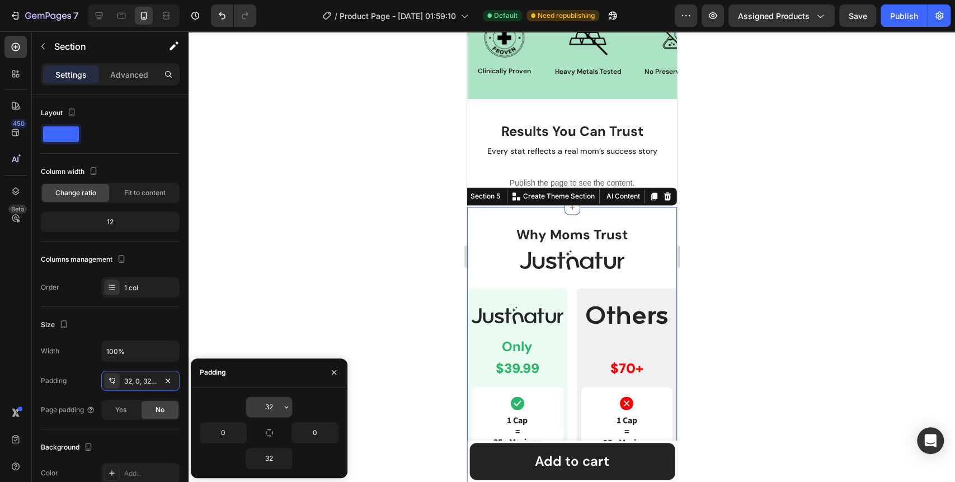
click at [275, 406] on input "32" at bounding box center [269, 407] width 46 height 20
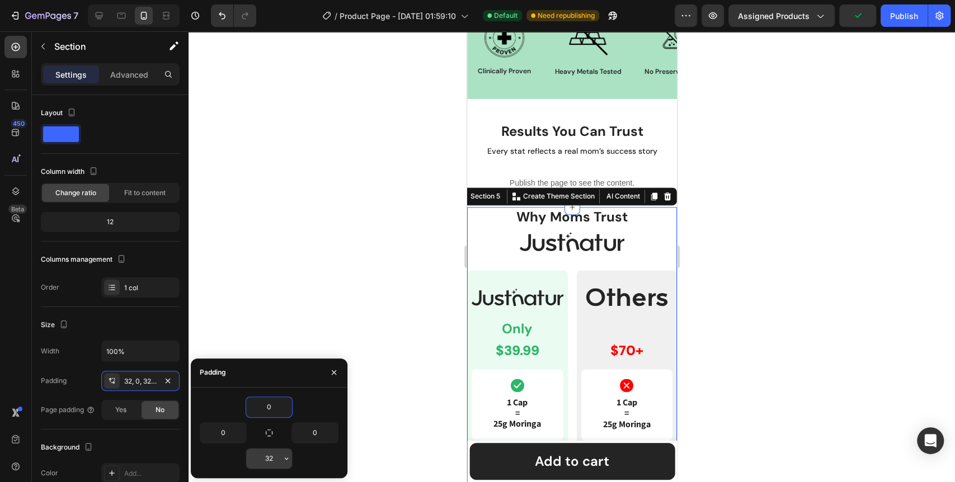
type input "0"
click at [275, 458] on input "32" at bounding box center [269, 459] width 46 height 20
type input "0"
click at [305, 298] on div at bounding box center [572, 256] width 767 height 451
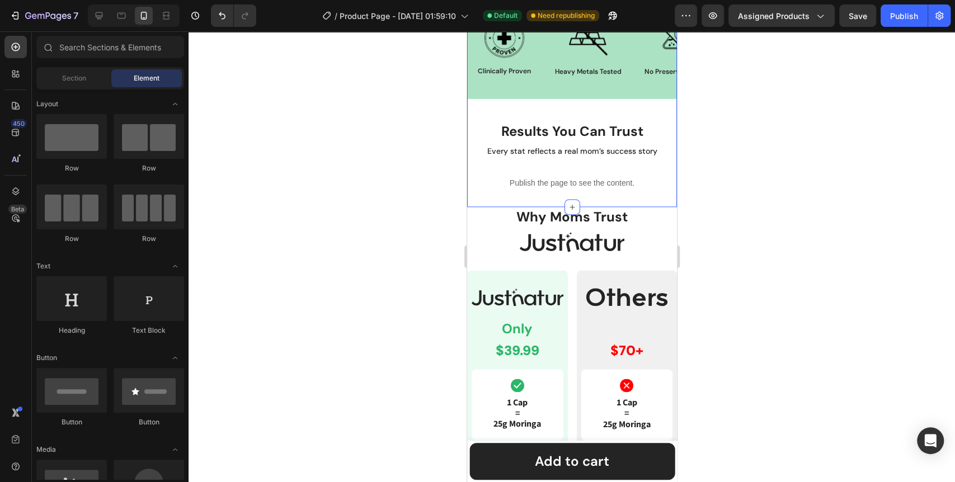
click at [526, 200] on div "safety & certification Heading Tested for Purity & Quality Assurance Text Block…" at bounding box center [572, 71] width 210 height 273
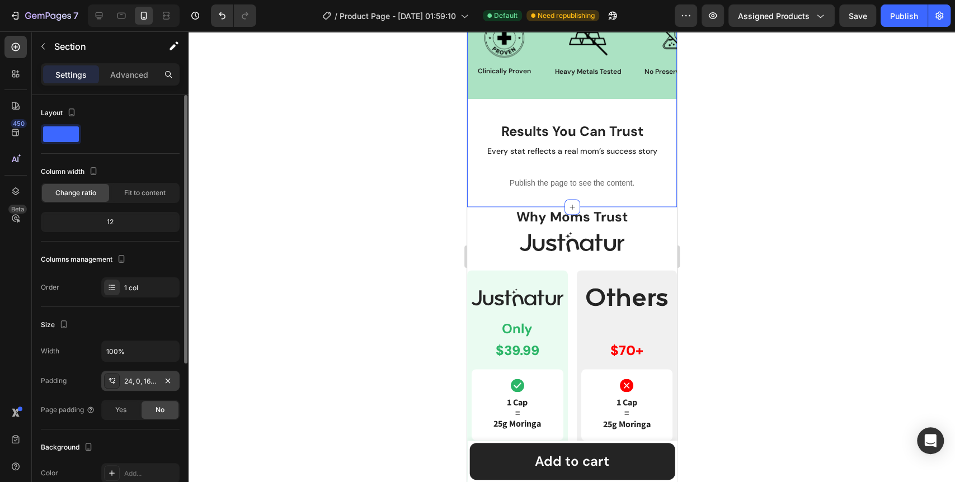
click at [139, 385] on div "24, 0, 16, 0" at bounding box center [140, 382] width 32 height 10
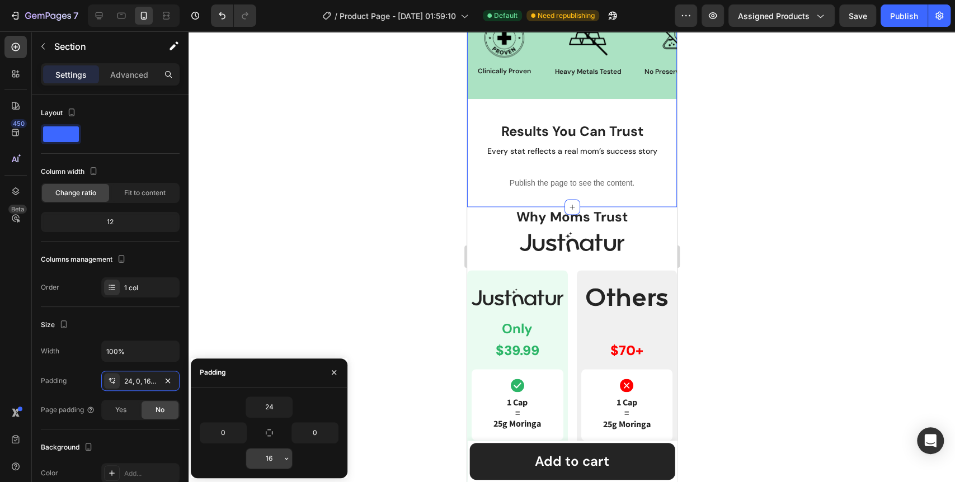
click at [266, 464] on input "16" at bounding box center [269, 459] width 46 height 20
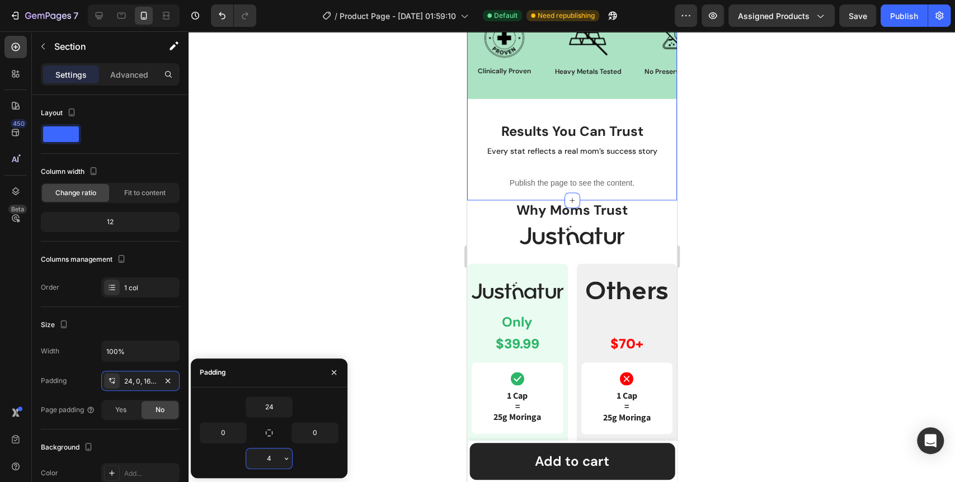
type input "40"
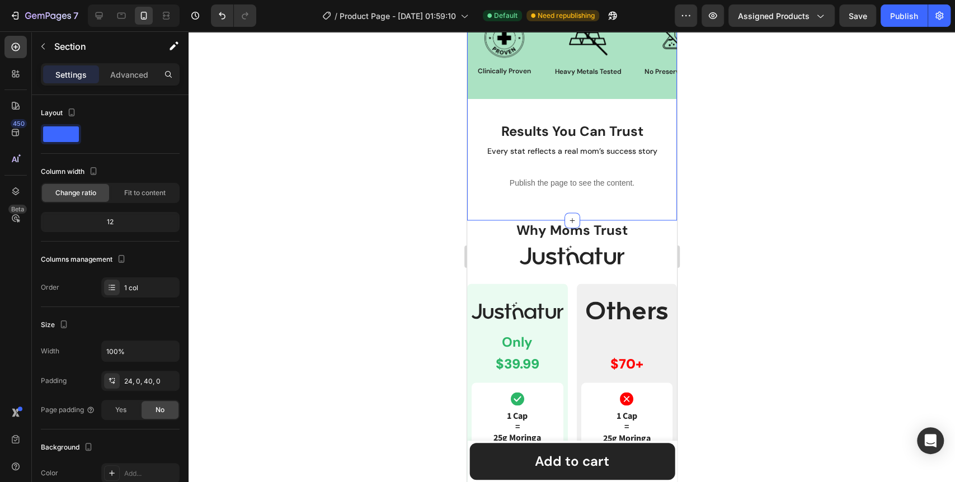
click at [380, 362] on div at bounding box center [572, 256] width 767 height 451
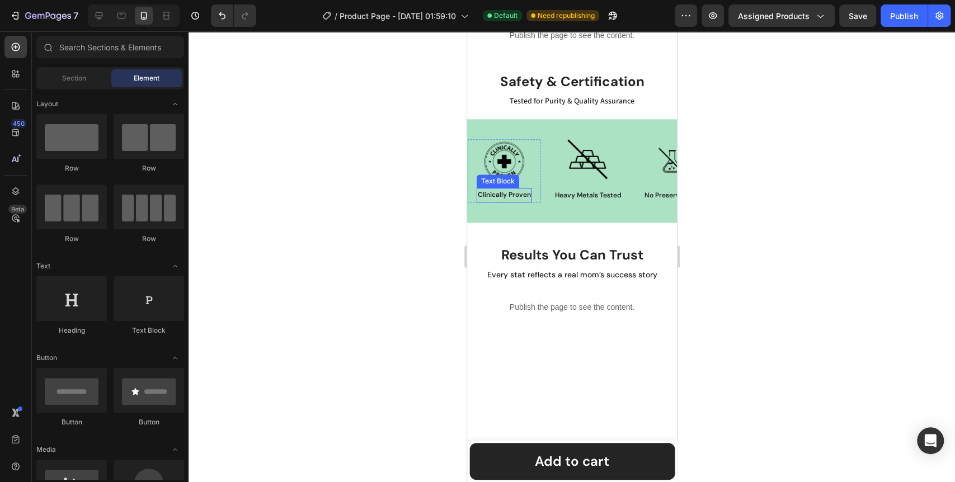
scroll to position [598, 0]
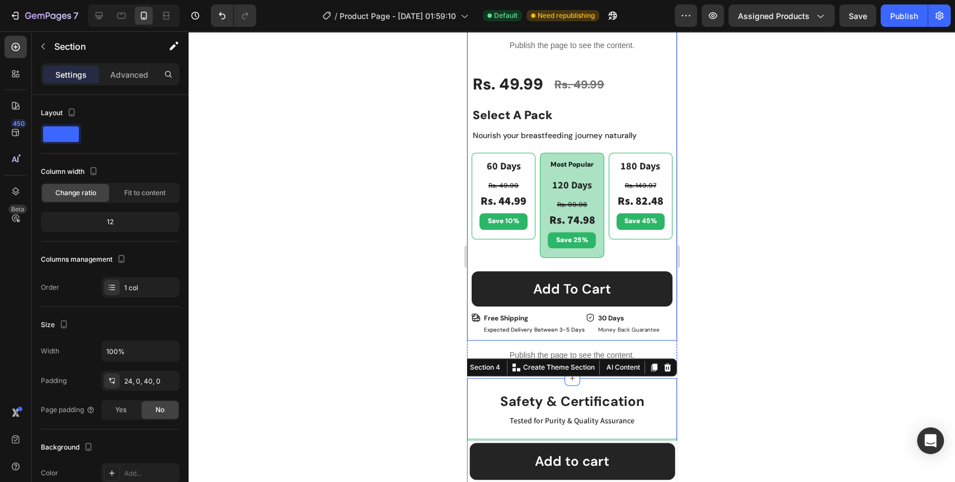
click at [648, 331] on div "Best Seller Text Block Icon 4.6 (2,500+ Reviews) Text Block 90% saw results [DA…" at bounding box center [572, 39] width 210 height 601
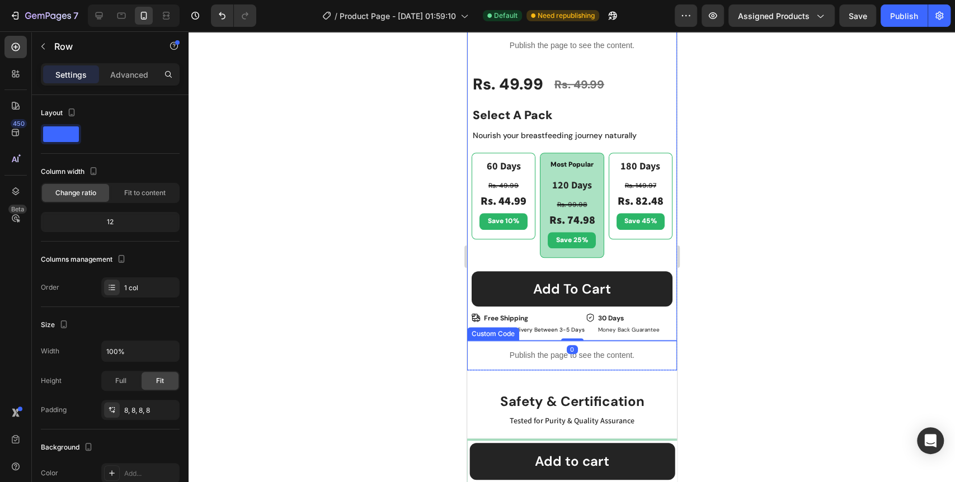
click at [654, 358] on div "Publish the page to see the content." at bounding box center [572, 356] width 210 height 30
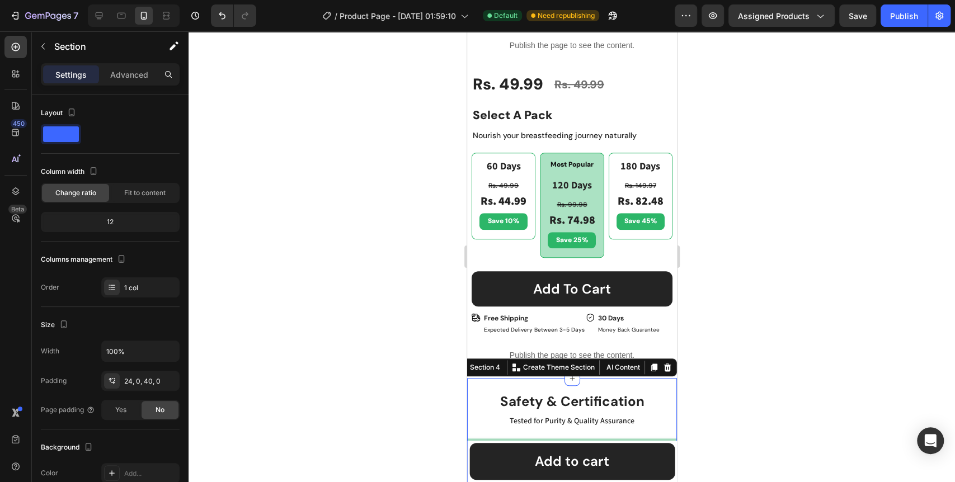
click at [289, 378] on div at bounding box center [572, 256] width 767 height 451
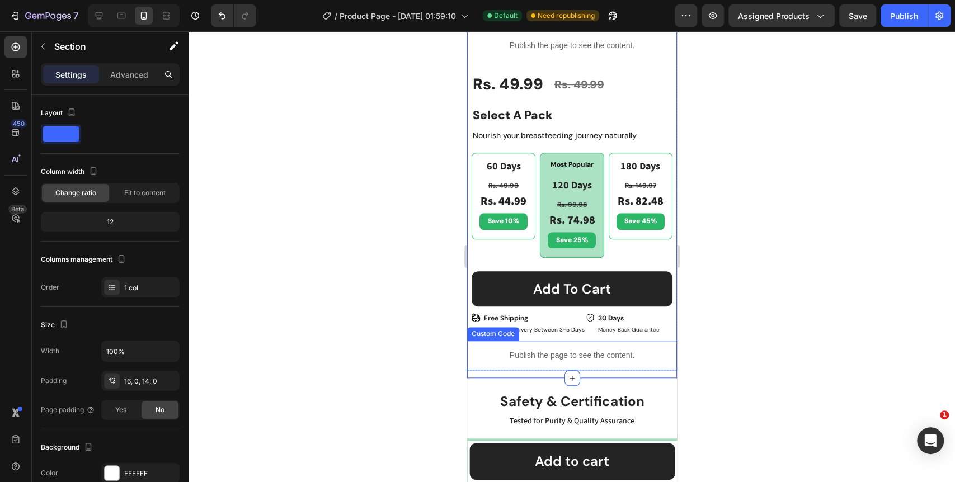
click at [526, 360] on div "Publish the page to see the content." at bounding box center [572, 356] width 210 height 30
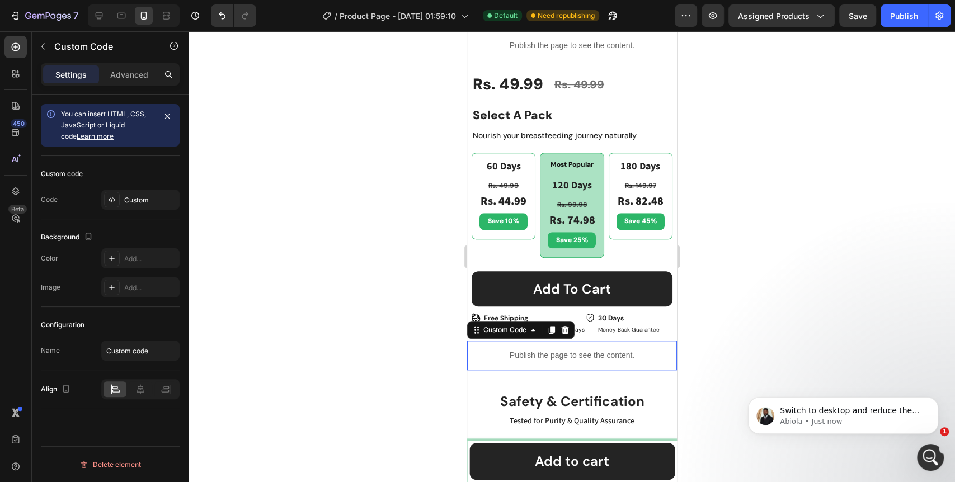
scroll to position [0, 0]
click at [920, 450] on div "Open Intercom Messenger" at bounding box center [929, 456] width 37 height 37
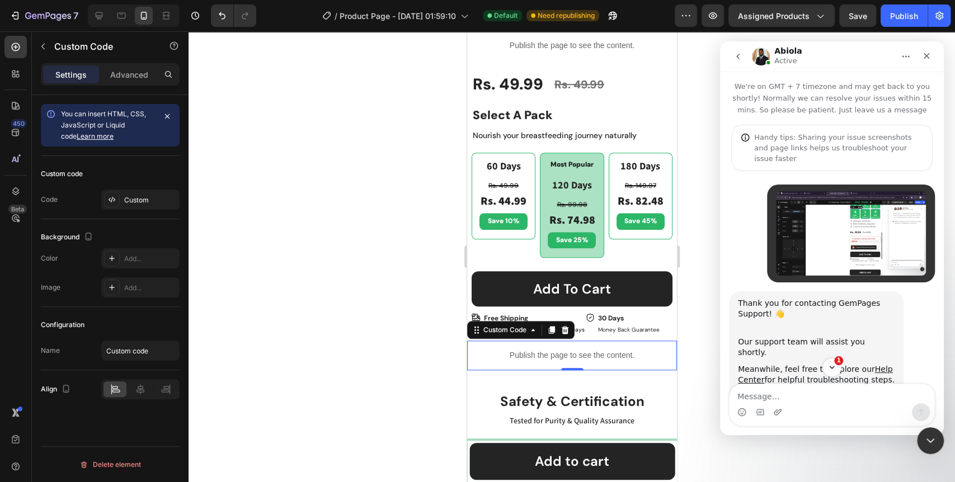
scroll to position [1470, 0]
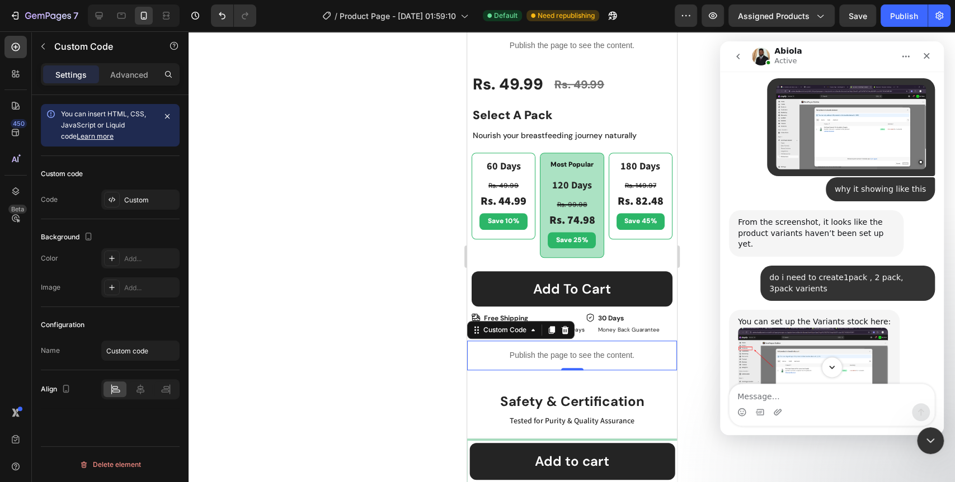
click at [833, 372] on icon "Scroll to bottom" at bounding box center [832, 368] width 10 height 10
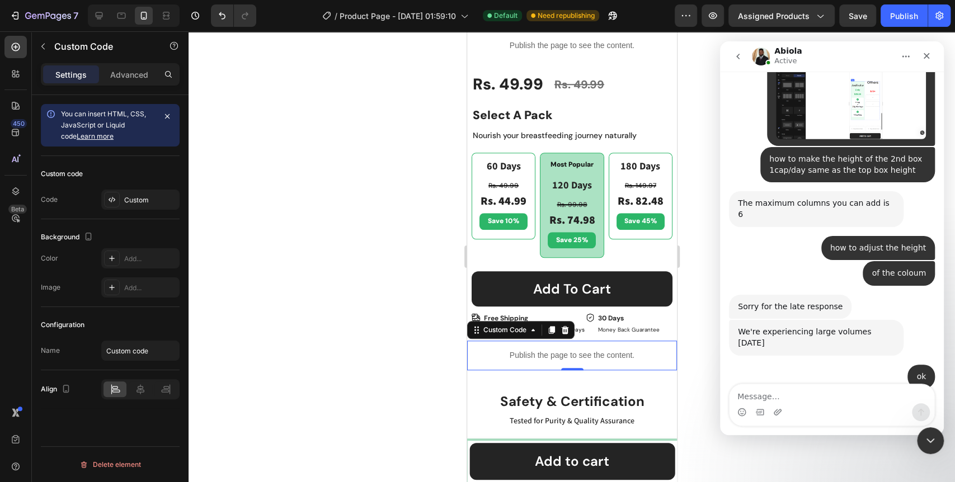
scroll to position [6753, 0]
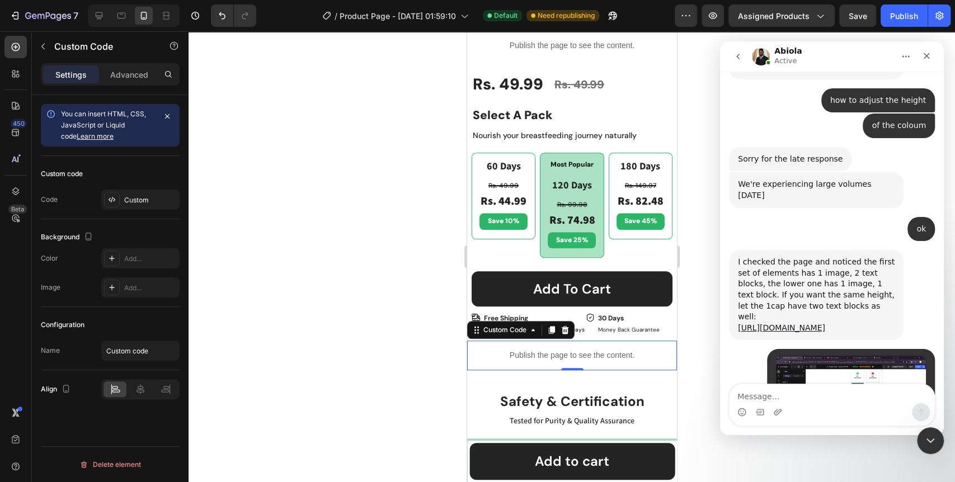
click at [854, 356] on img "user says…" at bounding box center [851, 398] width 150 height 85
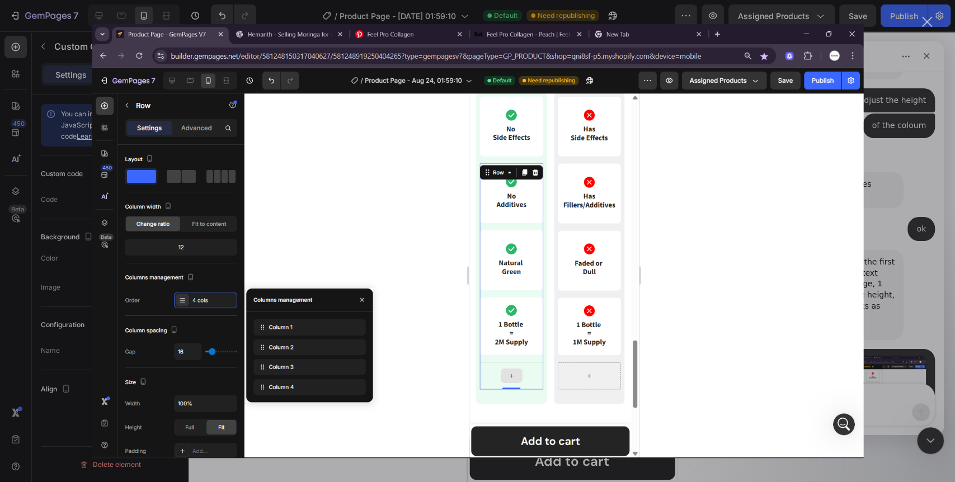
scroll to position [0, 0]
click at [927, 315] on div "Intercom messenger" at bounding box center [477, 241] width 955 height 482
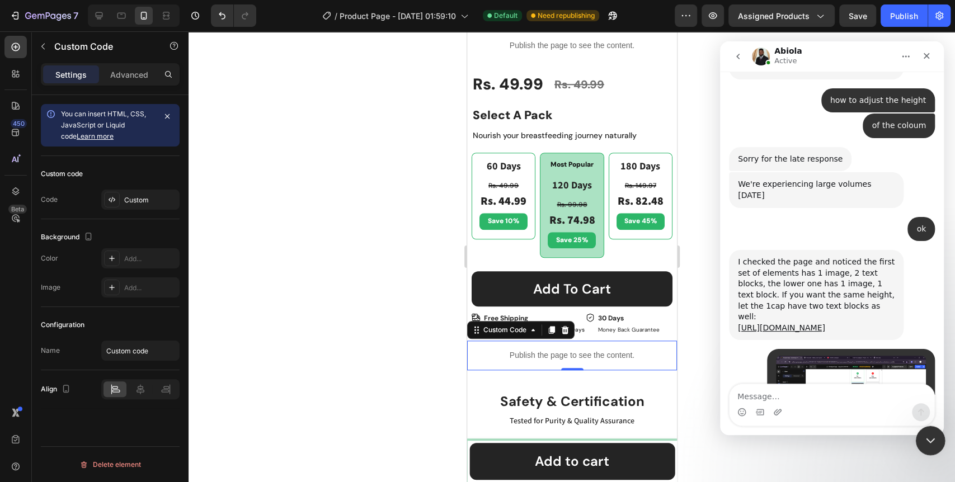
click at [930, 437] on icon "Close Intercom Messenger" at bounding box center [928, 439] width 13 height 13
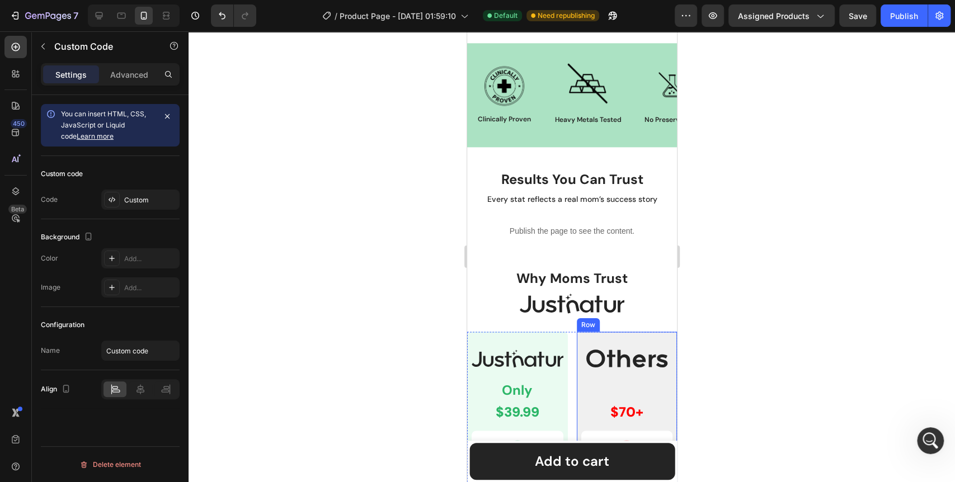
scroll to position [971, 0]
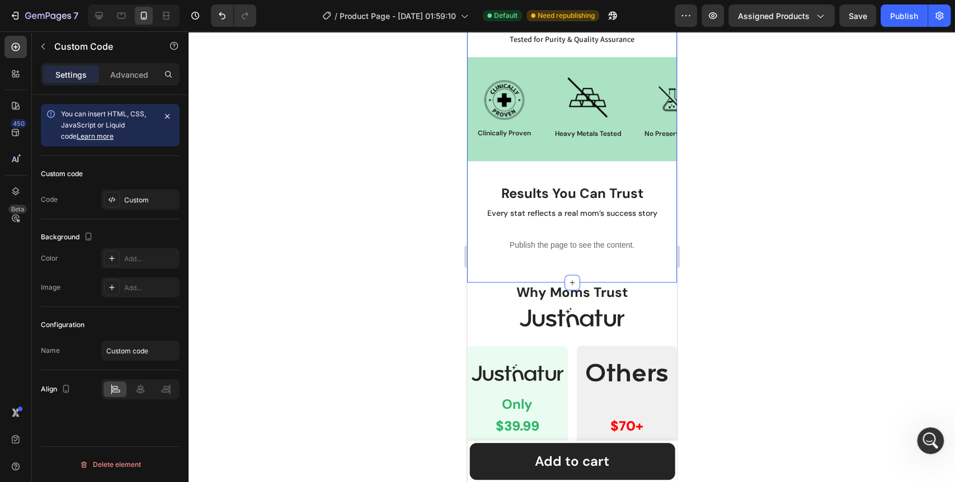
click at [513, 265] on div "safety & certification Heading Tested for Purity & Quality Assurance Text Block…" at bounding box center [572, 140] width 210 height 286
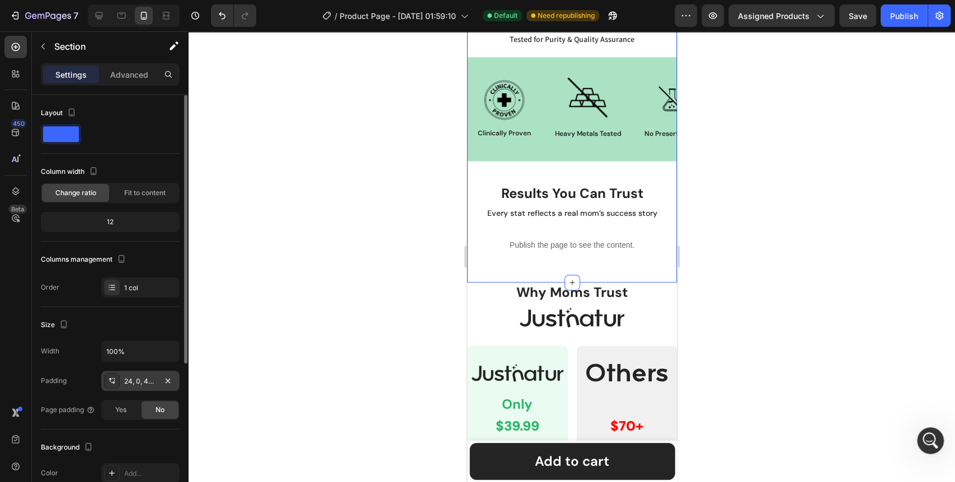
click at [140, 384] on div "24, 0, 40, 0" at bounding box center [140, 382] width 32 height 10
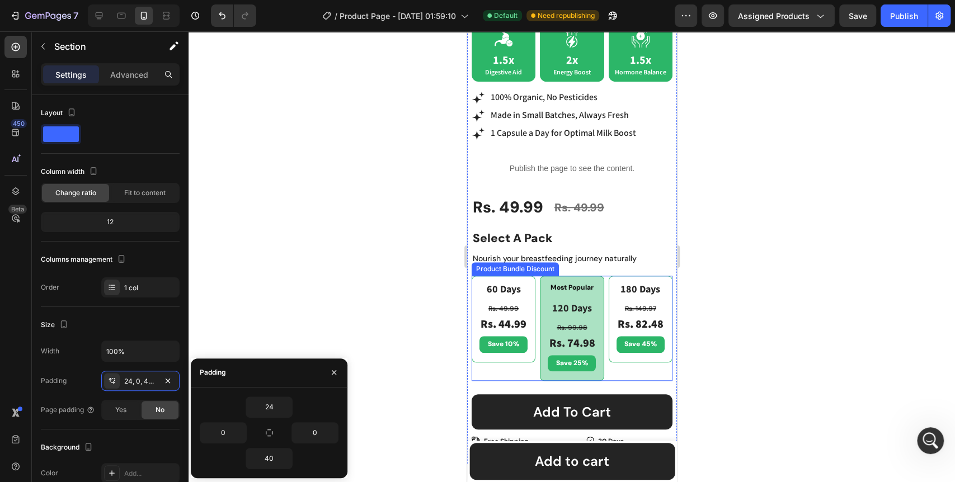
scroll to position [660, 0]
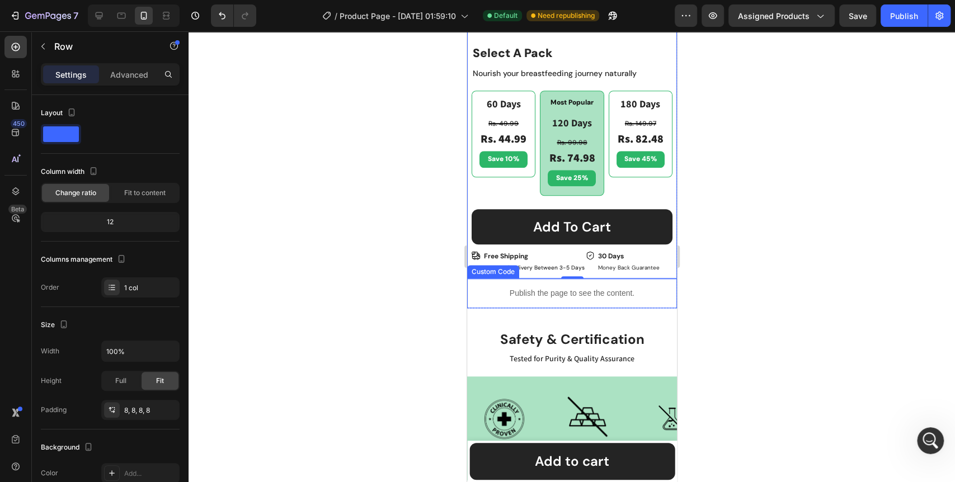
click at [474, 288] on p "Publish the page to see the content." at bounding box center [572, 294] width 210 height 12
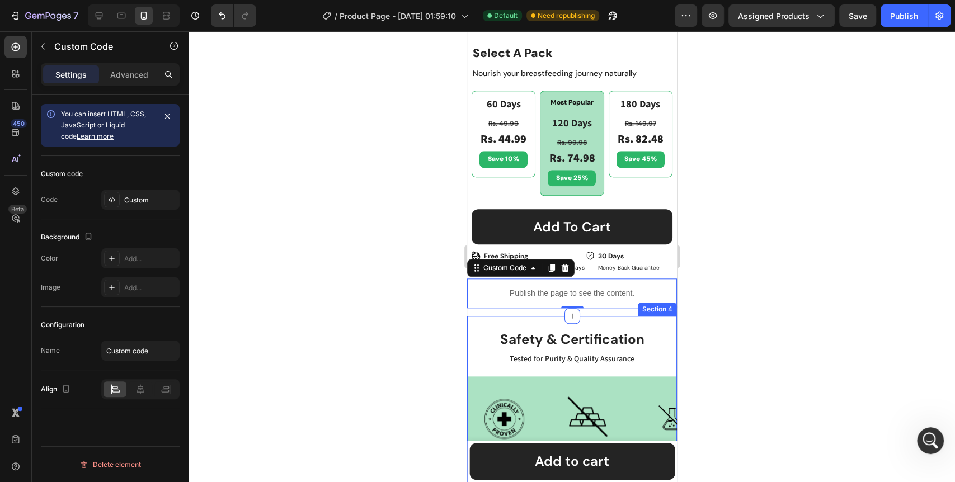
click at [475, 316] on div "safety & certification Heading Tested for Purity & Quality Assurance Text Block…" at bounding box center [572, 459] width 210 height 286
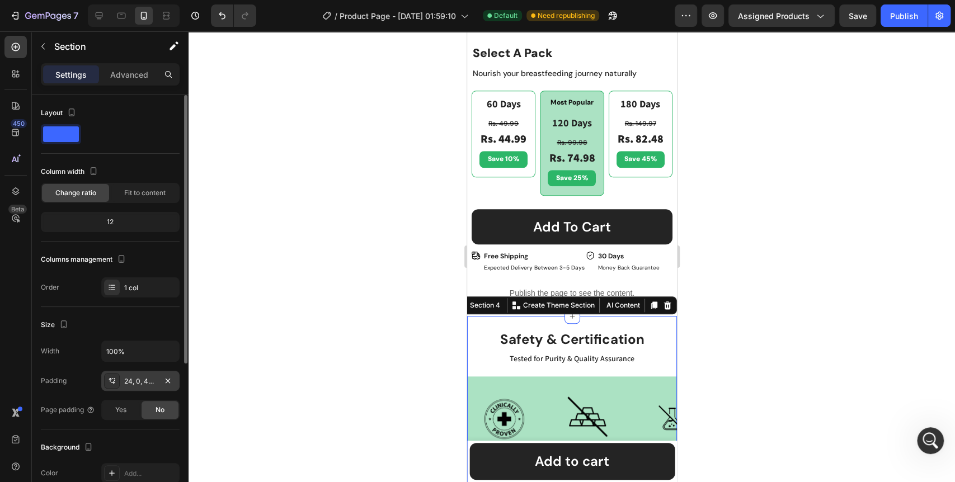
click at [160, 390] on div "24, 0, 40, 0" at bounding box center [140, 381] width 78 height 20
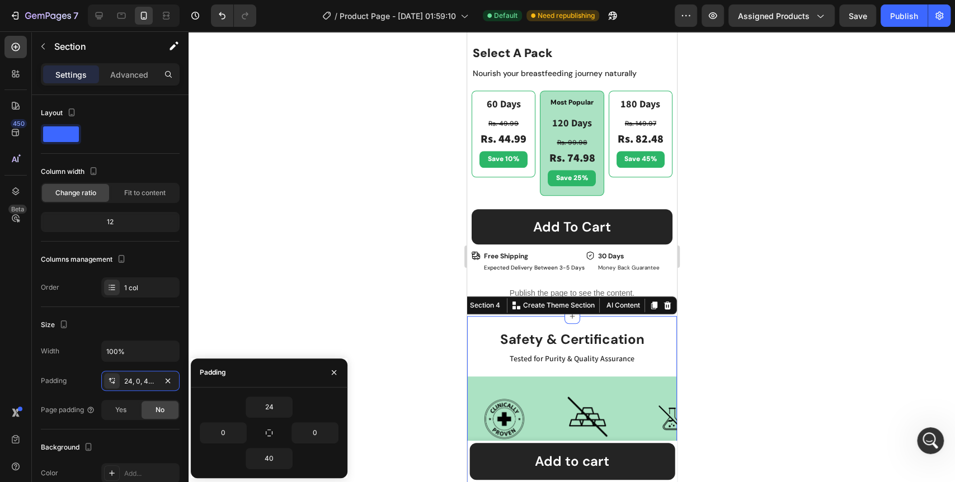
click at [341, 280] on div at bounding box center [572, 256] width 767 height 451
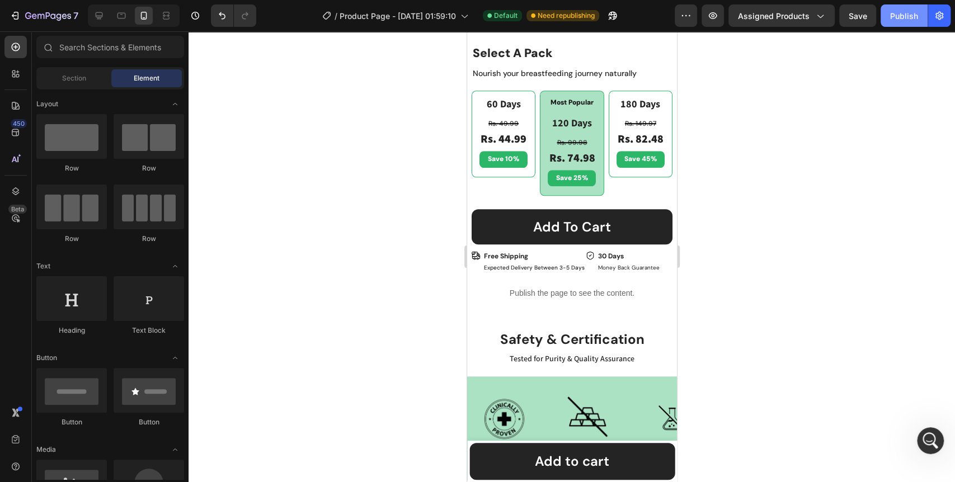
click at [906, 22] on button "Publish" at bounding box center [904, 15] width 47 height 22
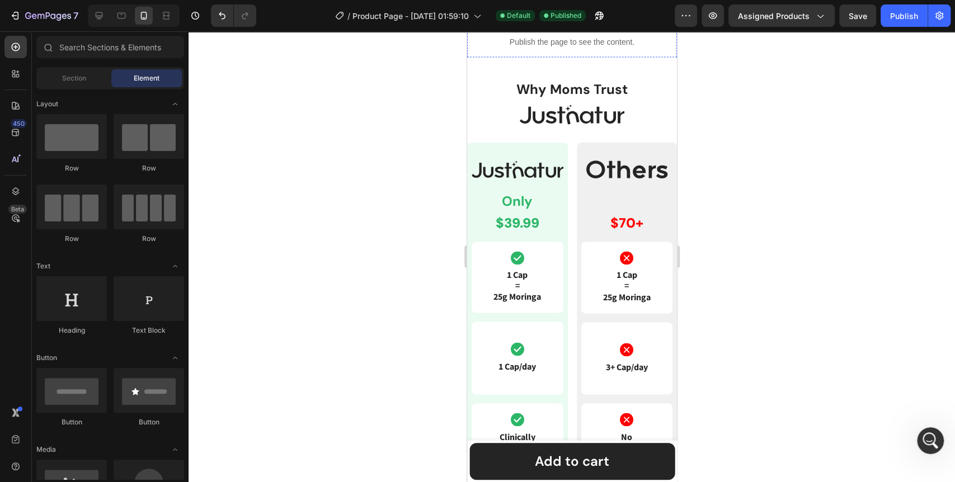
scroll to position [1220, 0]
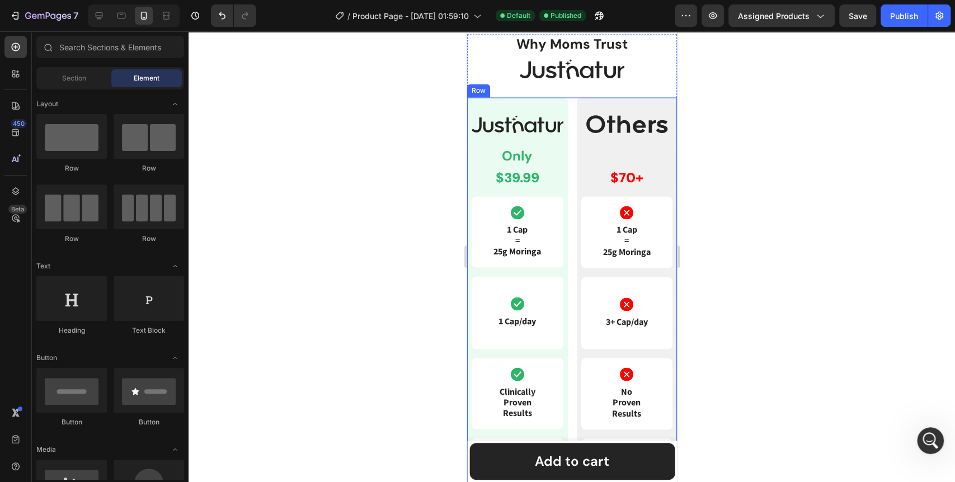
click at [568, 129] on div "Image Only Text Block $39.99 Text Block Row Icon 1 Cap = 25g Moringa Text Block…" at bounding box center [572, 458] width 210 height 722
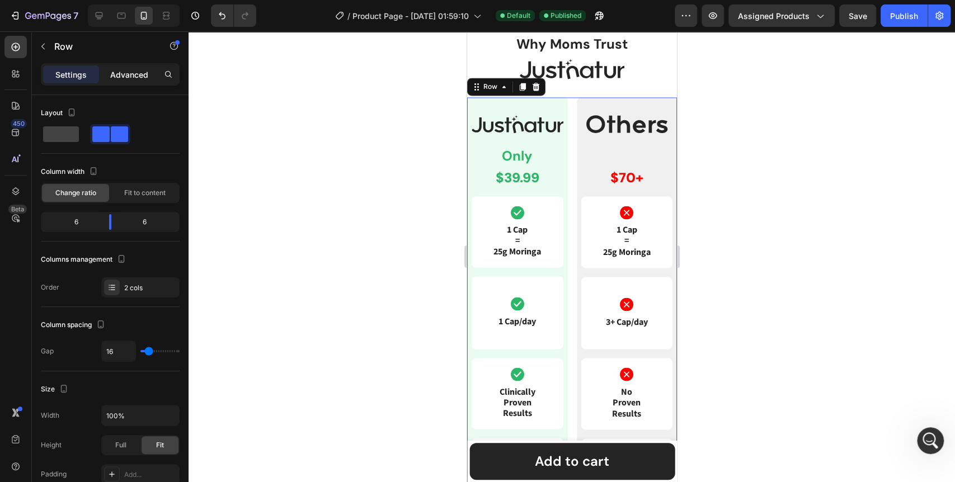
click at [128, 73] on p "Advanced" at bounding box center [129, 75] width 38 height 12
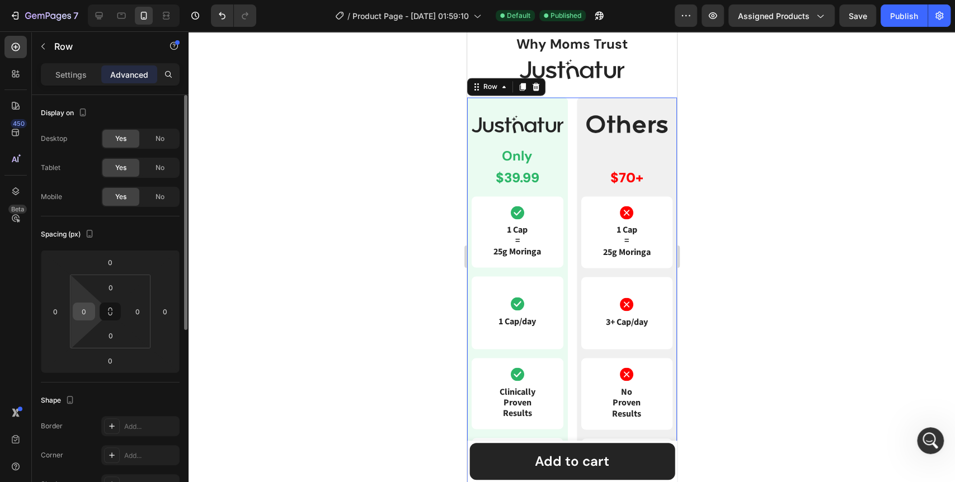
click at [84, 313] on input "0" at bounding box center [84, 311] width 17 height 17
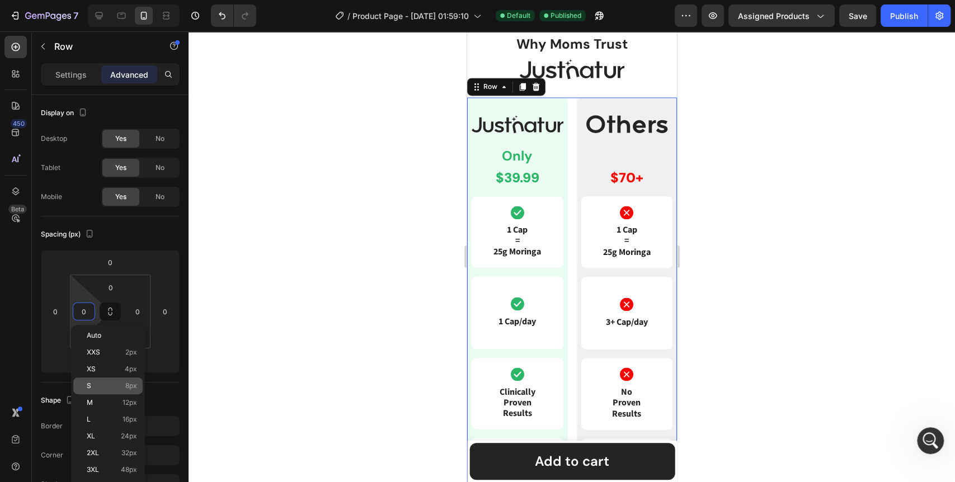
click at [107, 381] on div "S 8px" at bounding box center [107, 386] width 69 height 17
type input "8"
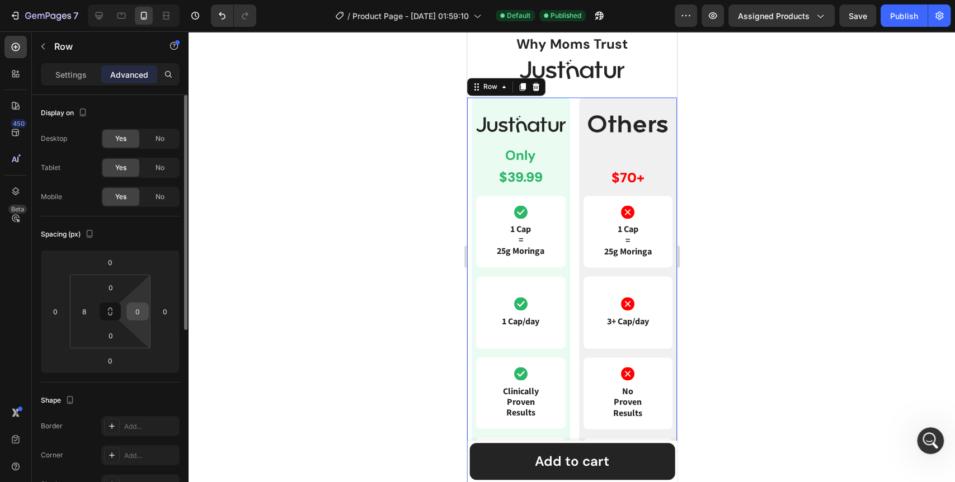
click at [139, 312] on input "0" at bounding box center [137, 311] width 17 height 17
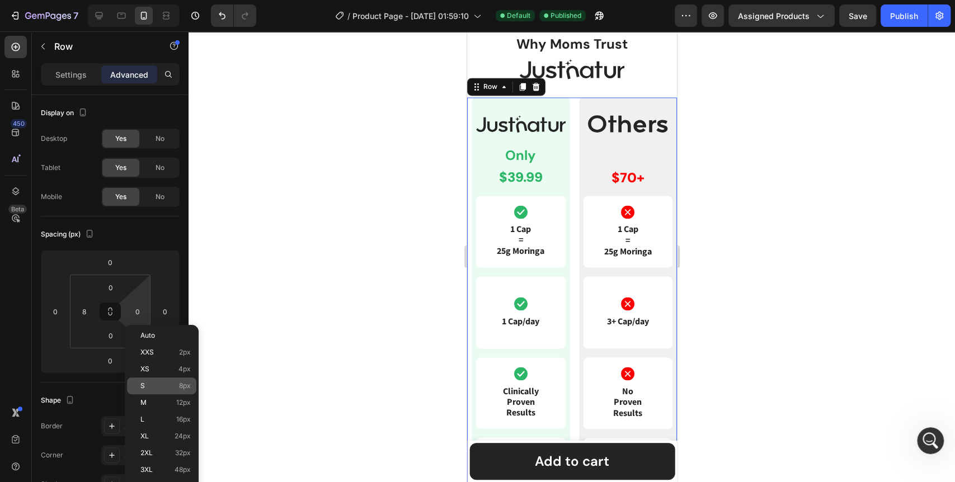
click at [171, 387] on p "S 8px" at bounding box center [165, 386] width 50 height 8
type input "8"
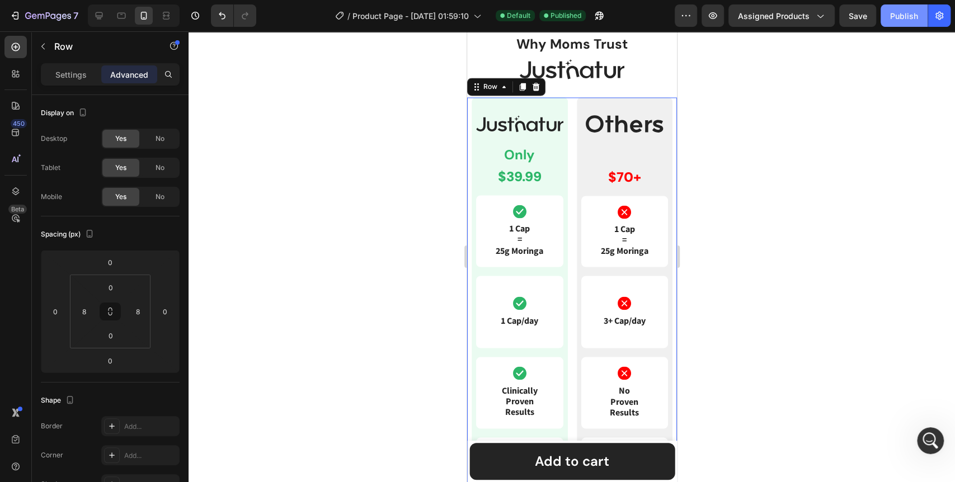
click at [900, 9] on button "Publish" at bounding box center [904, 15] width 47 height 22
click at [906, 10] on div "Publish" at bounding box center [904, 16] width 28 height 12
click at [594, 75] on img at bounding box center [571, 69] width 105 height 21
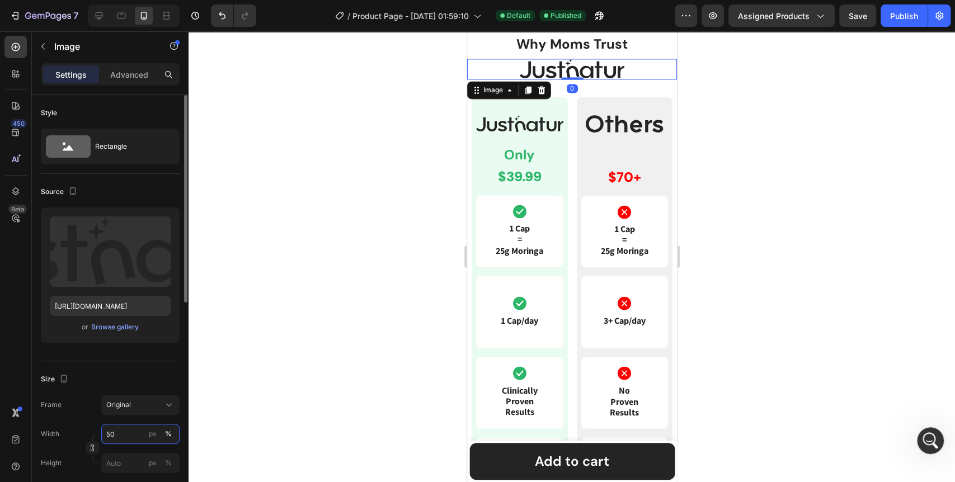
click at [116, 435] on input "50" at bounding box center [140, 434] width 78 height 20
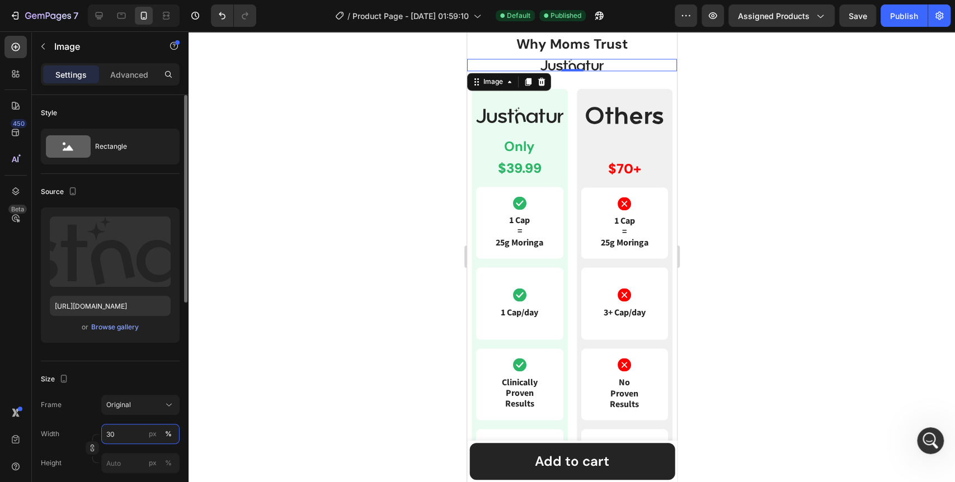
drag, startPoint x: 121, startPoint y: 437, endPoint x: 107, endPoint y: 429, distance: 16.0
click at [107, 429] on input "30" at bounding box center [140, 434] width 78 height 20
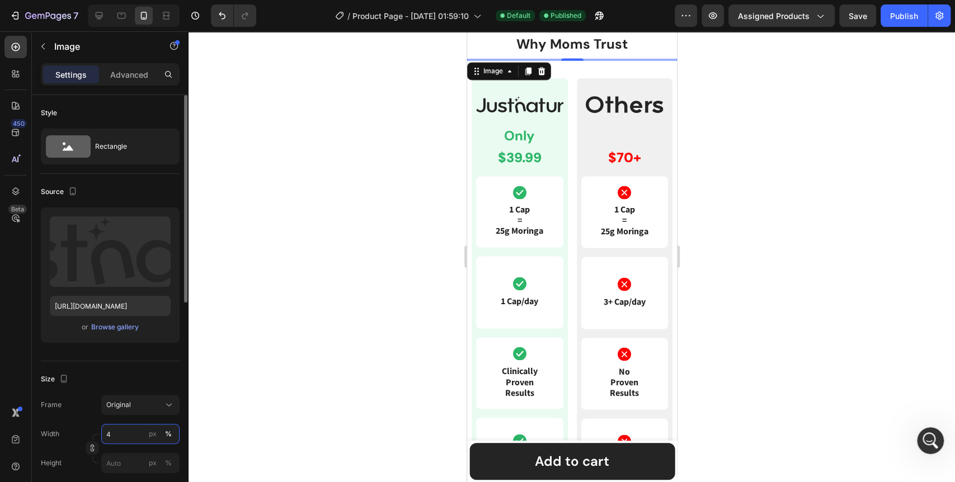
type input "40"
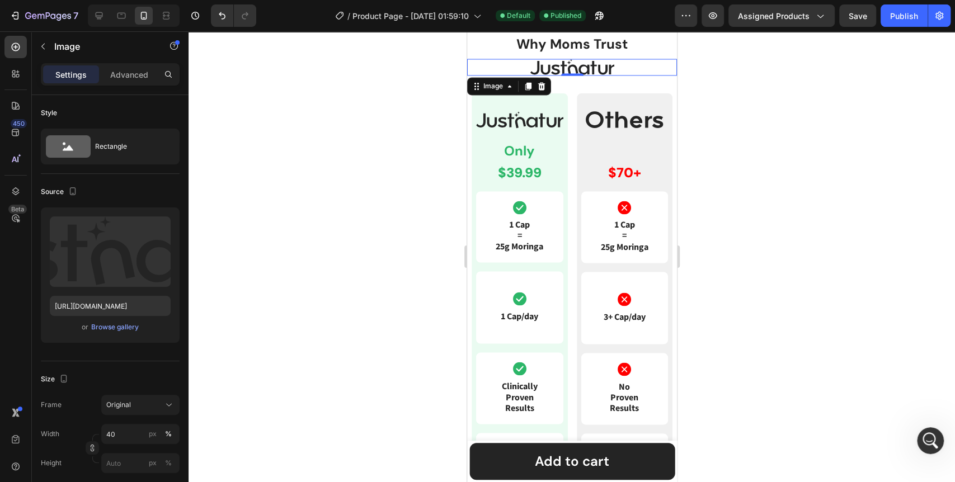
click at [282, 401] on div at bounding box center [572, 256] width 767 height 451
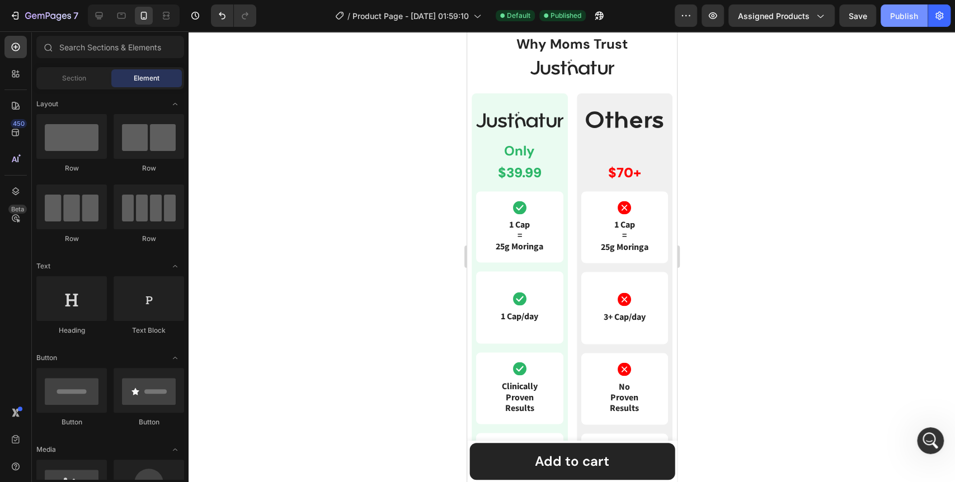
click at [894, 15] on div "Publish" at bounding box center [904, 16] width 28 height 12
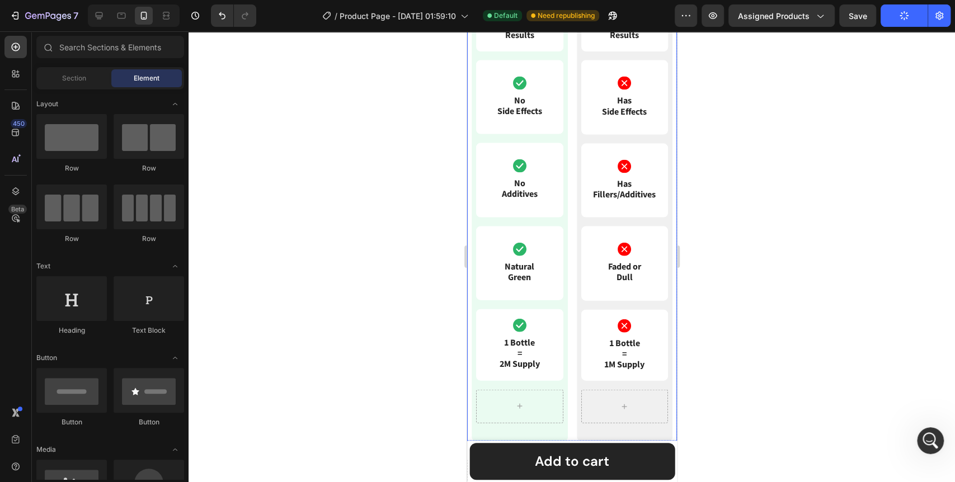
scroll to position [1783, 0]
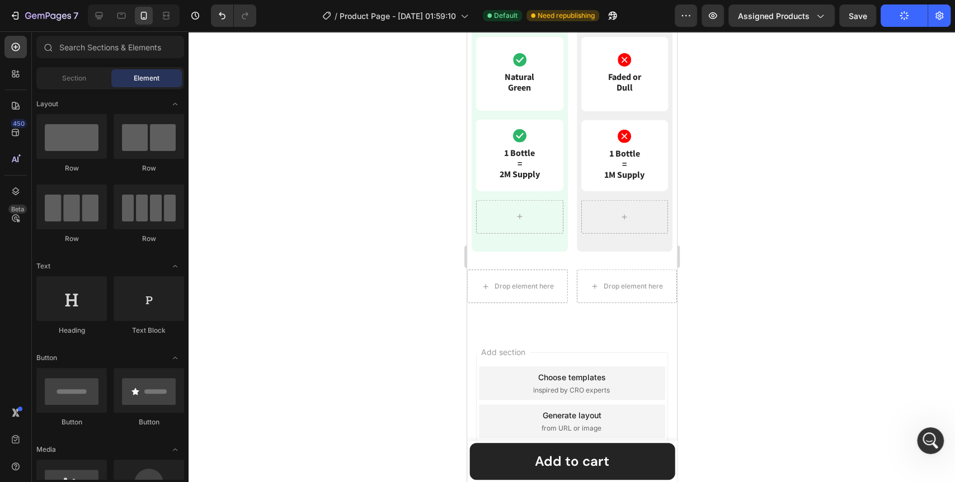
click at [767, 274] on div at bounding box center [572, 256] width 767 height 451
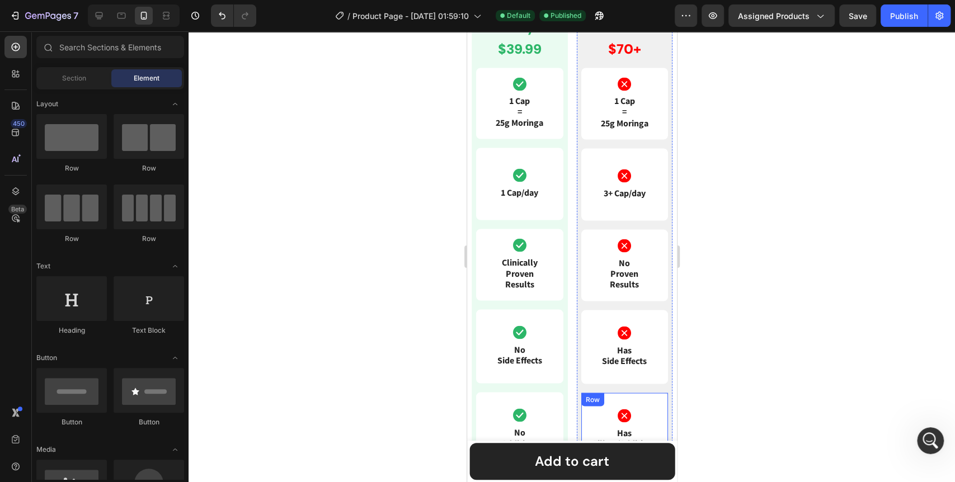
scroll to position [1161, 0]
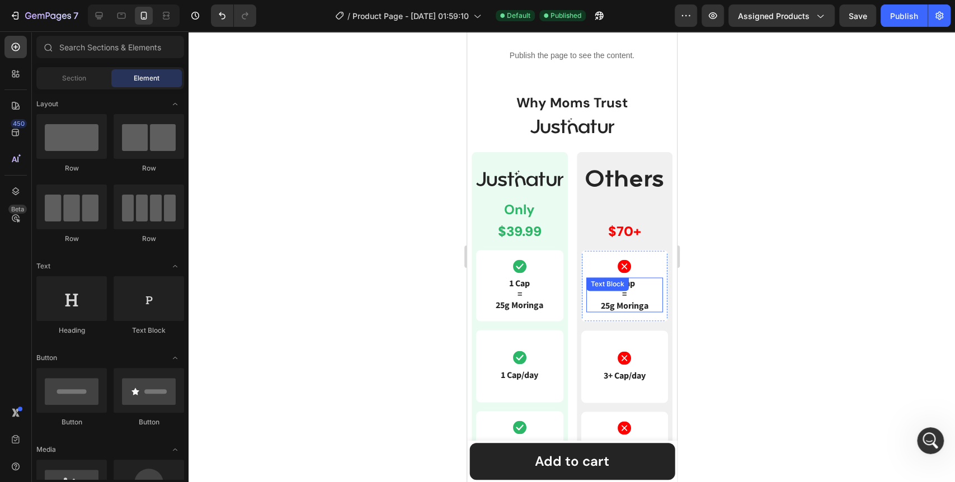
click at [599, 303] on p "1 Cap = 25g Moringa" at bounding box center [624, 295] width 75 height 32
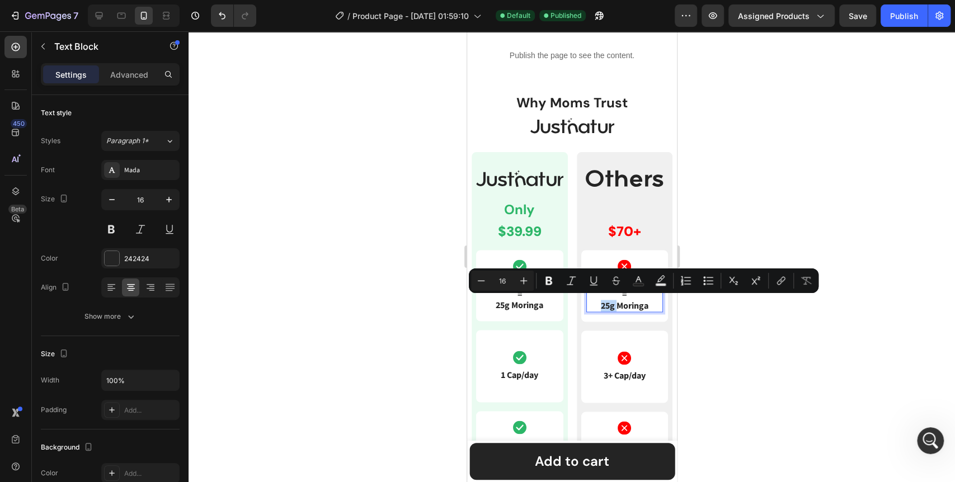
click at [601, 301] on p "1 Cap = 25g Moringa" at bounding box center [624, 295] width 75 height 32
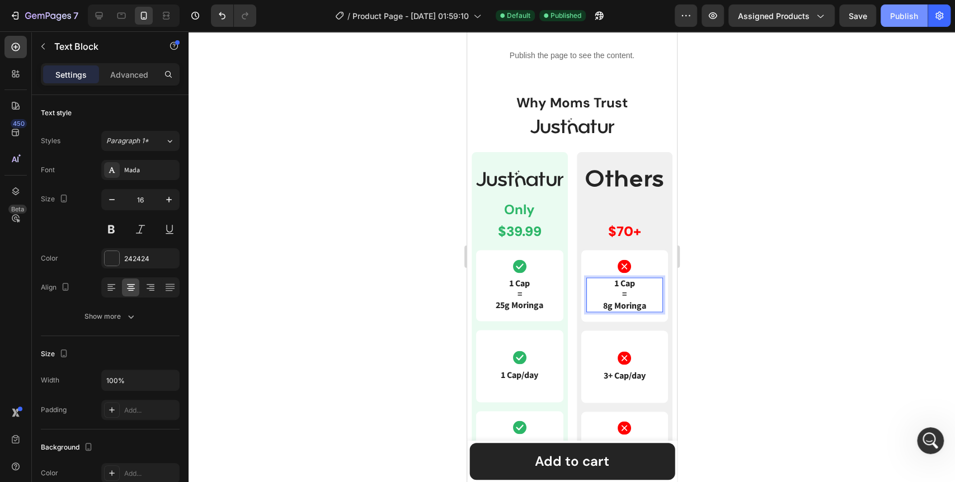
click at [906, 16] on div "Publish" at bounding box center [904, 16] width 28 height 12
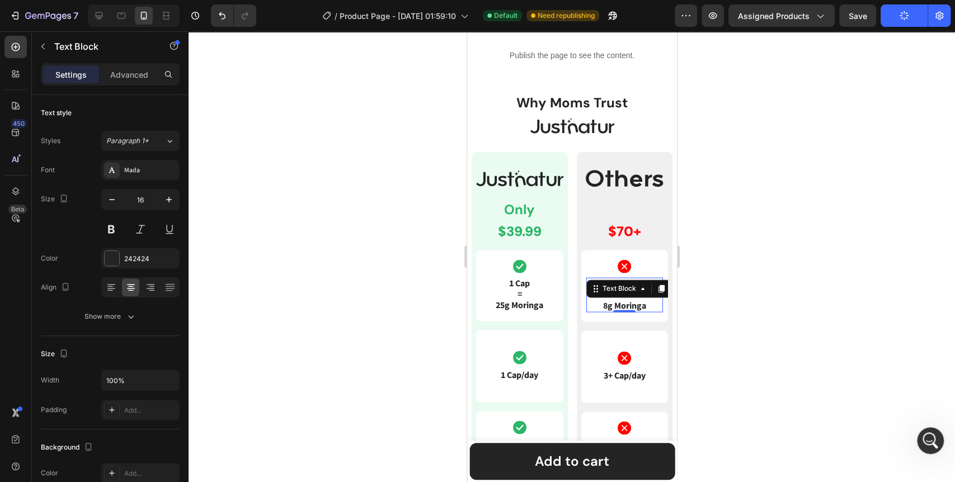
click at [710, 310] on div at bounding box center [572, 256] width 767 height 451
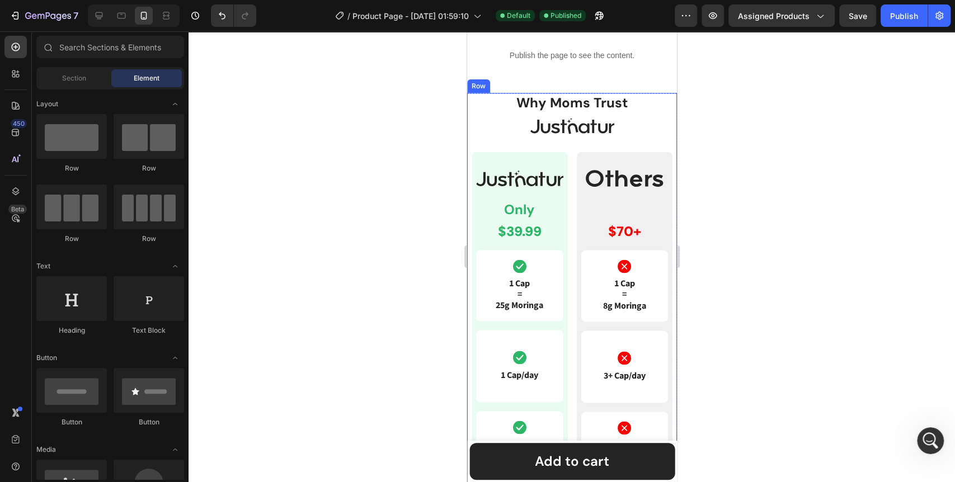
click at [643, 137] on div "why moms trust Heading Image Row Image Only Text Block $39.99 Text Block Row Ic…" at bounding box center [572, 483] width 210 height 780
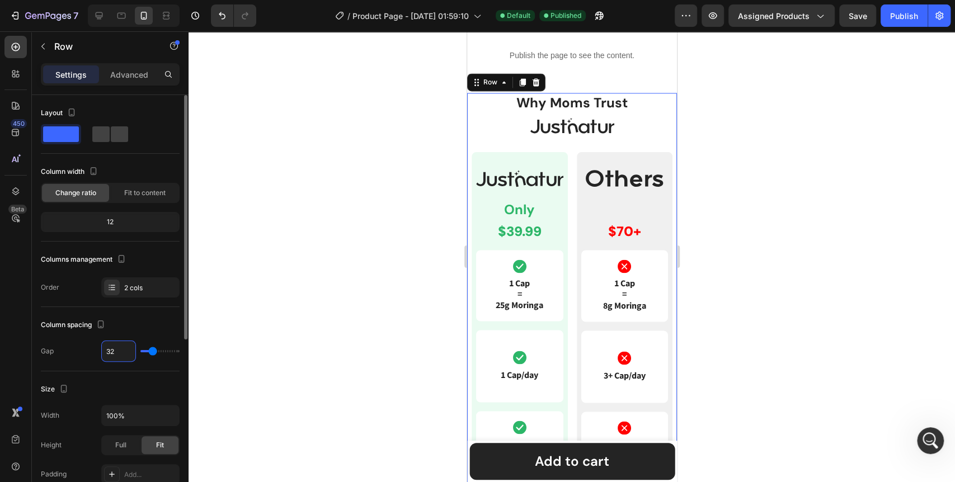
click at [120, 350] on input "32" at bounding box center [119, 351] width 34 height 20
type input "4"
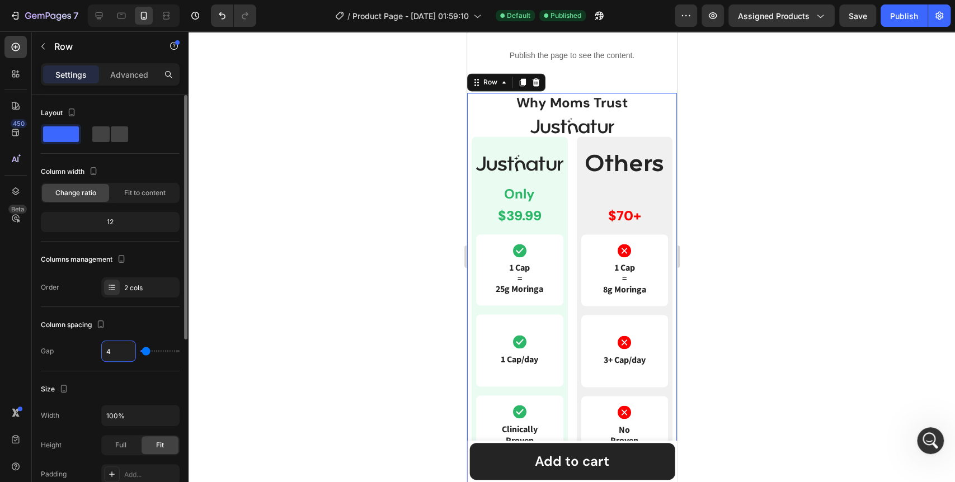
type input "40"
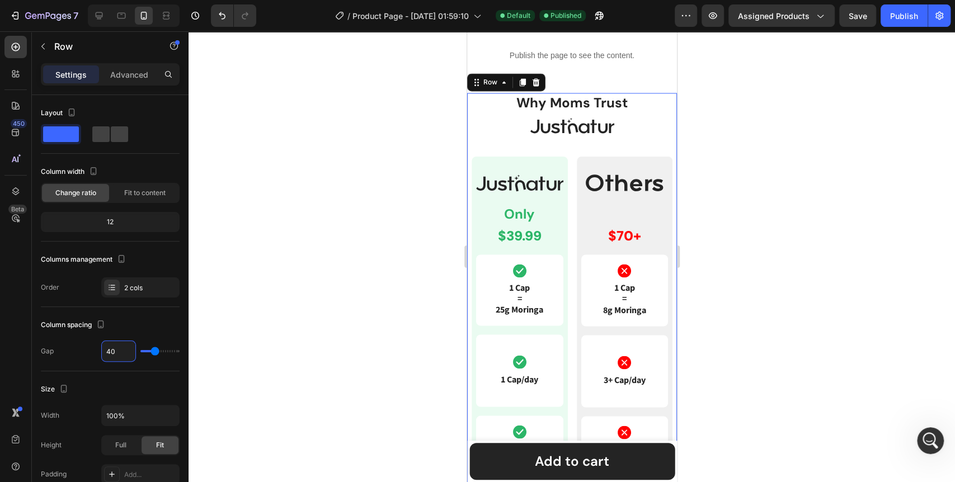
click at [257, 316] on div at bounding box center [572, 256] width 767 height 451
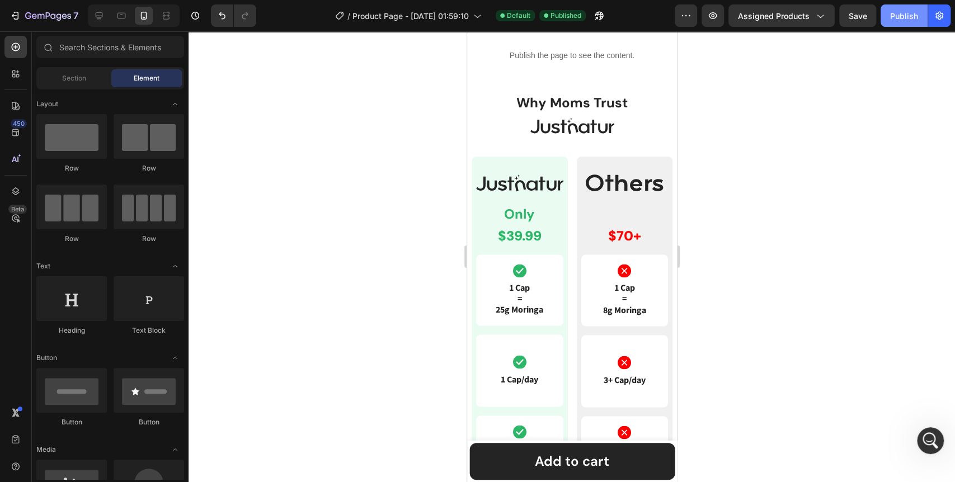
click at [897, 19] on div "Publish" at bounding box center [904, 16] width 28 height 12
click at [772, 156] on div at bounding box center [572, 256] width 767 height 451
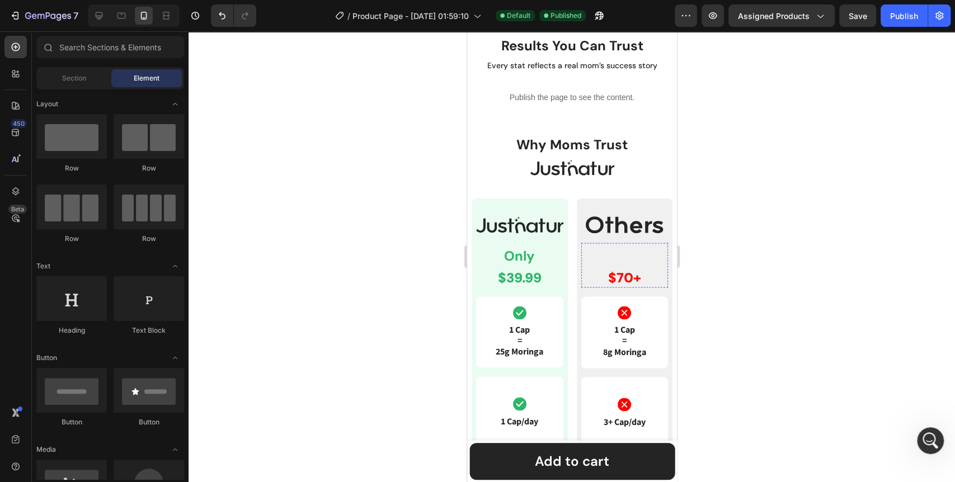
scroll to position [1099, 0]
